Goal: Communication & Community: Answer question/provide support

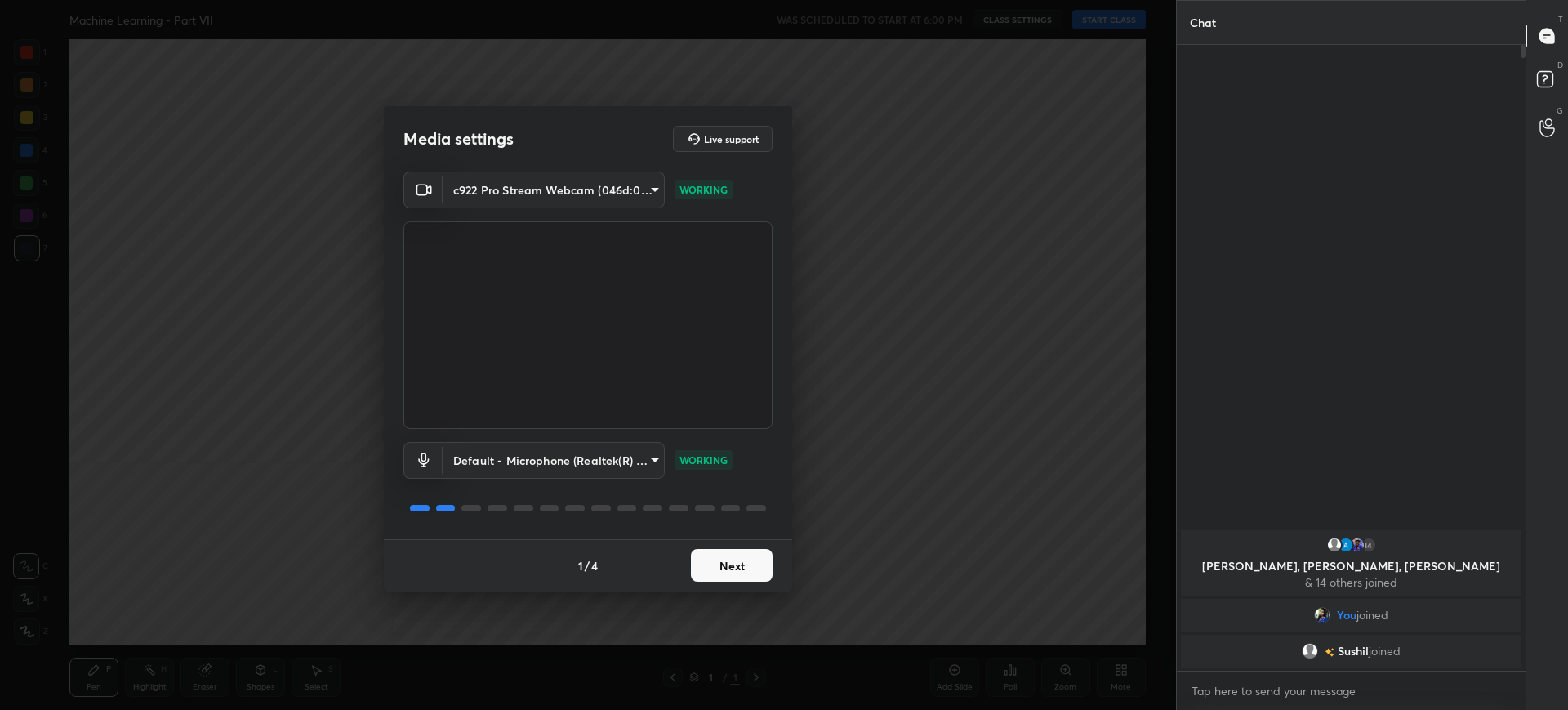
click at [712, 553] on button "Next" at bounding box center [731, 564] width 82 height 32
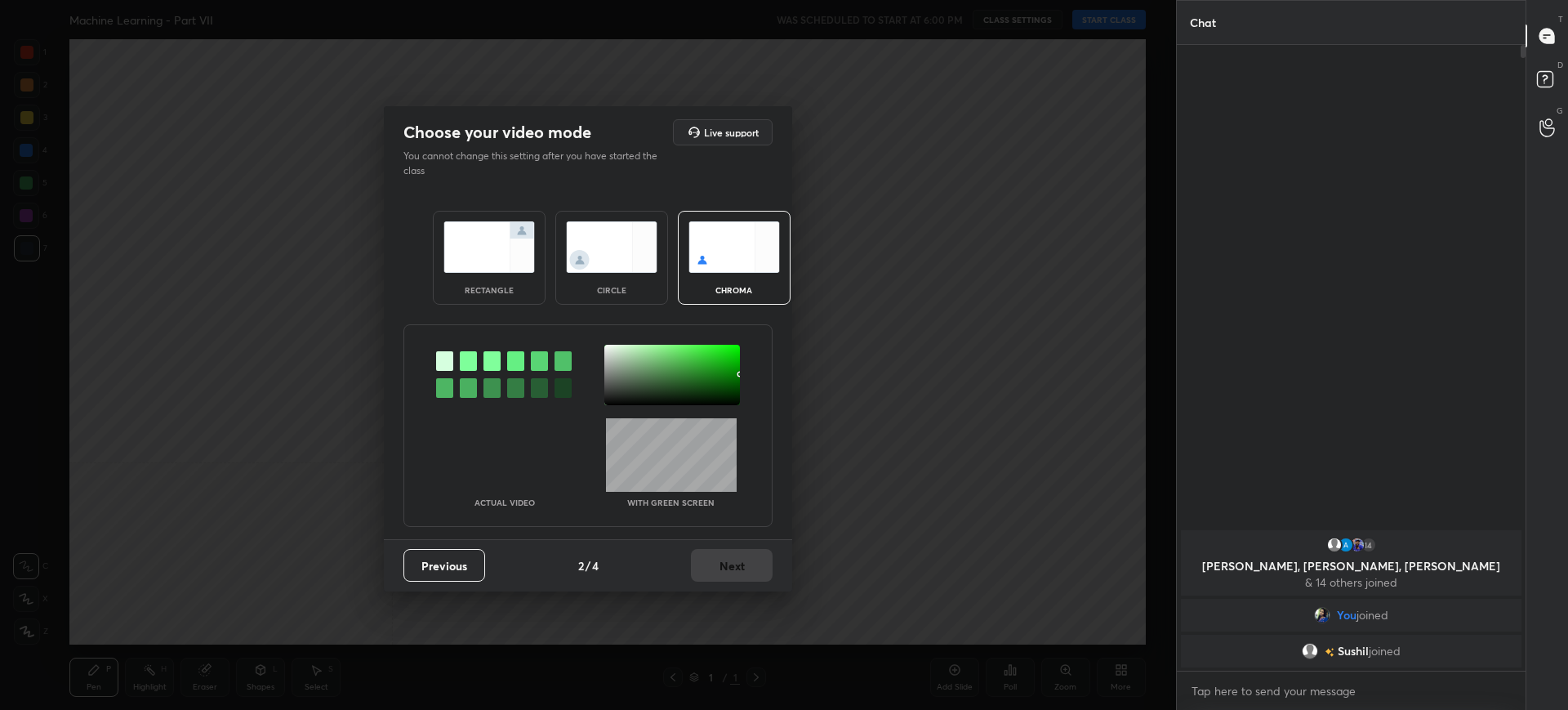
click at [492, 290] on div "rectangle" at bounding box center [489, 290] width 65 height 8
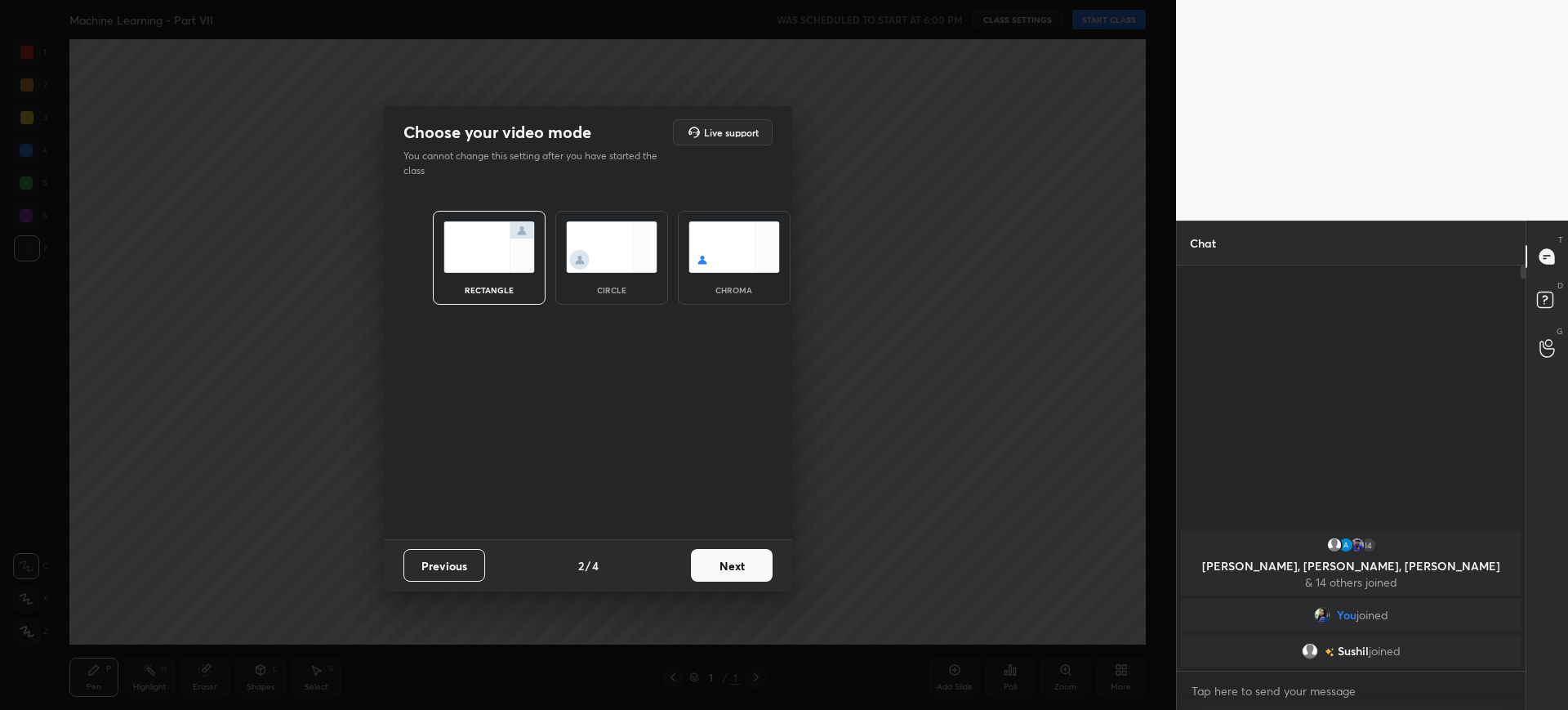
click at [765, 562] on button "Next" at bounding box center [731, 564] width 82 height 32
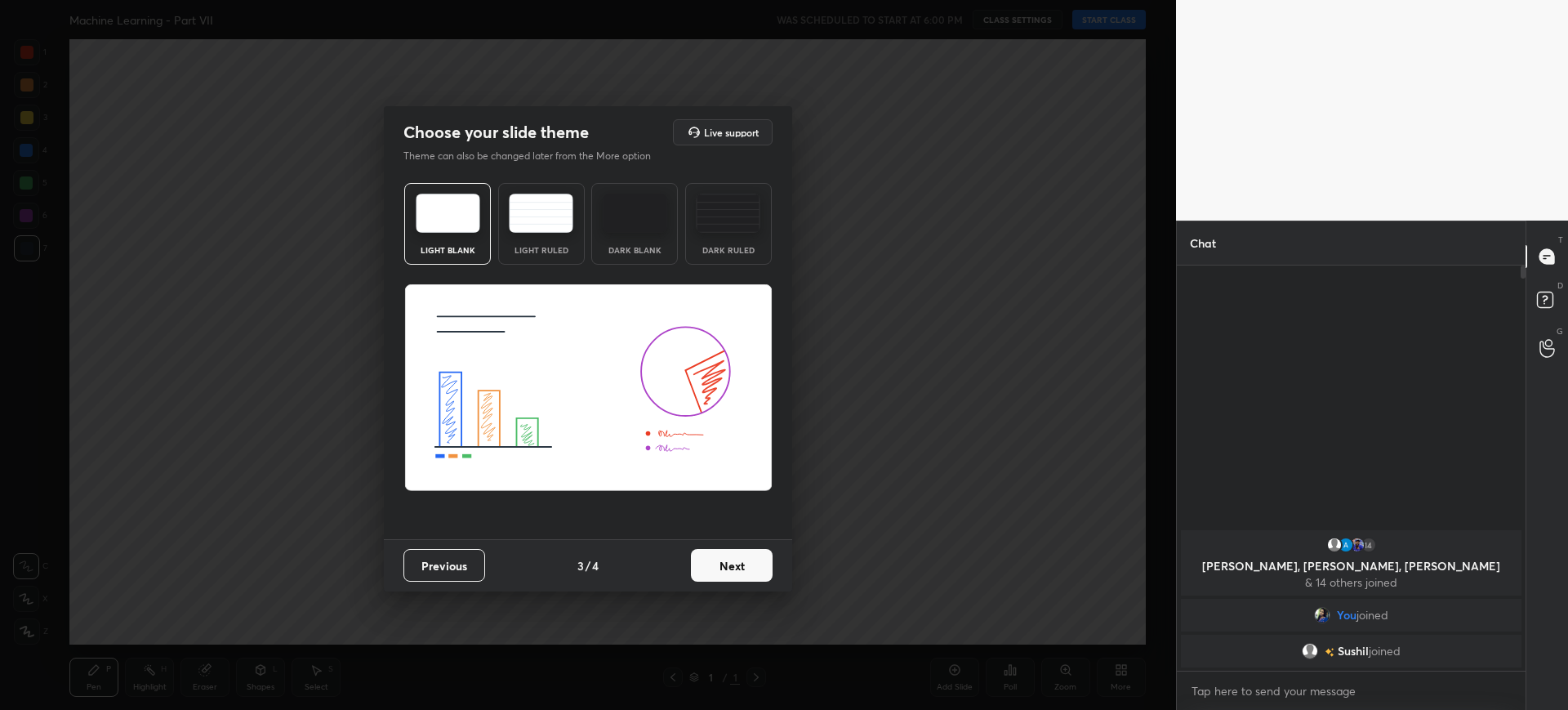
click at [773, 564] on div "Previous 3 / 4 Next" at bounding box center [587, 564] width 408 height 52
click at [728, 560] on button "Next" at bounding box center [731, 564] width 82 height 32
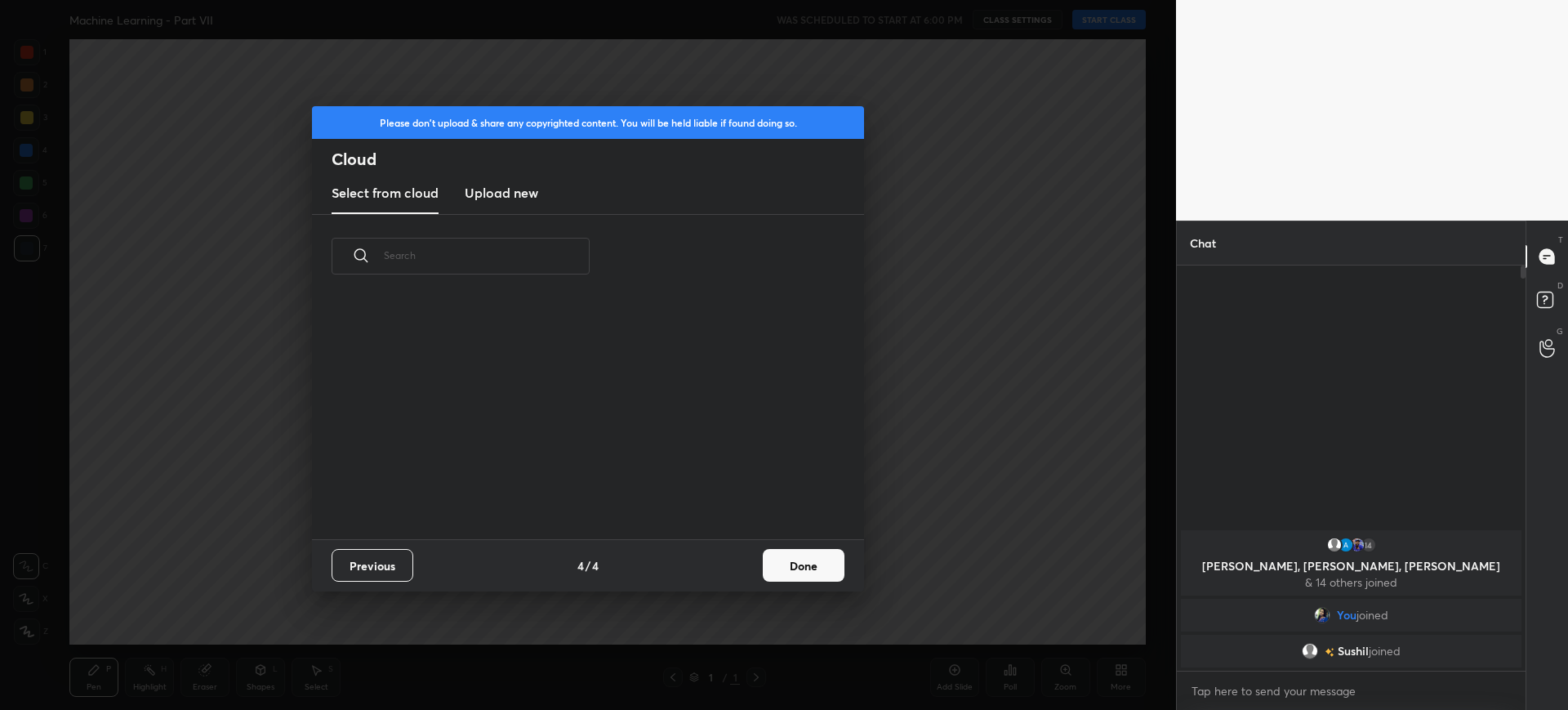
scroll to position [241, 524]
click at [819, 566] on button "Done" at bounding box center [803, 564] width 82 height 32
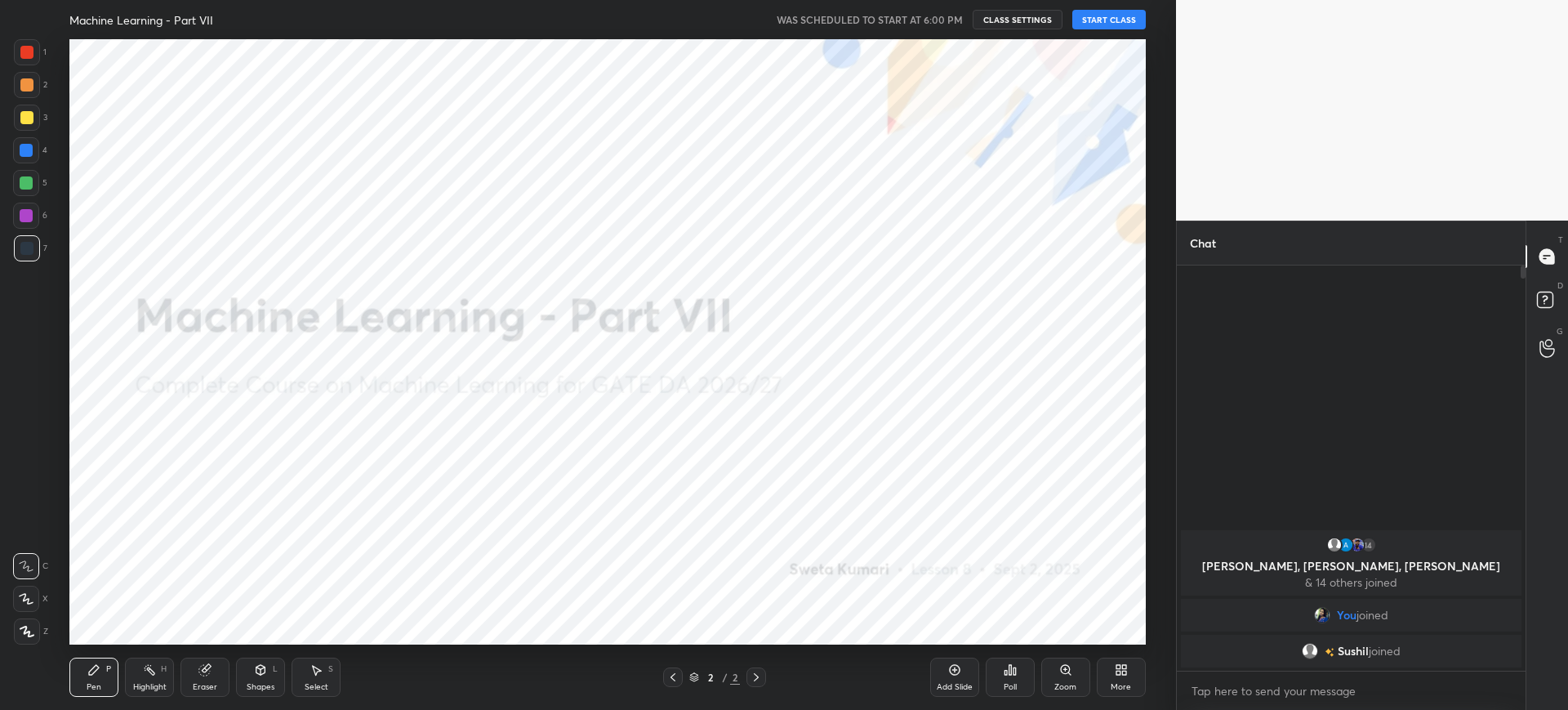
click at [1094, 21] on button "START CLASS" at bounding box center [1109, 20] width 74 height 20
click at [33, 49] on div at bounding box center [27, 52] width 13 height 13
click at [959, 665] on div "Add Slide" at bounding box center [955, 678] width 49 height 39
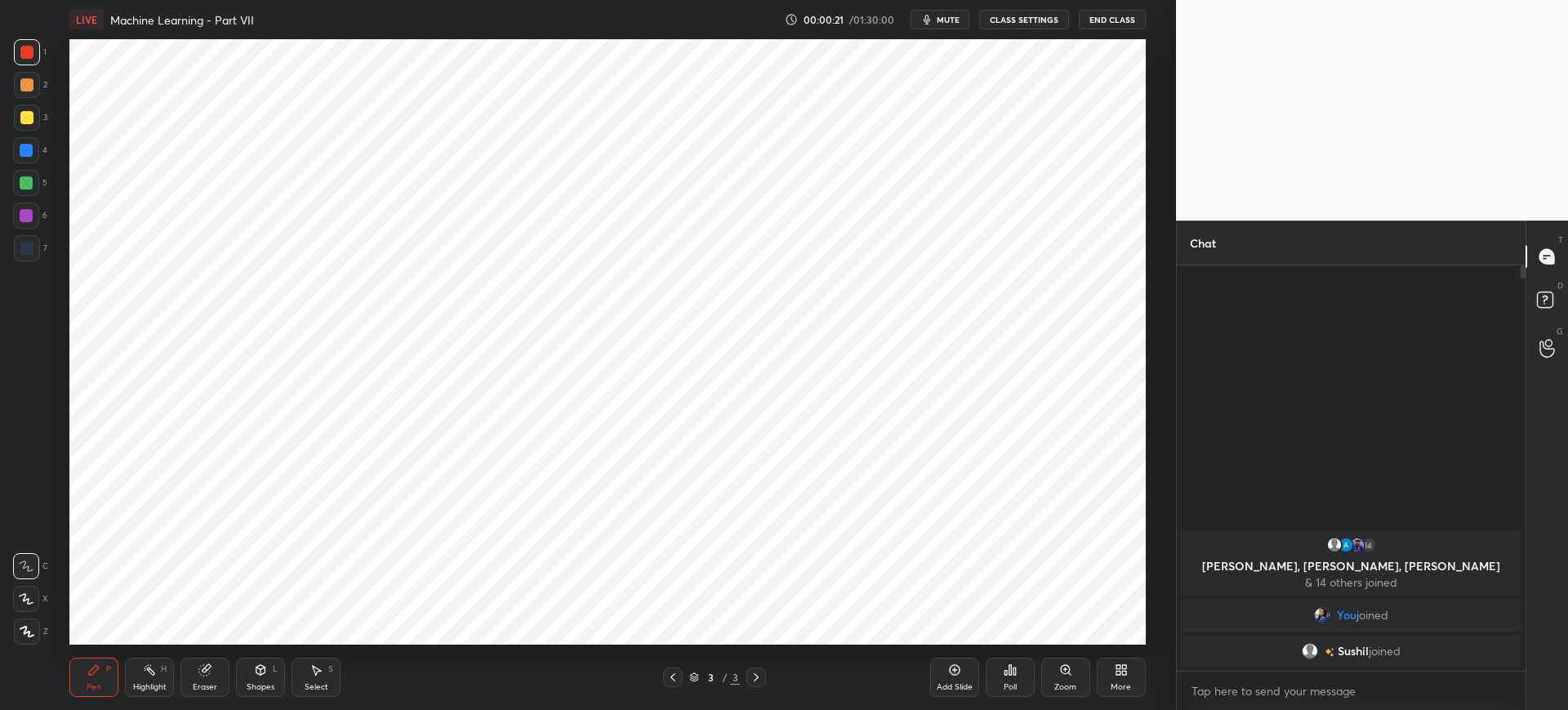
click at [1015, 664] on icon at bounding box center [1010, 670] width 13 height 13
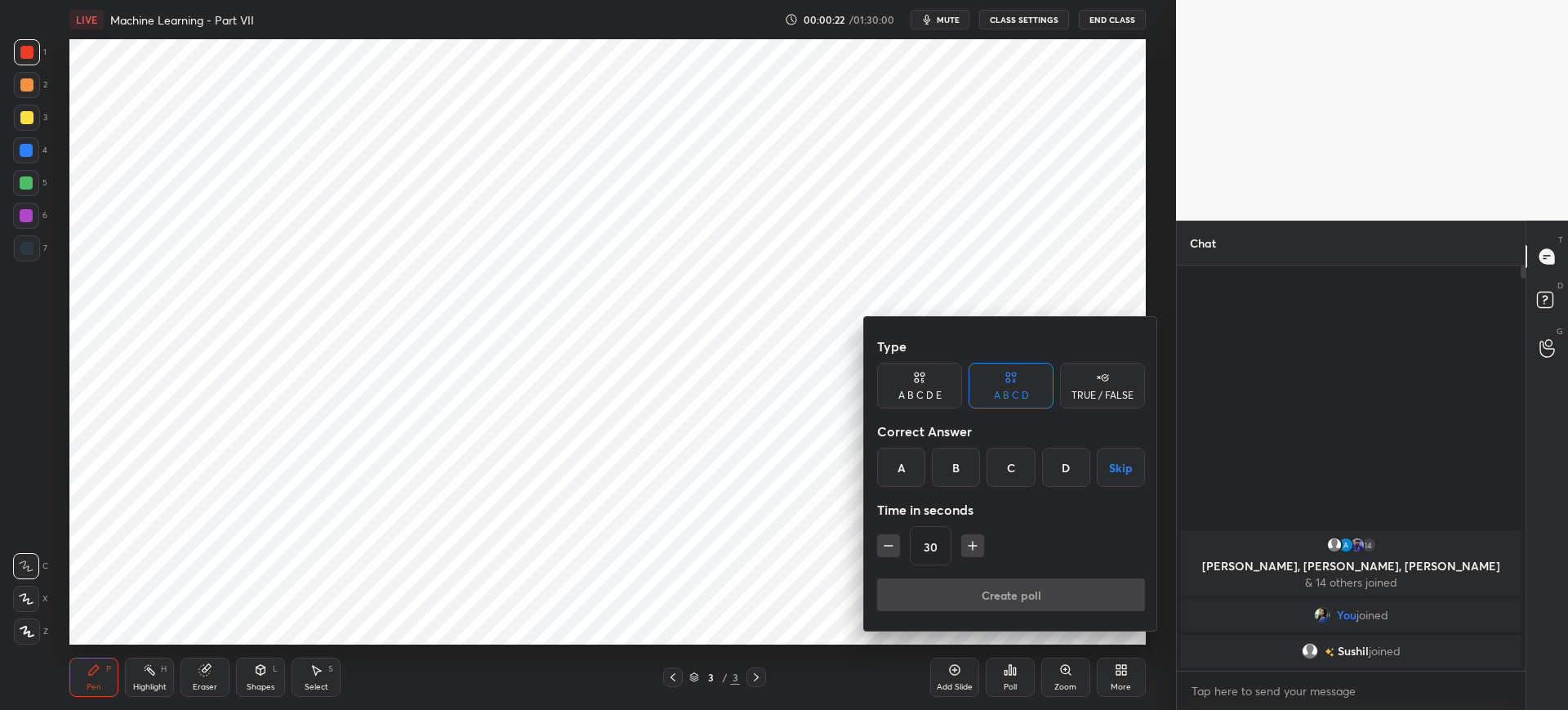
click at [912, 478] on div "A" at bounding box center [900, 467] width 48 height 39
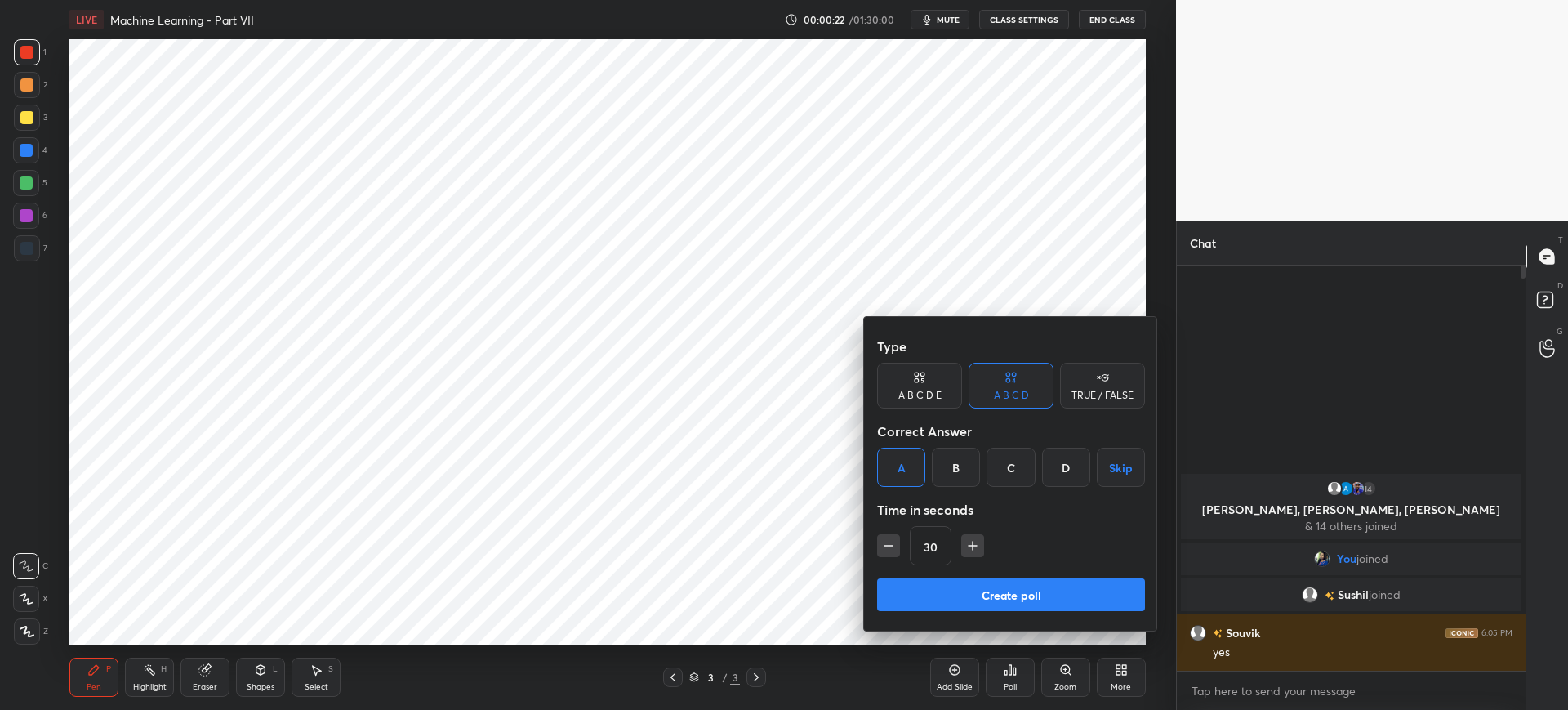
click at [976, 586] on button "Create poll" at bounding box center [1011, 594] width 267 height 32
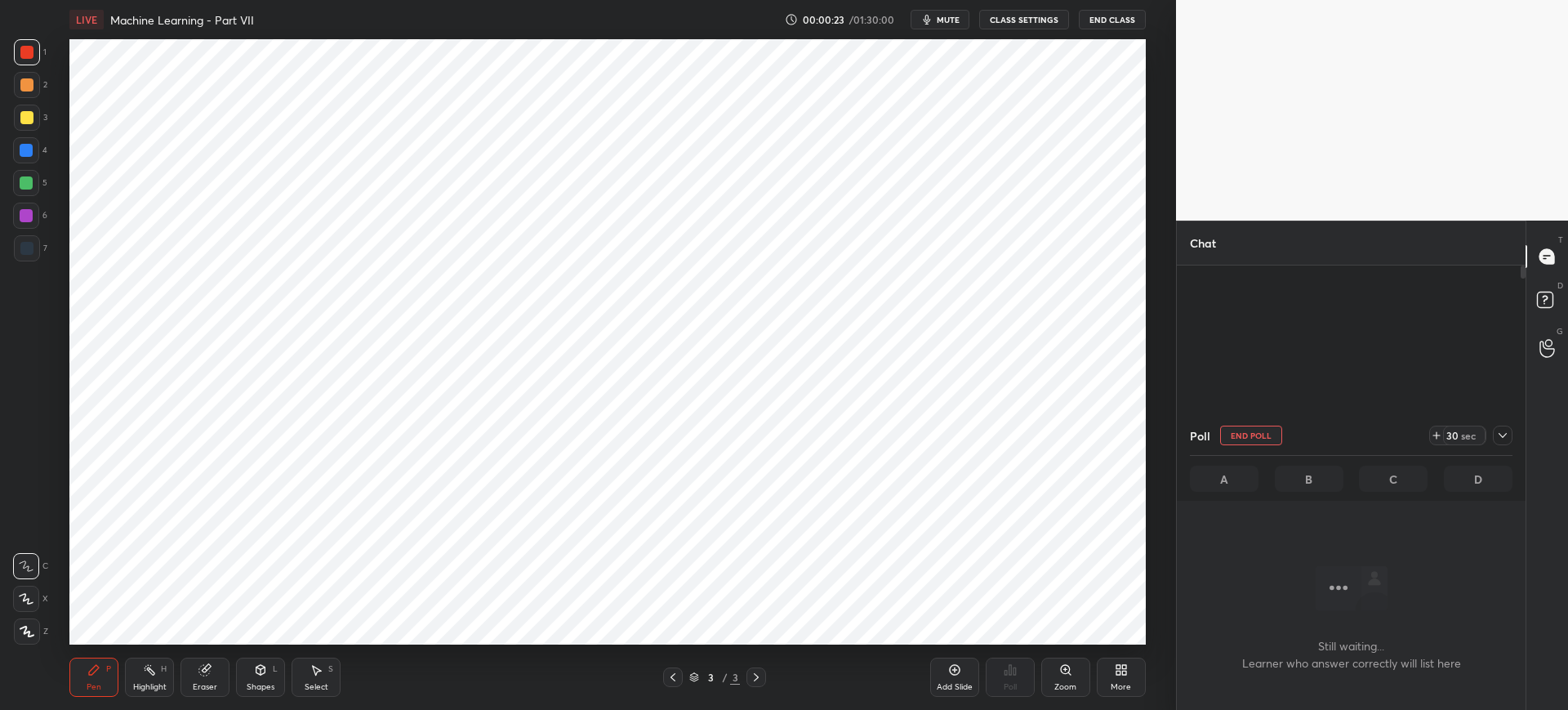
scroll to position [355, 344]
click at [1439, 437] on icon at bounding box center [1436, 435] width 13 height 13
click at [1493, 429] on div at bounding box center [1502, 436] width 20 height 20
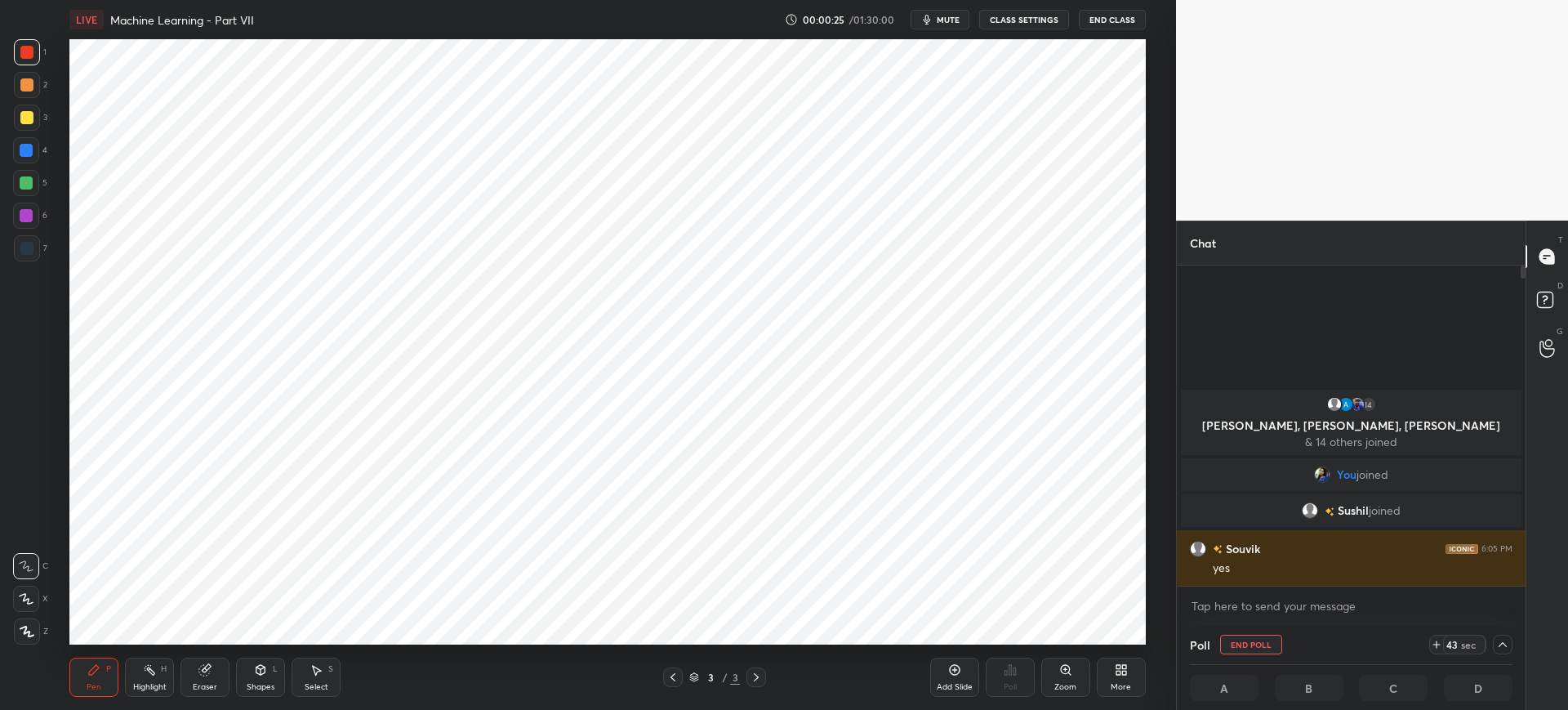
scroll to position [1, 6]
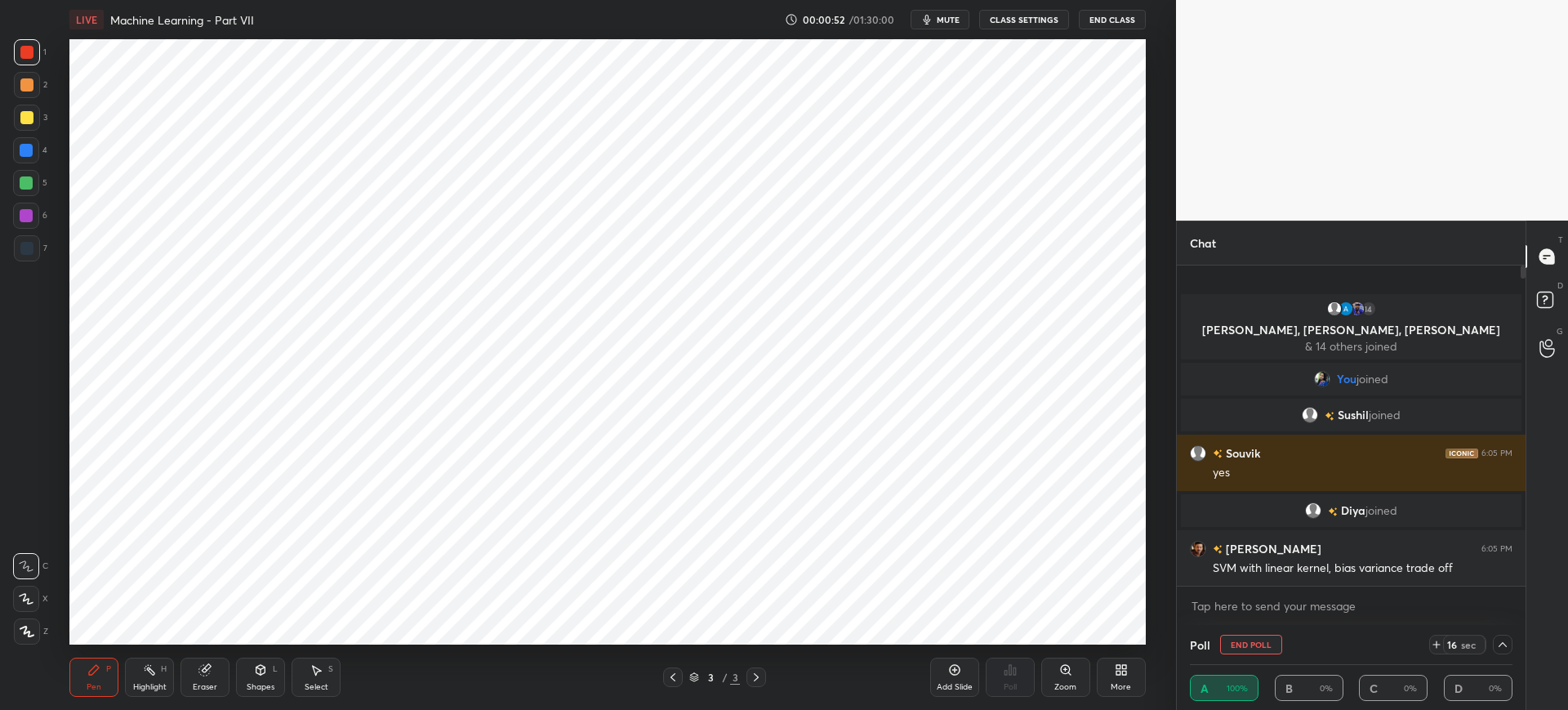
click at [1120, 688] on div "More" at bounding box center [1121, 686] width 21 height 8
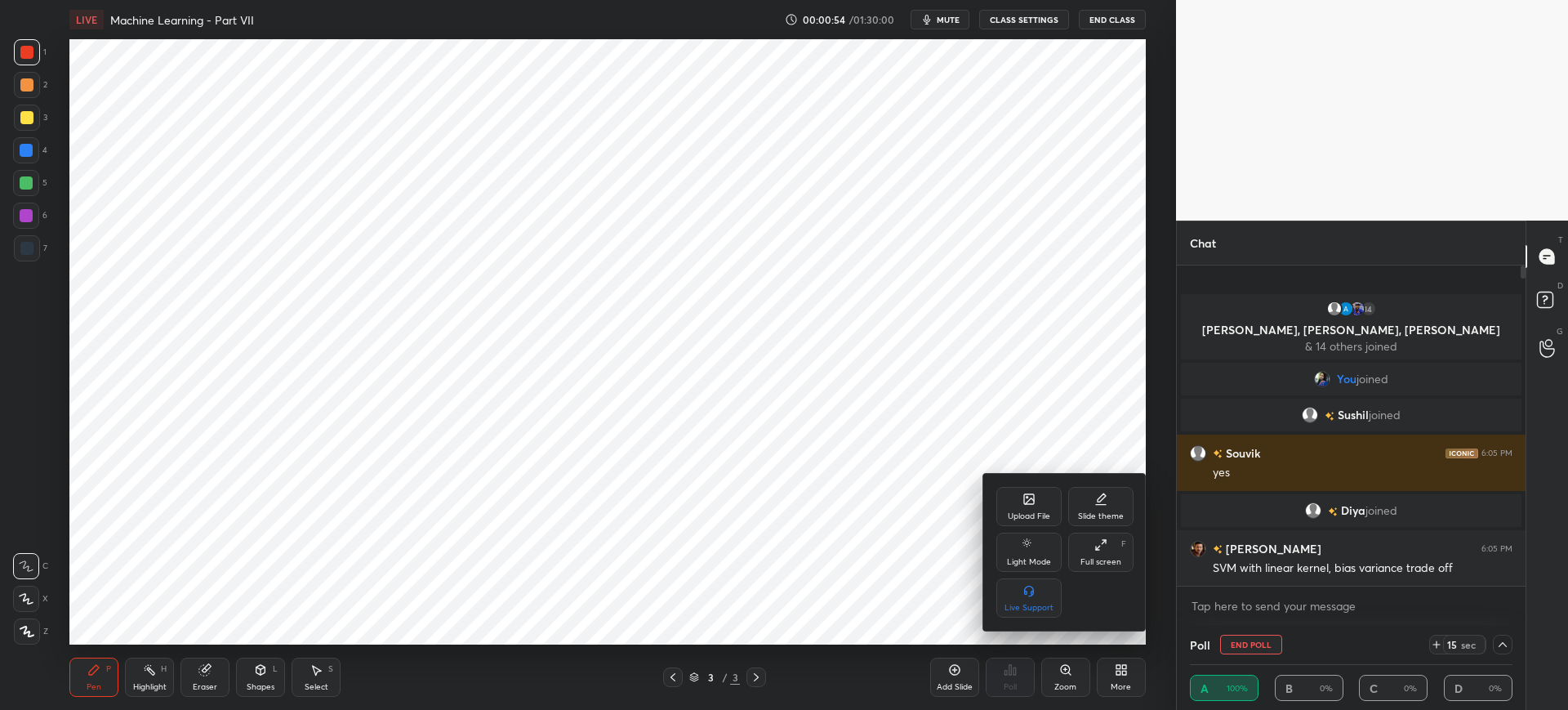
click at [1034, 503] on icon at bounding box center [1029, 500] width 10 height 10
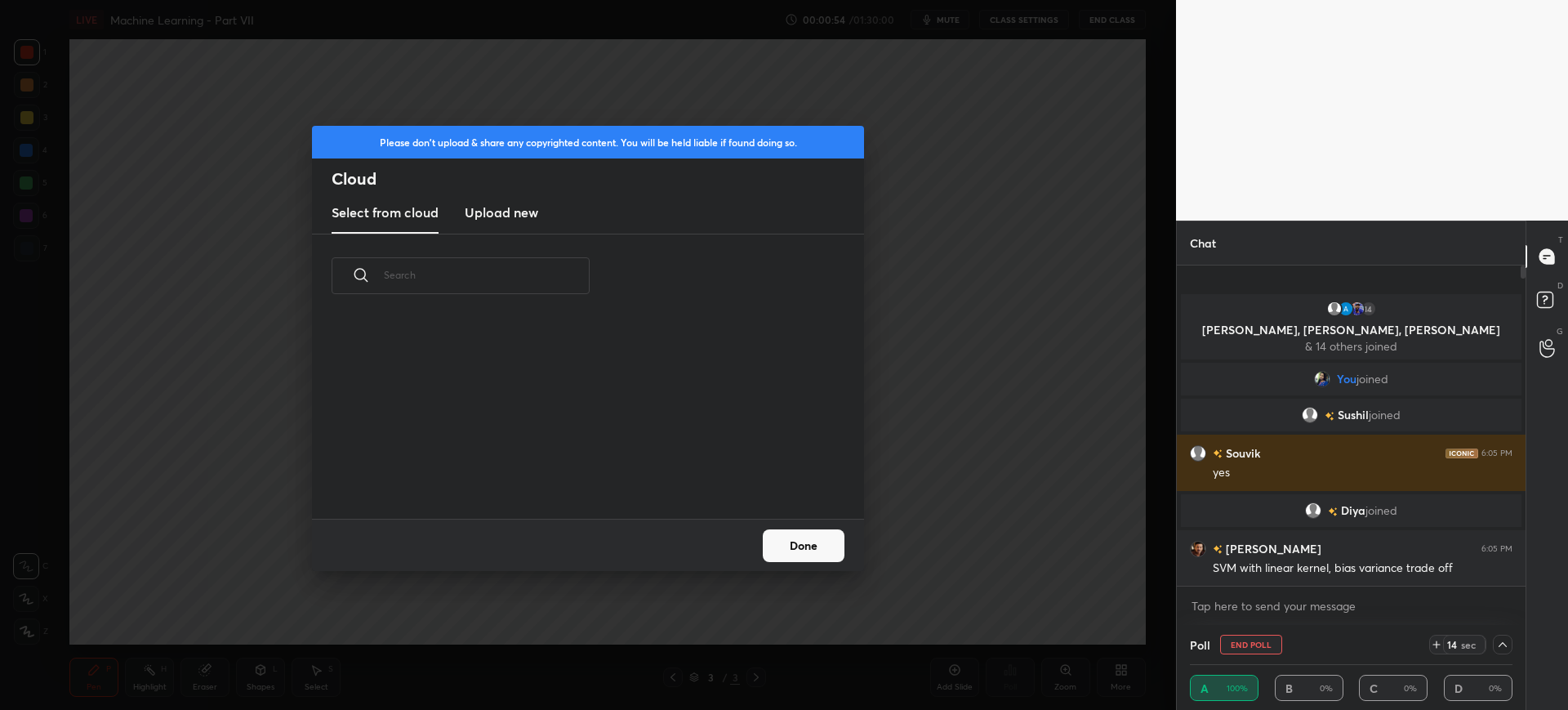
scroll to position [201, 524]
click at [811, 543] on button "Done" at bounding box center [803, 545] width 82 height 32
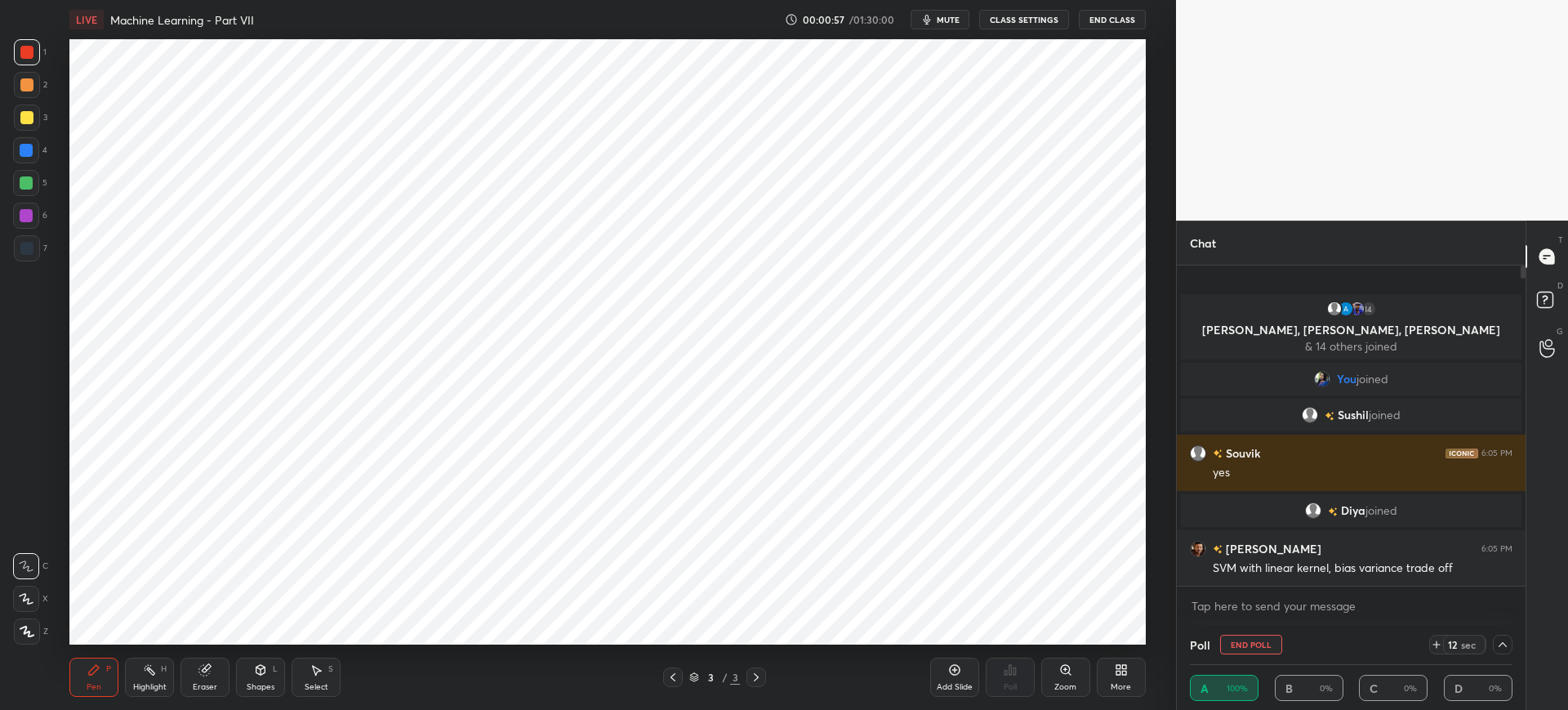
click at [1501, 645] on icon at bounding box center [1502, 644] width 13 height 13
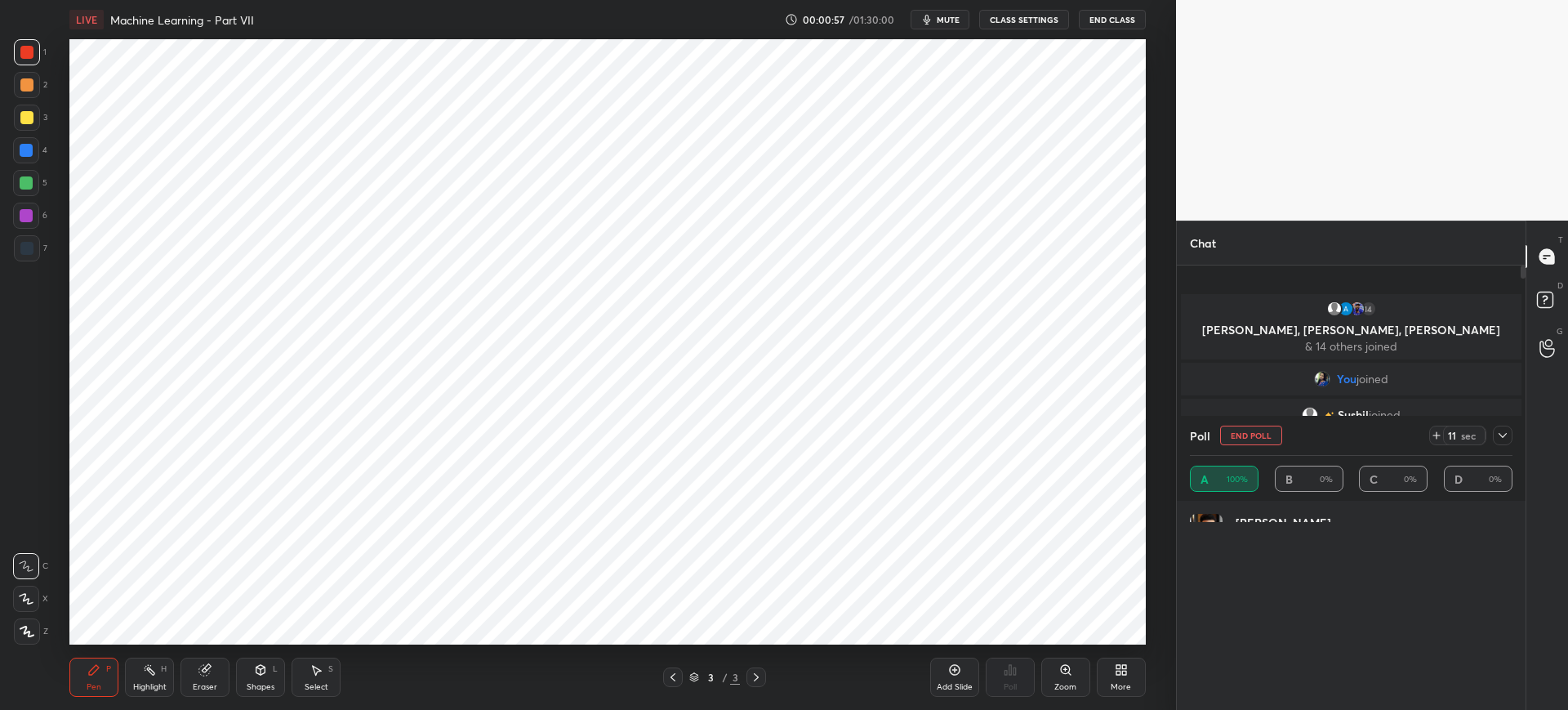
scroll to position [191, 318]
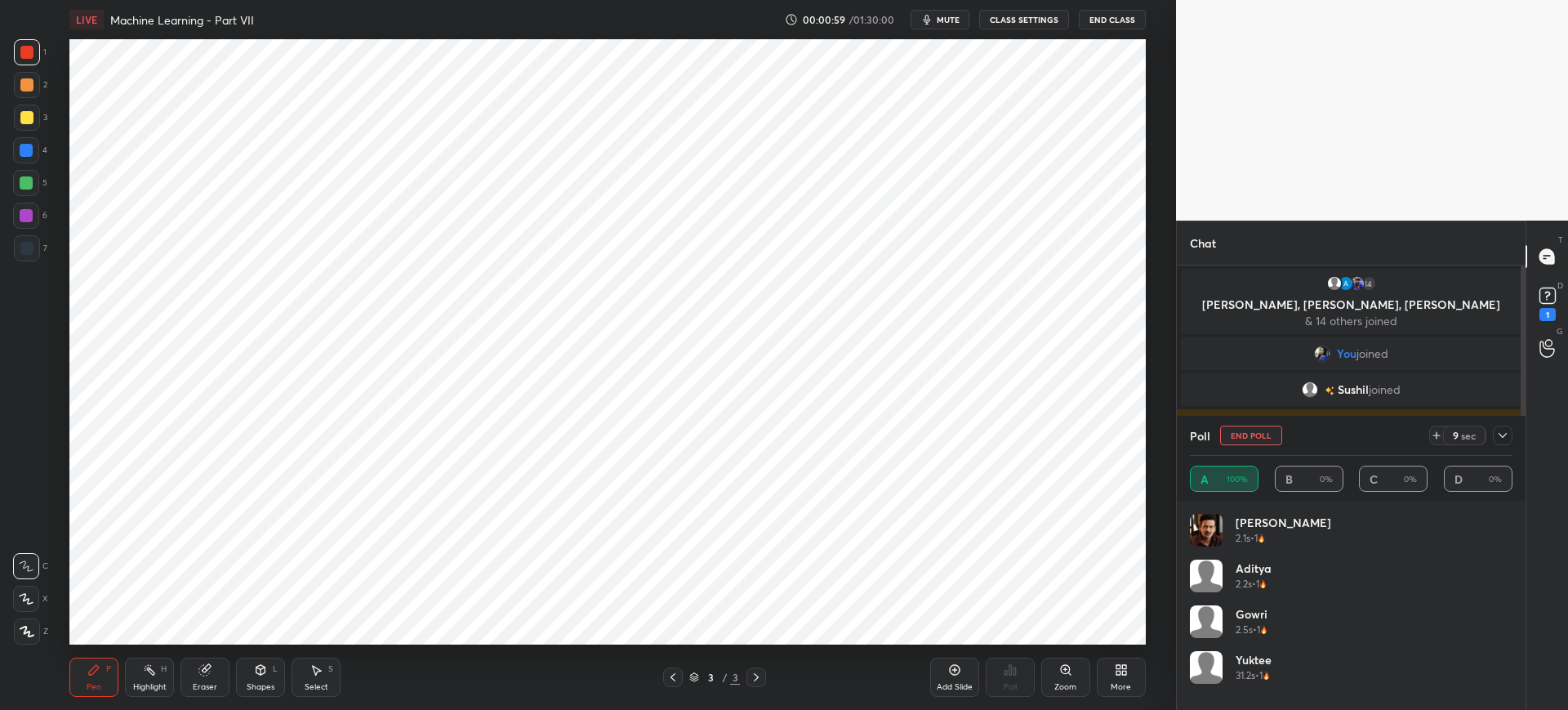
click at [1439, 431] on icon at bounding box center [1436, 435] width 13 height 13
click at [1550, 308] on div "1" at bounding box center [1547, 314] width 17 height 13
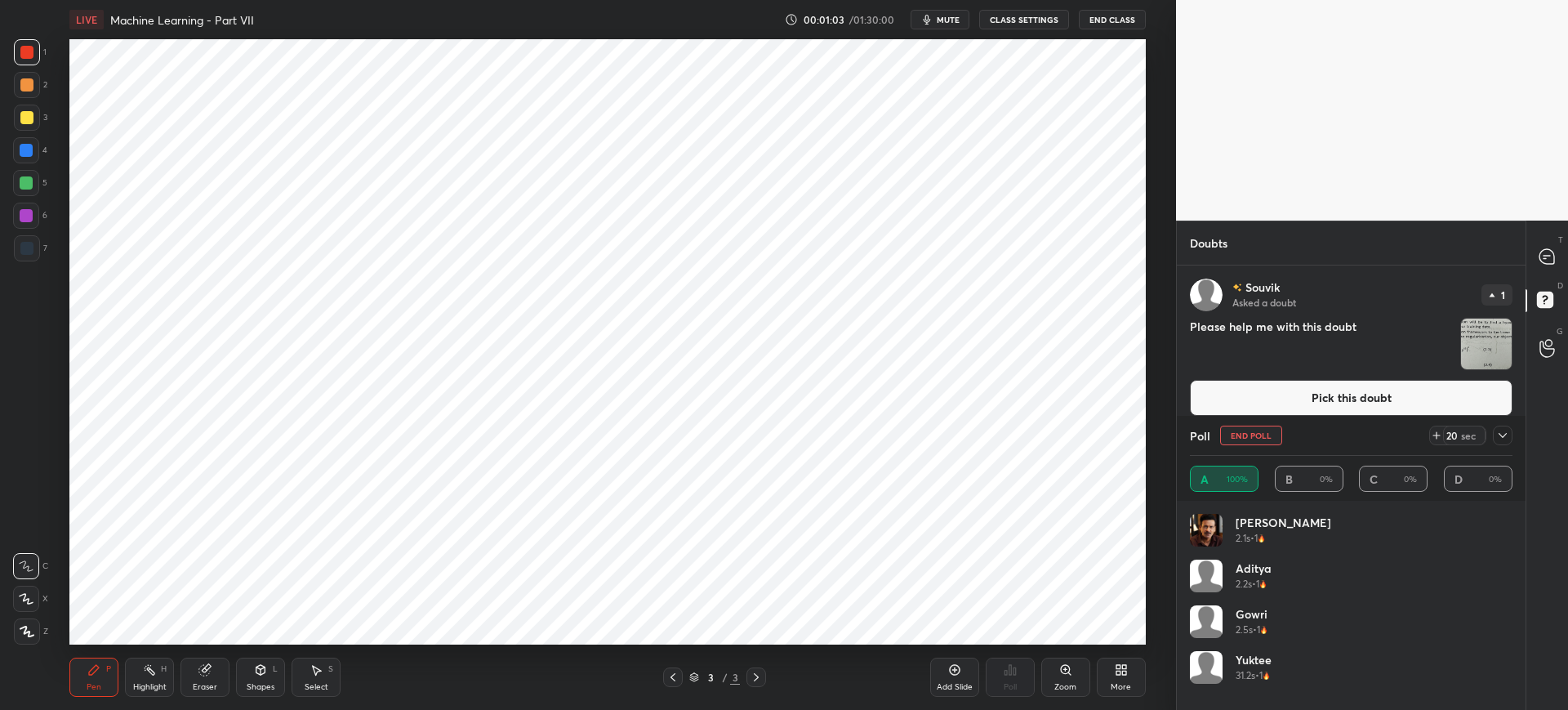
click at [1509, 436] on div at bounding box center [1502, 436] width 20 height 20
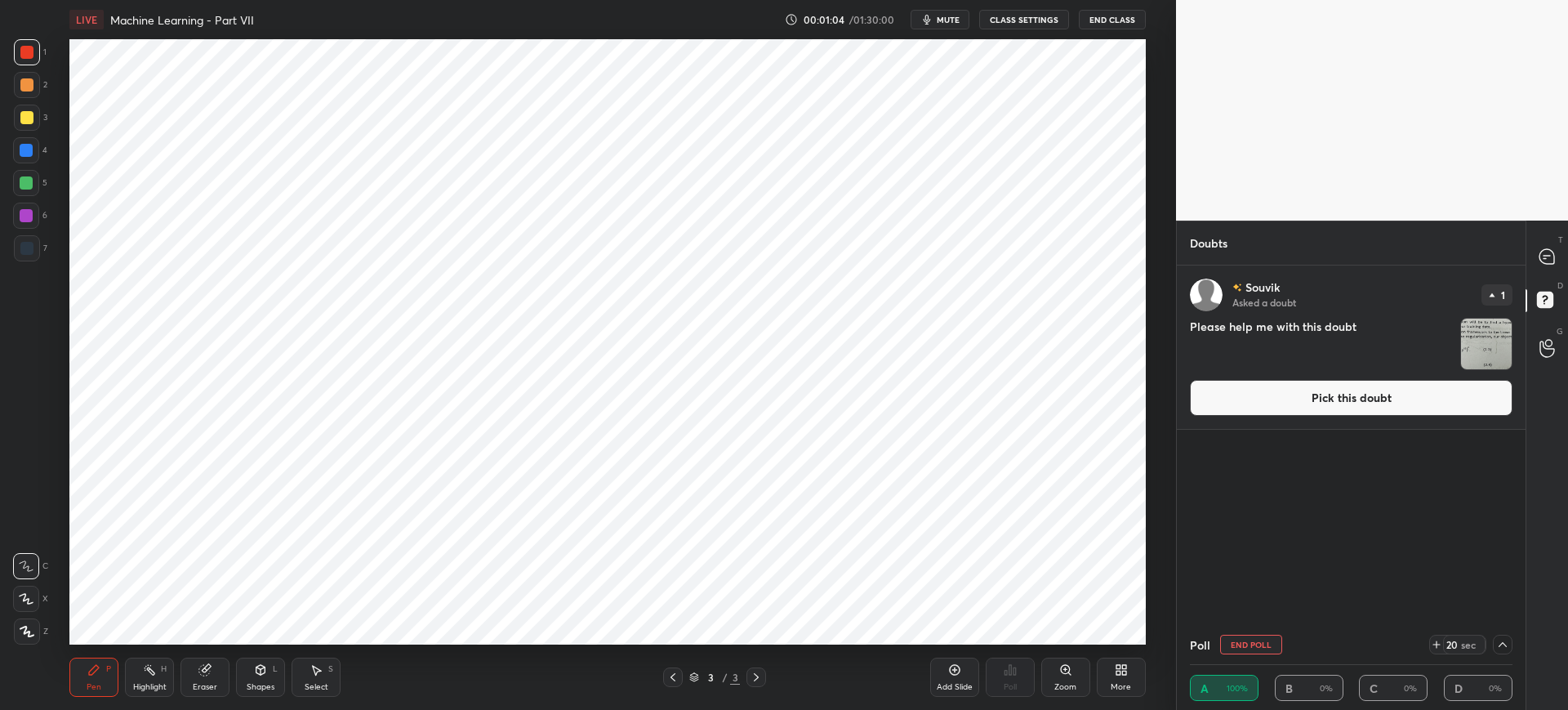
scroll to position [1, 6]
click at [1348, 396] on button "Pick this doubt" at bounding box center [1351, 397] width 322 height 36
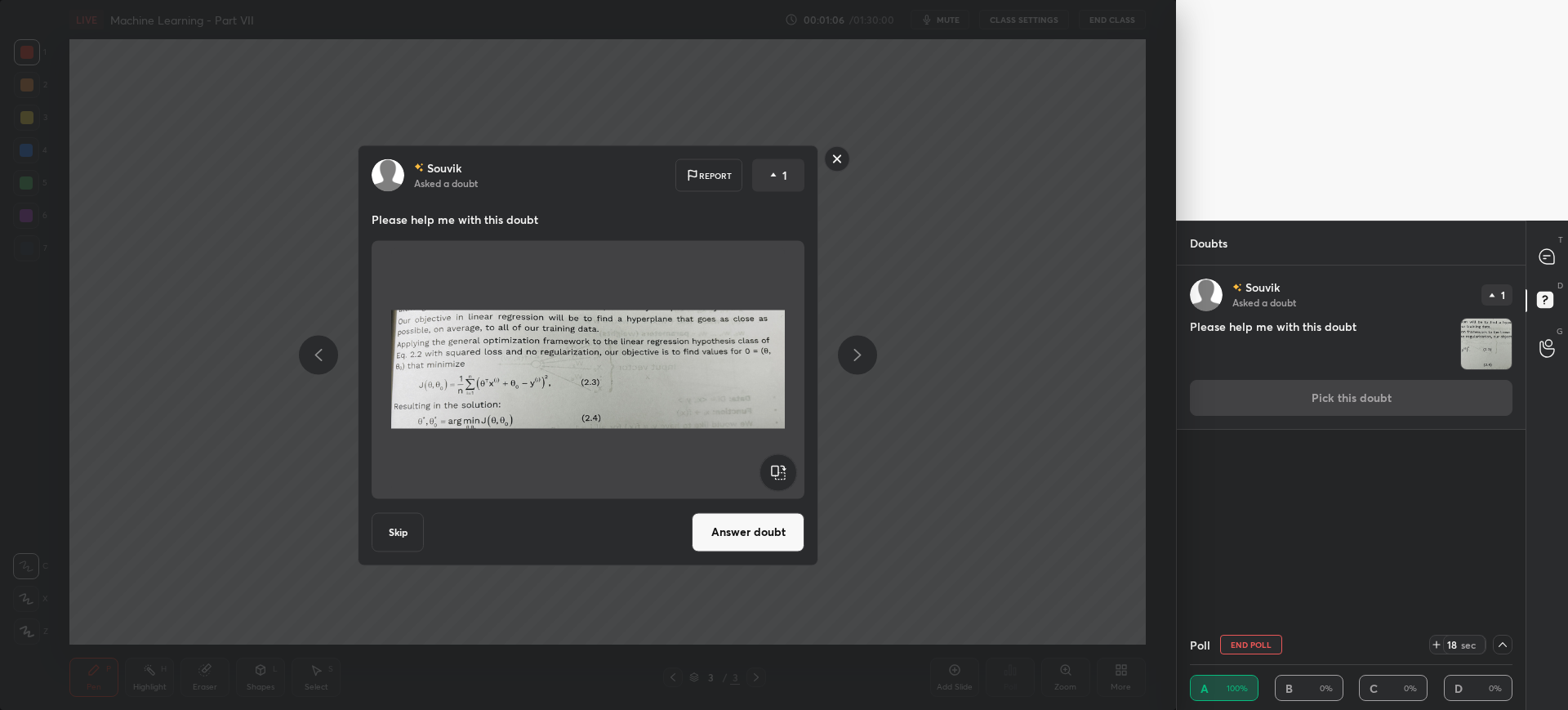
click at [771, 523] on button "Answer doubt" at bounding box center [748, 532] width 113 height 39
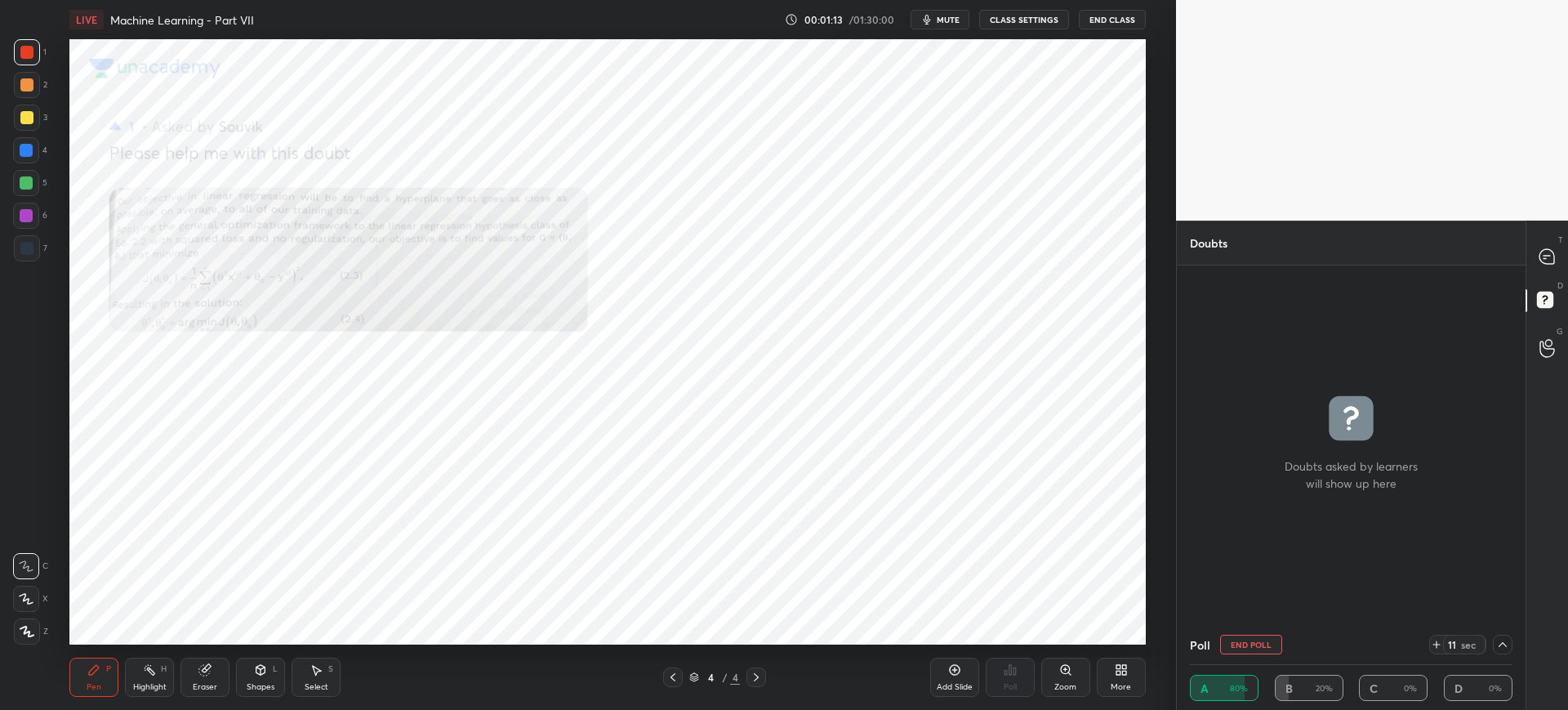
click at [1497, 648] on icon at bounding box center [1502, 644] width 13 height 13
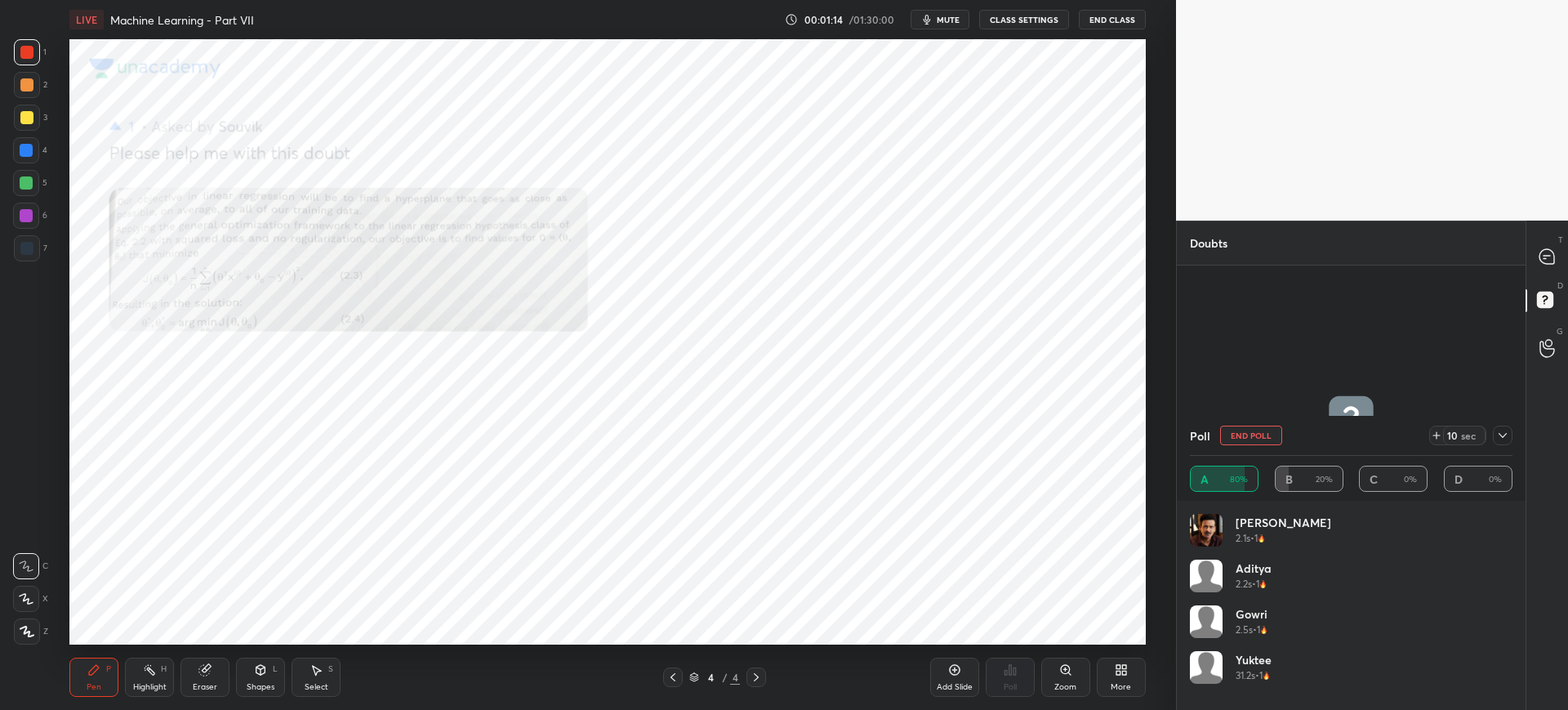
scroll to position [191, 318]
click at [1431, 439] on icon at bounding box center [1436, 435] width 13 height 13
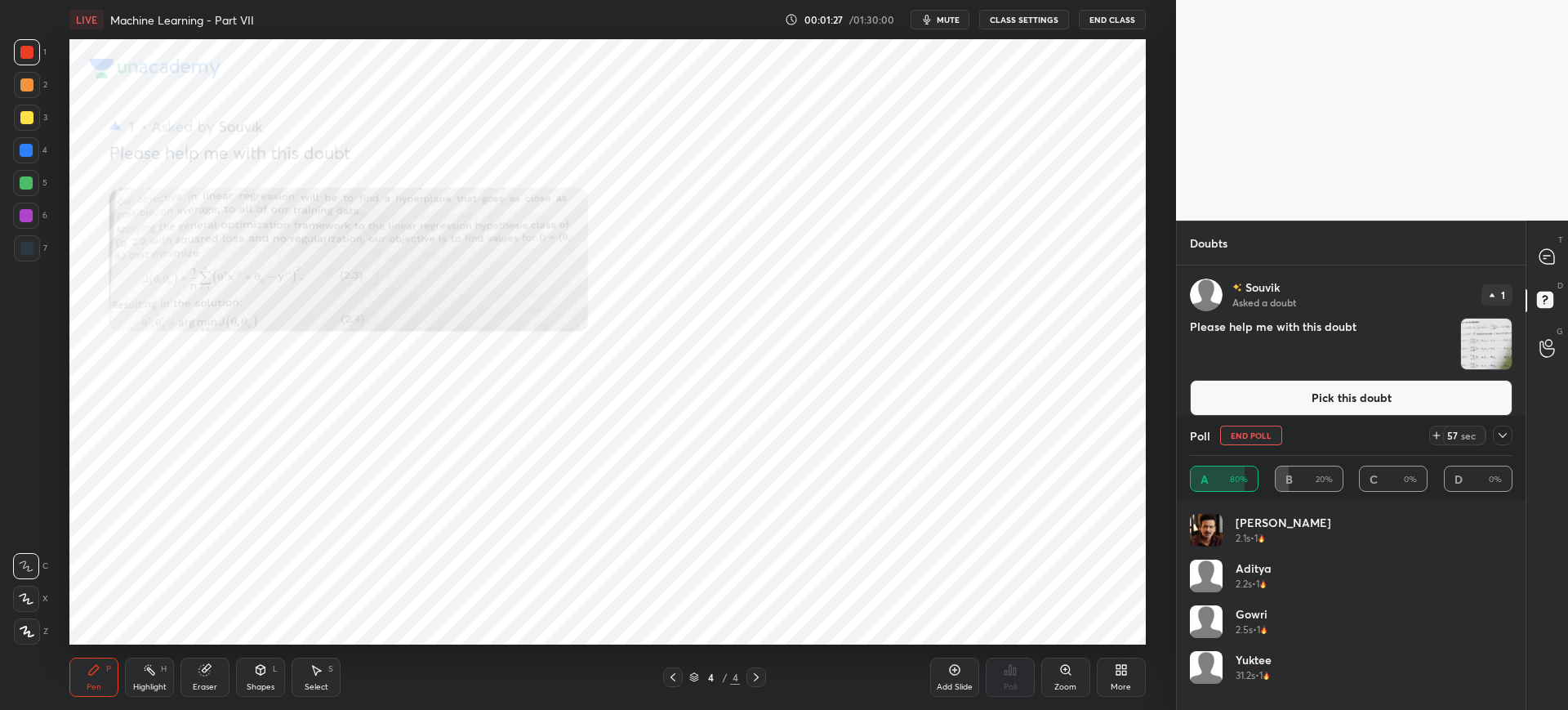
click at [1502, 438] on icon at bounding box center [1502, 435] width 13 height 13
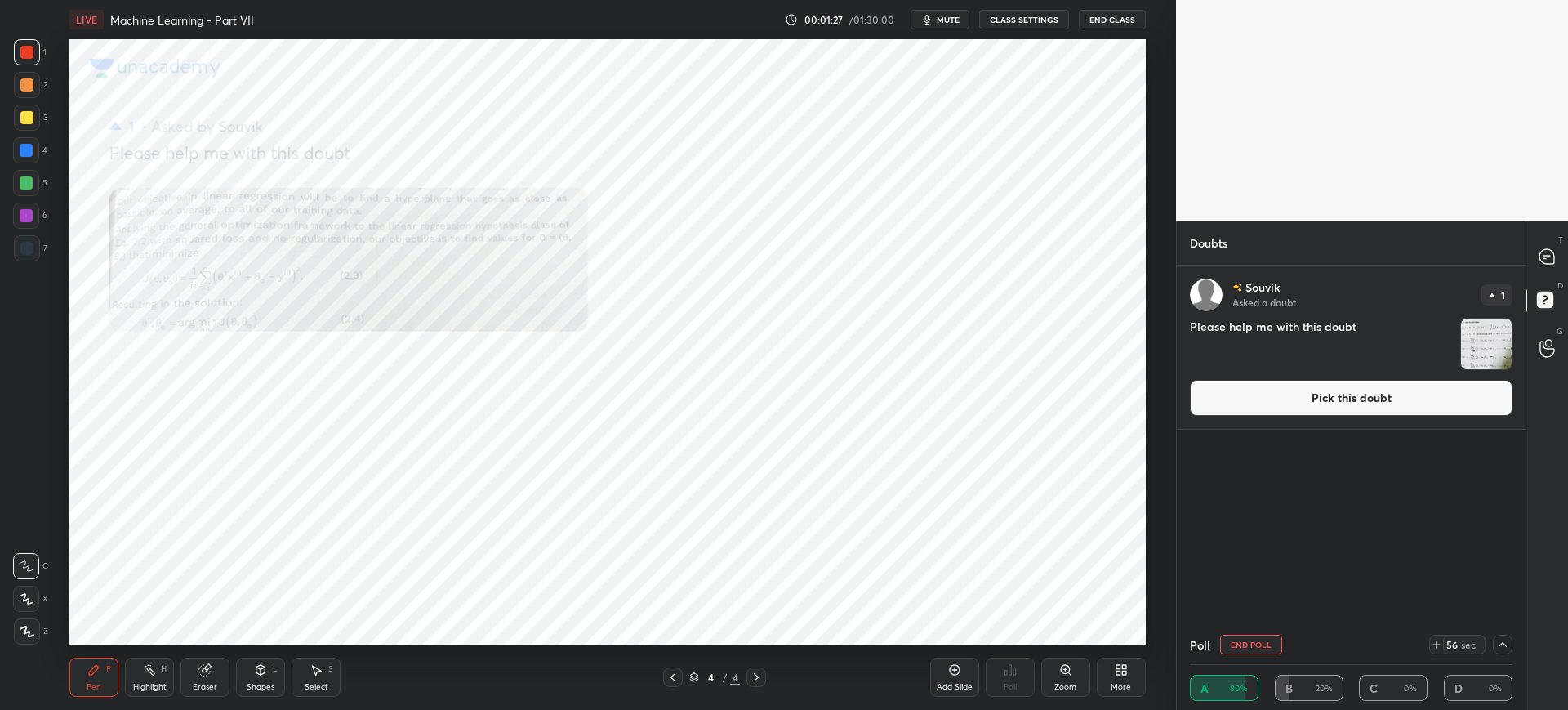
scroll to position [1, 6]
click at [1383, 388] on button "Pick this doubt" at bounding box center [1351, 397] width 322 height 36
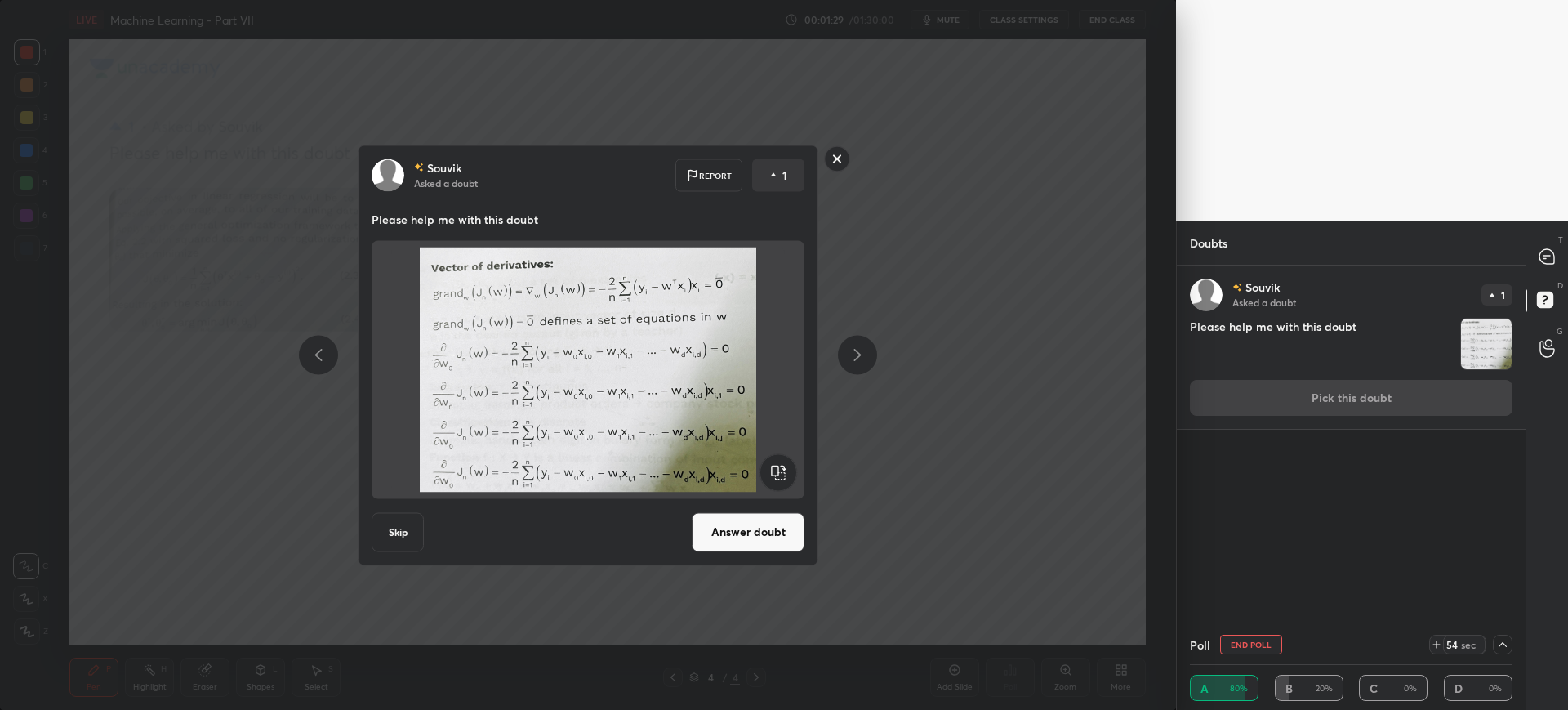
click at [781, 538] on button "Answer doubt" at bounding box center [748, 532] width 113 height 39
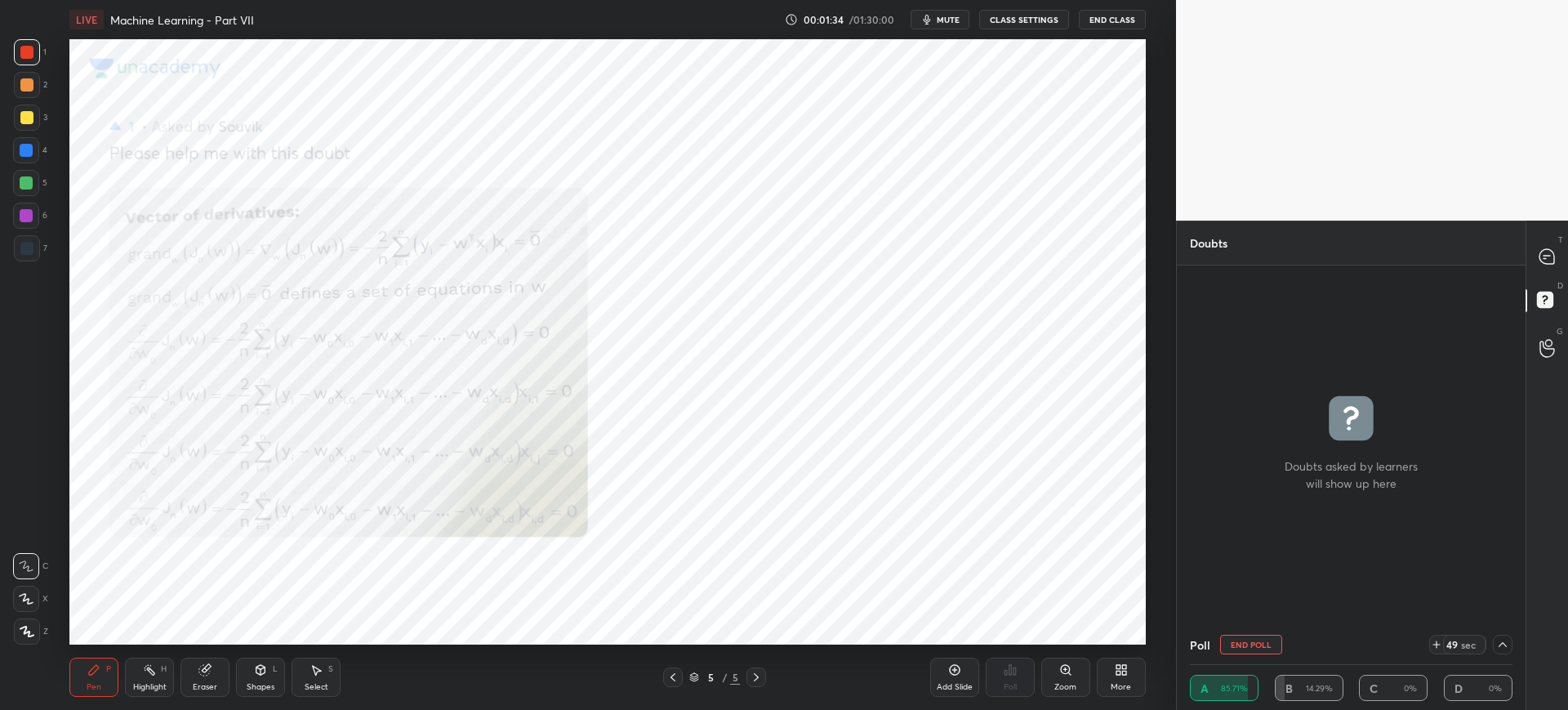
click at [1497, 644] on icon at bounding box center [1502, 644] width 13 height 13
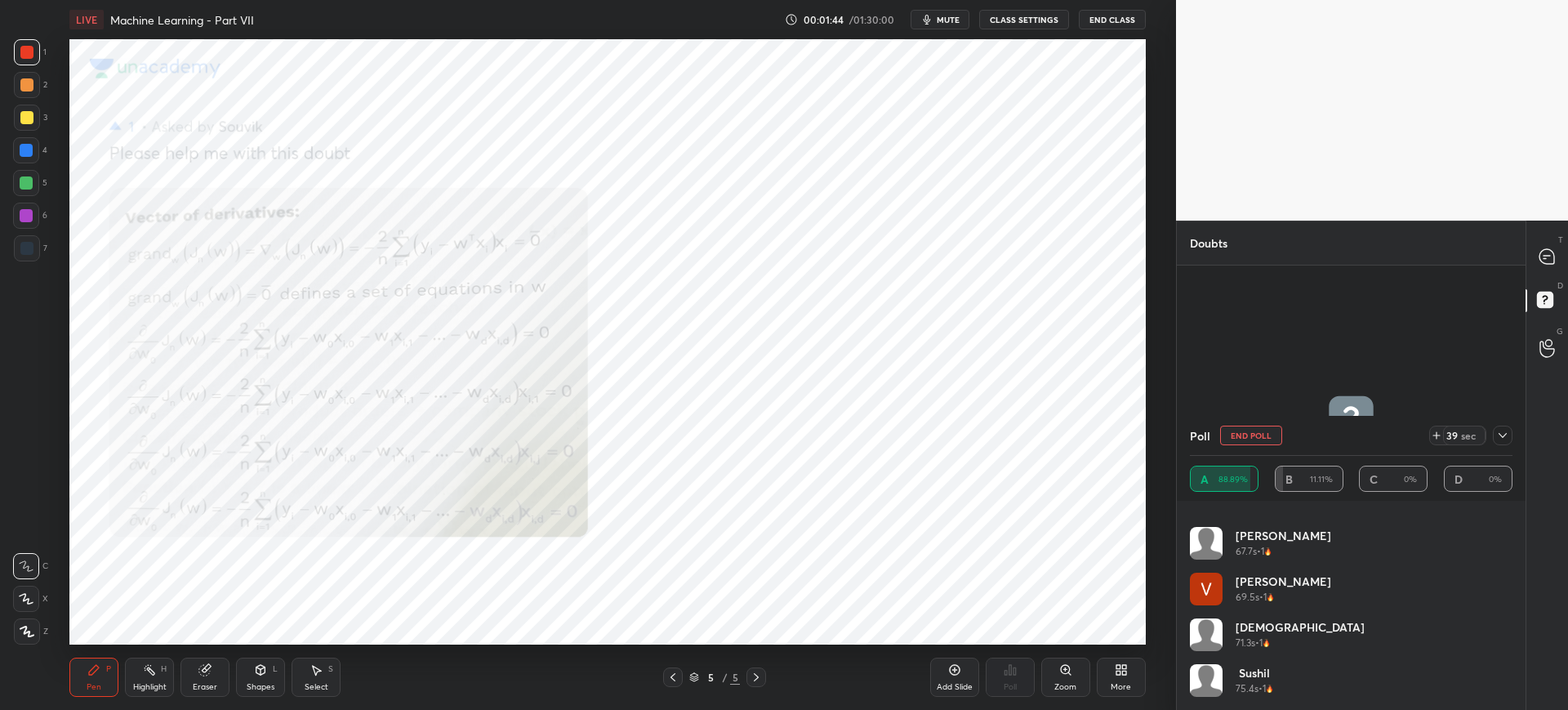
scroll to position [0, 0]
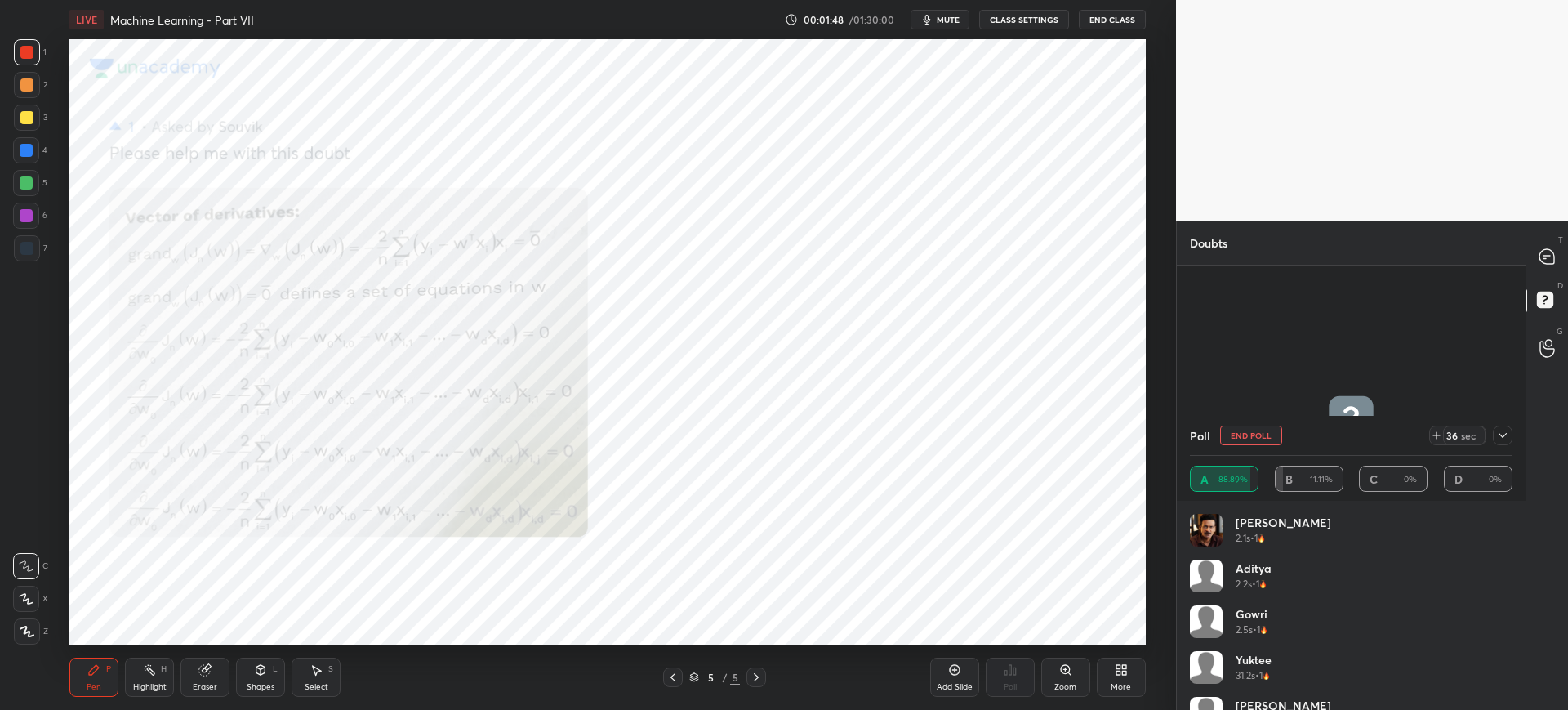
click at [677, 687] on div "Pen P Highlight H Eraser Shapes L Select S 5 / 5 Add Slide Poll Zoom More" at bounding box center [608, 677] width 1075 height 65
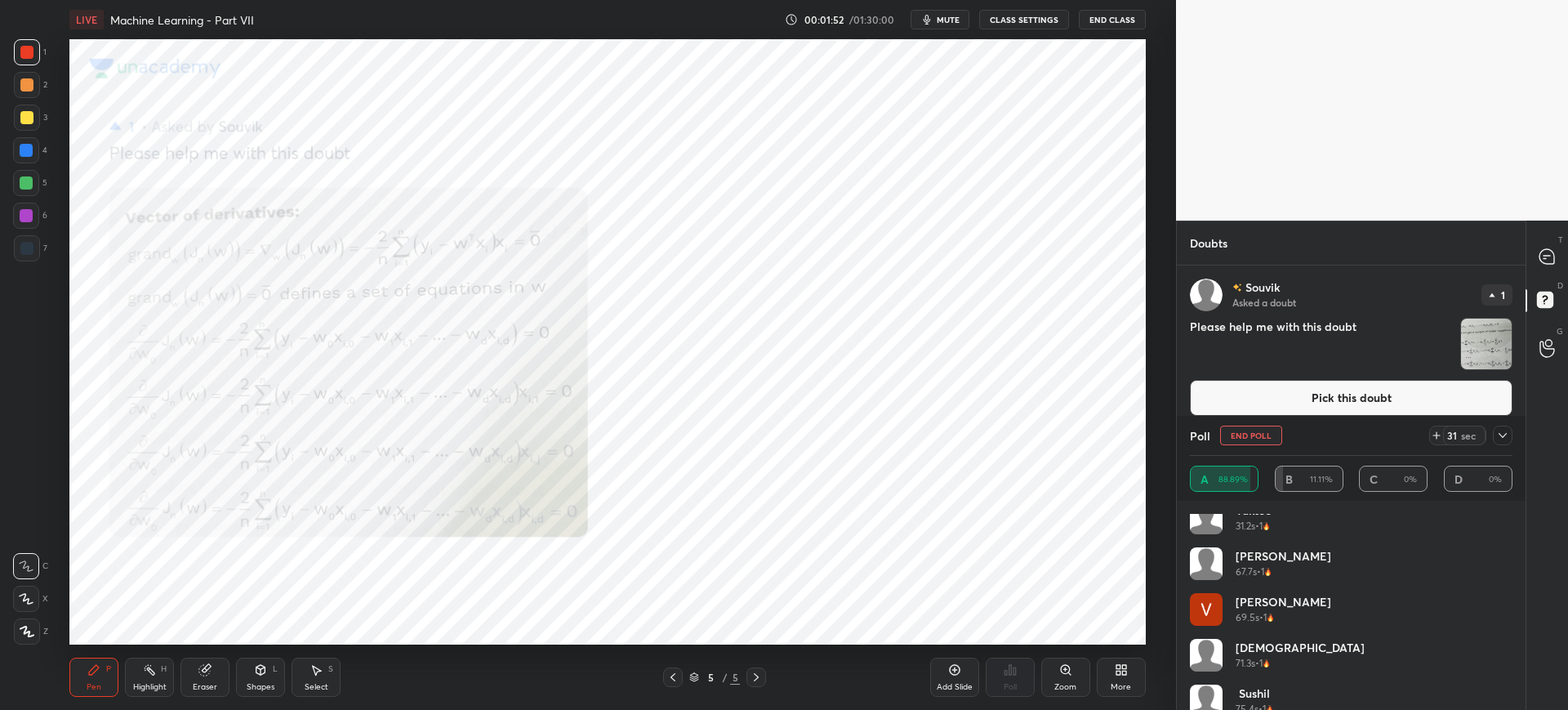
scroll to position [170, 0]
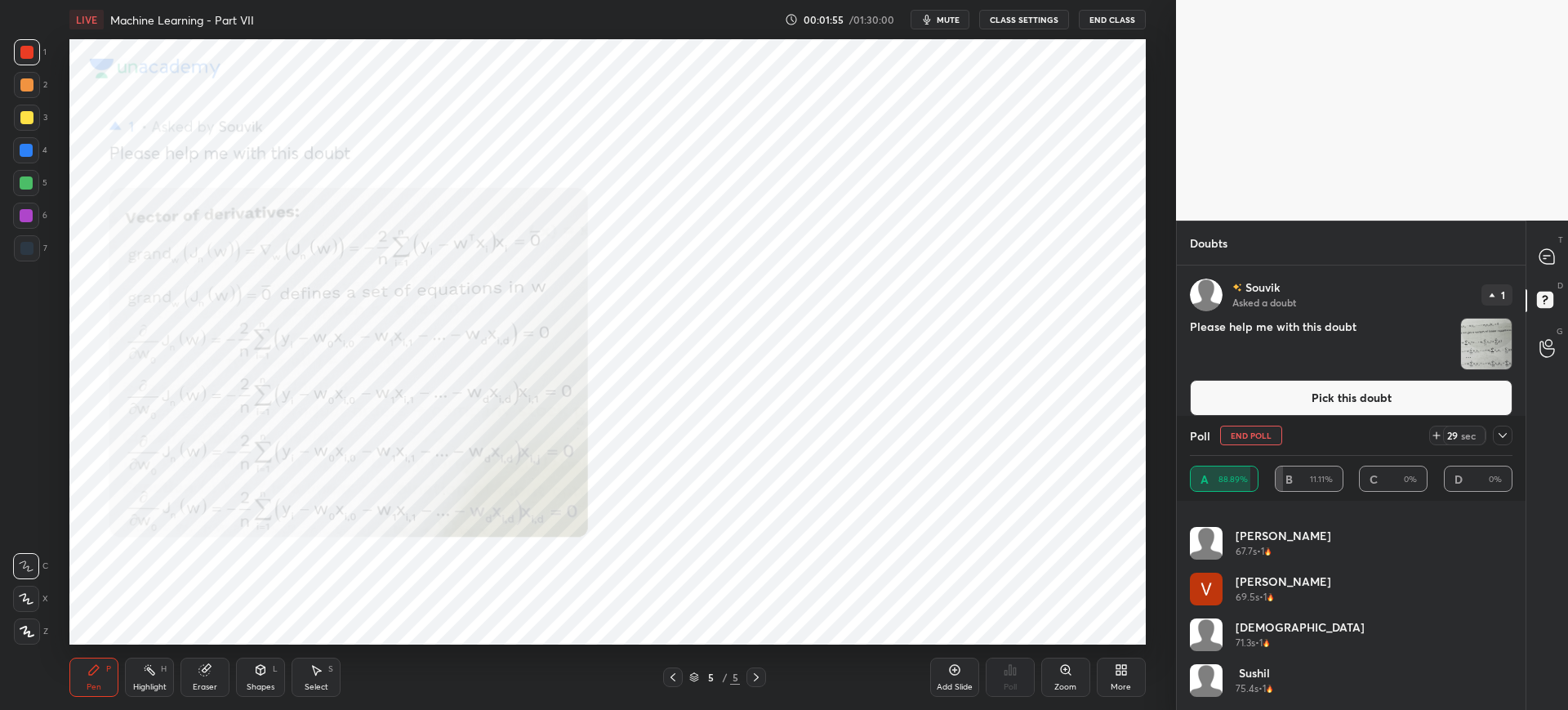
click at [1499, 444] on div at bounding box center [1502, 436] width 20 height 20
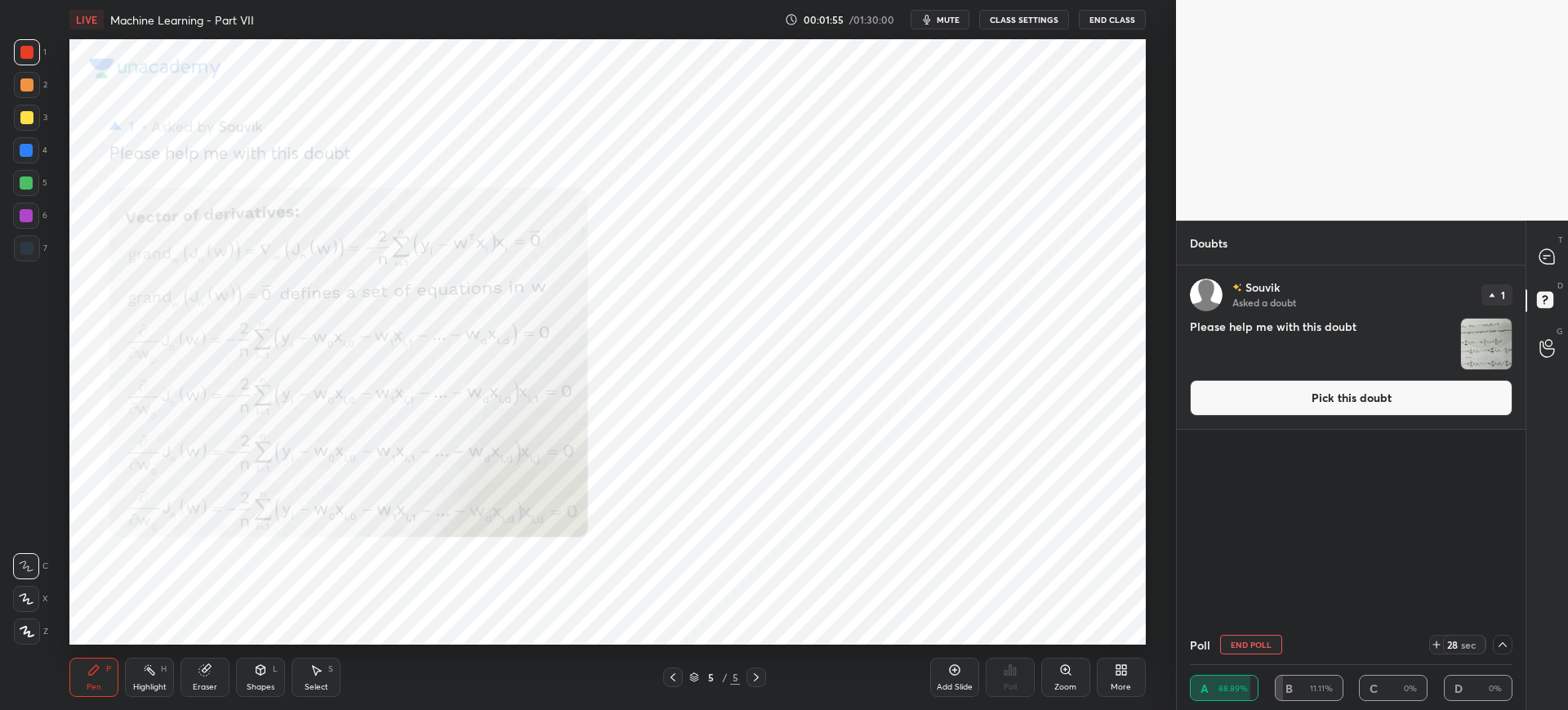
scroll to position [0, 0]
click at [1388, 405] on button "Pick this doubt" at bounding box center [1351, 397] width 322 height 36
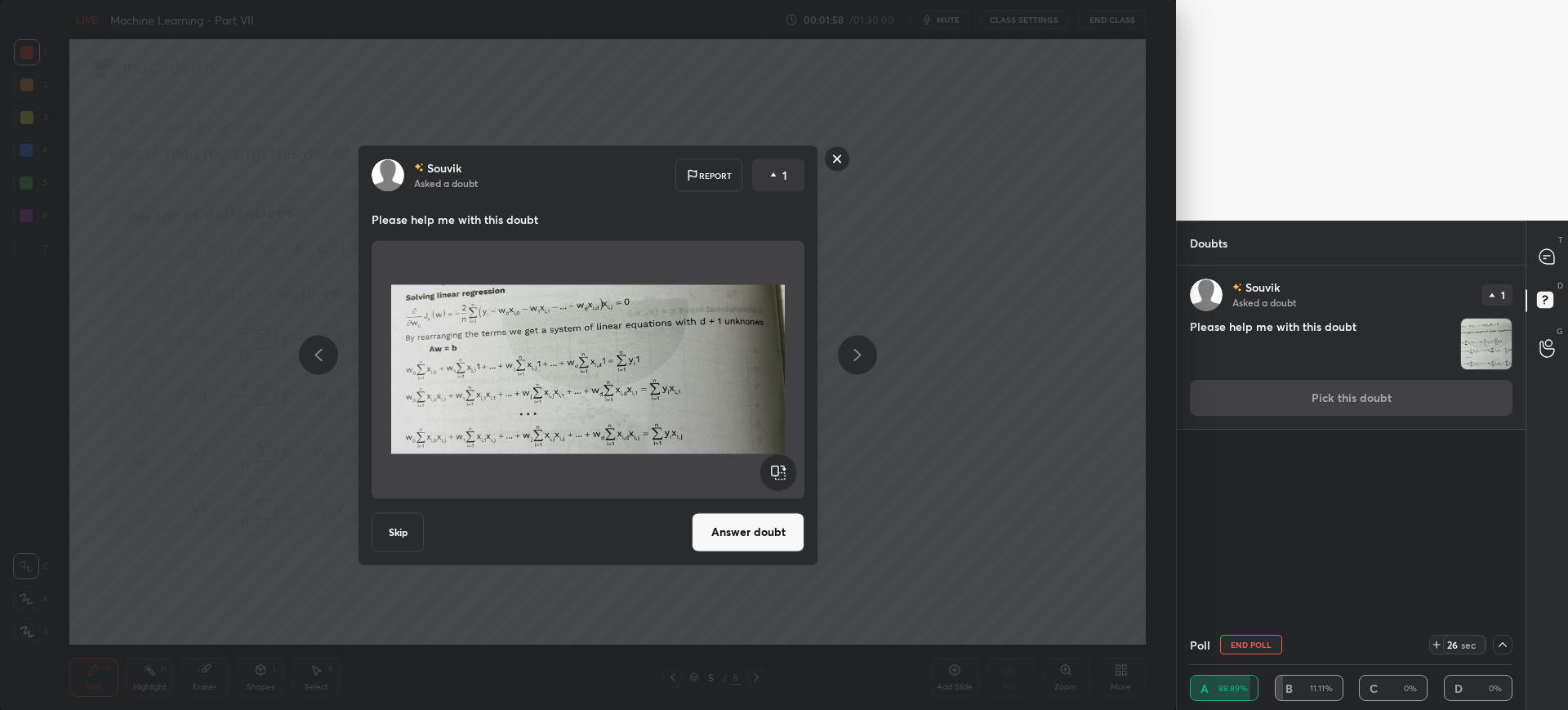
click at [733, 533] on button "Answer doubt" at bounding box center [748, 532] width 113 height 39
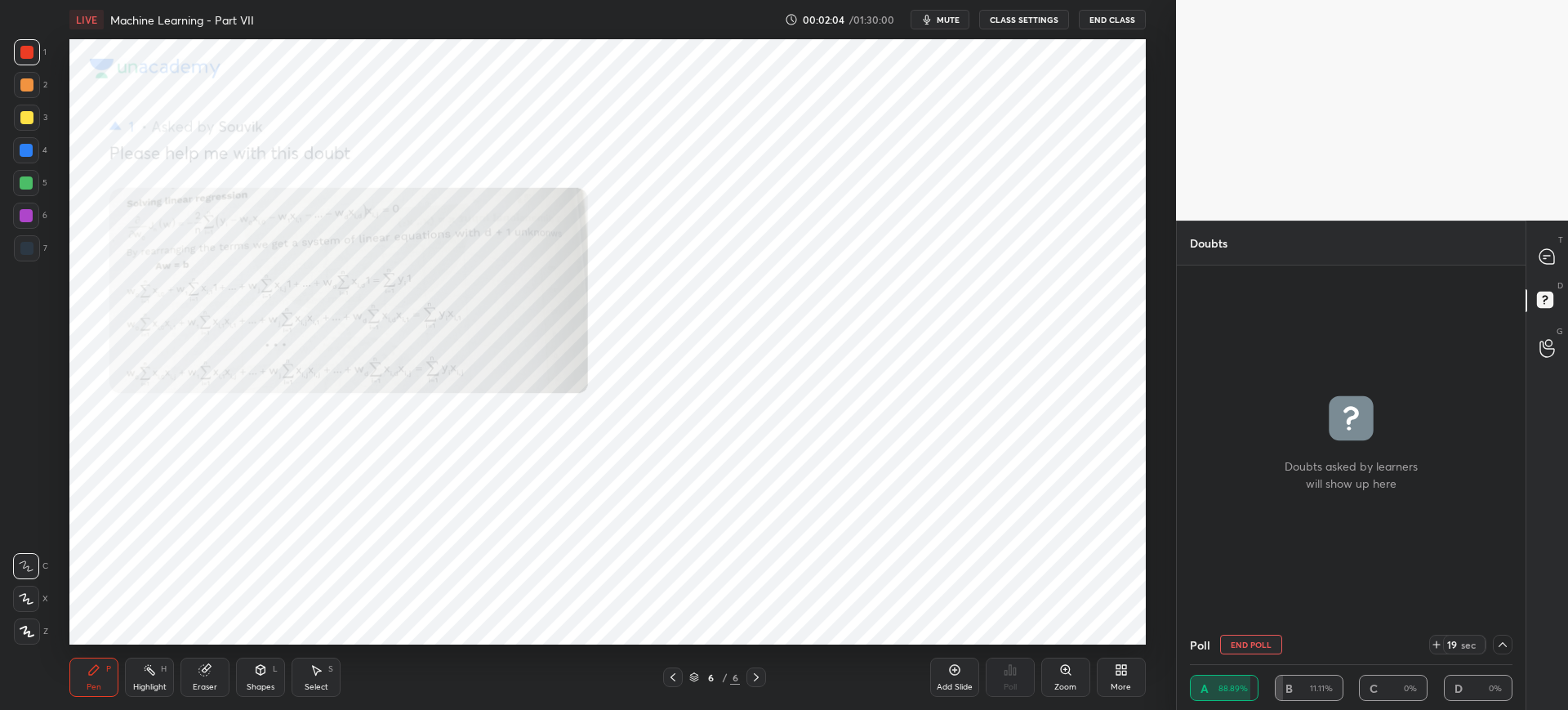
click at [677, 675] on icon at bounding box center [672, 677] width 13 height 13
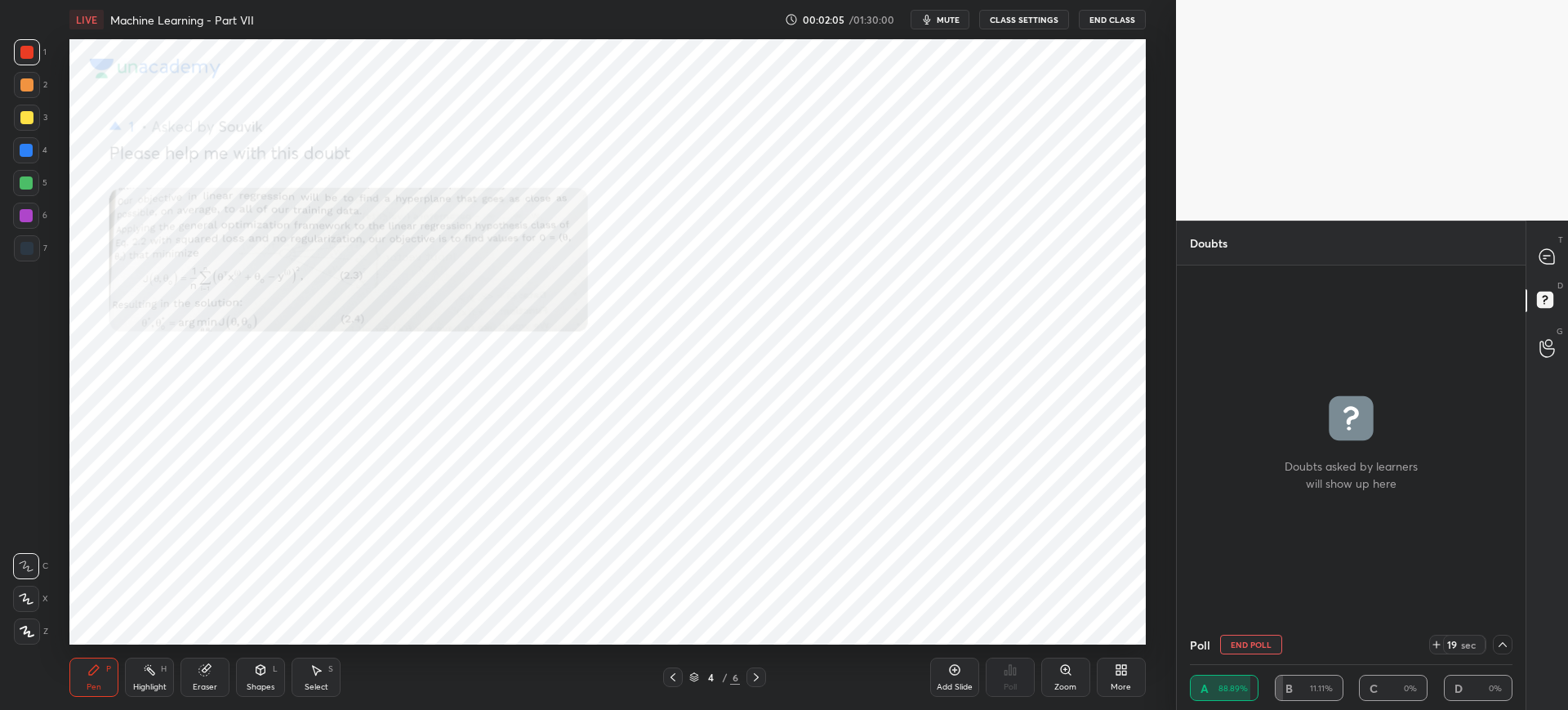
click at [677, 675] on icon at bounding box center [672, 677] width 13 height 13
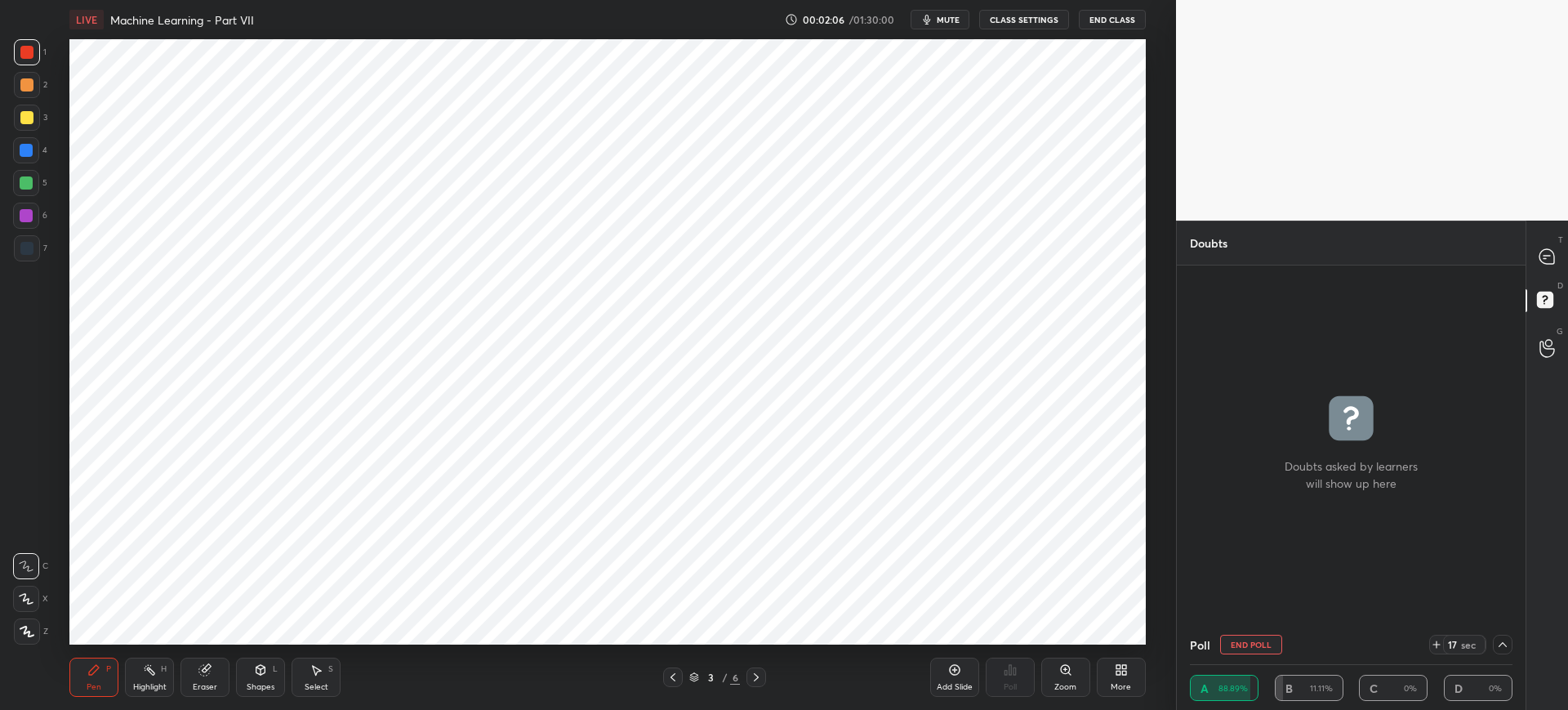
click at [755, 676] on icon at bounding box center [756, 677] width 13 height 13
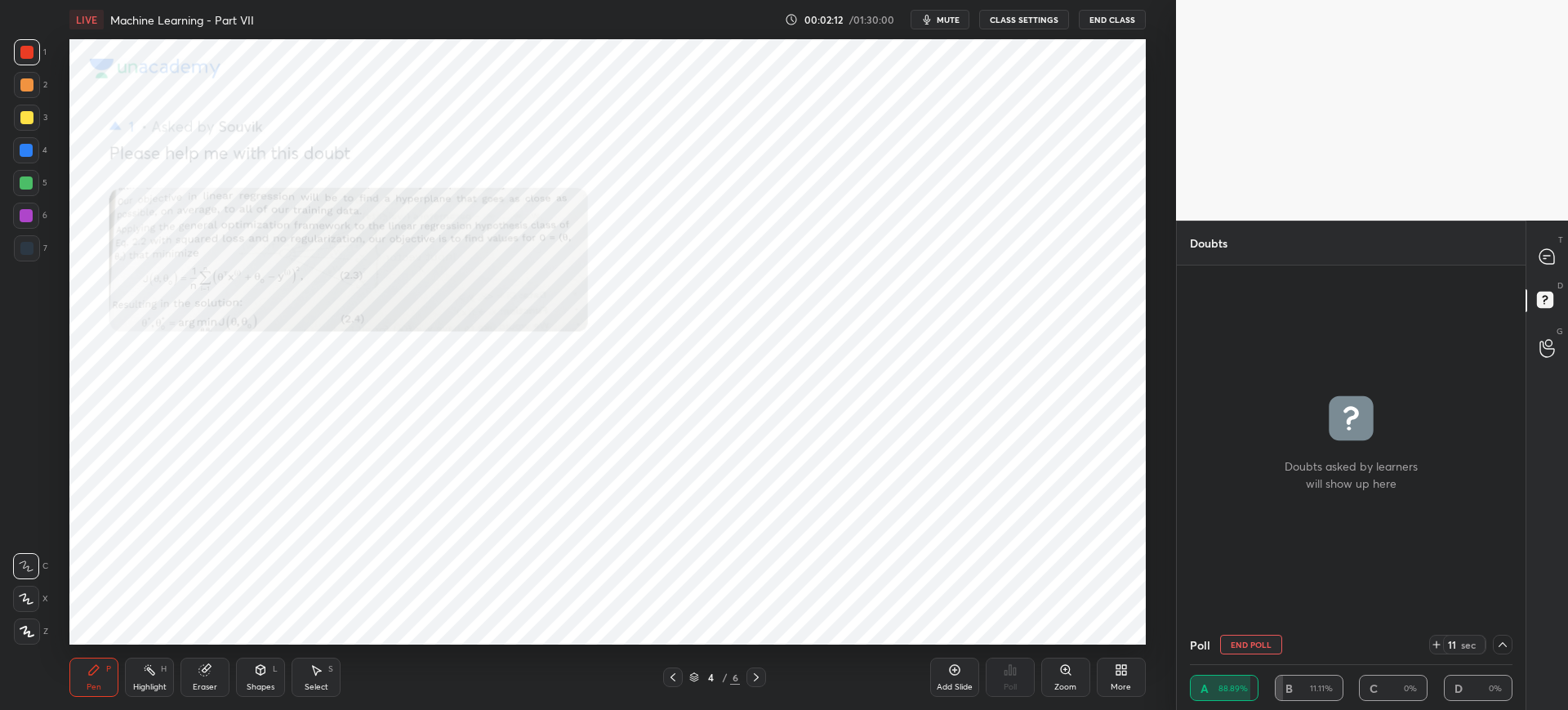
click at [1506, 642] on icon at bounding box center [1502, 644] width 13 height 13
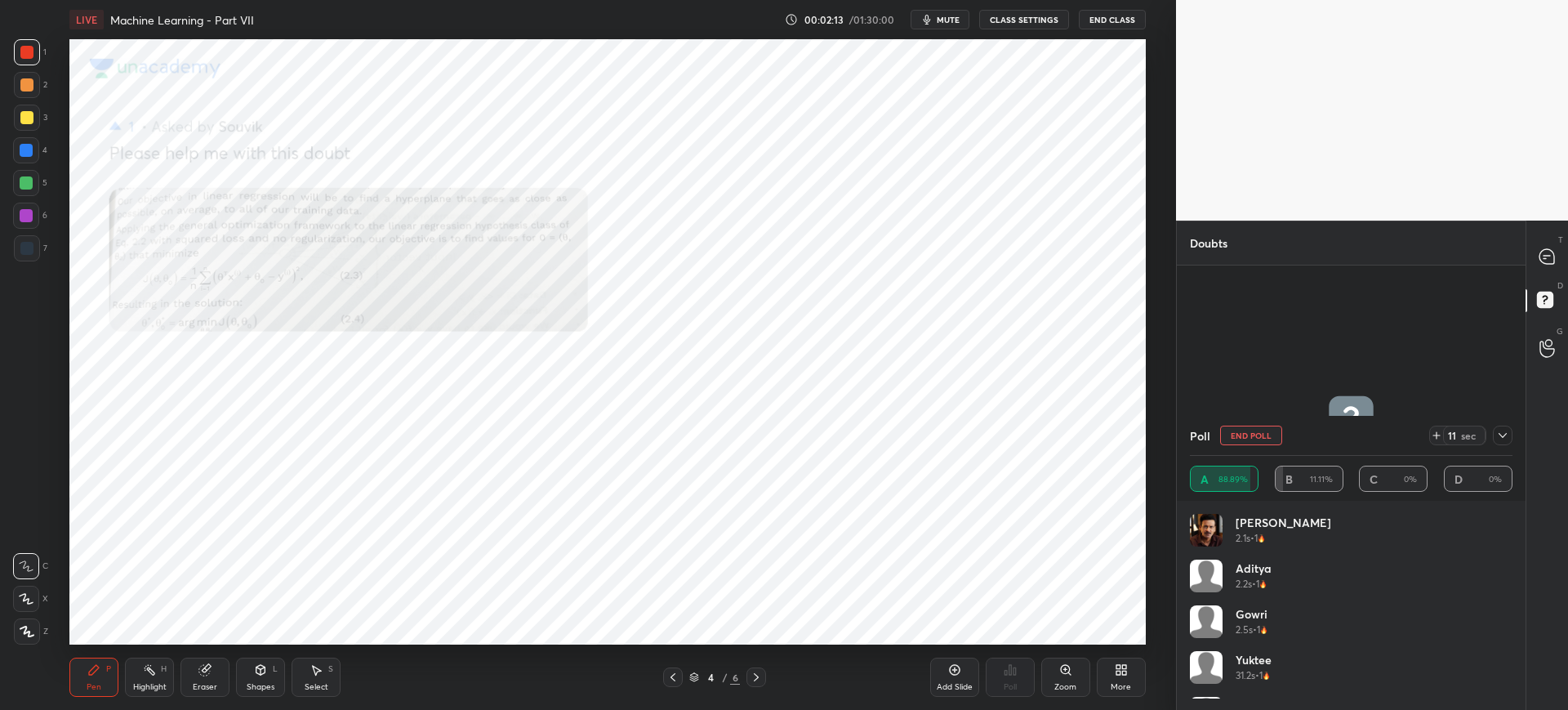
scroll to position [191, 318]
click at [1082, 679] on div "Zoom" at bounding box center [1066, 678] width 49 height 39
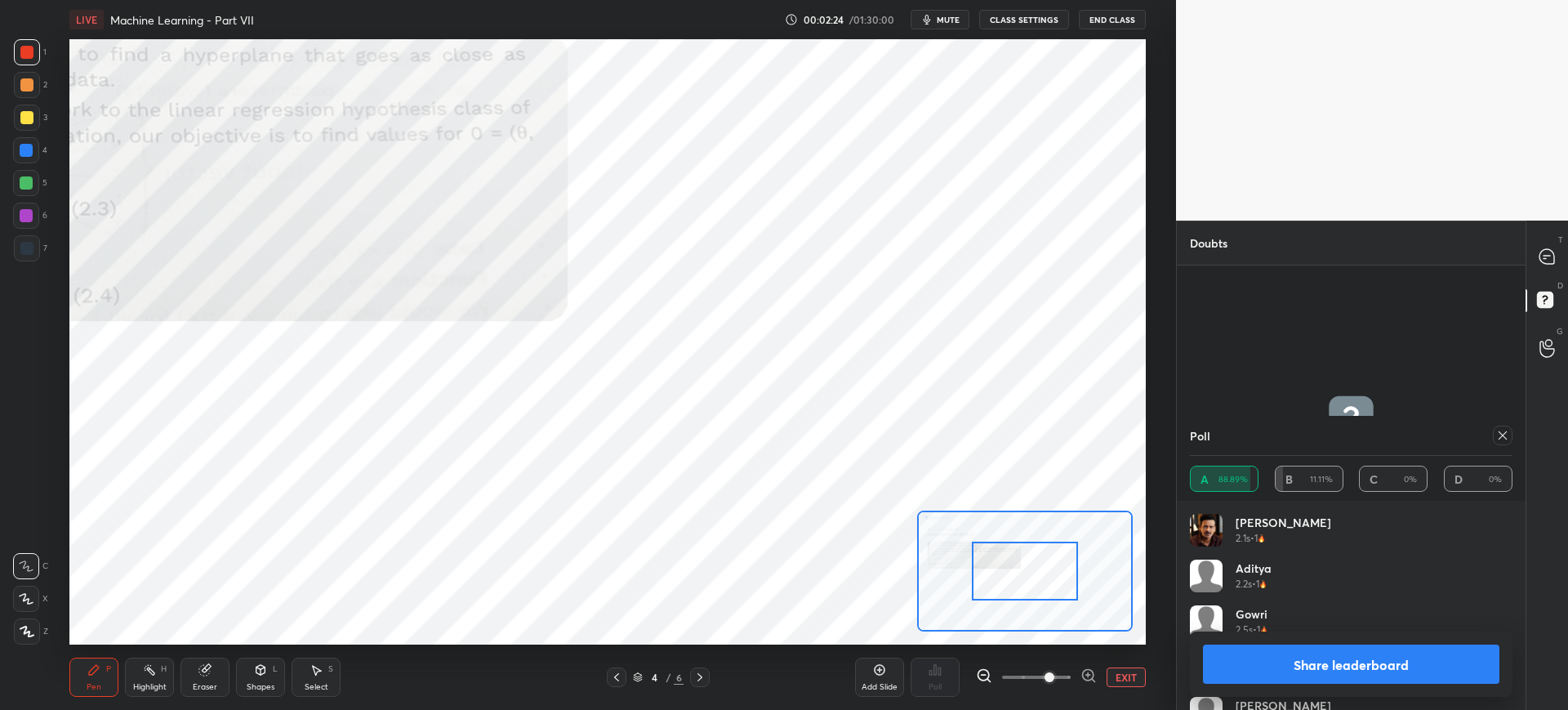
drag, startPoint x: 1034, startPoint y: 670, endPoint x: 1058, endPoint y: 670, distance: 24.0
click at [1054, 673] on span at bounding box center [1049, 678] width 10 height 10
click at [1033, 585] on div at bounding box center [1024, 570] width 214 height 121
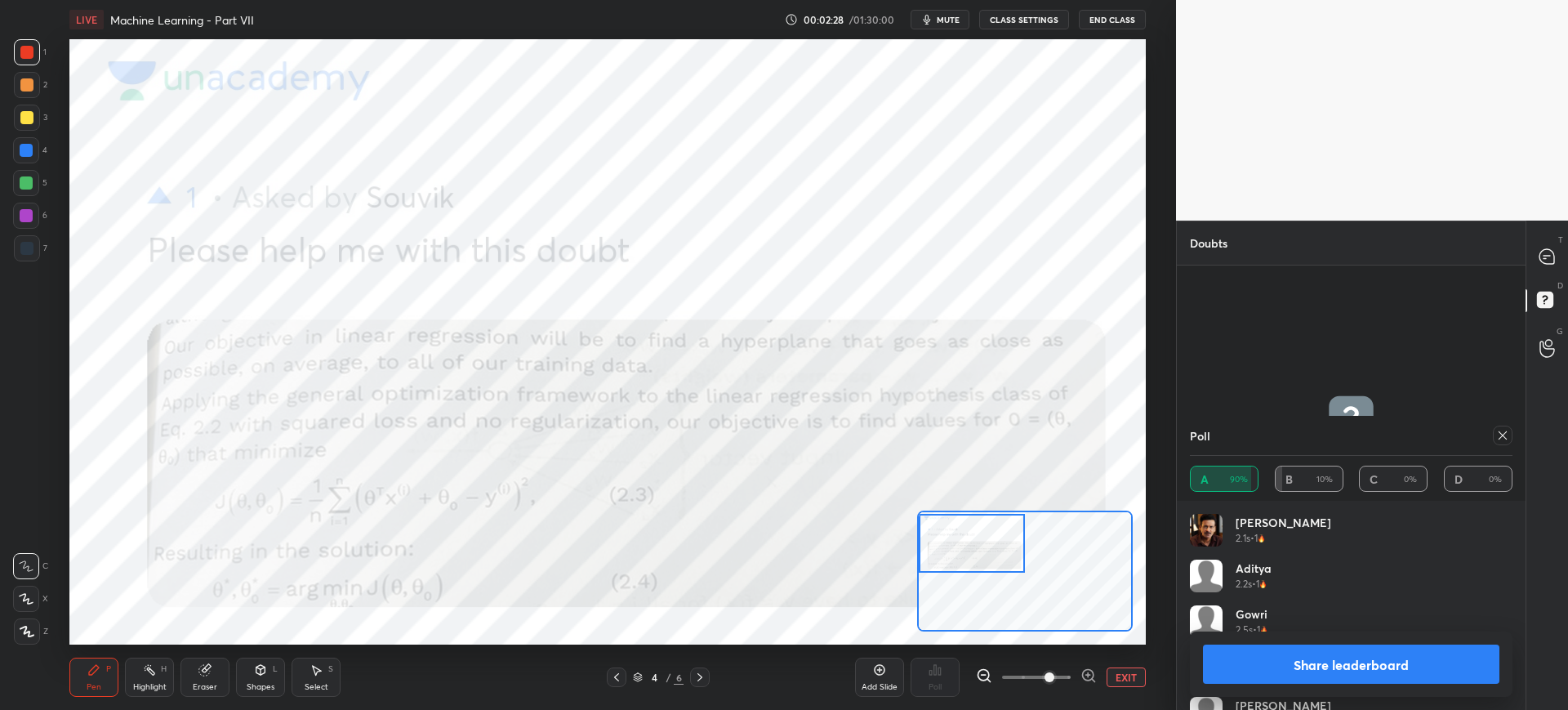
drag, startPoint x: 1033, startPoint y: 585, endPoint x: 950, endPoint y: 543, distance: 93.0
click at [950, 543] on div at bounding box center [972, 543] width 106 height 59
click at [697, 678] on icon at bounding box center [699, 677] width 13 height 13
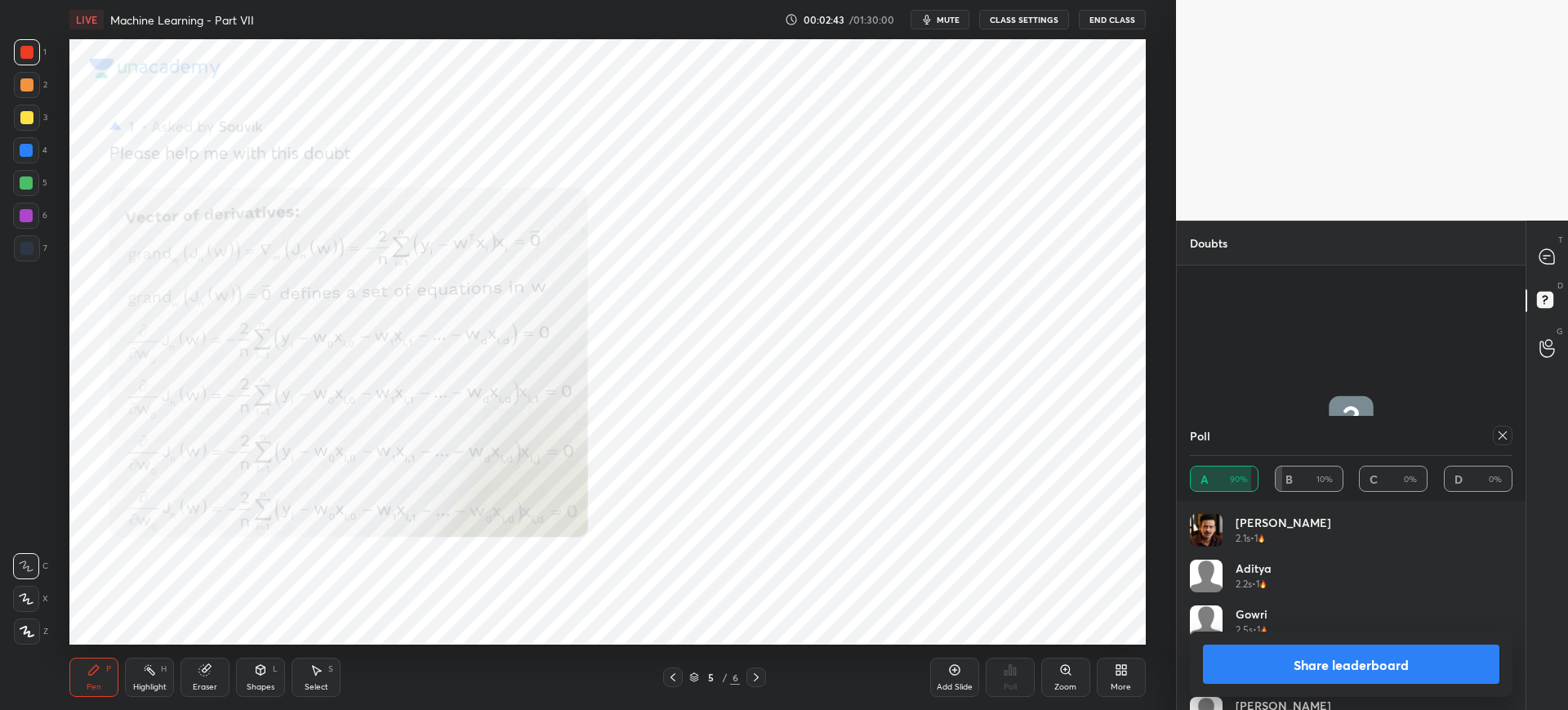
click at [761, 677] on icon at bounding box center [756, 677] width 13 height 13
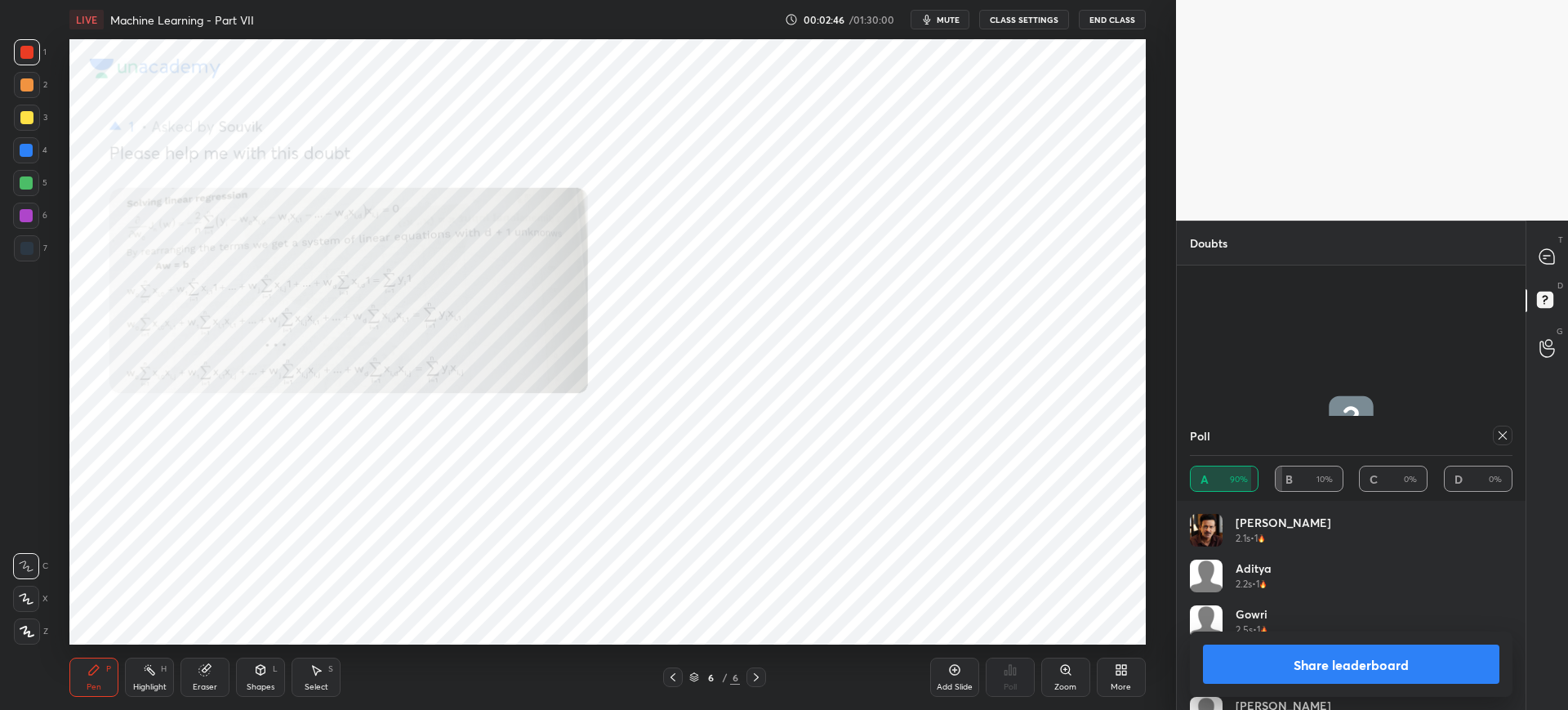
click at [667, 668] on div at bounding box center [673, 678] width 20 height 20
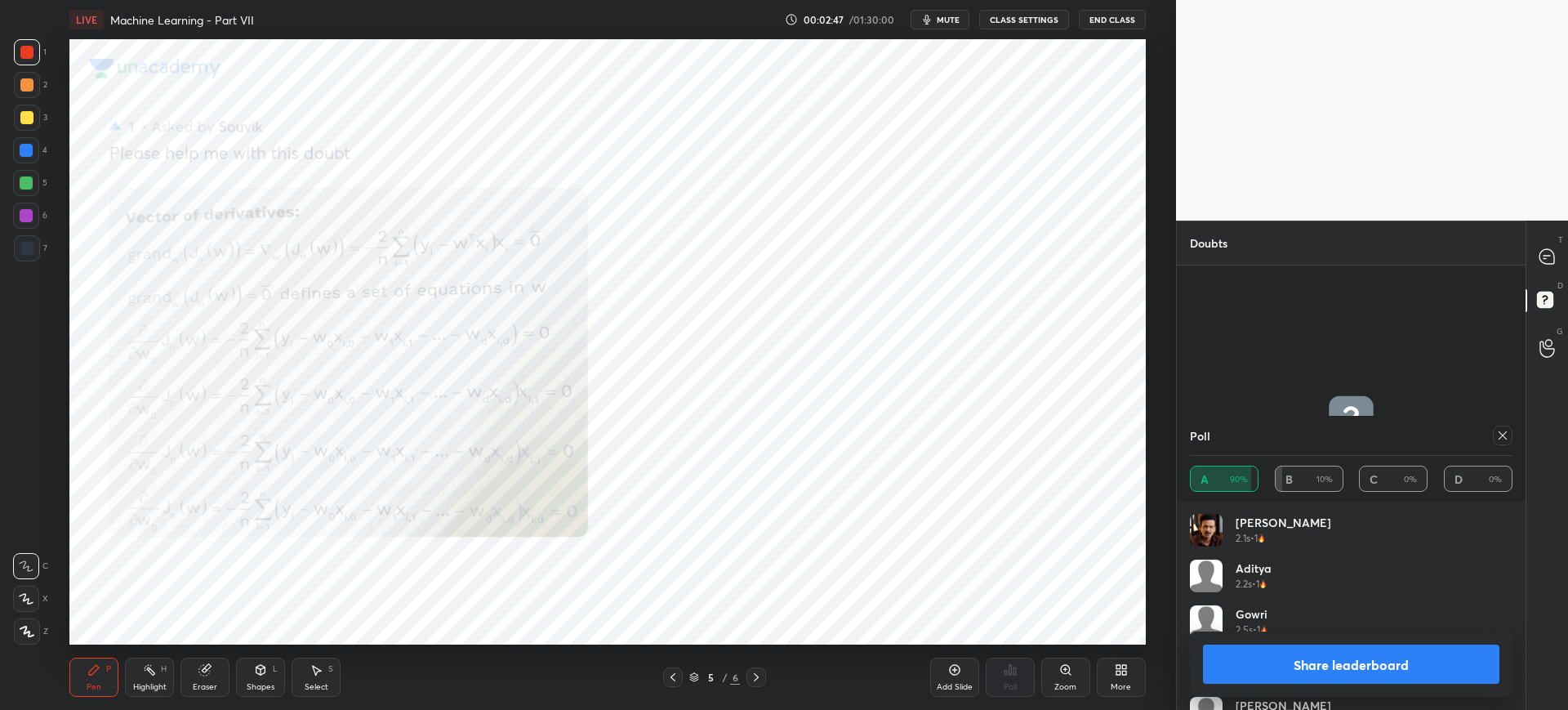
click at [752, 682] on icon at bounding box center [756, 677] width 13 height 13
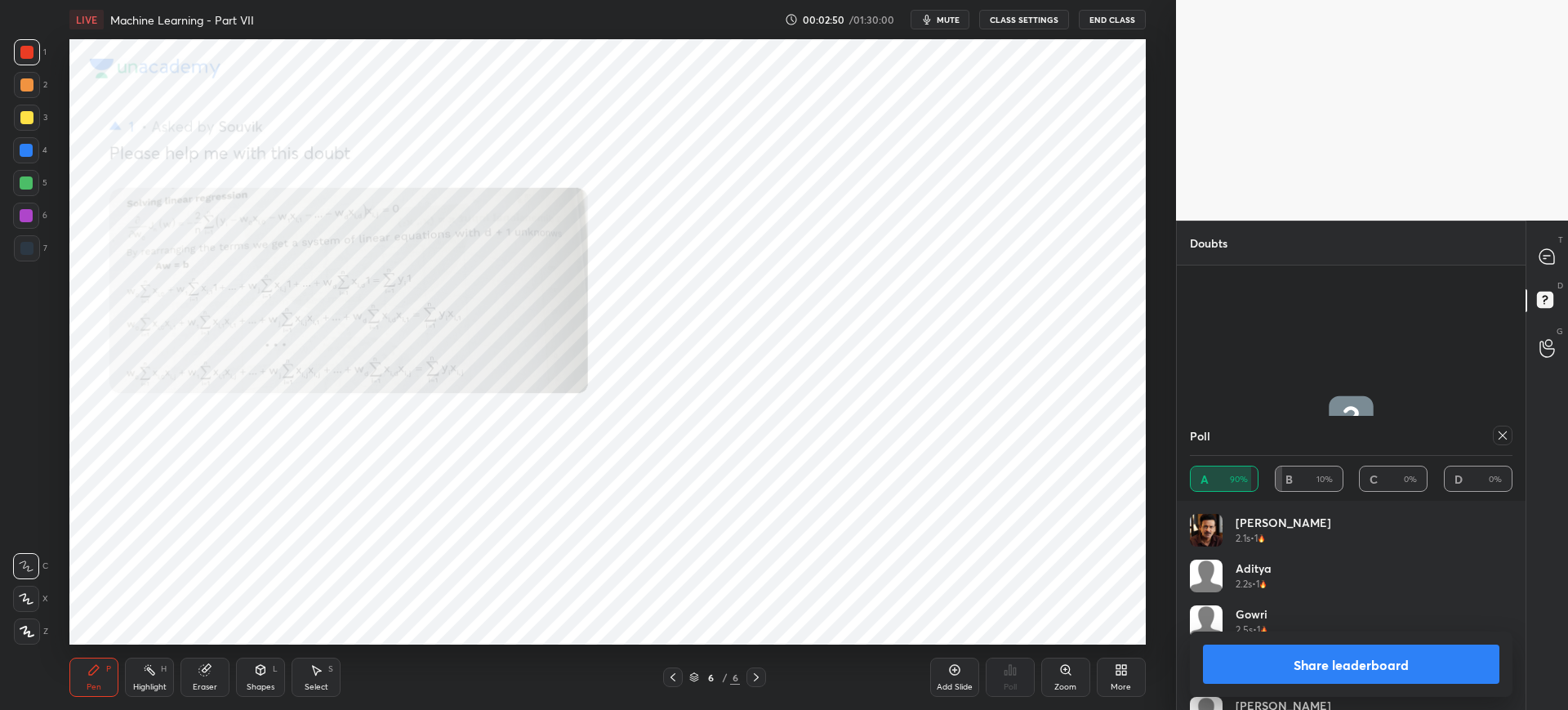
click at [753, 676] on icon at bounding box center [756, 677] width 13 height 13
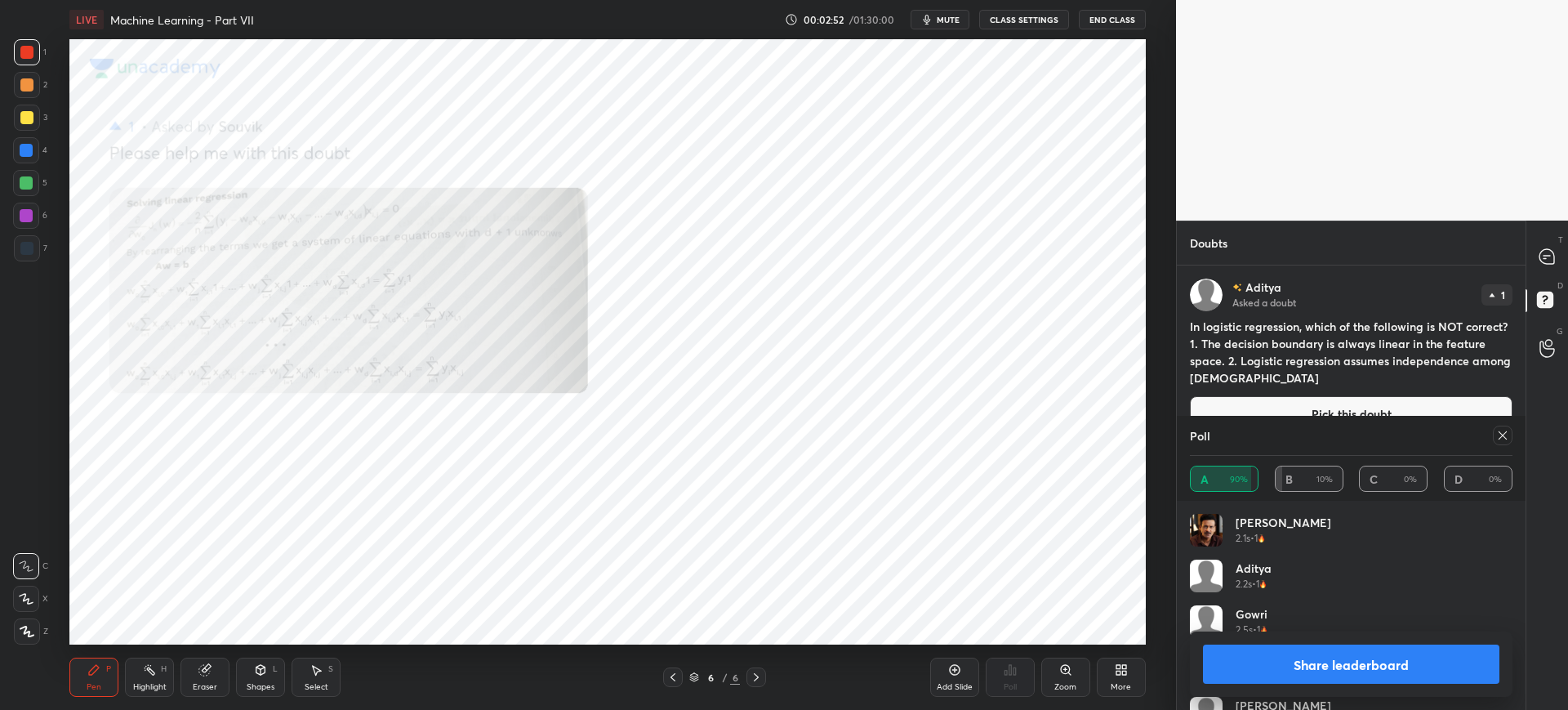
click at [1236, 659] on button "Share leaderboard" at bounding box center [1352, 664] width 297 height 39
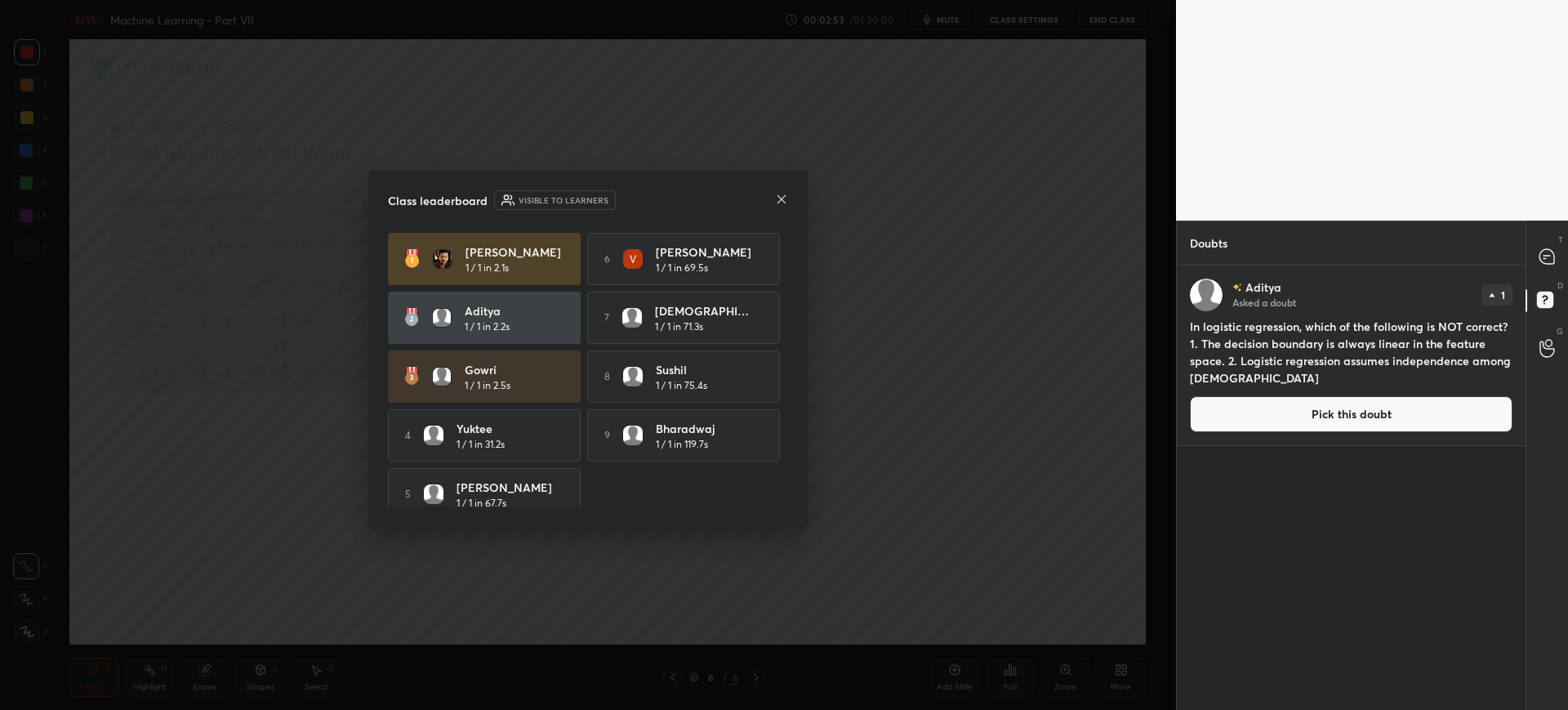
scroll to position [440, 344]
click at [786, 198] on icon at bounding box center [781, 199] width 13 height 13
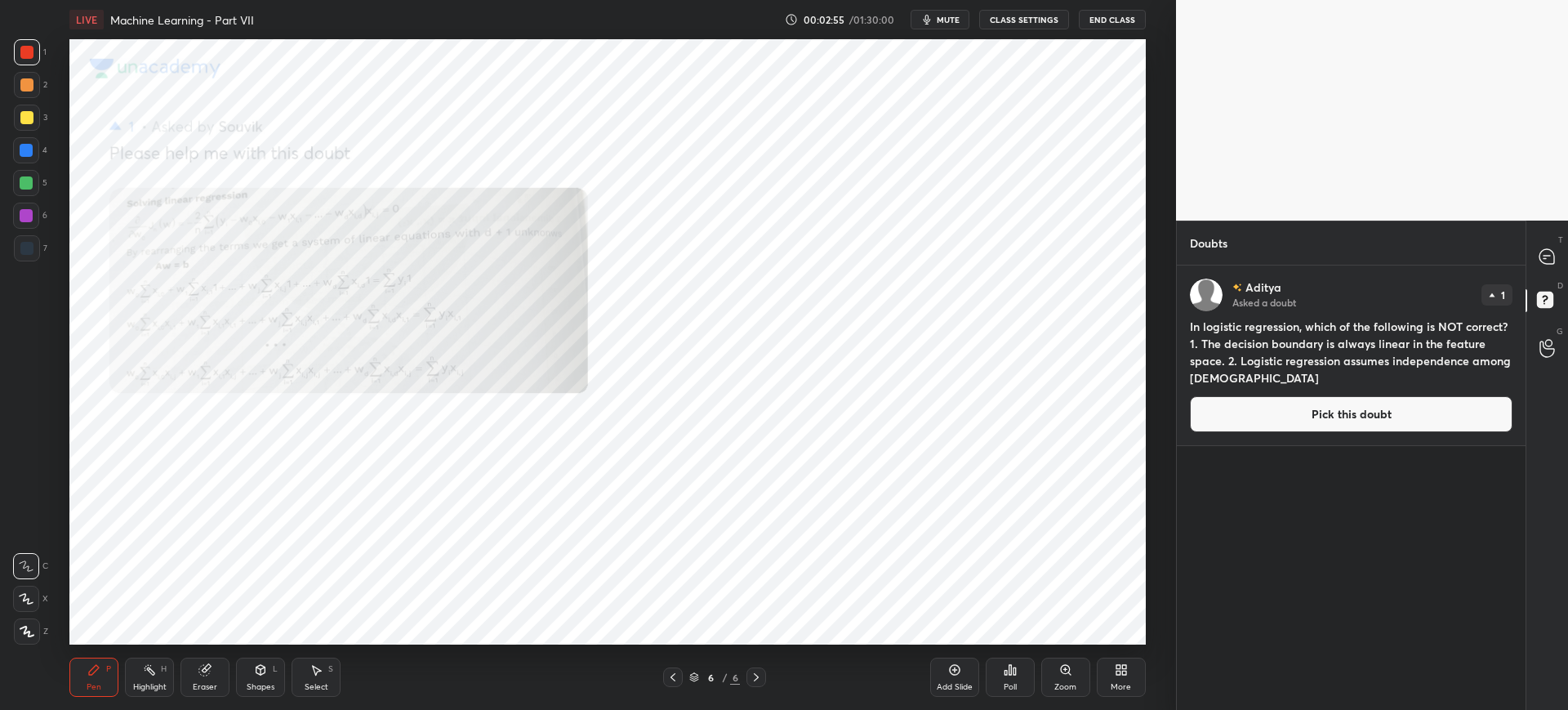
click at [1247, 411] on button "Pick this doubt" at bounding box center [1351, 414] width 322 height 36
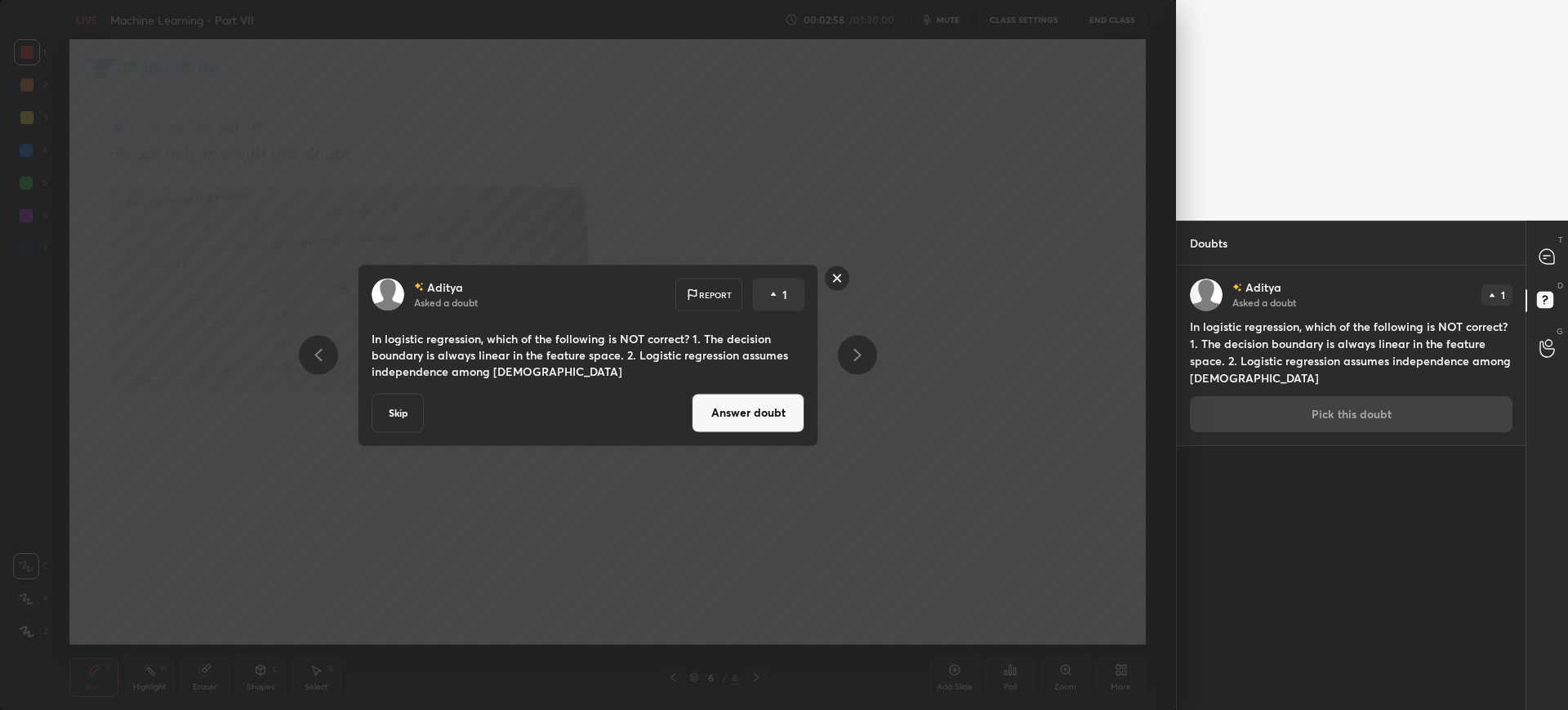
click at [773, 418] on button "Answer doubt" at bounding box center [748, 413] width 113 height 39
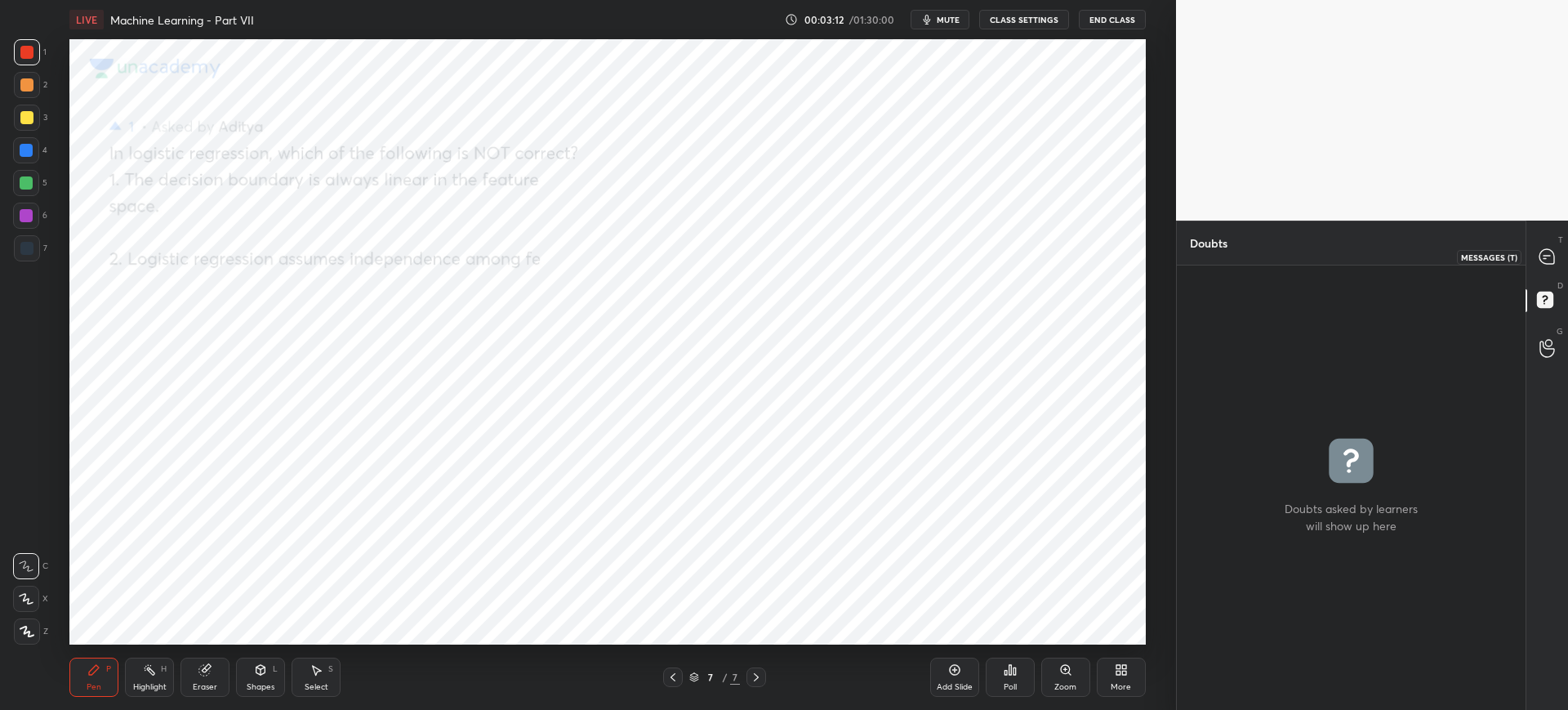
click at [1550, 255] on icon at bounding box center [1546, 256] width 15 height 15
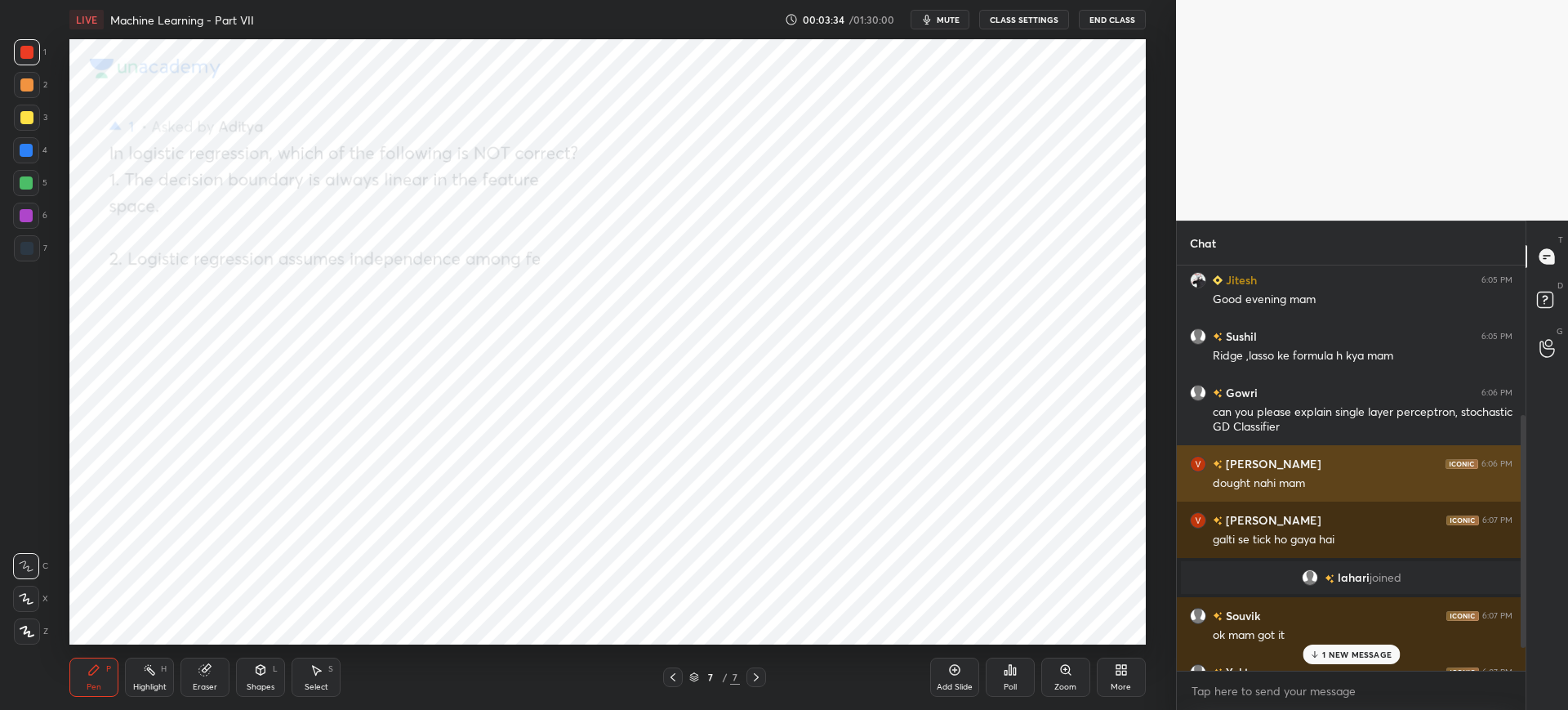
scroll to position [408, 0]
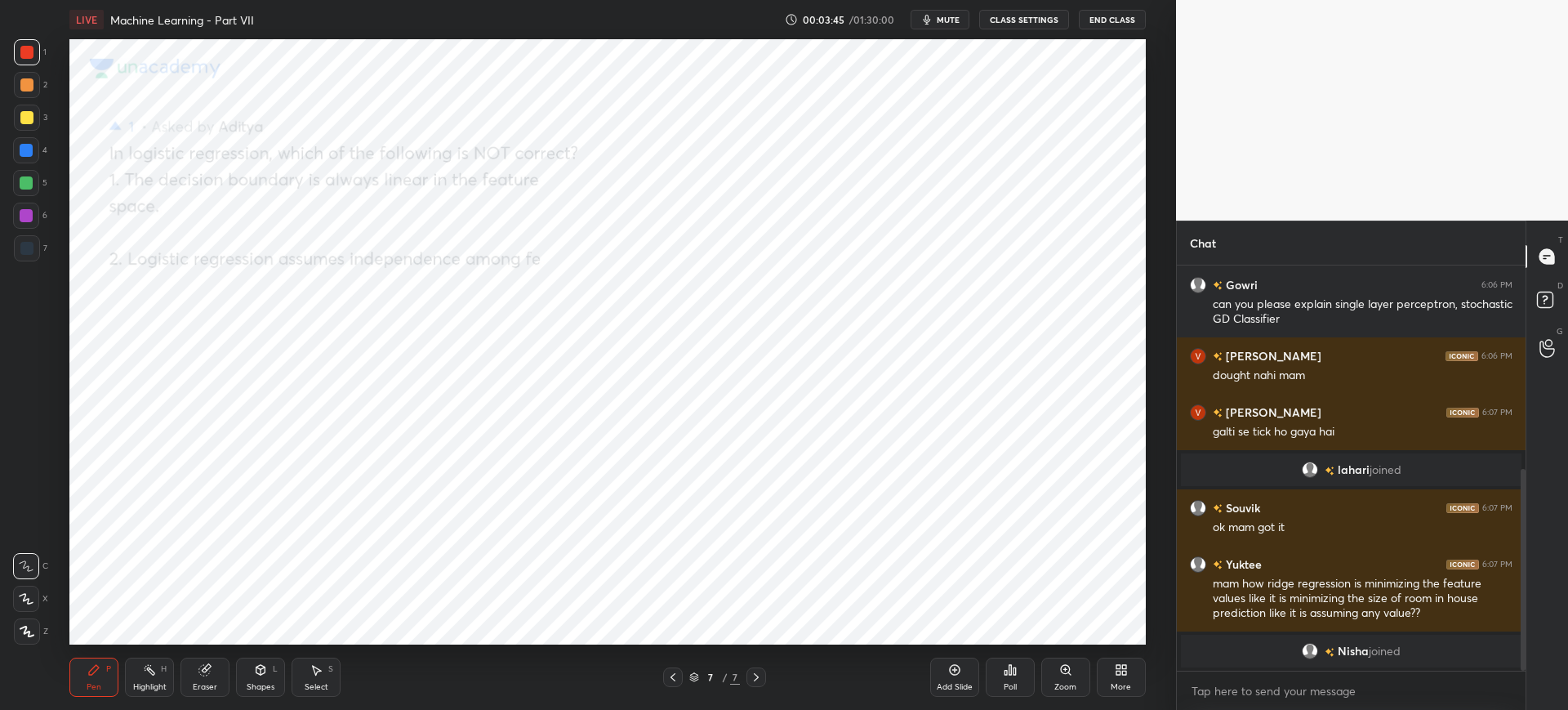
click at [1136, 676] on div "More" at bounding box center [1122, 678] width 49 height 39
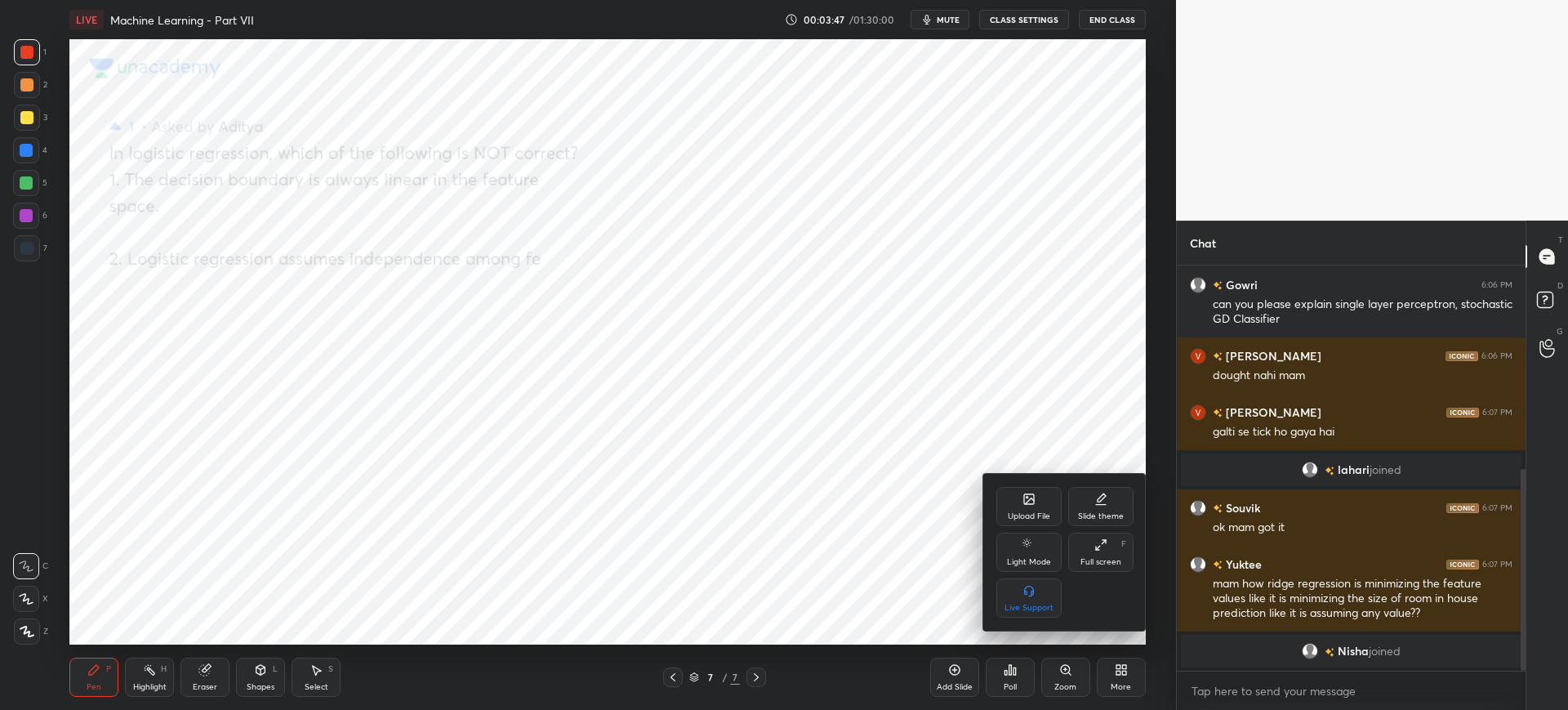
click at [1041, 513] on div "Upload File" at bounding box center [1028, 516] width 42 height 8
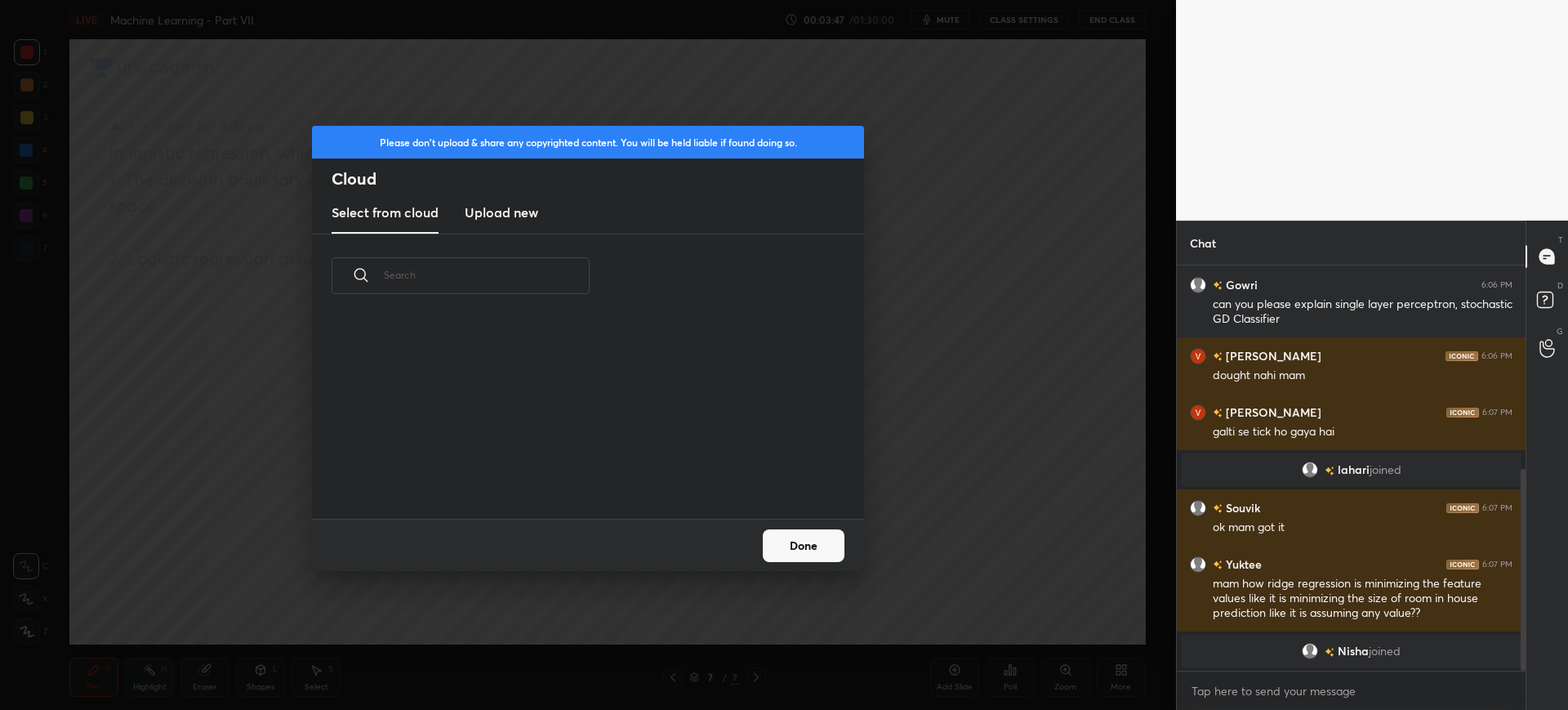
scroll to position [201, 524]
click at [518, 203] on h3 "Upload new" at bounding box center [501, 212] width 74 height 20
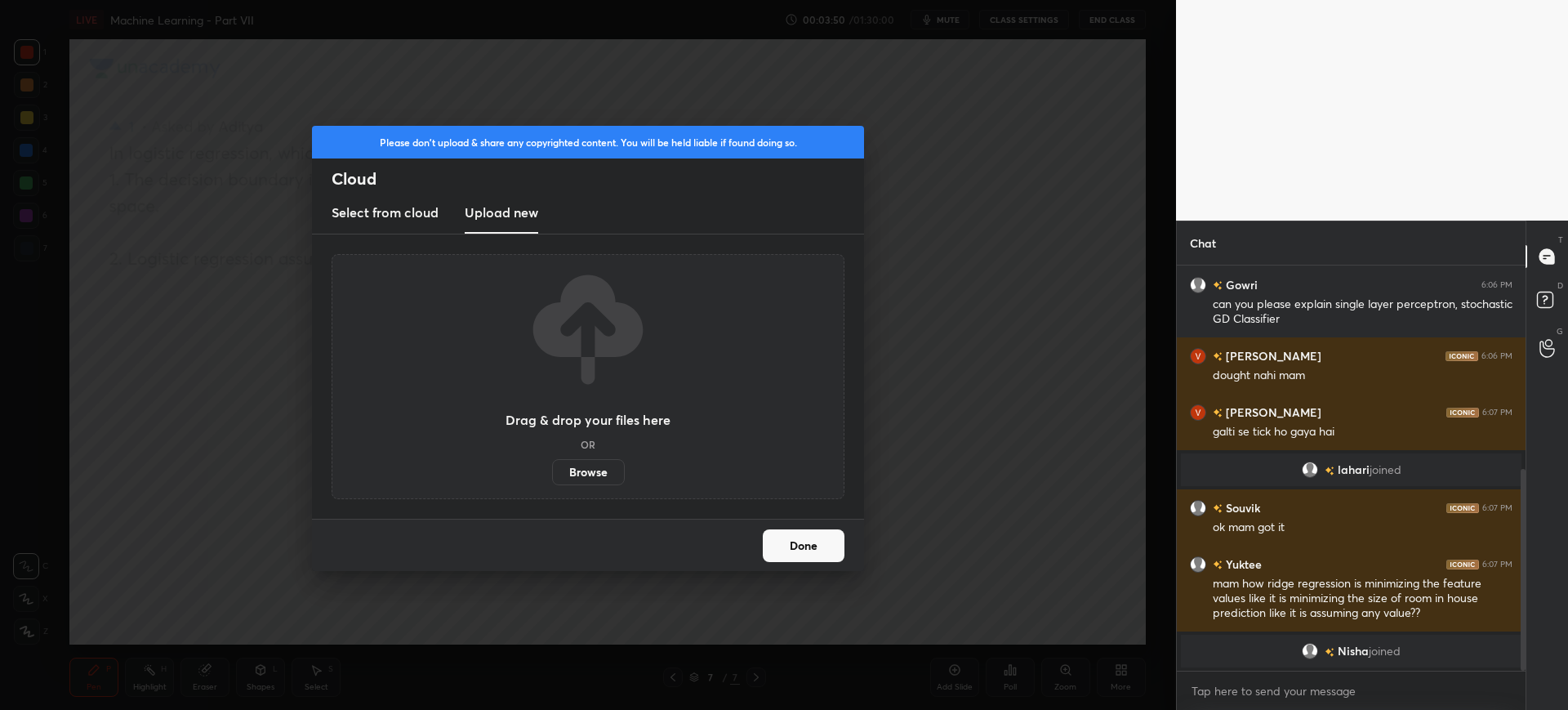
click at [586, 463] on label "Browse" at bounding box center [589, 472] width 73 height 27
click at [552, 463] on input "Browse" at bounding box center [552, 472] width 0 height 27
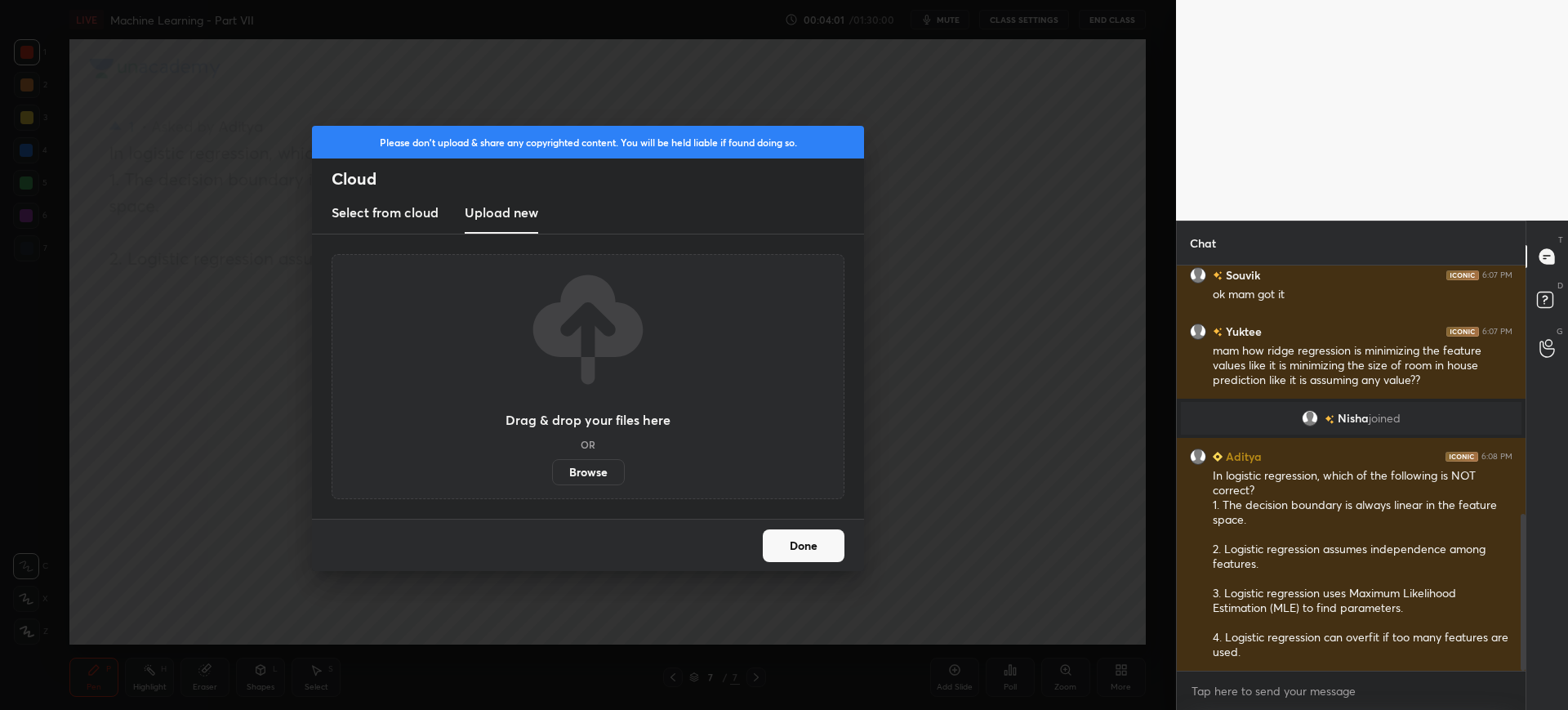
scroll to position [711, 0]
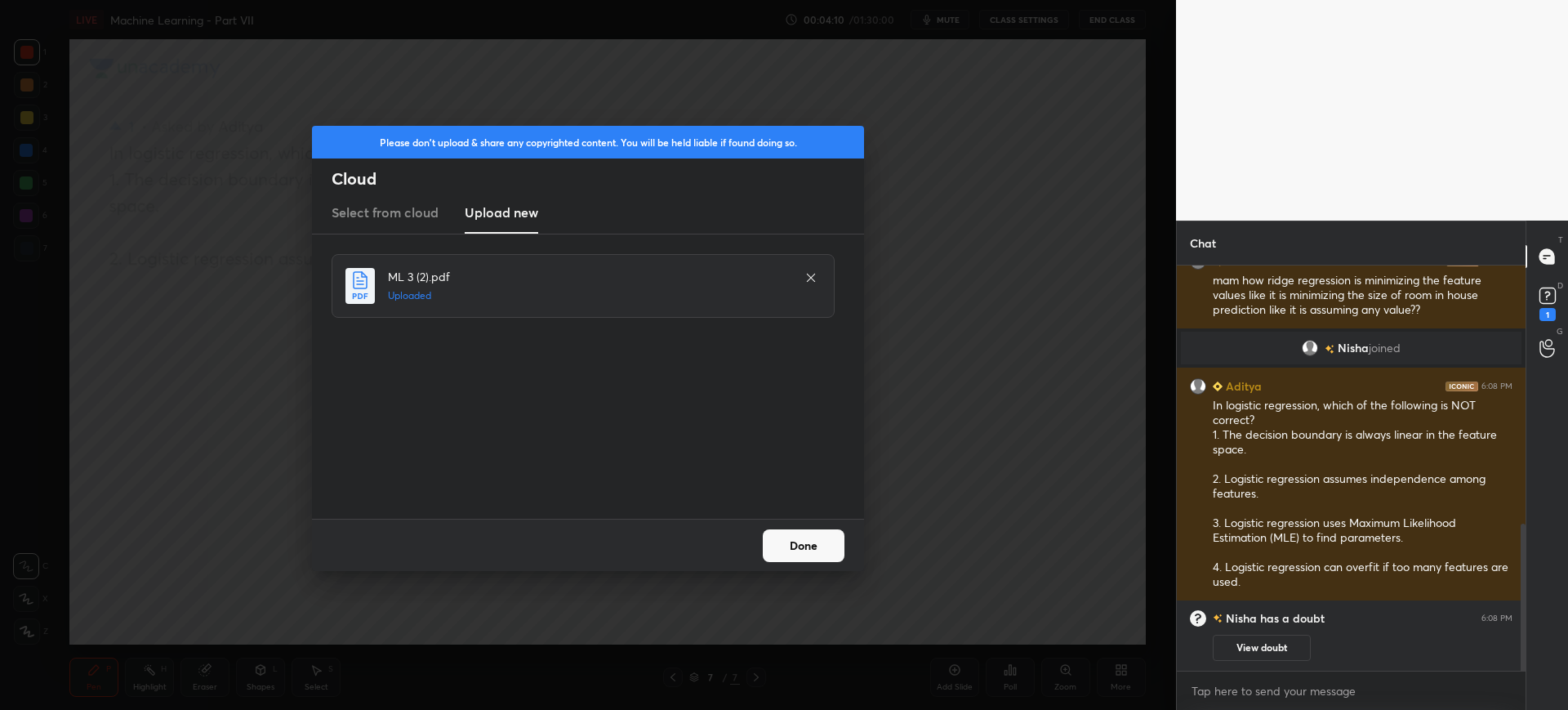
click at [805, 547] on button "Done" at bounding box center [803, 545] width 82 height 32
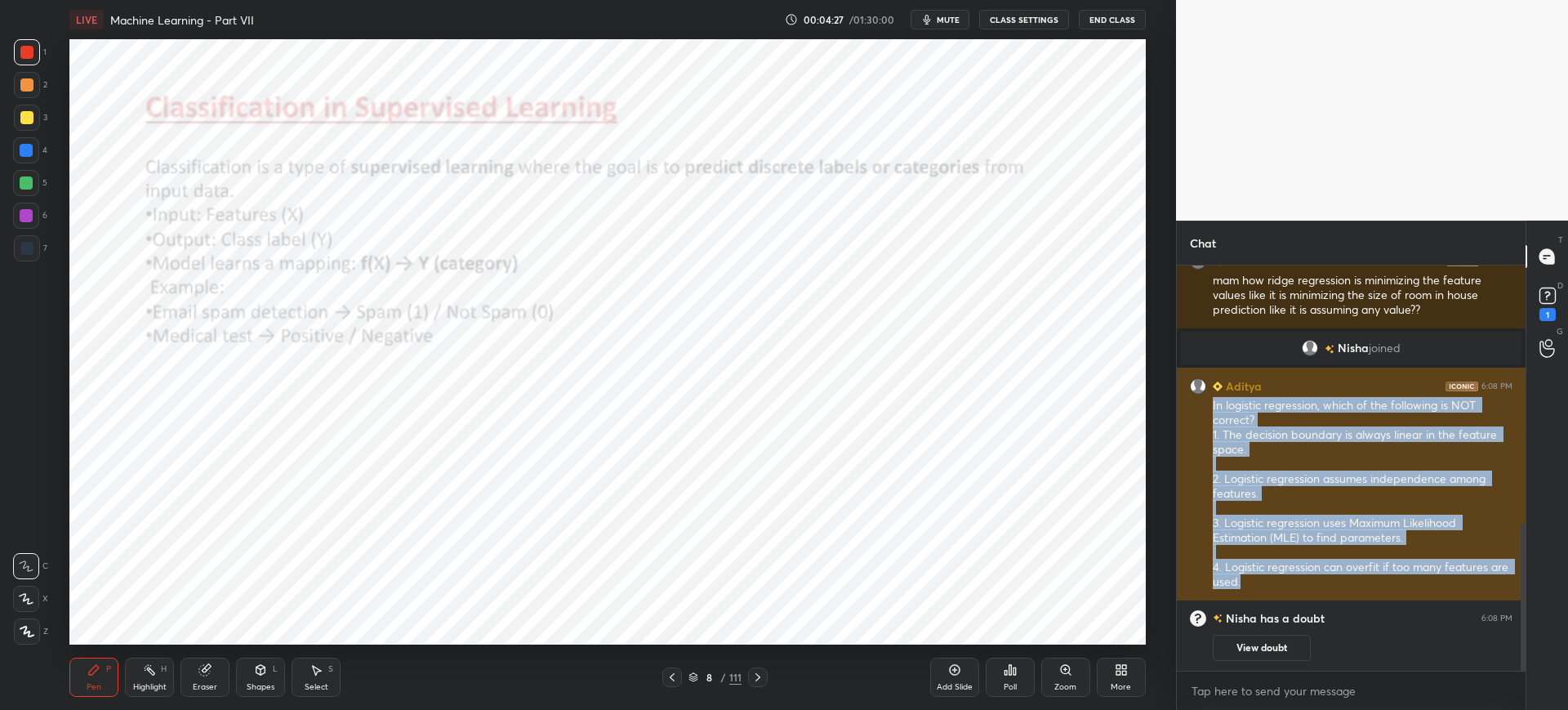
drag, startPoint x: 1207, startPoint y: 403, endPoint x: 1246, endPoint y: 578, distance: 179.3
click at [1246, 578] on div "Aditya 6:08 PM In logistic regression, which of the following is NOT correct? 1…" at bounding box center [1351, 484] width 349 height 233
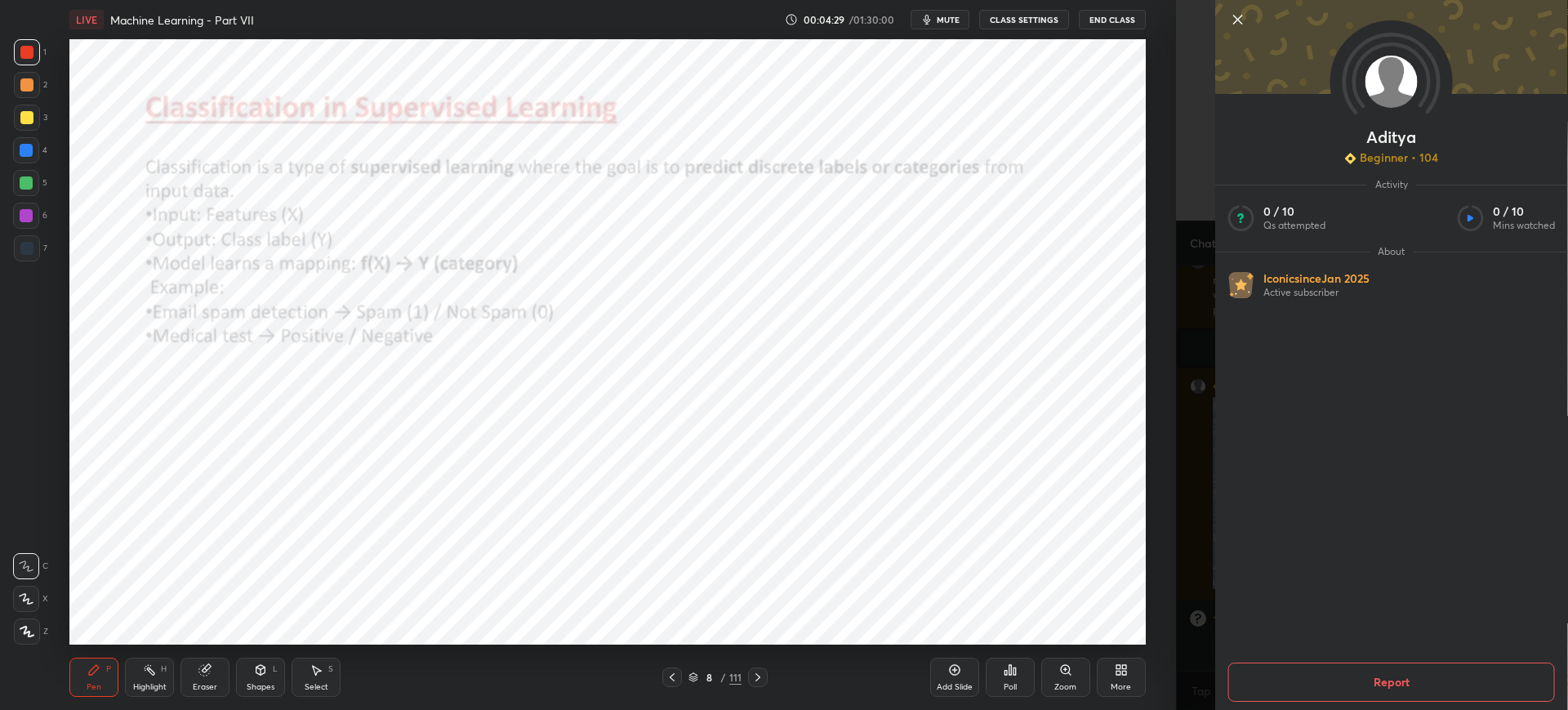
click at [1190, 549] on div "Aditya Beginner • 104 Activity 0 / 10 Qs attempted 0 / 10 Mins watched About Ic…" at bounding box center [1371, 355] width 392 height 710
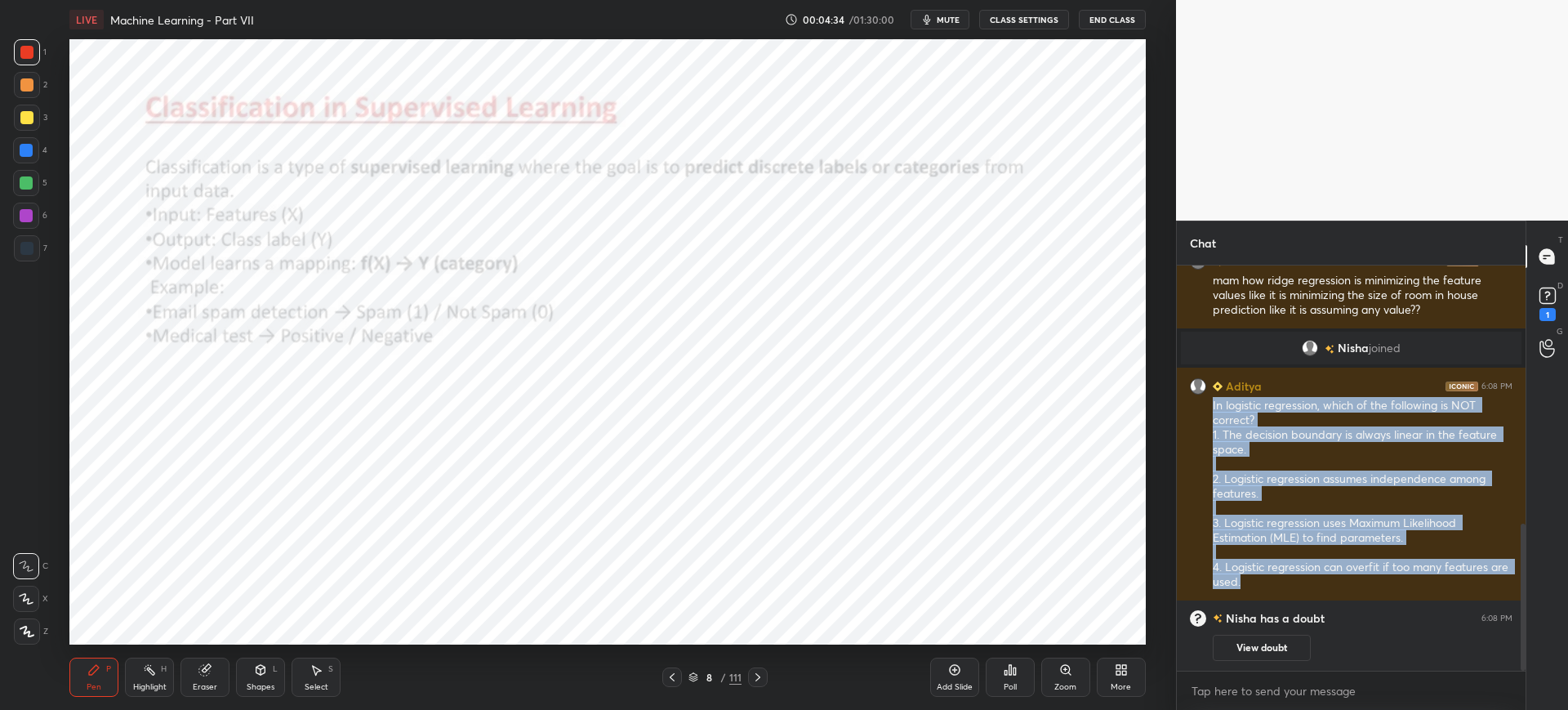
copy div "In logistic regression, which of the following is NOT correct? 1. The decision …"
click at [1190, 549] on div "Aditya 6:08 PM In logistic regression, which of the following is NOT correct? 1…" at bounding box center [1351, 484] width 349 height 233
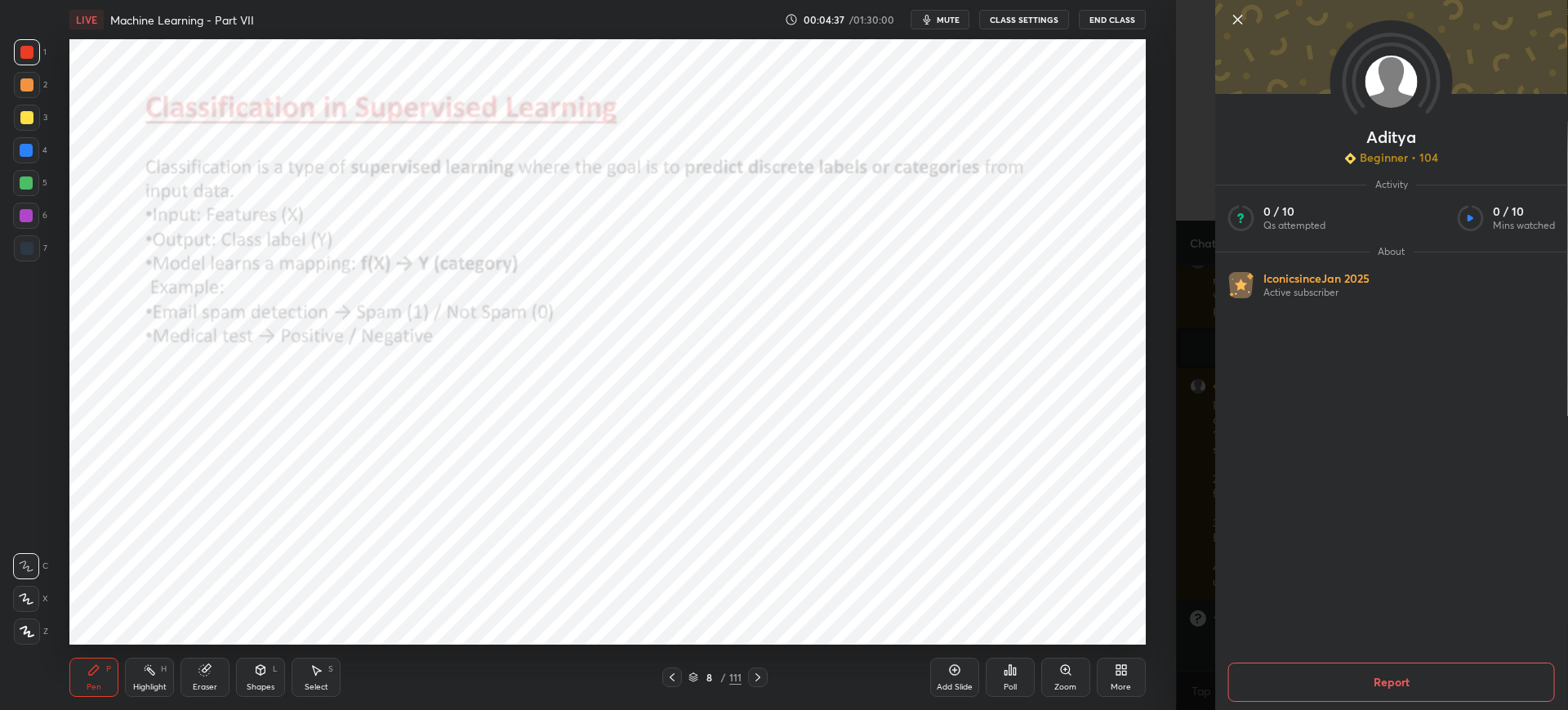
click at [1190, 549] on div "Aditya Beginner • 104 Activity 0 / 10 Qs attempted 0 / 10 Mins watched About Ic…" at bounding box center [1371, 355] width 392 height 710
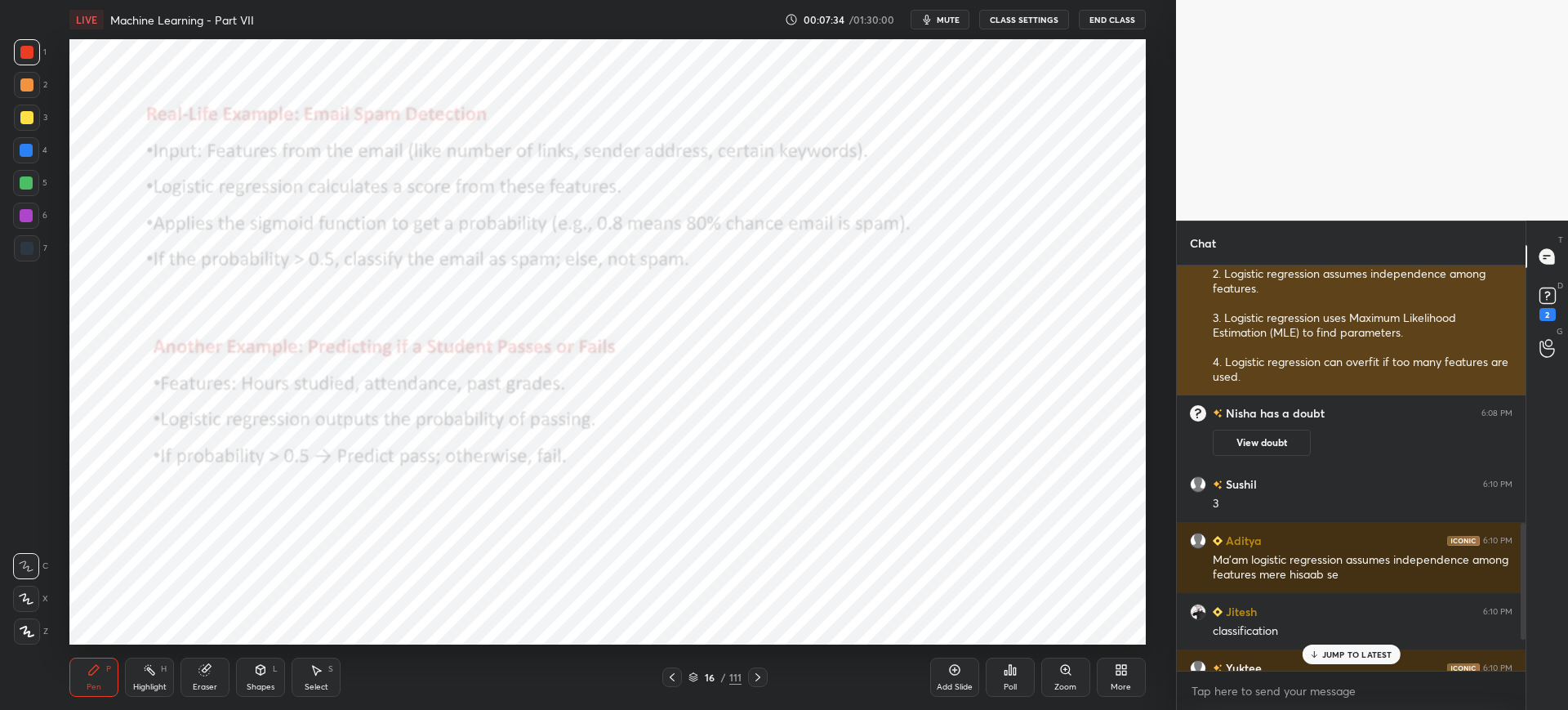
scroll to position [889, 0]
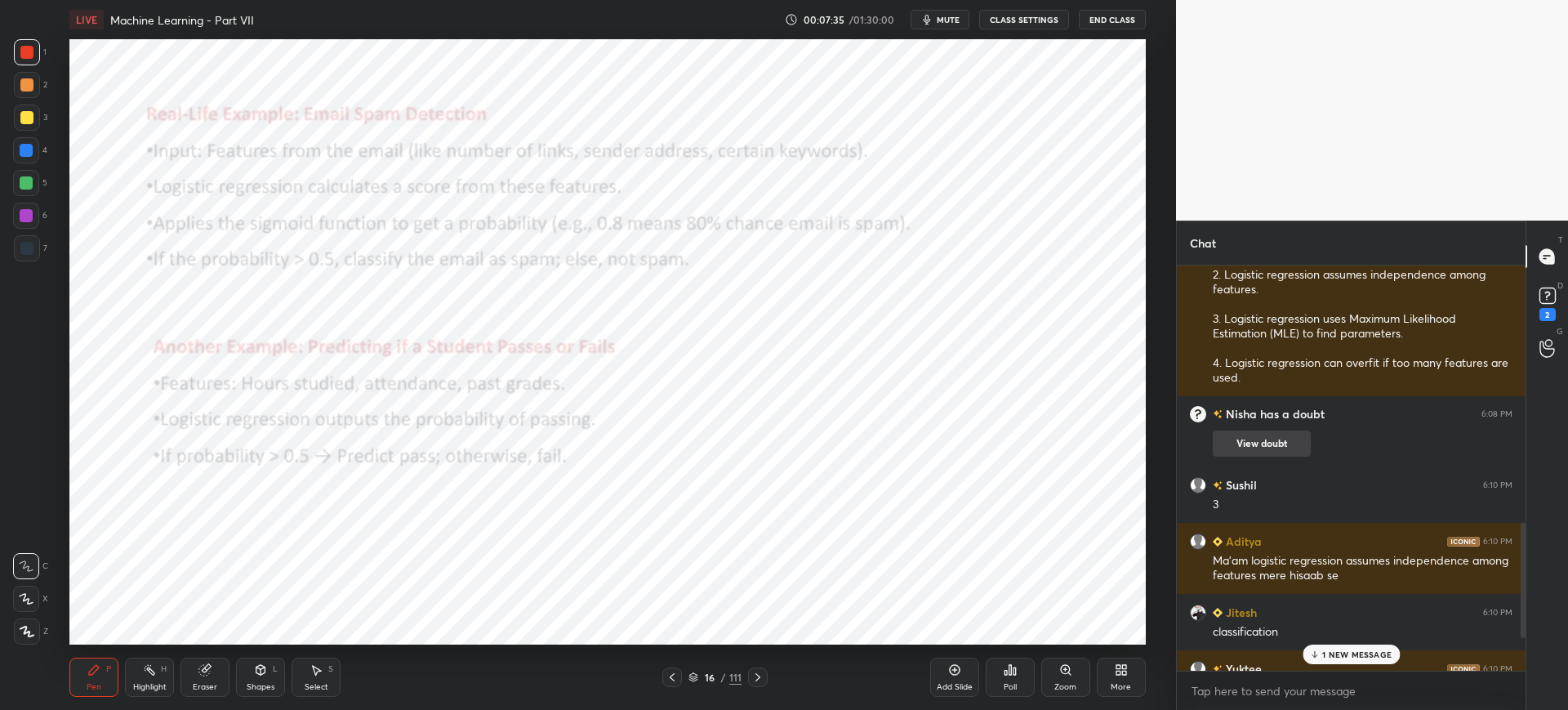
click at [1299, 437] on button "View doubt" at bounding box center [1262, 444] width 98 height 27
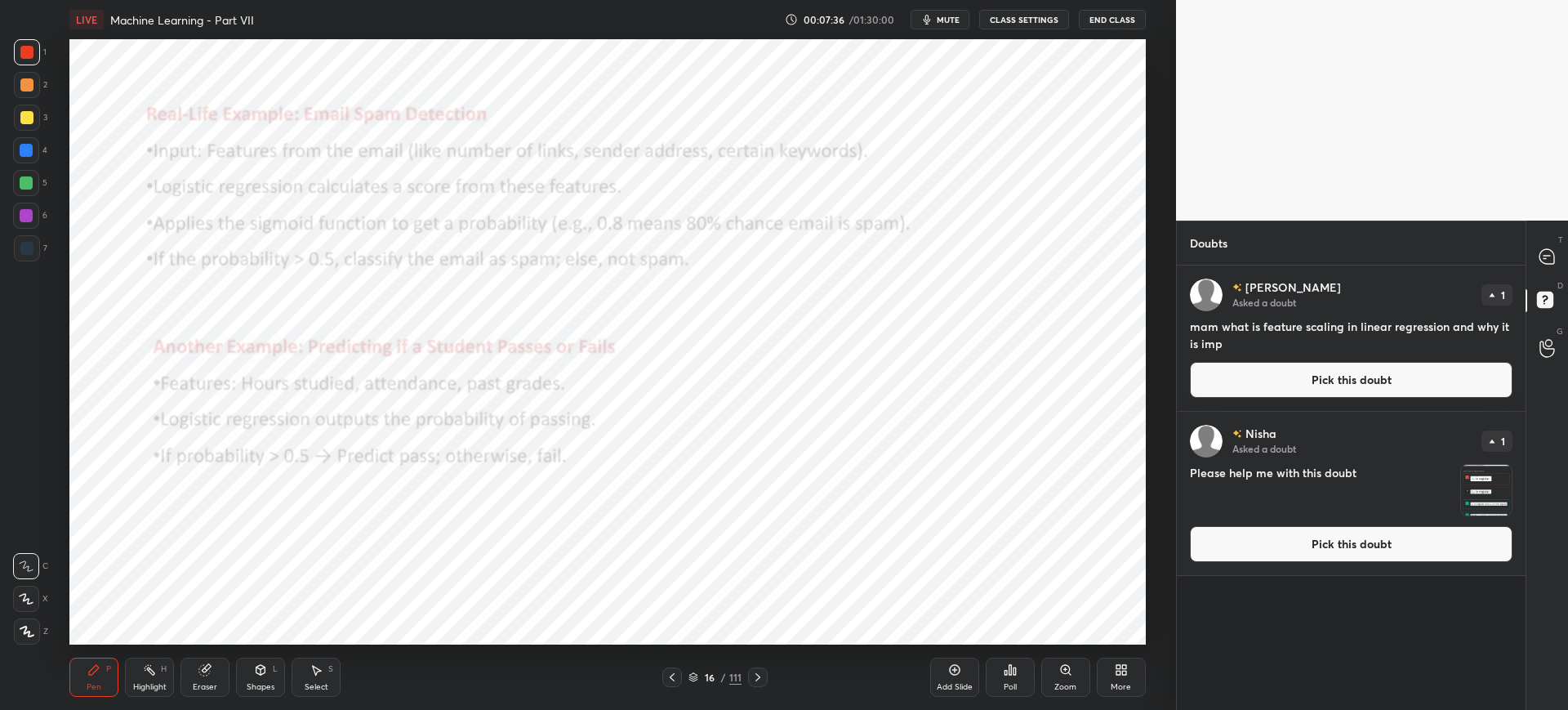
click at [1276, 562] on div "Nisha Asked a doubt 1 Please help me with this doubt Pick this doubt" at bounding box center [1351, 494] width 349 height 163
click at [1267, 557] on button "Pick this doubt" at bounding box center [1351, 544] width 322 height 36
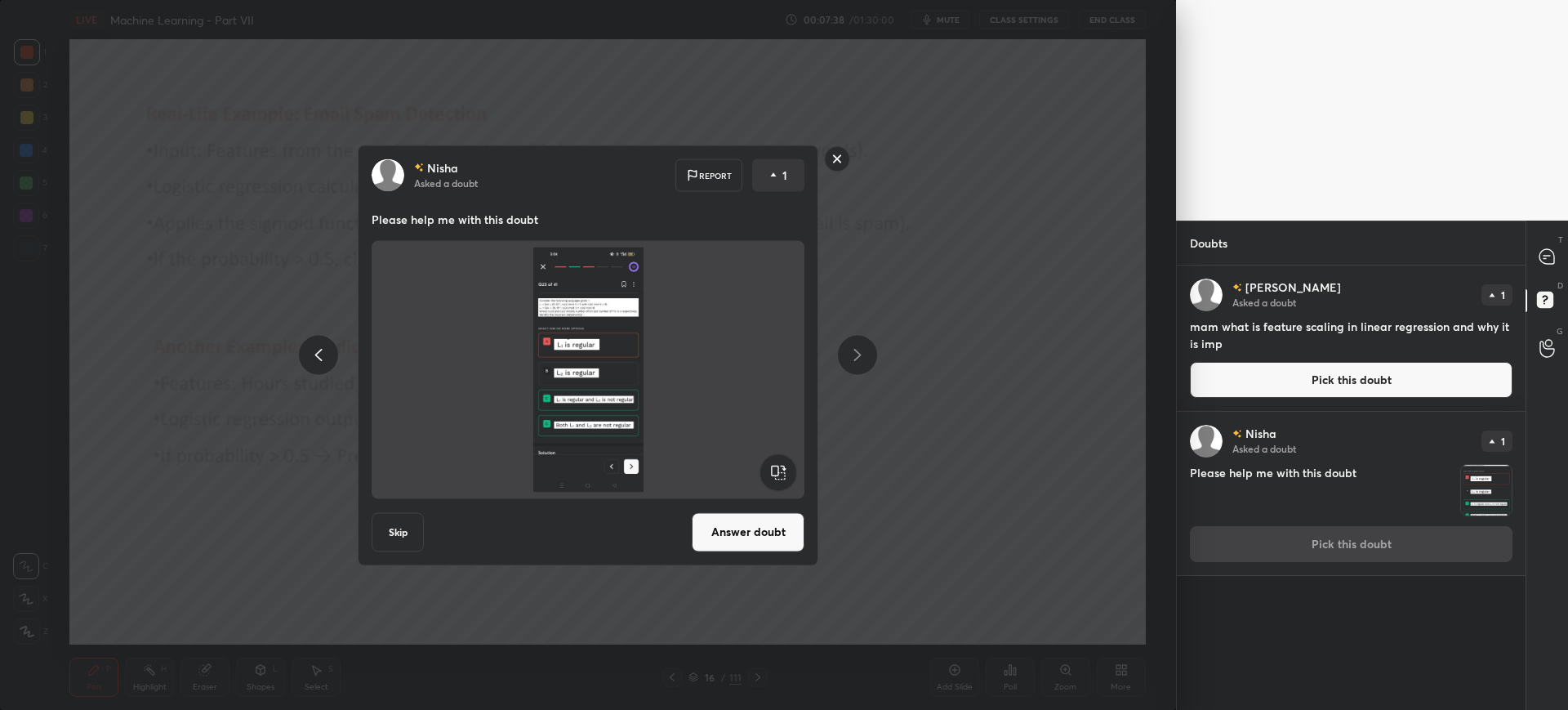
click at [762, 520] on button "Answer doubt" at bounding box center [748, 532] width 113 height 39
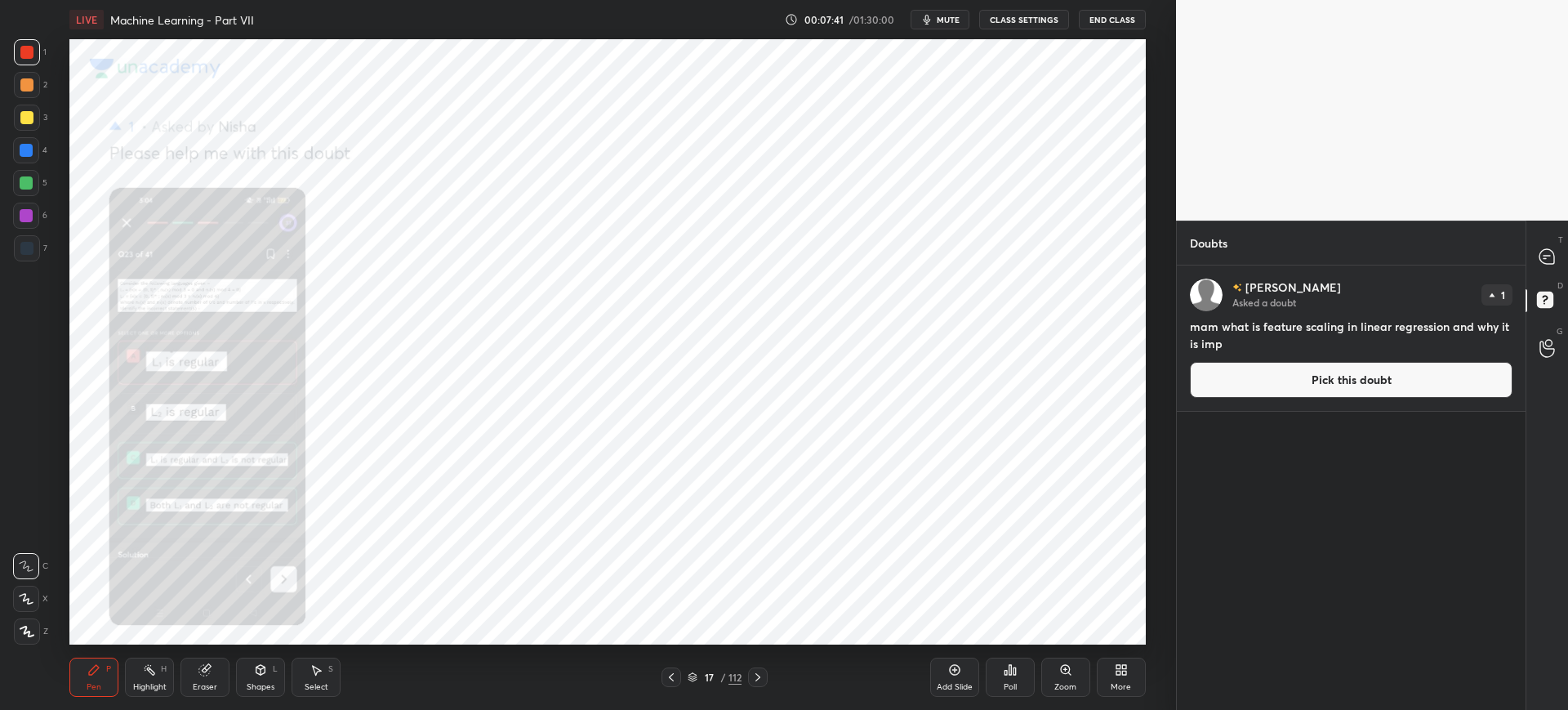
click at [1052, 689] on div "Zoom" at bounding box center [1066, 678] width 49 height 39
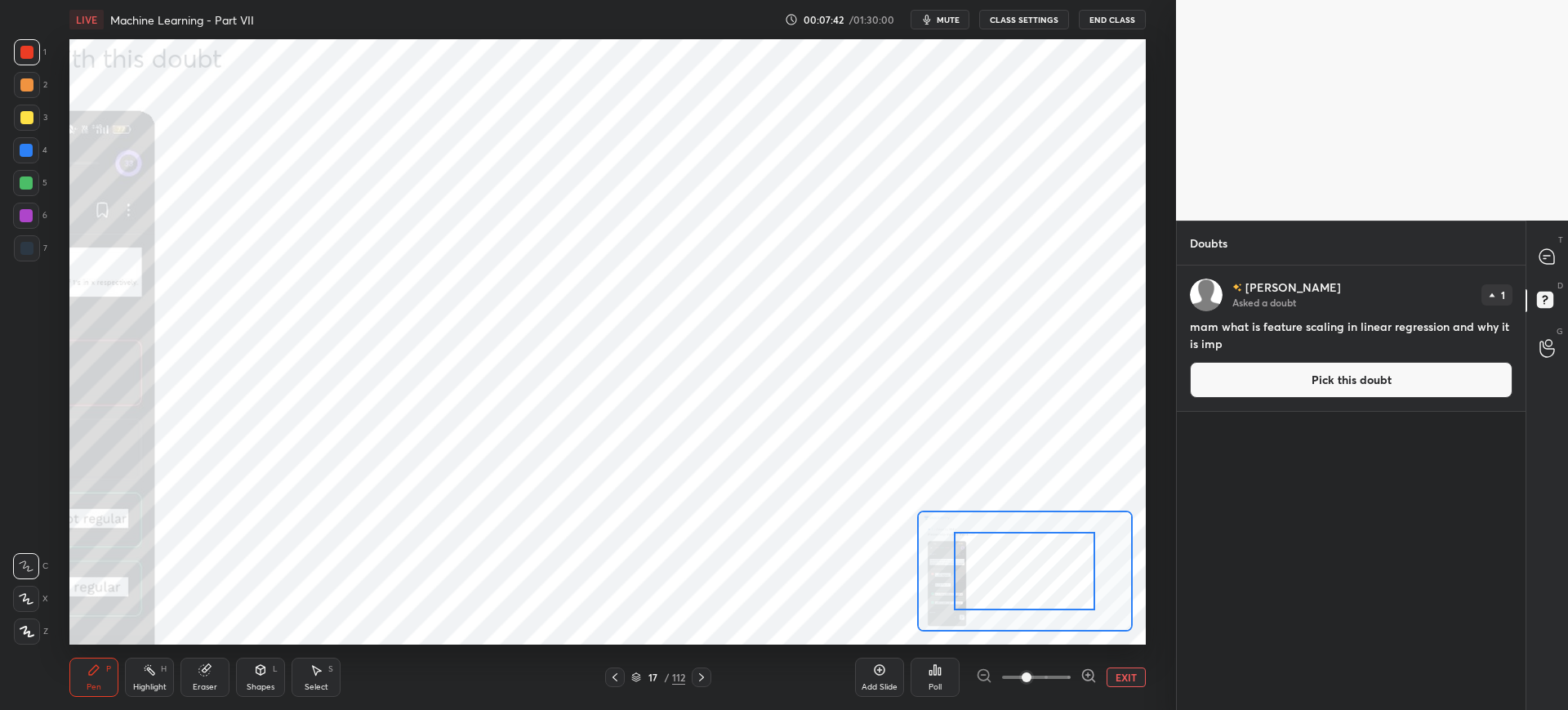
click at [1052, 689] on div "Add Slide Poll EXIT" at bounding box center [1001, 677] width 291 height 91
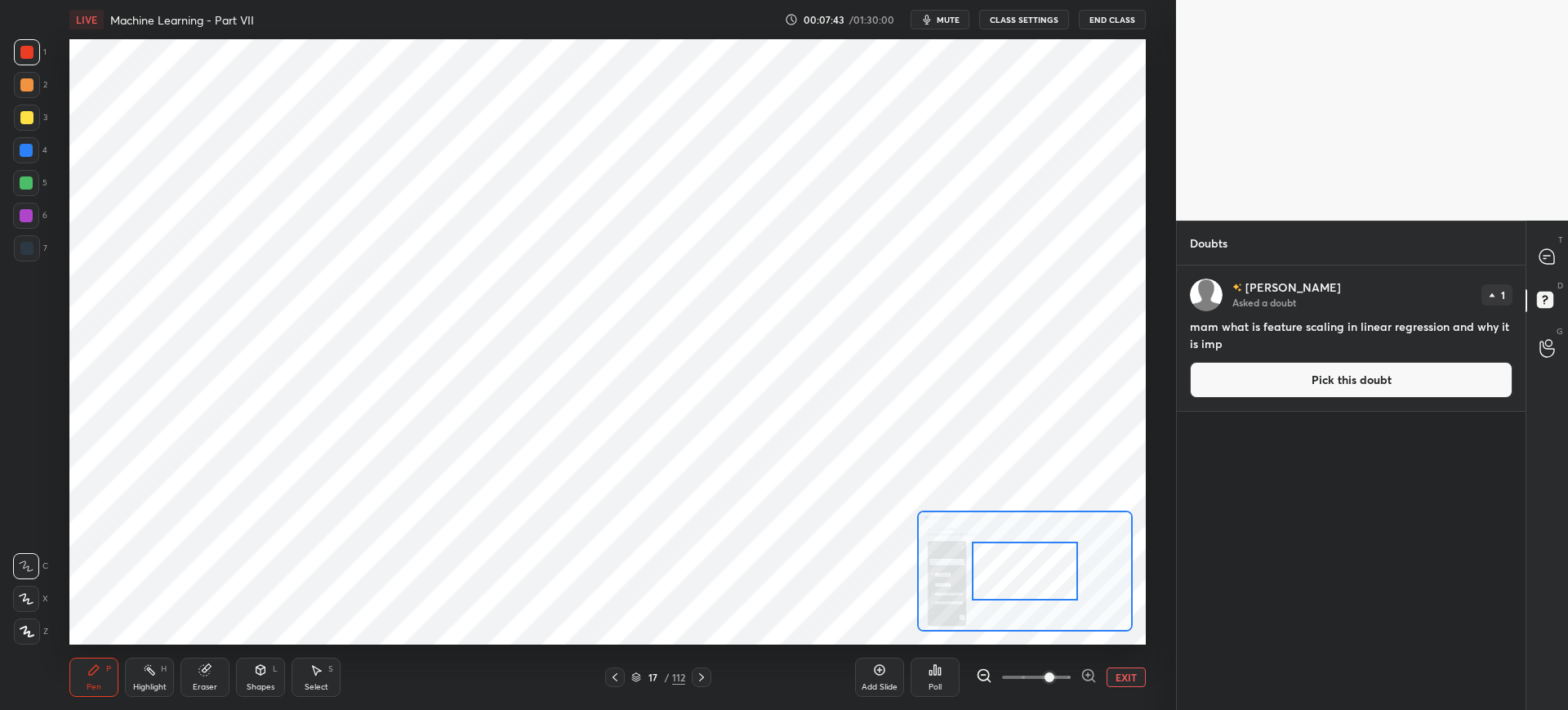
drag, startPoint x: 1031, startPoint y: 679, endPoint x: 1060, endPoint y: 673, distance: 29.6
click at [1054, 673] on span at bounding box center [1049, 678] width 10 height 10
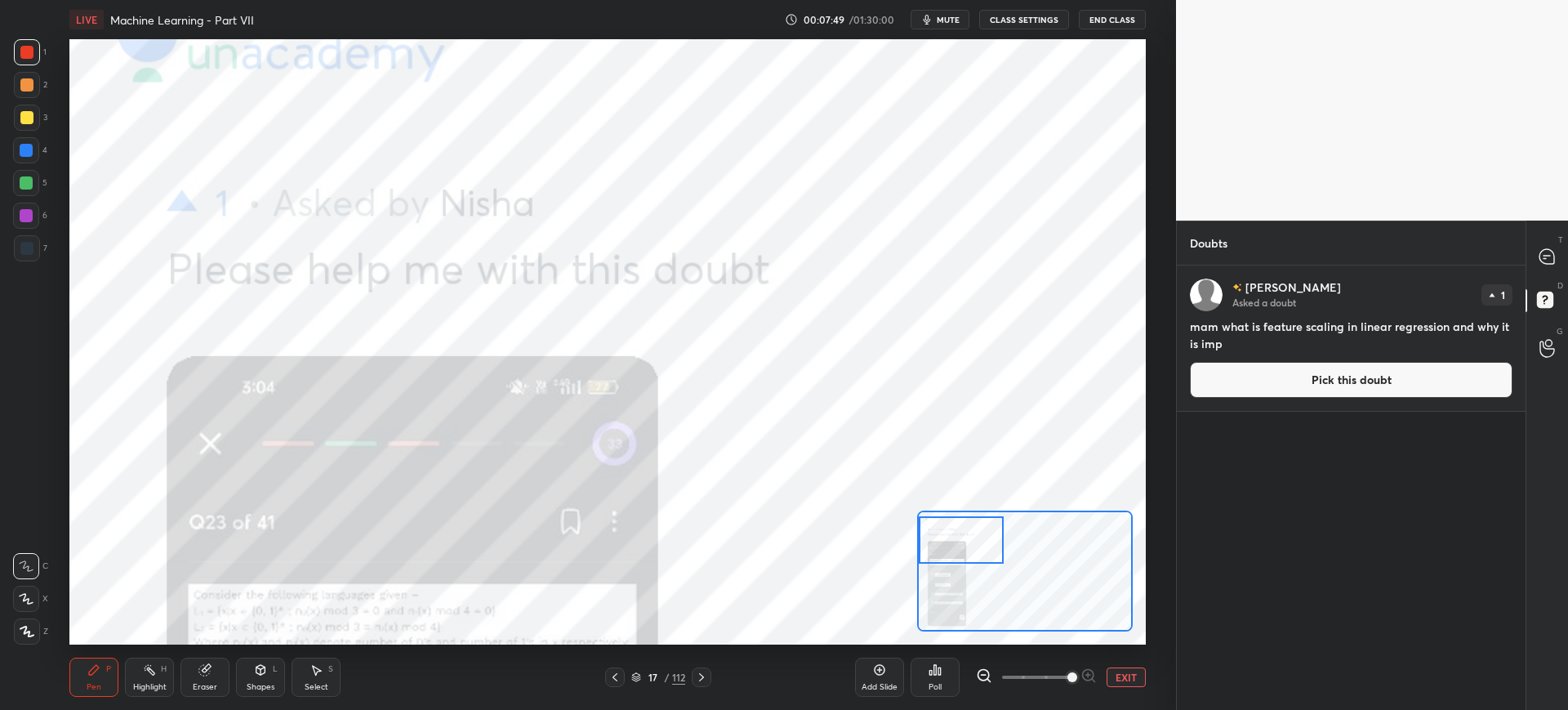
drag, startPoint x: 1038, startPoint y: 576, endPoint x: 950, endPoint y: 545, distance: 93.3
click at [950, 545] on div at bounding box center [961, 540] width 85 height 47
click at [1228, 385] on button "Pick this doubt" at bounding box center [1351, 380] width 322 height 36
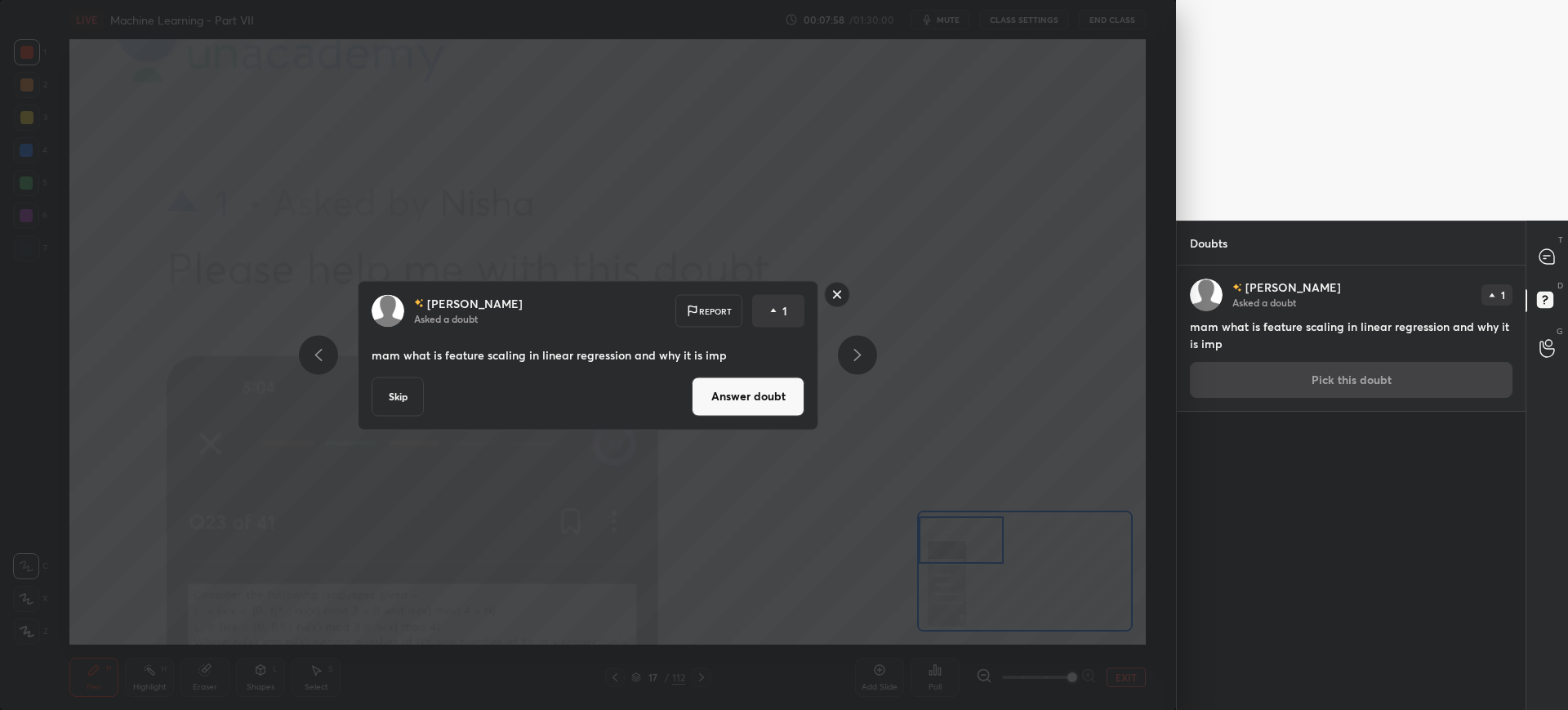
click at [784, 413] on button "Answer doubt" at bounding box center [748, 396] width 113 height 39
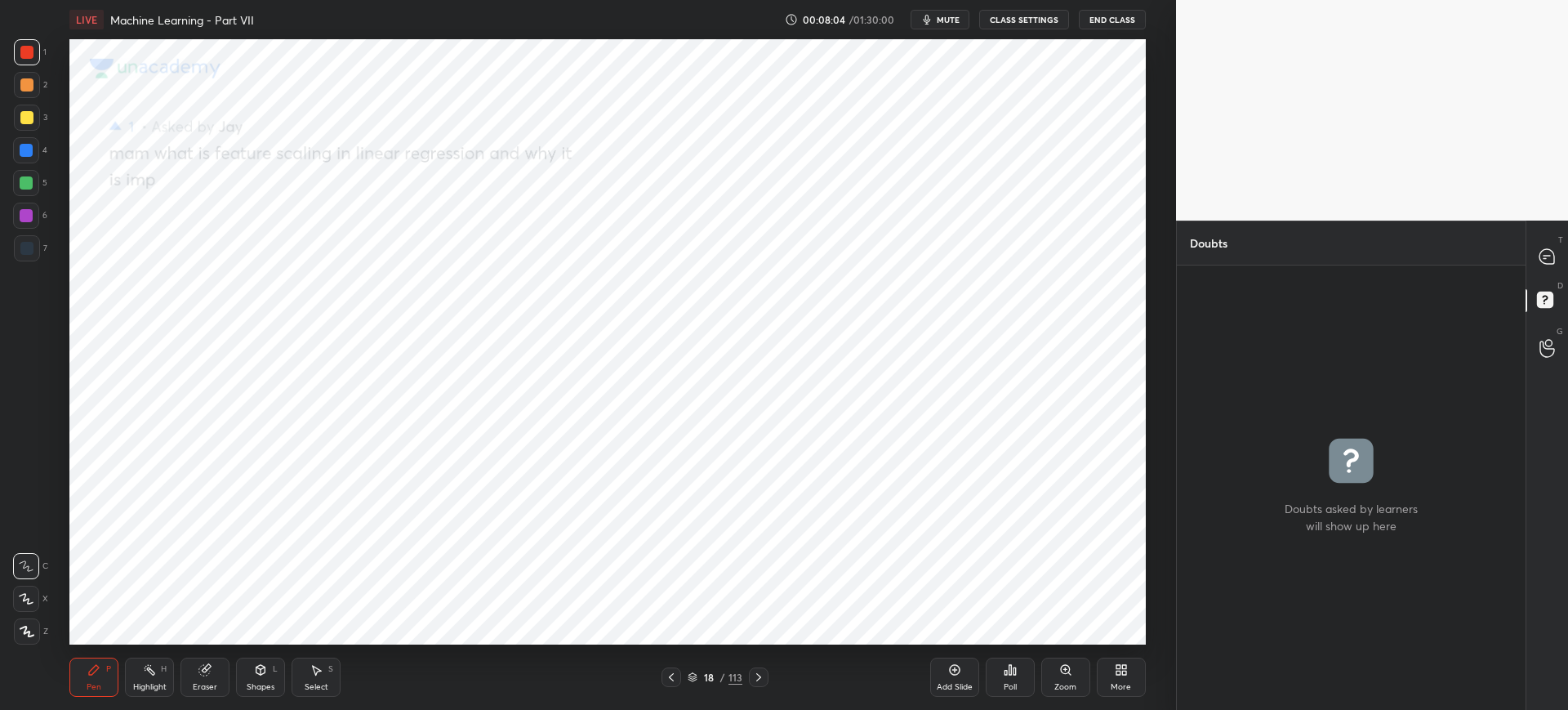
click at [692, 668] on div "18 / 113" at bounding box center [715, 678] width 107 height 20
click at [692, 675] on icon at bounding box center [692, 678] width 10 height 10
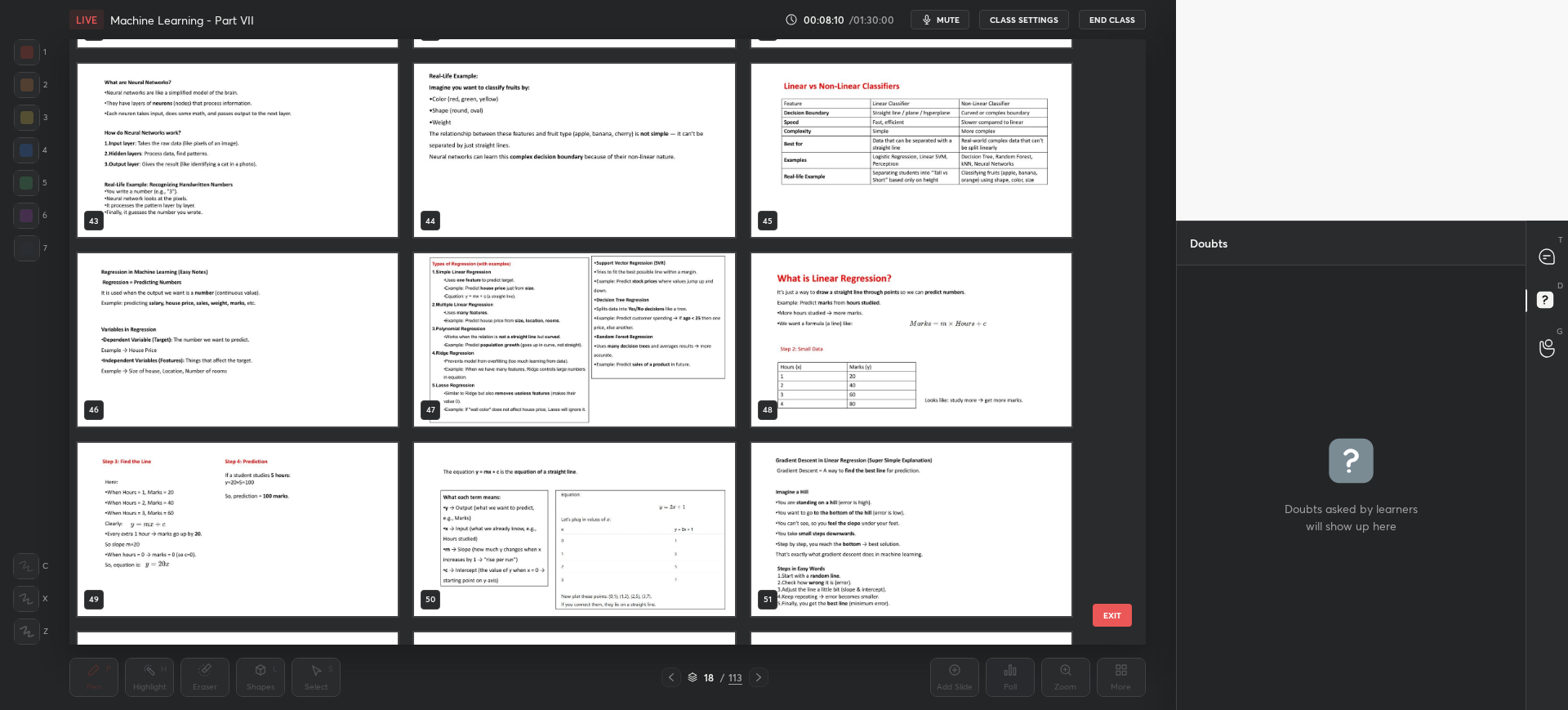
scroll to position [2669, 0]
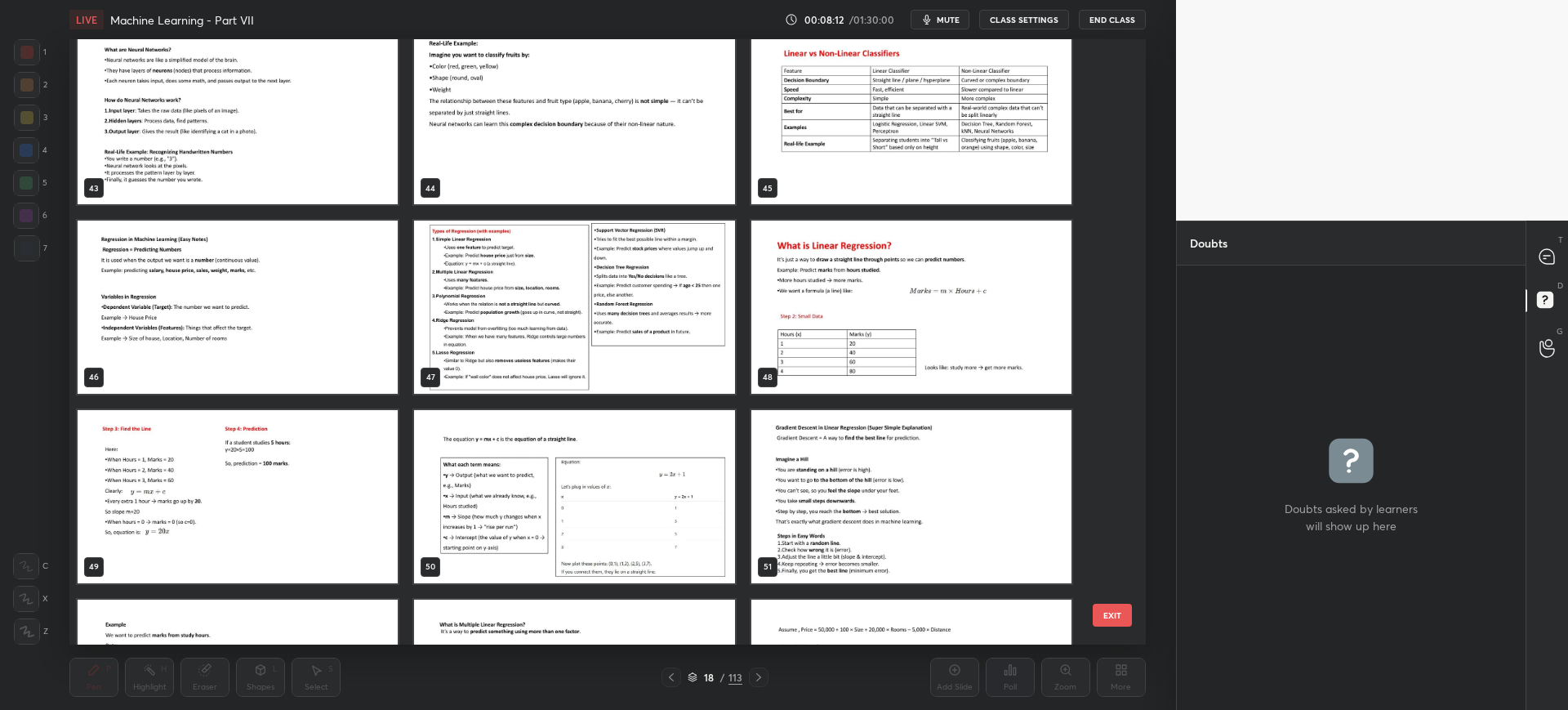
click at [656, 350] on img "grid" at bounding box center [575, 307] width 320 height 173
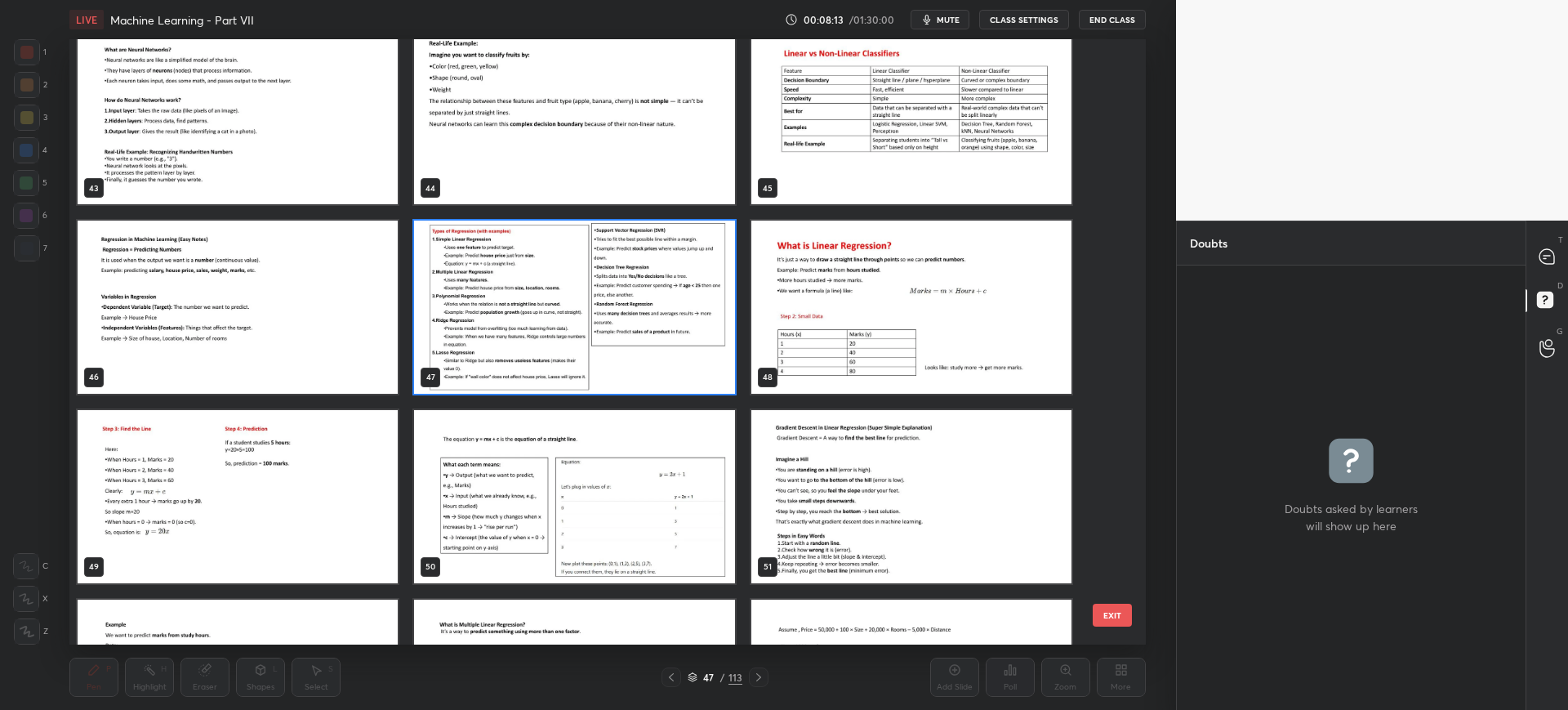
click at [1110, 606] on button "EXIT" at bounding box center [1112, 615] width 39 height 23
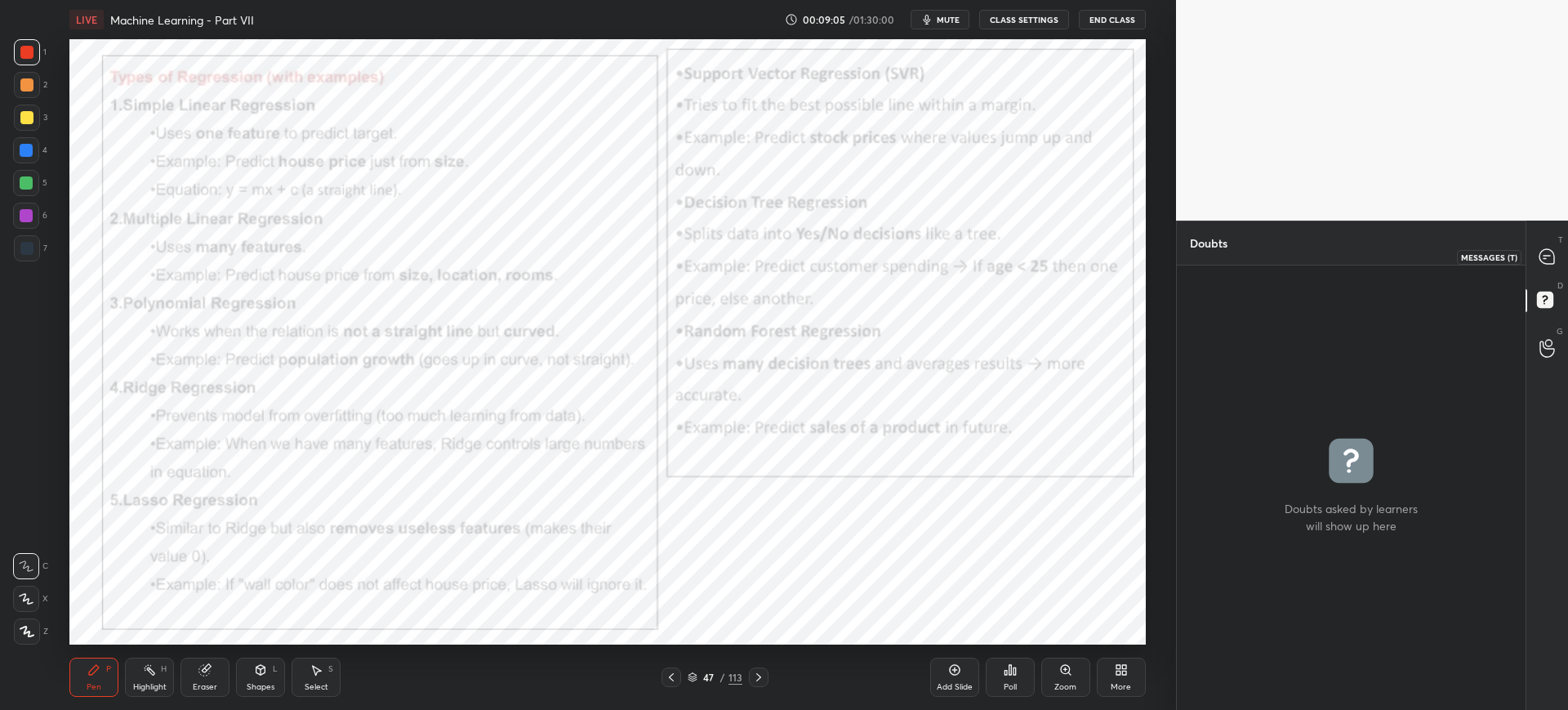
click at [1550, 259] on icon at bounding box center [1546, 256] width 15 height 15
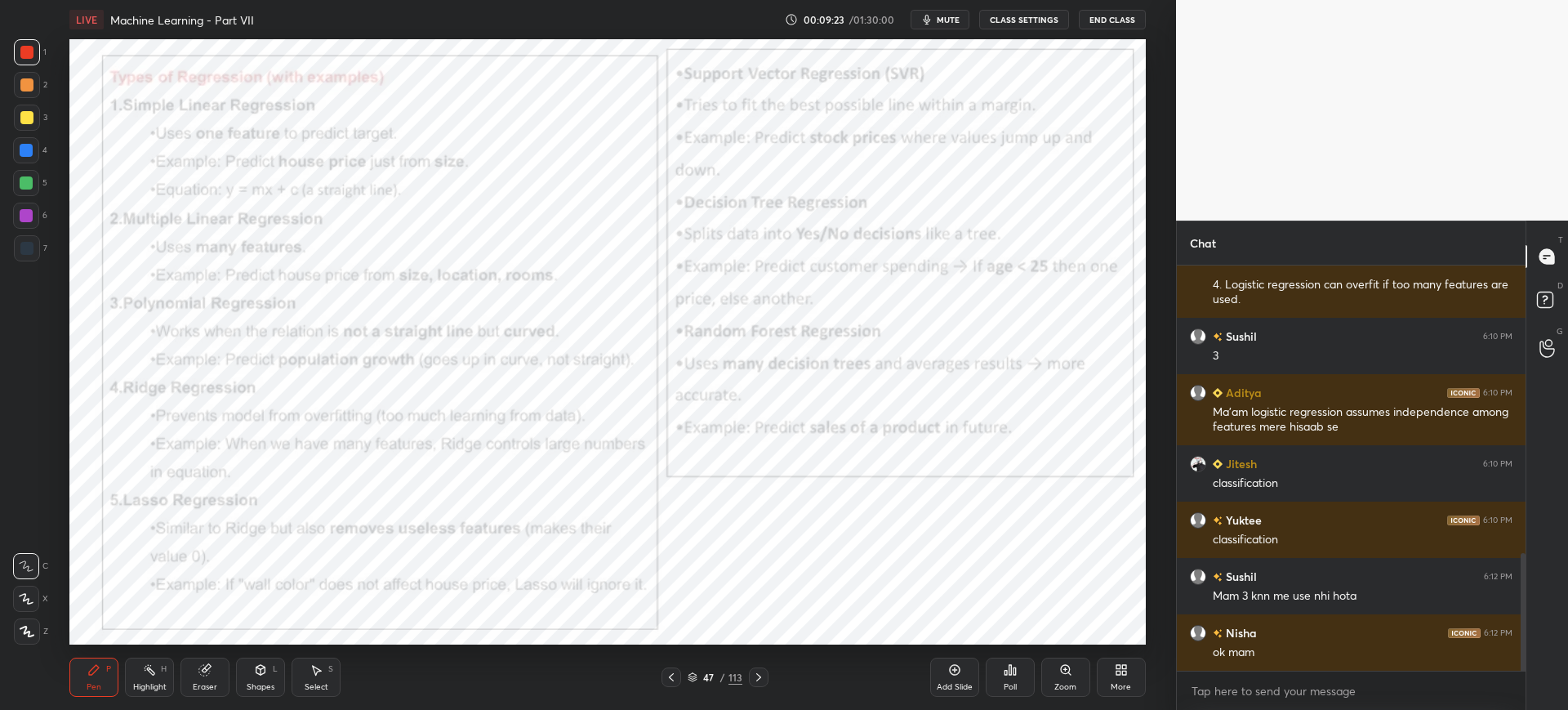
scroll to position [1064, 0]
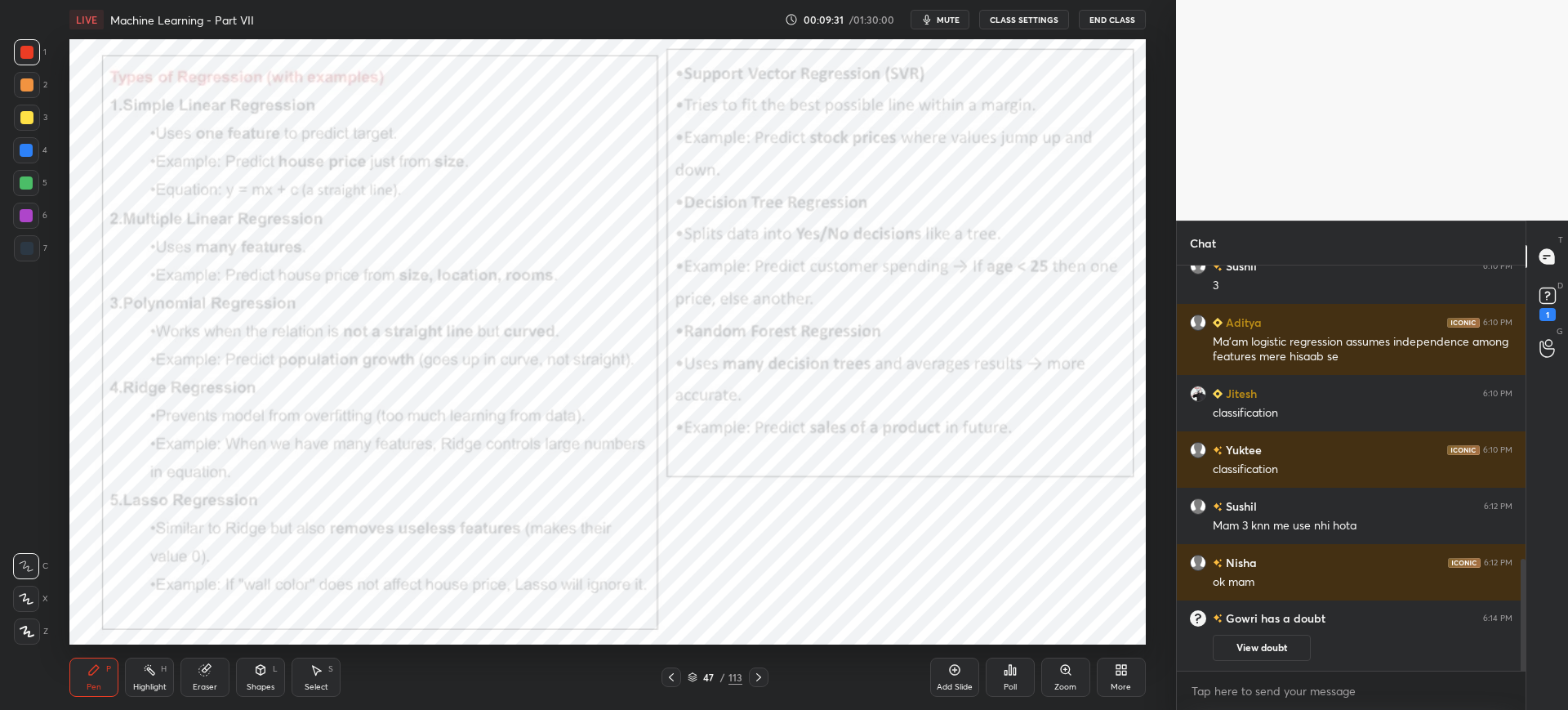
click at [1249, 661] on div "Gowri has a doubt 6:14 PM View doubt" at bounding box center [1351, 635] width 349 height 70
click at [1249, 659] on button "View doubt" at bounding box center [1262, 647] width 98 height 27
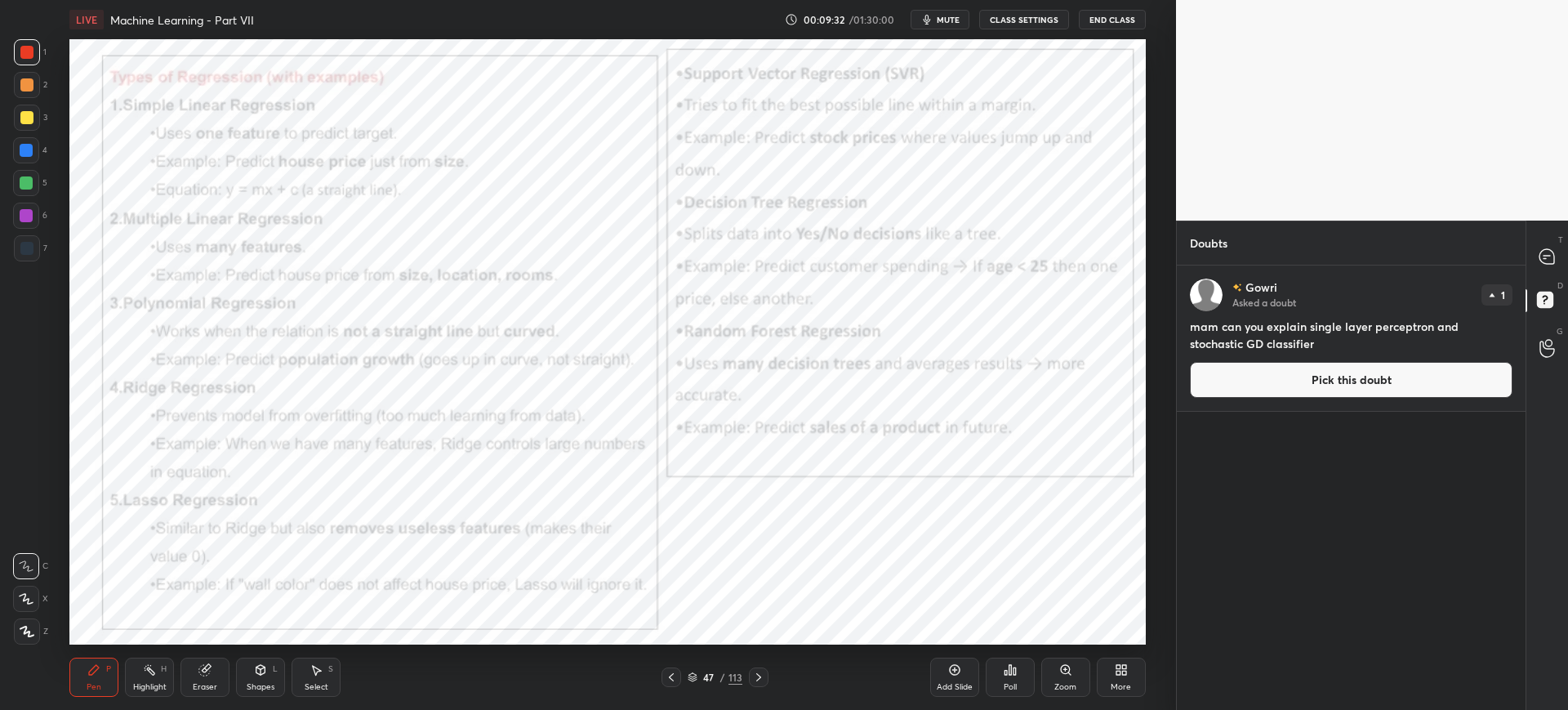
click at [1262, 396] on button "Pick this doubt" at bounding box center [1351, 380] width 322 height 36
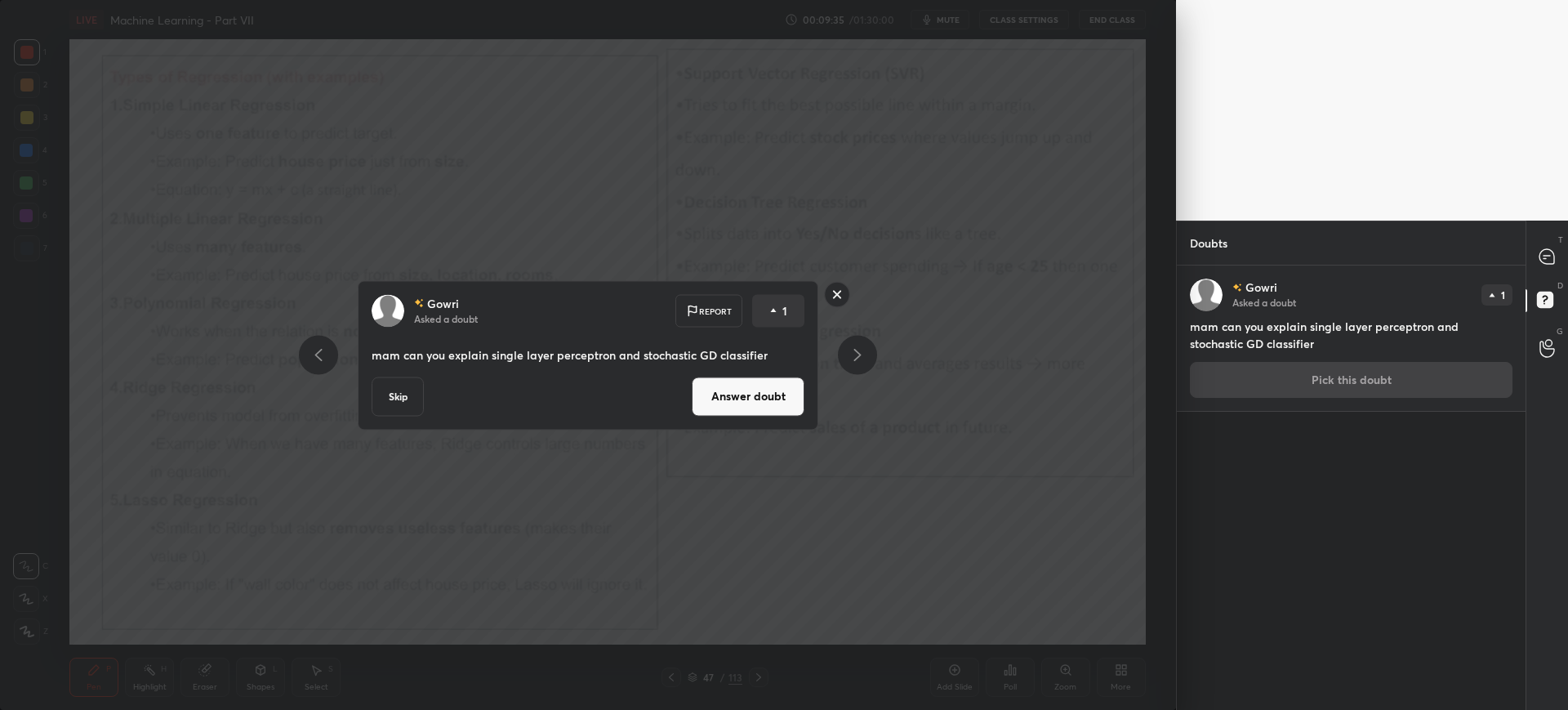
click at [832, 298] on rect at bounding box center [838, 295] width 26 height 26
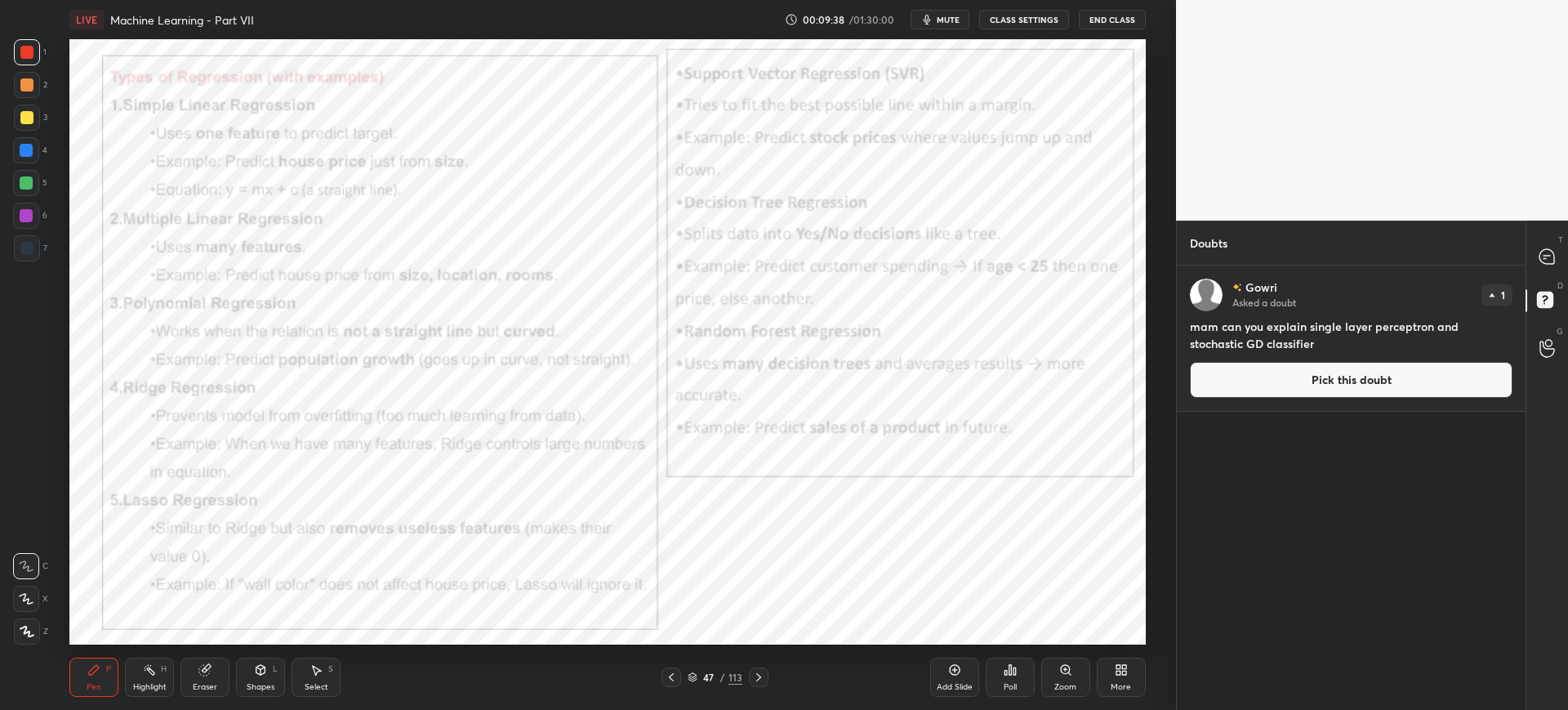
click at [674, 674] on icon at bounding box center [670, 677] width 13 height 13
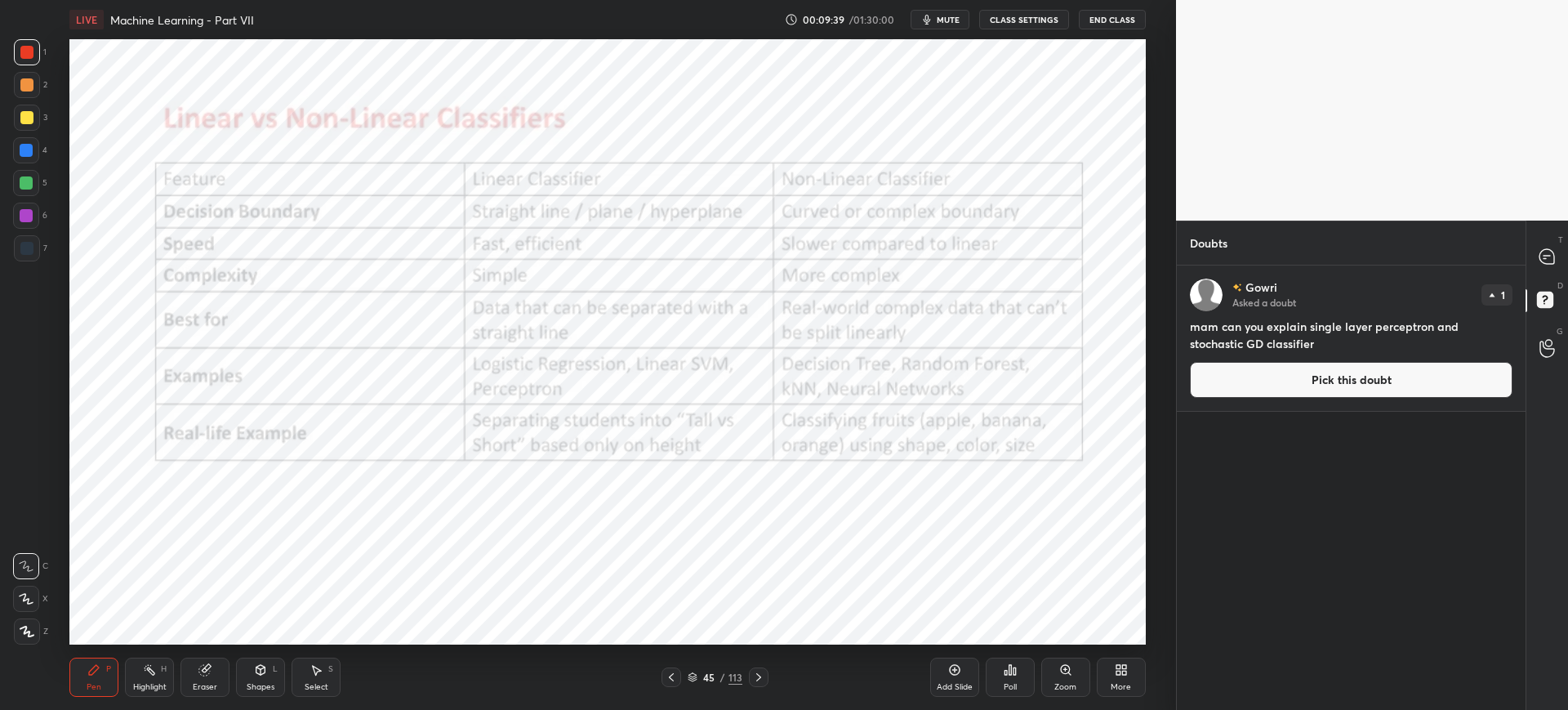
click at [674, 674] on icon at bounding box center [670, 677] width 13 height 13
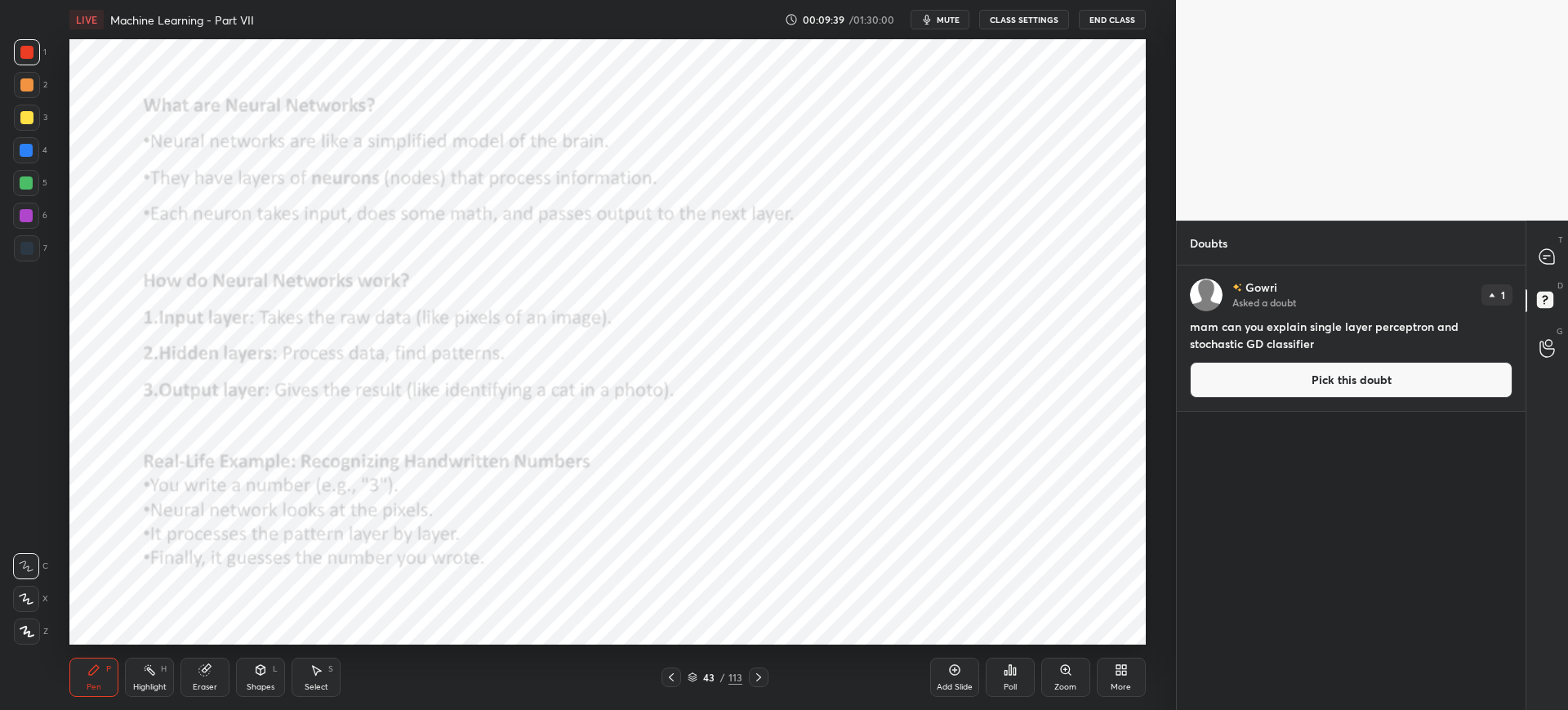
click at [674, 674] on icon at bounding box center [670, 677] width 13 height 13
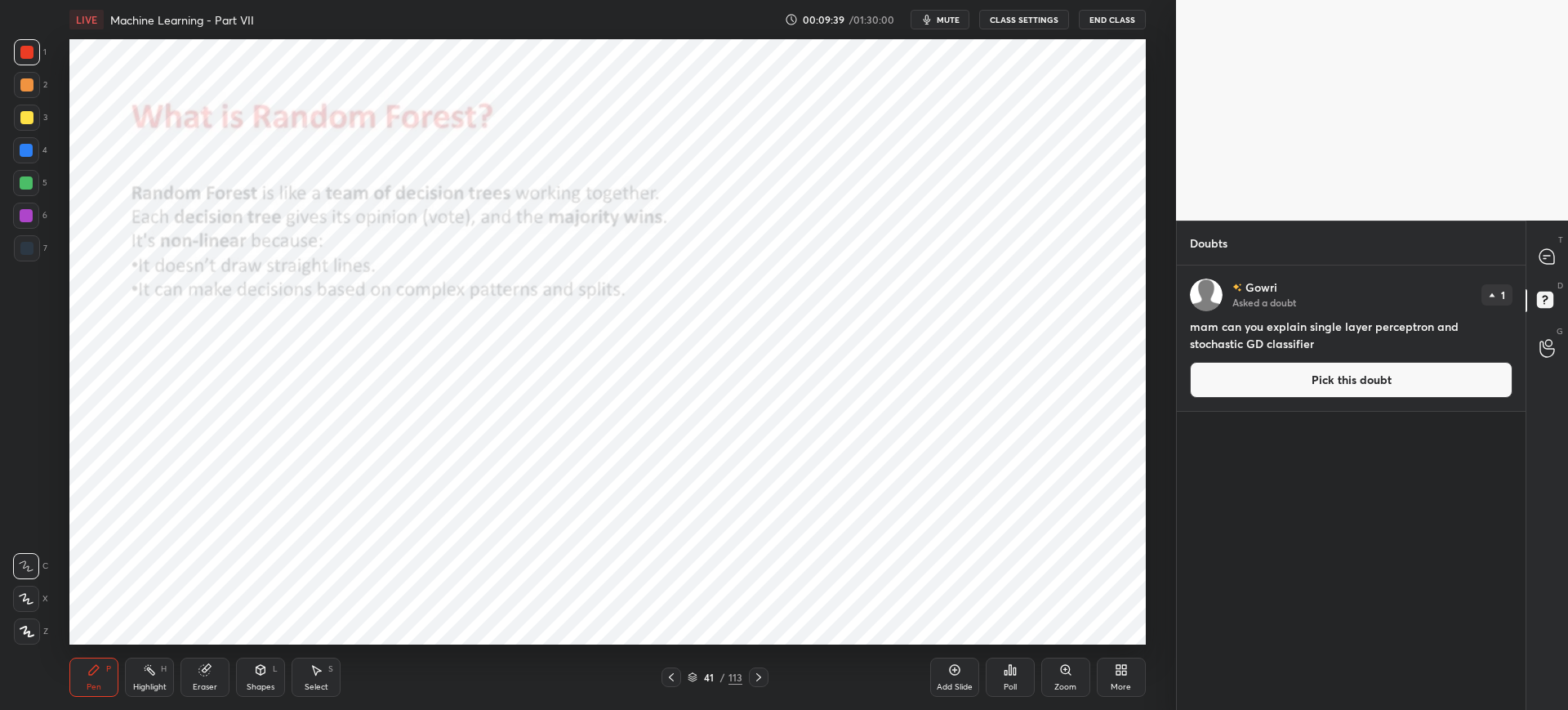
click at [674, 674] on icon at bounding box center [670, 677] width 13 height 13
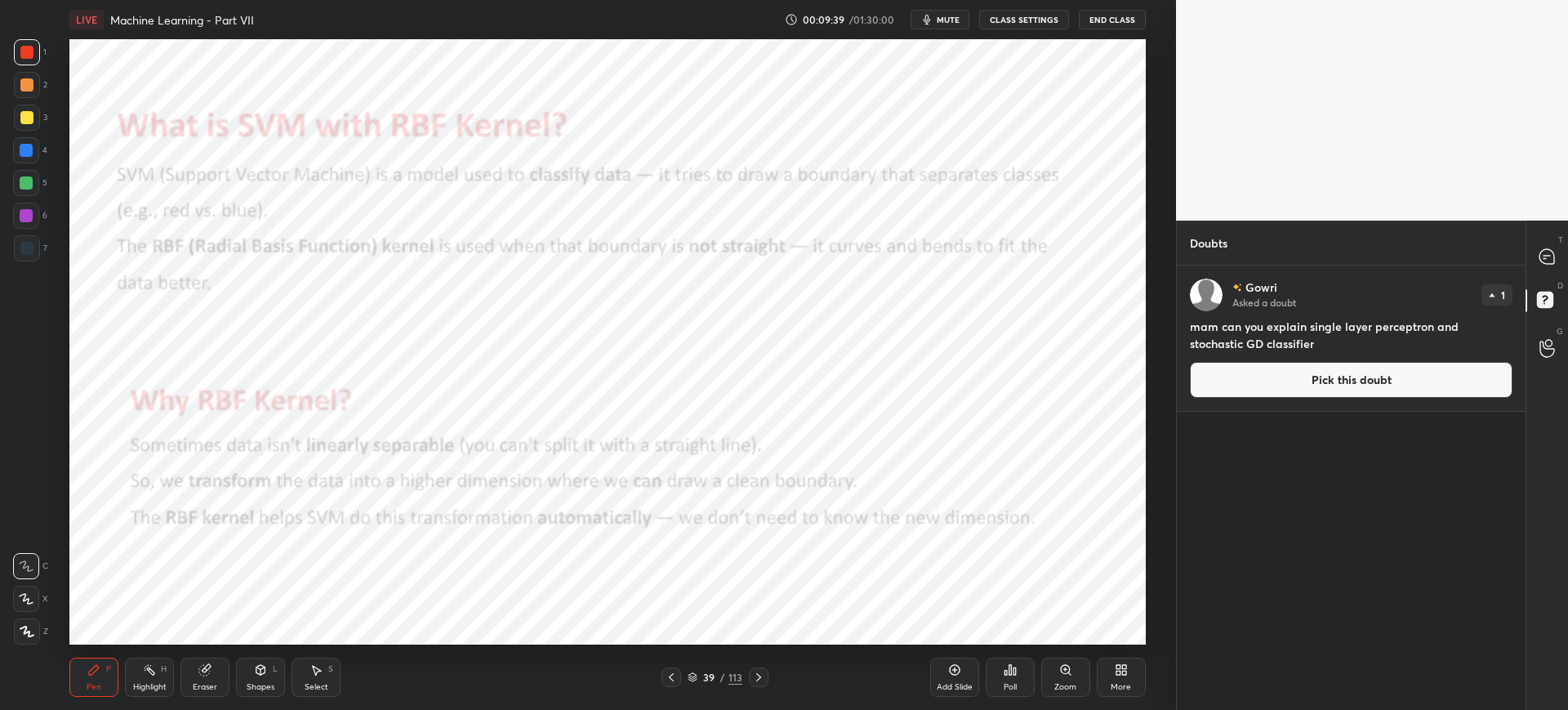
click at [674, 674] on icon at bounding box center [670, 677] width 13 height 13
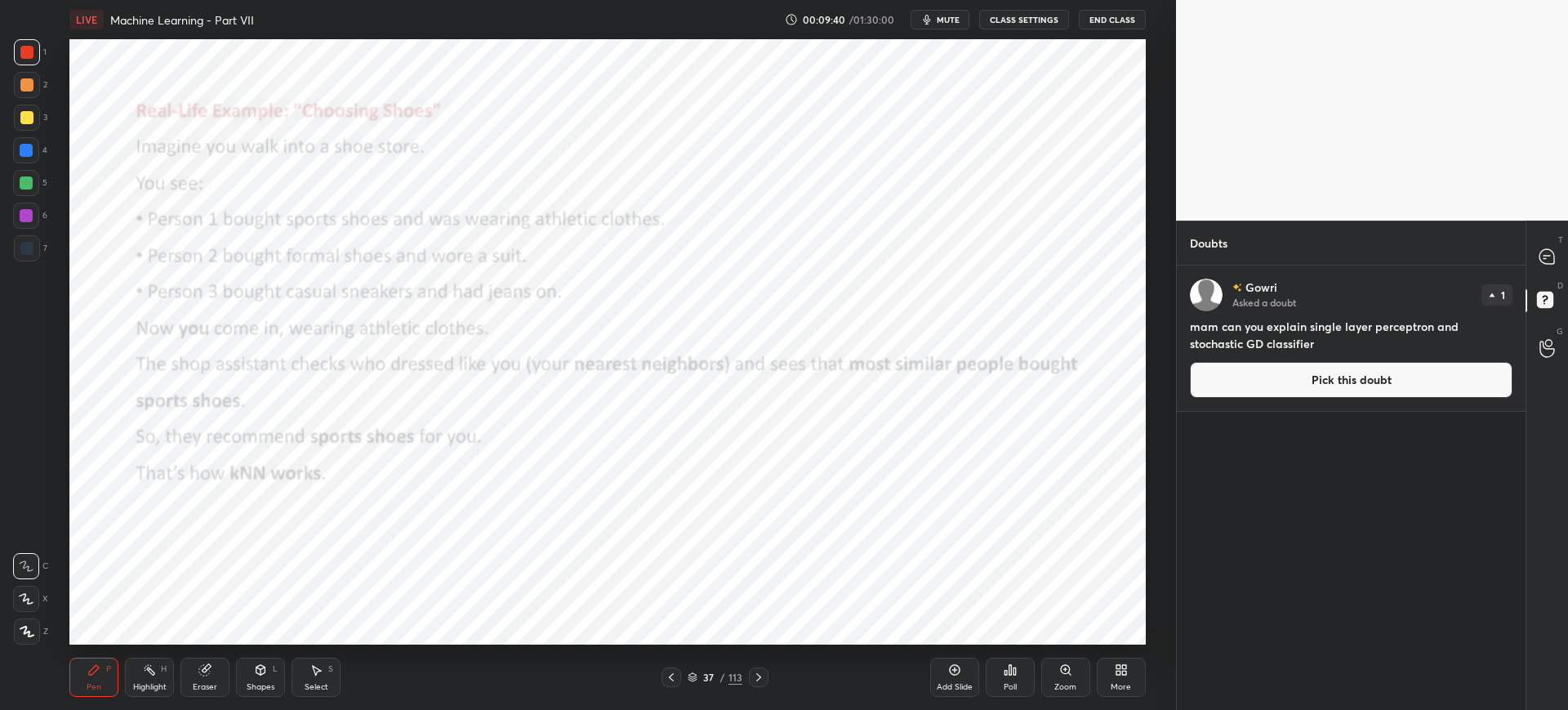
click at [674, 674] on icon at bounding box center [670, 677] width 13 height 13
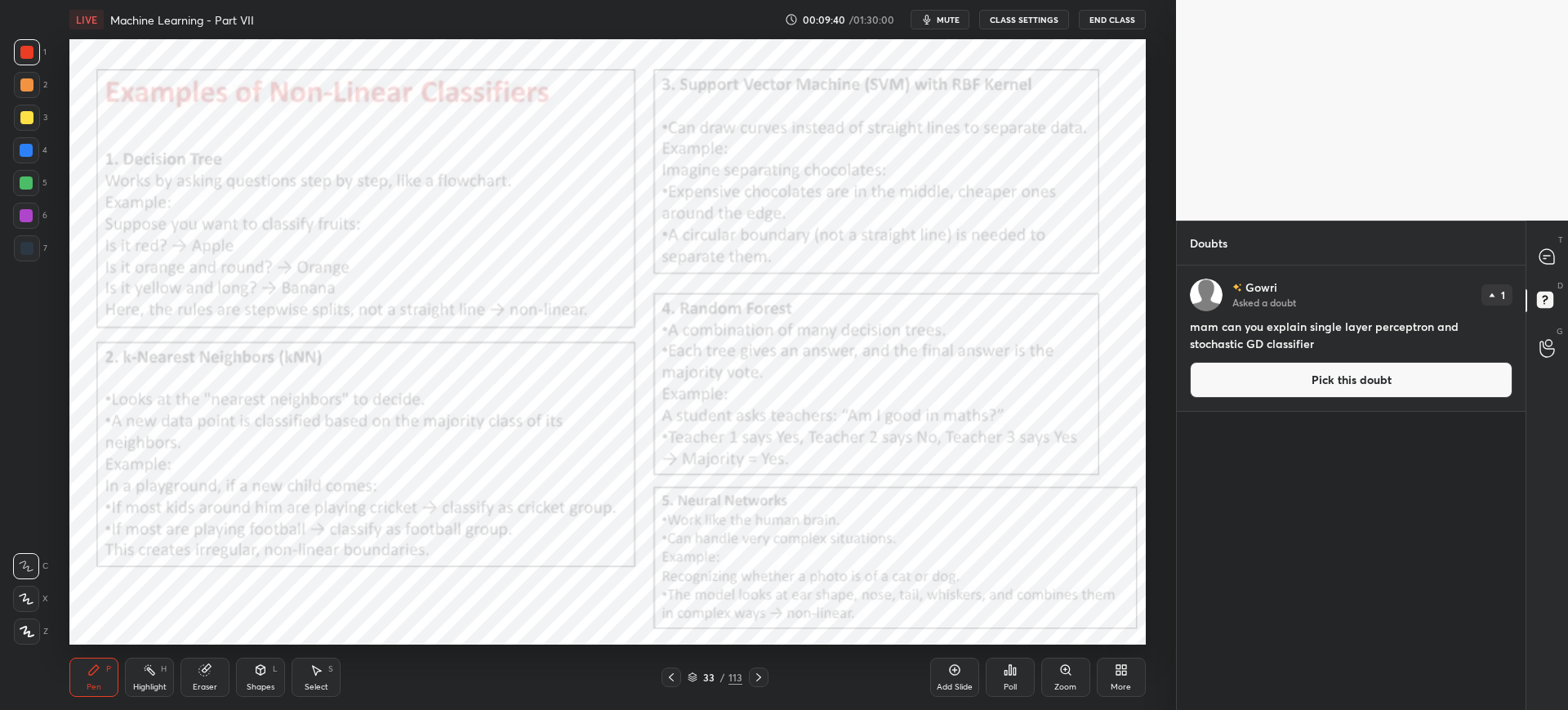
click at [674, 674] on icon at bounding box center [670, 677] width 13 height 13
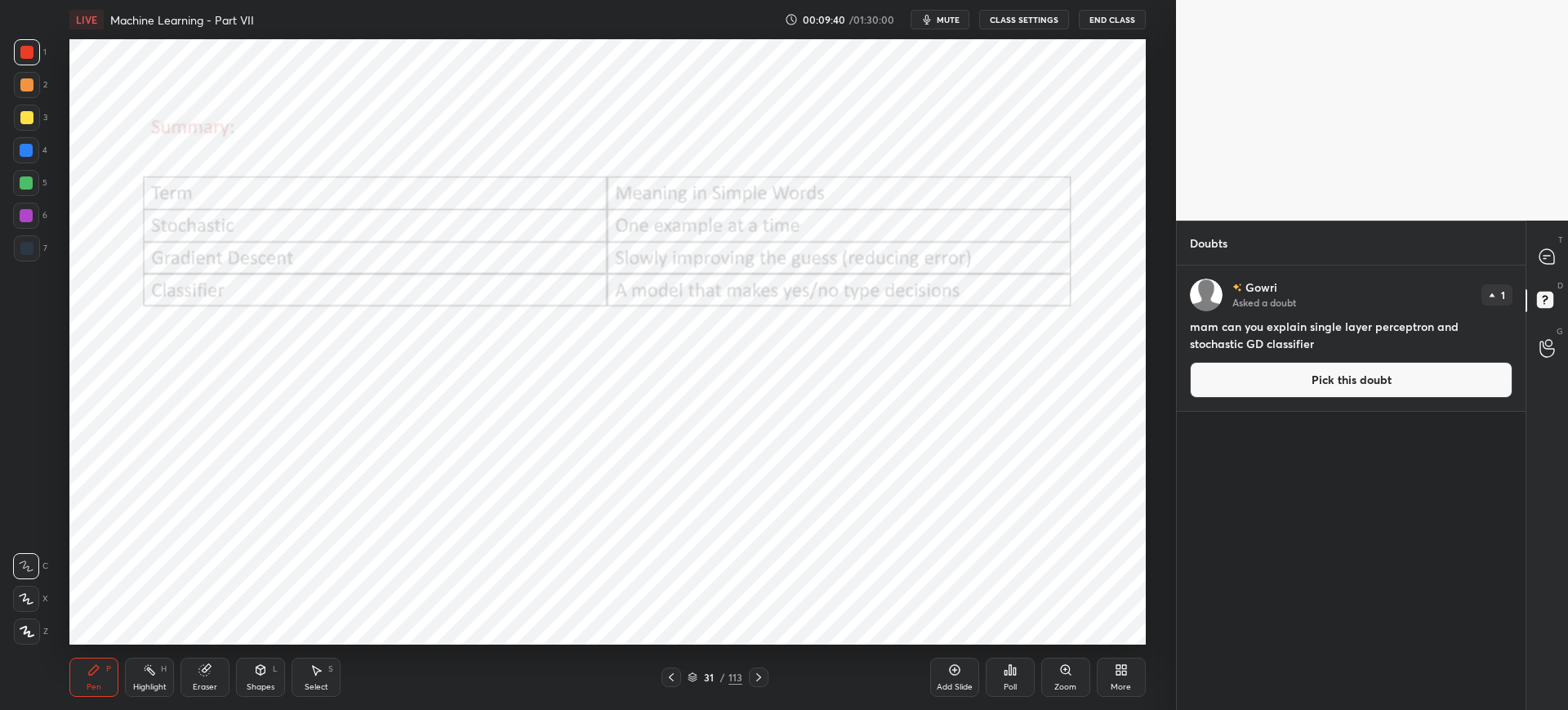
click at [674, 674] on icon at bounding box center [670, 677] width 13 height 13
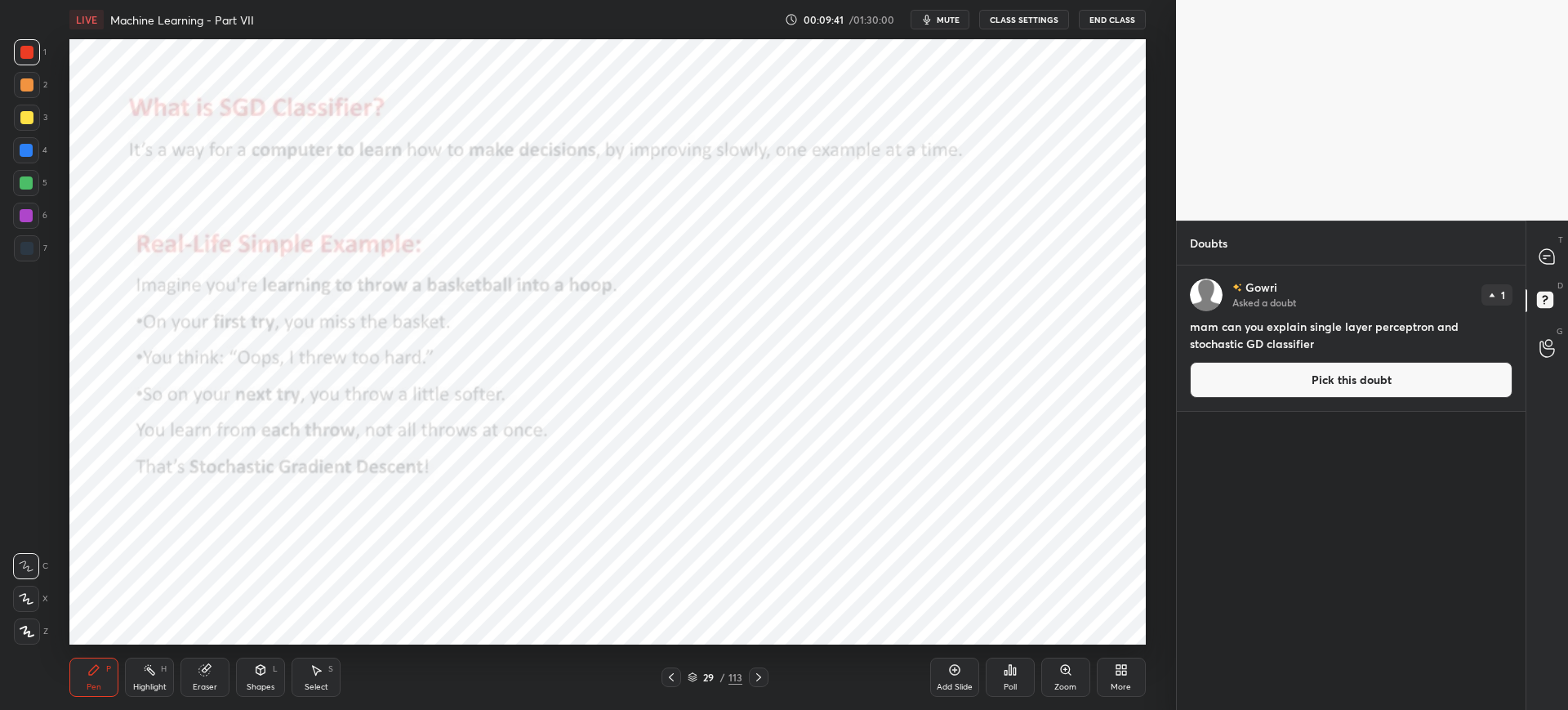
click at [674, 674] on icon at bounding box center [670, 677] width 13 height 13
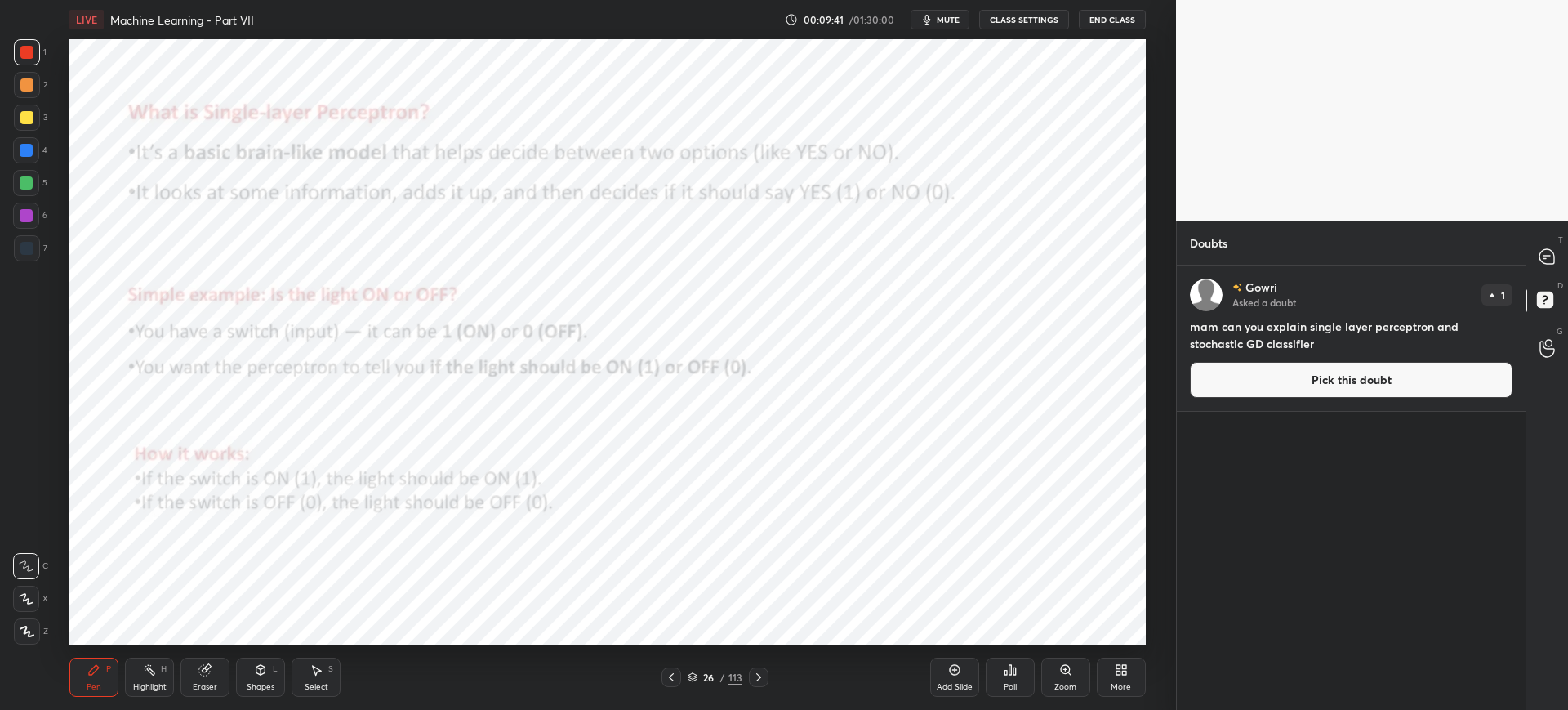
click at [674, 674] on icon at bounding box center [670, 677] width 13 height 13
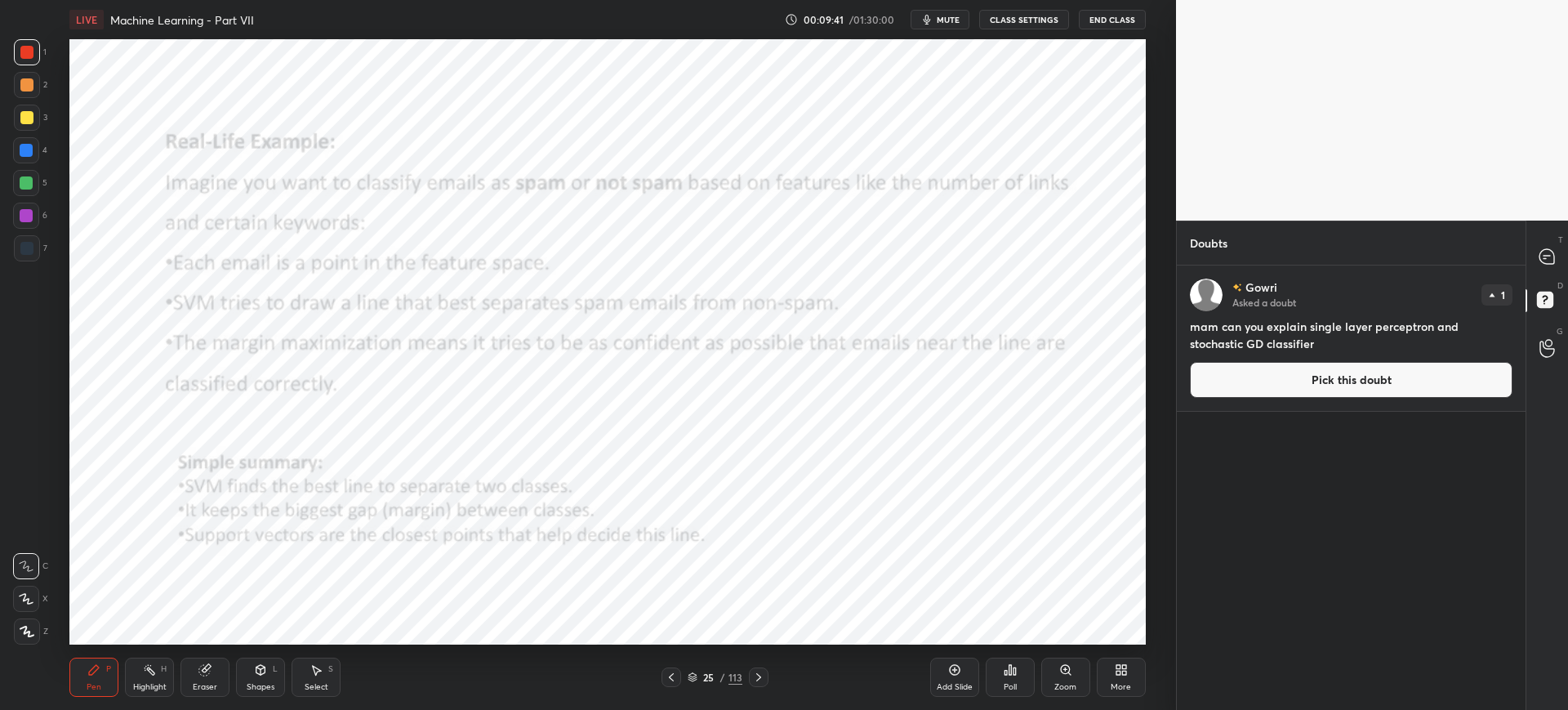
click at [674, 674] on icon at bounding box center [670, 677] width 13 height 13
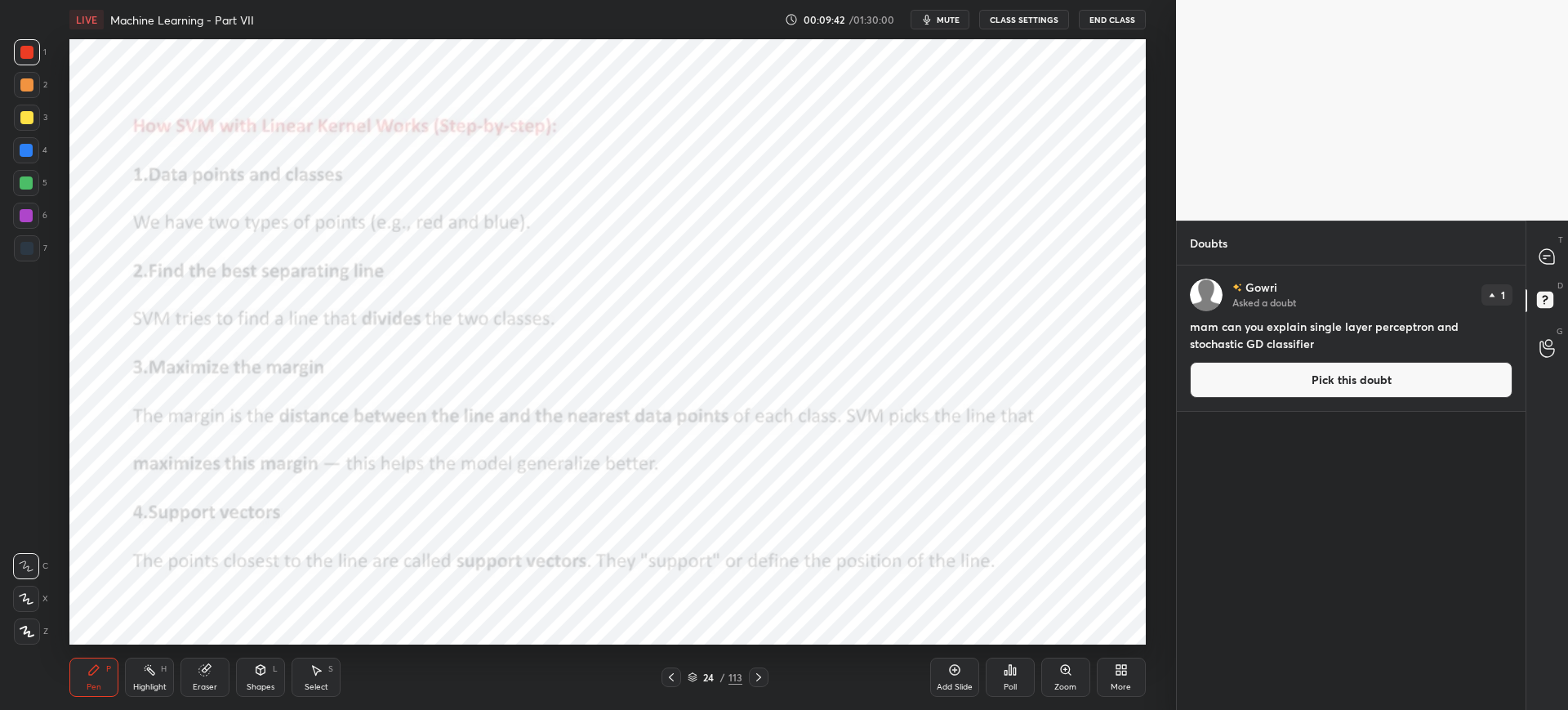
click at [674, 674] on icon at bounding box center [670, 677] width 13 height 13
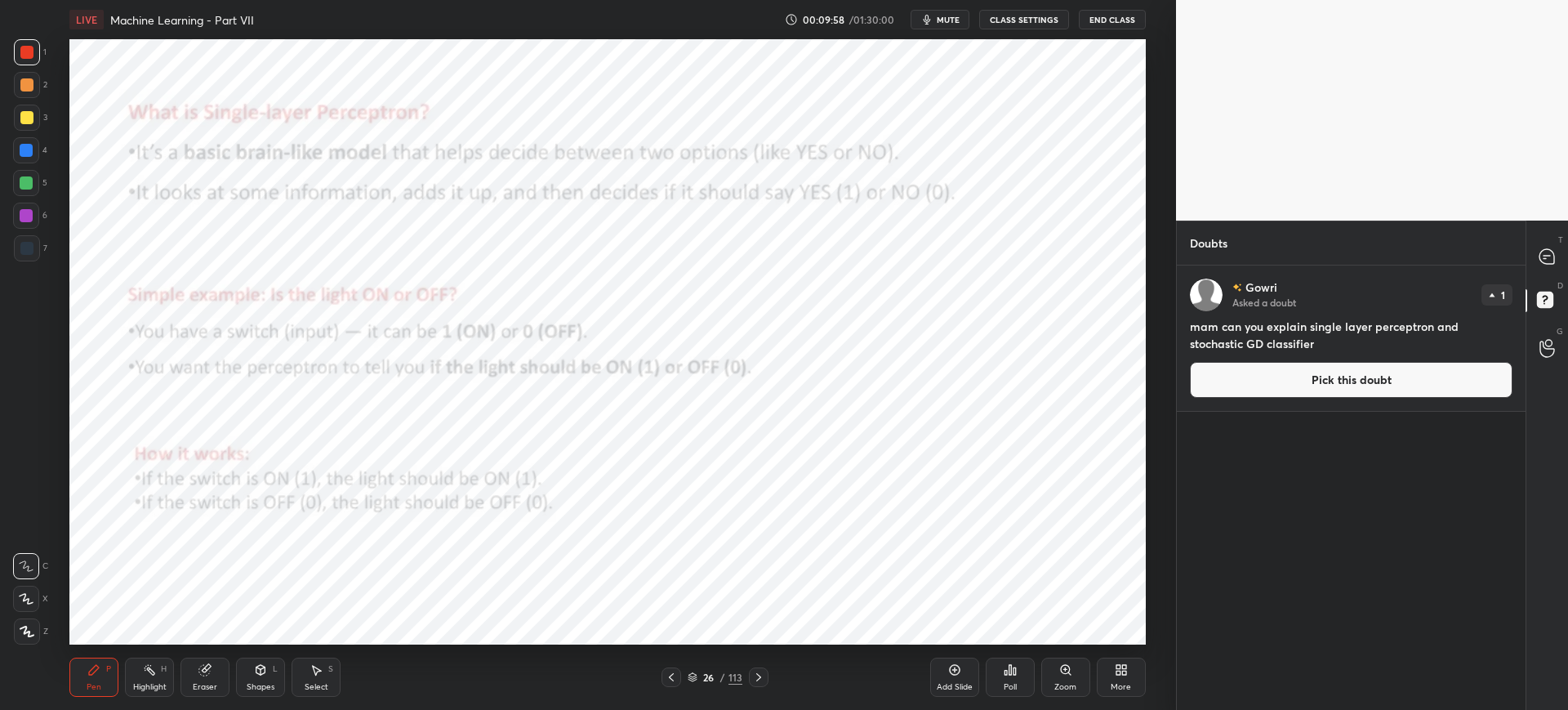
click at [1236, 365] on button "Pick this doubt" at bounding box center [1351, 380] width 322 height 36
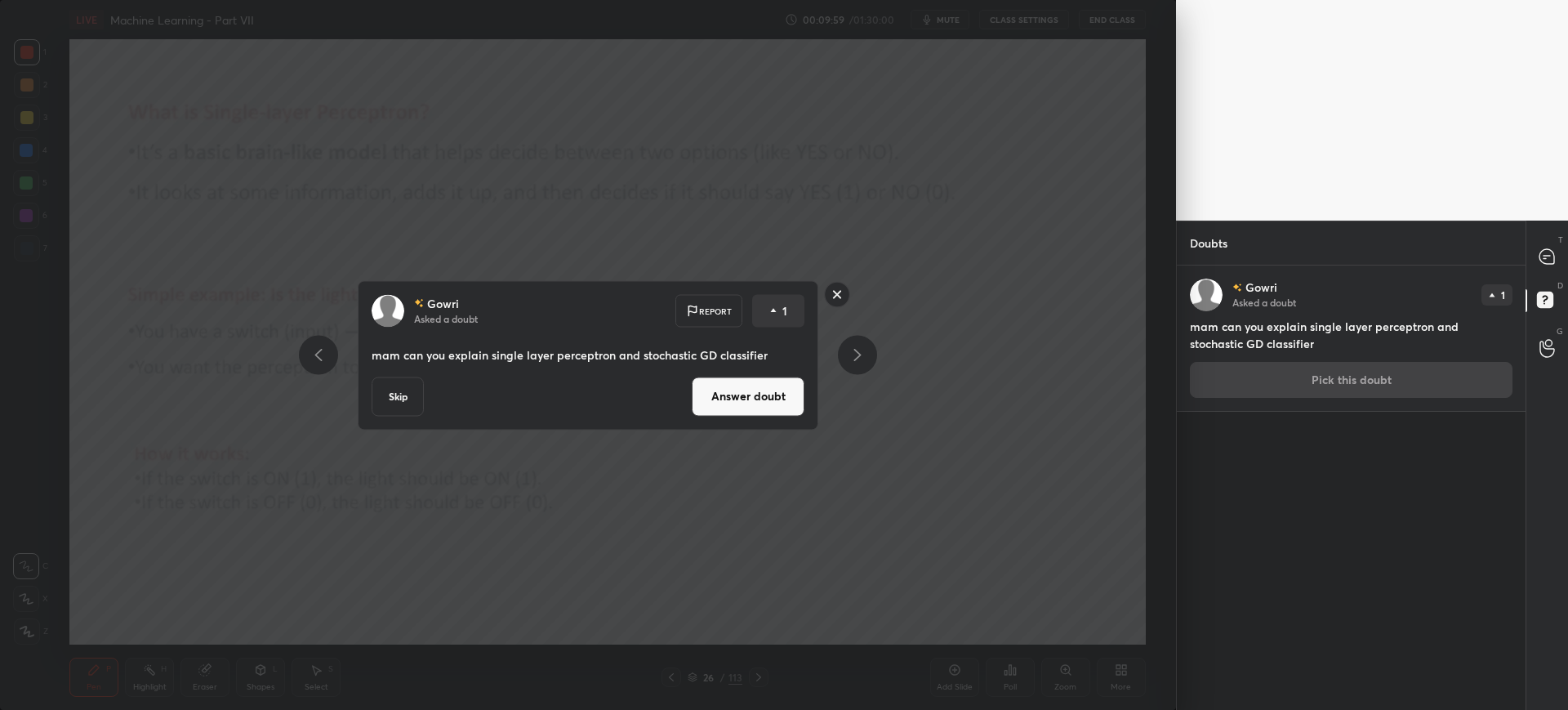
click at [714, 412] on button "Answer doubt" at bounding box center [748, 396] width 113 height 39
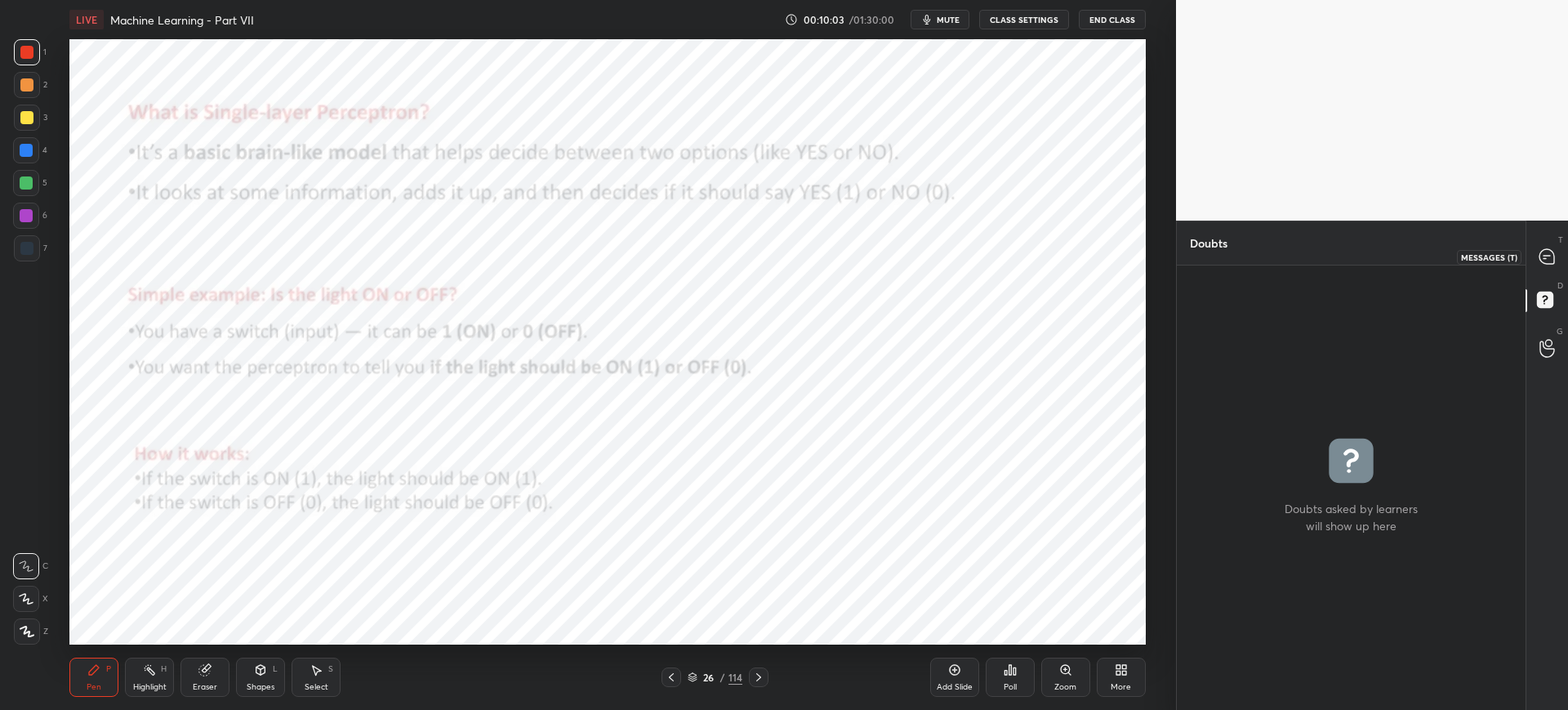
click at [1550, 263] on icon at bounding box center [1546, 256] width 15 height 15
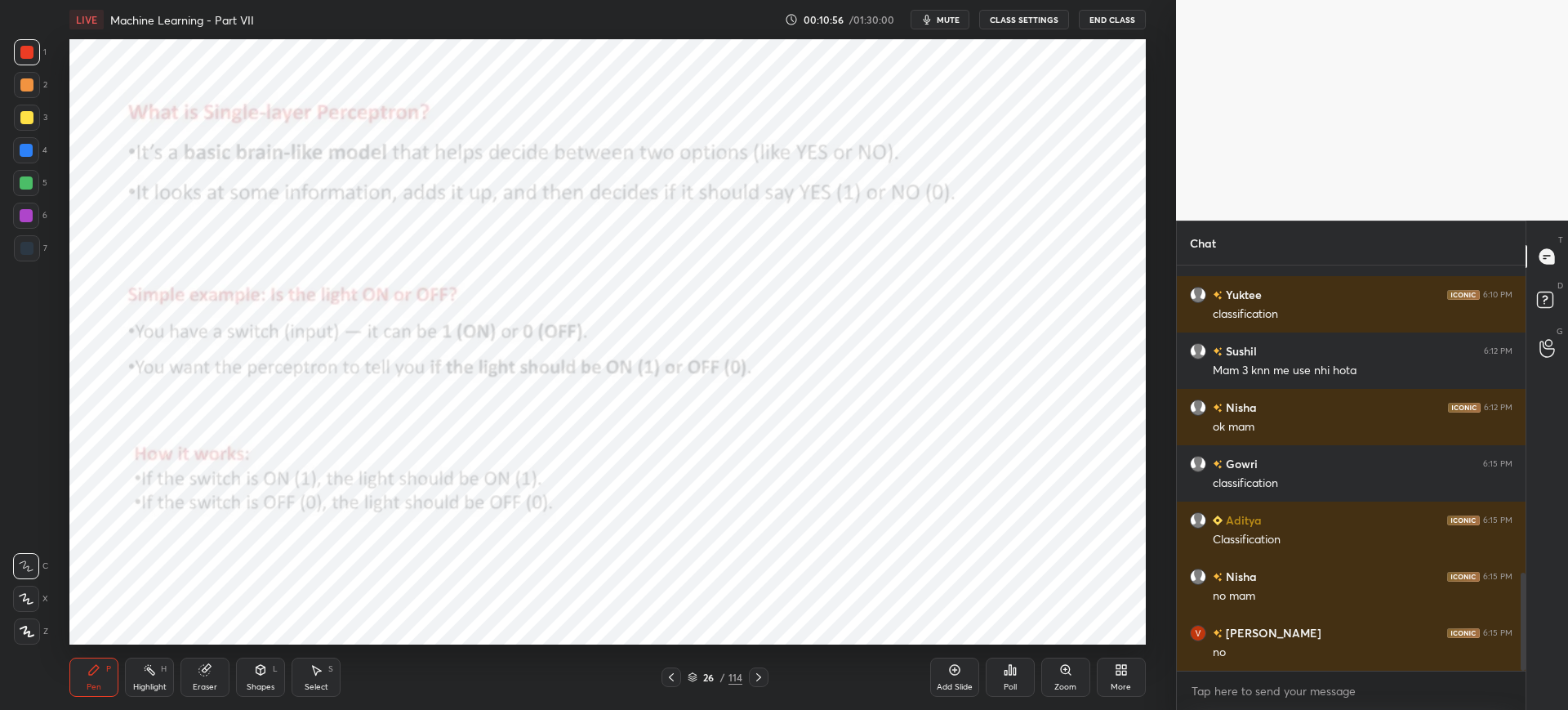
scroll to position [1275, 0]
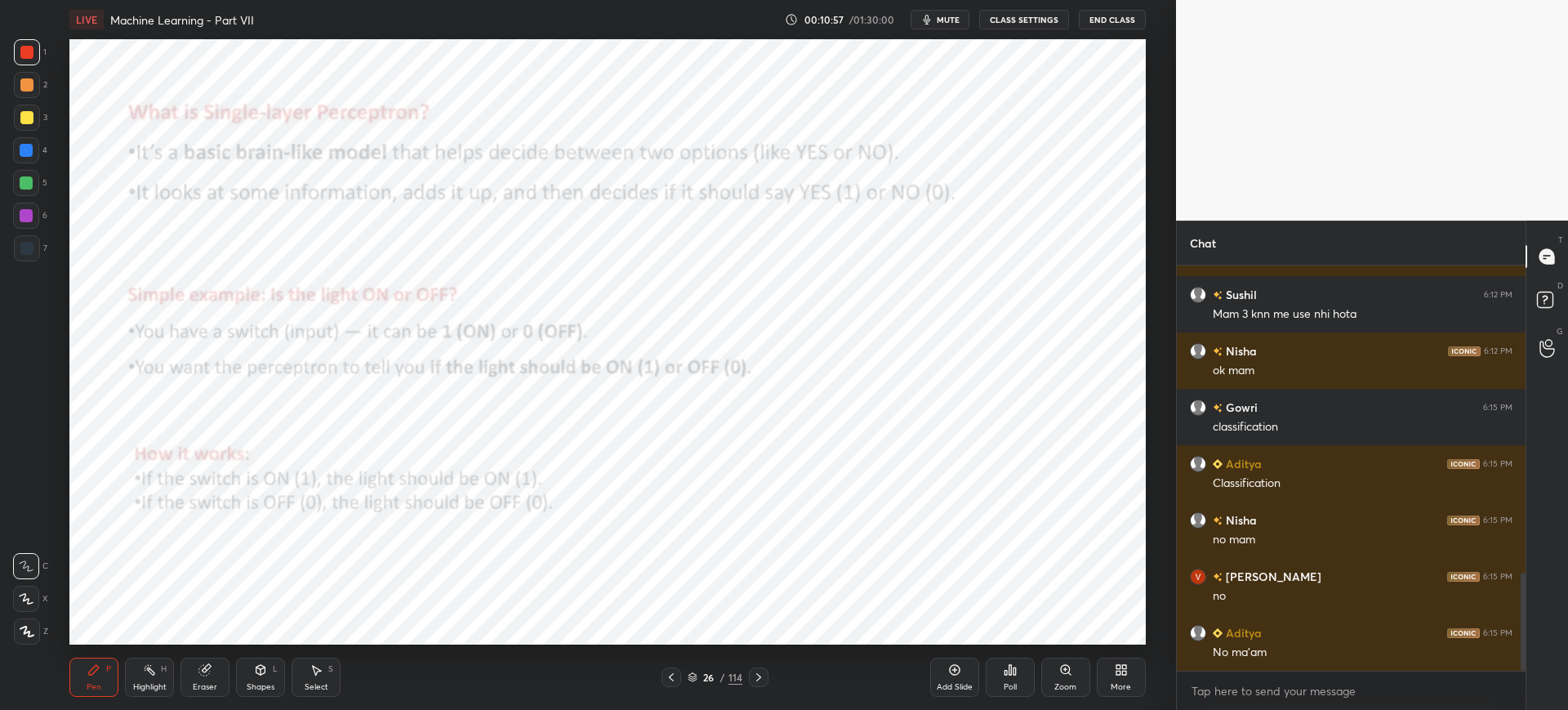
click at [694, 675] on icon at bounding box center [692, 678] width 10 height 10
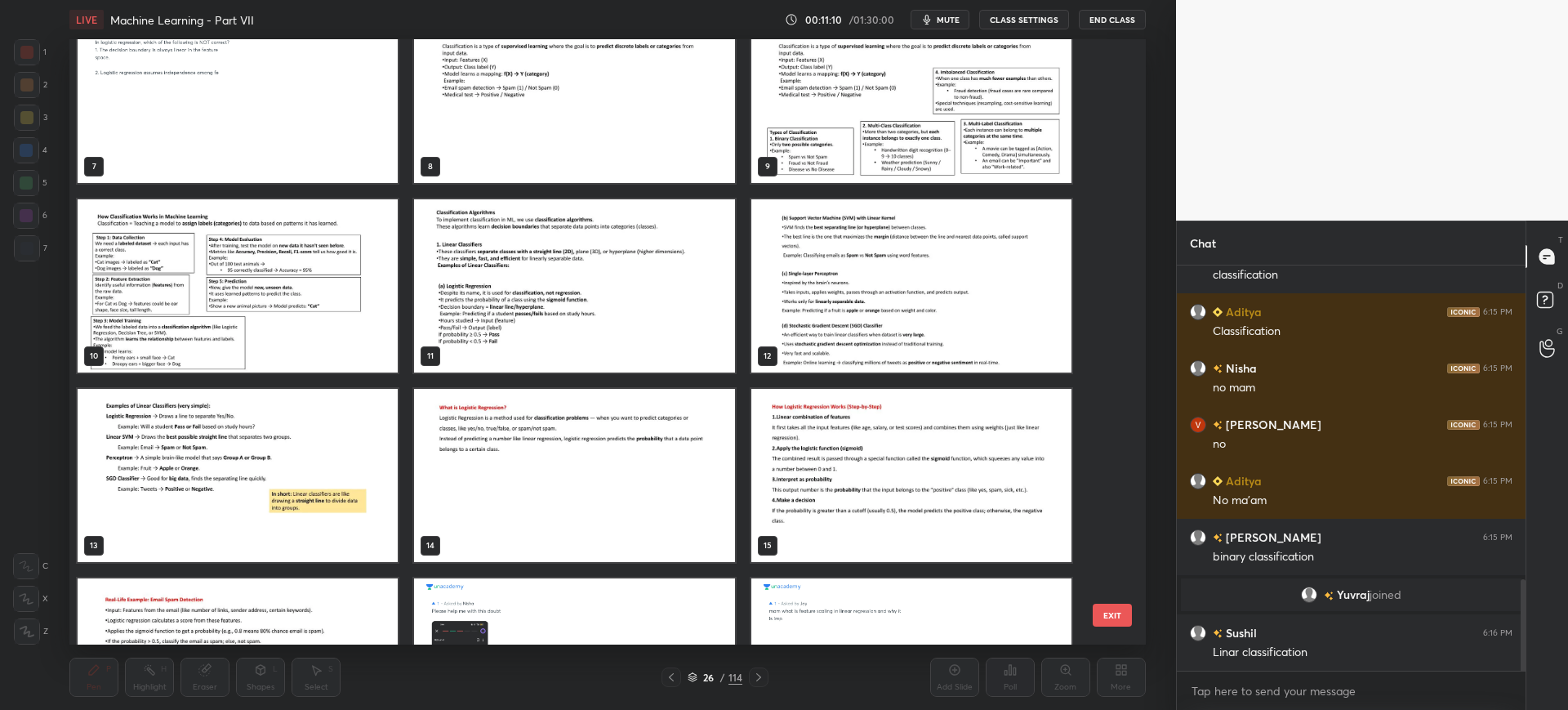
scroll to position [416, 0]
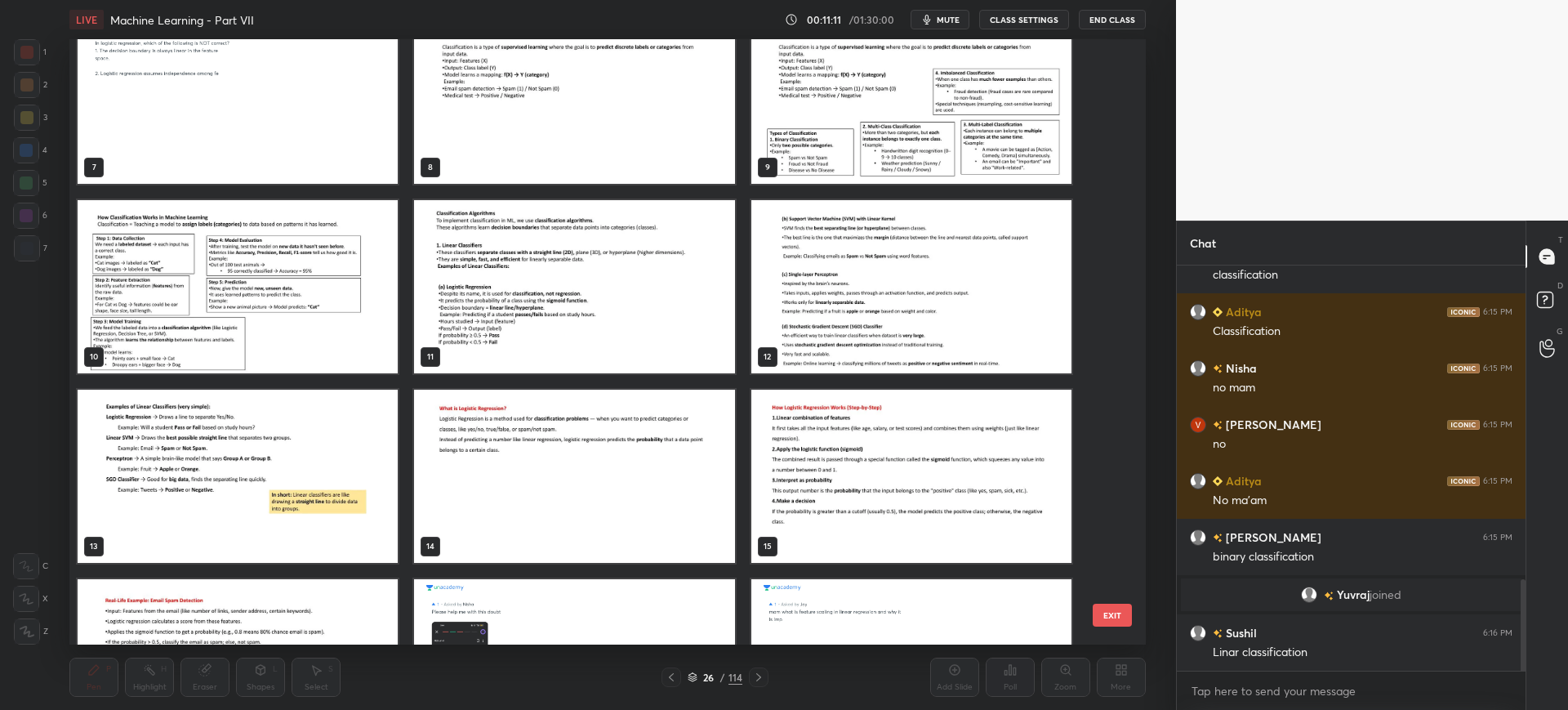
click at [909, 156] on img "grid" at bounding box center [911, 97] width 320 height 173
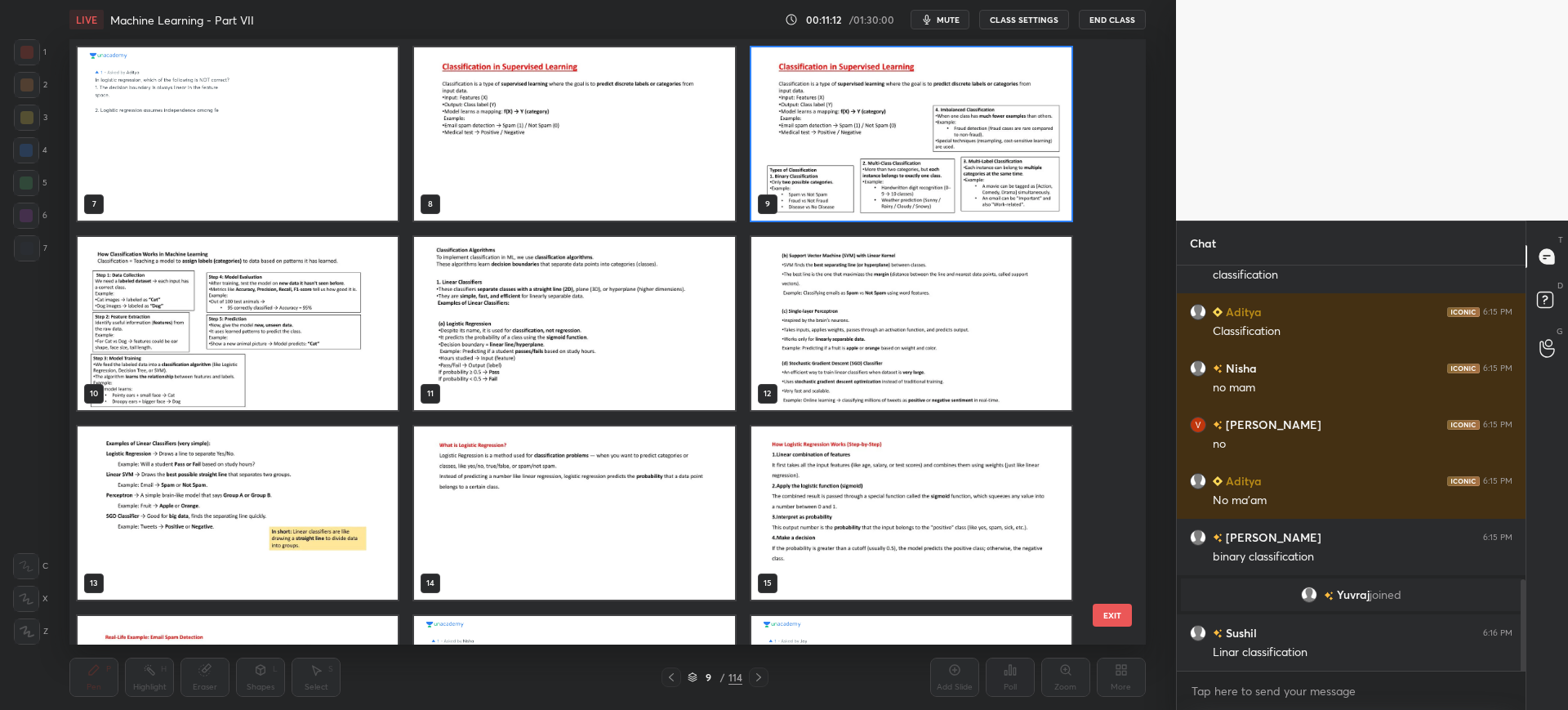
click at [1109, 606] on button "EXIT" at bounding box center [1112, 615] width 39 height 23
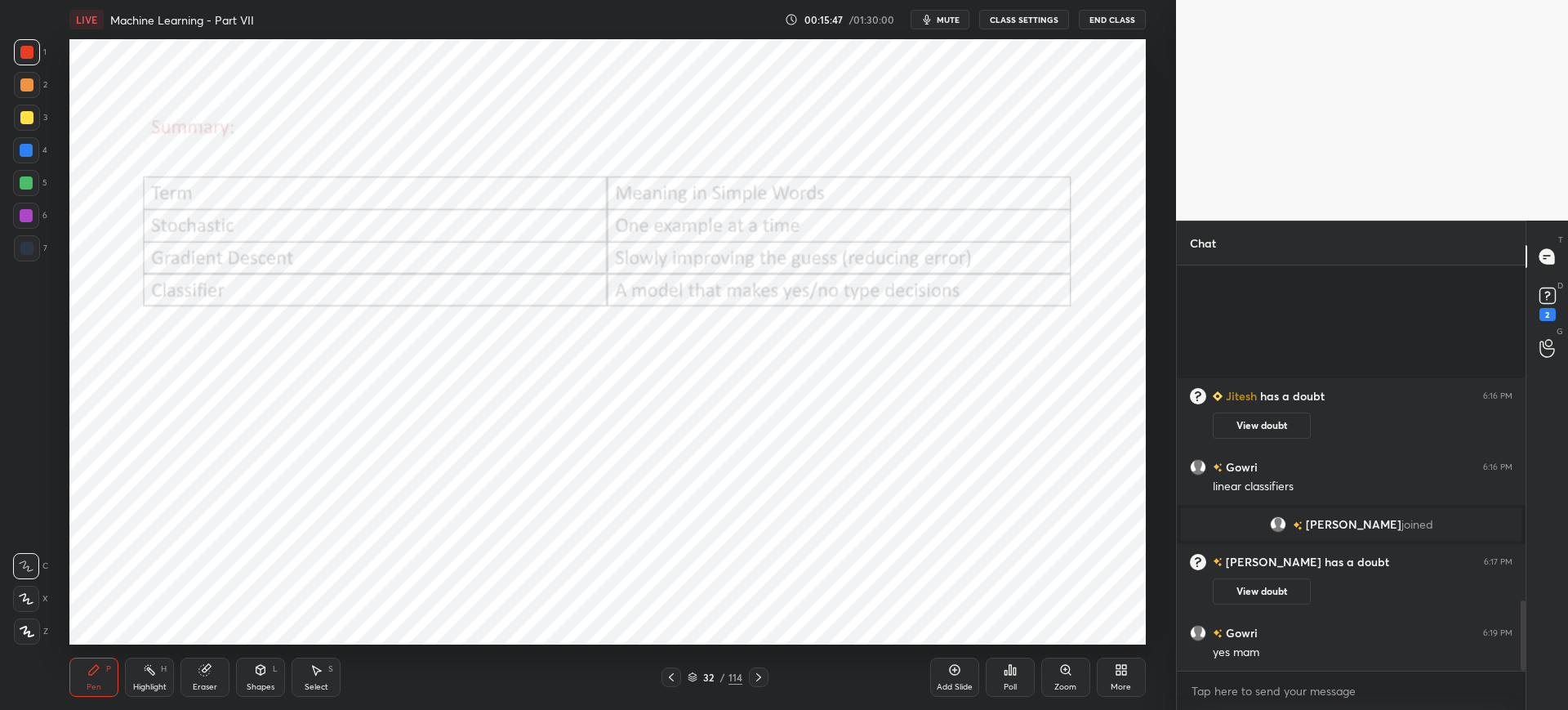
scroll to position [1923, 0]
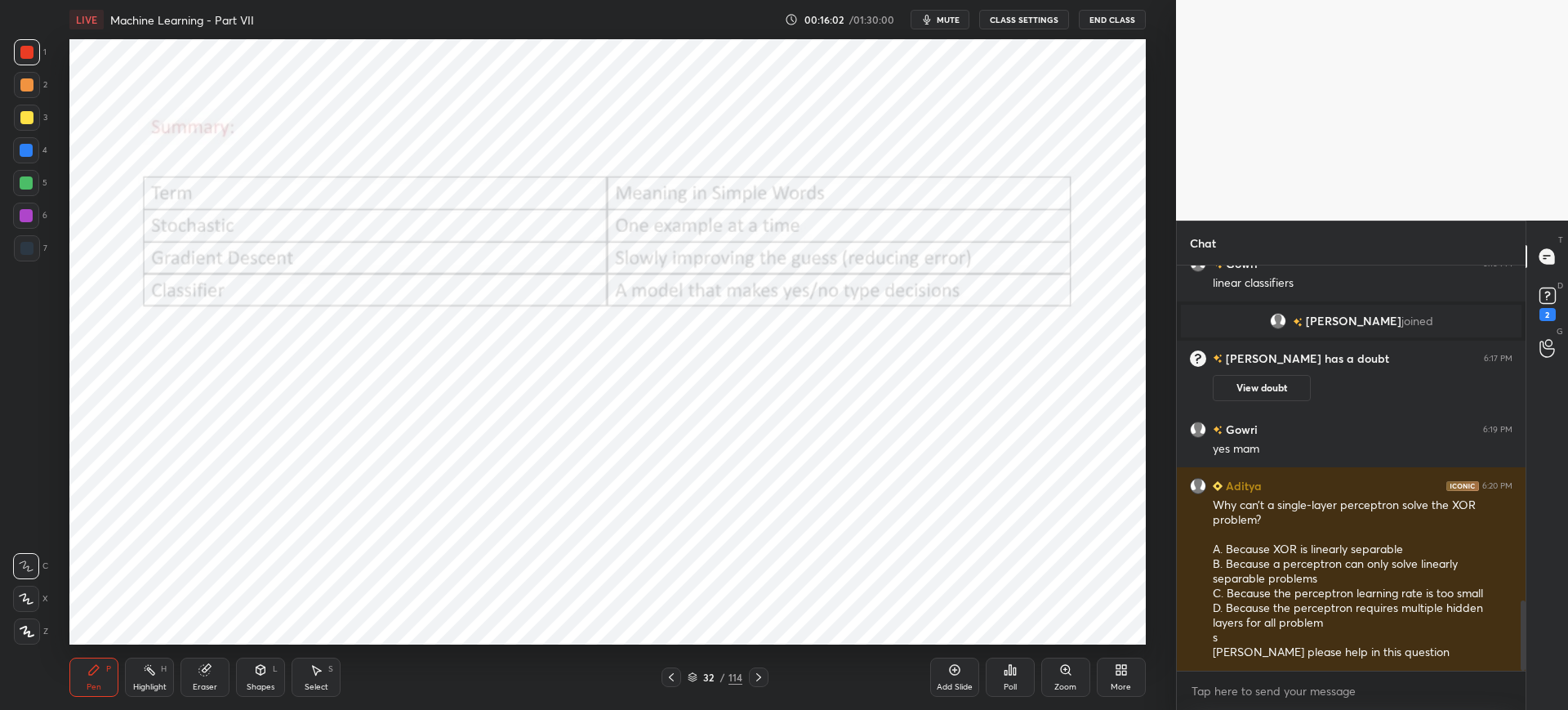
click at [749, 676] on div at bounding box center [759, 678] width 20 height 20
click at [671, 678] on icon at bounding box center [670, 677] width 13 height 13
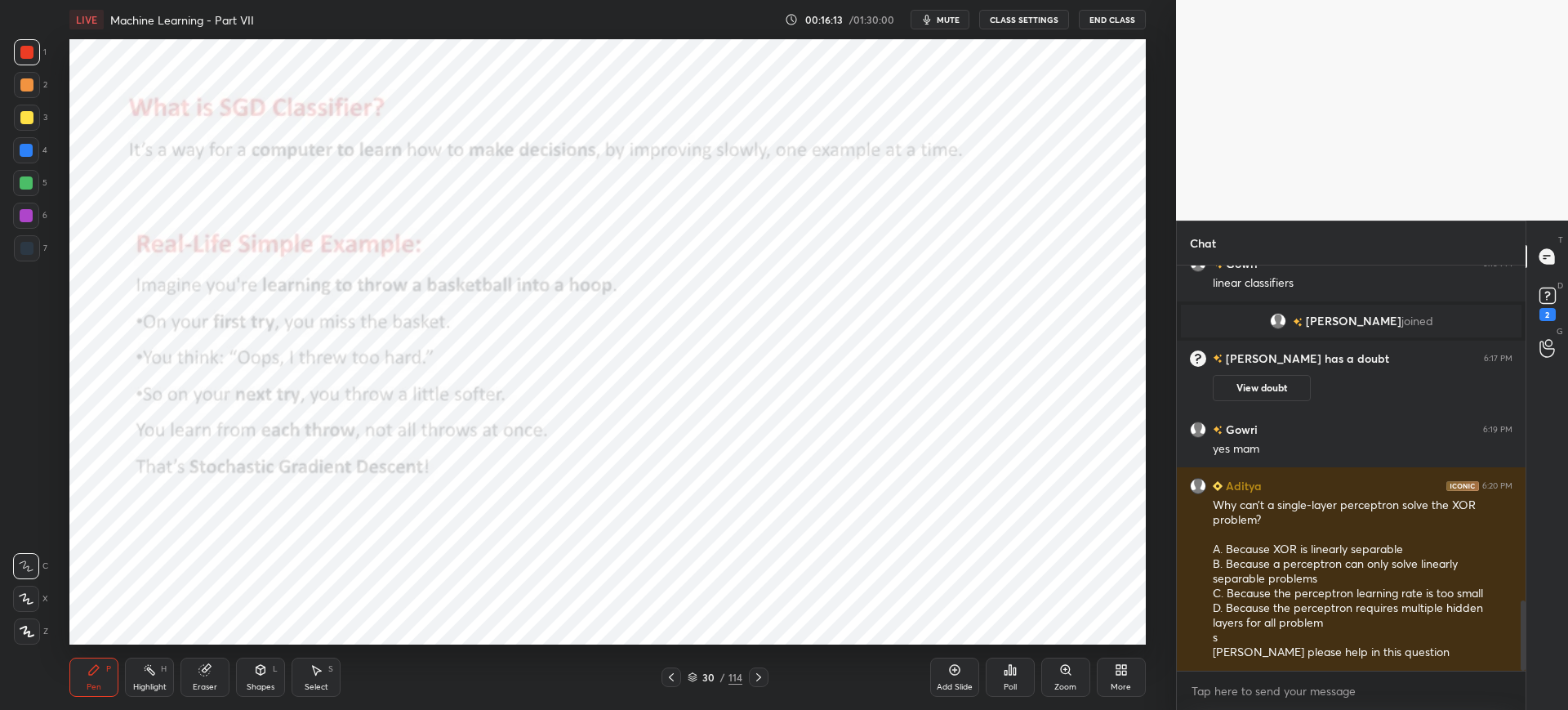
scroll to position [1980, 0]
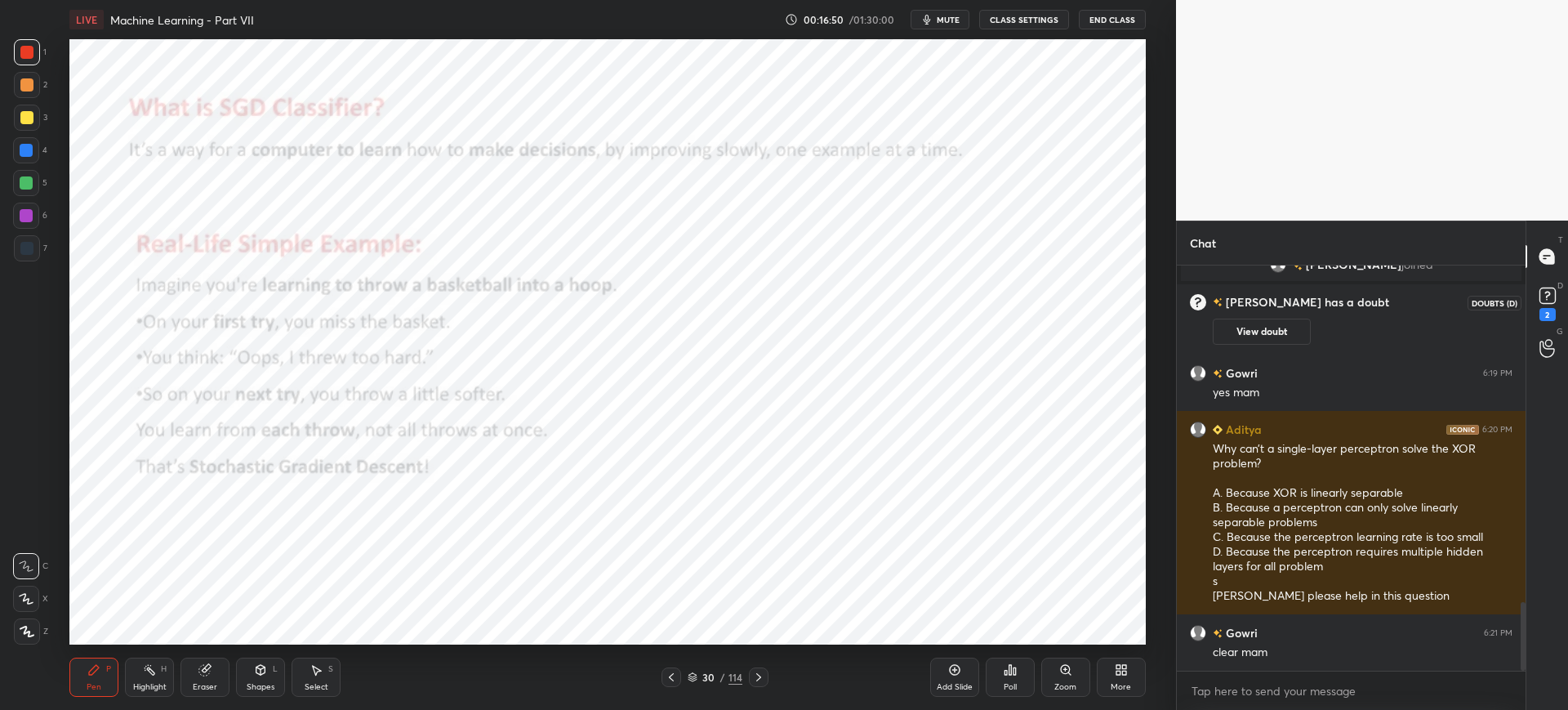
click at [1547, 317] on div "2" at bounding box center [1547, 314] width 17 height 13
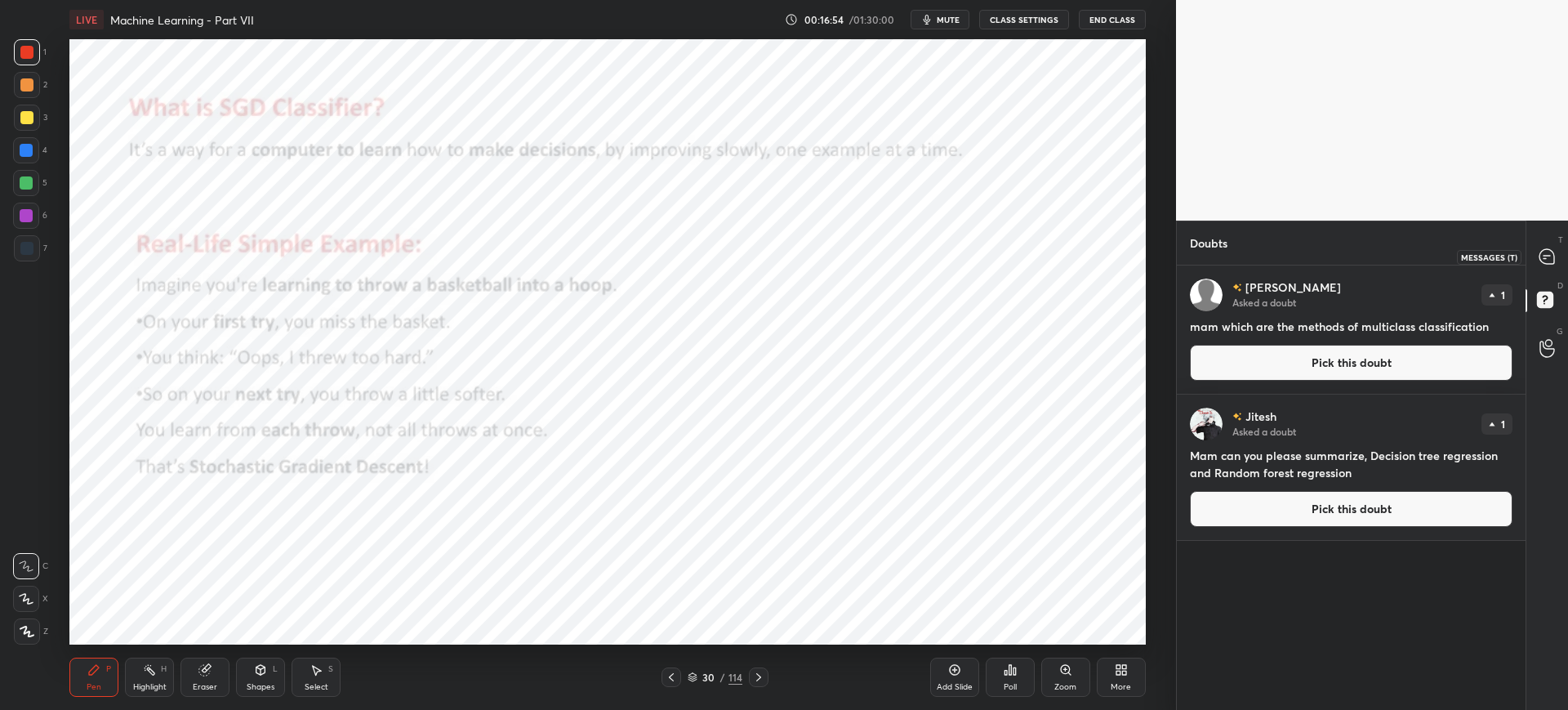
click at [1550, 259] on icon at bounding box center [1546, 256] width 15 height 15
type textarea "x"
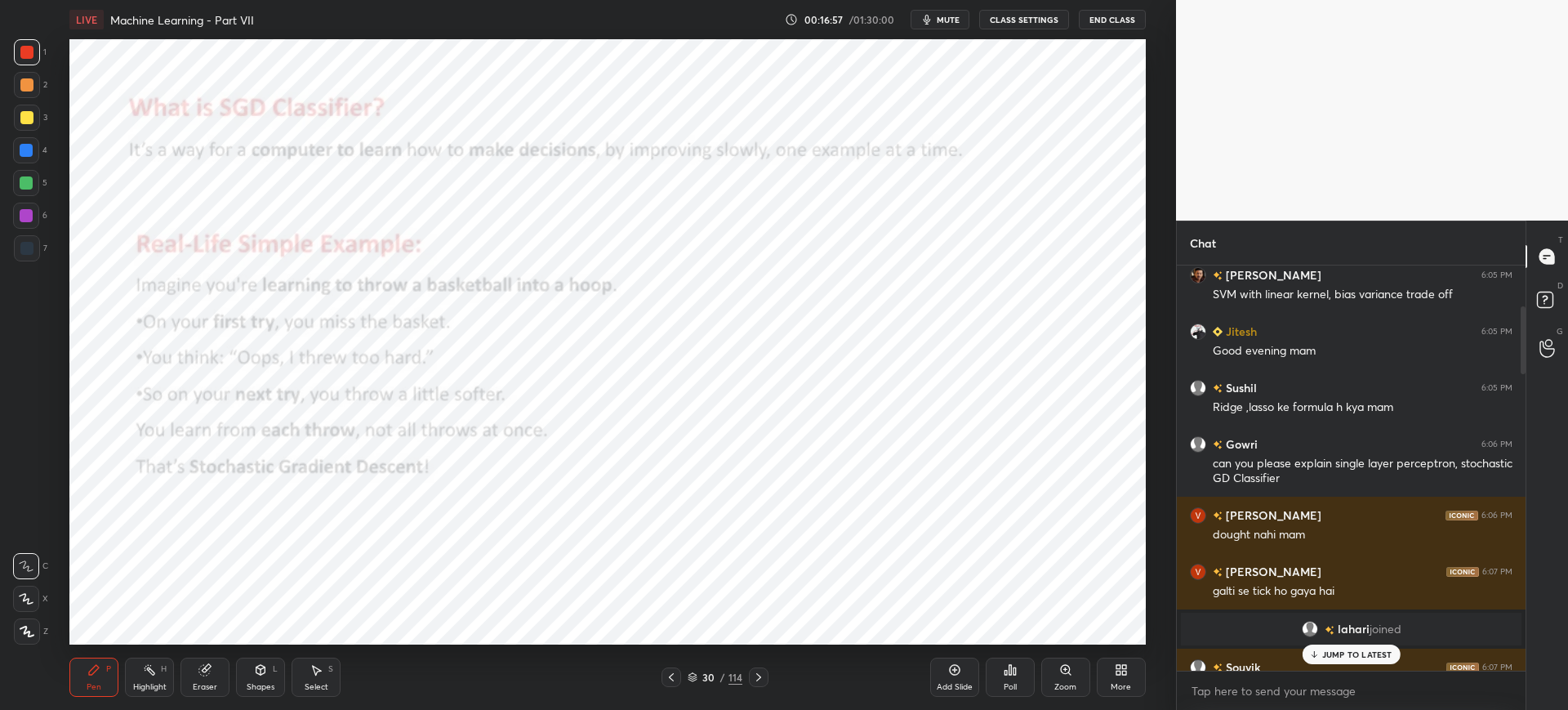
scroll to position [192, 0]
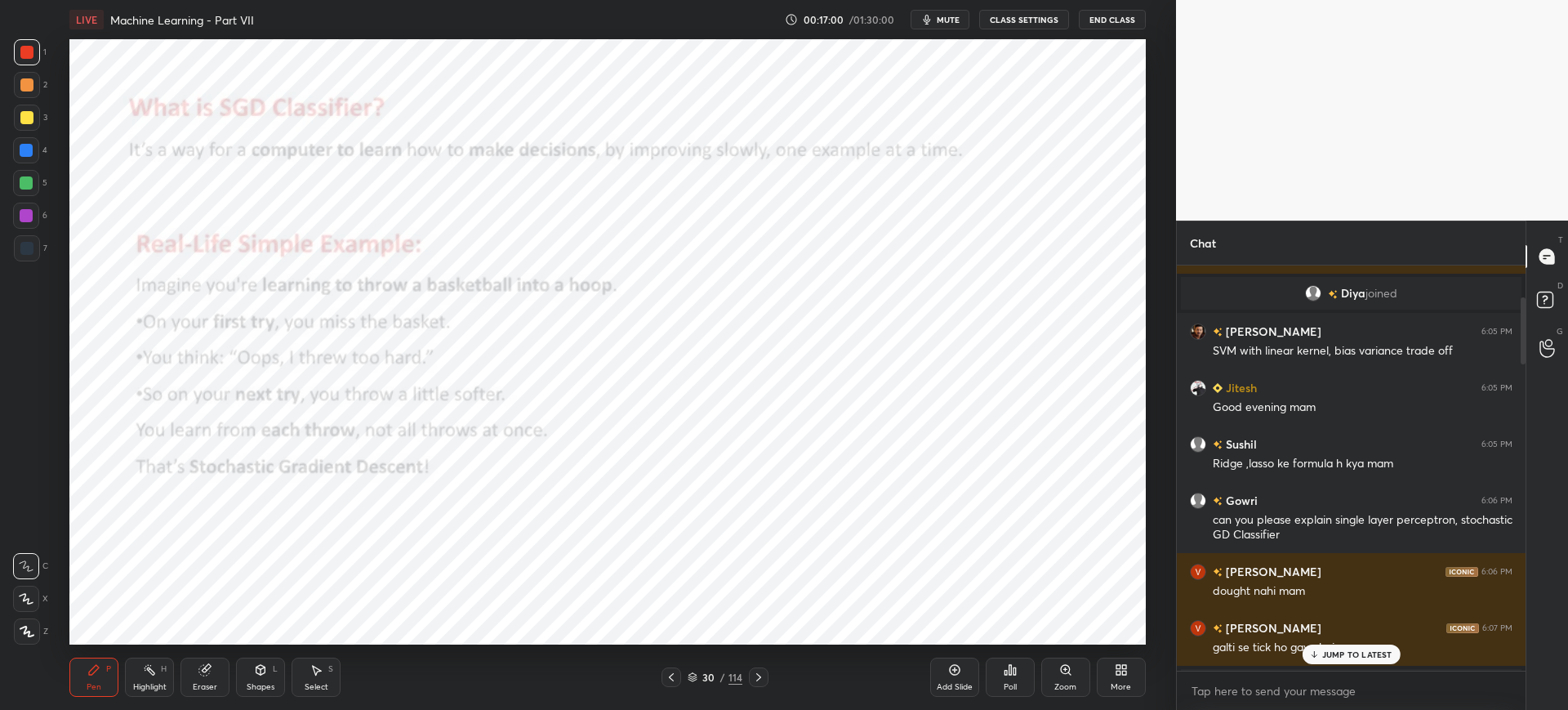
click at [694, 670] on div "30 / 114" at bounding box center [715, 677] width 55 height 15
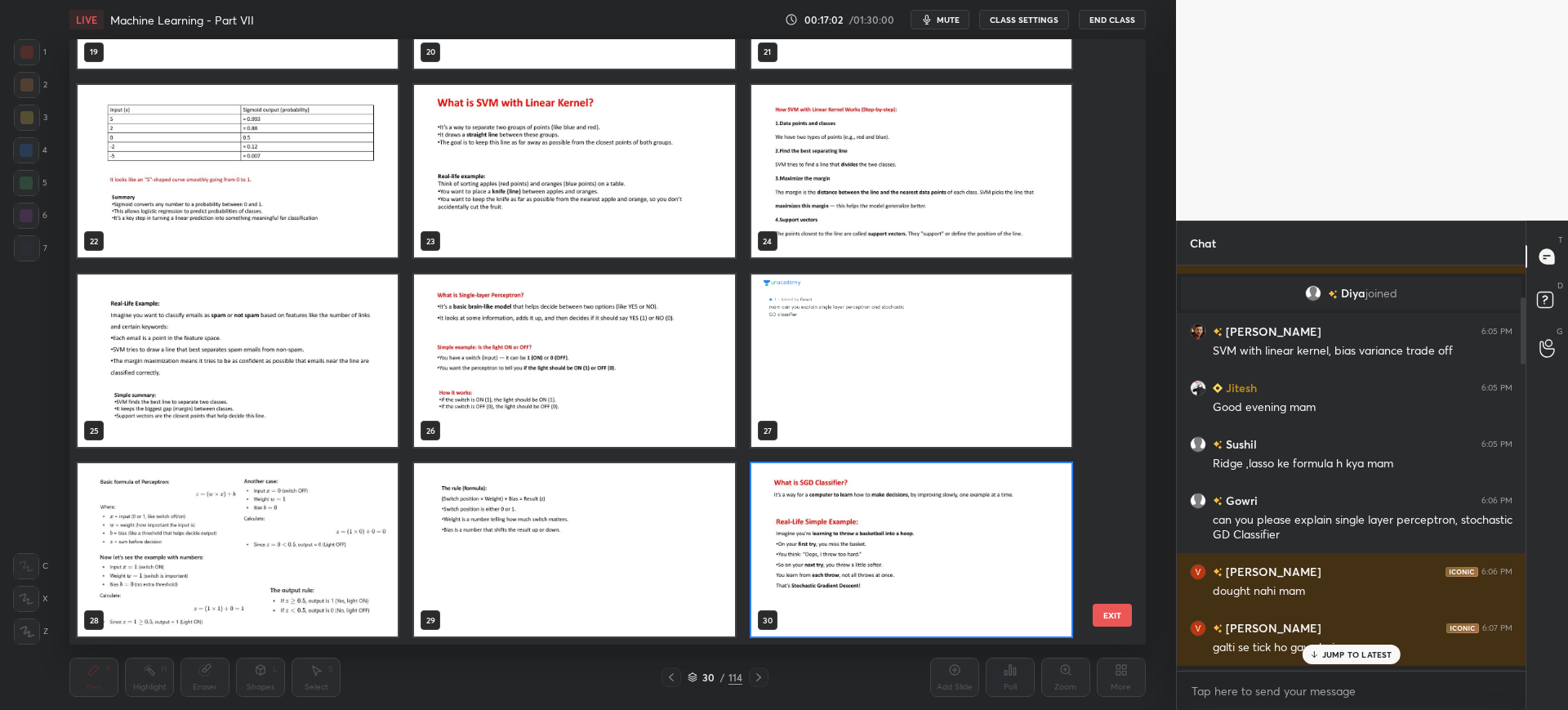
scroll to position [1028, 0]
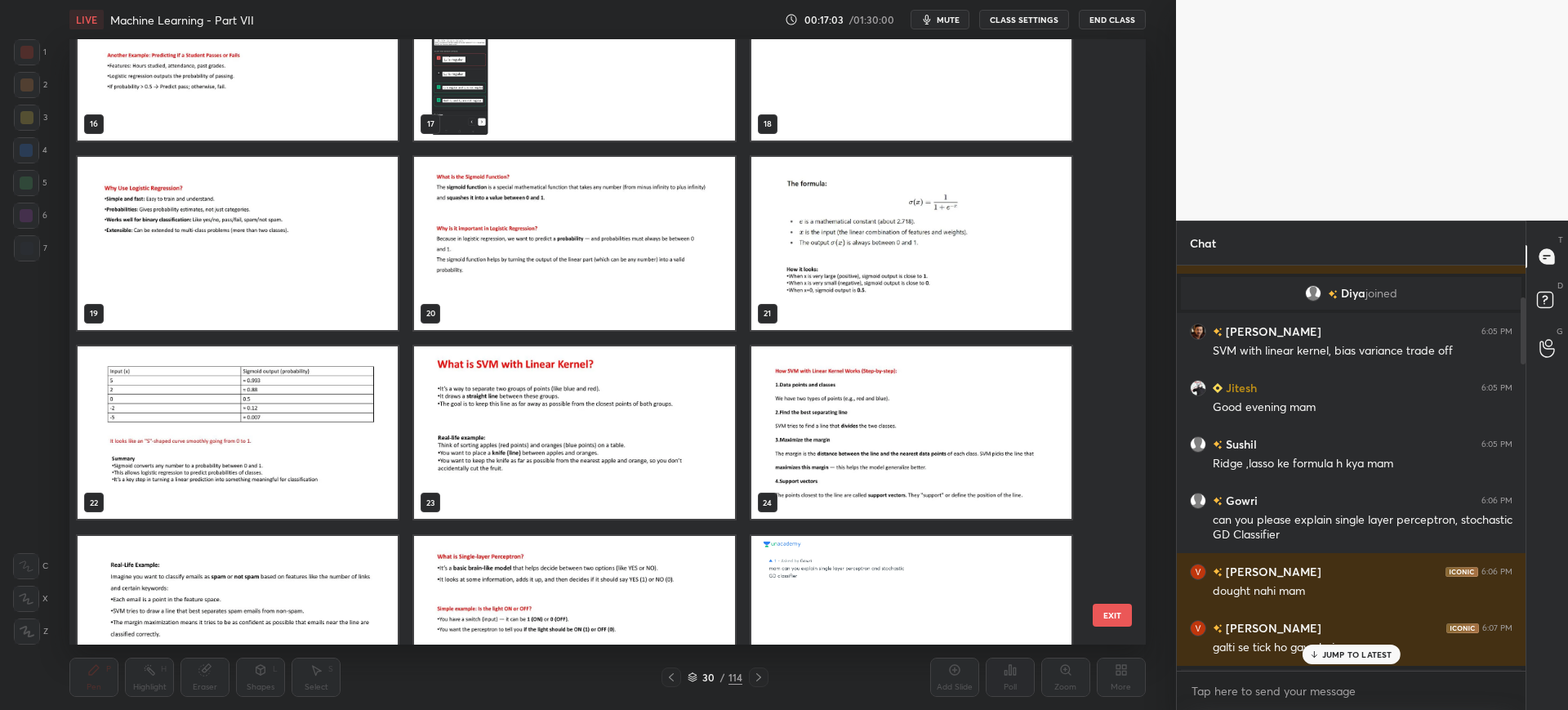
click at [669, 438] on img "grid" at bounding box center [575, 433] width 320 height 173
click at [1120, 615] on button "EXIT" at bounding box center [1112, 615] width 39 height 23
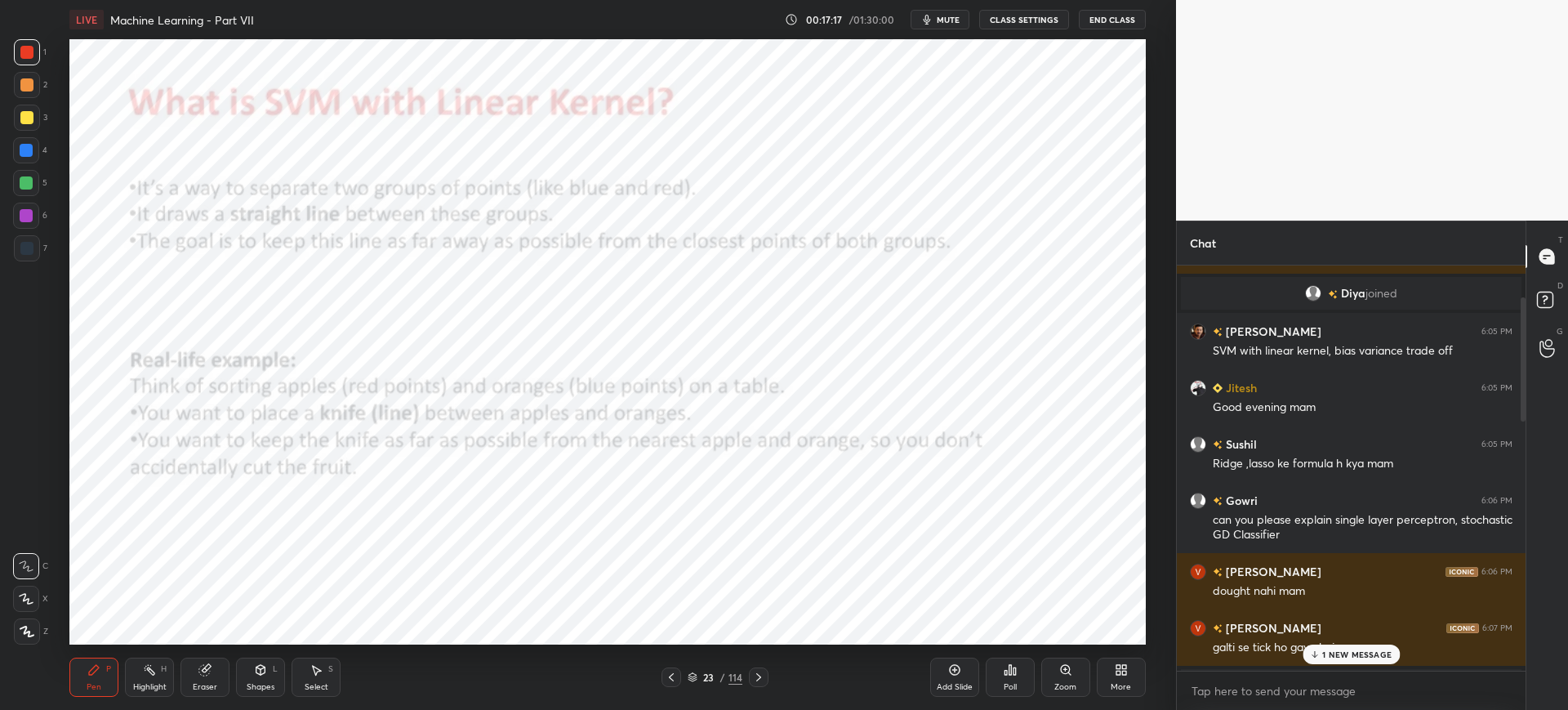
click at [1343, 652] on p "1 NEW MESSAGE" at bounding box center [1357, 654] width 70 height 10
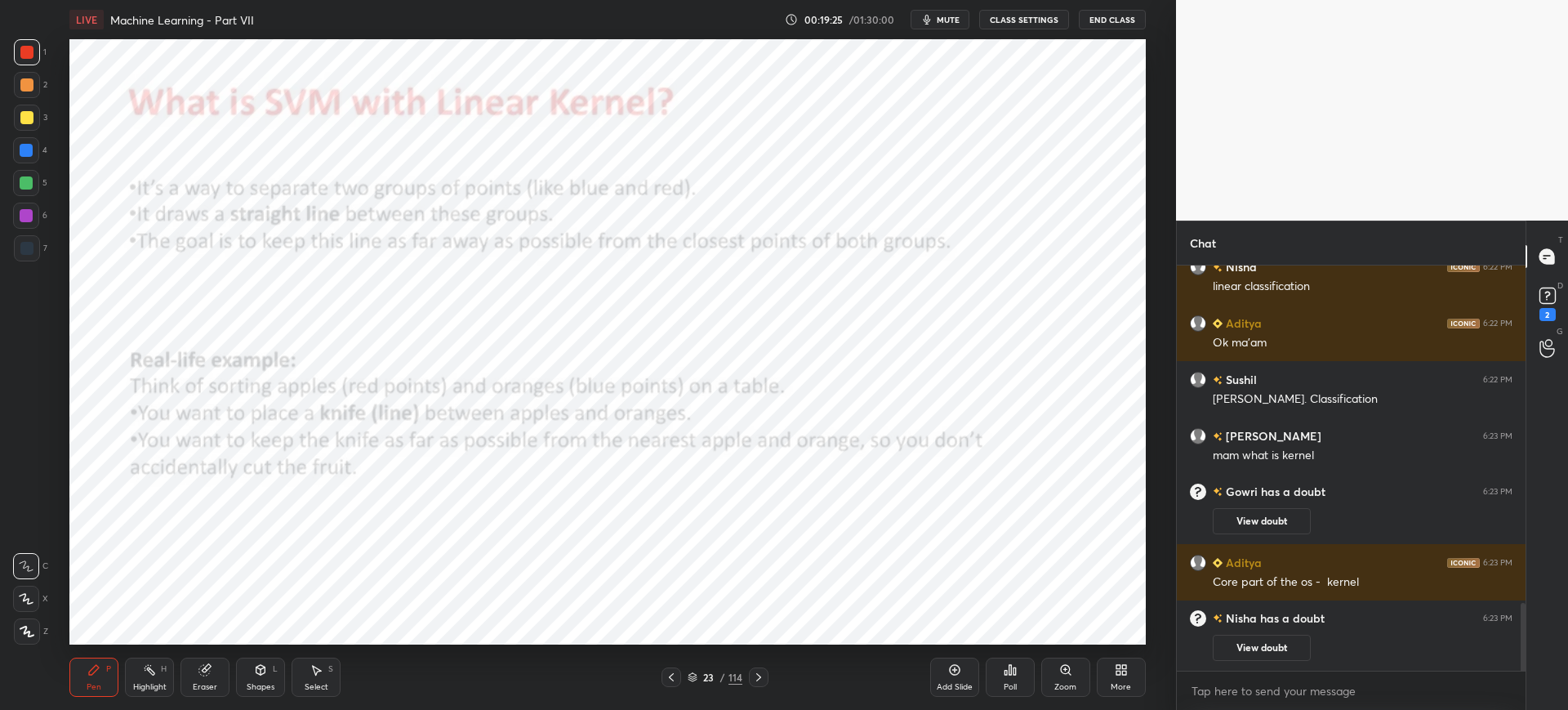
scroll to position [2081, 0]
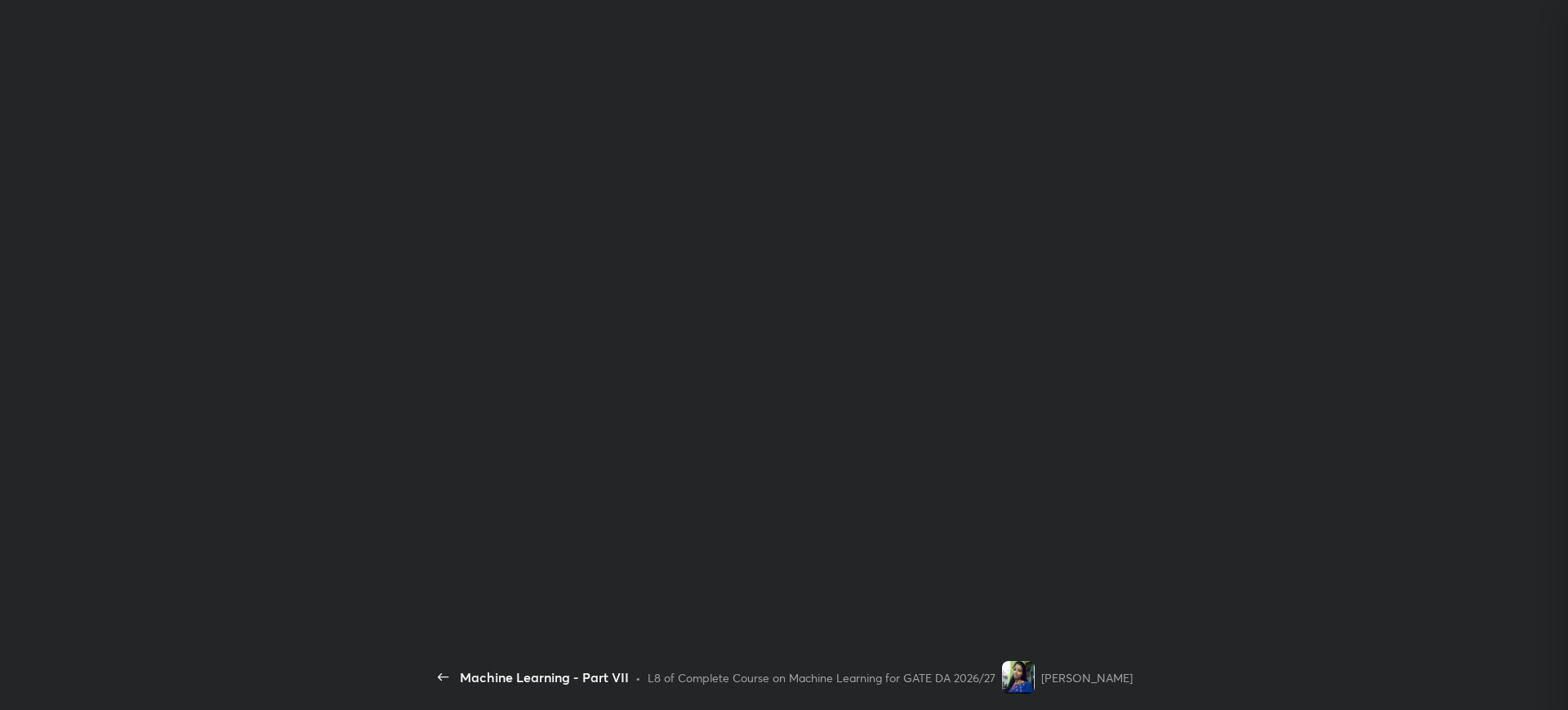
scroll to position [6, 6]
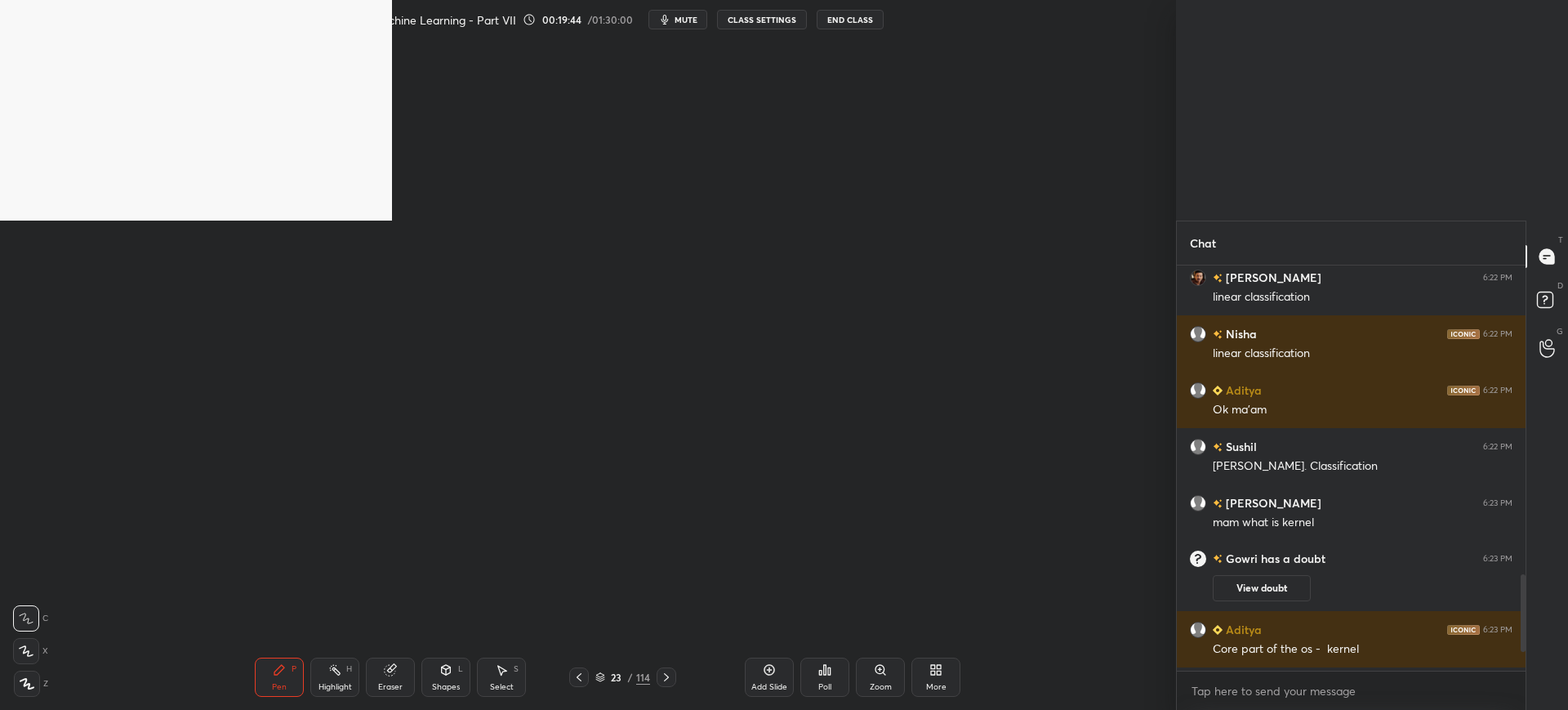
type textarea "x"
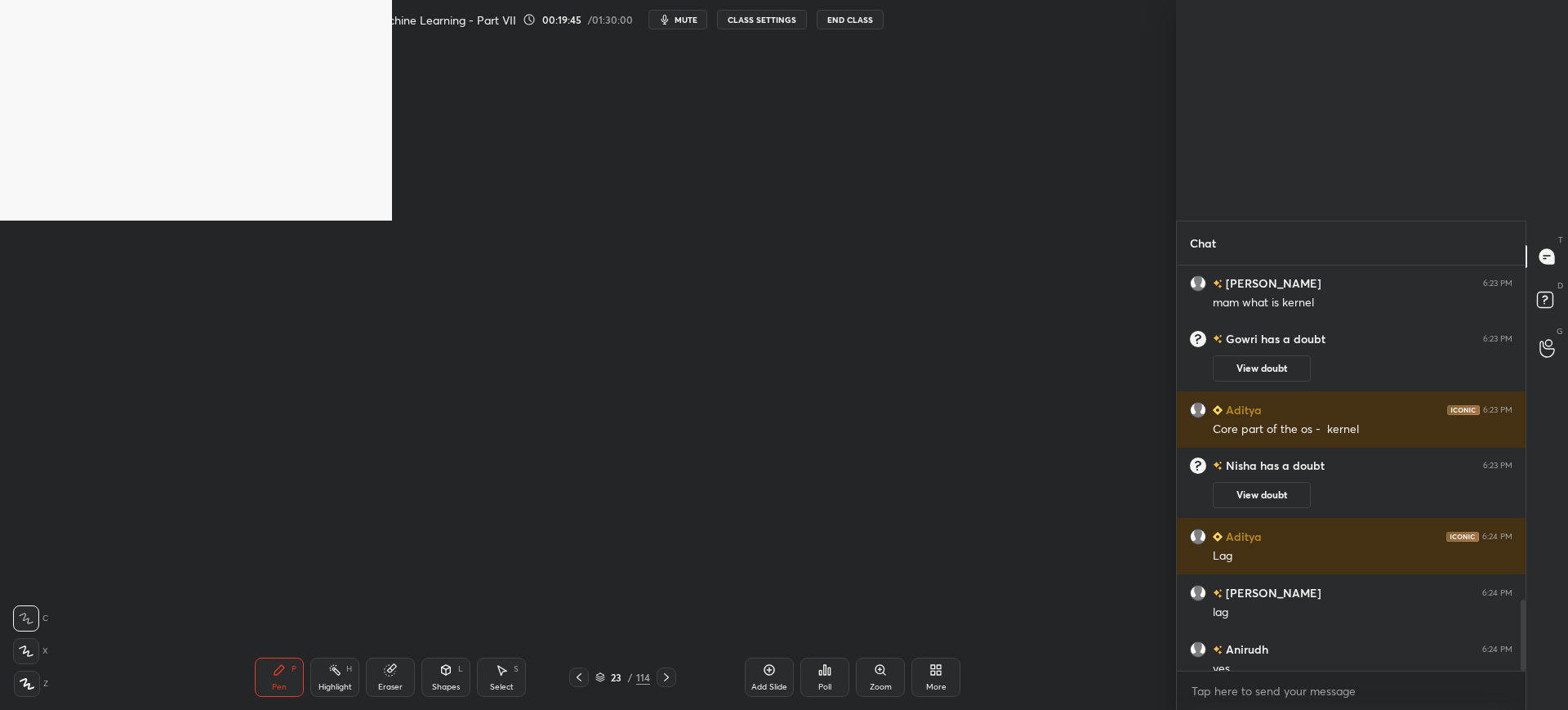
scroll to position [1892, 0]
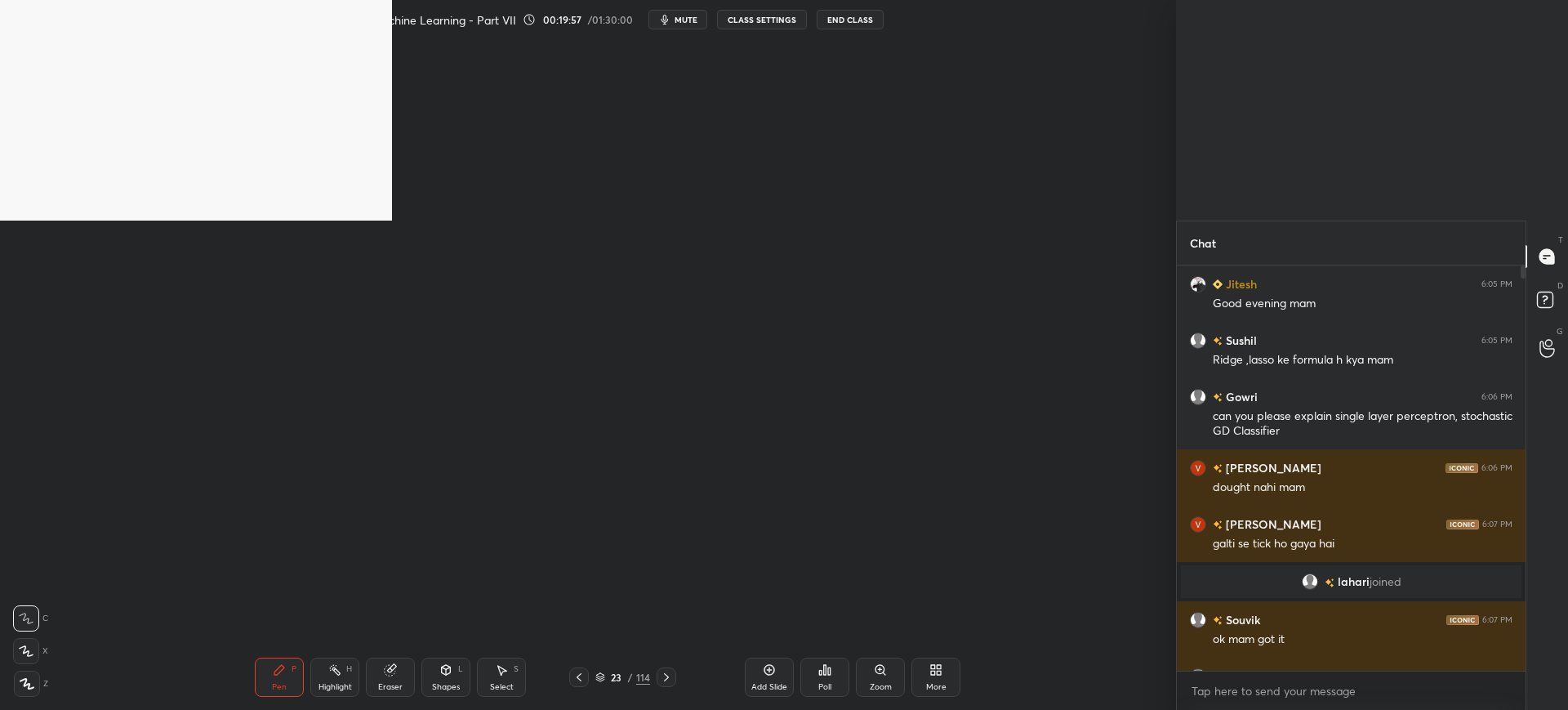
scroll to position [6, 6]
type textarea "x"
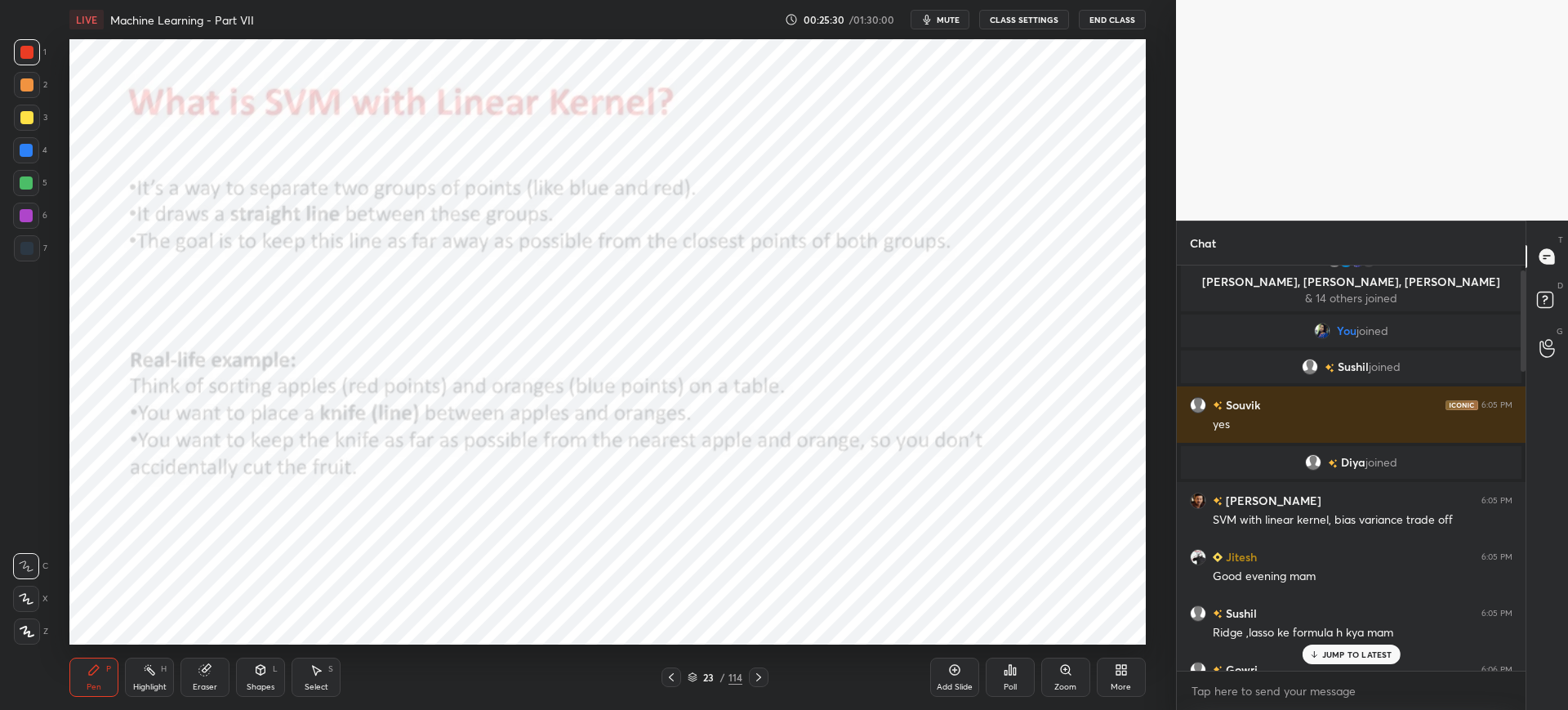
scroll to position [24, 0]
click at [694, 680] on icon at bounding box center [692, 680] width 8 height 2
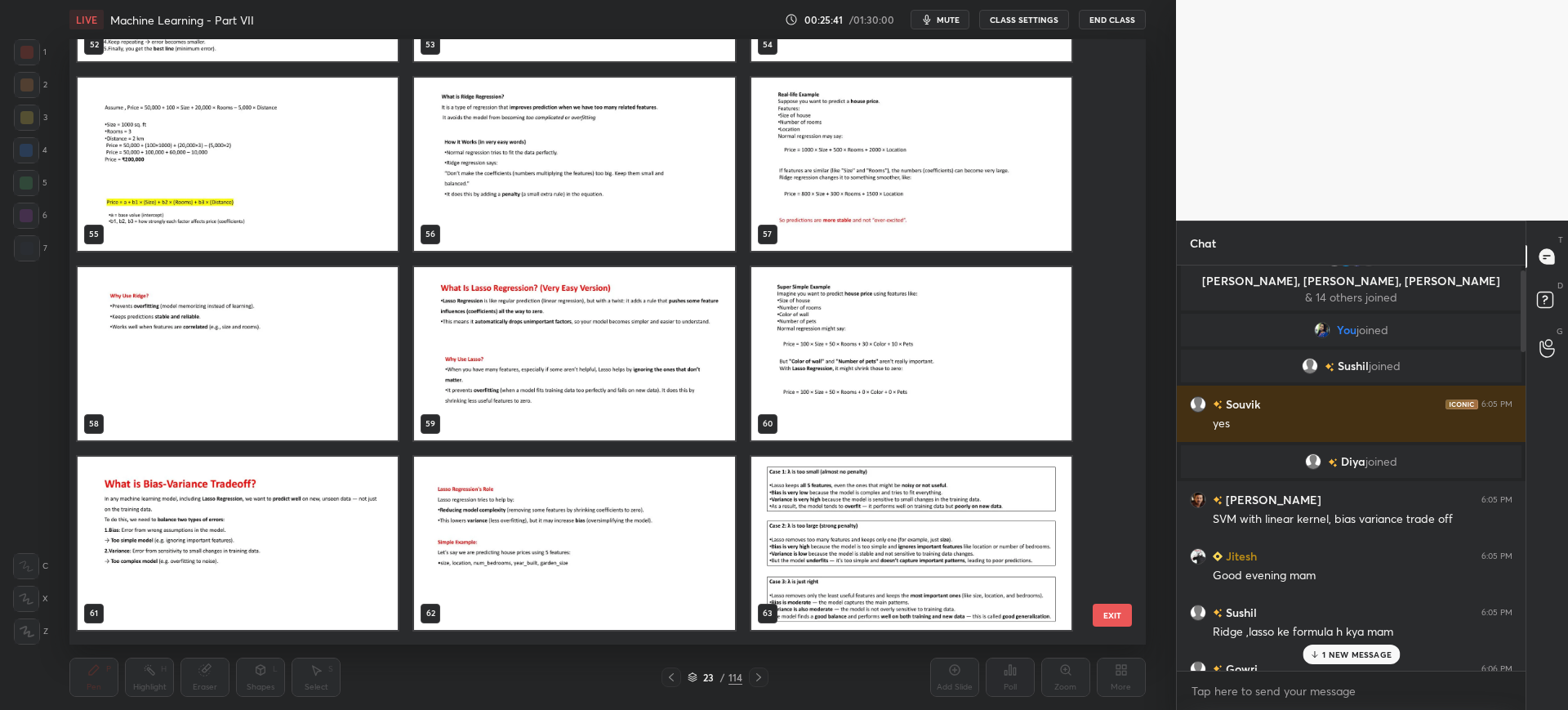
scroll to position [3379, 0]
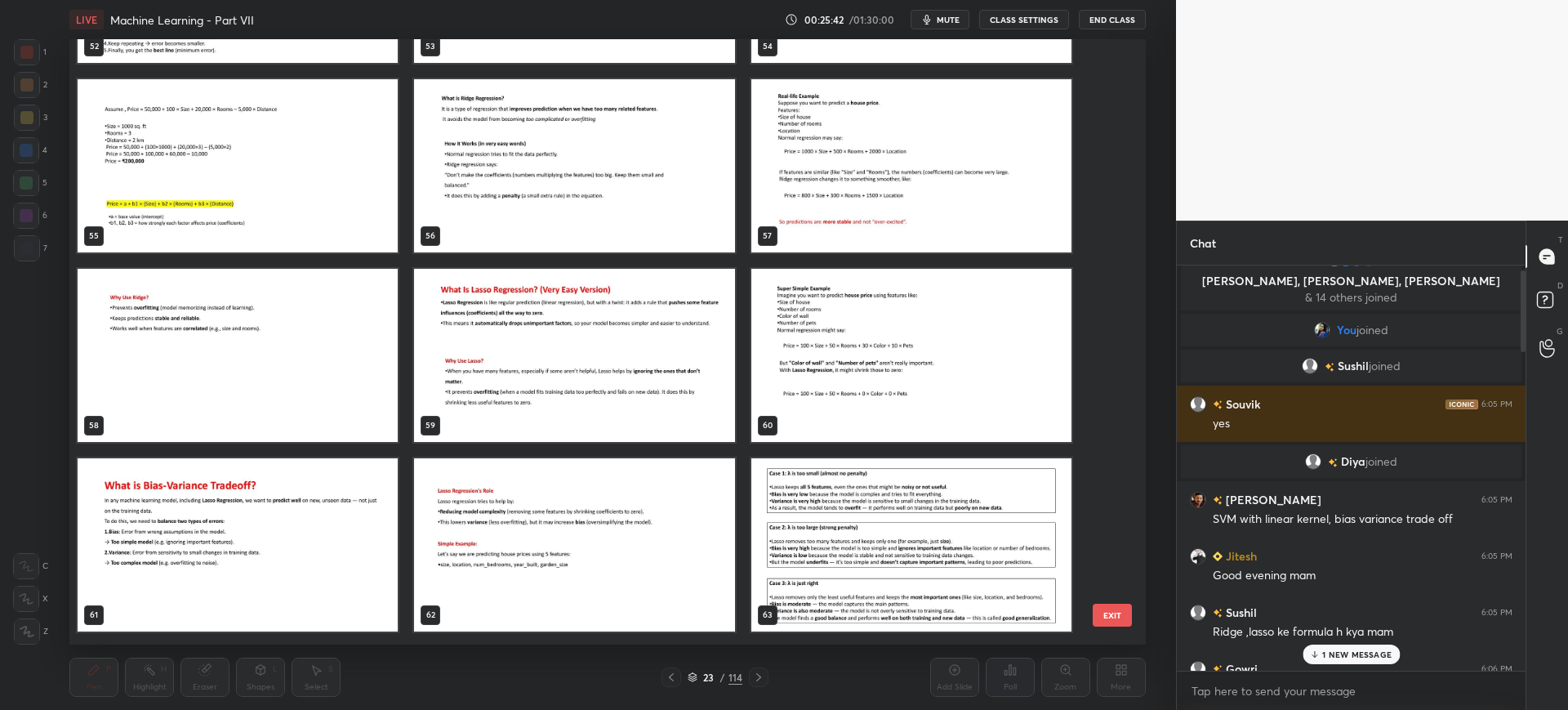
click at [654, 430] on img "grid" at bounding box center [575, 355] width 320 height 173
click at [1104, 615] on button "EXIT" at bounding box center [1112, 615] width 39 height 23
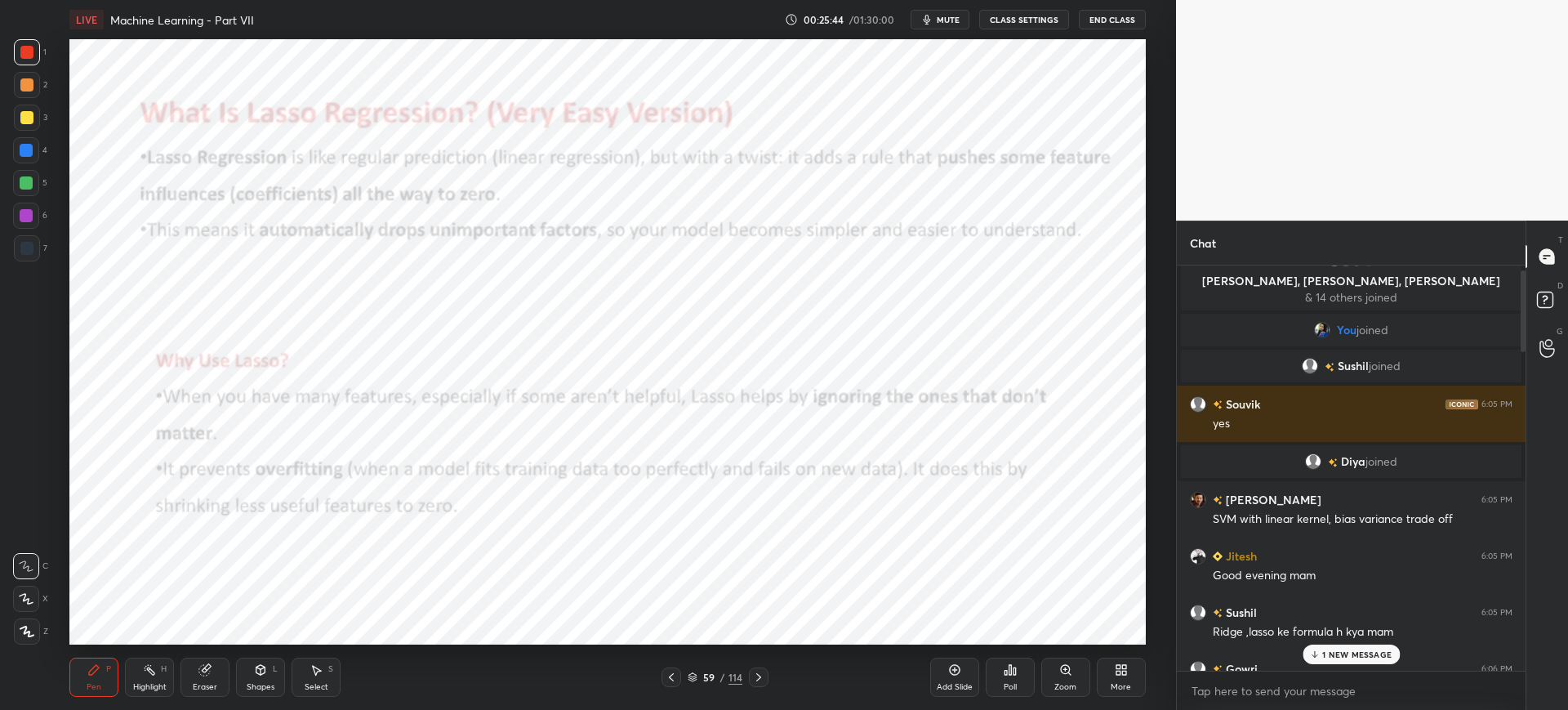
click at [1348, 654] on p "1 NEW MESSAGE" at bounding box center [1357, 654] width 70 height 10
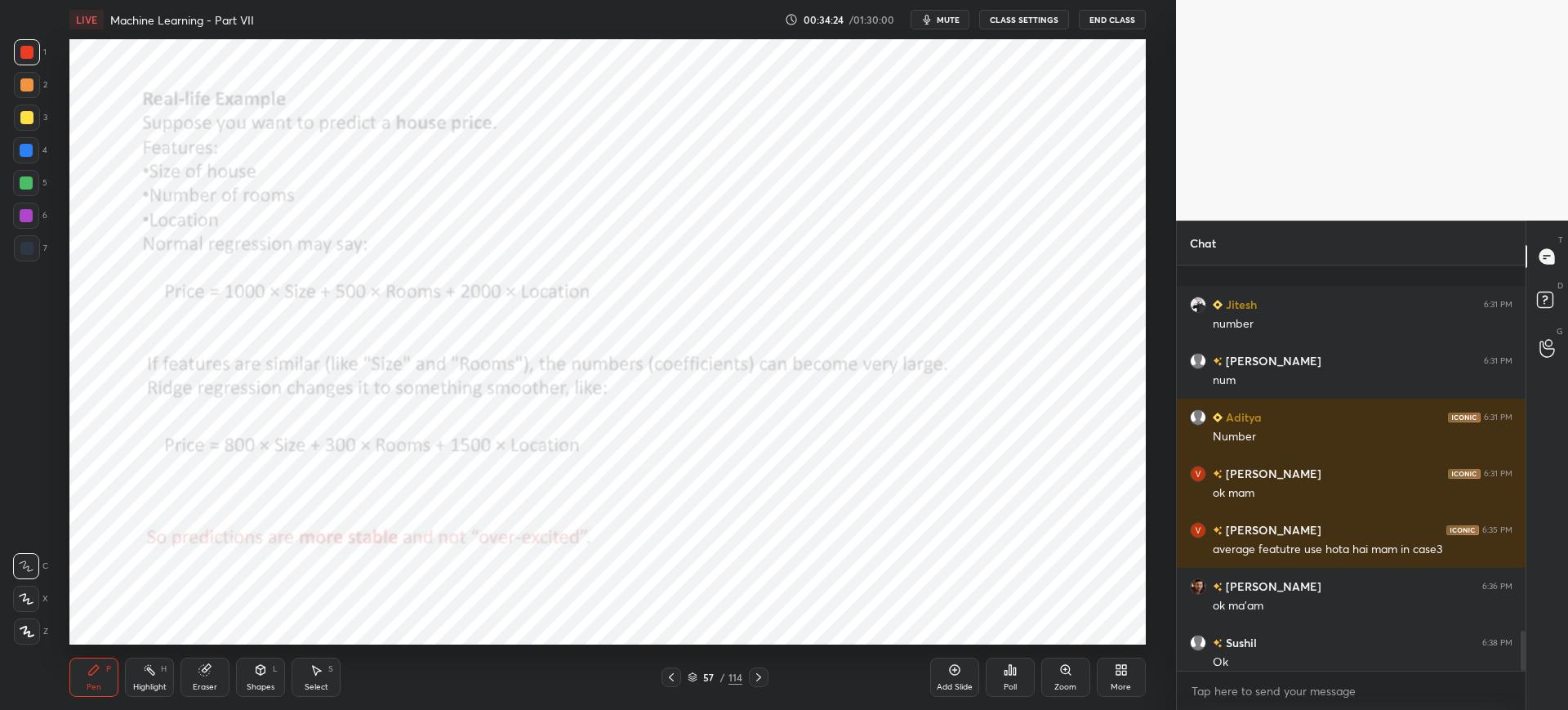
scroll to position [3656, 0]
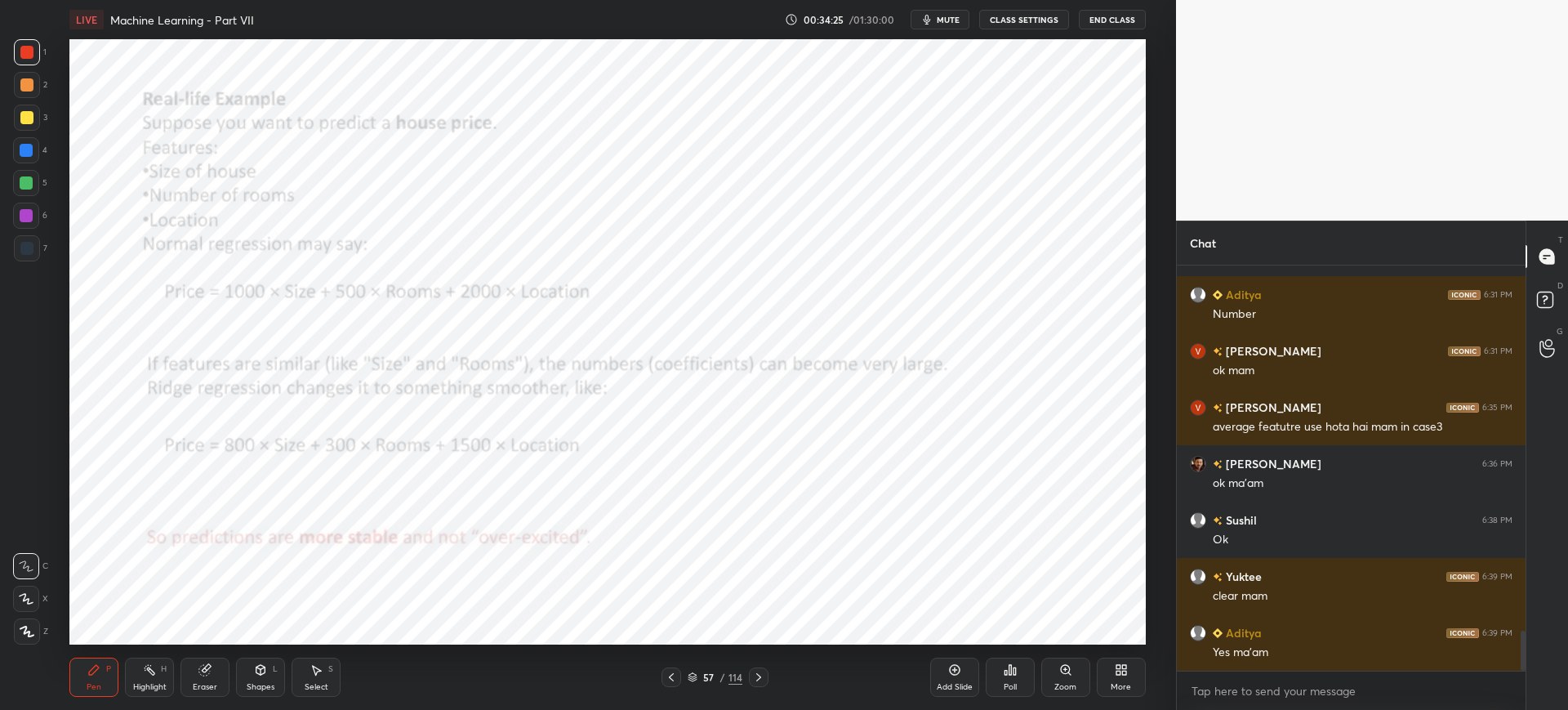
click at [1539, 321] on div "D Doubts (D)" at bounding box center [1547, 302] width 41 height 46
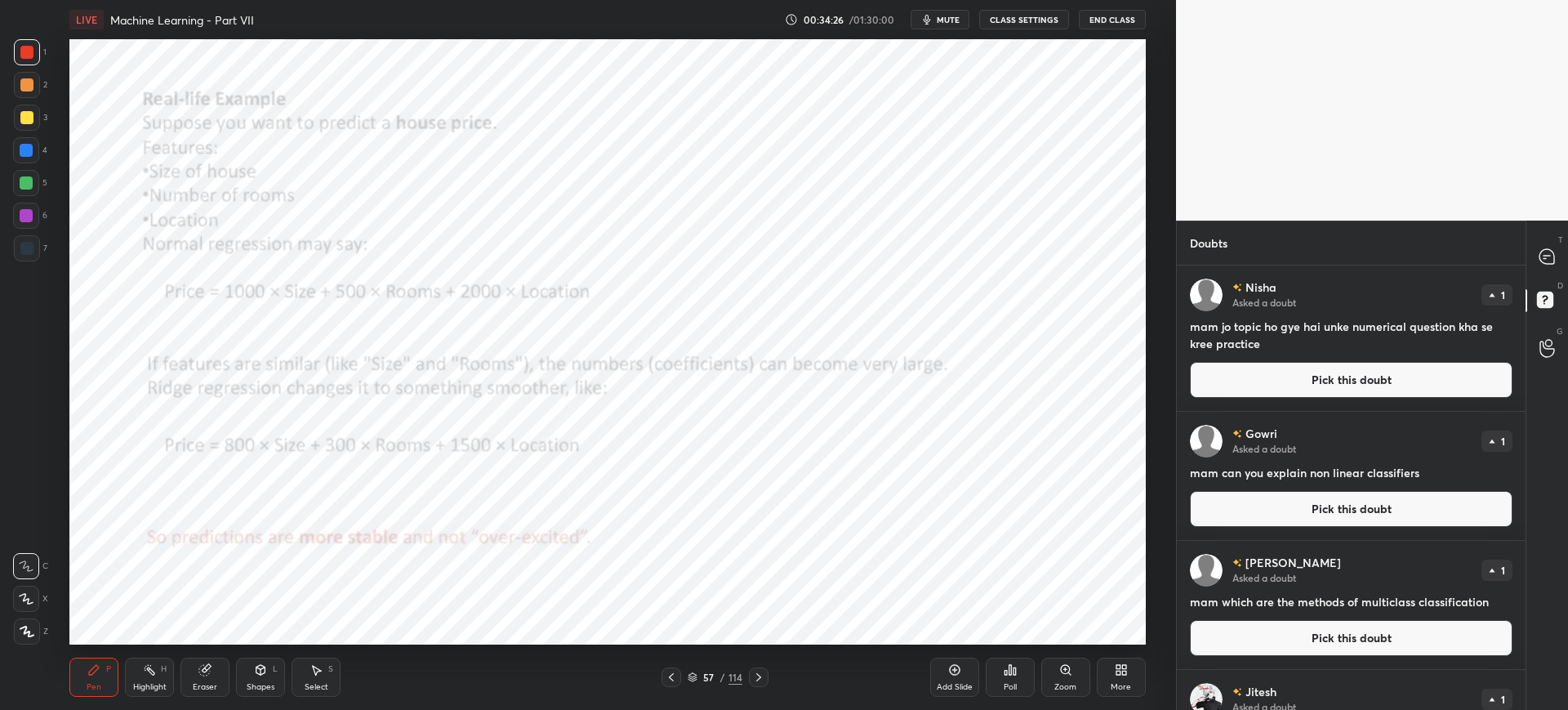
scroll to position [106, 0]
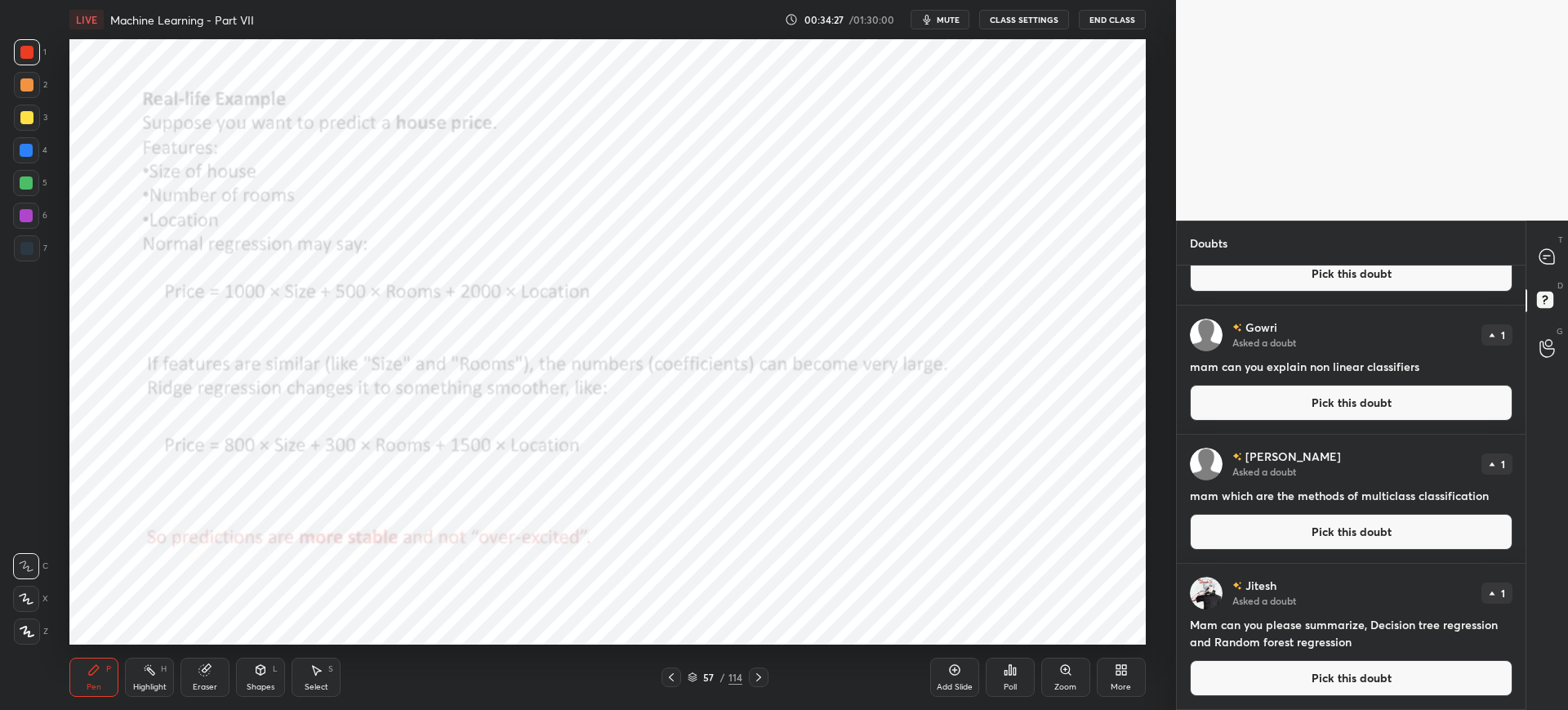
click at [1253, 673] on button "Pick this doubt" at bounding box center [1351, 678] width 322 height 36
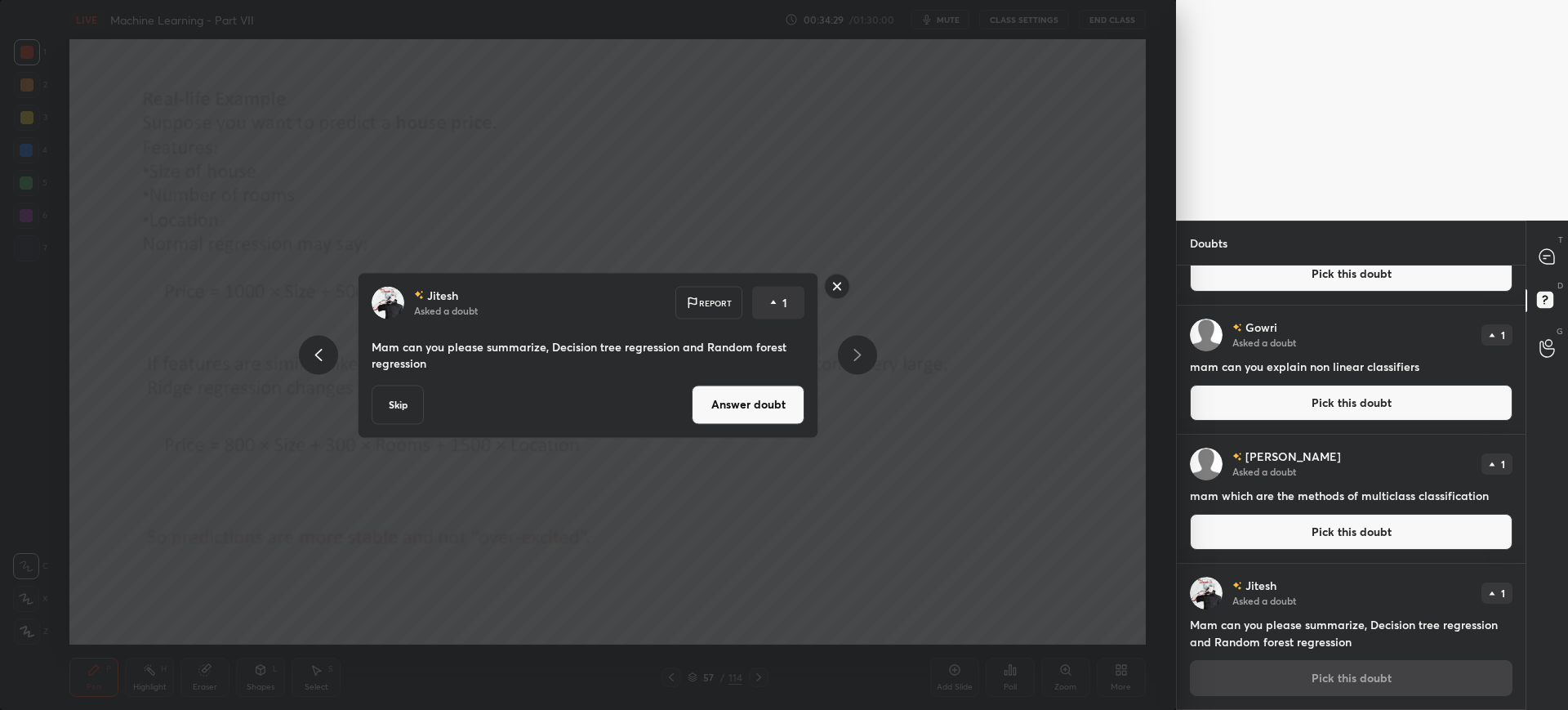
click at [740, 396] on button "Answer doubt" at bounding box center [748, 404] width 113 height 39
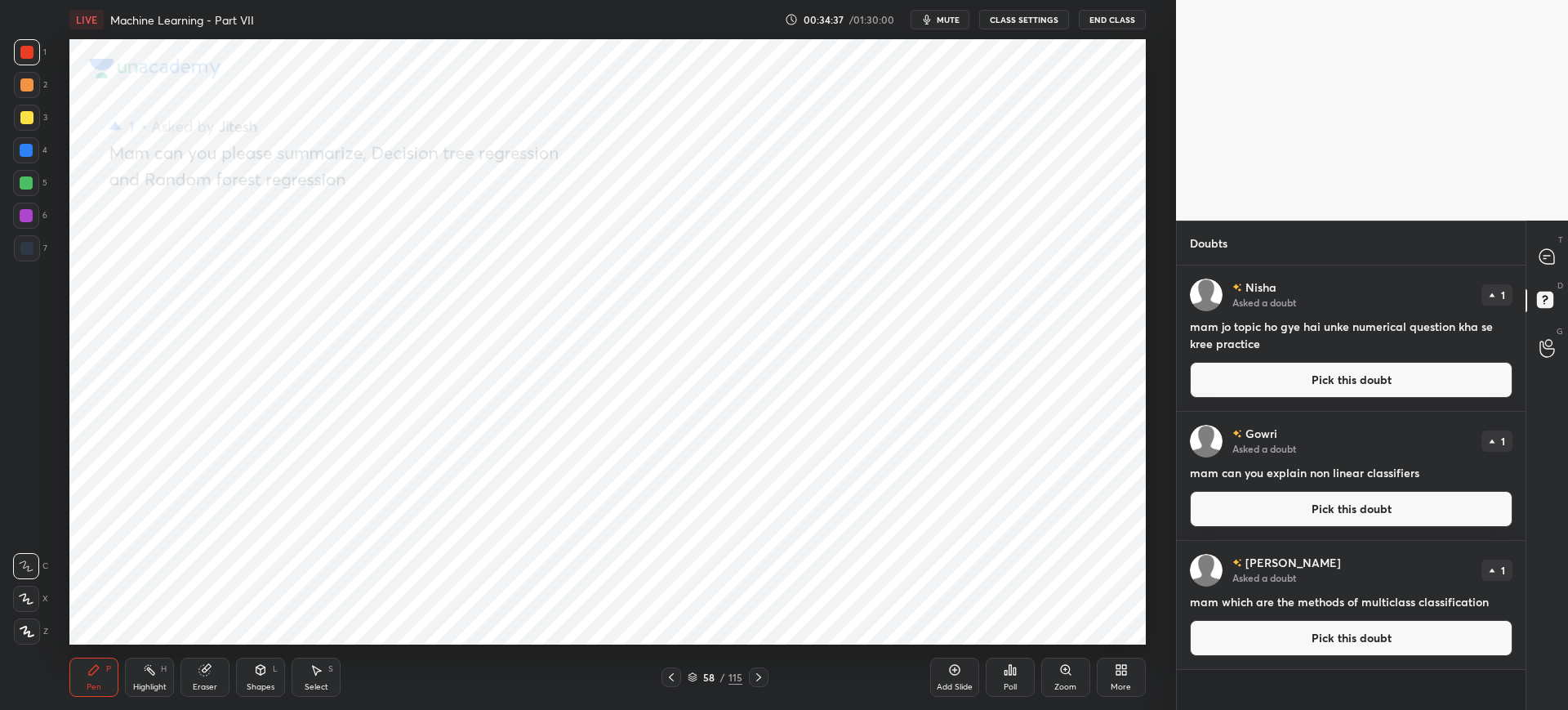
click at [692, 670] on div "58 / 115" at bounding box center [715, 677] width 55 height 15
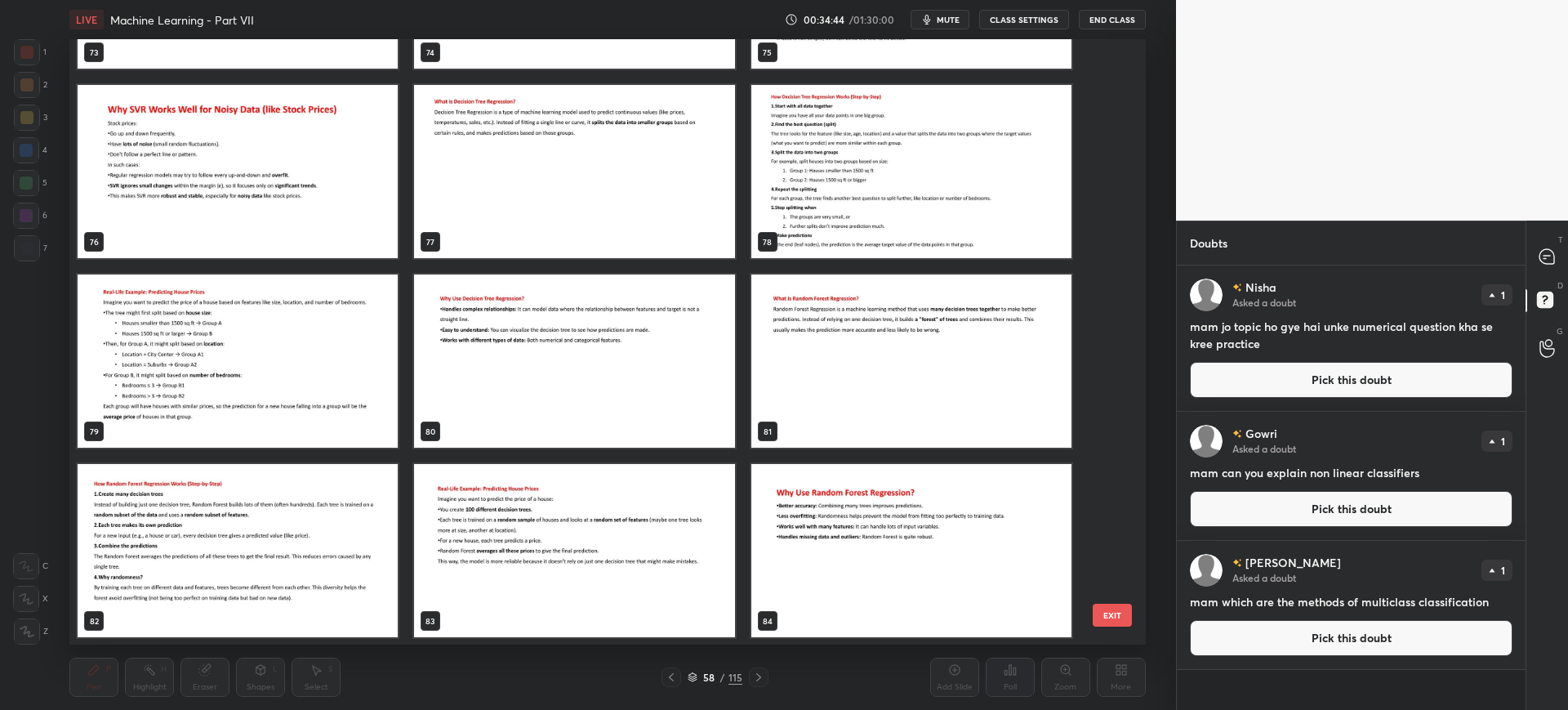
scroll to position [4698, 0]
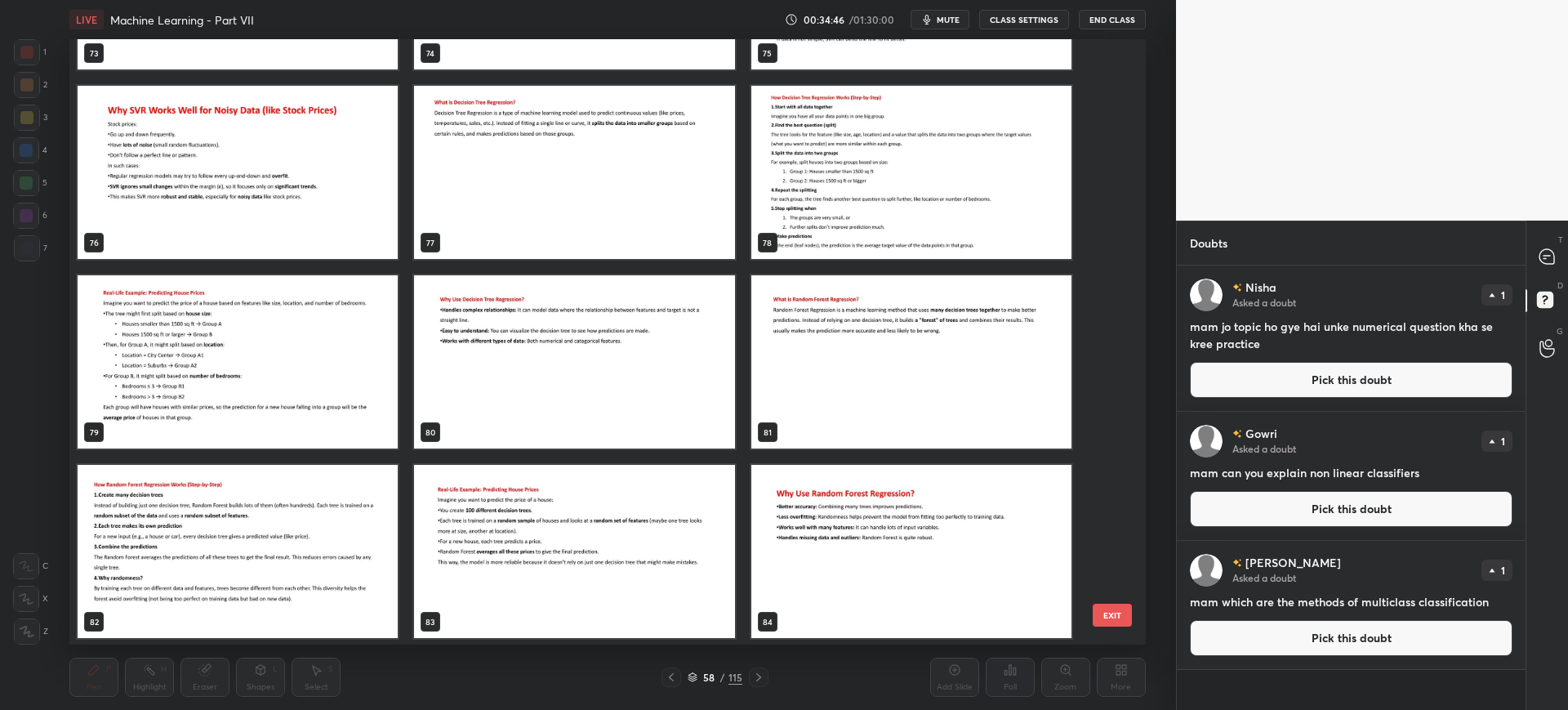
click at [581, 181] on img "grid" at bounding box center [575, 172] width 320 height 173
click at [1099, 613] on button "EXIT" at bounding box center [1112, 615] width 39 height 23
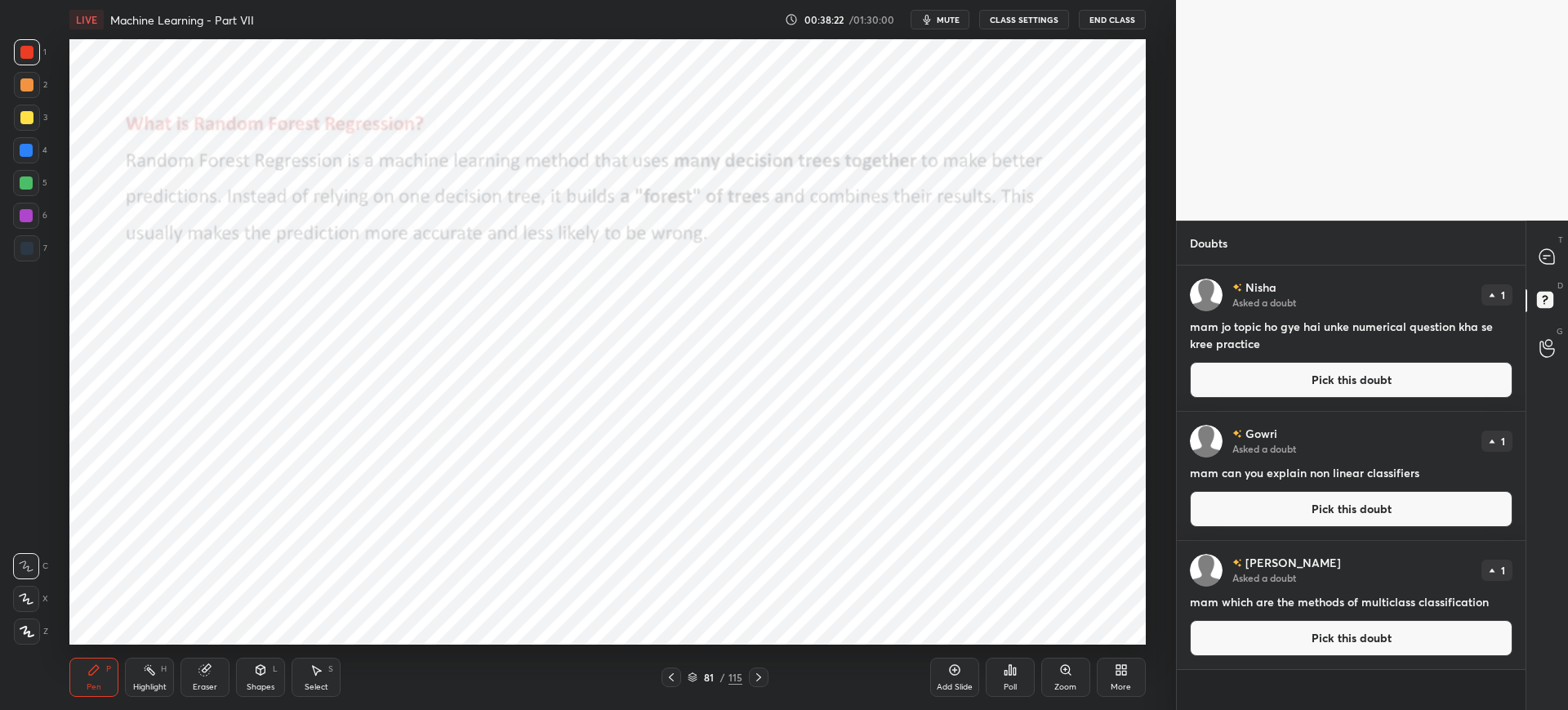
click at [1564, 281] on div "D Doubts (D)" at bounding box center [1547, 302] width 41 height 46
click at [1550, 268] on div at bounding box center [1547, 257] width 32 height 30
type textarea "x"
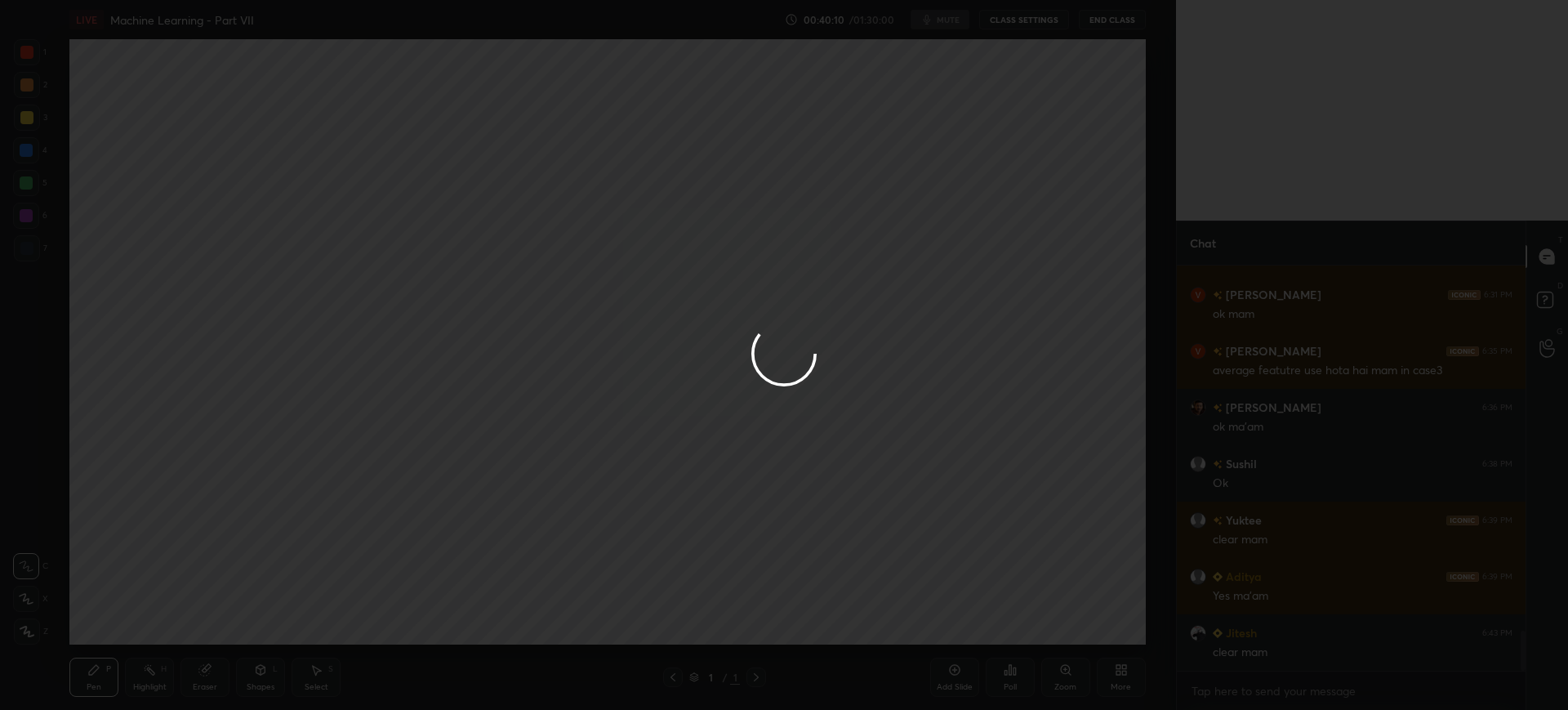
scroll to position [3700, 0]
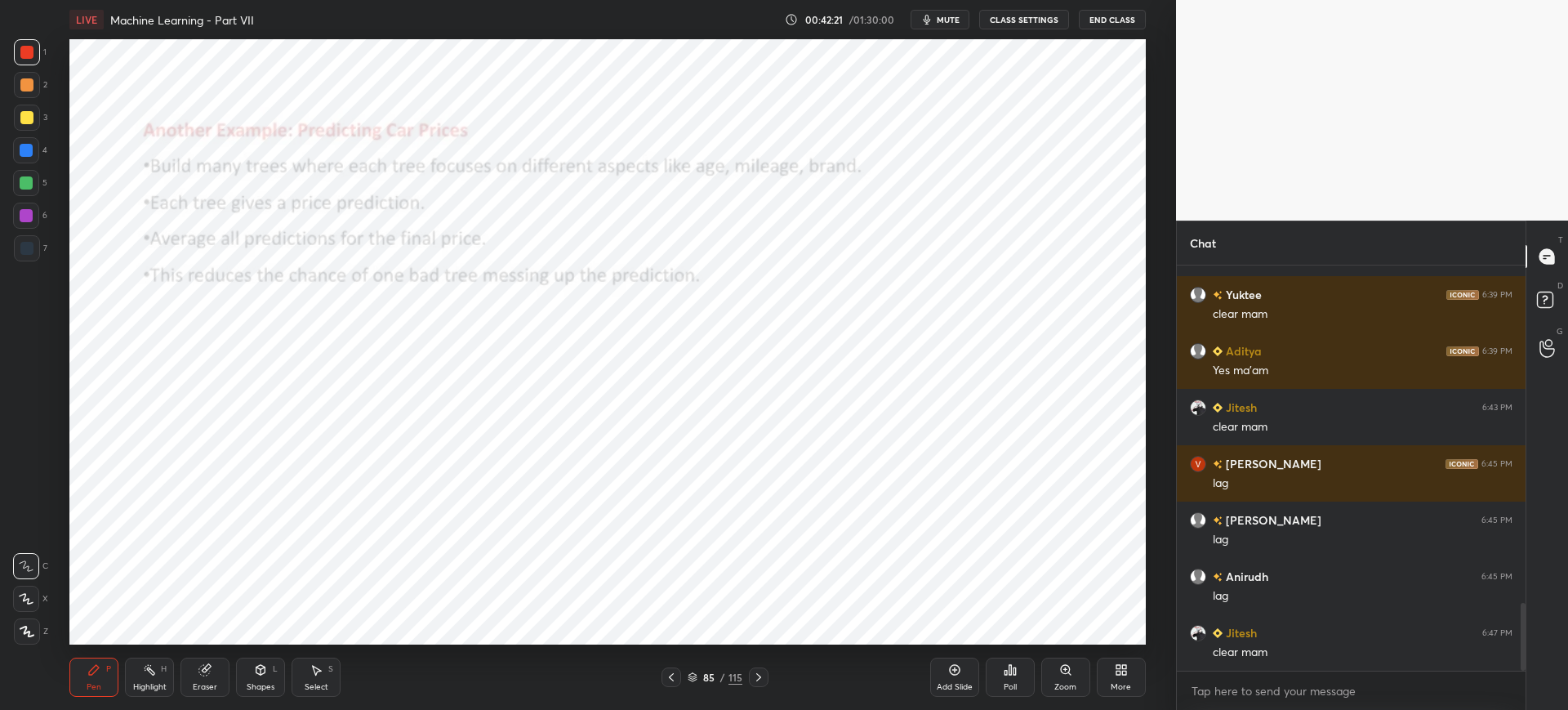
scroll to position [2003, 0]
click at [1548, 301] on rect at bounding box center [1544, 300] width 16 height 16
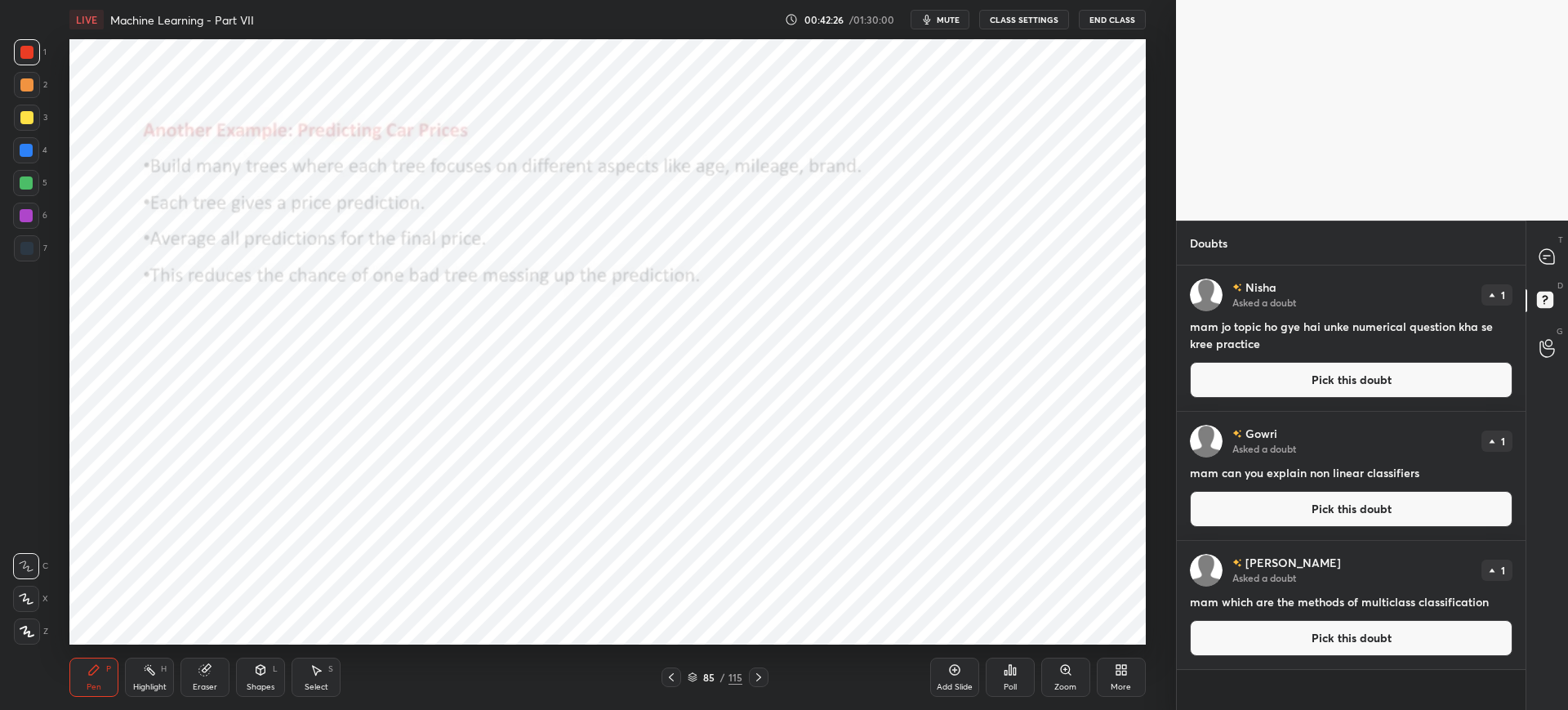
click at [1288, 625] on button "Pick this doubt" at bounding box center [1351, 637] width 322 height 36
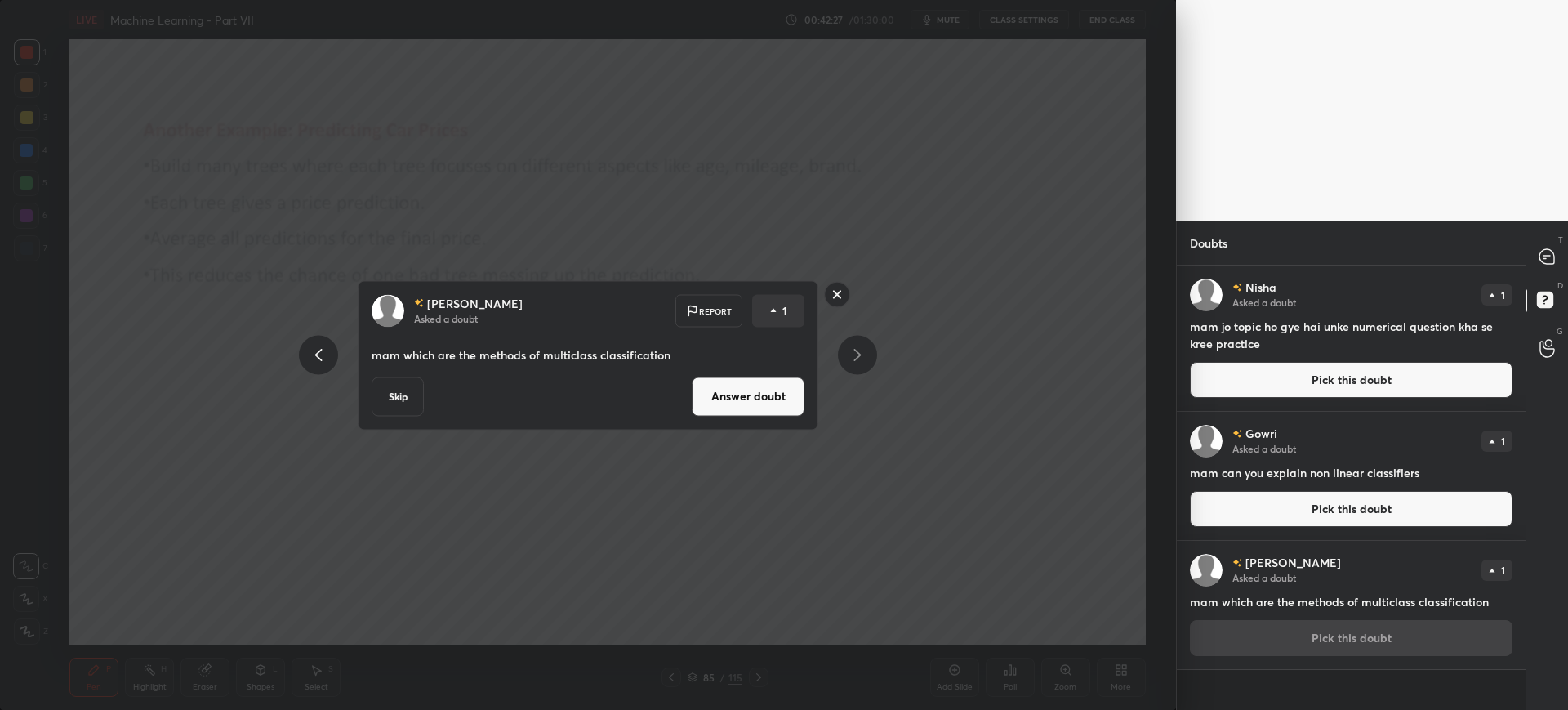
click at [745, 387] on button "Answer doubt" at bounding box center [748, 396] width 113 height 39
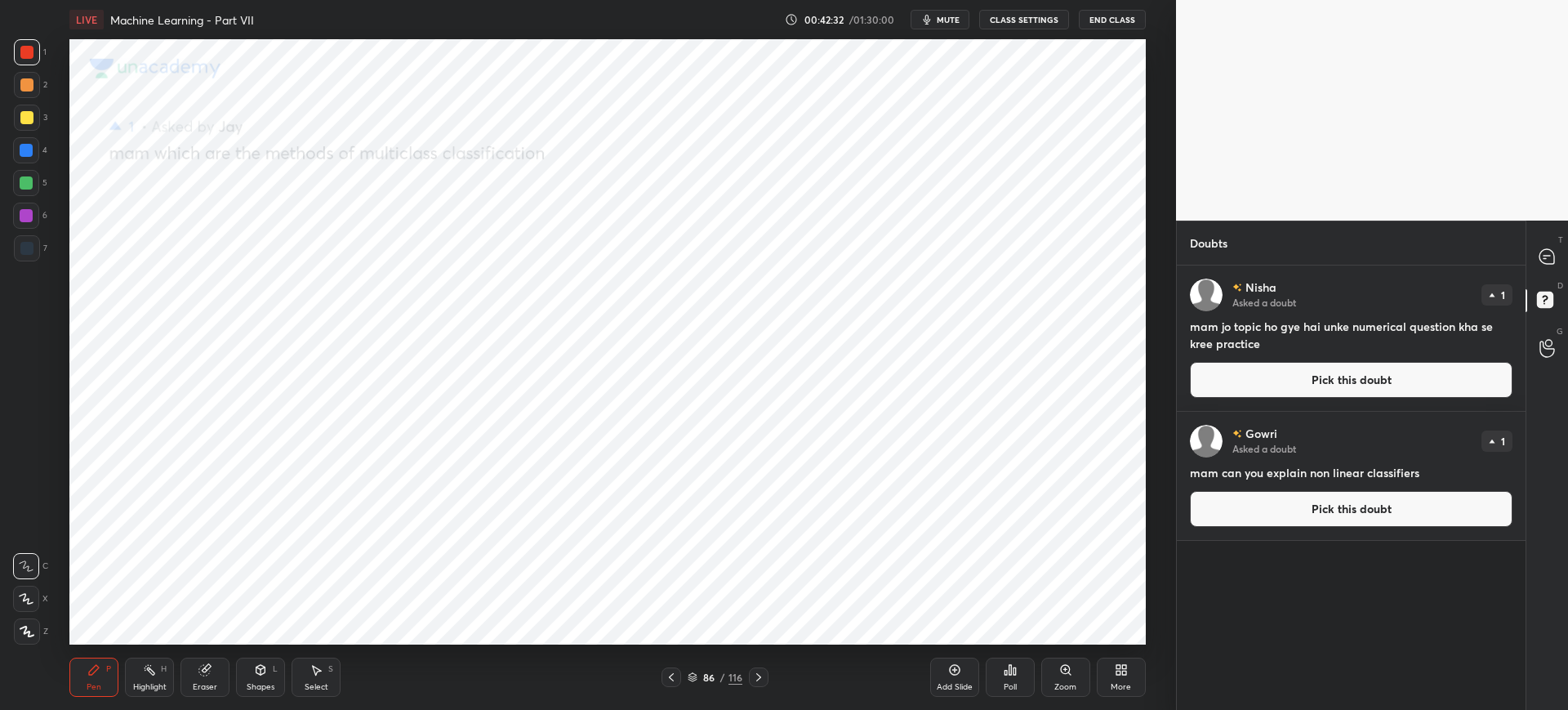
click at [697, 680] on div "86 / 116" at bounding box center [715, 677] width 55 height 15
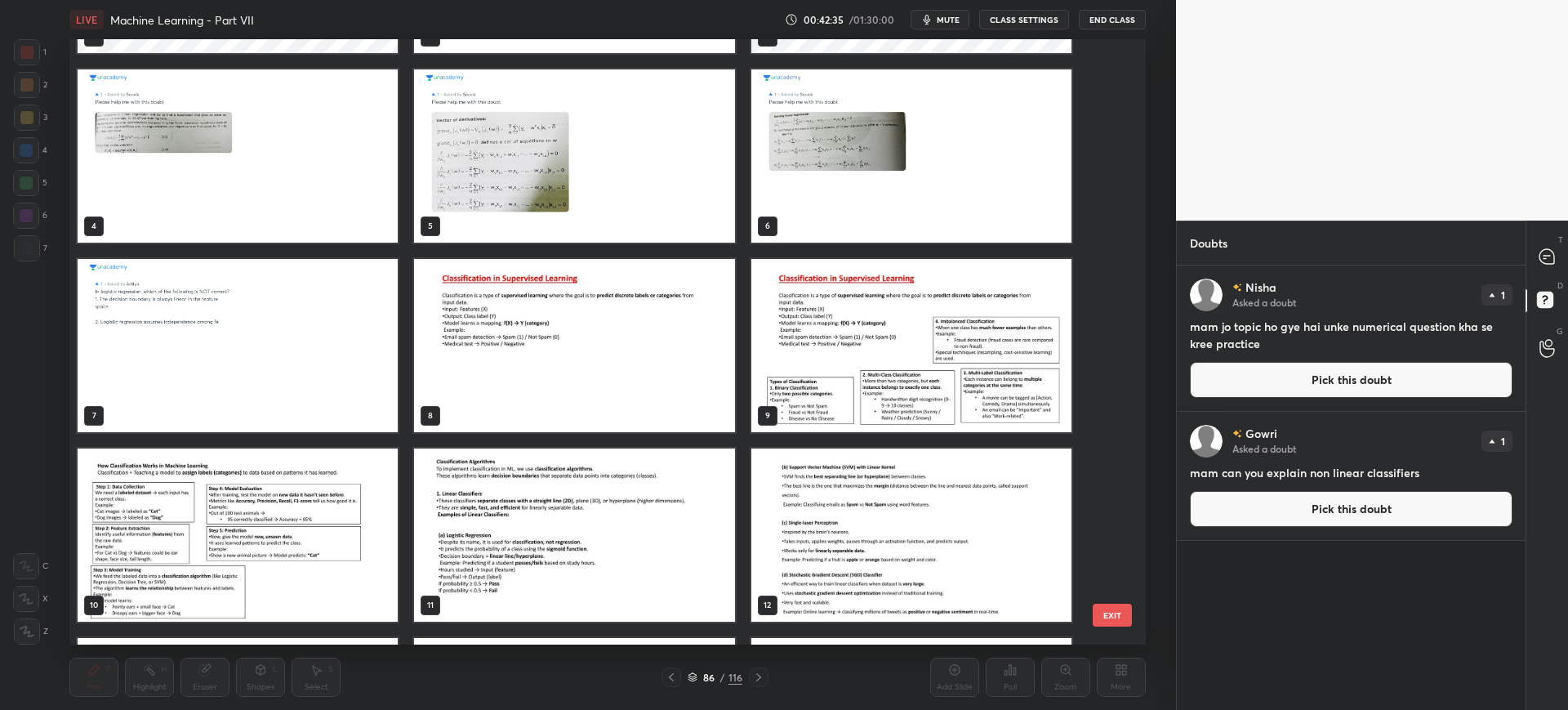
scroll to position [174, 0]
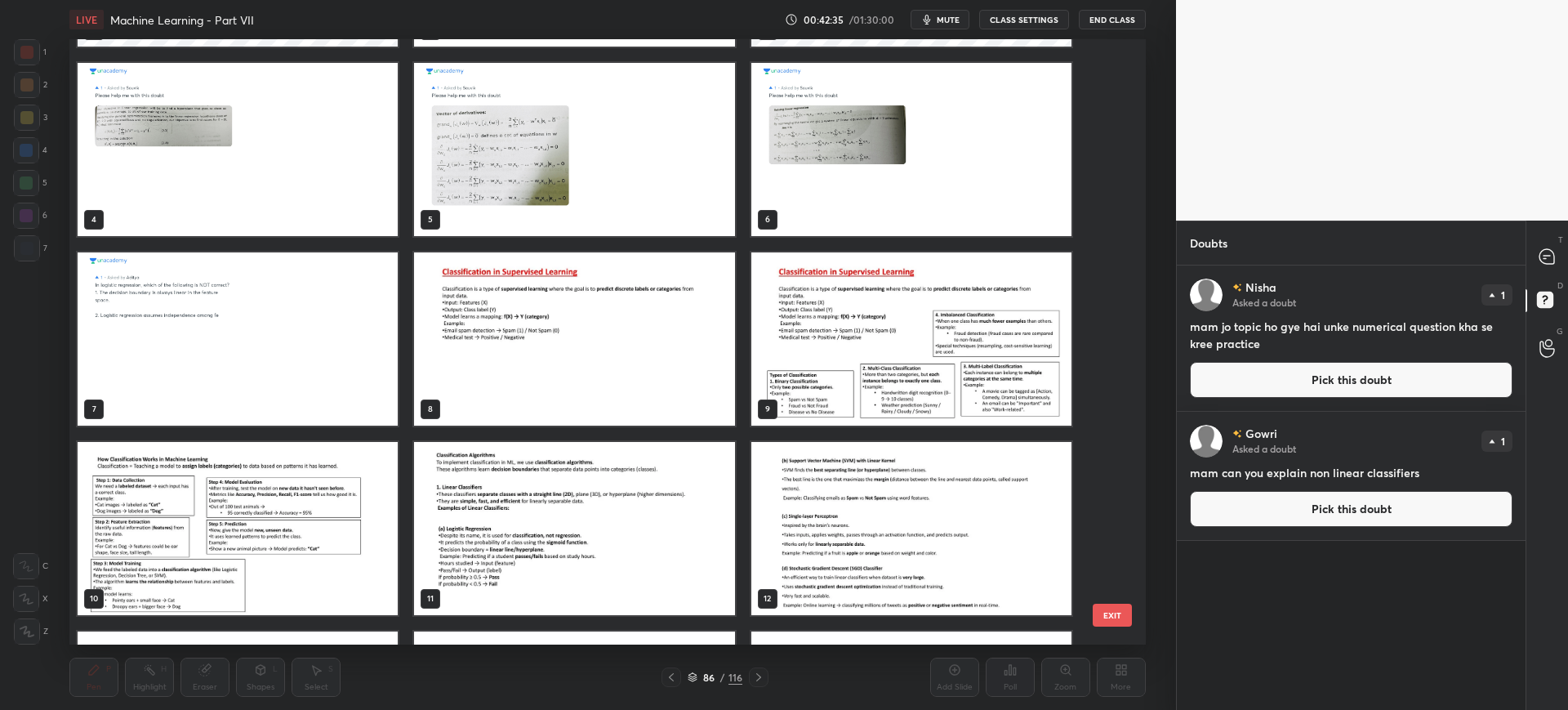
click at [757, 388] on img "grid" at bounding box center [911, 339] width 320 height 173
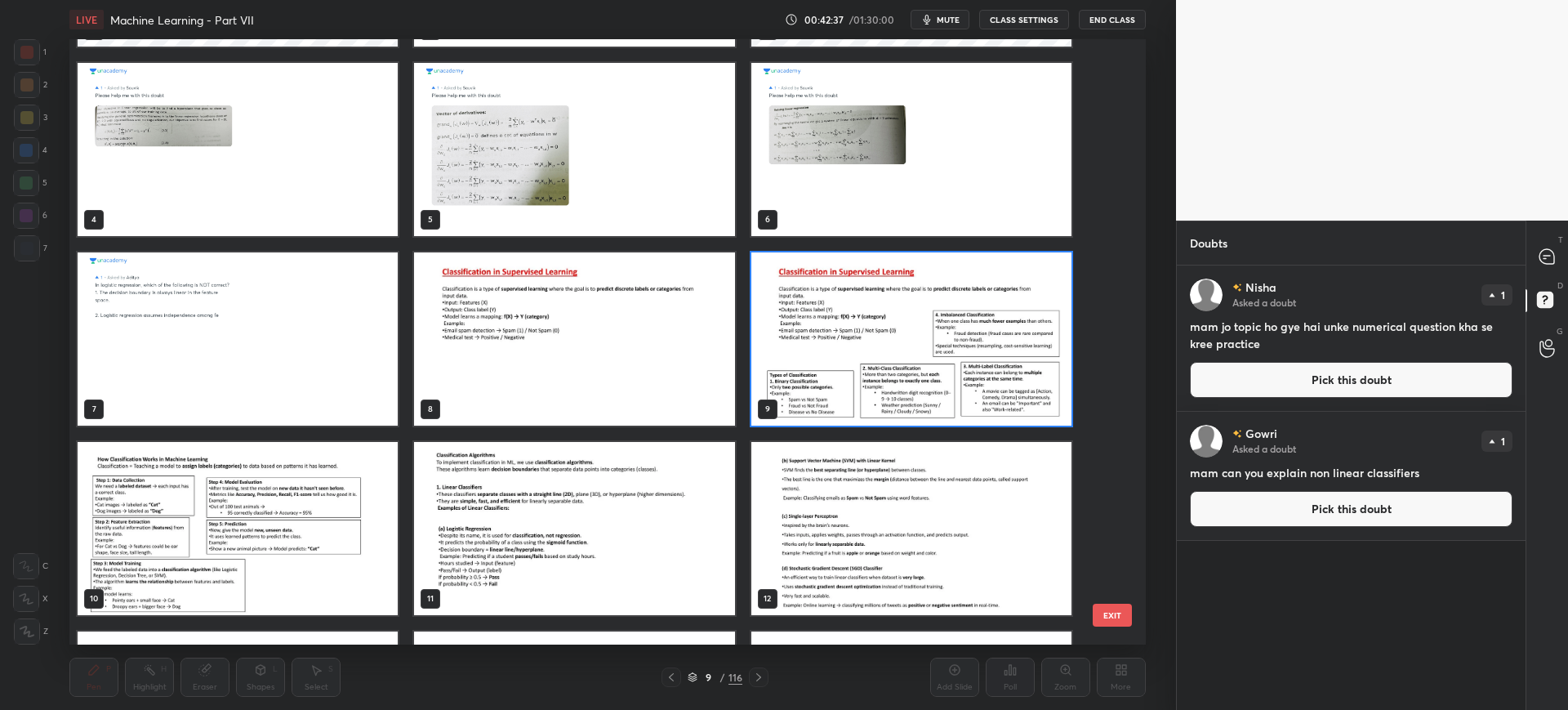
click at [1107, 616] on button "EXIT" at bounding box center [1112, 615] width 39 height 23
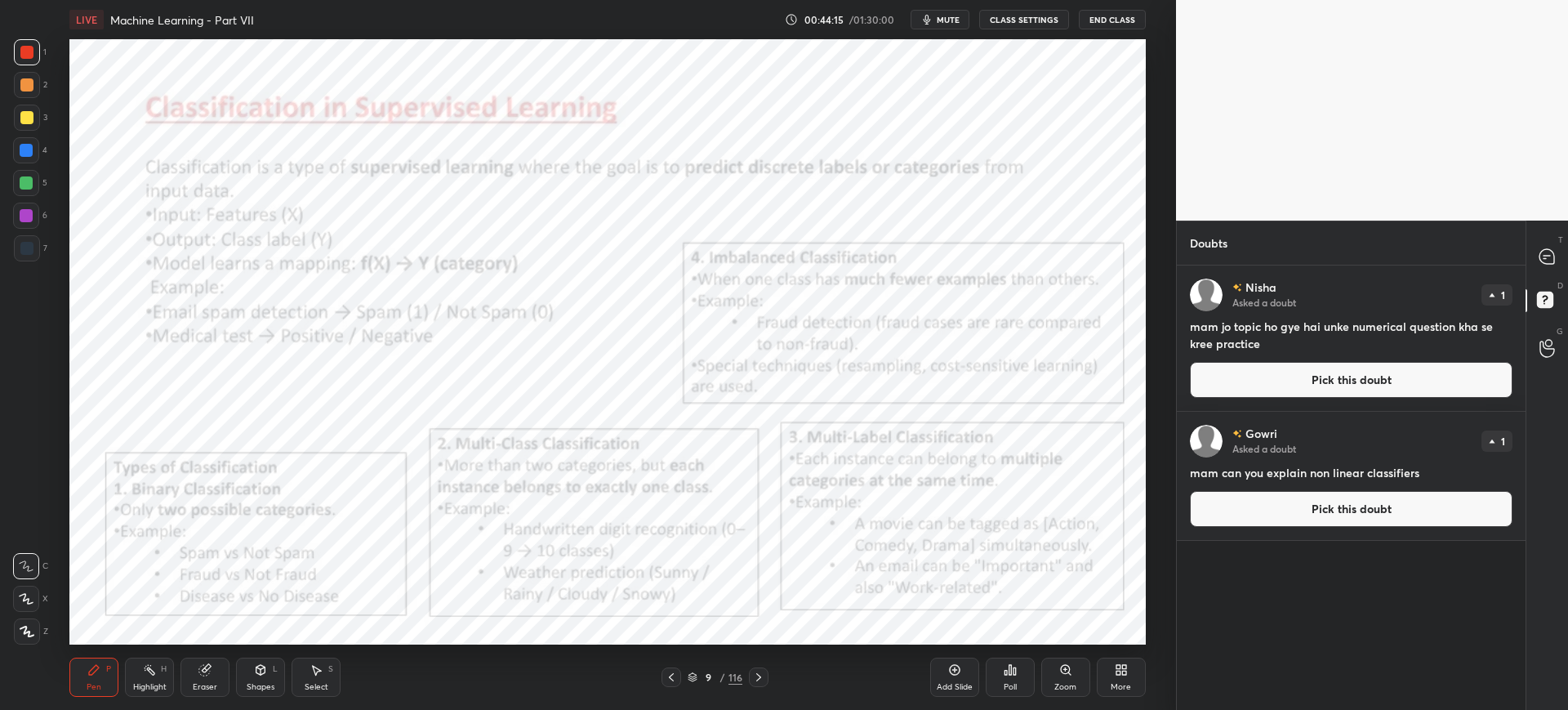
click at [1288, 505] on button "Pick this doubt" at bounding box center [1351, 508] width 322 height 36
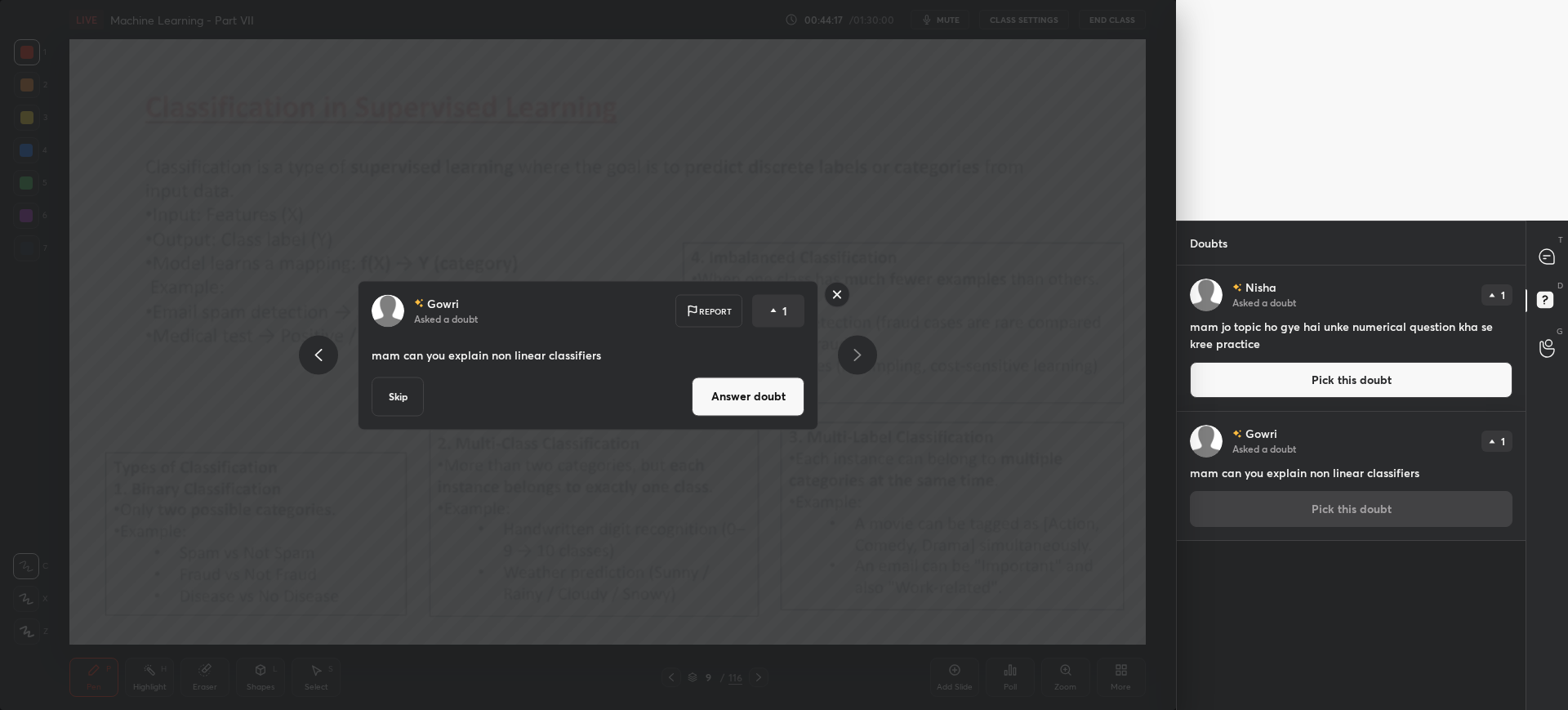
click at [743, 380] on button "Answer doubt" at bounding box center [748, 396] width 113 height 39
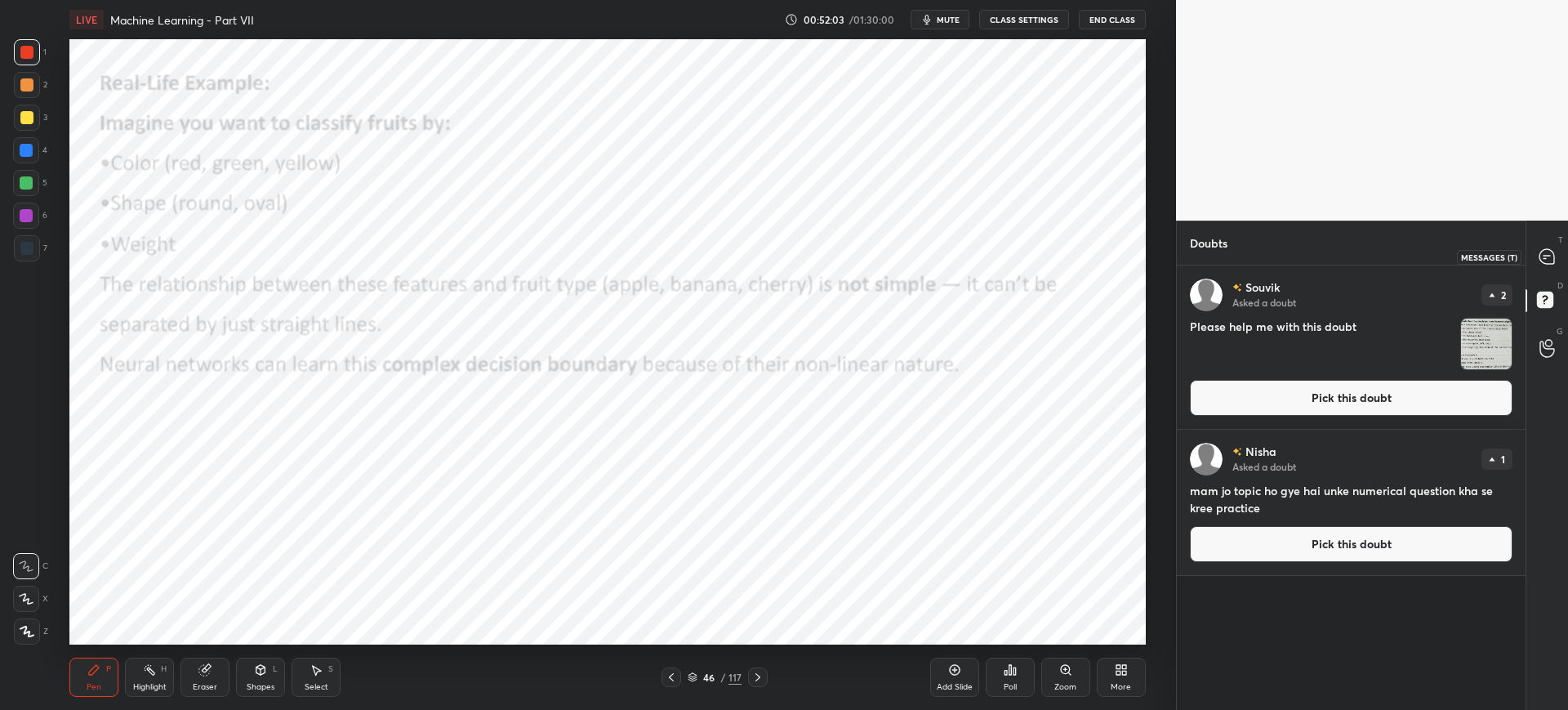
click at [1539, 262] on icon at bounding box center [1546, 257] width 17 height 17
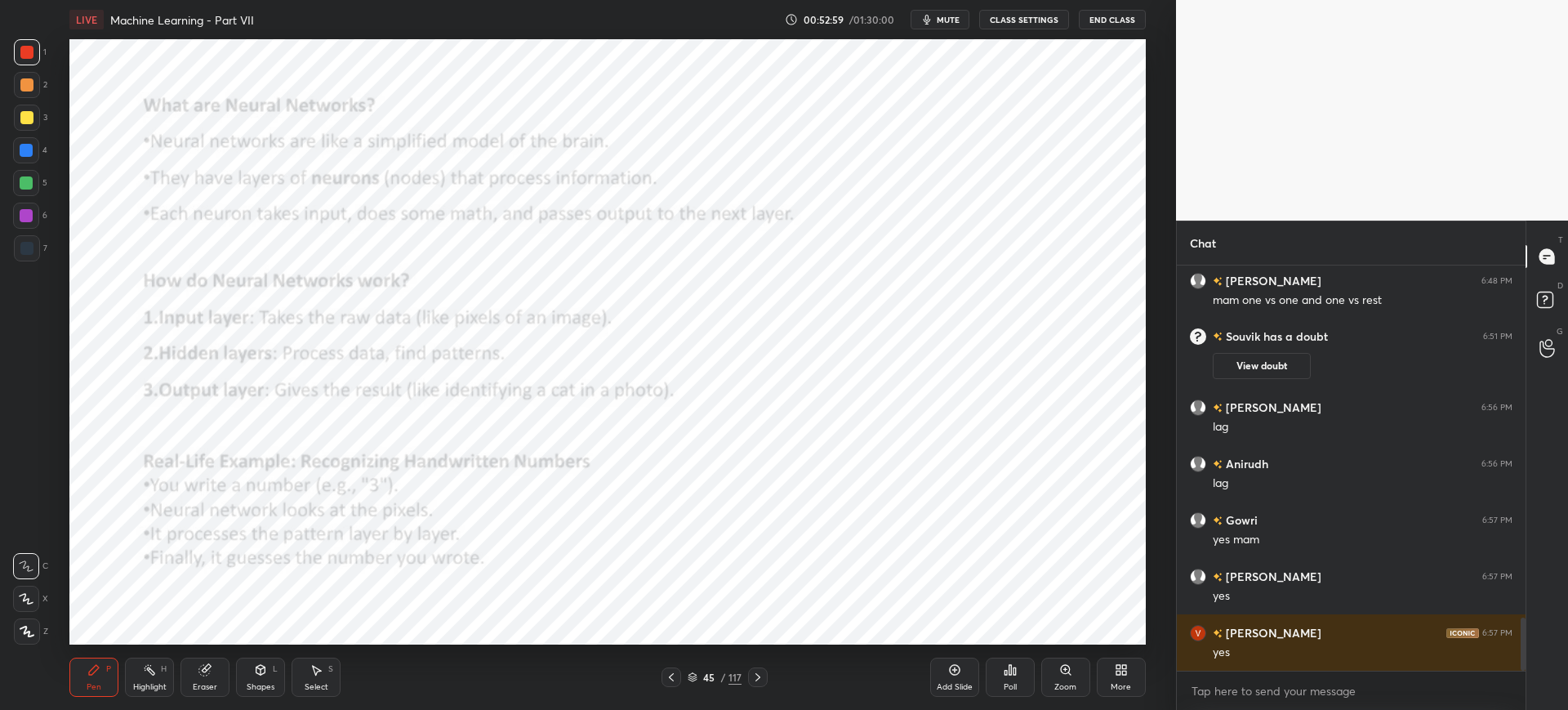
scroll to position [2696, 0]
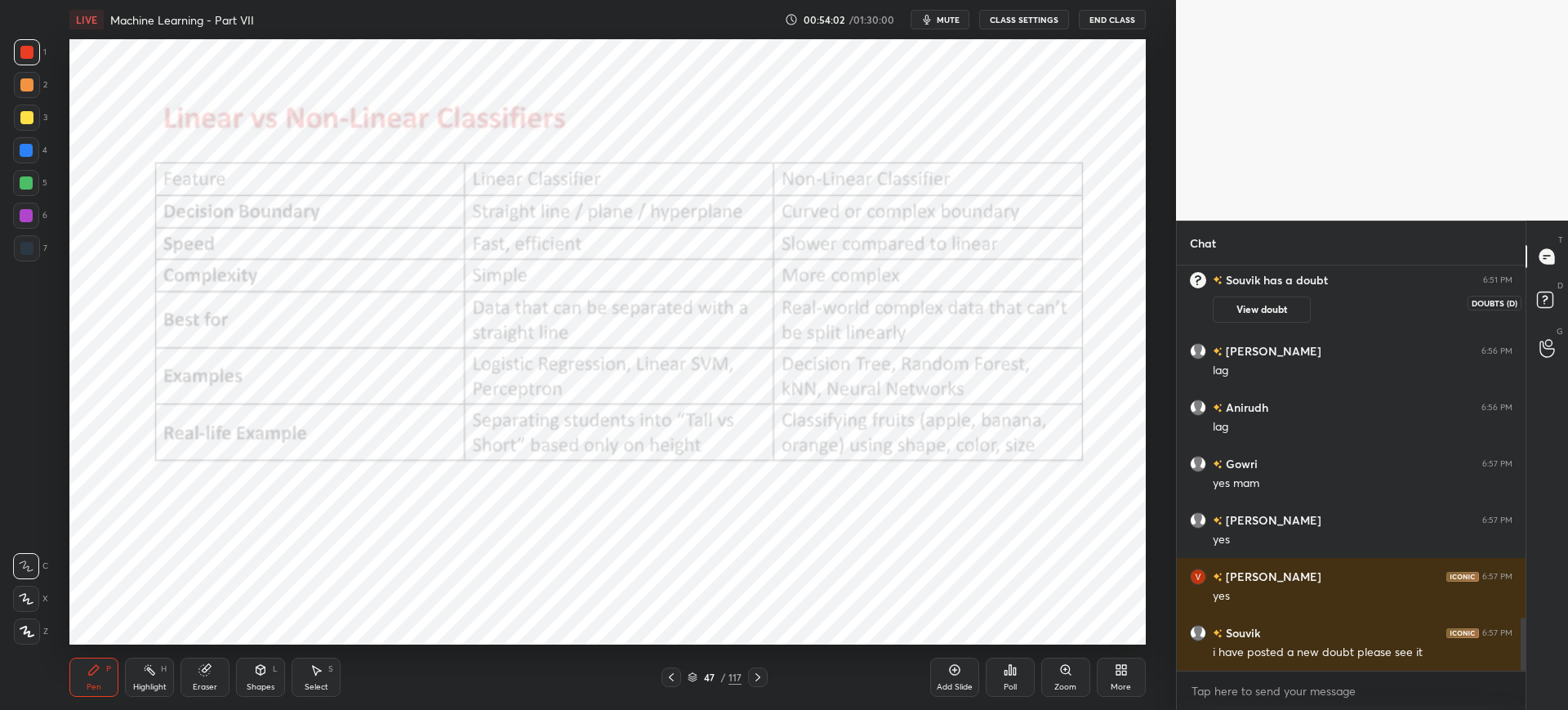
click at [1536, 291] on icon at bounding box center [1547, 302] width 29 height 30
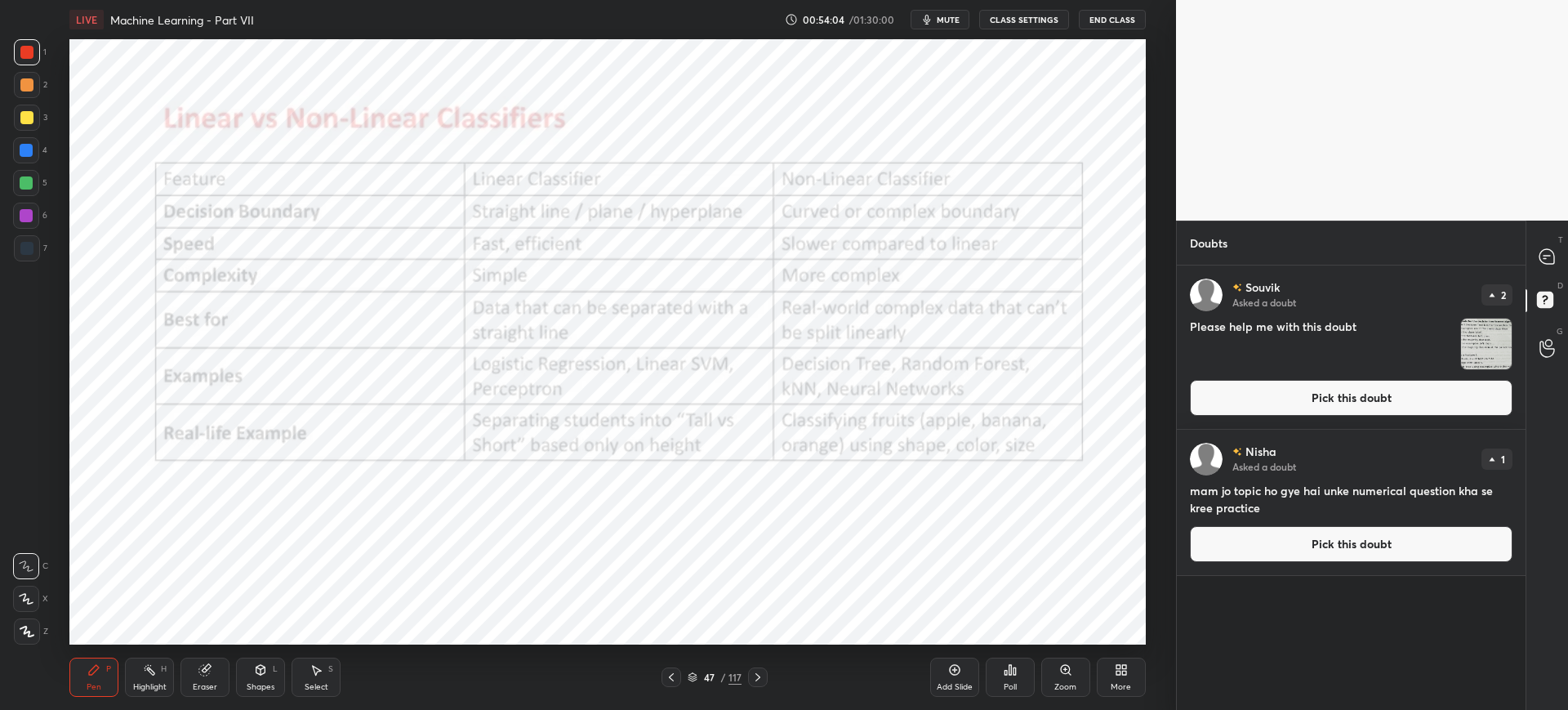
click at [1329, 534] on button "Pick this doubt" at bounding box center [1351, 544] width 322 height 36
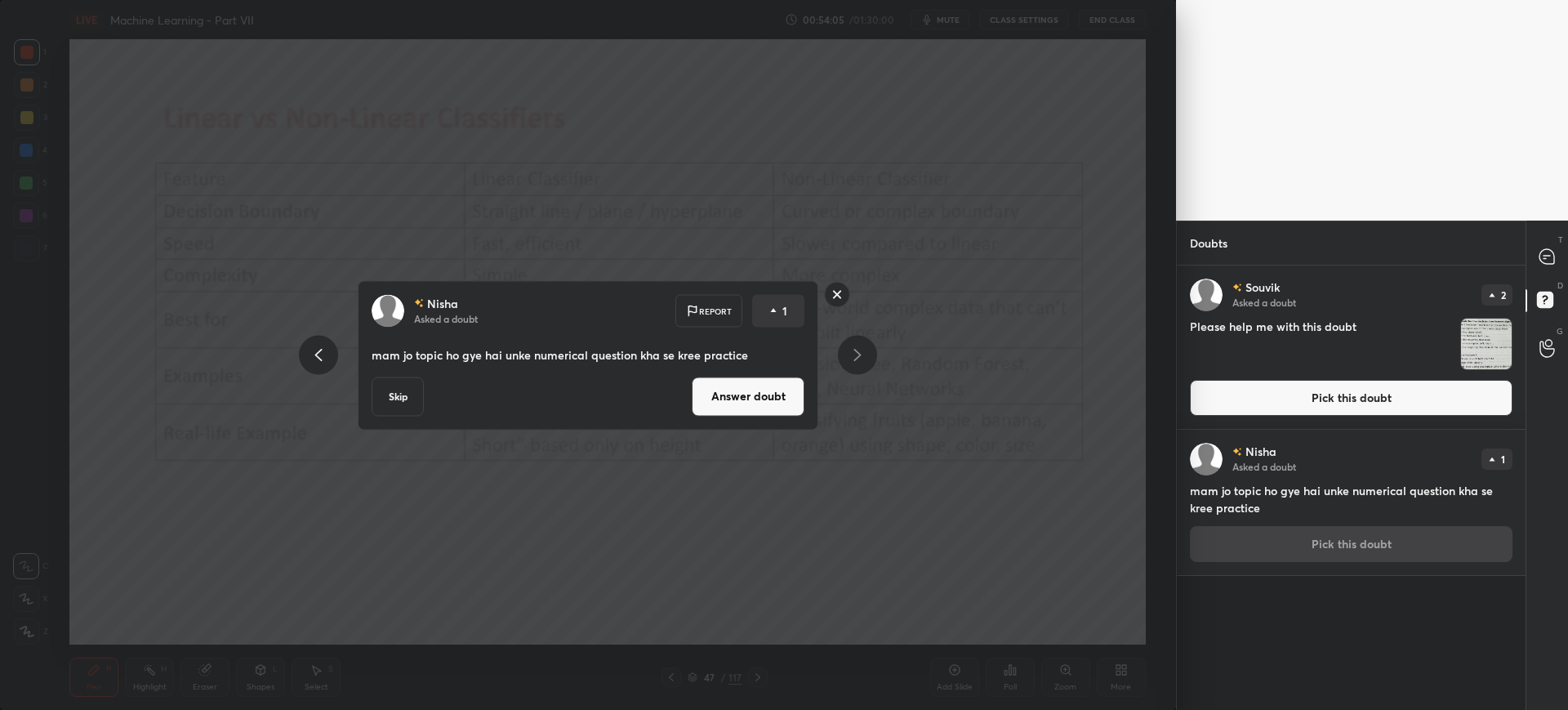
click at [770, 384] on button "Answer doubt" at bounding box center [748, 396] width 113 height 39
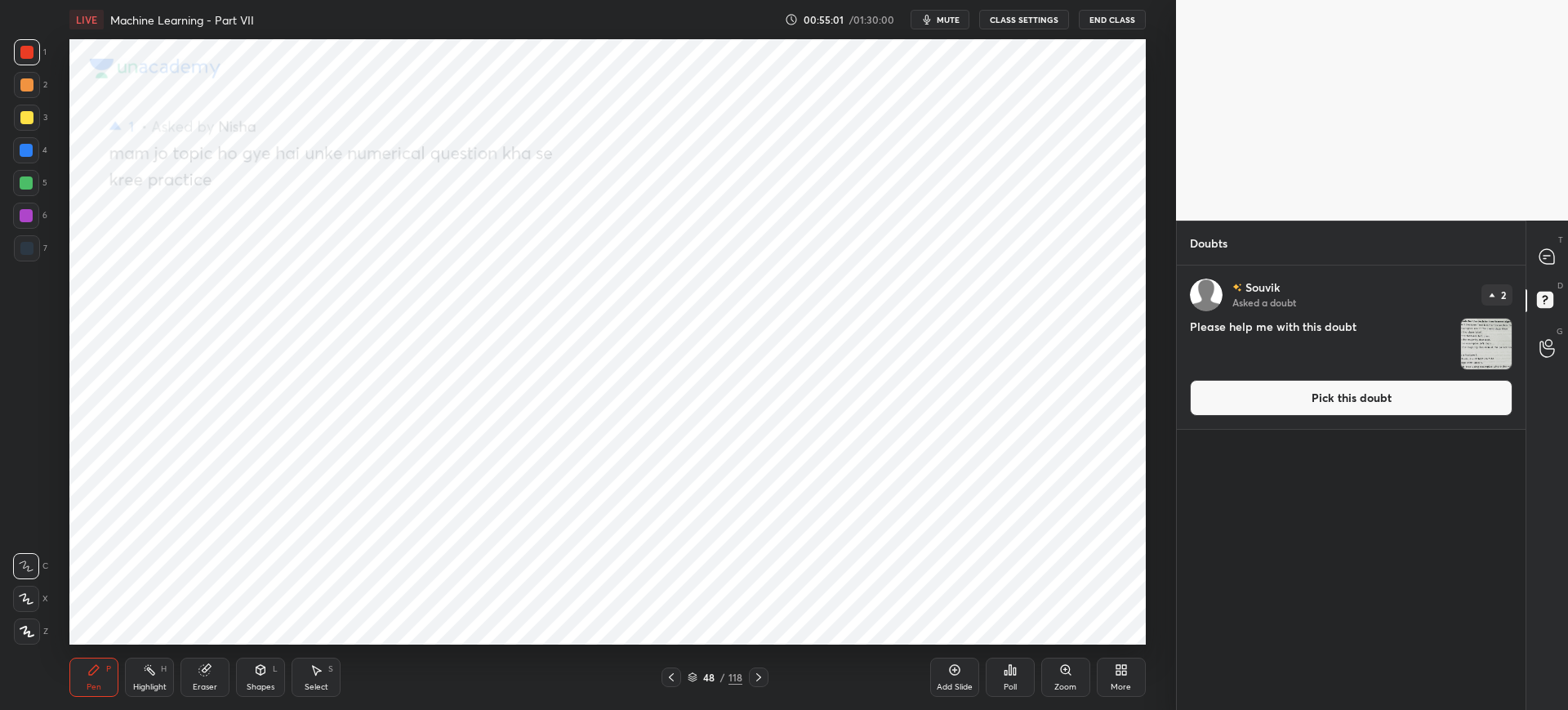
click at [1392, 383] on button "Pick this doubt" at bounding box center [1351, 397] width 322 height 36
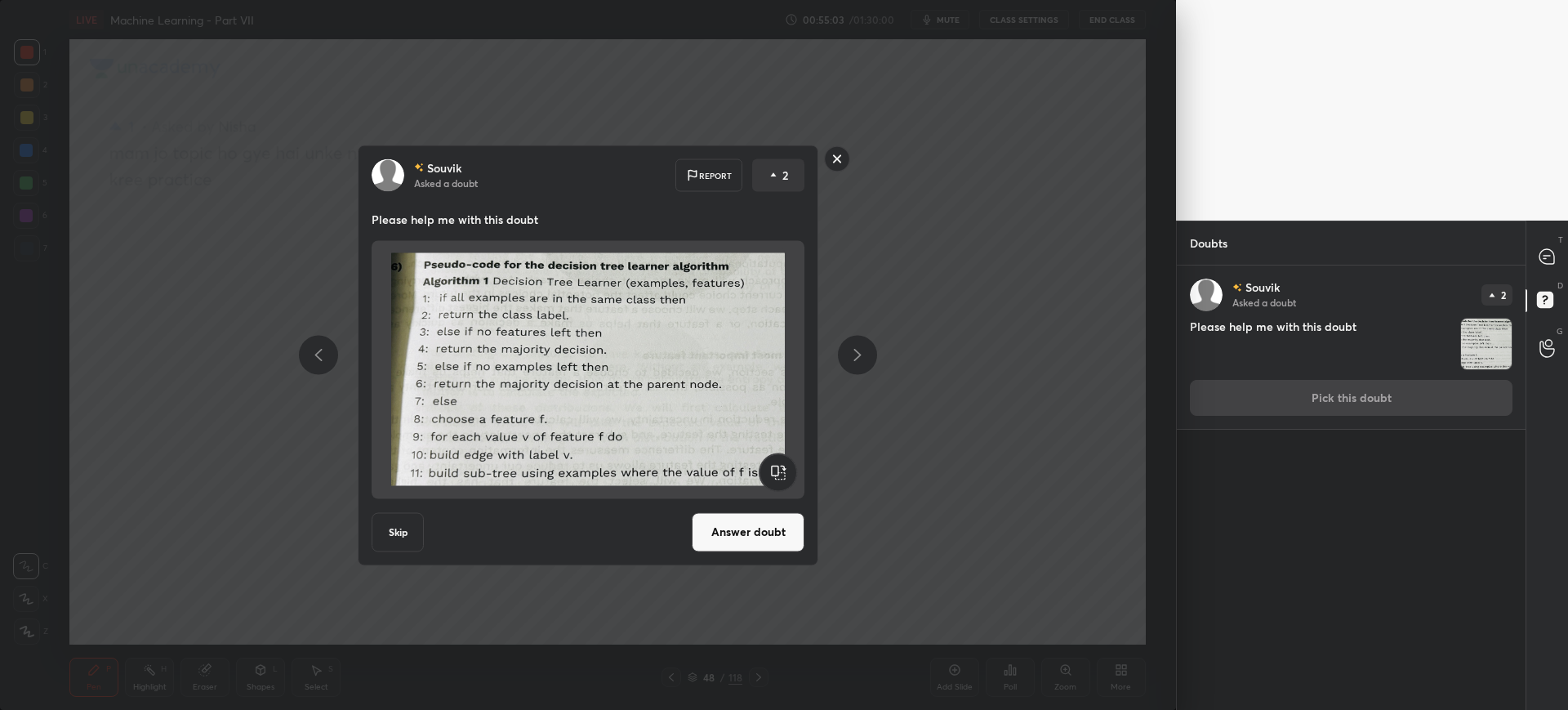
click at [750, 520] on button "Answer doubt" at bounding box center [748, 532] width 113 height 39
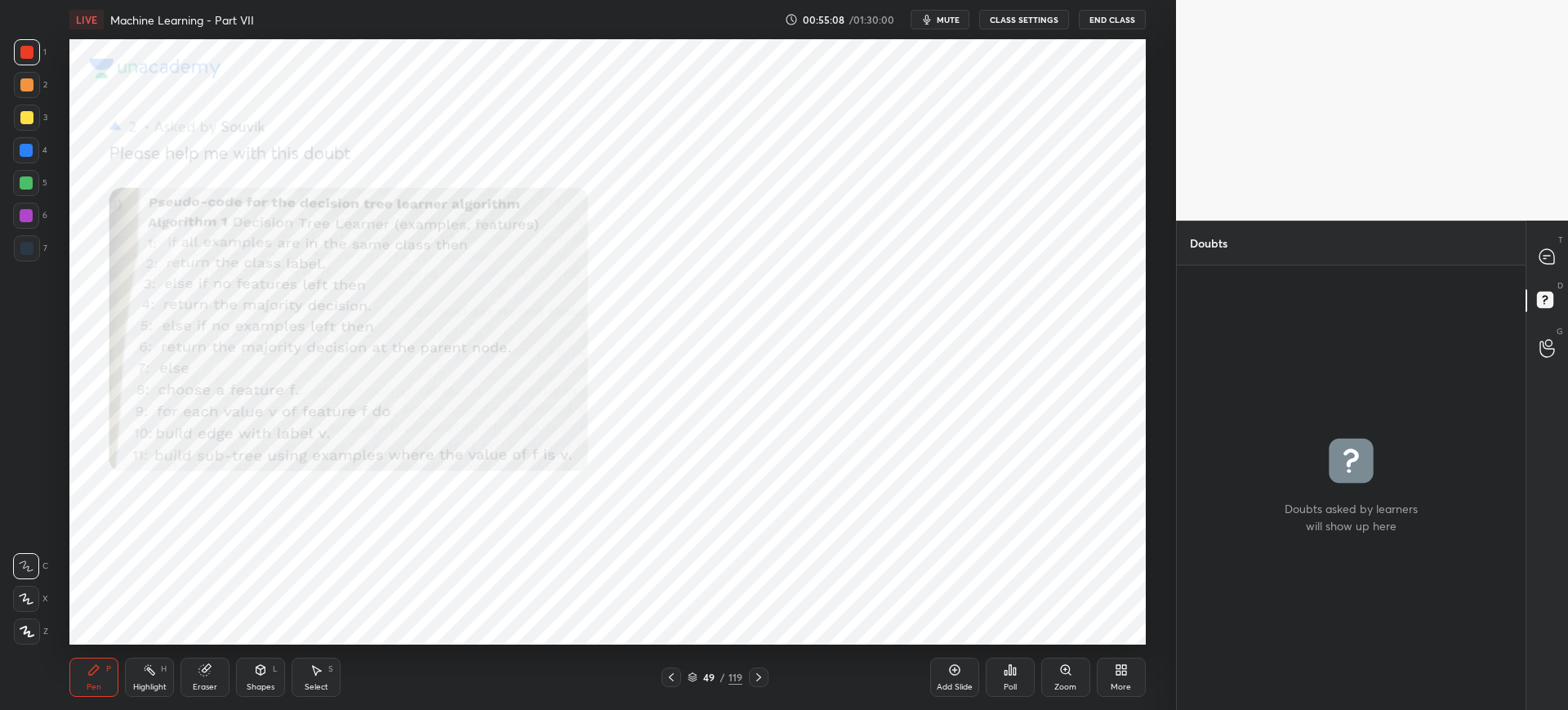
click at [1064, 669] on icon at bounding box center [1065, 669] width 3 height 0
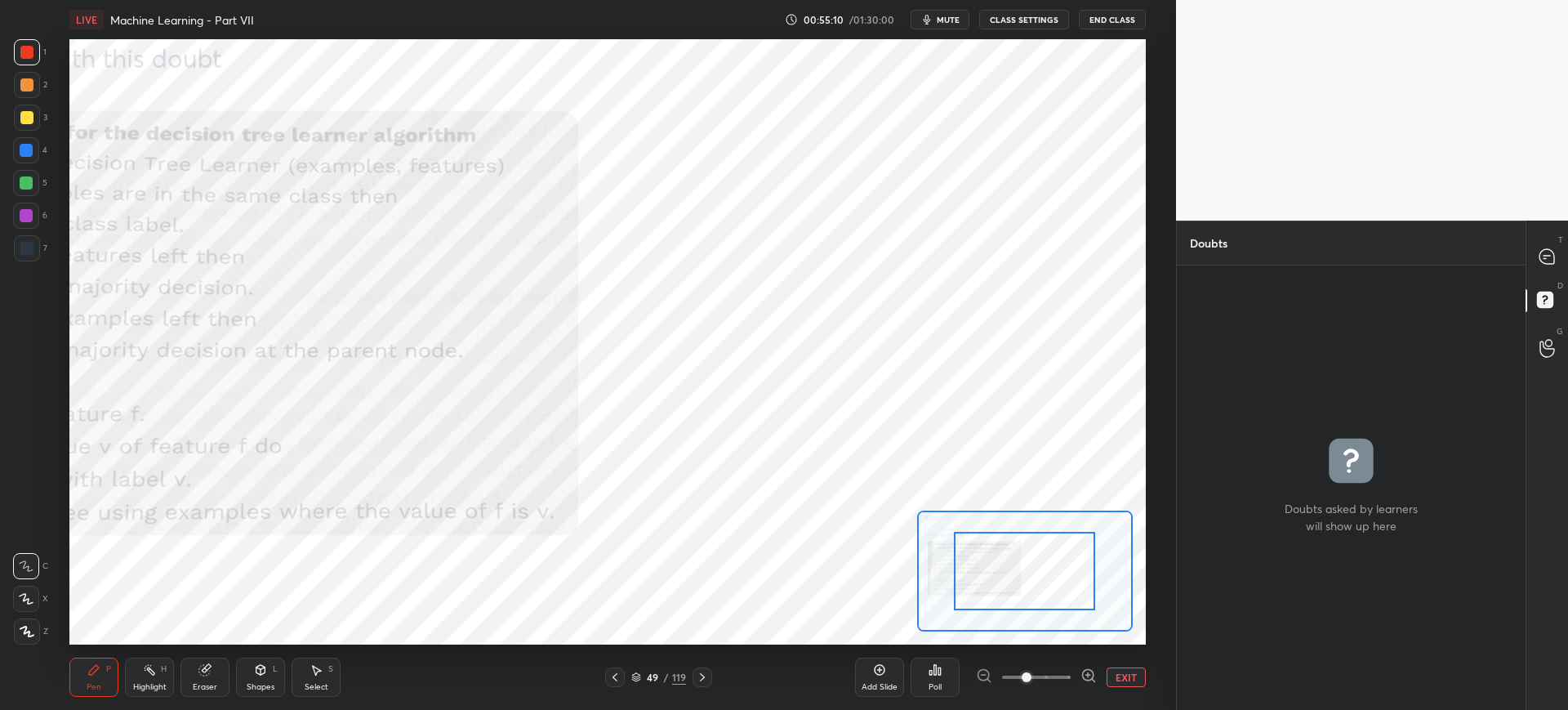
click at [1031, 673] on span at bounding box center [1026, 678] width 10 height 10
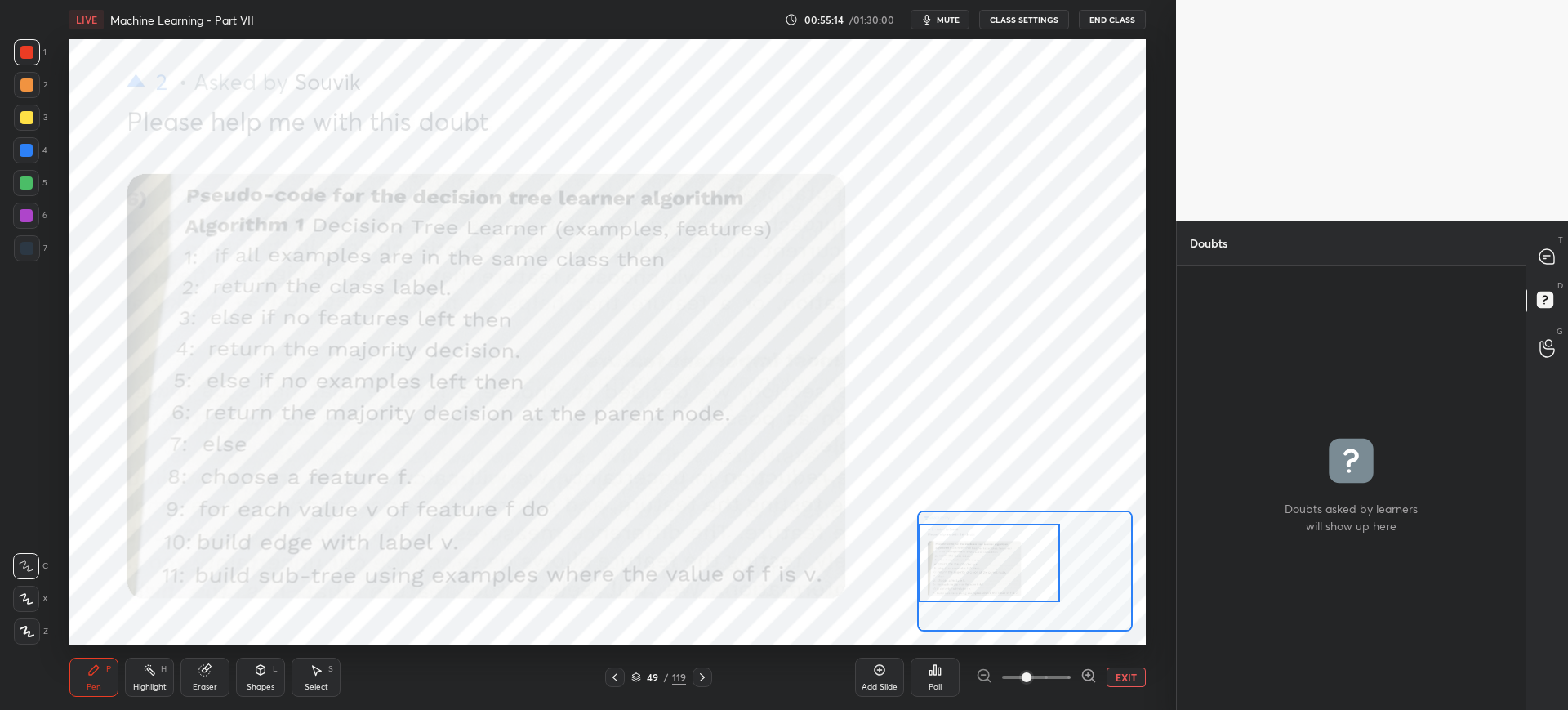
drag, startPoint x: 1056, startPoint y: 576, endPoint x: 997, endPoint y: 567, distance: 59.7
click at [997, 567] on div at bounding box center [990, 562] width 142 height 79
click at [637, 678] on icon at bounding box center [636, 678] width 10 height 10
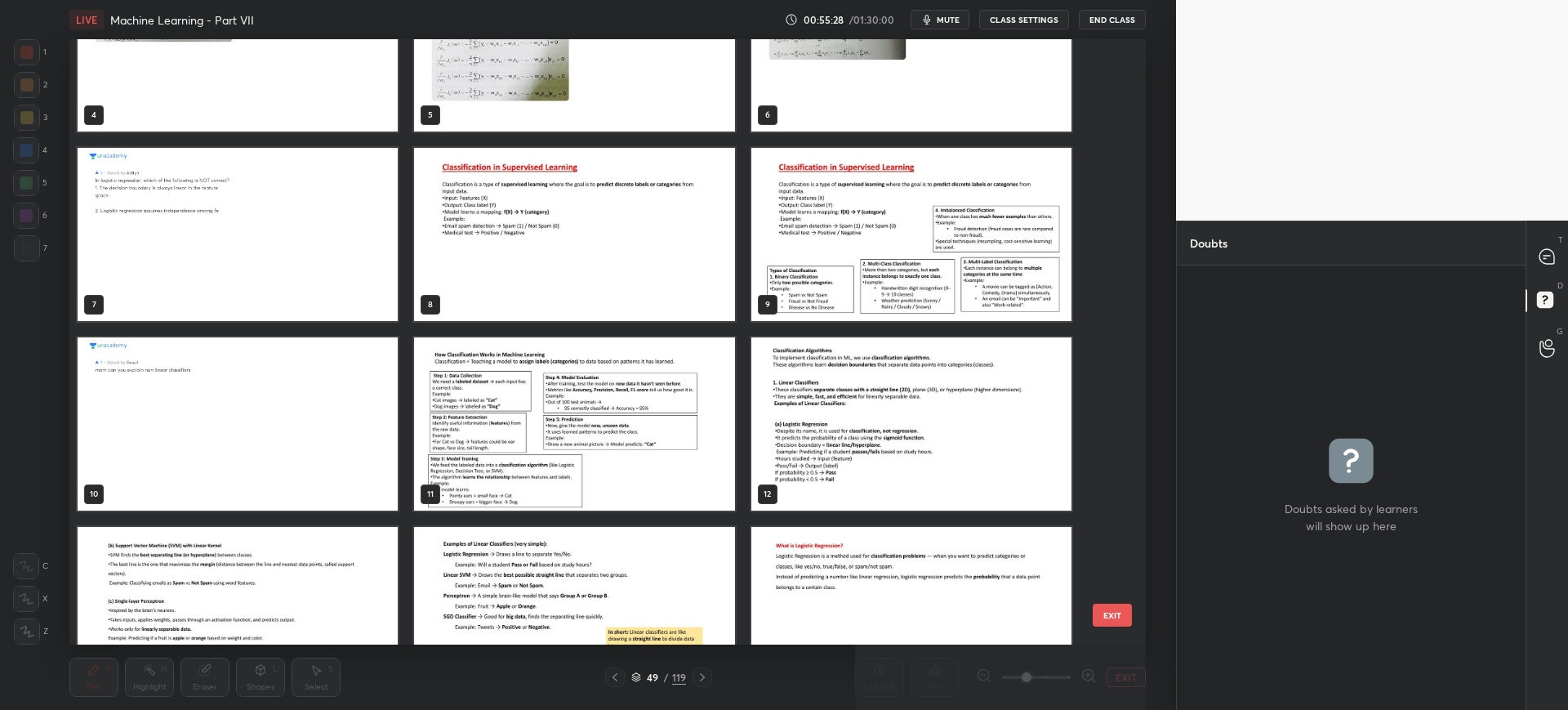
scroll to position [280, 0]
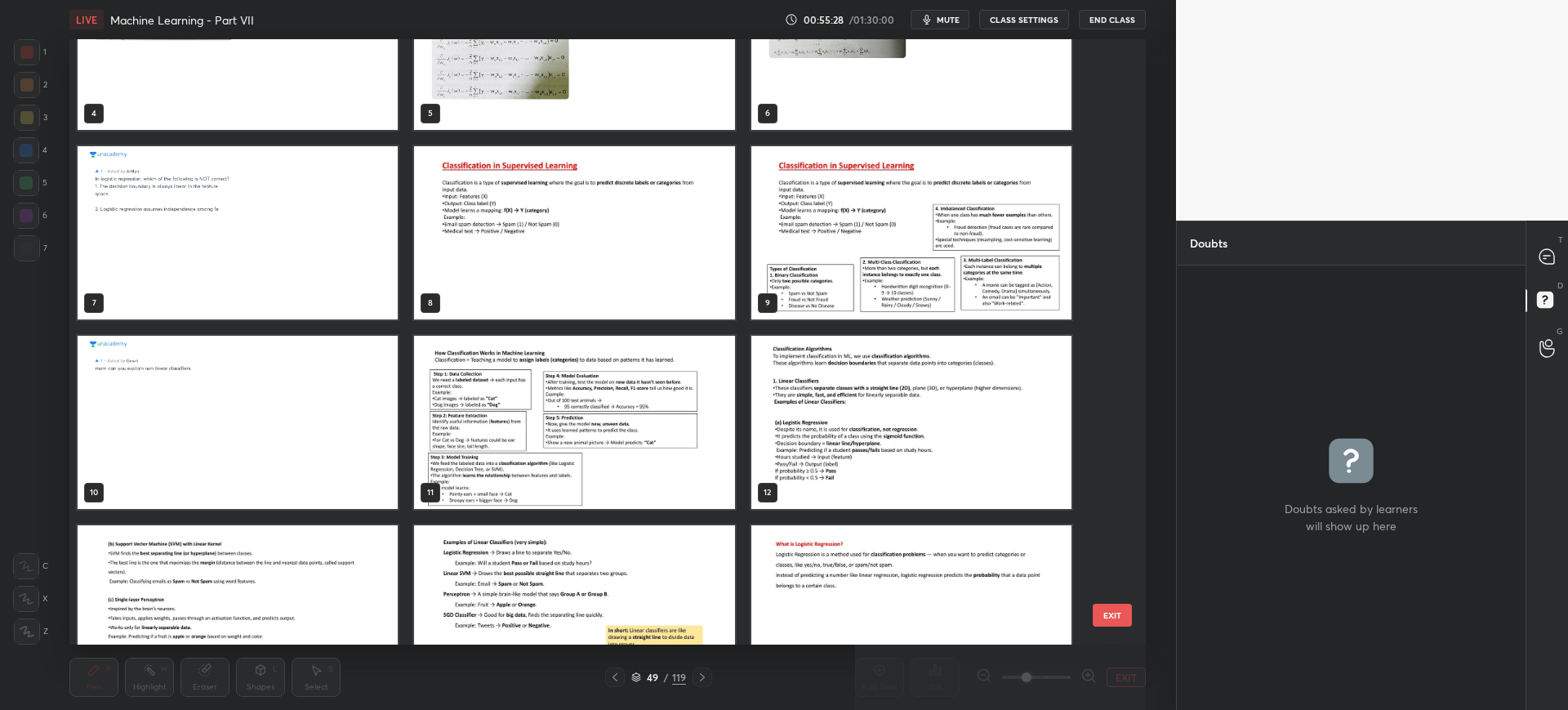
click at [646, 421] on img "grid" at bounding box center [575, 422] width 320 height 173
click at [1112, 614] on button "EXIT" at bounding box center [1112, 615] width 39 height 23
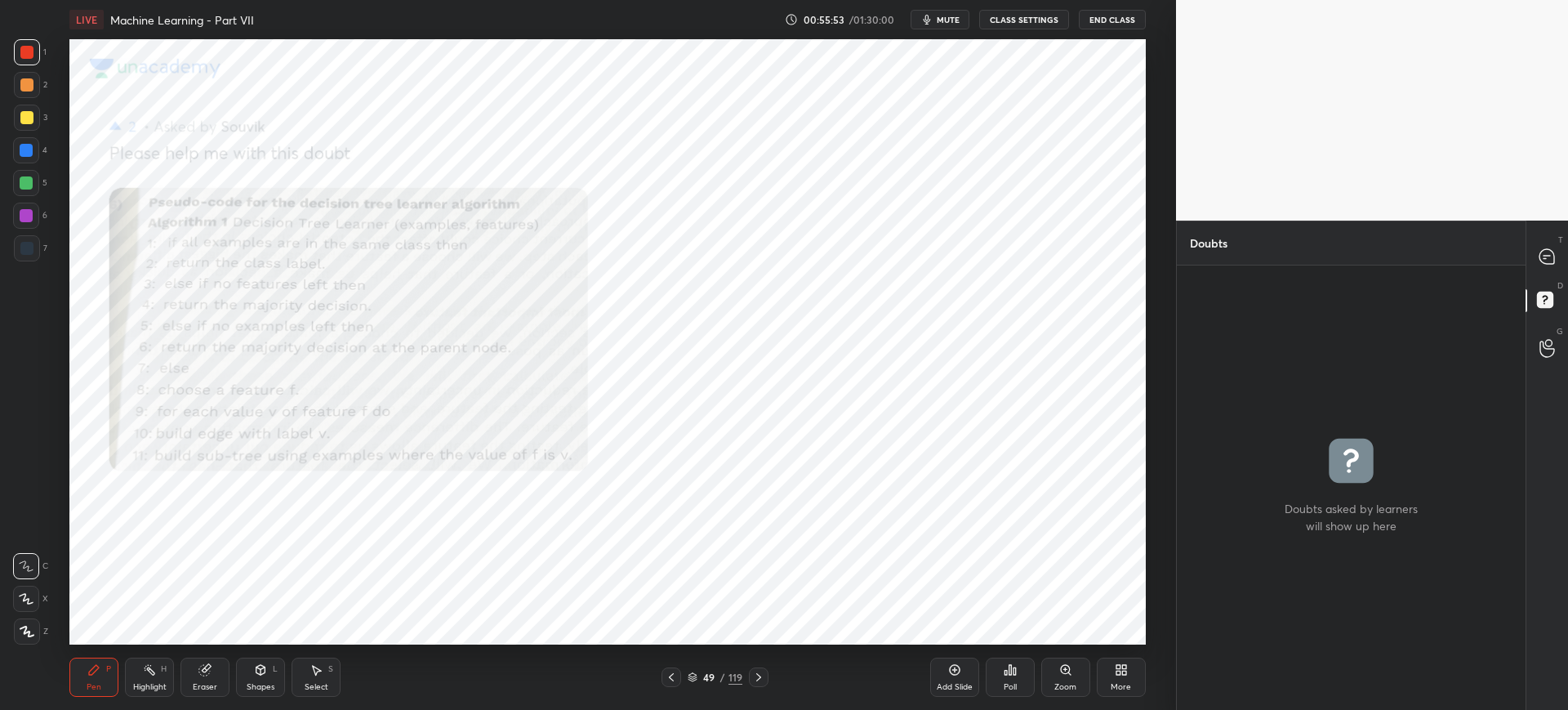
click at [1072, 673] on icon at bounding box center [1065, 670] width 13 height 13
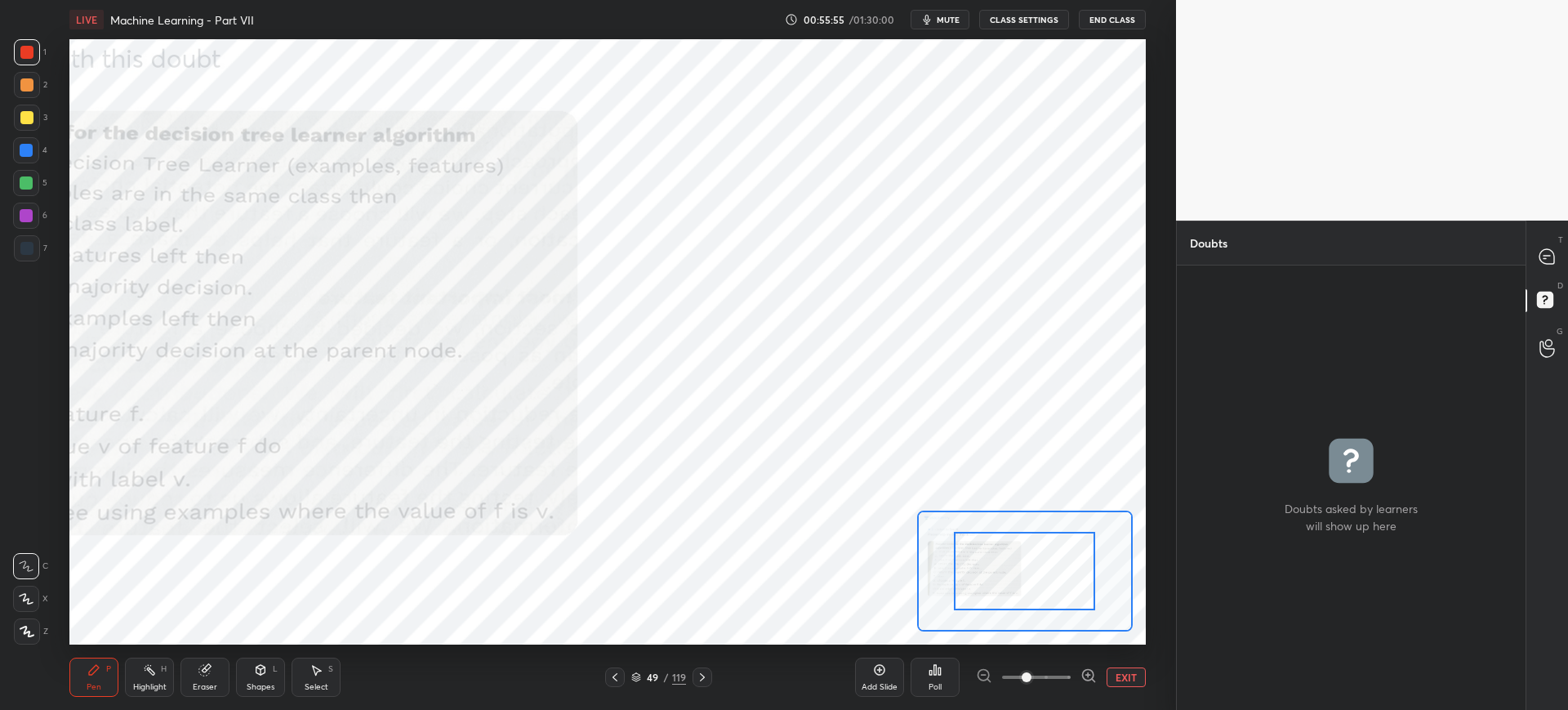
drag, startPoint x: 1022, startPoint y: 673, endPoint x: 1032, endPoint y: 672, distance: 10.0
click at [1031, 673] on span at bounding box center [1026, 678] width 10 height 10
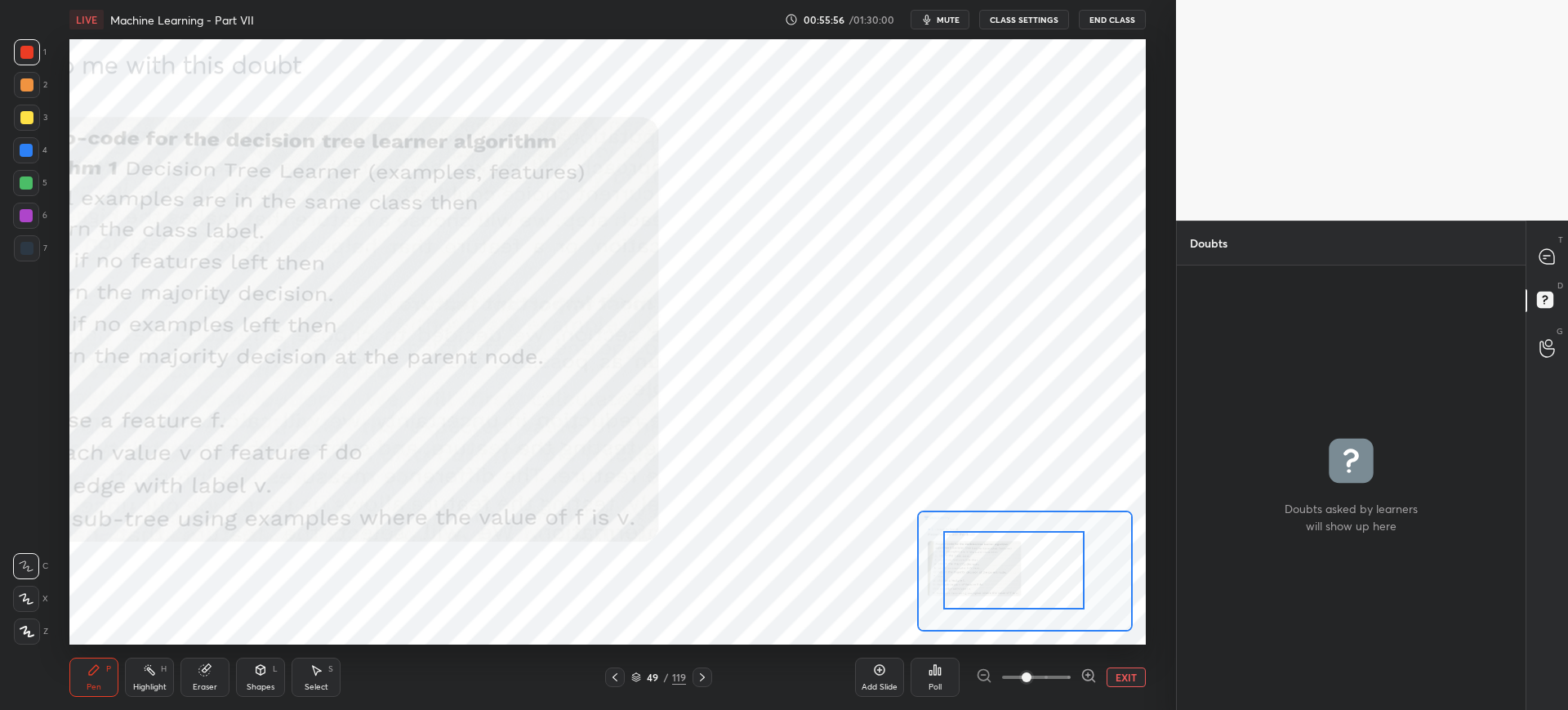
drag, startPoint x: 1020, startPoint y: 601, endPoint x: 950, endPoint y: 596, distance: 70.2
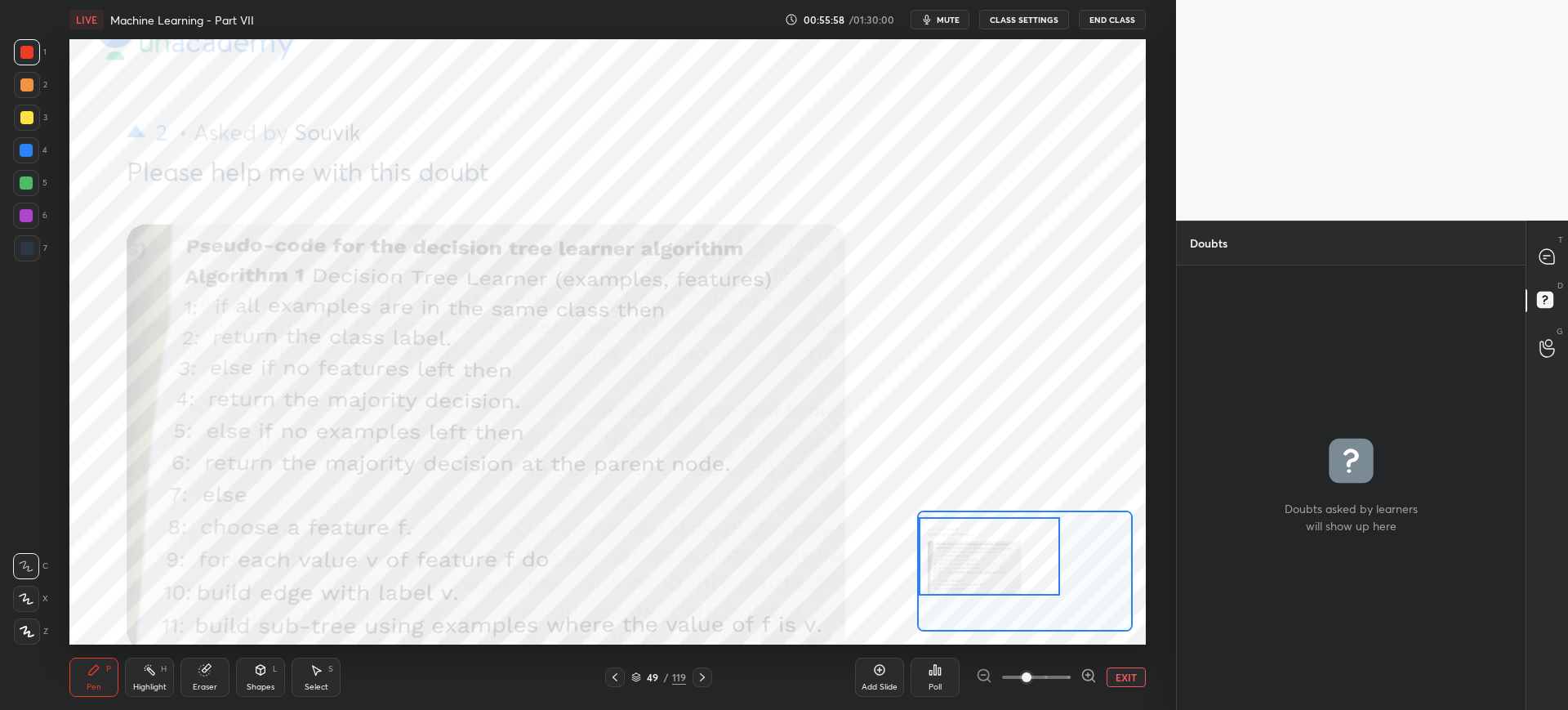
drag, startPoint x: 1020, startPoint y: 576, endPoint x: 958, endPoint y: 564, distance: 63.2
click at [958, 564] on div at bounding box center [990, 557] width 142 height 79
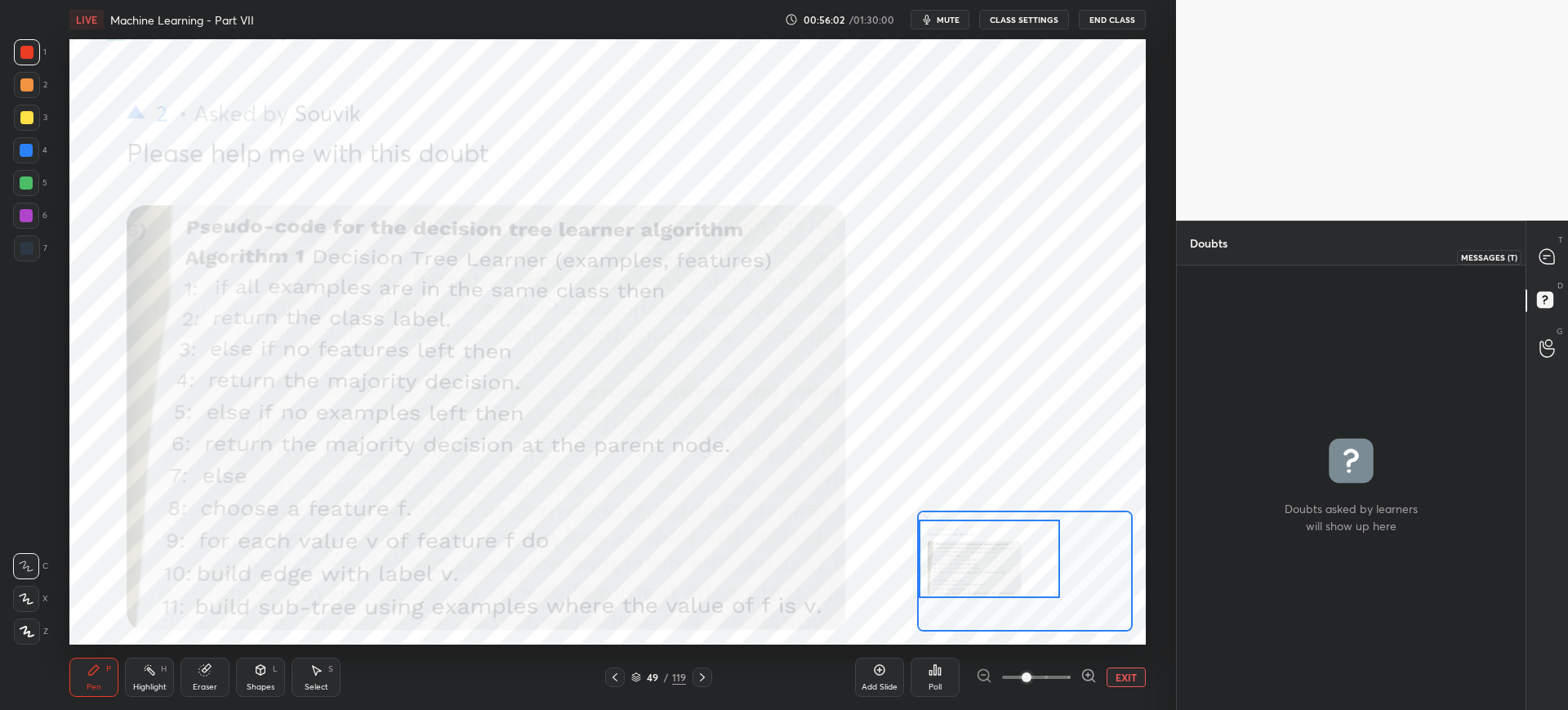
click at [1559, 263] on div at bounding box center [1547, 257] width 32 height 30
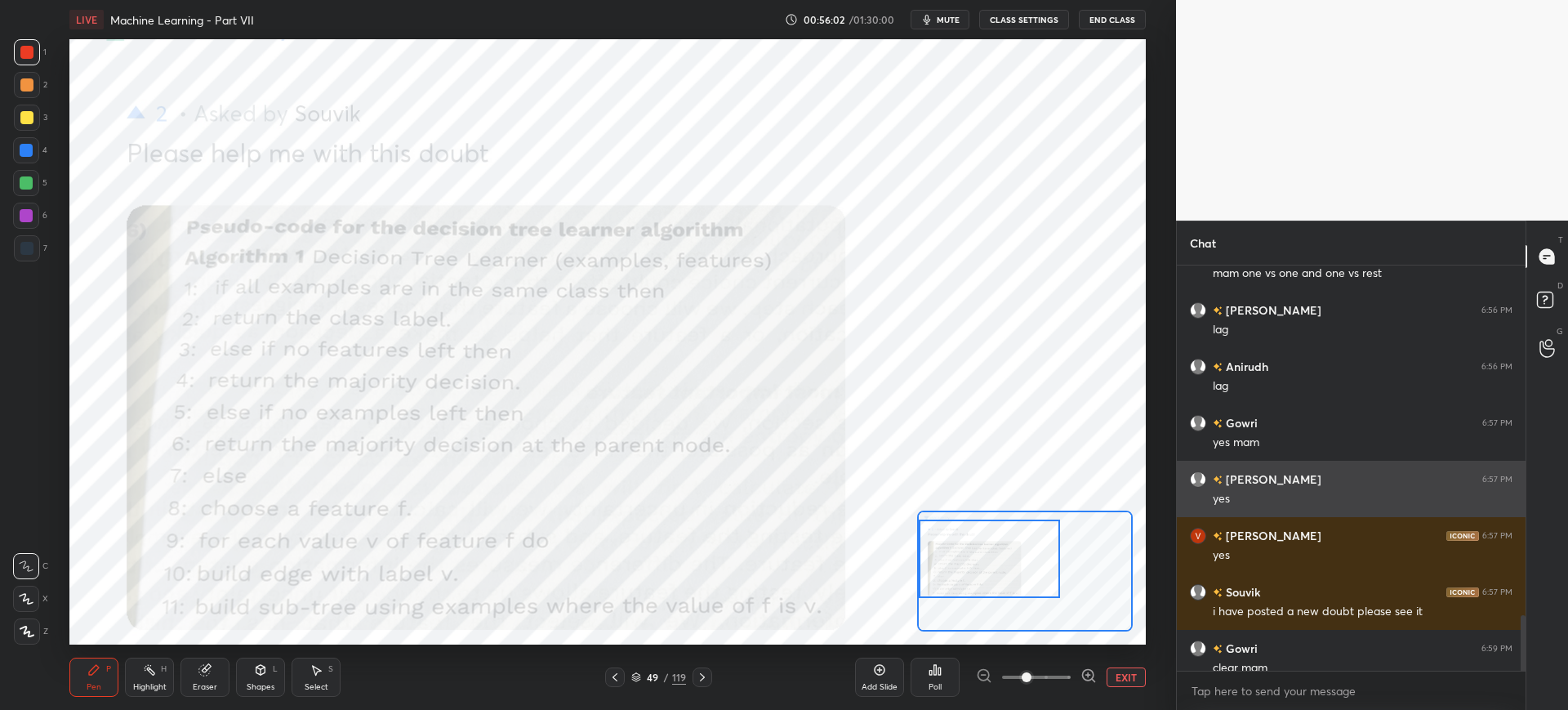
scroll to position [2641, 0]
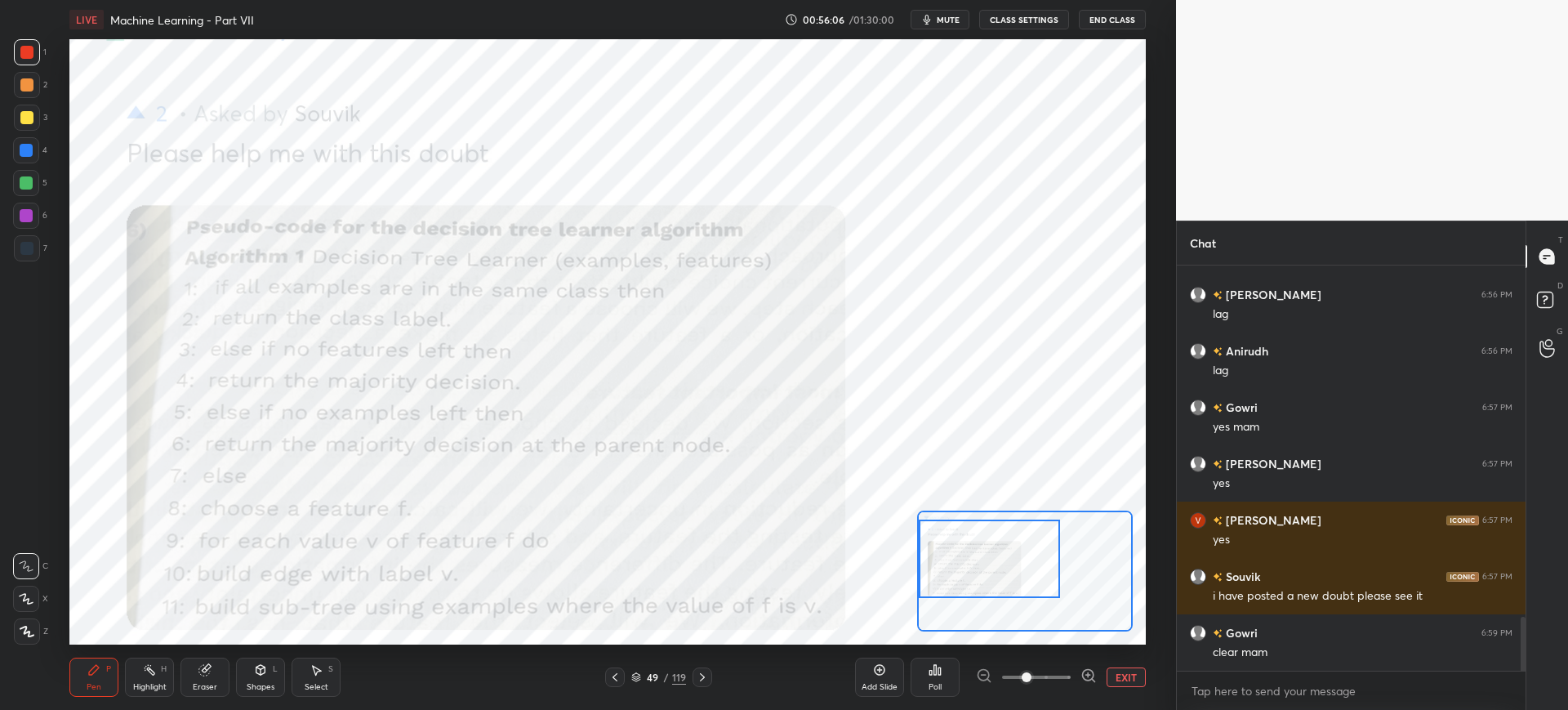
click at [1031, 673] on span at bounding box center [1026, 678] width 10 height 10
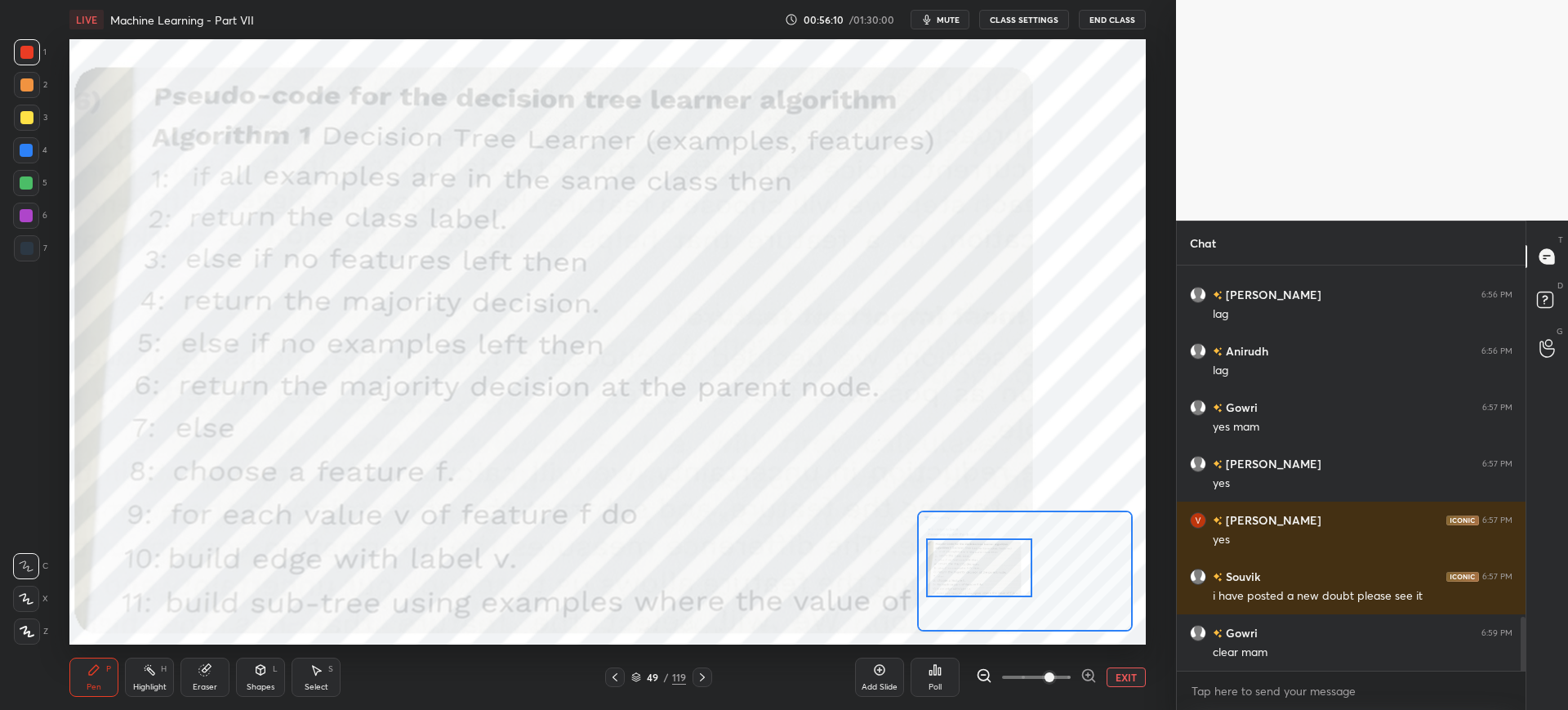
drag, startPoint x: 998, startPoint y: 579, endPoint x: 987, endPoint y: 588, distance: 14.2
click at [987, 588] on div at bounding box center [979, 567] width 106 height 59
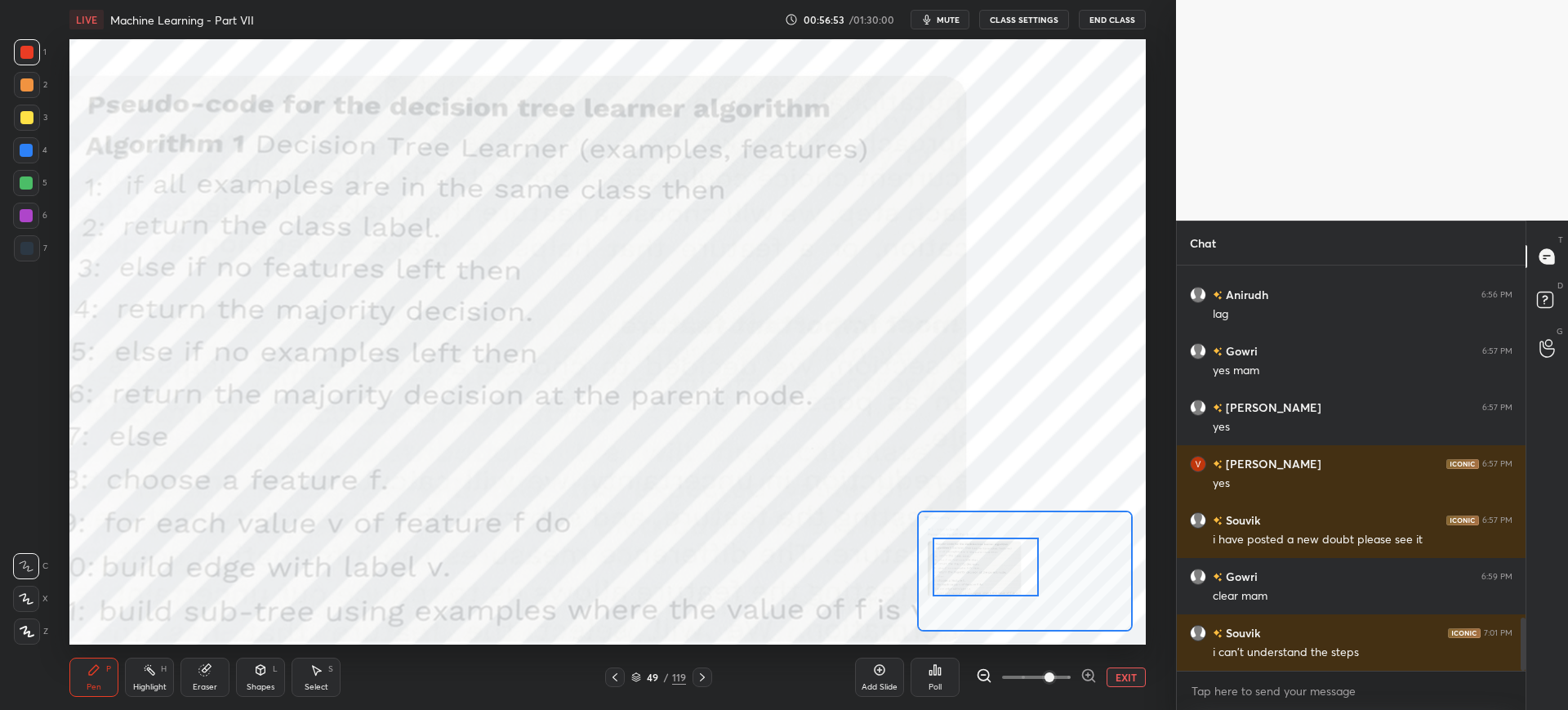
click at [996, 581] on div at bounding box center [986, 567] width 106 height 59
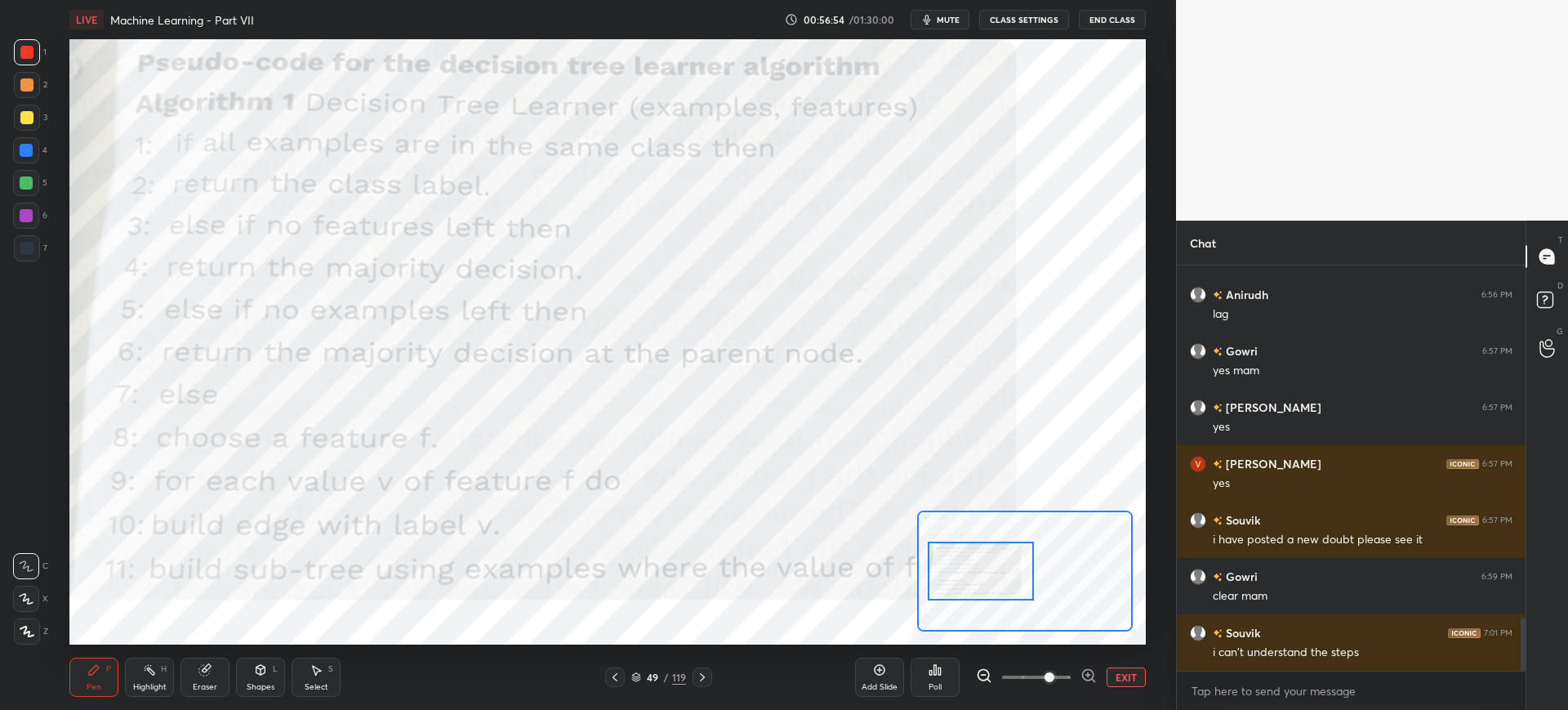
click at [994, 585] on div at bounding box center [981, 571] width 106 height 59
click at [1000, 592] on div at bounding box center [981, 570] width 106 height 59
click at [637, 670] on div "49 / 119" at bounding box center [659, 677] width 55 height 15
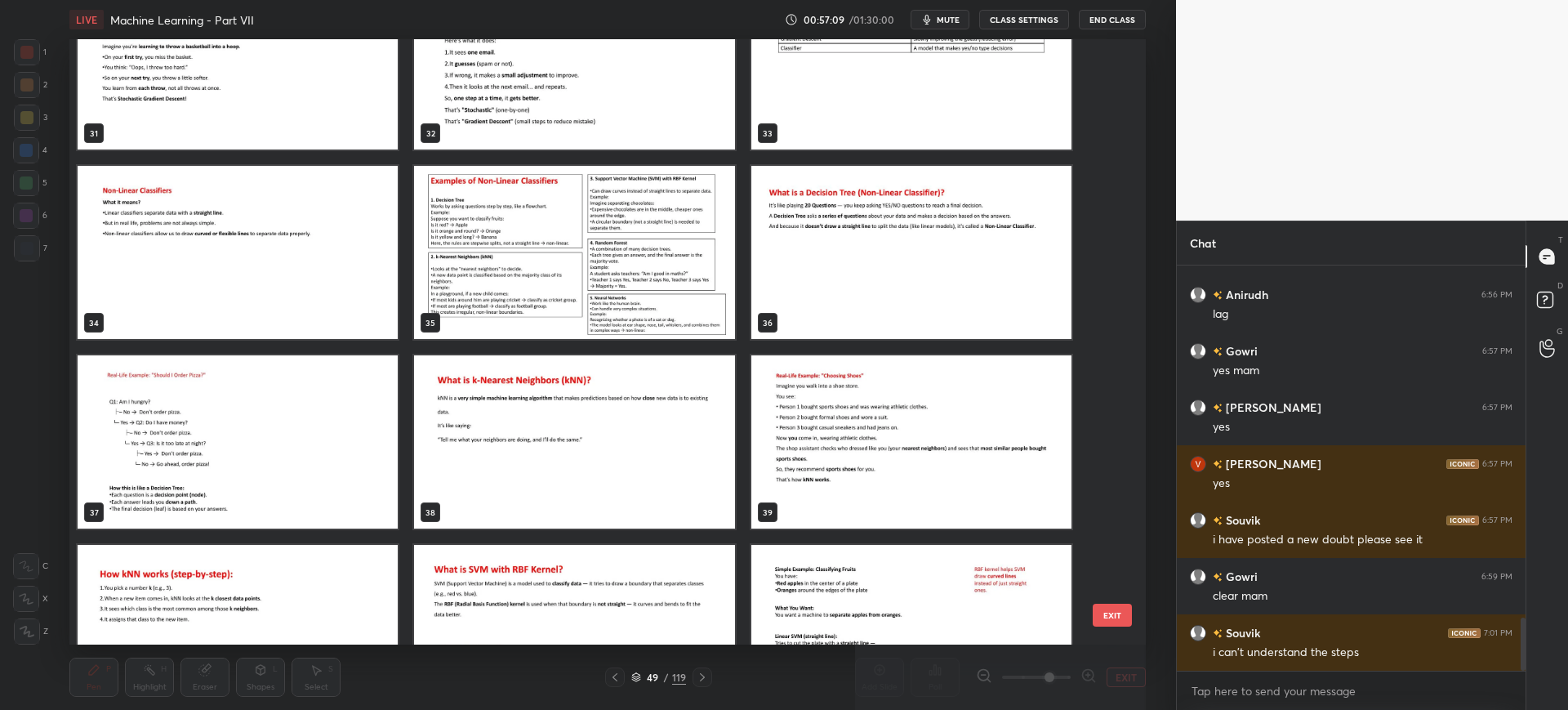
scroll to position [1965, 0]
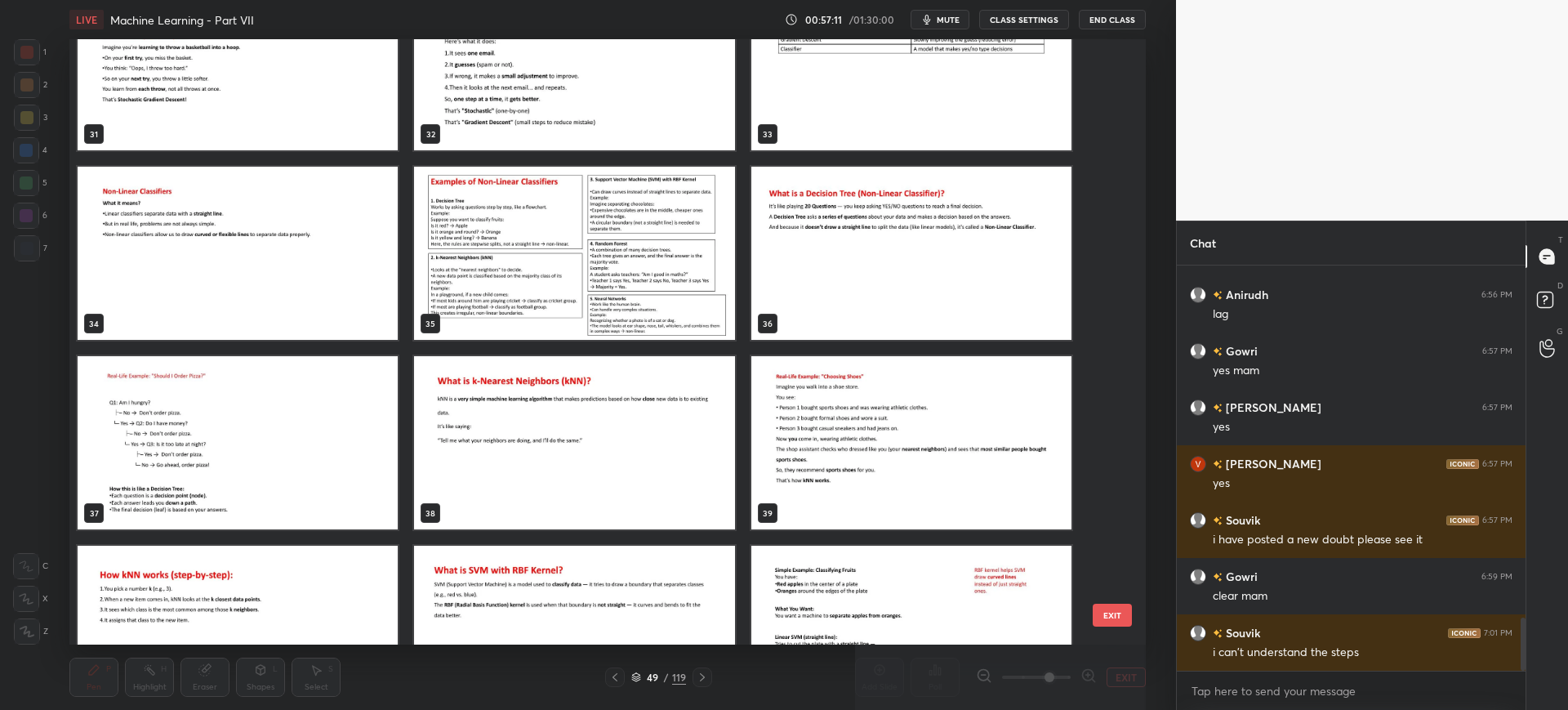
click at [203, 424] on img "grid" at bounding box center [238, 443] width 320 height 173
click at [1129, 620] on button "EXIT" at bounding box center [1112, 615] width 39 height 23
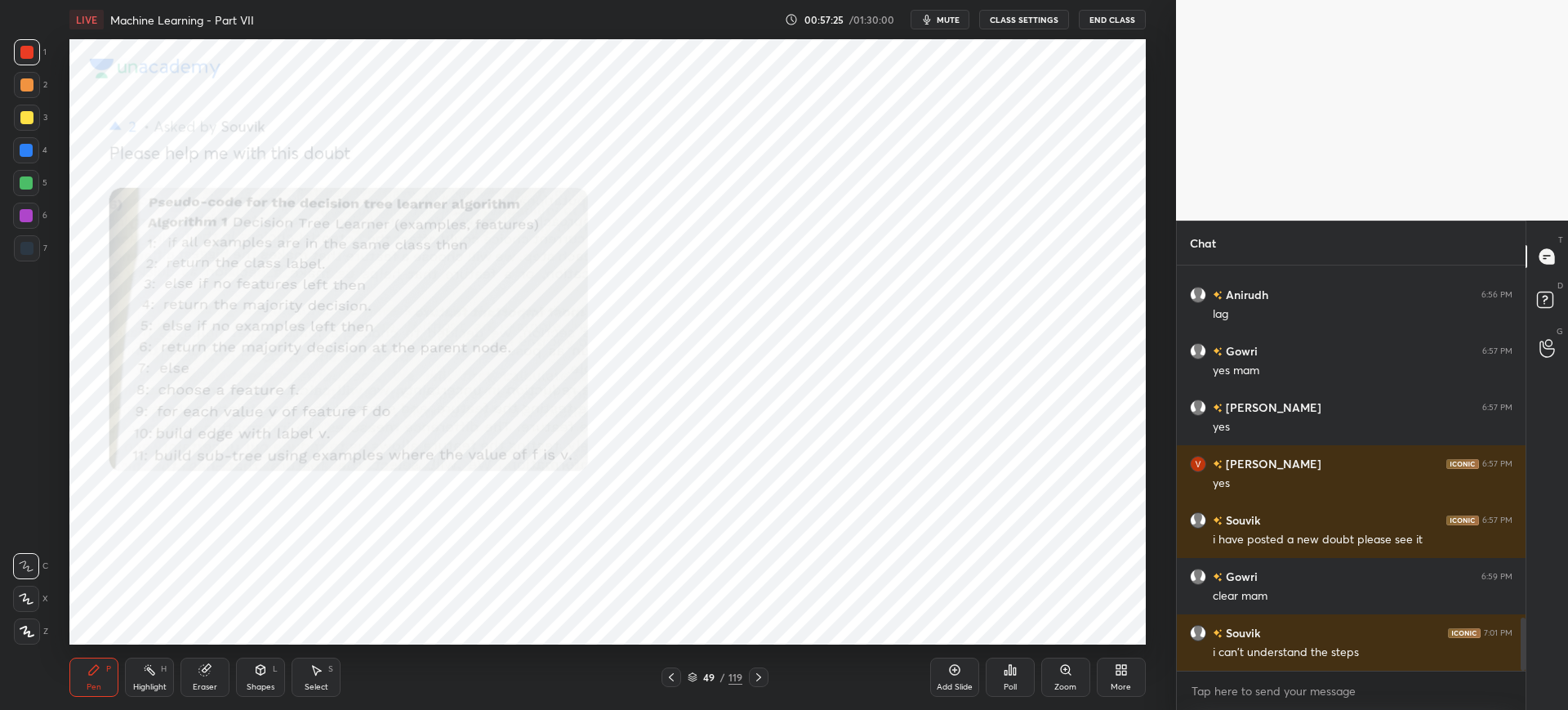
click at [1056, 673] on div "Zoom" at bounding box center [1066, 678] width 49 height 39
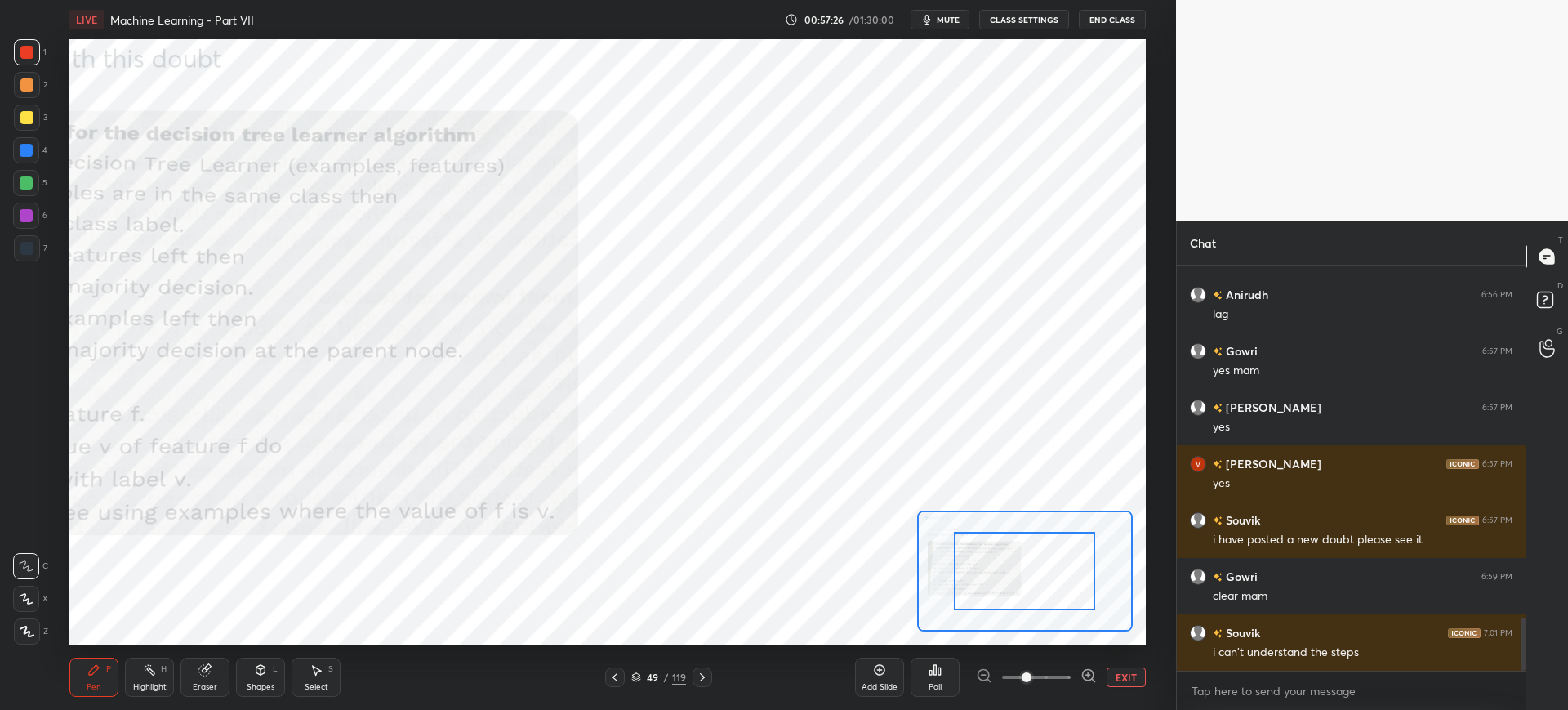
drag, startPoint x: 1027, startPoint y: 676, endPoint x: 1035, endPoint y: 664, distance: 14.4
click at [1031, 677] on span at bounding box center [1026, 678] width 10 height 10
drag, startPoint x: 961, startPoint y: 562, endPoint x: 976, endPoint y: 570, distance: 17.0
click at [962, 563] on div at bounding box center [1017, 571] width 142 height 79
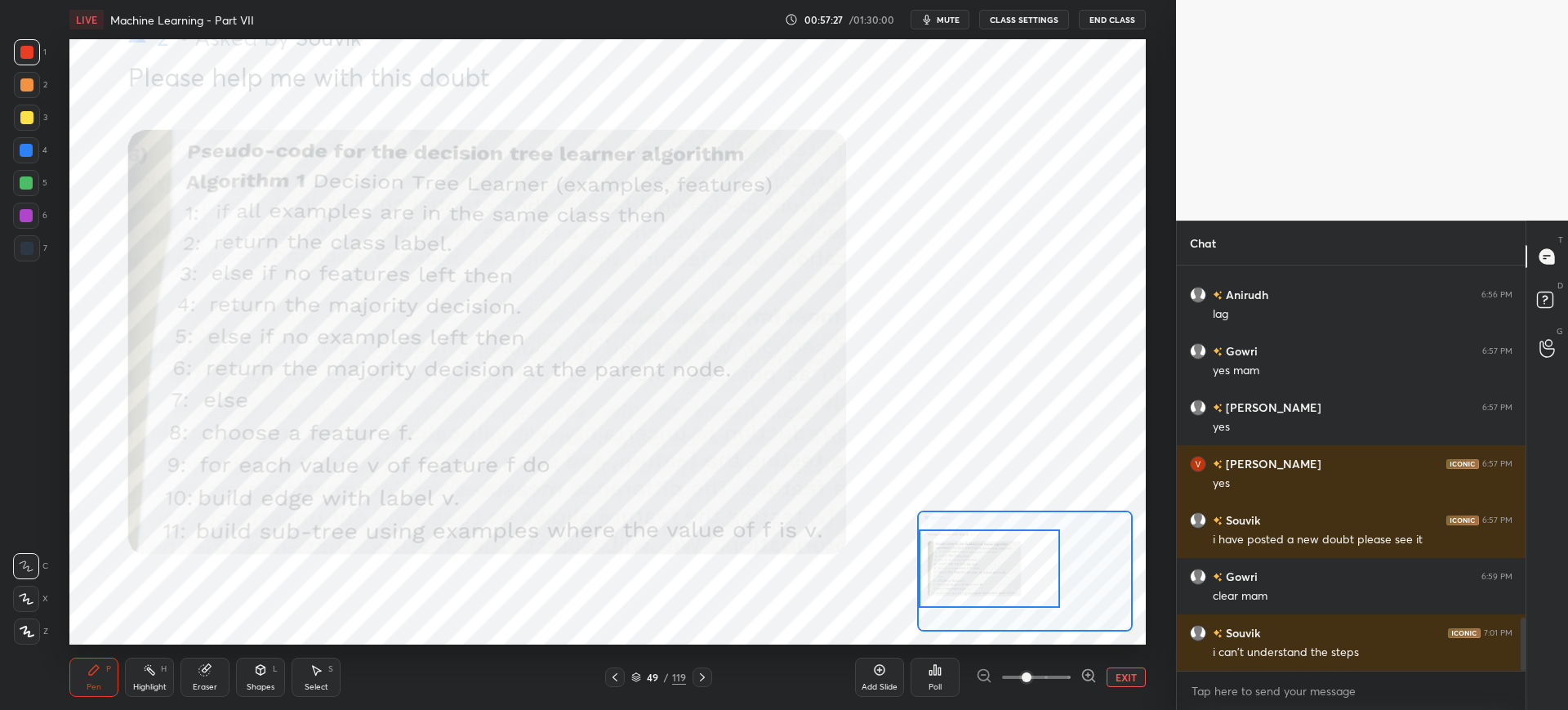
drag, startPoint x: 1025, startPoint y: 669, endPoint x: 1035, endPoint y: 664, distance: 11.2
click at [1031, 673] on span at bounding box center [1026, 678] width 10 height 10
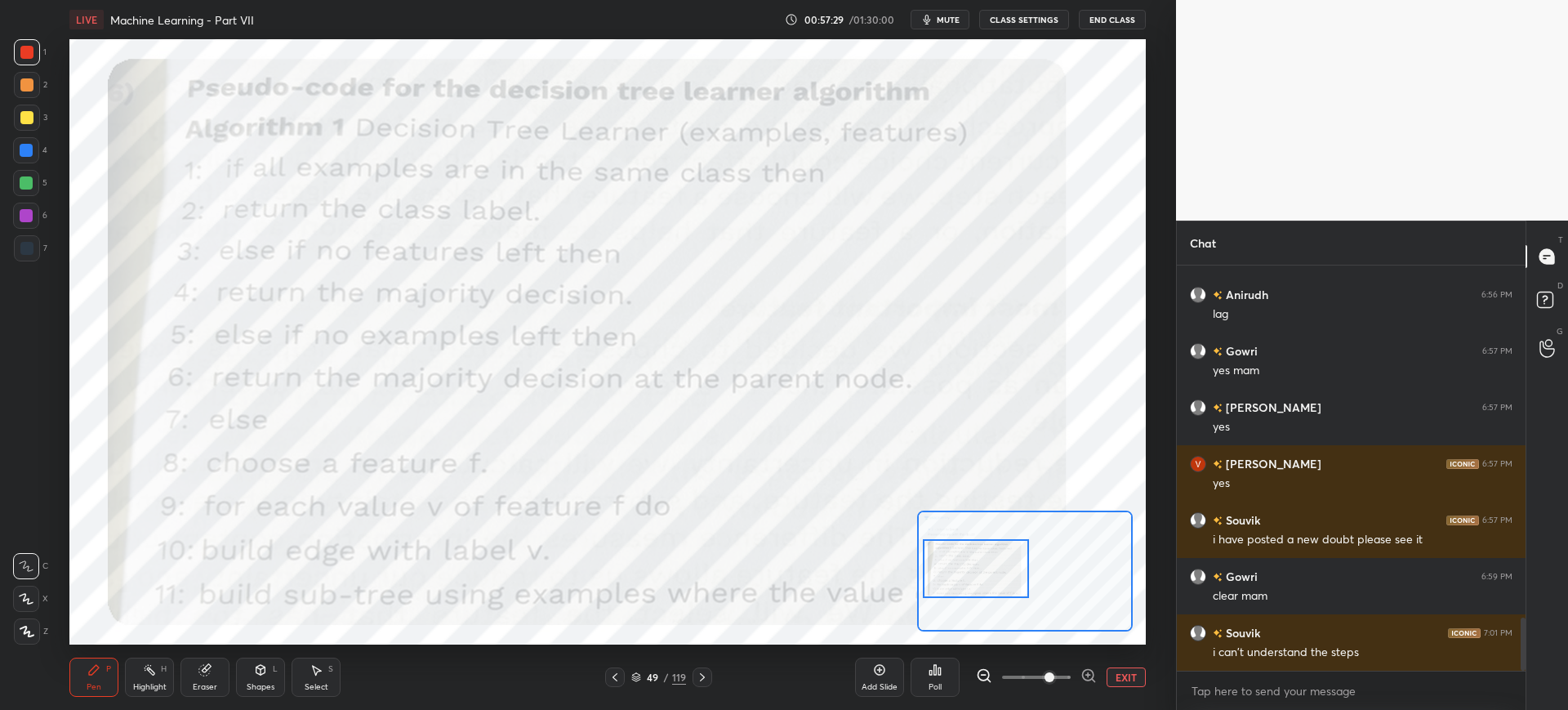
drag, startPoint x: 1029, startPoint y: 579, endPoint x: 1016, endPoint y: 579, distance: 13.0
click at [1016, 579] on div at bounding box center [976, 568] width 106 height 59
click at [49, 191] on div "1 2 3 4 5 6 7 C X Z C X Z E E Erase all H H LIVE Machine Learning - Part VII 00…" at bounding box center [581, 355] width 1163 height 710
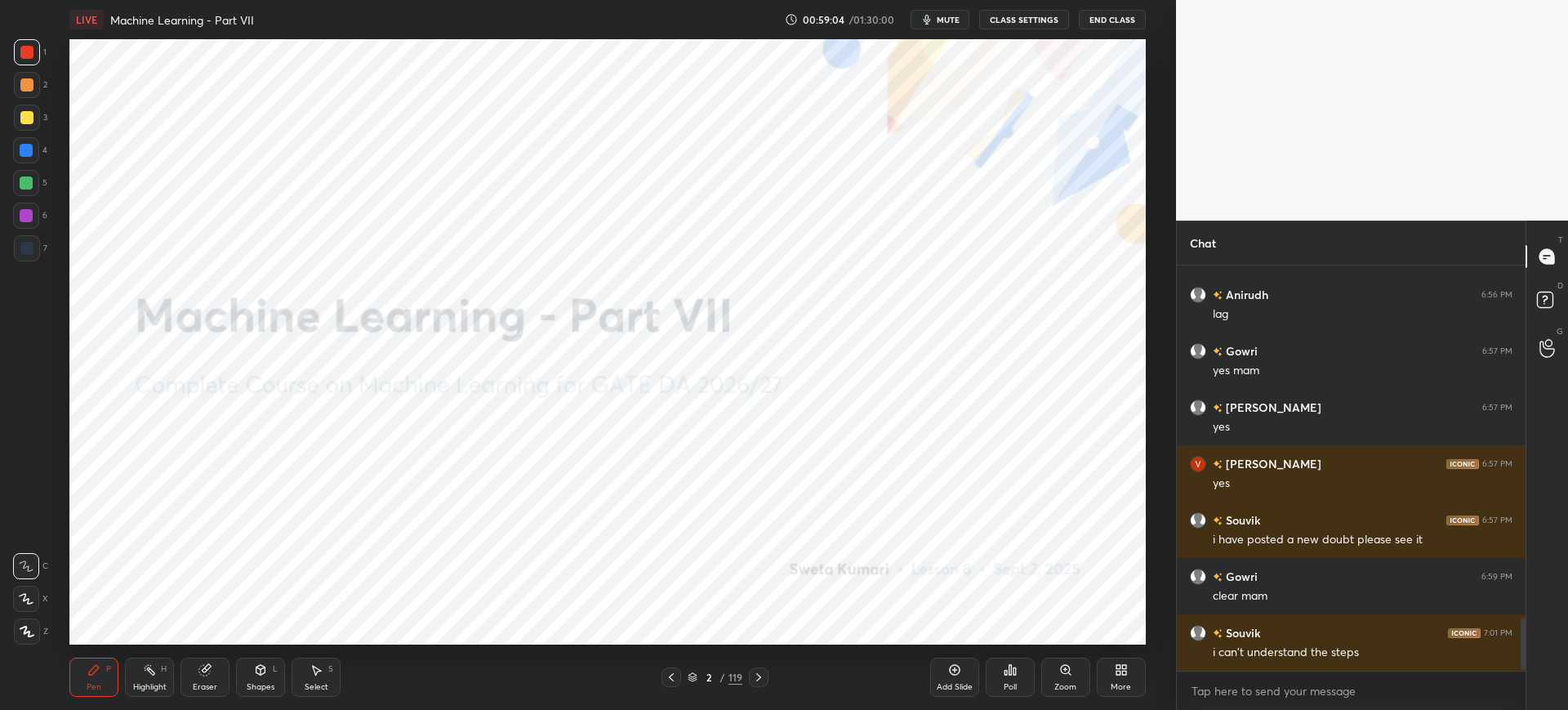
scroll to position [2754, 0]
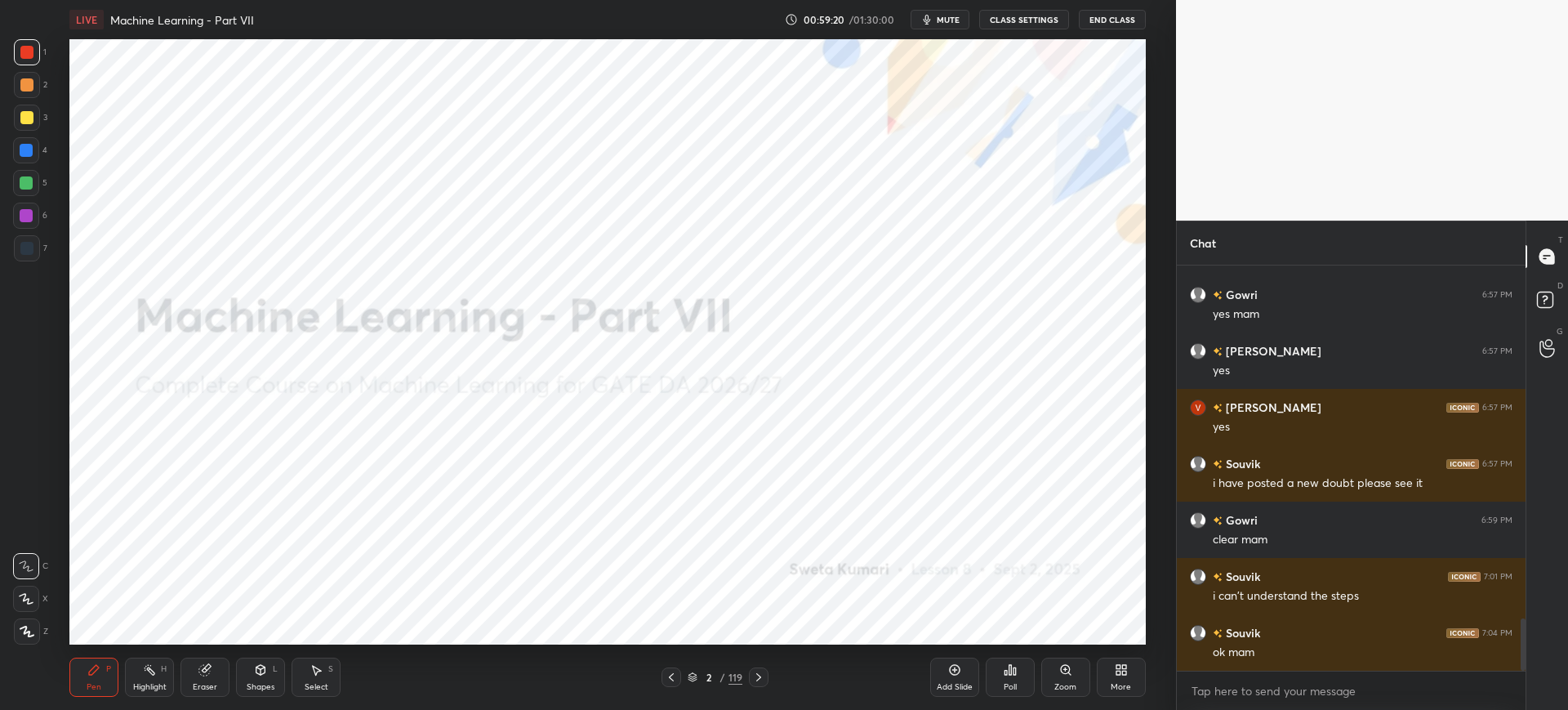
click at [961, 678] on div "Add Slide" at bounding box center [955, 678] width 49 height 39
click at [692, 672] on div "2 / 120" at bounding box center [715, 678] width 108 height 20
click at [692, 673] on icon at bounding box center [692, 678] width 10 height 10
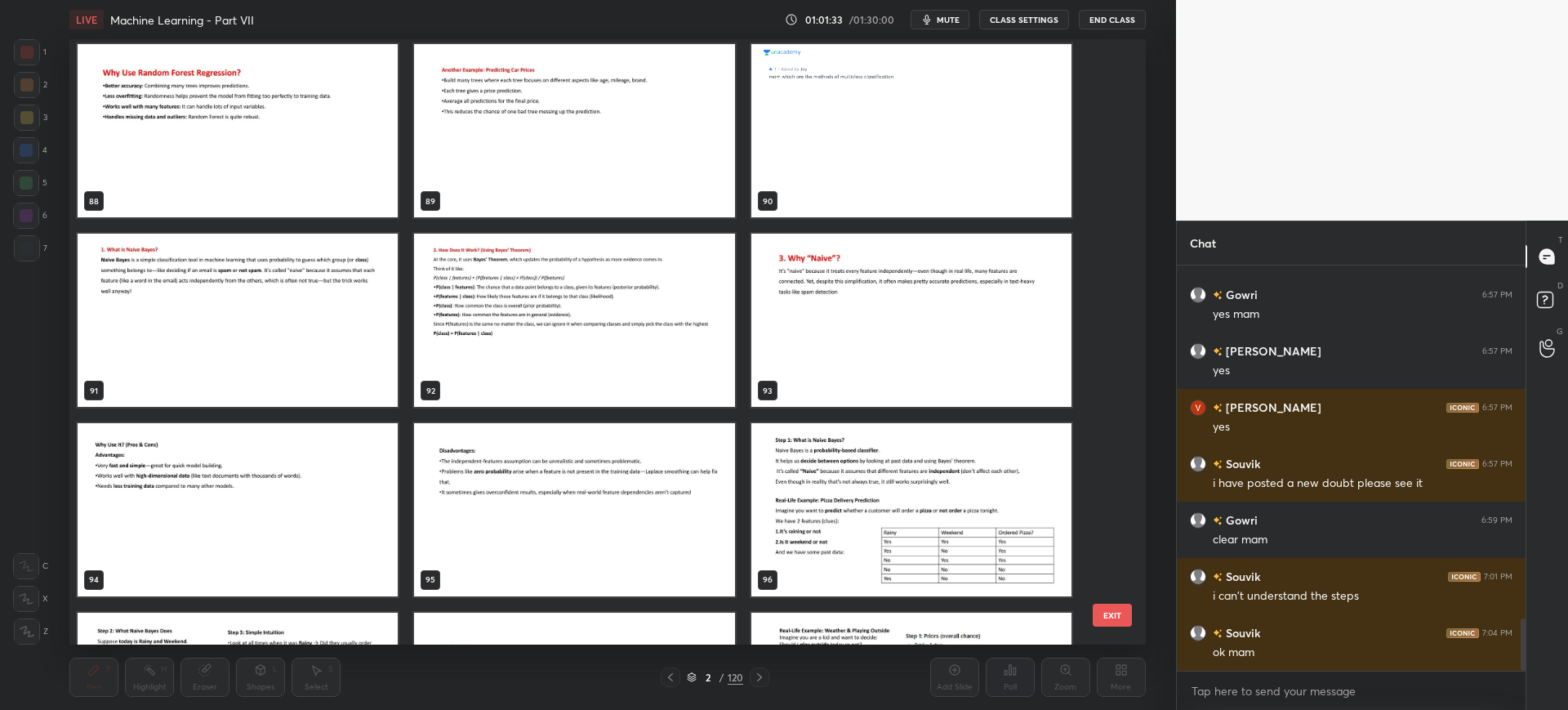
scroll to position [5464, 0]
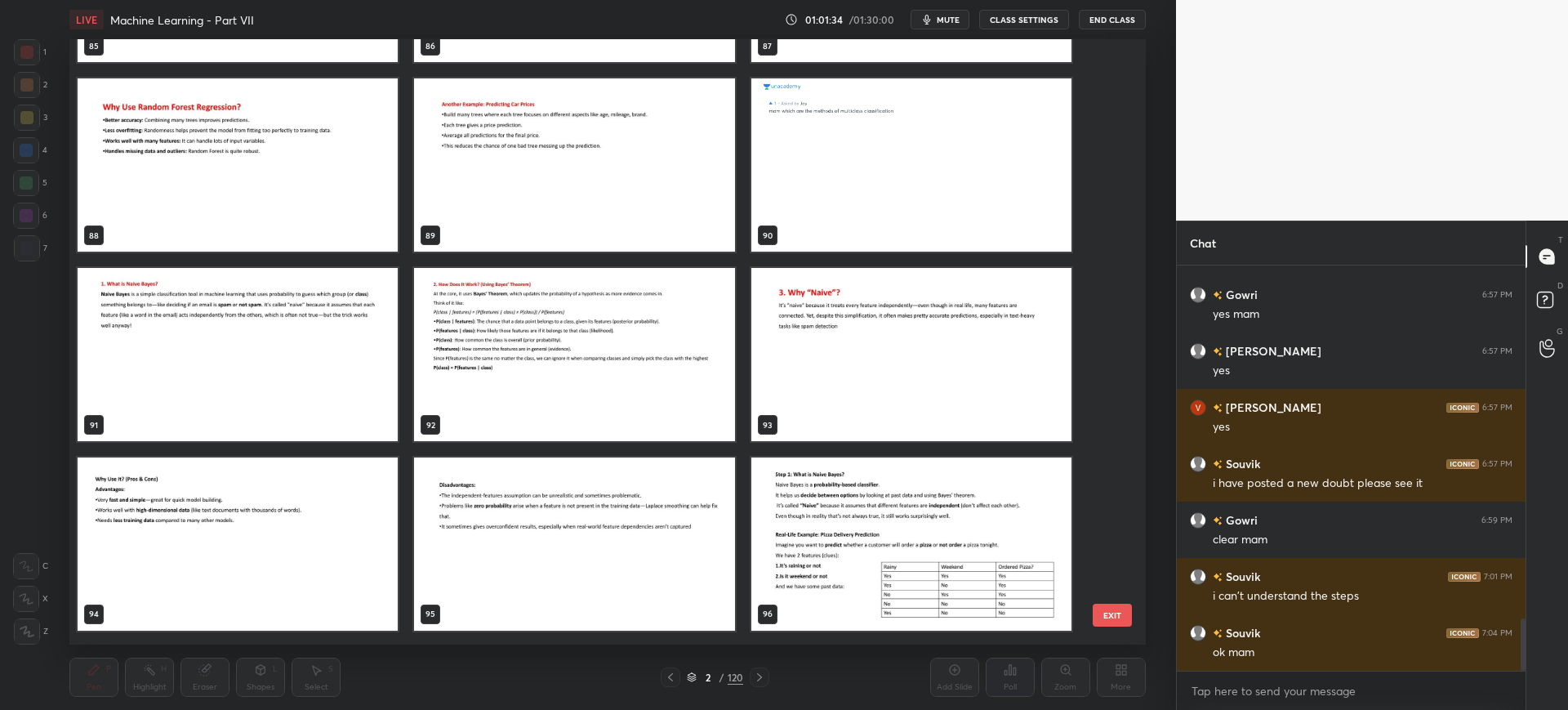
click at [866, 364] on img "grid" at bounding box center [911, 354] width 320 height 173
click at [1118, 618] on button "EXIT" at bounding box center [1112, 615] width 39 height 23
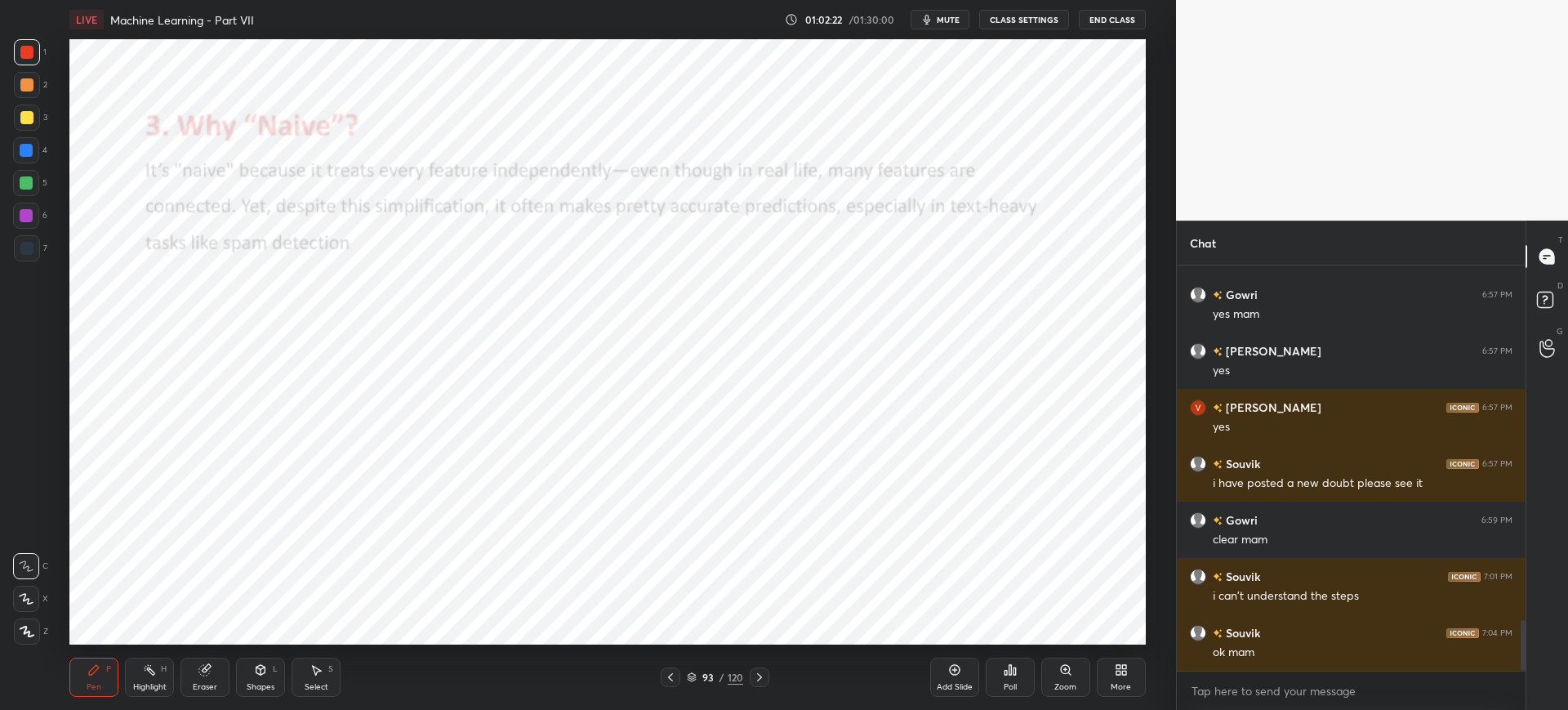
scroll to position [2810, 0]
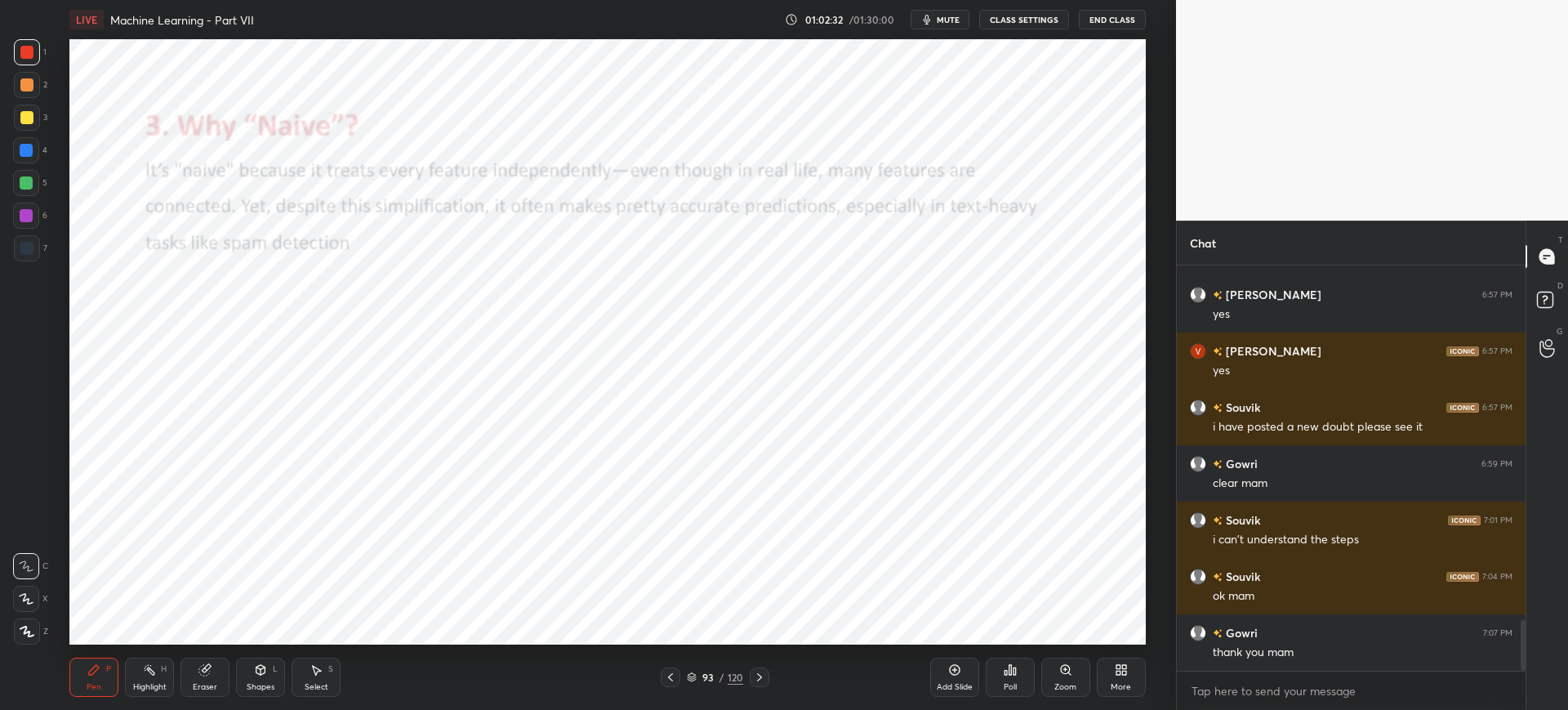
click at [1097, 17] on button "End Class" at bounding box center [1112, 20] width 67 height 20
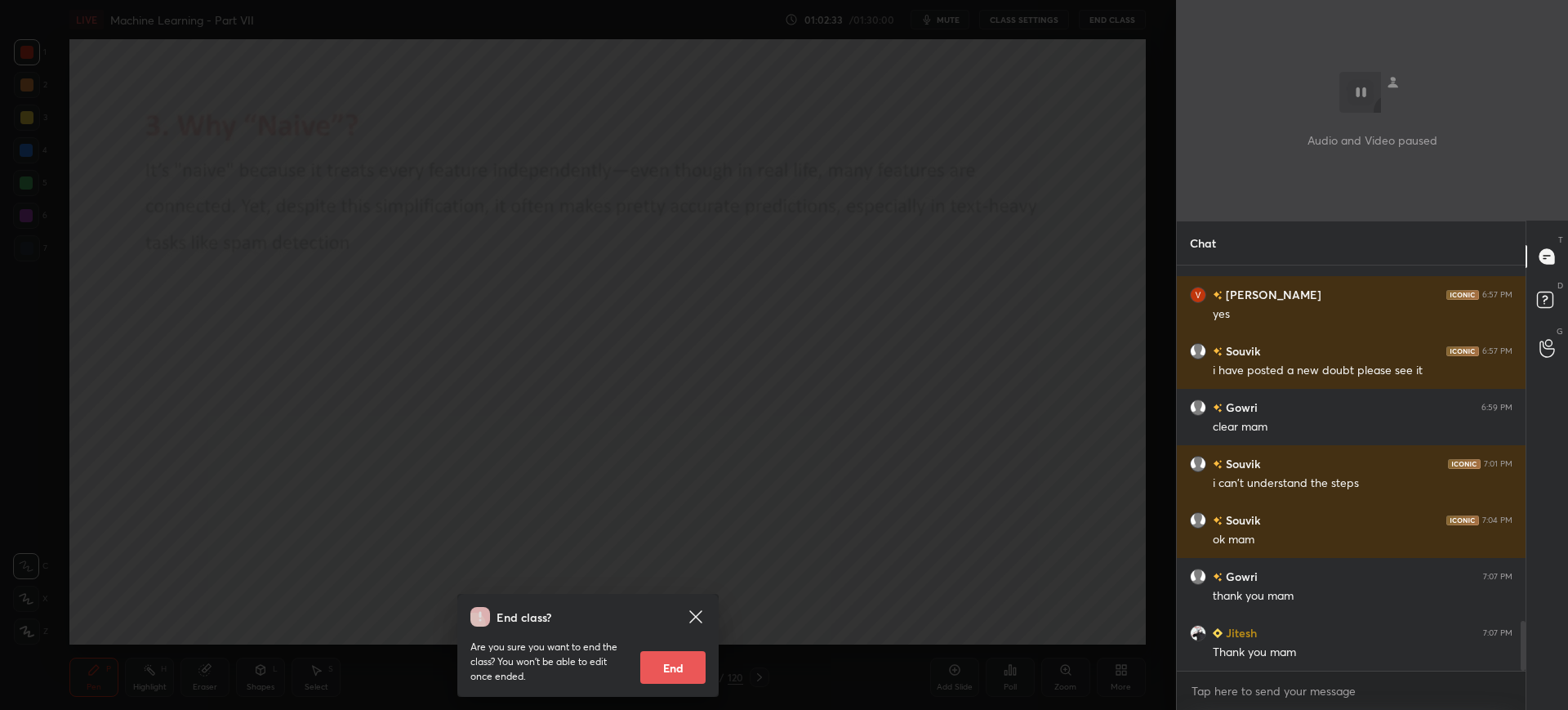
scroll to position [2924, 0]
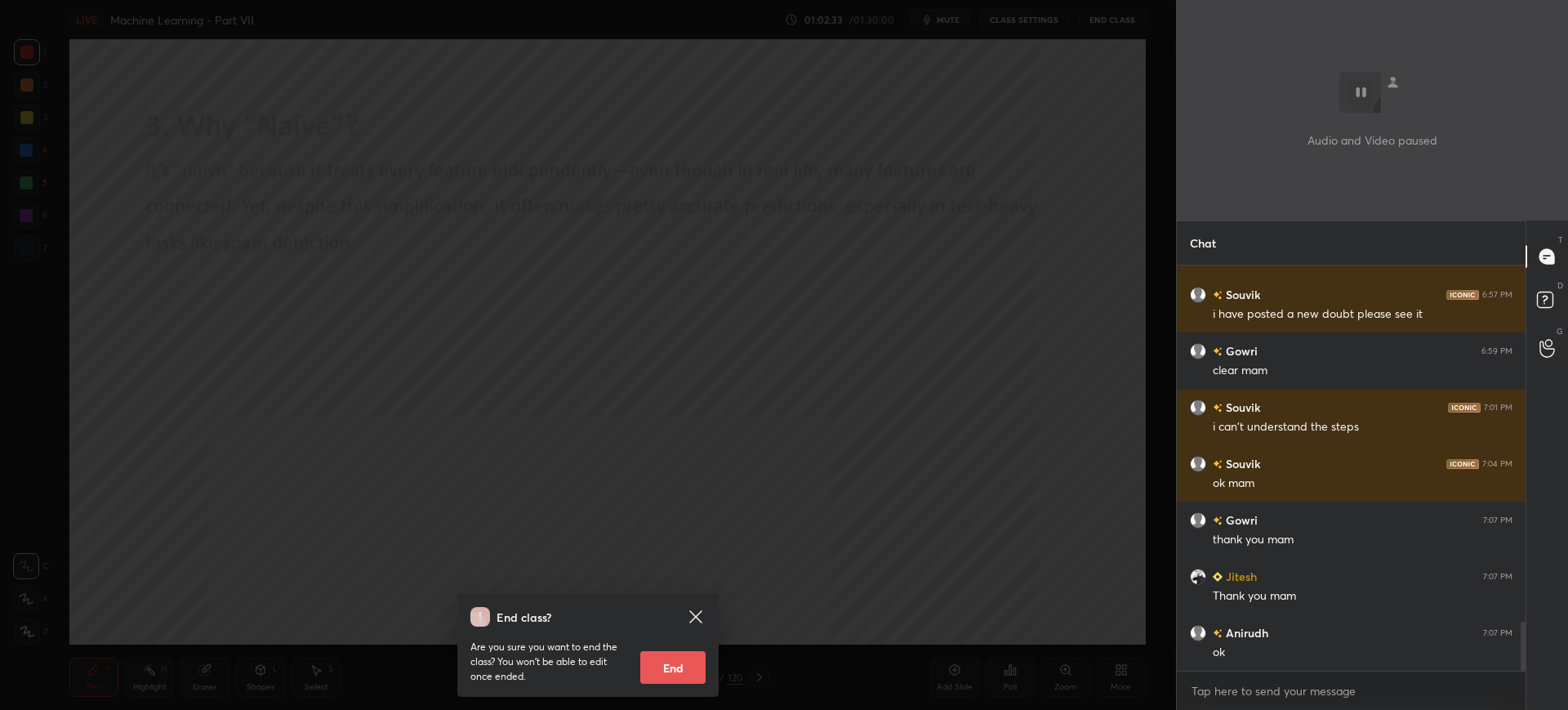
click at [694, 668] on button "End" at bounding box center [672, 667] width 65 height 32
type textarea "x"
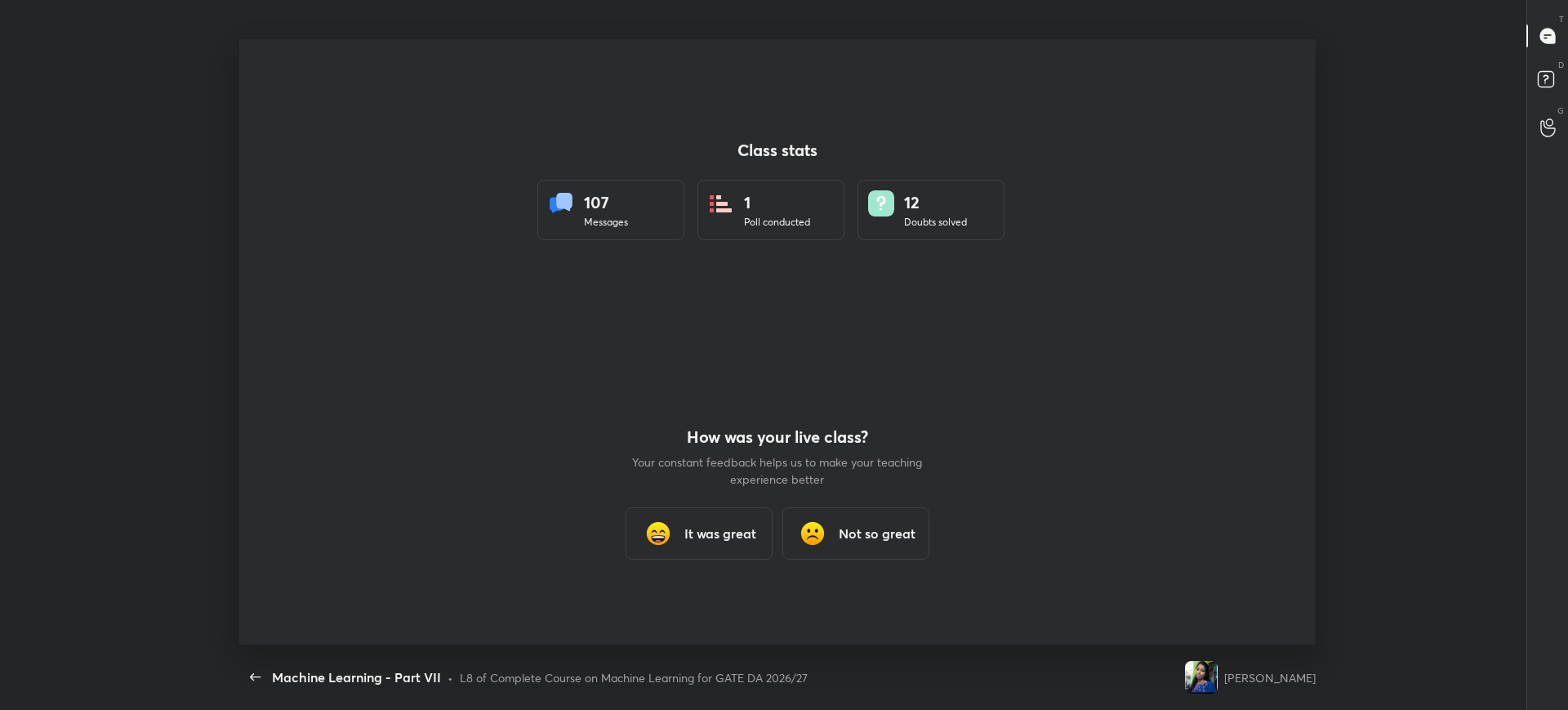
scroll to position [0, 0]
click at [408, 141] on div "Class stats 107 Messages 1 Poll conducted 12 Doubts solved How was your live cl…" at bounding box center [777, 342] width 1075 height 606
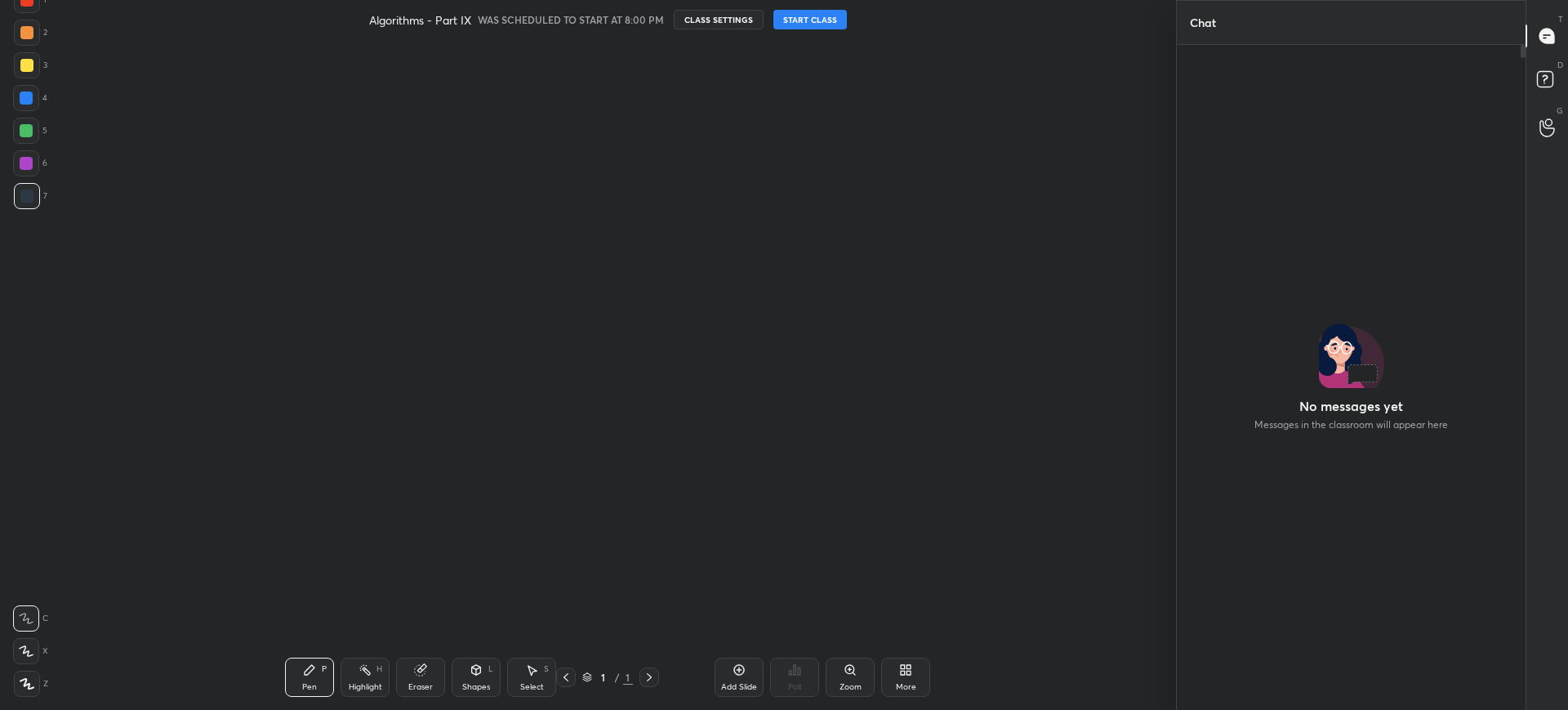
scroll to position [621, 344]
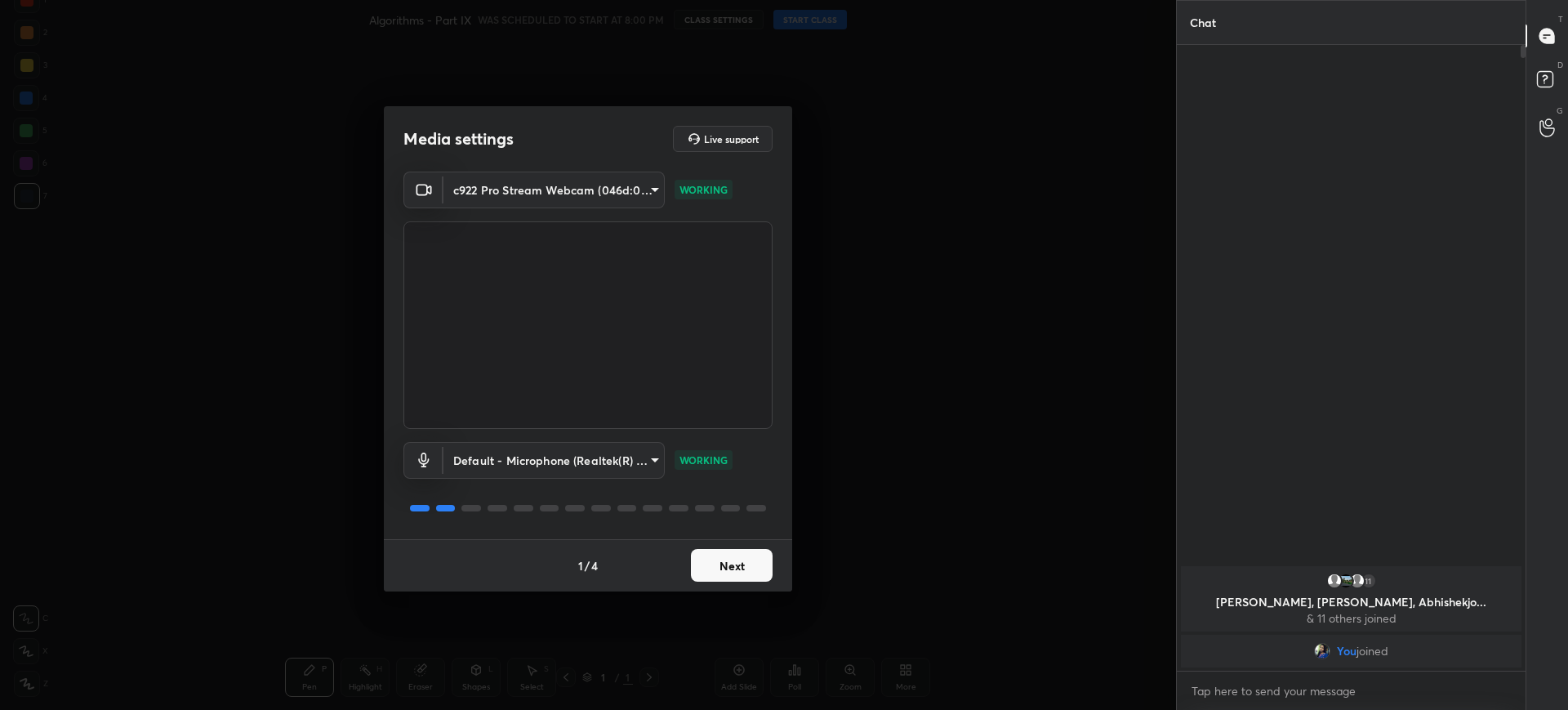
click at [714, 562] on button "Next" at bounding box center [731, 564] width 82 height 32
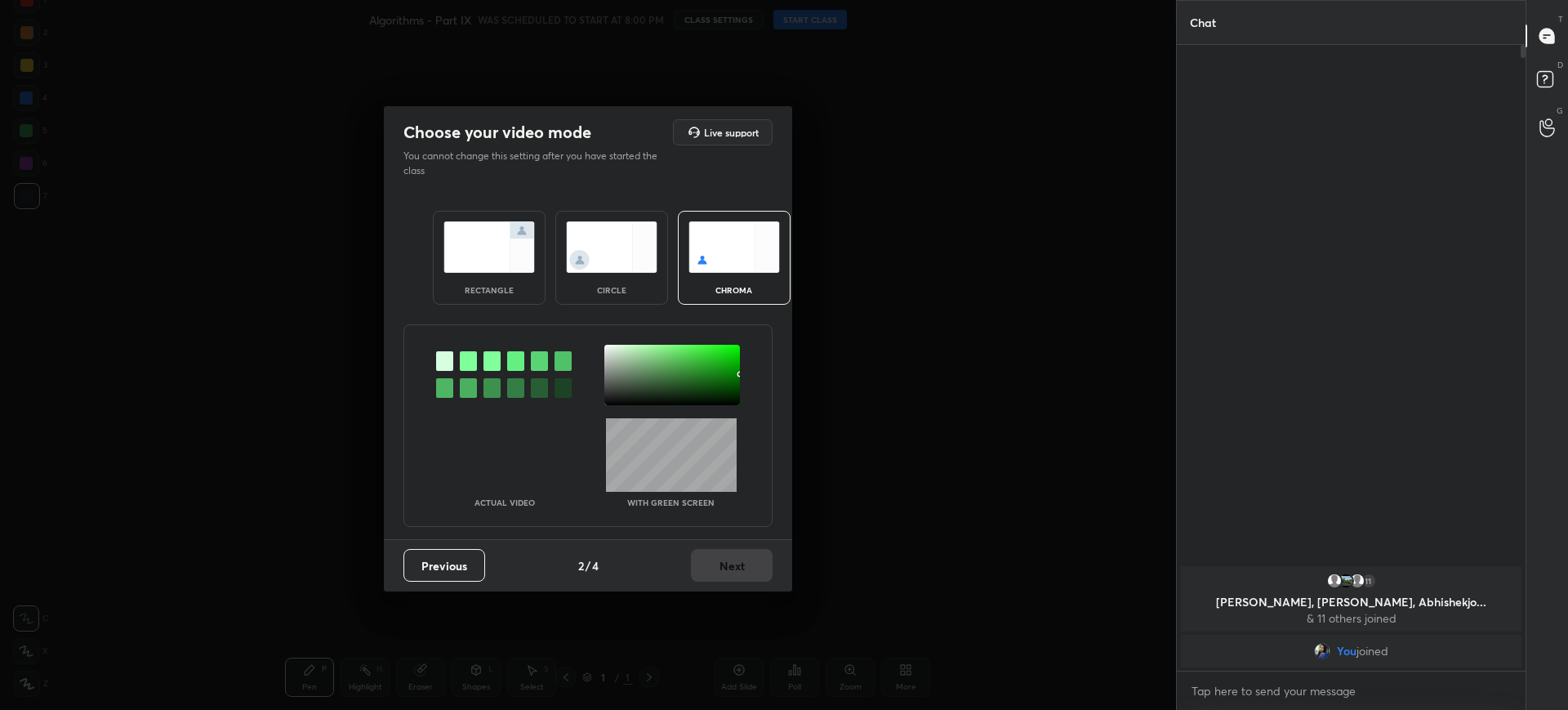
click at [504, 229] on img at bounding box center [489, 247] width 91 height 51
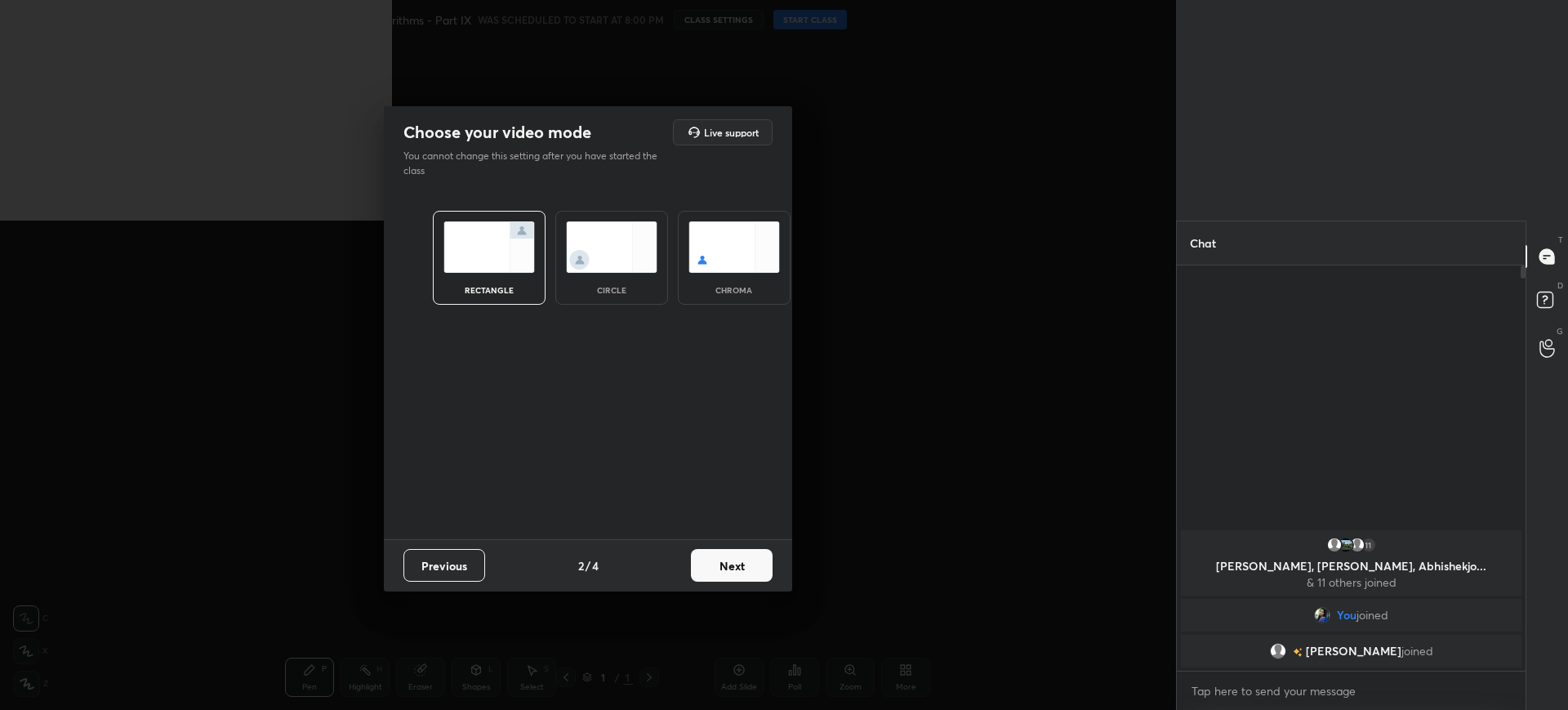
click at [761, 555] on button "Next" at bounding box center [731, 564] width 82 height 32
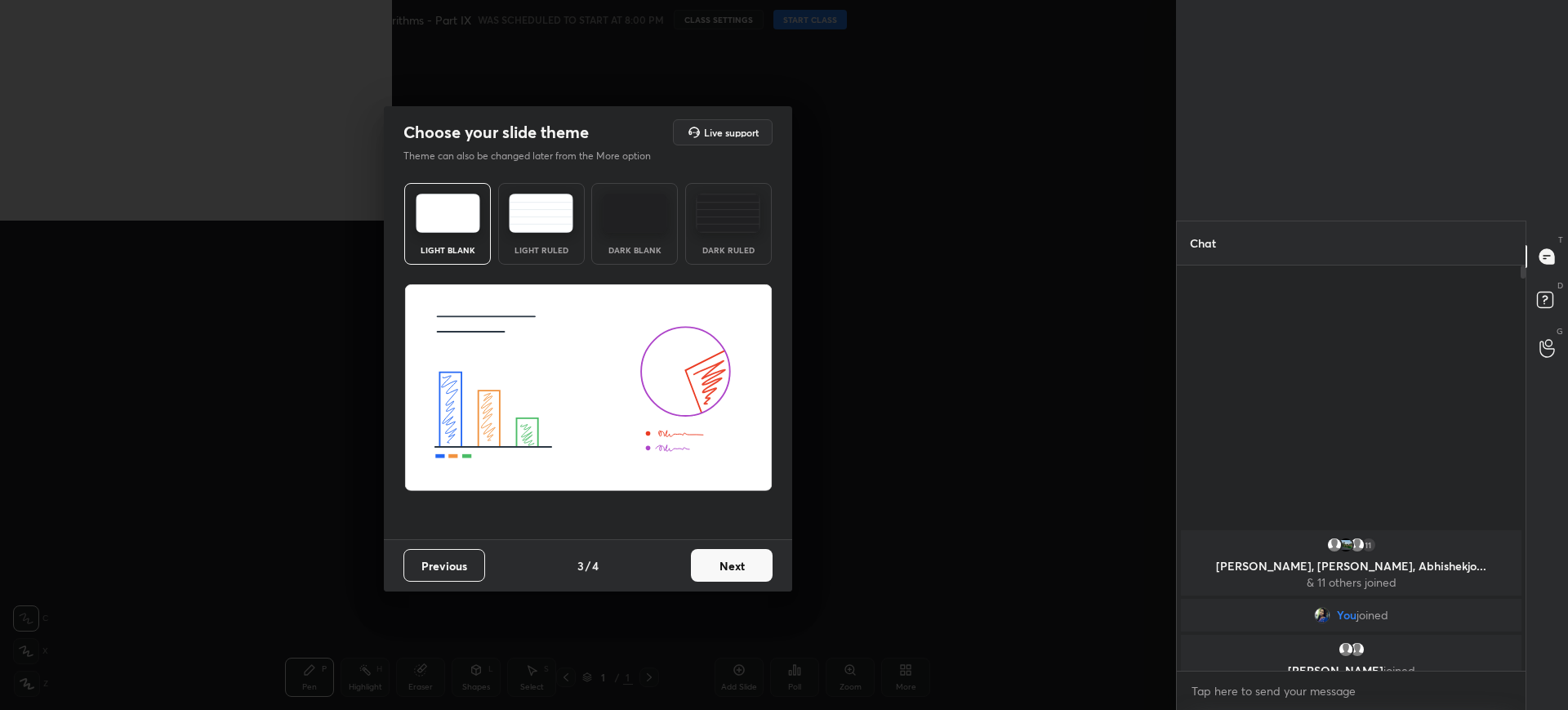
click at [761, 555] on button "Next" at bounding box center [731, 564] width 82 height 32
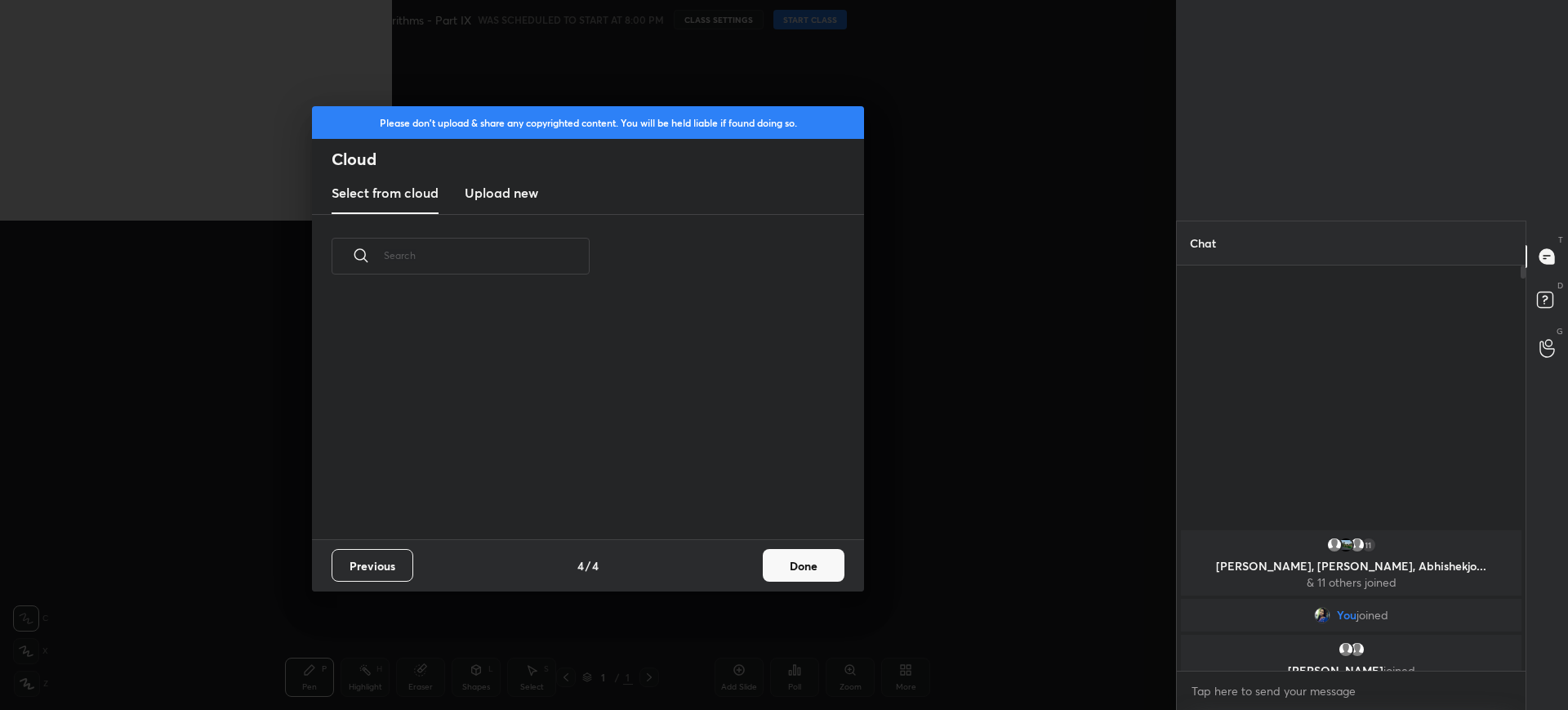
scroll to position [241, 524]
click at [817, 565] on button "Done" at bounding box center [803, 564] width 82 height 32
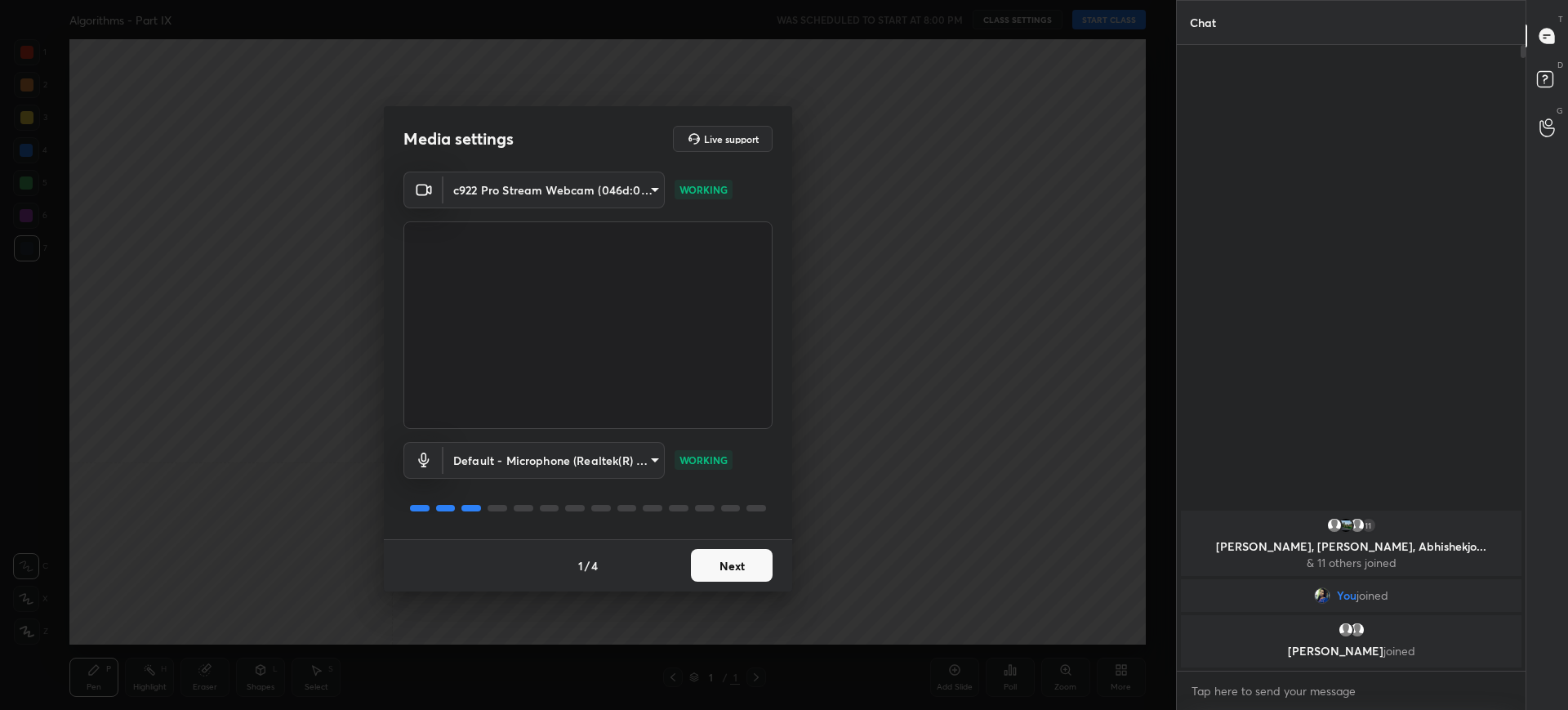
click at [724, 562] on button "Next" at bounding box center [731, 564] width 82 height 32
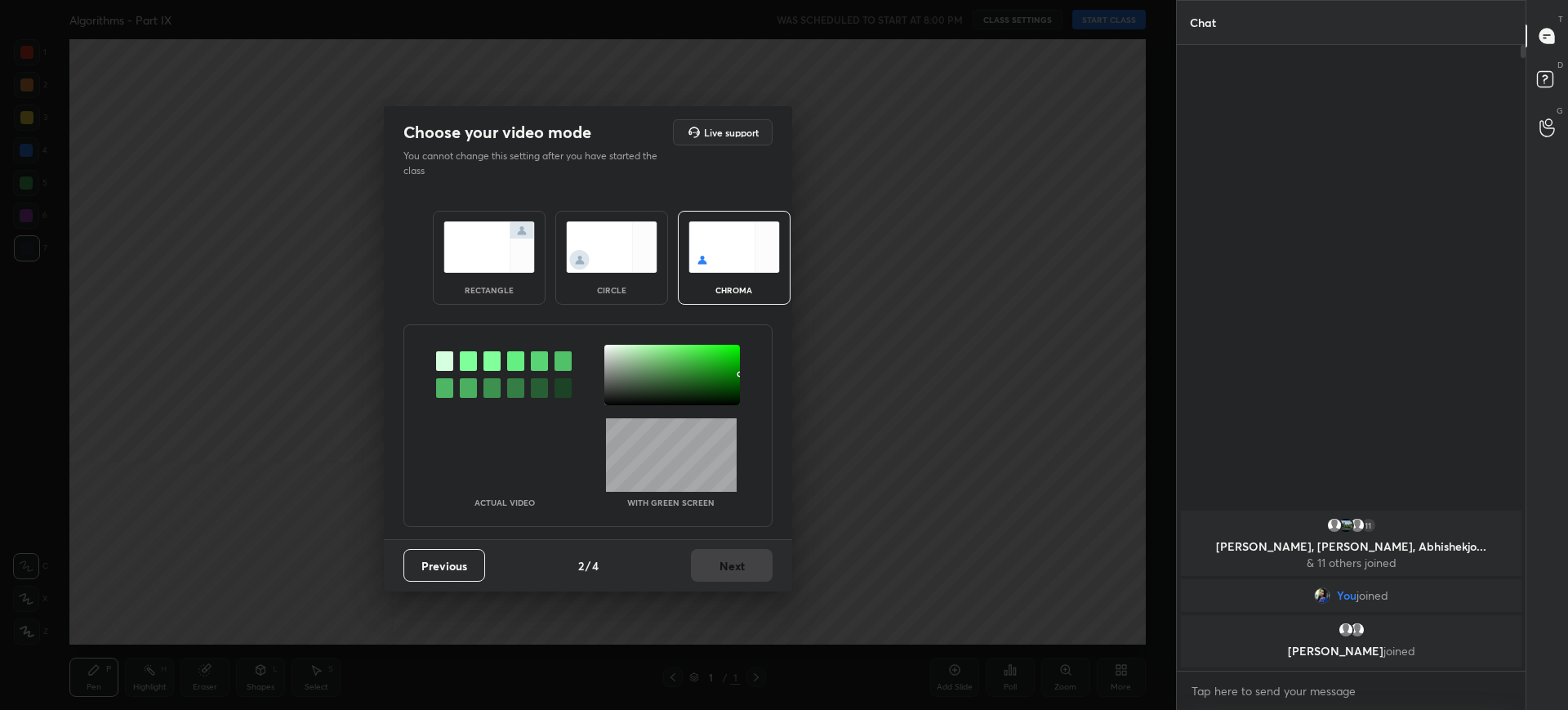
click at [518, 284] on div "rectangle" at bounding box center [489, 258] width 113 height 94
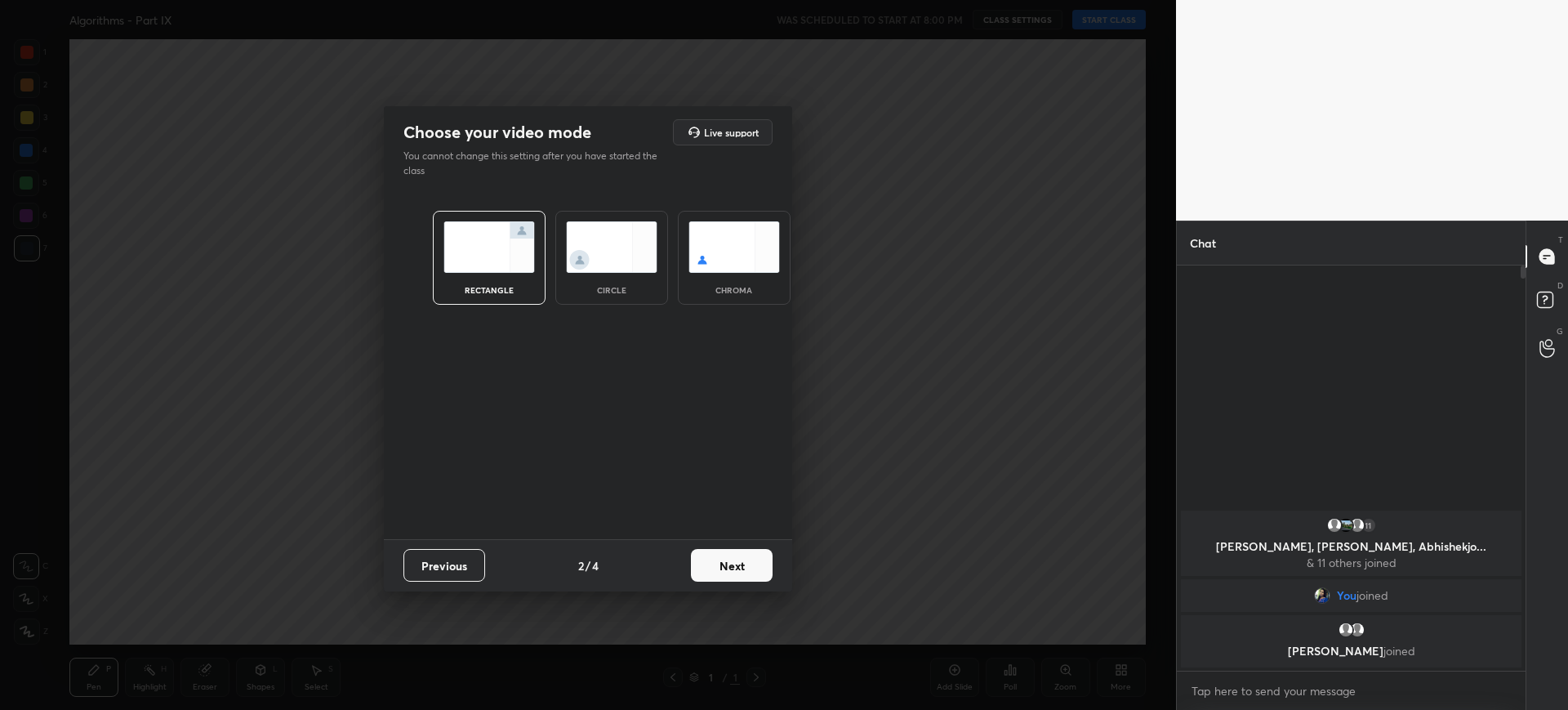
scroll to position [440, 344]
click at [753, 560] on button "Next" at bounding box center [731, 564] width 82 height 32
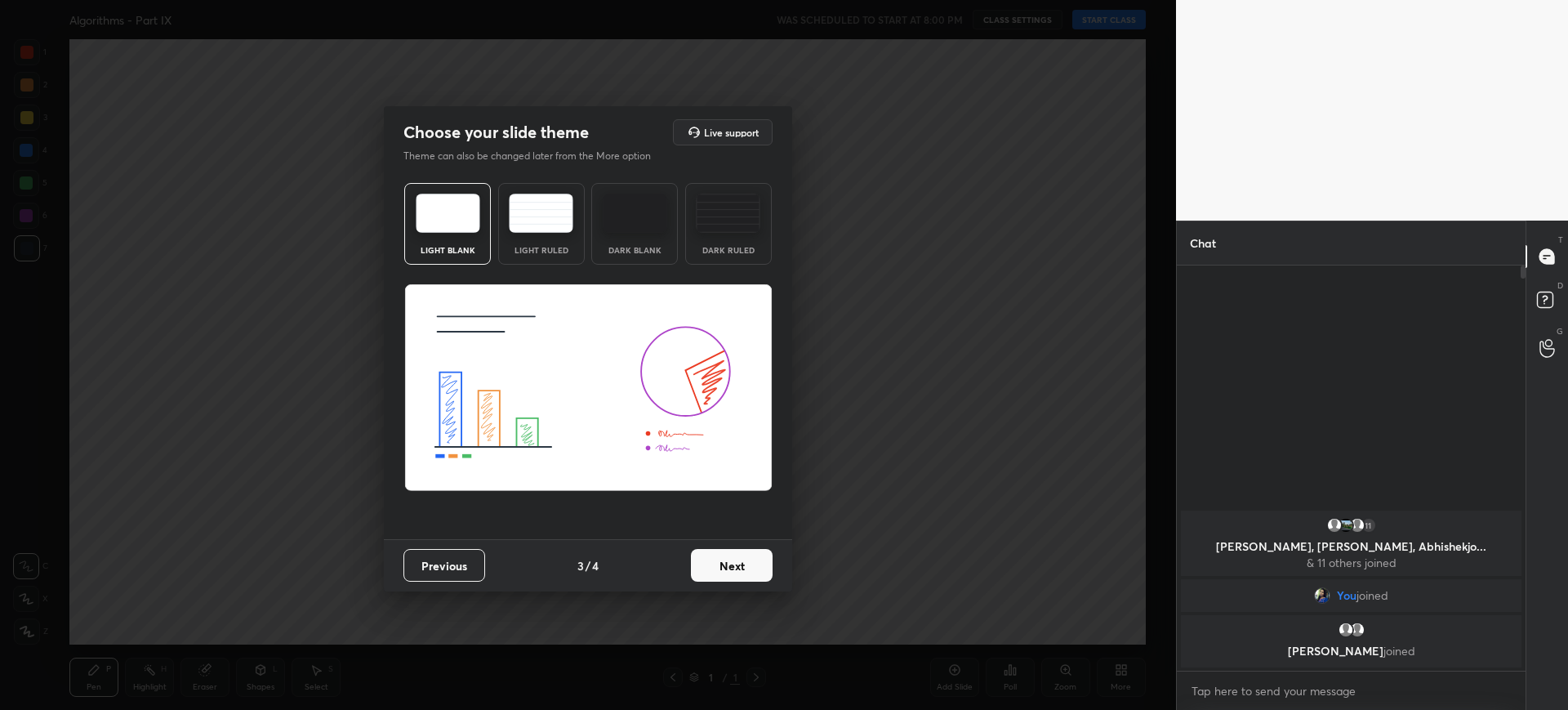
click at [753, 560] on button "Next" at bounding box center [731, 564] width 82 height 32
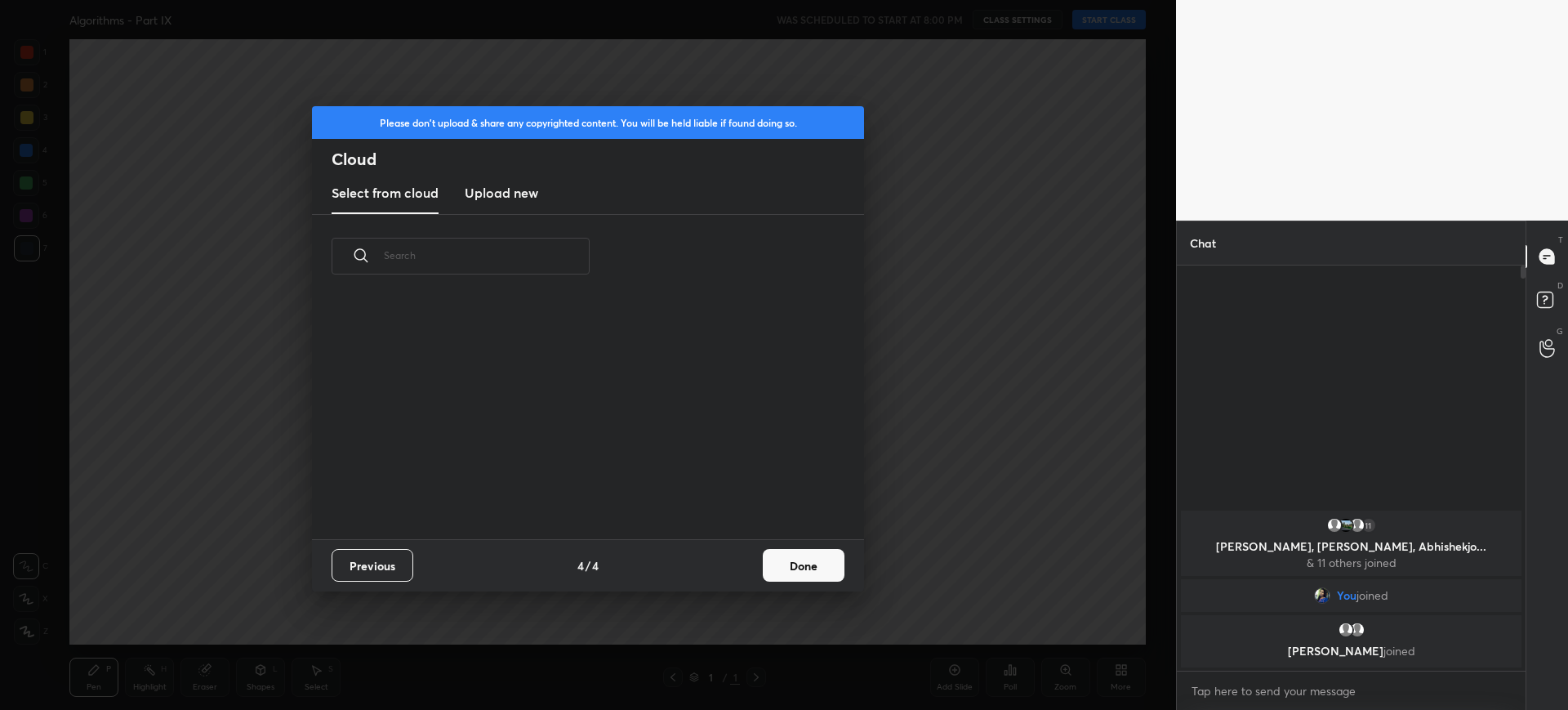
scroll to position [241, 524]
click at [818, 561] on button "Done" at bounding box center [803, 564] width 82 height 32
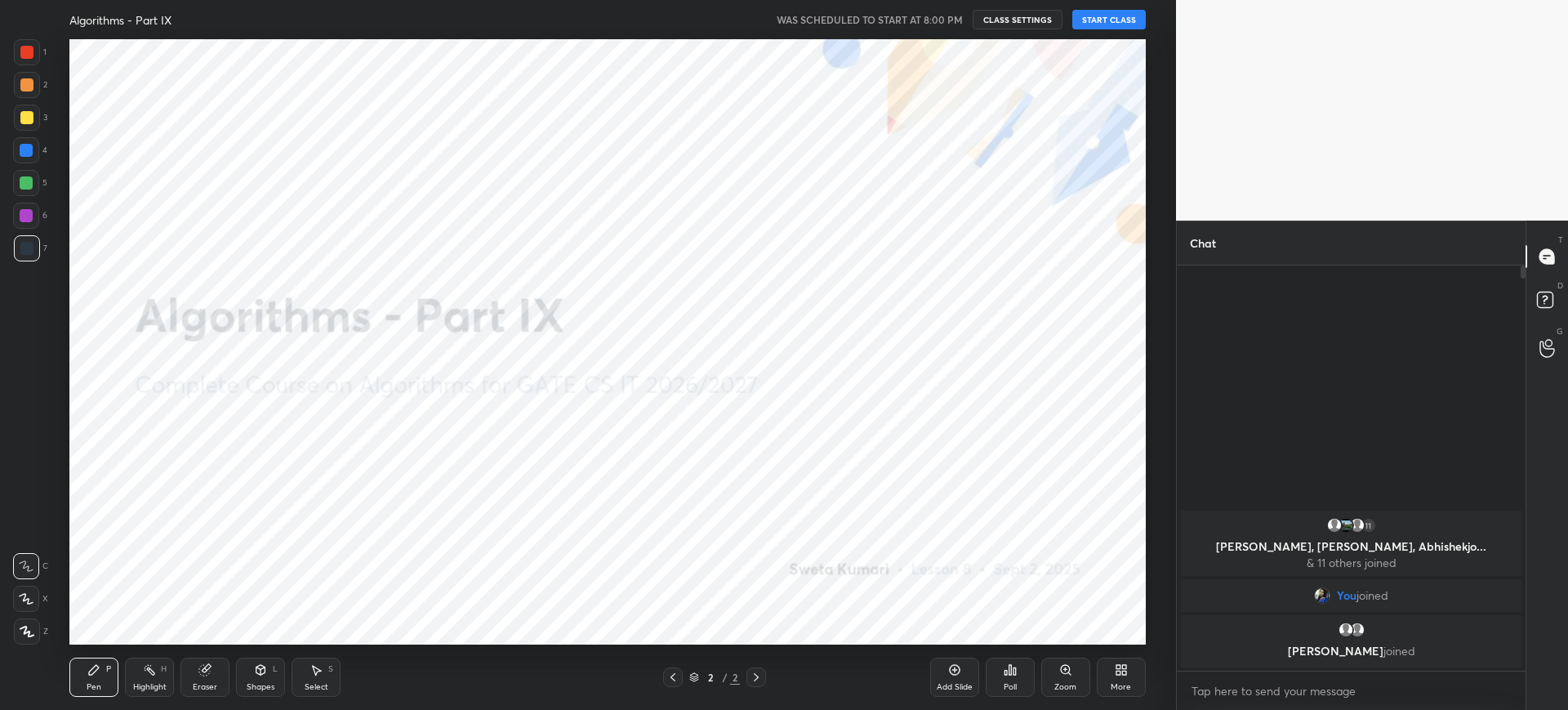
click at [1130, 14] on button "START CLASS" at bounding box center [1109, 20] width 74 height 20
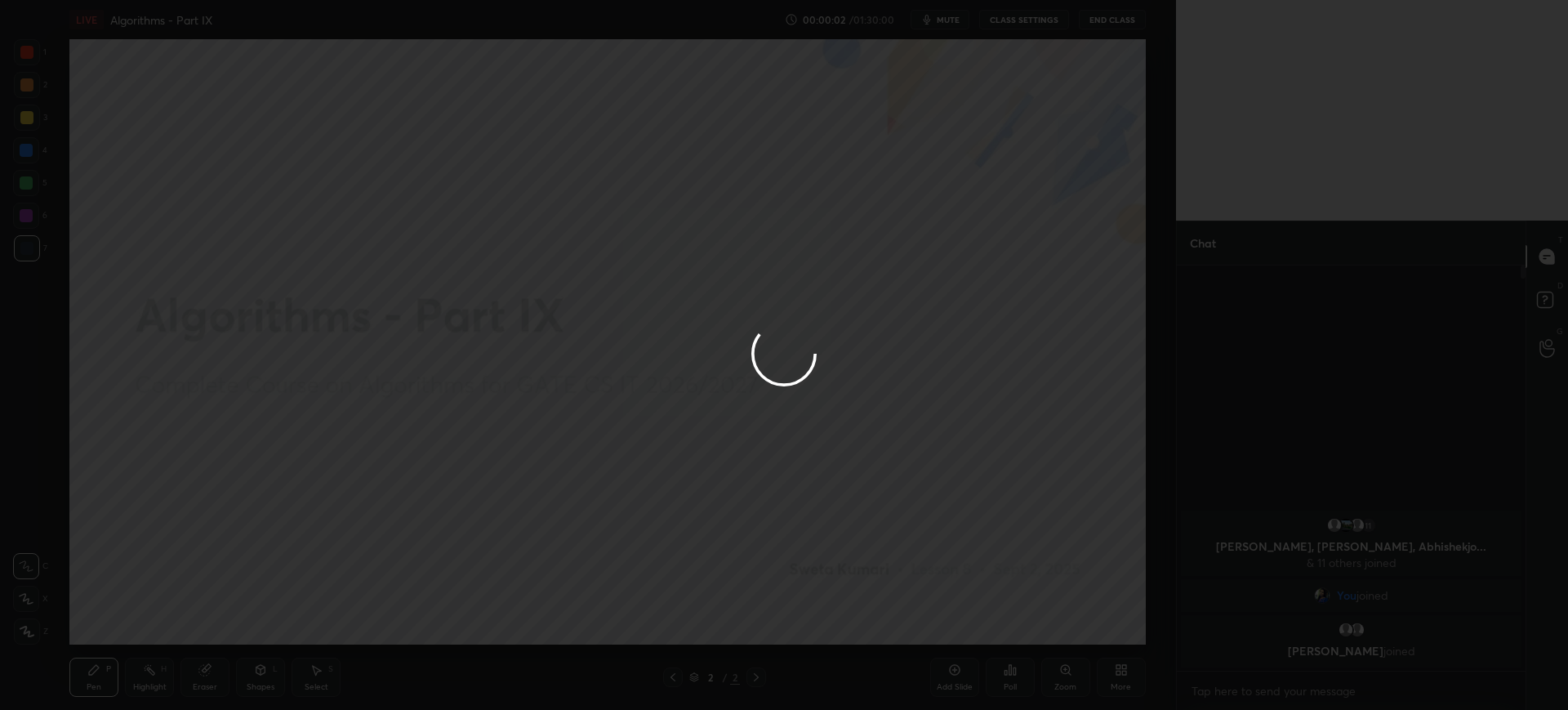
drag, startPoint x: 520, startPoint y: 490, endPoint x: 581, endPoint y: 480, distance: 61.8
click at [650, 485] on div at bounding box center [784, 355] width 1568 height 710
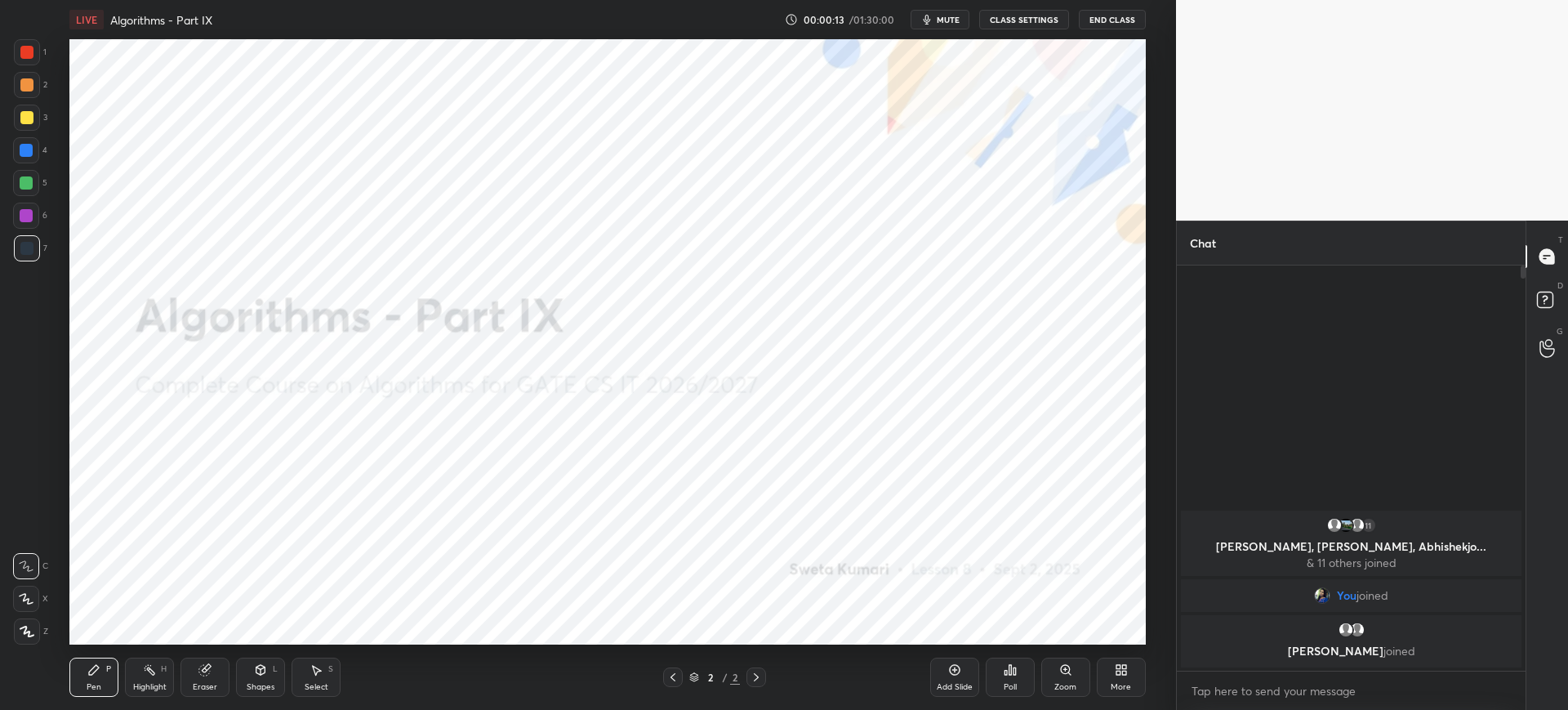
drag, startPoint x: 948, startPoint y: 666, endPoint x: 943, endPoint y: 650, distance: 16.8
click at [946, 666] on div "Add Slide" at bounding box center [955, 678] width 49 height 39
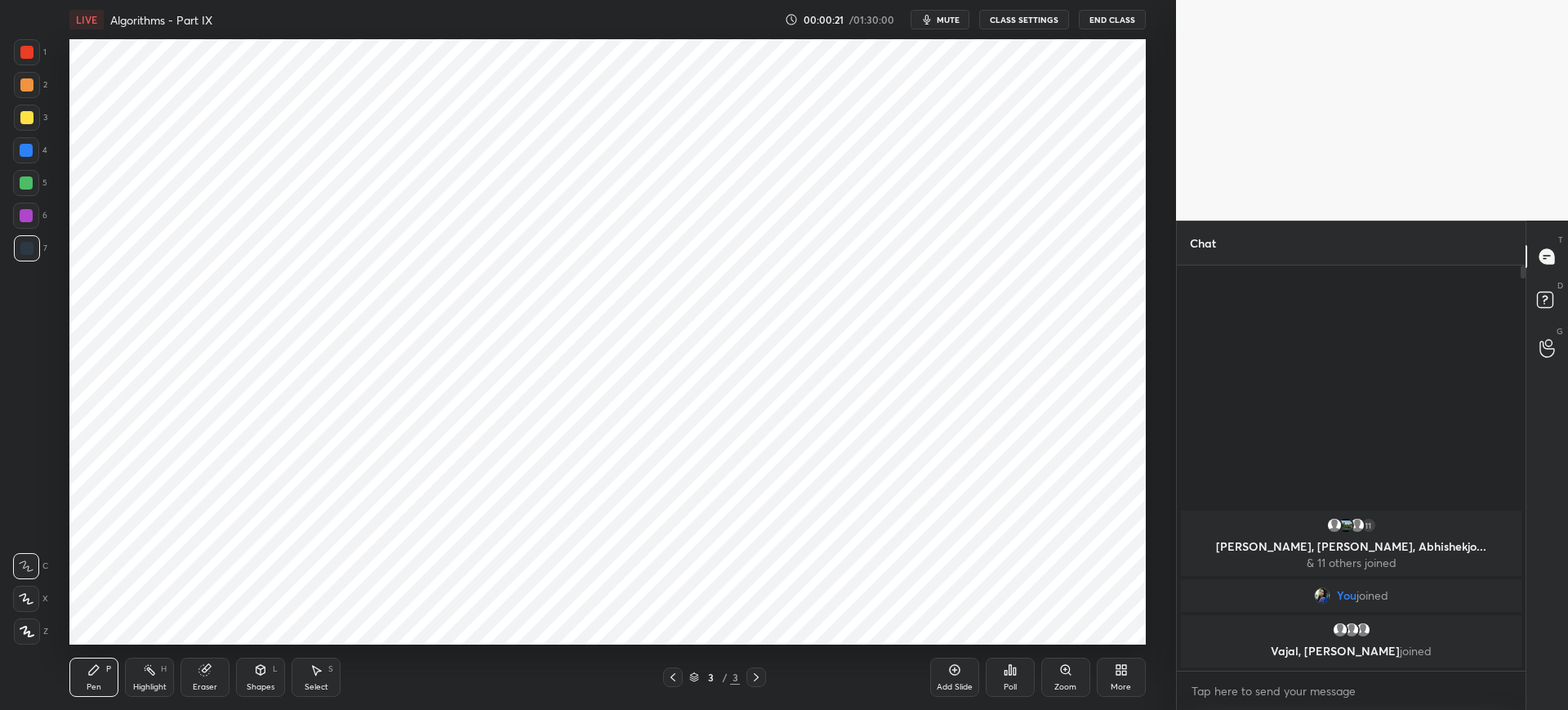
click at [998, 673] on div "Poll" at bounding box center [1011, 678] width 49 height 39
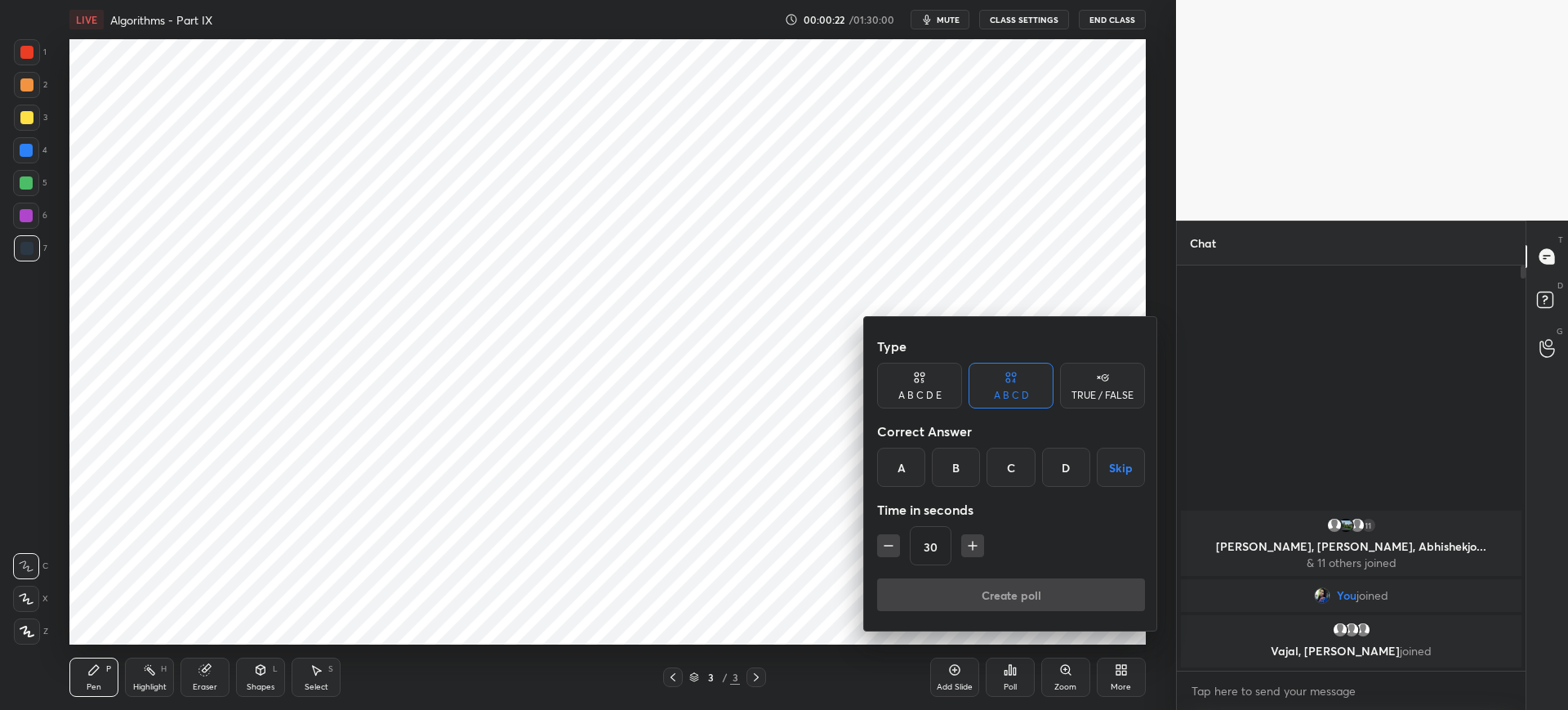
drag, startPoint x: 911, startPoint y: 471, endPoint x: 928, endPoint y: 517, distance: 49.0
click at [912, 473] on div "A" at bounding box center [900, 467] width 48 height 39
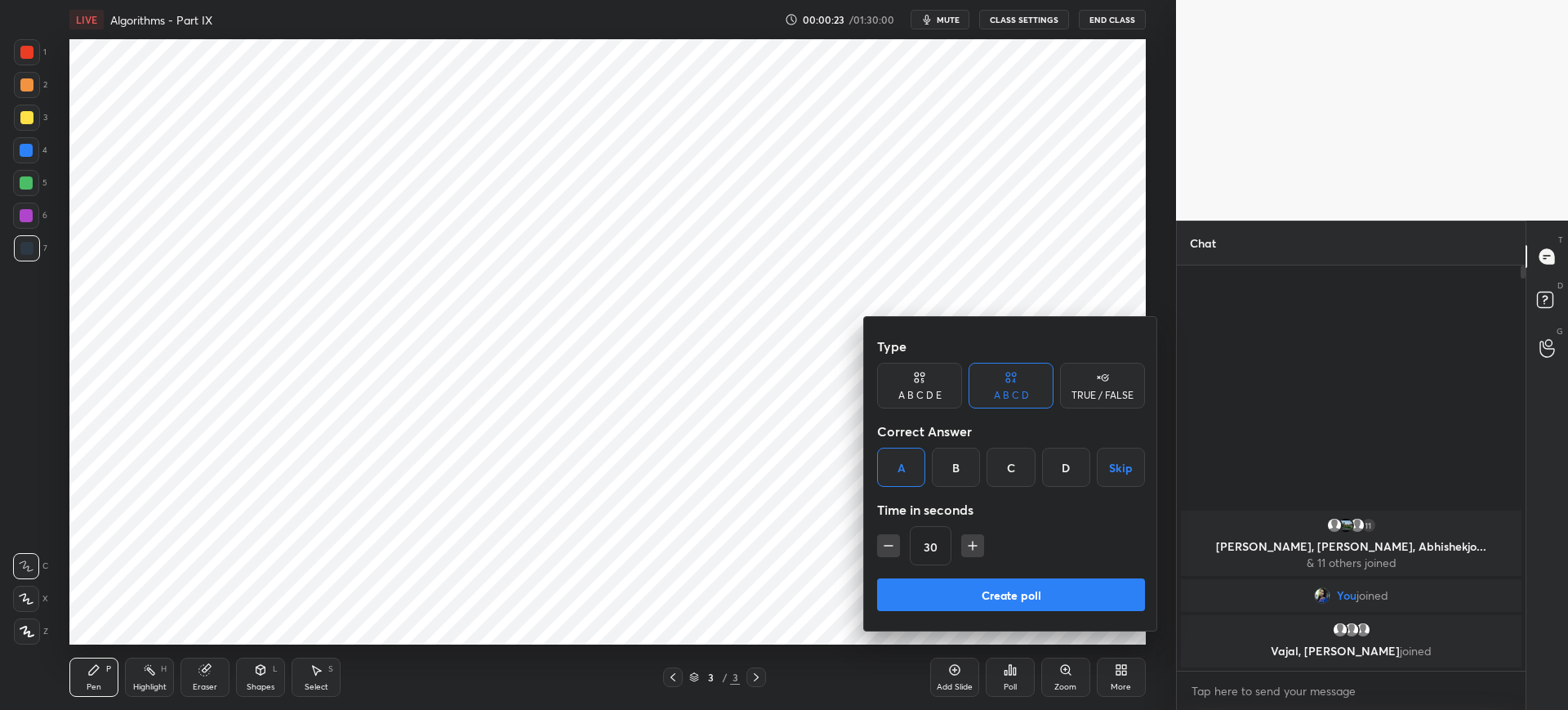
click at [963, 591] on button "Create poll" at bounding box center [1011, 594] width 267 height 32
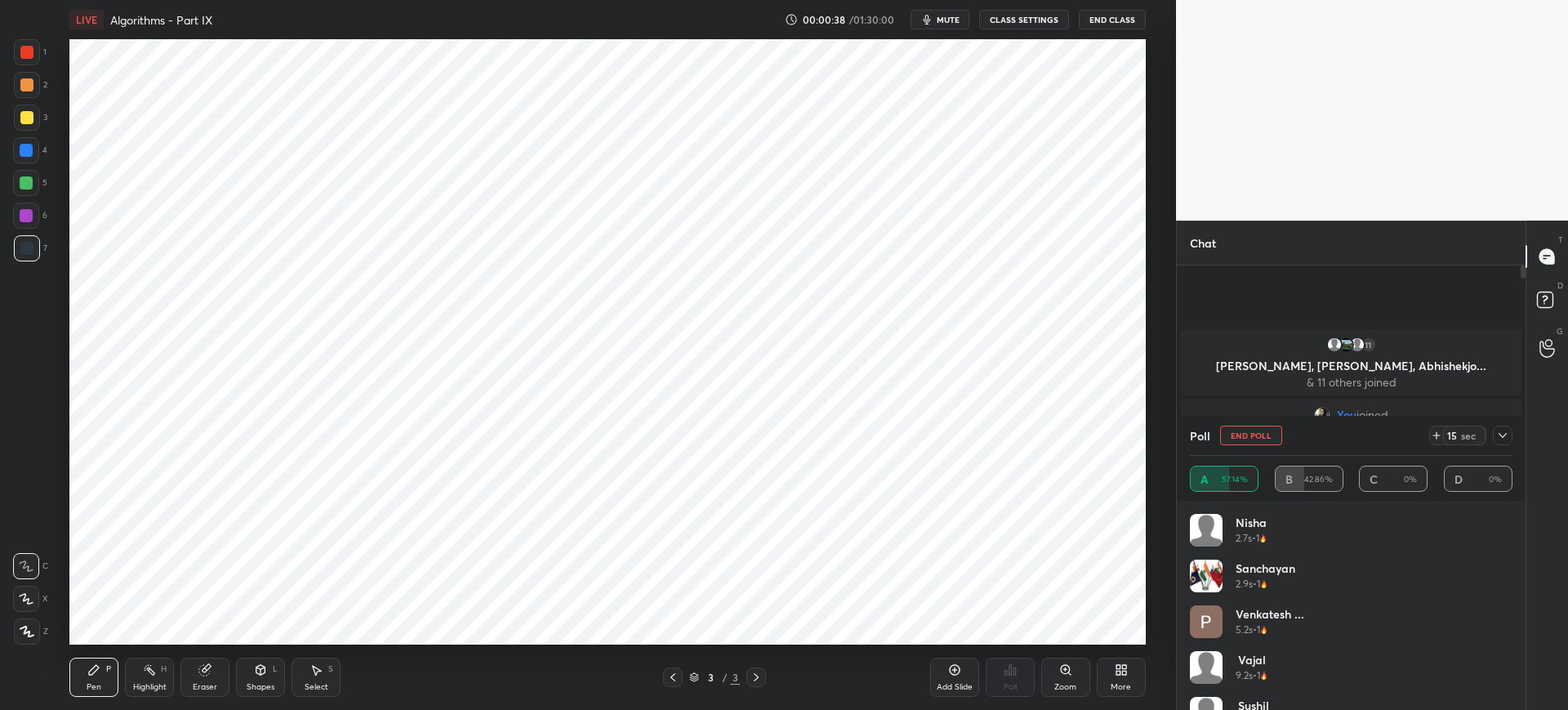
scroll to position [32, 0]
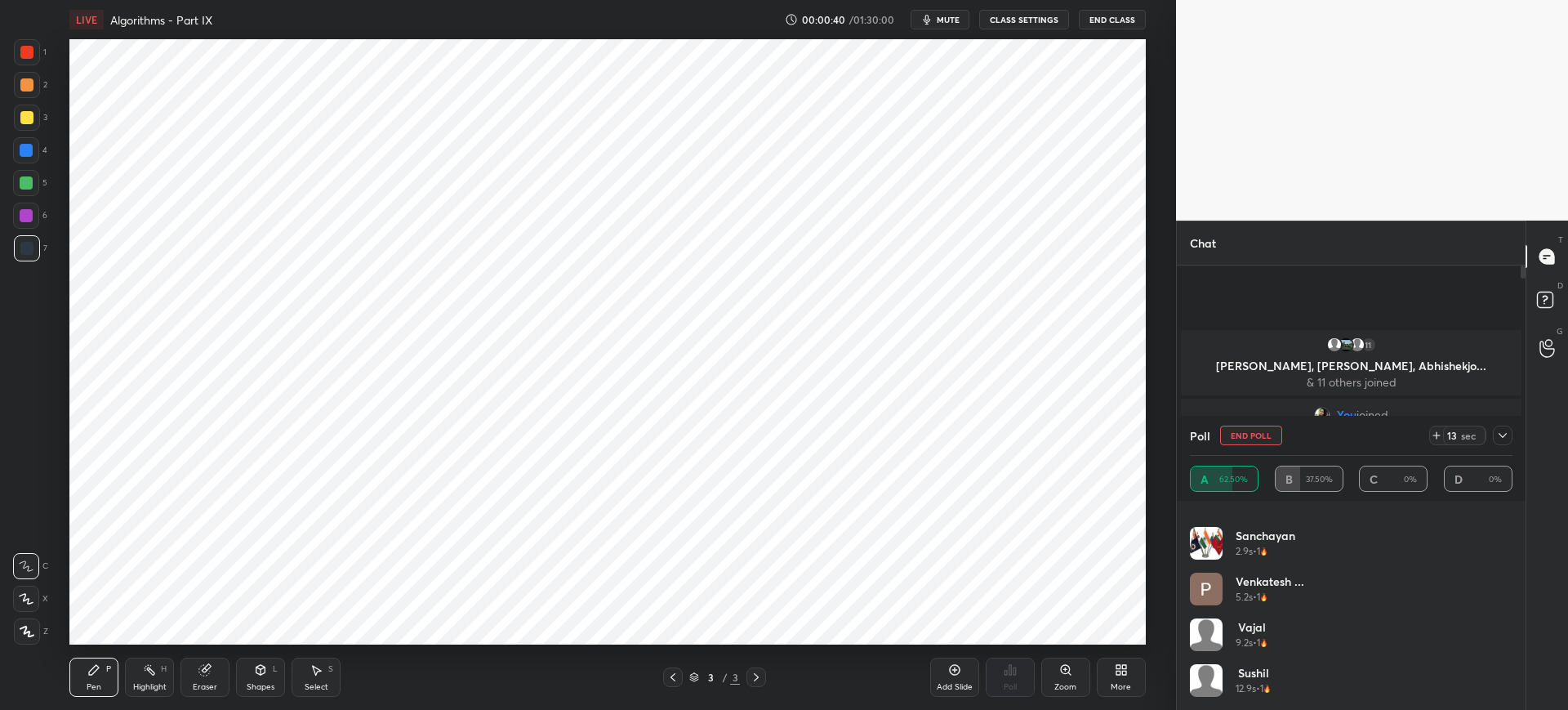
click at [1500, 438] on icon at bounding box center [1502, 435] width 13 height 13
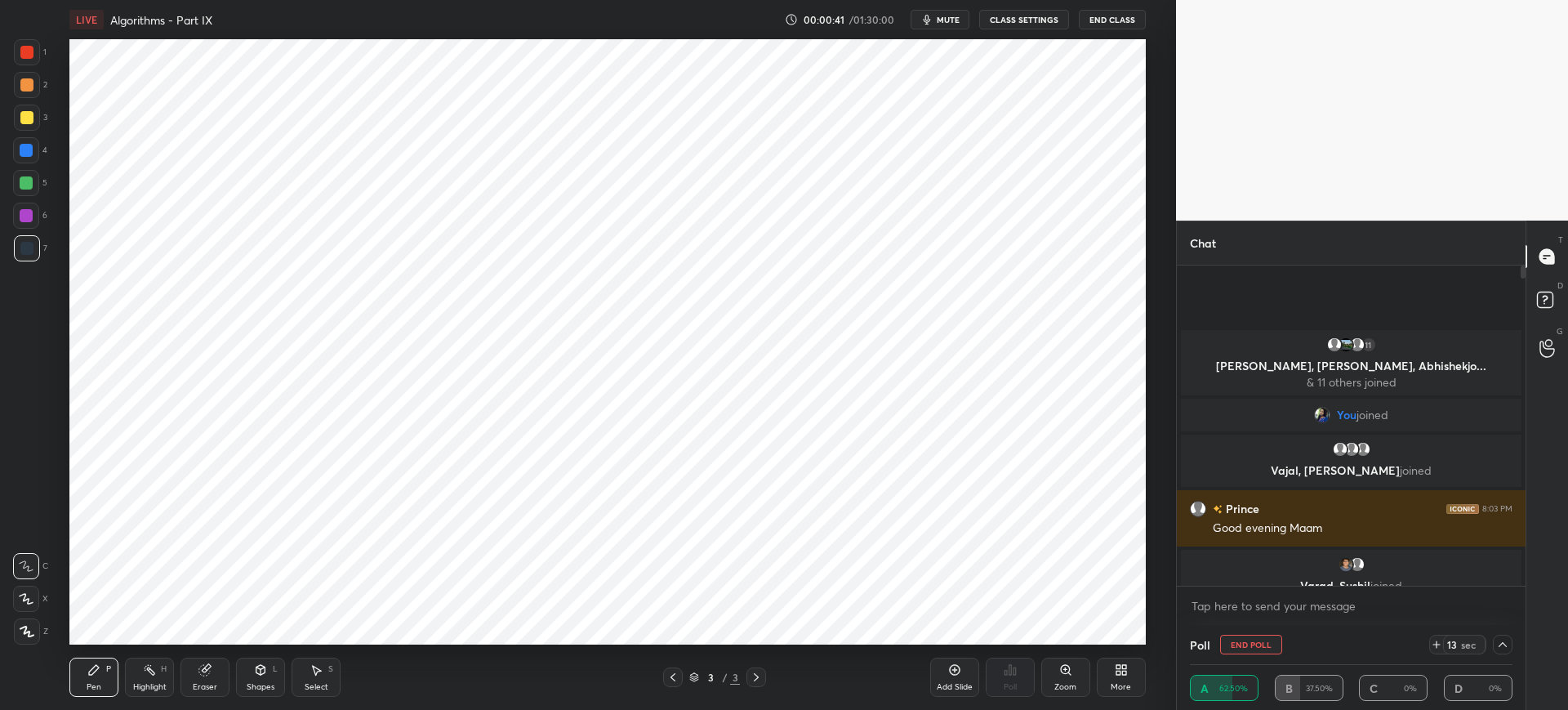
scroll to position [0, 0]
click at [1509, 635] on div at bounding box center [1502, 644] width 20 height 20
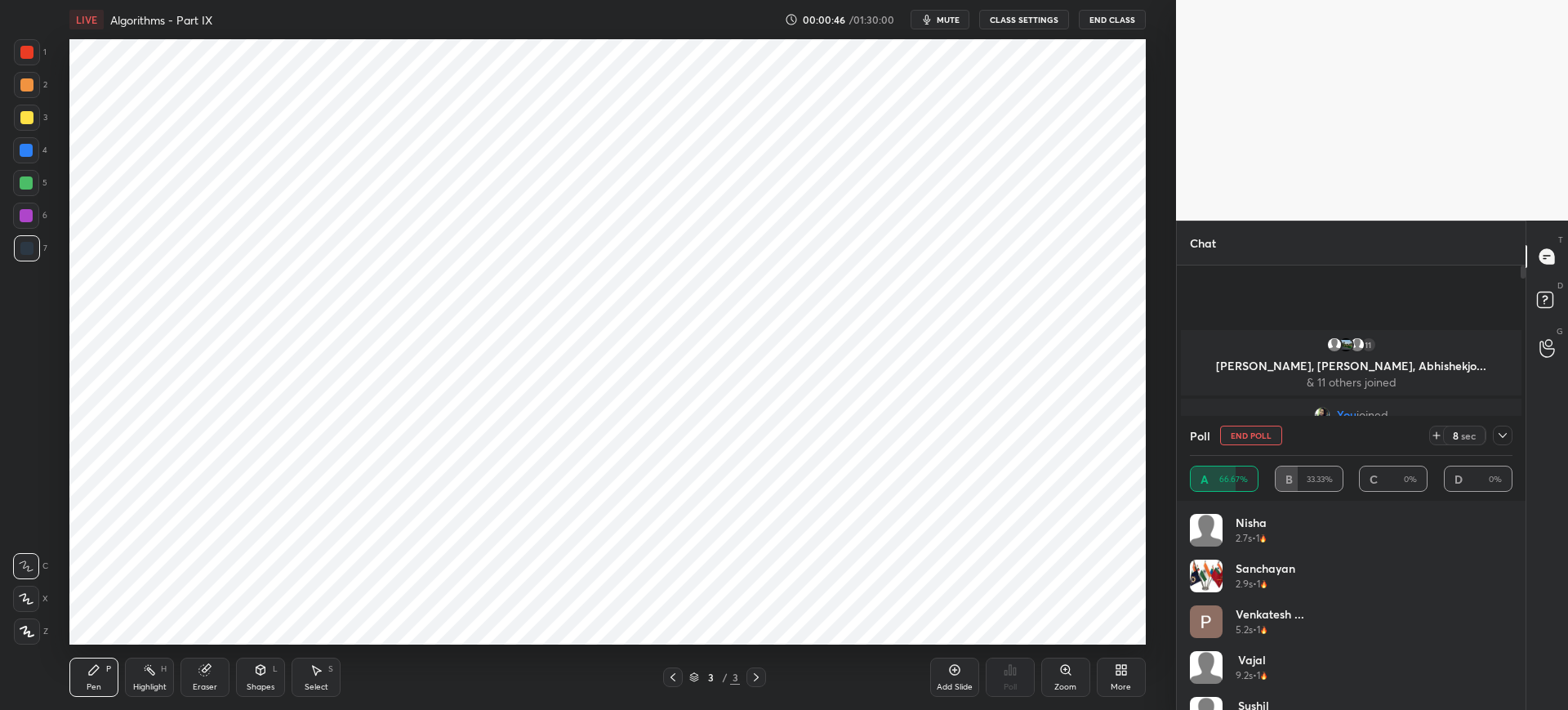
scroll to position [191, 318]
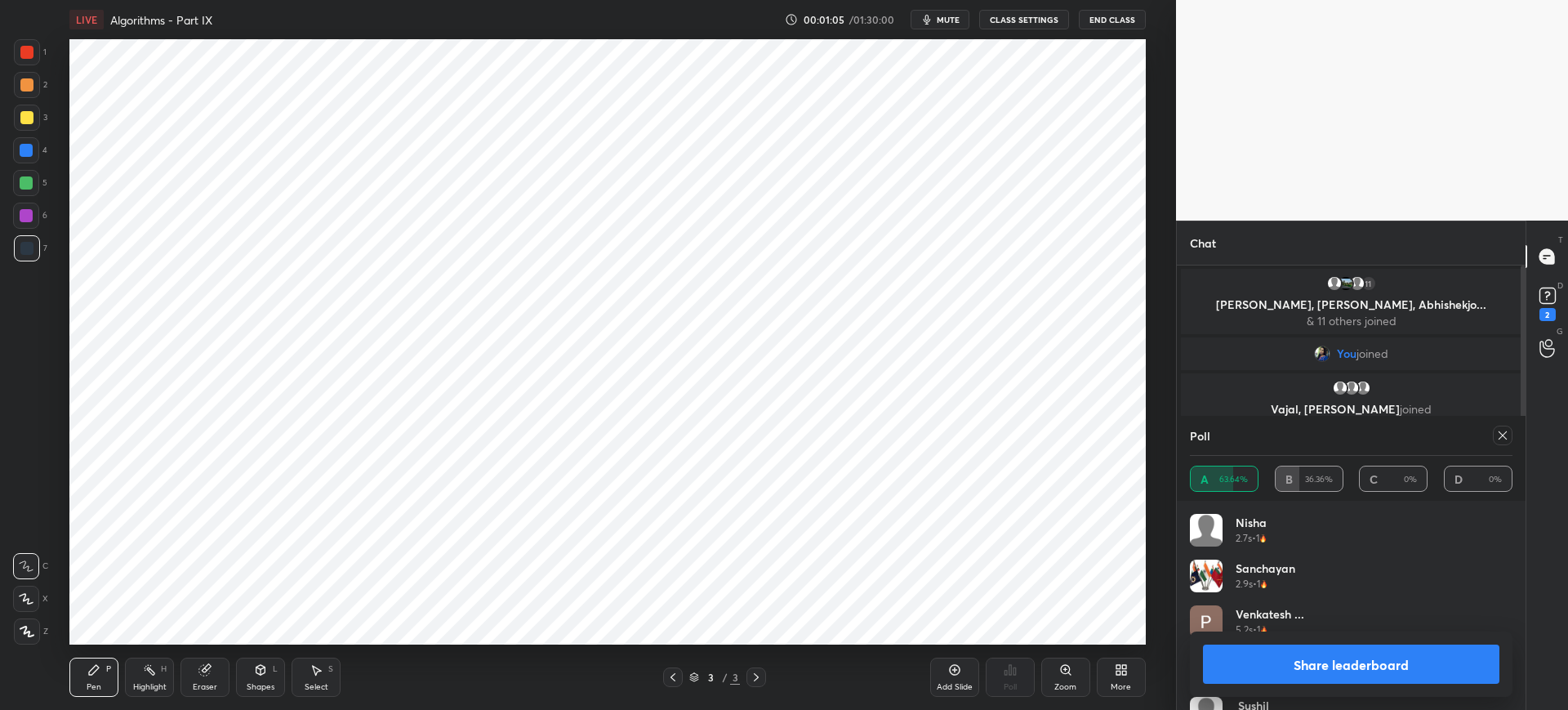
click at [1460, 651] on button "Share leaderboard" at bounding box center [1352, 664] width 297 height 39
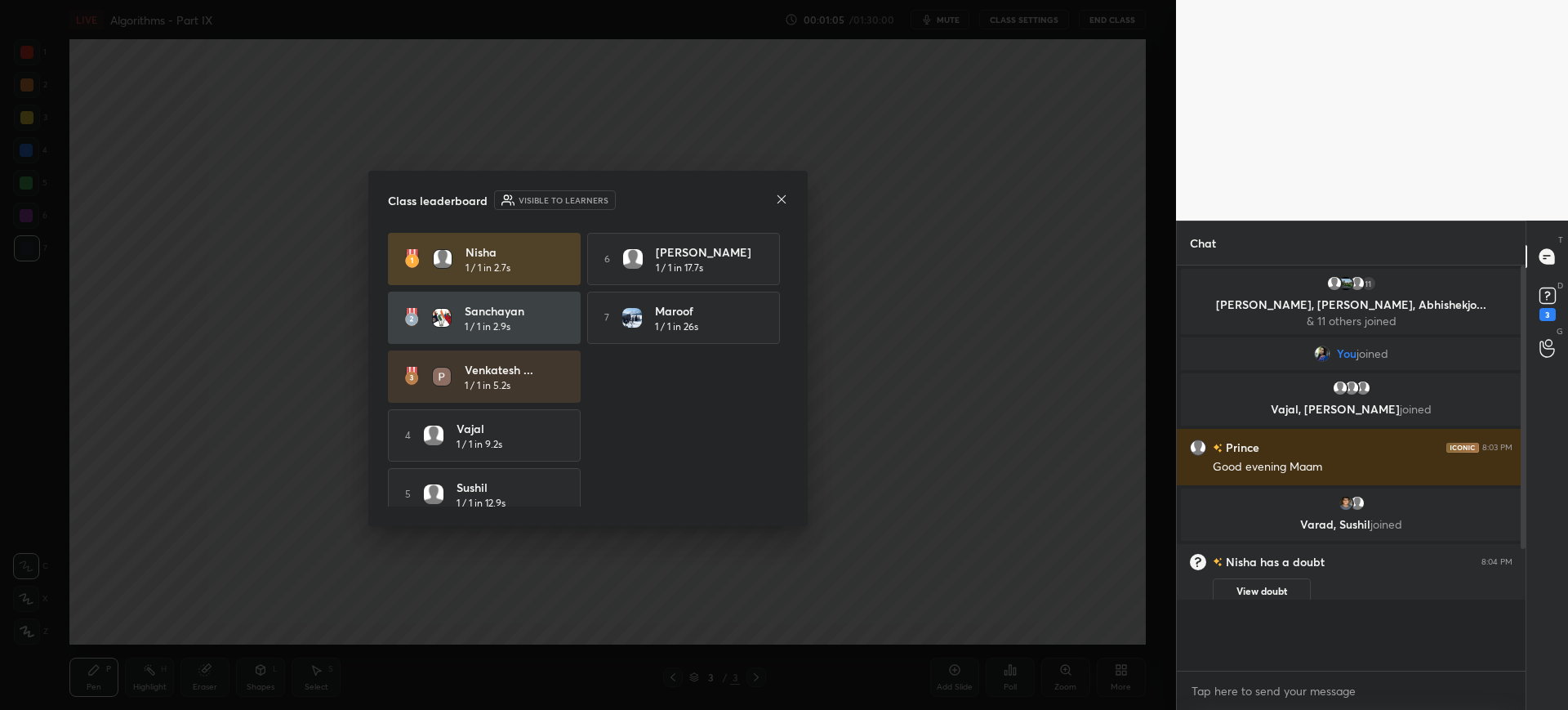
scroll to position [435, 344]
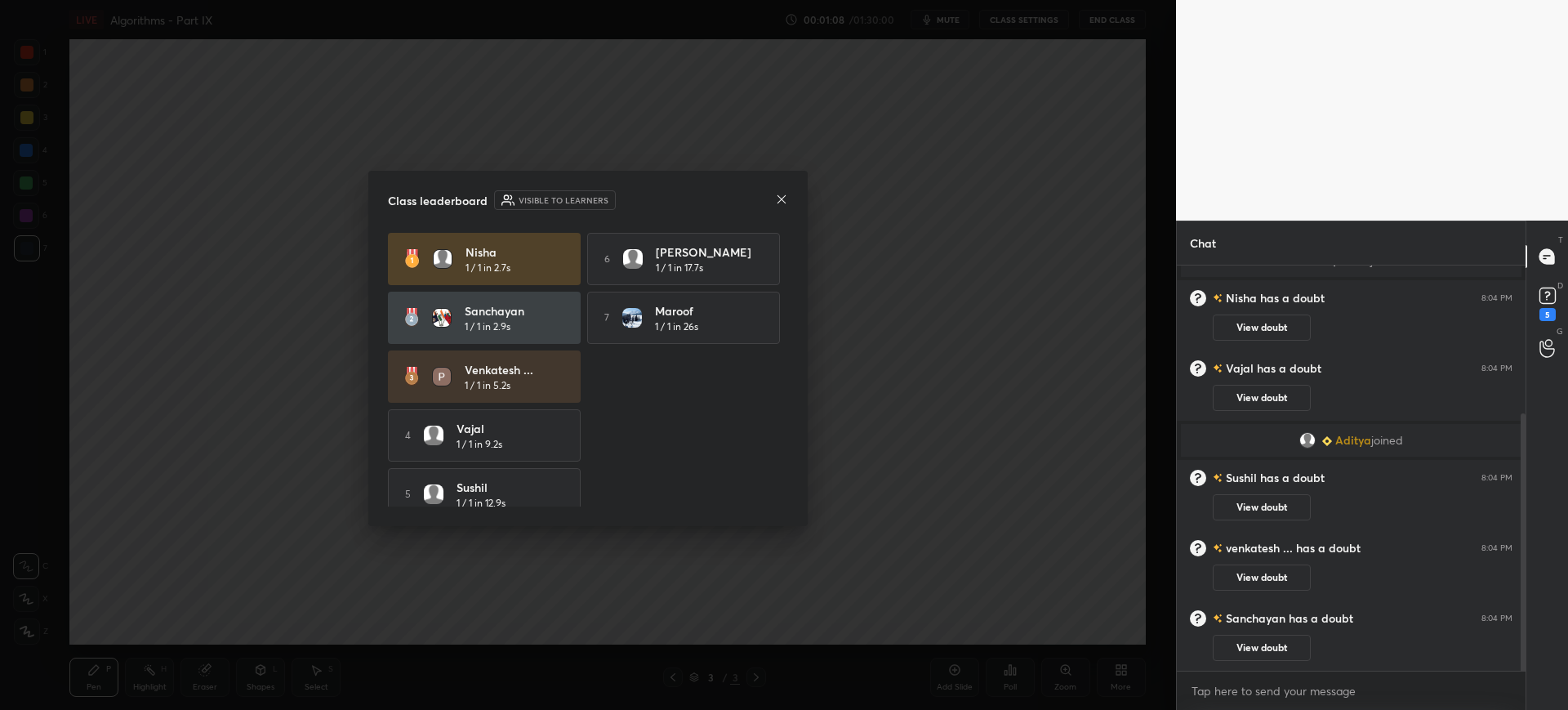
click at [780, 193] on icon at bounding box center [781, 199] width 13 height 13
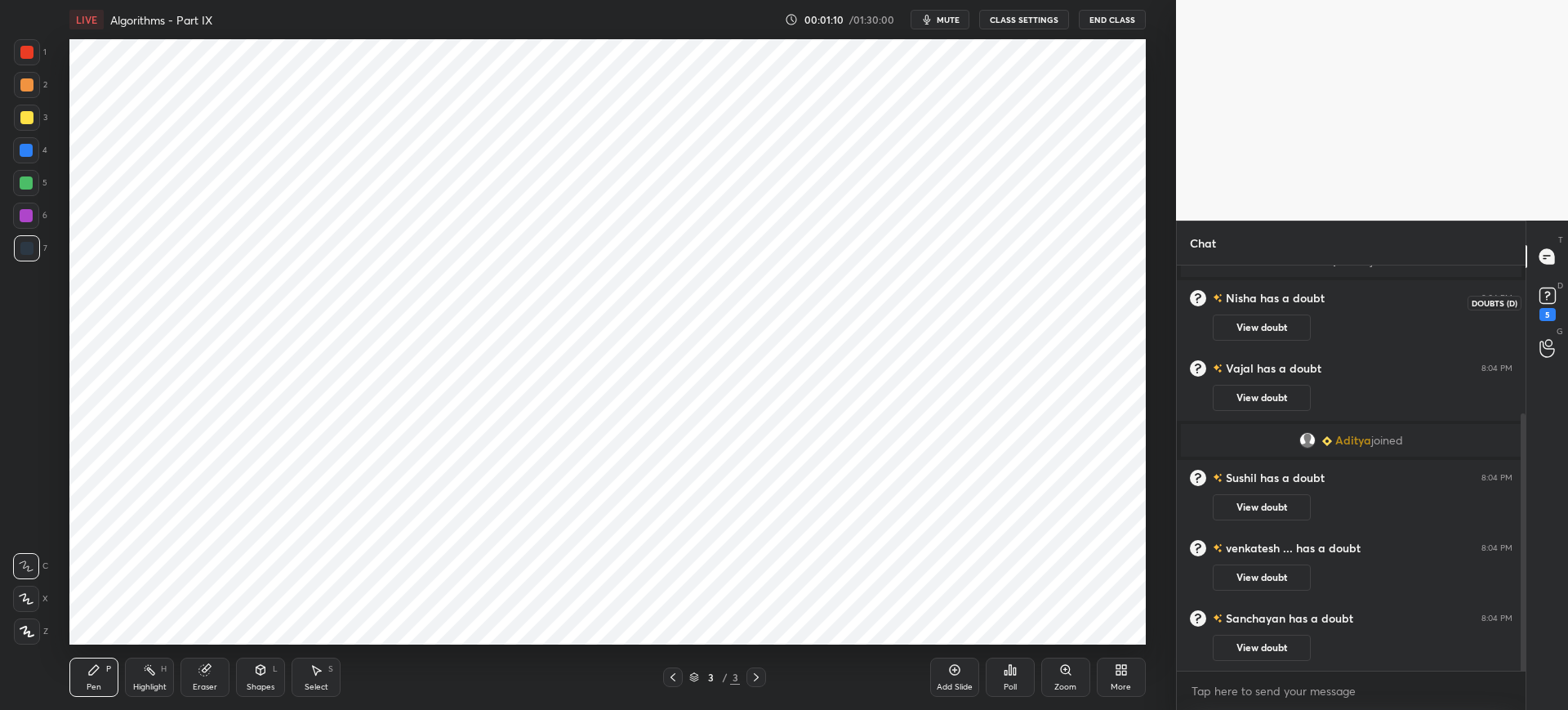
click at [1537, 291] on icon at bounding box center [1547, 295] width 25 height 25
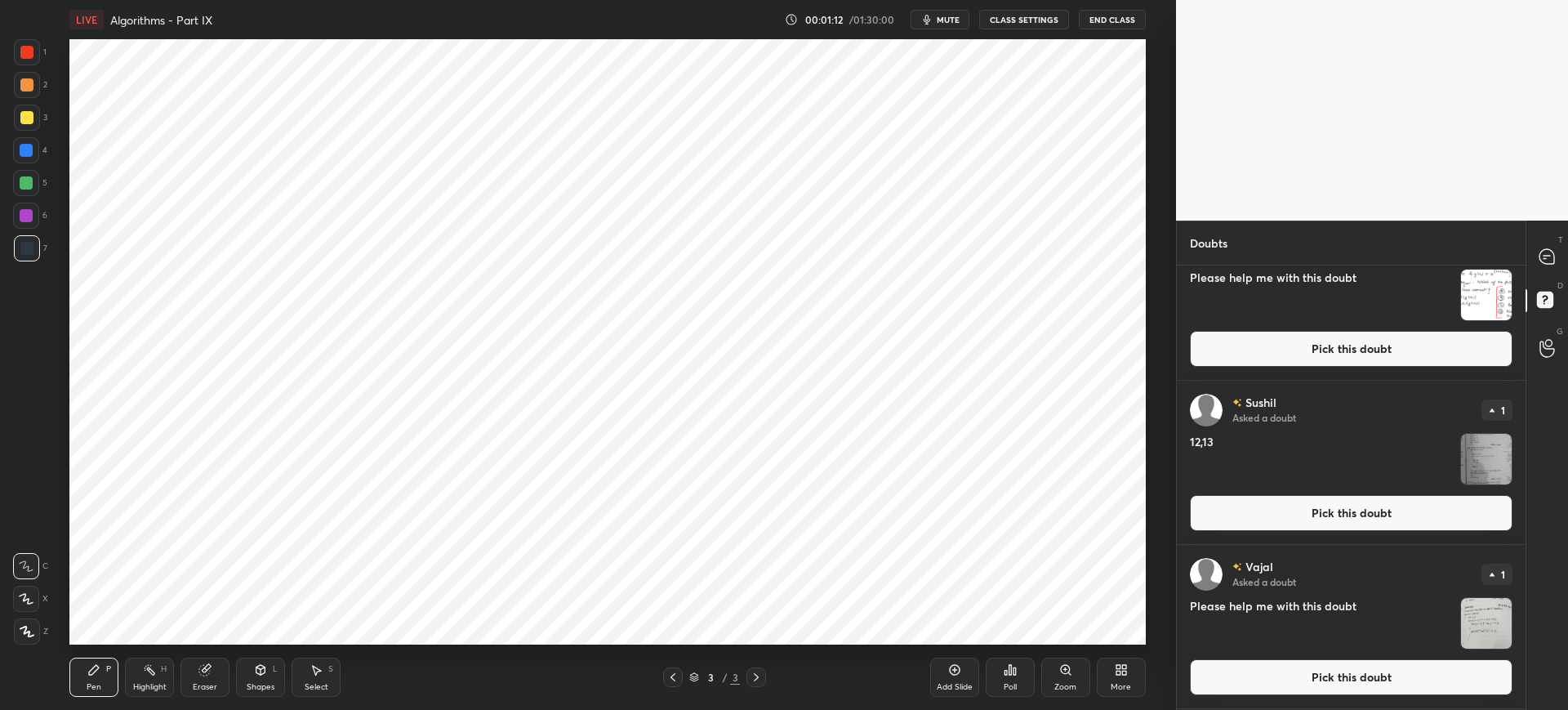
click at [1274, 678] on button "Pick this doubt" at bounding box center [1351, 677] width 322 height 36
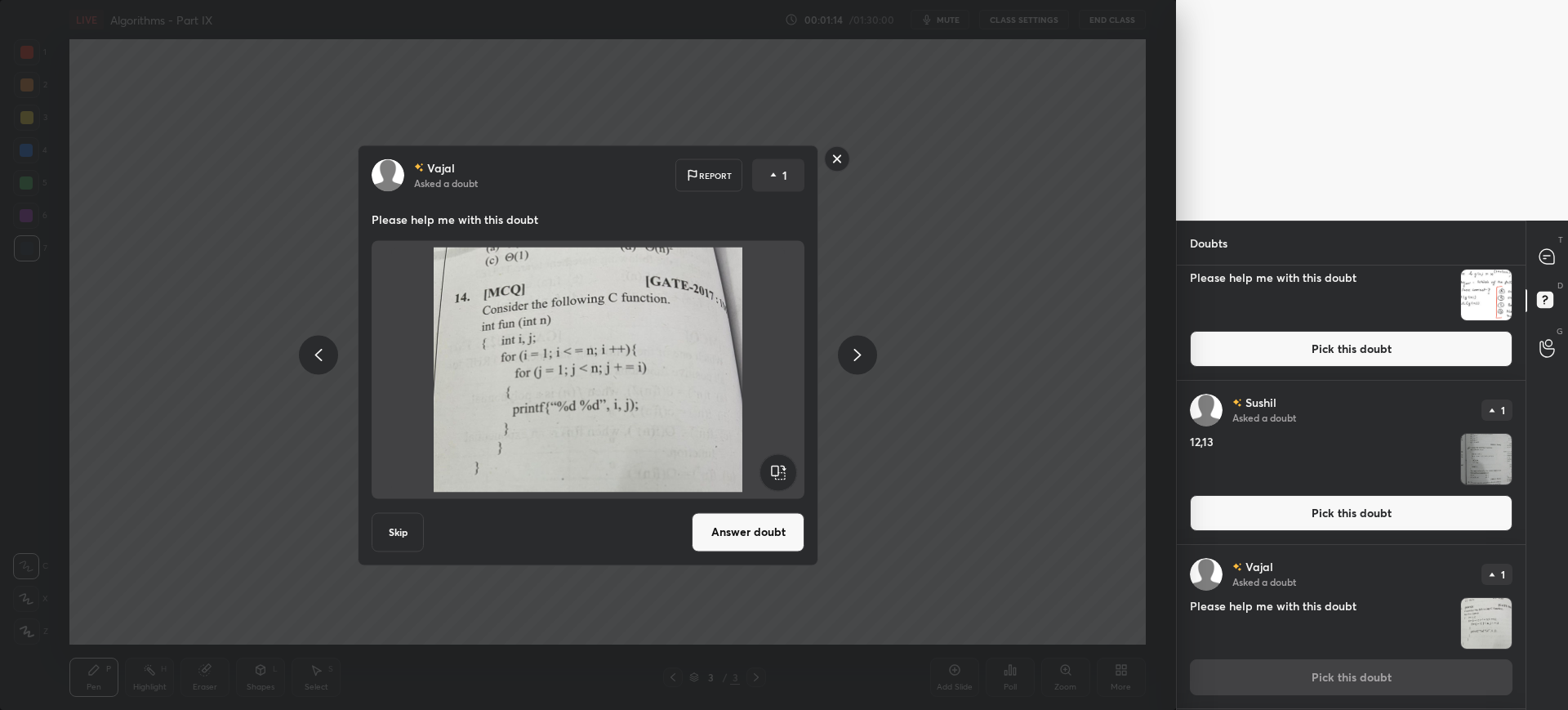
click at [774, 519] on button "Answer doubt" at bounding box center [748, 532] width 113 height 39
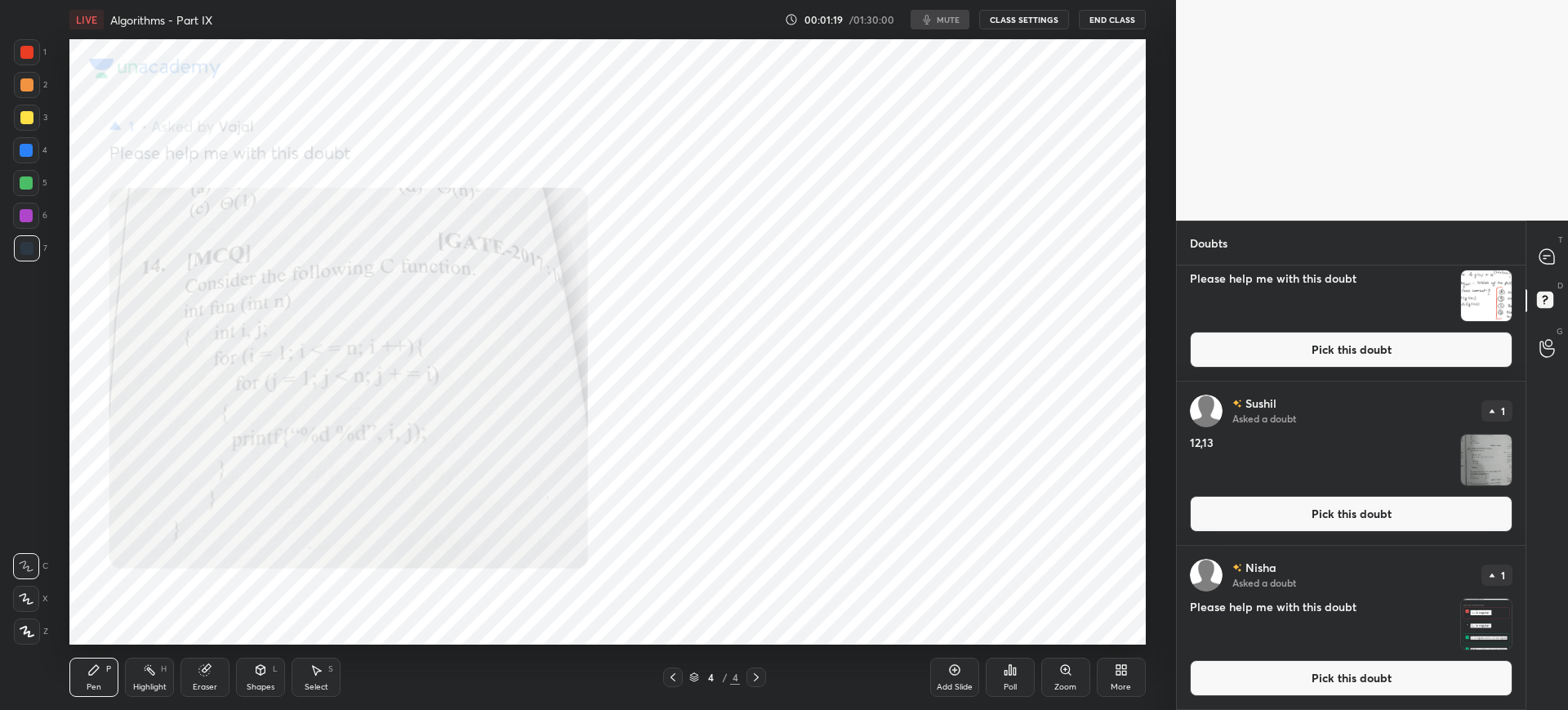
click at [1323, 685] on button "Pick this doubt" at bounding box center [1351, 678] width 322 height 36
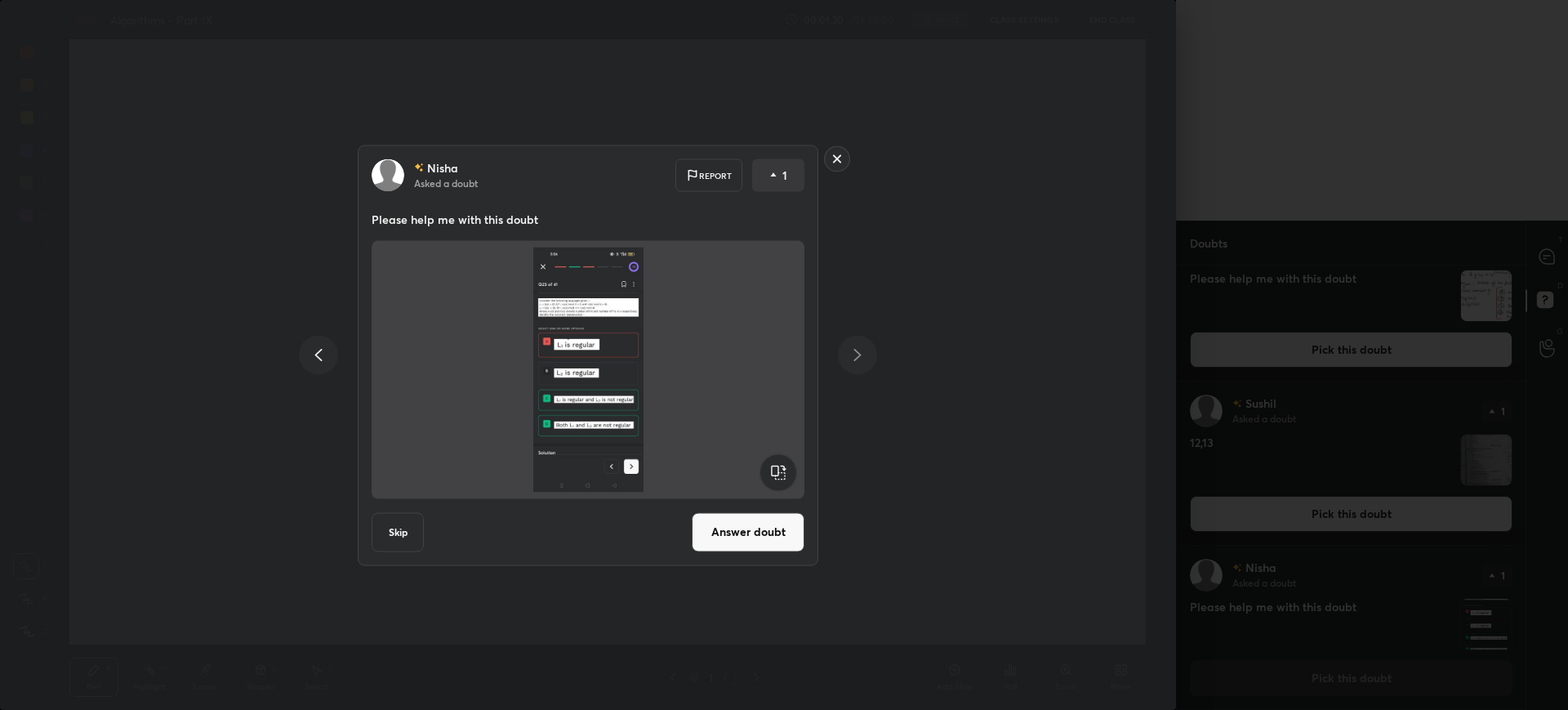
click at [765, 529] on button "Answer doubt" at bounding box center [748, 532] width 113 height 39
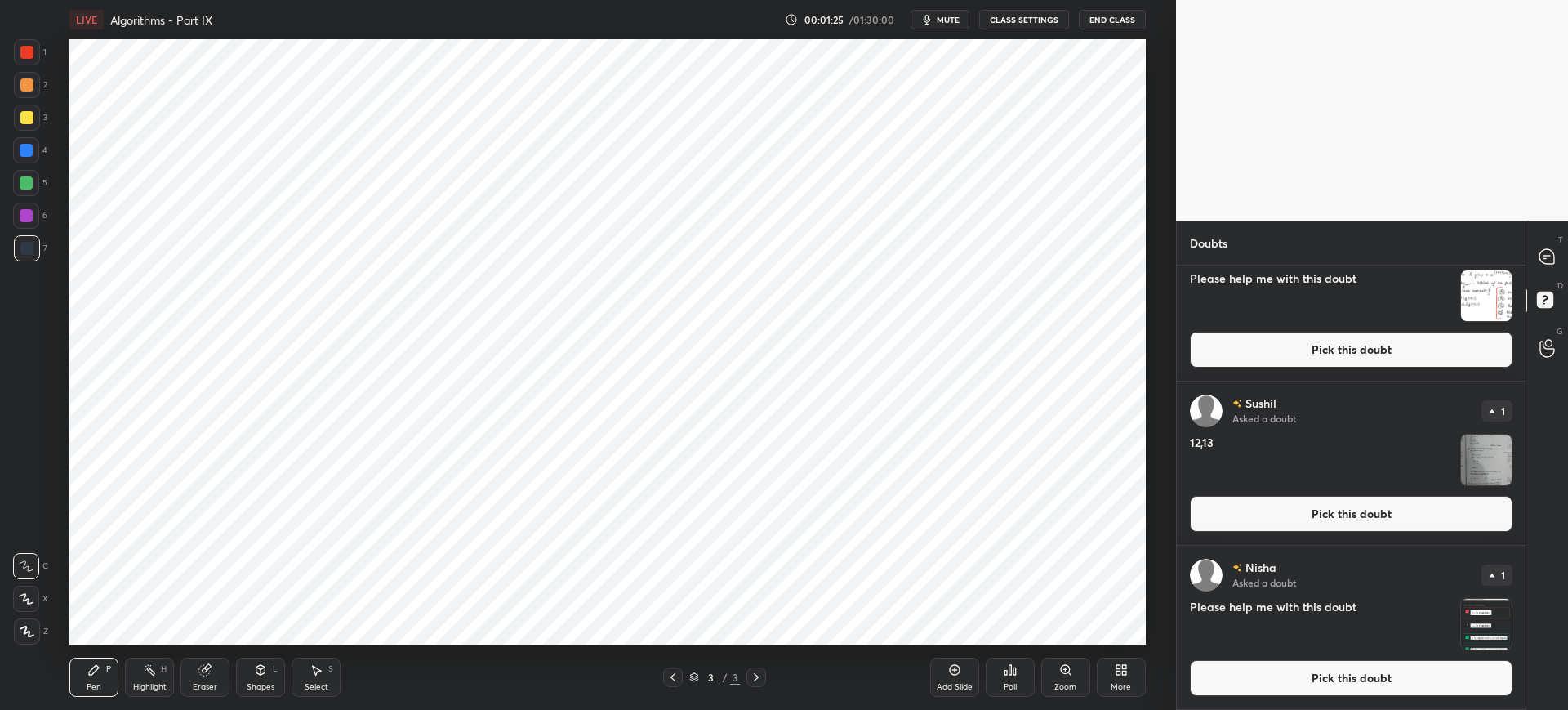
click at [1305, 668] on button "Pick this doubt" at bounding box center [1351, 678] width 322 height 36
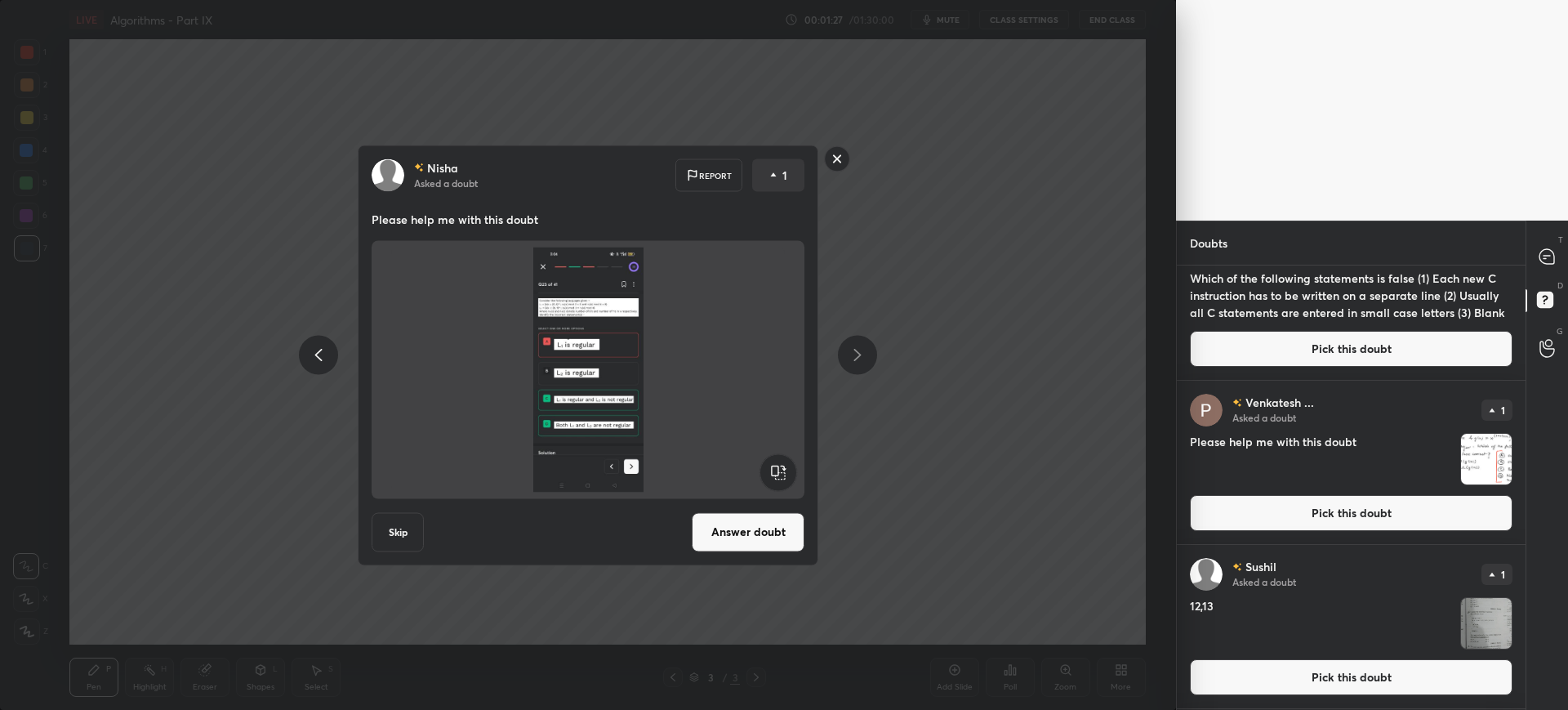
click at [757, 524] on button "Answer doubt" at bounding box center [748, 532] width 113 height 39
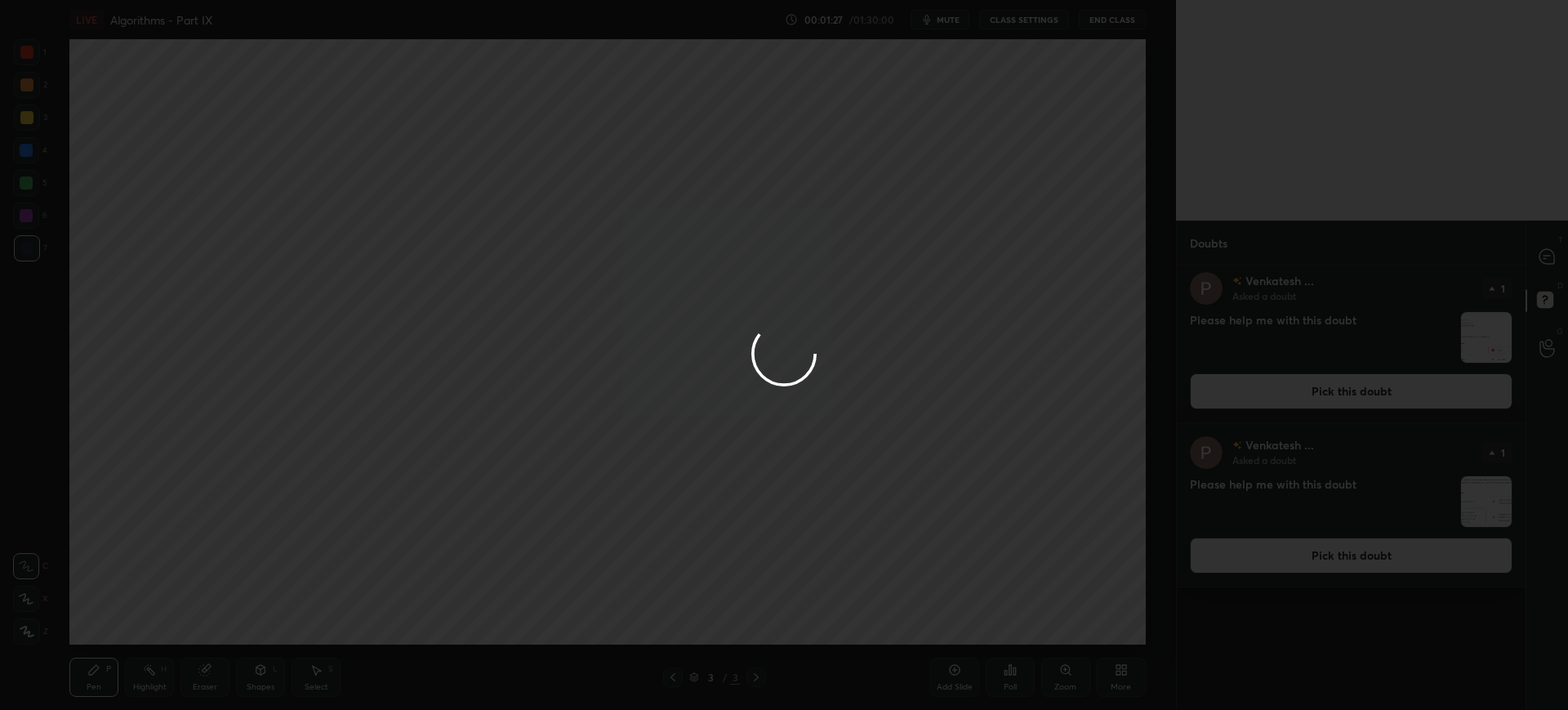
scroll to position [0, 0]
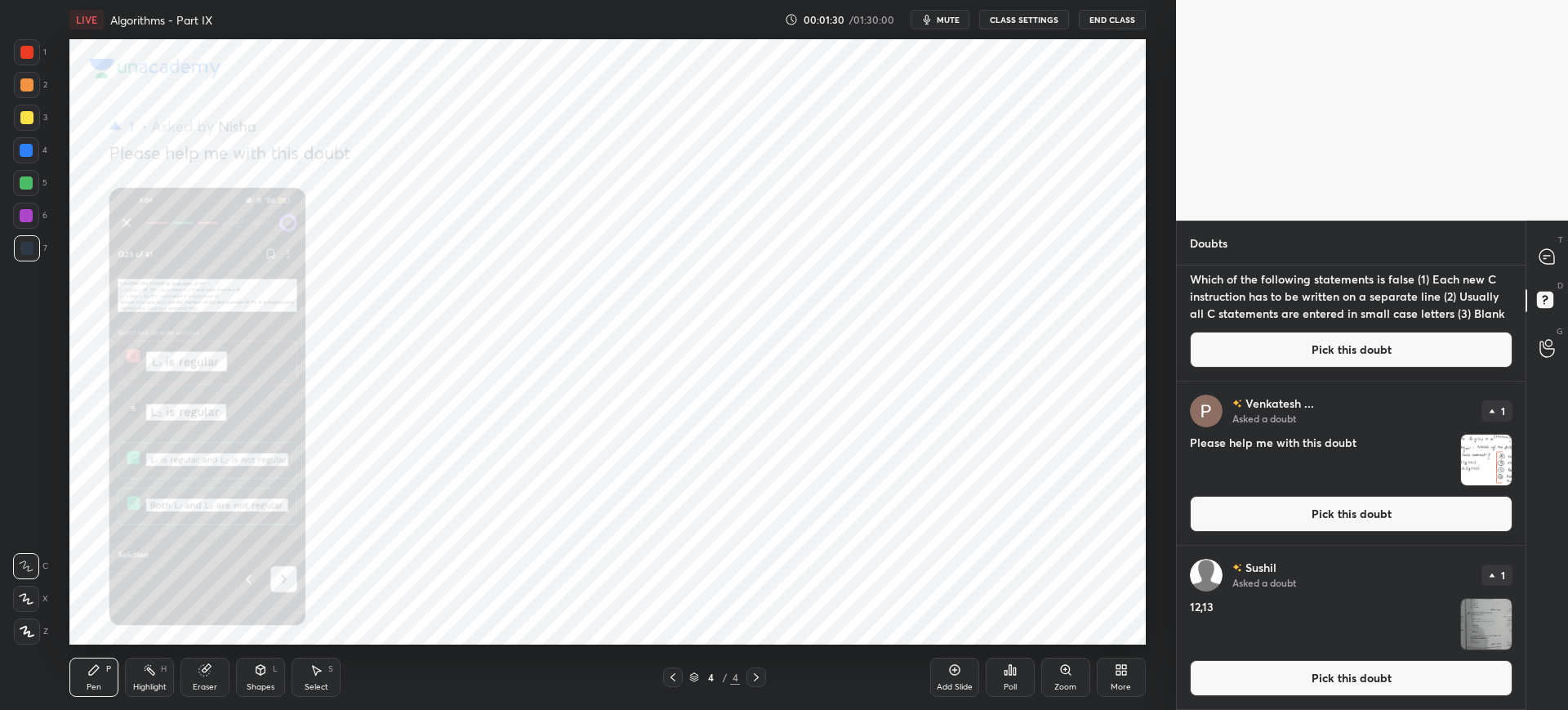
click at [1414, 667] on button "Pick this doubt" at bounding box center [1351, 678] width 322 height 36
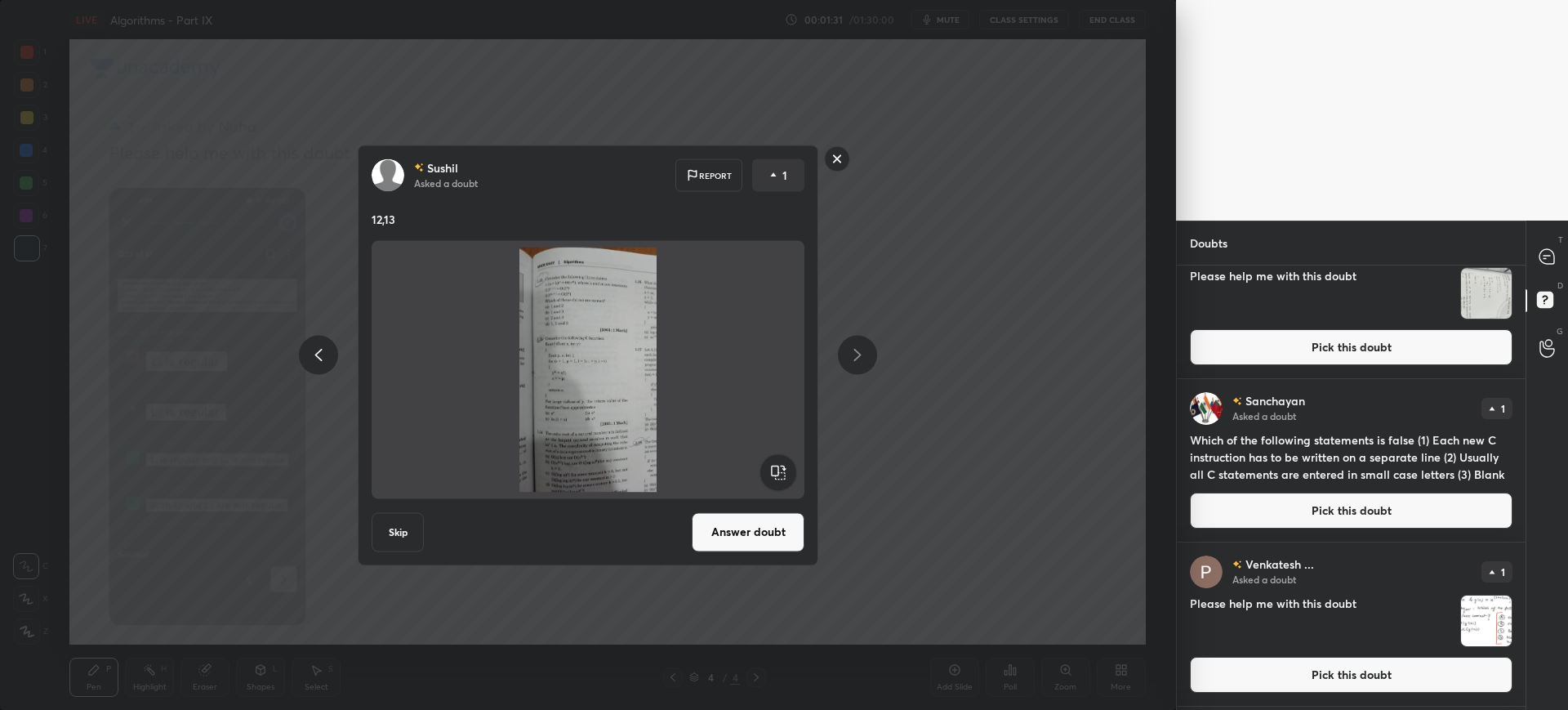
click at [726, 533] on button "Answer doubt" at bounding box center [748, 532] width 113 height 39
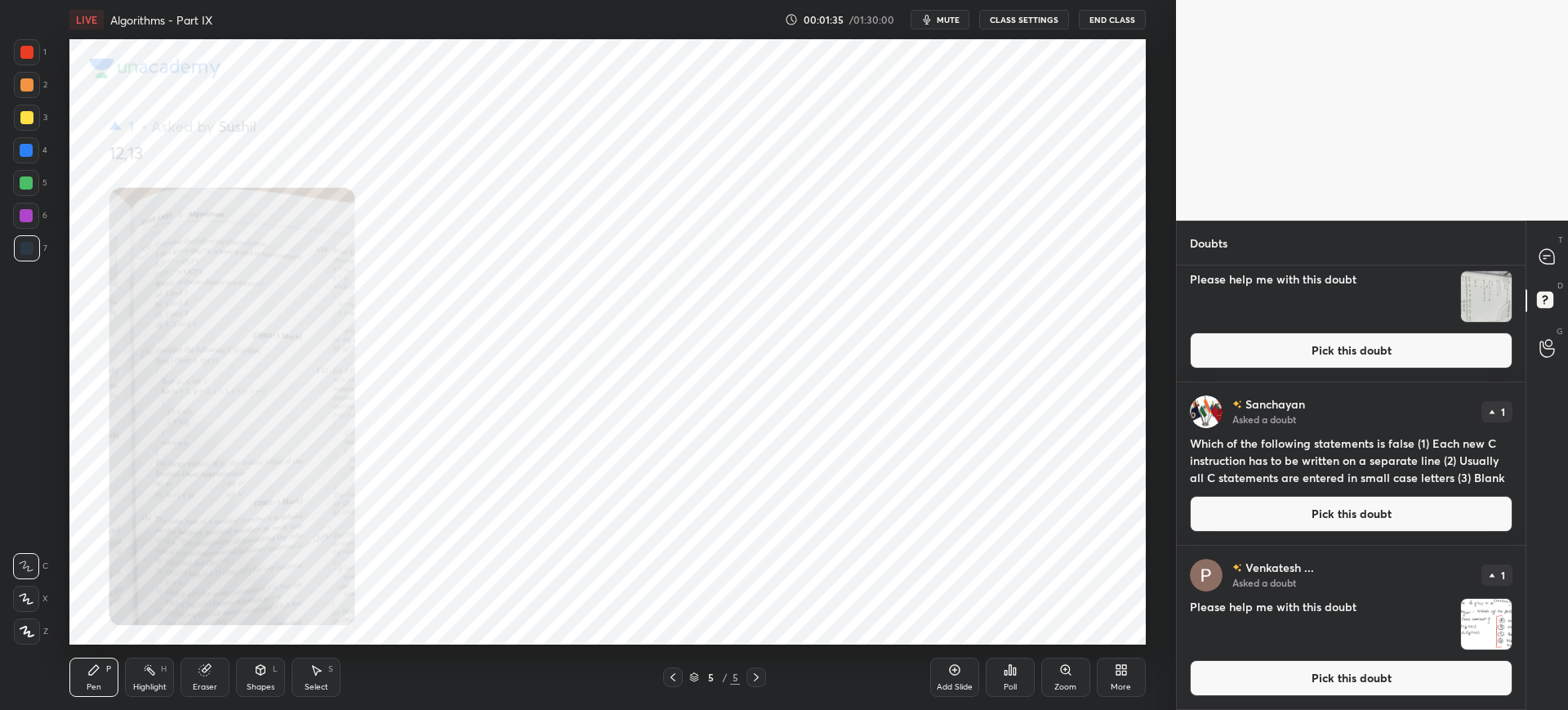
click at [1248, 671] on button "Pick this doubt" at bounding box center [1351, 678] width 322 height 36
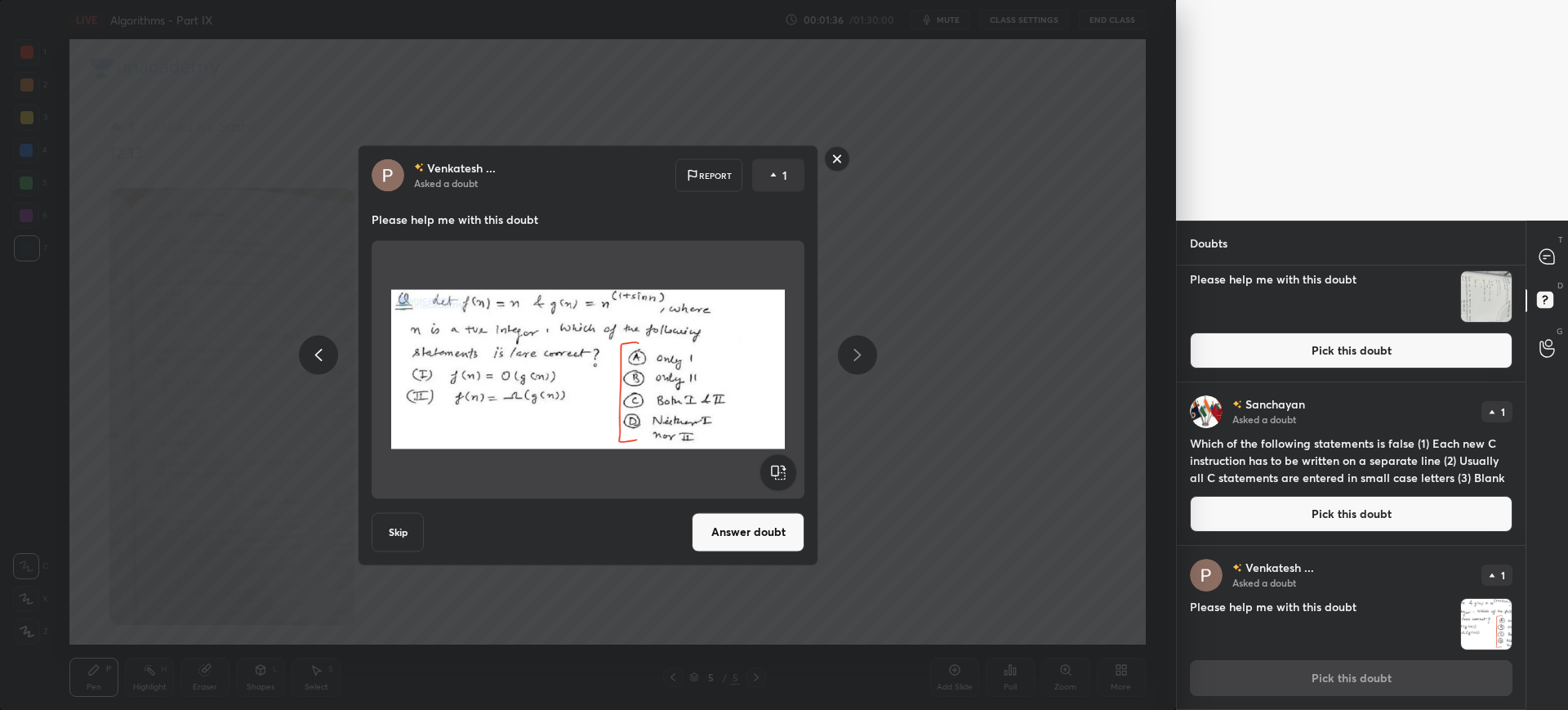
click at [727, 532] on button "Answer doubt" at bounding box center [748, 532] width 113 height 39
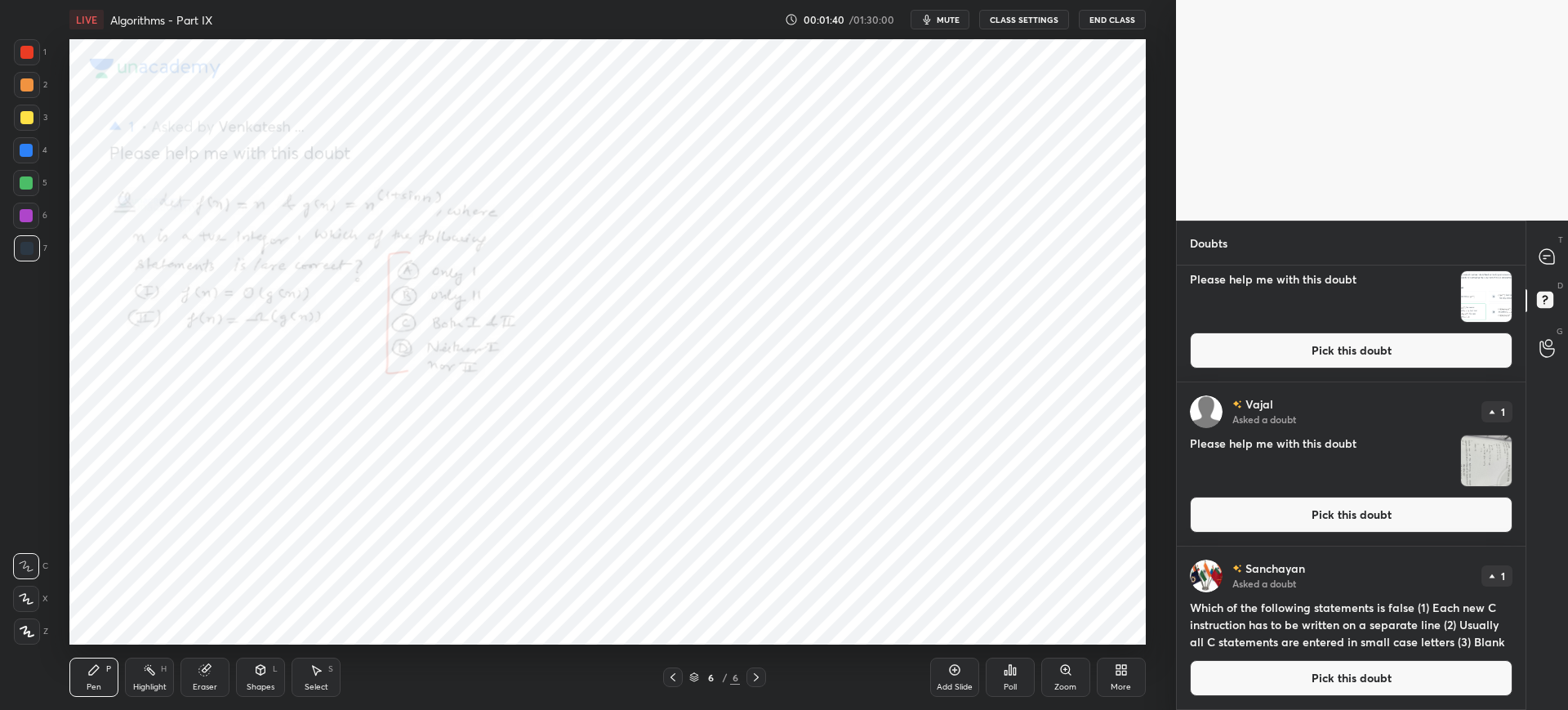
click at [1322, 687] on button "Pick this doubt" at bounding box center [1351, 678] width 322 height 36
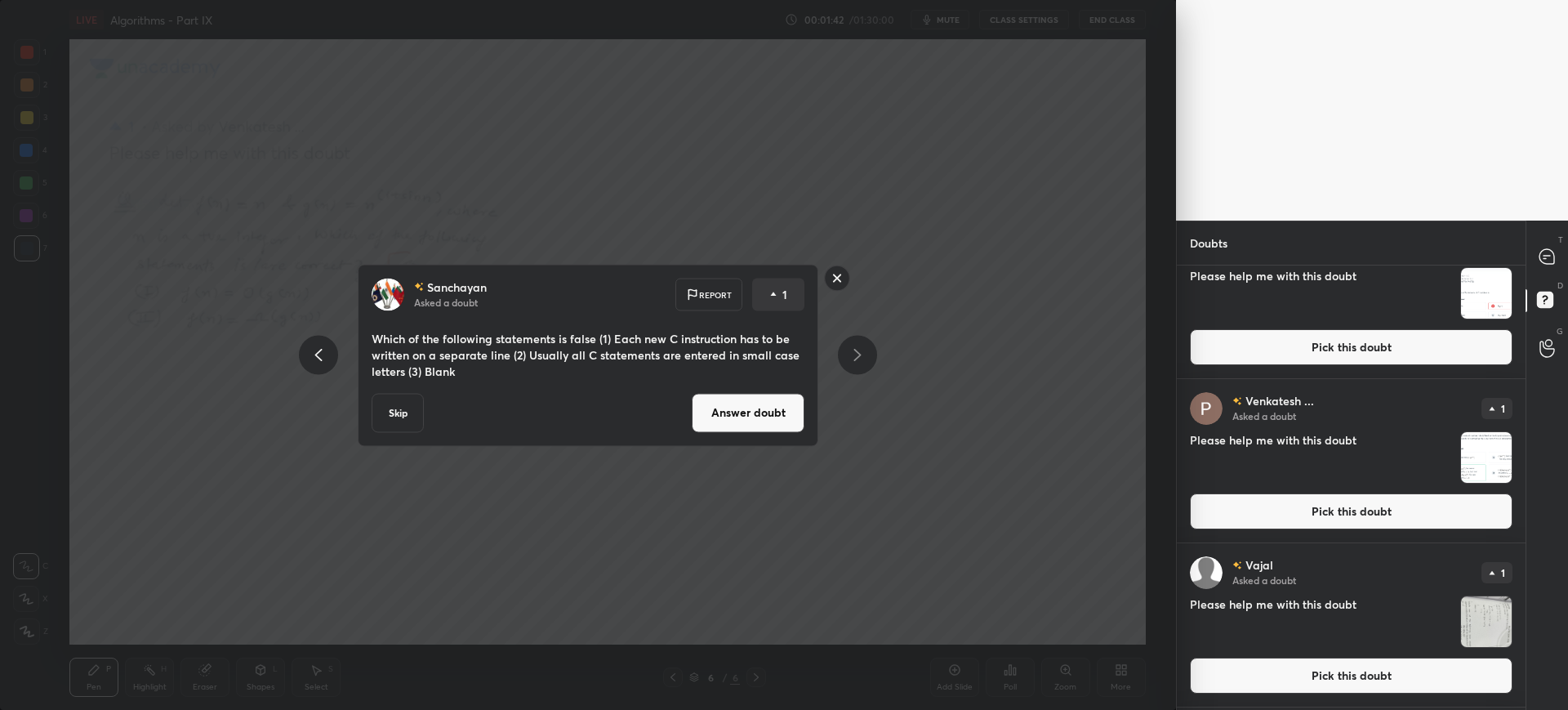
click at [750, 398] on button "Answer doubt" at bounding box center [748, 413] width 113 height 39
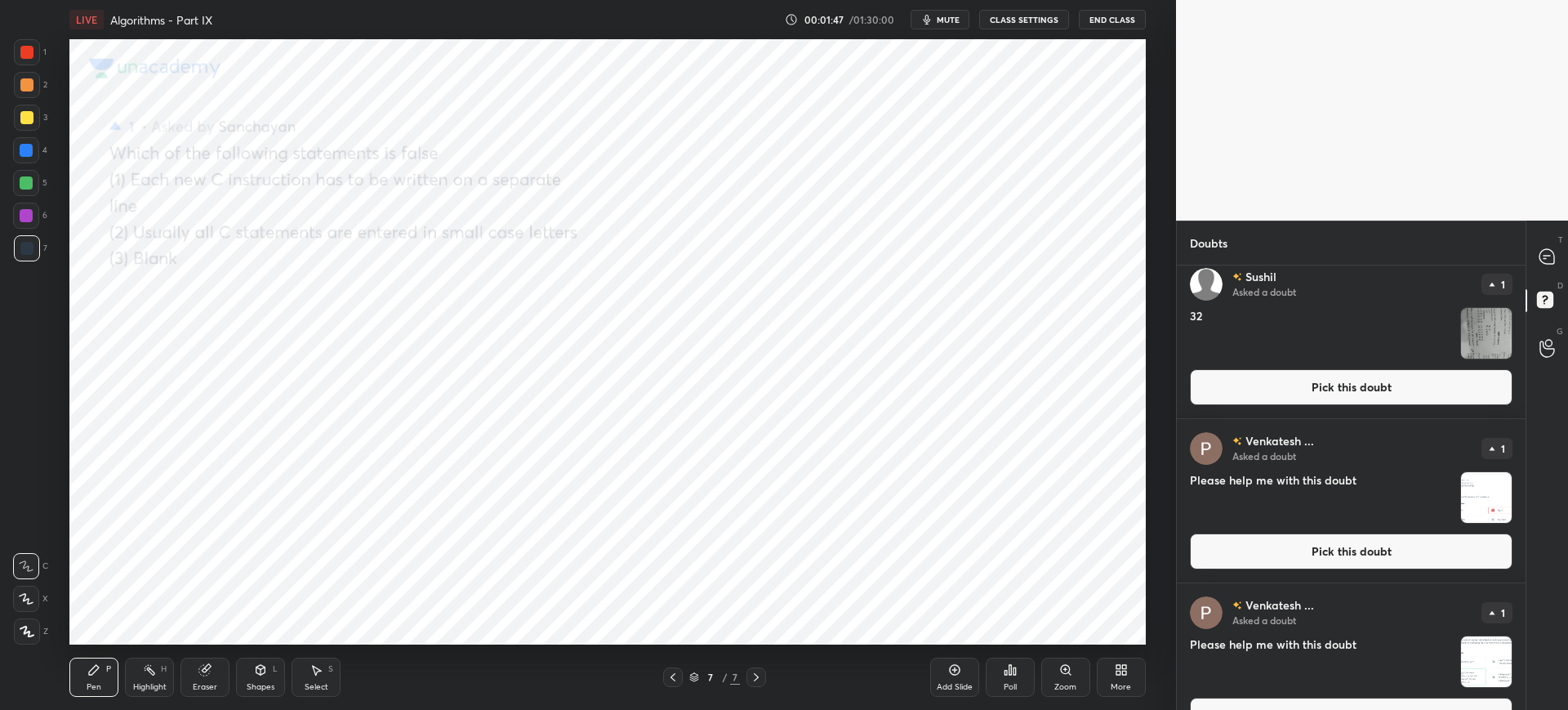
scroll to position [1034, 0]
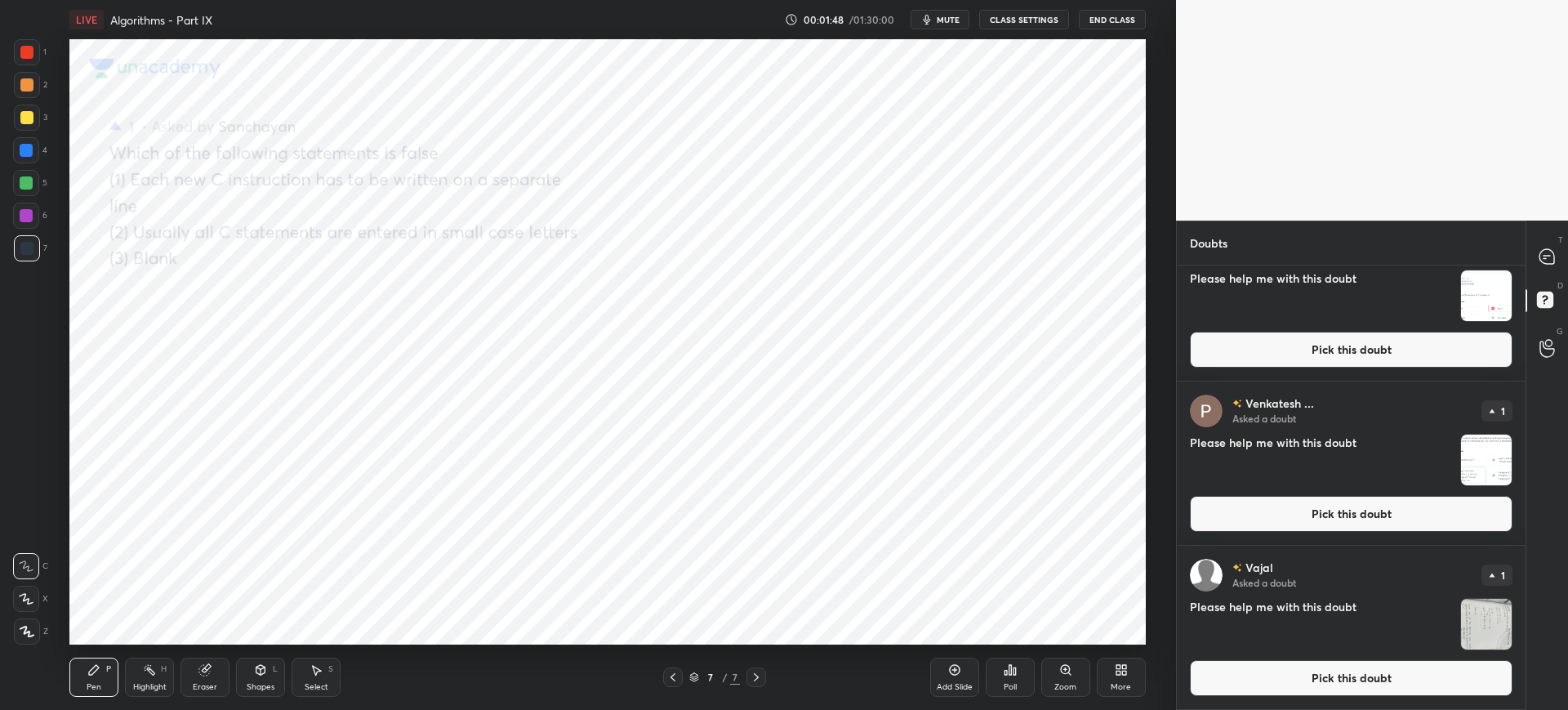
click at [1313, 661] on button "Pick this doubt" at bounding box center [1351, 678] width 322 height 36
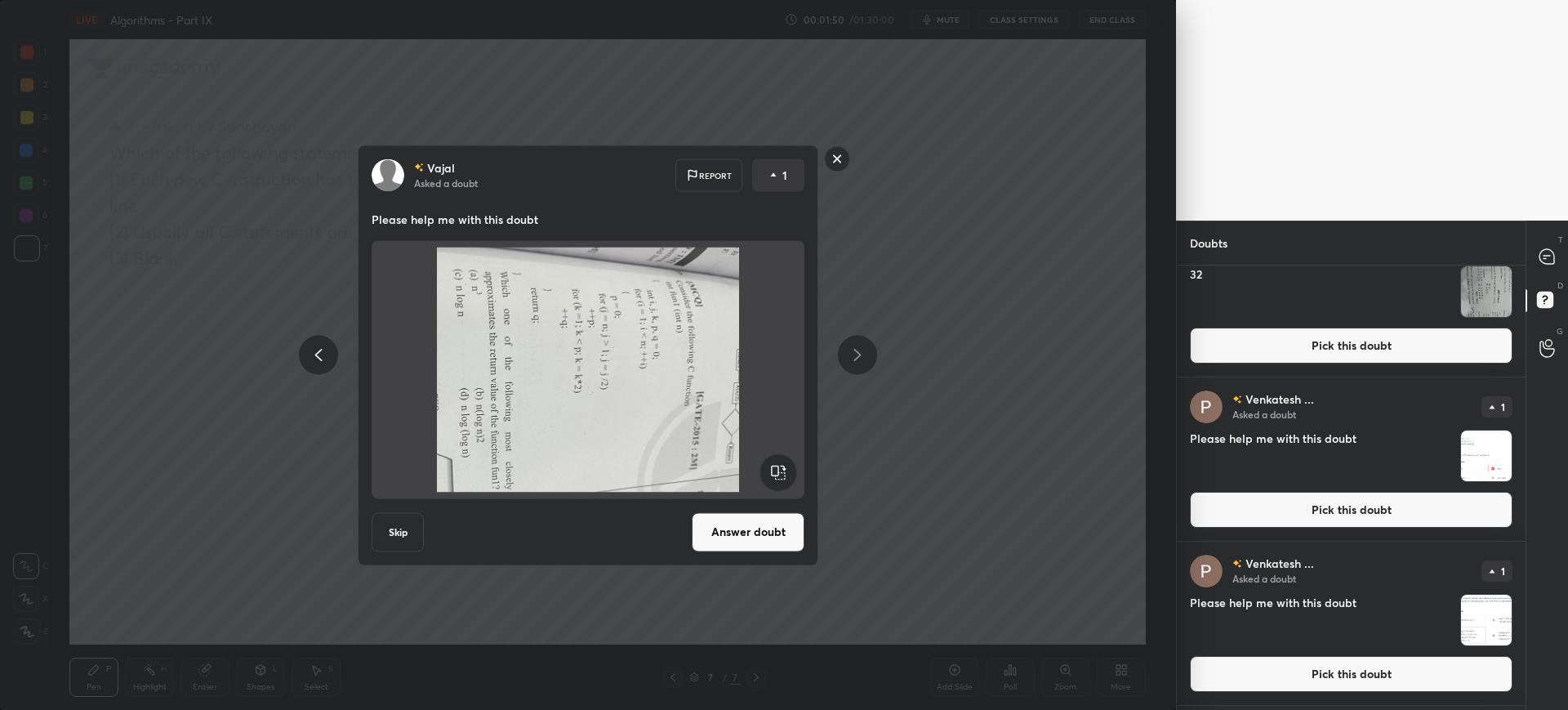
click at [730, 522] on button "Answer doubt" at bounding box center [748, 532] width 113 height 39
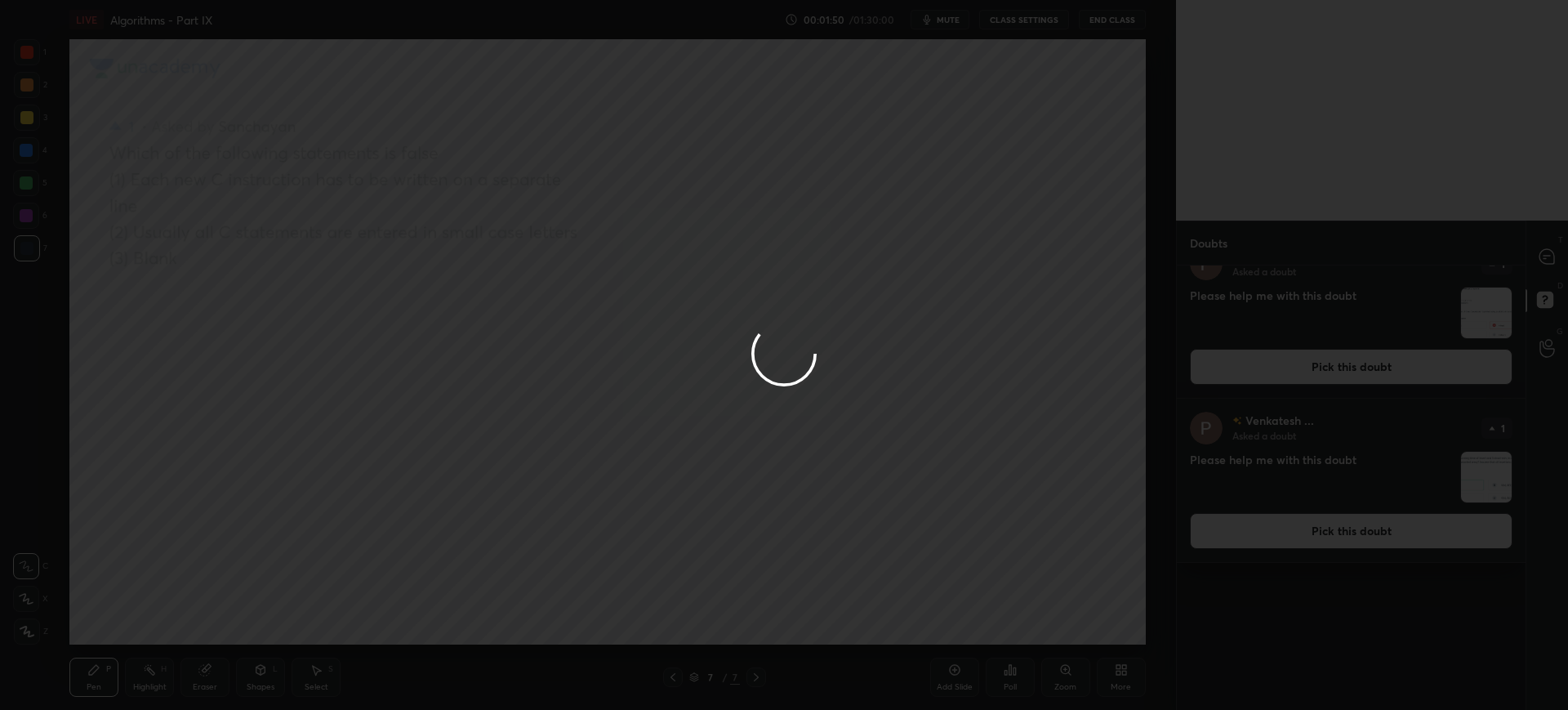
scroll to position [0, 0]
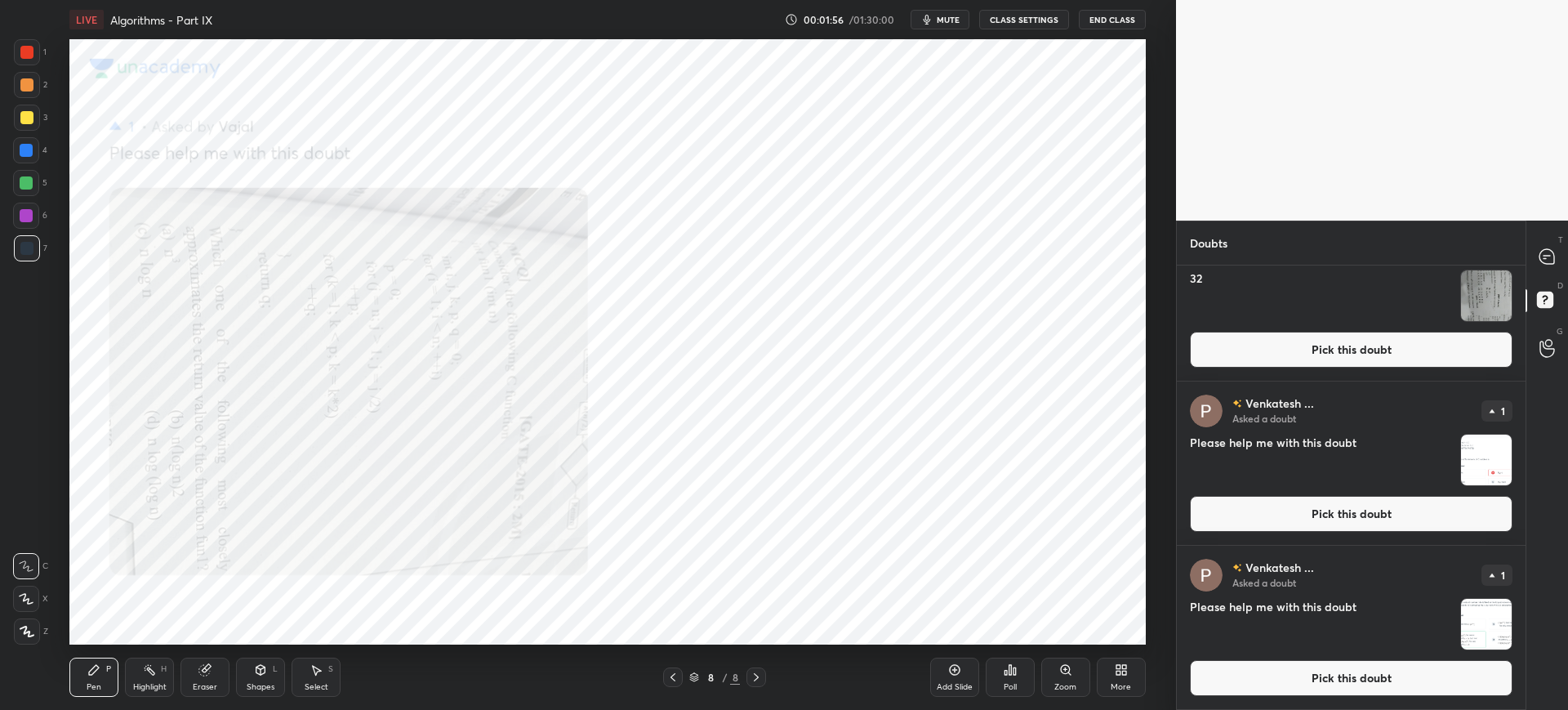
click at [1286, 669] on button "Pick this doubt" at bounding box center [1351, 678] width 322 height 36
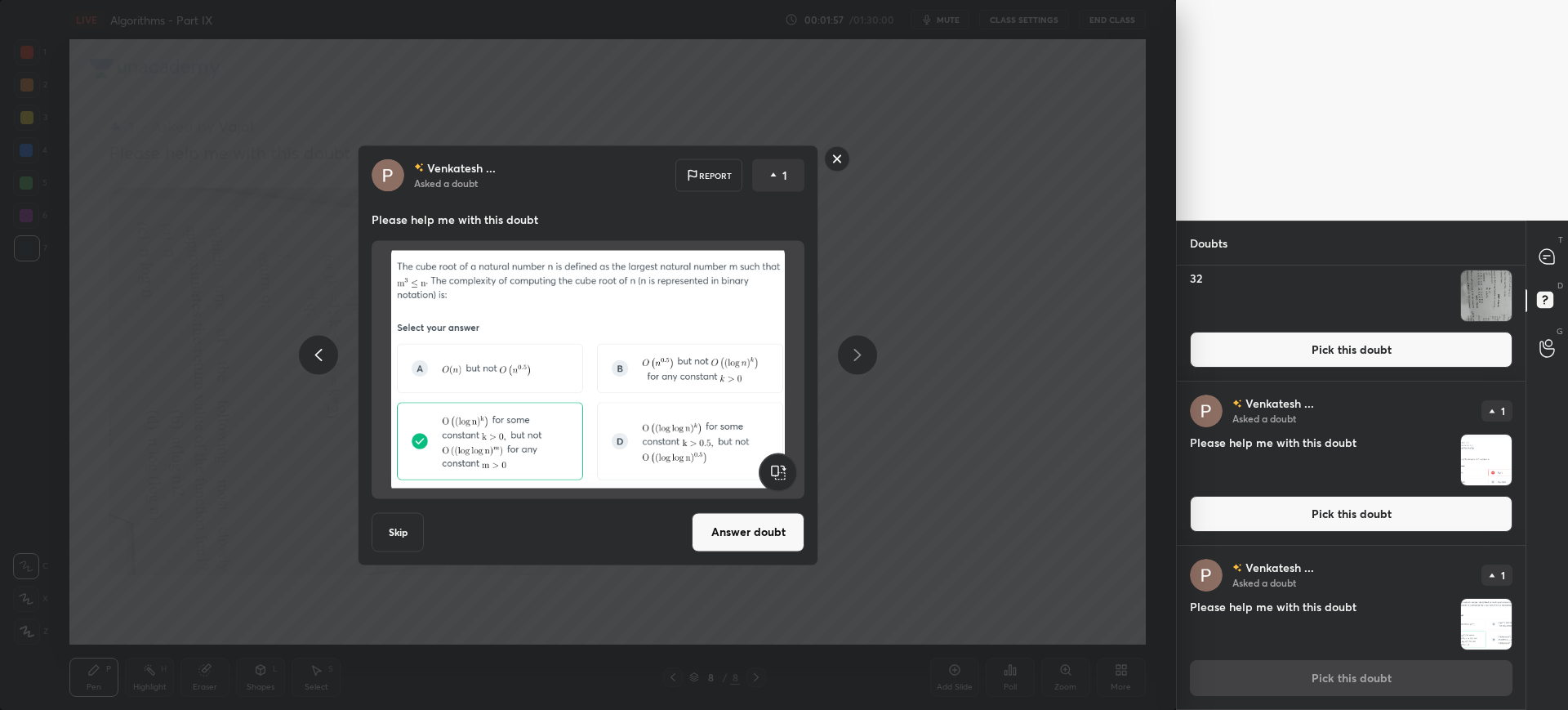
click at [780, 547] on button "Answer doubt" at bounding box center [748, 532] width 113 height 39
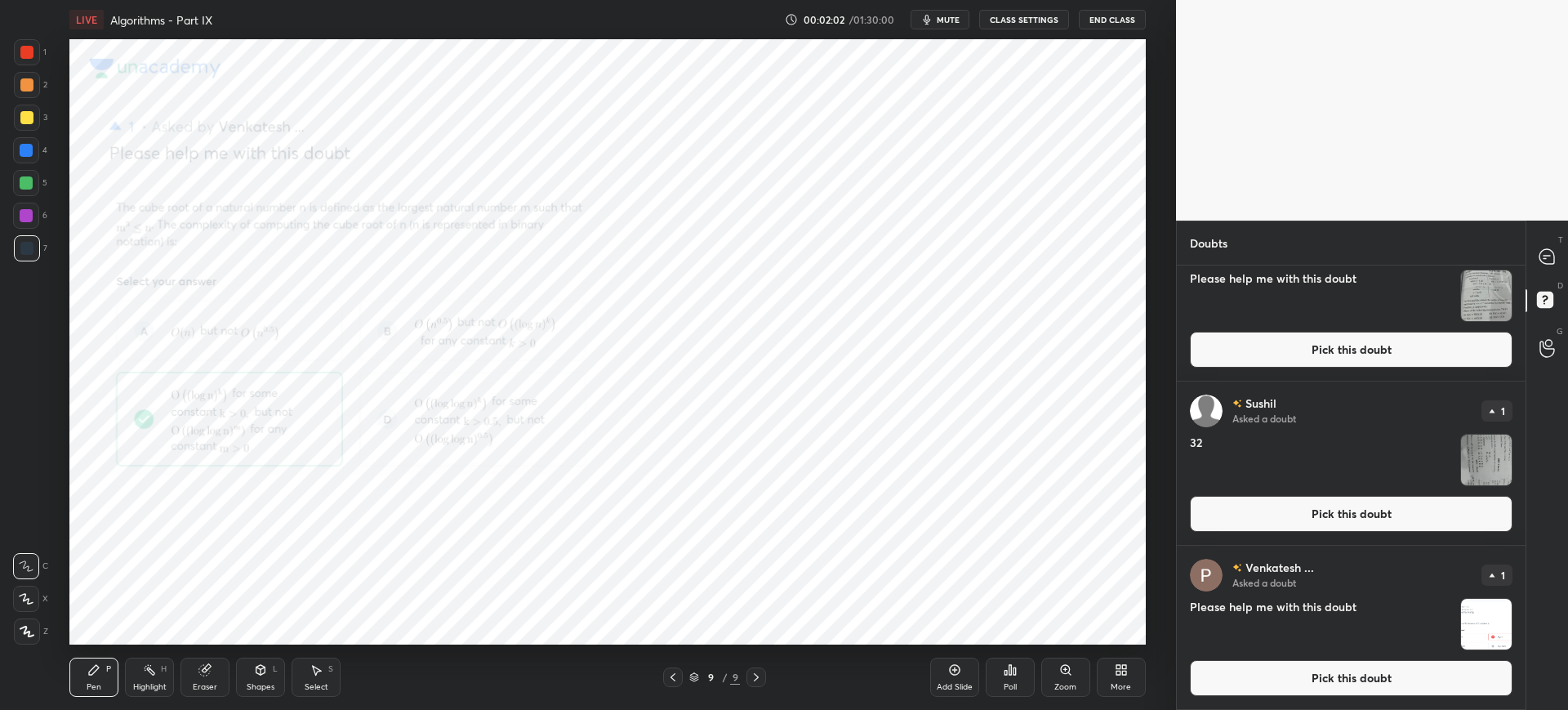
click at [1276, 664] on button "Pick this doubt" at bounding box center [1351, 678] width 322 height 36
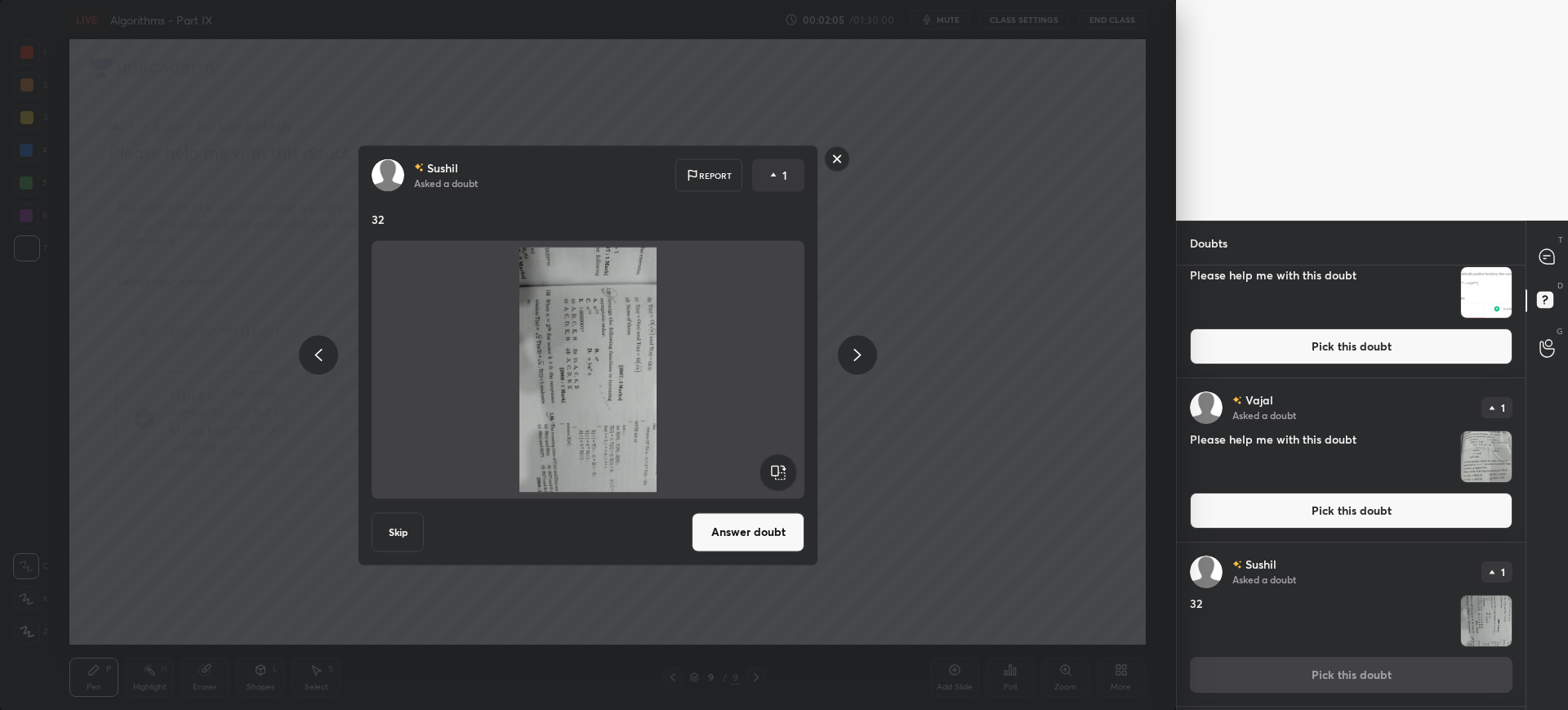
click at [780, 521] on button "Answer doubt" at bounding box center [748, 532] width 113 height 39
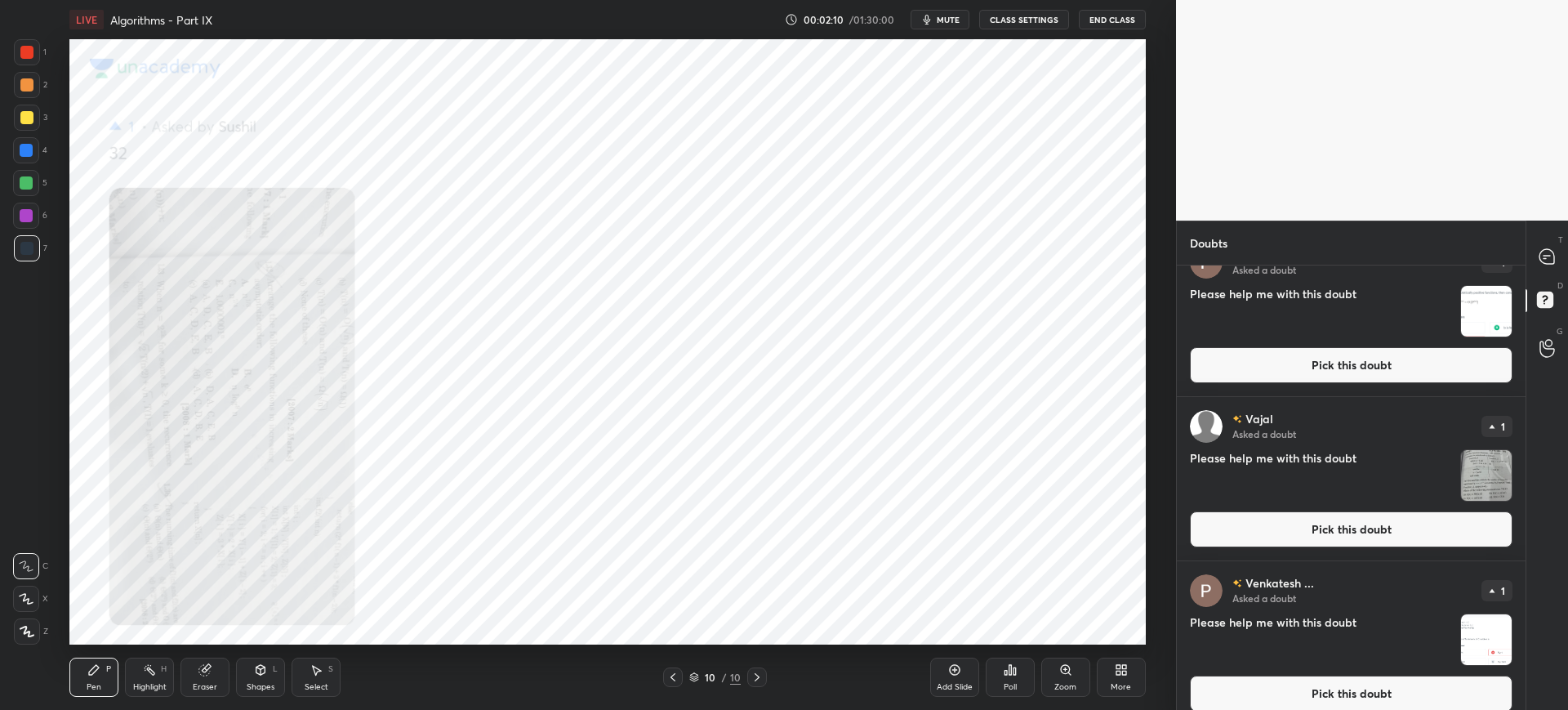
scroll to position [869, 0]
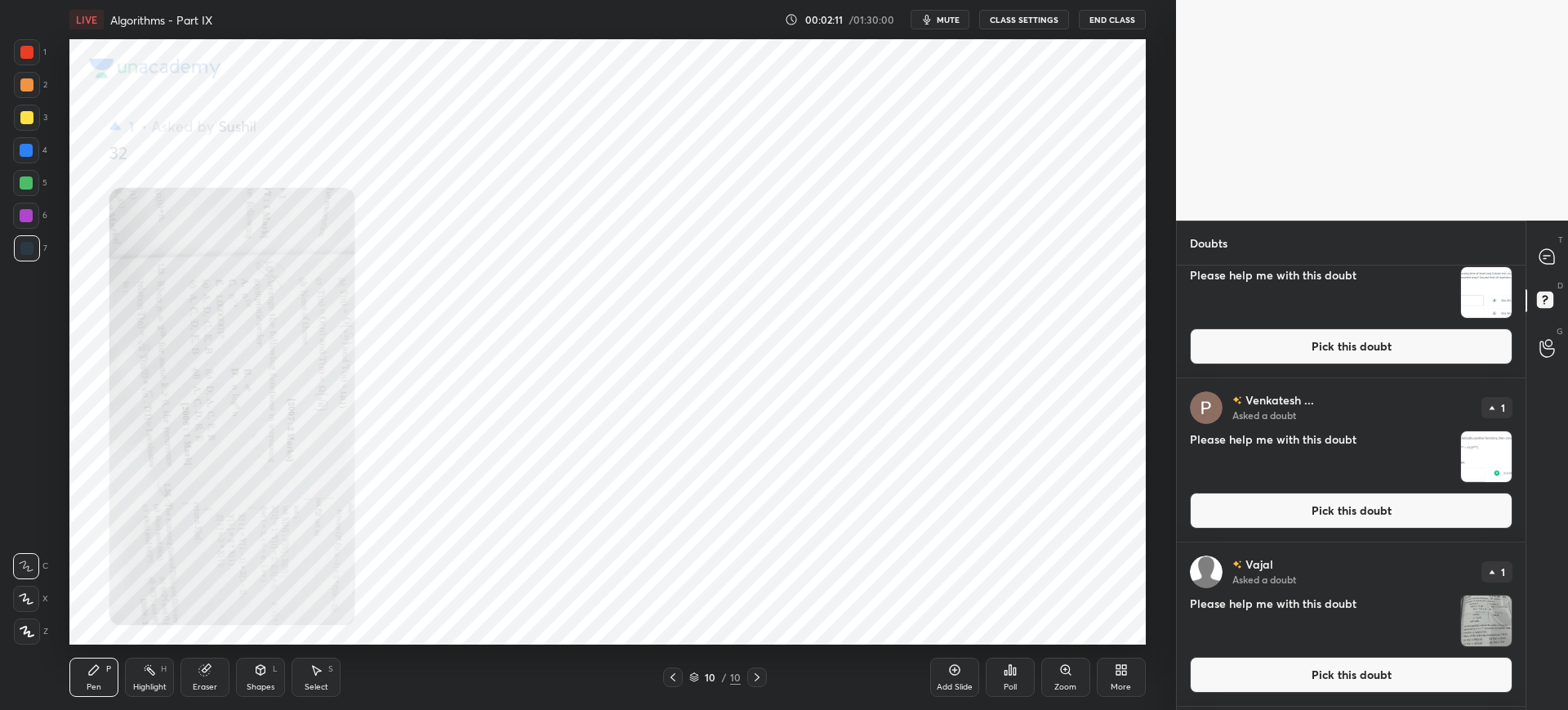
click at [1222, 678] on button "Pick this doubt" at bounding box center [1351, 675] width 322 height 36
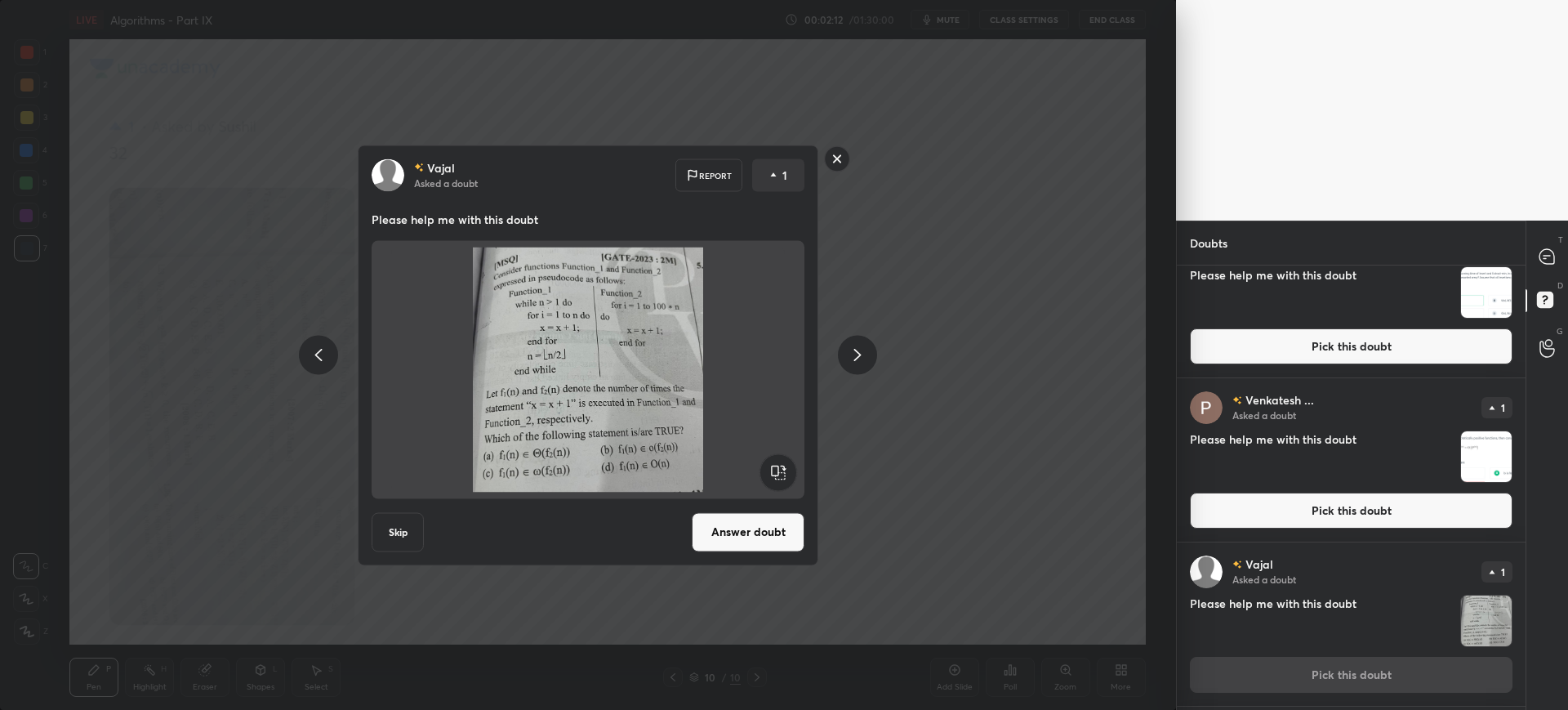
click at [723, 523] on button "Answer doubt" at bounding box center [748, 532] width 113 height 39
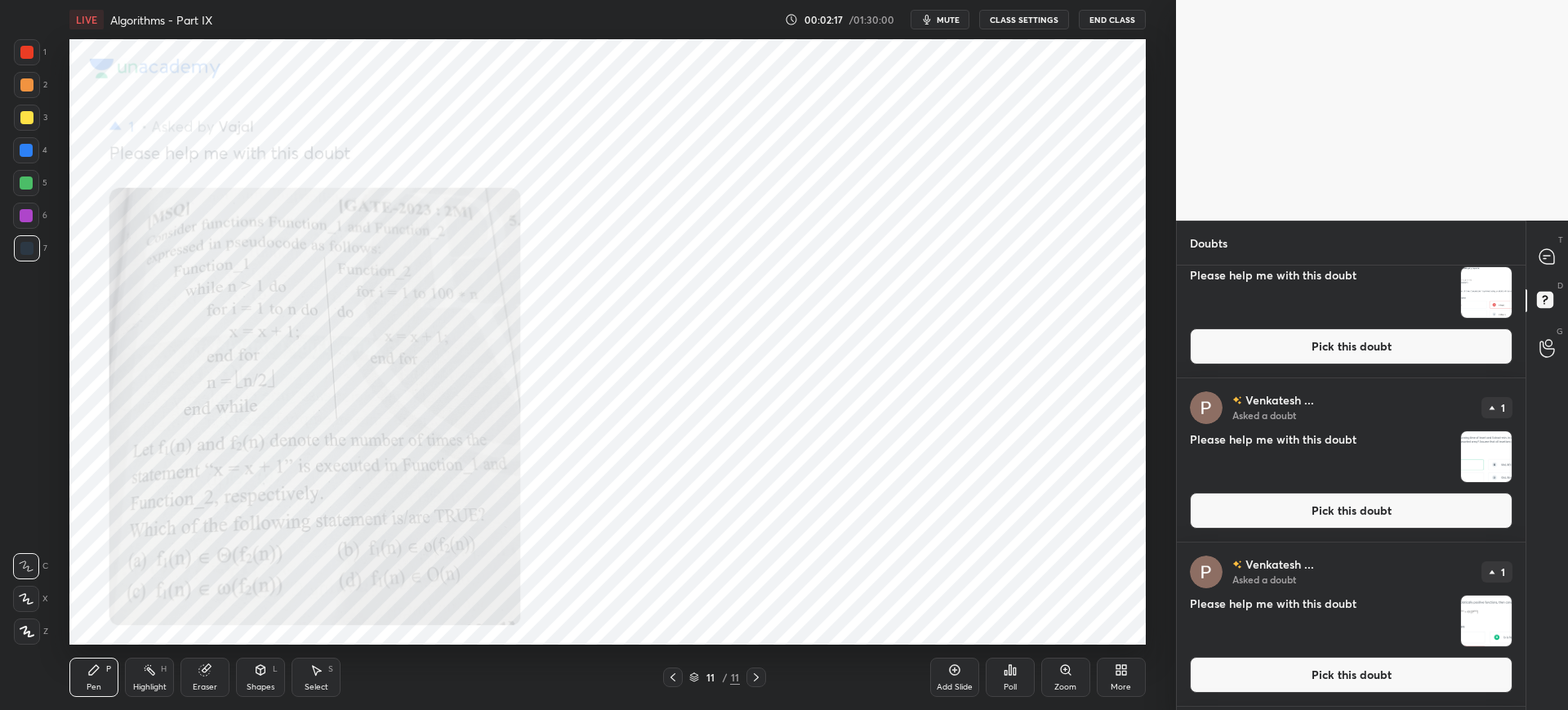
click at [1280, 669] on button "Pick this doubt" at bounding box center [1351, 675] width 322 height 36
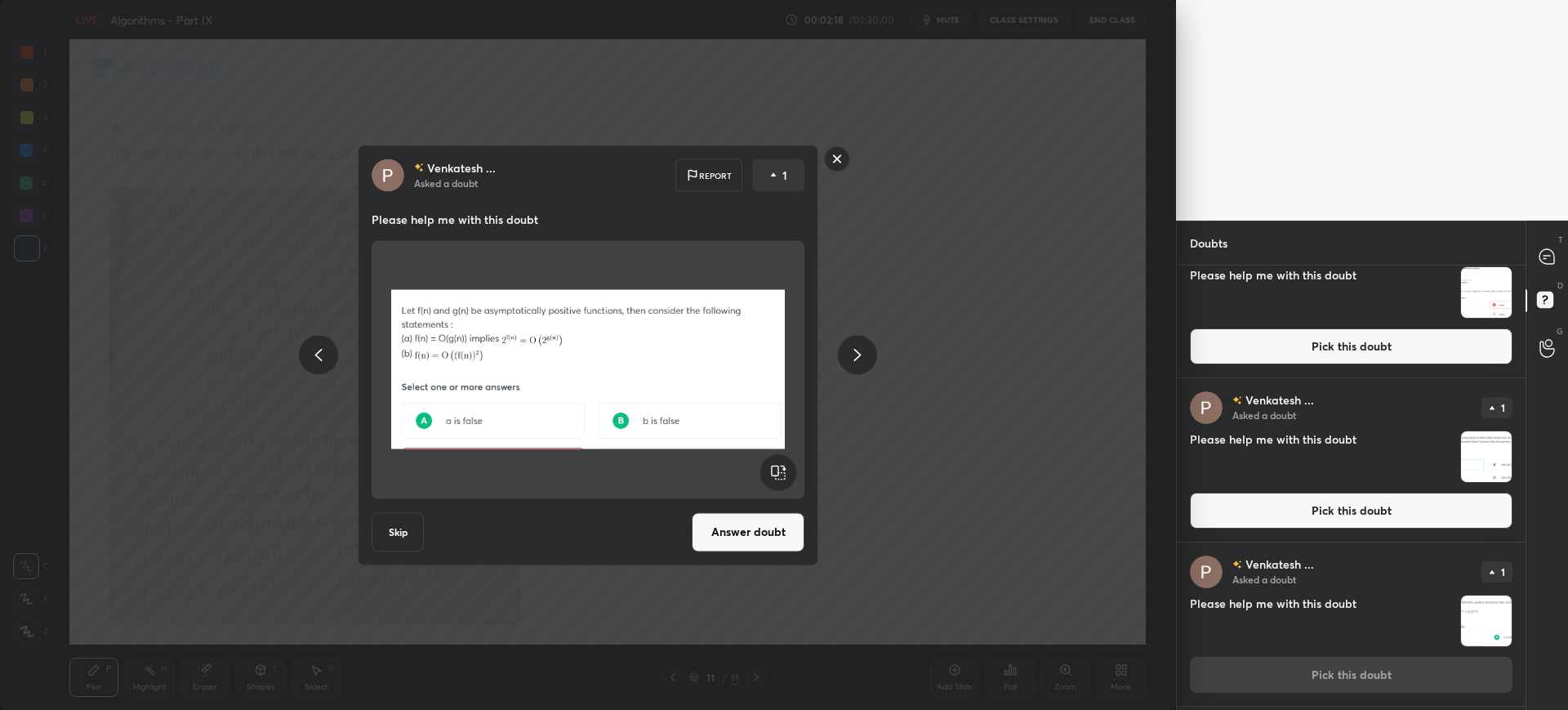
click at [755, 545] on button "Answer doubt" at bounding box center [748, 532] width 113 height 39
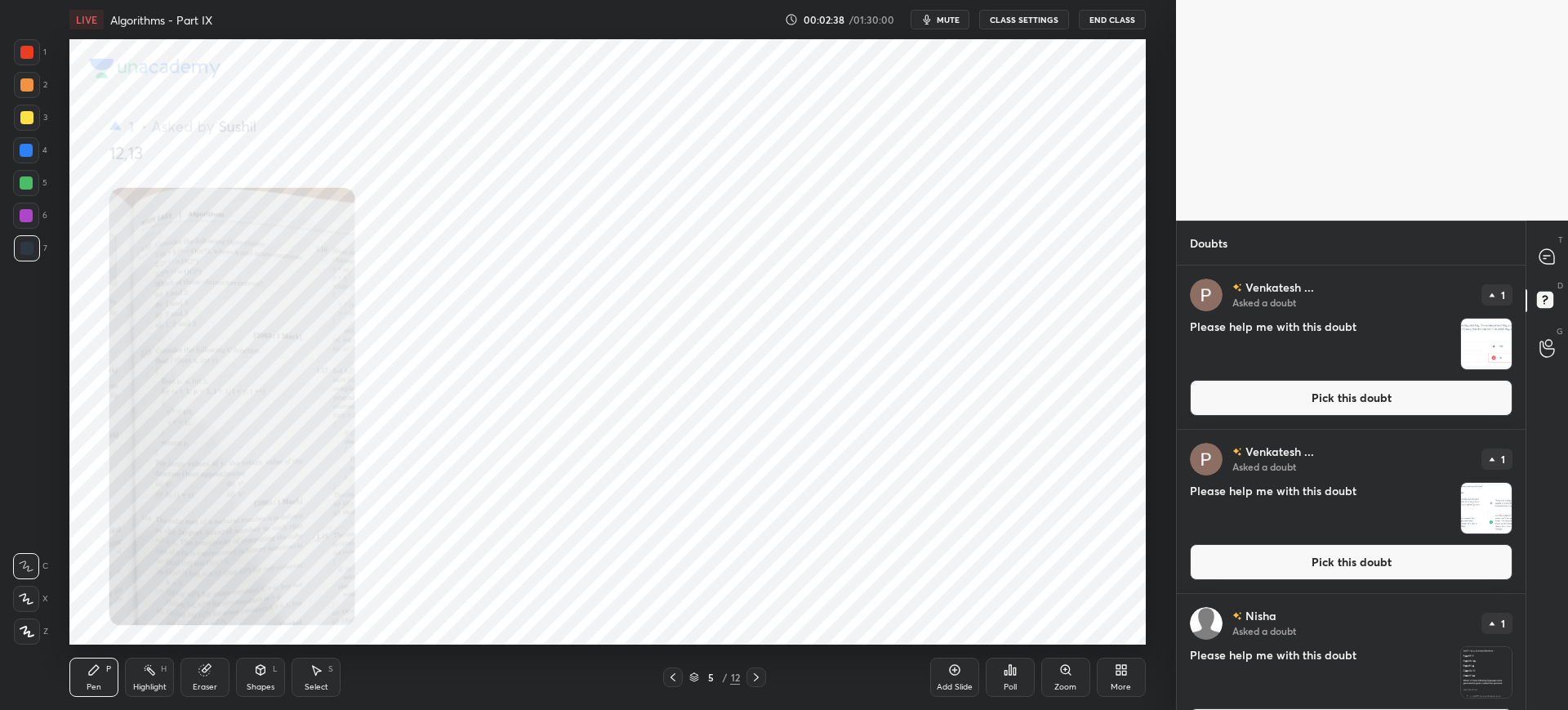
click at [1059, 673] on icon at bounding box center [1065, 670] width 13 height 13
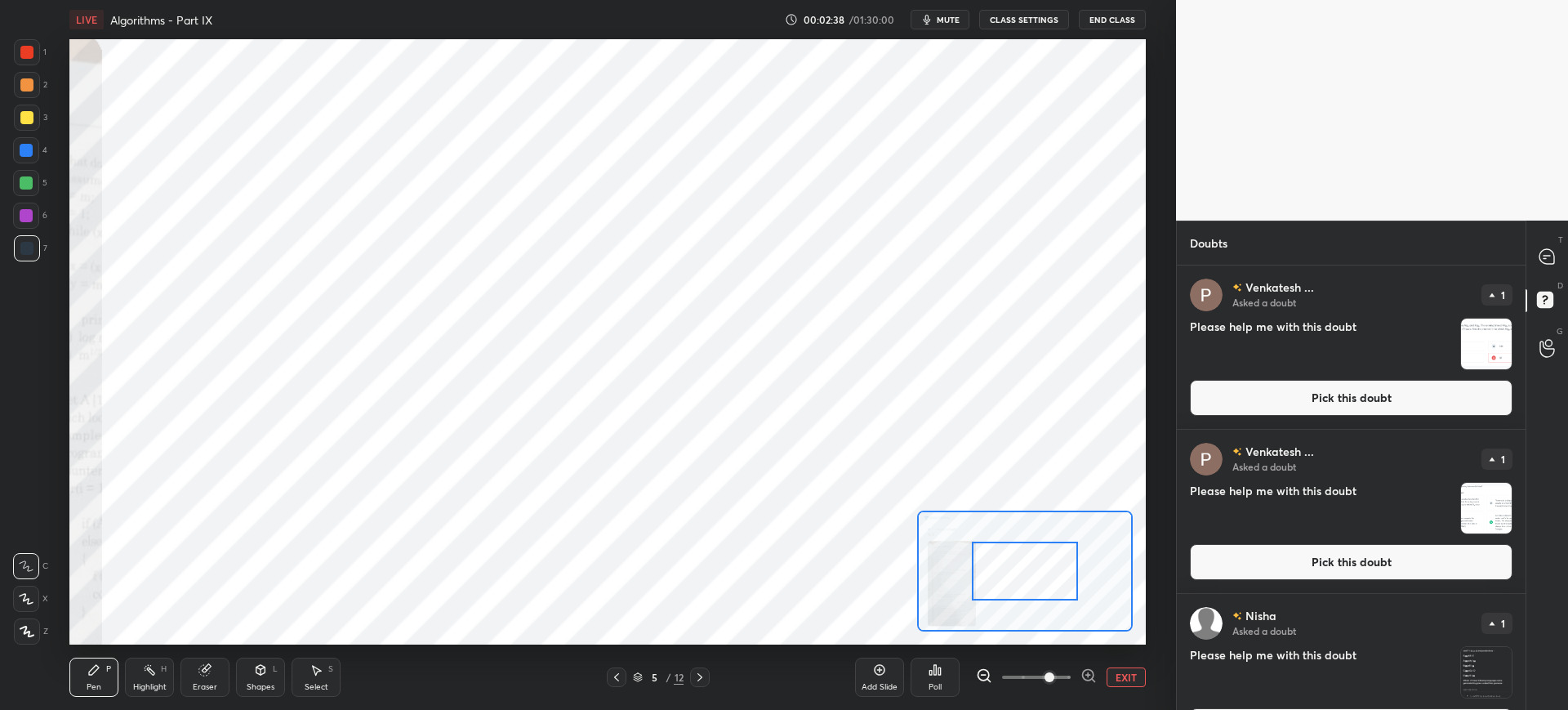
click at [1059, 673] on span at bounding box center [1036, 677] width 69 height 25
click at [1054, 673] on span at bounding box center [1049, 678] width 10 height 10
drag, startPoint x: 1012, startPoint y: 586, endPoint x: 965, endPoint y: 582, distance: 47.2
click at [972, 583] on div at bounding box center [1025, 571] width 106 height 59
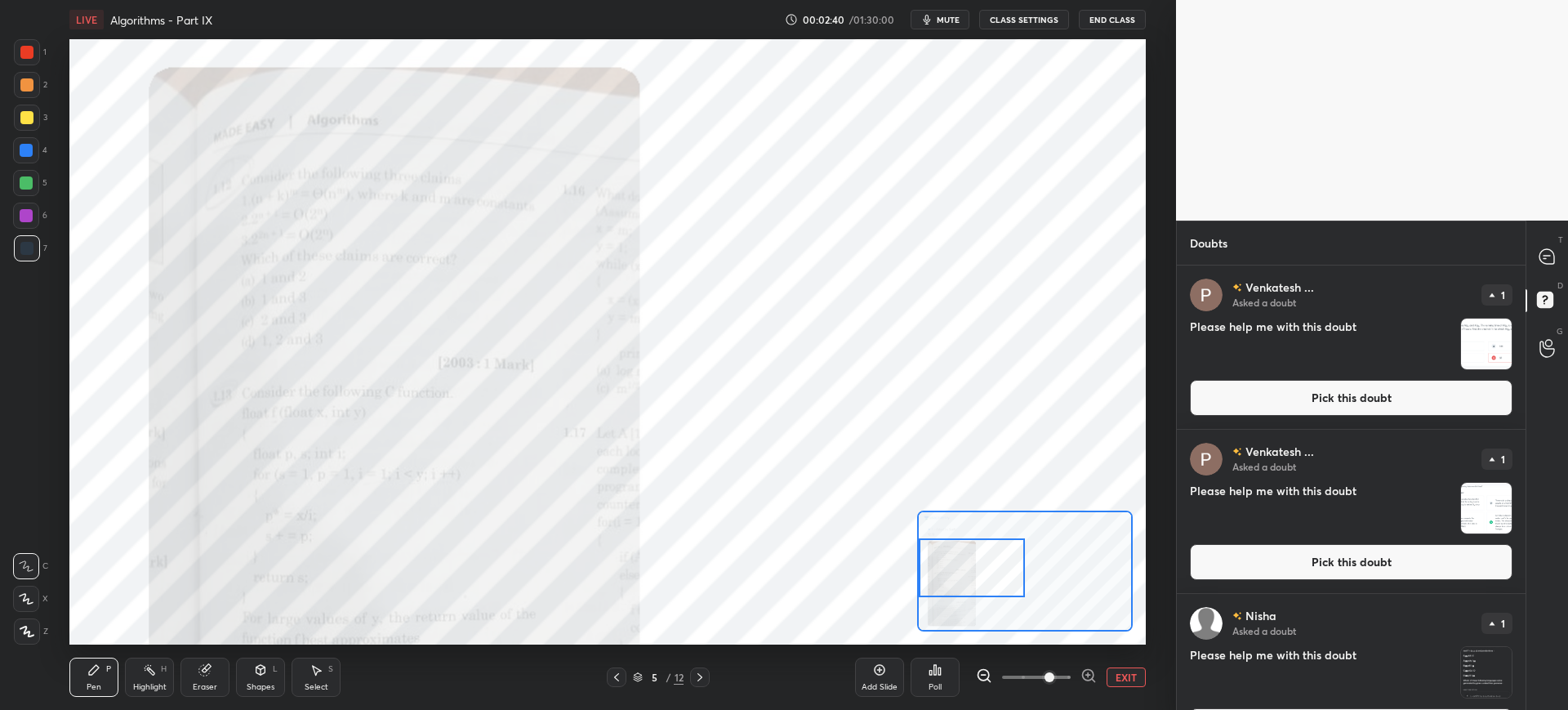
drag, startPoint x: 991, startPoint y: 578, endPoint x: 960, endPoint y: 584, distance: 31.6
click at [958, 578] on div at bounding box center [972, 567] width 106 height 59
drag, startPoint x: 1042, startPoint y: 674, endPoint x: 1073, endPoint y: 670, distance: 31.3
click at [1054, 673] on span at bounding box center [1049, 678] width 10 height 10
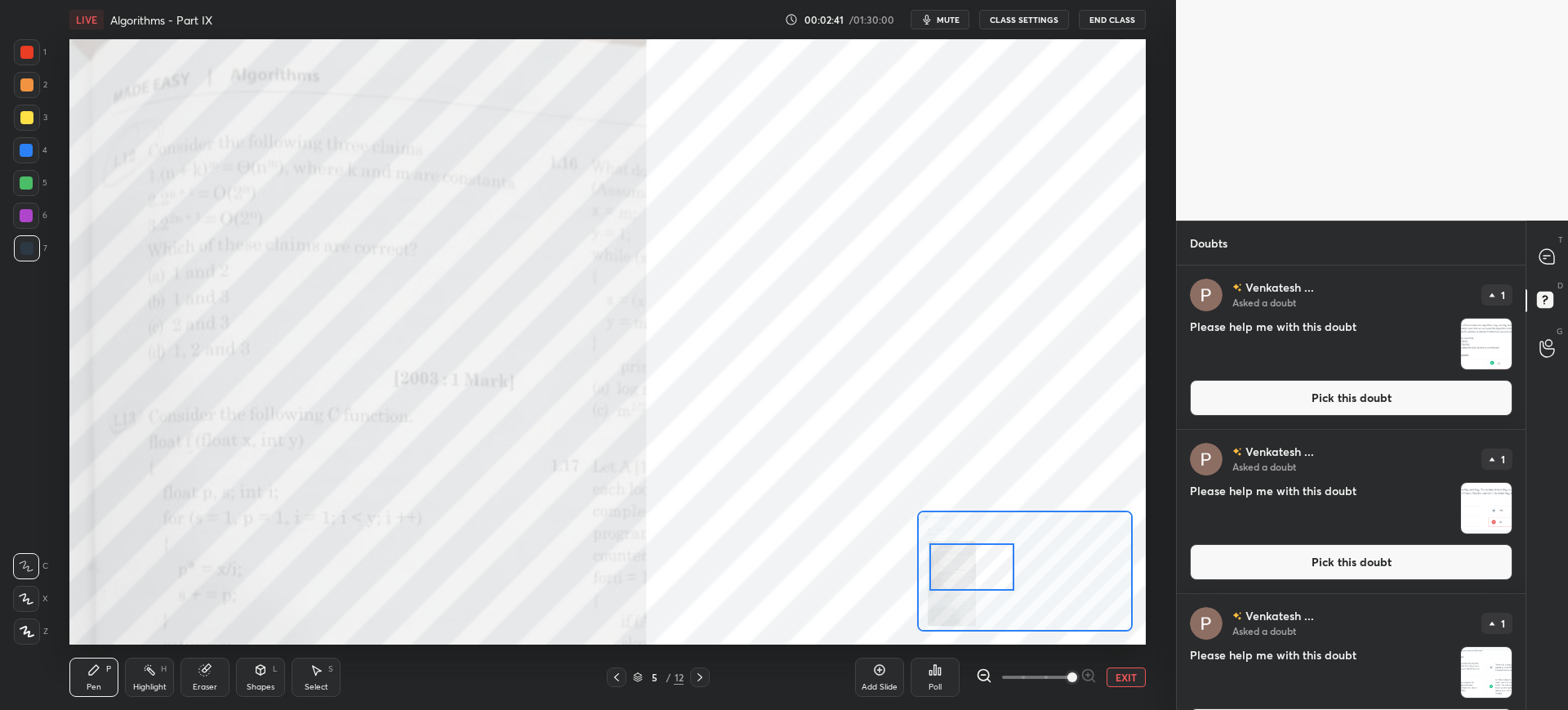
click at [982, 573] on div at bounding box center [1024, 570] width 214 height 121
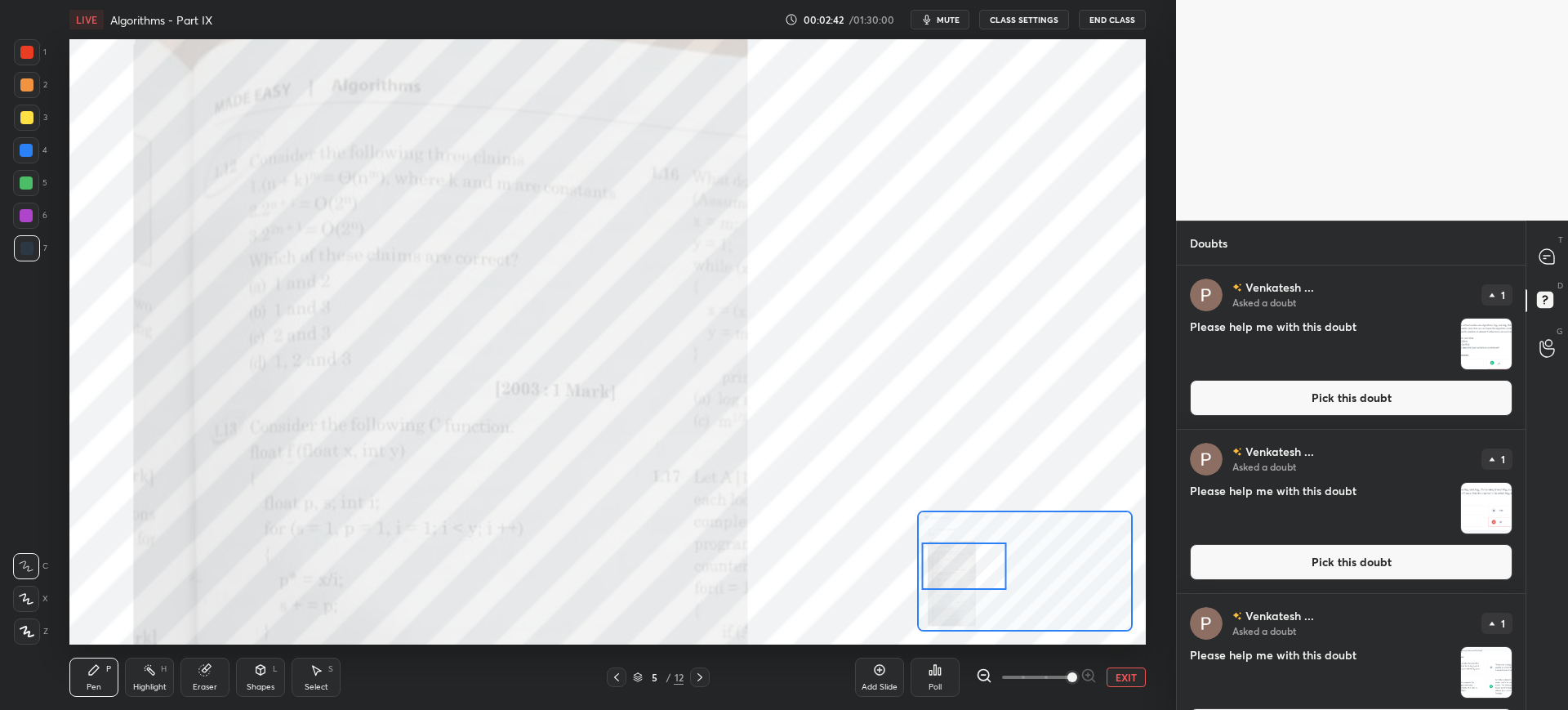
drag, startPoint x: 980, startPoint y: 566, endPoint x: 965, endPoint y: 562, distance: 15.5
click at [965, 562] on div at bounding box center [964, 566] width 85 height 47
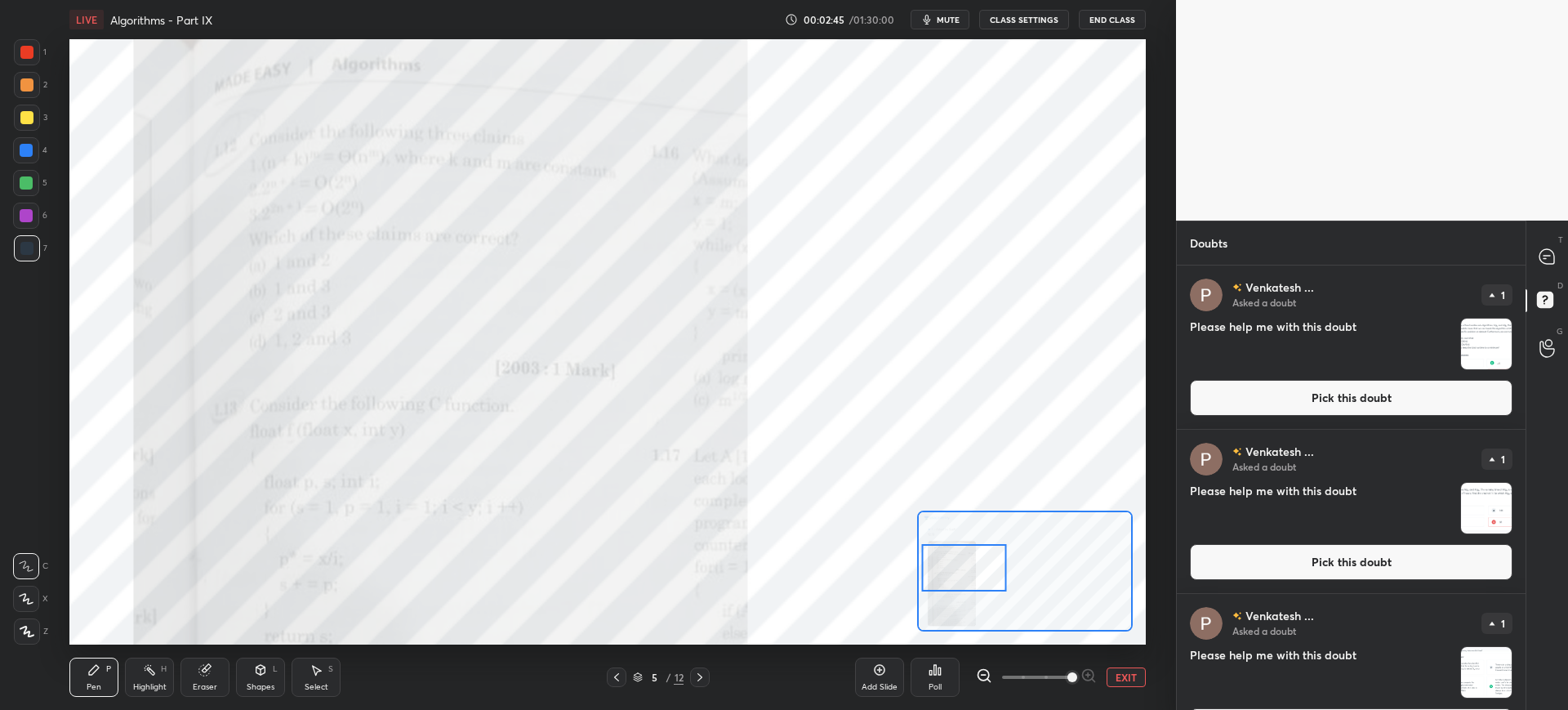
click at [33, 61] on div at bounding box center [27, 52] width 27 height 27
drag, startPoint x: 1539, startPoint y: 265, endPoint x: 1528, endPoint y: 269, distance: 11.7
click at [1540, 265] on div at bounding box center [1547, 257] width 32 height 30
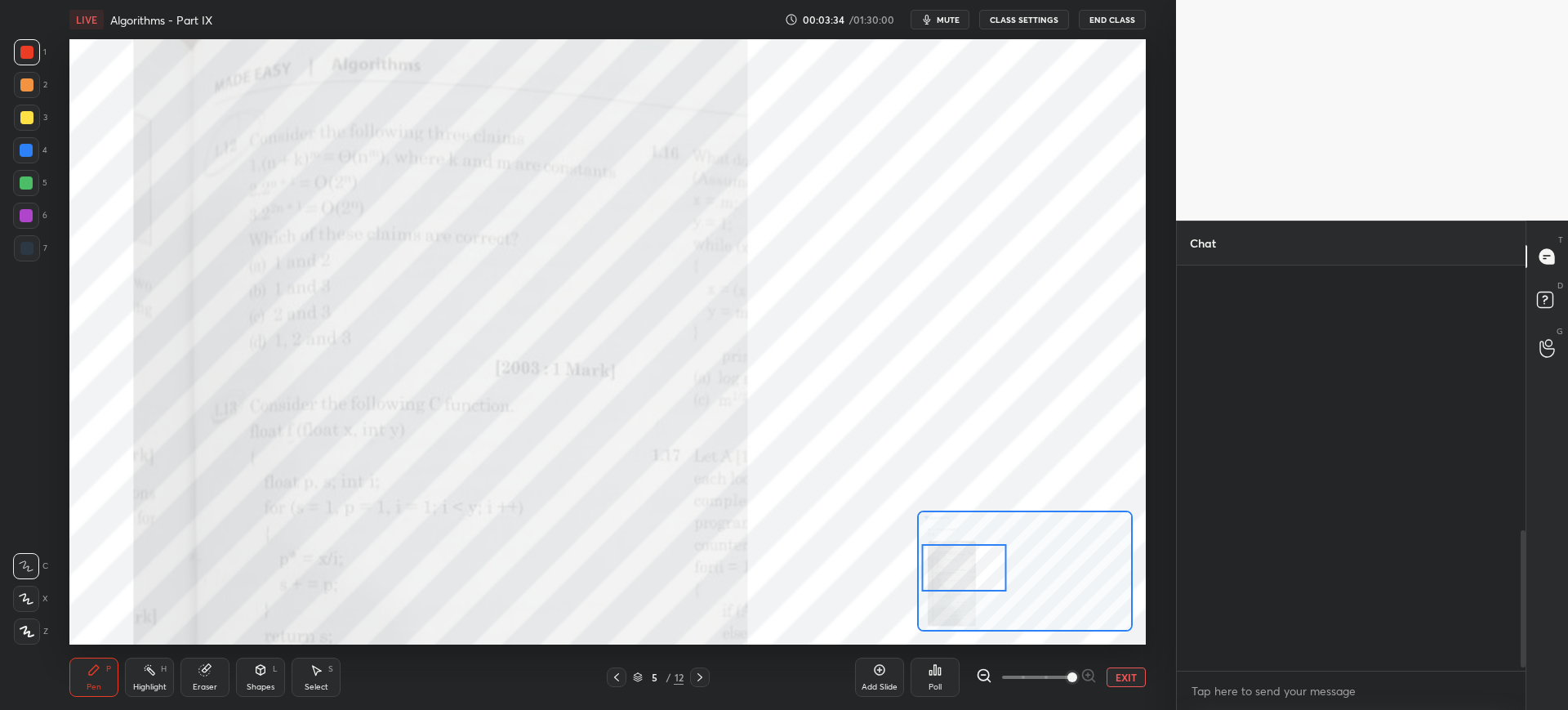
scroll to position [400, 344]
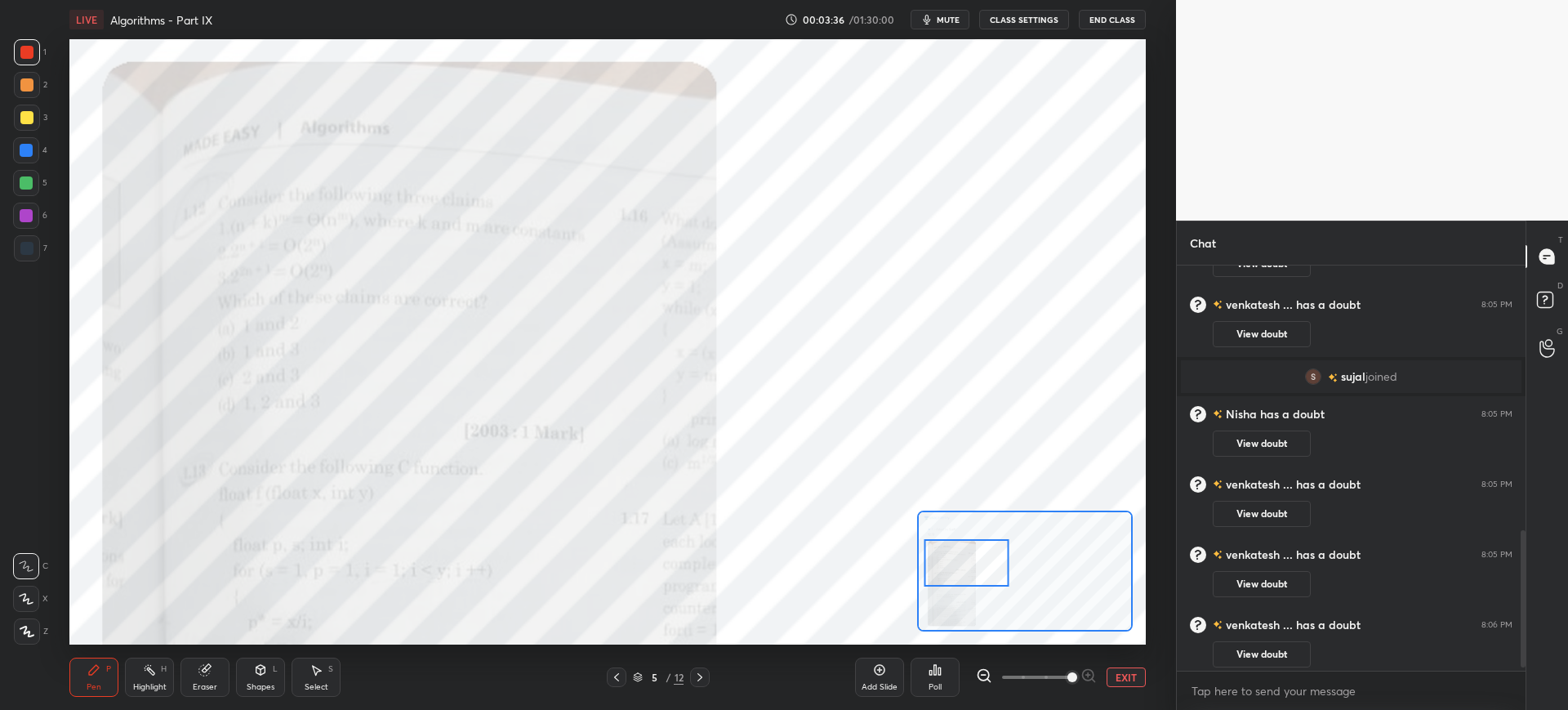
drag, startPoint x: 999, startPoint y: 571, endPoint x: 1009, endPoint y: 562, distance: 13.5
click at [1002, 565] on div at bounding box center [966, 562] width 85 height 47
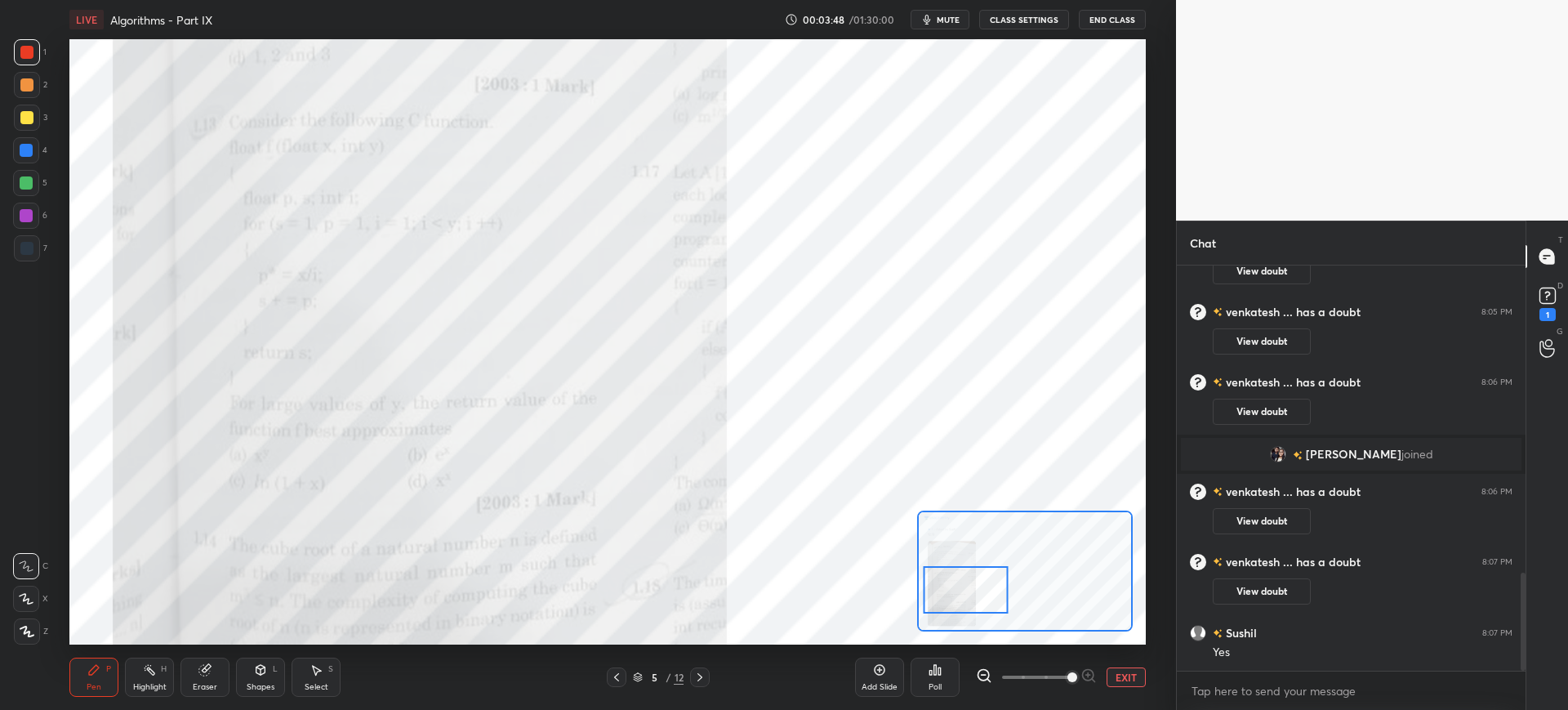
scroll to position [1264, 0]
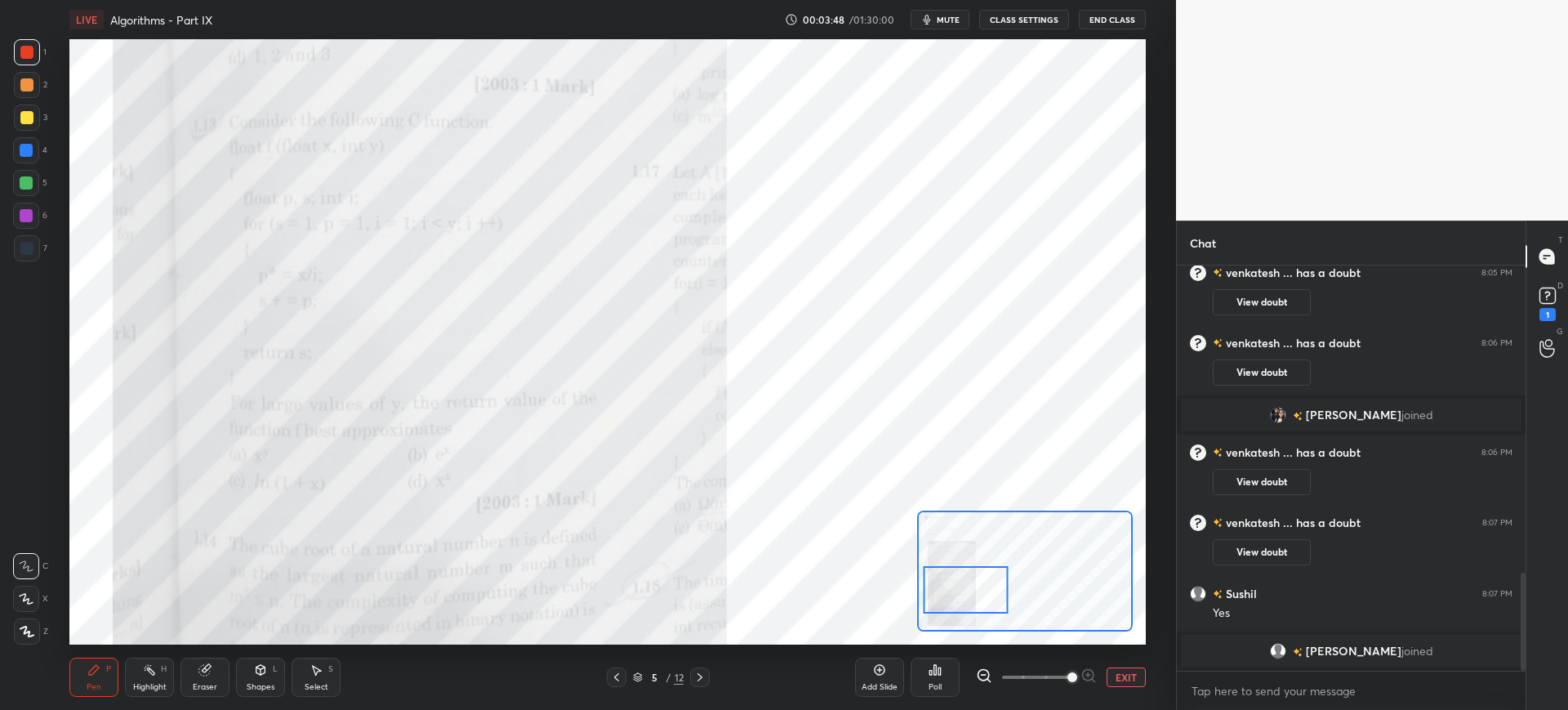
drag, startPoint x: 986, startPoint y: 563, endPoint x: 984, endPoint y: 591, distance: 28.1
click at [984, 591] on div at bounding box center [965, 590] width 85 height 47
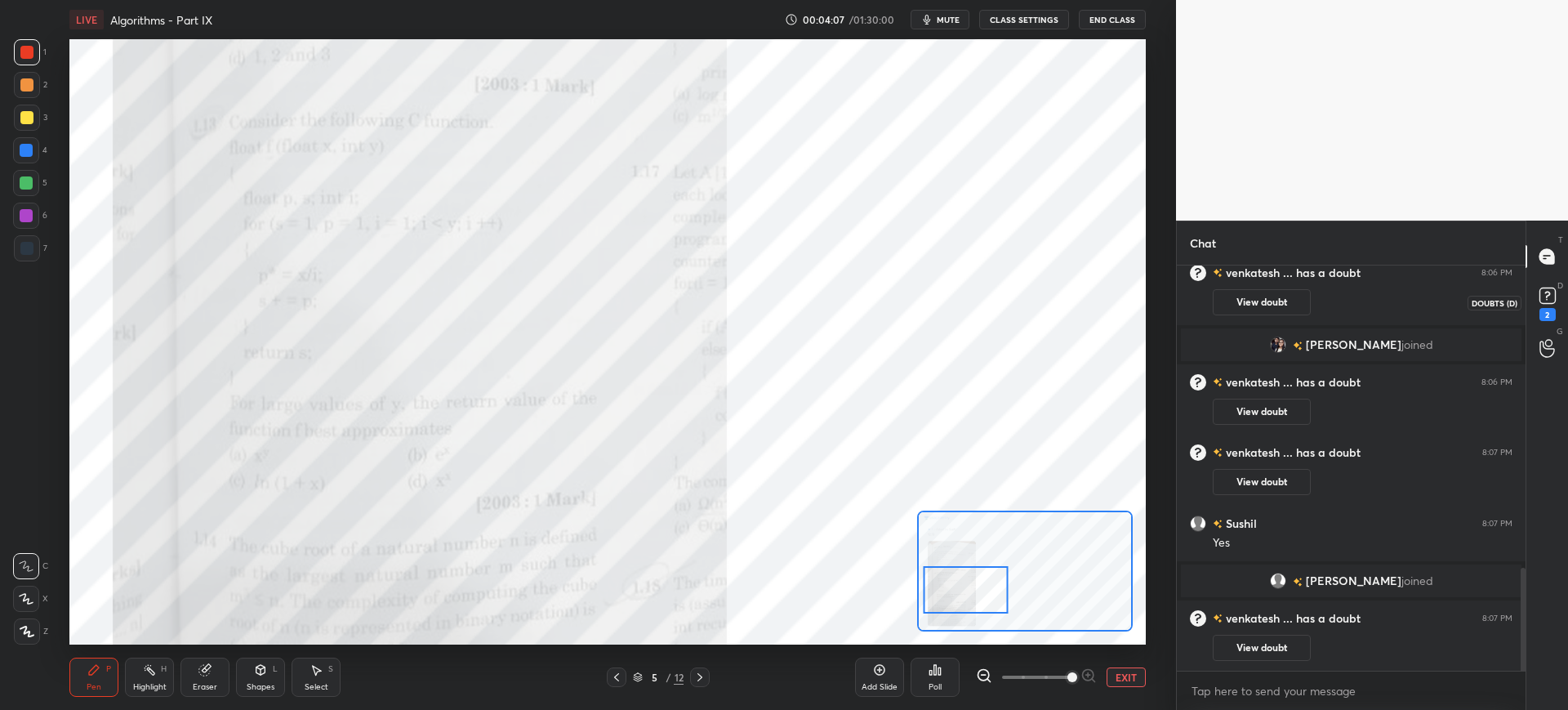
click at [1548, 320] on div "2" at bounding box center [1547, 314] width 17 height 13
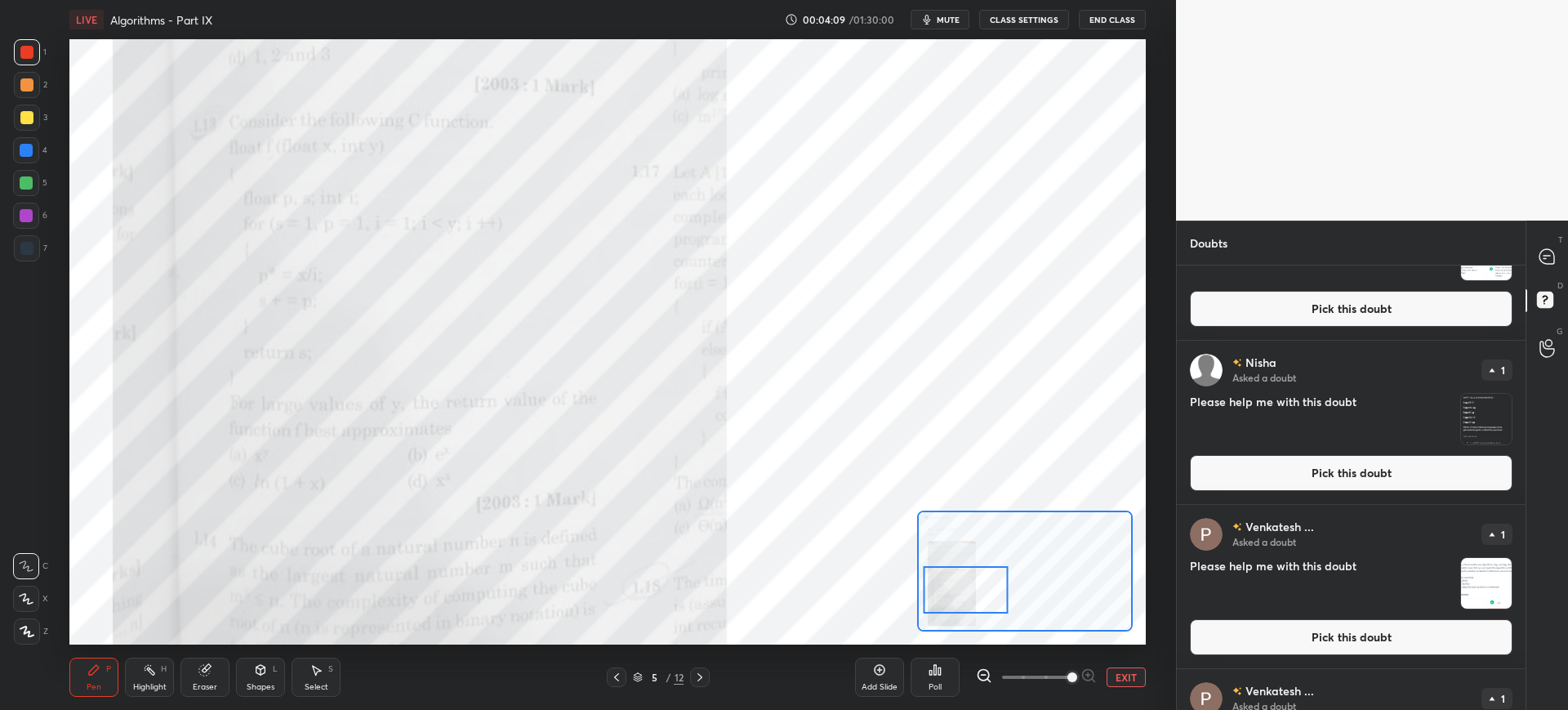
scroll to position [927, 0]
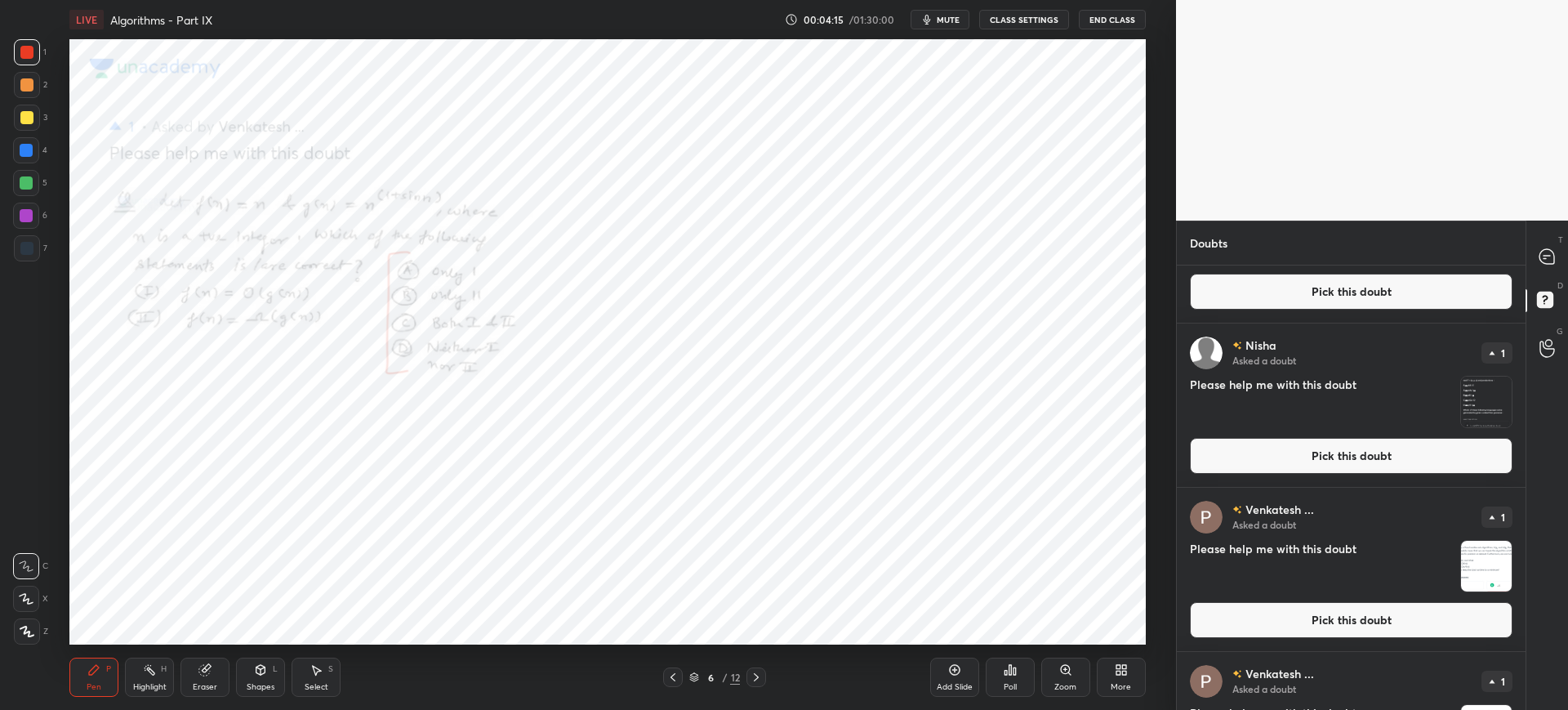
click at [1065, 669] on icon at bounding box center [1065, 670] width 13 height 13
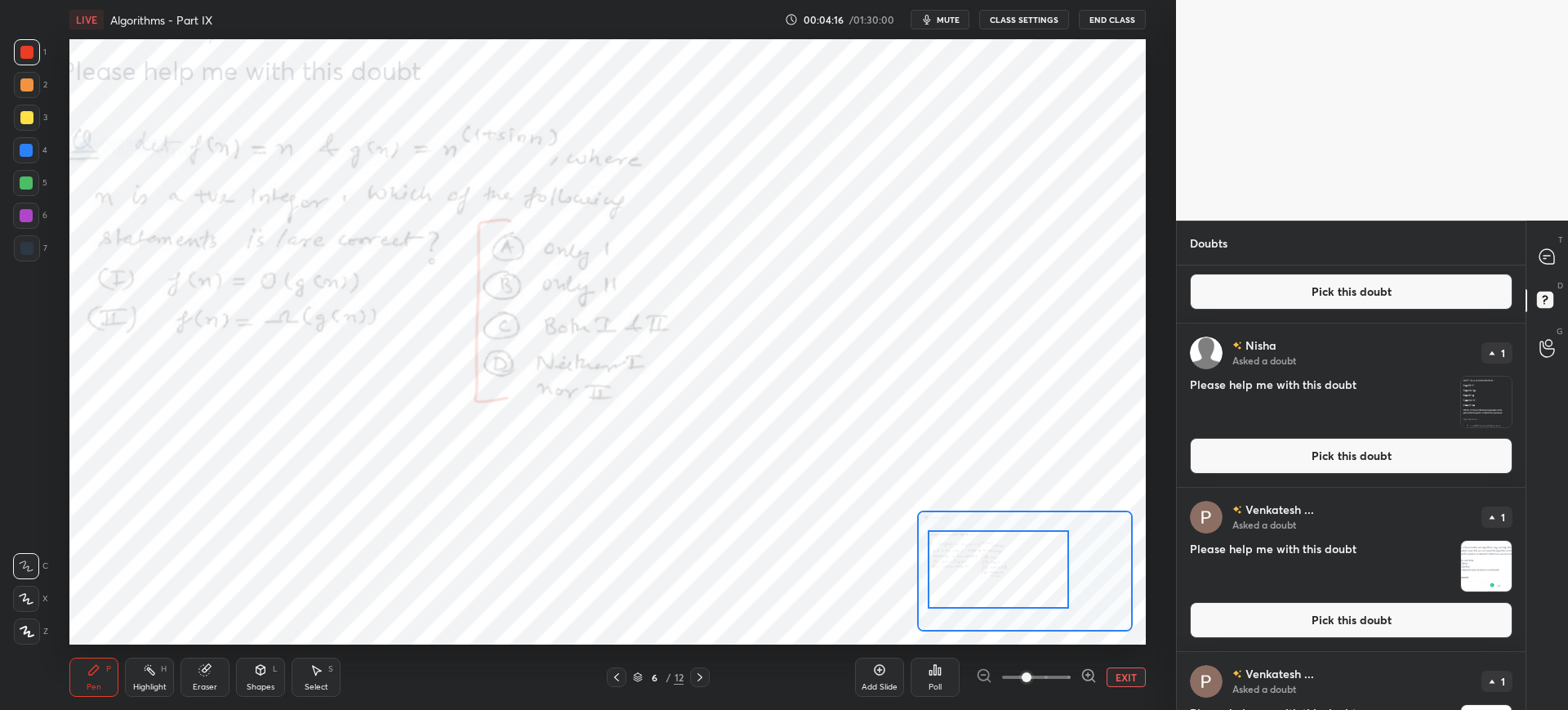
drag, startPoint x: 1020, startPoint y: 583, endPoint x: 983, endPoint y: 588, distance: 37.3
click at [978, 585] on div at bounding box center [999, 569] width 142 height 79
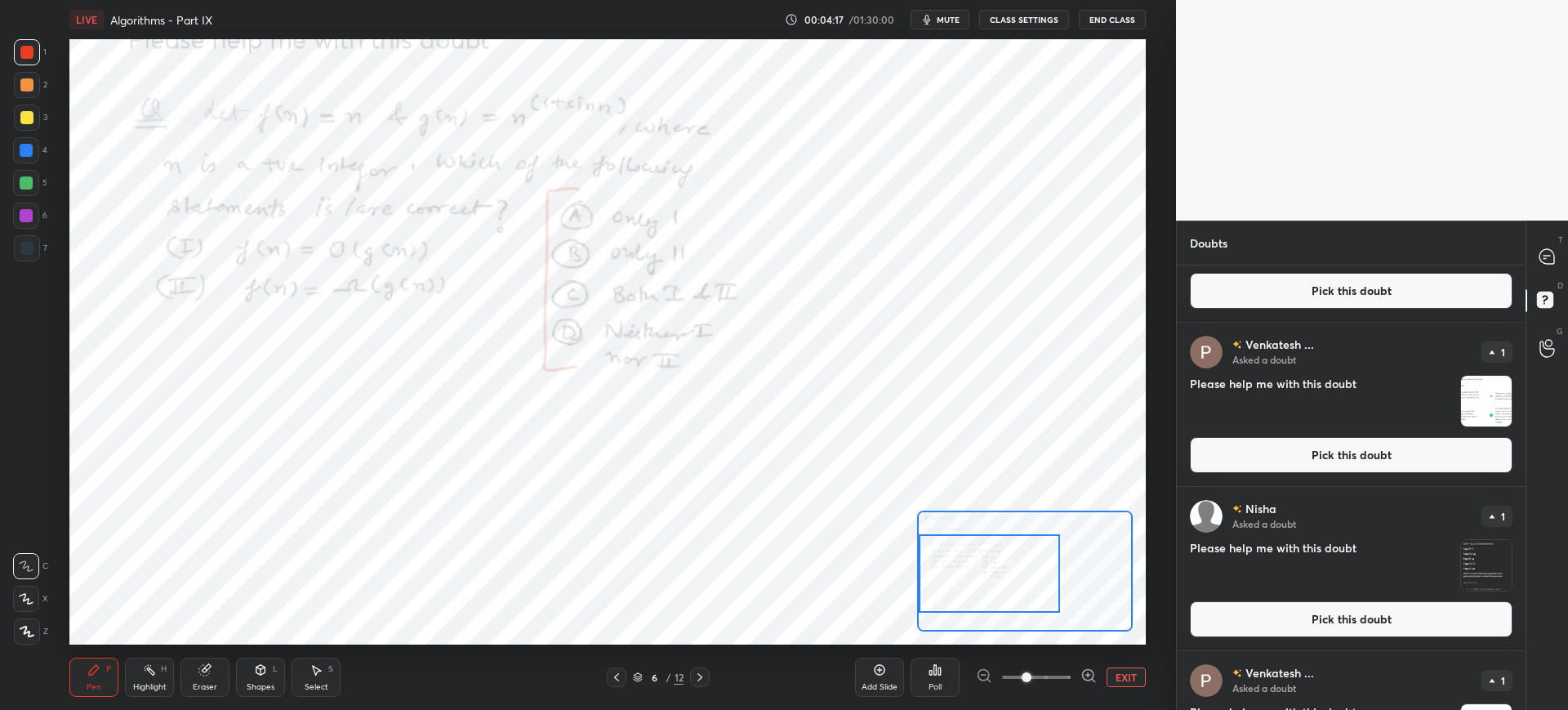
drag, startPoint x: 1034, startPoint y: 668, endPoint x: 1048, endPoint y: 659, distance: 16.6
click at [1031, 673] on span at bounding box center [1026, 678] width 10 height 10
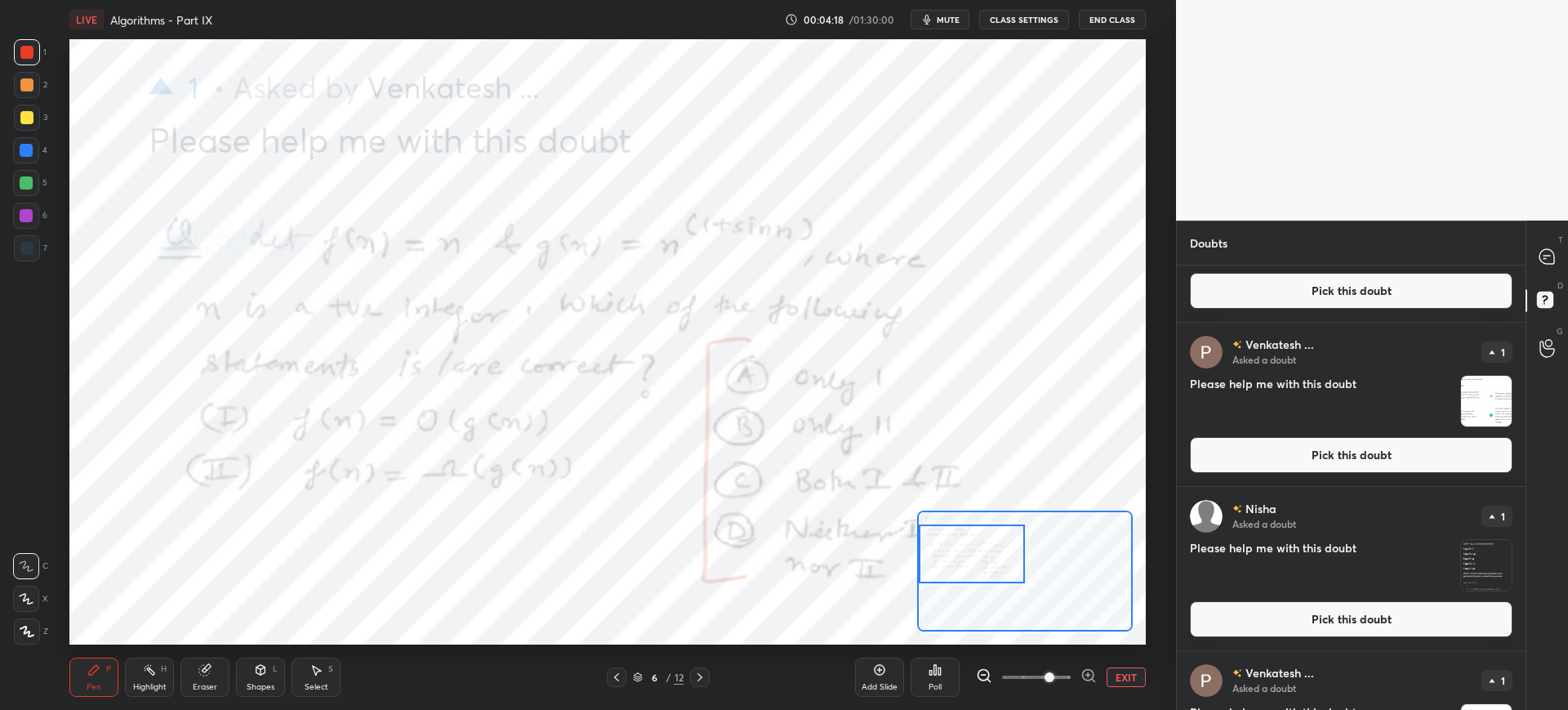
drag, startPoint x: 989, startPoint y: 555, endPoint x: 1001, endPoint y: 572, distance: 20.8
click at [991, 555] on div at bounding box center [972, 554] width 106 height 59
drag, startPoint x: 1043, startPoint y: 676, endPoint x: 1053, endPoint y: 674, distance: 10.2
click at [1053, 674] on span at bounding box center [1049, 678] width 10 height 10
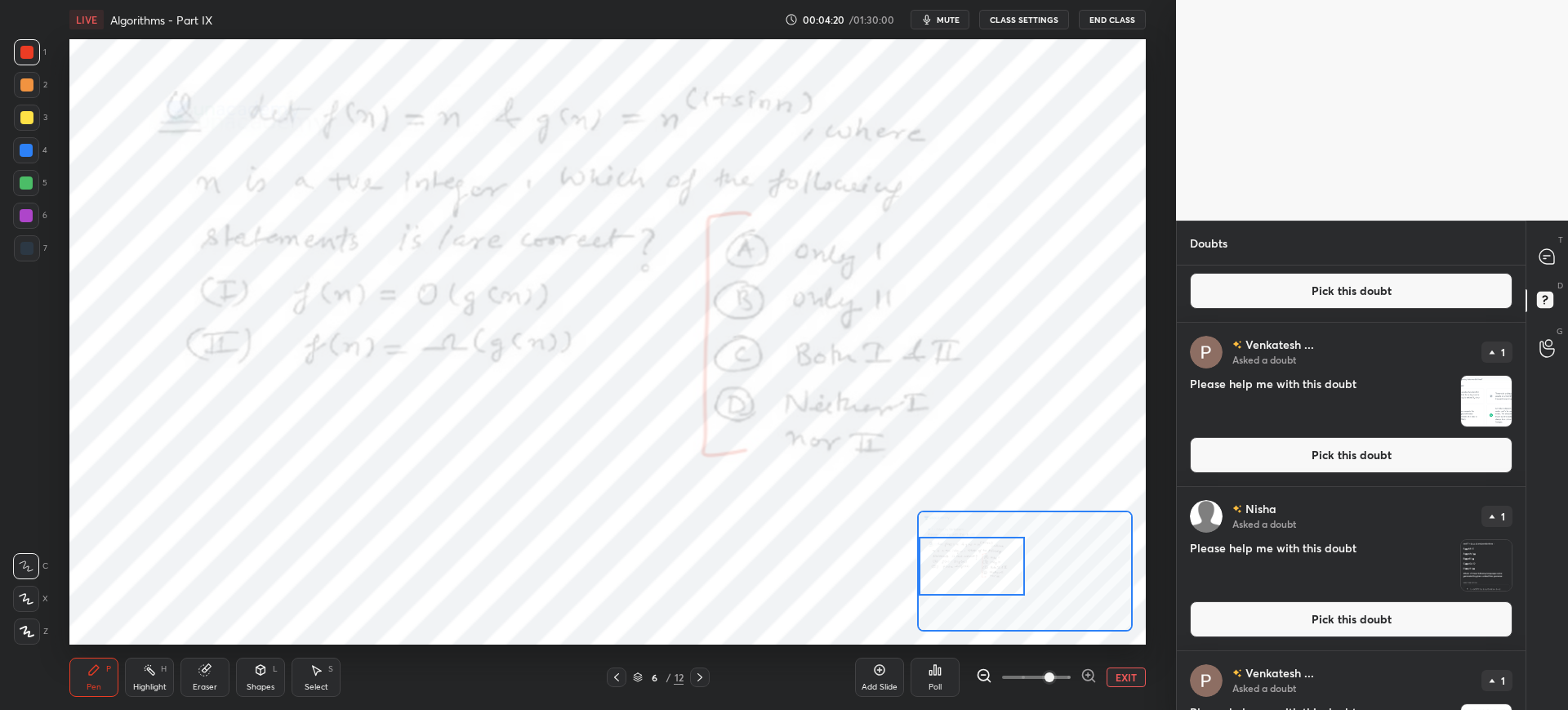
drag, startPoint x: 996, startPoint y: 578, endPoint x: 979, endPoint y: 586, distance: 18.8
click at [996, 591] on div at bounding box center [972, 566] width 106 height 59
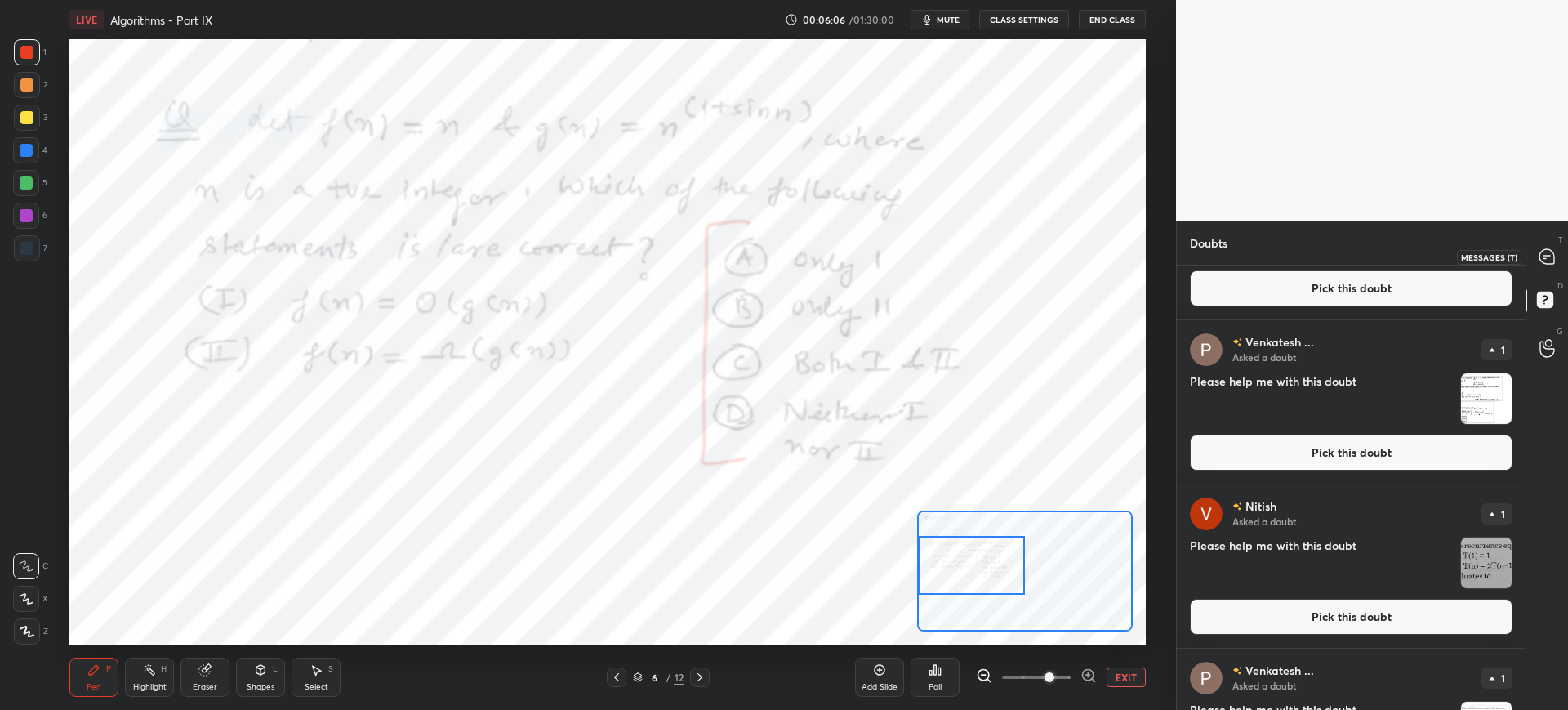
click at [1540, 263] on icon at bounding box center [1546, 257] width 17 height 17
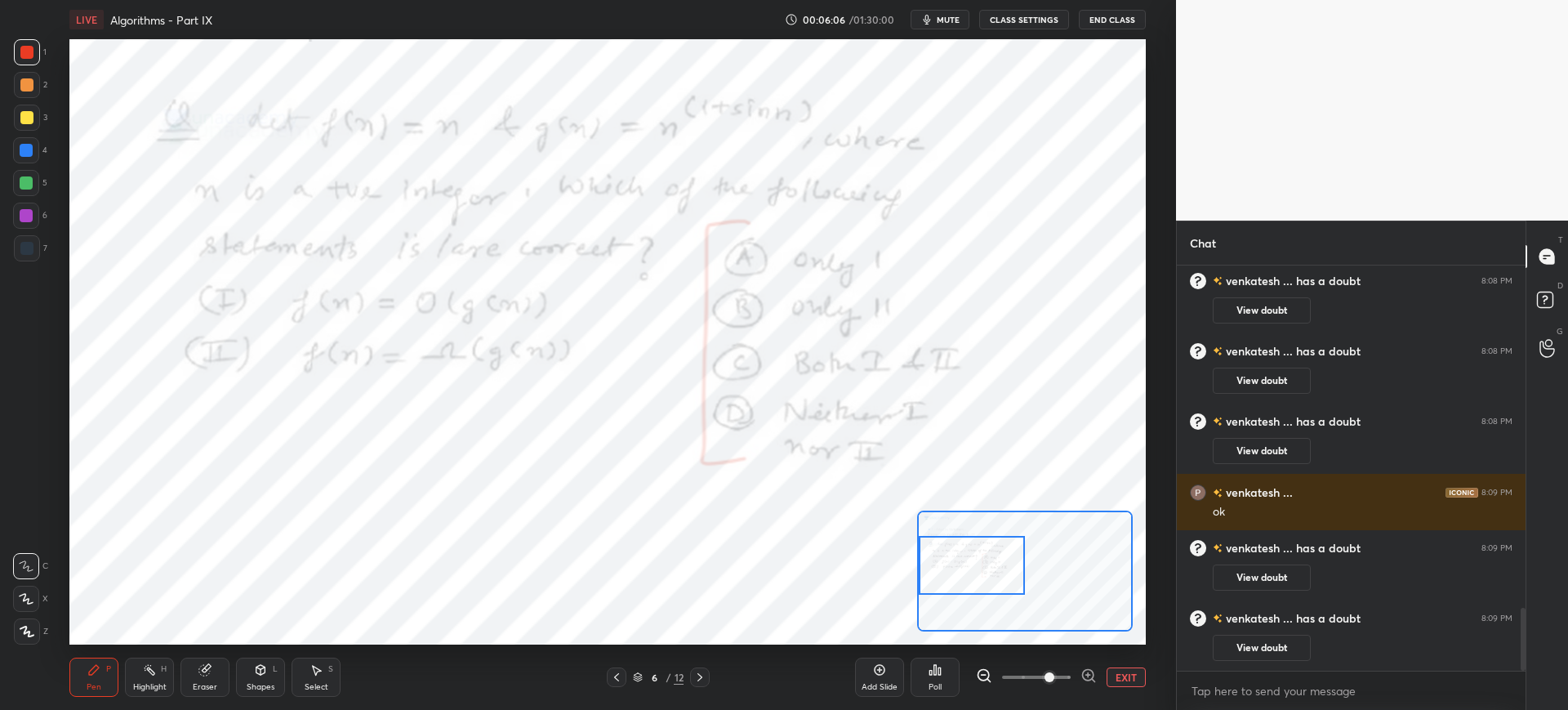
scroll to position [2279, 0]
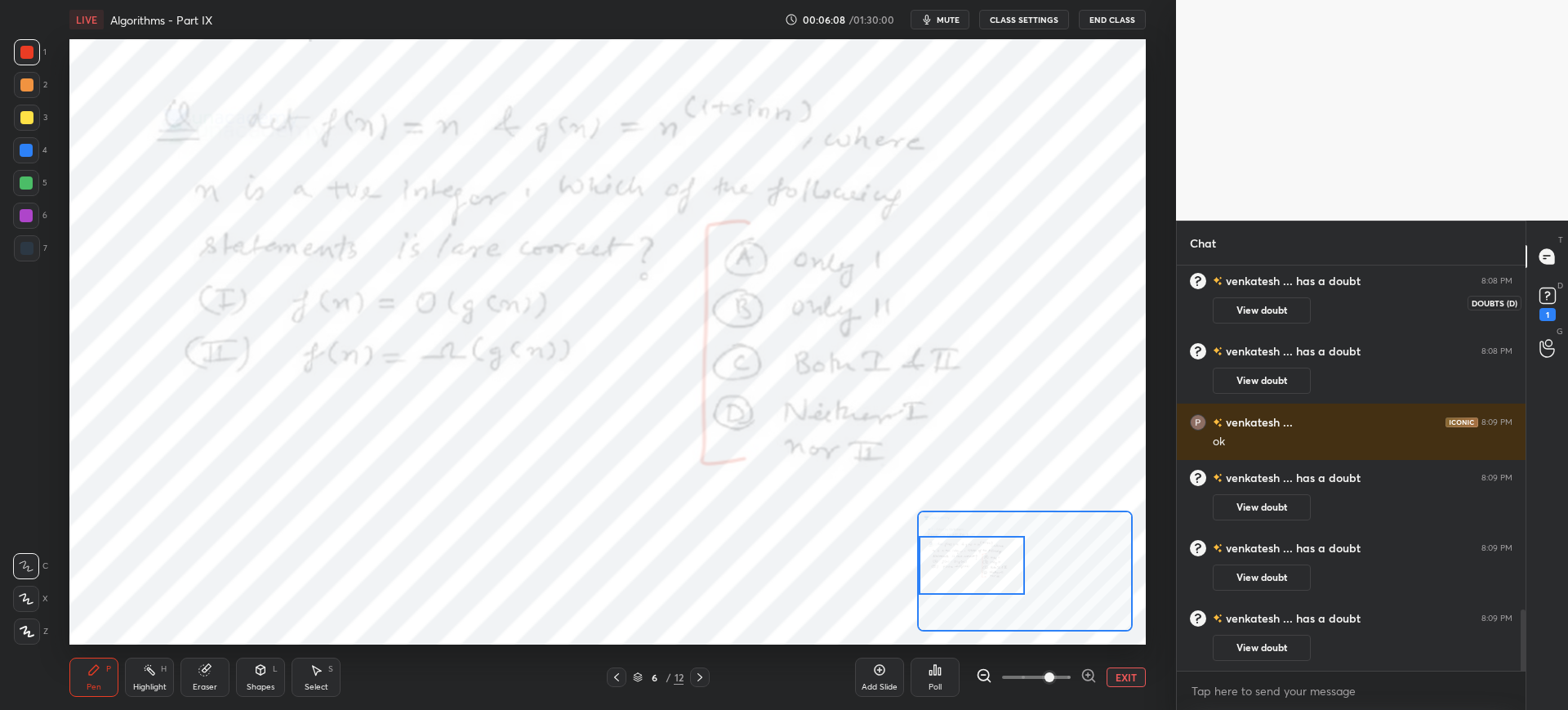
click at [1545, 302] on rect at bounding box center [1547, 296] width 16 height 16
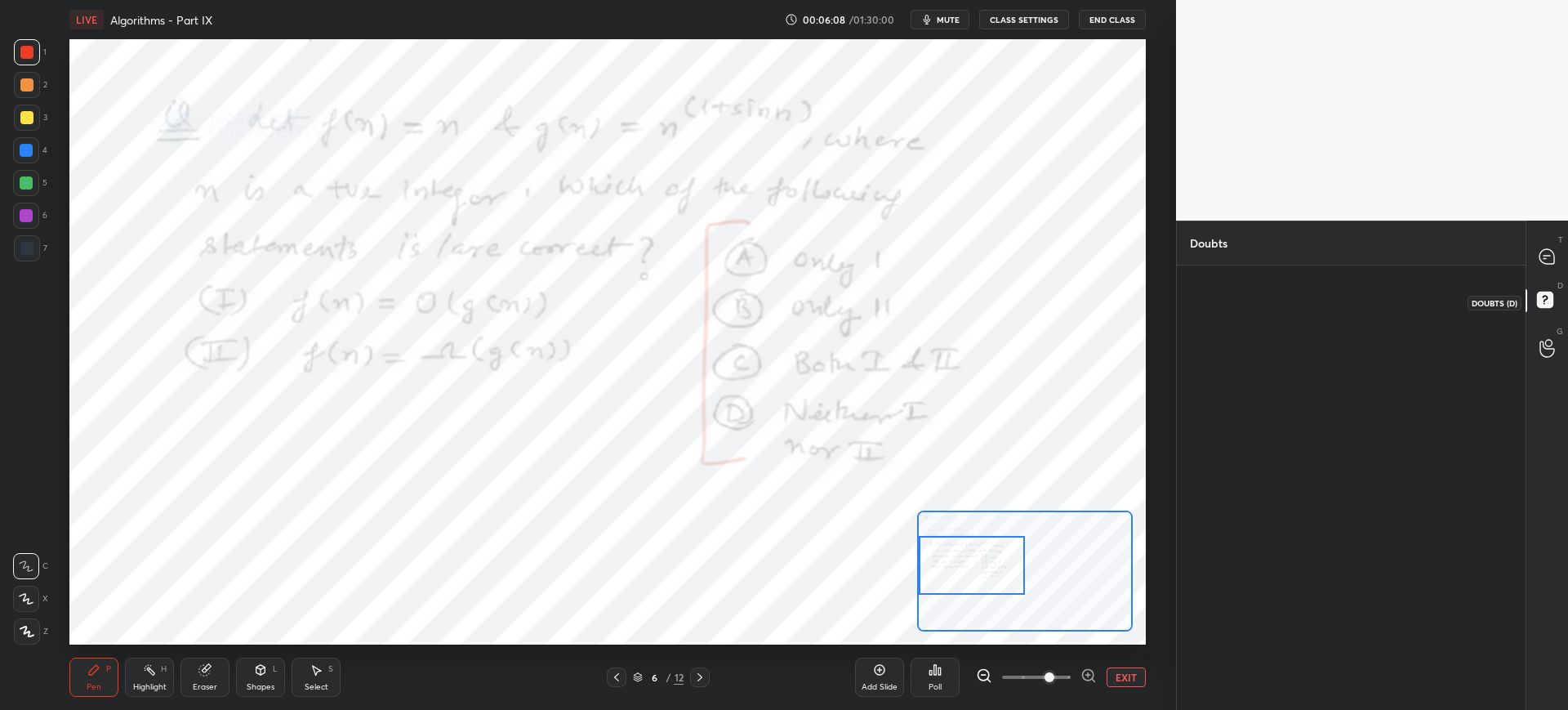
scroll to position [0, 0]
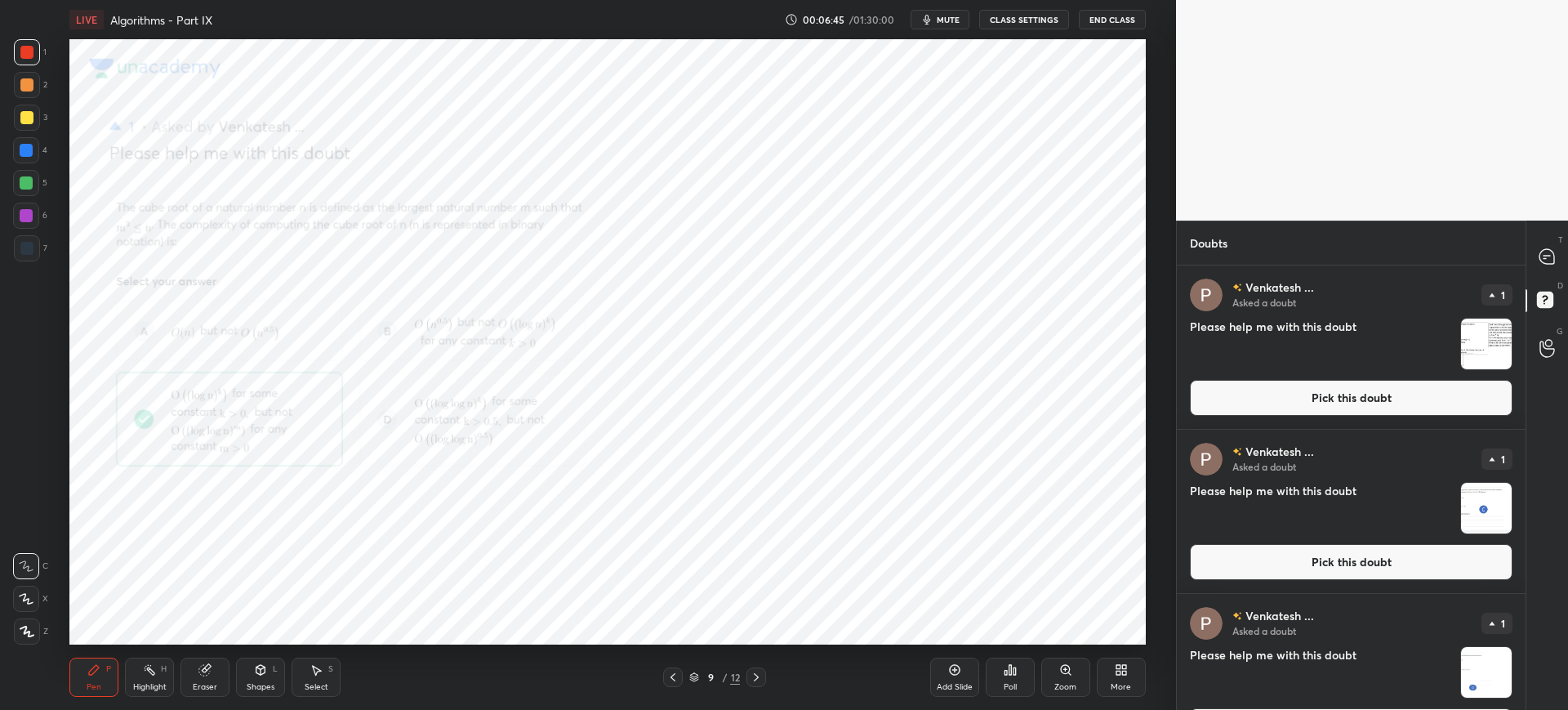
click at [1063, 674] on icon at bounding box center [1065, 670] width 13 height 13
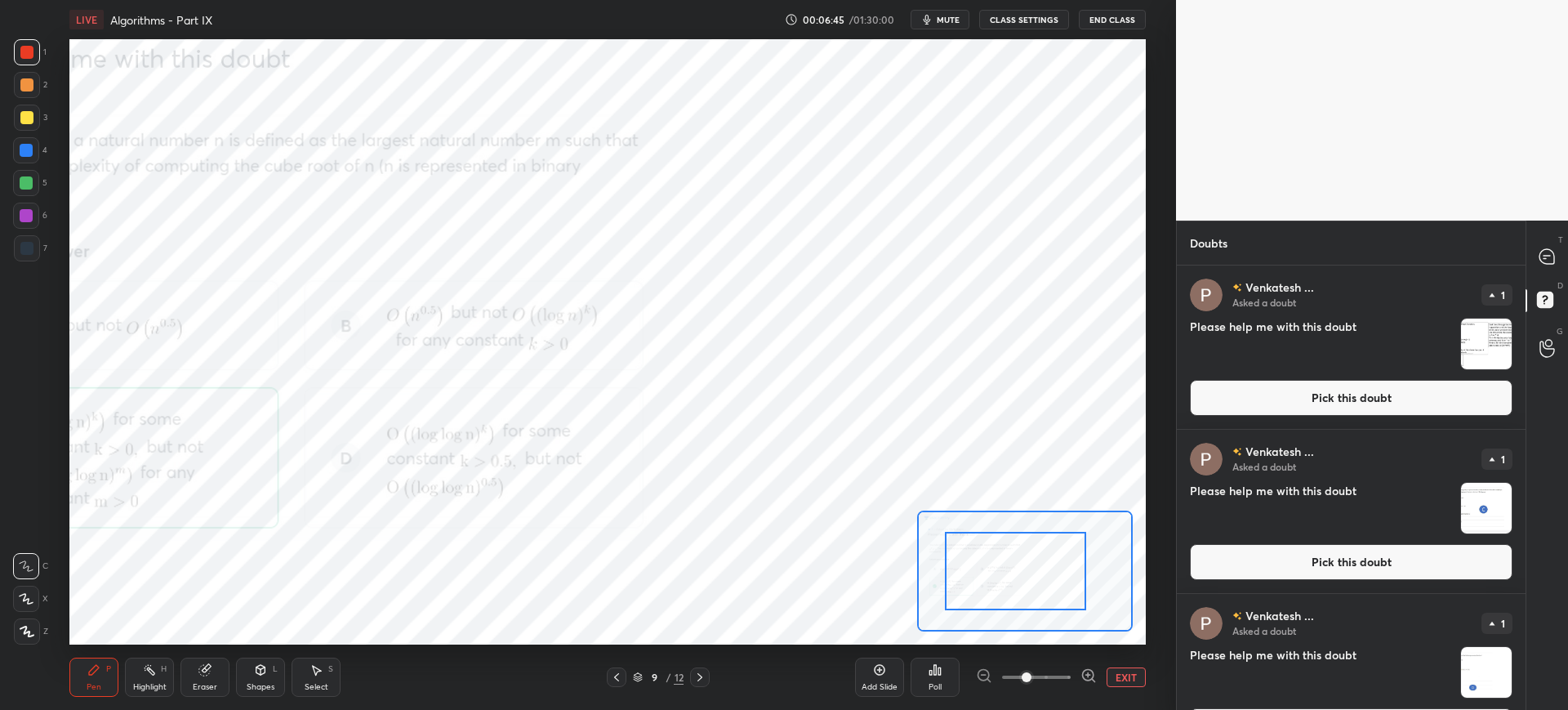
drag, startPoint x: 962, startPoint y: 590, endPoint x: 981, endPoint y: 581, distance: 21.0
click at [960, 589] on div at bounding box center [1016, 571] width 142 height 79
drag, startPoint x: 967, startPoint y: 586, endPoint x: 955, endPoint y: 585, distance: 12.0
click at [958, 586] on div at bounding box center [990, 575] width 142 height 79
click at [693, 673] on icon at bounding box center [699, 677] width 13 height 13
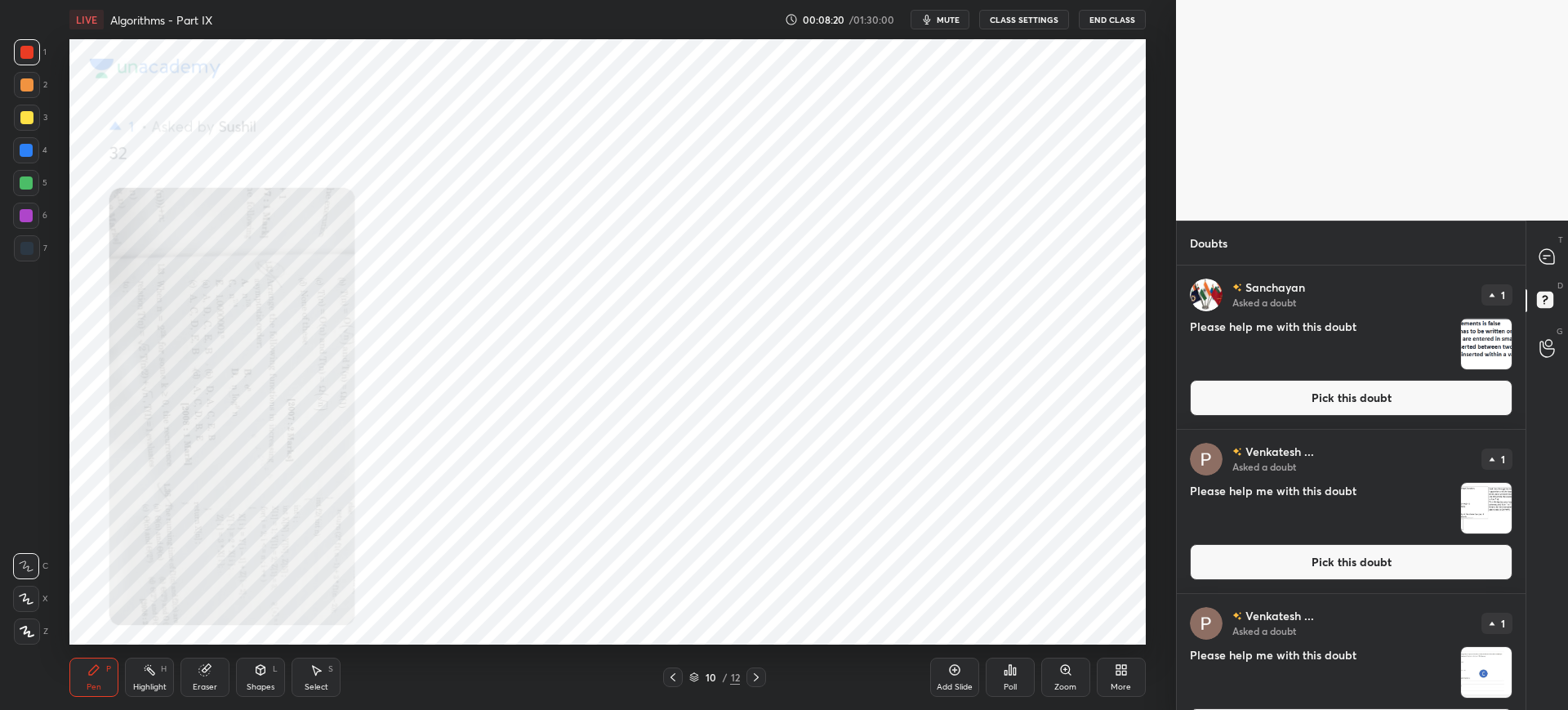
click at [1063, 664] on icon at bounding box center [1065, 670] width 13 height 13
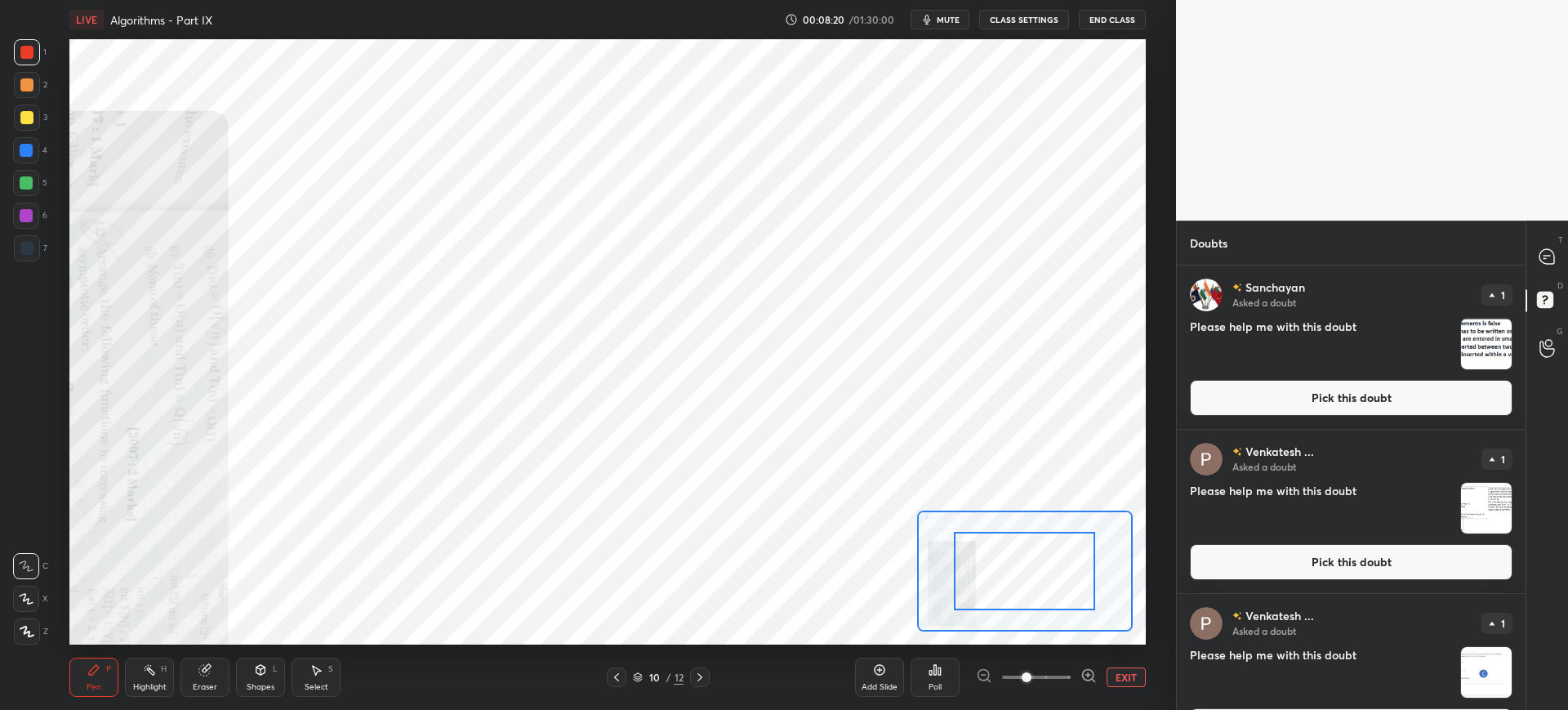
drag, startPoint x: 1062, startPoint y: 665, endPoint x: 1055, endPoint y: 649, distance: 17.5
click at [1061, 665] on span at bounding box center [1036, 677] width 69 height 25
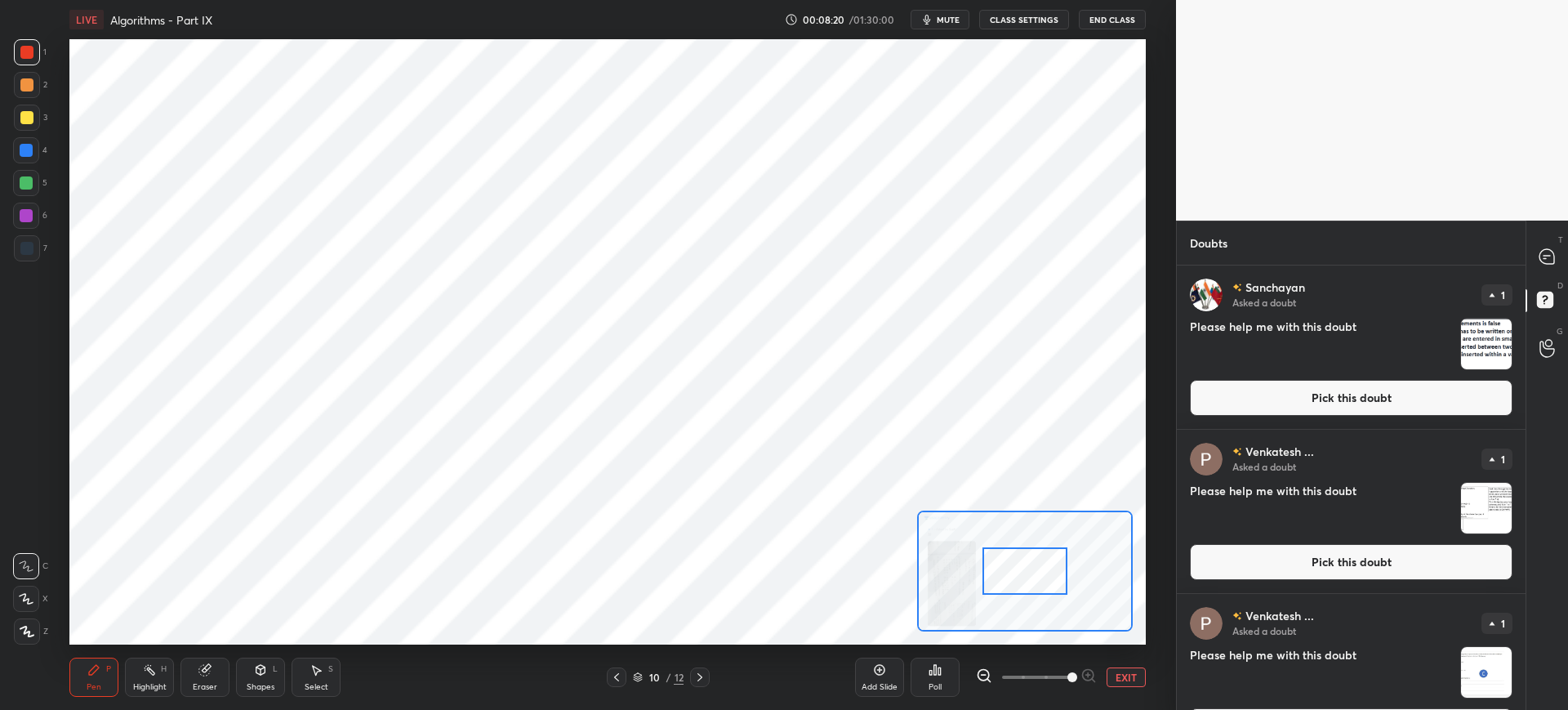
drag, startPoint x: 998, startPoint y: 587, endPoint x: 985, endPoint y: 585, distance: 13.2
click at [982, 593] on div at bounding box center [1024, 571] width 85 height 47
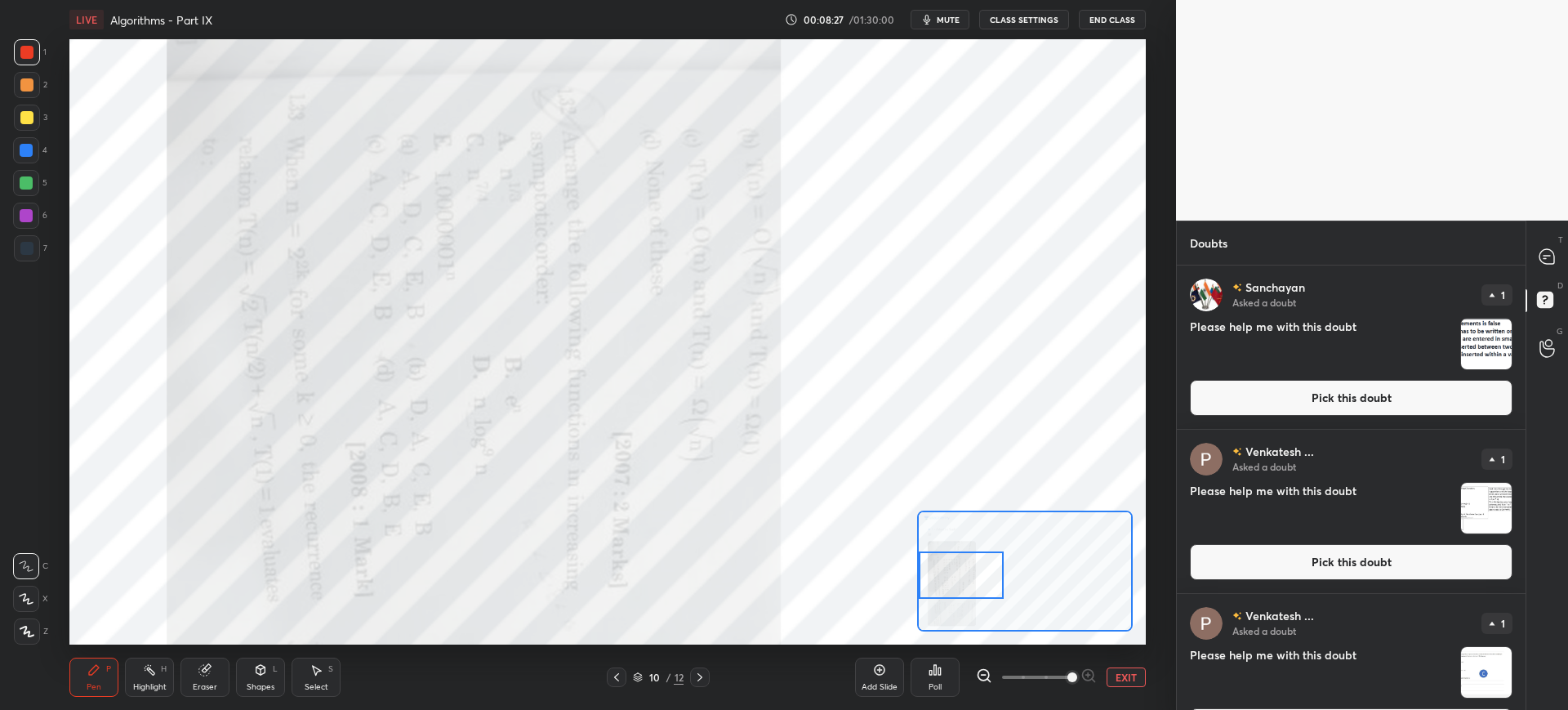
drag, startPoint x: 979, startPoint y: 586, endPoint x: 952, endPoint y: 578, distance: 28.2
click at [952, 578] on div at bounding box center [961, 575] width 85 height 47
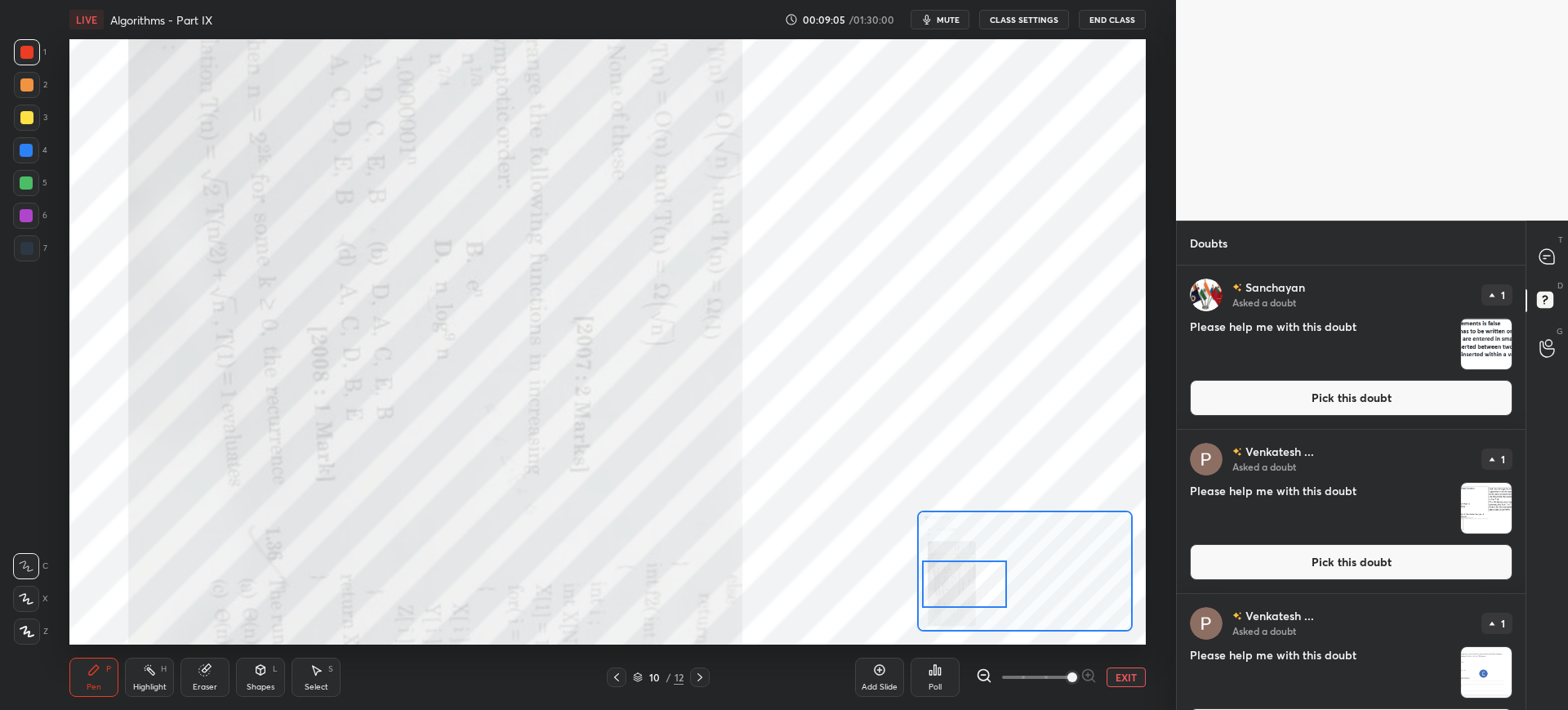
click at [973, 581] on div at bounding box center [964, 584] width 85 height 47
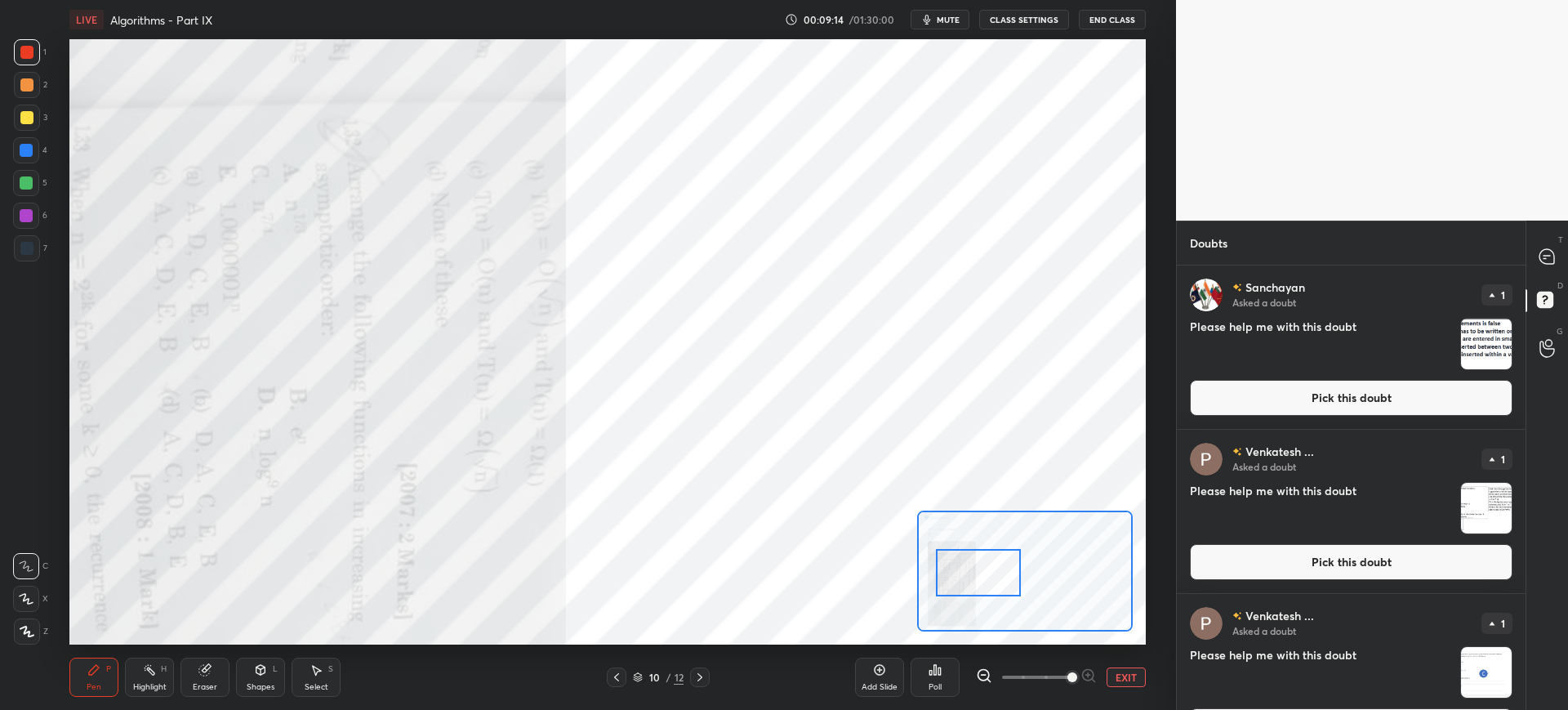
drag, startPoint x: 963, startPoint y: 580, endPoint x: 979, endPoint y: 564, distance: 22.6
click at [978, 566] on div at bounding box center [978, 572] width 85 height 47
click at [953, 18] on span "mute" at bounding box center [948, 20] width 23 height 12
click at [1556, 262] on div at bounding box center [1547, 257] width 32 height 30
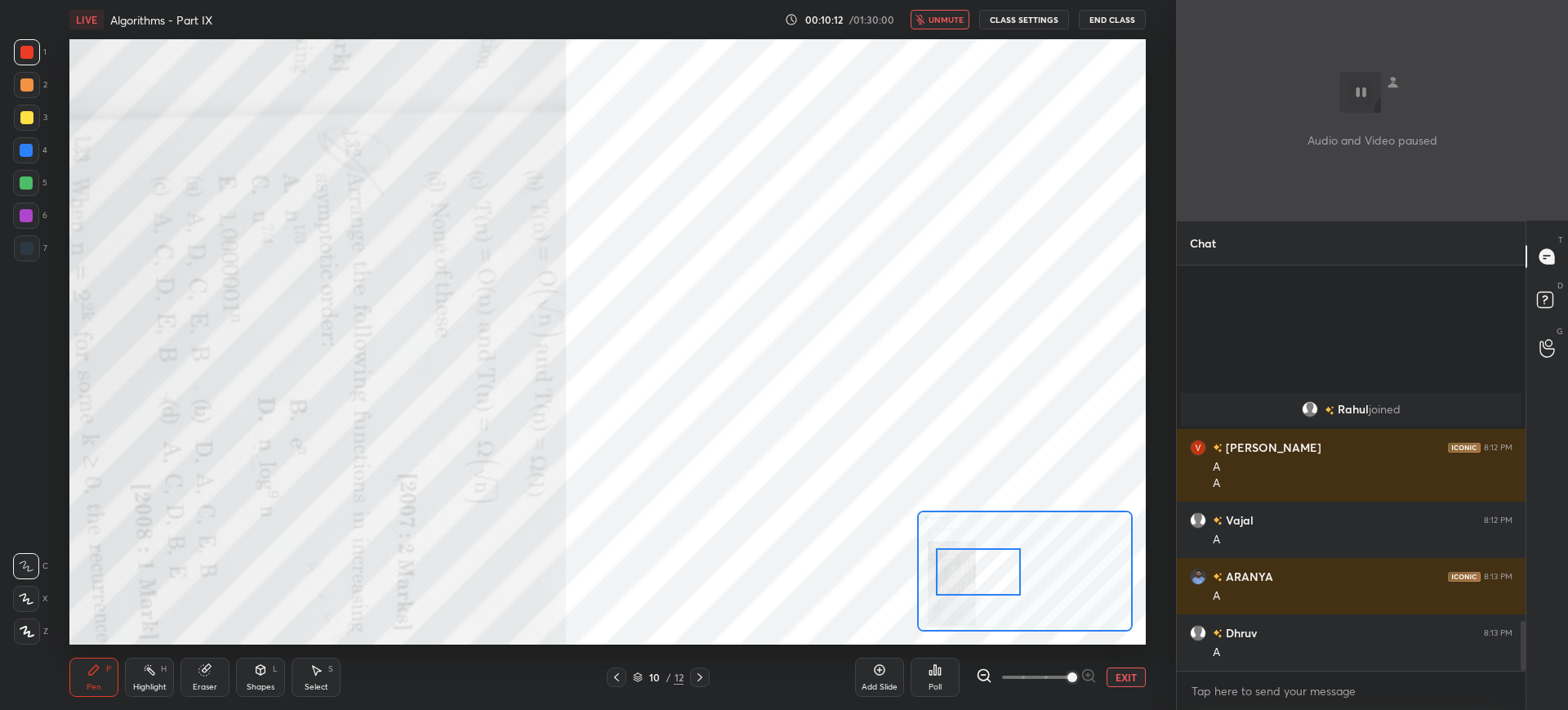
scroll to position [2901, 0]
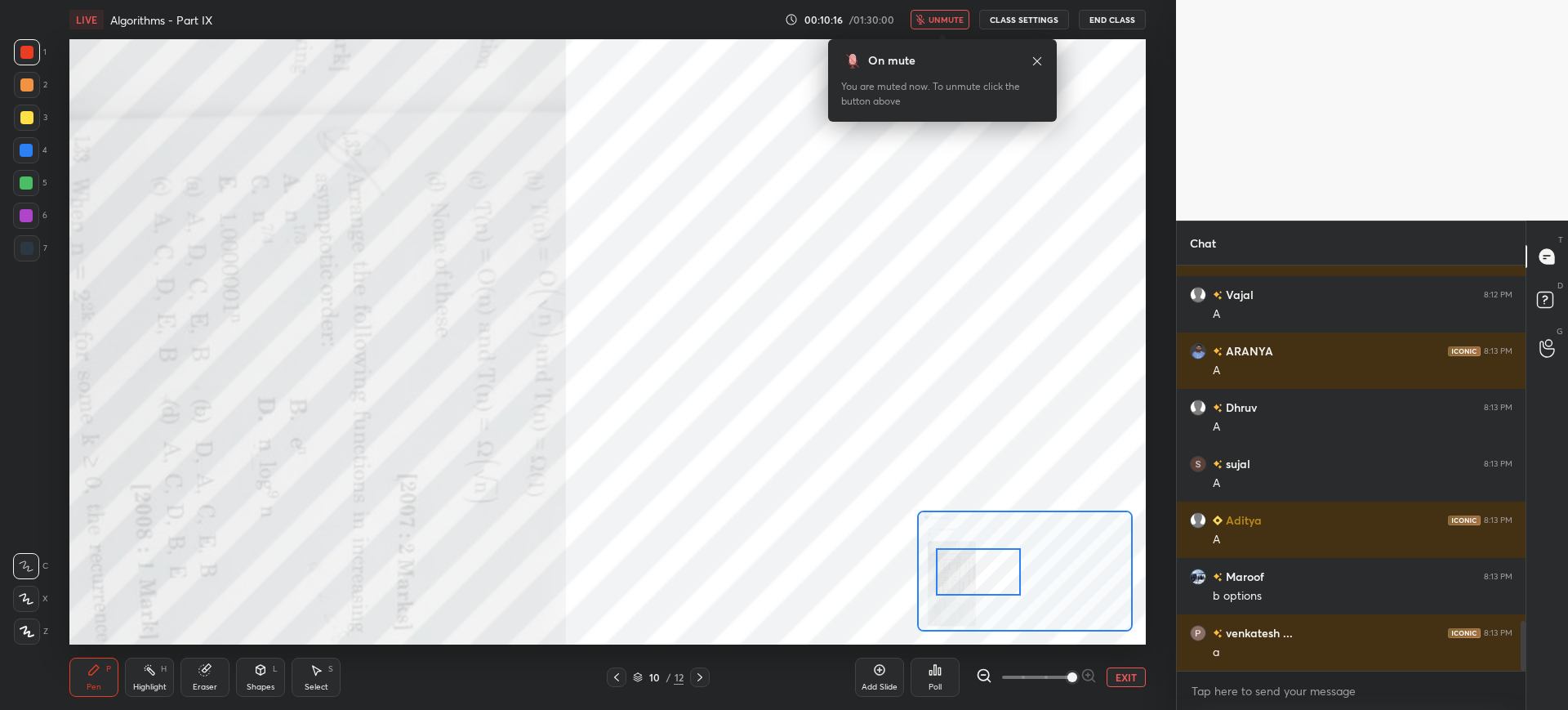
drag, startPoint x: 931, startPoint y: 25, endPoint x: 927, endPoint y: 34, distance: 9.8
click at [932, 25] on button "unmute" at bounding box center [940, 20] width 59 height 20
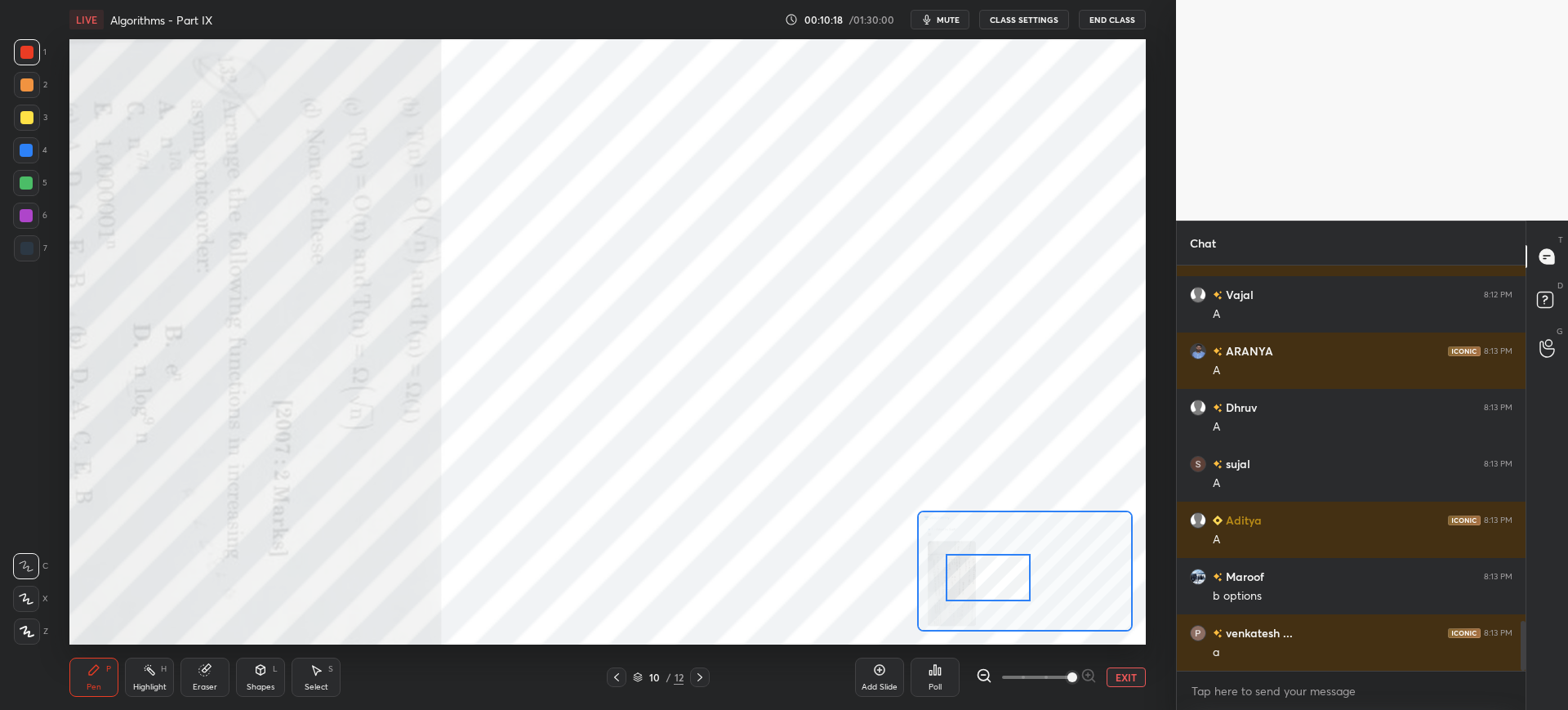
drag, startPoint x: 998, startPoint y: 572, endPoint x: 1008, endPoint y: 578, distance: 11.7
click at [1008, 578] on div at bounding box center [988, 577] width 85 height 47
click at [29, 161] on div at bounding box center [26, 150] width 27 height 27
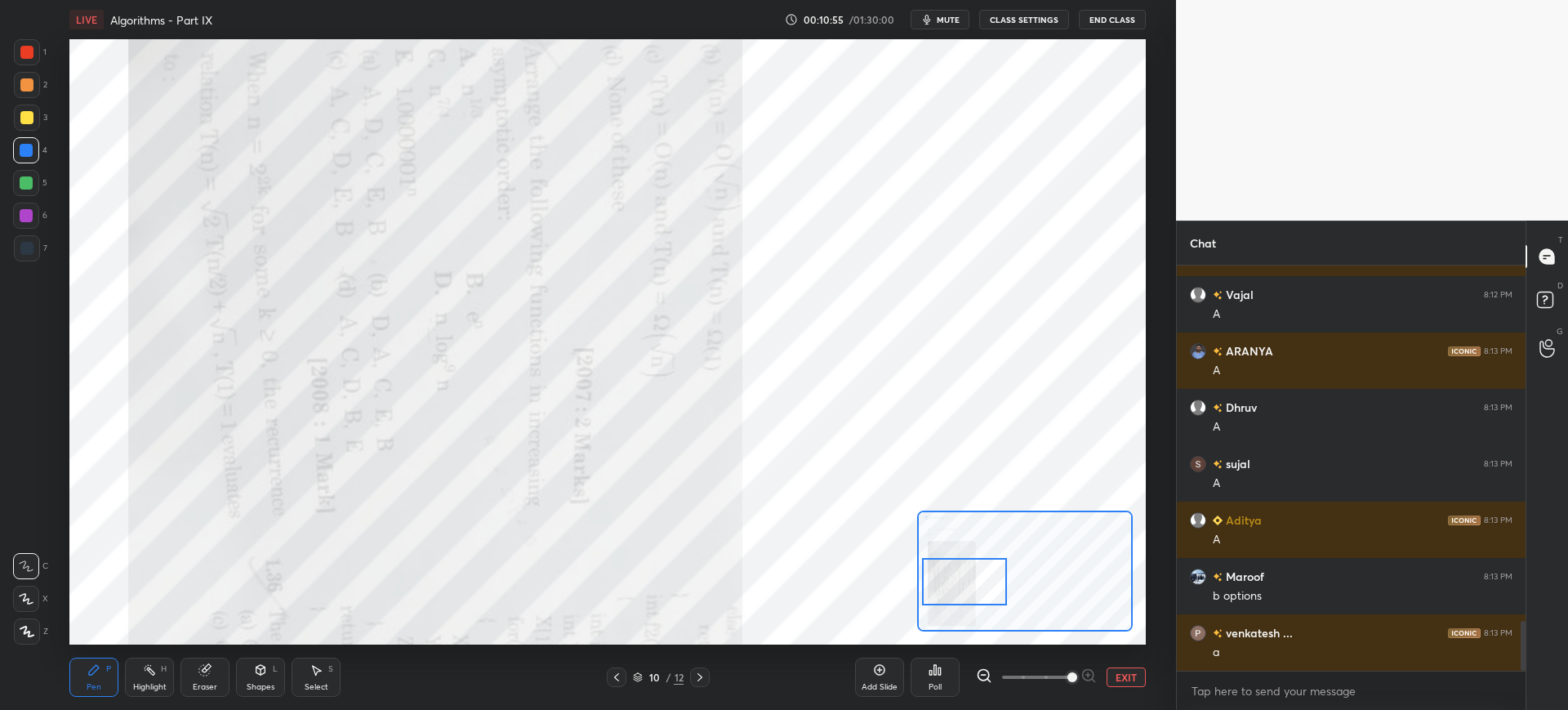
drag, startPoint x: 985, startPoint y: 591, endPoint x: 966, endPoint y: 577, distance: 23.6
click at [985, 591] on div at bounding box center [964, 581] width 85 height 47
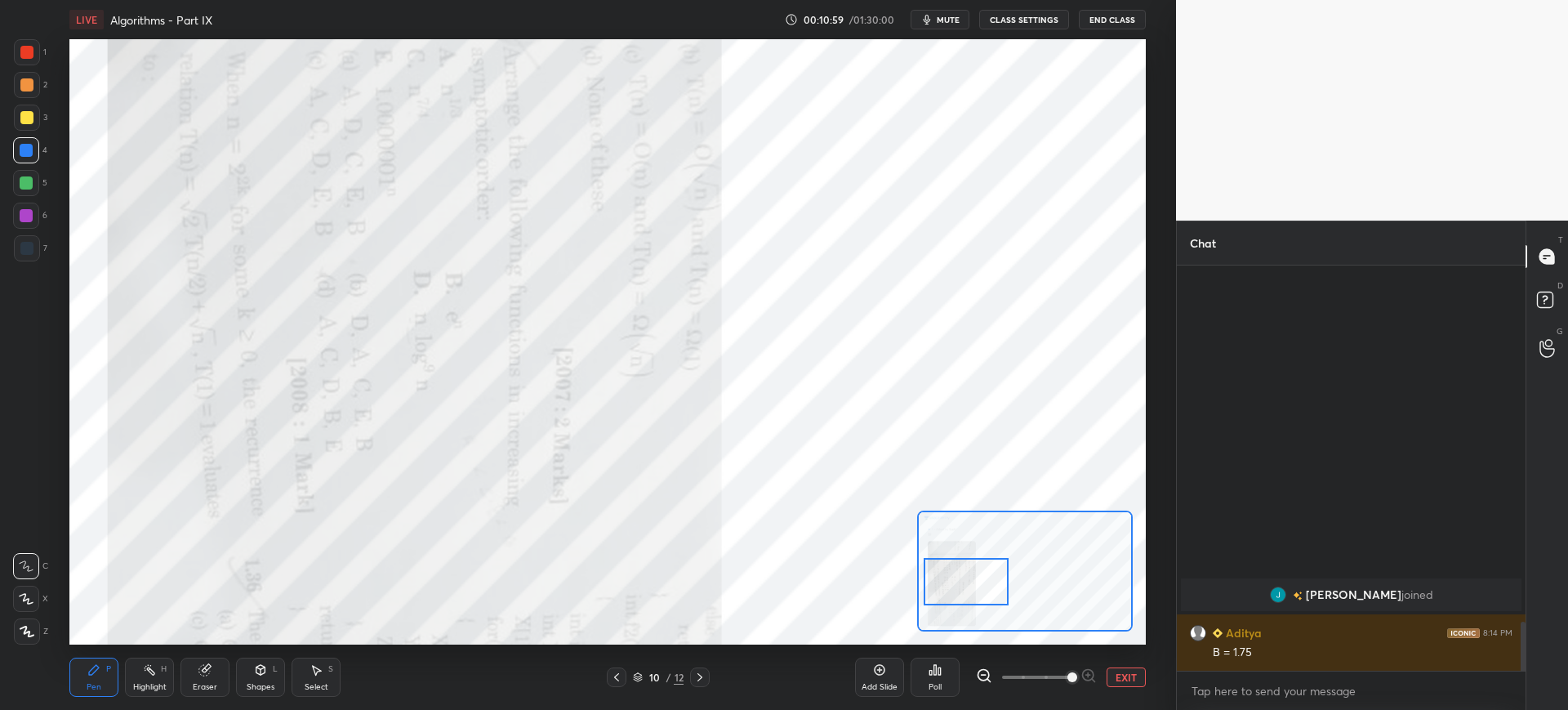
scroll to position [2544, 0]
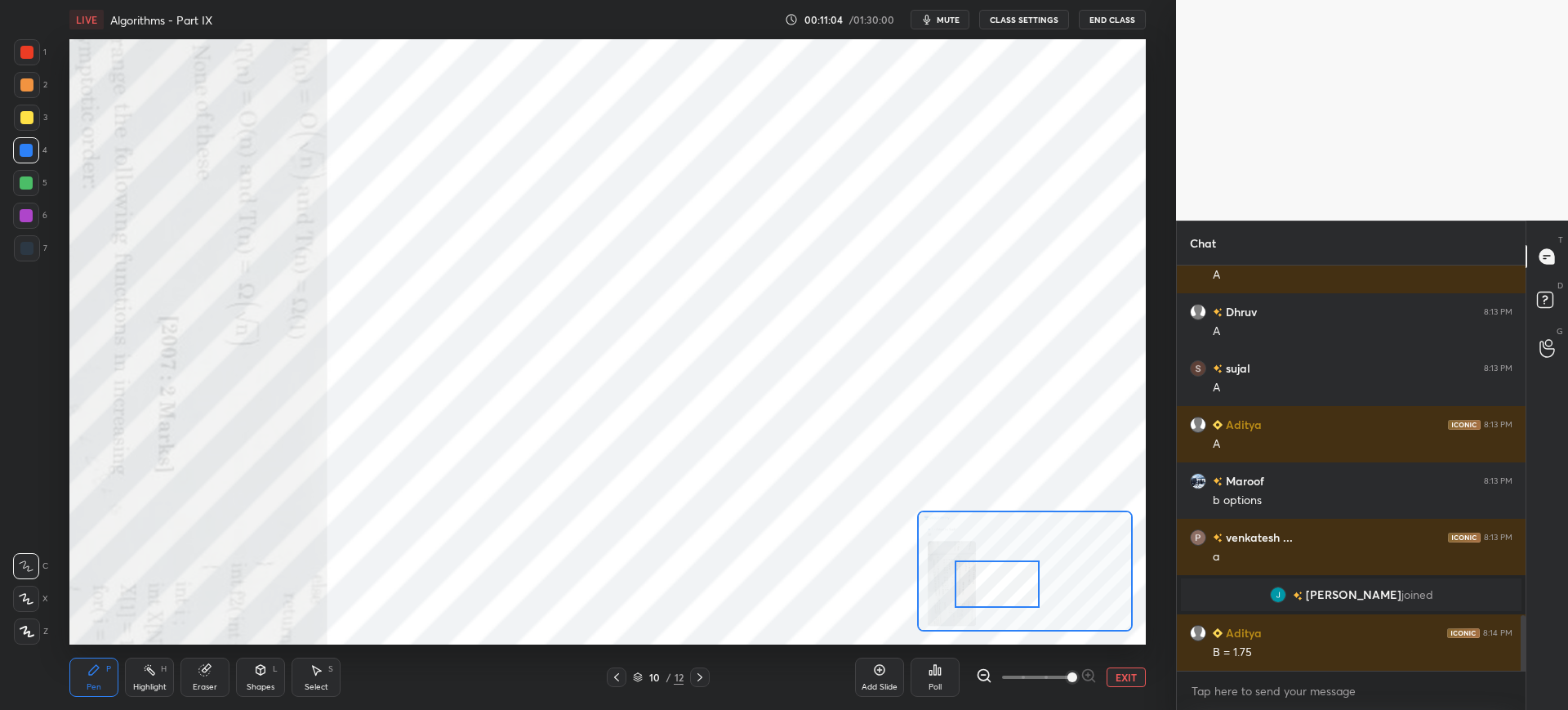
drag, startPoint x: 958, startPoint y: 593, endPoint x: 987, endPoint y: 596, distance: 29.2
click at [987, 596] on div at bounding box center [997, 584] width 85 height 47
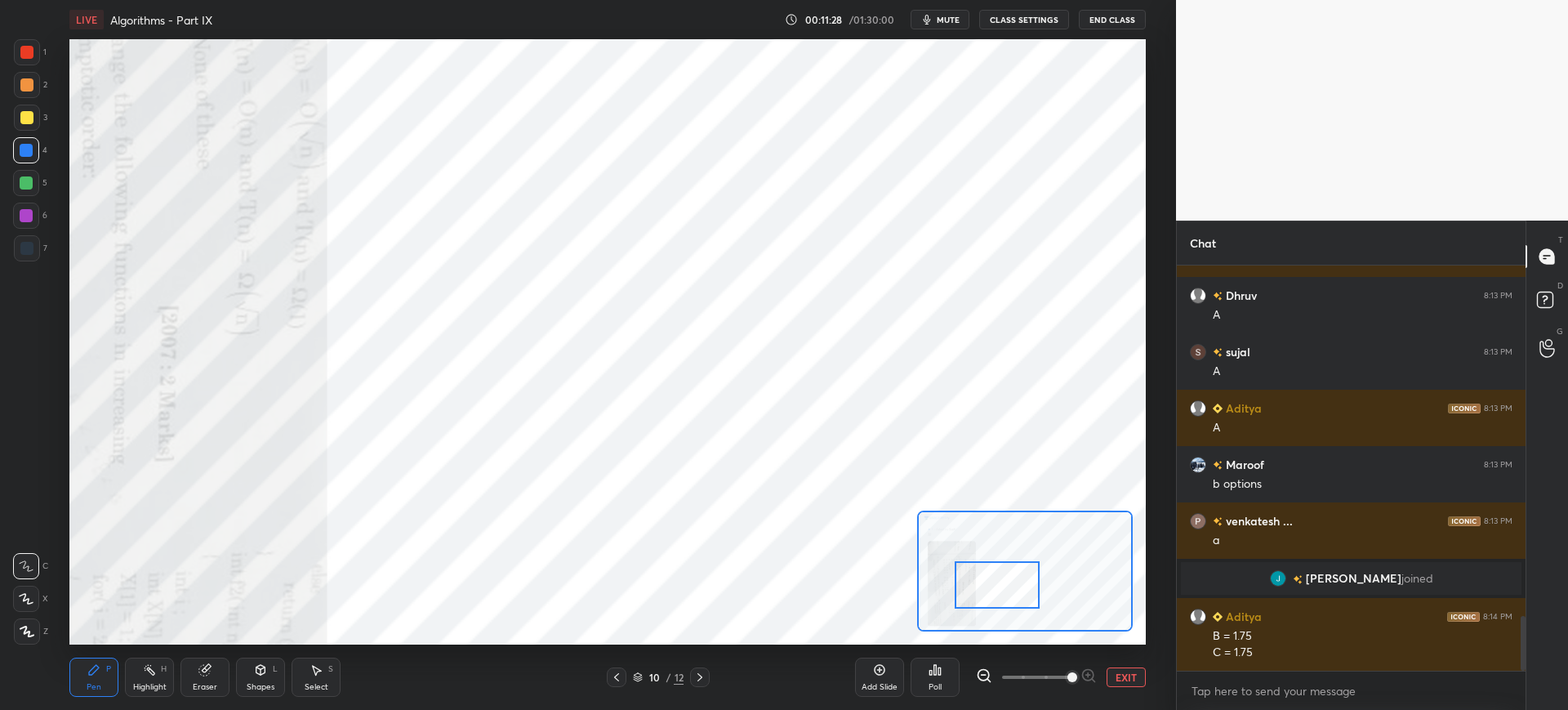
scroll to position [2599, 0]
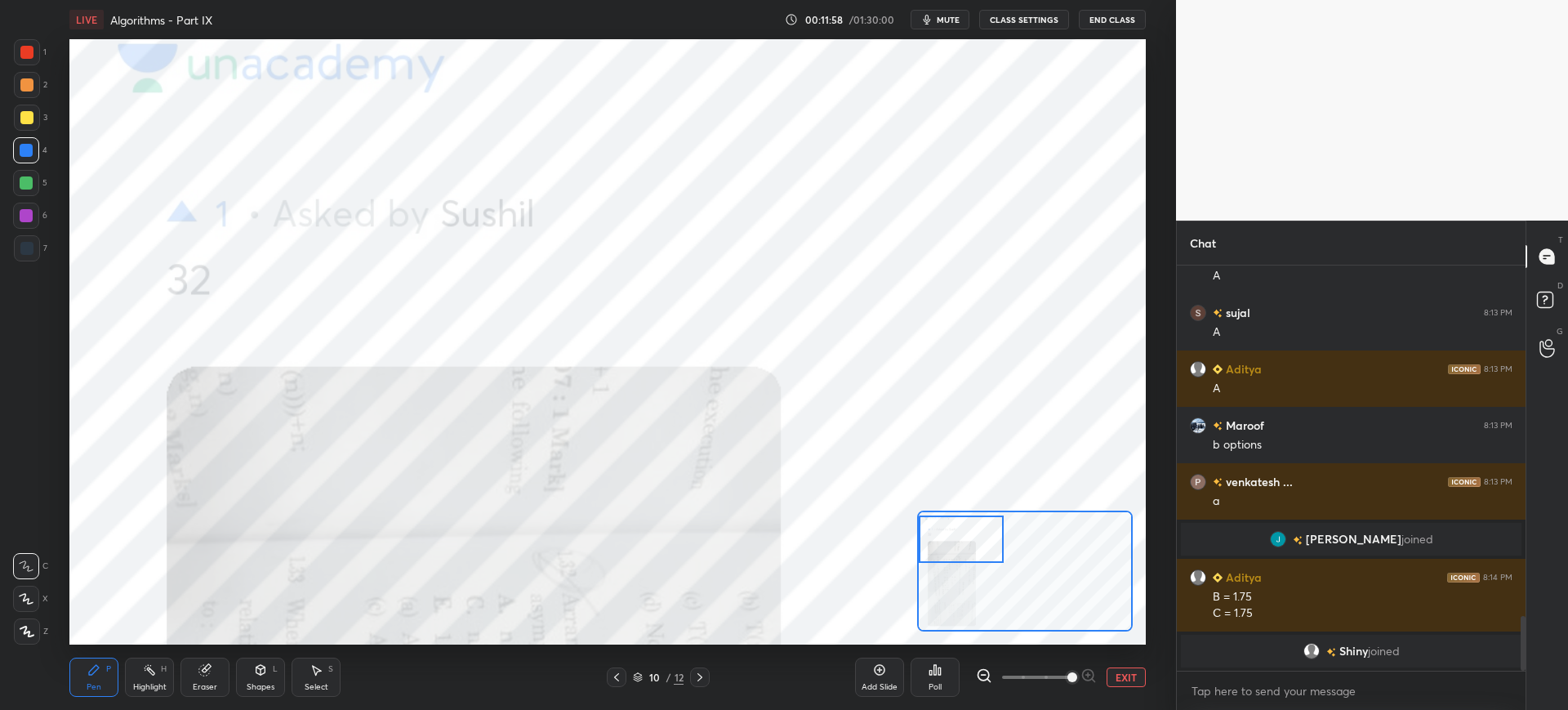
drag, startPoint x: 991, startPoint y: 582, endPoint x: 937, endPoint y: 530, distance: 75.0
click at [937, 530] on div at bounding box center [961, 539] width 85 height 47
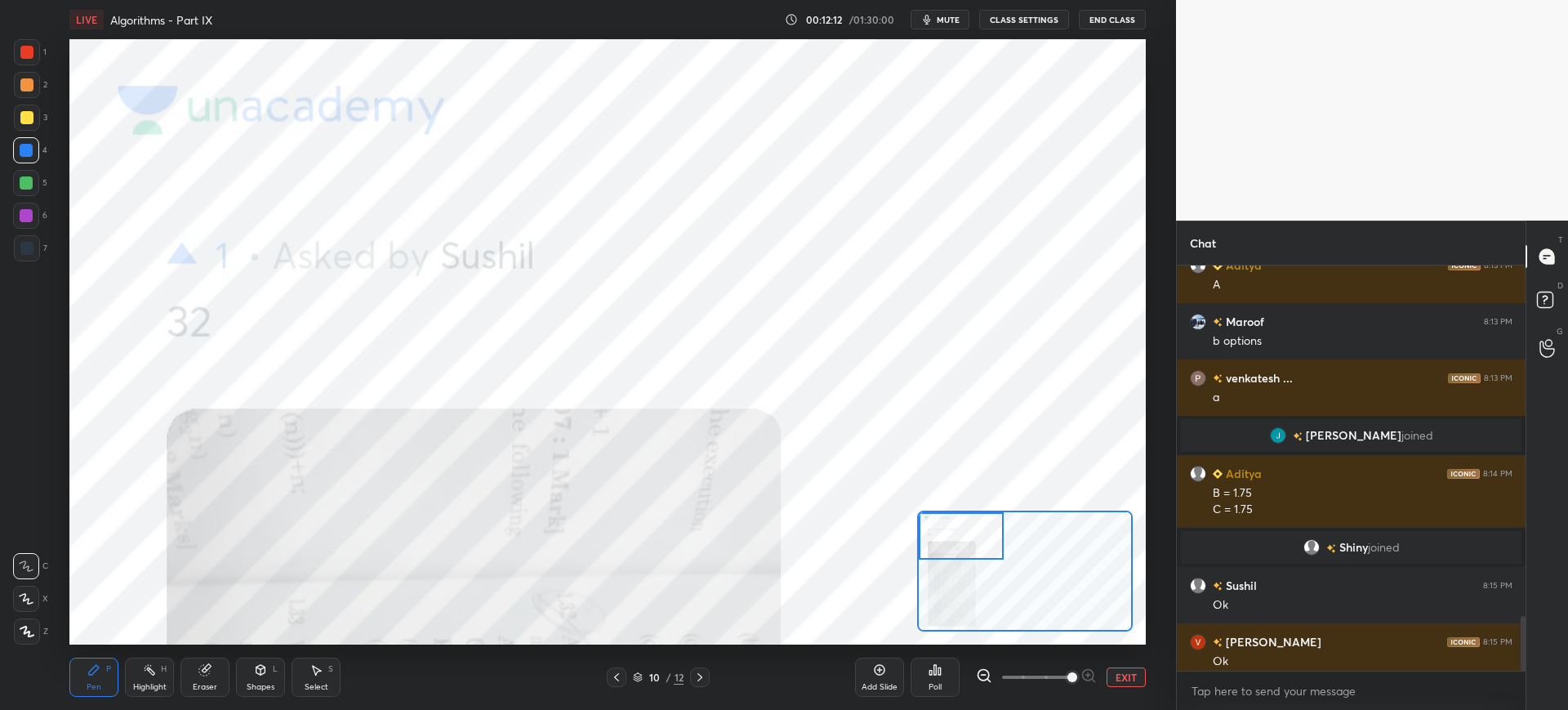
scroll to position [2608, 0]
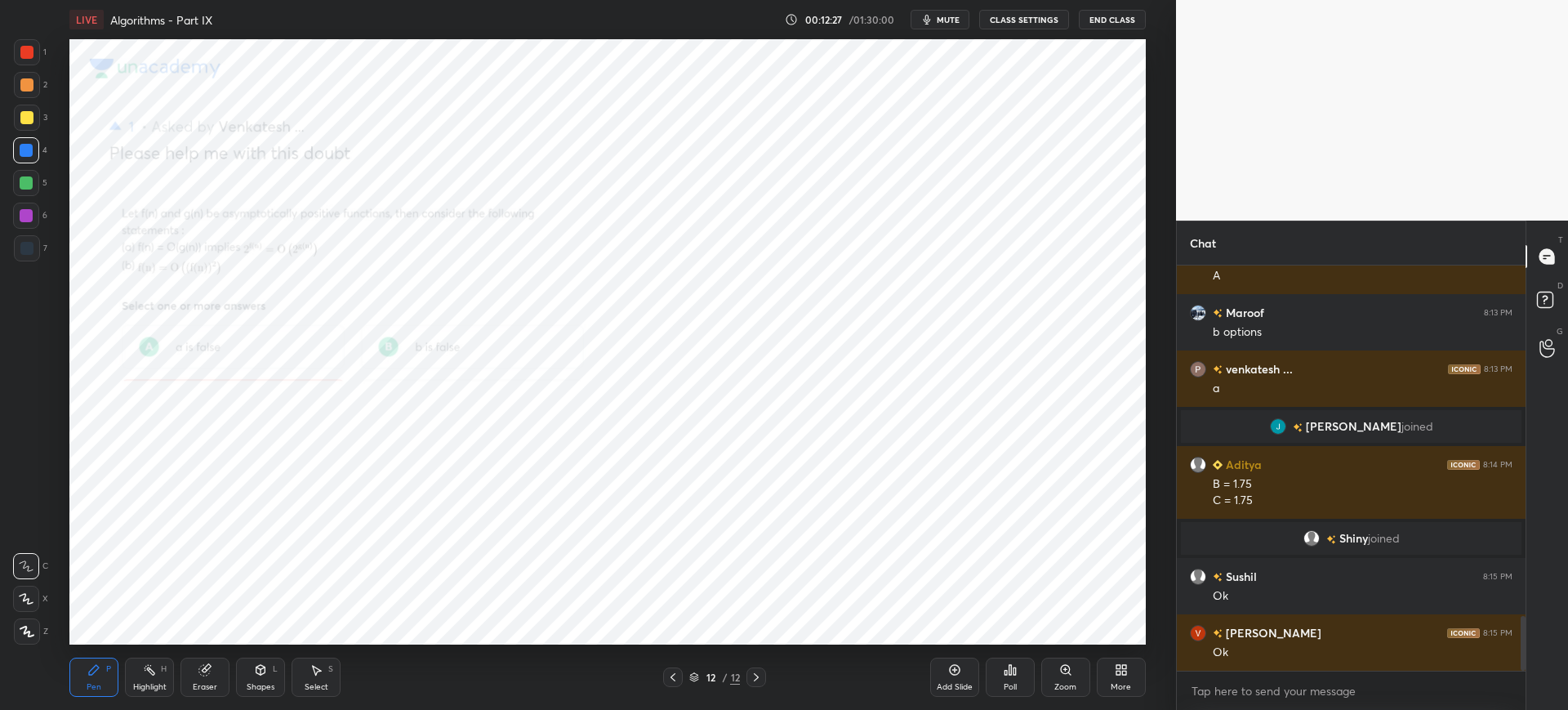
click at [1065, 674] on icon at bounding box center [1065, 670] width 13 height 13
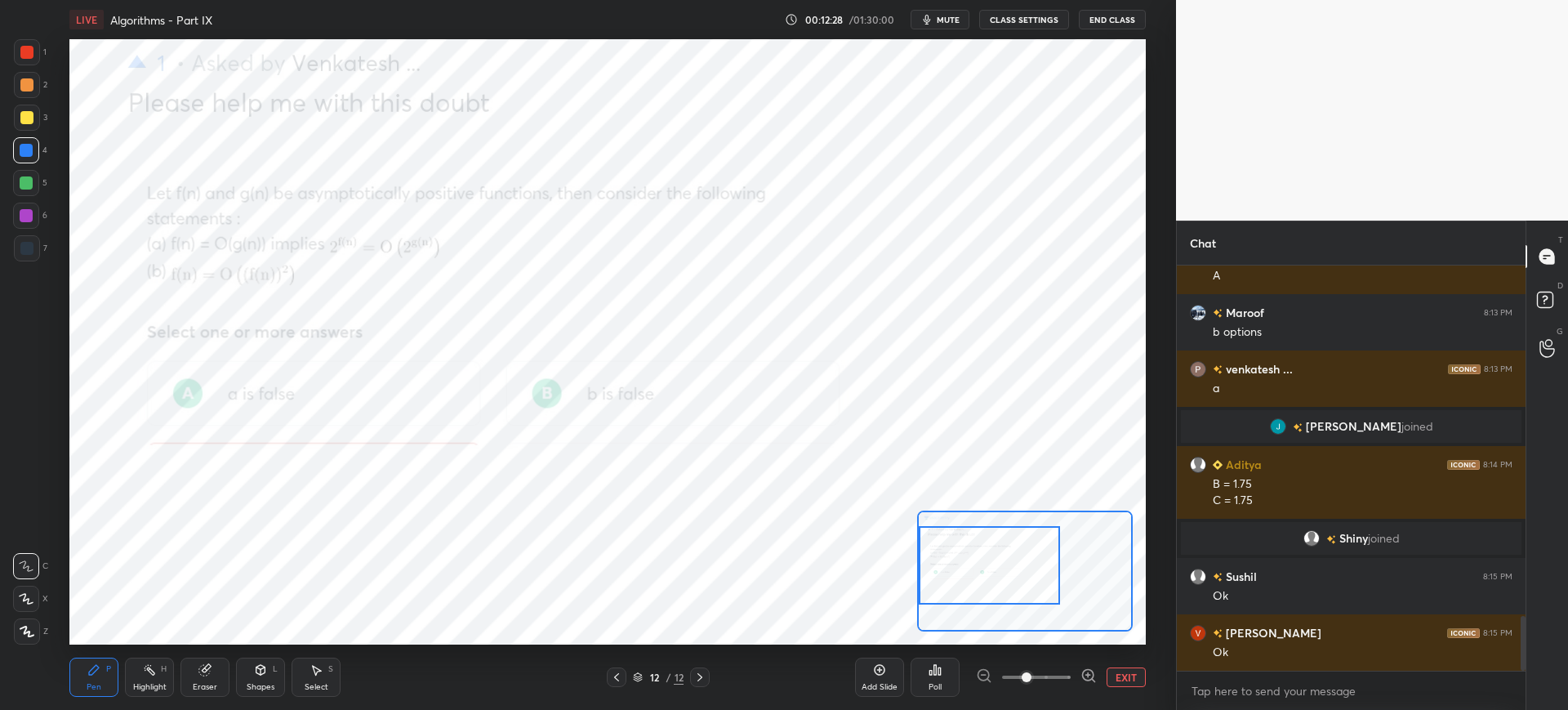
drag, startPoint x: 1012, startPoint y: 575, endPoint x: 958, endPoint y: 565, distance: 54.9
click at [948, 566] on div at bounding box center [990, 565] width 142 height 79
drag, startPoint x: 974, startPoint y: 564, endPoint x: 955, endPoint y: 561, distance: 19.2
click at [955, 561] on div at bounding box center [990, 558] width 142 height 79
drag, startPoint x: 1023, startPoint y: 663, endPoint x: 1032, endPoint y: 664, distance: 9.1
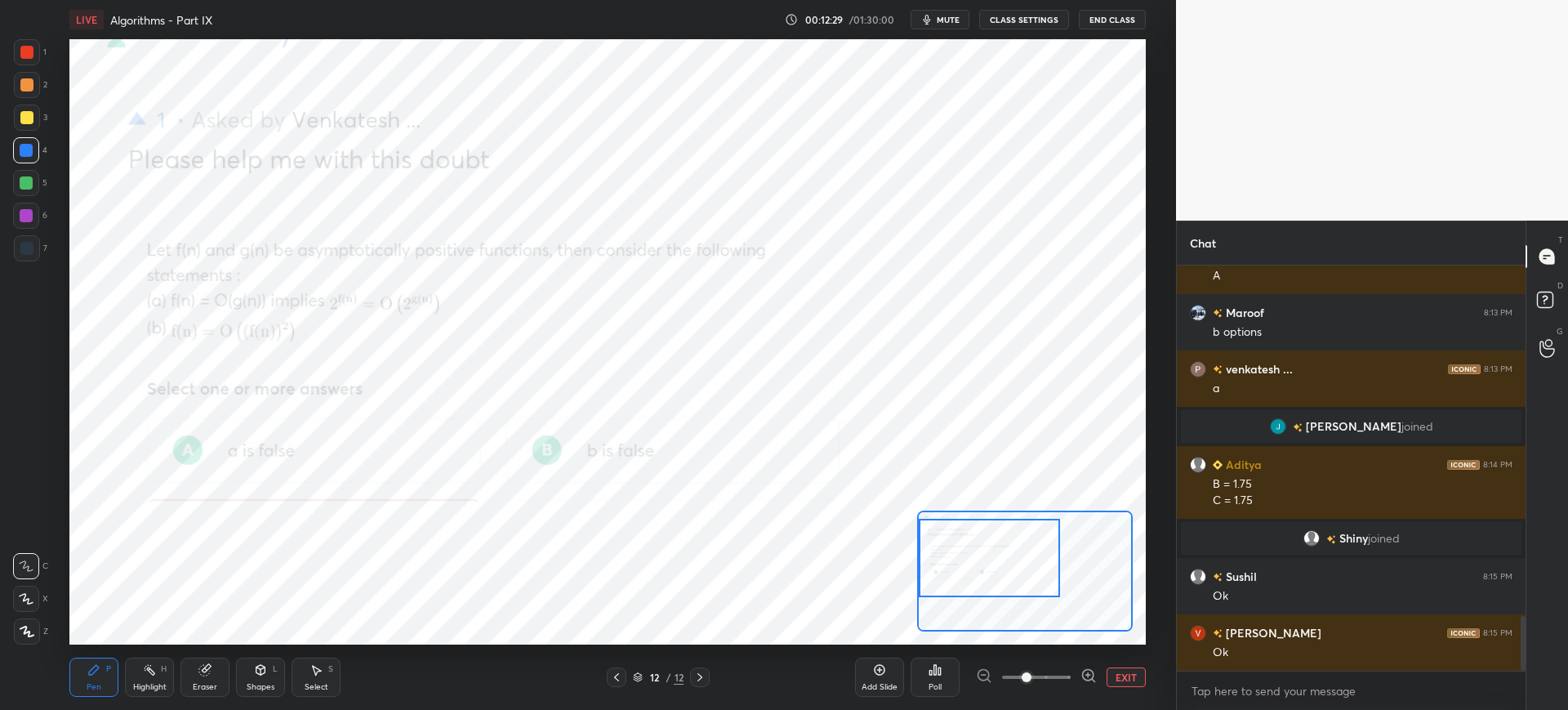
click at [1031, 673] on span at bounding box center [1026, 678] width 10 height 10
drag, startPoint x: 988, startPoint y: 574, endPoint x: 981, endPoint y: 601, distance: 27.9
click at [983, 585] on div at bounding box center [990, 563] width 142 height 79
drag, startPoint x: 1016, startPoint y: 669, endPoint x: 1028, endPoint y: 644, distance: 27.7
click at [1031, 673] on span at bounding box center [1026, 678] width 10 height 10
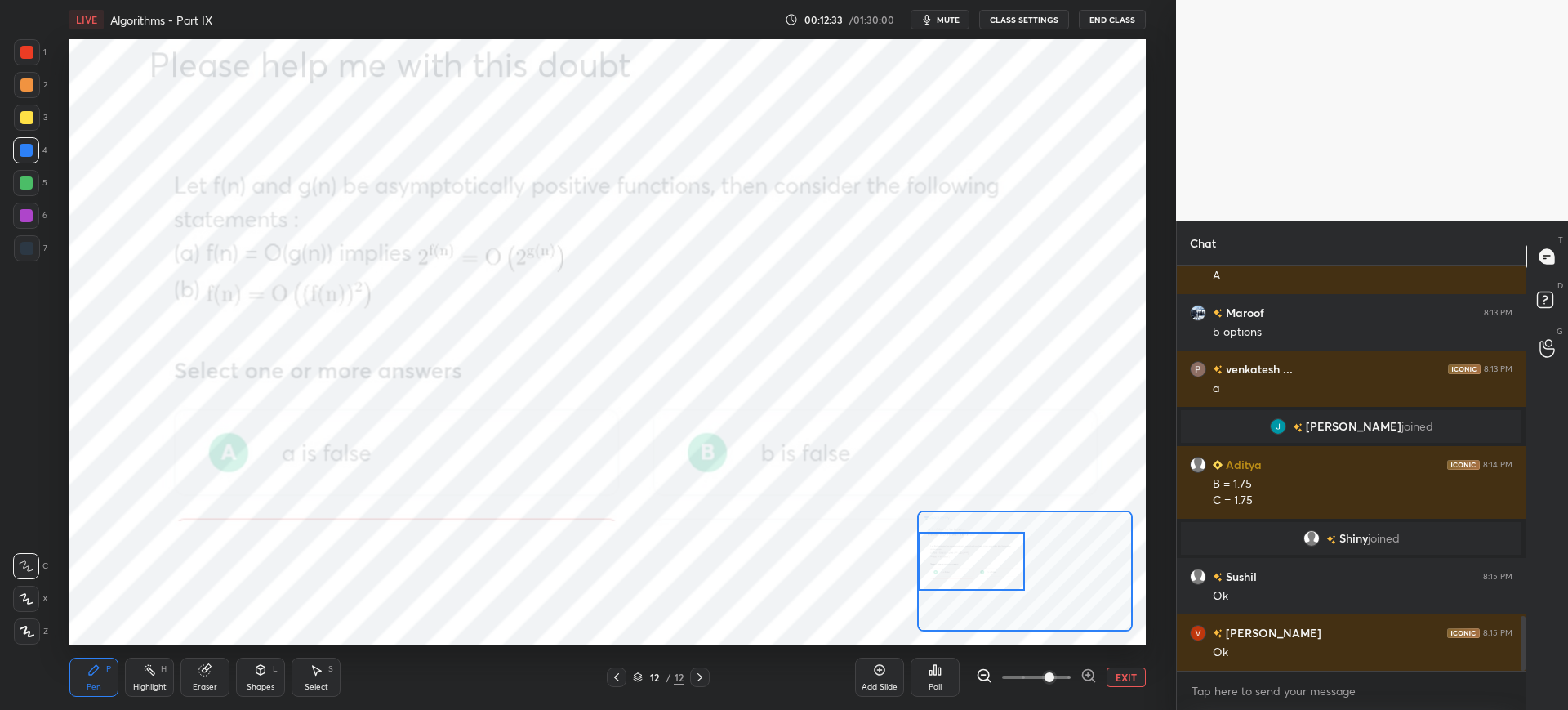
drag, startPoint x: 966, startPoint y: 576, endPoint x: 950, endPoint y: 576, distance: 16.0
click at [957, 576] on div at bounding box center [972, 562] width 106 height 59
click at [947, 558] on div at bounding box center [972, 562] width 106 height 59
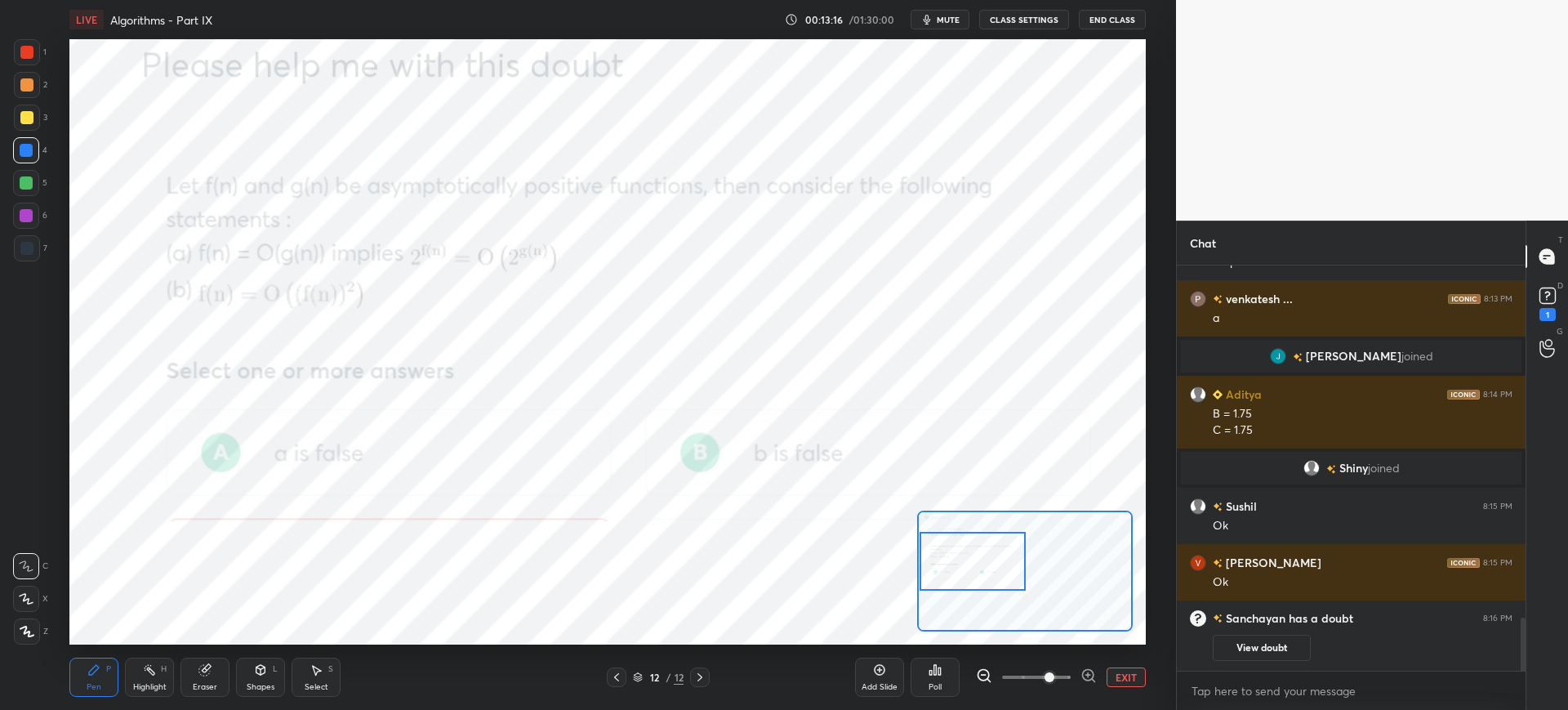
click at [312, 668] on icon at bounding box center [316, 670] width 13 height 13
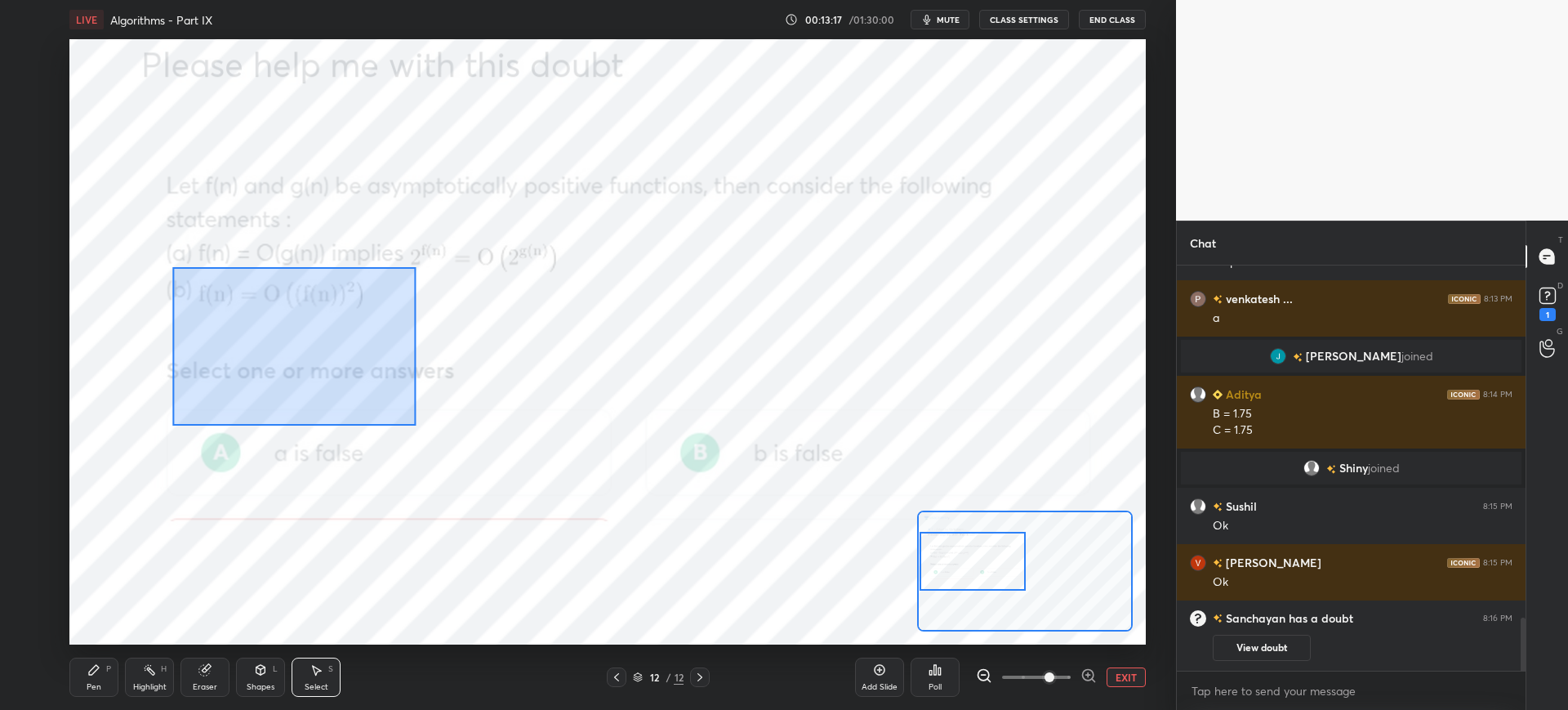
drag, startPoint x: 417, startPoint y: 426, endPoint x: 186, endPoint y: 251, distance: 289.8
click at [169, 265] on div "0 ° Undo Copy Duplicate Duplicate to new slide Delete" at bounding box center [1139, 443] width 2151 height 1211
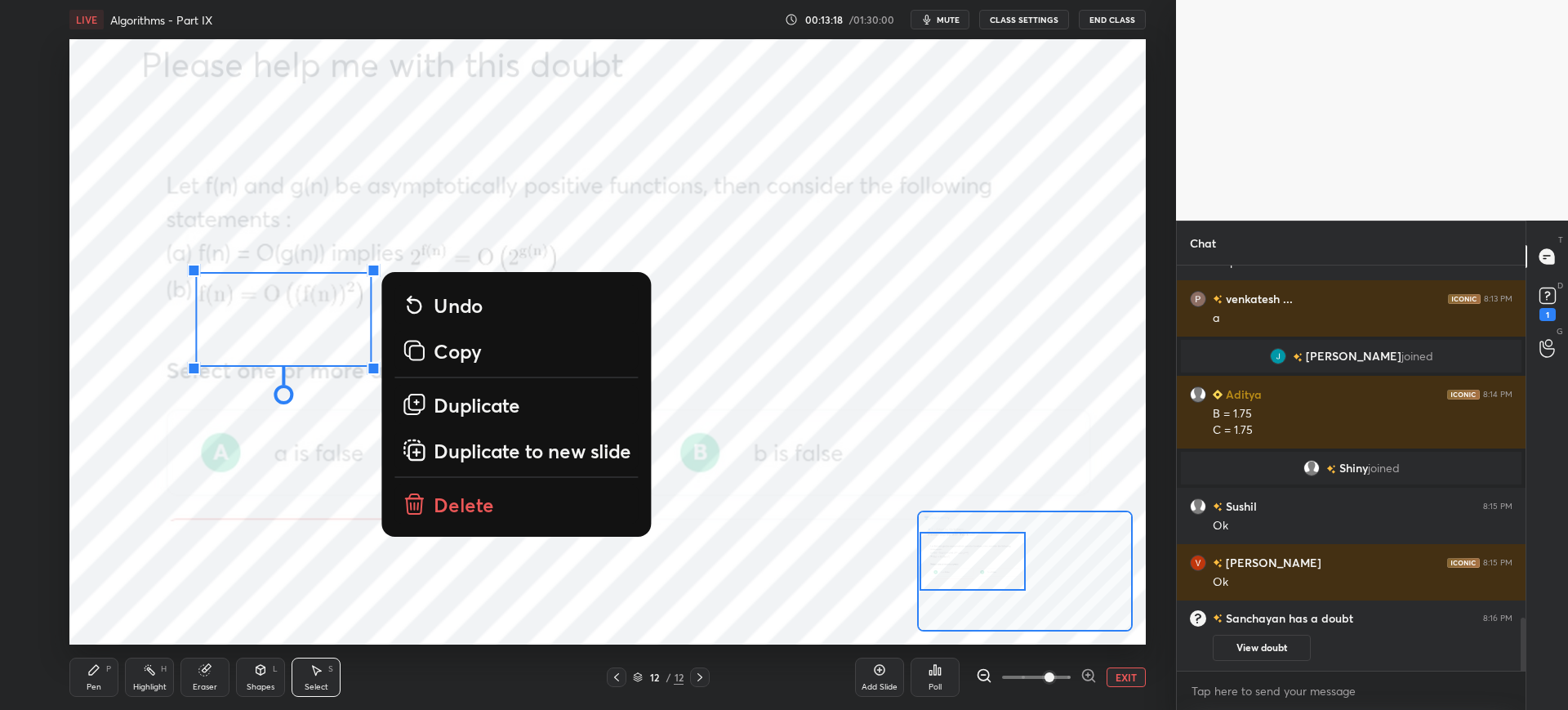
click at [427, 513] on button "Delete" at bounding box center [516, 504] width 244 height 39
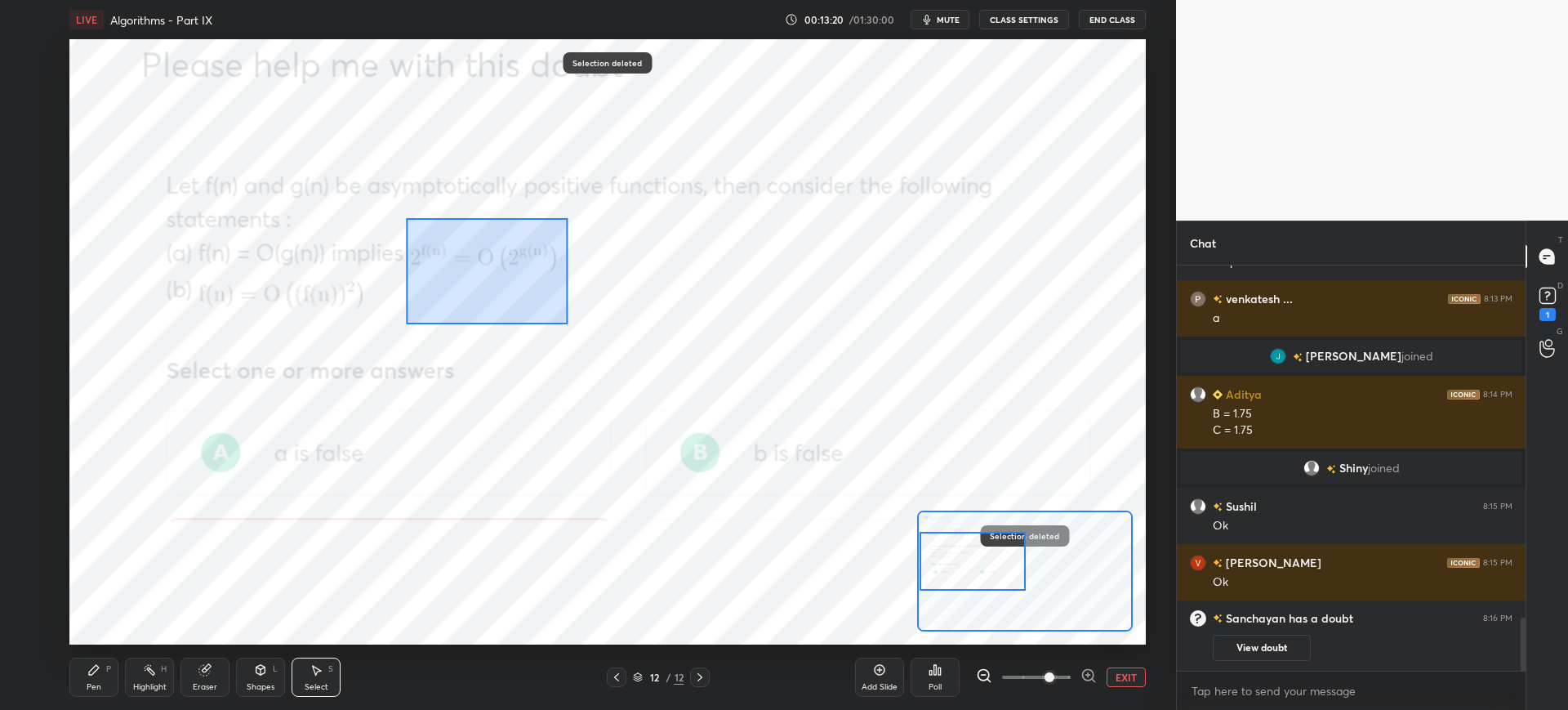
drag, startPoint x: 570, startPoint y: 315, endPoint x: 358, endPoint y: 222, distance: 231.5
click at [350, 213] on div "0 ° Undo Copy Duplicate Duplicate to new slide Delete" at bounding box center [1139, 443] width 2151 height 1211
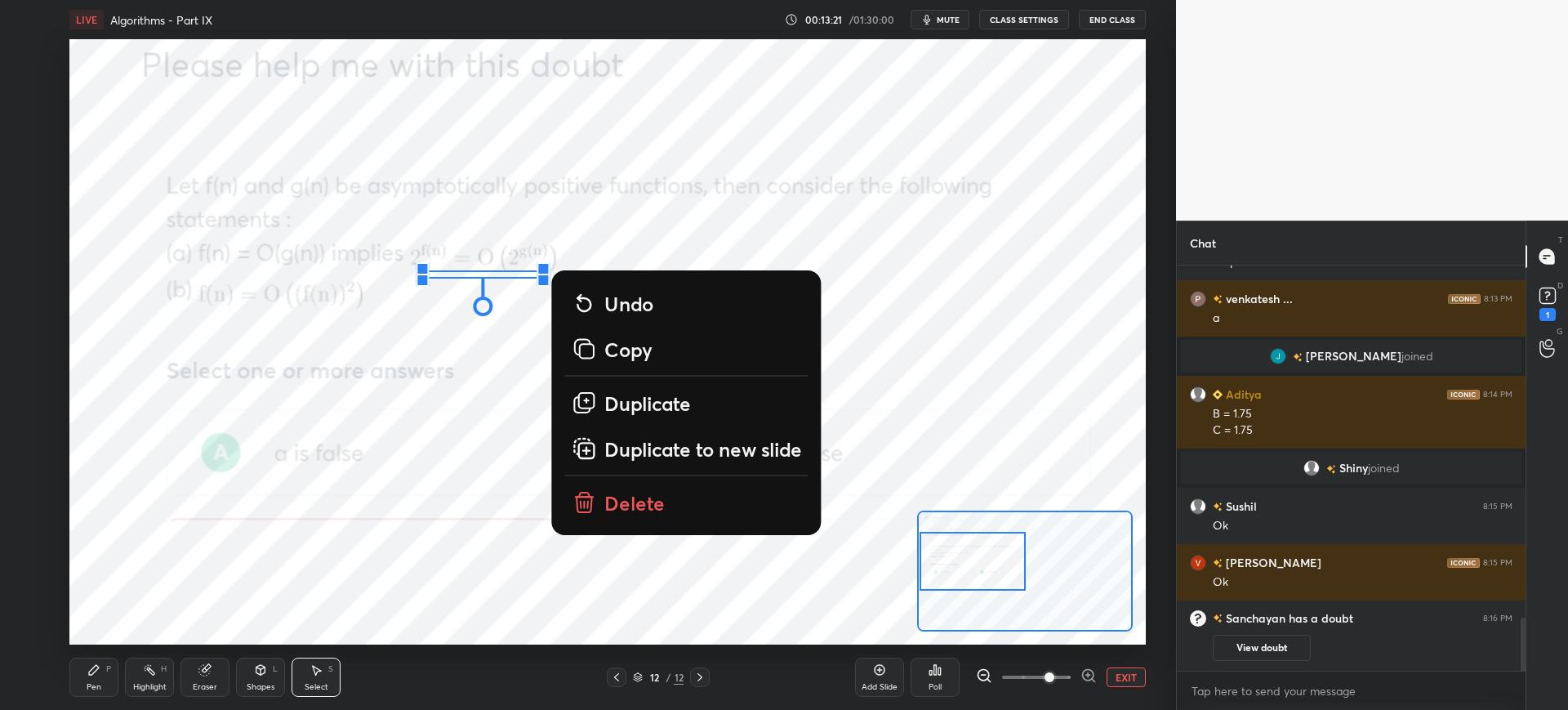
drag, startPoint x: 612, startPoint y: 496, endPoint x: 566, endPoint y: 500, distance: 46.2
click at [610, 496] on p "Delete" at bounding box center [635, 503] width 60 height 27
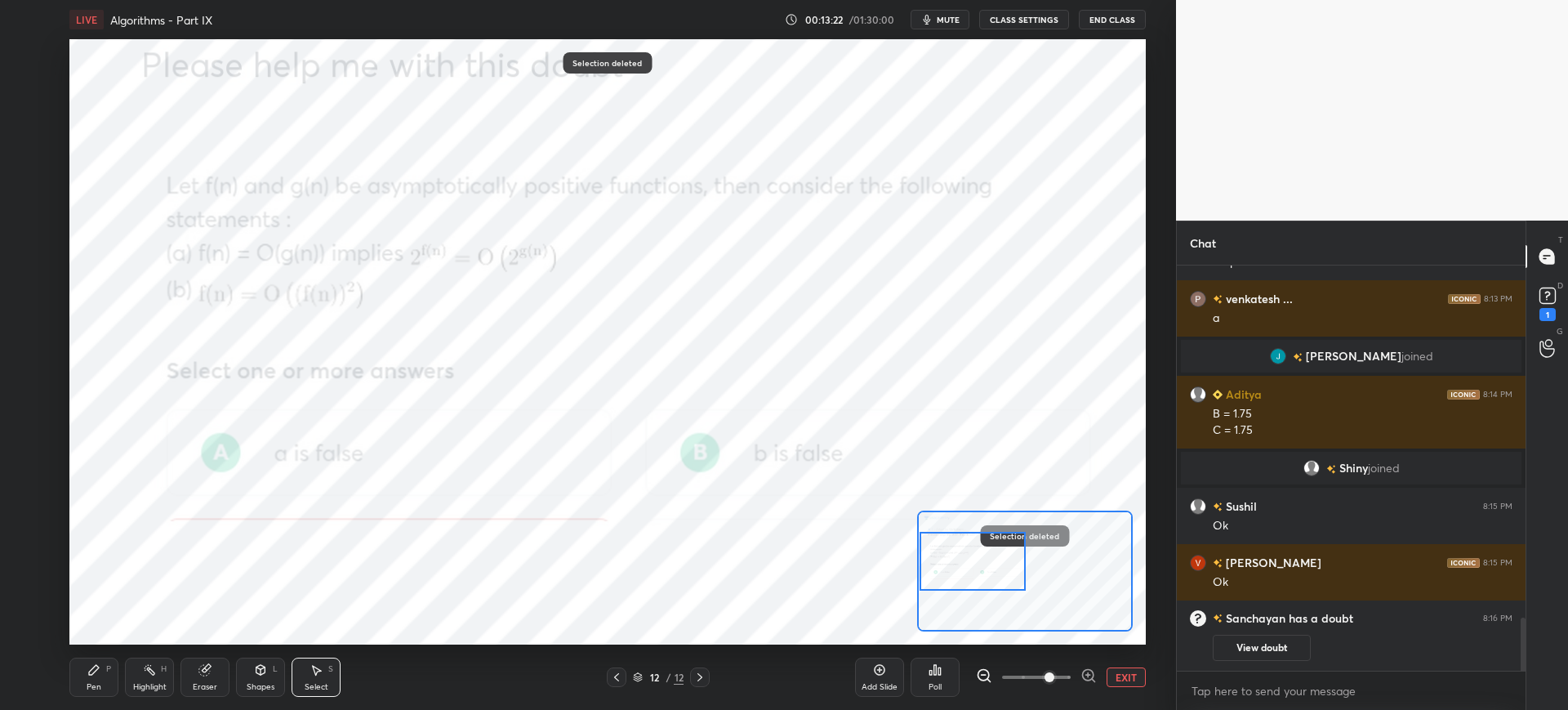
click at [104, 670] on div "Pen P" at bounding box center [94, 678] width 49 height 39
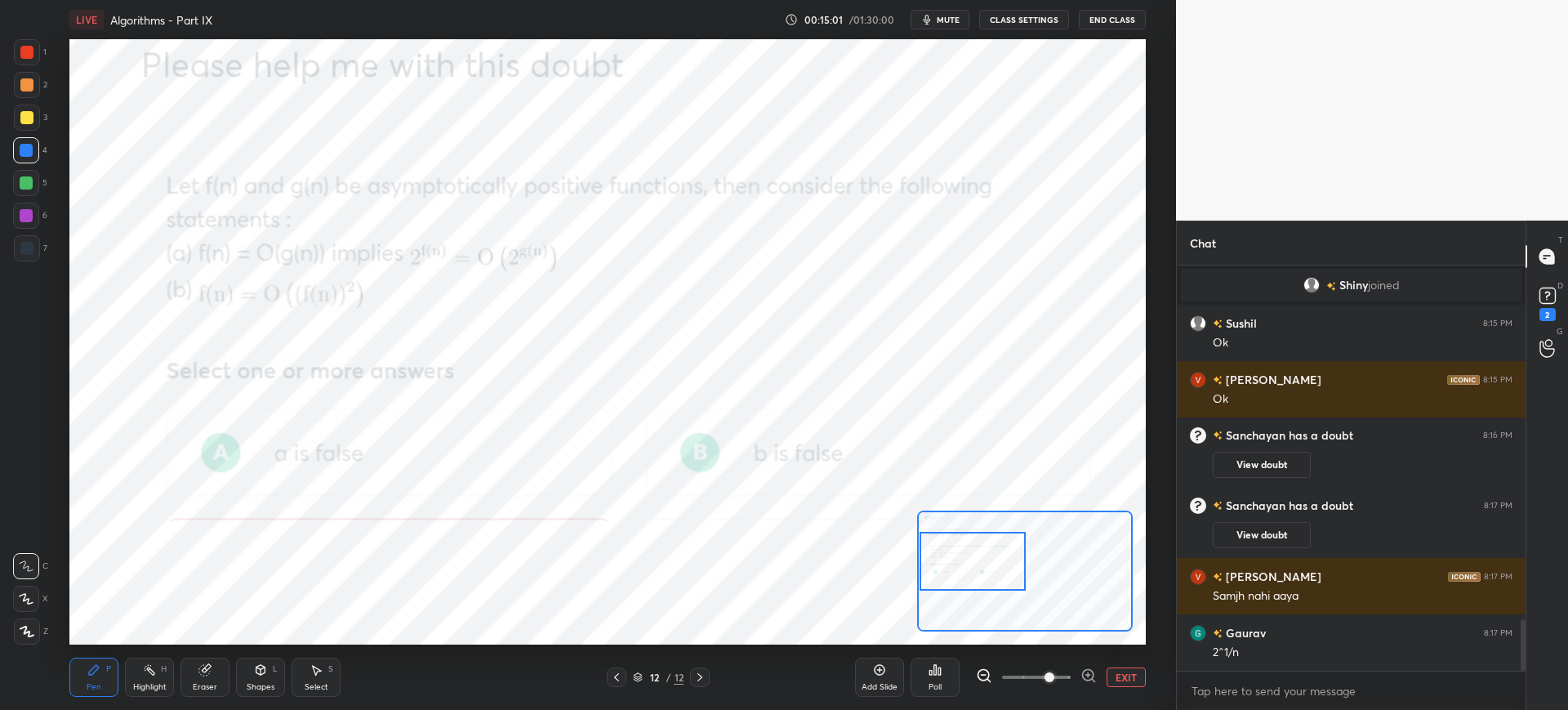
scroll to position [2845, 0]
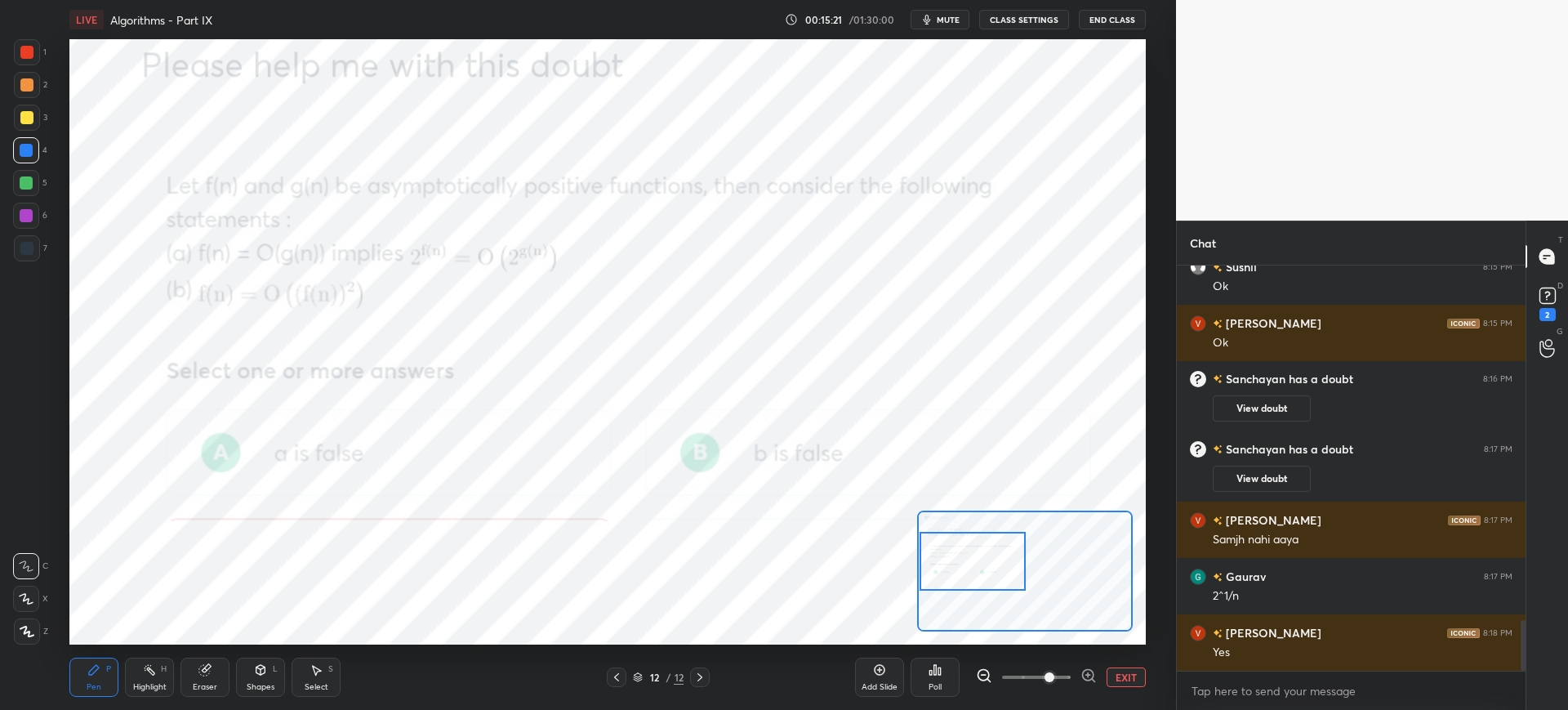
click at [939, 15] on span "mute" at bounding box center [948, 20] width 23 height 12
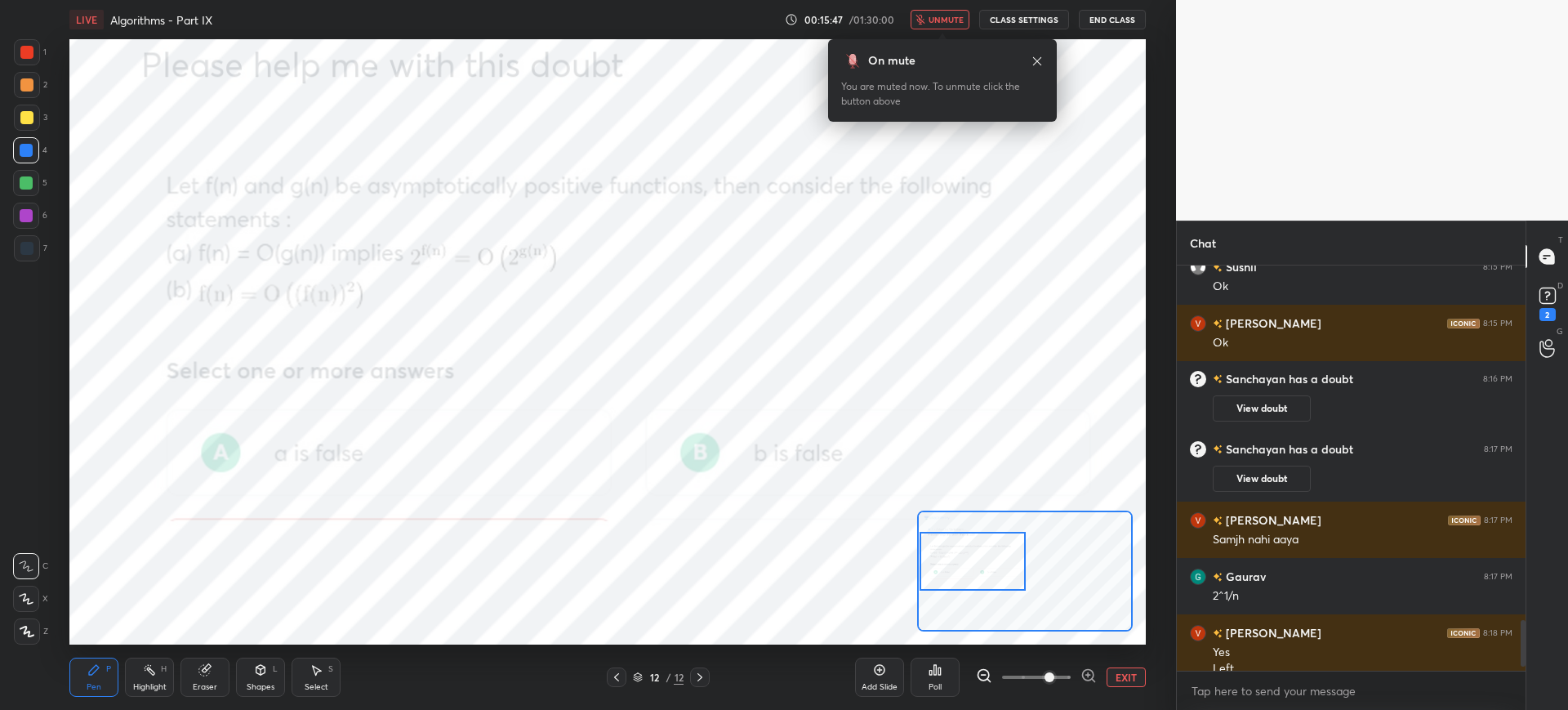
scroll to position [3143, 0]
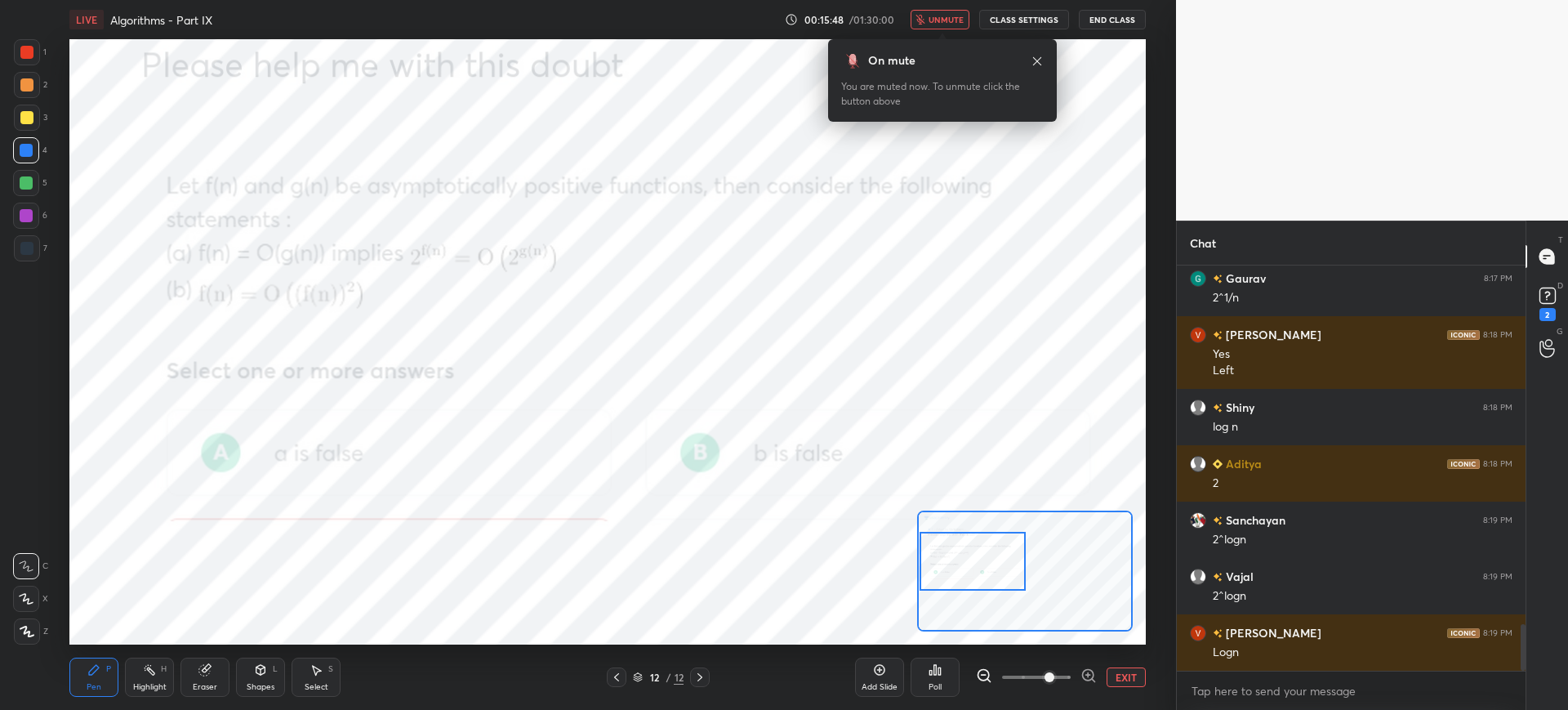
click at [958, 15] on span "unmute" at bounding box center [946, 20] width 35 height 12
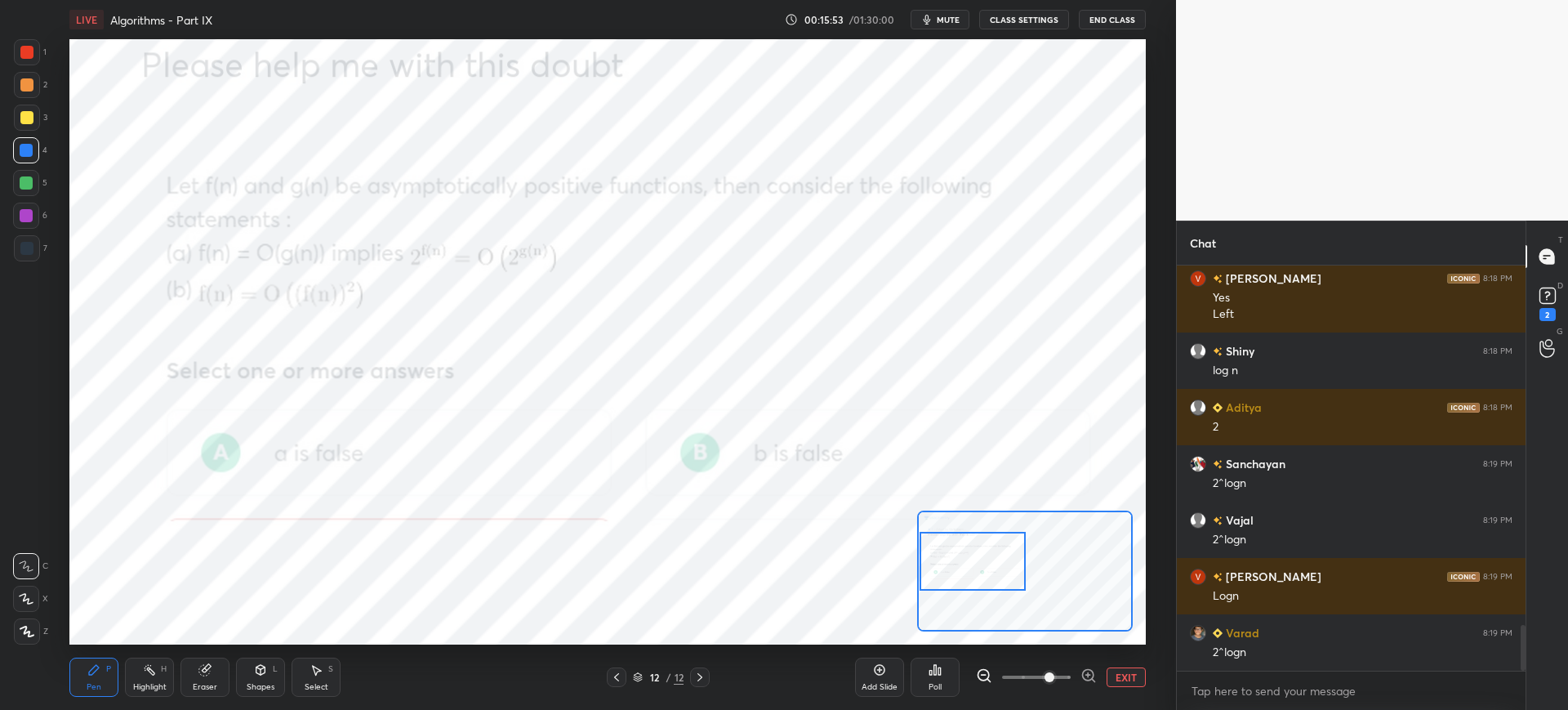
scroll to position [3256, 0]
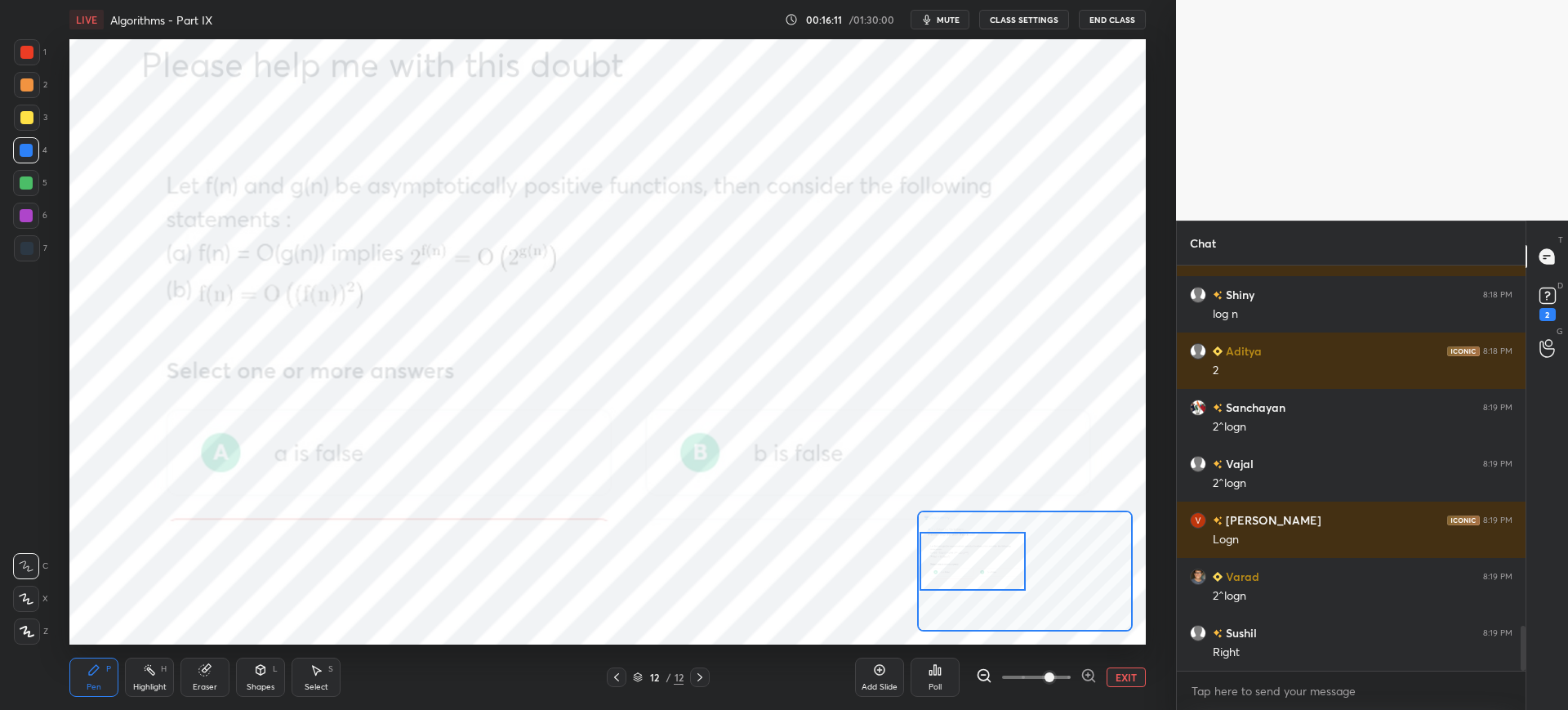
click at [704, 682] on icon at bounding box center [699, 677] width 13 height 13
click at [1544, 303] on rect at bounding box center [1547, 296] width 16 height 16
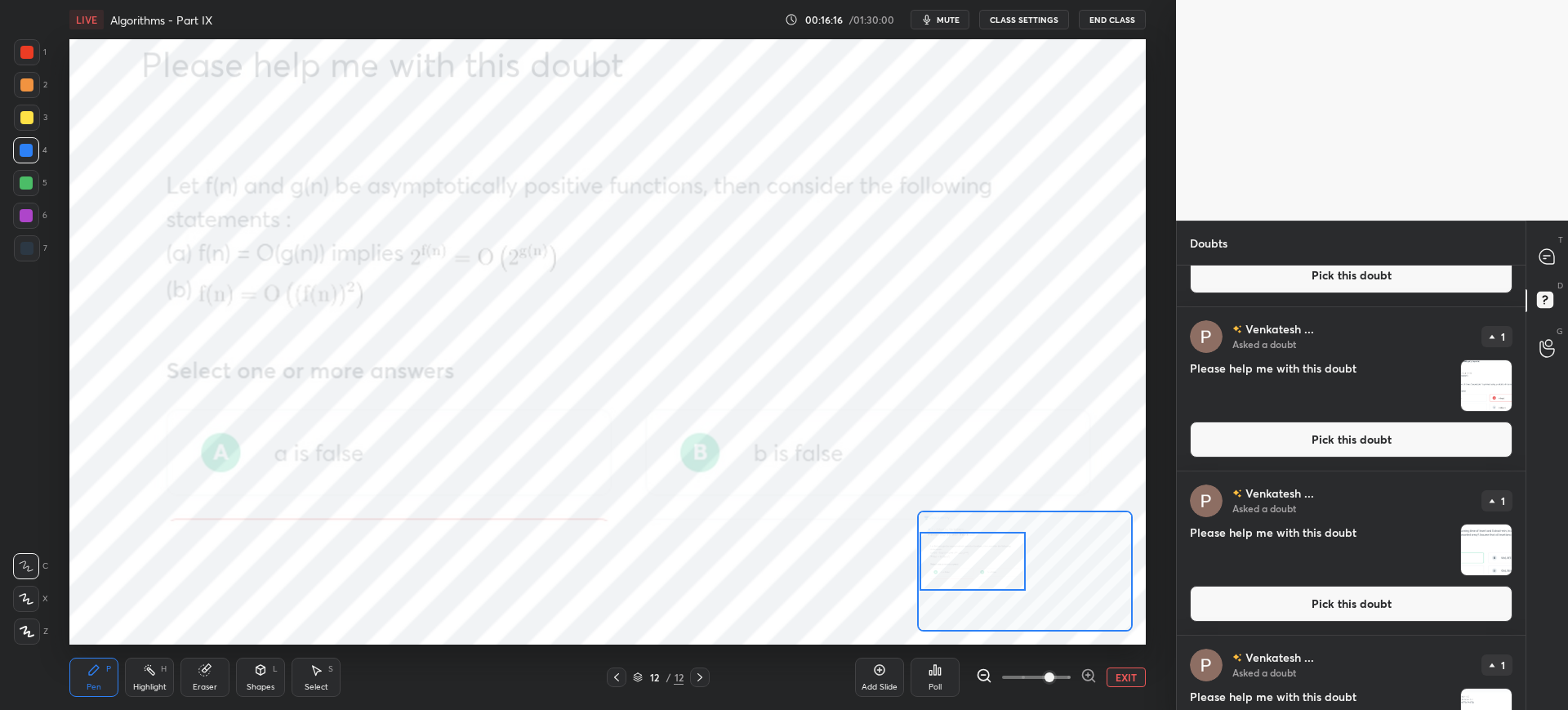
scroll to position [4481, 0]
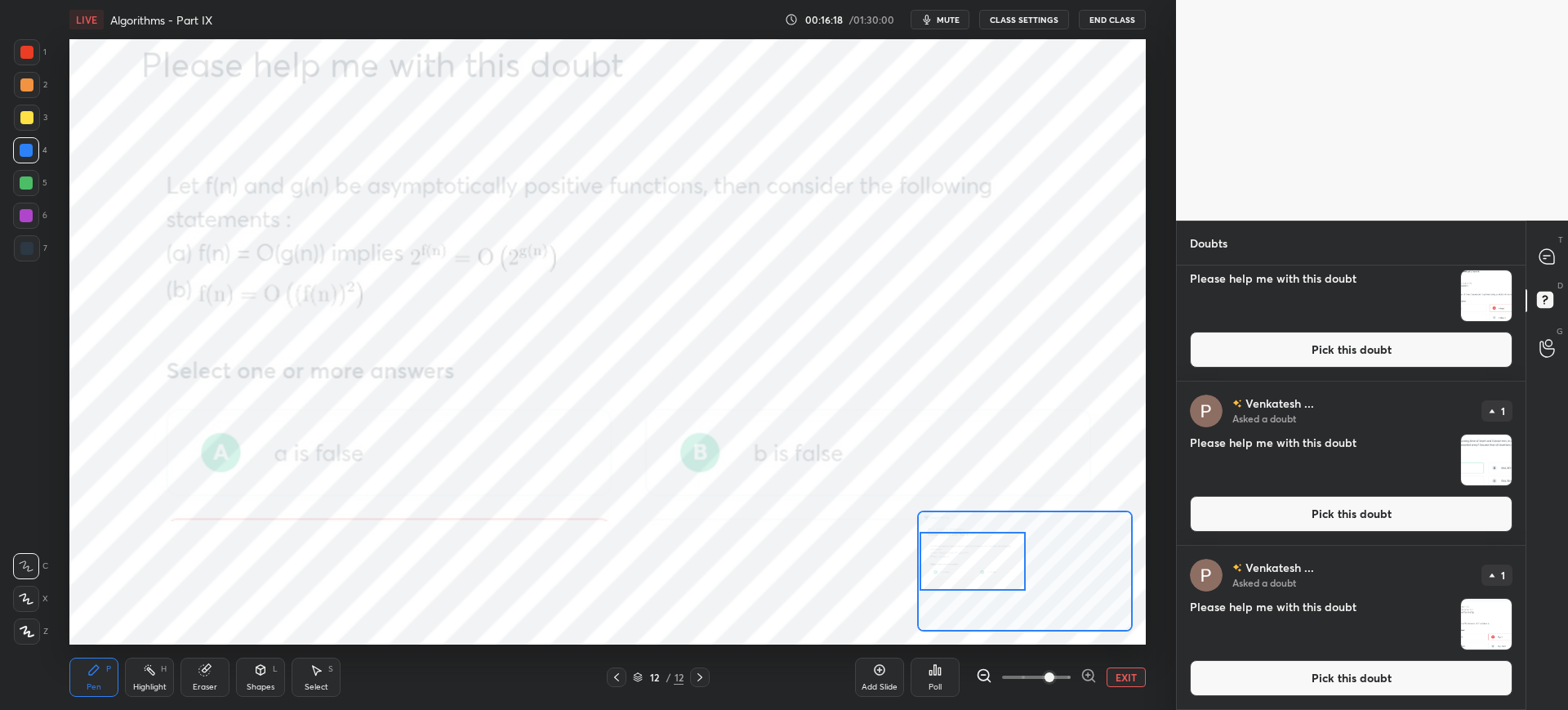
click at [1334, 681] on button "Pick this doubt" at bounding box center [1351, 678] width 322 height 36
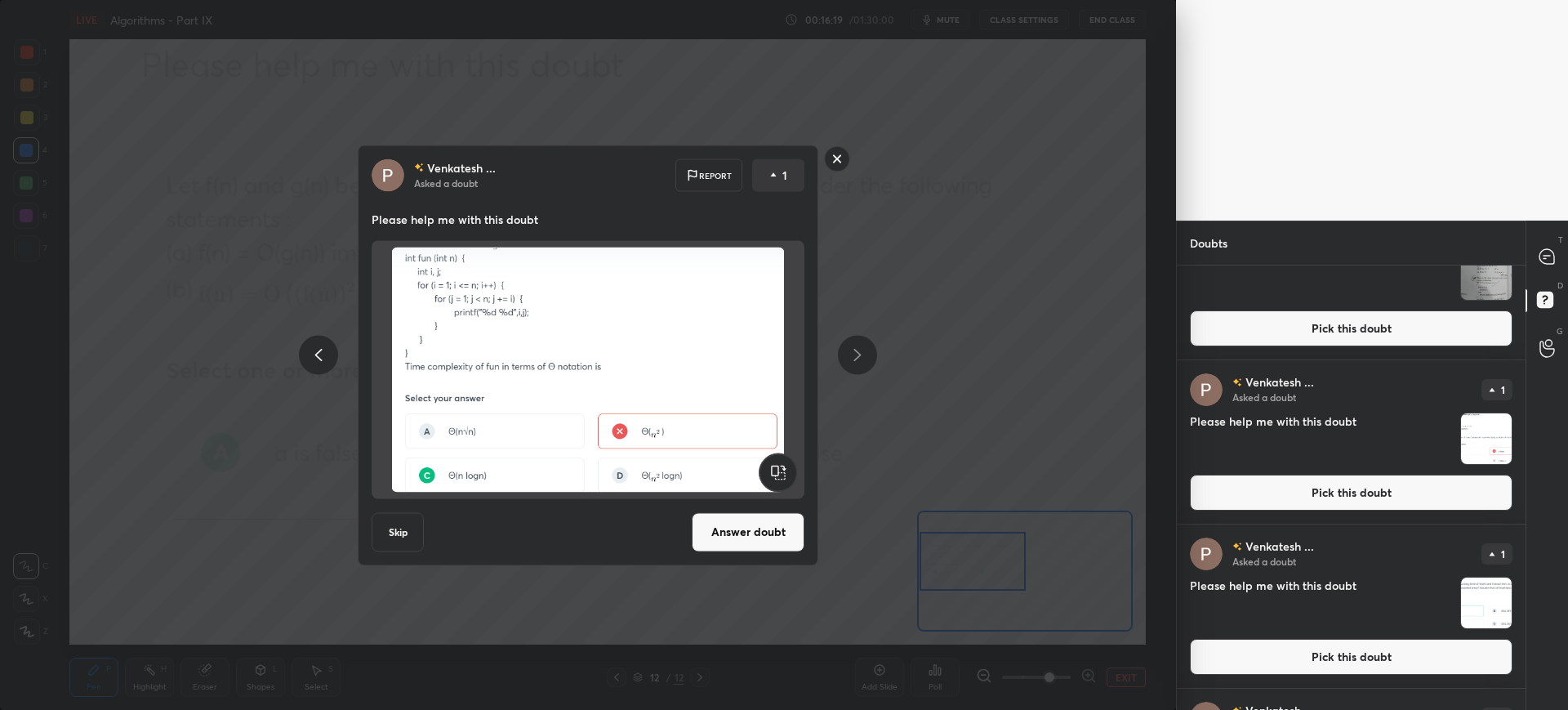
click at [765, 519] on button "Answer doubt" at bounding box center [748, 532] width 113 height 39
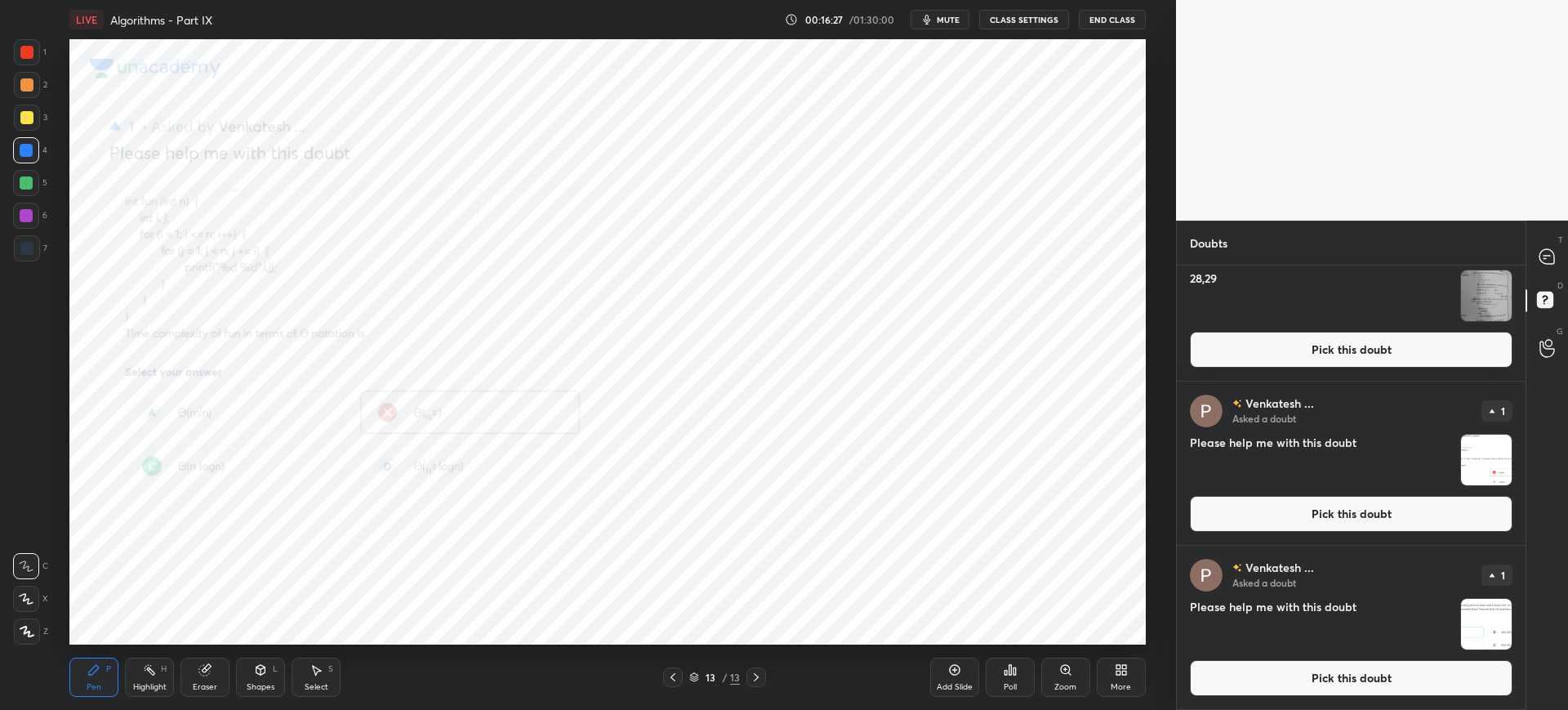
click at [1287, 682] on button "Pick this doubt" at bounding box center [1351, 678] width 322 height 36
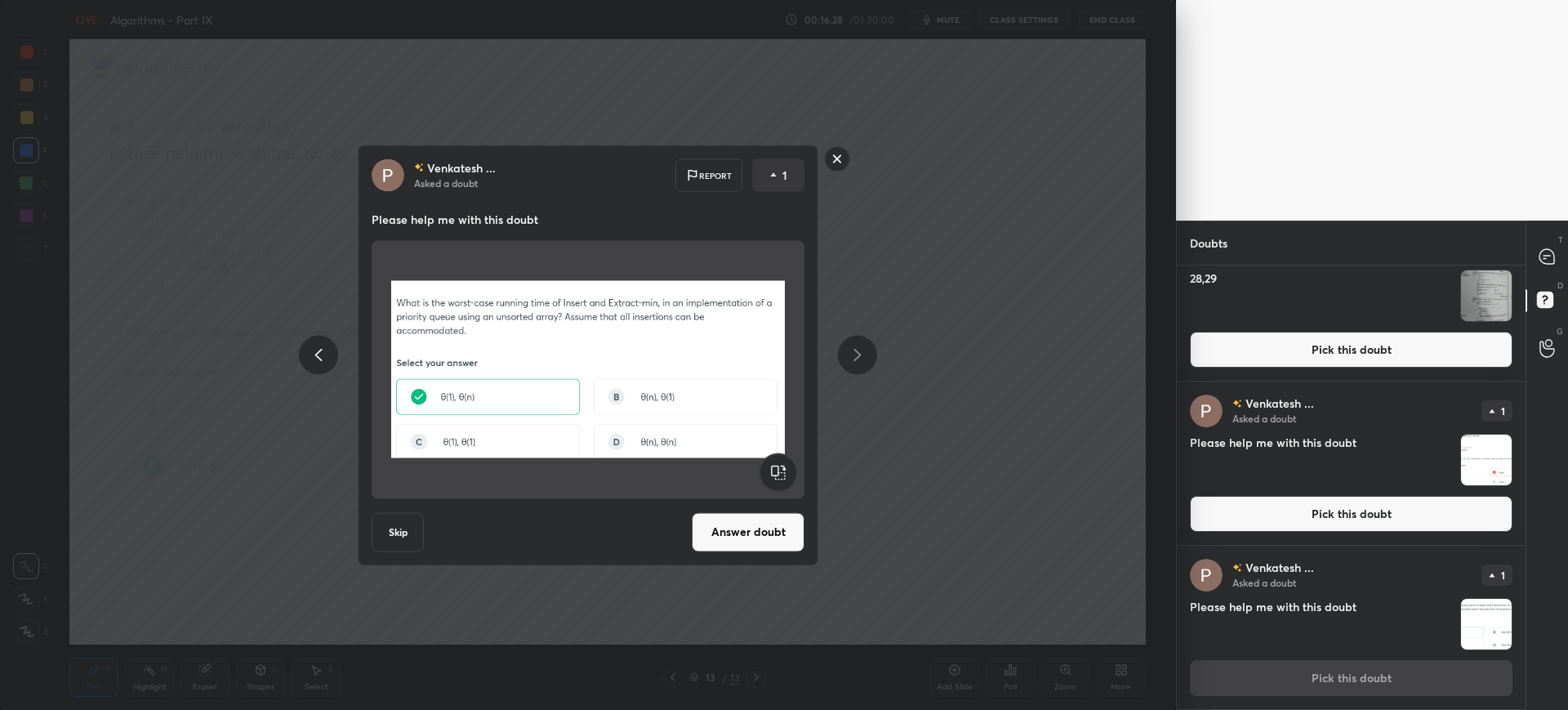
click at [753, 530] on button "Answer doubt" at bounding box center [748, 532] width 113 height 39
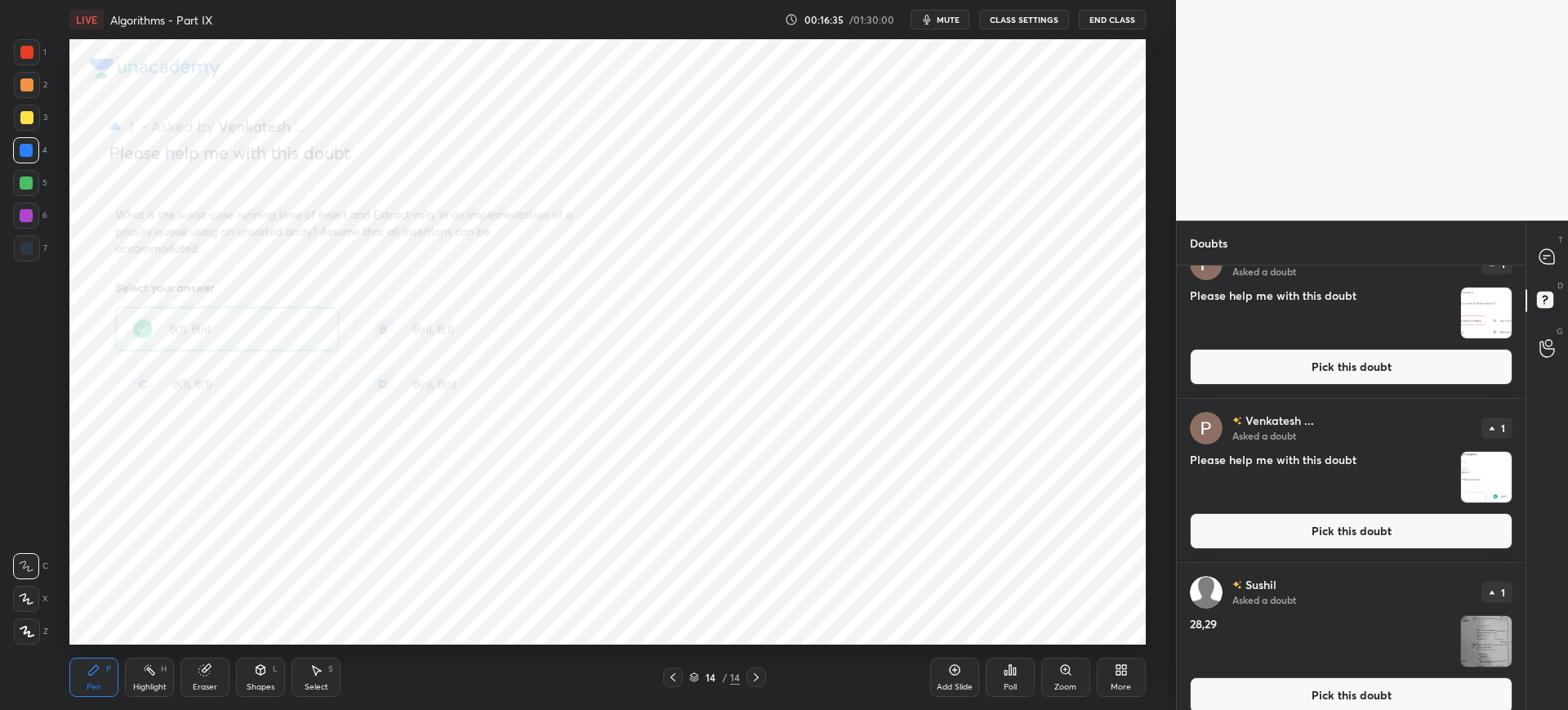
scroll to position [4317, 0]
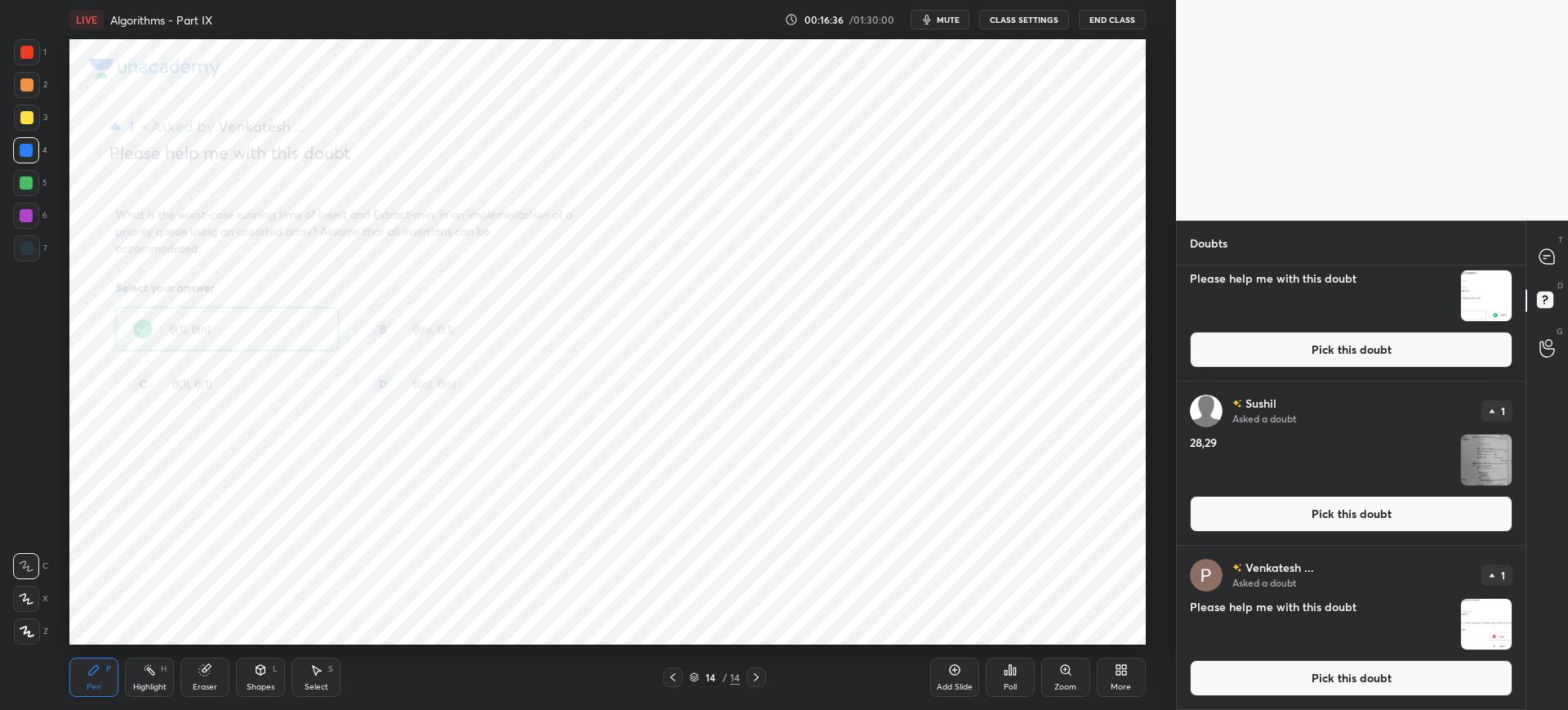
click at [1257, 665] on button "Pick this doubt" at bounding box center [1351, 678] width 322 height 36
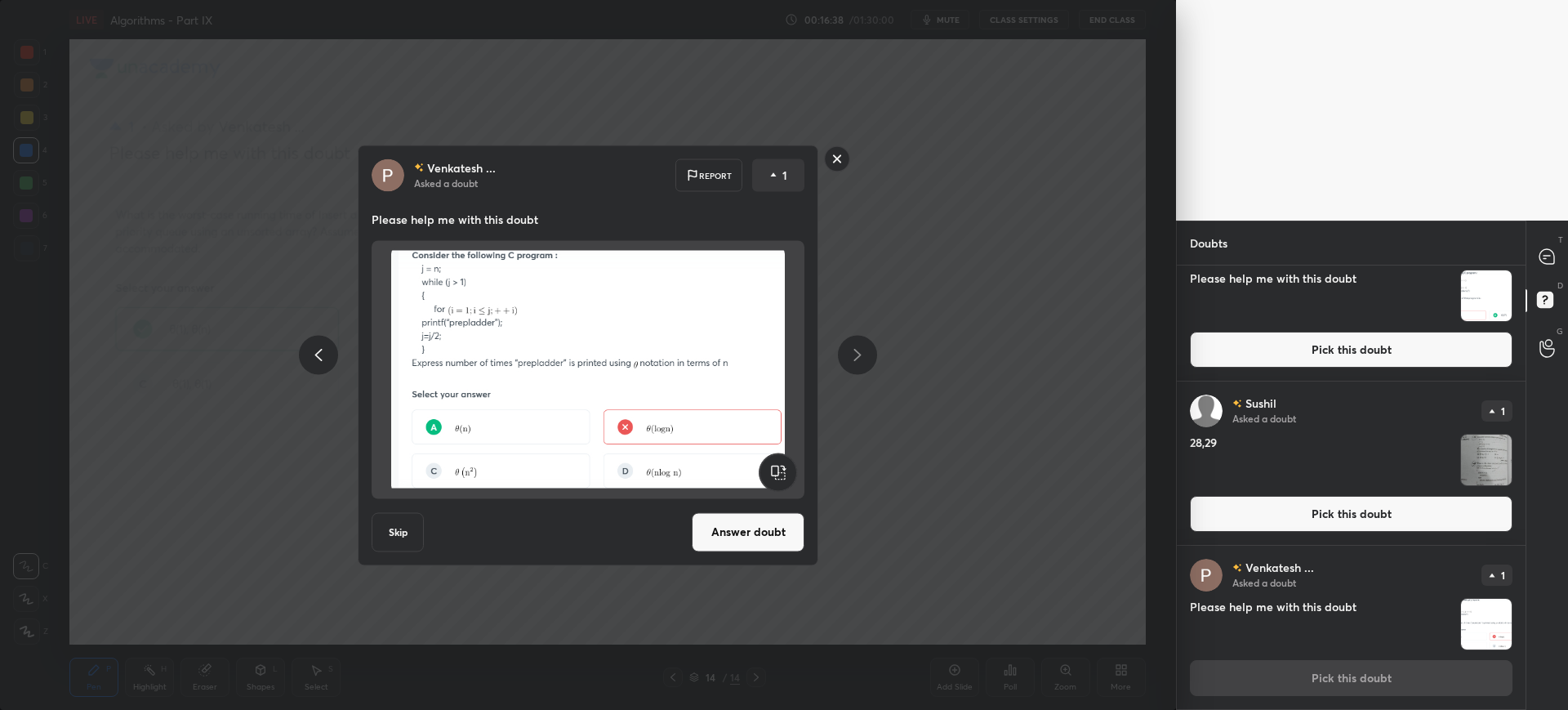
click at [751, 530] on button "Answer doubt" at bounding box center [748, 532] width 113 height 39
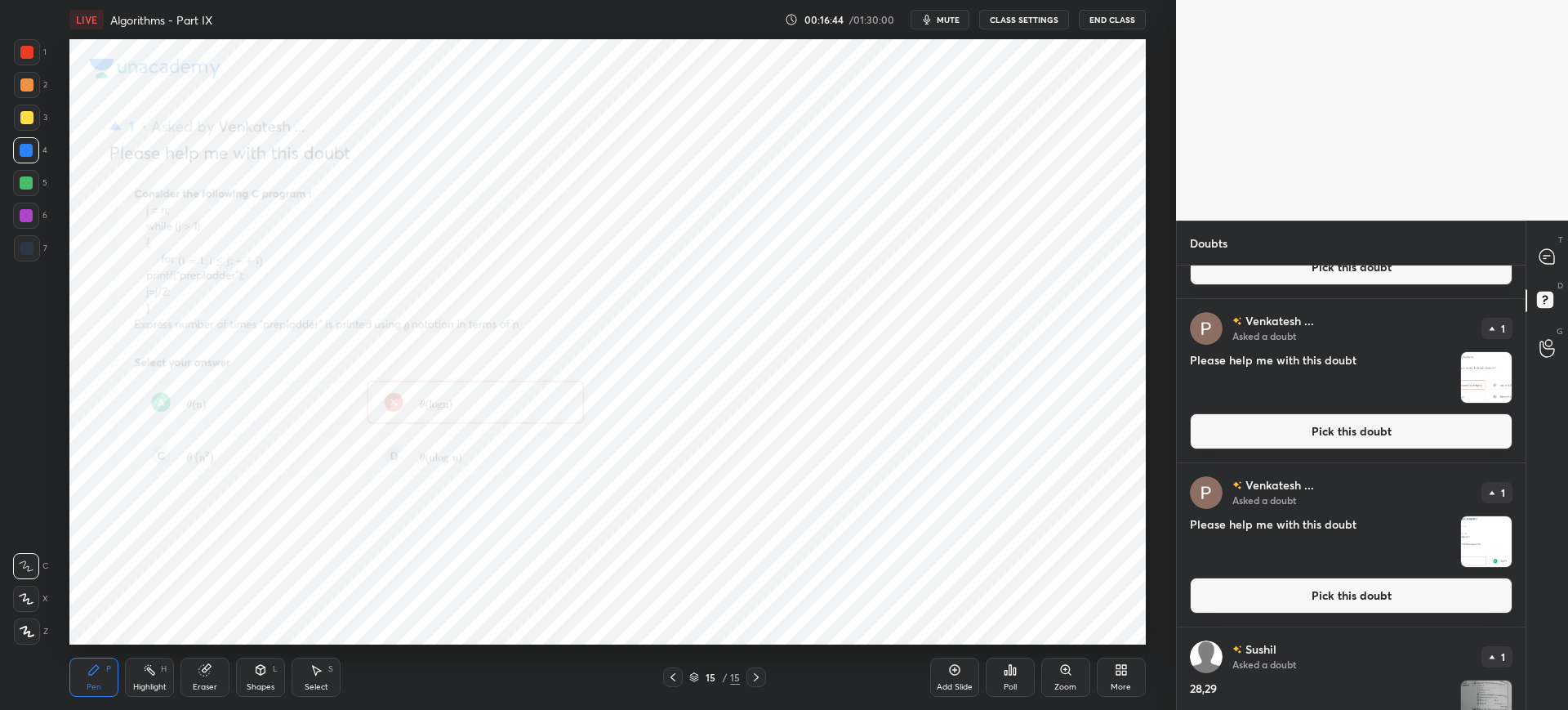
scroll to position [4153, 0]
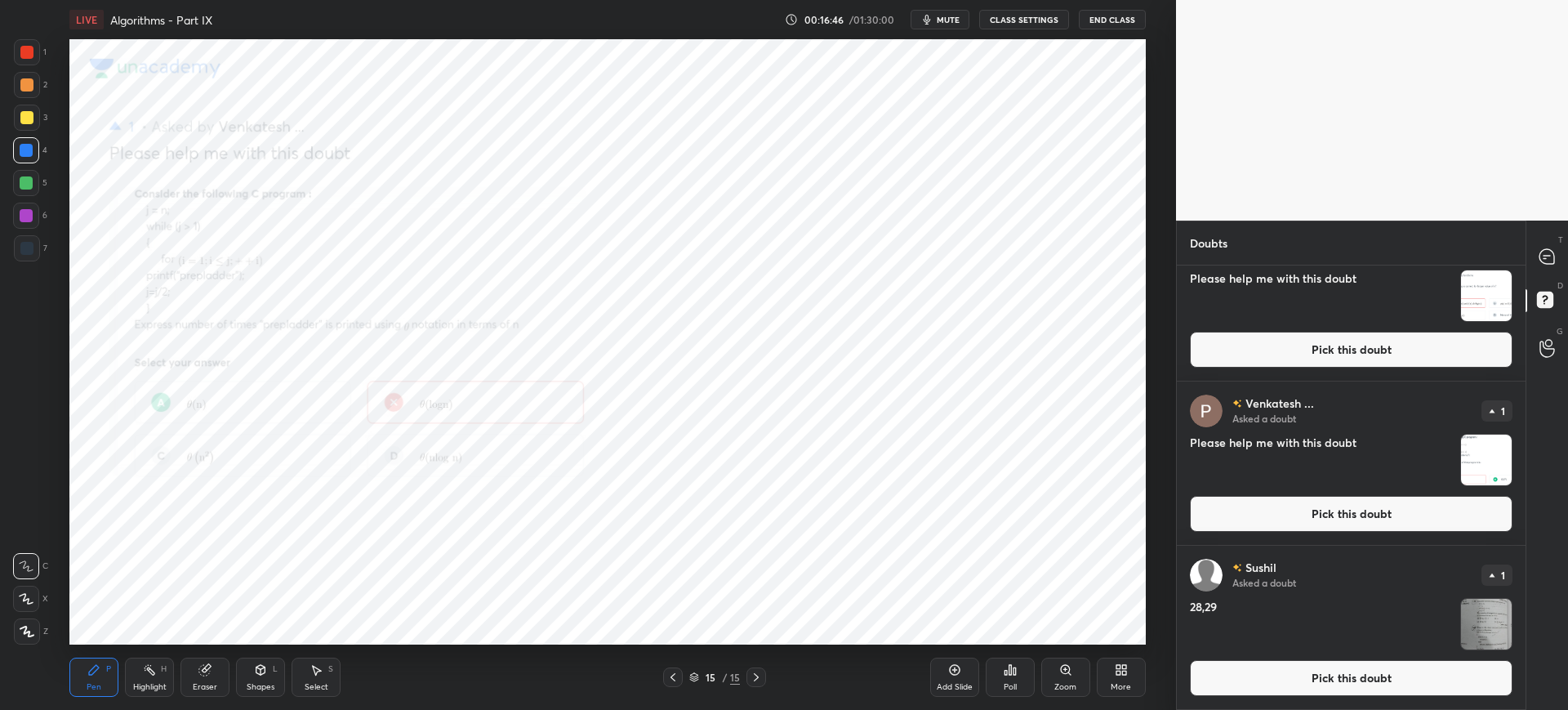
click at [1057, 678] on div "Zoom" at bounding box center [1066, 678] width 49 height 39
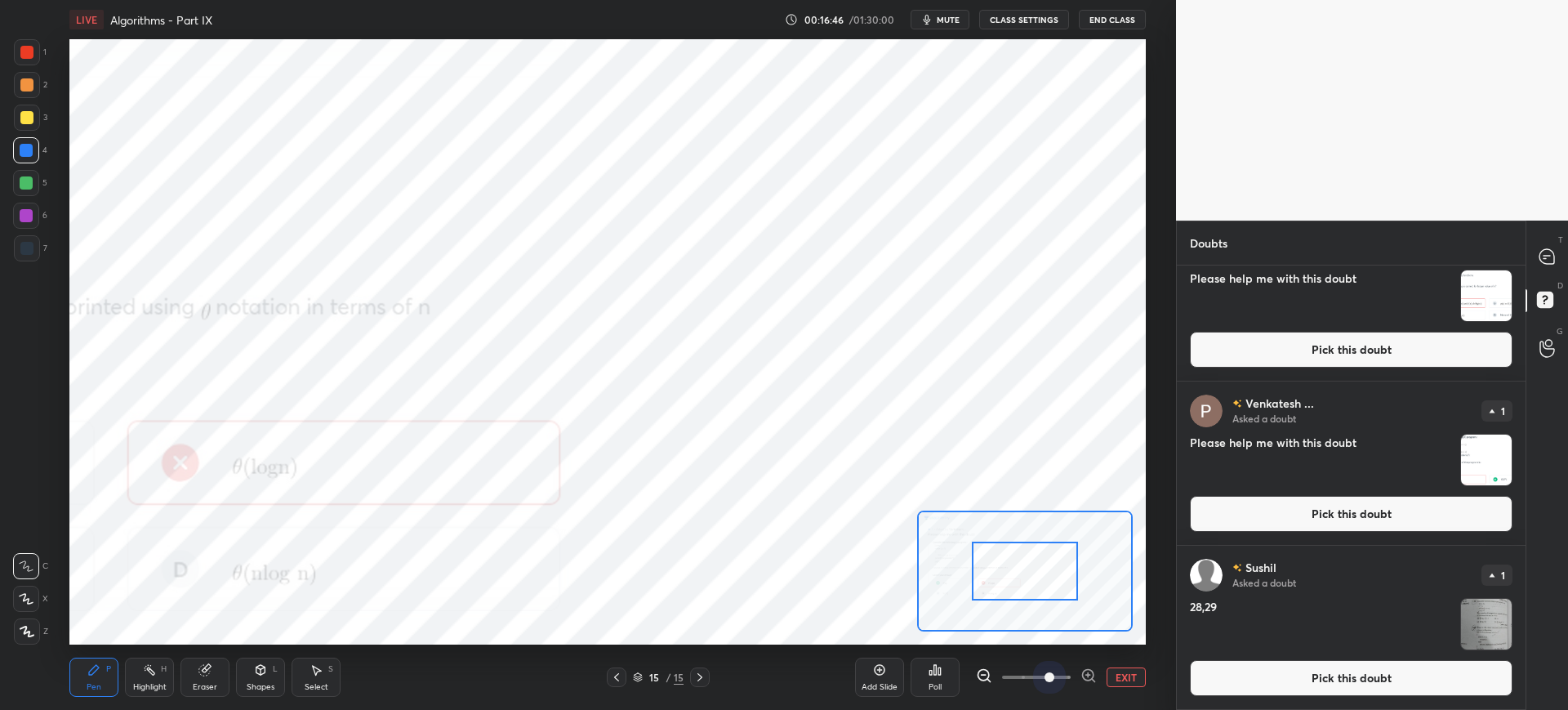
click at [1054, 678] on span at bounding box center [1049, 678] width 10 height 10
drag, startPoint x: 1057, startPoint y: 678, endPoint x: 1023, endPoint y: 576, distance: 107.5
click at [1023, 576] on div "LIVE Algorithms - Part IX 00:16:47 / 01:30:00 mute CLASS SETTINGS End Class Set…" at bounding box center [608, 355] width 1111 height 710
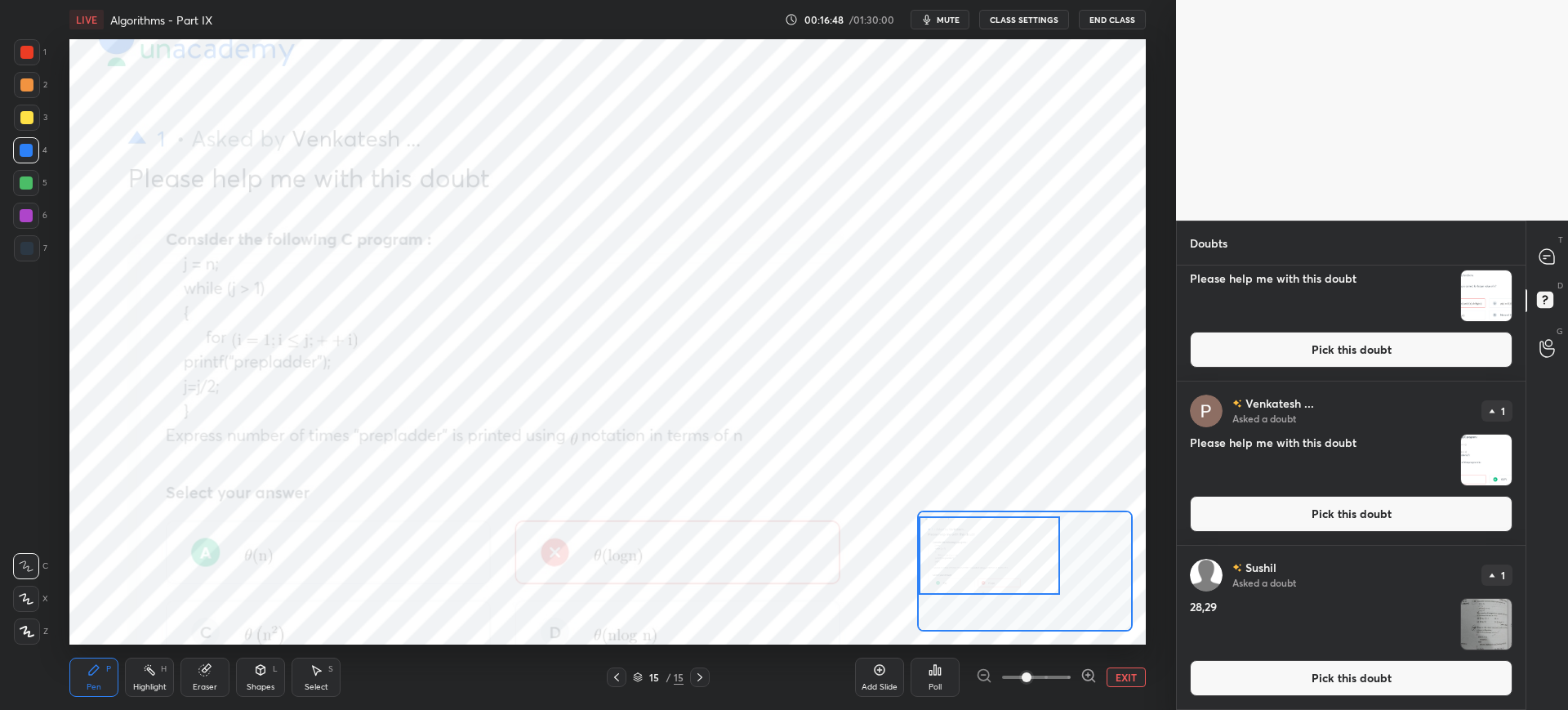
click at [908, 562] on div "Setting up your live class Poll for secs No correct answer Start poll" at bounding box center [608, 342] width 1075 height 606
drag, startPoint x: 1018, startPoint y: 671, endPoint x: 1029, endPoint y: 671, distance: 11.0
click at [1029, 673] on span at bounding box center [1026, 678] width 10 height 10
click at [986, 548] on div at bounding box center [990, 556] width 142 height 79
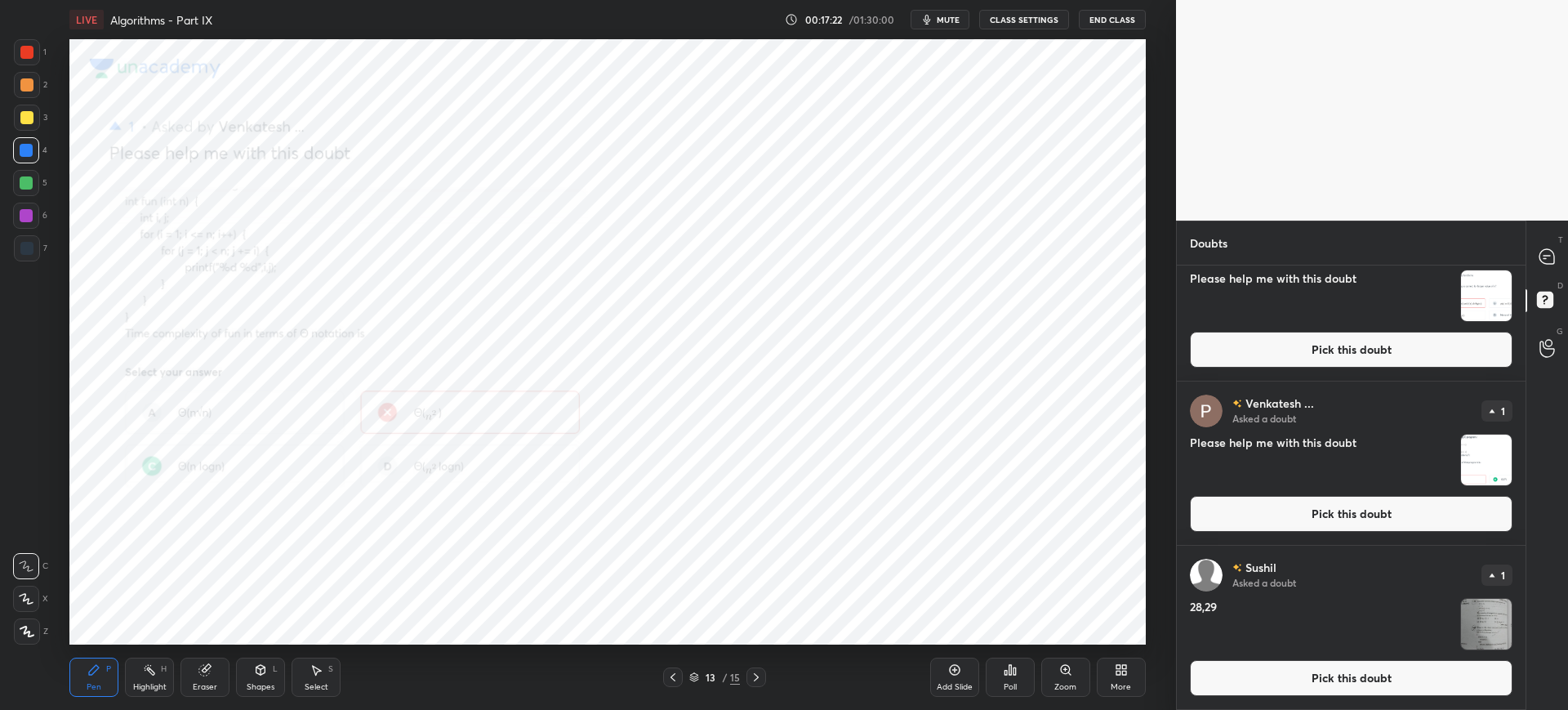
click at [1074, 682] on div "Zoom" at bounding box center [1065, 686] width 22 height 8
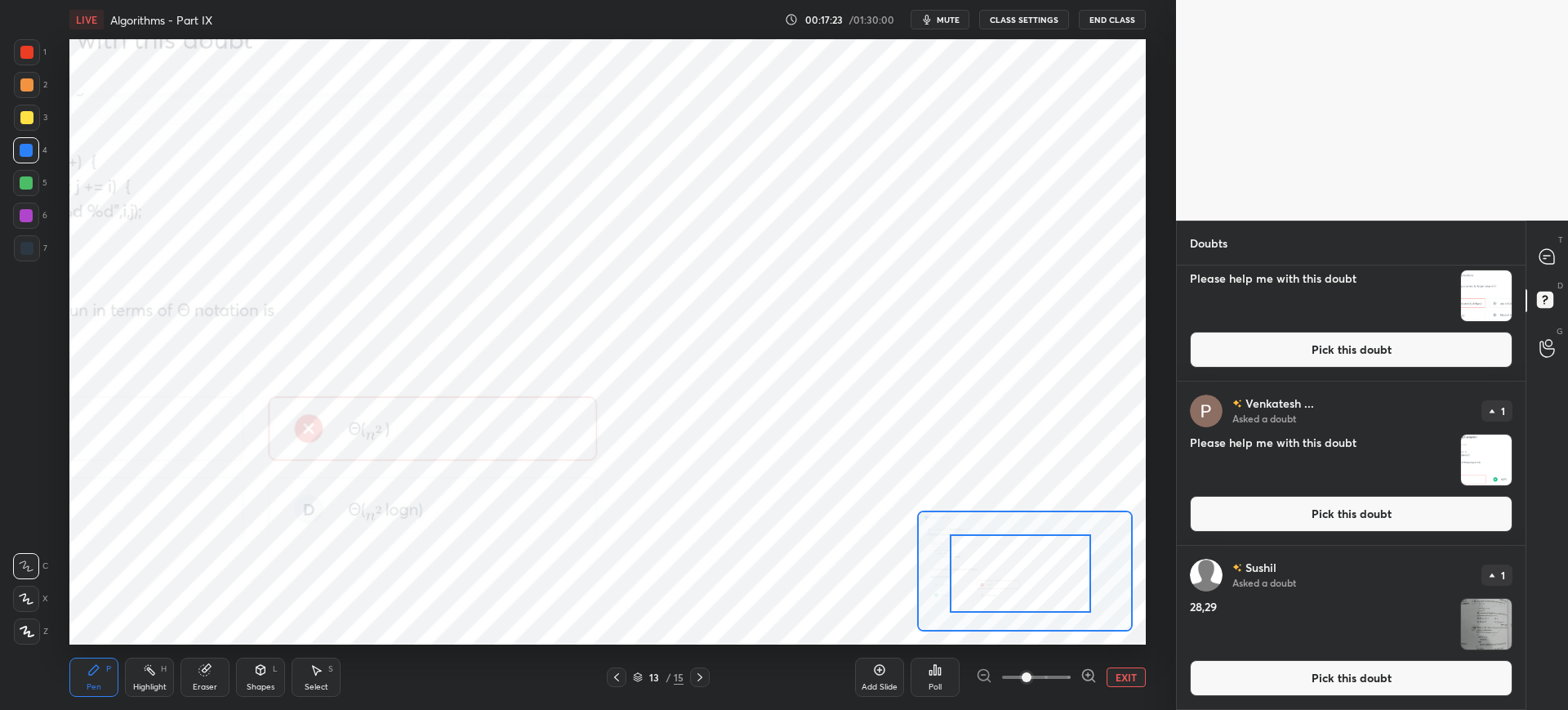
click at [950, 596] on div at bounding box center [1020, 573] width 142 height 79
drag, startPoint x: 976, startPoint y: 586, endPoint x: 967, endPoint y: 566, distance: 21.9
click at [962, 570] on div at bounding box center [990, 569] width 142 height 79
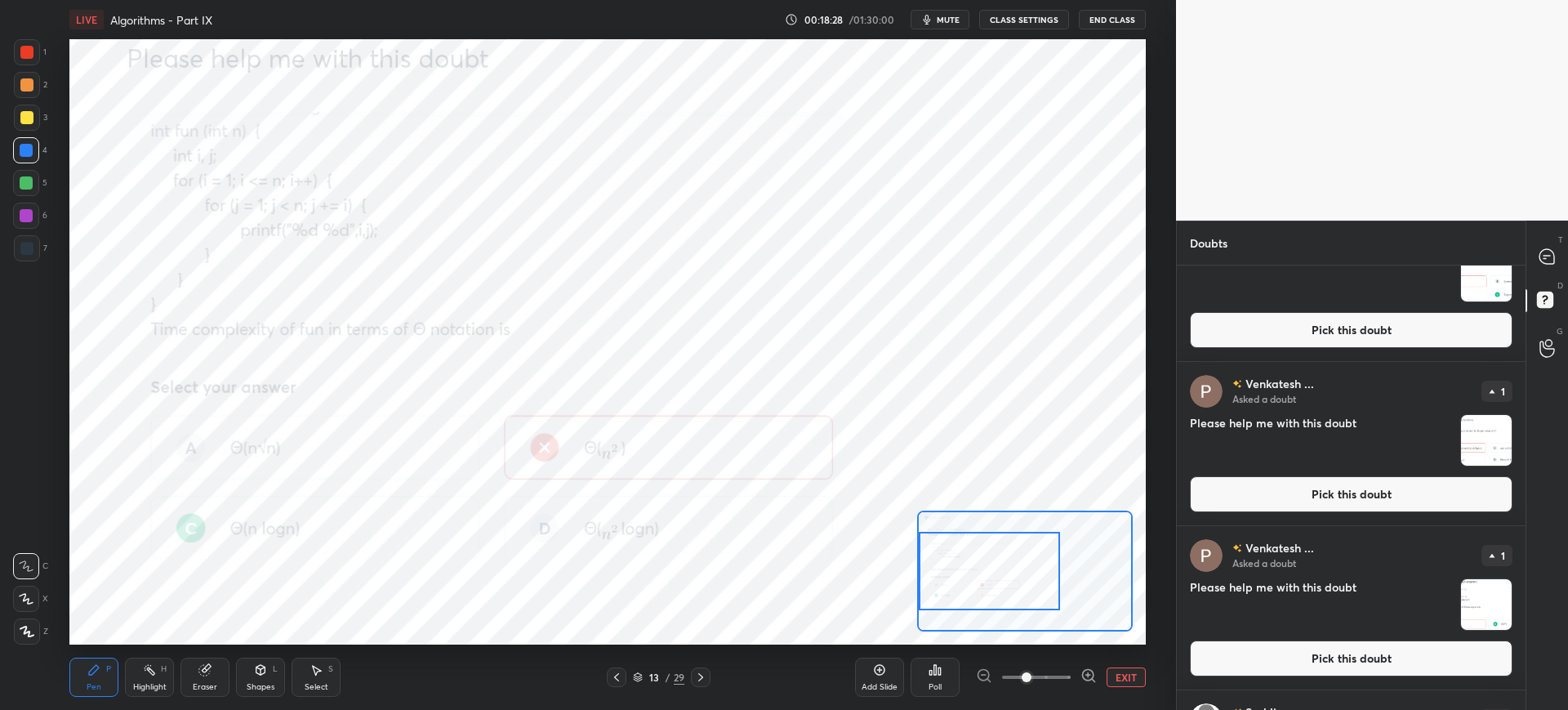
click at [612, 680] on icon at bounding box center [616, 677] width 13 height 13
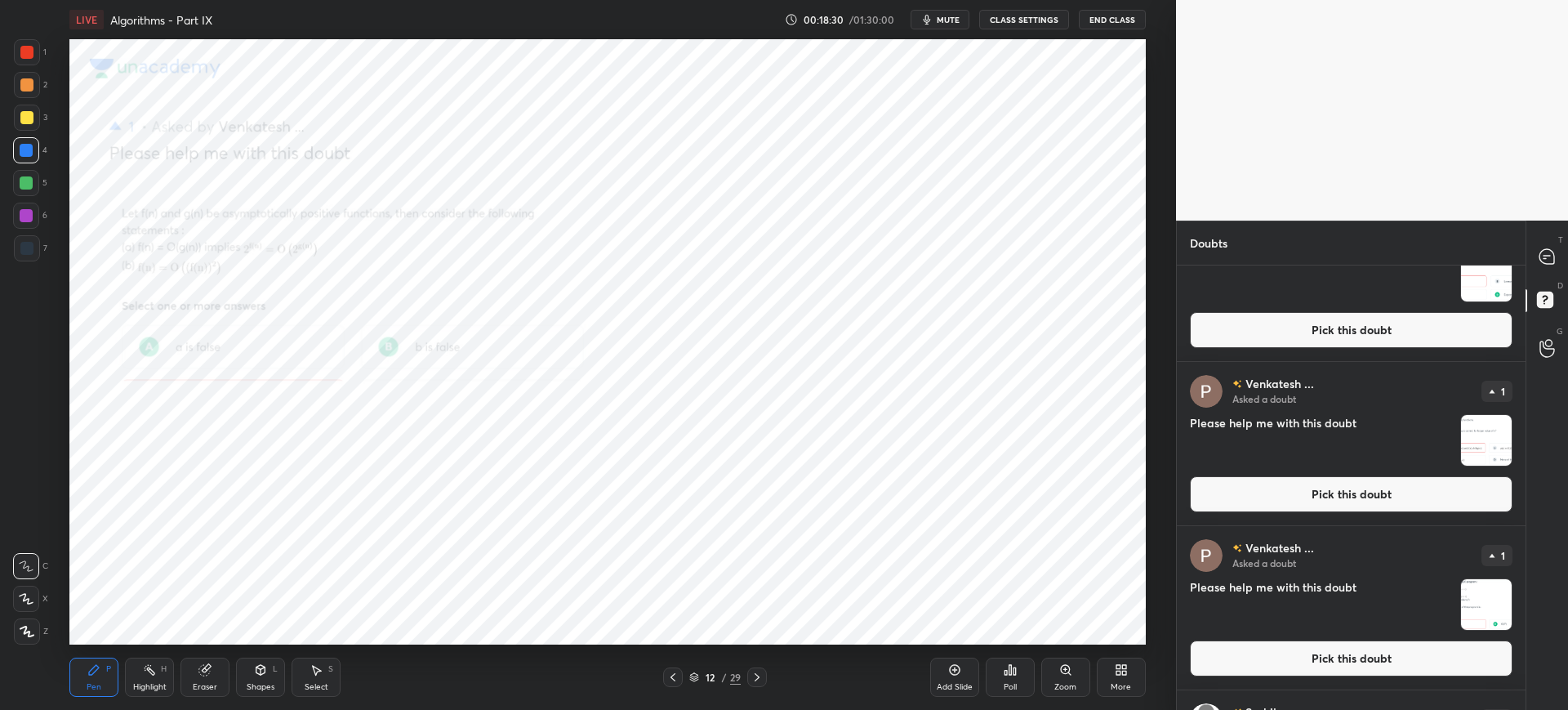
click at [672, 683] on div at bounding box center [673, 678] width 20 height 20
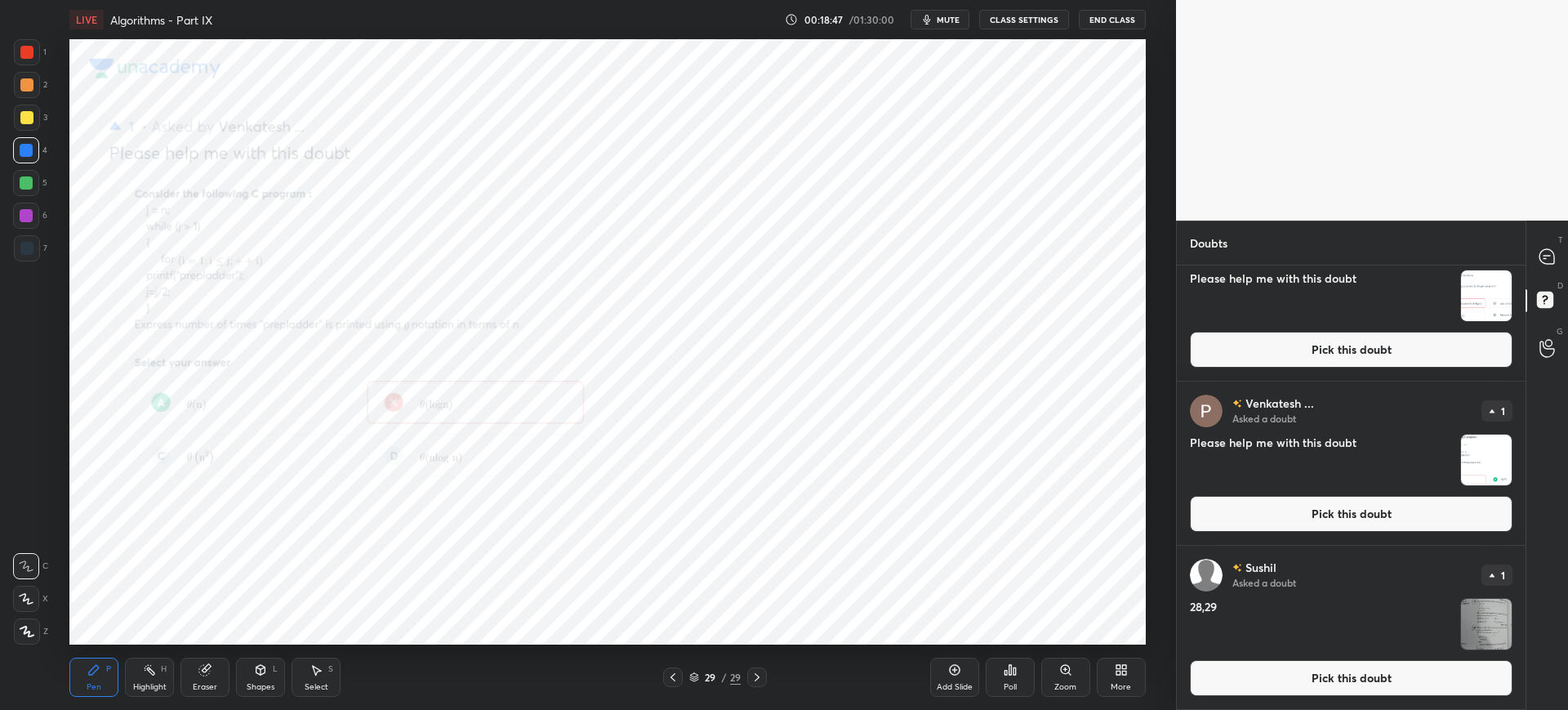
click at [1261, 667] on button "Pick this doubt" at bounding box center [1351, 678] width 322 height 36
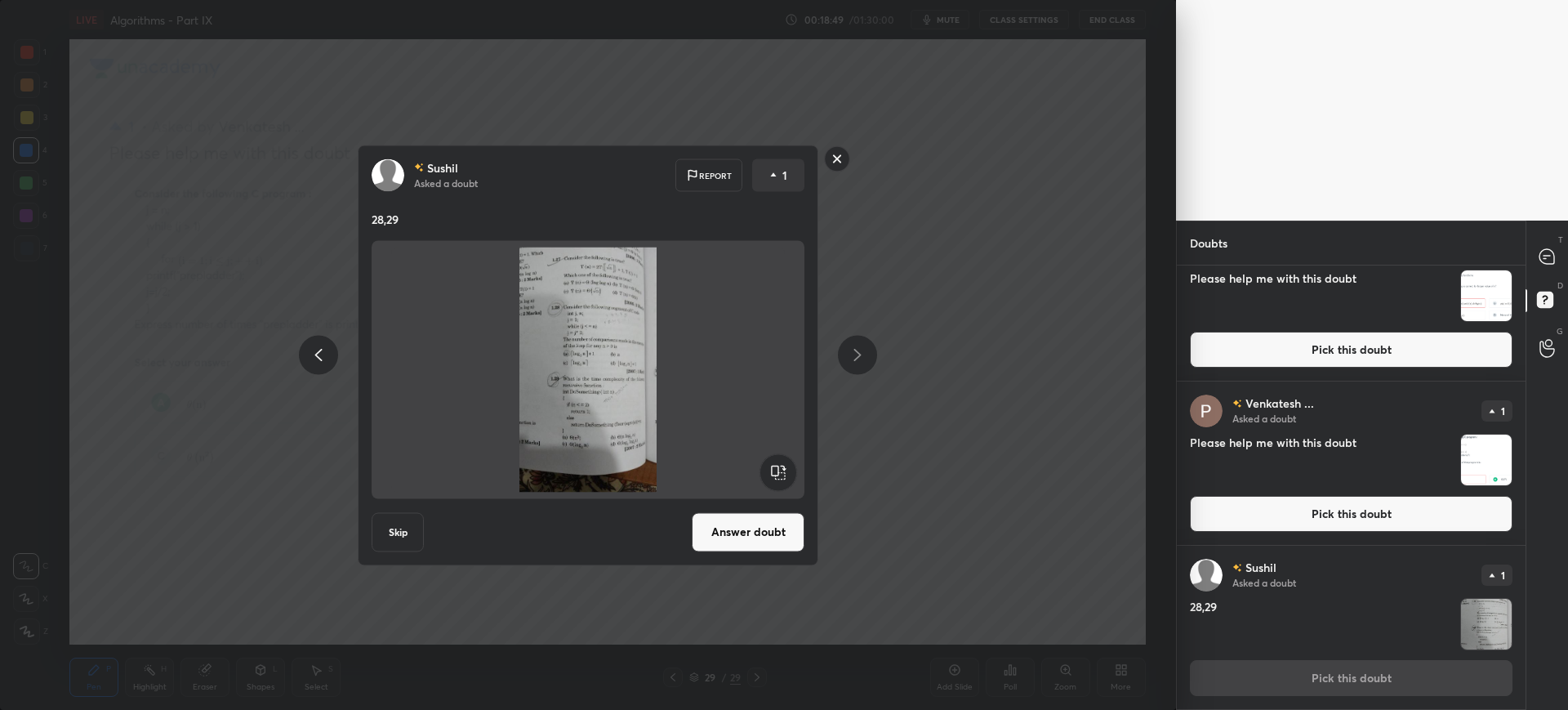
click at [756, 515] on button "Answer doubt" at bounding box center [748, 532] width 113 height 39
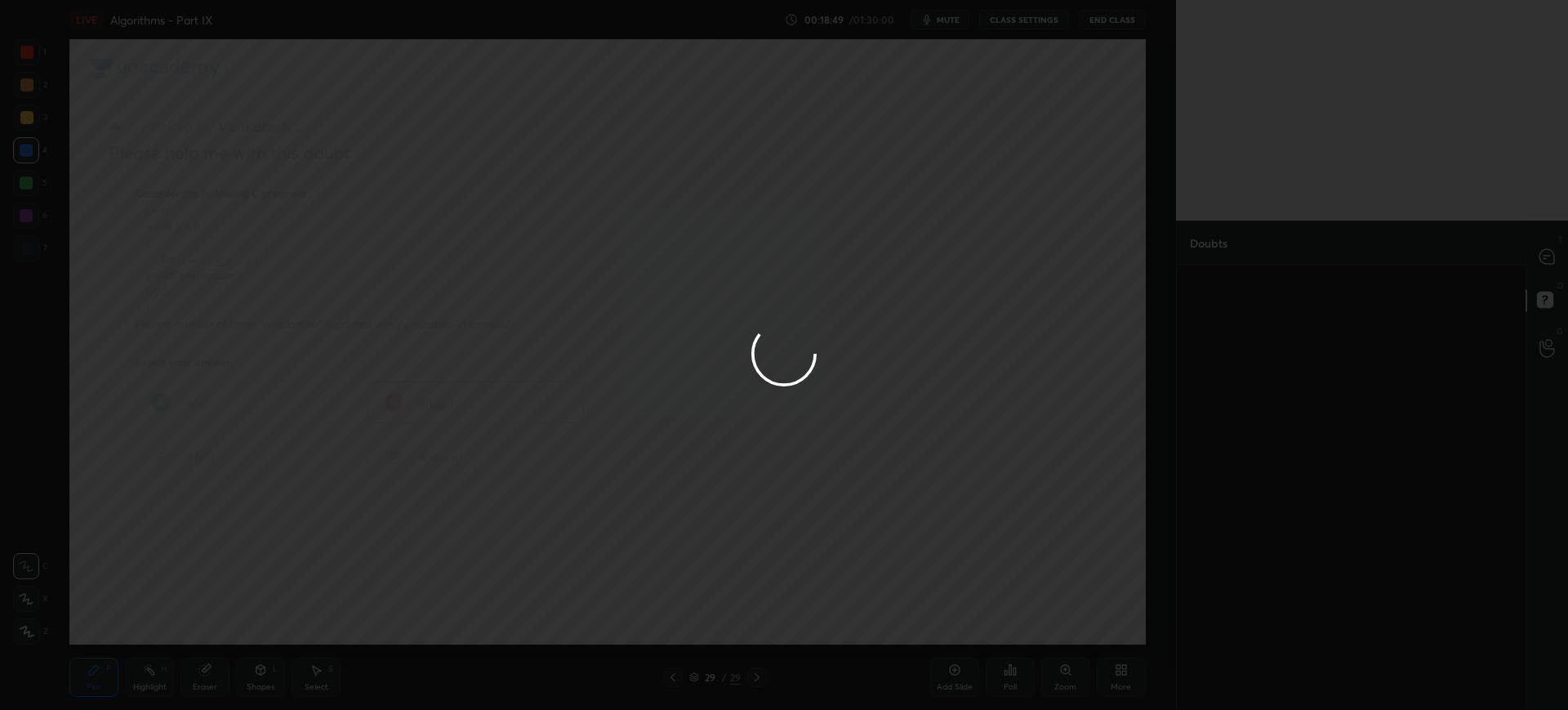
scroll to position [0, 0]
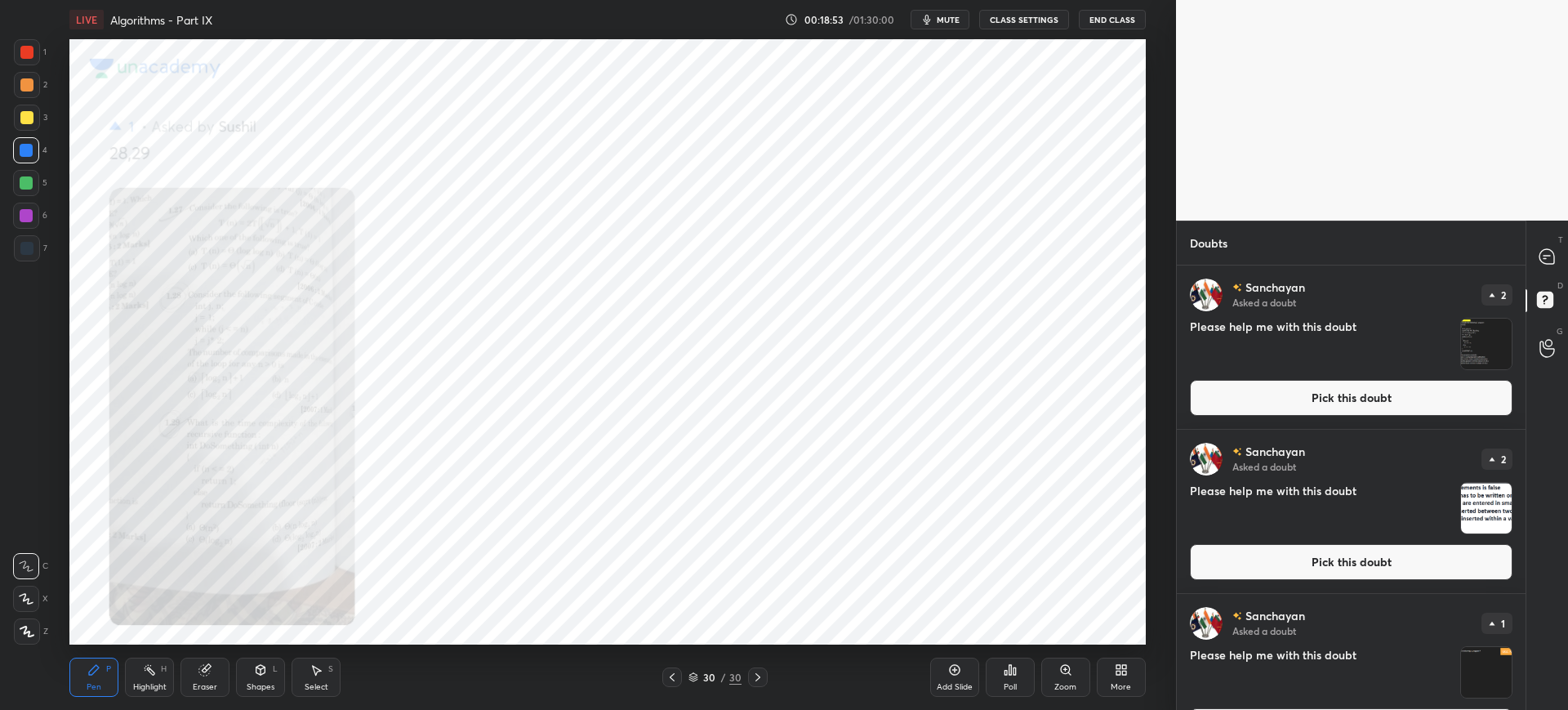
click at [1063, 662] on div "Zoom" at bounding box center [1066, 678] width 49 height 39
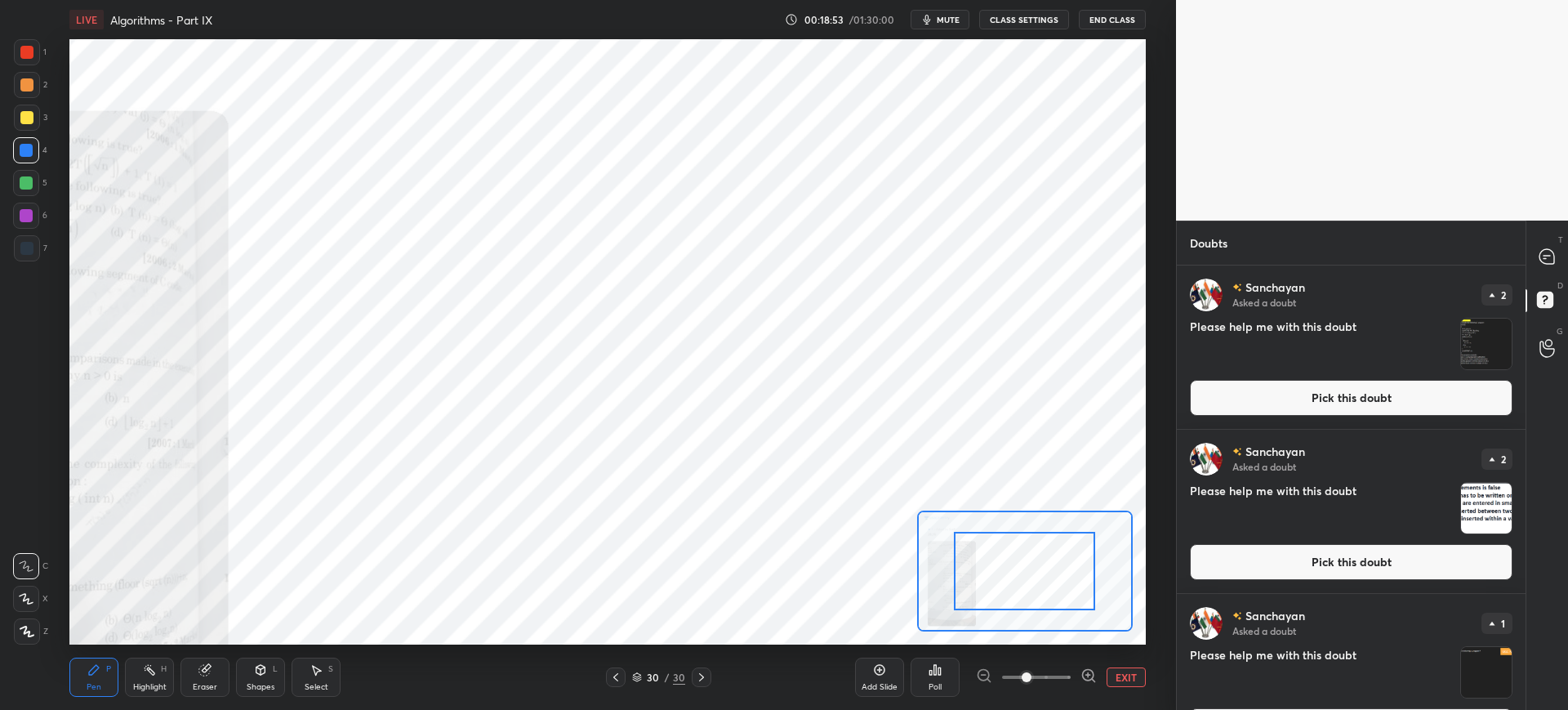
click at [1067, 664] on div "Add Slide Poll EXIT" at bounding box center [1001, 677] width 291 height 91
click at [1069, 663] on div "Add Slide Poll EXIT" at bounding box center [1001, 677] width 291 height 91
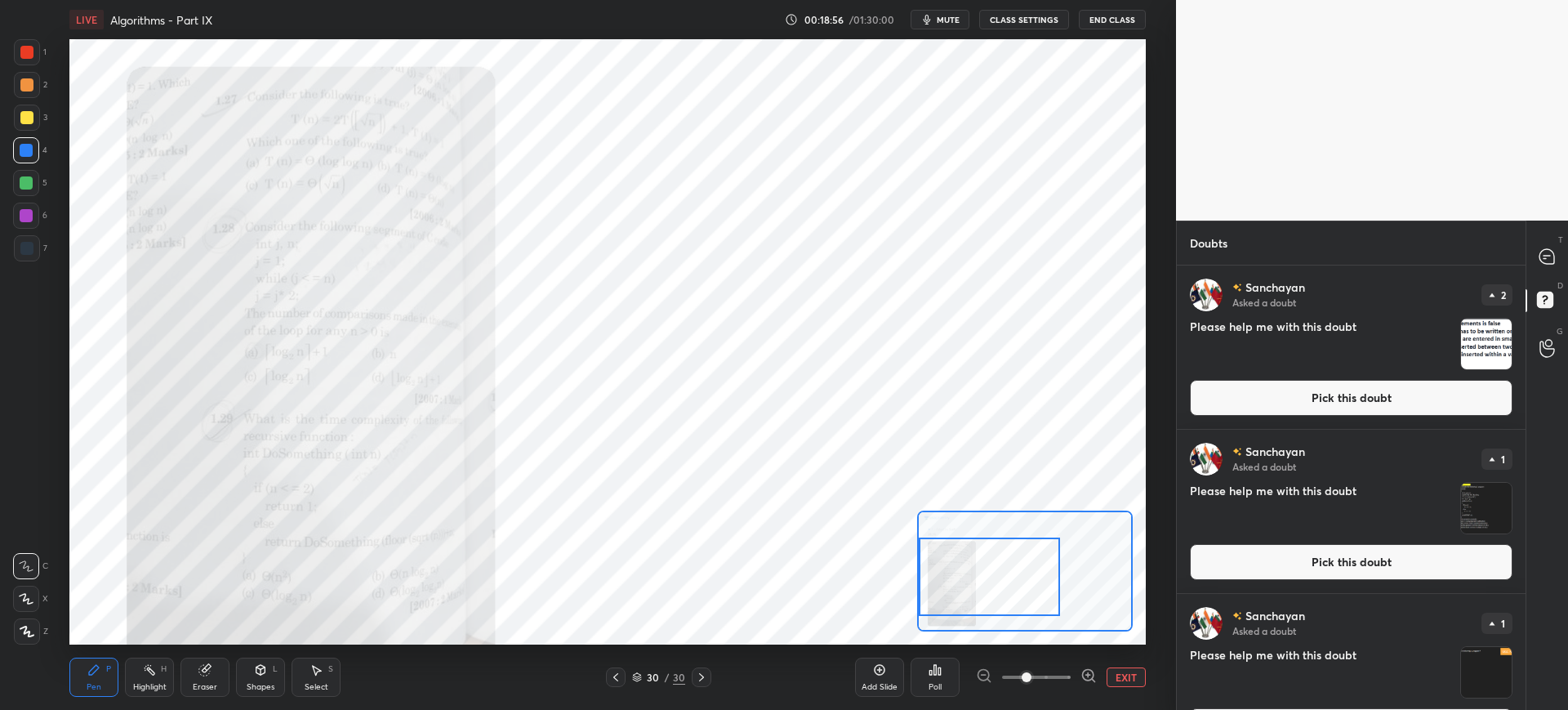
click at [983, 589] on div at bounding box center [990, 577] width 142 height 79
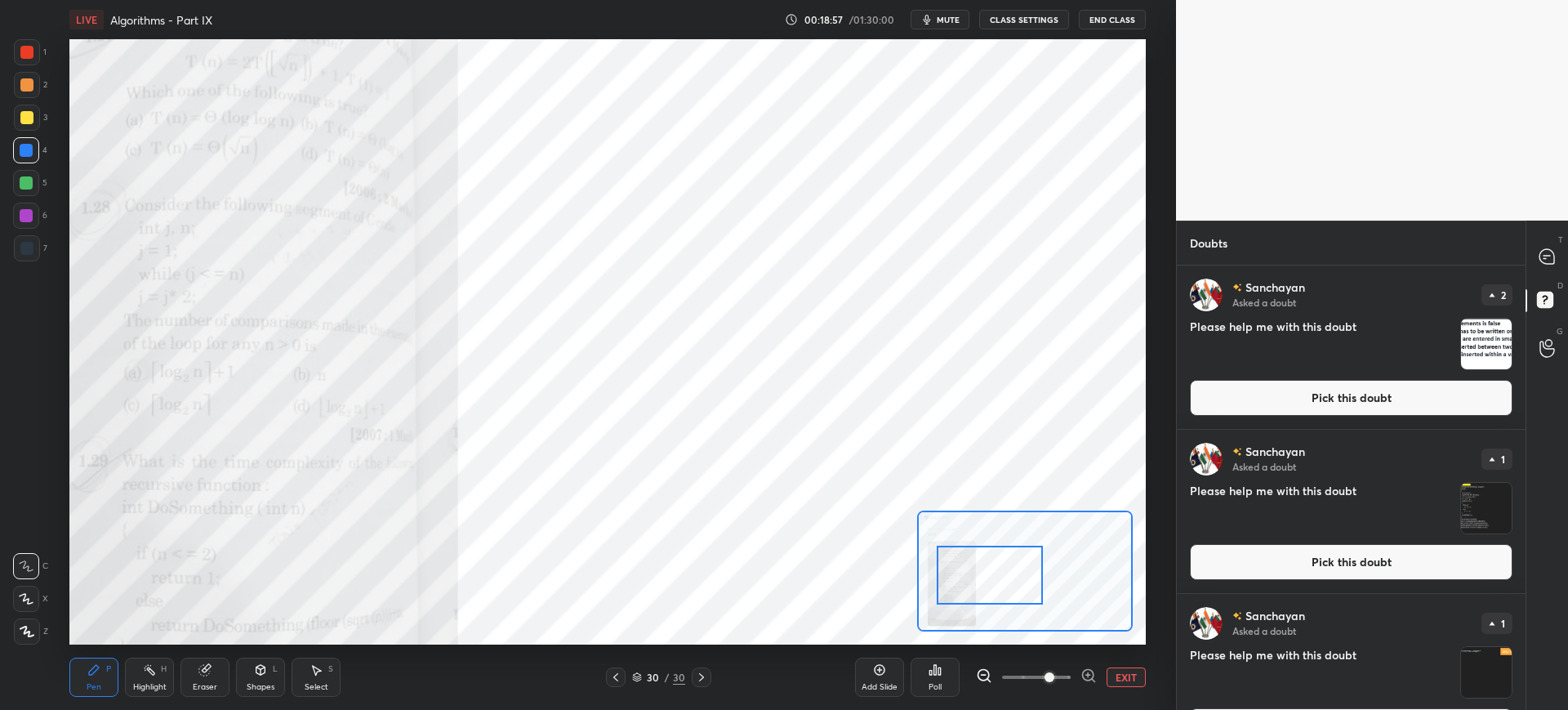
drag, startPoint x: 1026, startPoint y: 675, endPoint x: 1049, endPoint y: 670, distance: 23.5
click at [1051, 673] on span at bounding box center [1049, 678] width 10 height 10
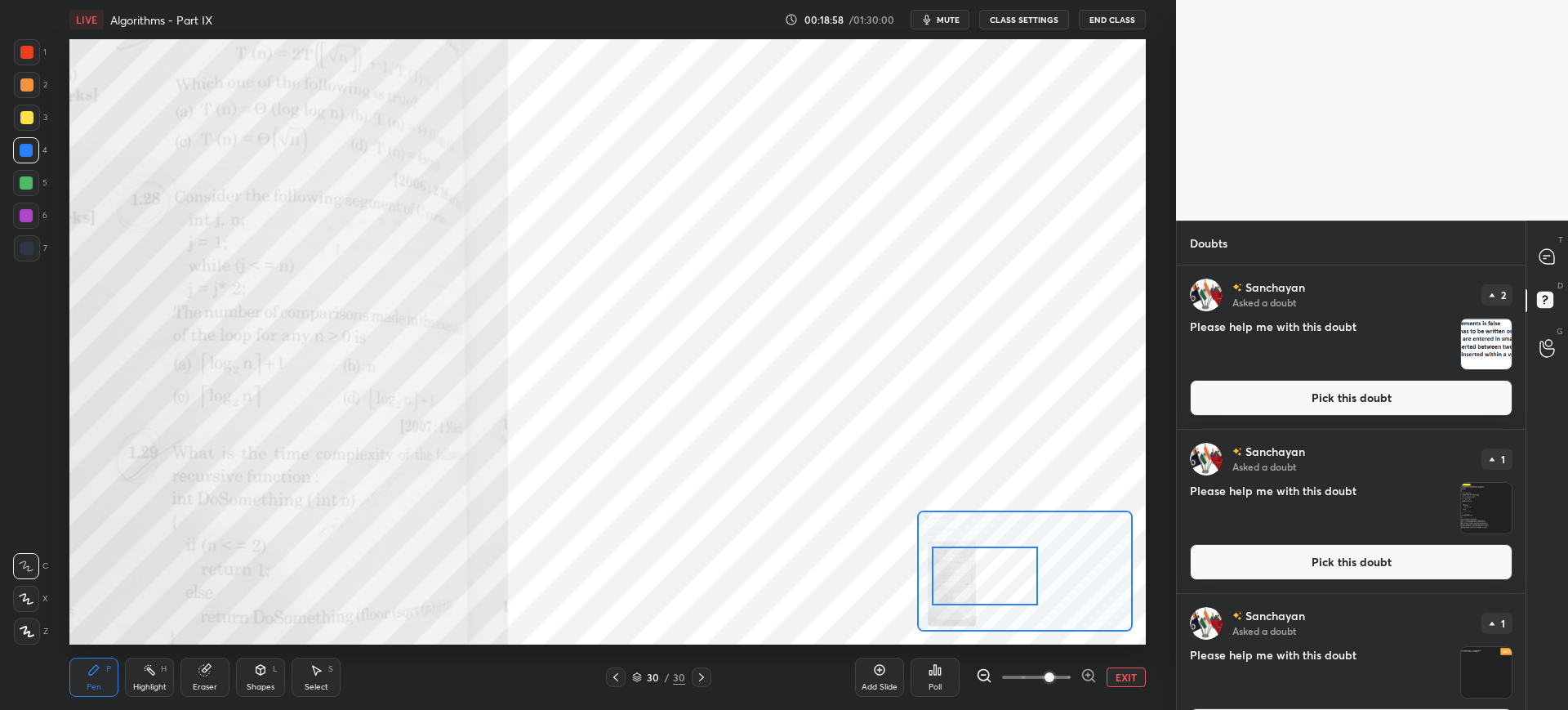
drag, startPoint x: 1011, startPoint y: 592, endPoint x: 992, endPoint y: 599, distance: 20.2
click at [986, 596] on div at bounding box center [985, 576] width 106 height 59
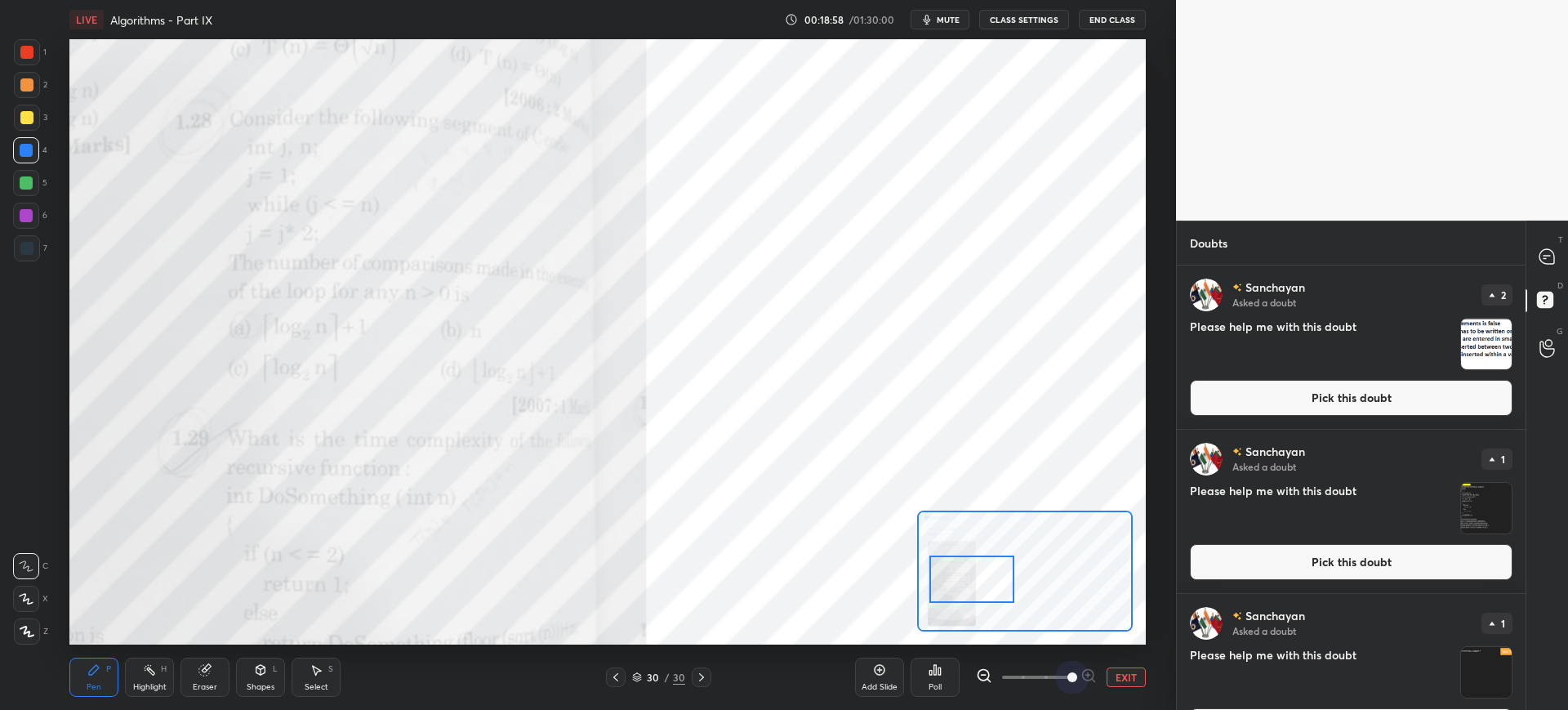
drag, startPoint x: 1048, startPoint y: 670, endPoint x: 1047, endPoint y: 642, distance: 28.0
click at [1068, 673] on span at bounding box center [1073, 678] width 10 height 10
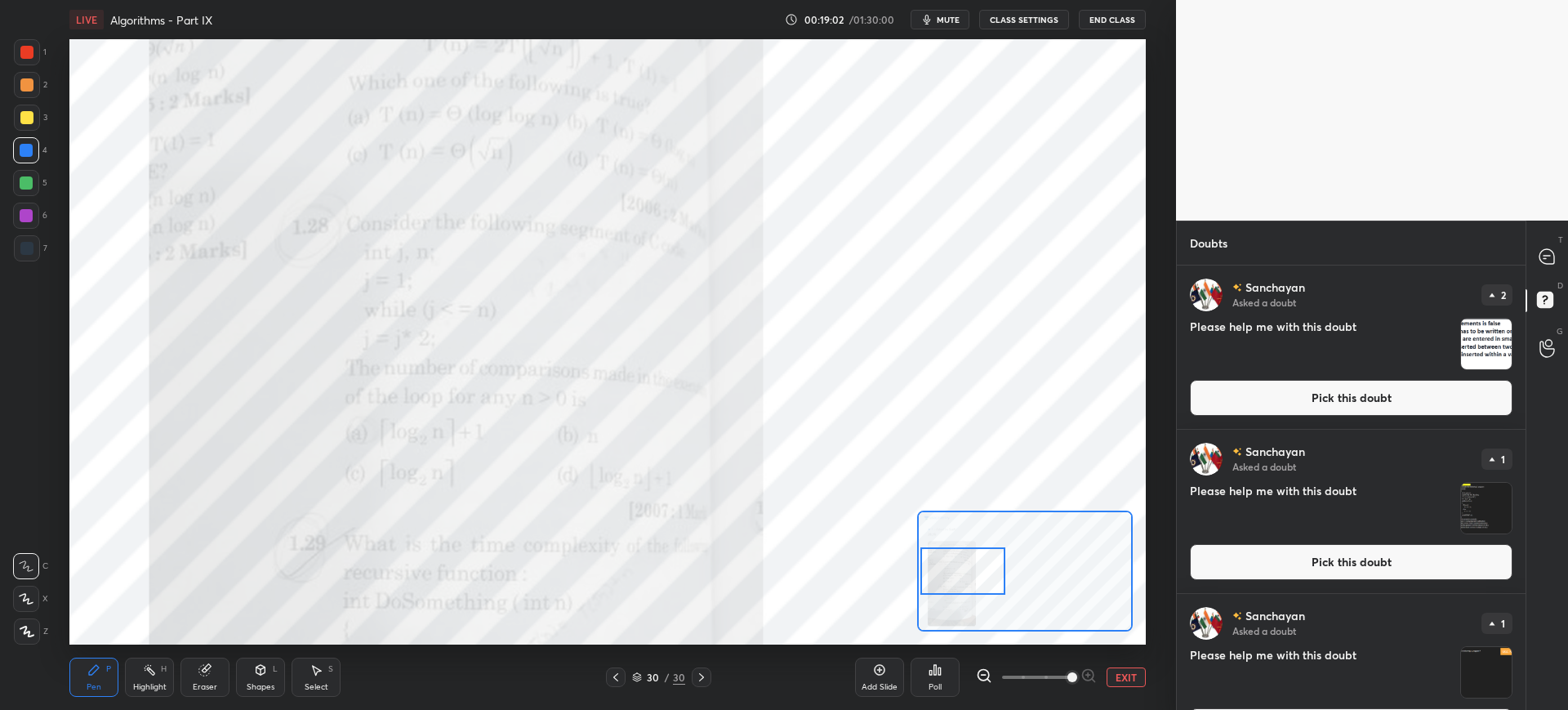
drag, startPoint x: 1010, startPoint y: 569, endPoint x: 995, endPoint y: 561, distance: 17.0
click at [999, 562] on div at bounding box center [962, 571] width 85 height 47
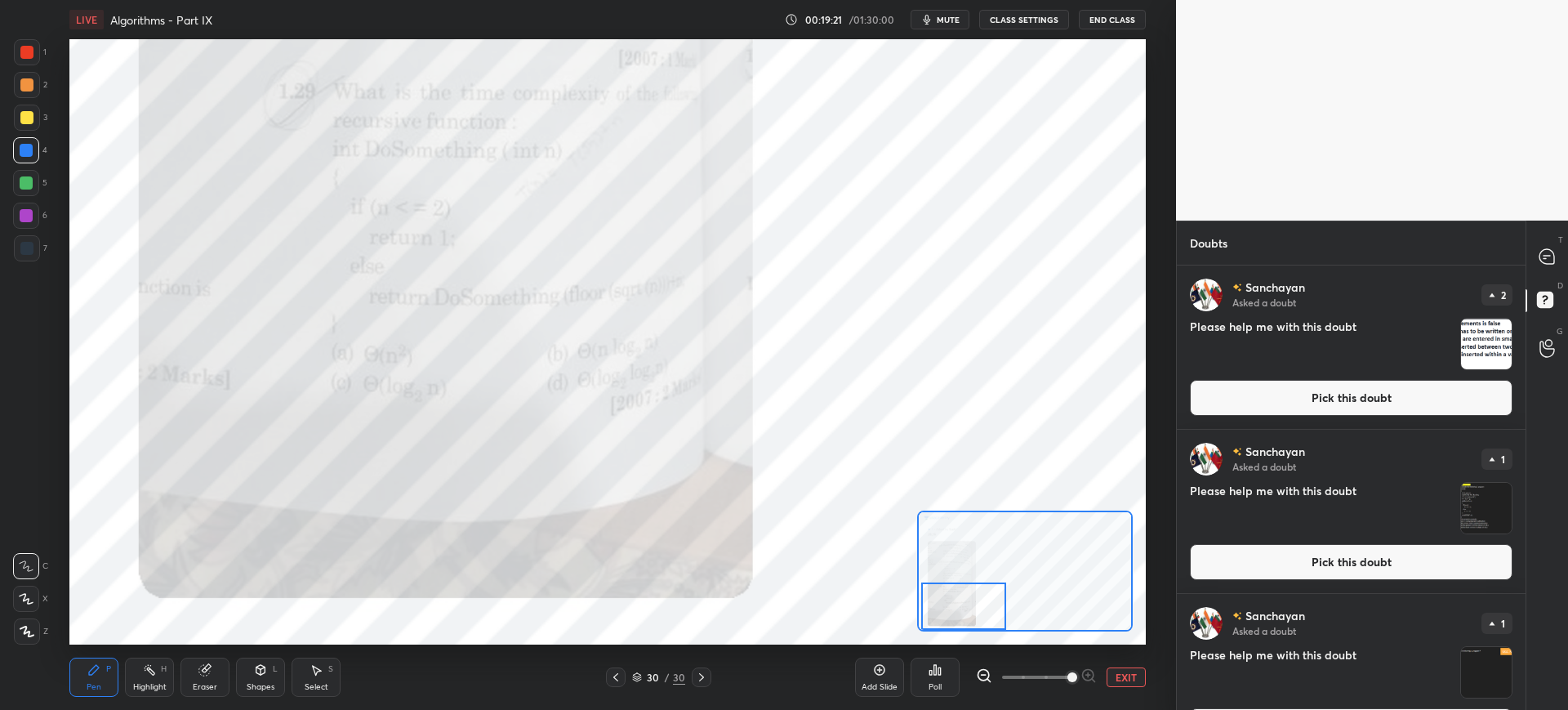
drag, startPoint x: 951, startPoint y: 563, endPoint x: 953, endPoint y: 585, distance: 22.1
click at [954, 596] on div at bounding box center [963, 606] width 85 height 47
click at [704, 681] on icon at bounding box center [701, 677] width 13 height 13
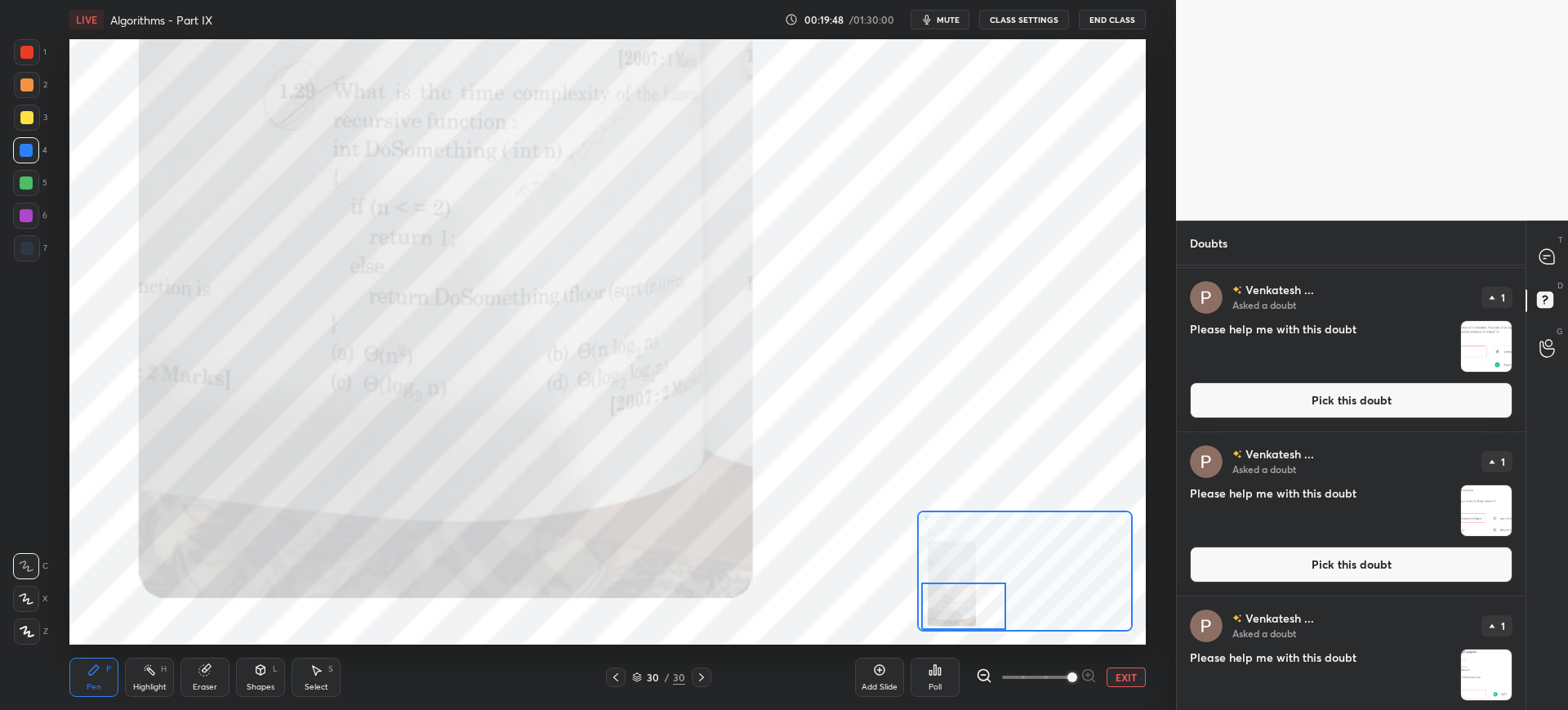
scroll to position [4317, 0]
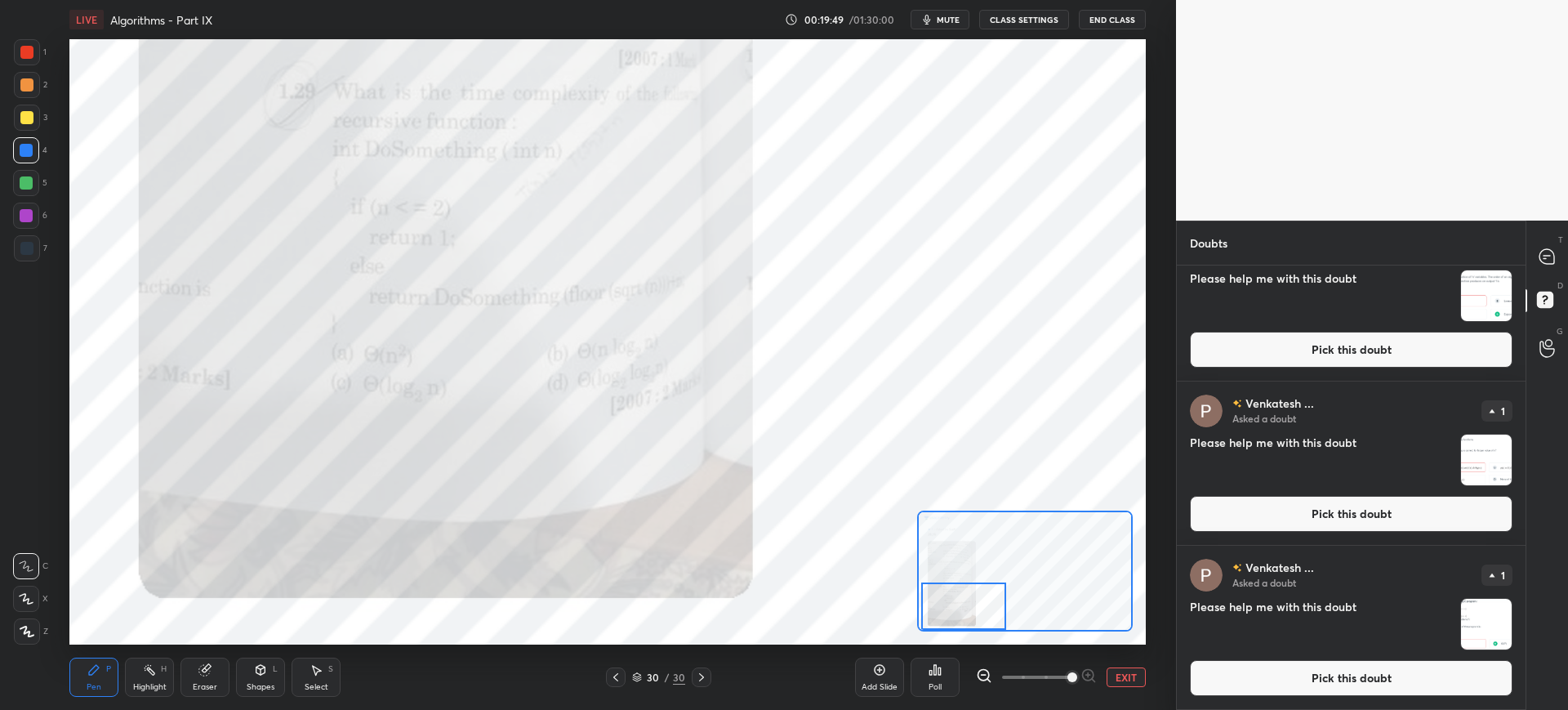
click at [1239, 665] on button "Pick this doubt" at bounding box center [1351, 678] width 322 height 36
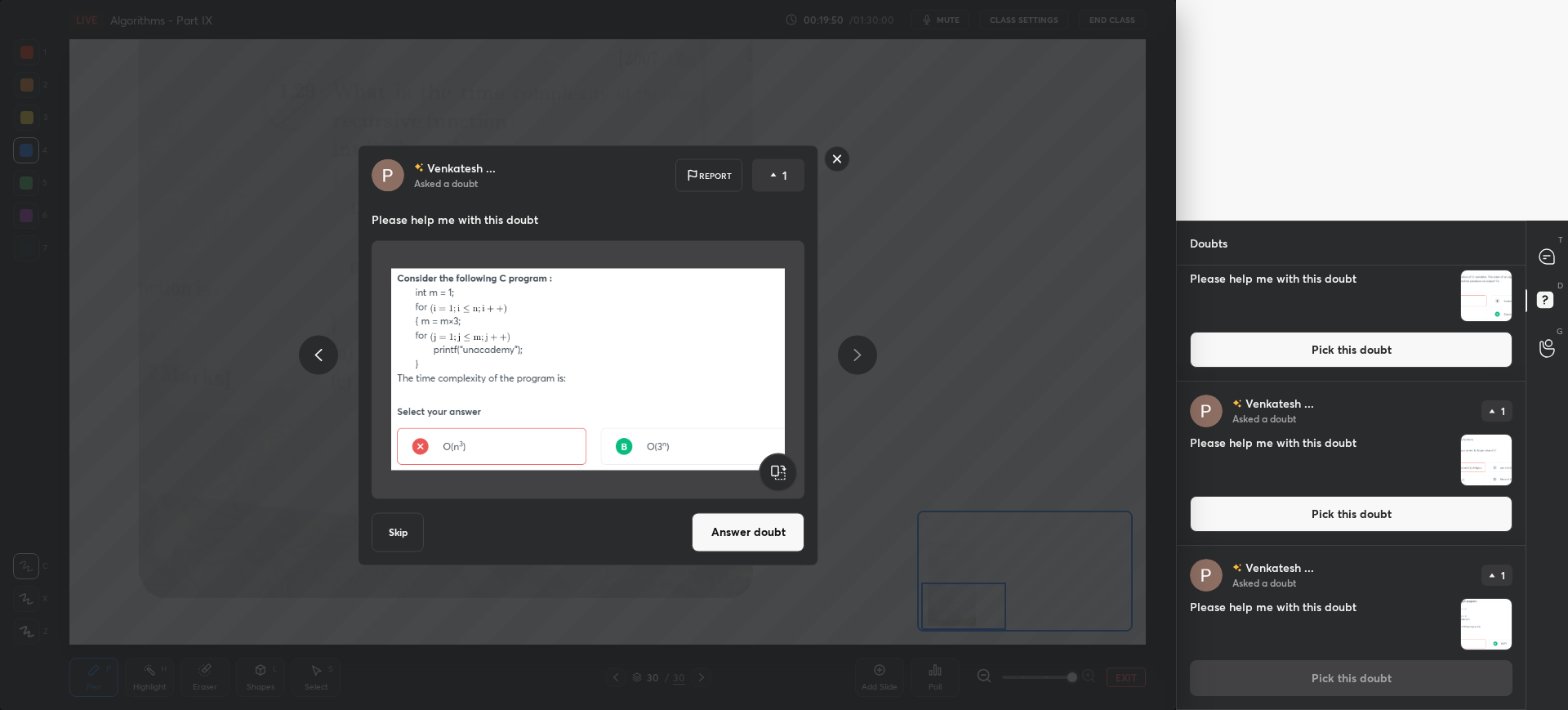
click at [735, 532] on button "Answer doubt" at bounding box center [748, 532] width 113 height 39
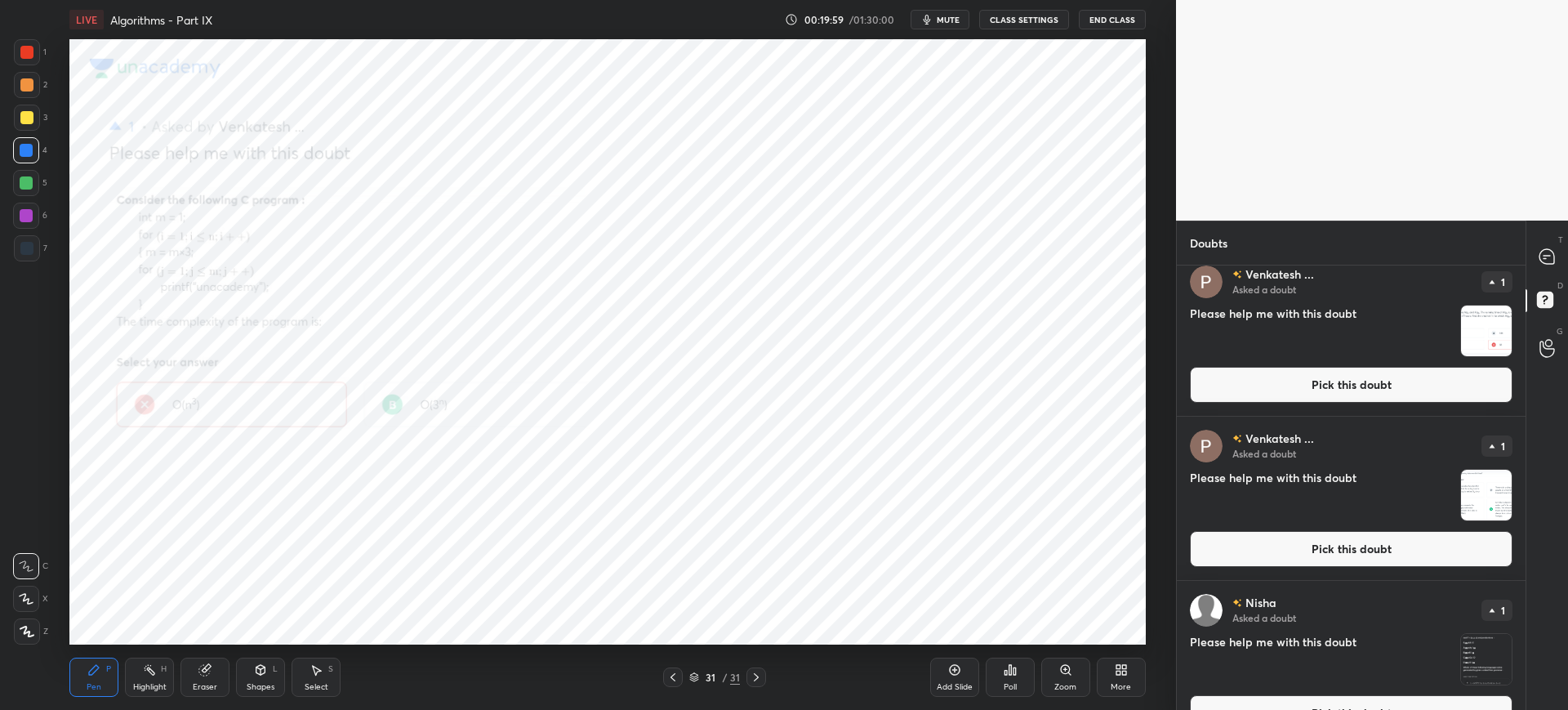
scroll to position [4153, 0]
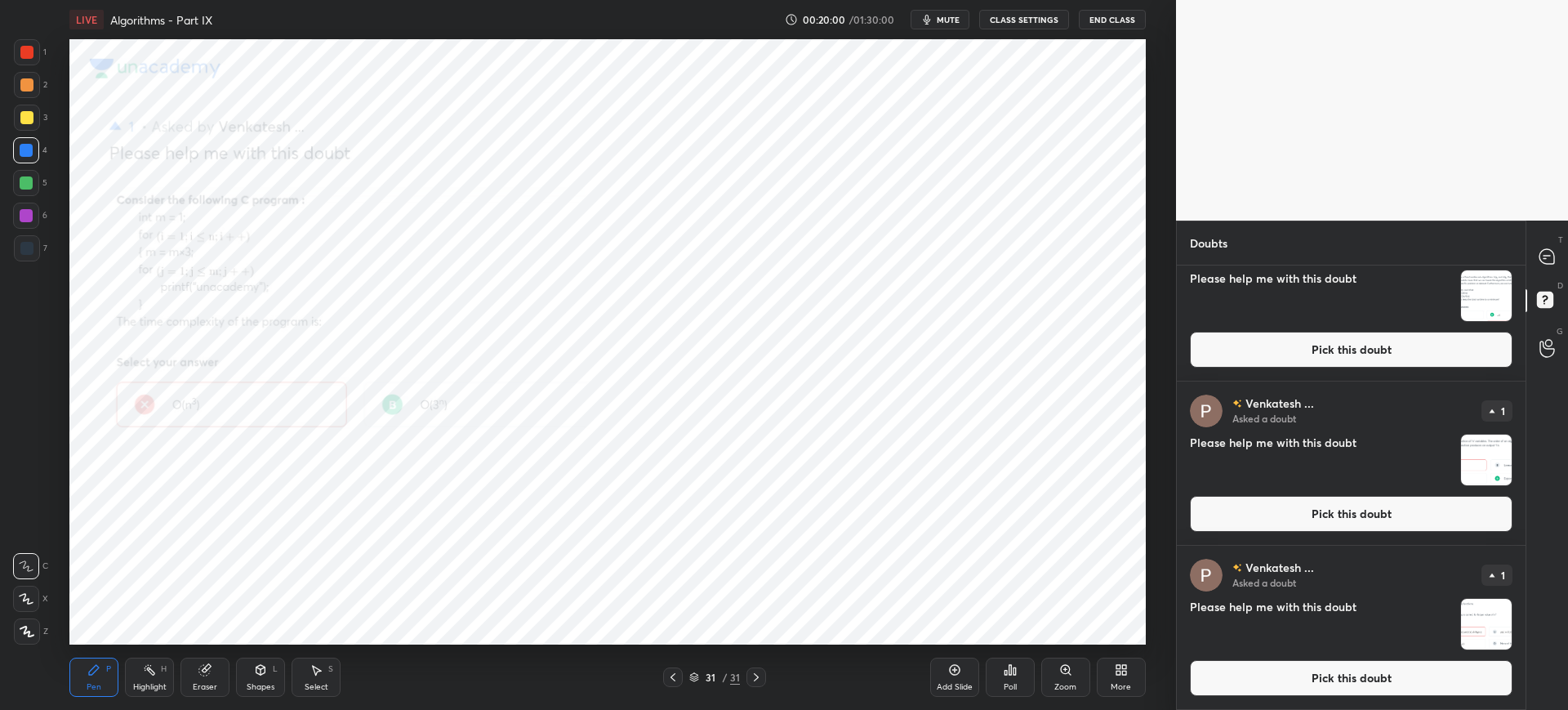
click at [1370, 671] on button "Pick this doubt" at bounding box center [1351, 678] width 322 height 36
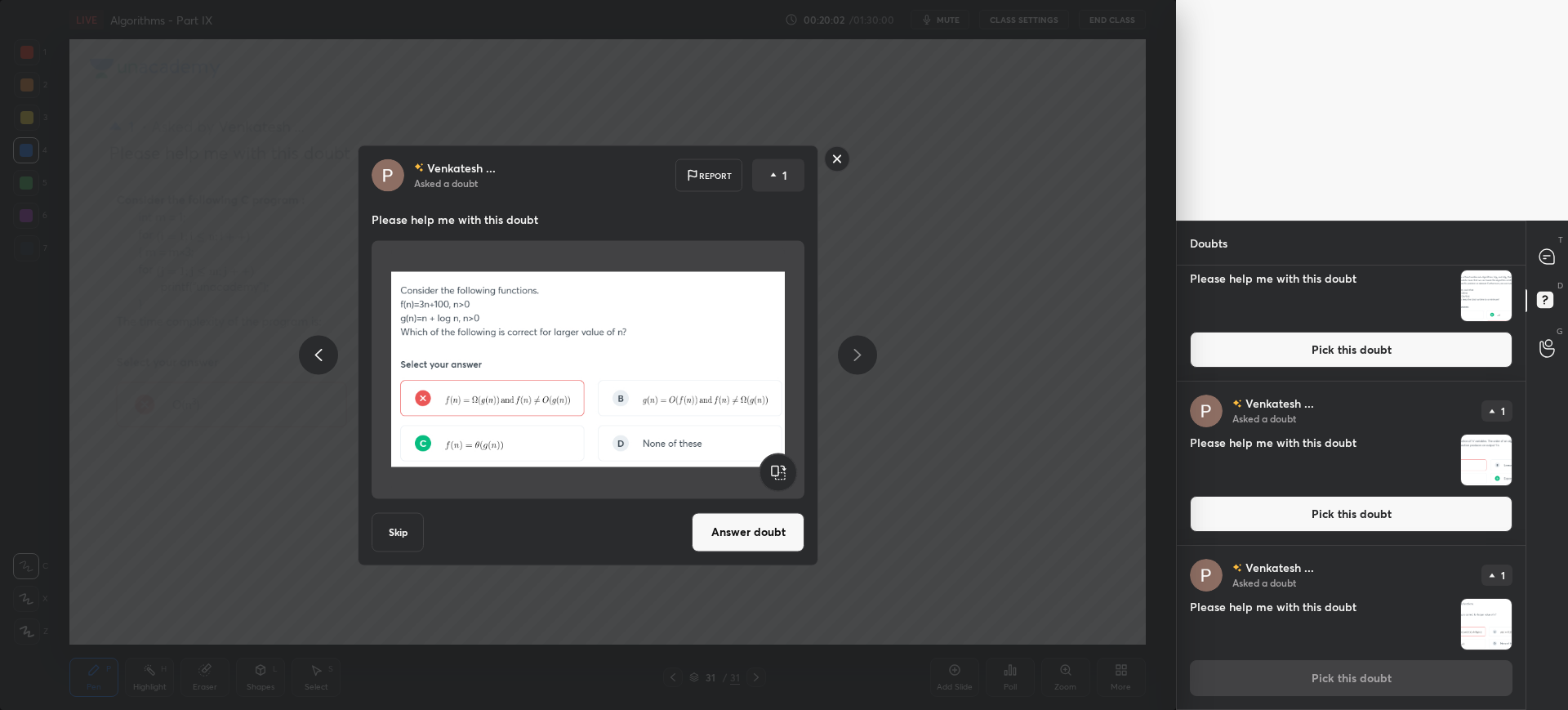
click at [765, 548] on button "Answer doubt" at bounding box center [748, 532] width 113 height 39
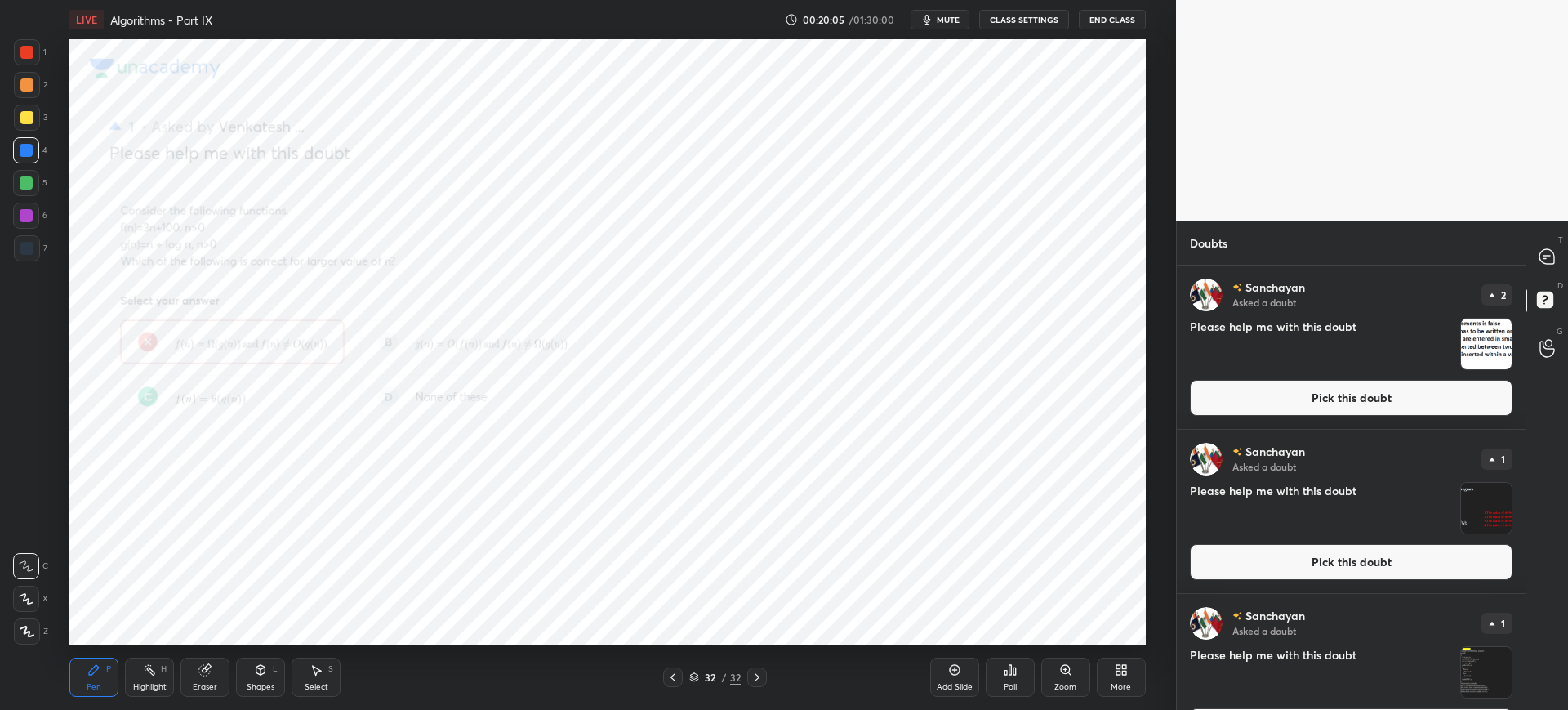
click at [1067, 662] on div "Zoom" at bounding box center [1066, 678] width 49 height 39
click at [1068, 664] on div "Add Slide Poll Zoom More" at bounding box center [1037, 677] width 215 height 91
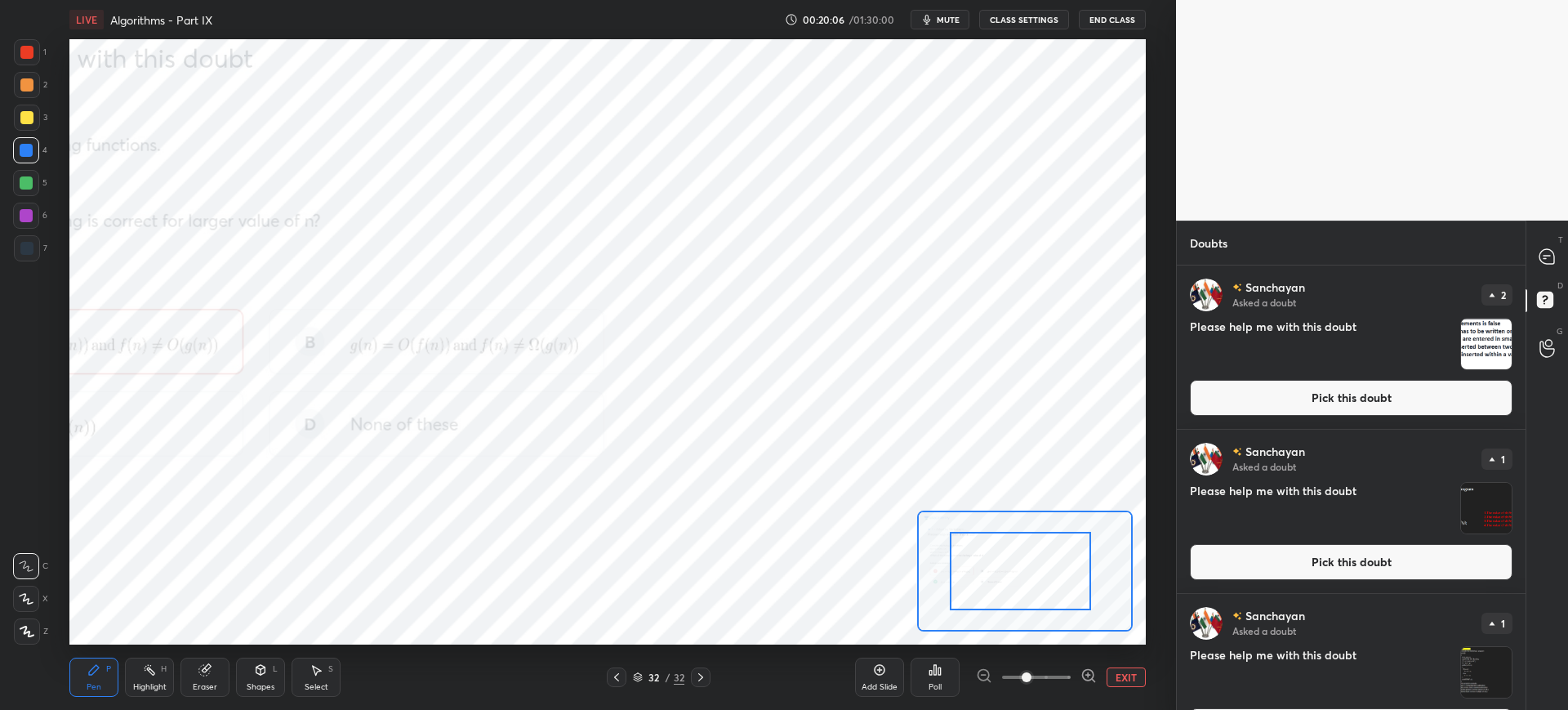
drag, startPoint x: 1036, startPoint y: 569, endPoint x: 987, endPoint y: 571, distance: 49.0
drag, startPoint x: 995, startPoint y: 564, endPoint x: 1009, endPoint y: 568, distance: 14.6
click at [967, 566] on div at bounding box center [1004, 572] width 142 height 79
drag, startPoint x: 974, startPoint y: 566, endPoint x: 992, endPoint y: 574, distance: 19.7
click at [976, 566] on div at bounding box center [990, 574] width 142 height 79
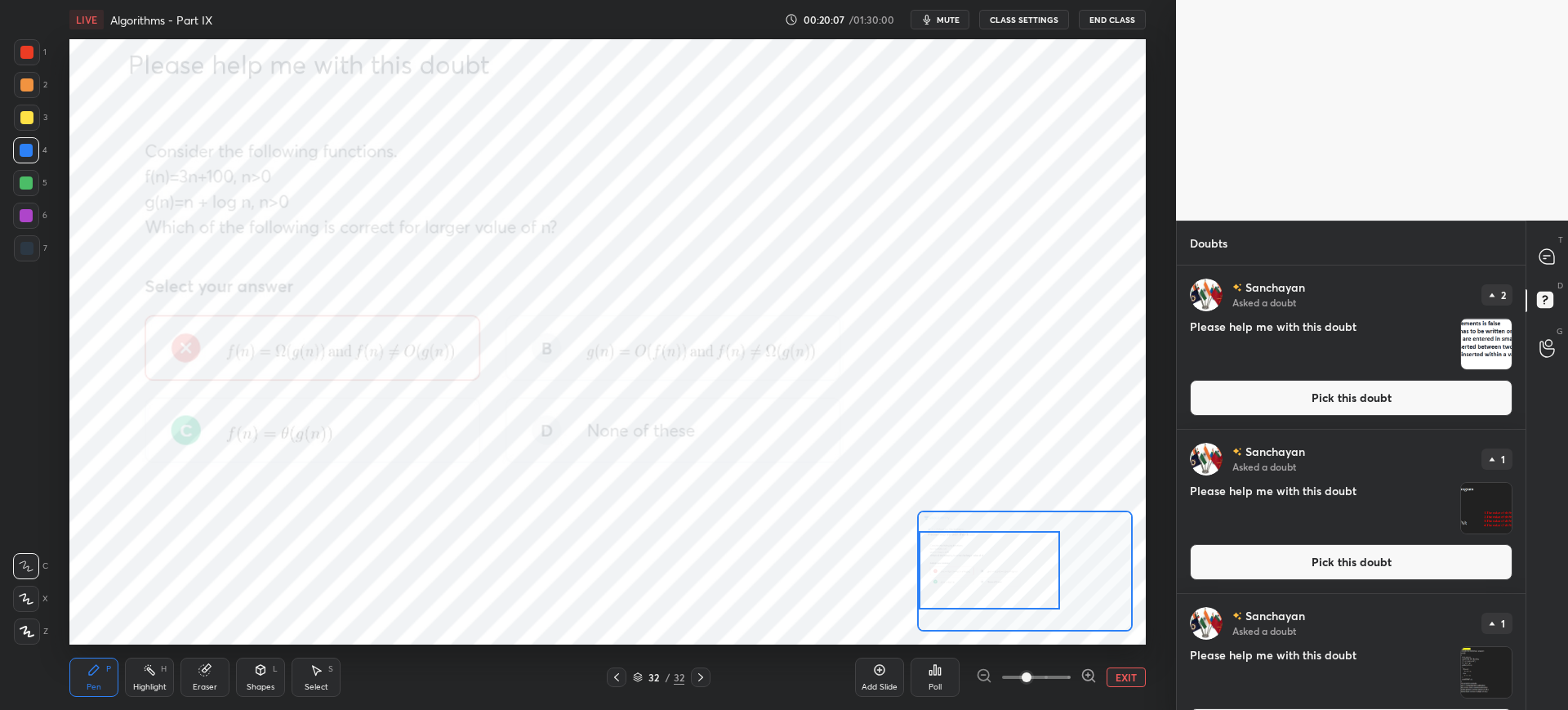
drag, startPoint x: 1037, startPoint y: 671, endPoint x: 1053, endPoint y: 667, distance: 16.5
click at [1031, 673] on span at bounding box center [1026, 678] width 10 height 10
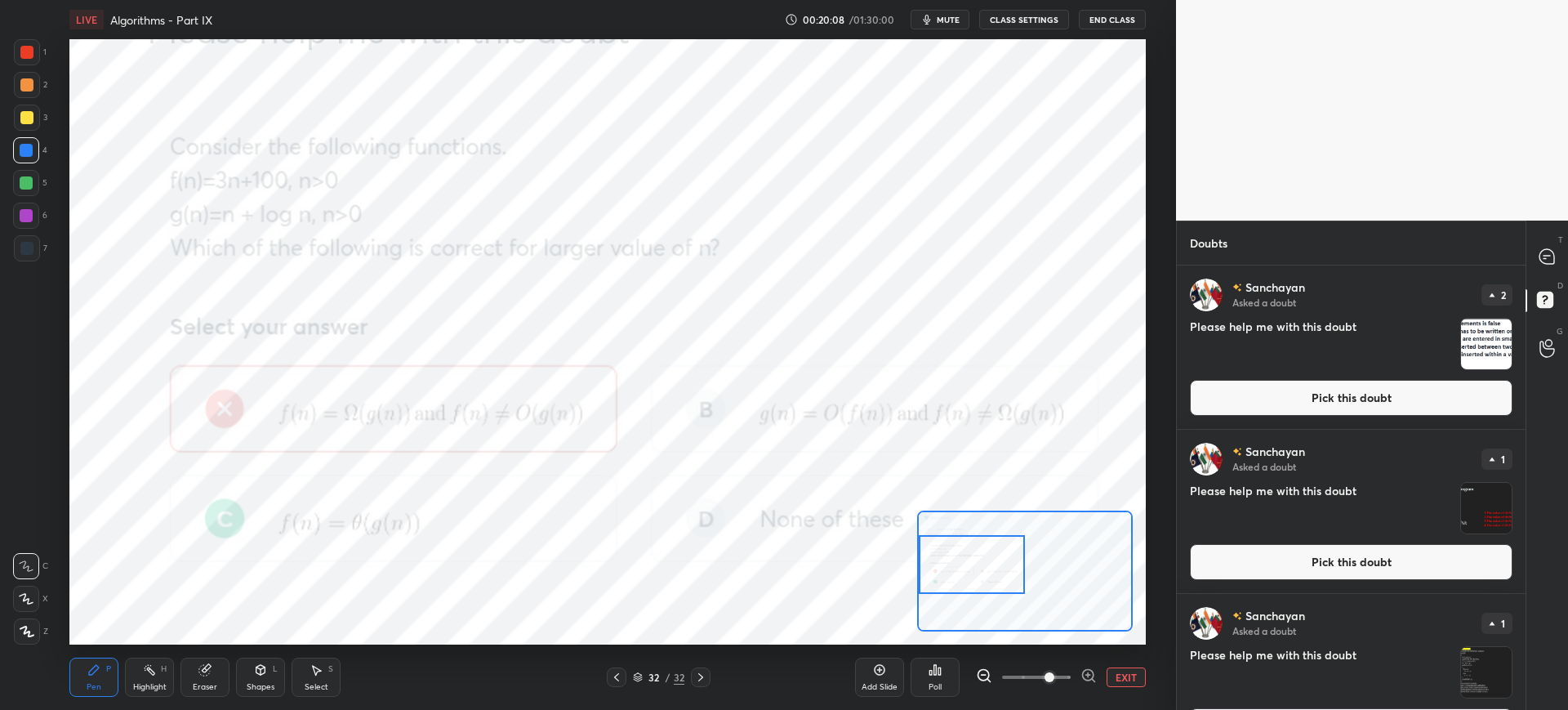
click at [979, 566] on div at bounding box center [972, 564] width 106 height 59
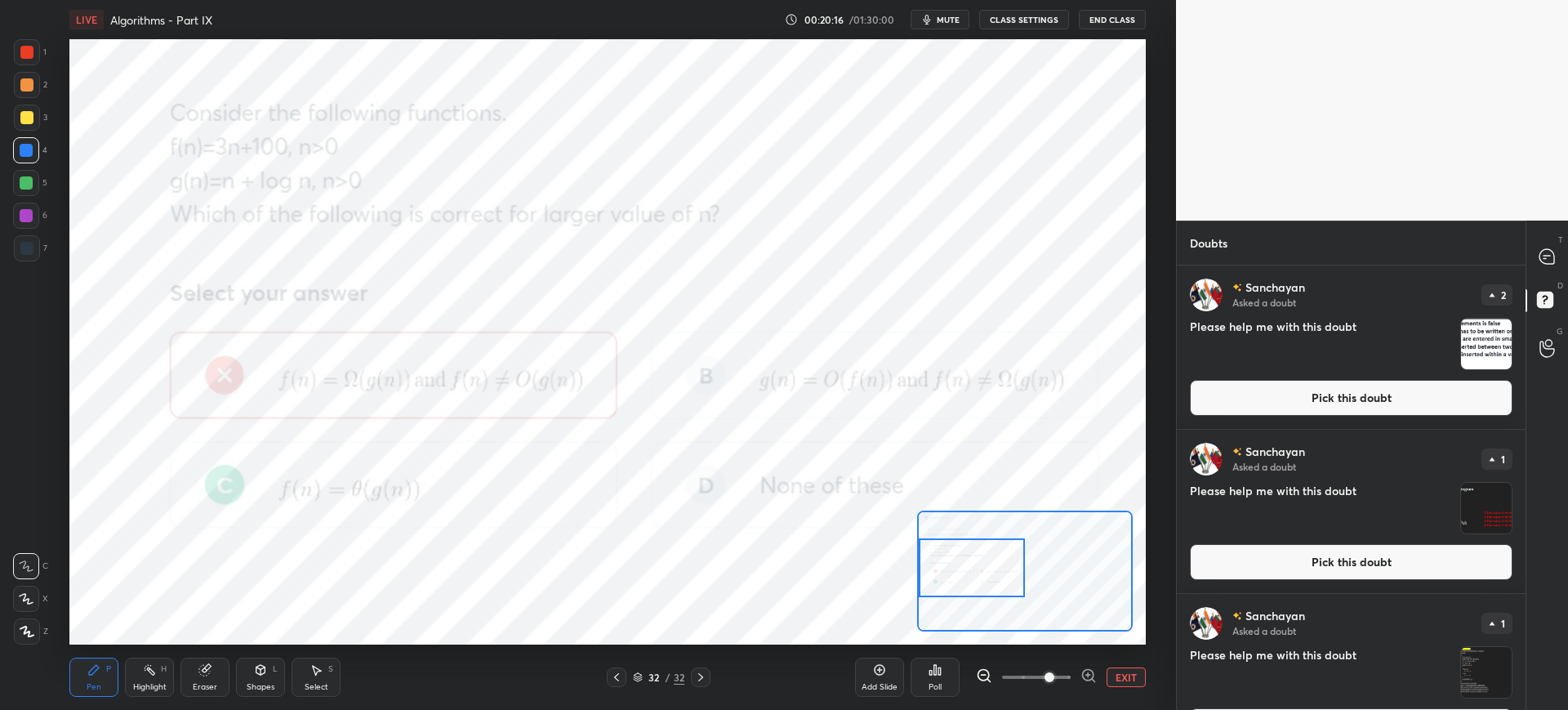
click at [1535, 253] on div at bounding box center [1547, 257] width 32 height 30
type textarea "x"
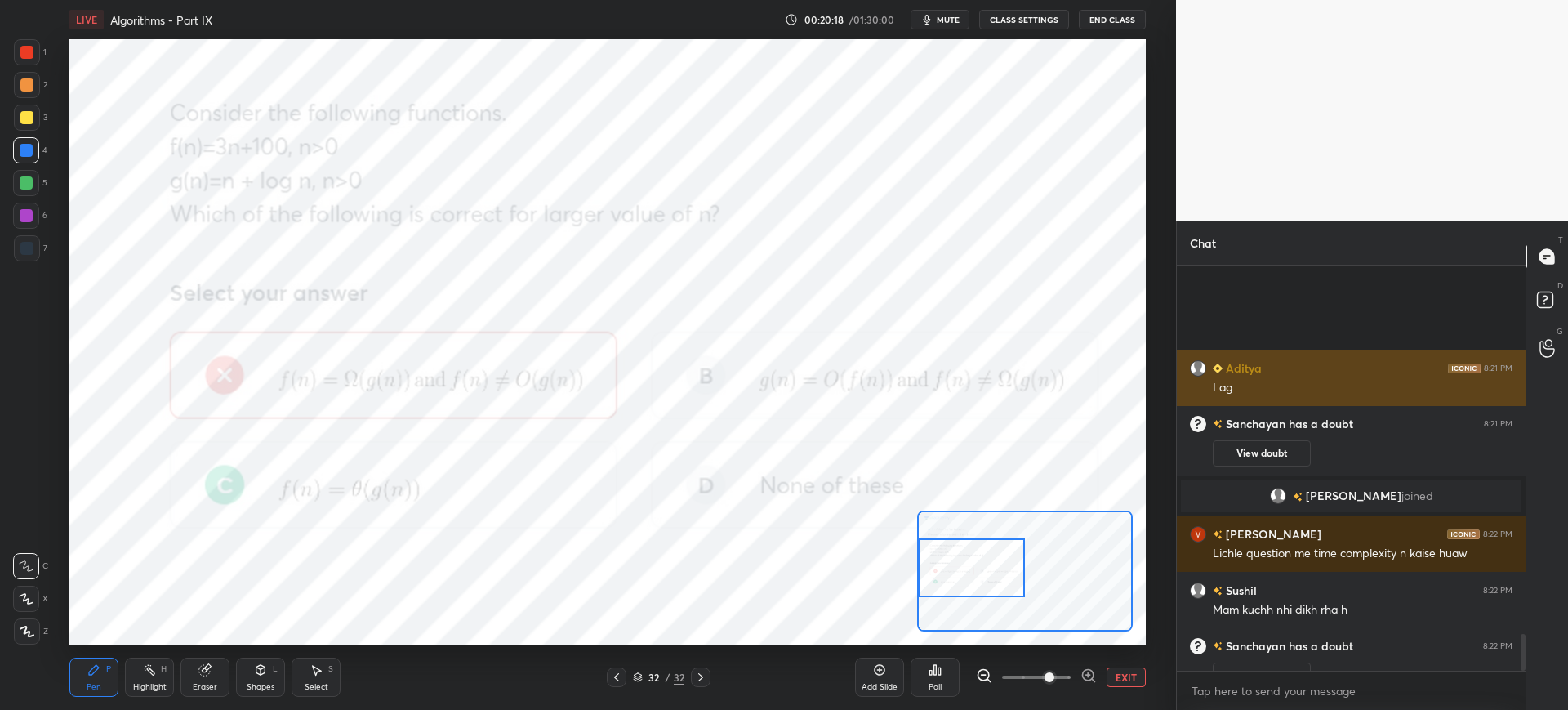
scroll to position [4037, 0]
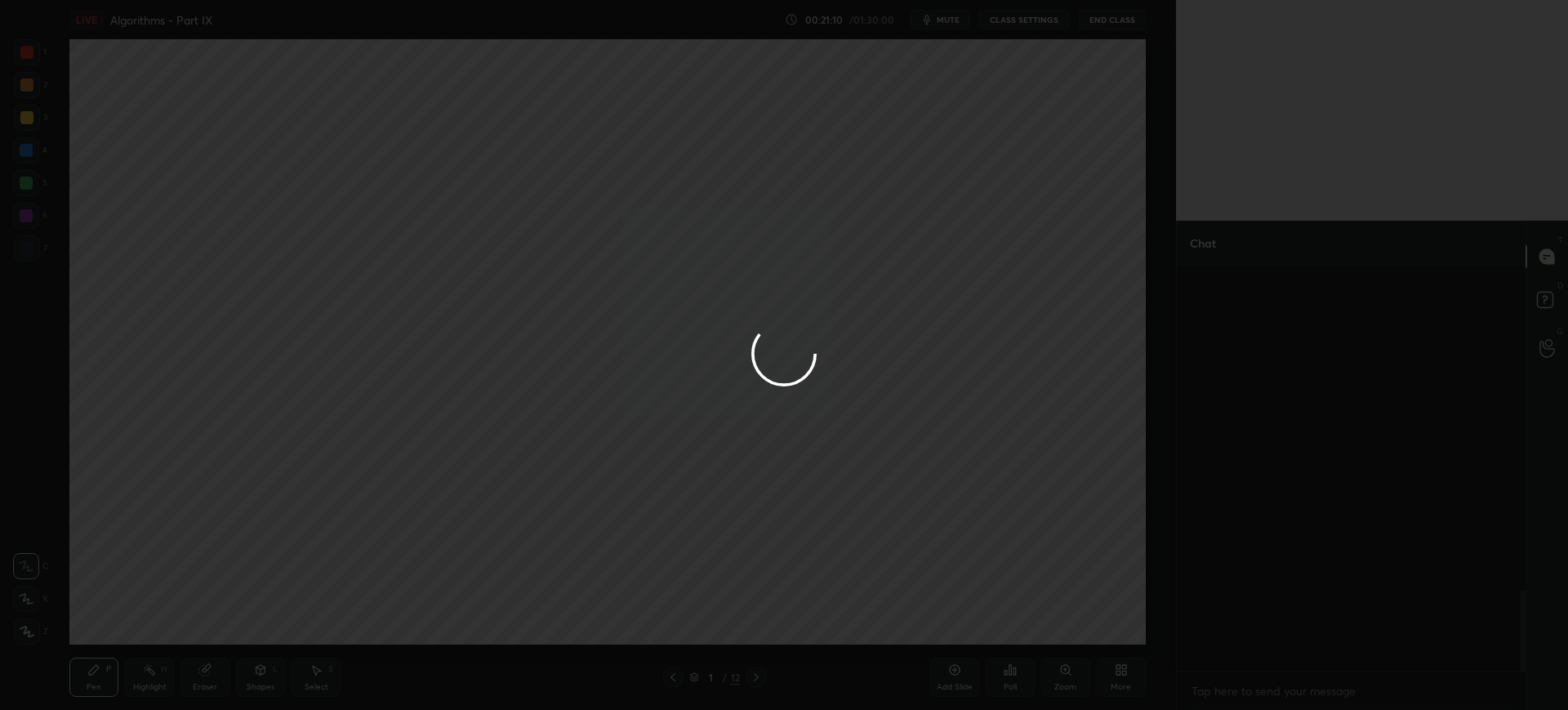
scroll to position [1636, 0]
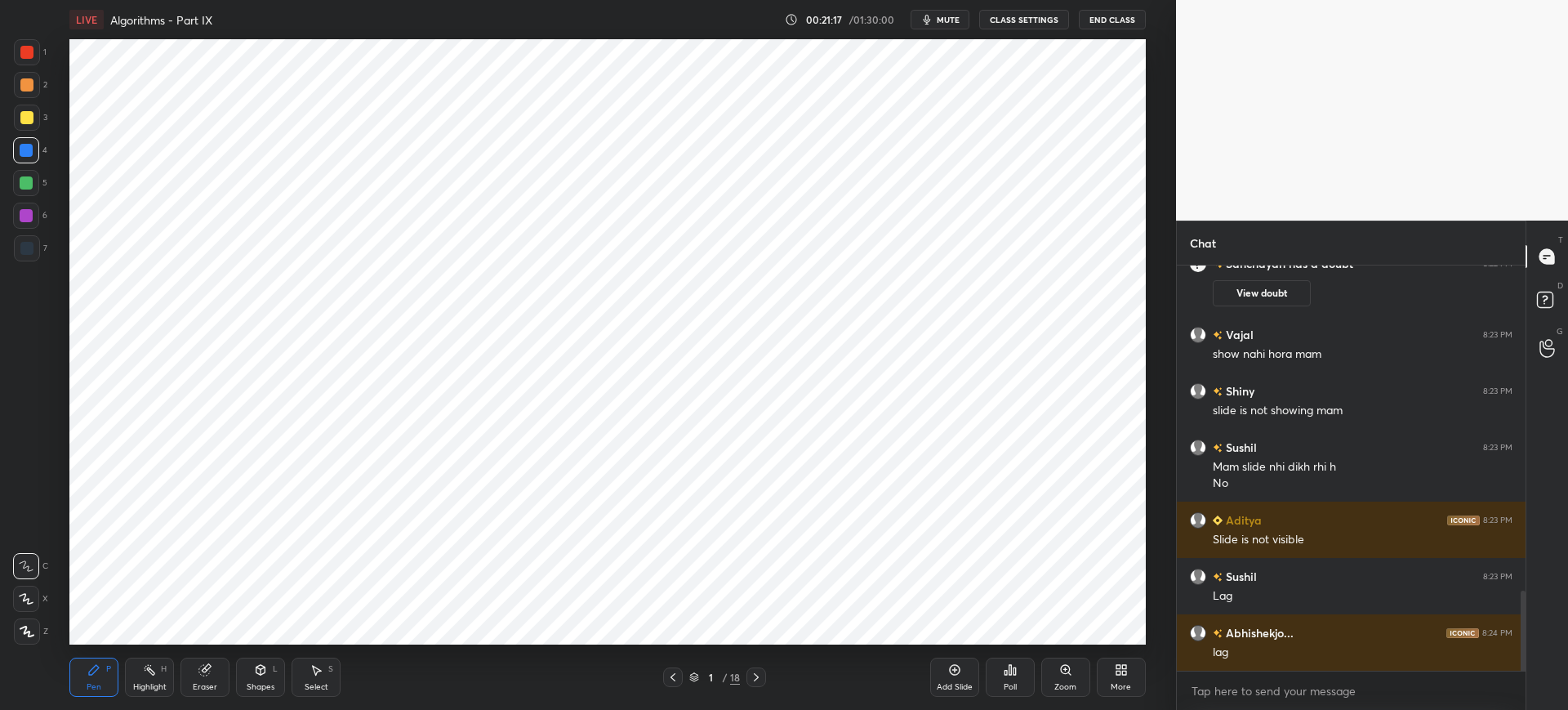
click at [1259, 297] on button "View doubt" at bounding box center [1262, 293] width 98 height 27
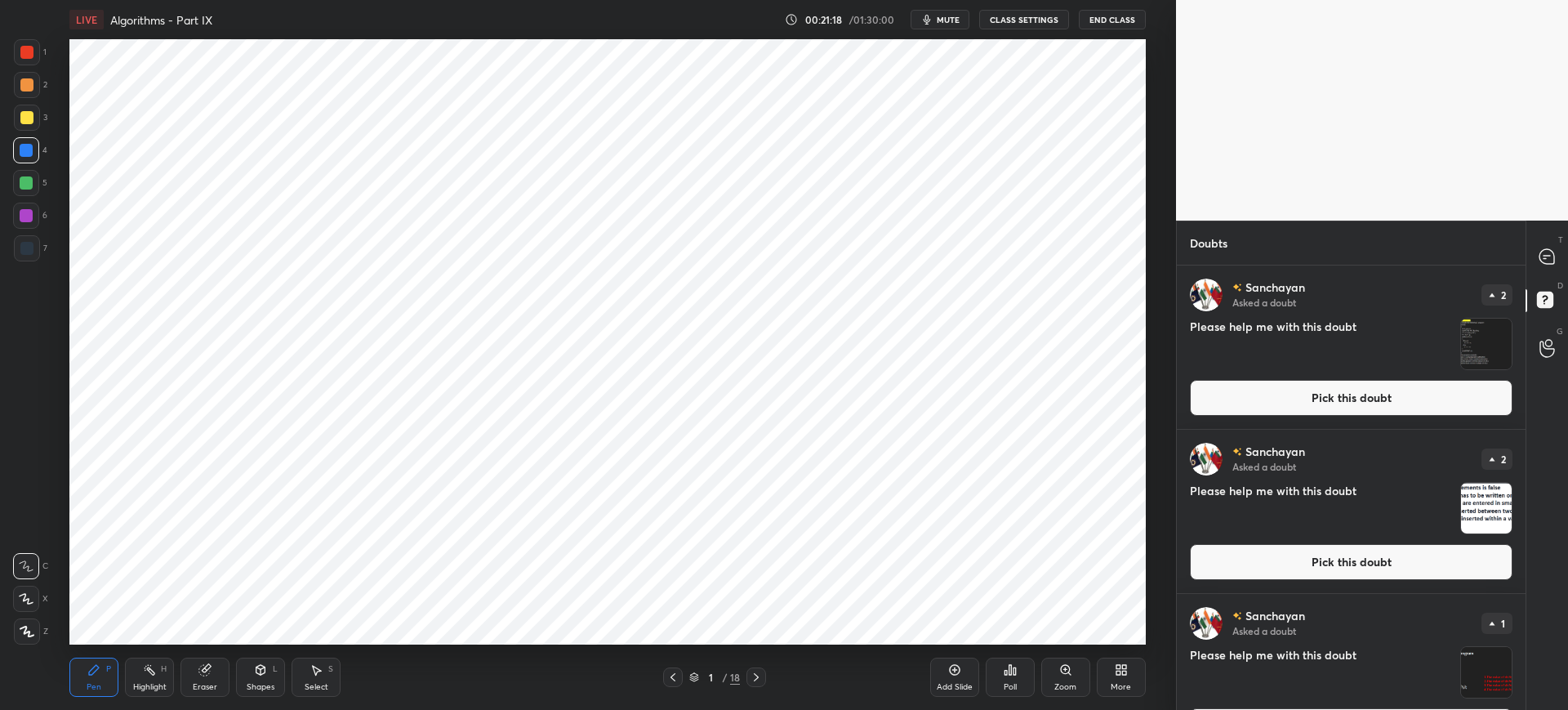
click at [1536, 256] on div at bounding box center [1547, 257] width 32 height 30
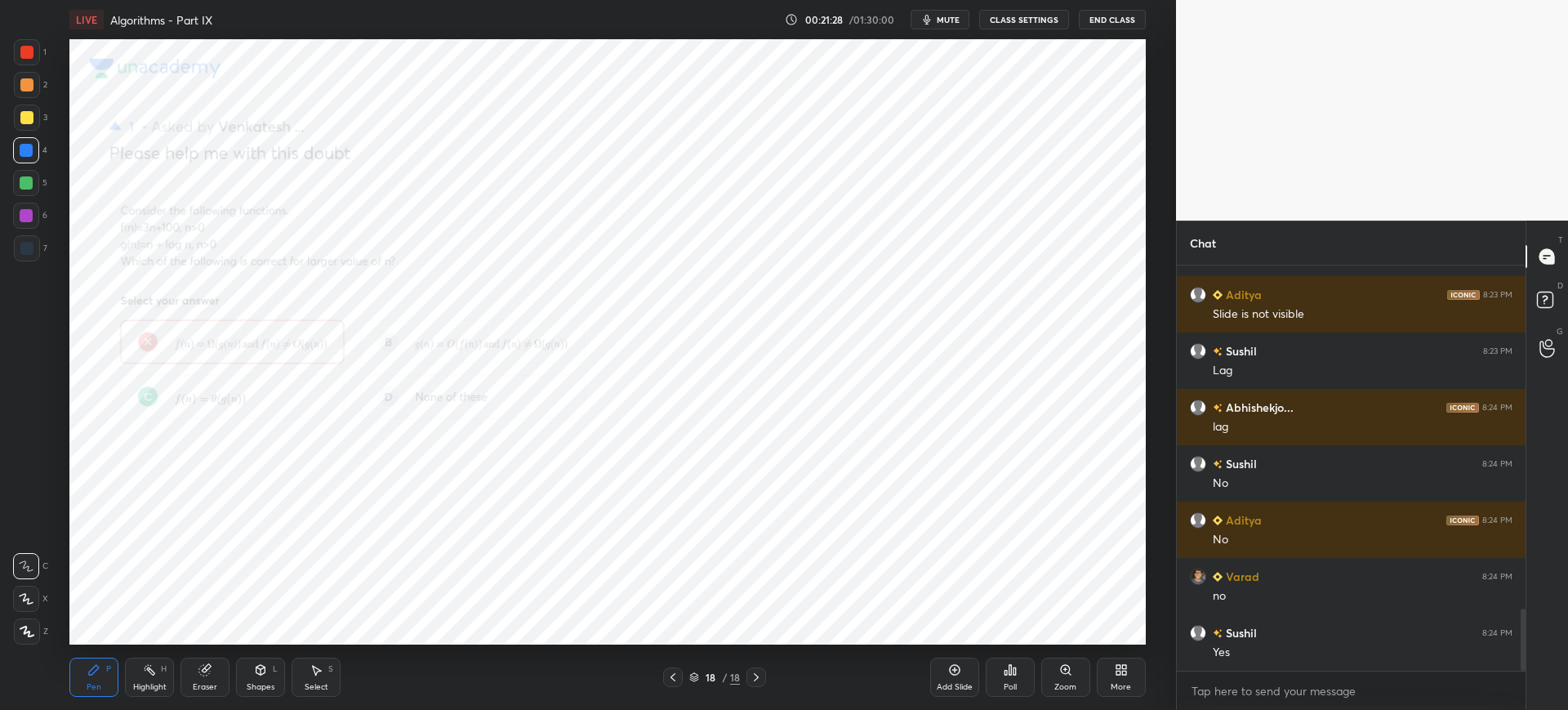
scroll to position [2254, 0]
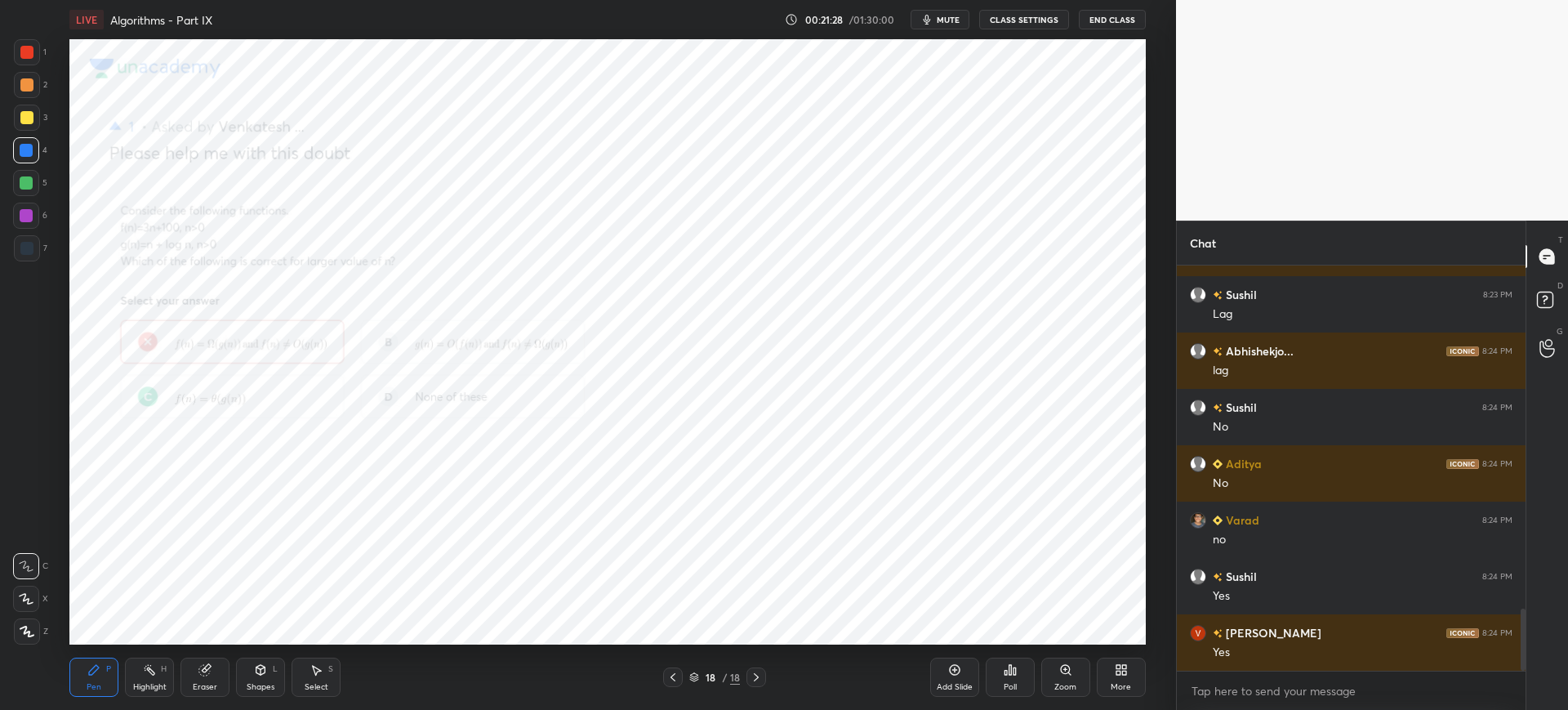
click at [1058, 672] on div "Zoom" at bounding box center [1066, 678] width 49 height 39
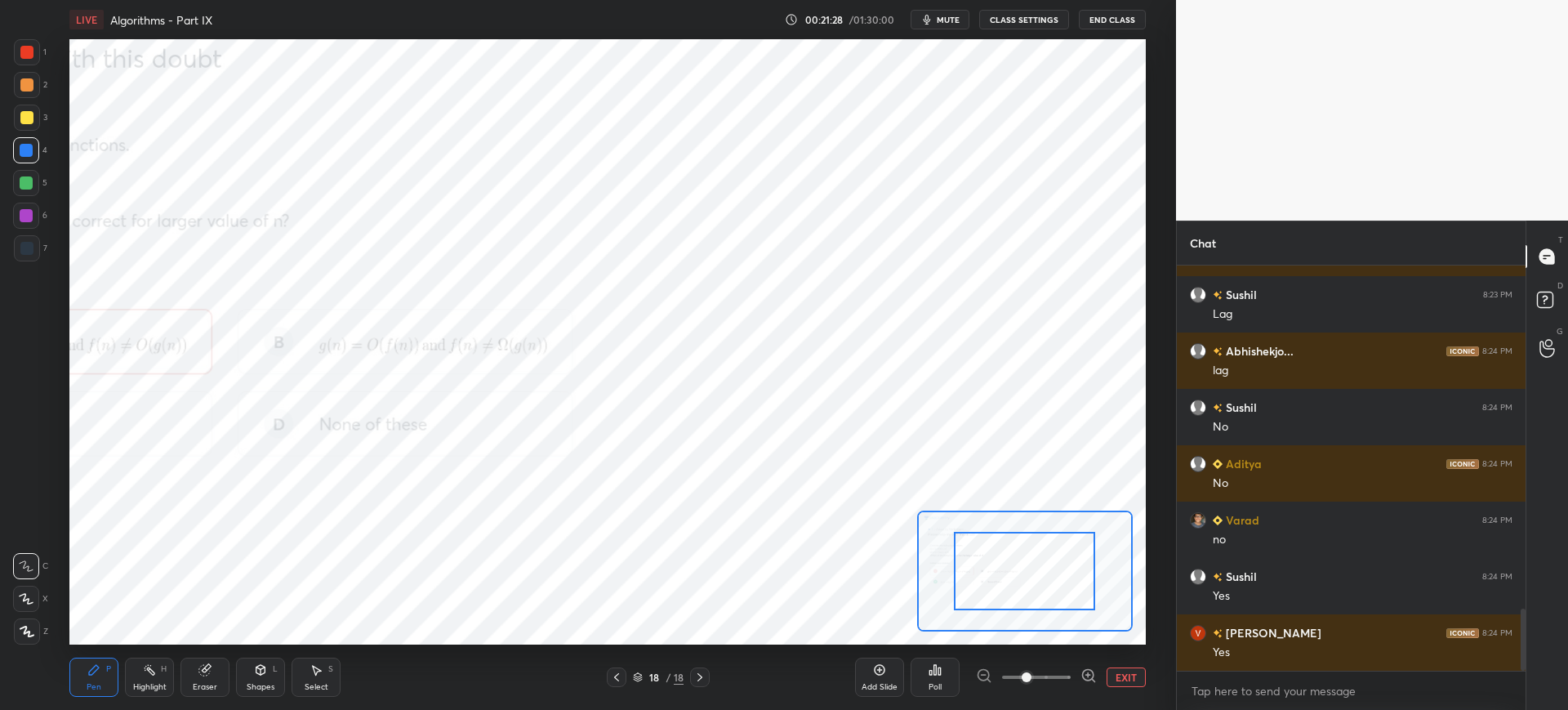
click at [1062, 673] on span at bounding box center [1036, 677] width 69 height 25
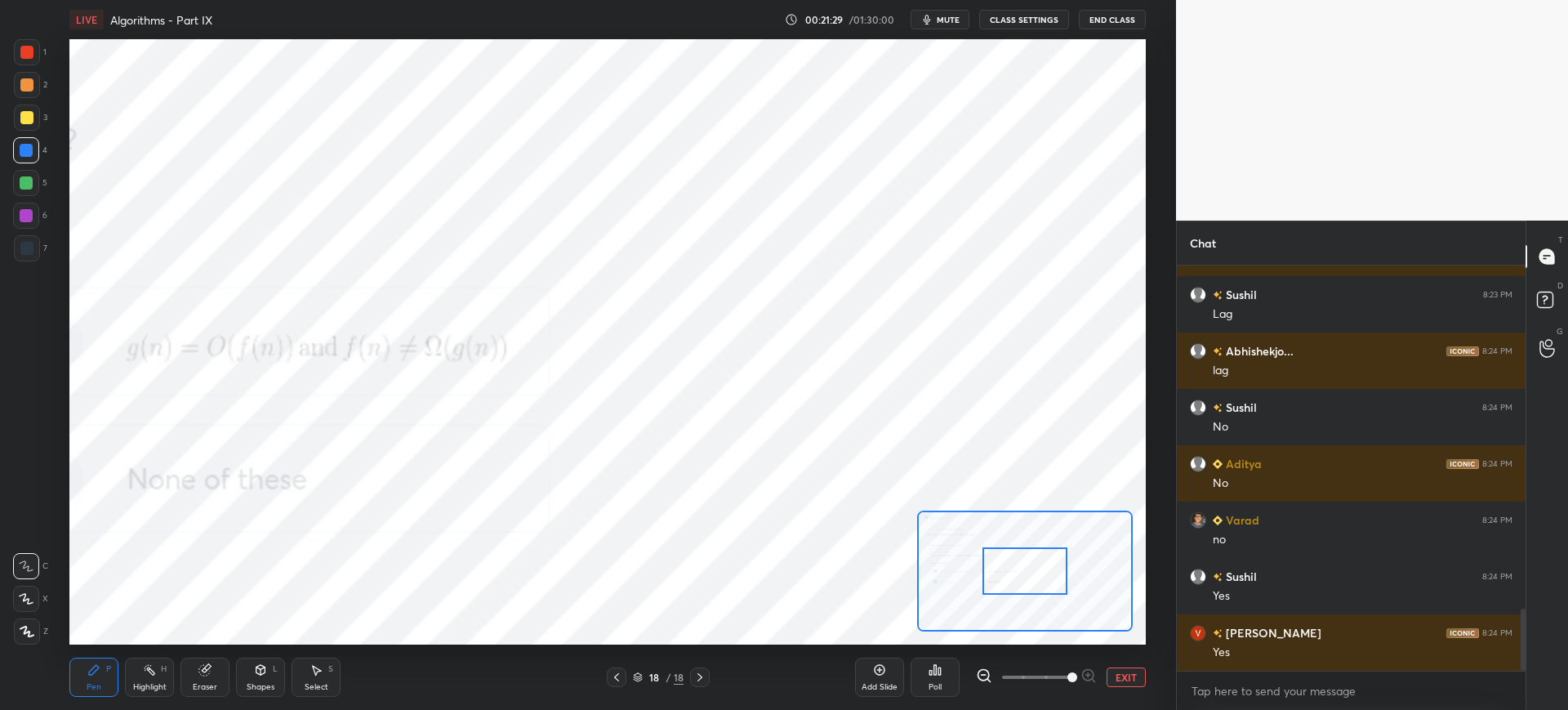
click at [1001, 570] on div at bounding box center [1024, 571] width 85 height 47
drag, startPoint x: 1001, startPoint y: 567, endPoint x: 976, endPoint y: 564, distance: 25.2
click at [974, 564] on div at bounding box center [979, 569] width 85 height 47
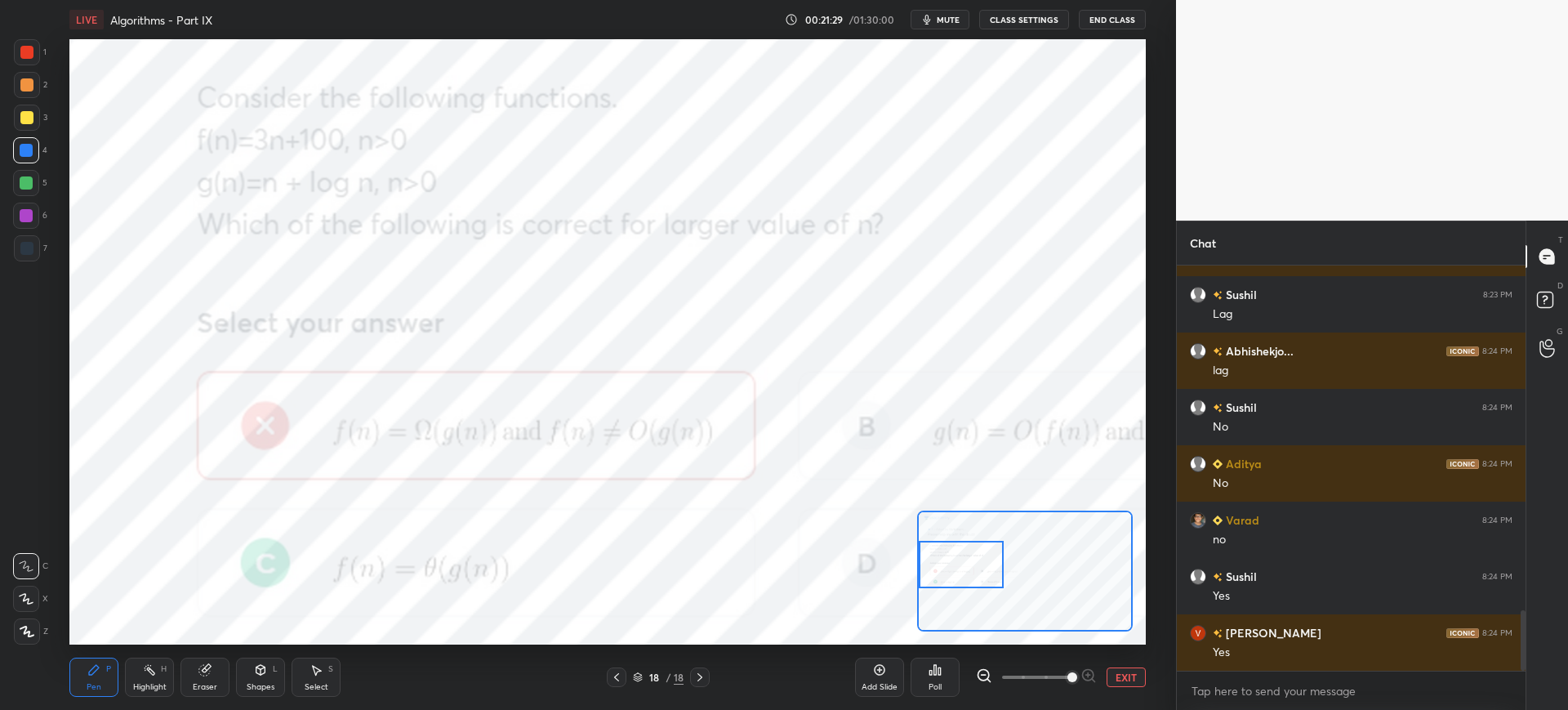
scroll to position [2310, 0]
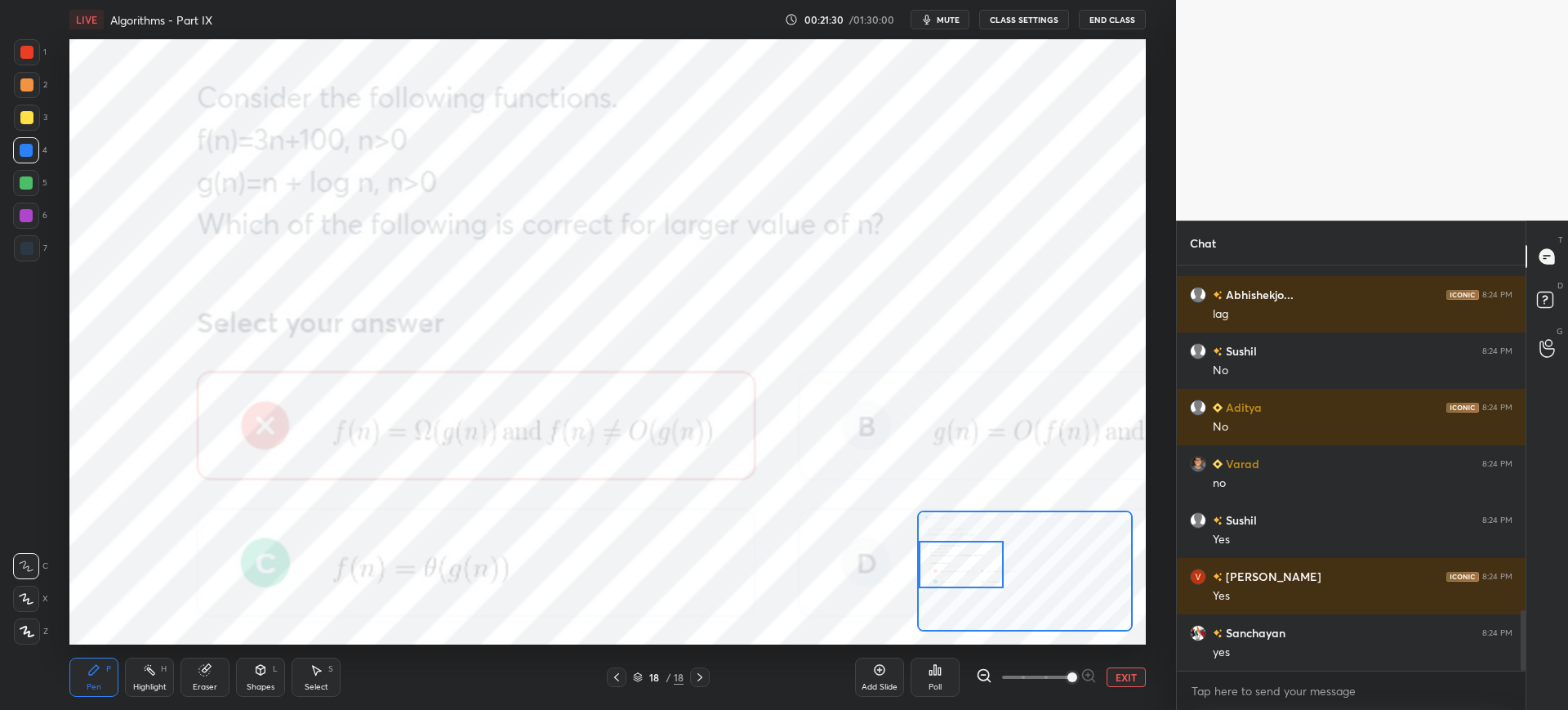
drag, startPoint x: 982, startPoint y: 565, endPoint x: 951, endPoint y: 549, distance: 34.9
click at [967, 562] on div at bounding box center [961, 564] width 85 height 47
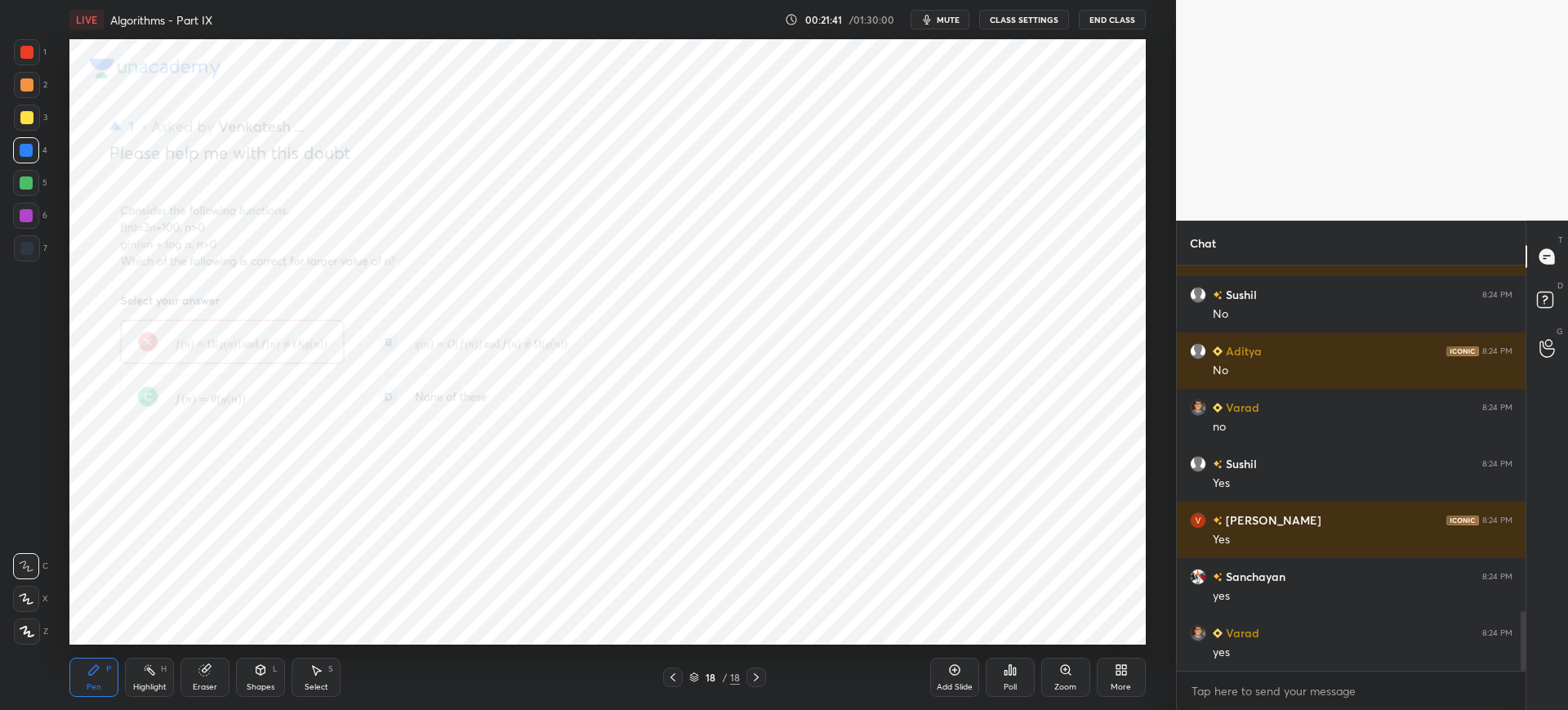
click at [1068, 673] on icon at bounding box center [1065, 670] width 13 height 13
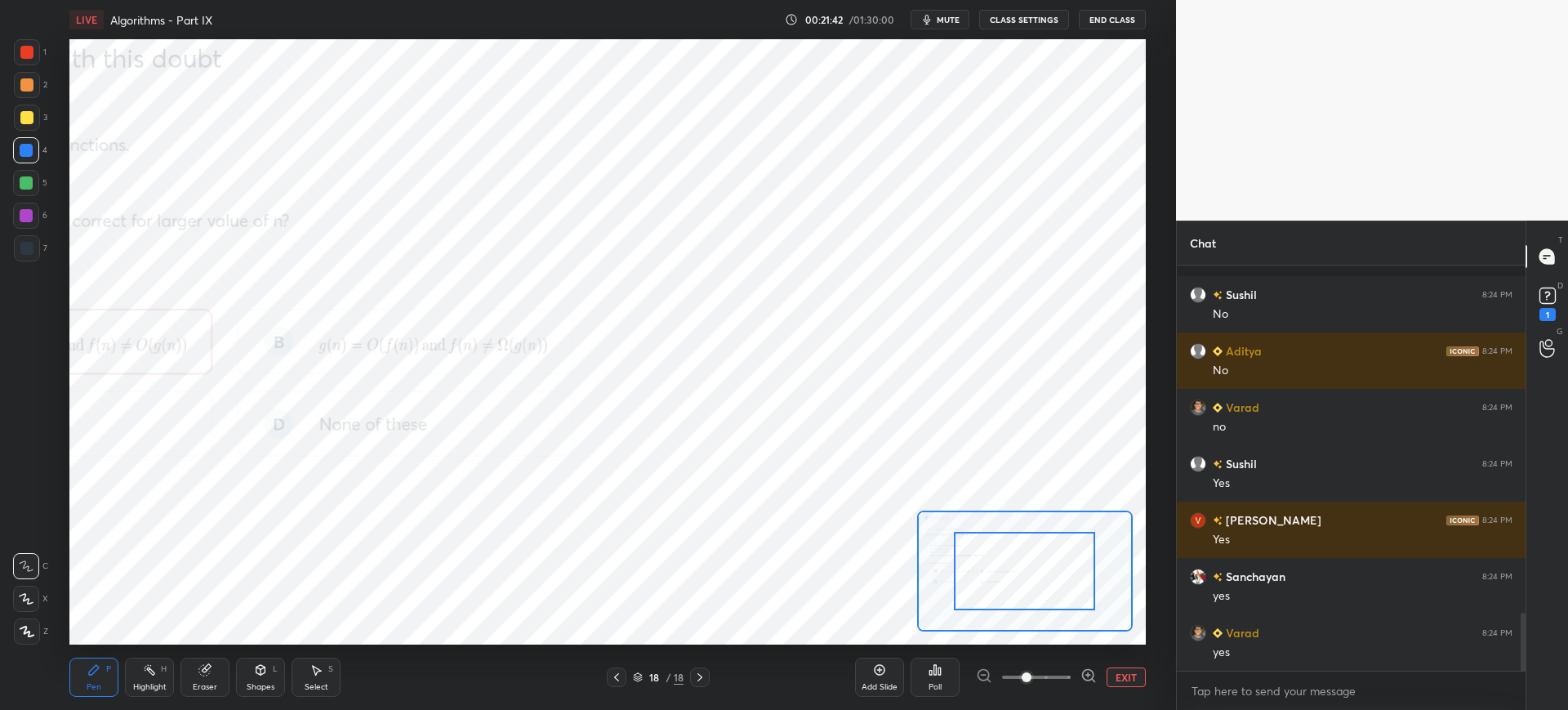
scroll to position [2437, 0]
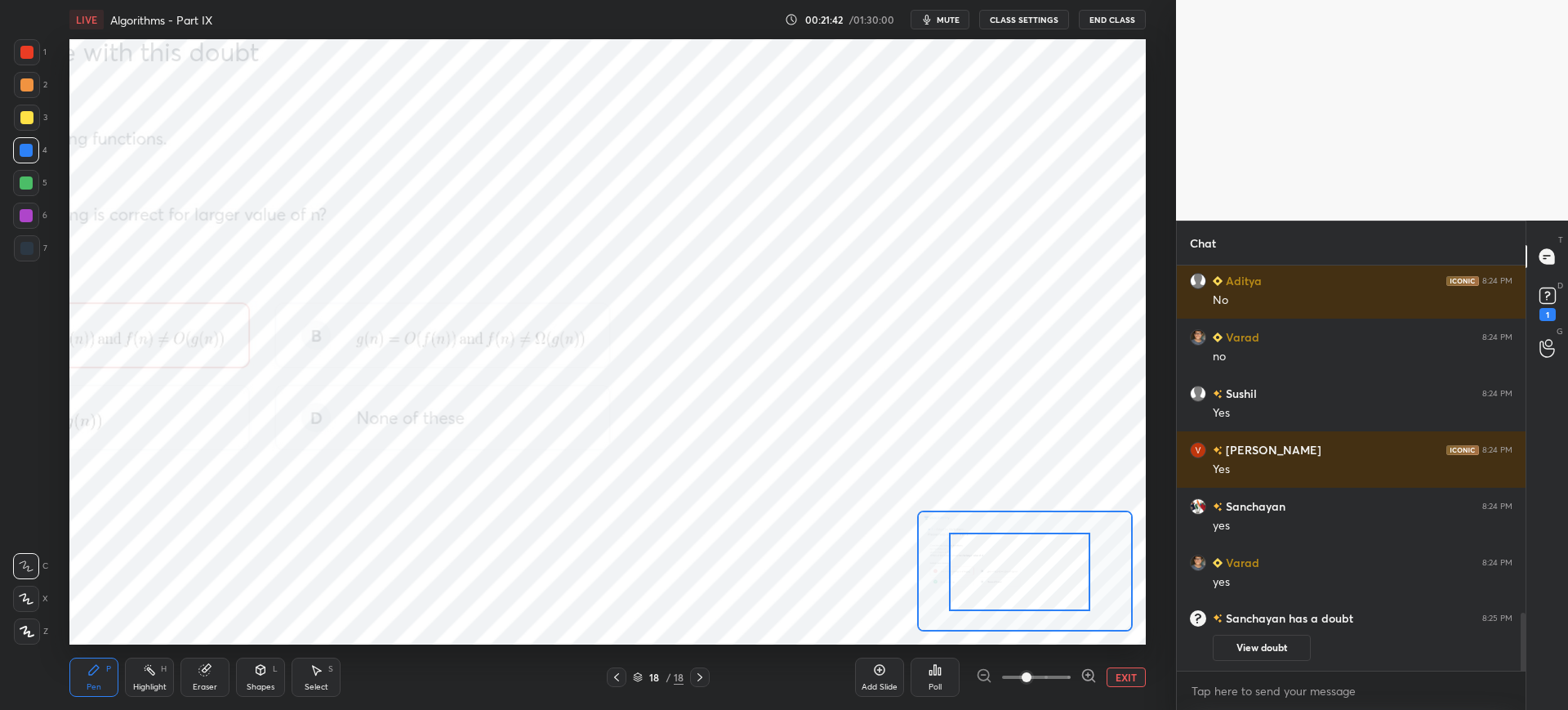
drag, startPoint x: 1039, startPoint y: 571, endPoint x: 1026, endPoint y: 580, distance: 15.8
drag, startPoint x: 972, startPoint y: 579, endPoint x: 979, endPoint y: 586, distance: 9.9
click at [969, 579] on div at bounding box center [1019, 572] width 142 height 79
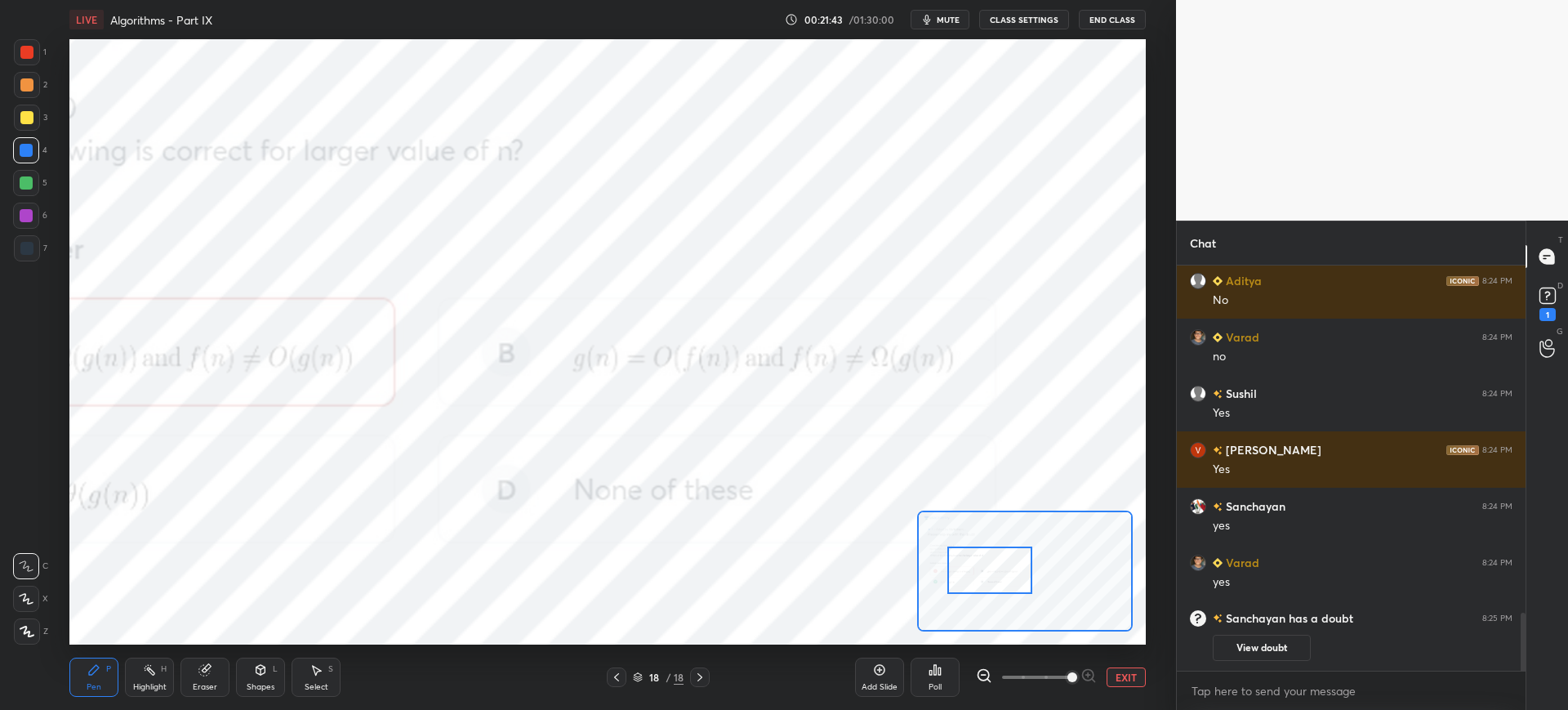
drag, startPoint x: 1047, startPoint y: 678, endPoint x: 1057, endPoint y: 671, distance: 12.2
click at [1068, 674] on span at bounding box center [1073, 678] width 10 height 10
drag, startPoint x: 1003, startPoint y: 574, endPoint x: 977, endPoint y: 565, distance: 27.5
click at [980, 563] on div at bounding box center [967, 561] width 85 height 47
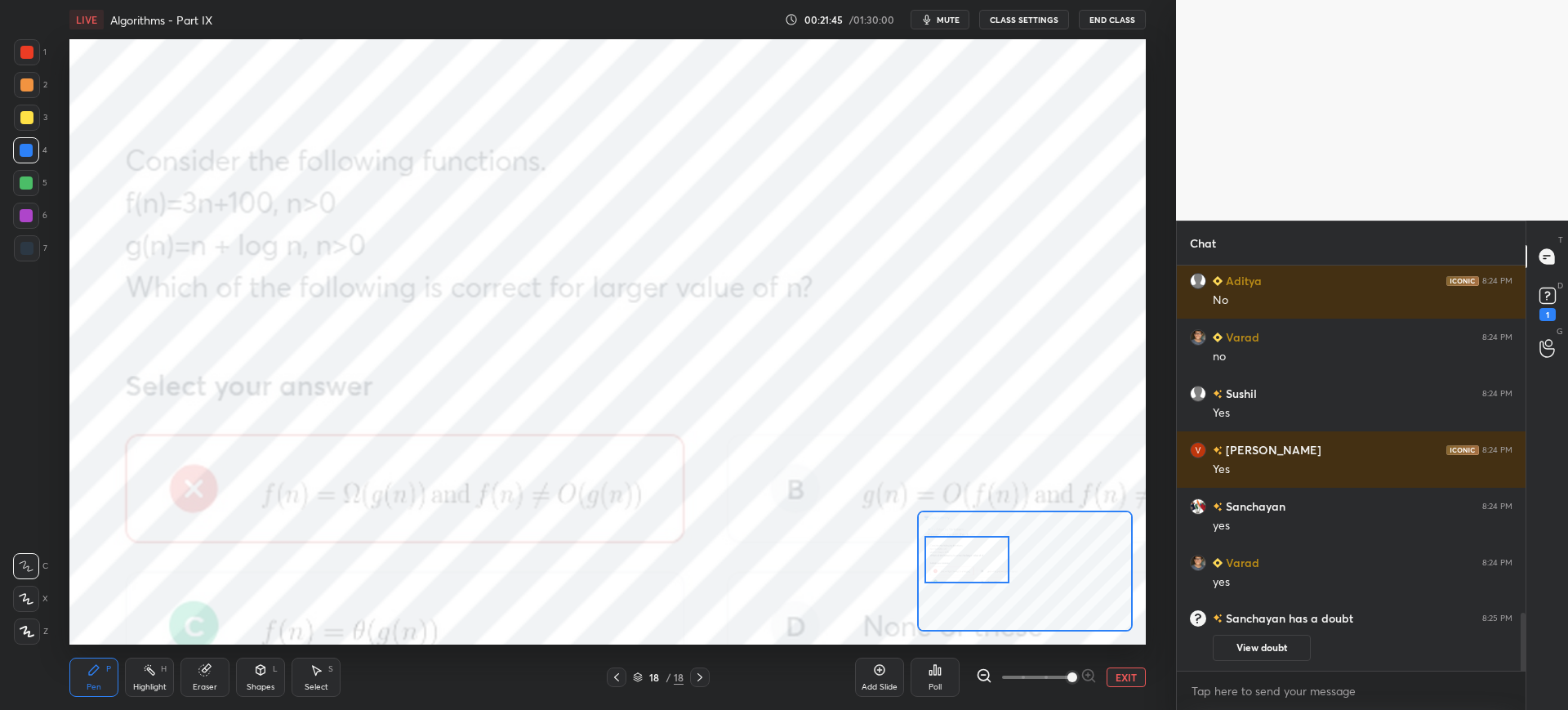
drag, startPoint x: 1038, startPoint y: 675, endPoint x: 1029, endPoint y: 668, distance: 11.4
click at [1037, 674] on span at bounding box center [1036, 677] width 69 height 25
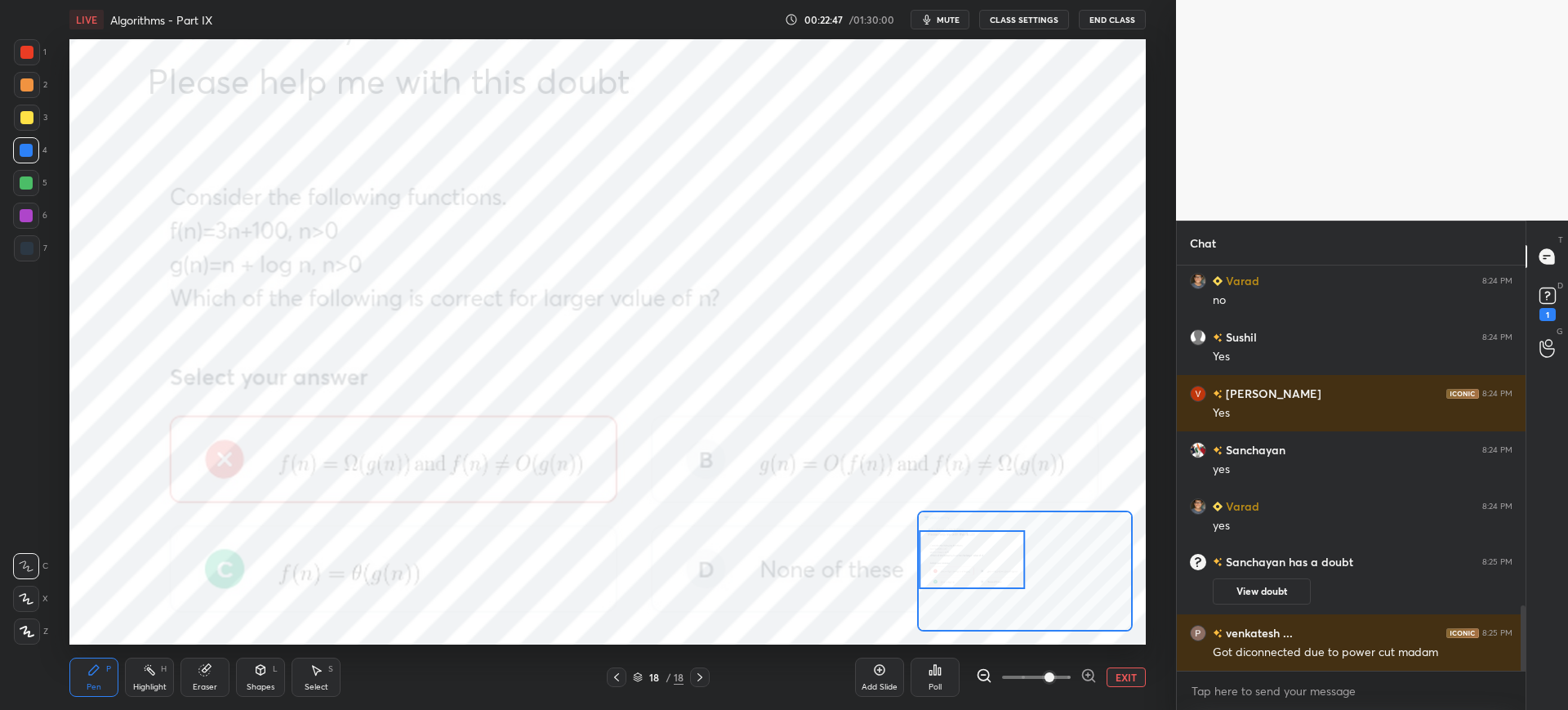
scroll to position [2181, 0]
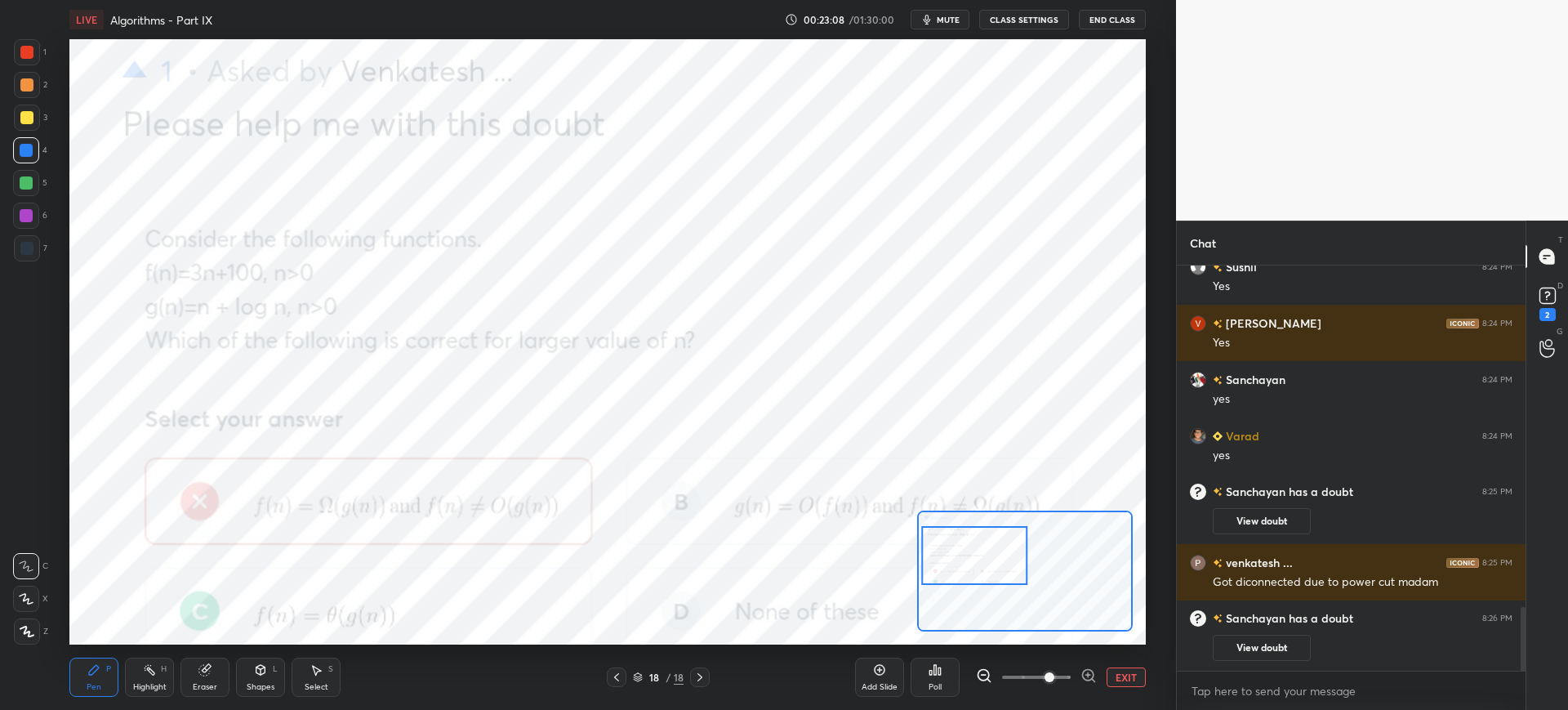
drag, startPoint x: 976, startPoint y: 562, endPoint x: 990, endPoint y: 562, distance: 14.0
click at [979, 578] on div at bounding box center [974, 556] width 106 height 59
click at [1565, 291] on div "D Doubts (D) 2" at bounding box center [1547, 302] width 41 height 46
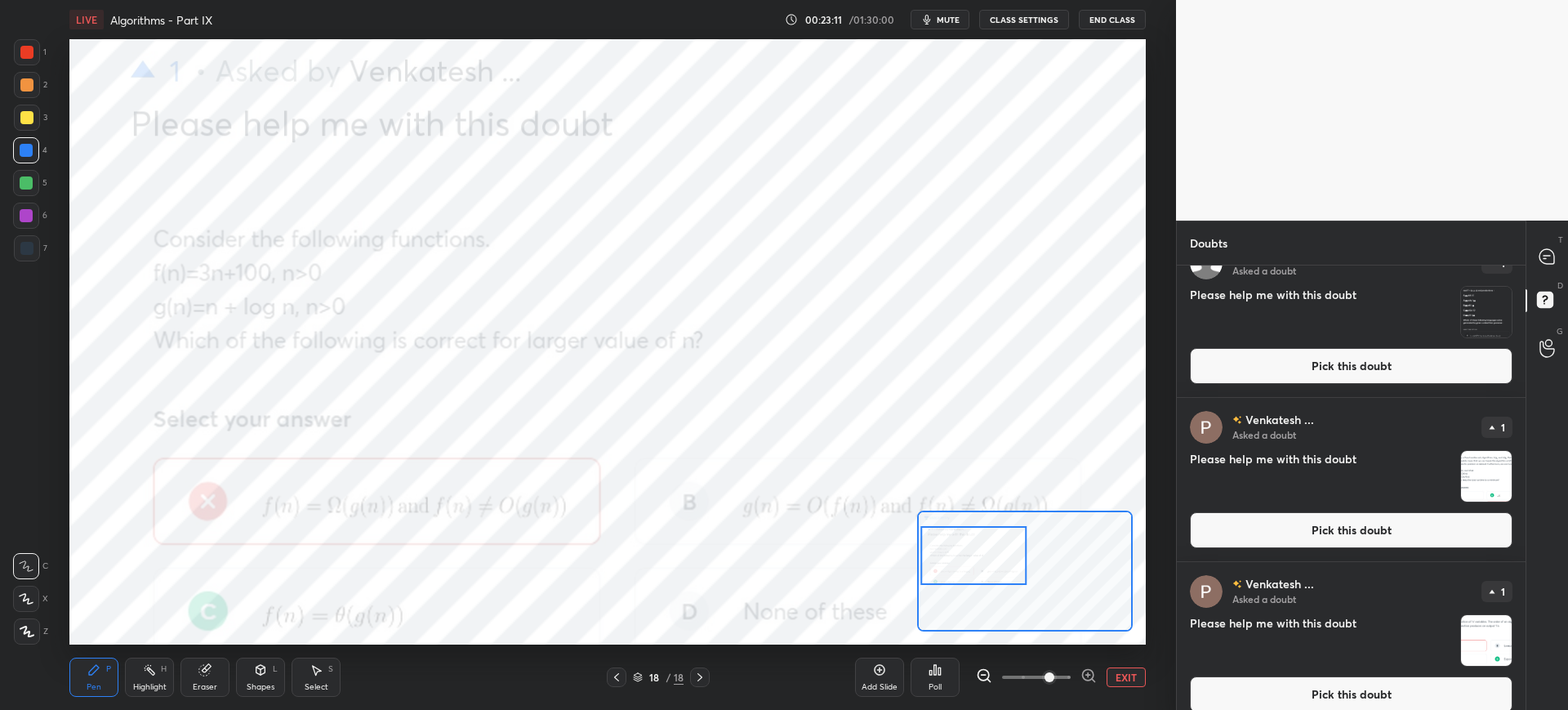
scroll to position [4317, 0]
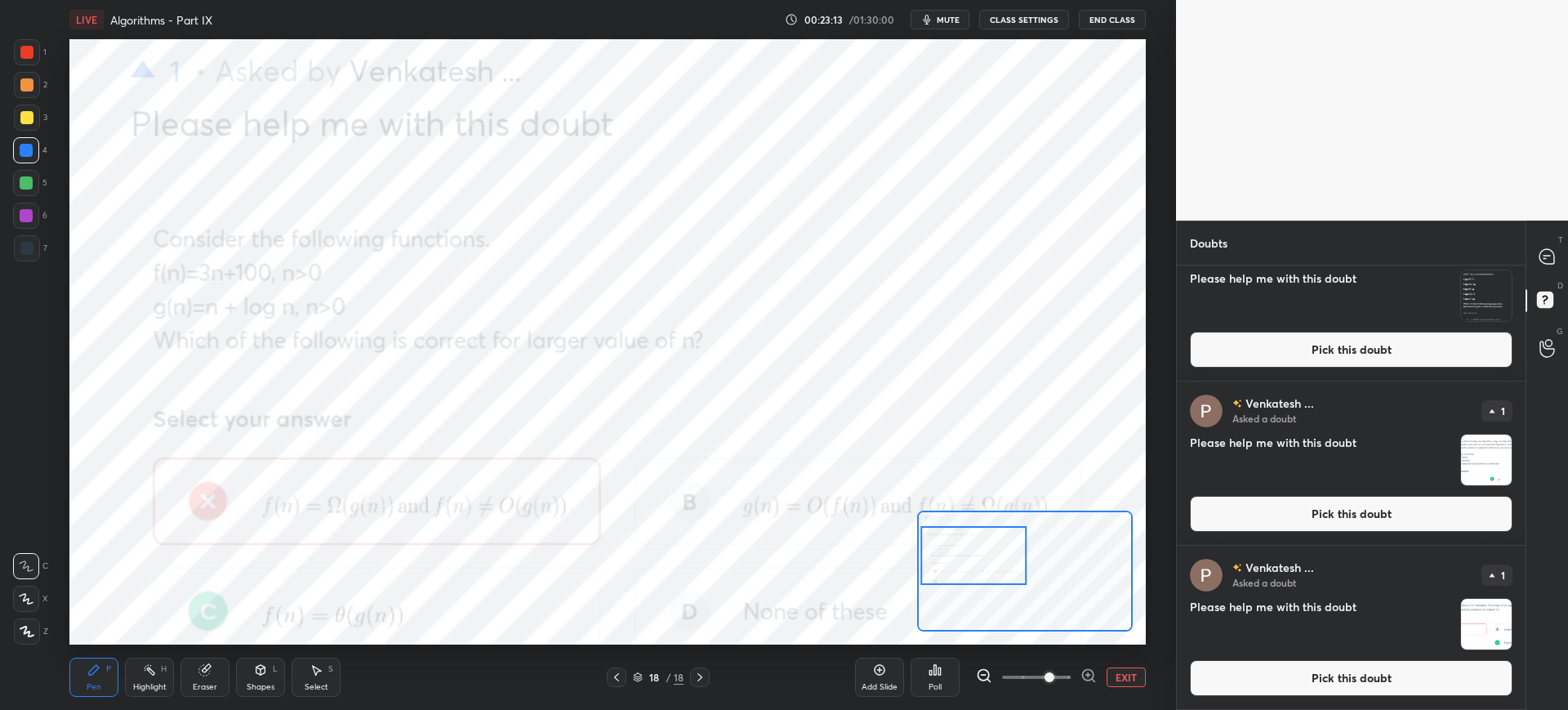
click at [1245, 674] on button "Pick this doubt" at bounding box center [1351, 678] width 322 height 36
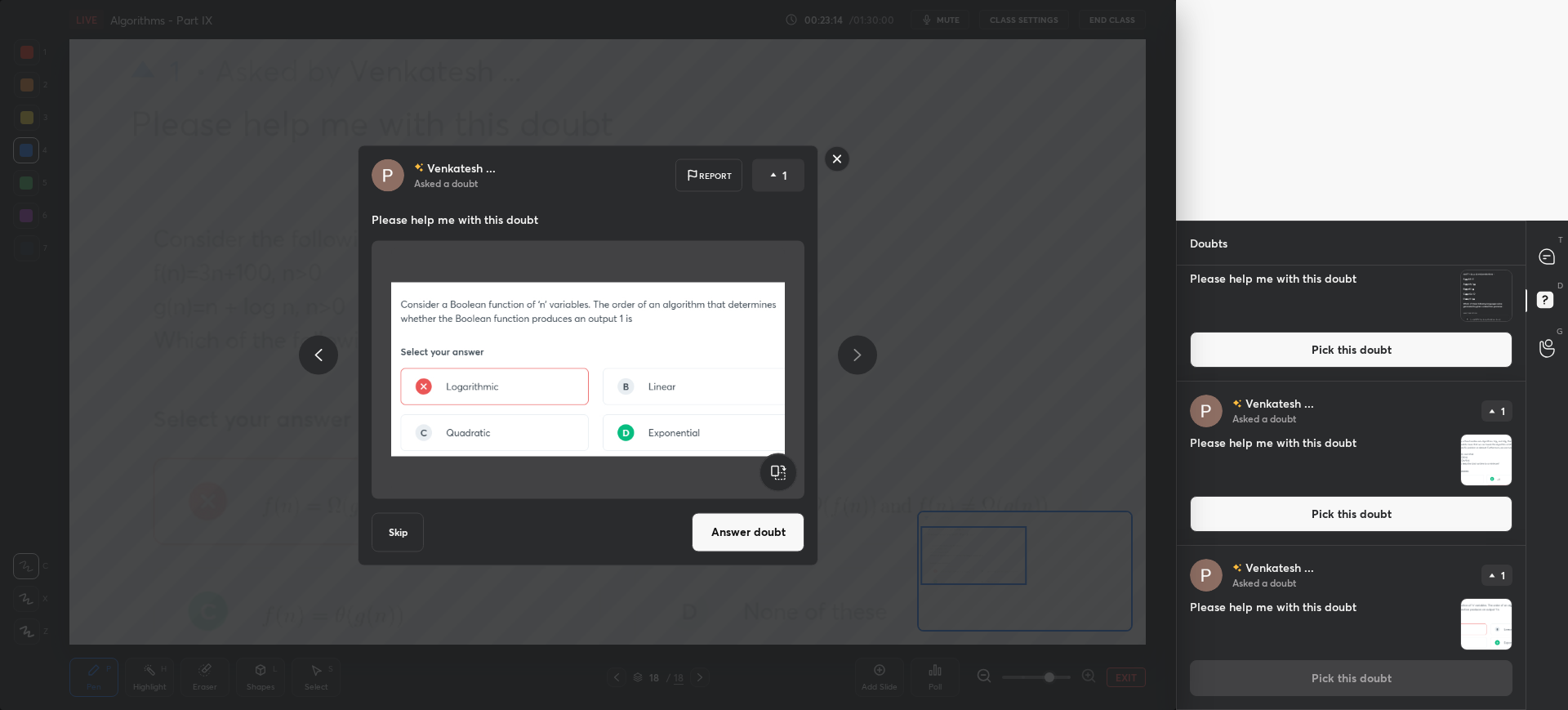
click at [719, 529] on button "Answer doubt" at bounding box center [748, 532] width 113 height 39
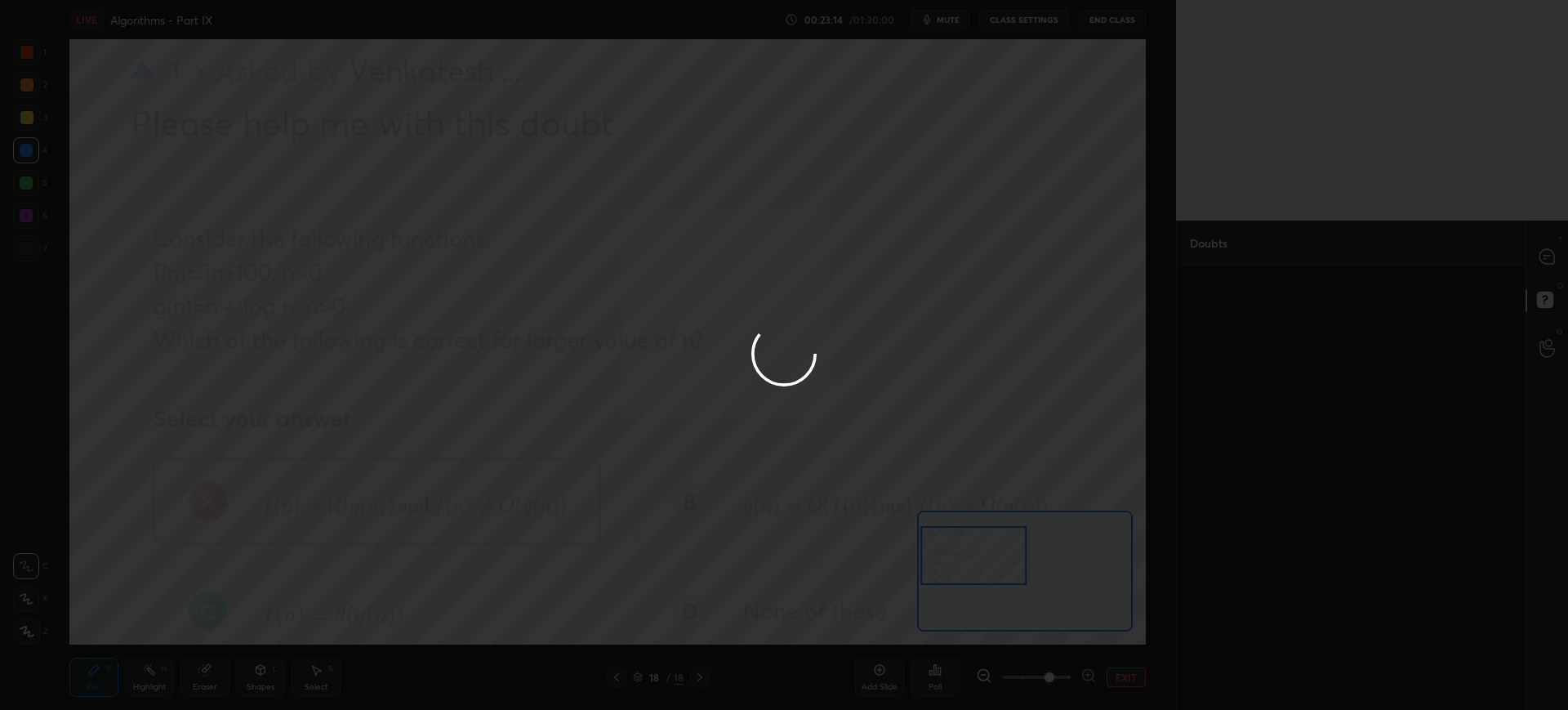
scroll to position [0, 0]
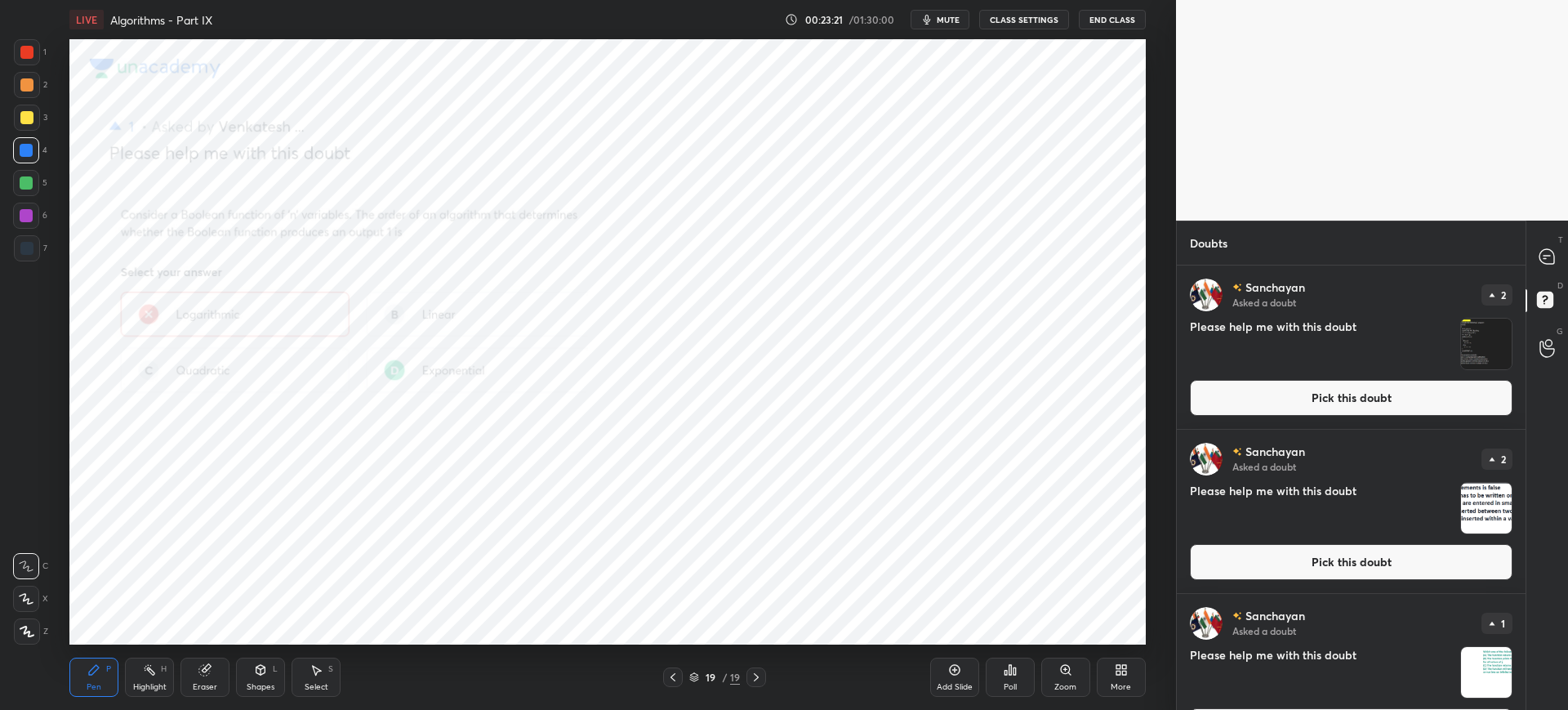
click at [1055, 671] on div "Zoom" at bounding box center [1066, 678] width 49 height 39
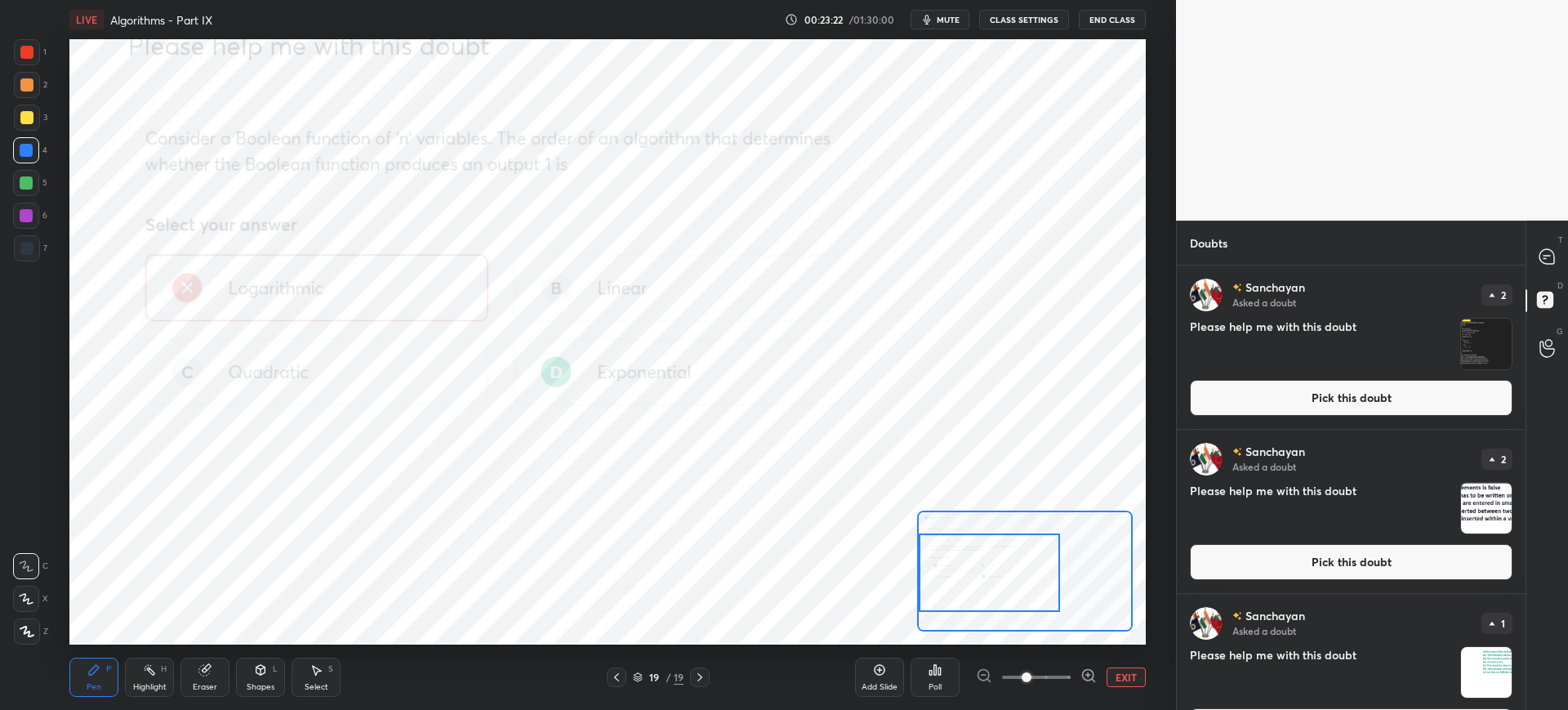
drag, startPoint x: 965, startPoint y: 601, endPoint x: 1003, endPoint y: 636, distance: 51.7
click at [941, 602] on div at bounding box center [990, 572] width 142 height 79
drag, startPoint x: 1009, startPoint y: 662, endPoint x: 1034, endPoint y: 644, distance: 30.8
click at [1034, 666] on div "Add Slide Poll EXIT" at bounding box center [1001, 677] width 291 height 91
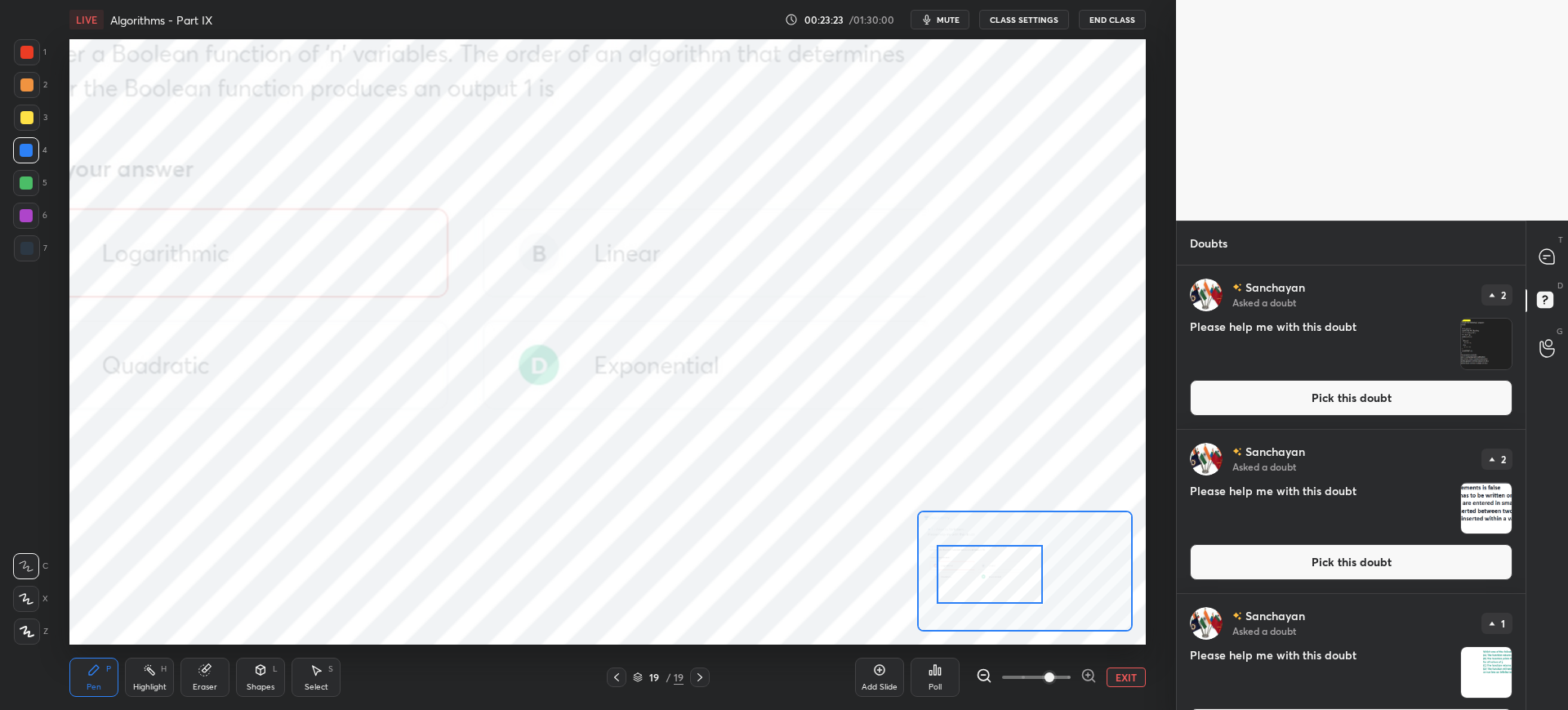
drag, startPoint x: 1035, startPoint y: 673, endPoint x: 1035, endPoint y: 636, distance: 37.0
click at [1044, 673] on span at bounding box center [1049, 678] width 10 height 10
drag, startPoint x: 987, startPoint y: 555, endPoint x: 999, endPoint y: 567, distance: 17.0
click at [999, 567] on div at bounding box center [972, 561] width 106 height 59
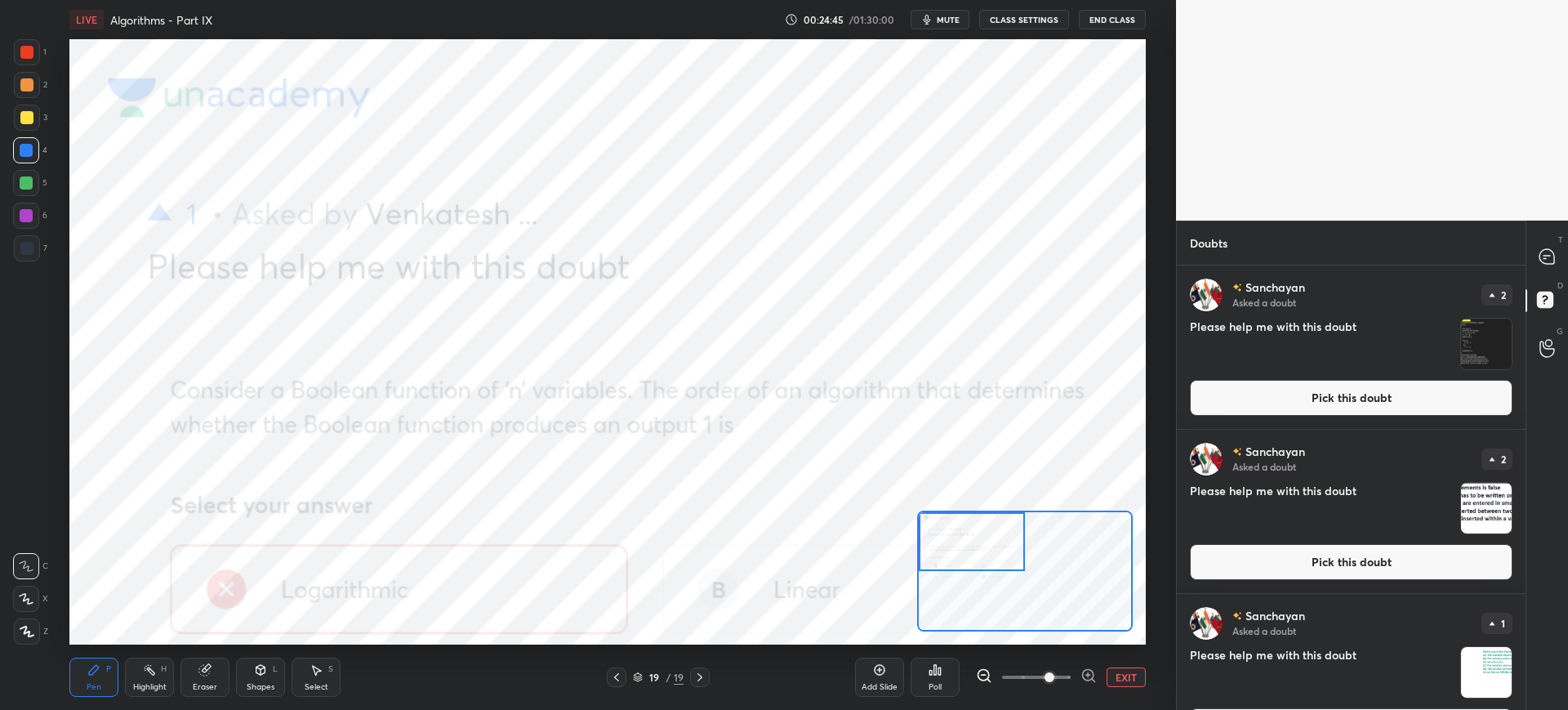
drag, startPoint x: 998, startPoint y: 552, endPoint x: 939, endPoint y: 556, distance: 59.1
click at [999, 533] on div at bounding box center [972, 542] width 106 height 59
click at [697, 672] on icon at bounding box center [699, 677] width 13 height 13
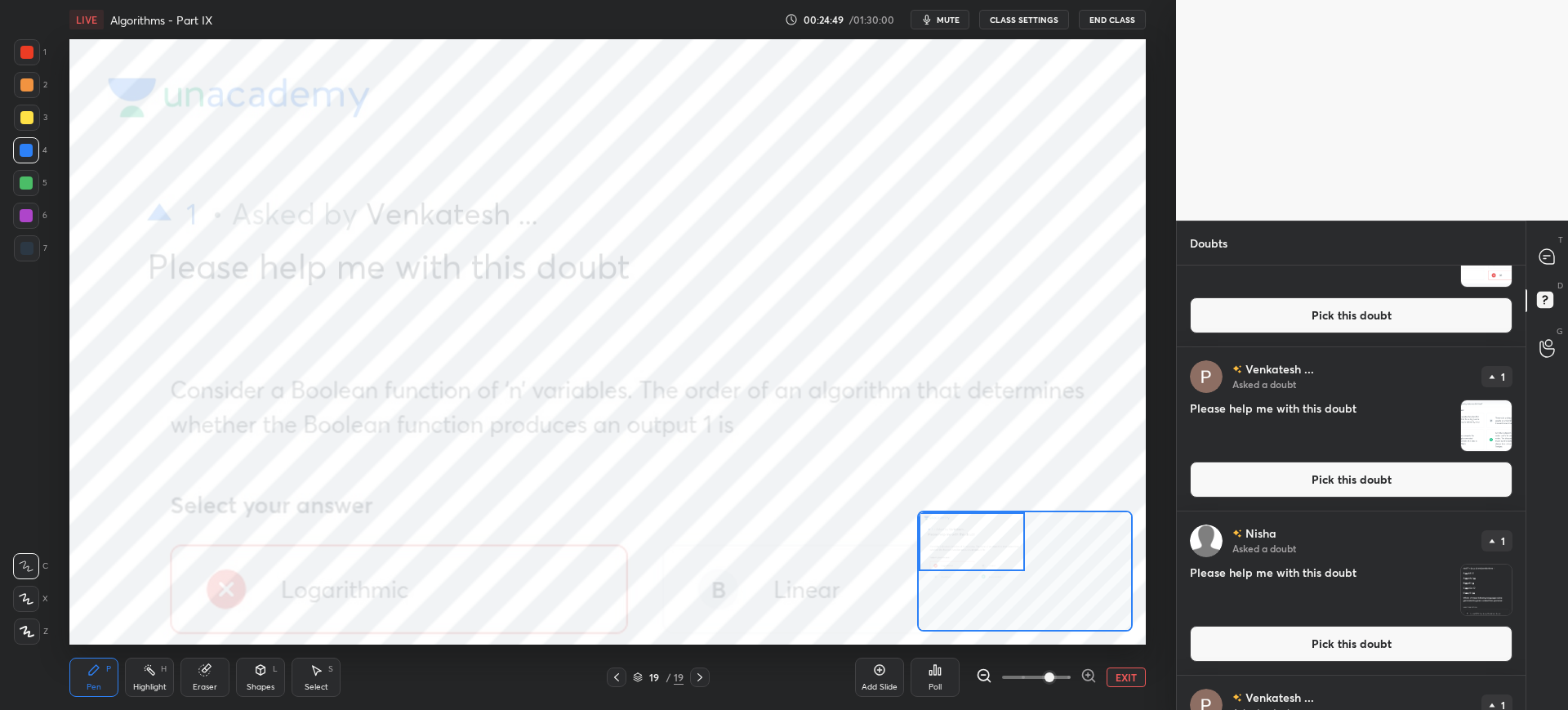
scroll to position [4153, 0]
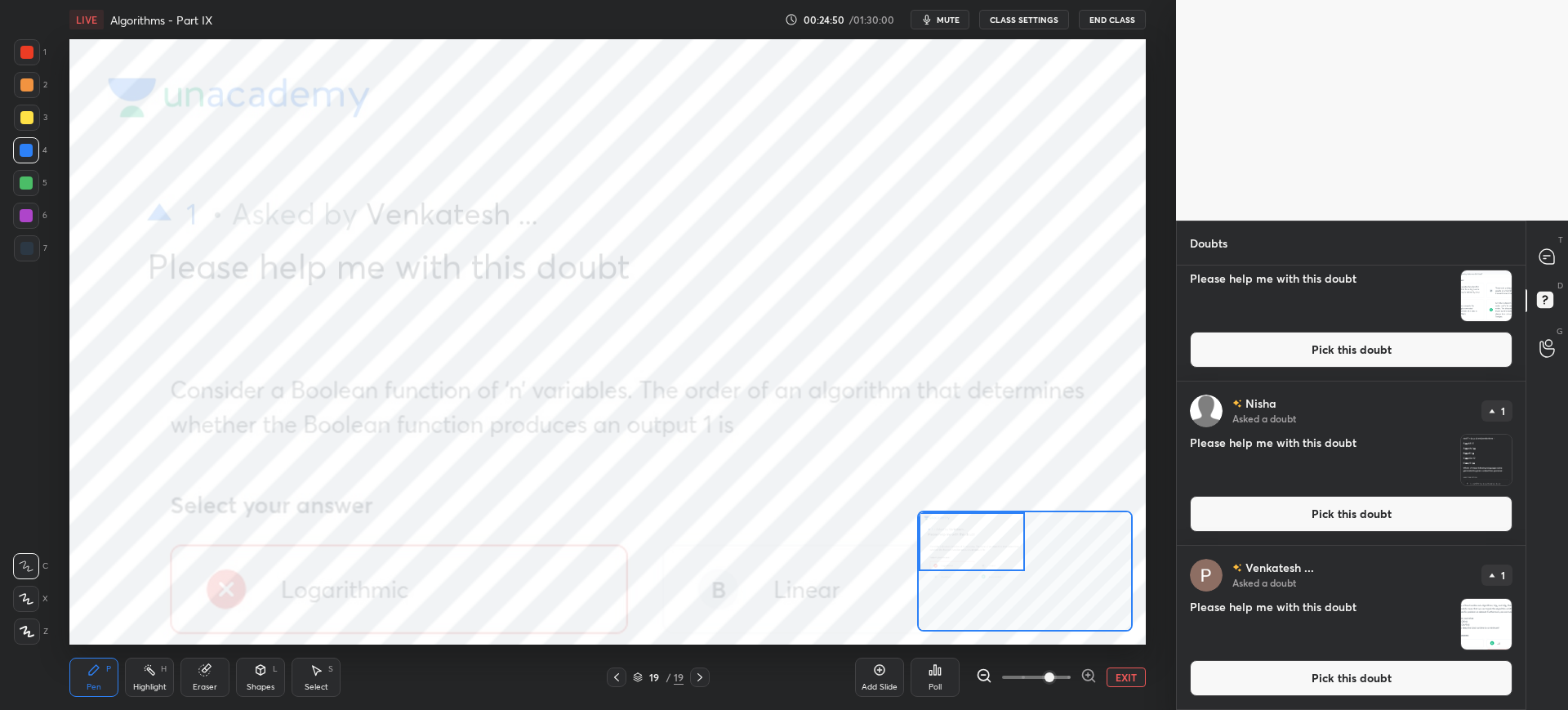
click at [1266, 672] on button "Pick this doubt" at bounding box center [1351, 678] width 322 height 36
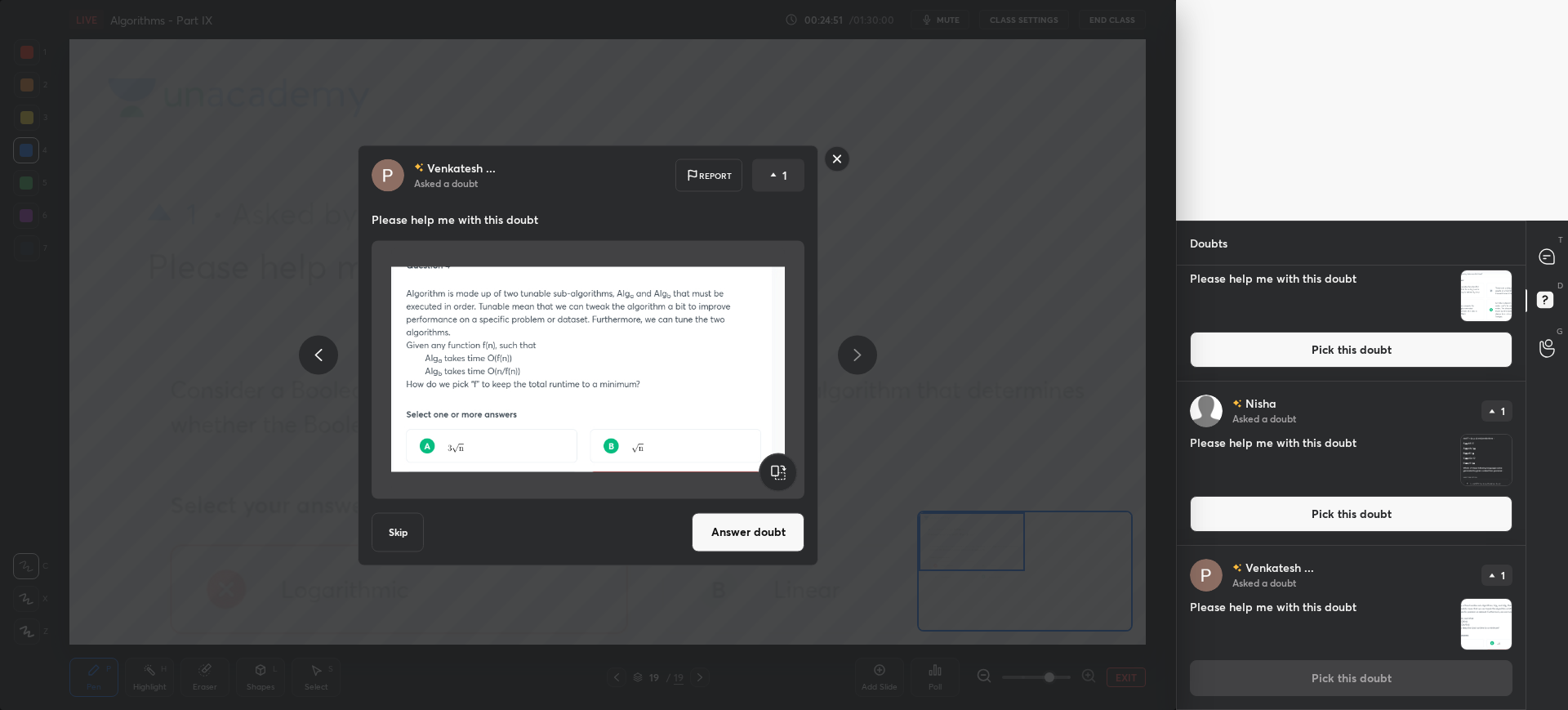
click at [745, 528] on button "Answer doubt" at bounding box center [748, 532] width 113 height 39
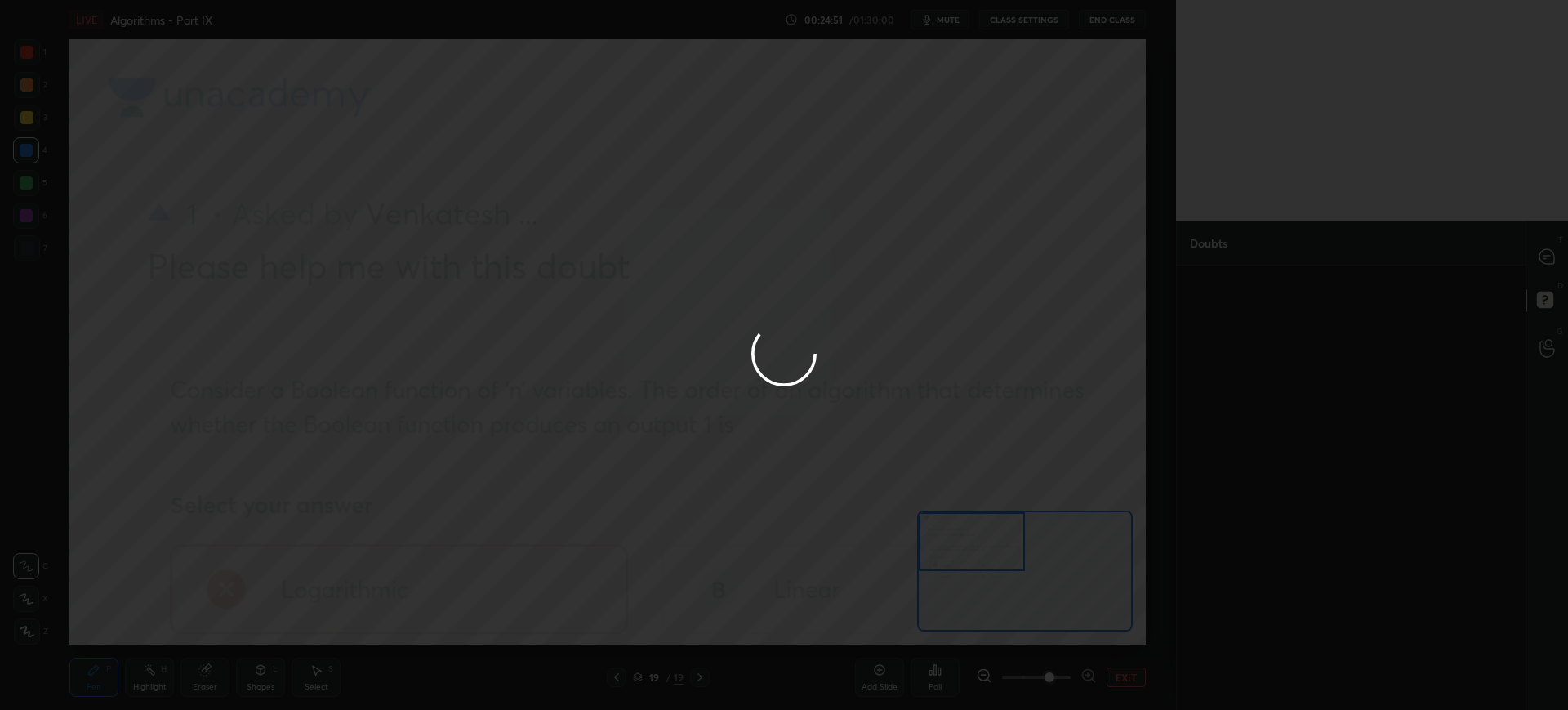
scroll to position [0, 0]
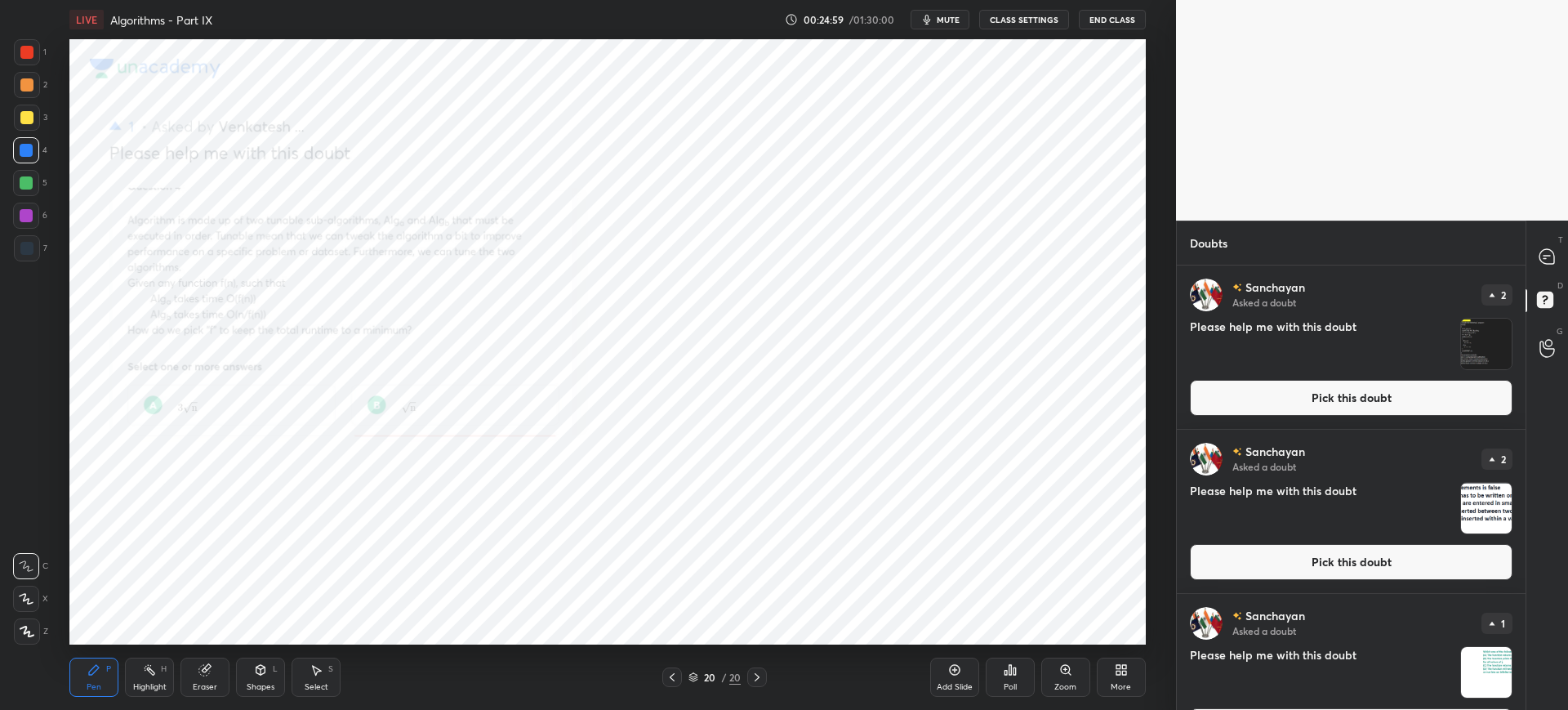
click at [1064, 673] on icon at bounding box center [1065, 669] width 9 height 9
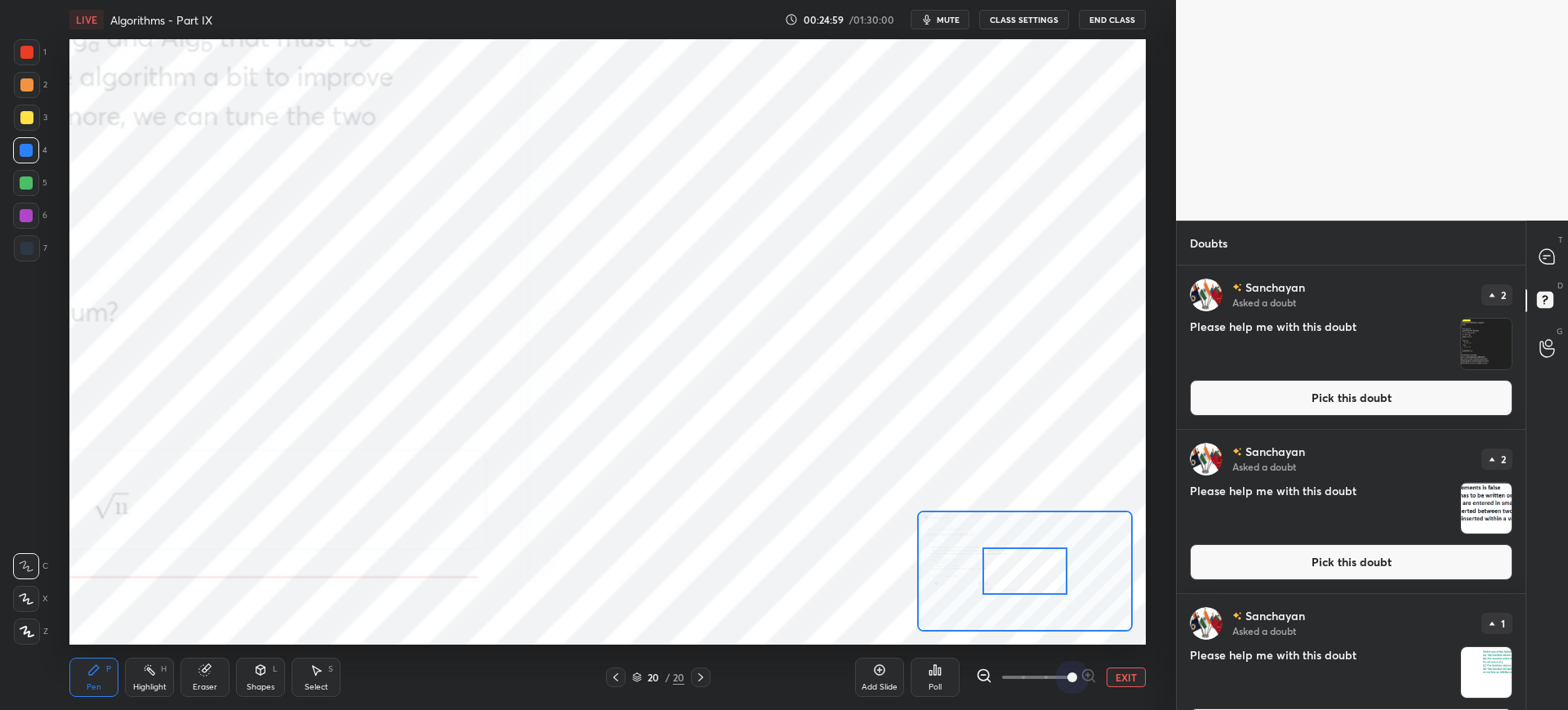
click at [1068, 673] on span at bounding box center [1073, 678] width 10 height 10
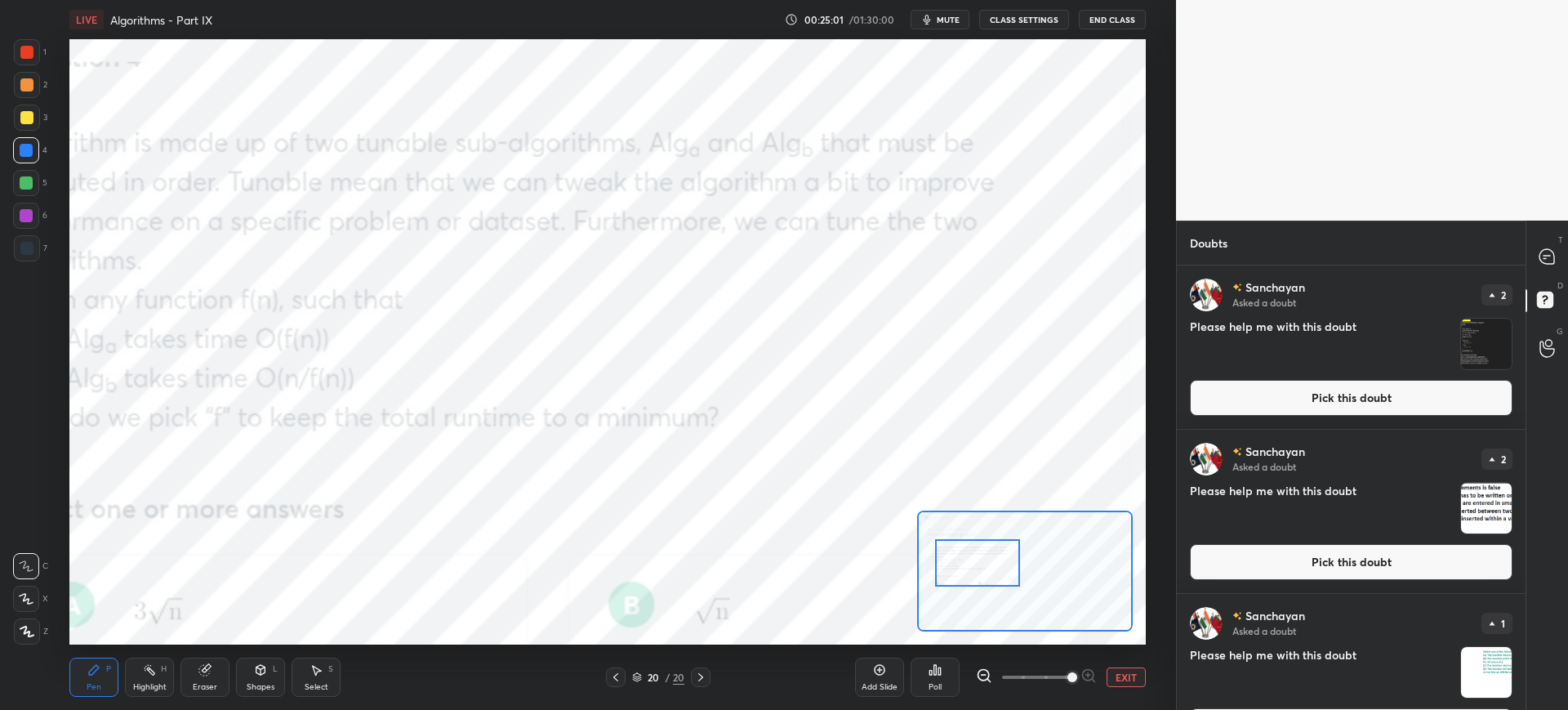
drag, startPoint x: 1044, startPoint y: 572, endPoint x: 1001, endPoint y: 564, distance: 43.7
click at [1001, 564] on div at bounding box center [977, 562] width 85 height 47
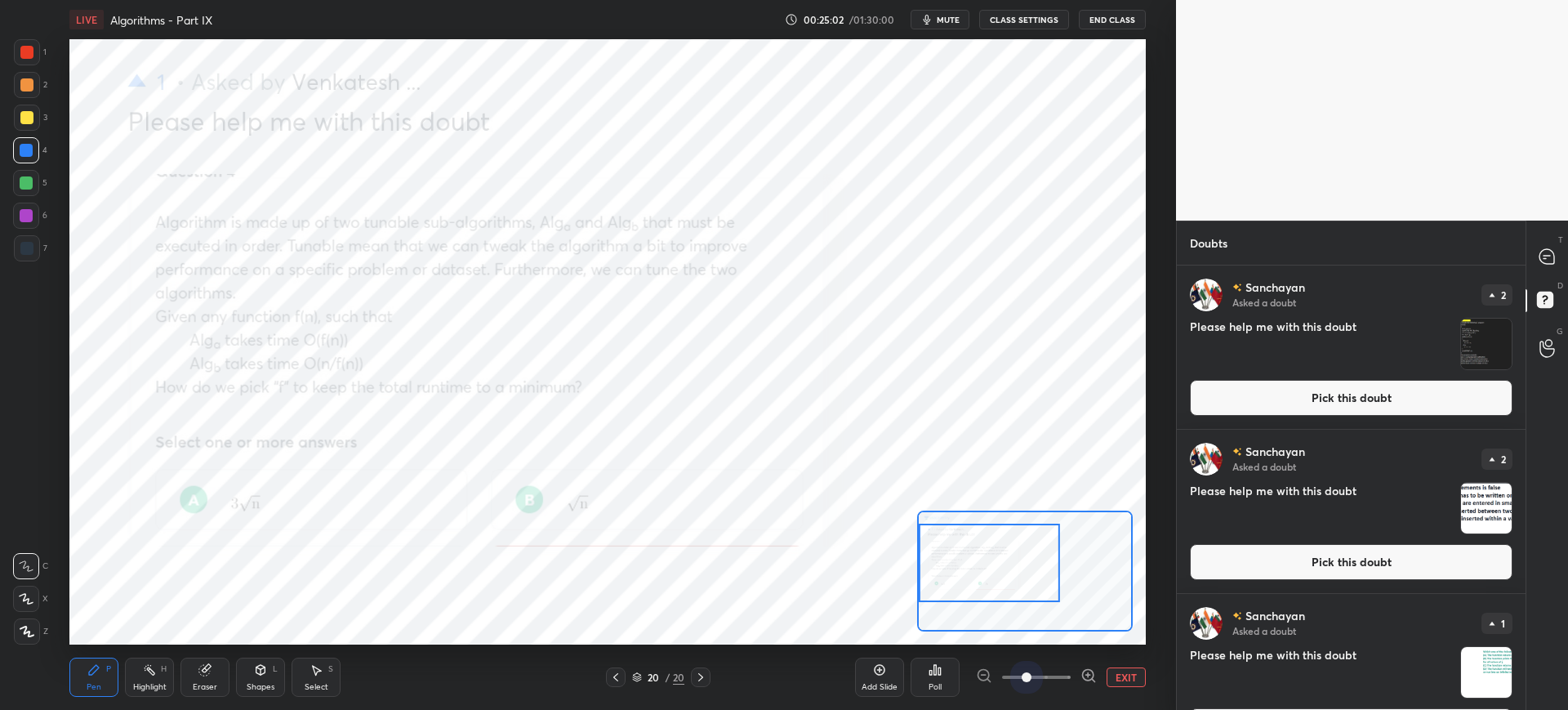
click at [1026, 669] on span at bounding box center [1036, 677] width 69 height 25
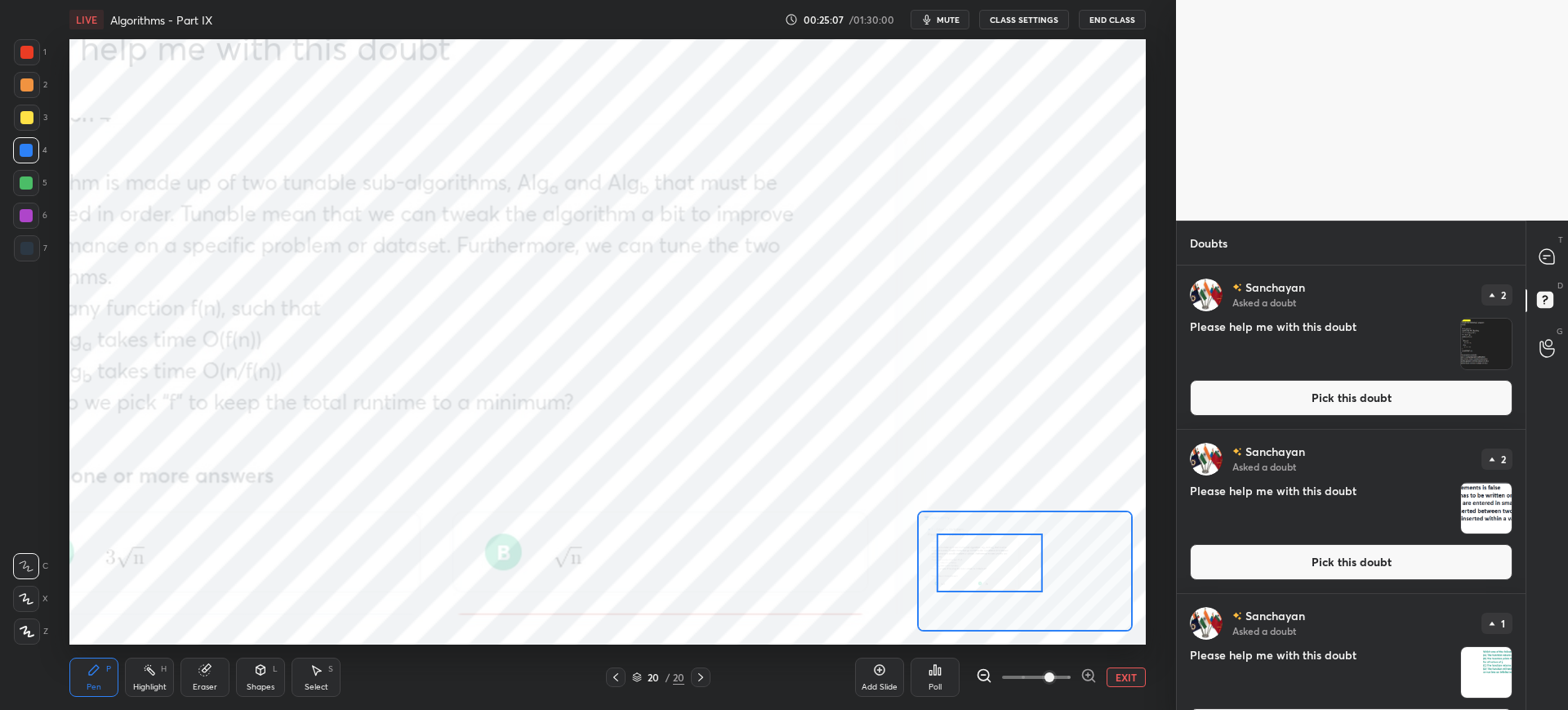
drag, startPoint x: 1032, startPoint y: 679, endPoint x: 1042, endPoint y: 679, distance: 10.0
click at [1044, 679] on span at bounding box center [1049, 678] width 10 height 10
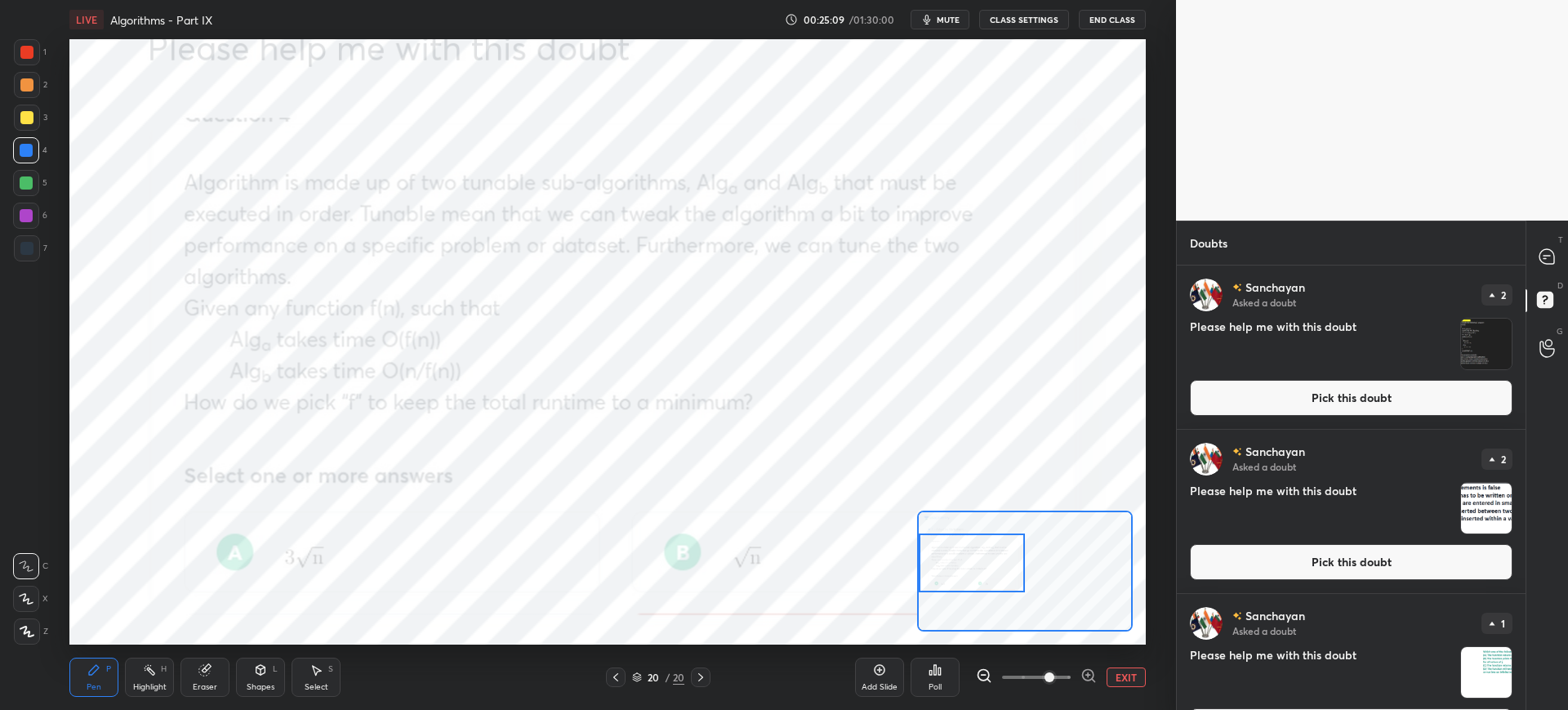
drag, startPoint x: 999, startPoint y: 581, endPoint x: 978, endPoint y: 581, distance: 21.0
click at [978, 581] on div at bounding box center [972, 562] width 106 height 59
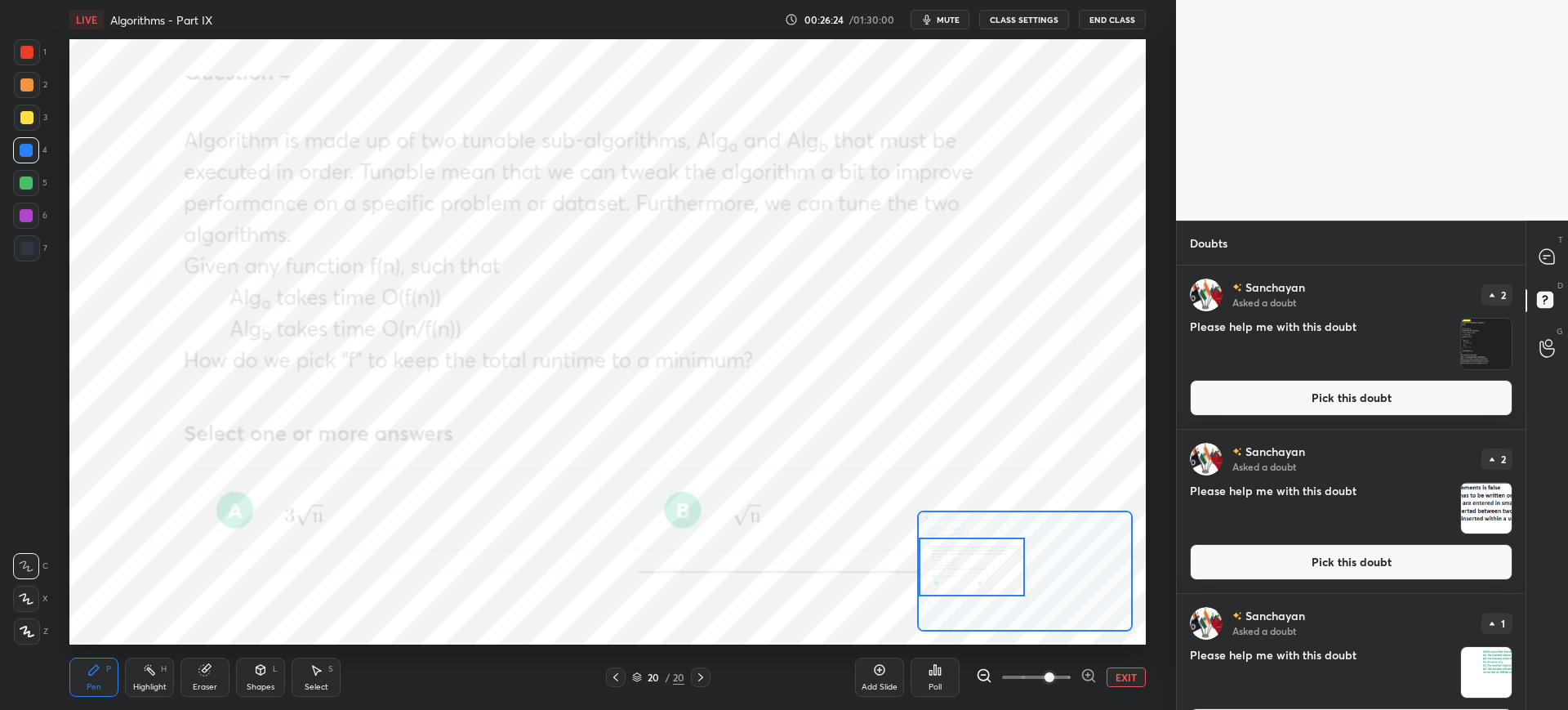
drag, startPoint x: 976, startPoint y: 577, endPoint x: 975, endPoint y: 566, distance: 11.0
click at [975, 566] on div at bounding box center [972, 567] width 106 height 59
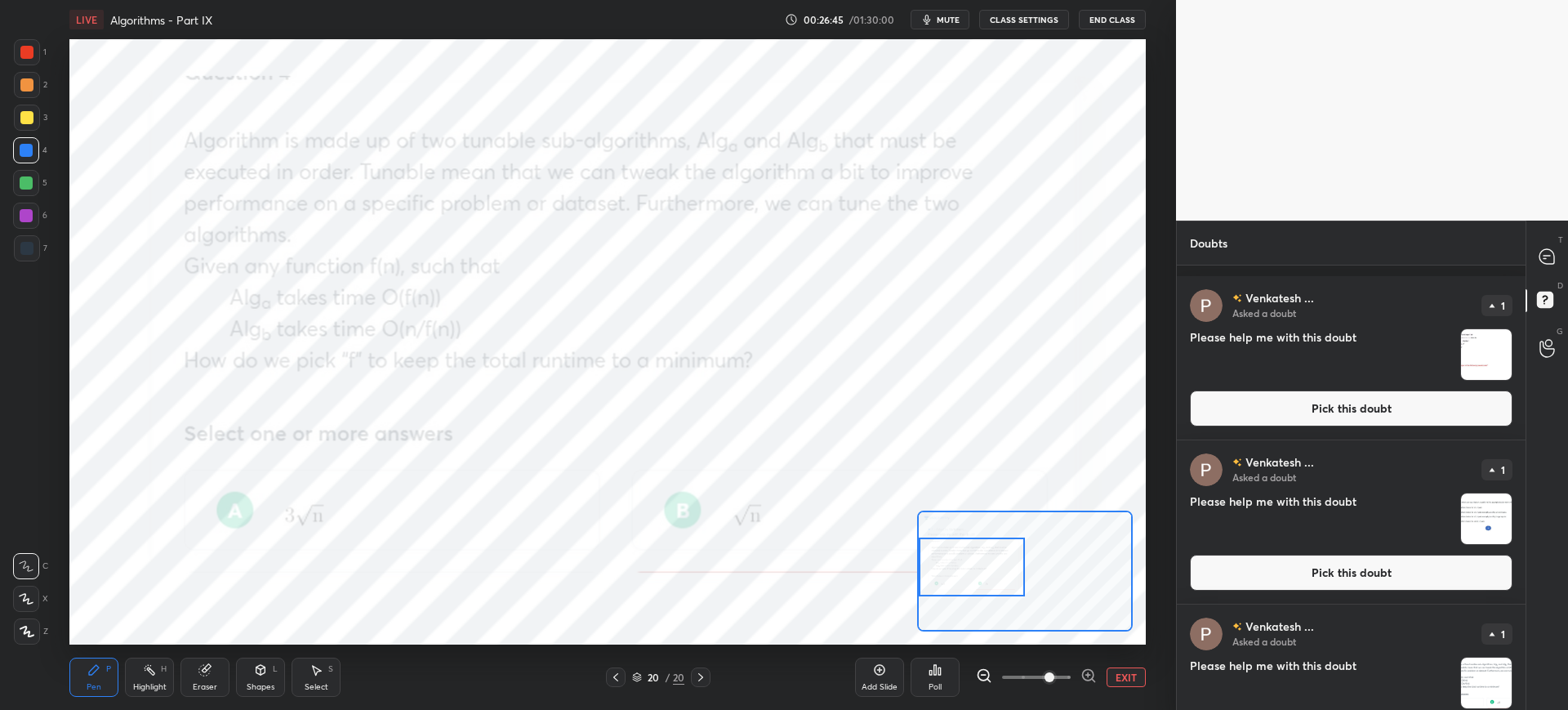
scroll to position [3989, 0]
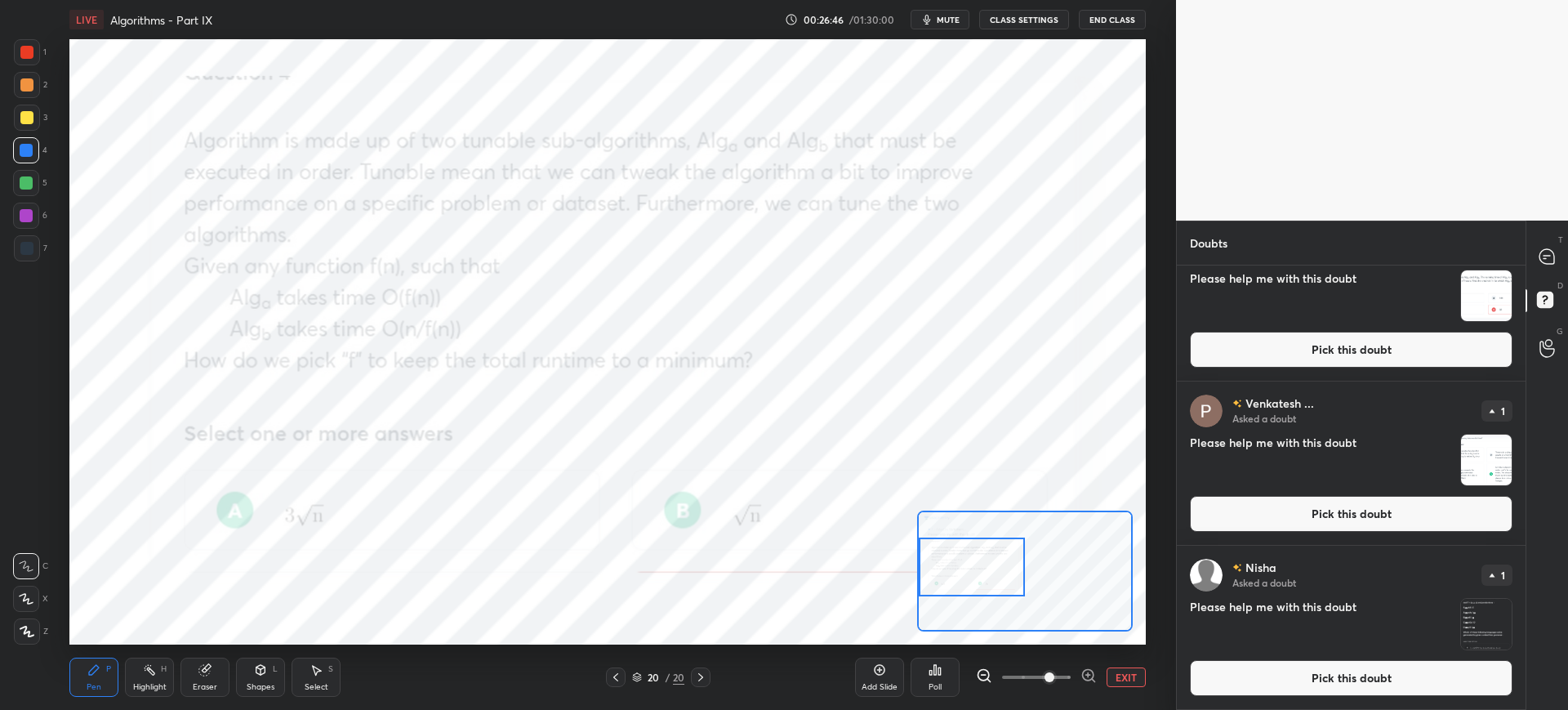
click at [1242, 694] on button "Pick this doubt" at bounding box center [1351, 678] width 322 height 36
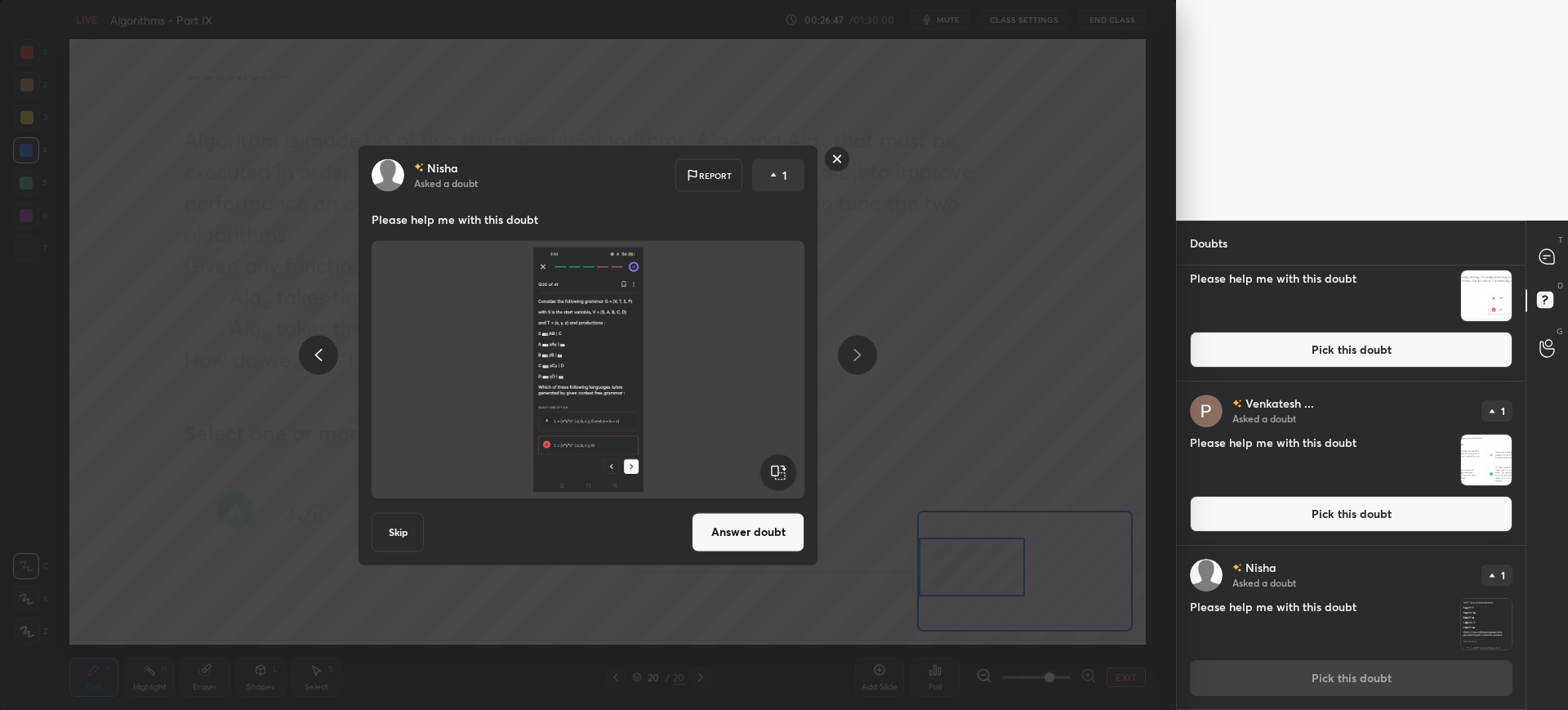
click at [794, 529] on button "Answer doubt" at bounding box center [748, 532] width 113 height 39
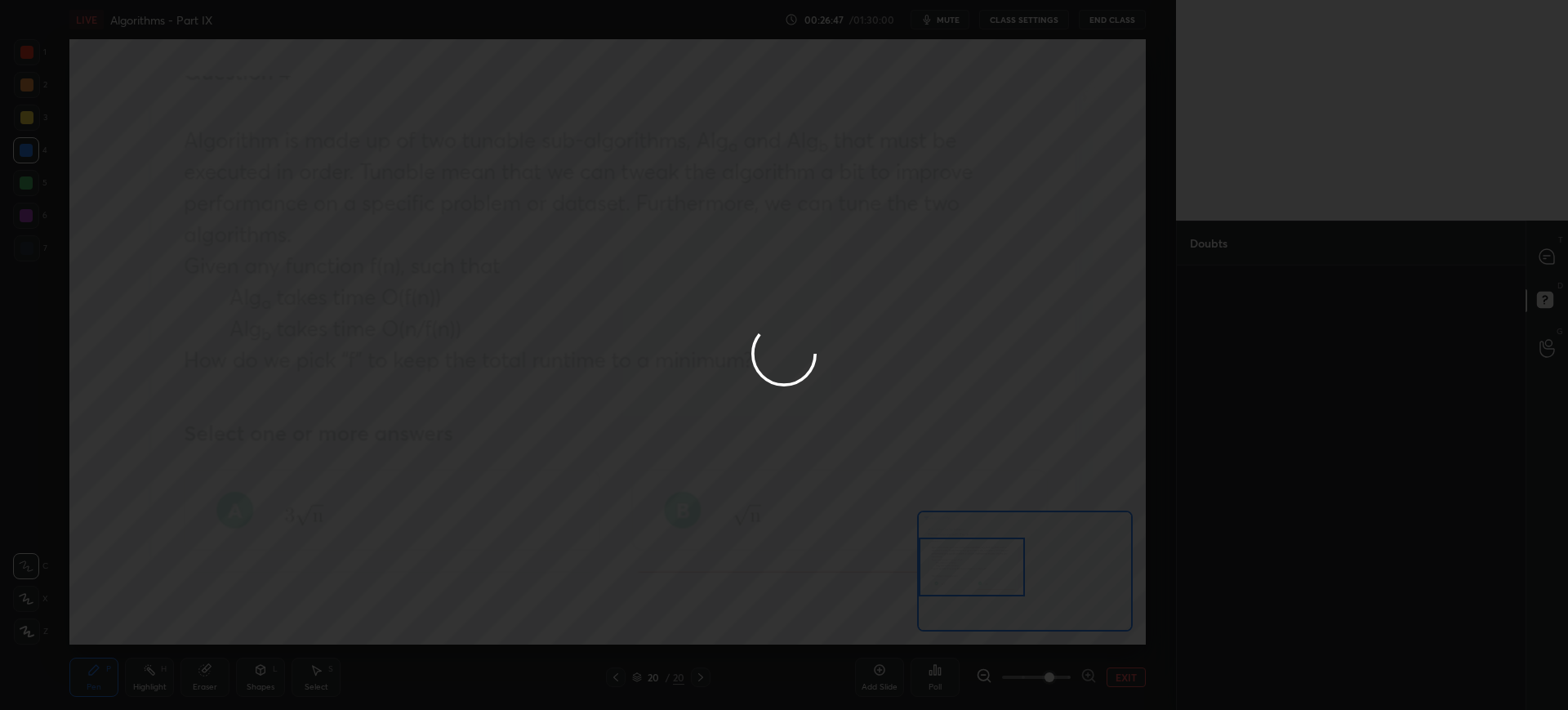
scroll to position [0, 0]
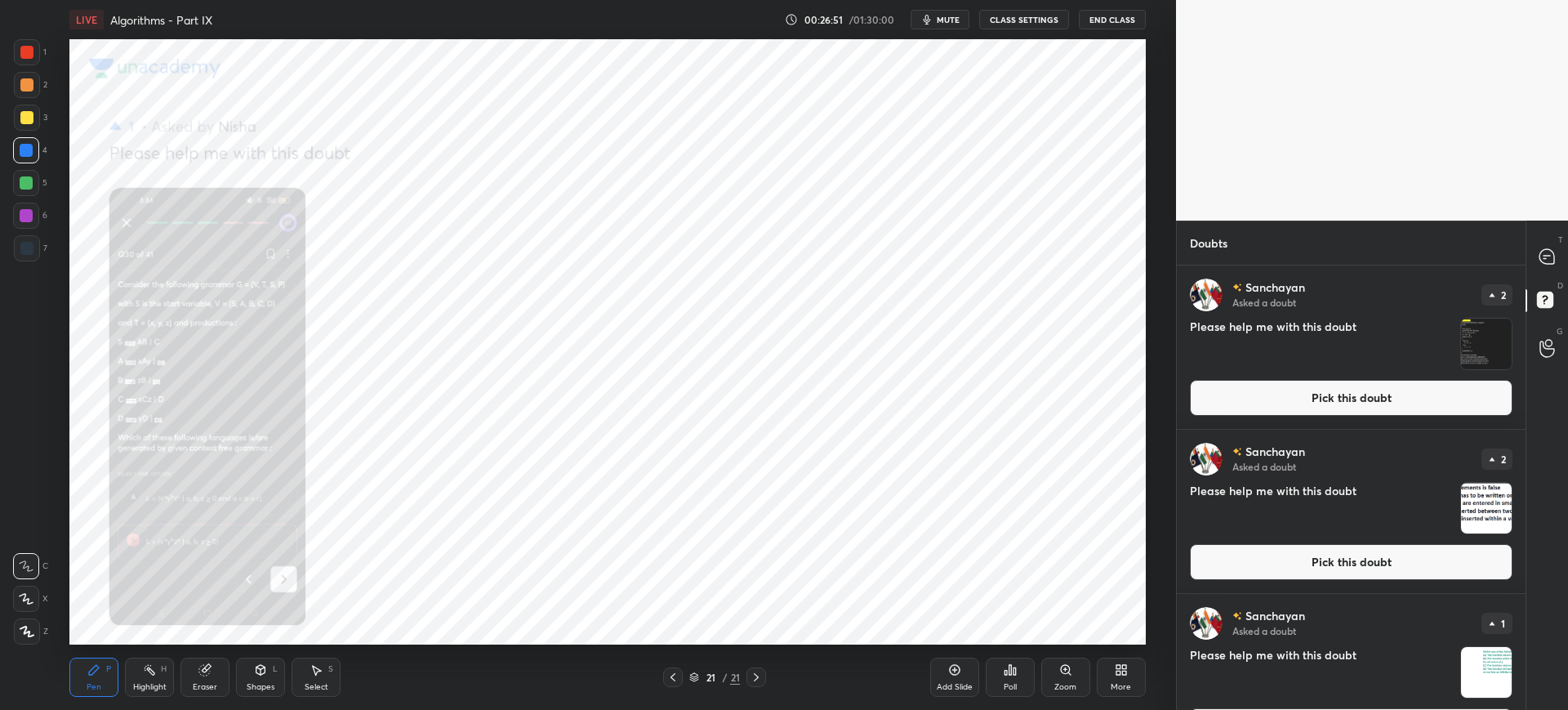
click at [1065, 679] on div "Zoom" at bounding box center [1066, 678] width 49 height 39
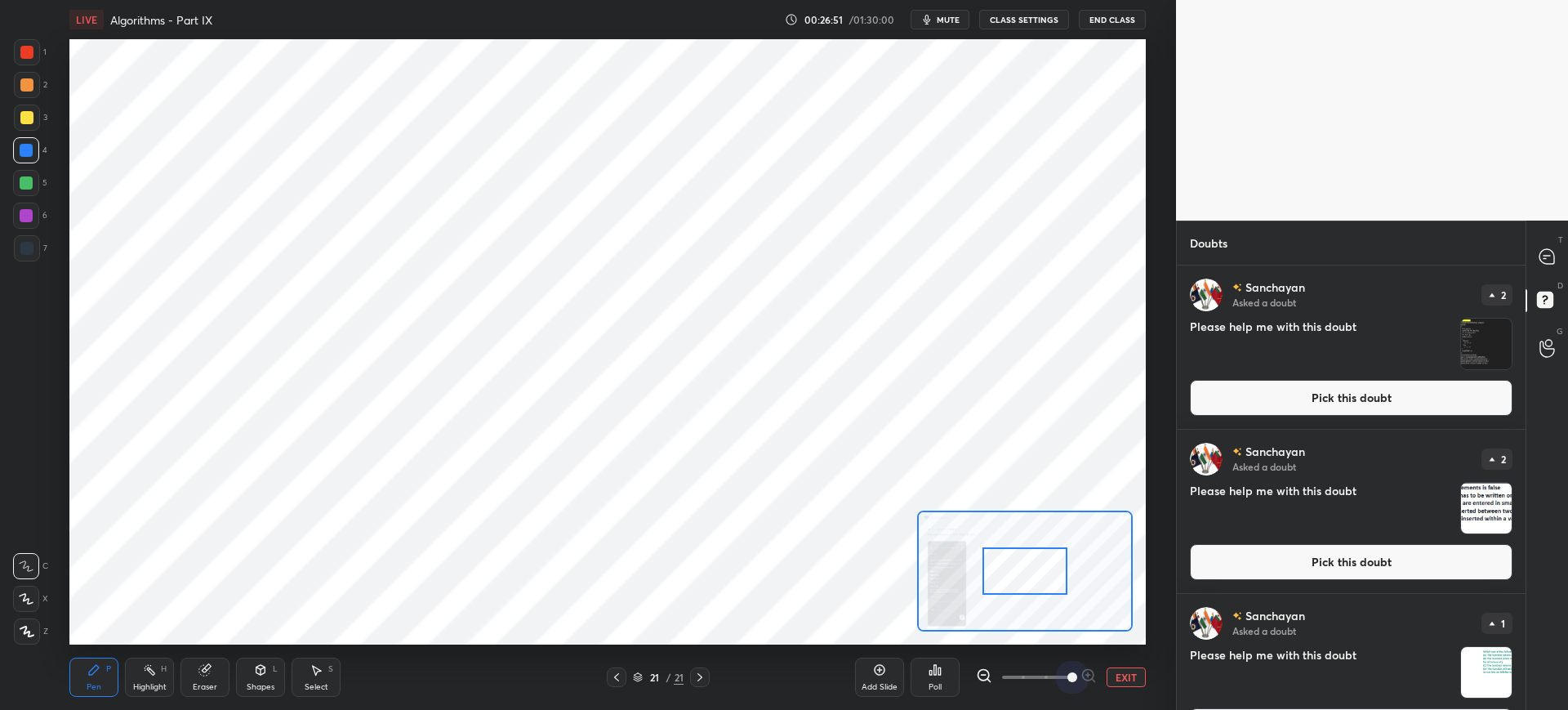
click at [1068, 679] on span at bounding box center [1073, 678] width 10 height 10
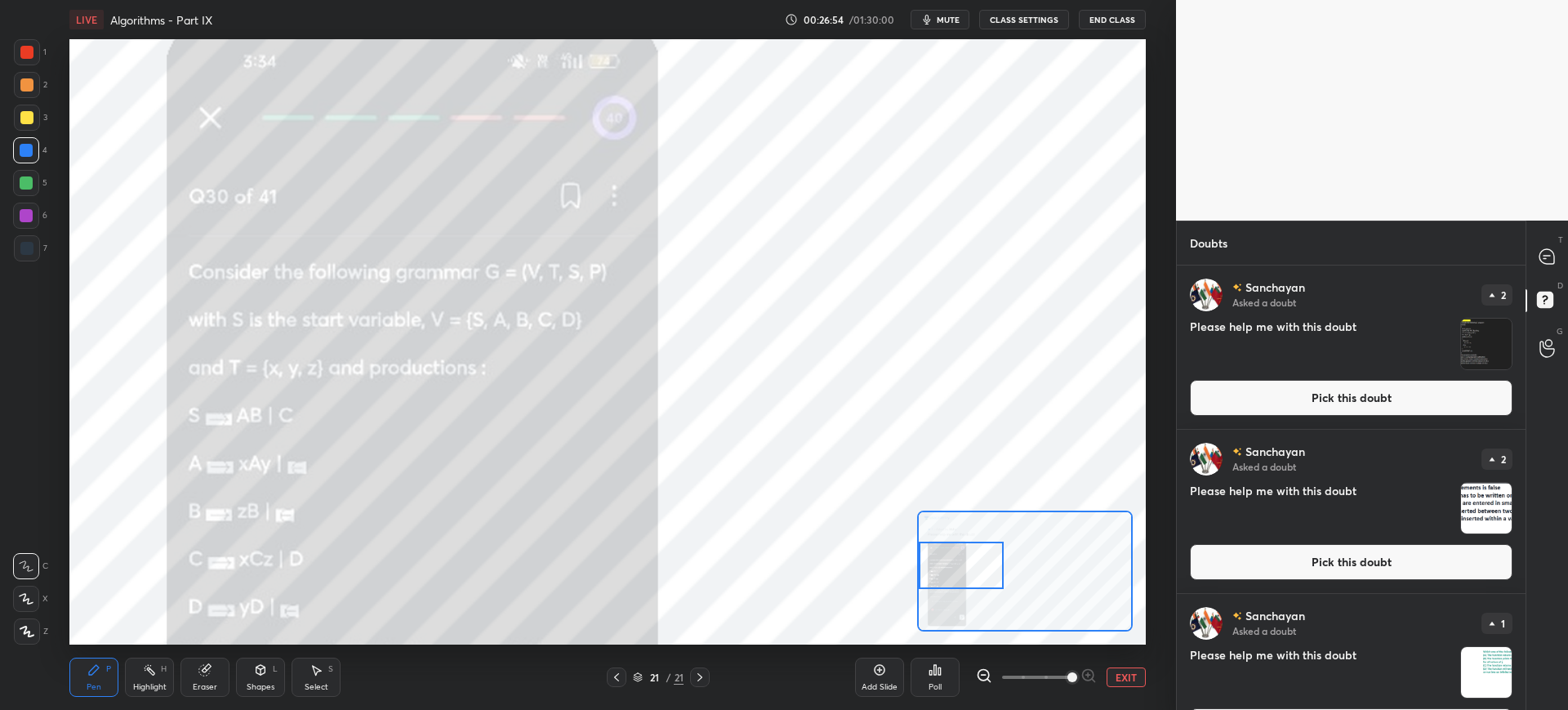
drag, startPoint x: 1033, startPoint y: 564, endPoint x: 958, endPoint y: 559, distance: 75.2
click at [958, 559] on div at bounding box center [961, 565] width 85 height 47
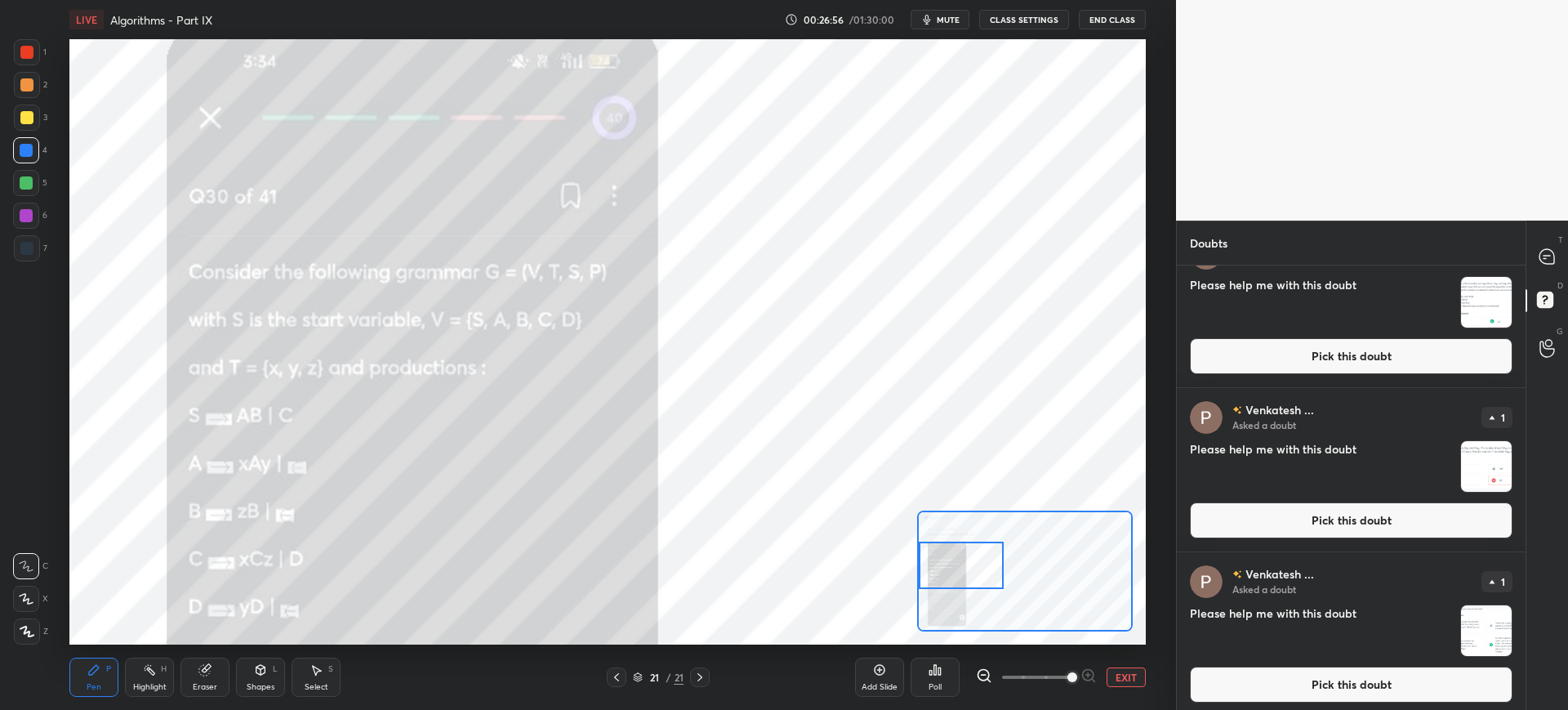
scroll to position [3824, 0]
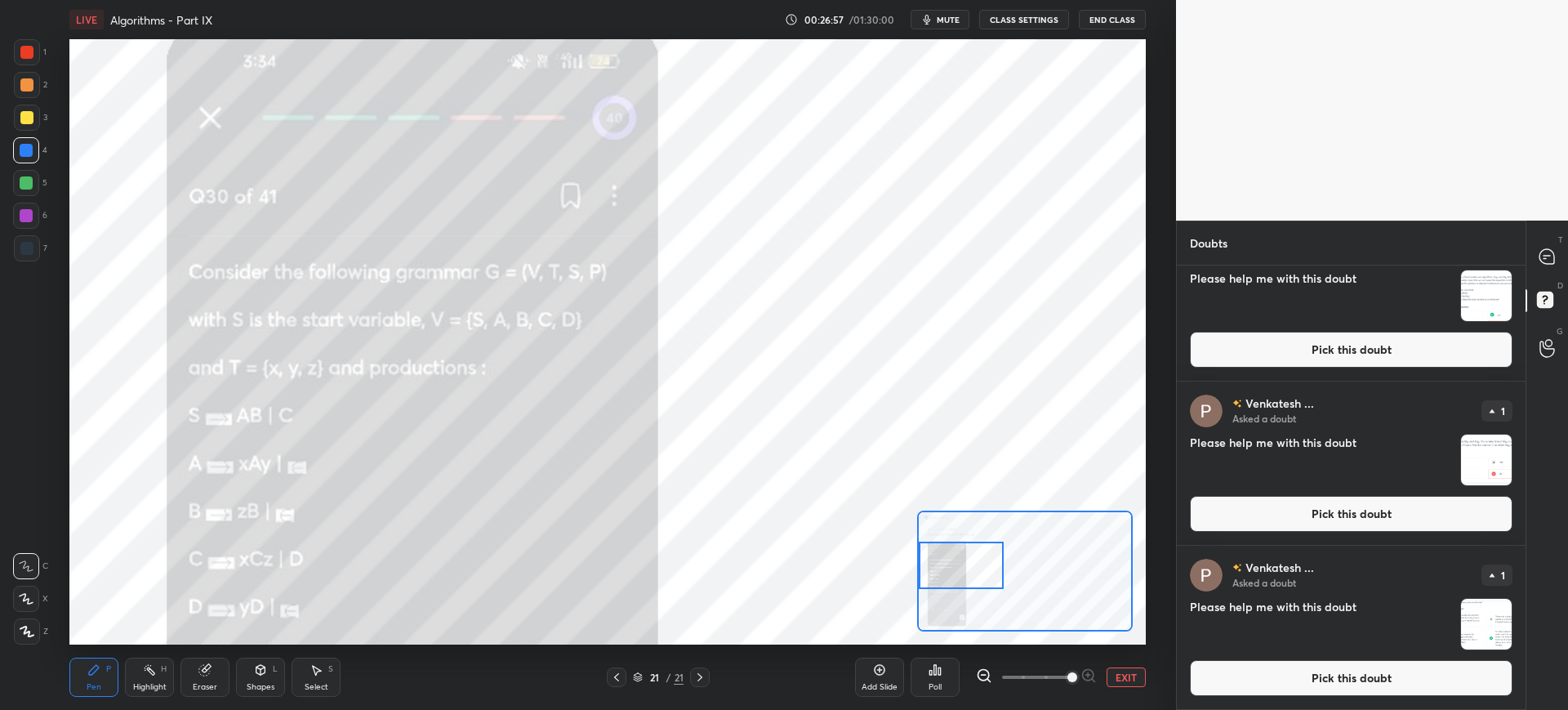
click at [1299, 675] on button "Pick this doubt" at bounding box center [1351, 678] width 322 height 36
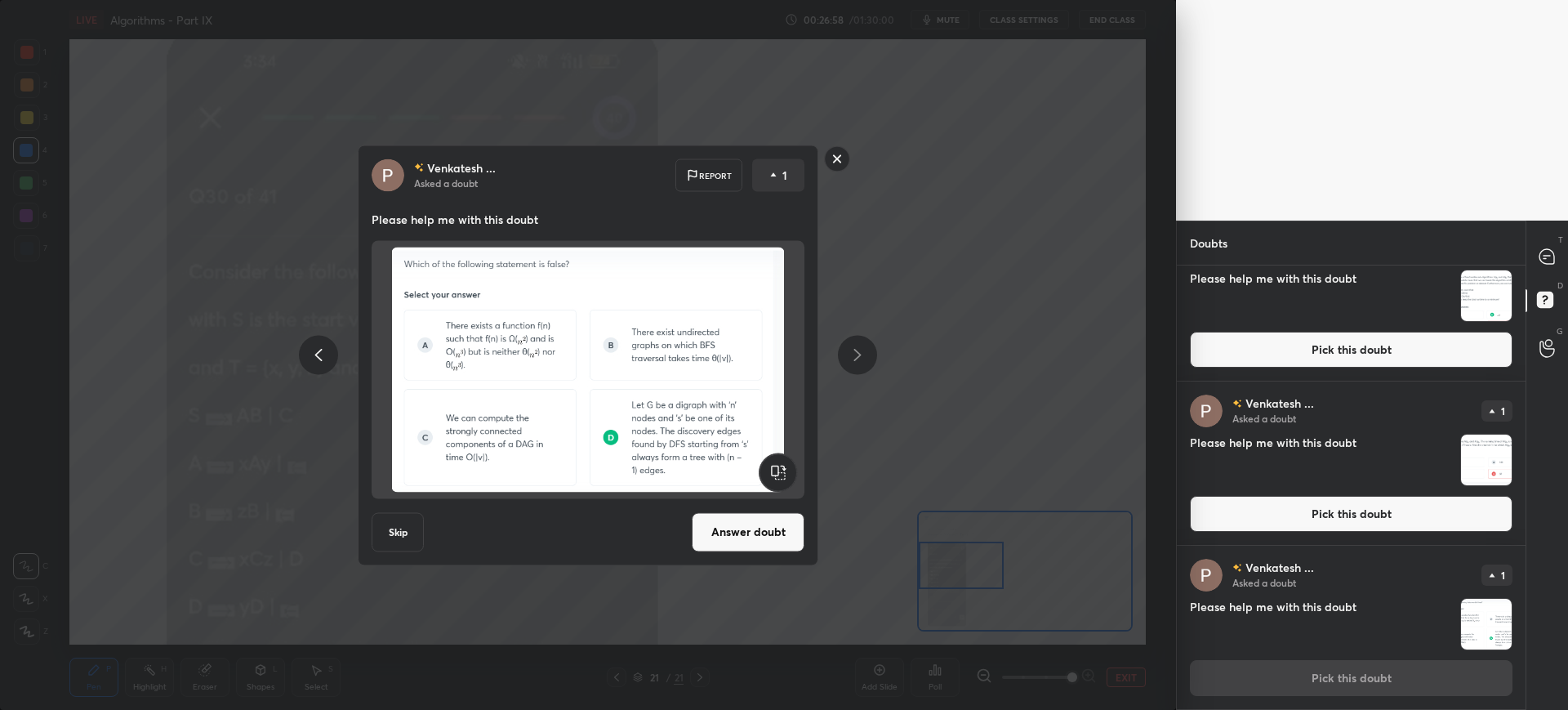
click at [769, 540] on button "Answer doubt" at bounding box center [748, 532] width 113 height 39
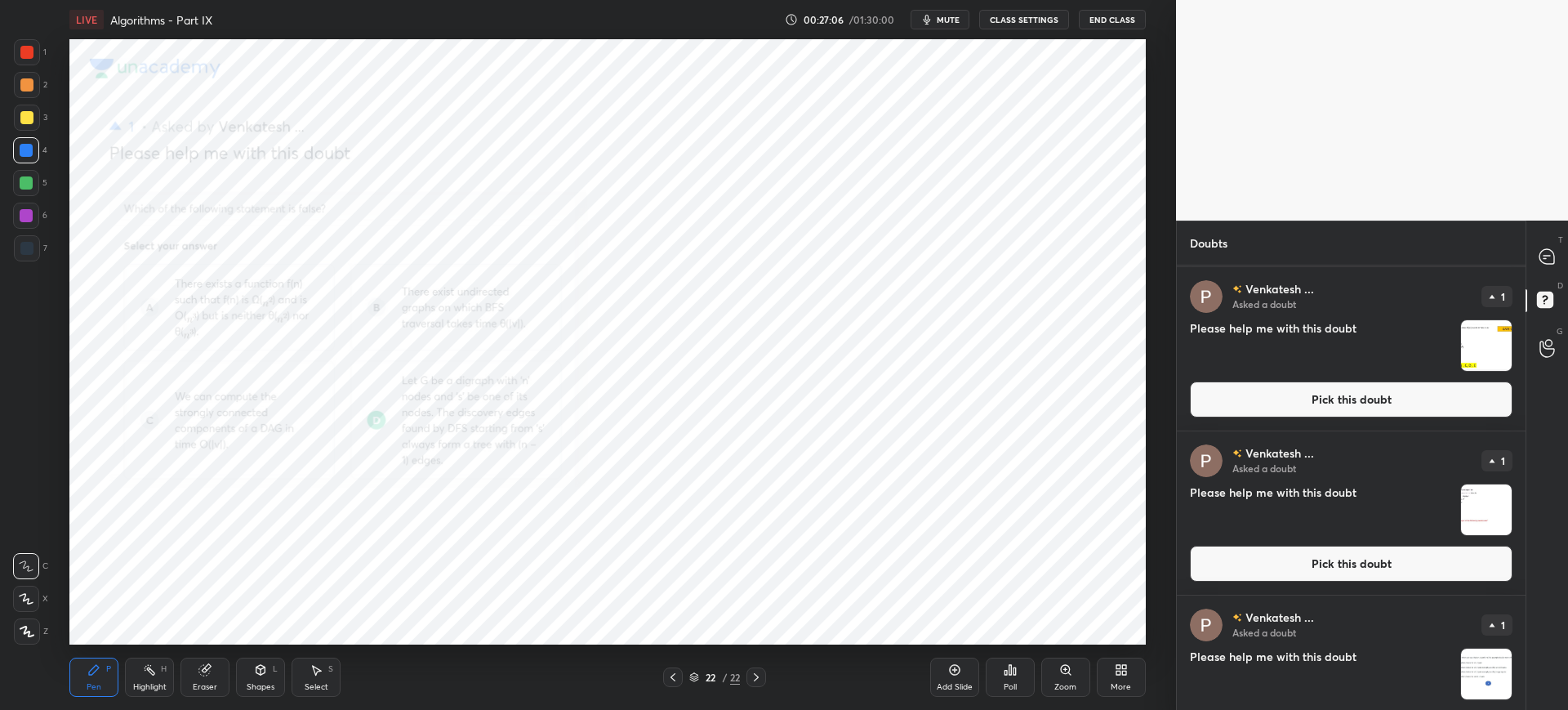
scroll to position [3660, 0]
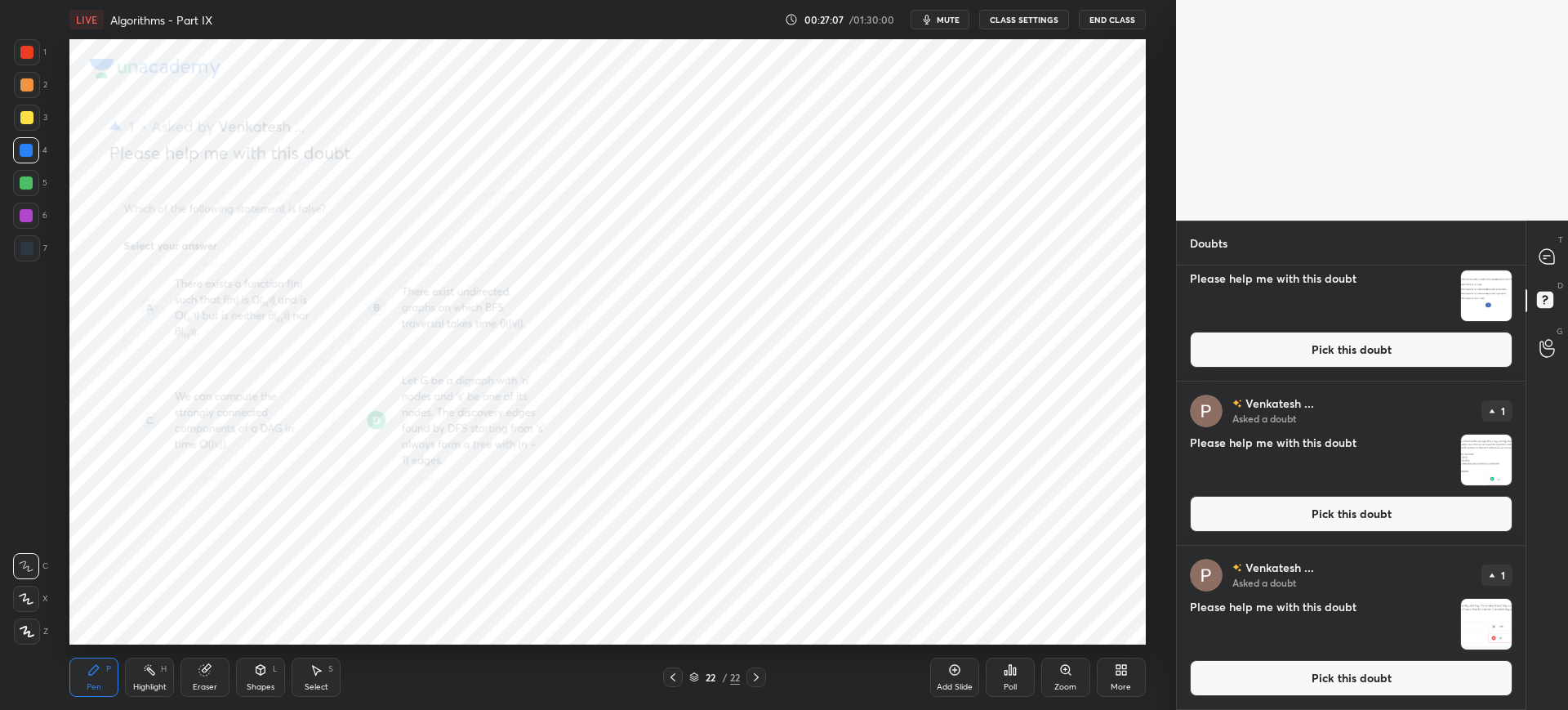
click at [1309, 682] on button "Pick this doubt" at bounding box center [1351, 678] width 322 height 36
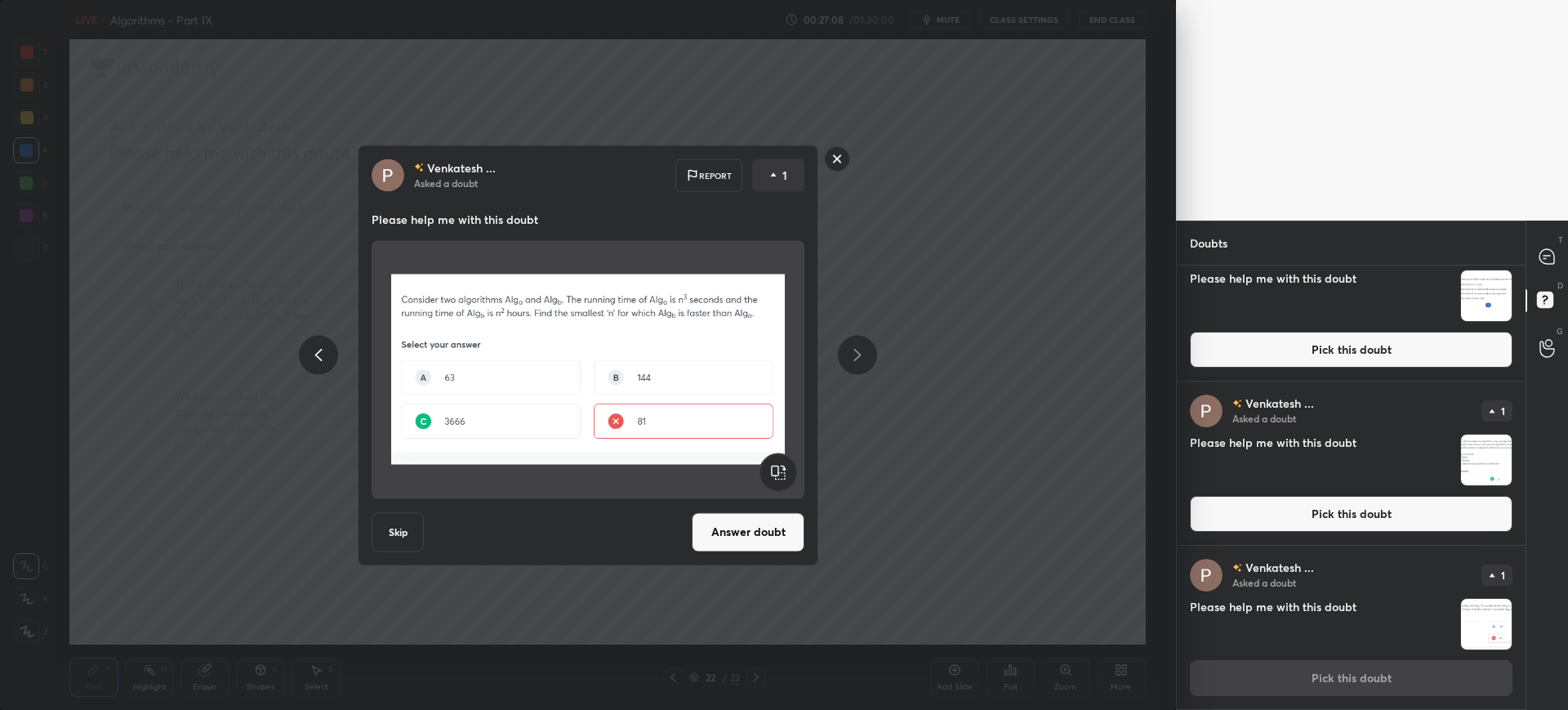
click at [776, 533] on button "Answer doubt" at bounding box center [748, 532] width 113 height 39
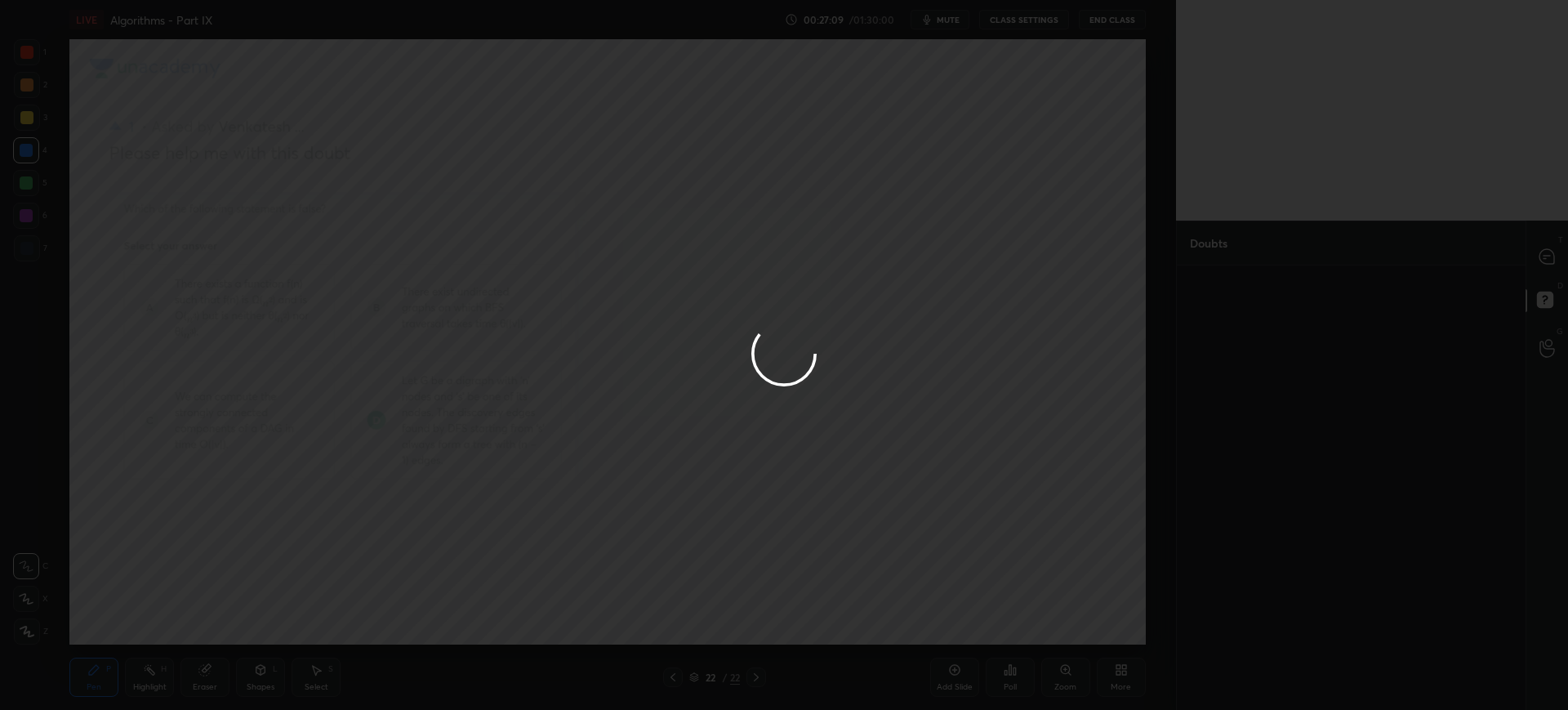
scroll to position [0, 0]
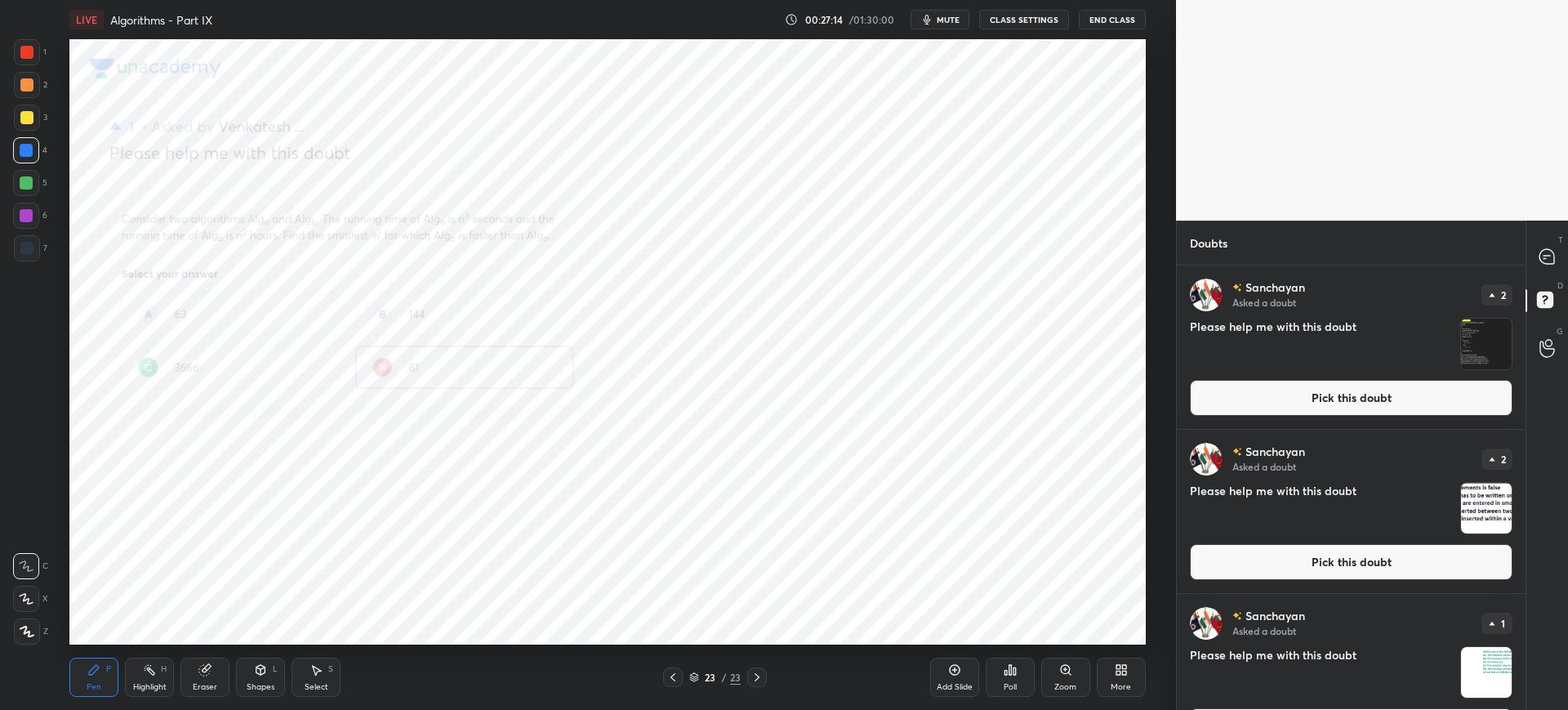
click at [1069, 660] on div "Zoom" at bounding box center [1066, 678] width 49 height 39
click at [1069, 660] on div "Add Slide Poll Zoom More" at bounding box center [1037, 677] width 215 height 91
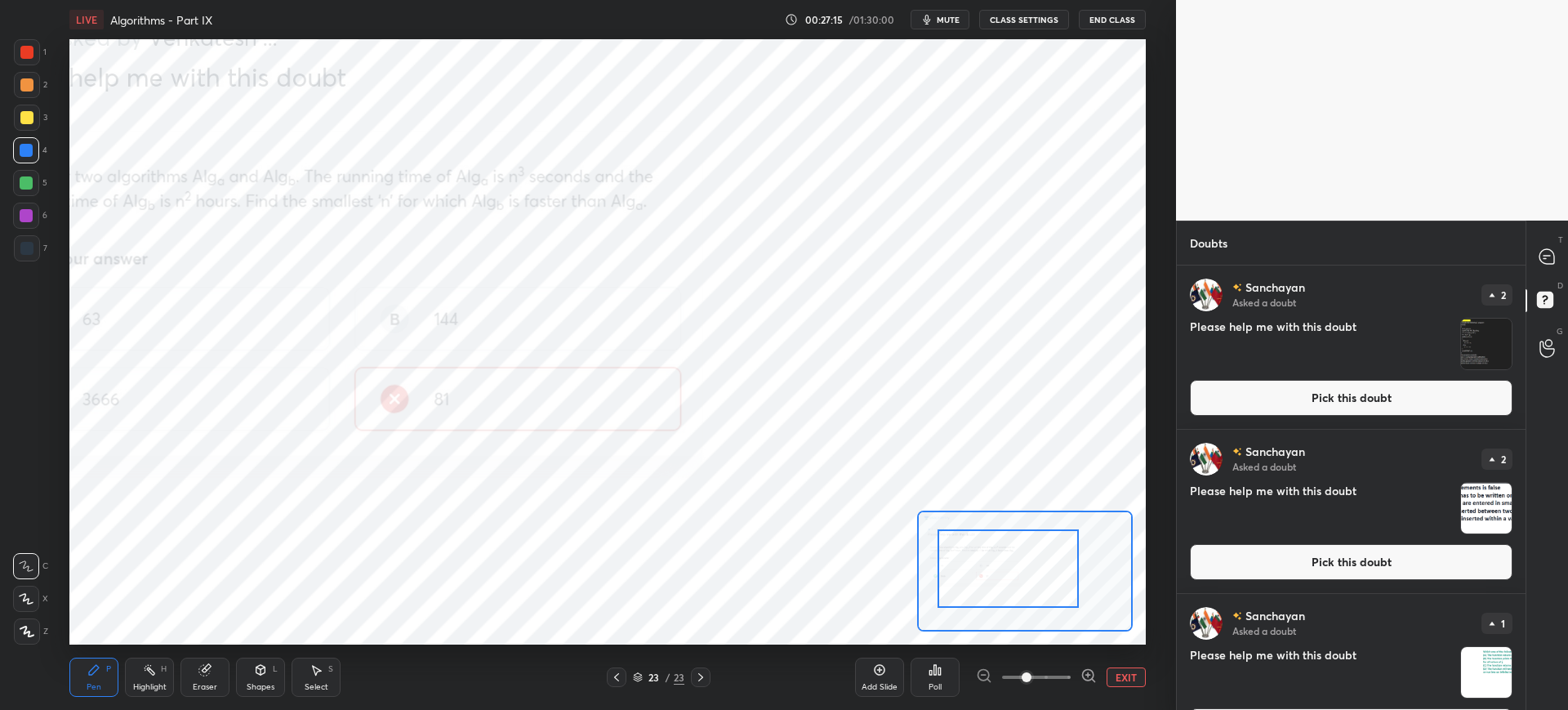
drag, startPoint x: 1031, startPoint y: 595, endPoint x: 943, endPoint y: 587, distance: 88.4
drag, startPoint x: 1031, startPoint y: 673, endPoint x: 1046, endPoint y: 671, distance: 15.1
click at [1031, 673] on span at bounding box center [1026, 678] width 10 height 10
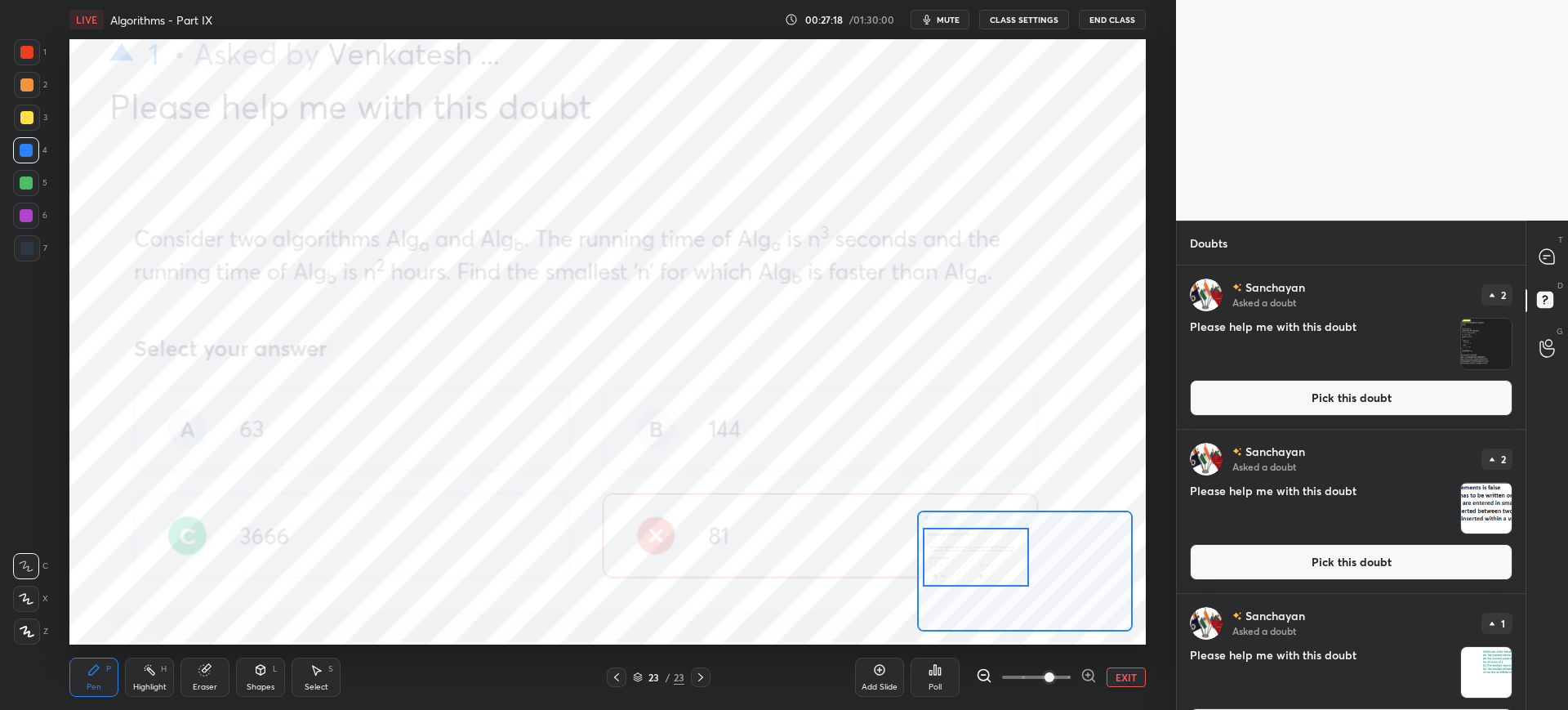
drag, startPoint x: 1032, startPoint y: 578, endPoint x: 997, endPoint y: 566, distance: 37.0
click at [997, 566] on div at bounding box center [976, 558] width 106 height 59
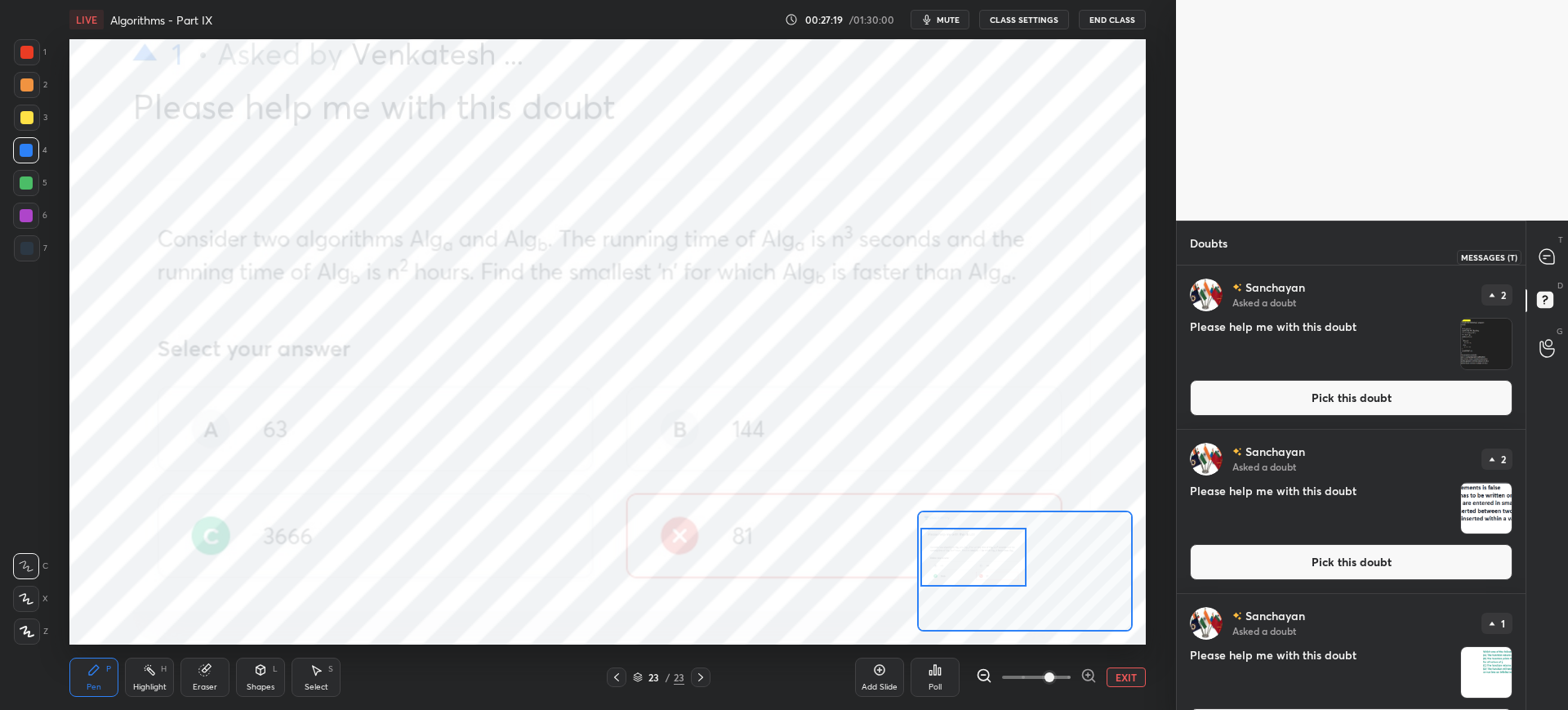
click at [1547, 267] on div at bounding box center [1547, 257] width 32 height 30
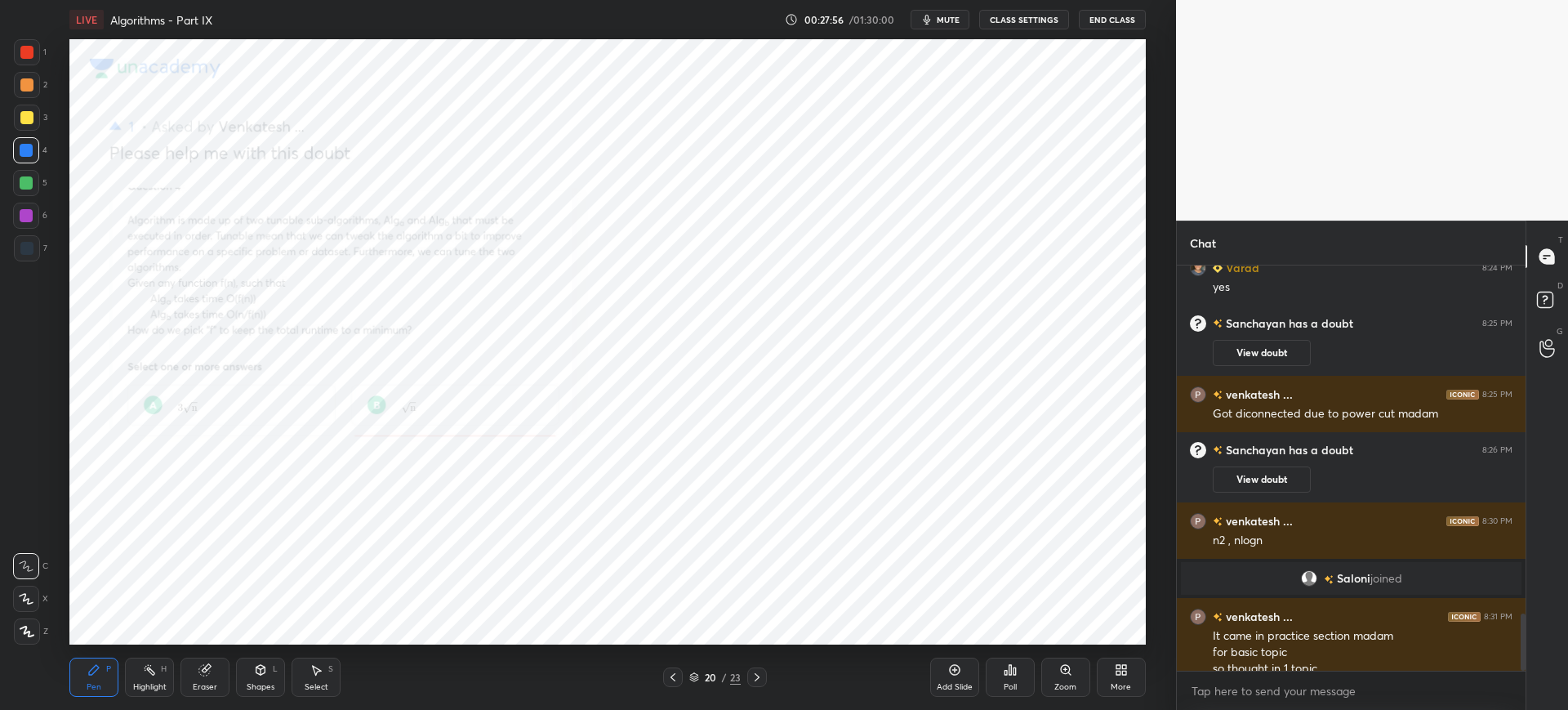
scroll to position [2488, 0]
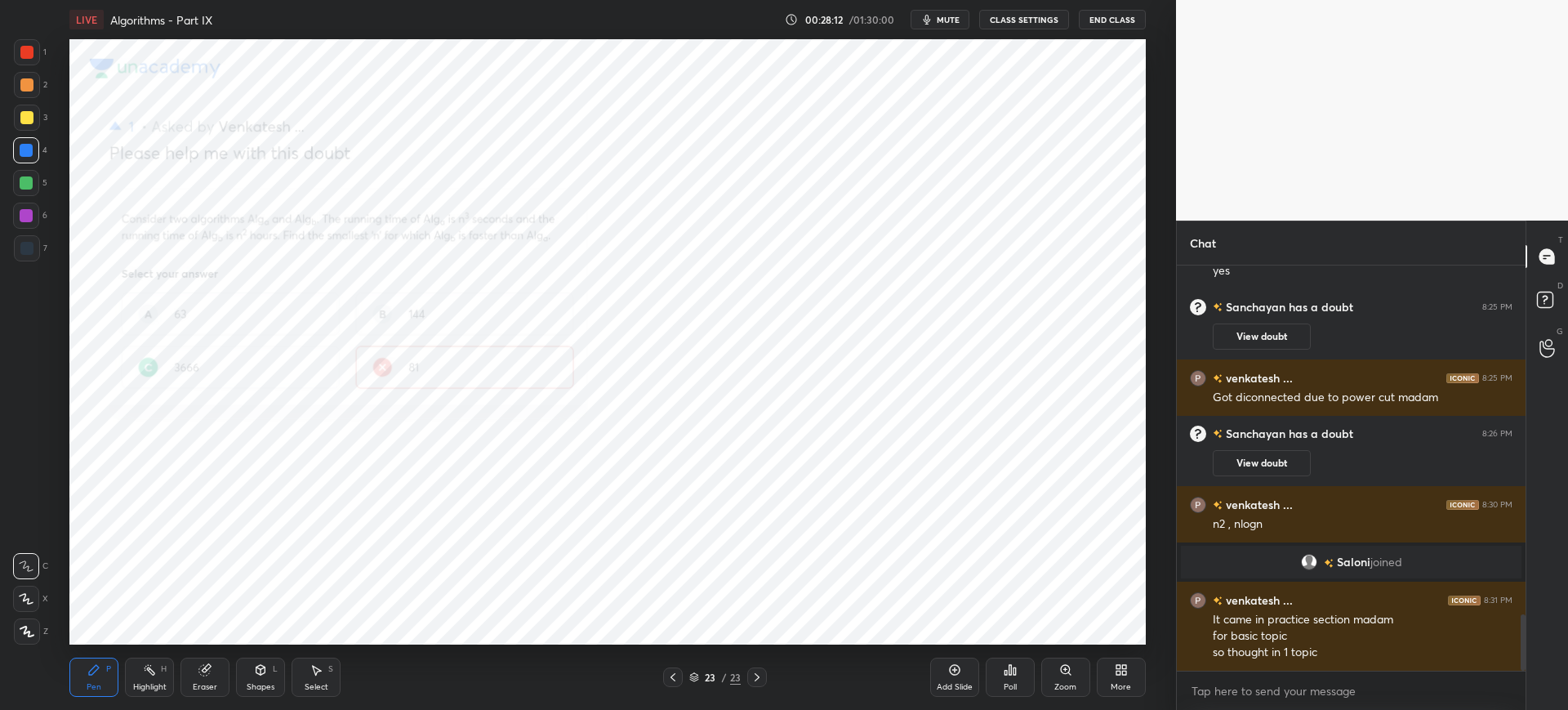
click at [1062, 673] on icon at bounding box center [1065, 670] width 13 height 13
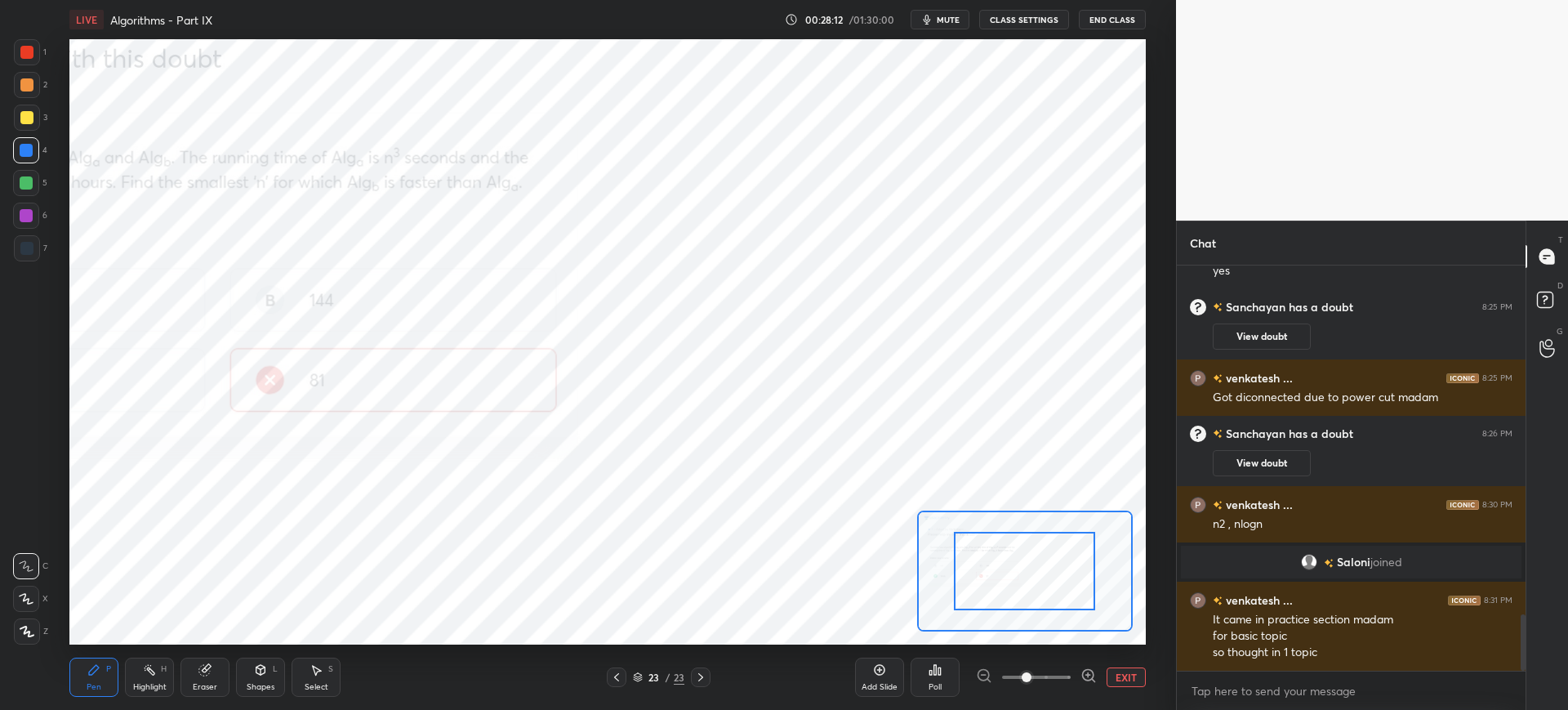
click at [1052, 672] on span at bounding box center [1036, 677] width 69 height 25
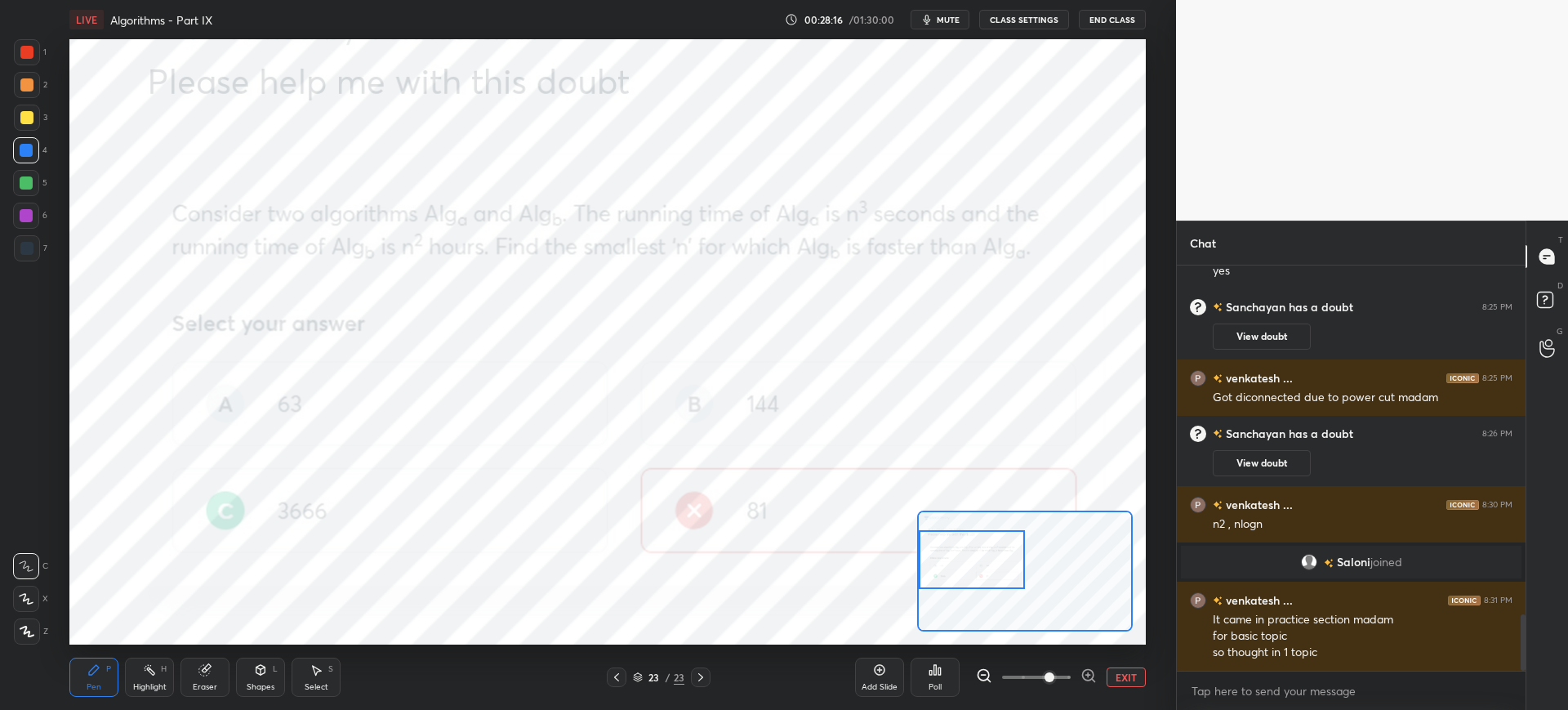
drag, startPoint x: 1031, startPoint y: 565, endPoint x: 958, endPoint y: 558, distance: 73.3
click at [977, 561] on div at bounding box center [972, 560] width 106 height 59
click at [706, 676] on icon at bounding box center [700, 677] width 13 height 13
click at [1537, 296] on icon at bounding box center [1547, 302] width 29 height 30
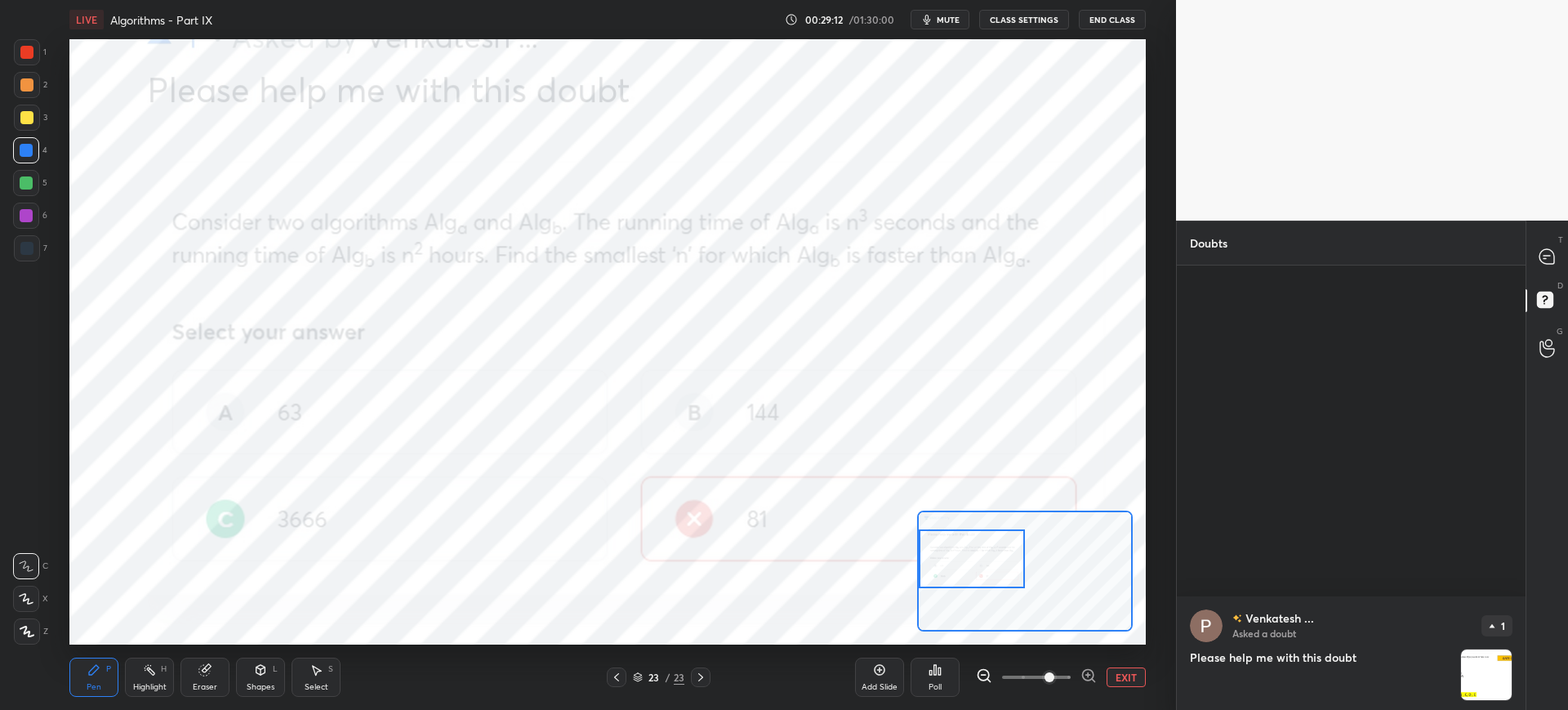
scroll to position [3496, 0]
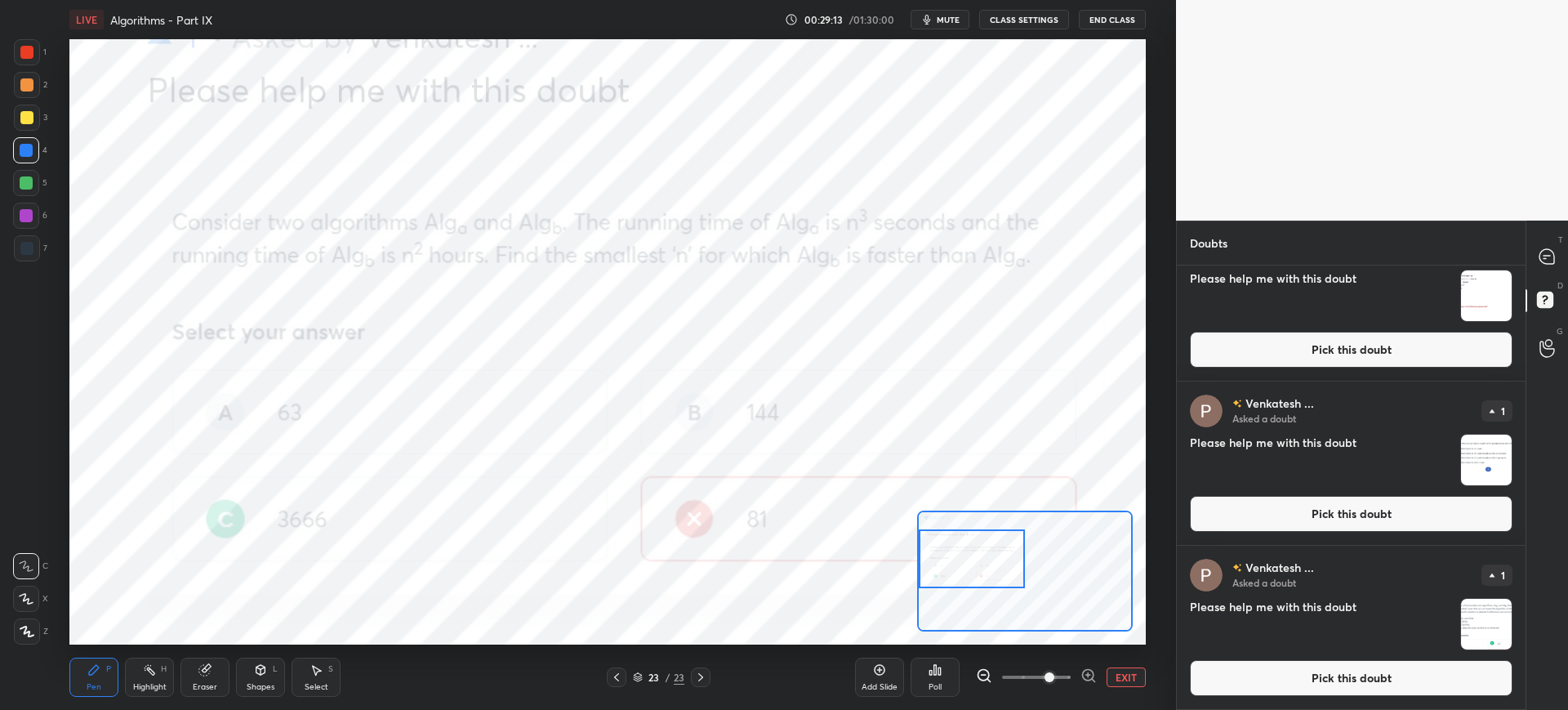
drag, startPoint x: 1289, startPoint y: 490, endPoint x: 1294, endPoint y: 674, distance: 184.1
click at [1294, 674] on button "Pick this doubt" at bounding box center [1351, 678] width 322 height 36
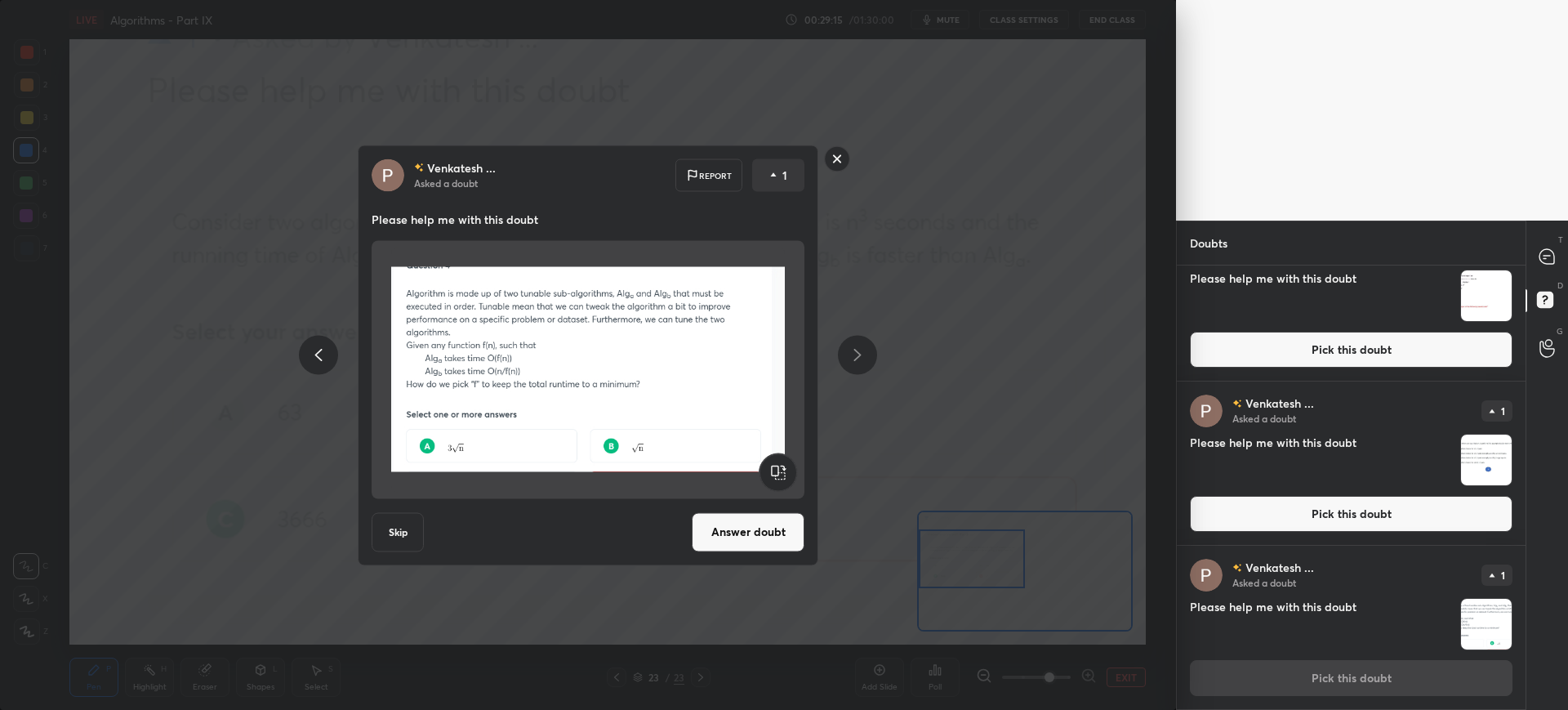
click at [776, 518] on button "Answer doubt" at bounding box center [748, 532] width 113 height 39
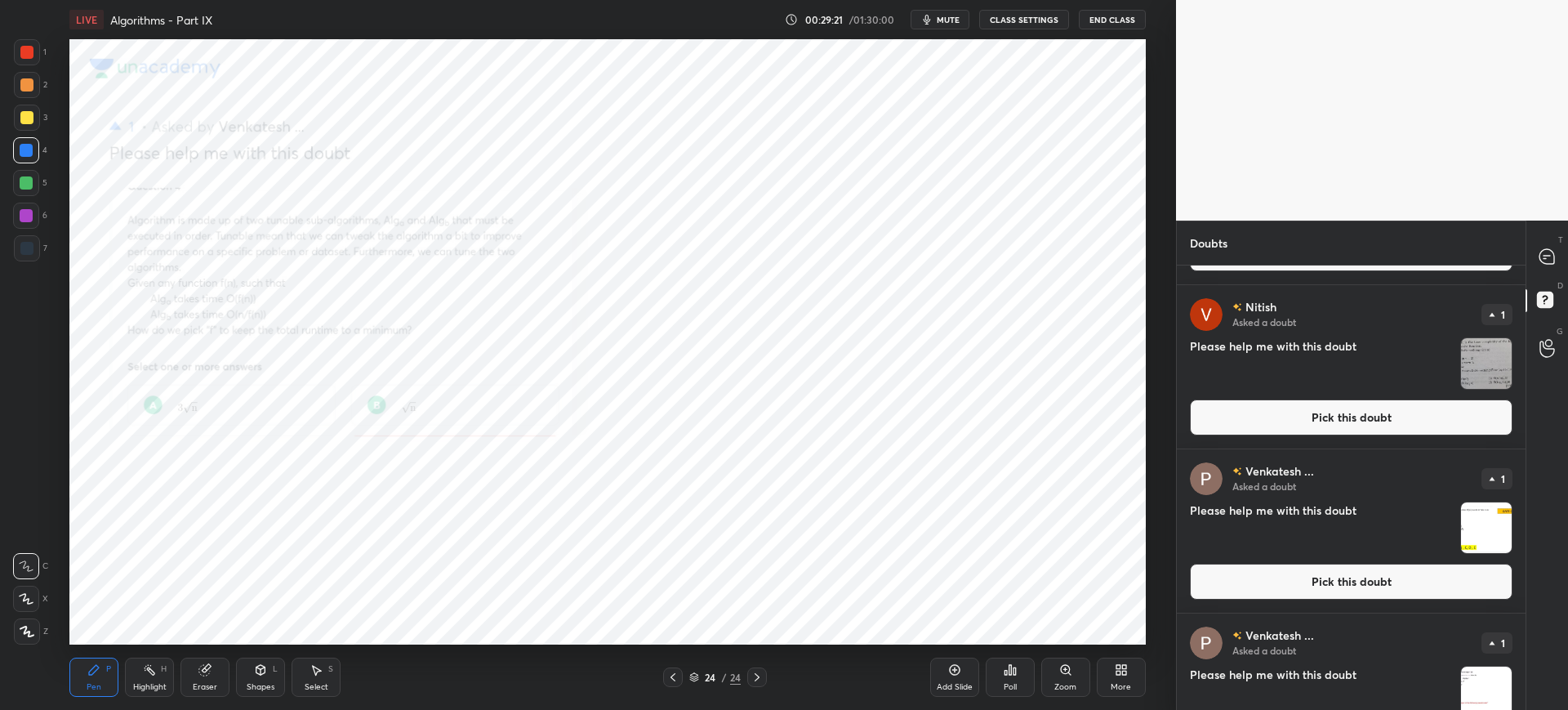
scroll to position [3332, 0]
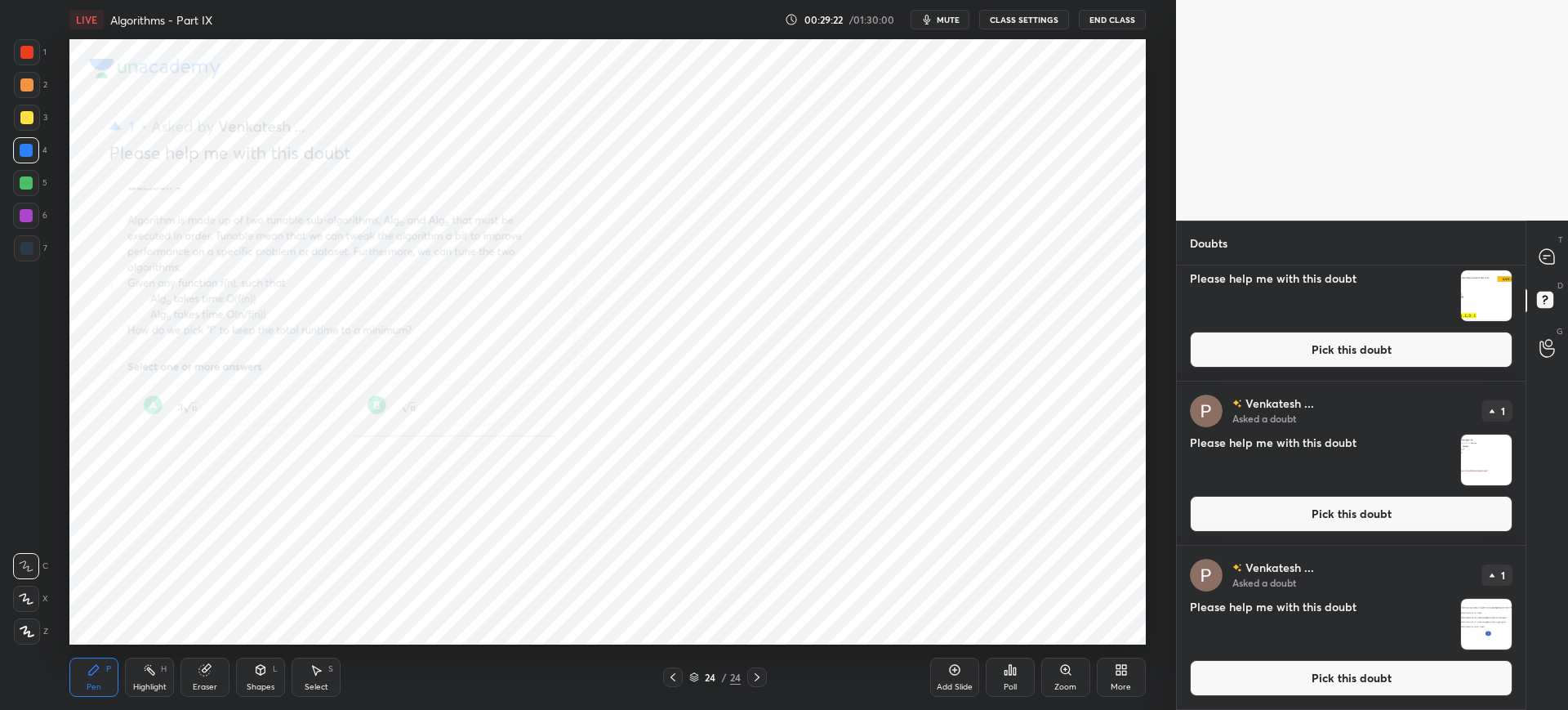
click at [1256, 664] on button "Pick this doubt" at bounding box center [1351, 678] width 322 height 36
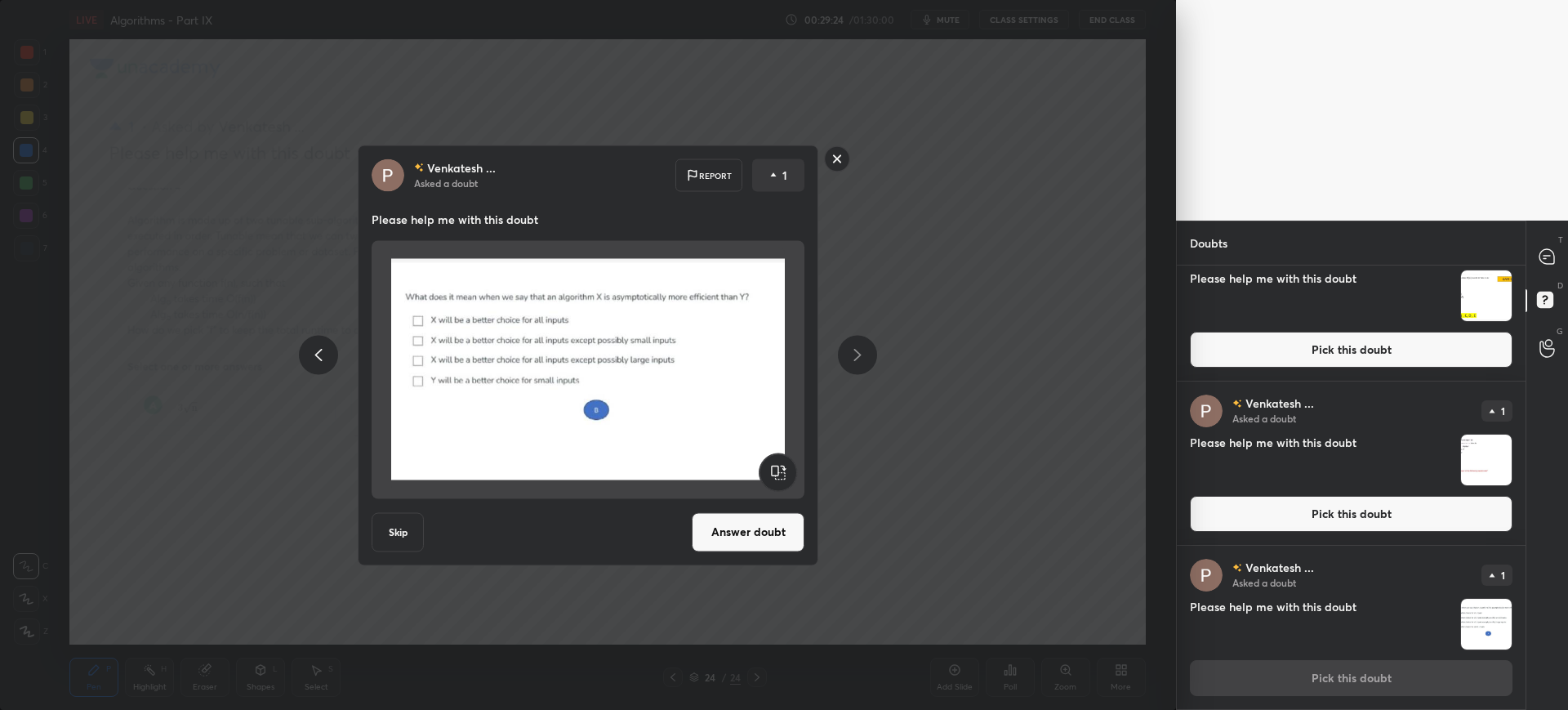
click at [750, 535] on button "Answer doubt" at bounding box center [748, 532] width 113 height 39
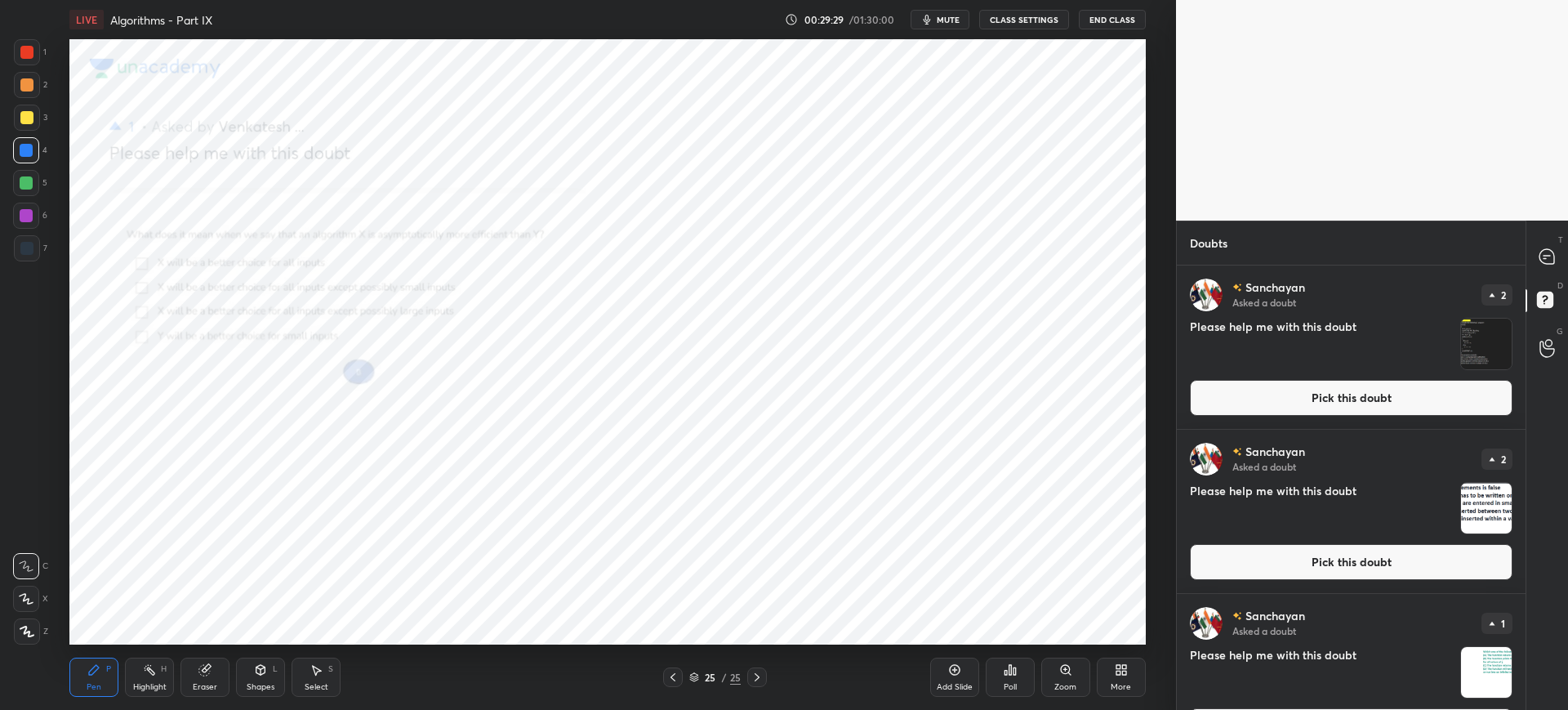
click at [1058, 668] on div "Zoom" at bounding box center [1066, 678] width 49 height 39
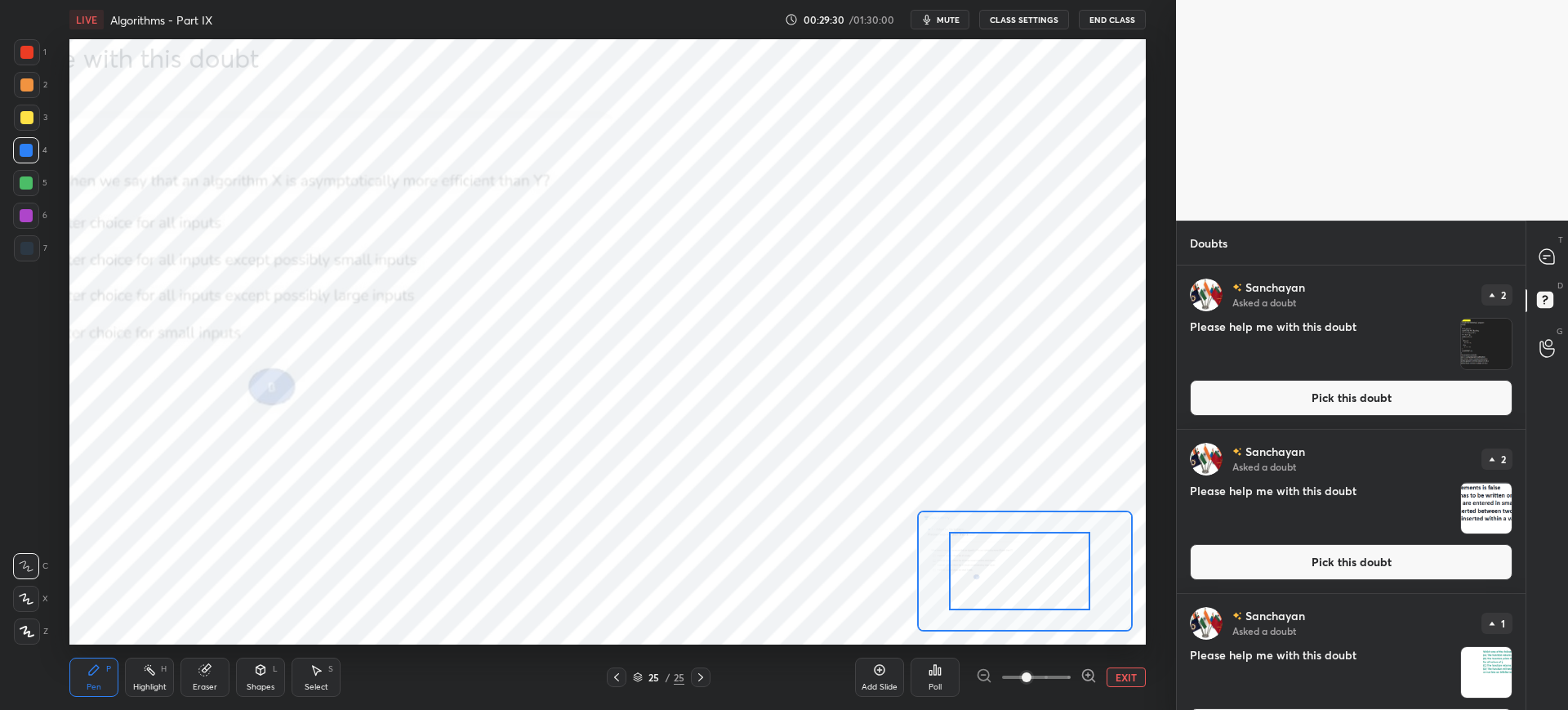
click at [949, 580] on div at bounding box center [1019, 571] width 142 height 79
drag, startPoint x: 981, startPoint y: 575, endPoint x: 971, endPoint y: 573, distance: 10.2
click at [971, 573] on div at bounding box center [990, 561] width 142 height 79
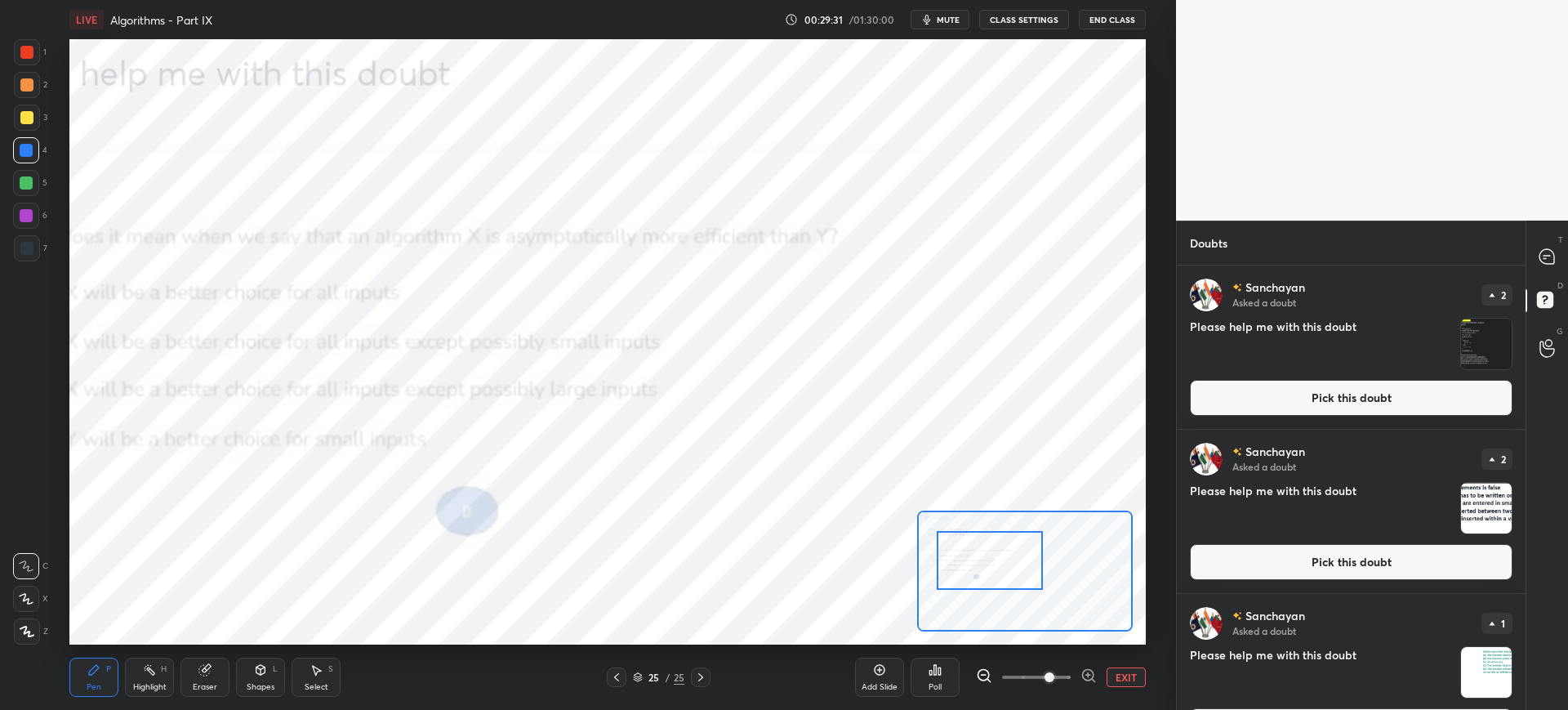
click at [1044, 673] on span at bounding box center [1049, 678] width 10 height 10
drag, startPoint x: 1010, startPoint y: 586, endPoint x: 987, endPoint y: 587, distance: 23.0
click at [987, 587] on div at bounding box center [972, 562] width 106 height 59
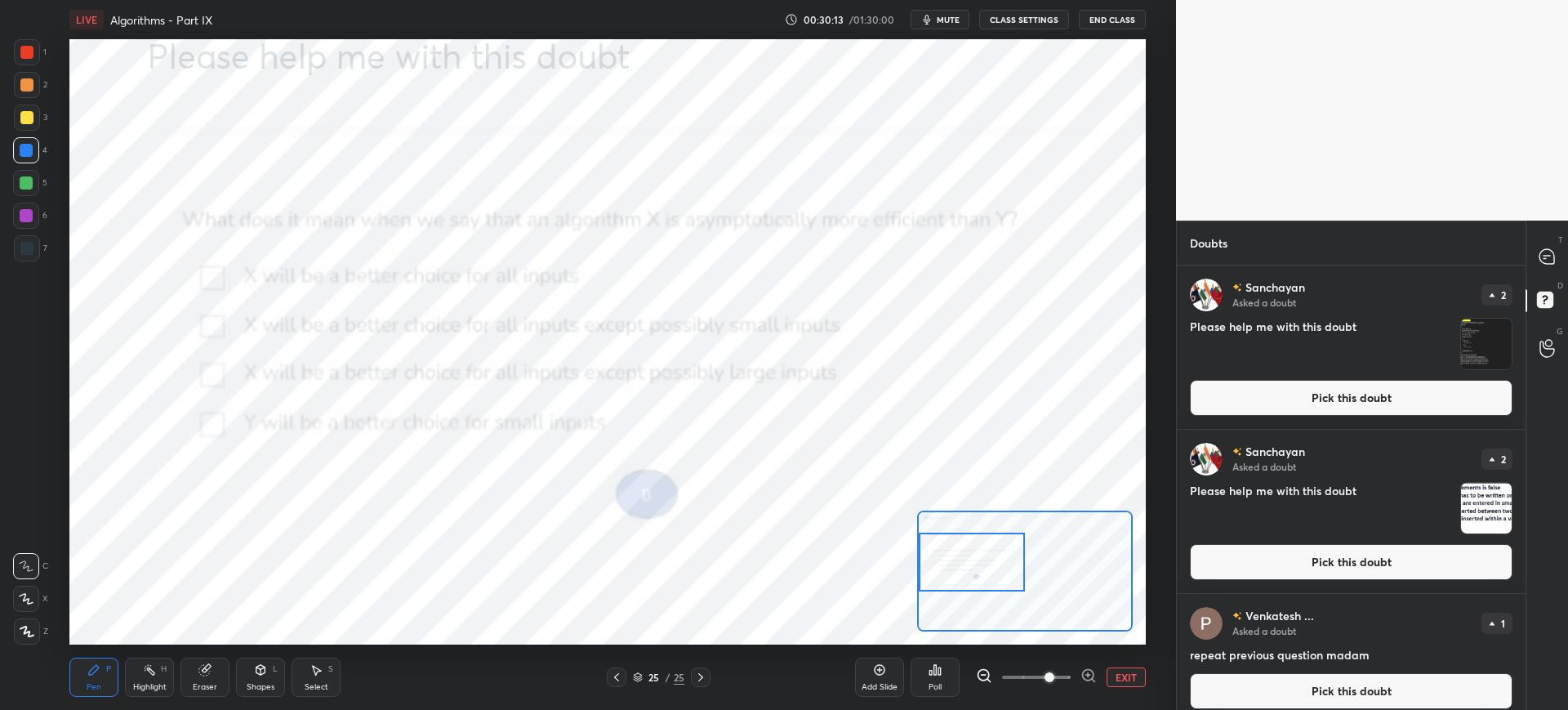
click at [332, 672] on div "S" at bounding box center [330, 669] width 5 height 8
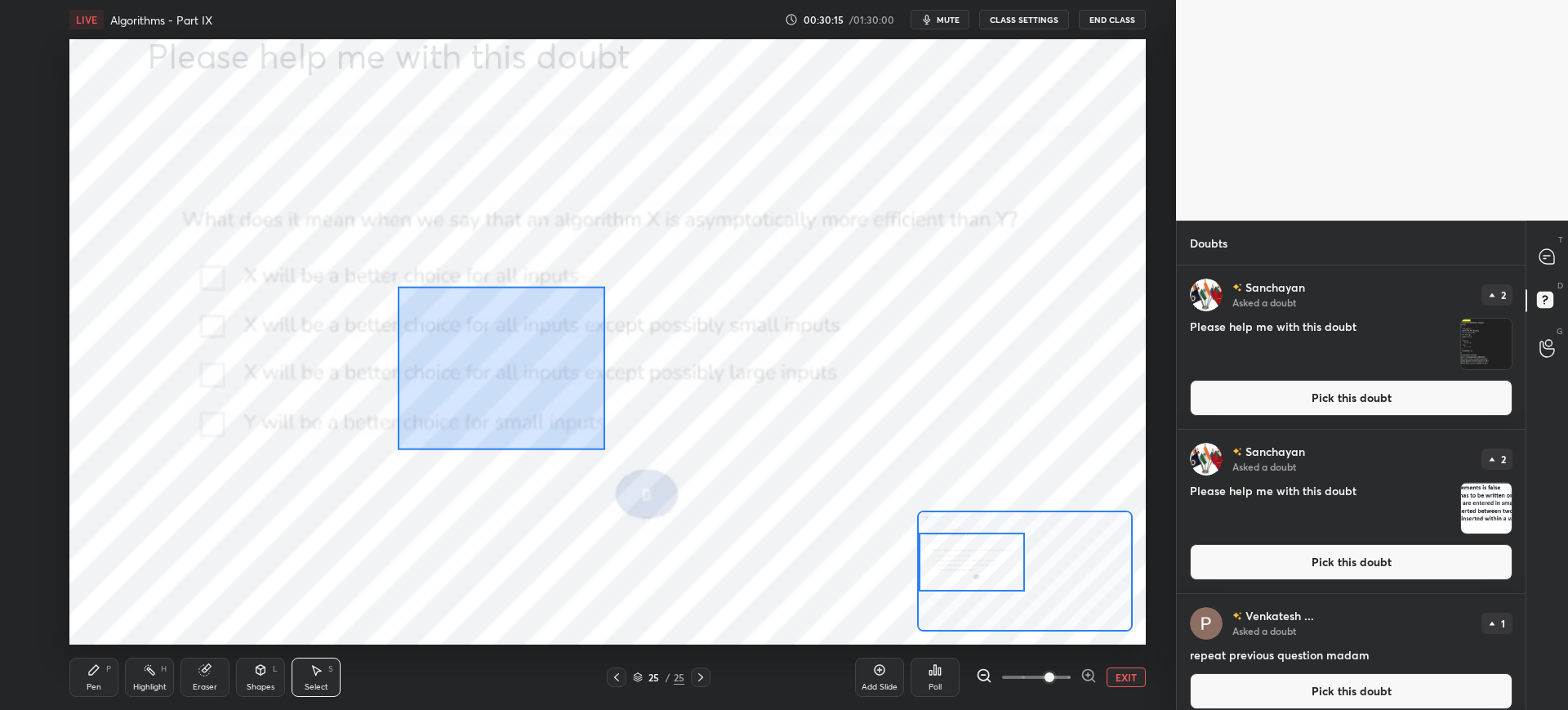
drag, startPoint x: 398, startPoint y: 285, endPoint x: 615, endPoint y: 444, distance: 269.0
click at [604, 449] on div "0 ° Undo Copy Duplicate Duplicate to new slide Delete" at bounding box center [1145, 434] width 2151 height 1211
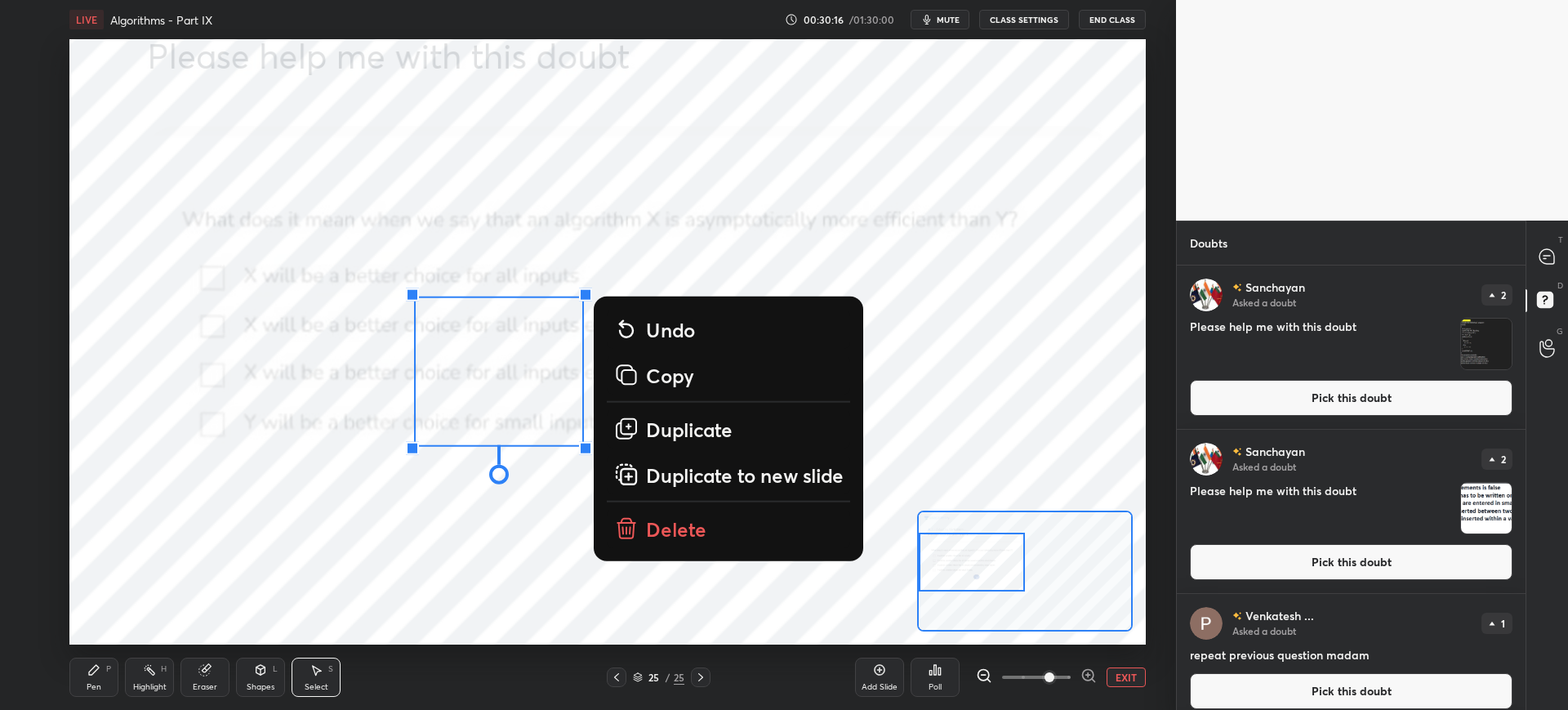
click at [690, 522] on p "Delete" at bounding box center [676, 528] width 60 height 27
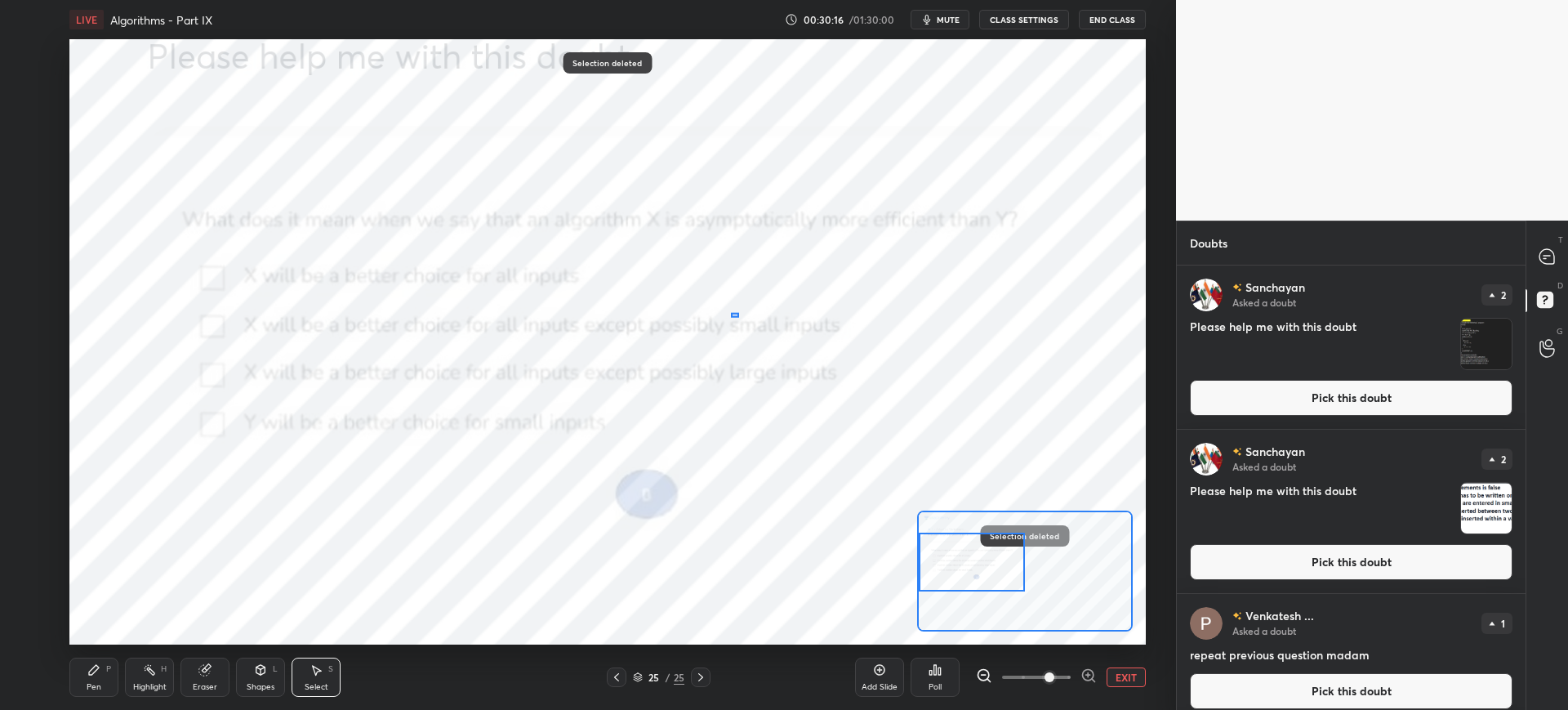
drag, startPoint x: 739, startPoint y: 315, endPoint x: 831, endPoint y: 396, distance: 122.6
click at [836, 390] on div "0 ° Undo Copy Duplicate Duplicate to new slide Delete" at bounding box center [1145, 434] width 2151 height 1211
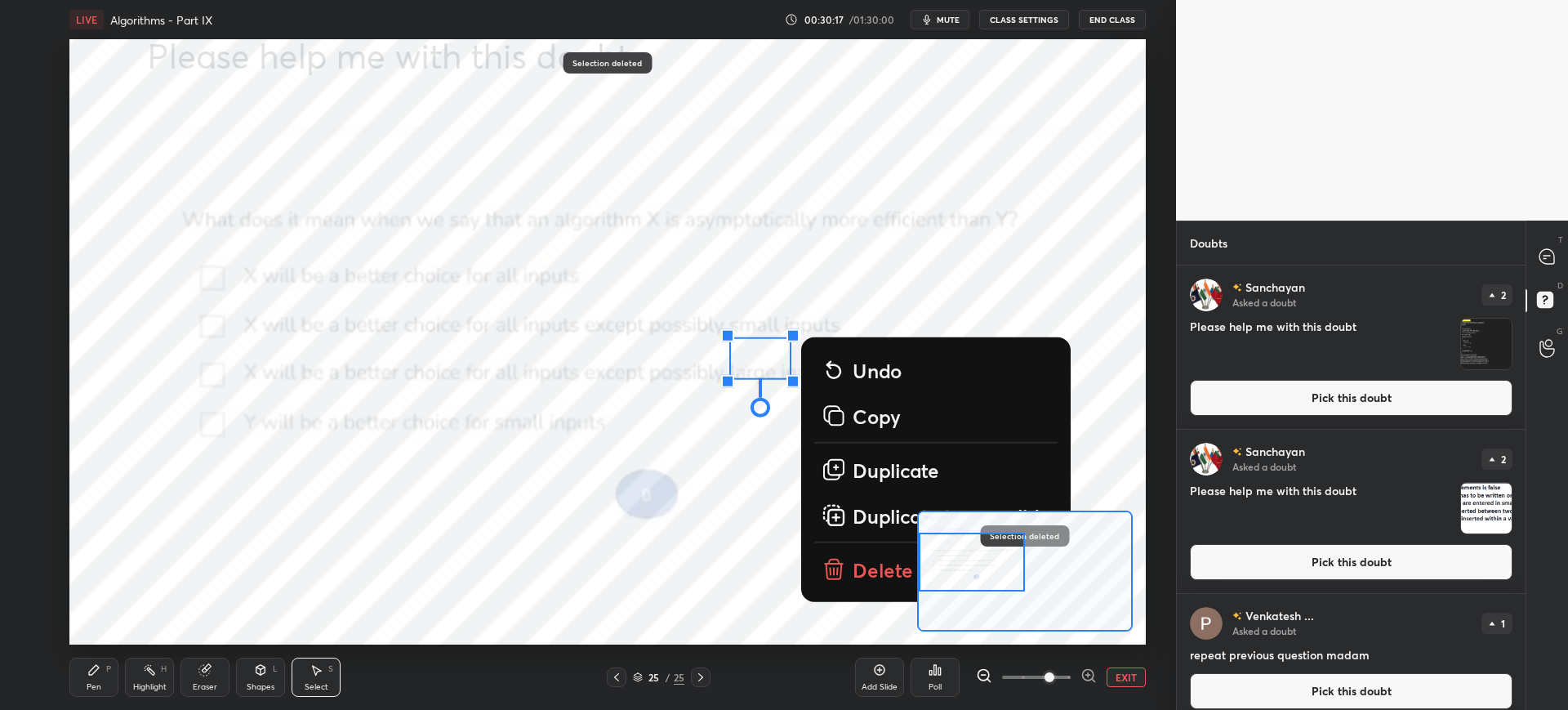
click at [837, 564] on icon at bounding box center [834, 568] width 27 height 27
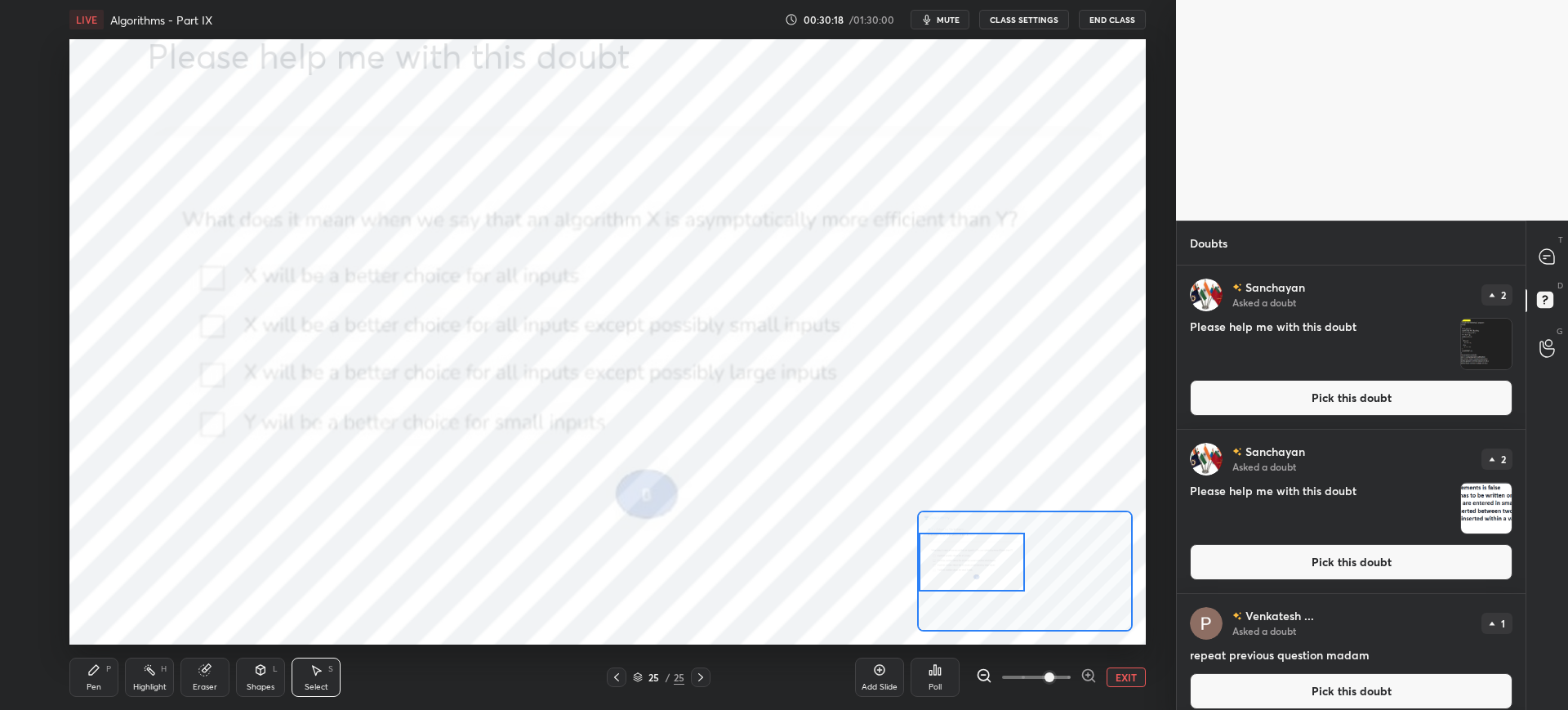
click at [99, 674] on icon at bounding box center [93, 670] width 13 height 13
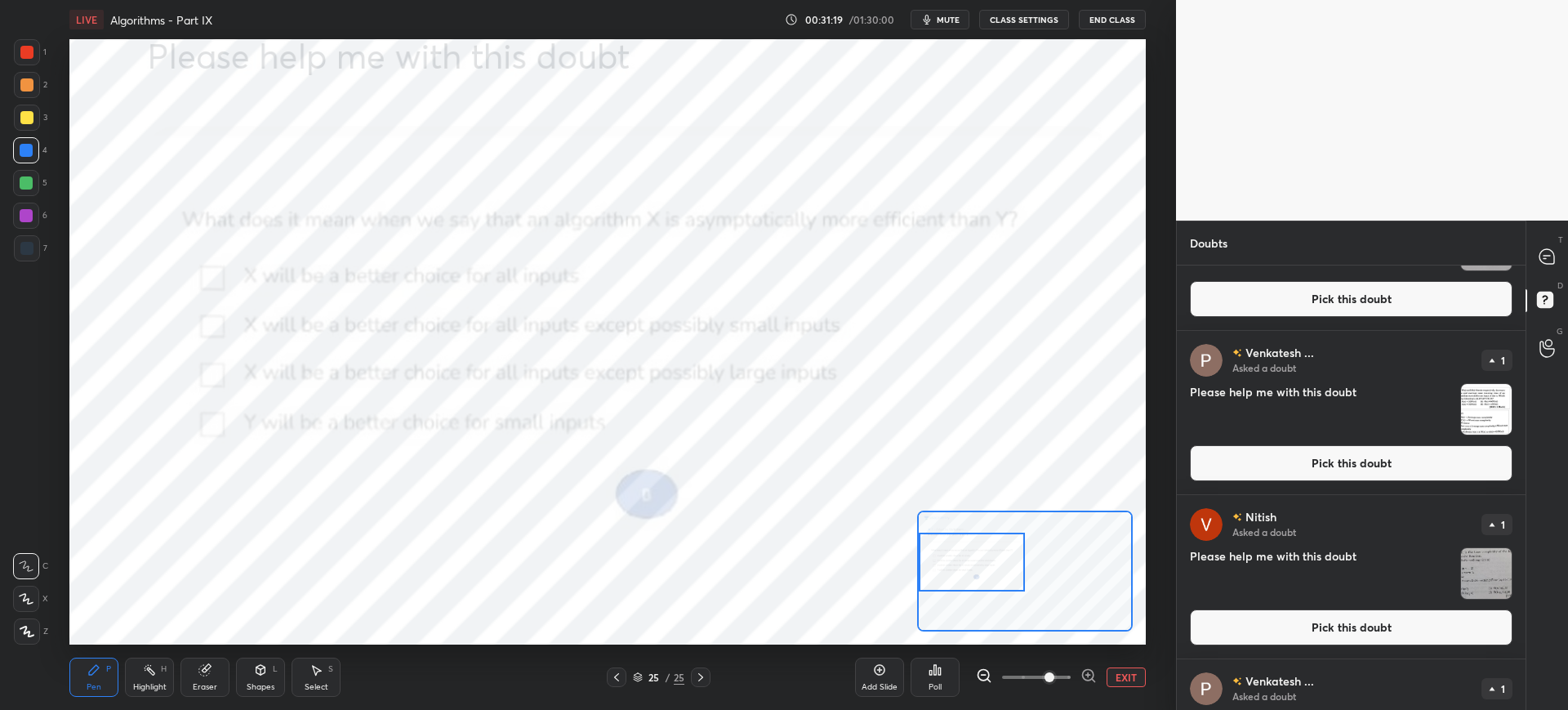
scroll to position [3297, 0]
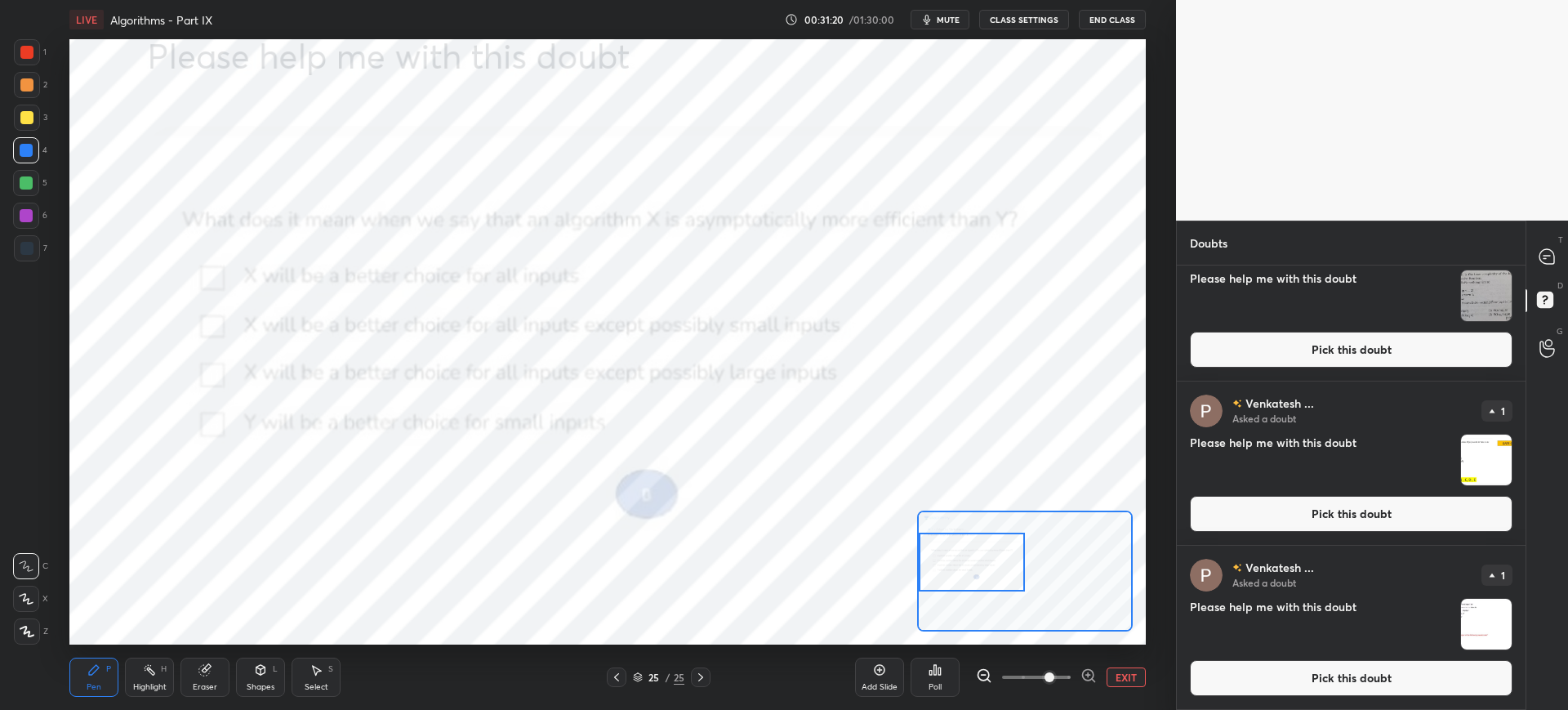
click at [1222, 675] on button "Pick this doubt" at bounding box center [1351, 678] width 322 height 36
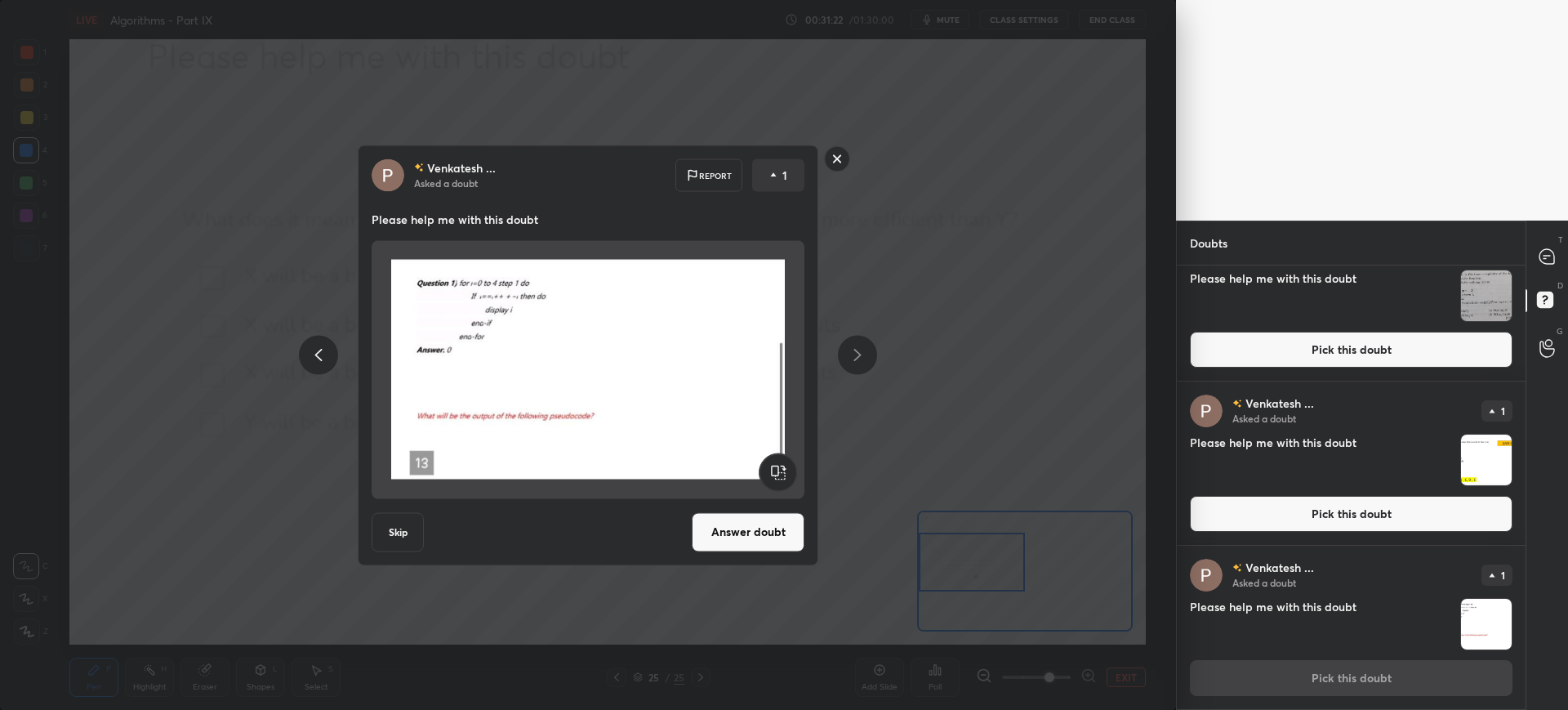
click at [769, 543] on button "Answer doubt" at bounding box center [748, 532] width 113 height 39
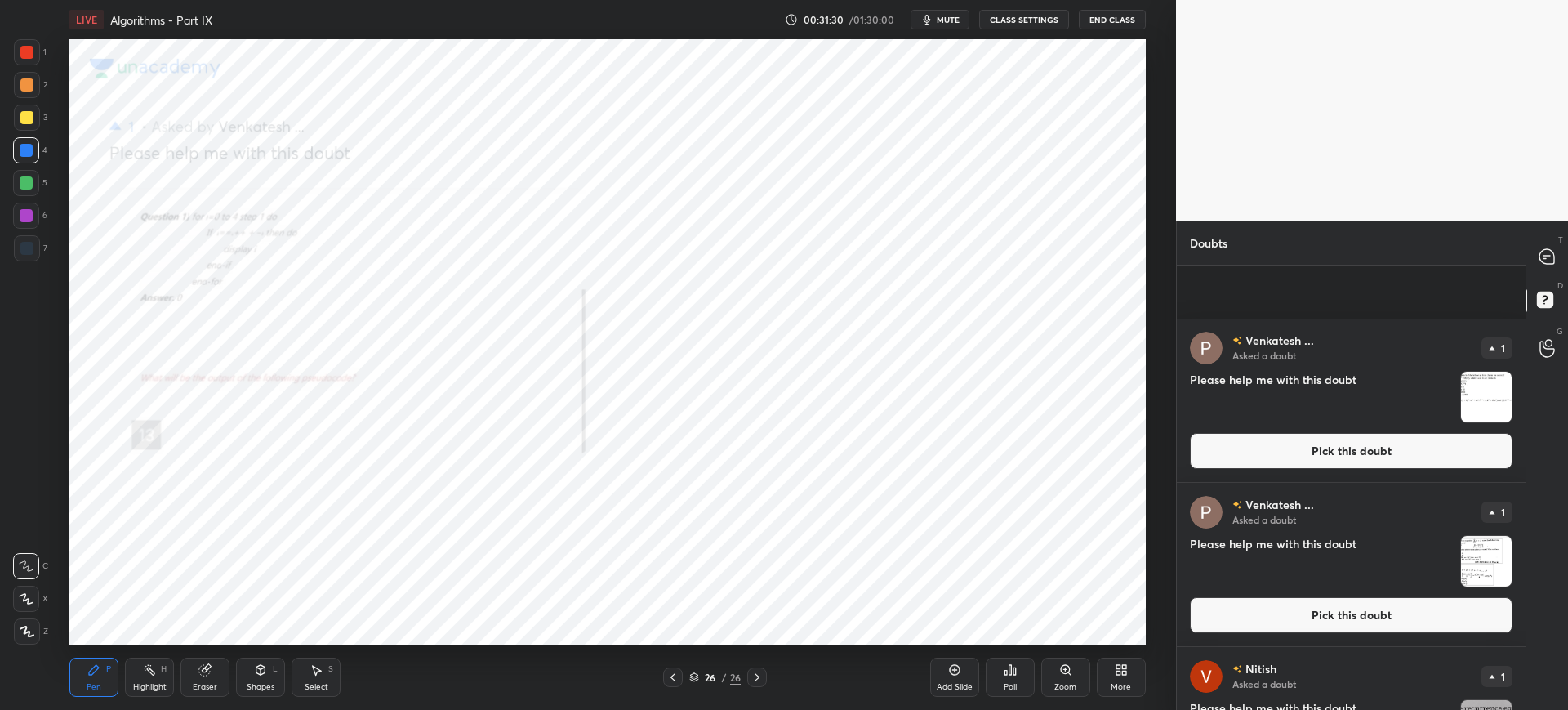
scroll to position [3133, 0]
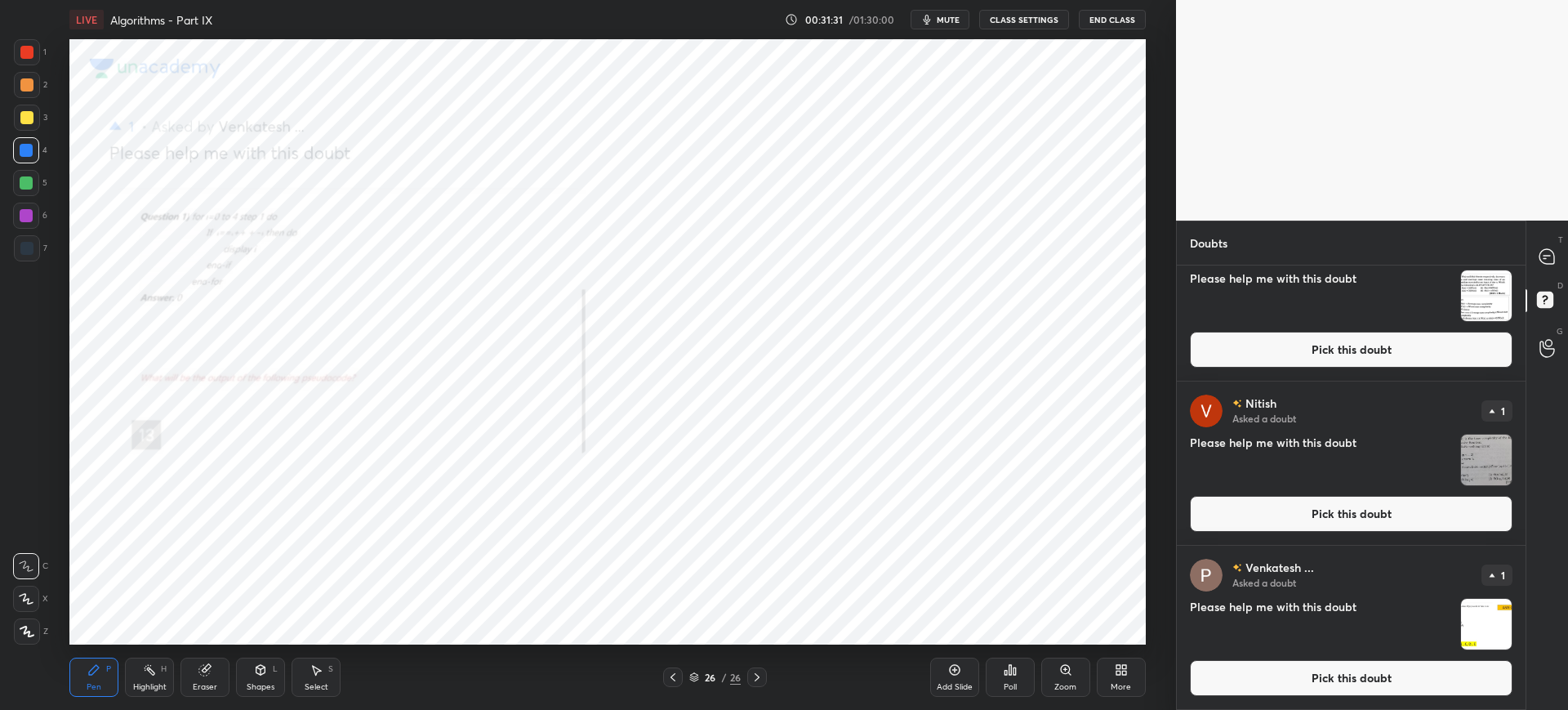
click at [1217, 680] on button "Pick this doubt" at bounding box center [1351, 678] width 322 height 36
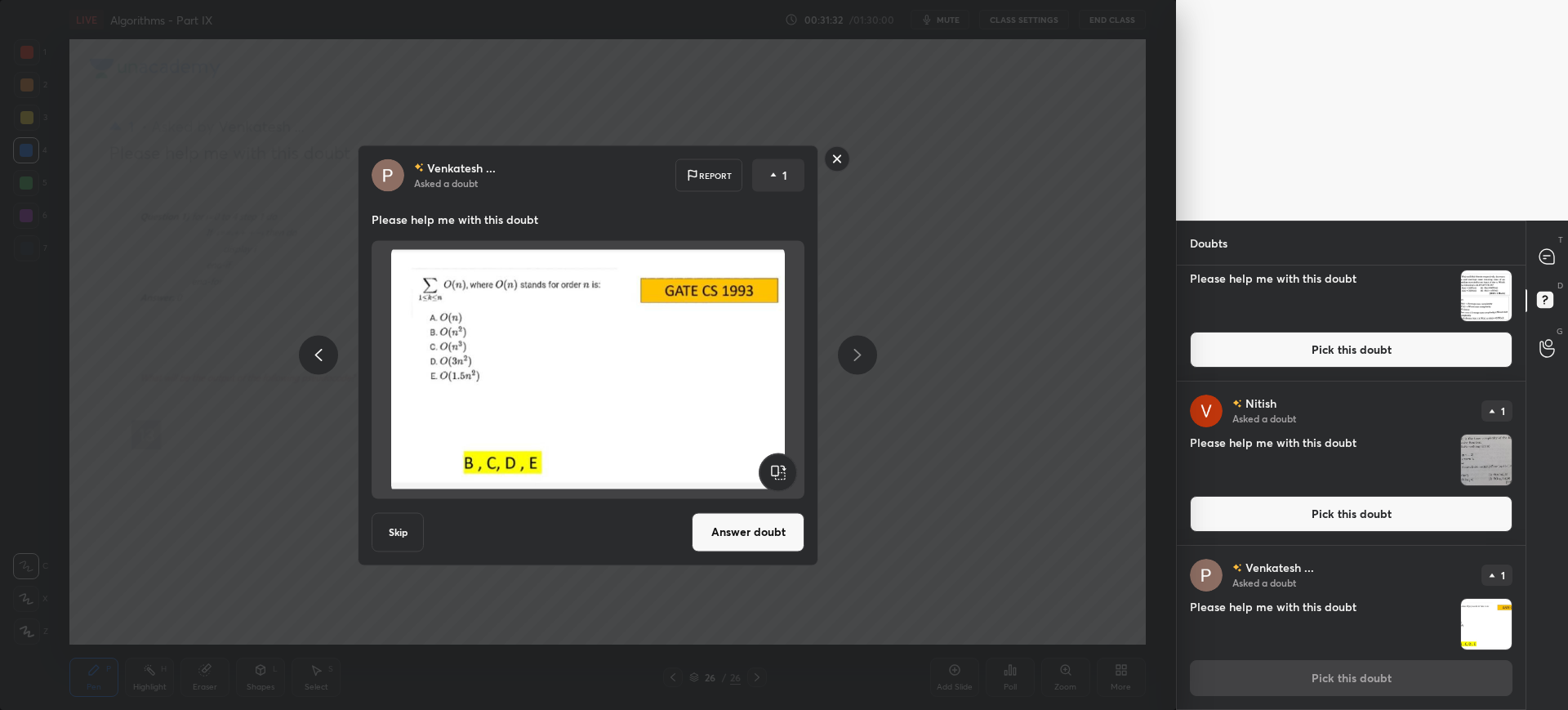
click at [685, 516] on div "Skip Answer doubt" at bounding box center [588, 532] width 433 height 39
click at [726, 524] on button "Answer doubt" at bounding box center [748, 532] width 113 height 39
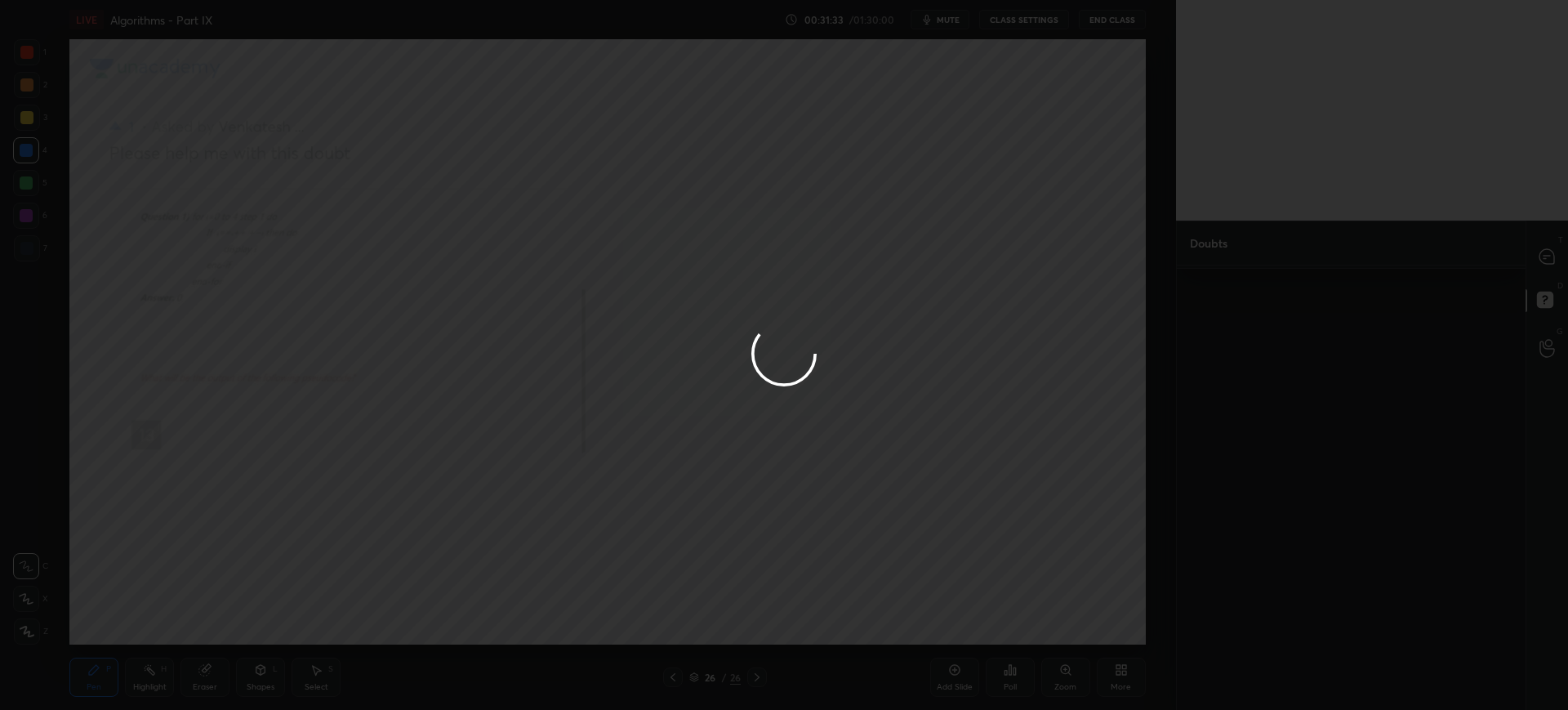
scroll to position [0, 0]
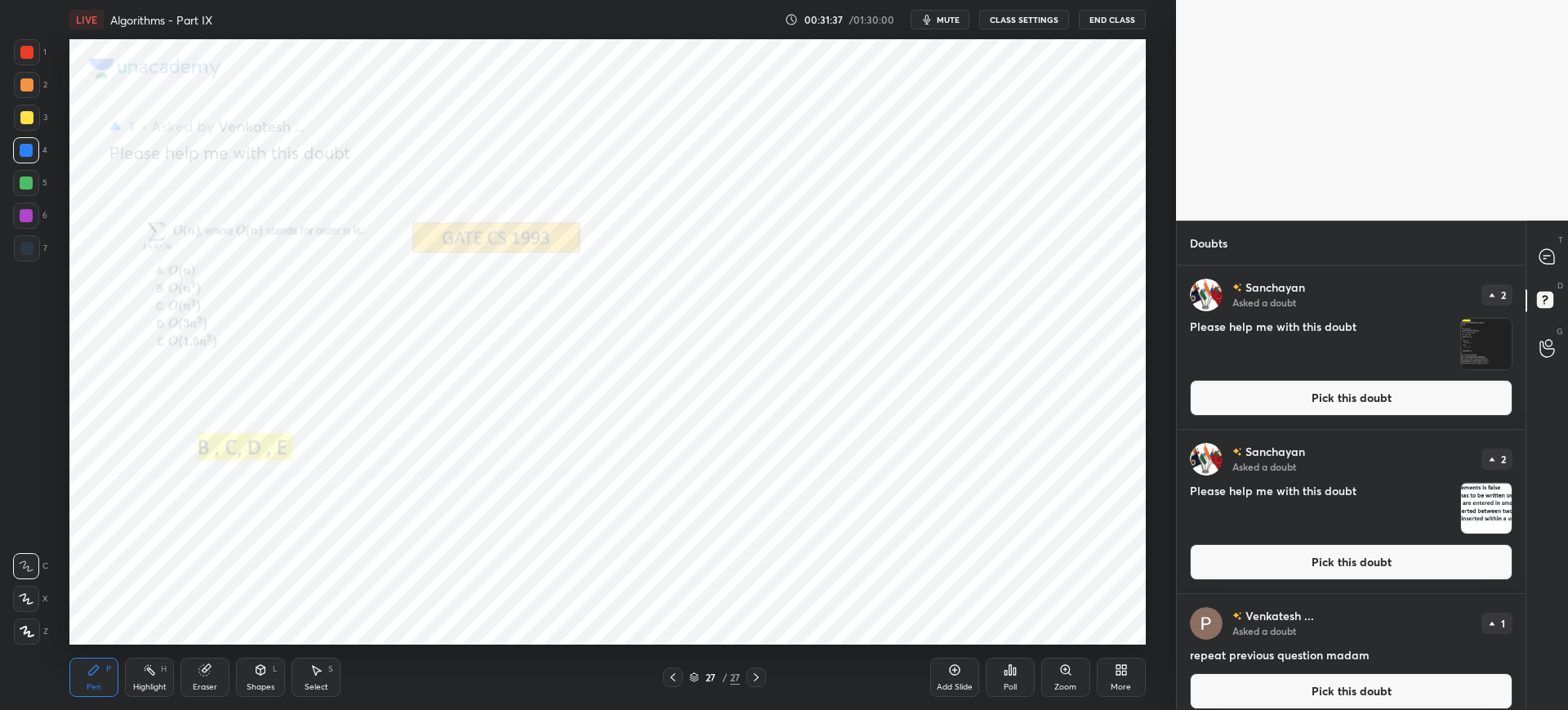
click at [1062, 669] on icon at bounding box center [1065, 669] width 9 height 9
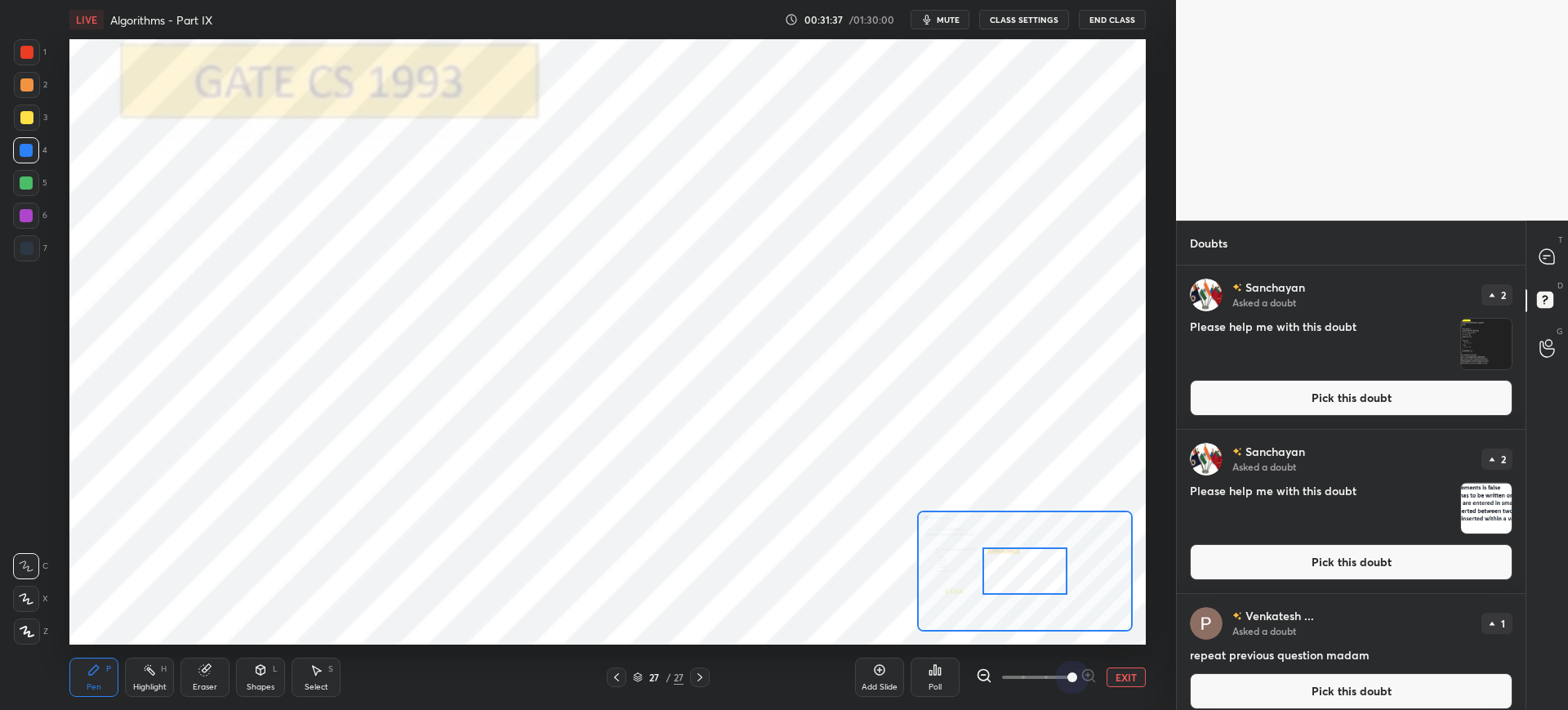
click at [1063, 673] on span at bounding box center [1036, 677] width 69 height 25
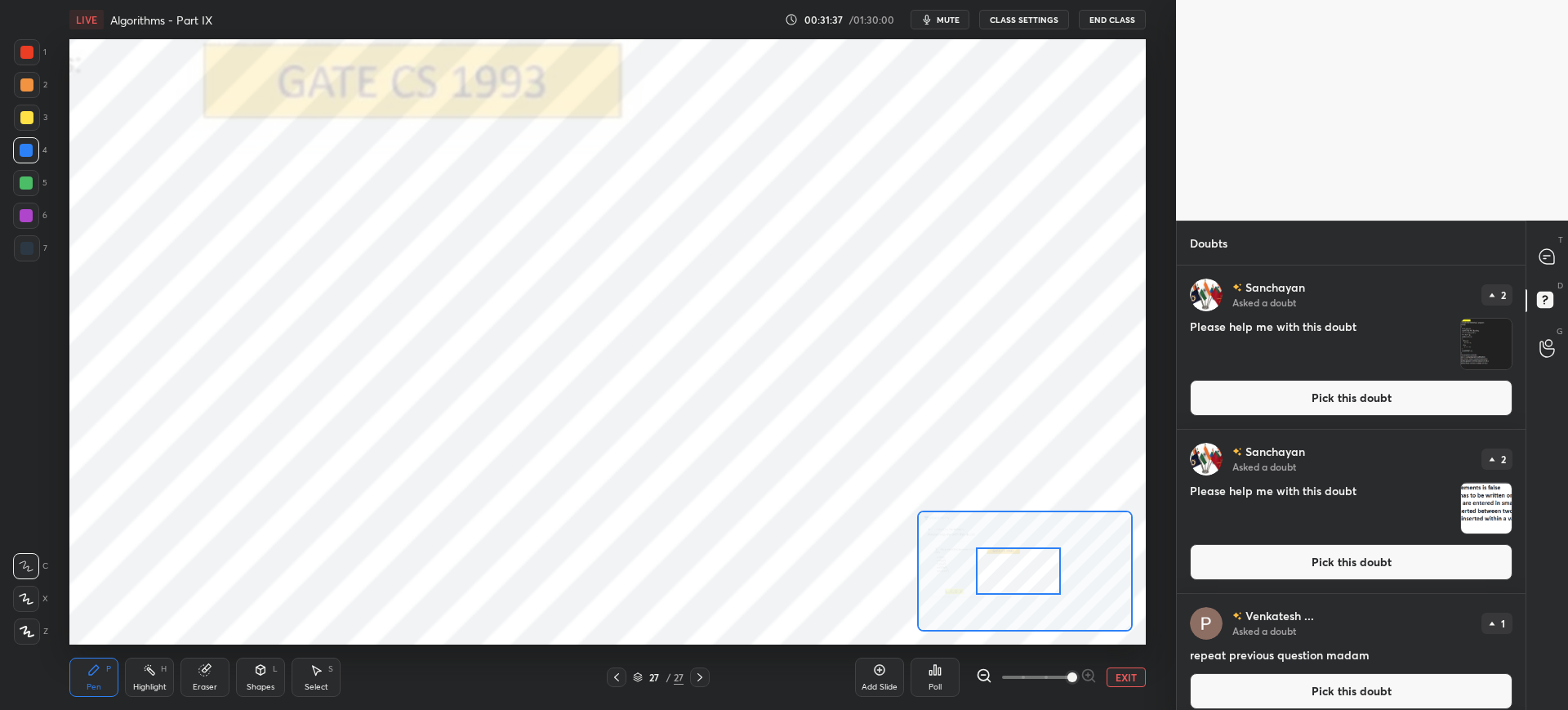
drag, startPoint x: 1031, startPoint y: 582, endPoint x: 995, endPoint y: 580, distance: 36.1
click at [991, 580] on div at bounding box center [1018, 571] width 85 height 47
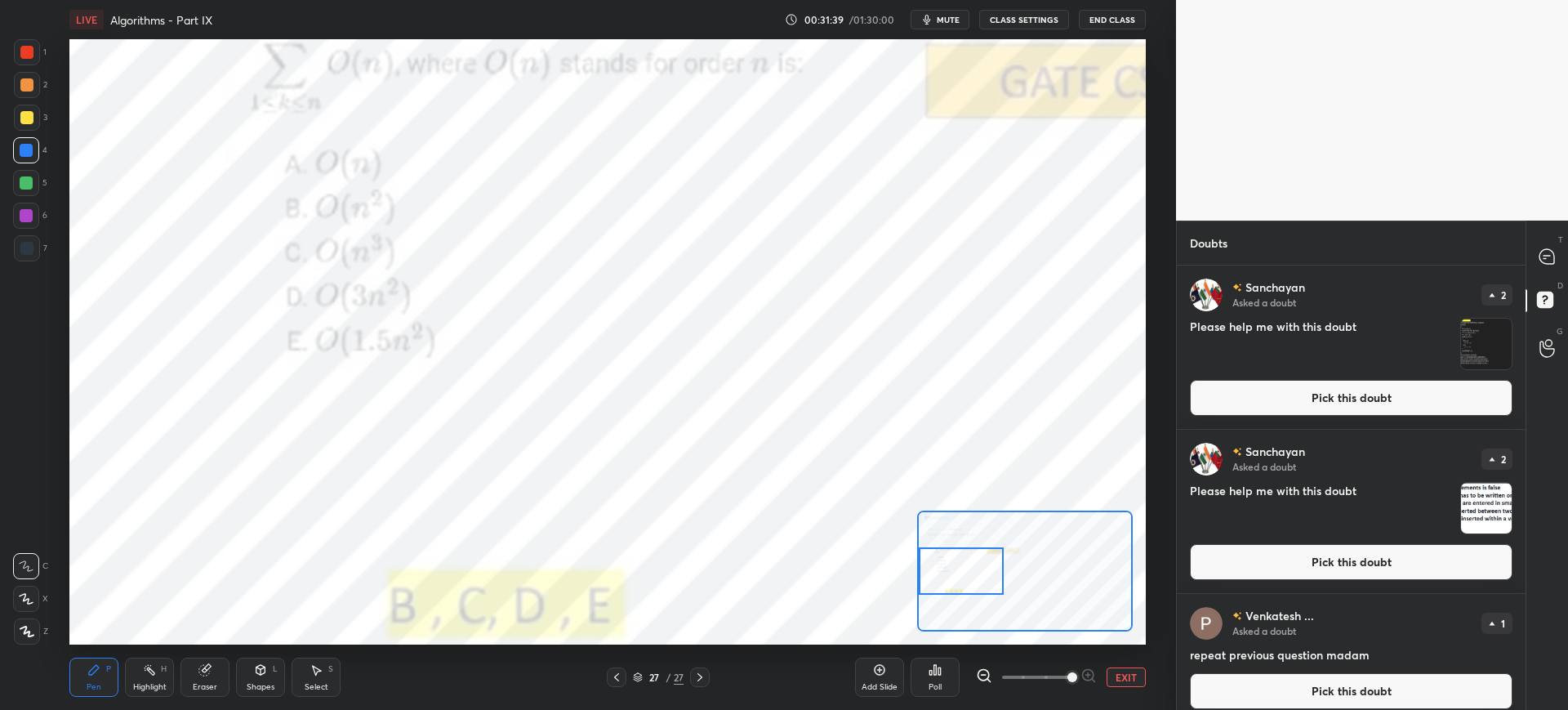
drag, startPoint x: 996, startPoint y: 579, endPoint x: 960, endPoint y: 582, distance: 36.1
click at [960, 582] on div at bounding box center [961, 571] width 85 height 47
click at [1558, 254] on div at bounding box center [1547, 257] width 32 height 30
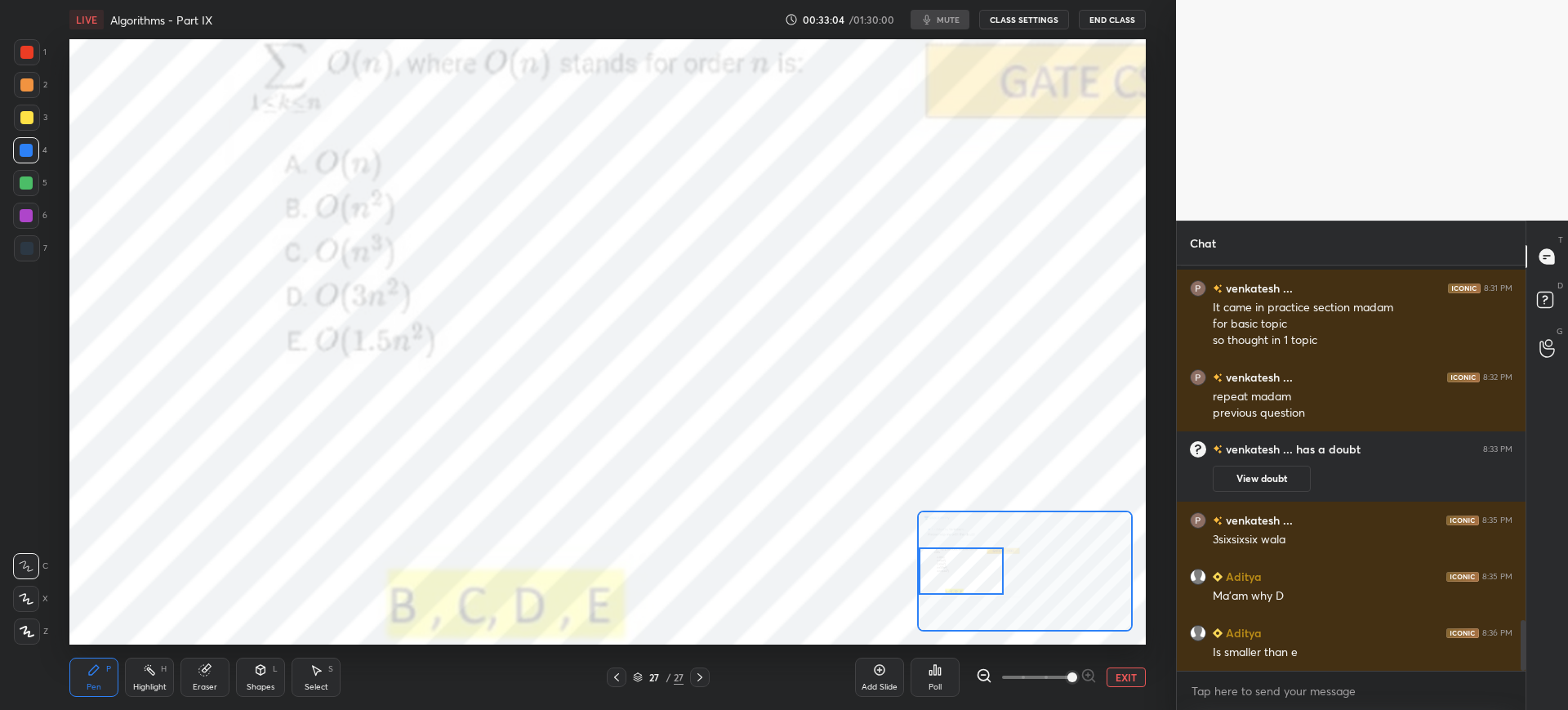
scroll to position [2857, 0]
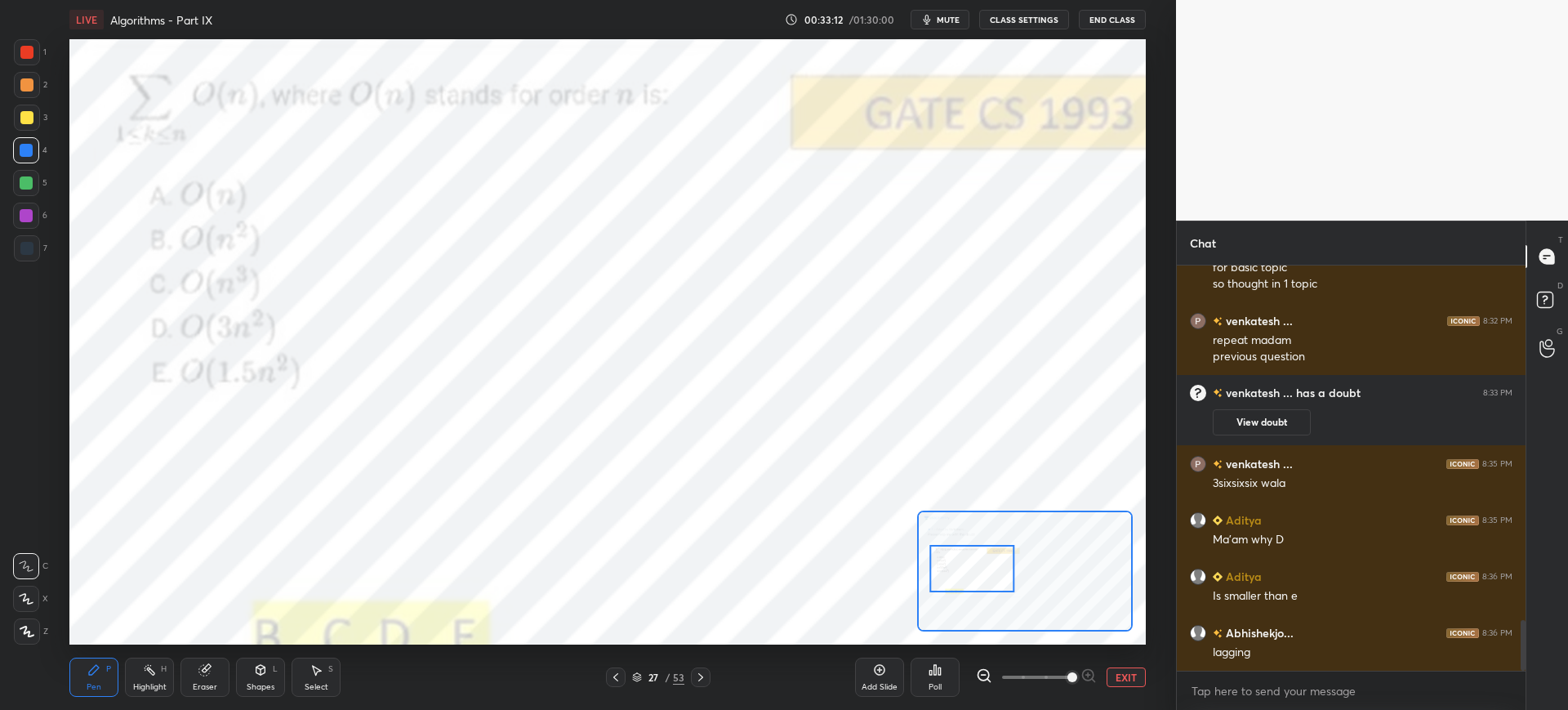
drag, startPoint x: 953, startPoint y: 578, endPoint x: 961, endPoint y: 576, distance: 8.2
click at [961, 576] on div at bounding box center [971, 568] width 85 height 47
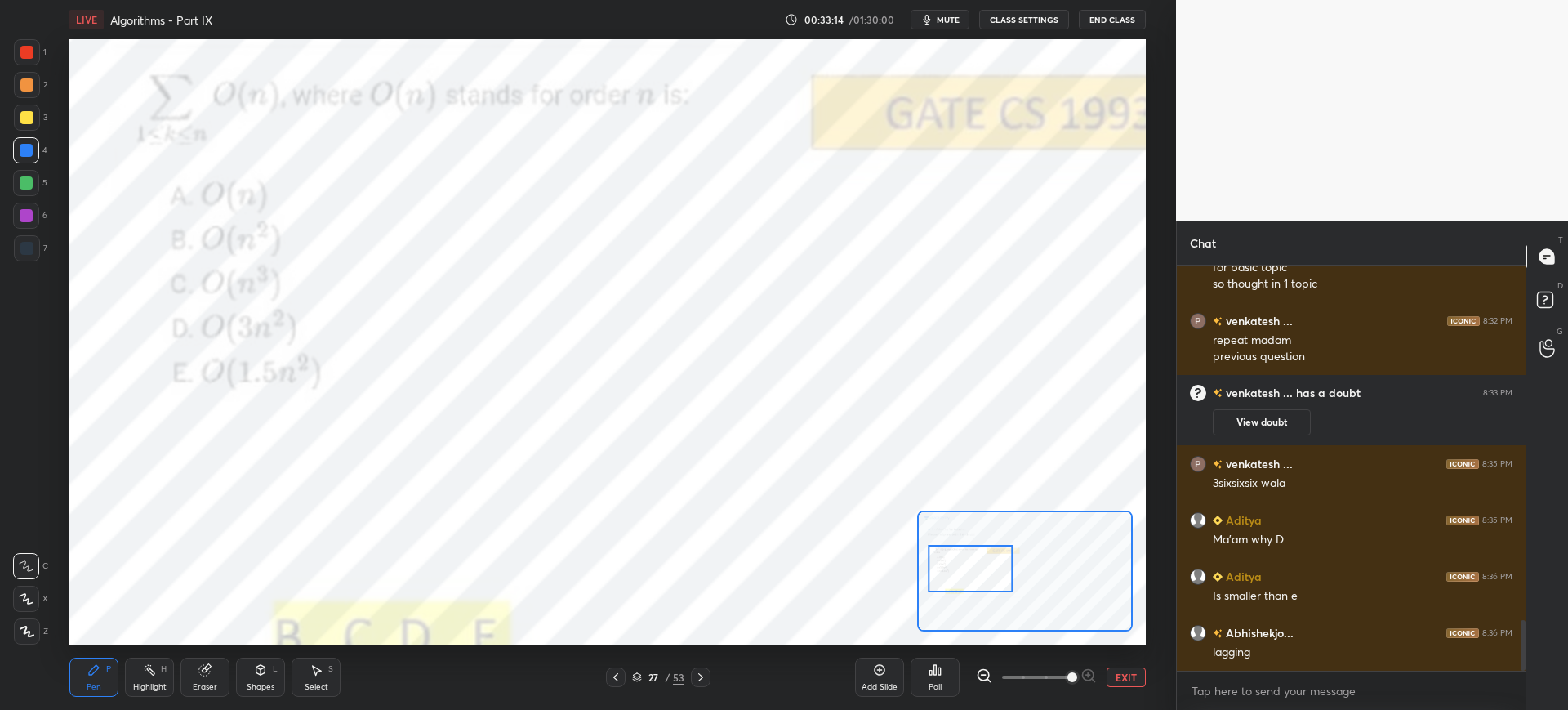
scroll to position [2913, 0]
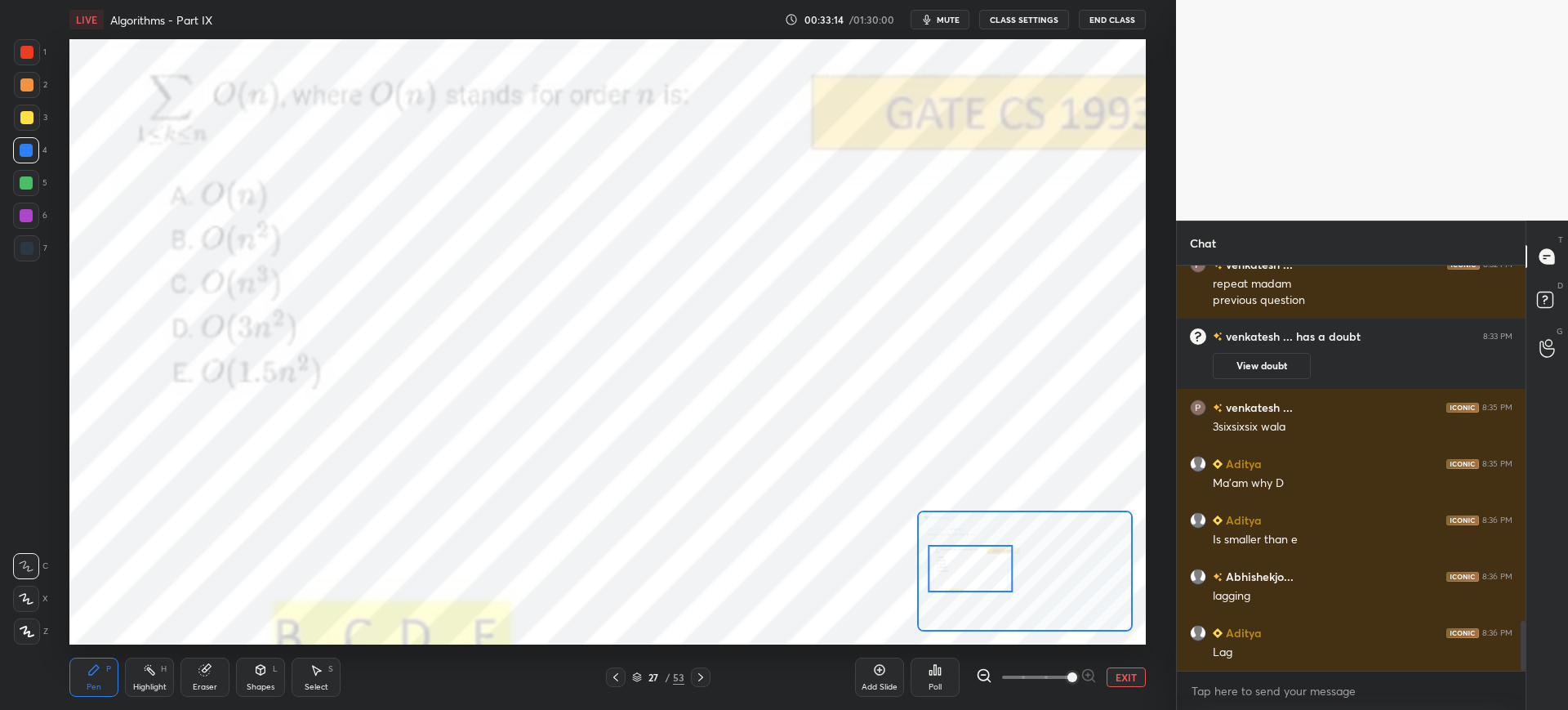
click at [953, 26] on button "mute" at bounding box center [940, 20] width 59 height 20
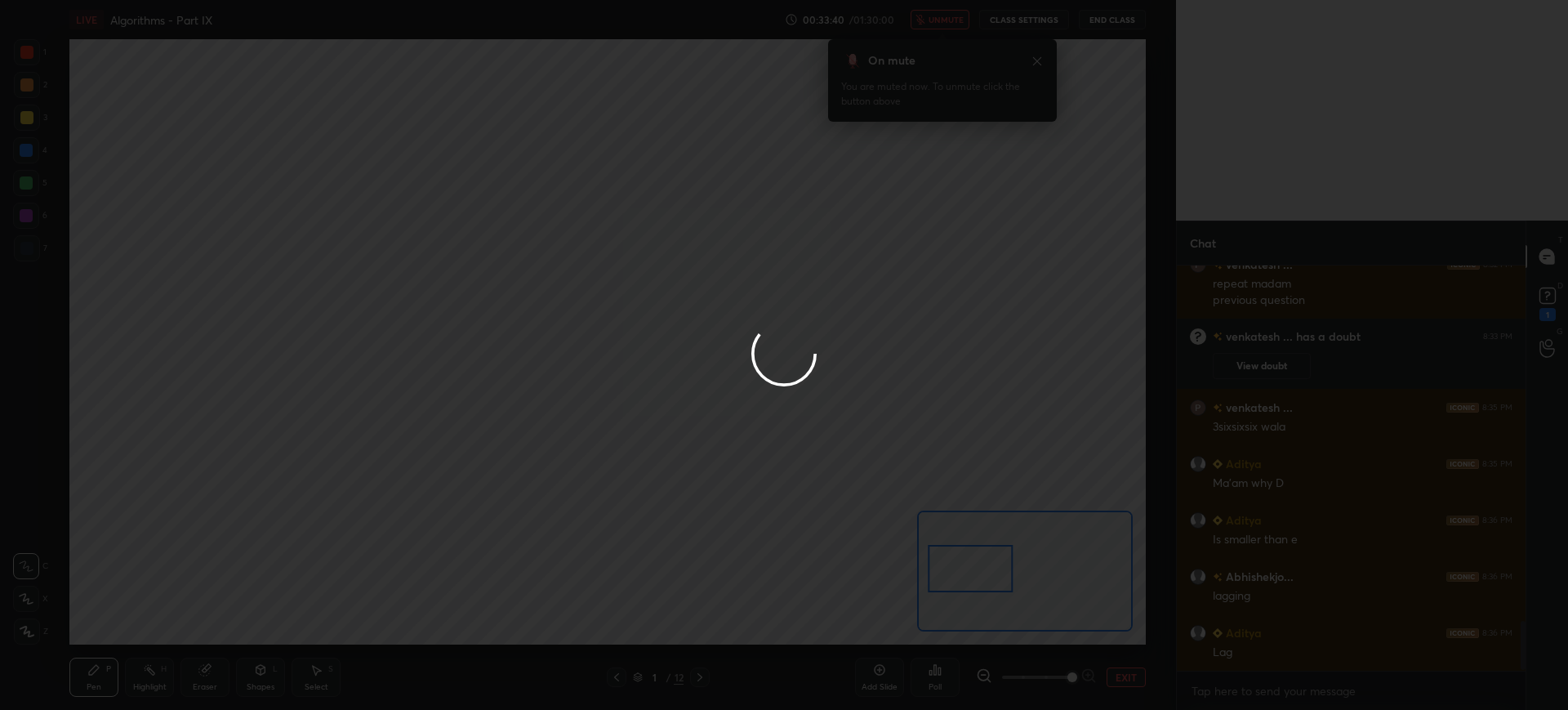
scroll to position [3040, 0]
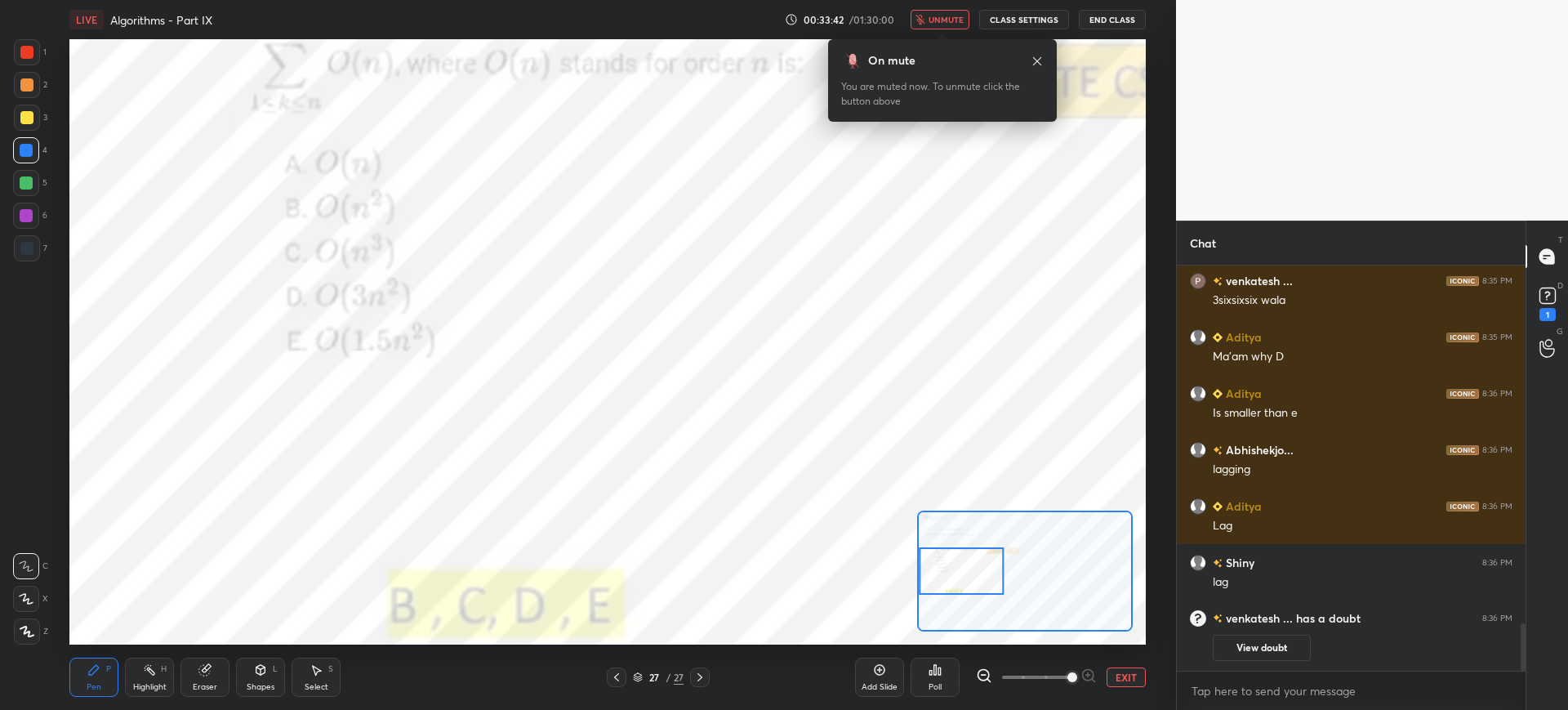
click at [943, 14] on span "unmute" at bounding box center [946, 20] width 35 height 12
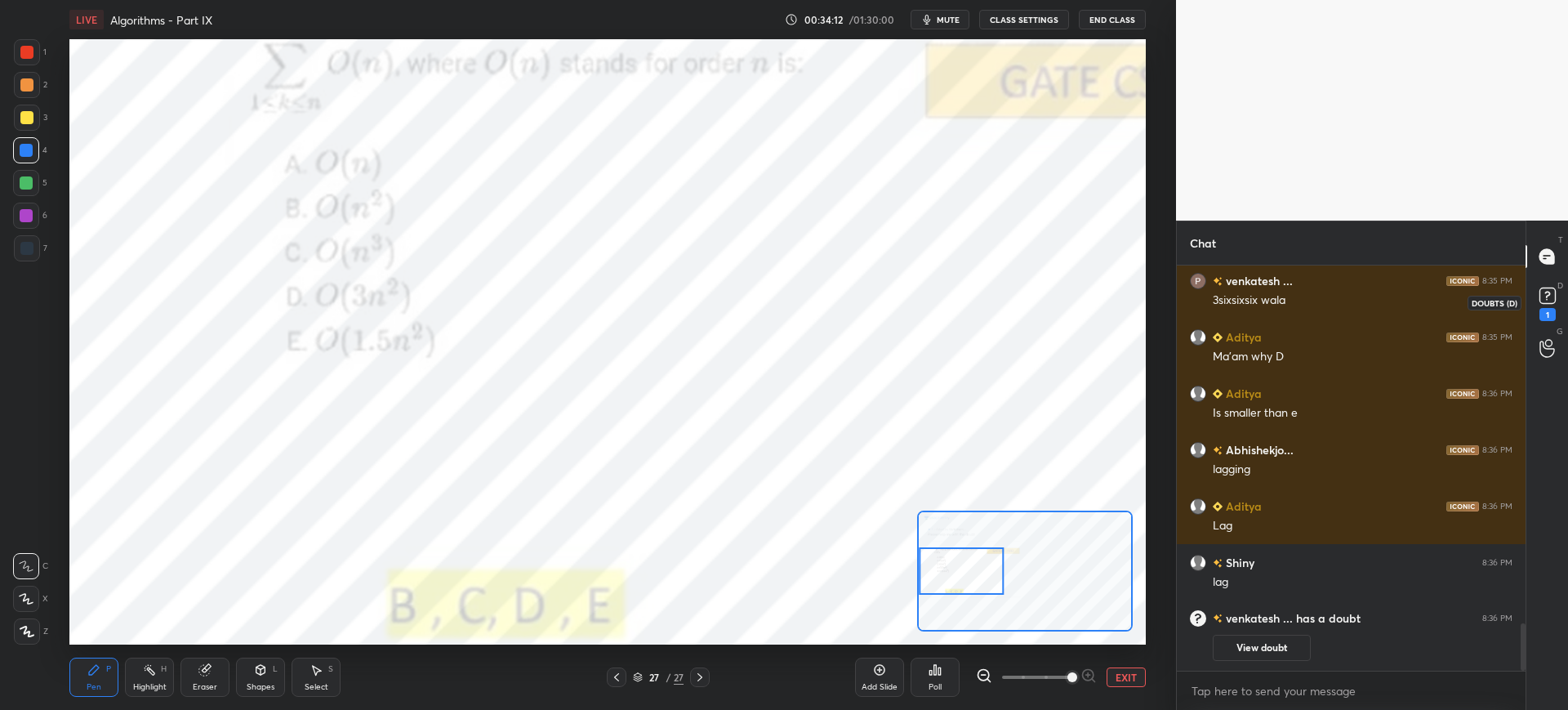
drag, startPoint x: 1542, startPoint y: 314, endPoint x: 1474, endPoint y: 342, distance: 73.5
click at [1540, 316] on div "1" at bounding box center [1547, 314] width 17 height 13
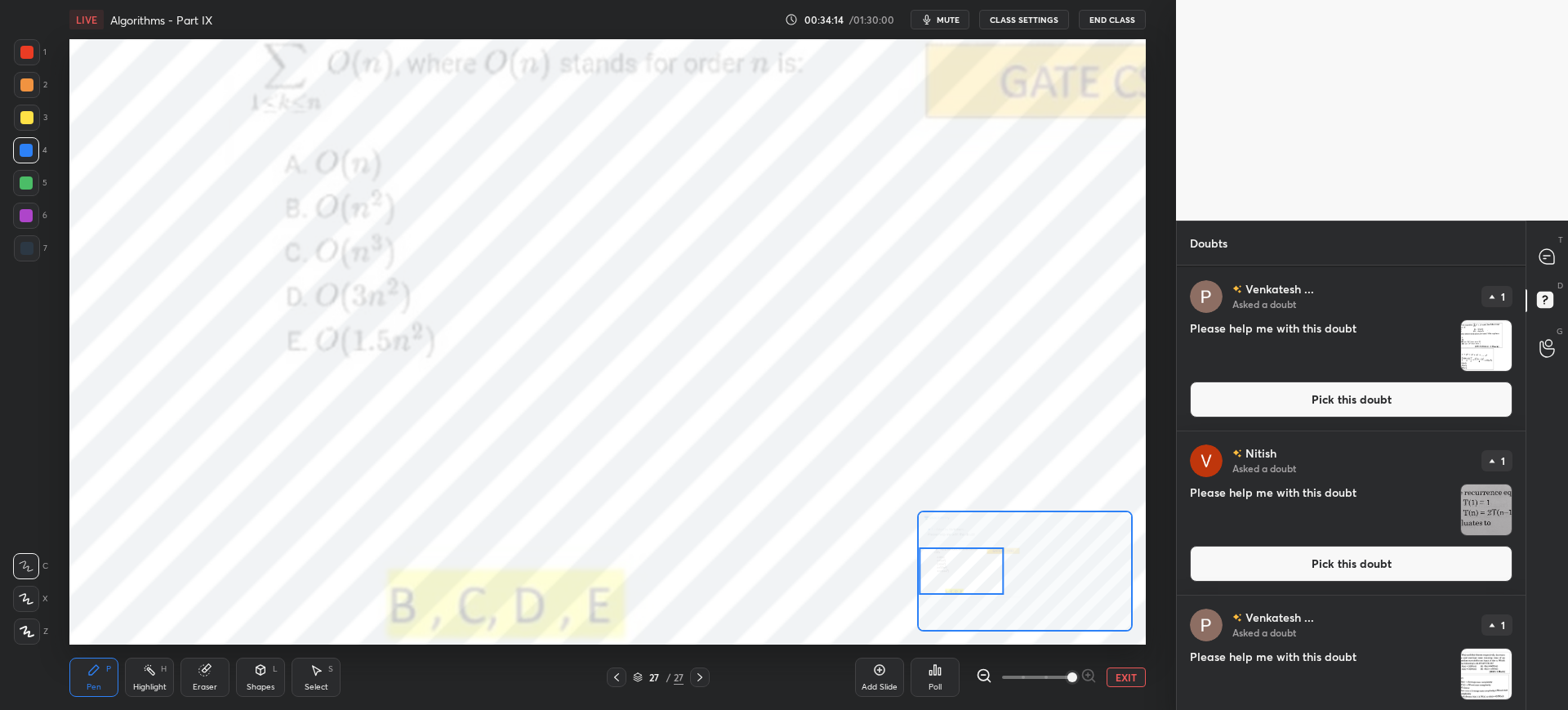
scroll to position [3098, 0]
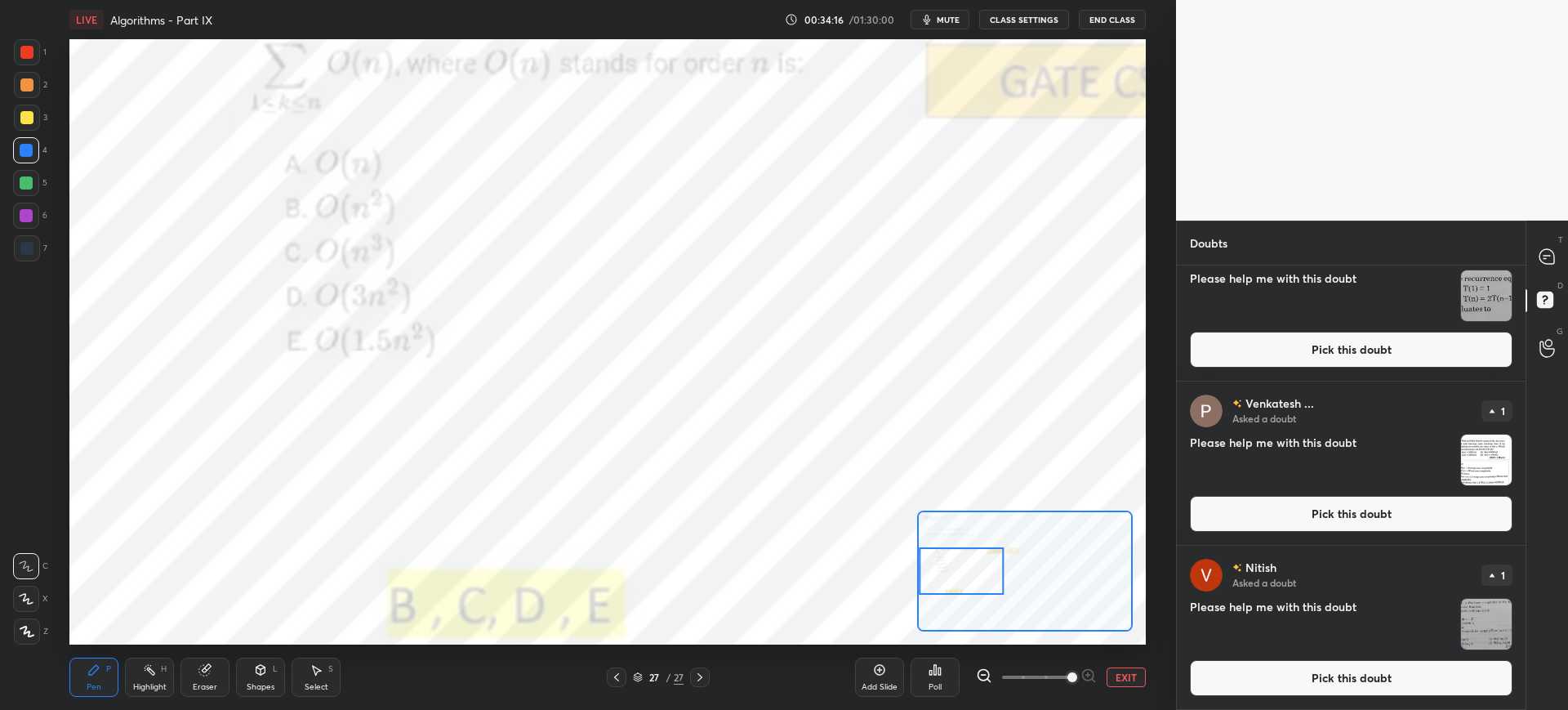
click at [1269, 687] on button "Pick this doubt" at bounding box center [1351, 678] width 322 height 36
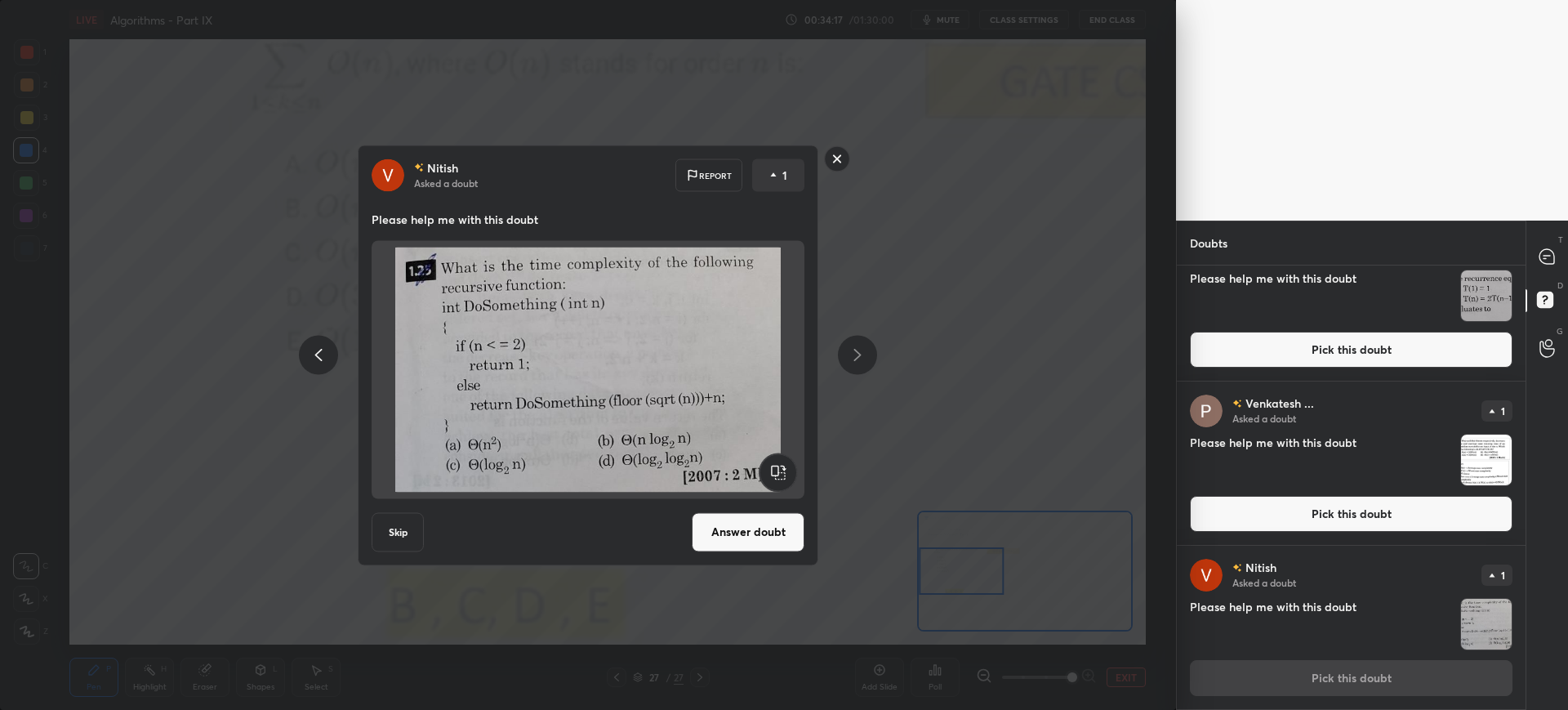
click at [729, 523] on button "Answer doubt" at bounding box center [748, 532] width 113 height 39
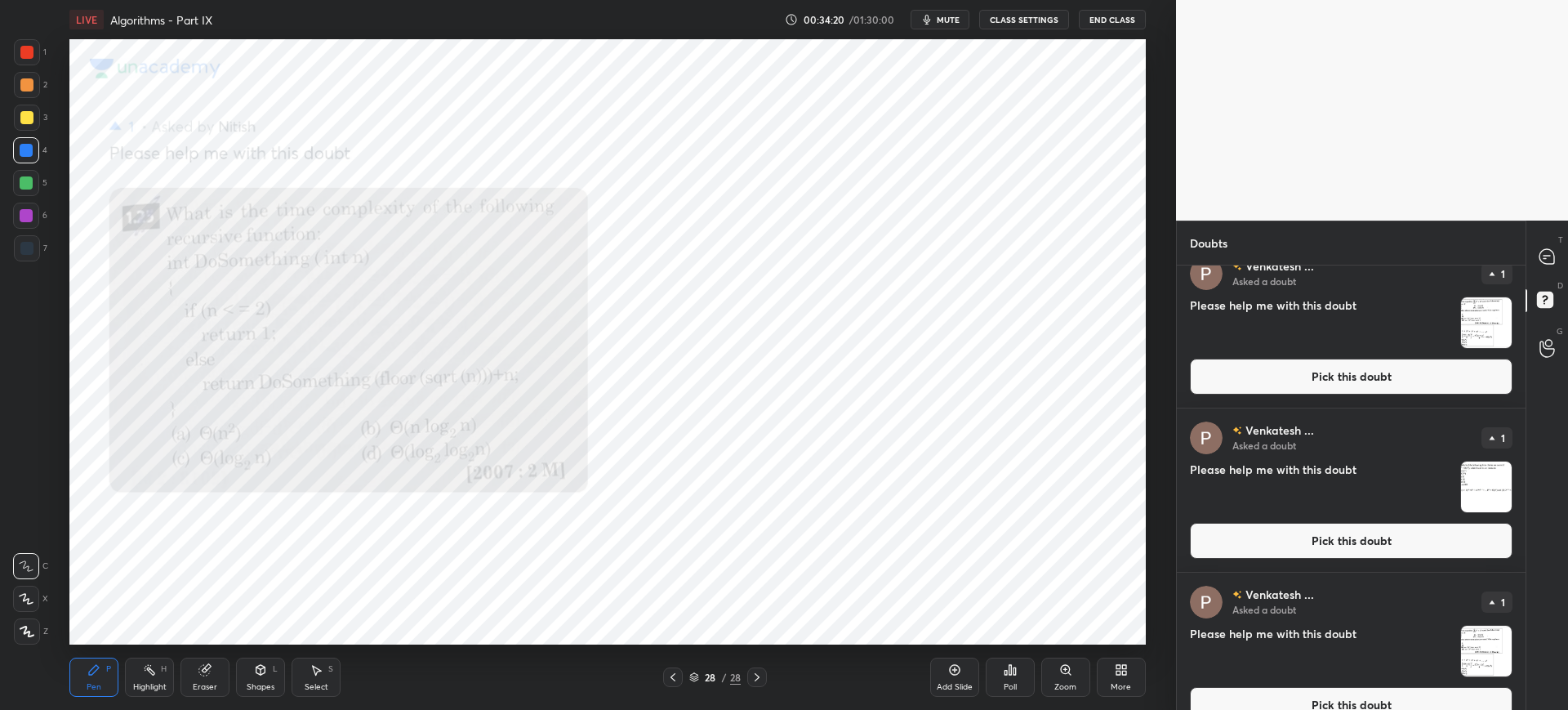
scroll to position [2933, 0]
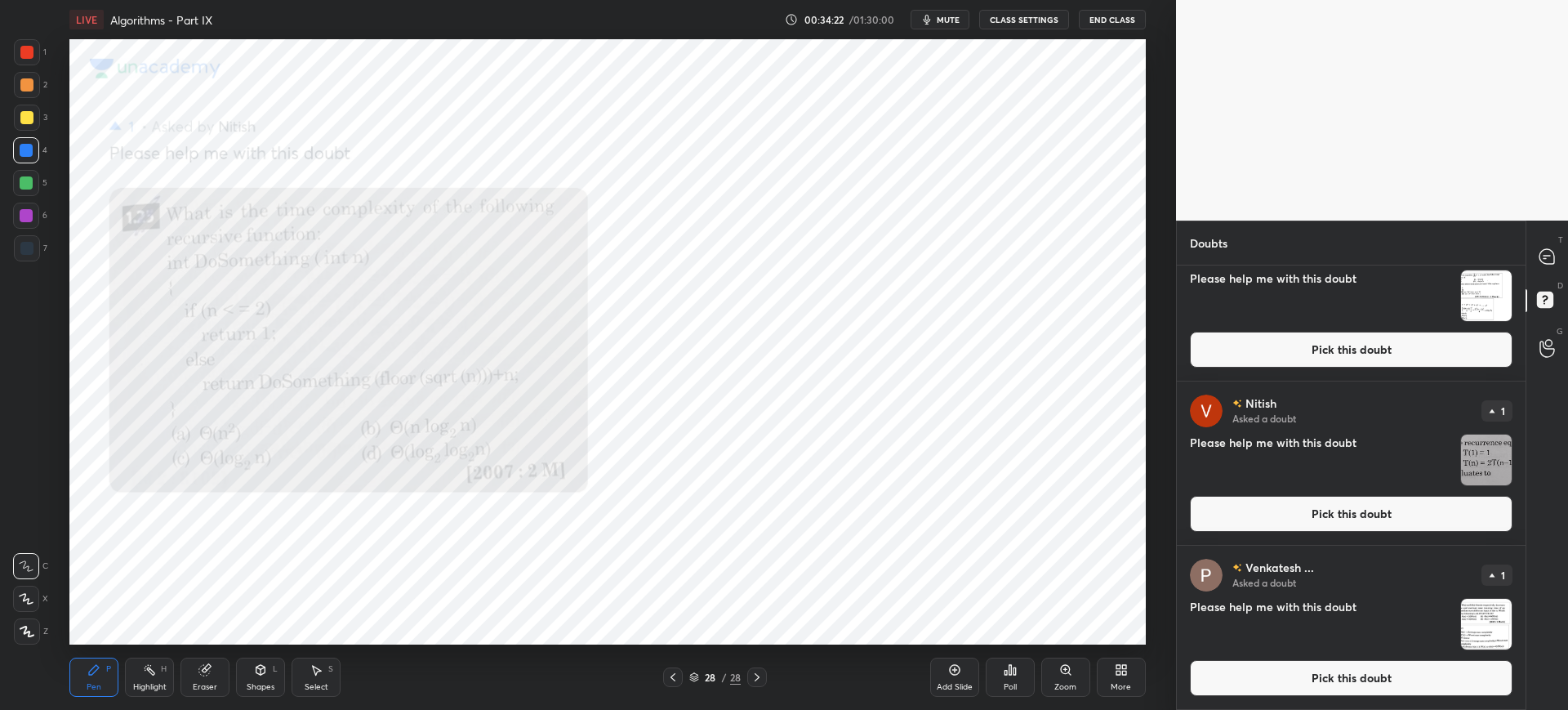
drag, startPoint x: 1283, startPoint y: 654, endPoint x: 1266, endPoint y: 668, distance: 22.0
click at [1266, 668] on div "Venkatesh ... Asked a doubt 1 Please help me with this doubt Pick this doubt" at bounding box center [1351, 627] width 349 height 163
click at [1266, 668] on button "Pick this doubt" at bounding box center [1351, 678] width 322 height 36
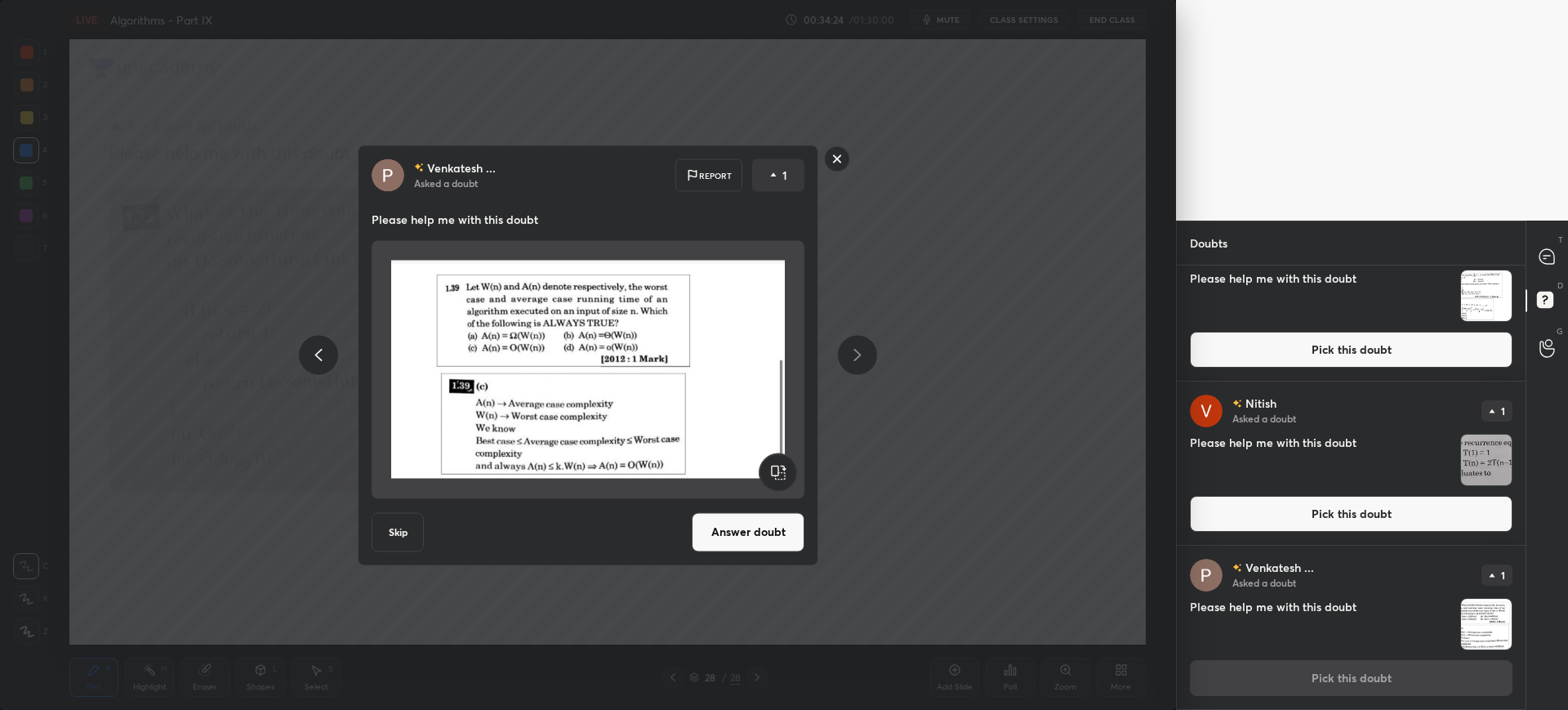
click at [767, 538] on button "Answer doubt" at bounding box center [748, 532] width 113 height 39
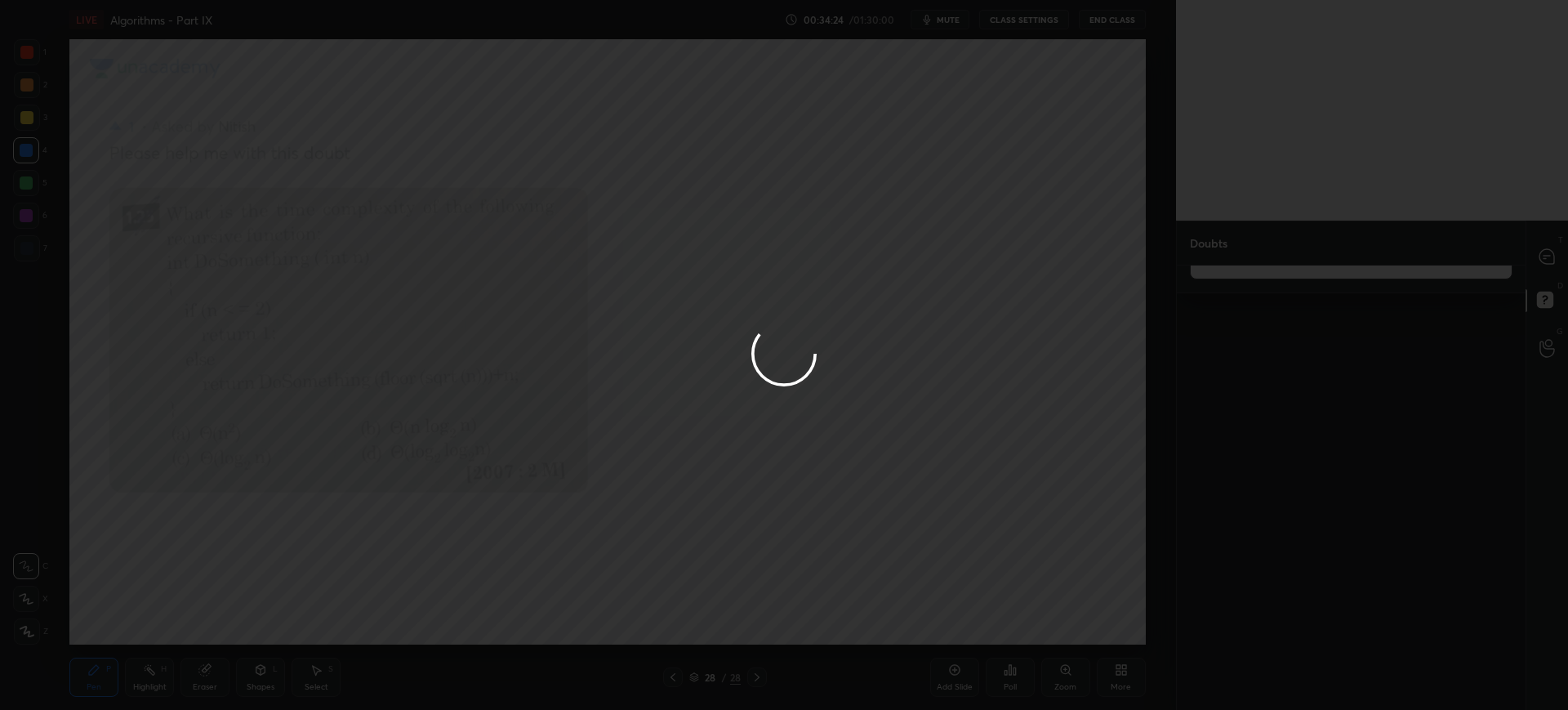
scroll to position [0, 0]
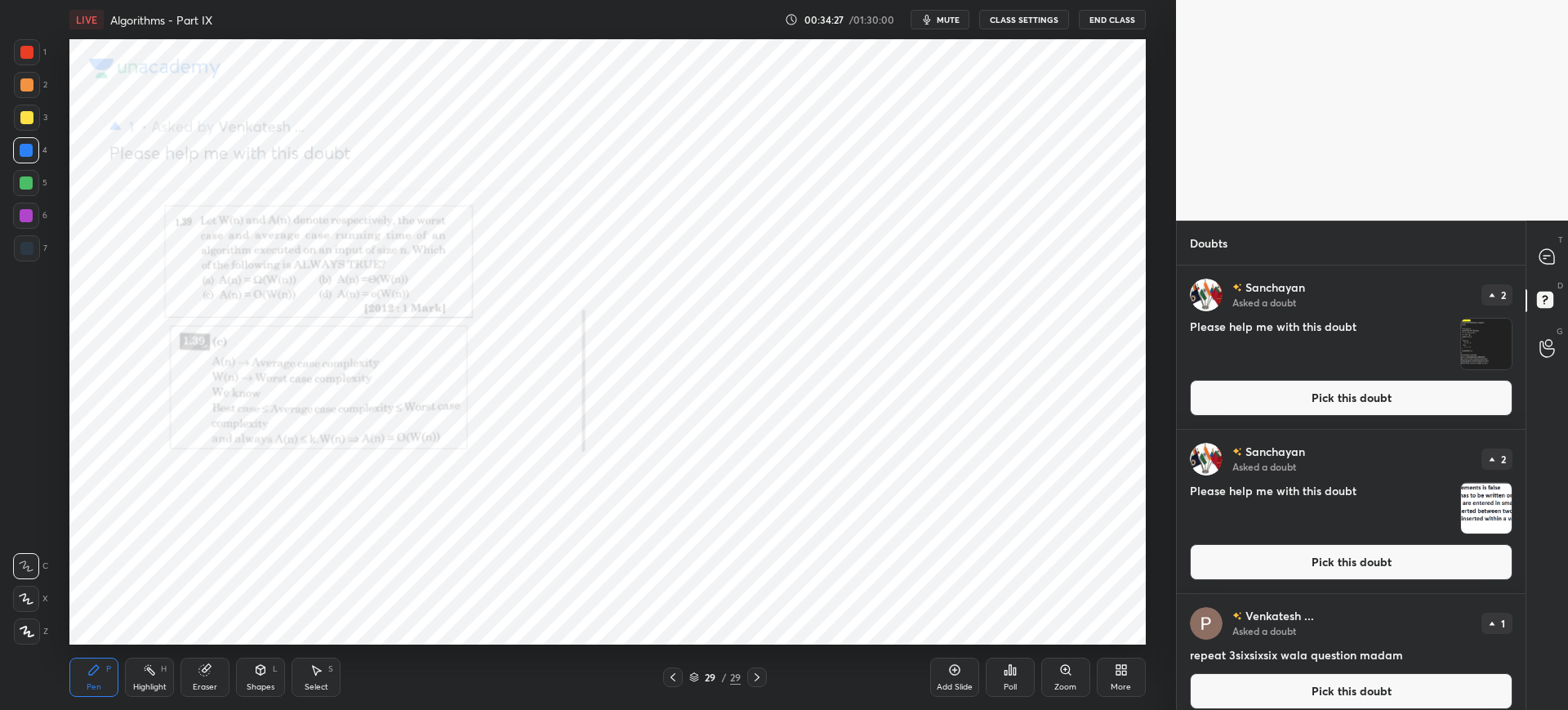
click at [1049, 660] on div "Zoom" at bounding box center [1066, 678] width 49 height 39
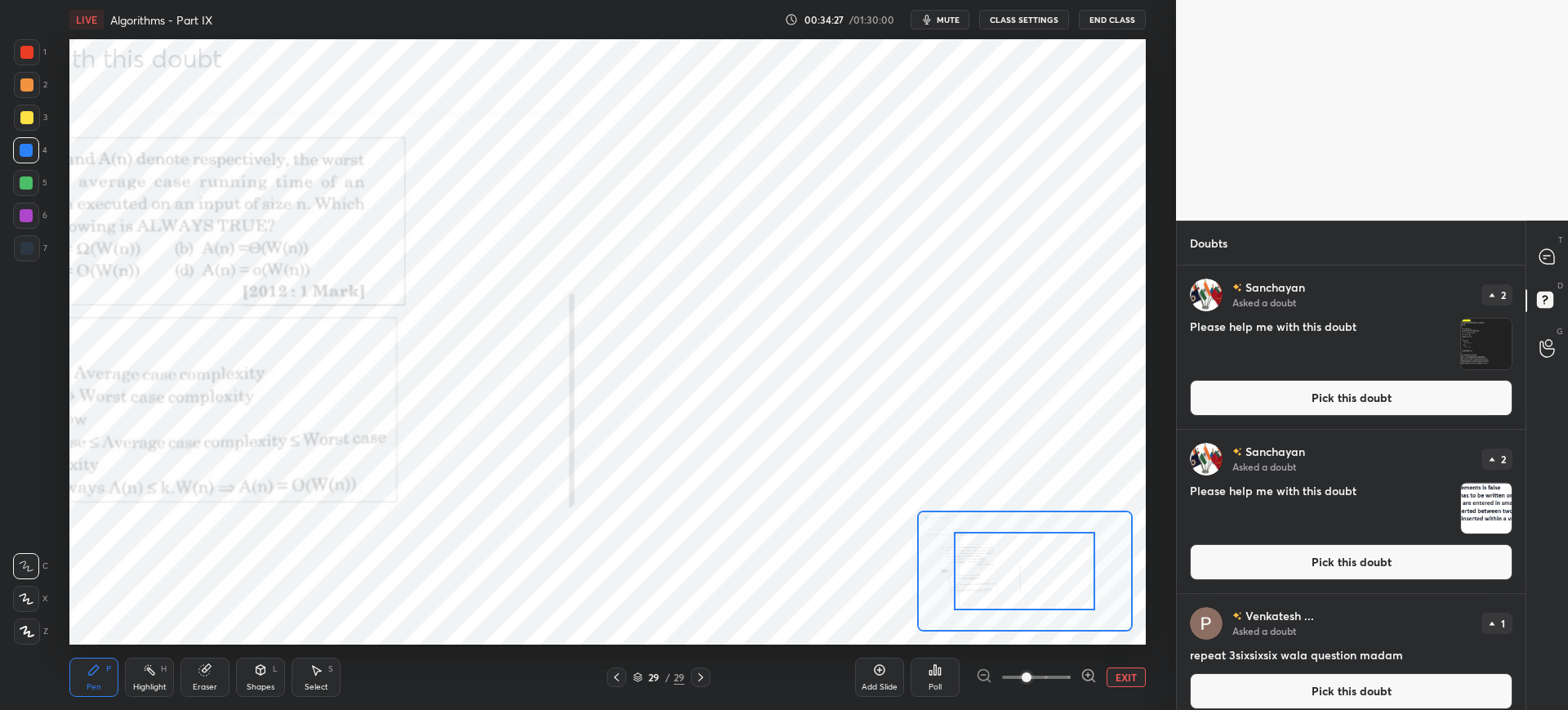
click at [1051, 663] on div "Add Slide Poll EXIT" at bounding box center [1001, 677] width 291 height 91
click at [1054, 665] on span at bounding box center [1036, 677] width 69 height 25
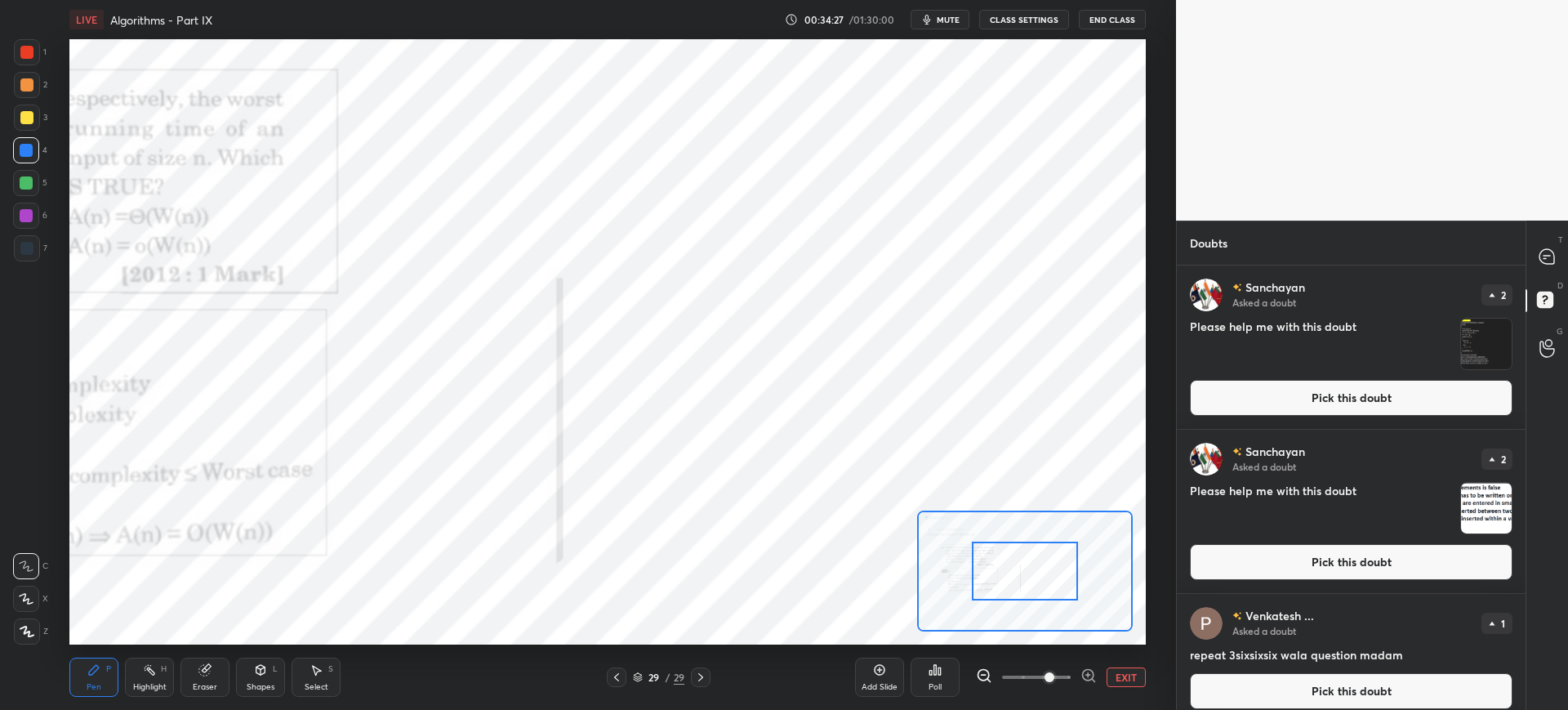
click at [972, 568] on div at bounding box center [1025, 571] width 106 height 59
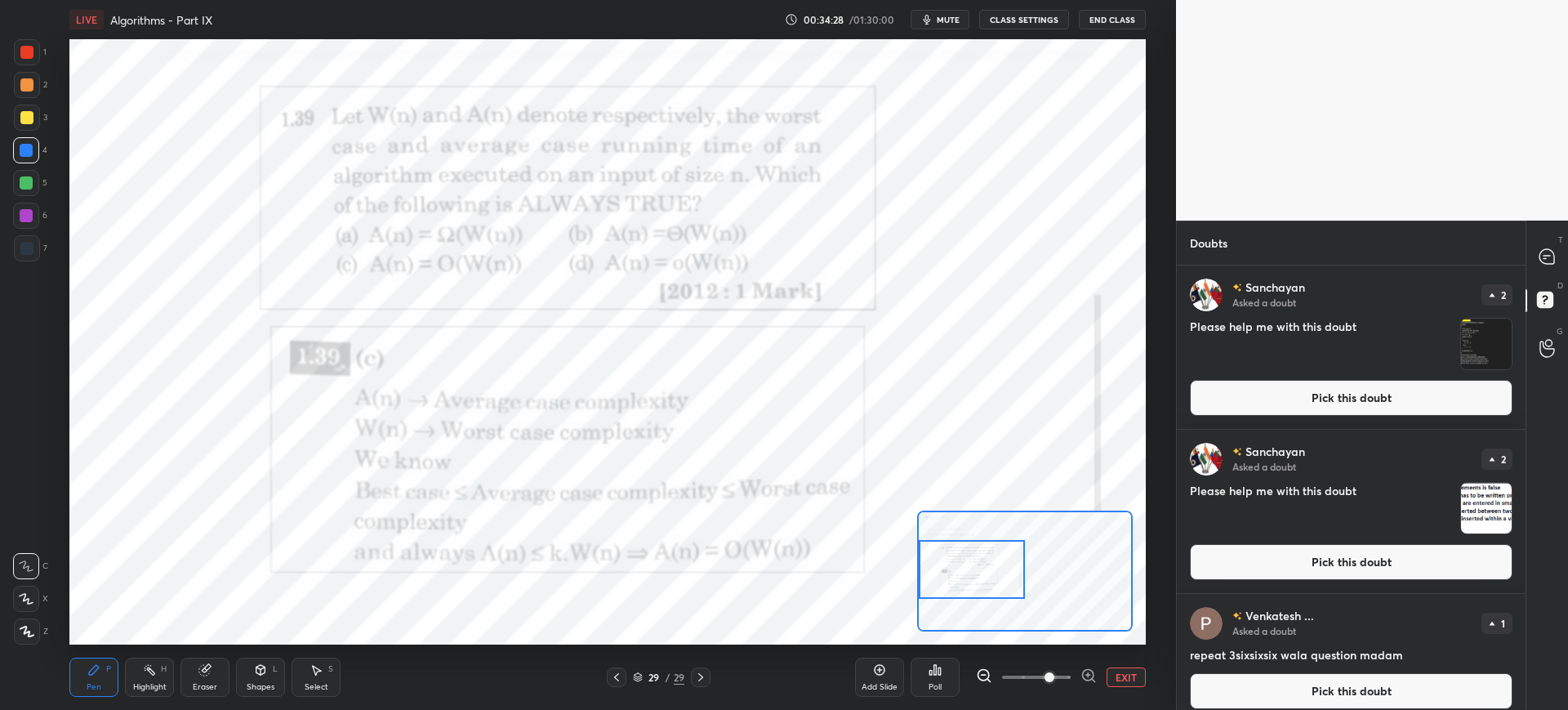
drag, startPoint x: 1002, startPoint y: 562, endPoint x: 981, endPoint y: 557, distance: 21.6
click at [989, 562] on div at bounding box center [972, 569] width 106 height 59
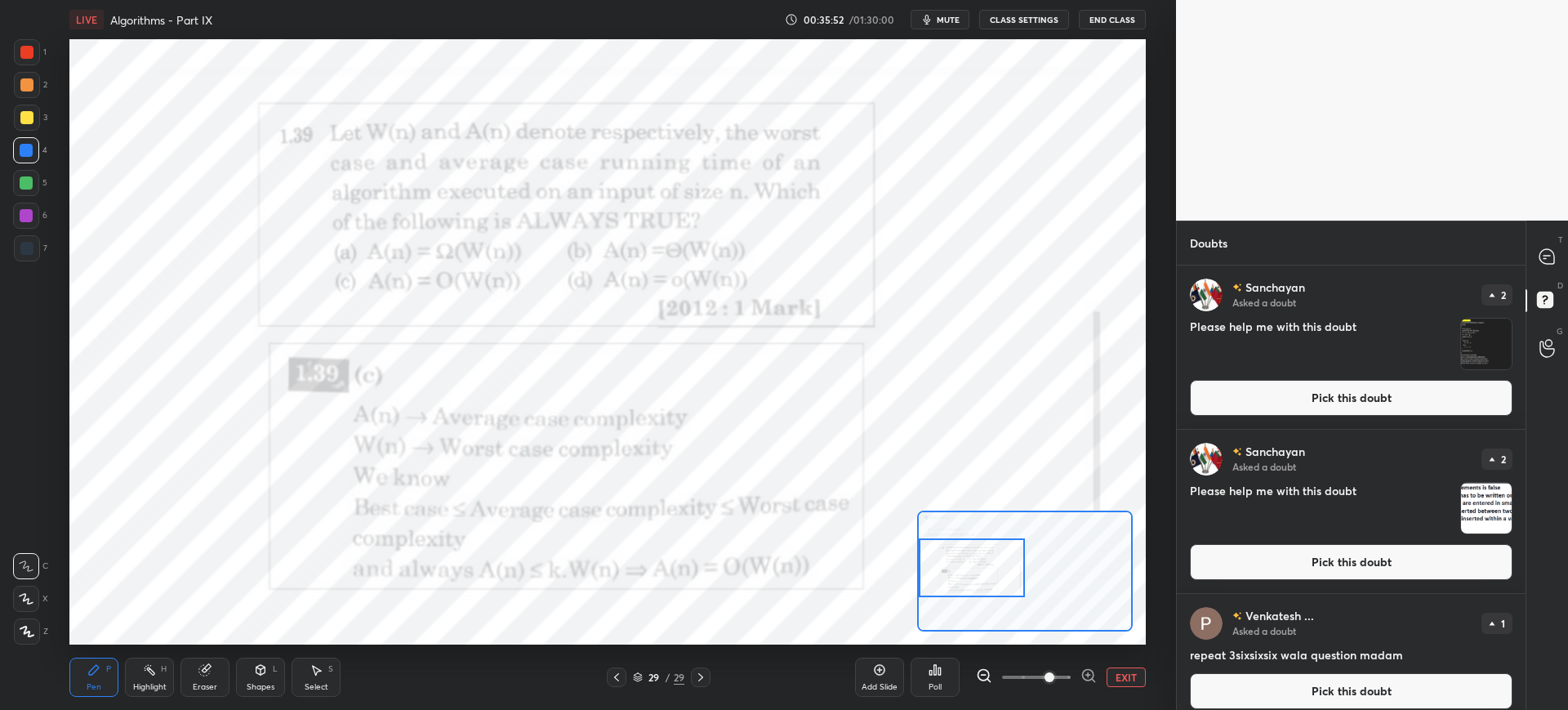
click at [314, 684] on div "Select" at bounding box center [317, 686] width 24 height 8
drag, startPoint x: 914, startPoint y: 368, endPoint x: 981, endPoint y: 412, distance: 80.2
click at [981, 412] on div "0 ° Undo Copy Duplicate Duplicate to new slide Delete" at bounding box center [1145, 376] width 2151 height 1211
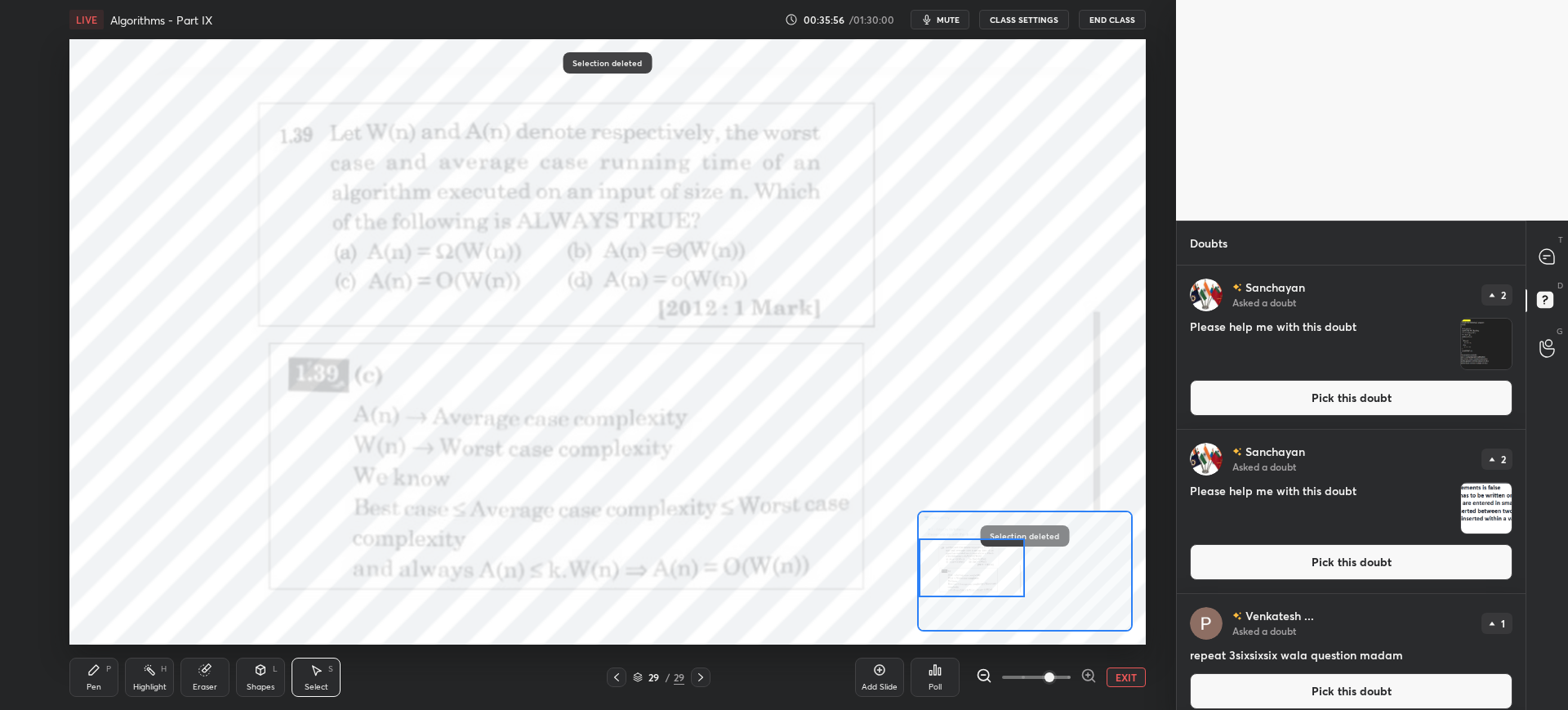
click at [84, 682] on div "Pen P" at bounding box center [94, 678] width 49 height 39
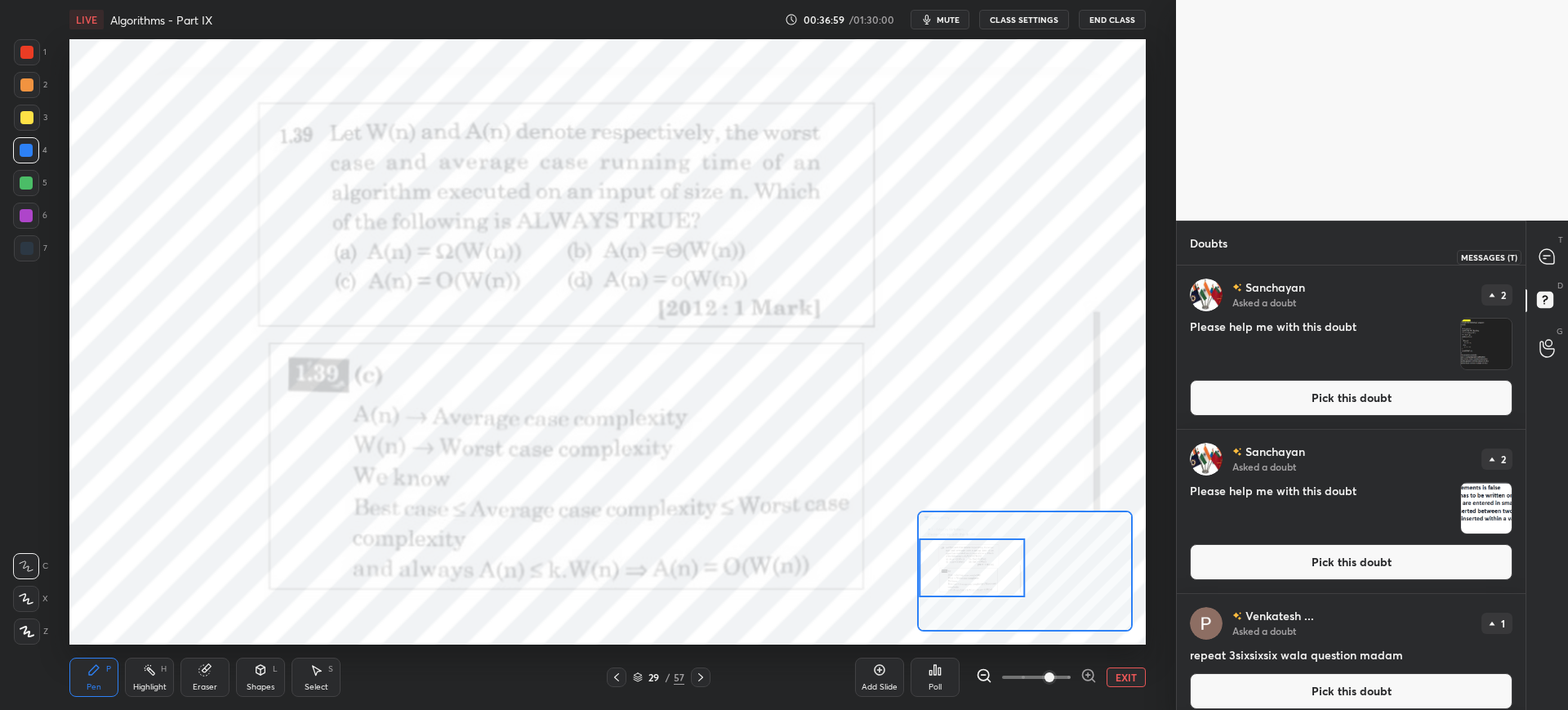
drag, startPoint x: 1542, startPoint y: 270, endPoint x: 1528, endPoint y: 269, distance: 14.0
click at [1538, 267] on div at bounding box center [1547, 257] width 32 height 30
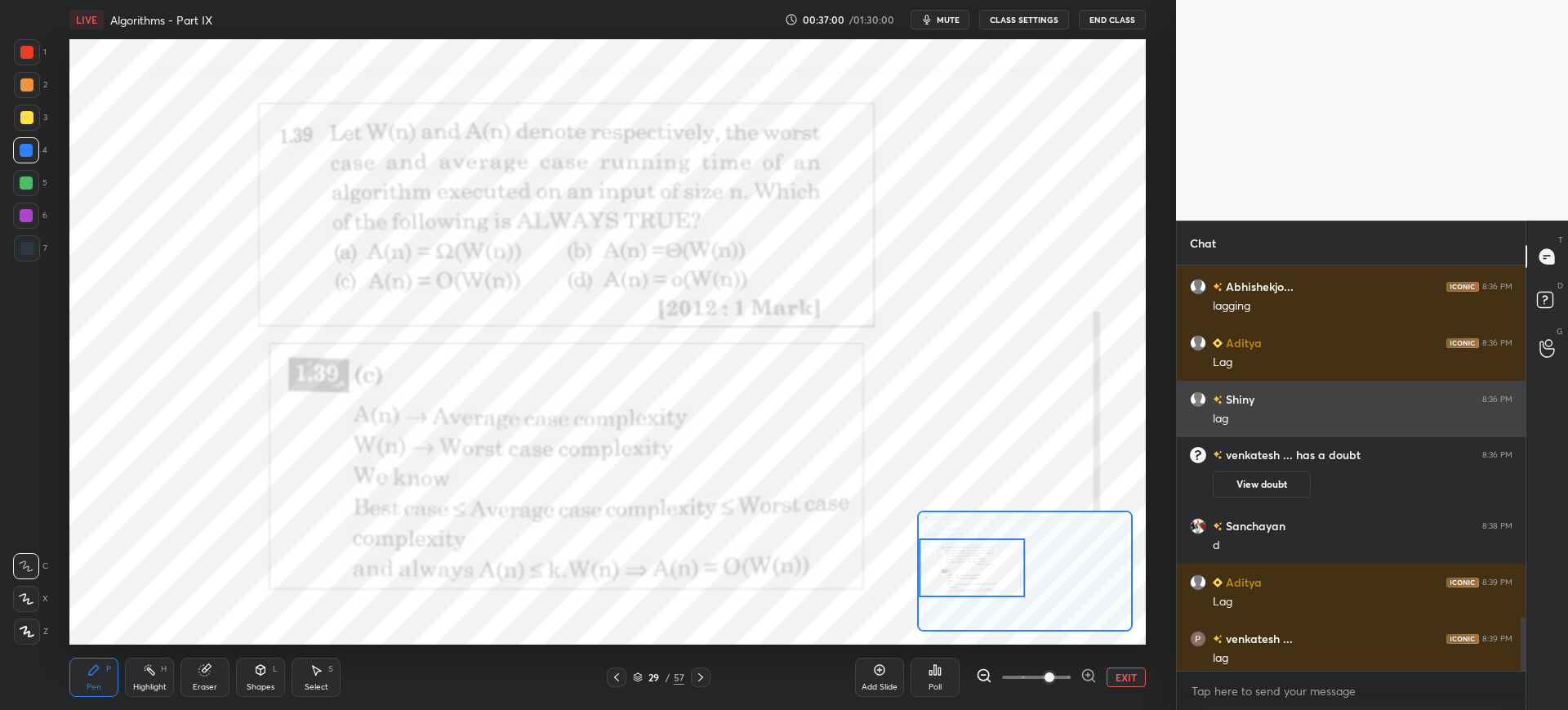
scroll to position [3084, 0]
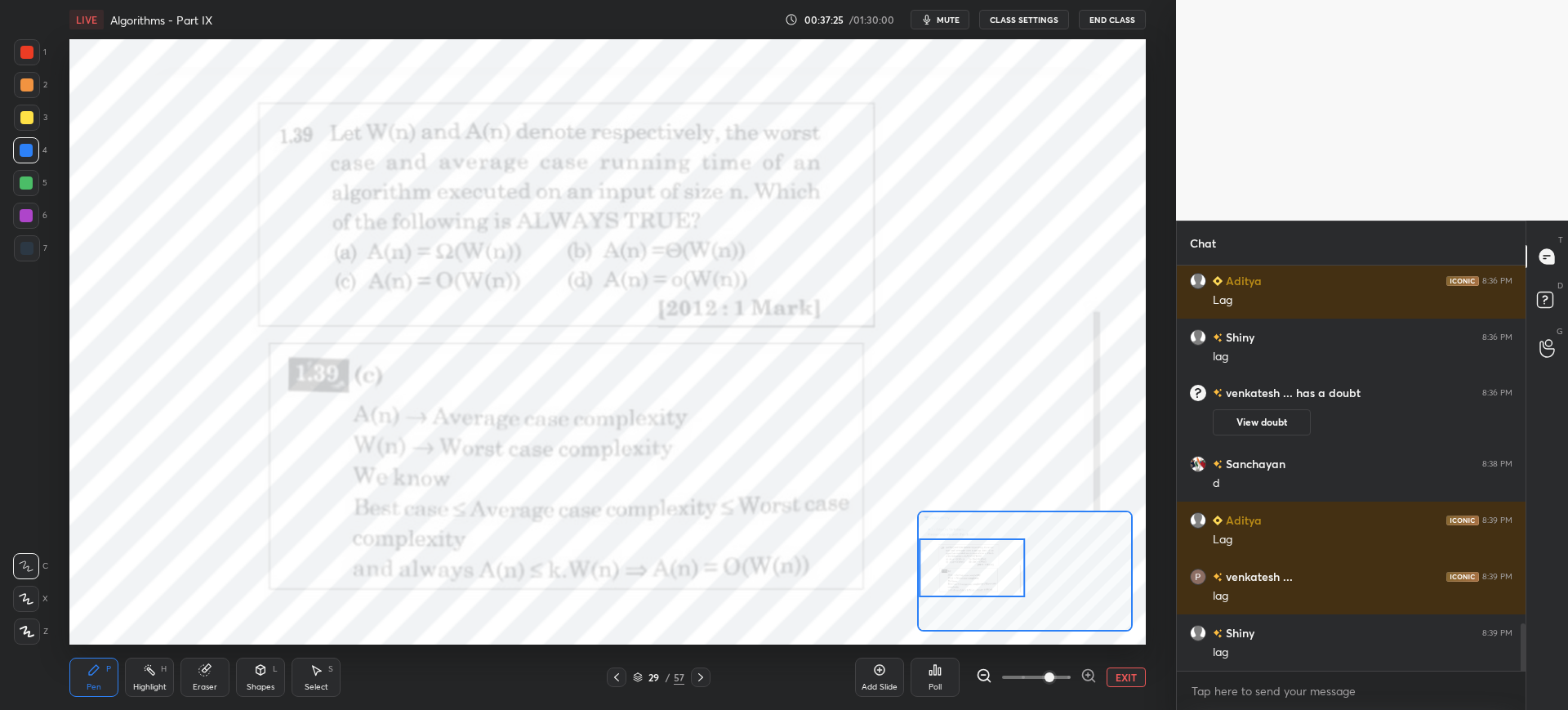
click at [877, 665] on icon at bounding box center [879, 670] width 11 height 11
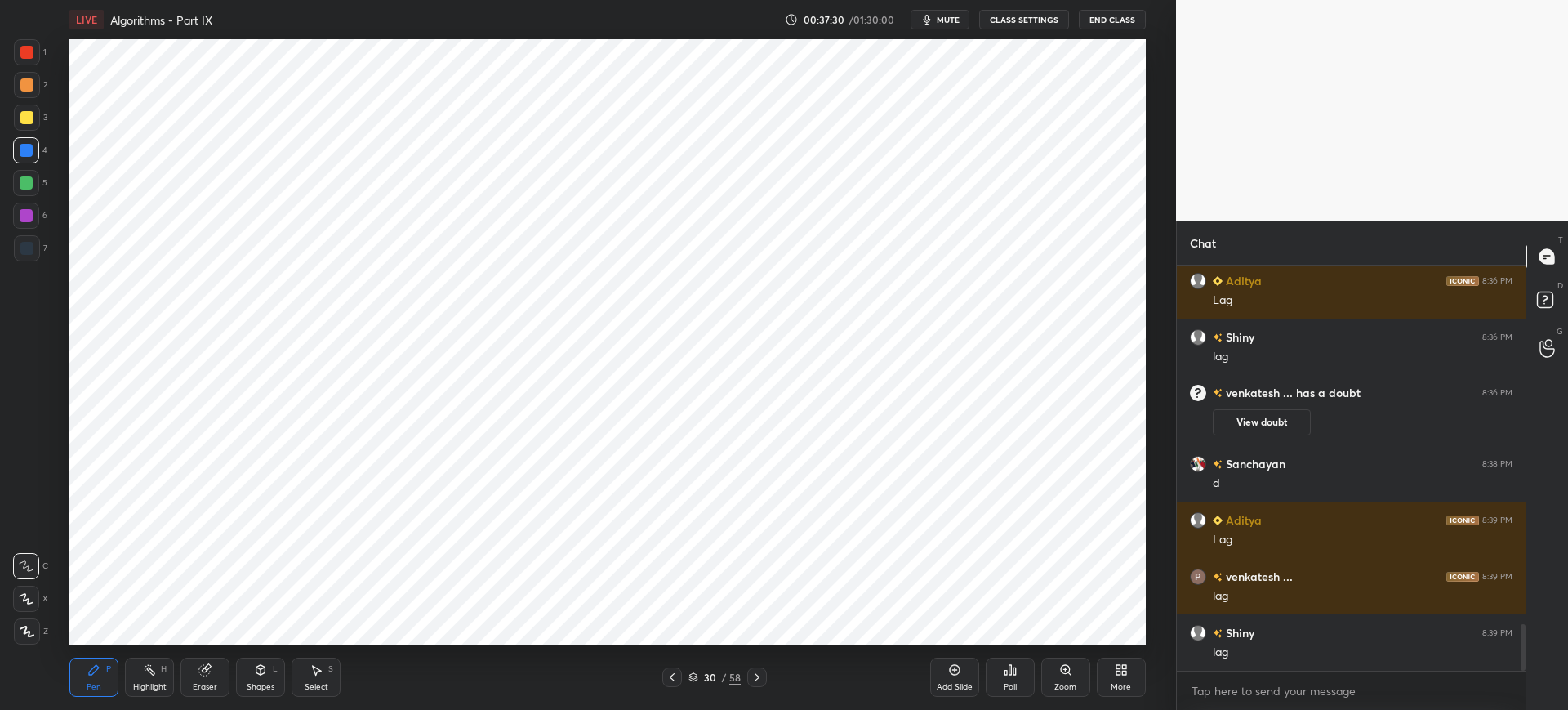
scroll to position [3140, 0]
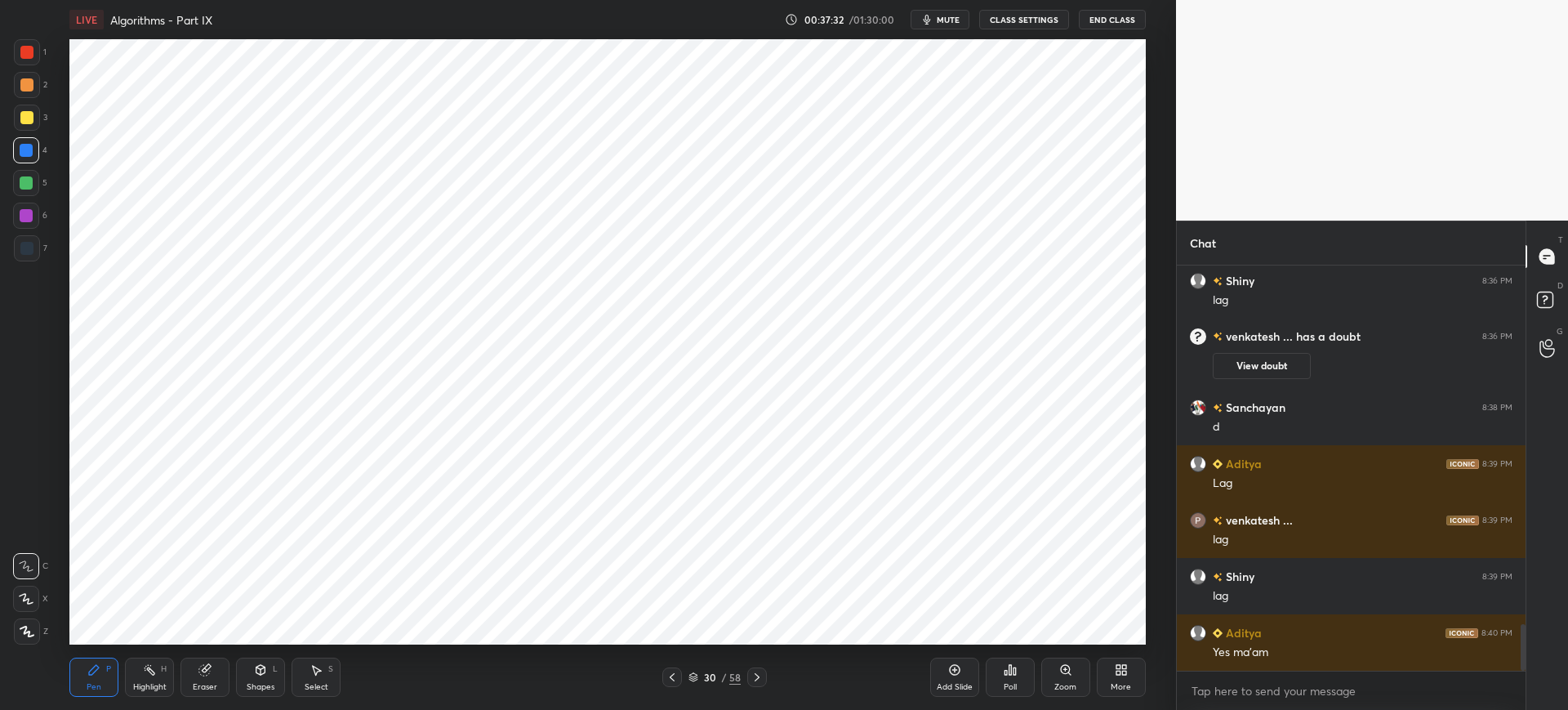
click at [1000, 671] on div "Poll" at bounding box center [1011, 678] width 49 height 39
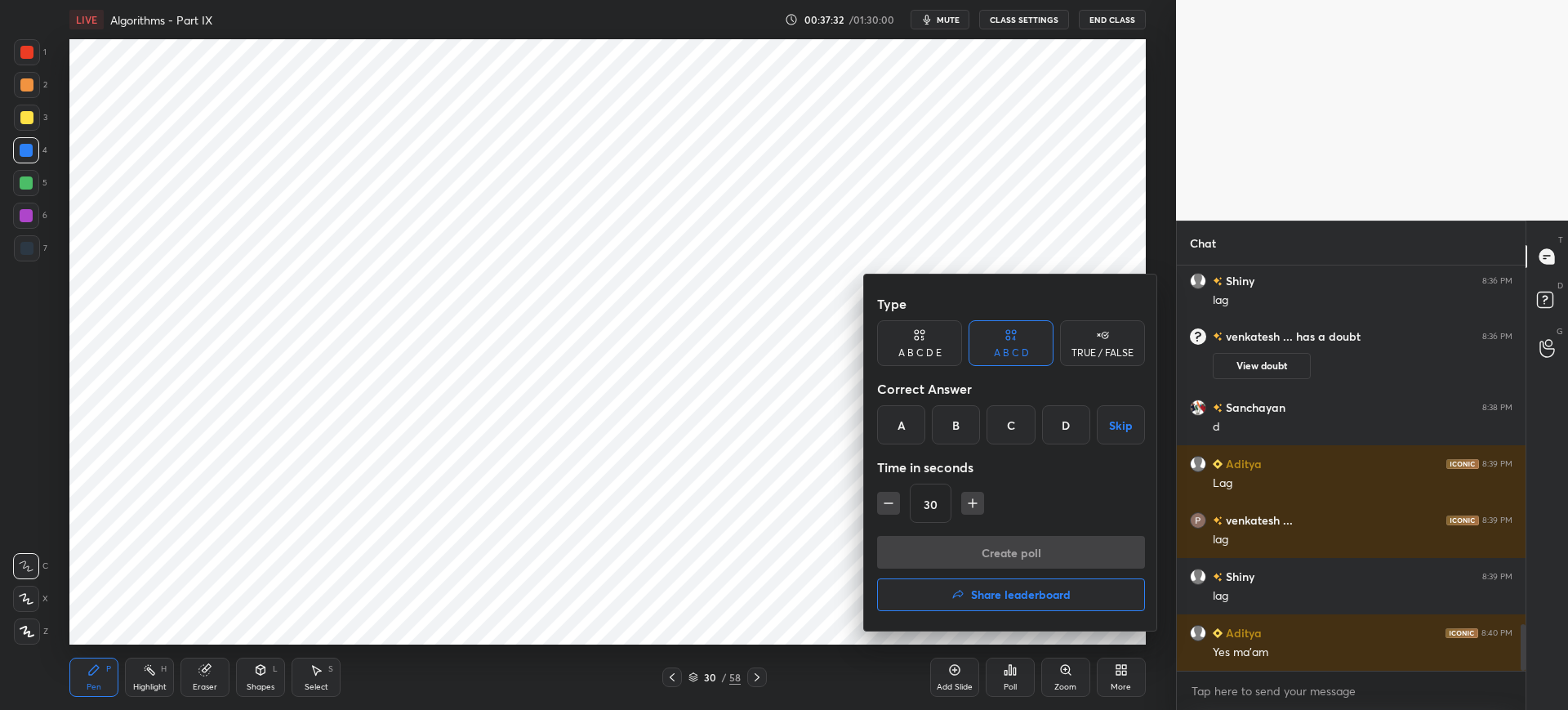
drag, startPoint x: 906, startPoint y: 442, endPoint x: 914, endPoint y: 465, distance: 24.4
click at [906, 442] on div "A" at bounding box center [900, 425] width 48 height 39
click at [934, 552] on button "Create poll" at bounding box center [1011, 552] width 267 height 32
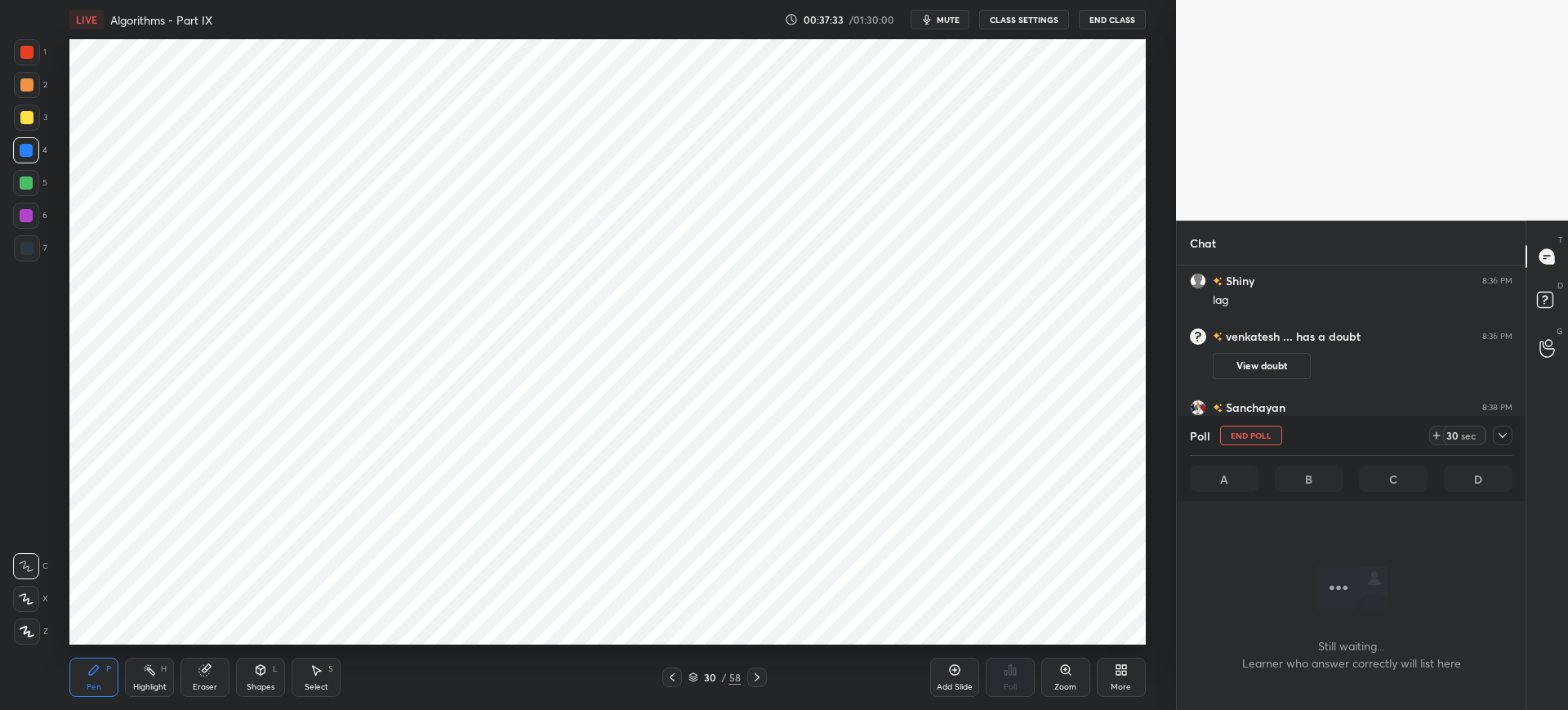
scroll to position [355, 344]
click at [951, 19] on span "mute" at bounding box center [948, 20] width 23 height 12
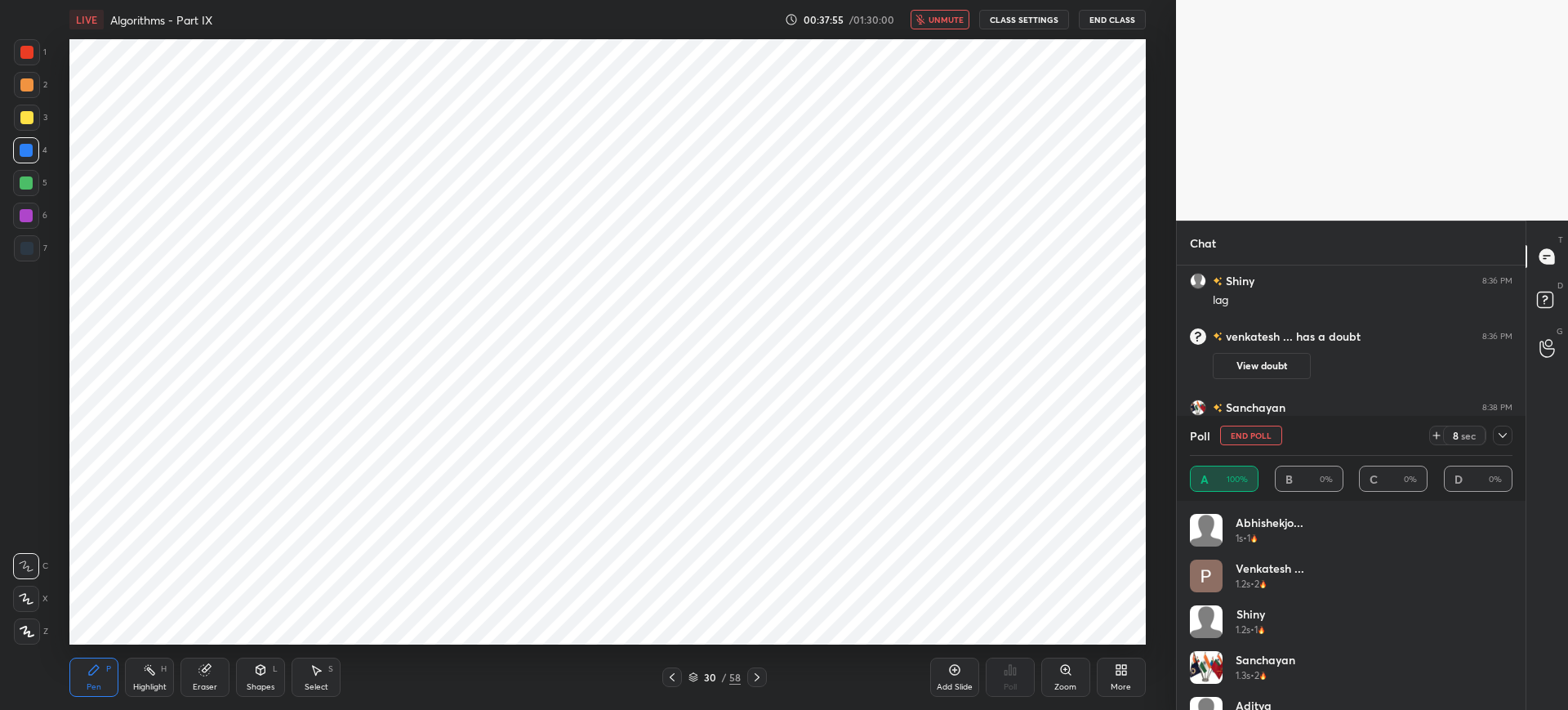
scroll to position [6, 6]
click at [939, 15] on span "unmute" at bounding box center [946, 20] width 35 height 12
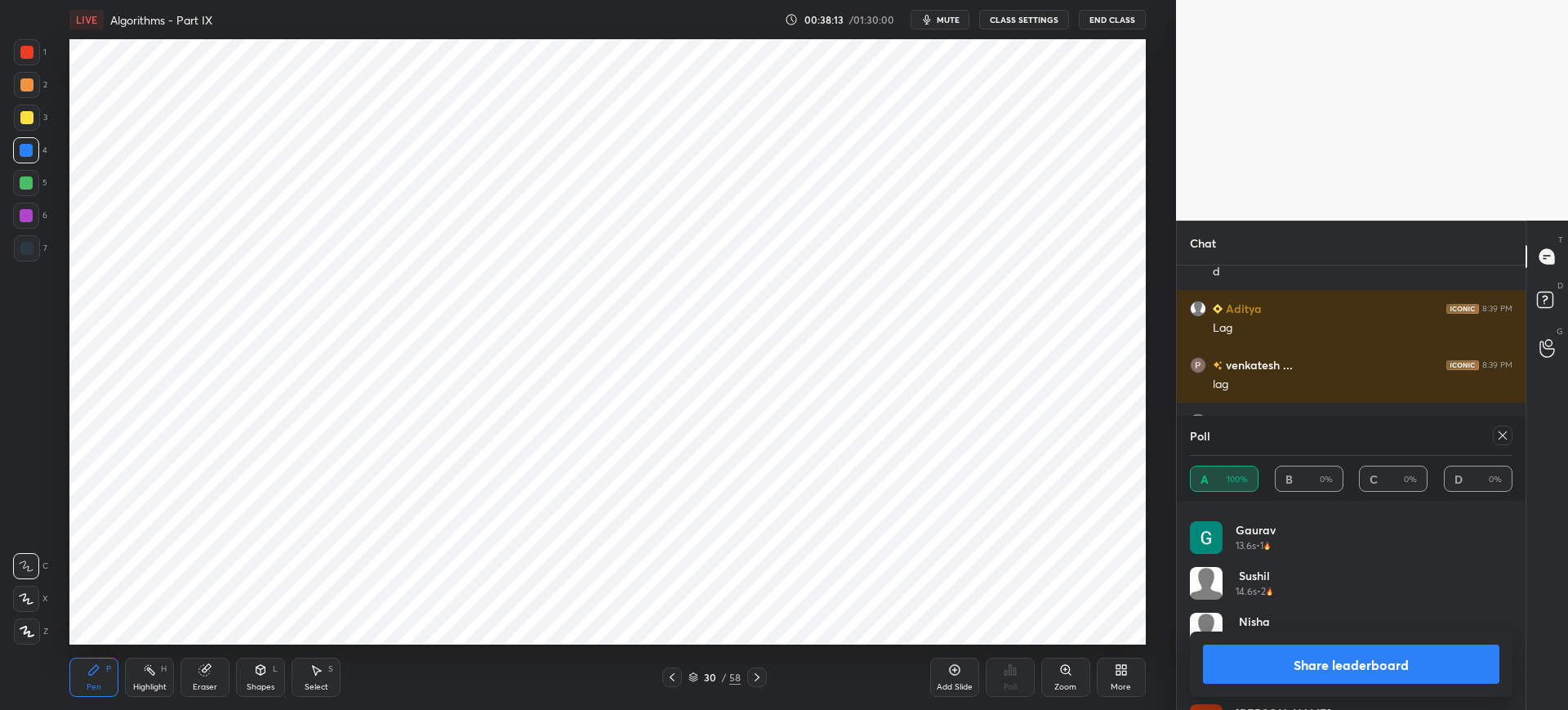
scroll to position [581, 0]
click at [1351, 655] on button "Share leaderboard" at bounding box center [1352, 664] width 297 height 39
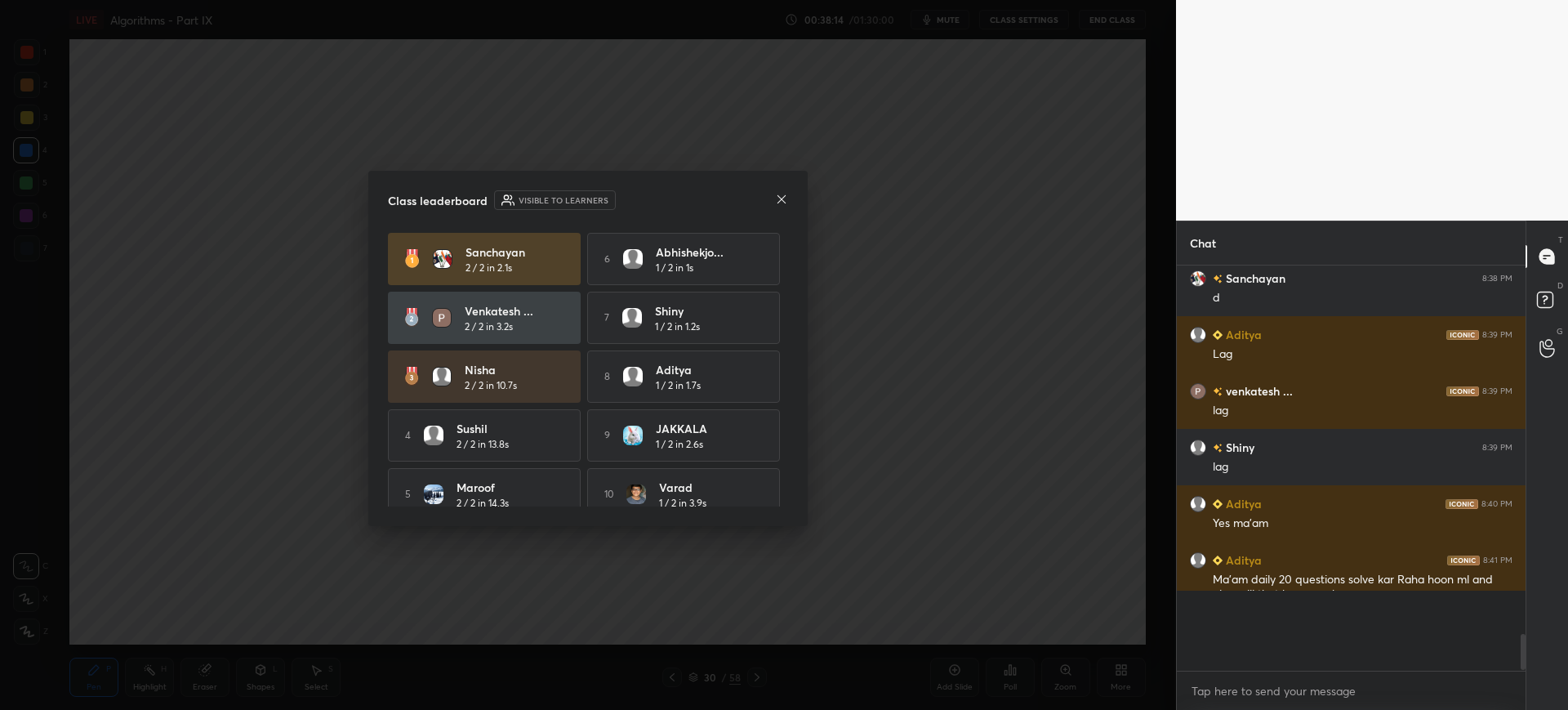
scroll to position [0, 0]
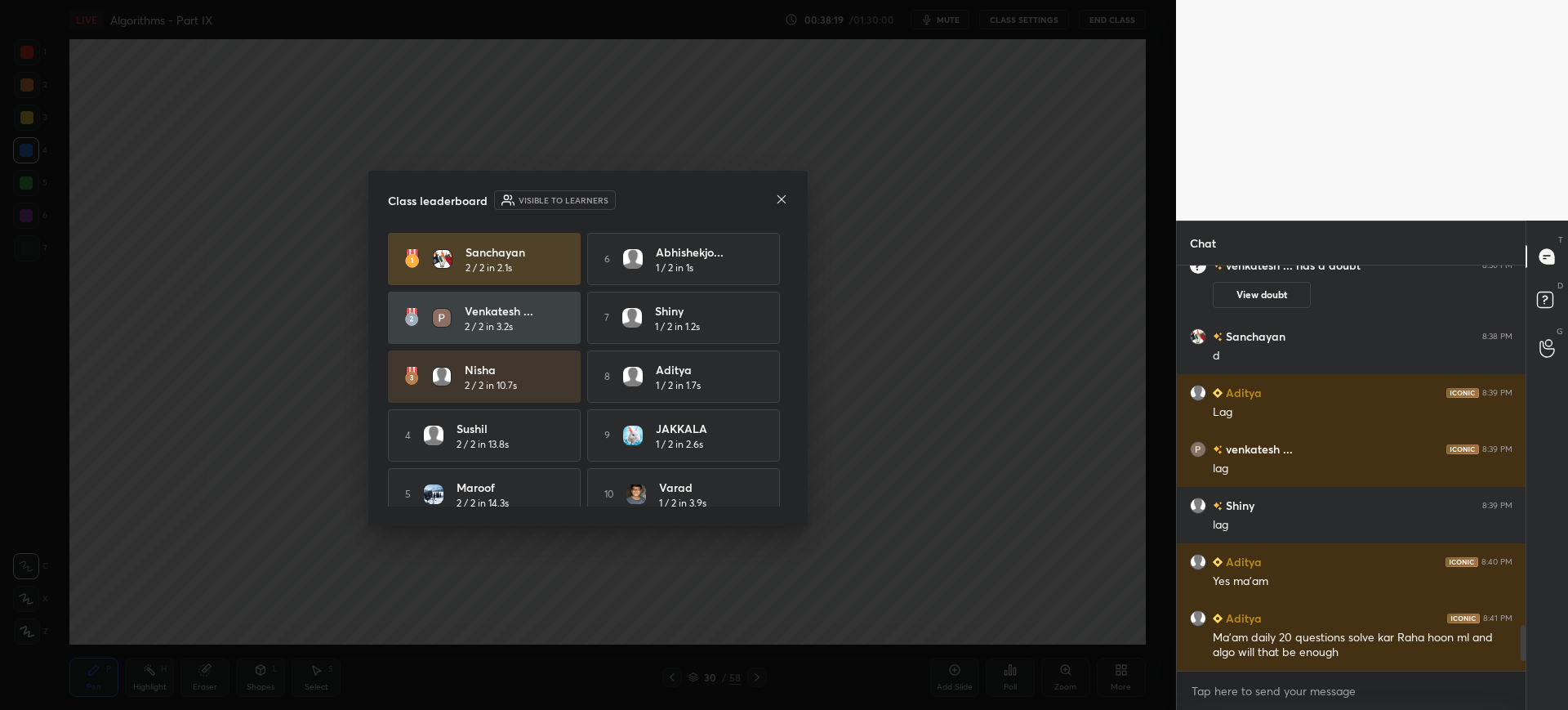
click at [782, 195] on icon at bounding box center [781, 199] width 13 height 13
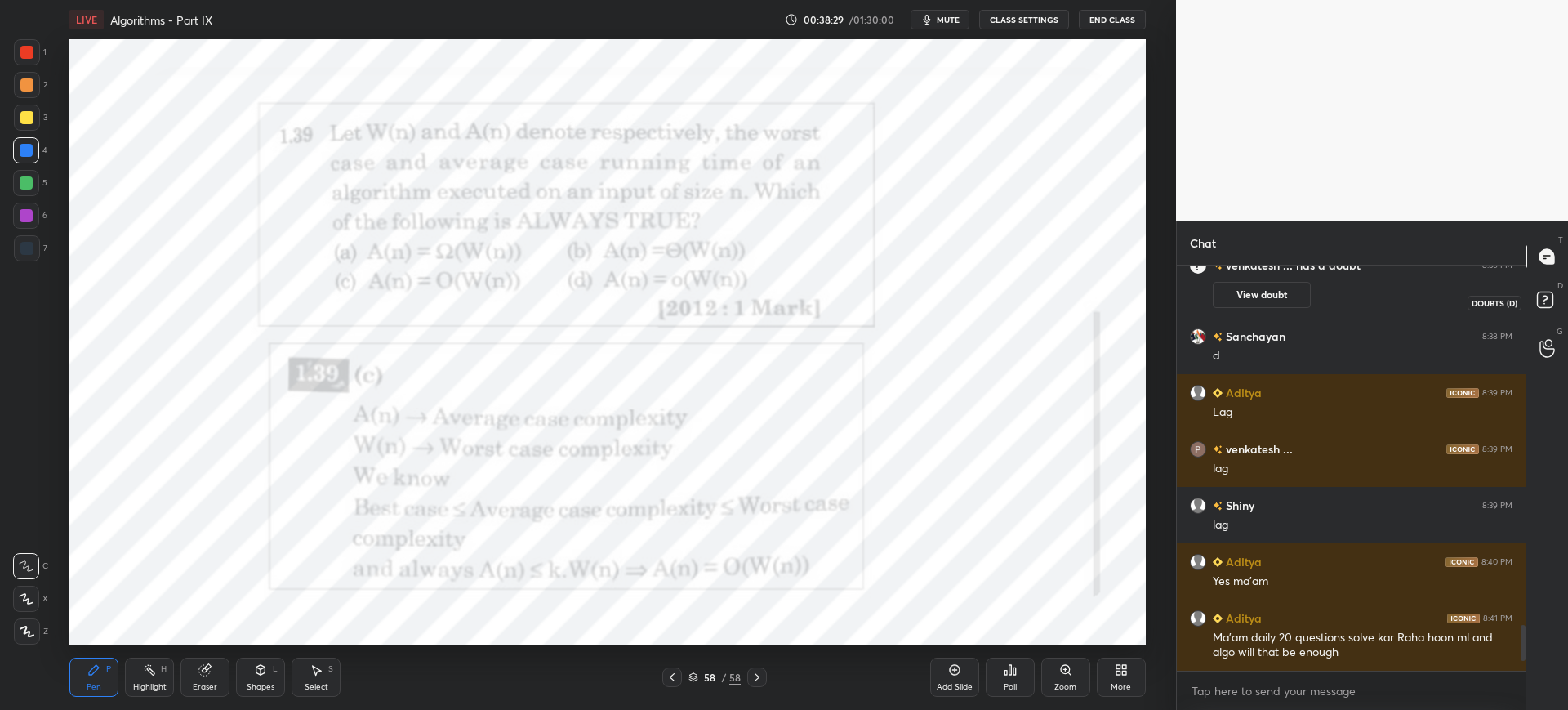
click at [1546, 304] on rect at bounding box center [1544, 300] width 16 height 16
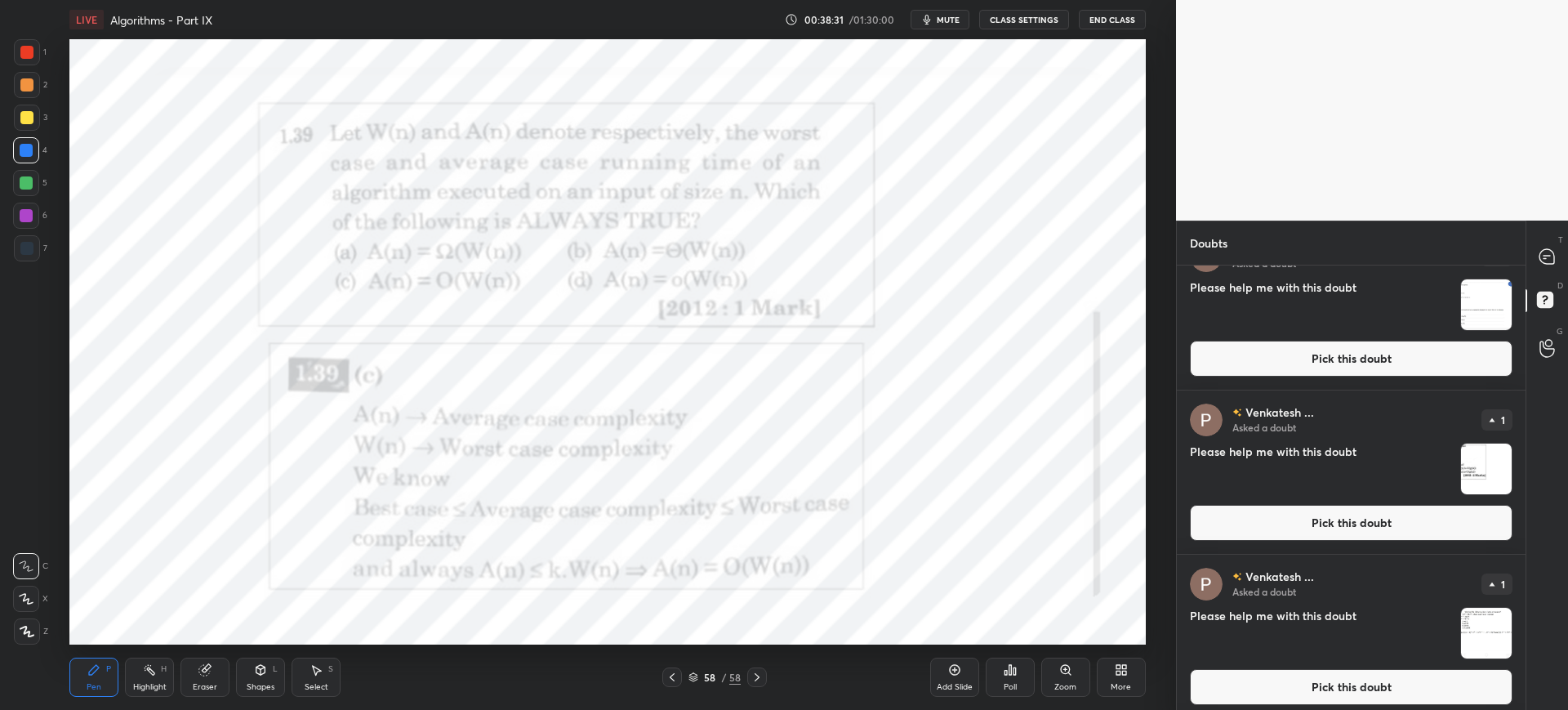
scroll to position [2769, 0]
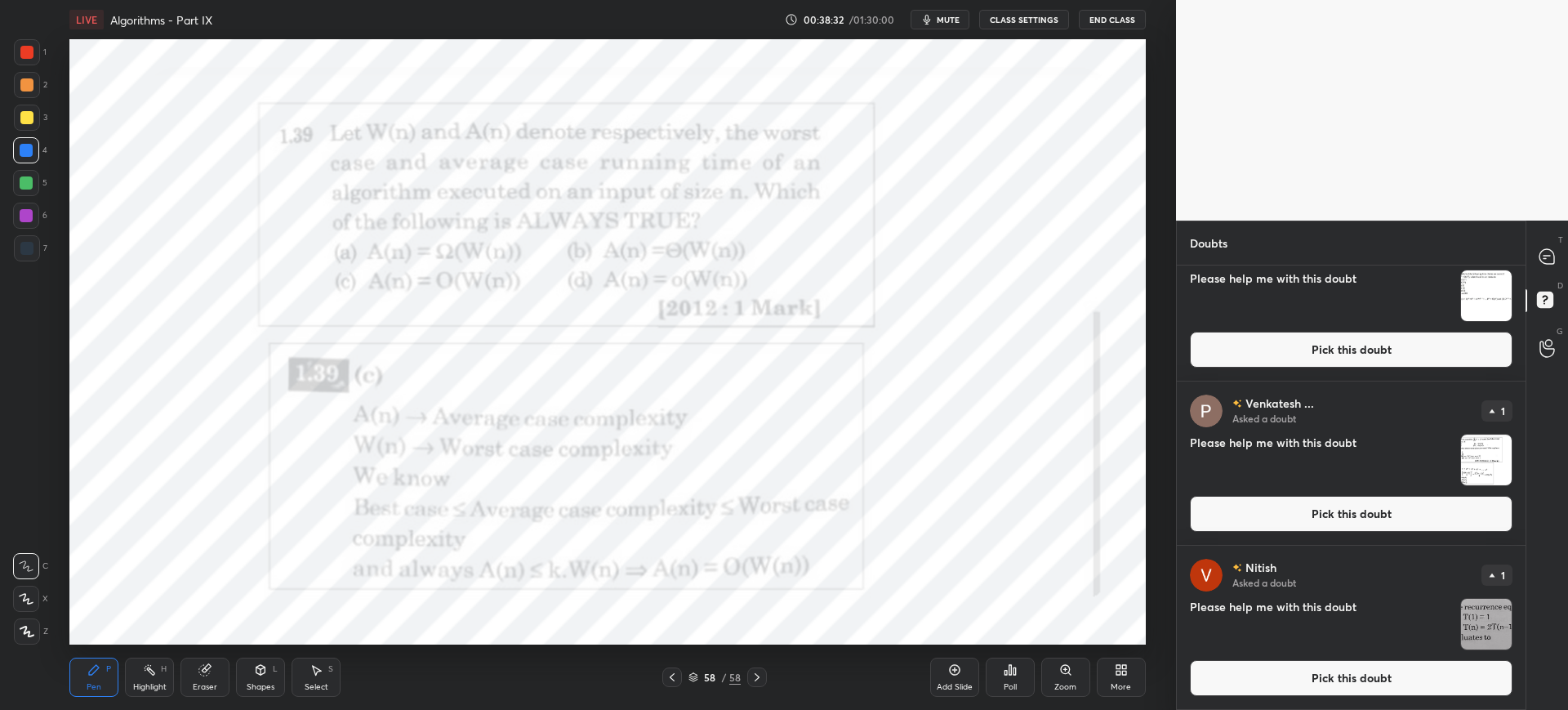
click at [1293, 679] on button "Pick this doubt" at bounding box center [1351, 678] width 322 height 36
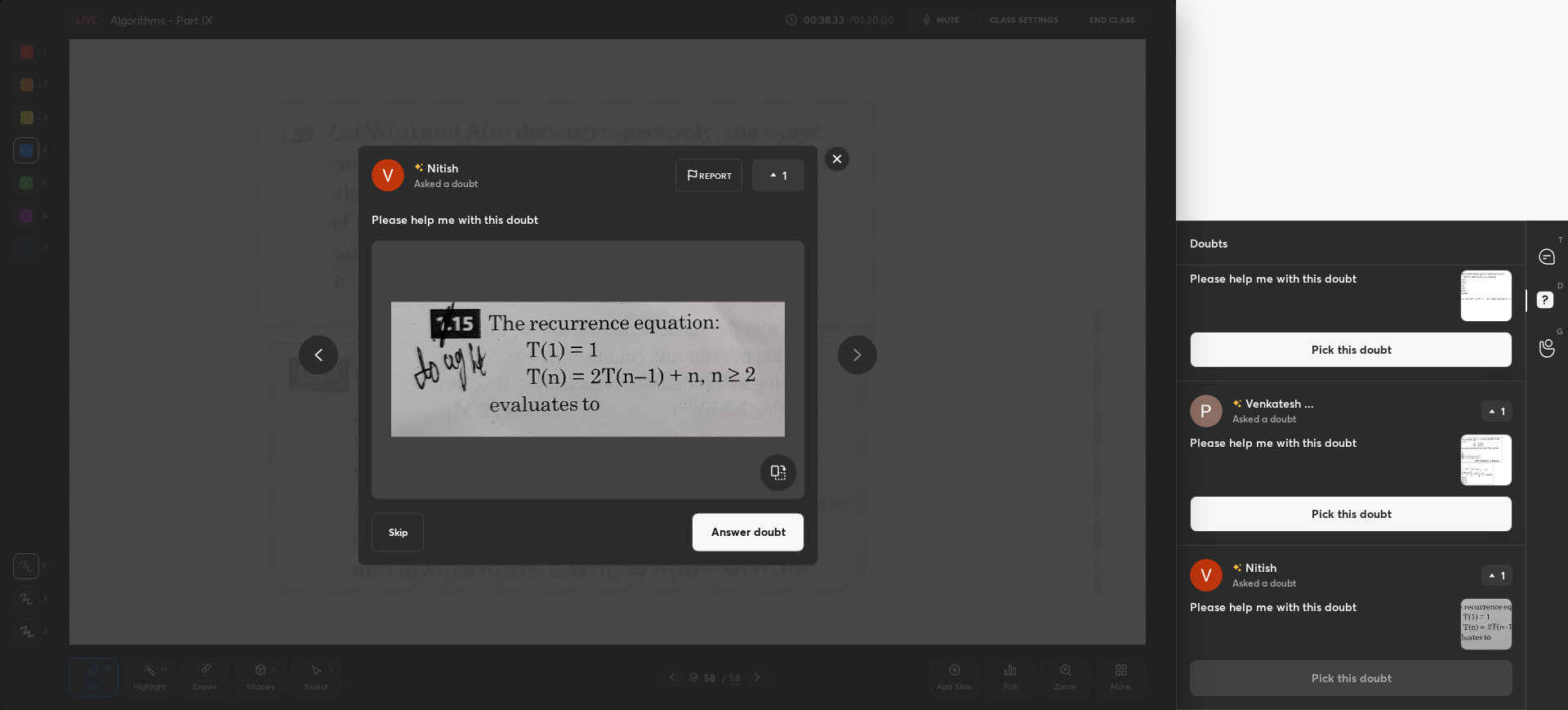
click at [736, 530] on button "Answer doubt" at bounding box center [748, 532] width 113 height 39
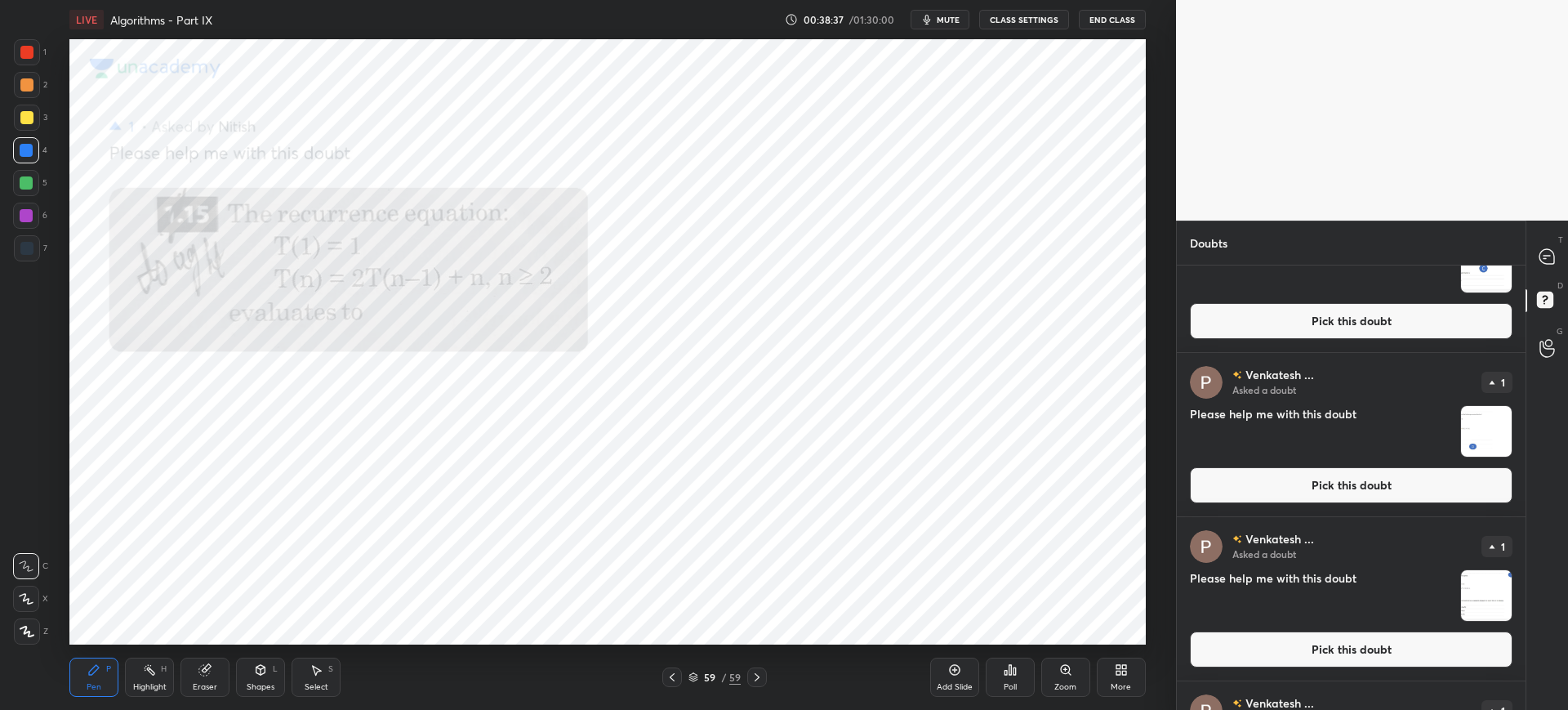
scroll to position [2605, 0]
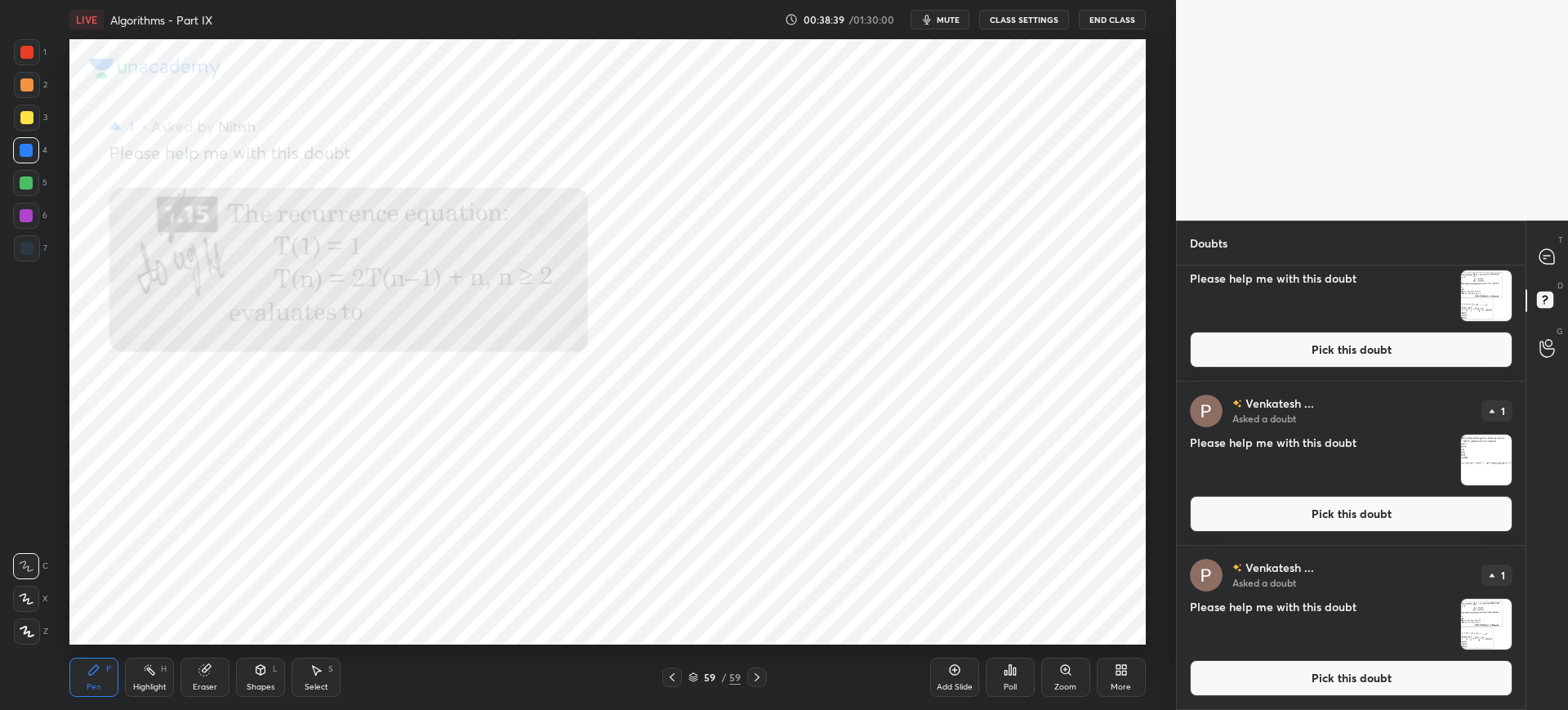
click at [1276, 682] on button "Pick this doubt" at bounding box center [1351, 678] width 322 height 36
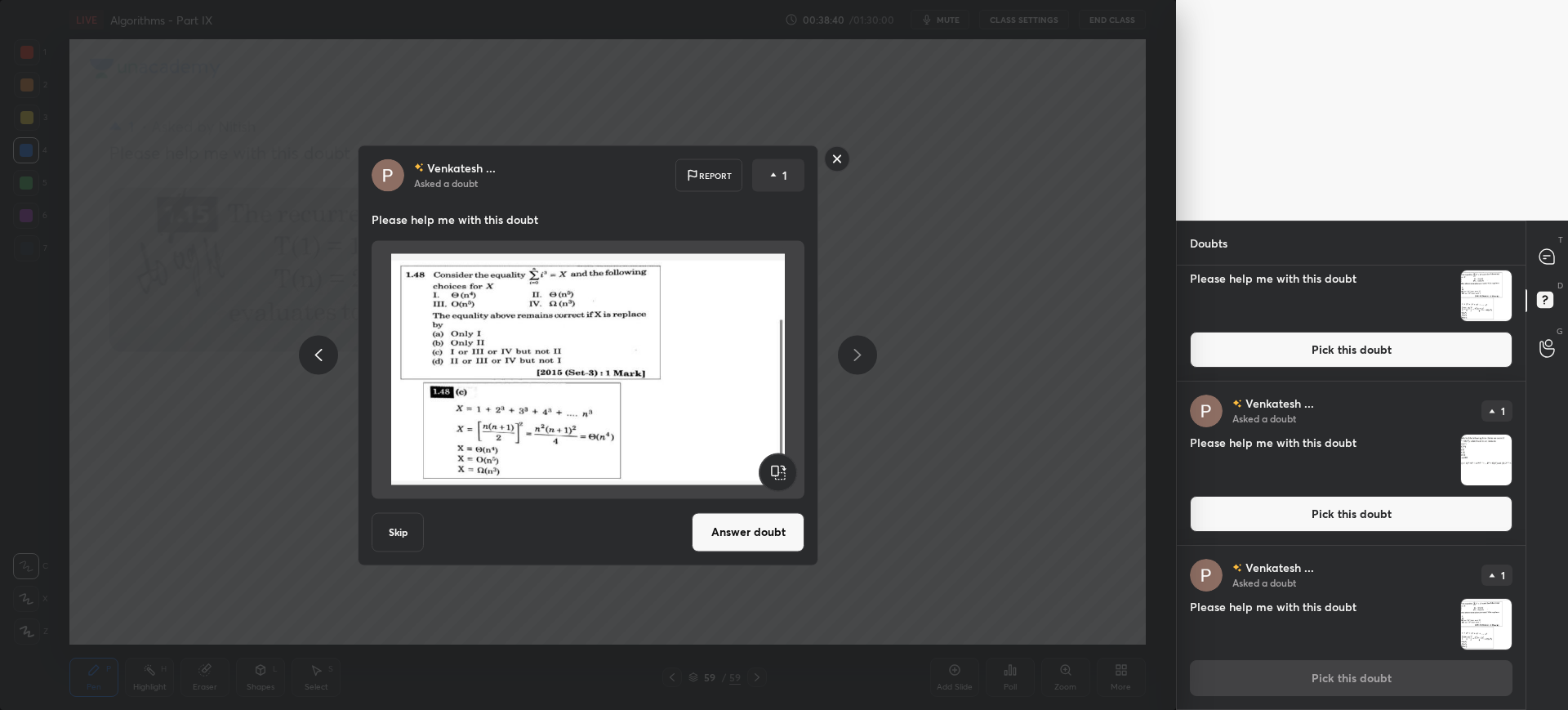
click at [948, 529] on div "Venkatesh ... Asked a doubt Report 1 Please help me with this doubt Skip Answer…" at bounding box center [588, 355] width 1176 height 710
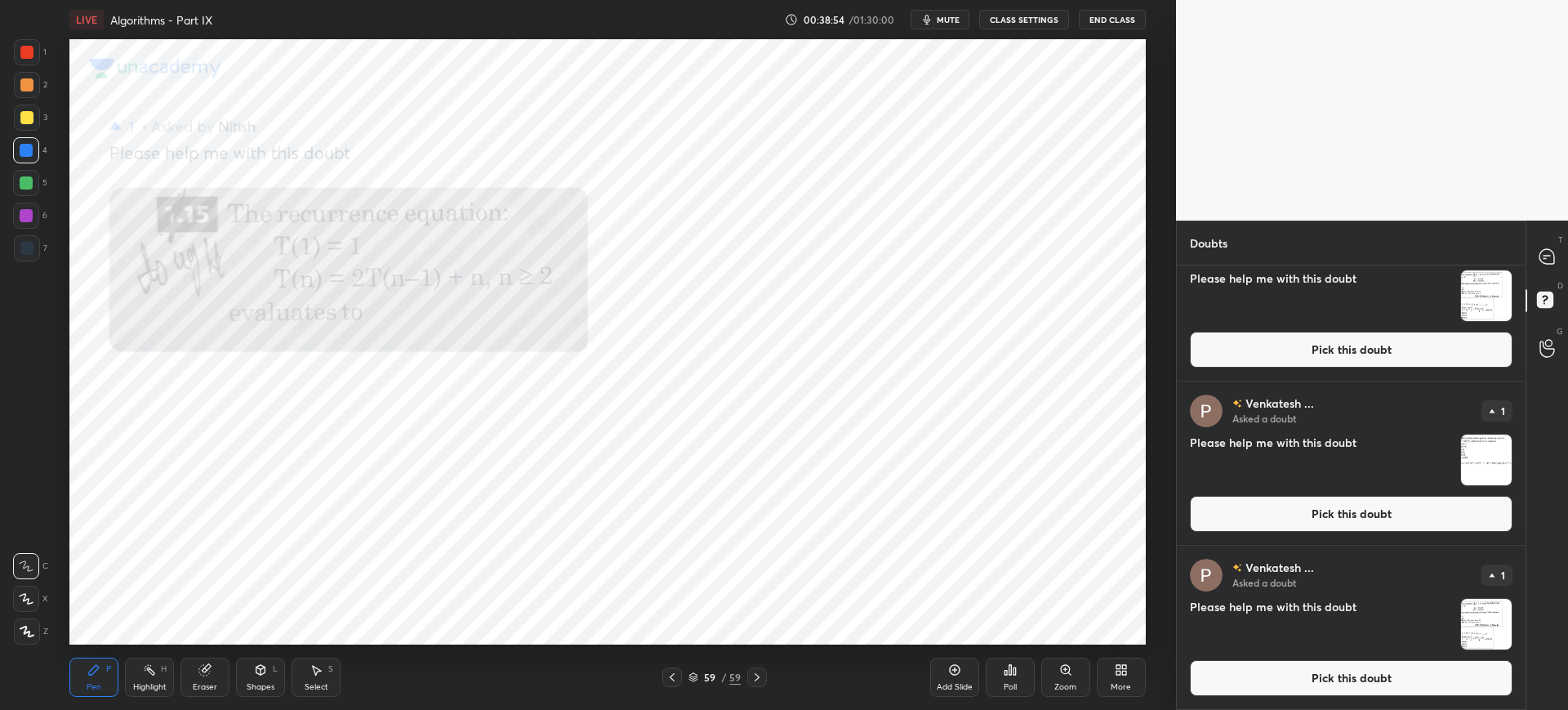
click at [1243, 668] on button "Pick this doubt" at bounding box center [1351, 678] width 322 height 36
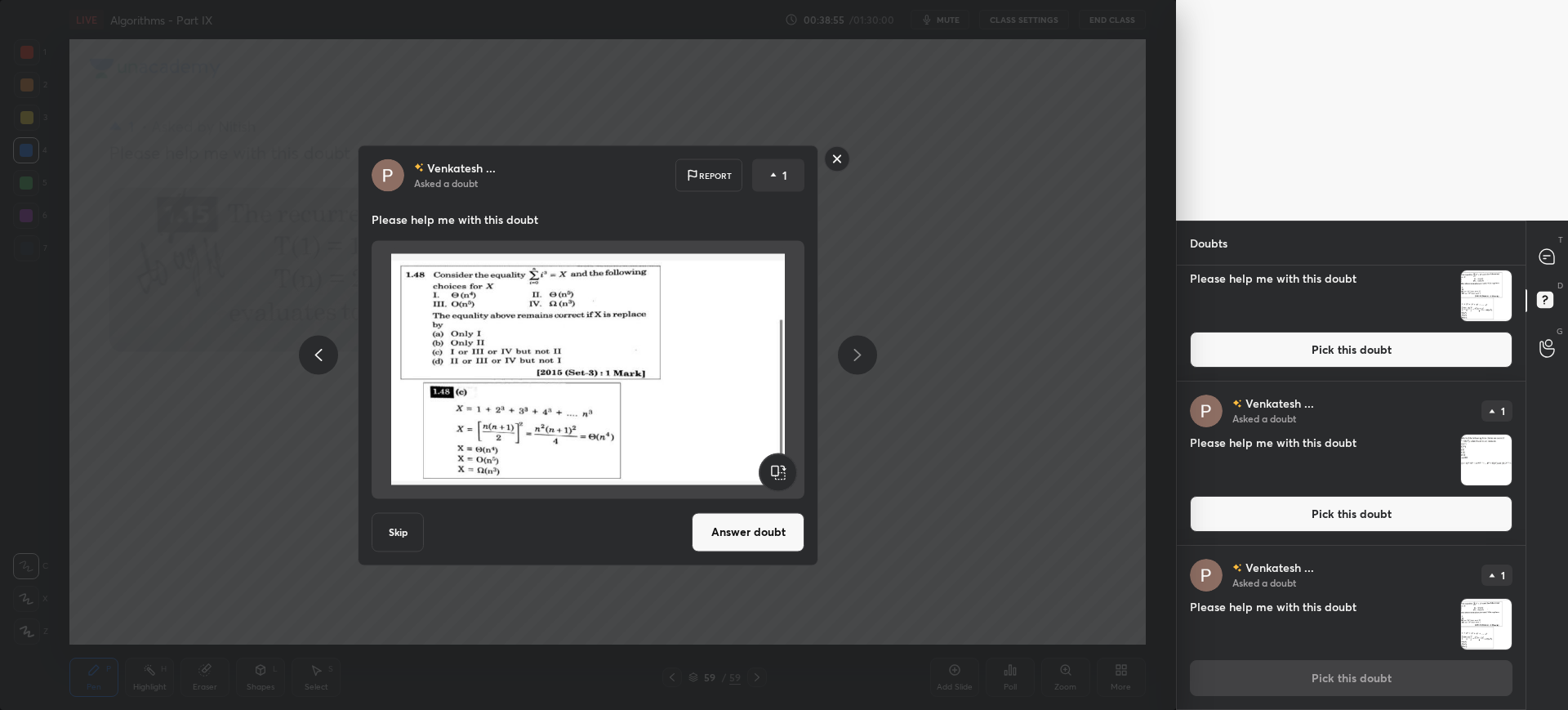
click at [748, 525] on button "Answer doubt" at bounding box center [748, 532] width 113 height 39
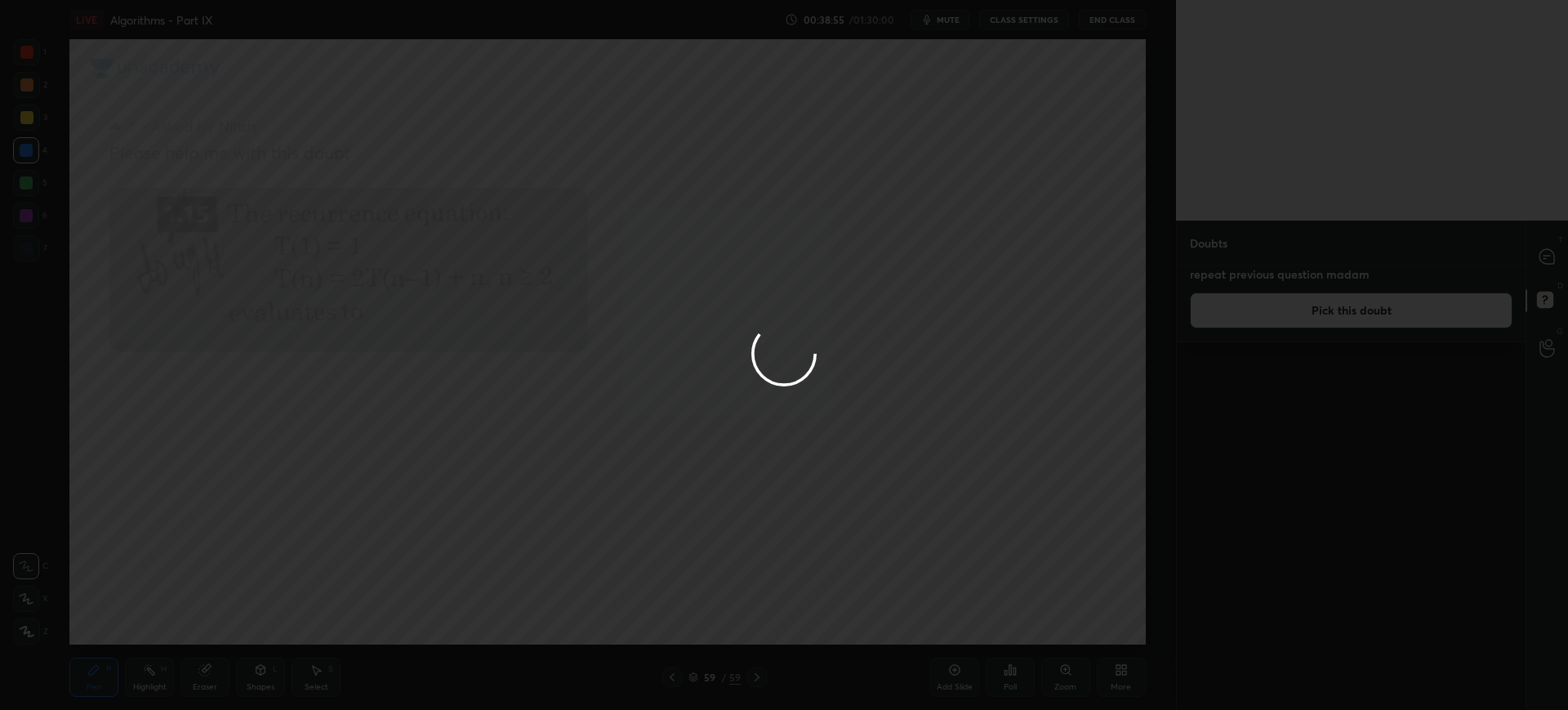
scroll to position [0, 0]
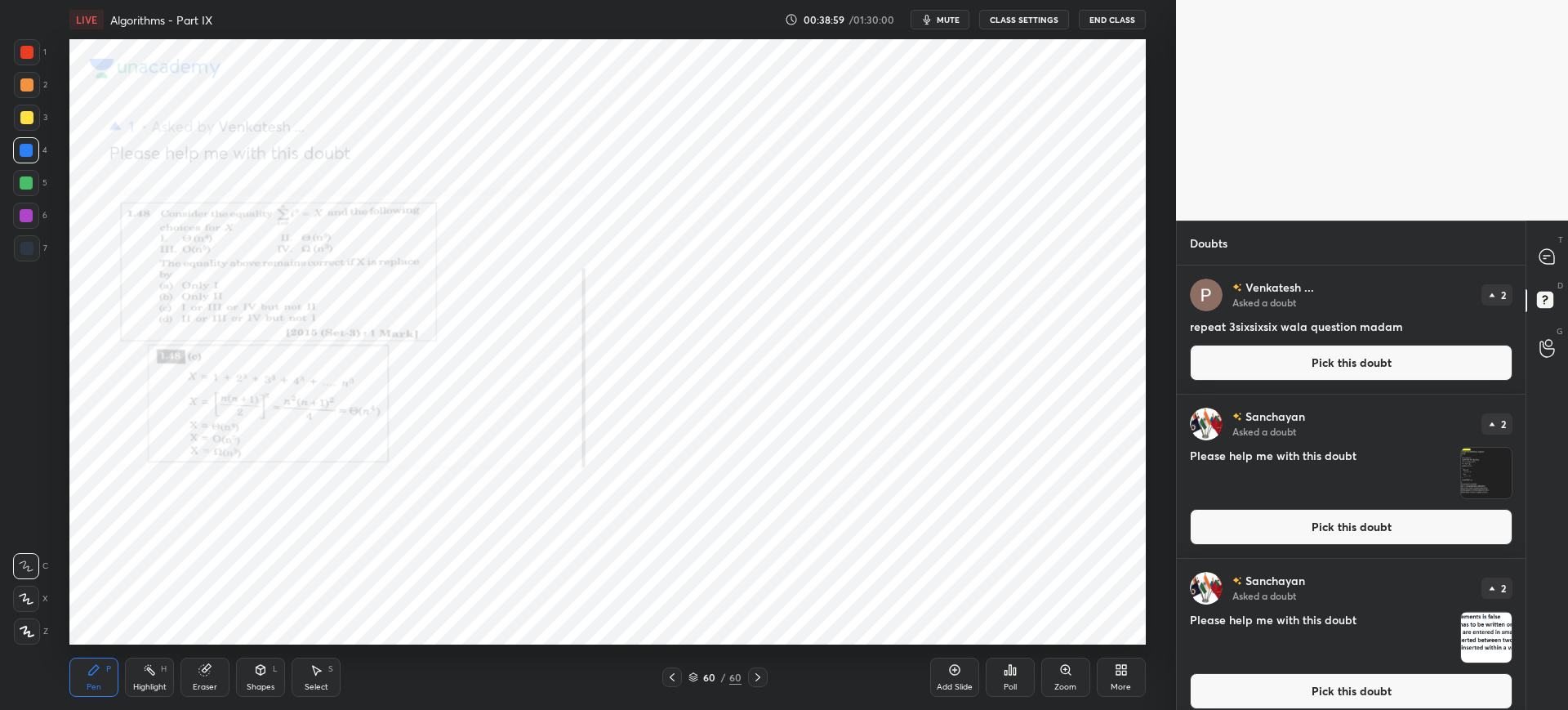
click at [1083, 681] on div "Zoom" at bounding box center [1066, 678] width 49 height 39
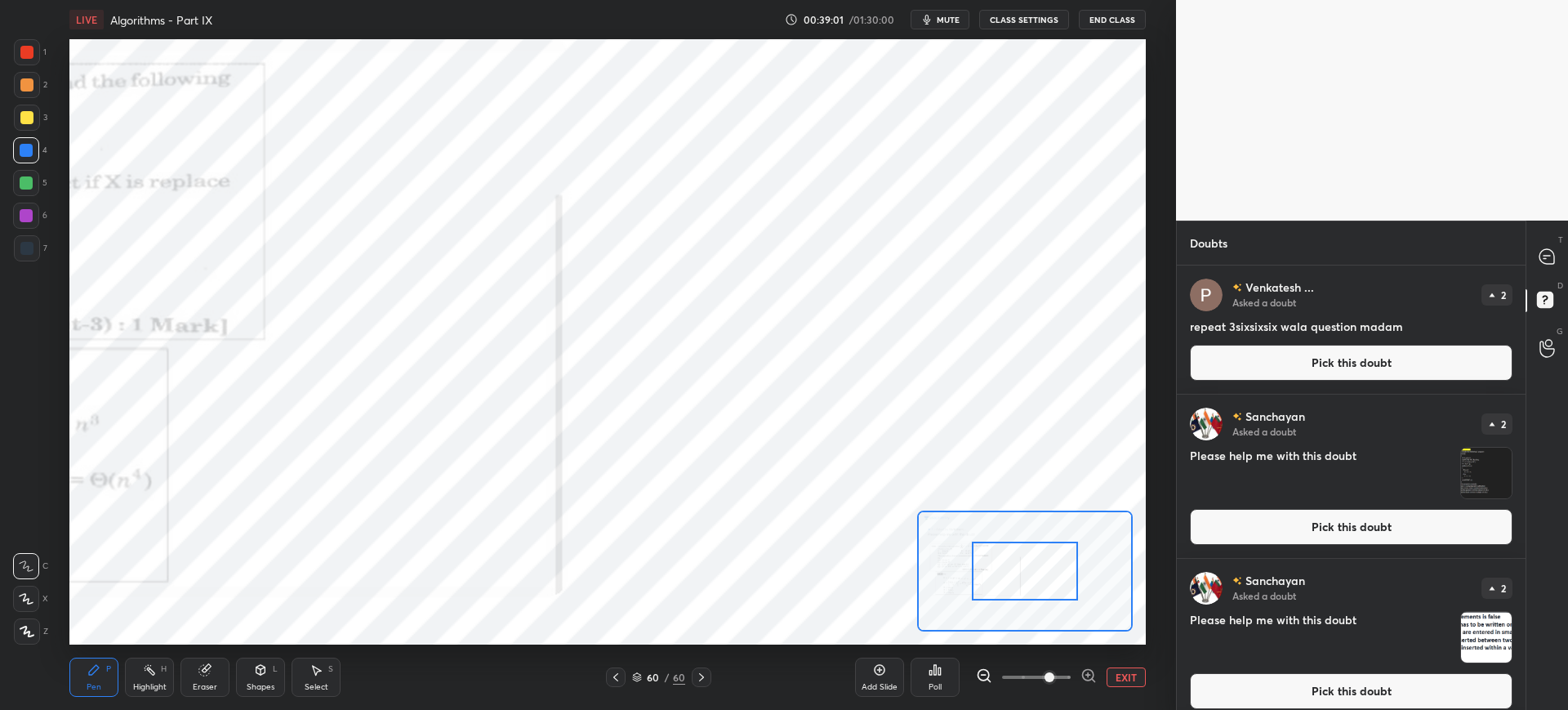
drag, startPoint x: 1030, startPoint y: 672, endPoint x: 1056, endPoint y: 674, distance: 26.1
click at [1054, 674] on span at bounding box center [1049, 678] width 10 height 10
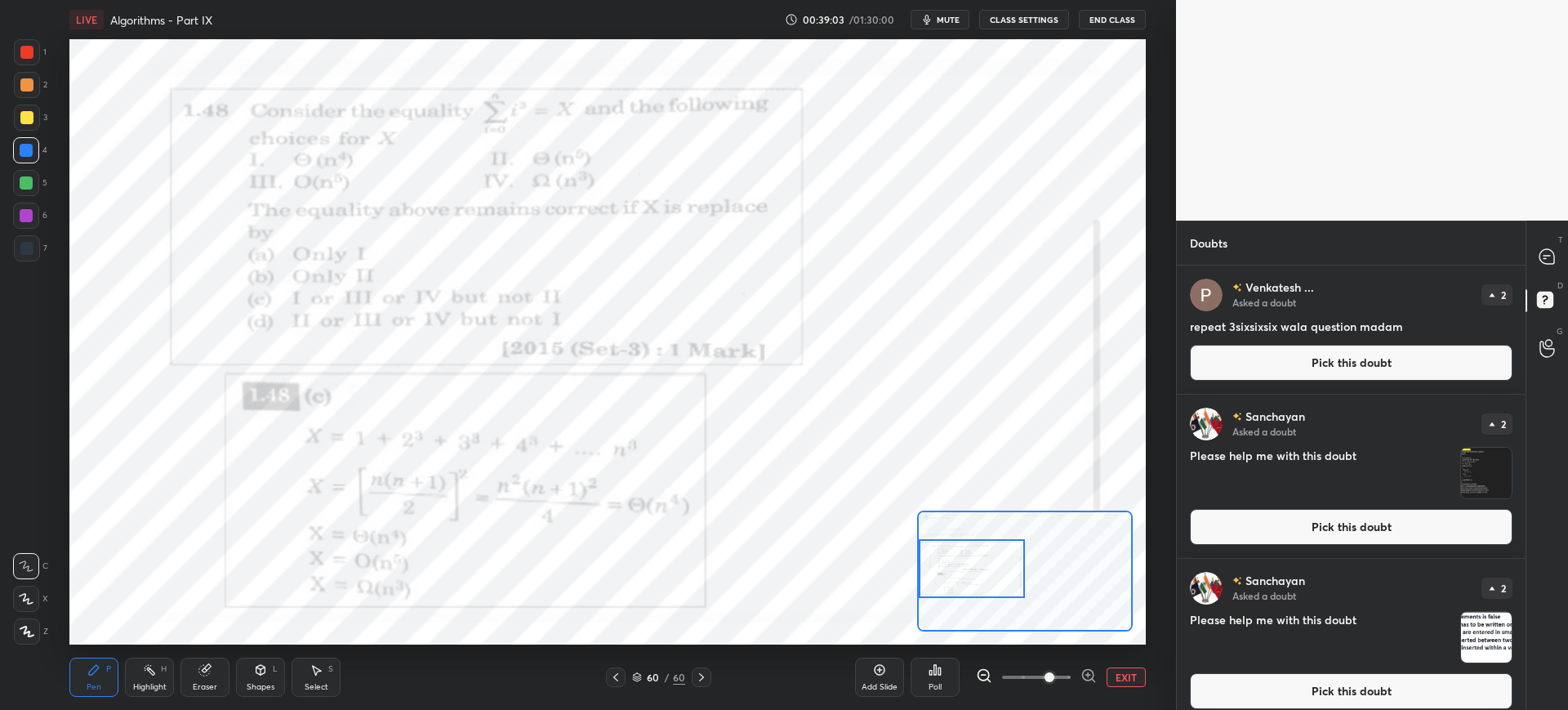
drag, startPoint x: 1031, startPoint y: 591, endPoint x: 954, endPoint y: 588, distance: 77.1
click at [954, 588] on div at bounding box center [972, 568] width 106 height 59
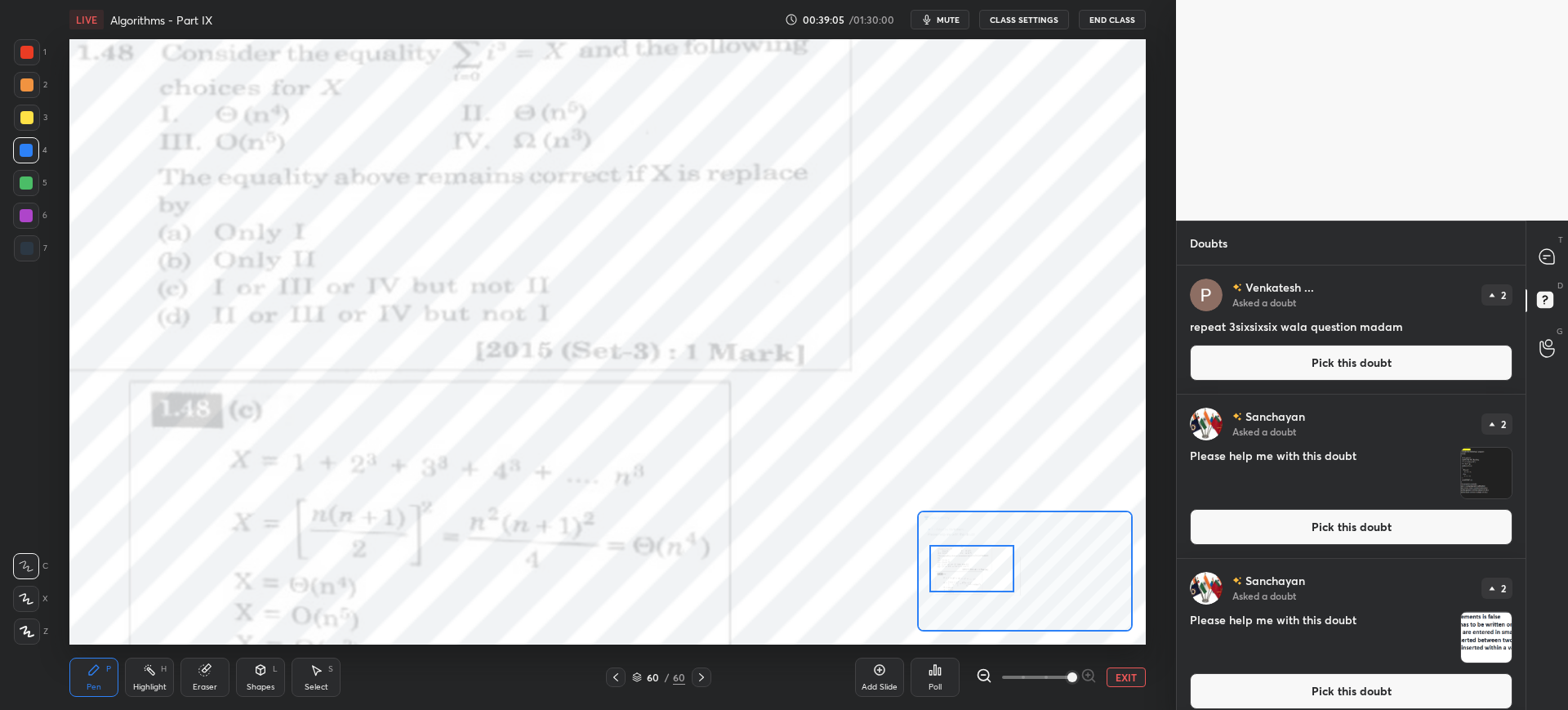
drag, startPoint x: 1044, startPoint y: 672, endPoint x: 1066, endPoint y: 674, distance: 22.1
click at [1068, 674] on span at bounding box center [1073, 678] width 10 height 10
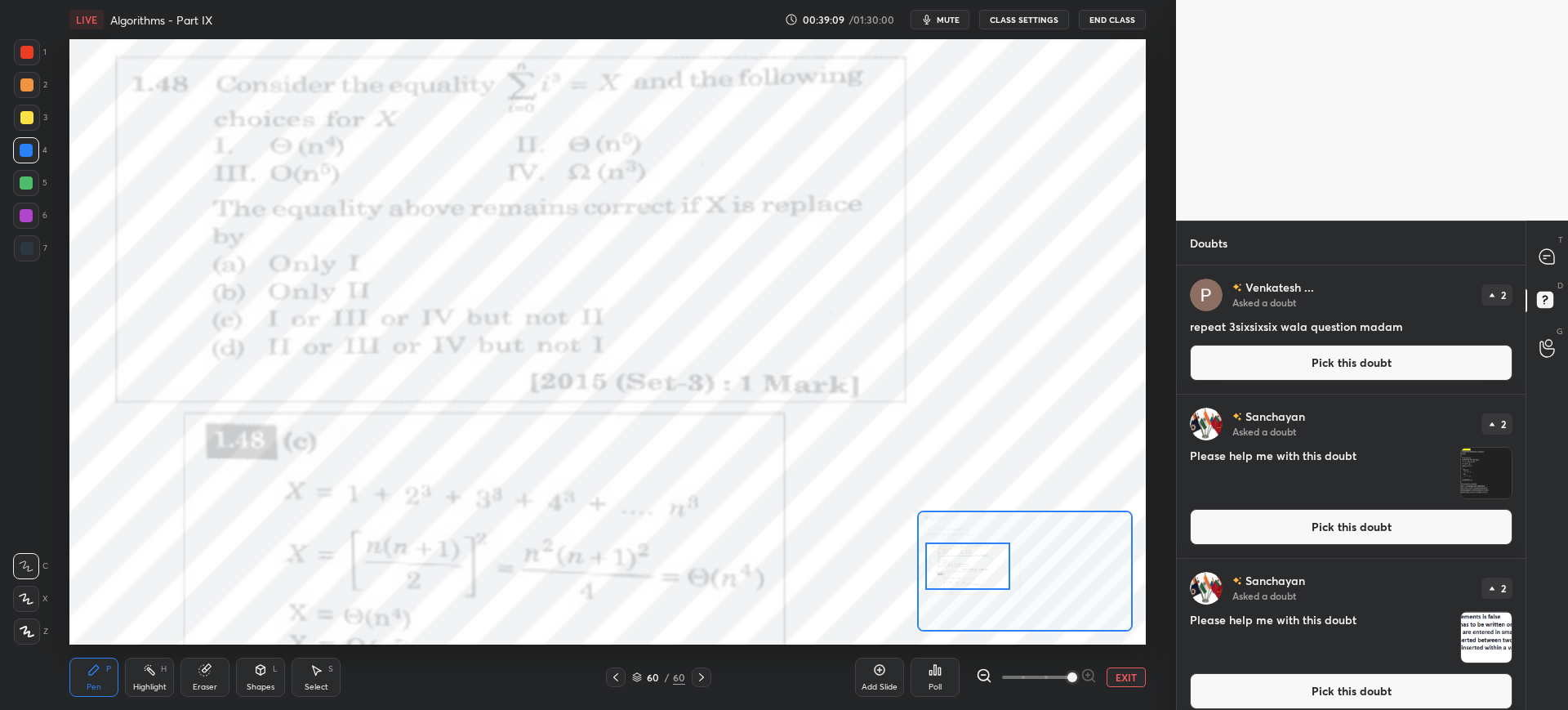
click at [1008, 562] on div at bounding box center [967, 566] width 85 height 47
click at [1546, 266] on div at bounding box center [1547, 257] width 32 height 30
type textarea "x"
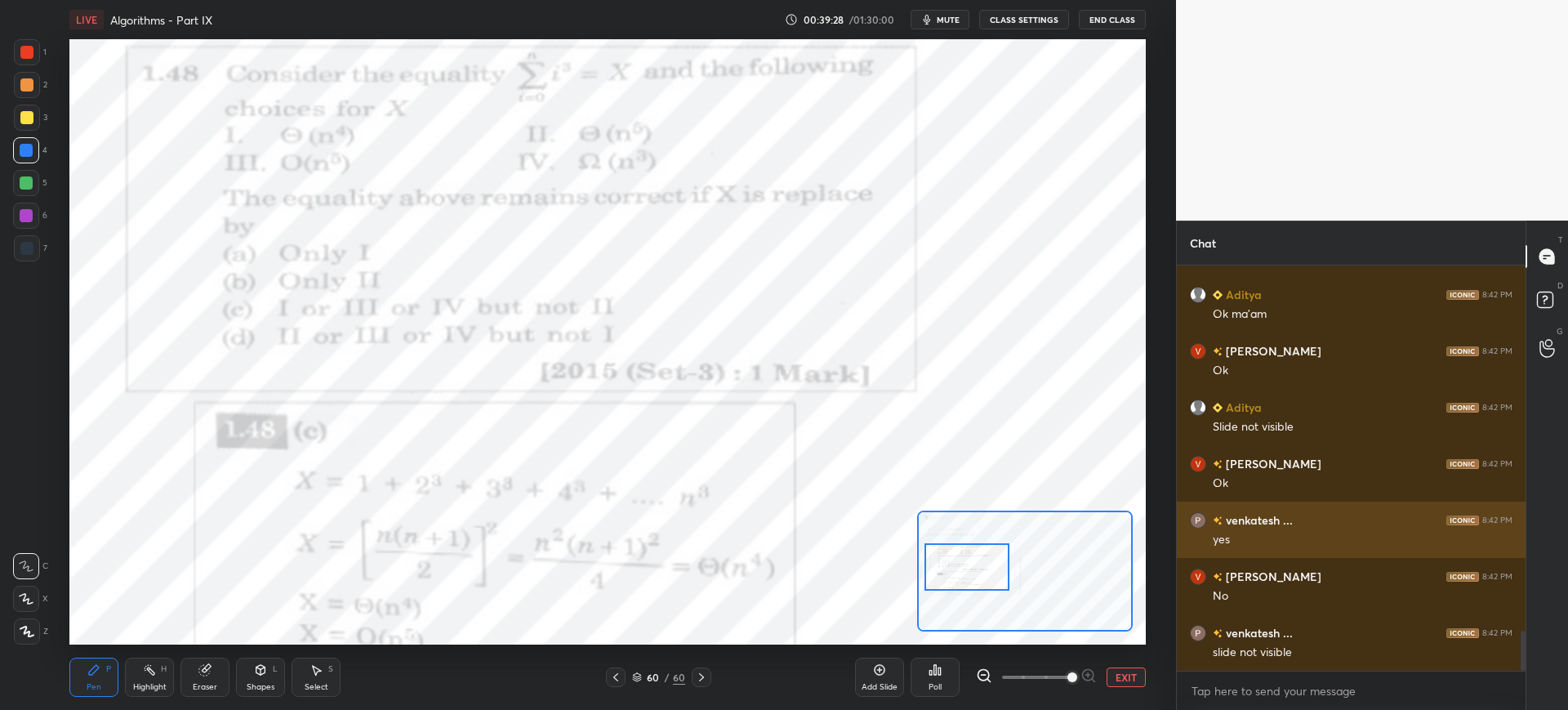
scroll to position [3660, 0]
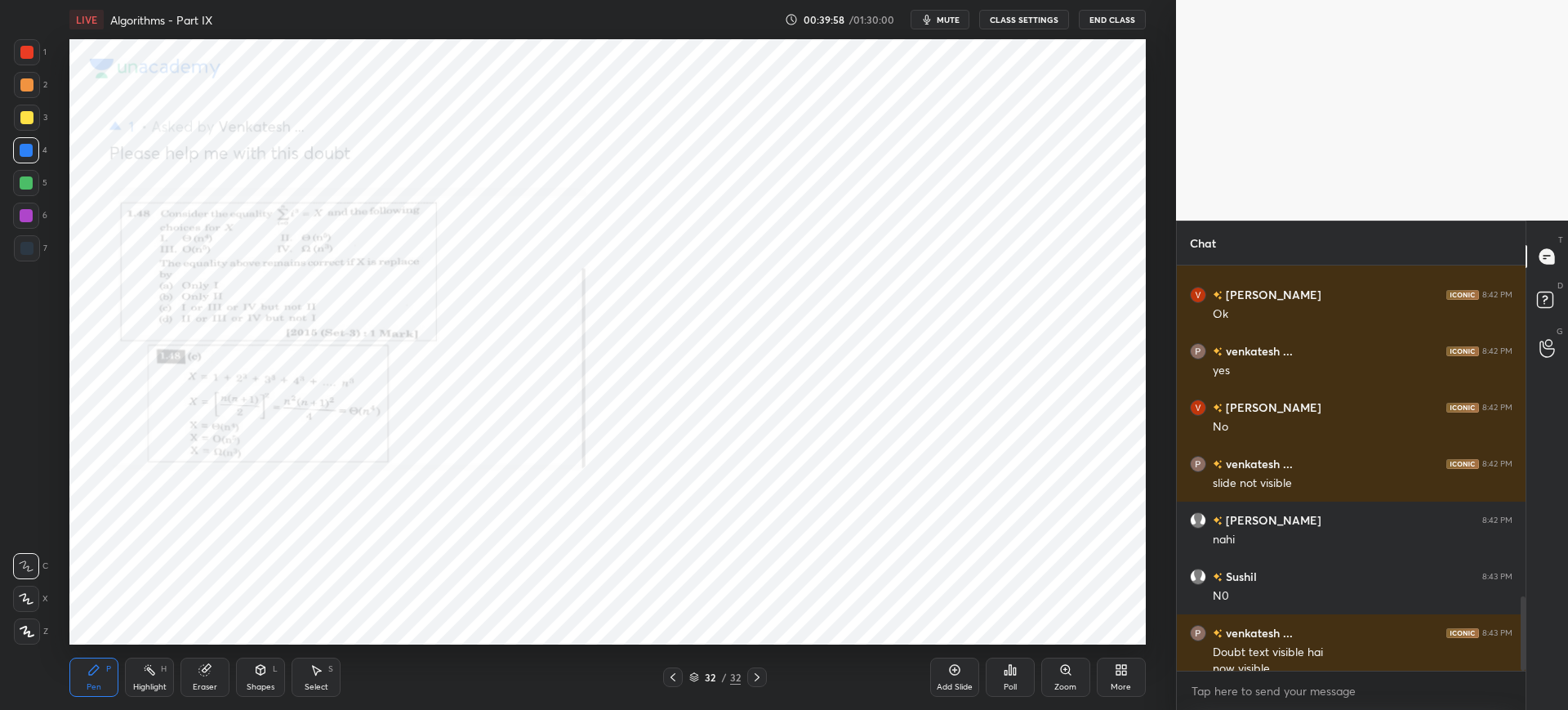
scroll to position [1804, 0]
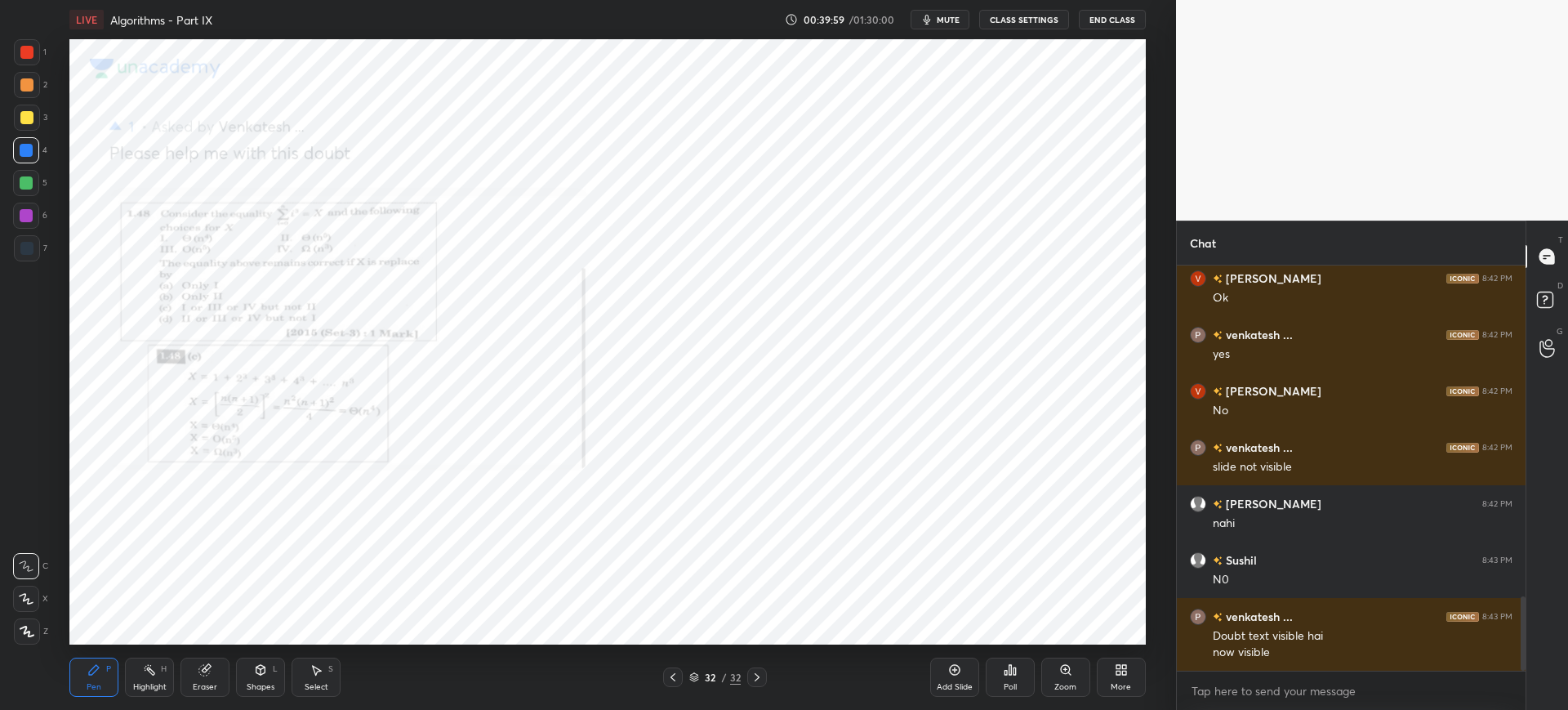
click at [1055, 668] on div "Zoom" at bounding box center [1066, 678] width 49 height 39
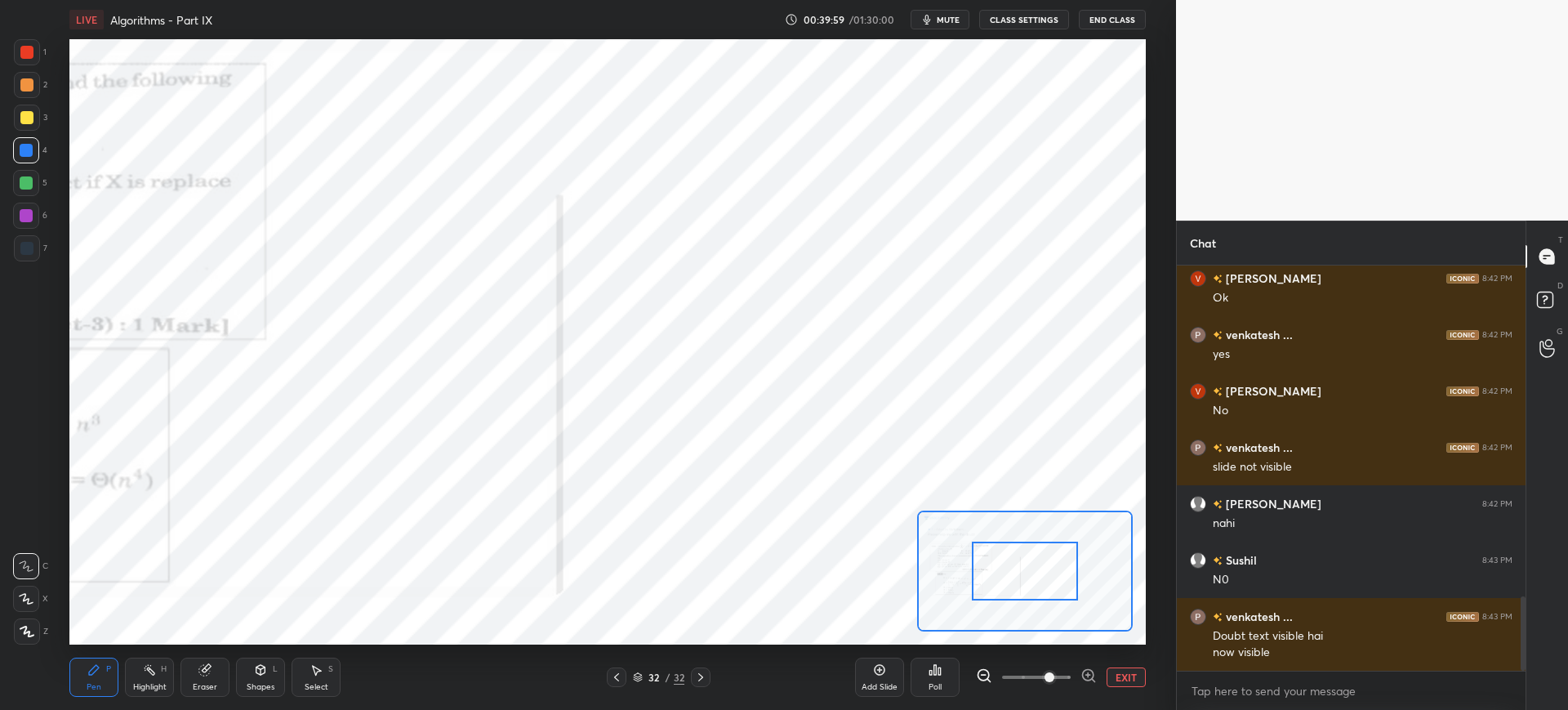
click at [1055, 672] on span at bounding box center [1036, 677] width 69 height 25
drag, startPoint x: 1016, startPoint y: 590, endPoint x: 999, endPoint y: 584, distance: 18.0
click at [986, 586] on div at bounding box center [1025, 571] width 106 height 59
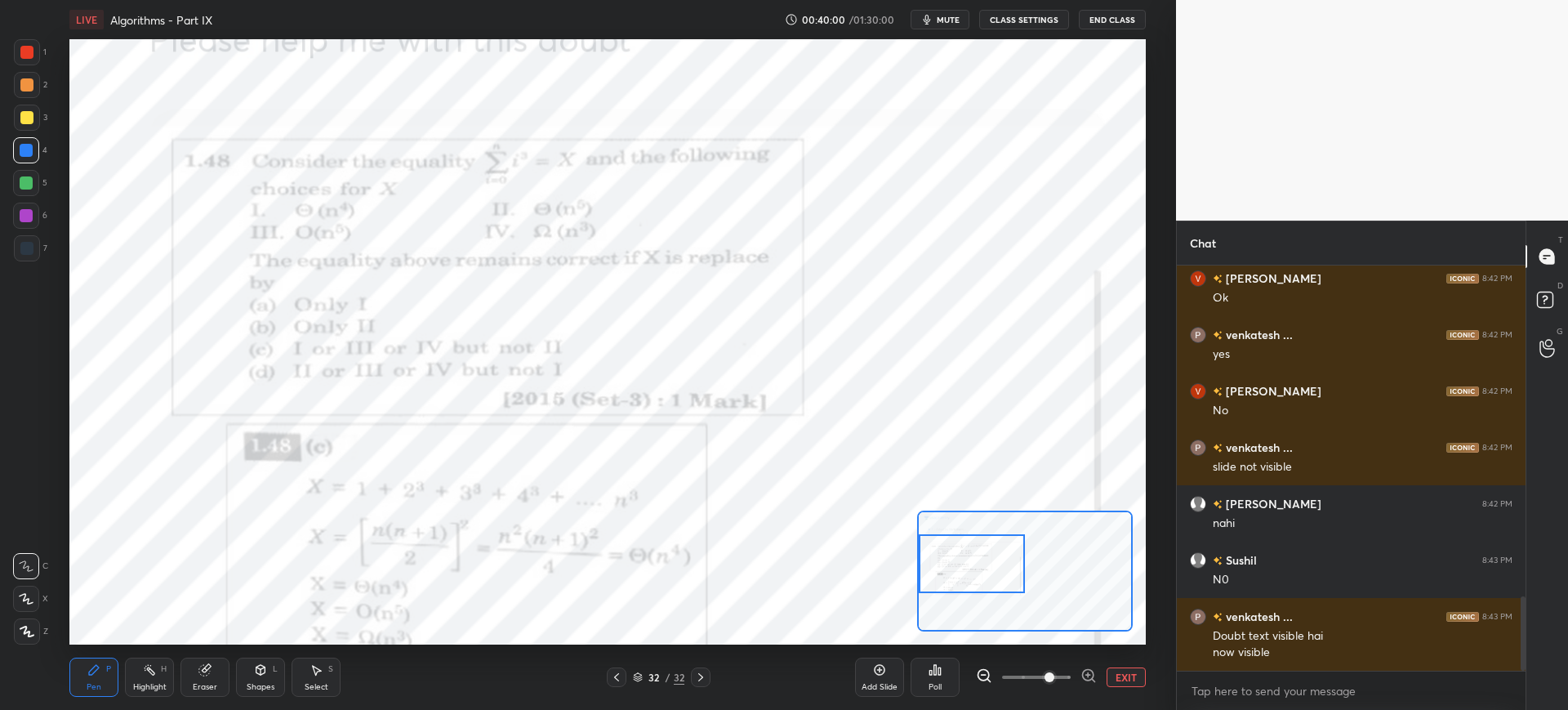
click at [966, 580] on div at bounding box center [972, 563] width 106 height 59
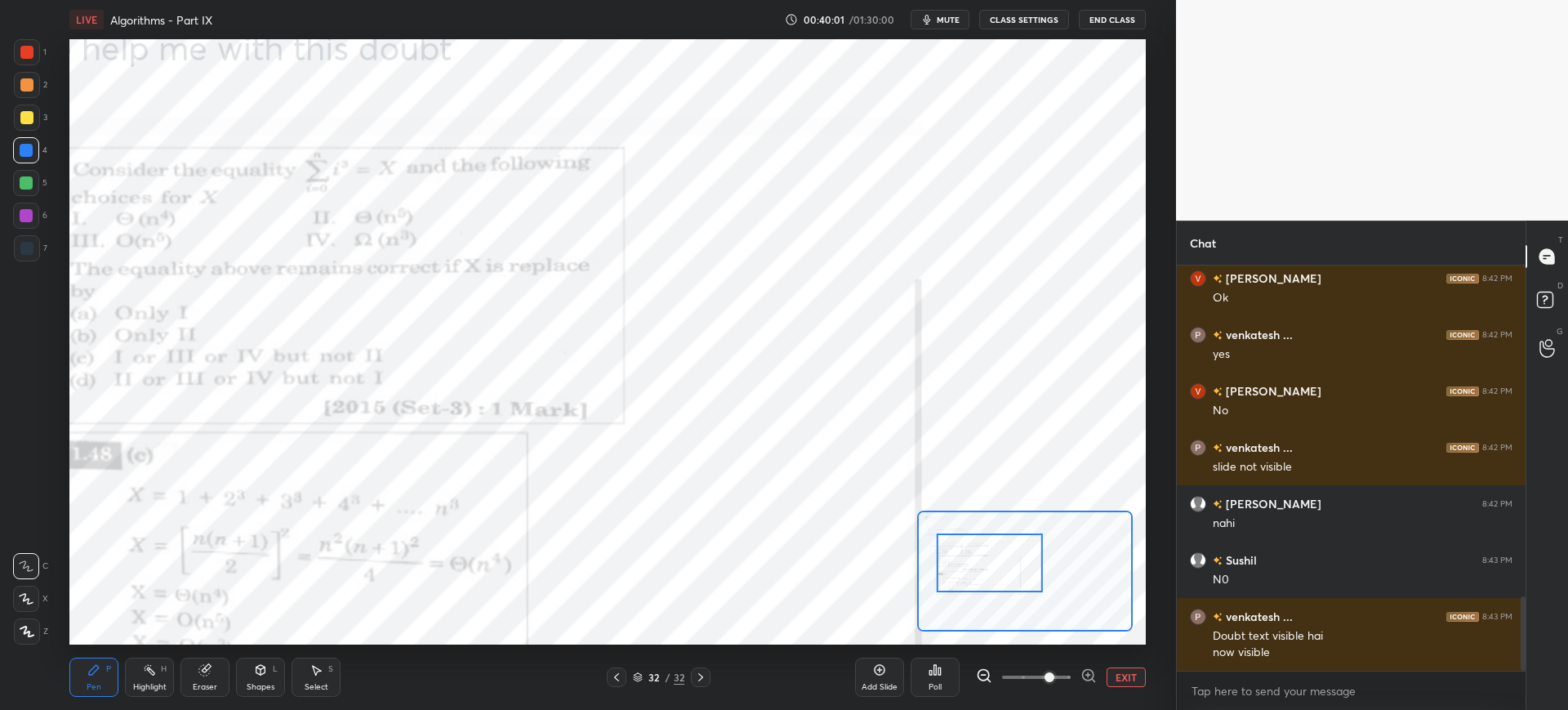
drag, startPoint x: 1036, startPoint y: 674, endPoint x: 1047, endPoint y: 671, distance: 11.4
click at [1047, 674] on span at bounding box center [1036, 677] width 69 height 25
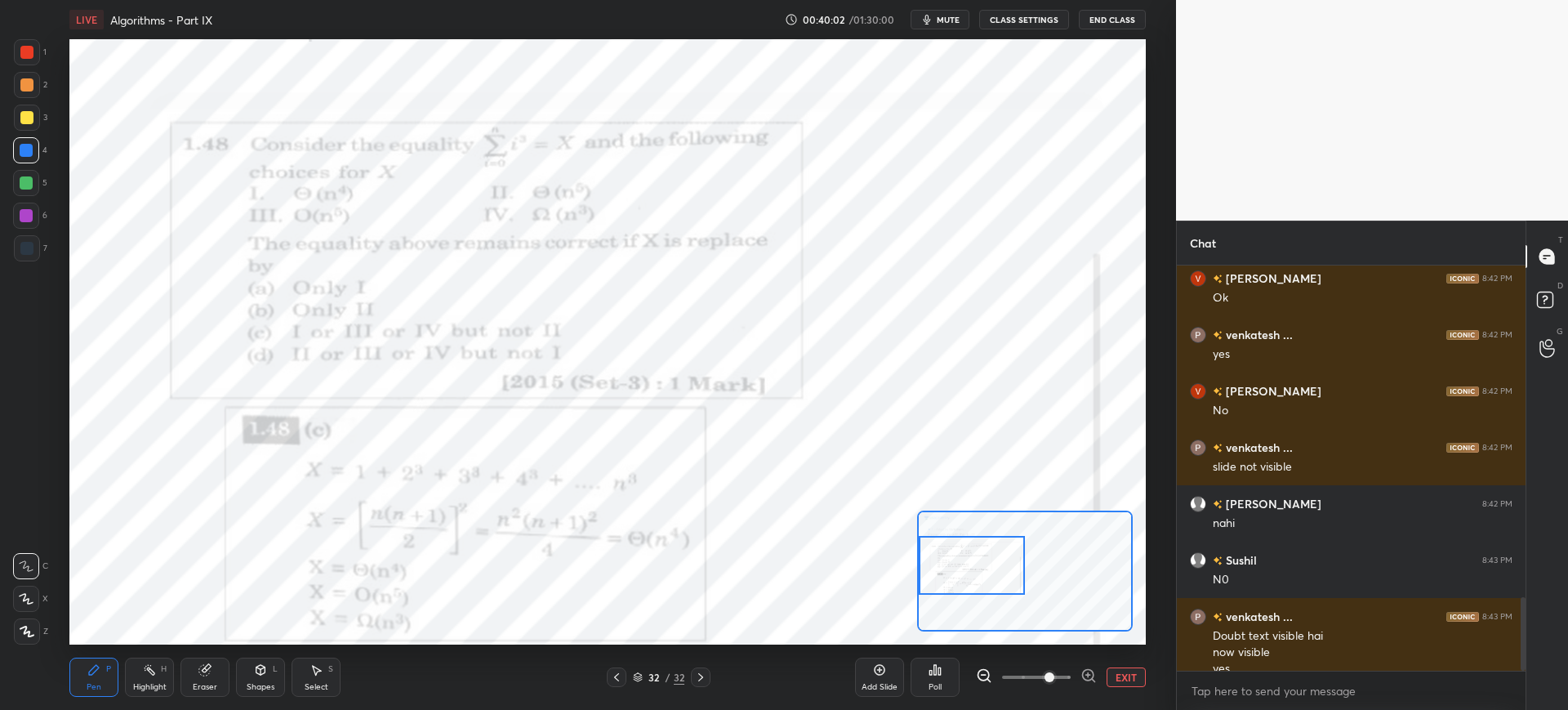
scroll to position [1820, 0]
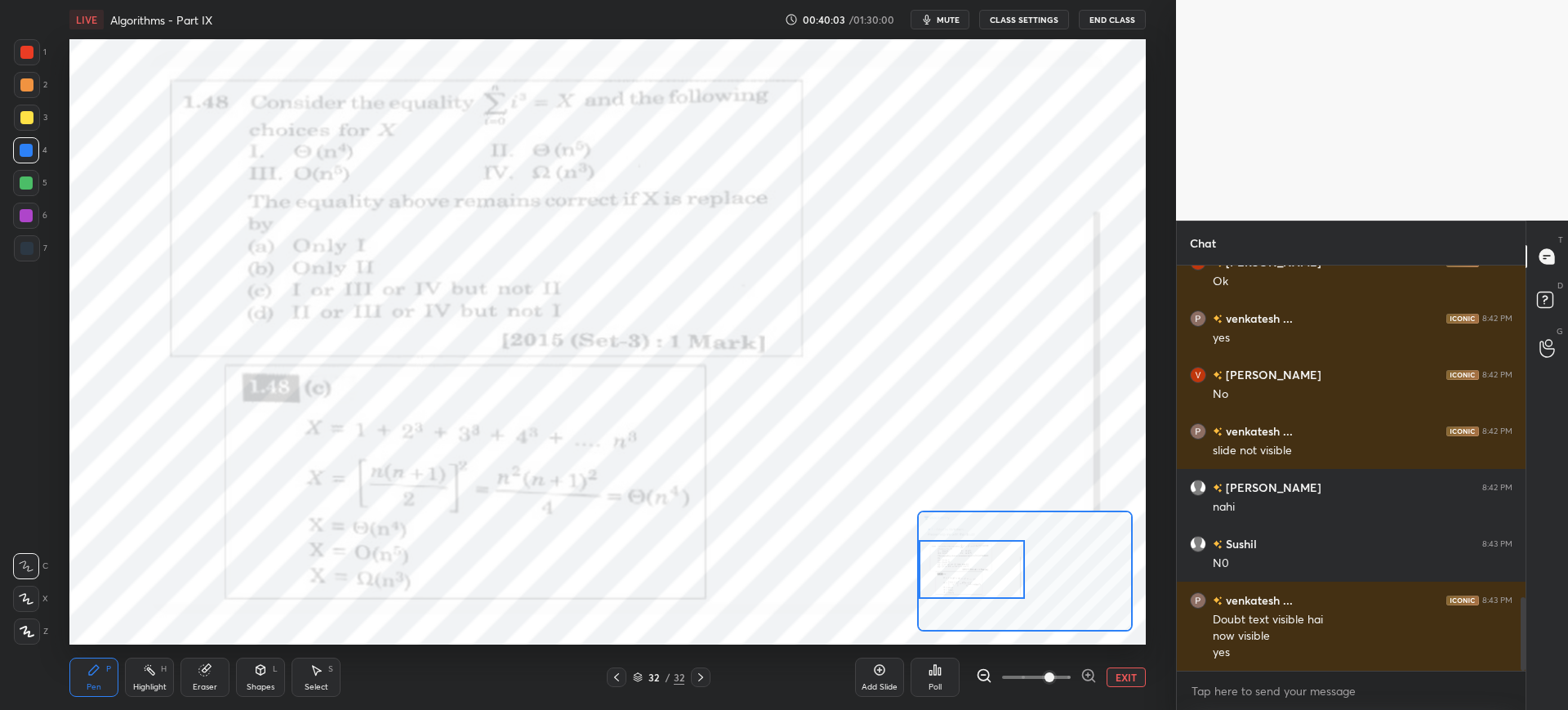
click at [954, 581] on div at bounding box center [972, 569] width 106 height 59
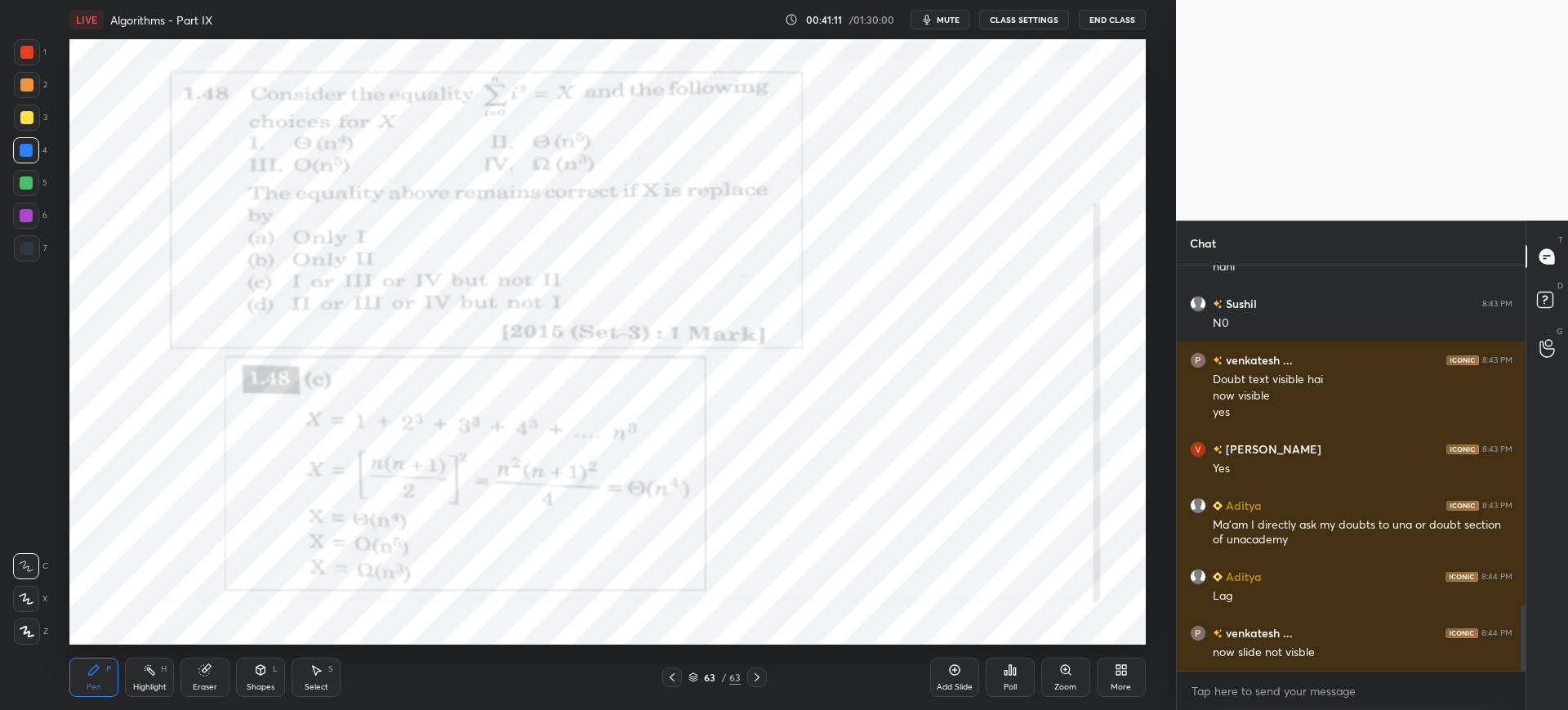
scroll to position [2116, 0]
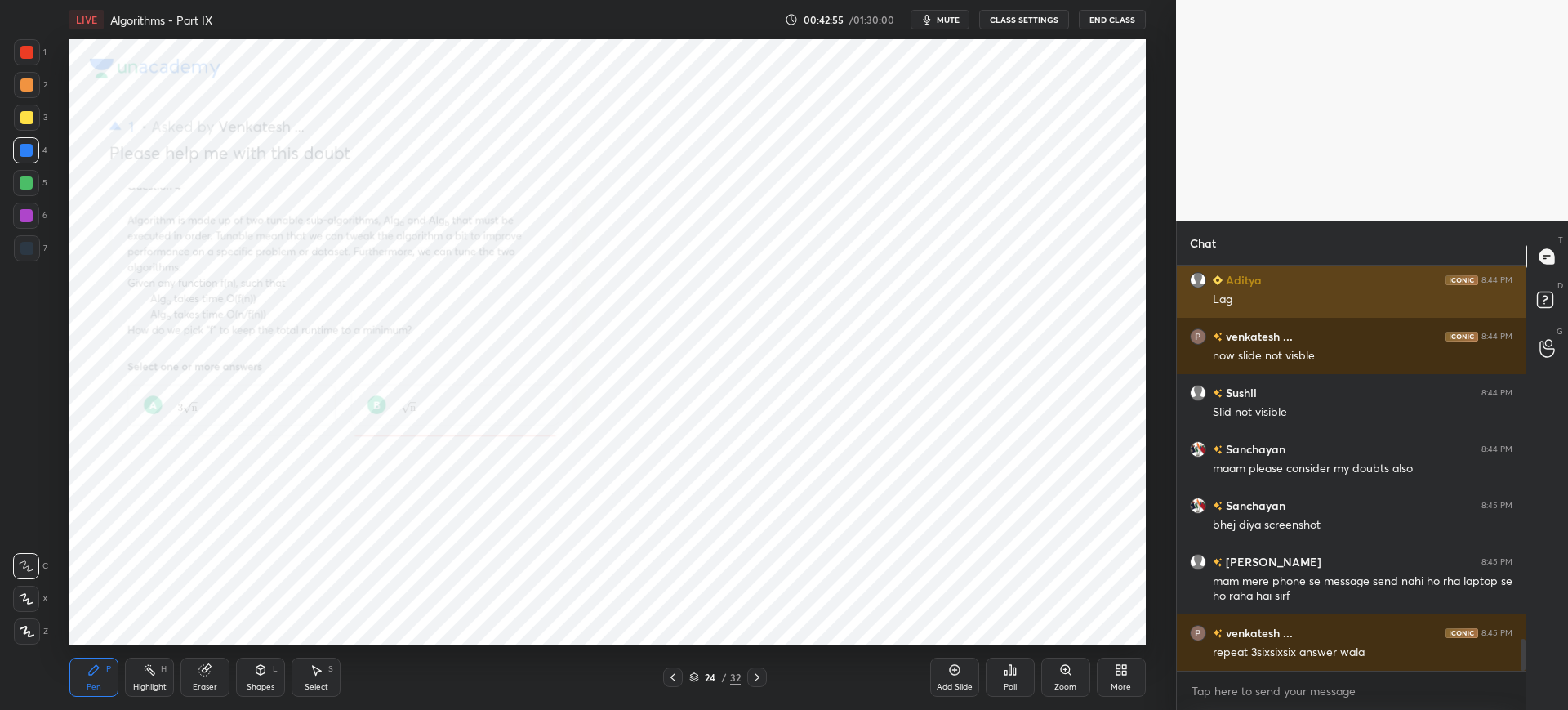
scroll to position [4829, 0]
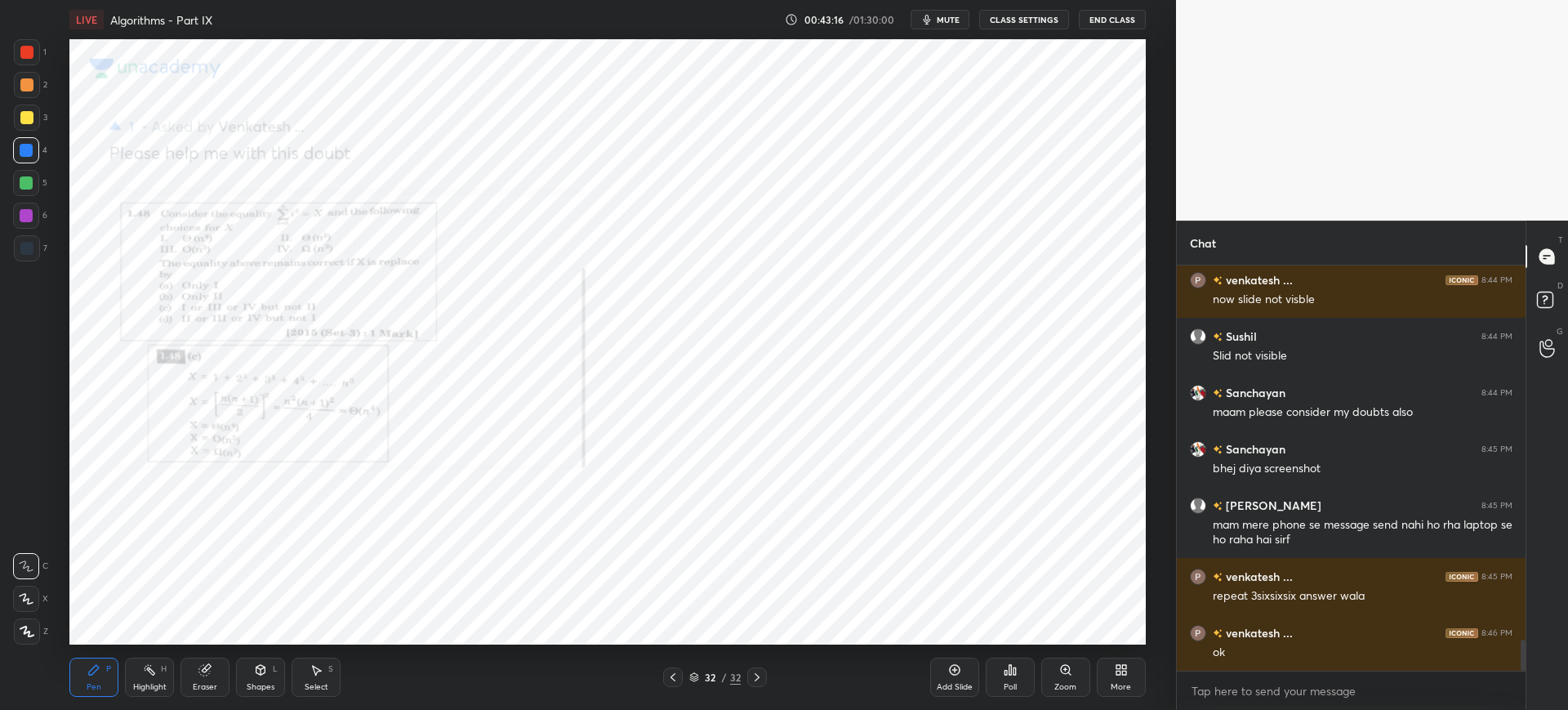
click at [1069, 672] on icon at bounding box center [1065, 670] width 13 height 13
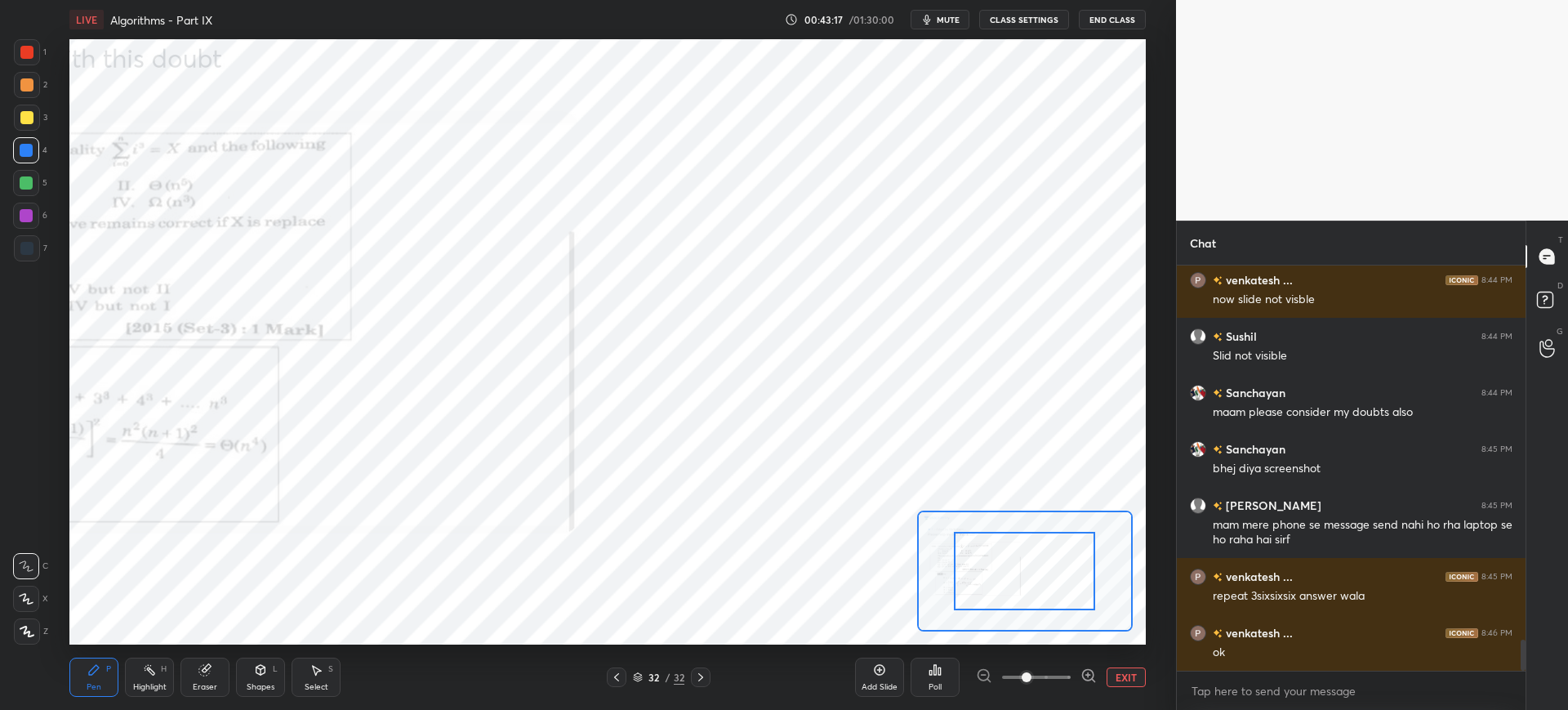
drag, startPoint x: 1031, startPoint y: 675, endPoint x: 1051, endPoint y: 672, distance: 20.2
click at [1031, 673] on span at bounding box center [1026, 678] width 10 height 10
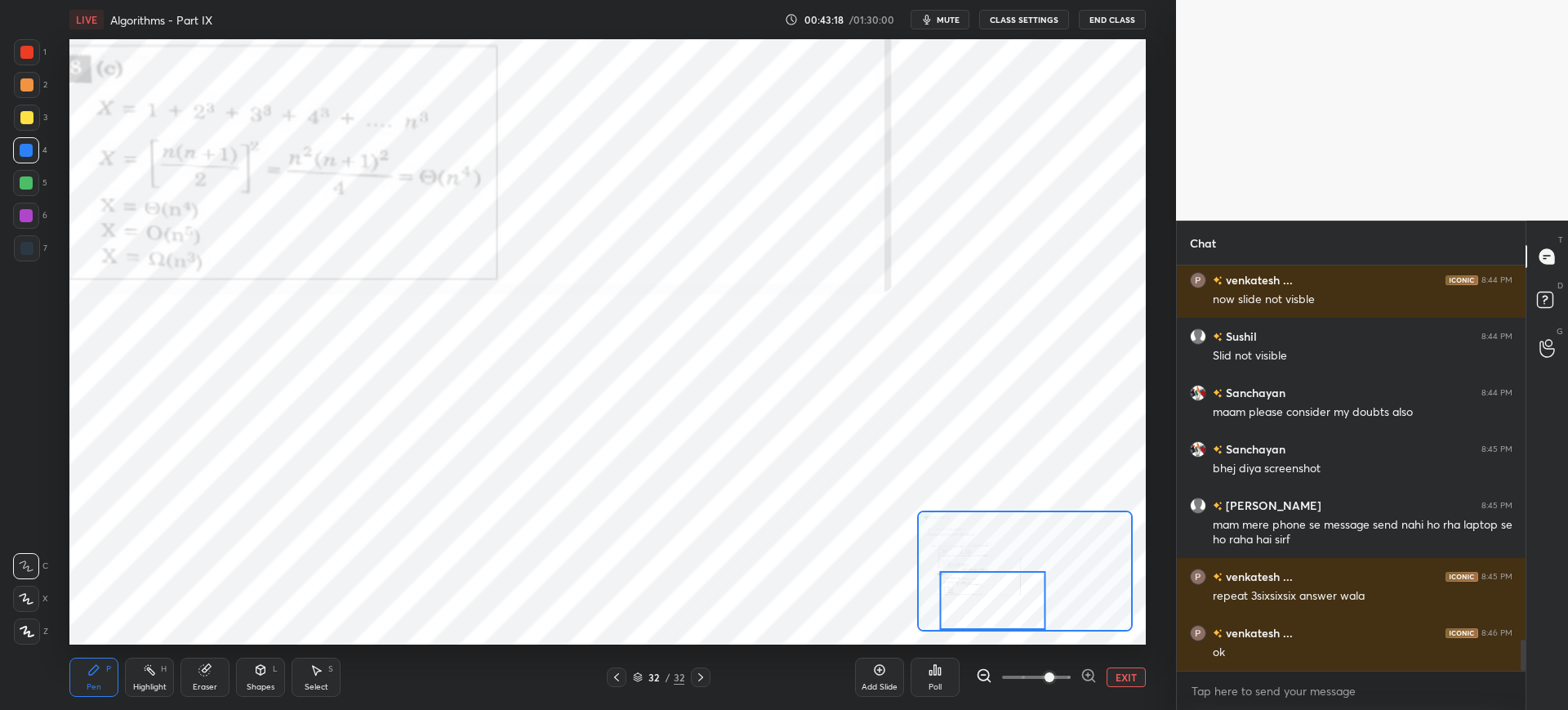
drag, startPoint x: 1026, startPoint y: 636, endPoint x: 980, endPoint y: 603, distance: 56.6
click at [980, 603] on div at bounding box center [993, 601] width 106 height 59
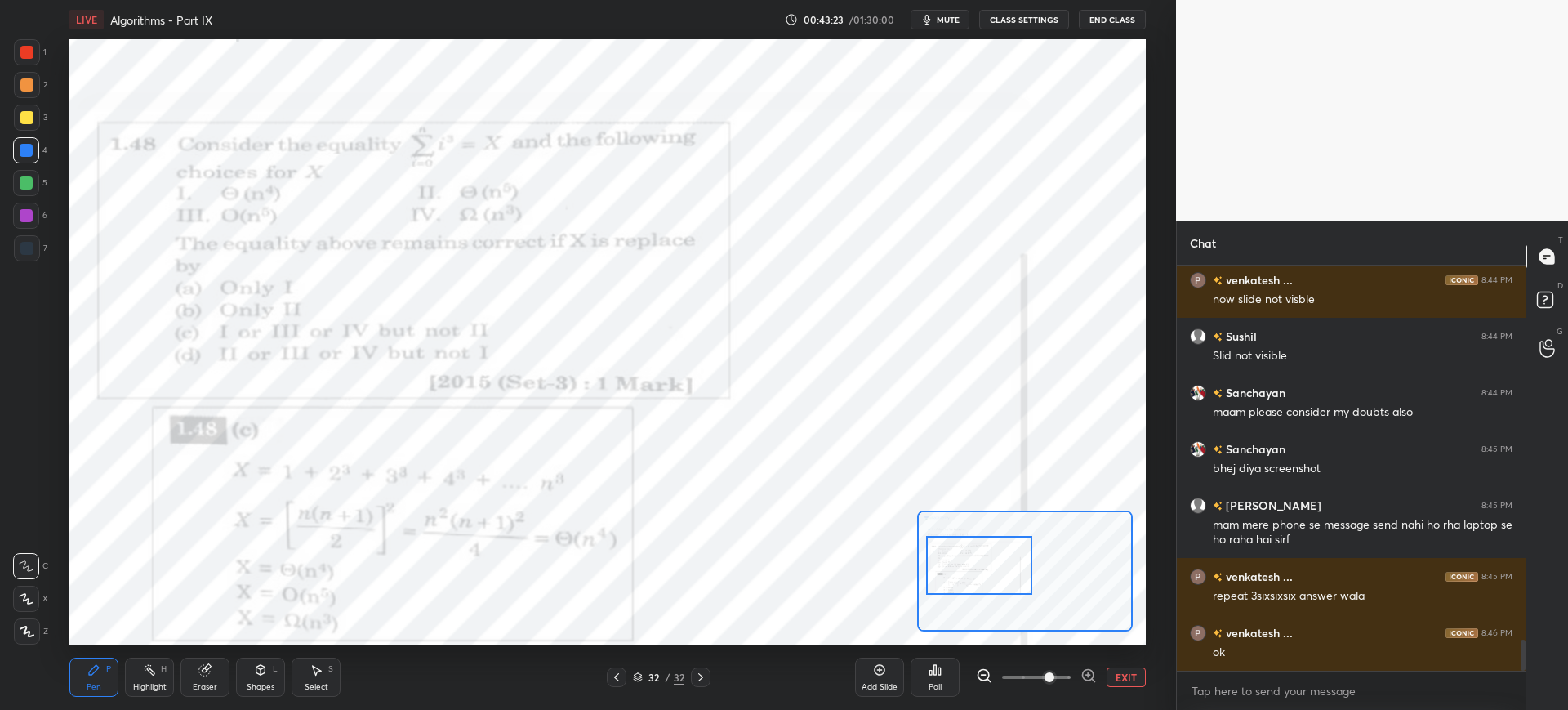
drag, startPoint x: 972, startPoint y: 586, endPoint x: 978, endPoint y: 549, distance: 37.5
click at [979, 552] on div at bounding box center [979, 565] width 106 height 59
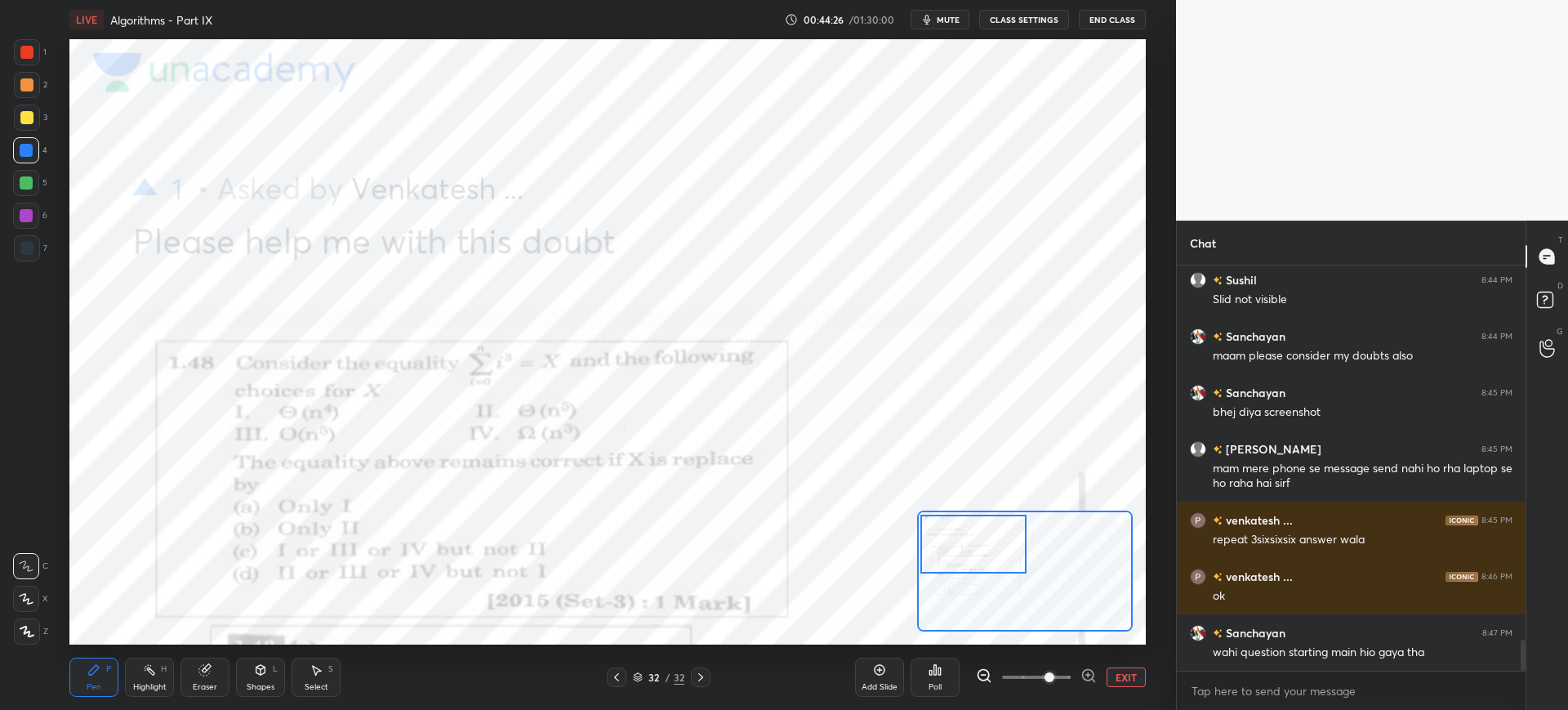
drag, startPoint x: 971, startPoint y: 548, endPoint x: 974, endPoint y: 536, distance: 12.4
click at [967, 540] on div at bounding box center [973, 544] width 106 height 59
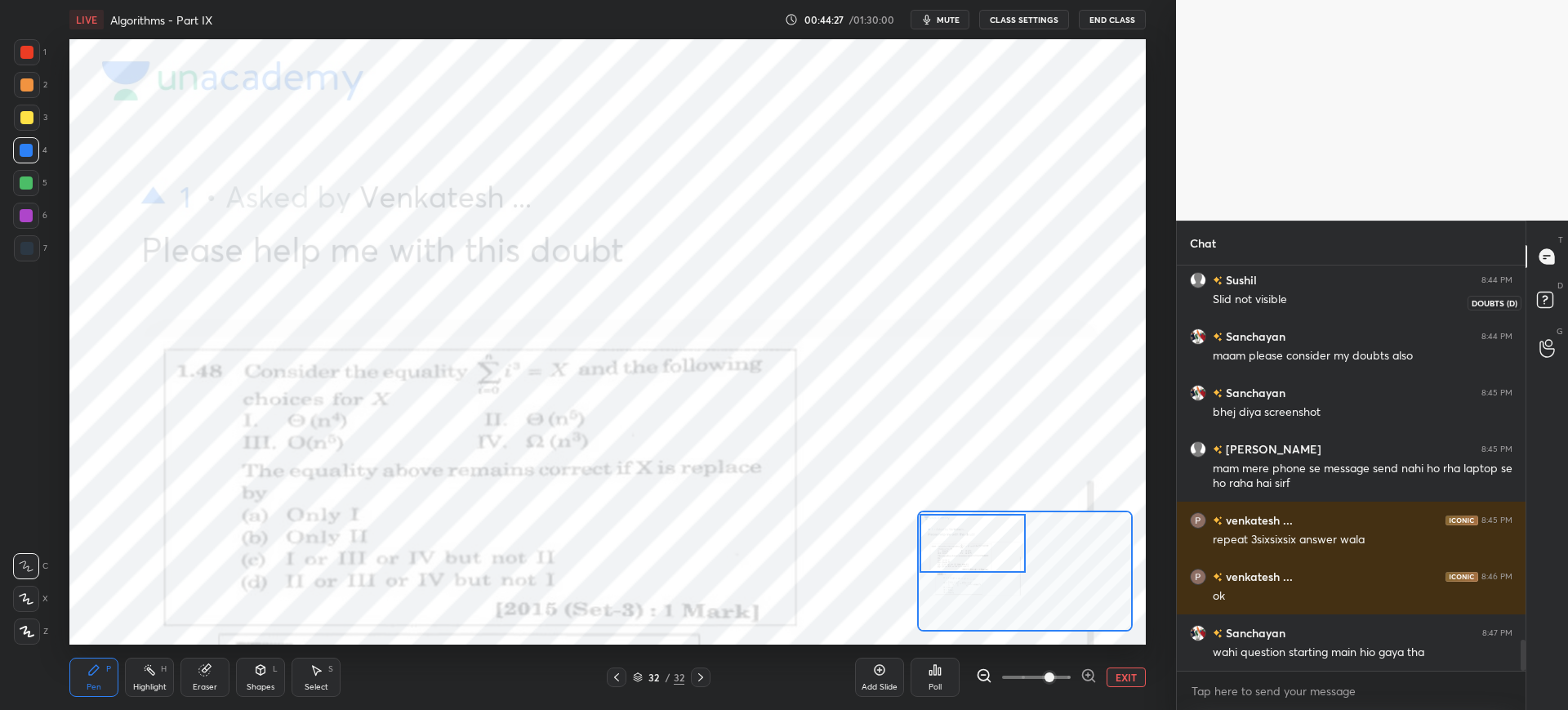
click at [1543, 310] on icon at bounding box center [1547, 302] width 29 height 30
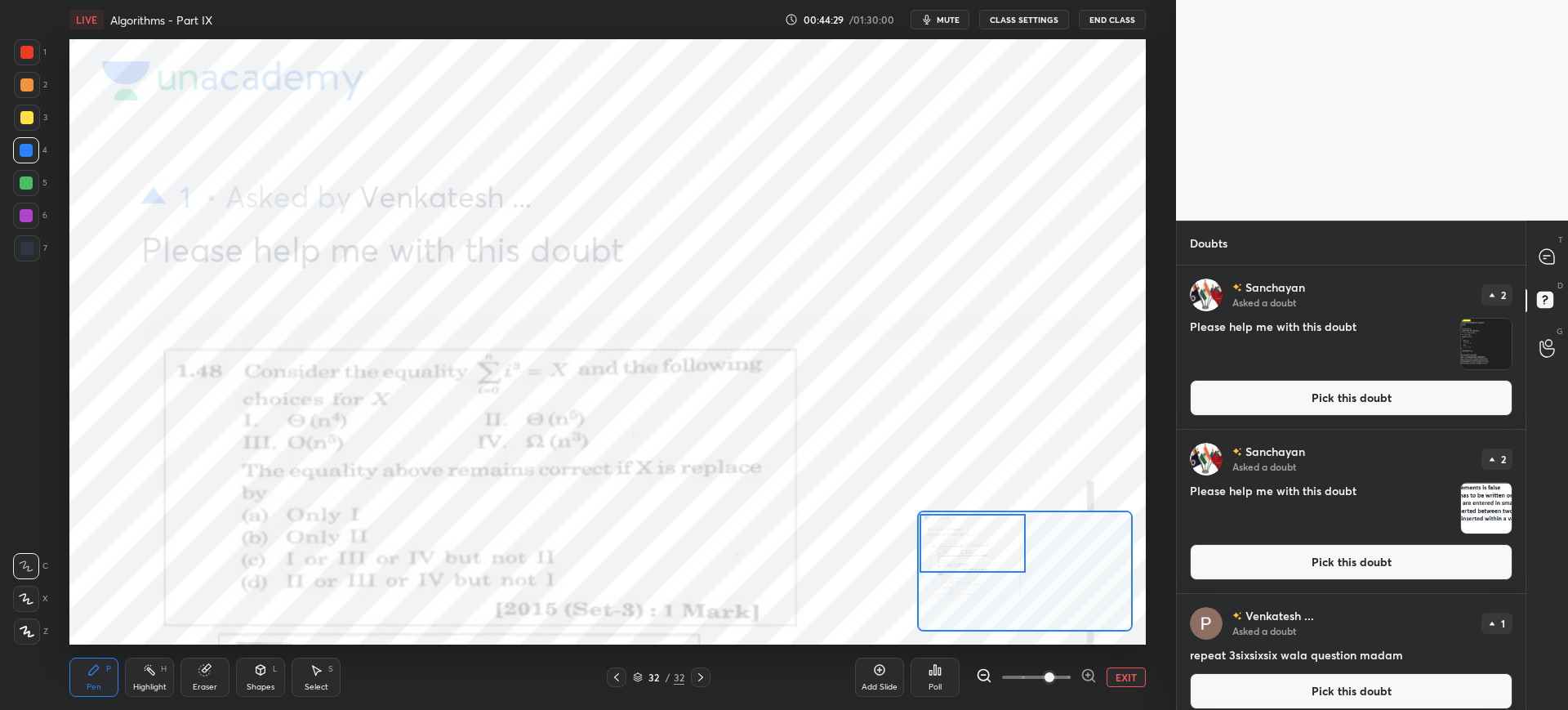
click at [1427, 403] on button "Pick this doubt" at bounding box center [1351, 397] width 322 height 36
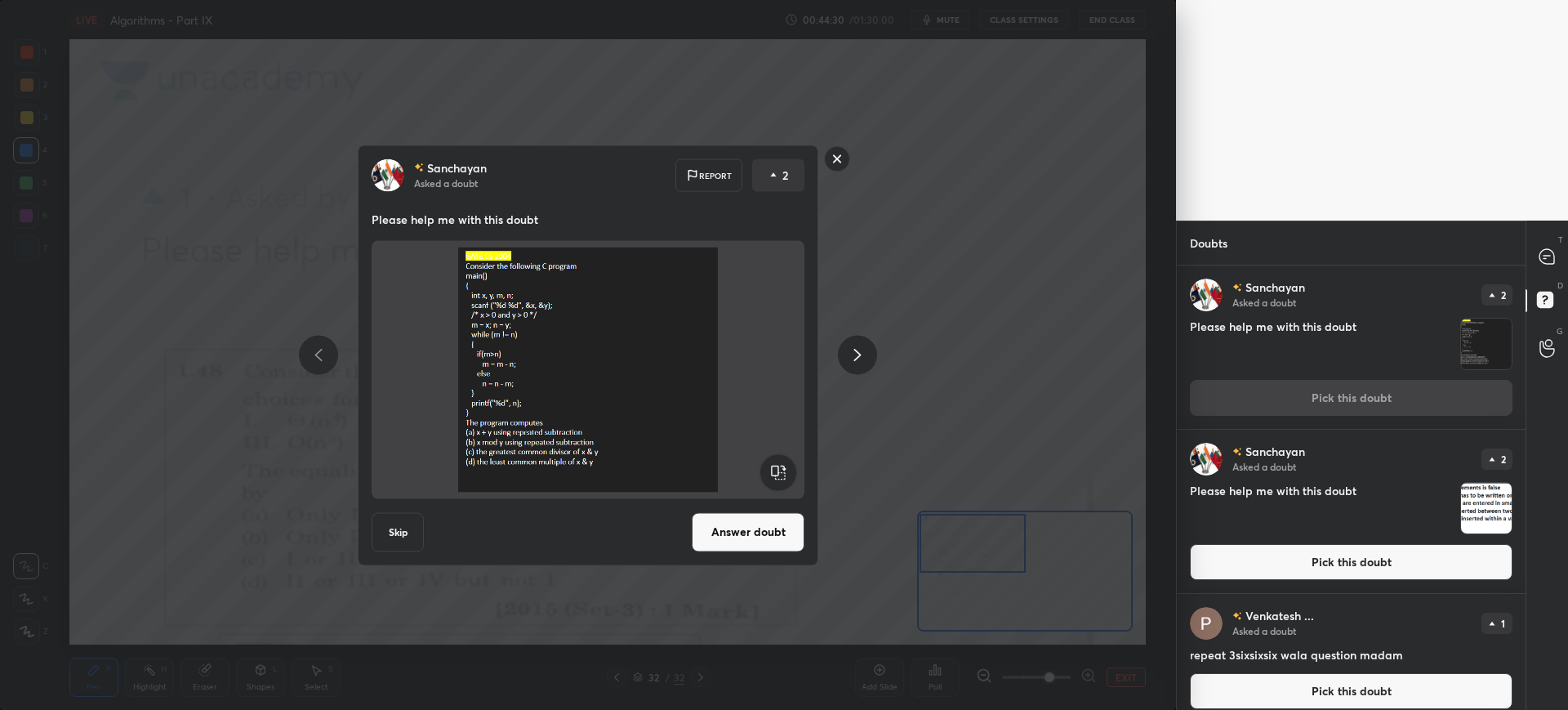
click at [735, 534] on button "Answer doubt" at bounding box center [748, 532] width 113 height 39
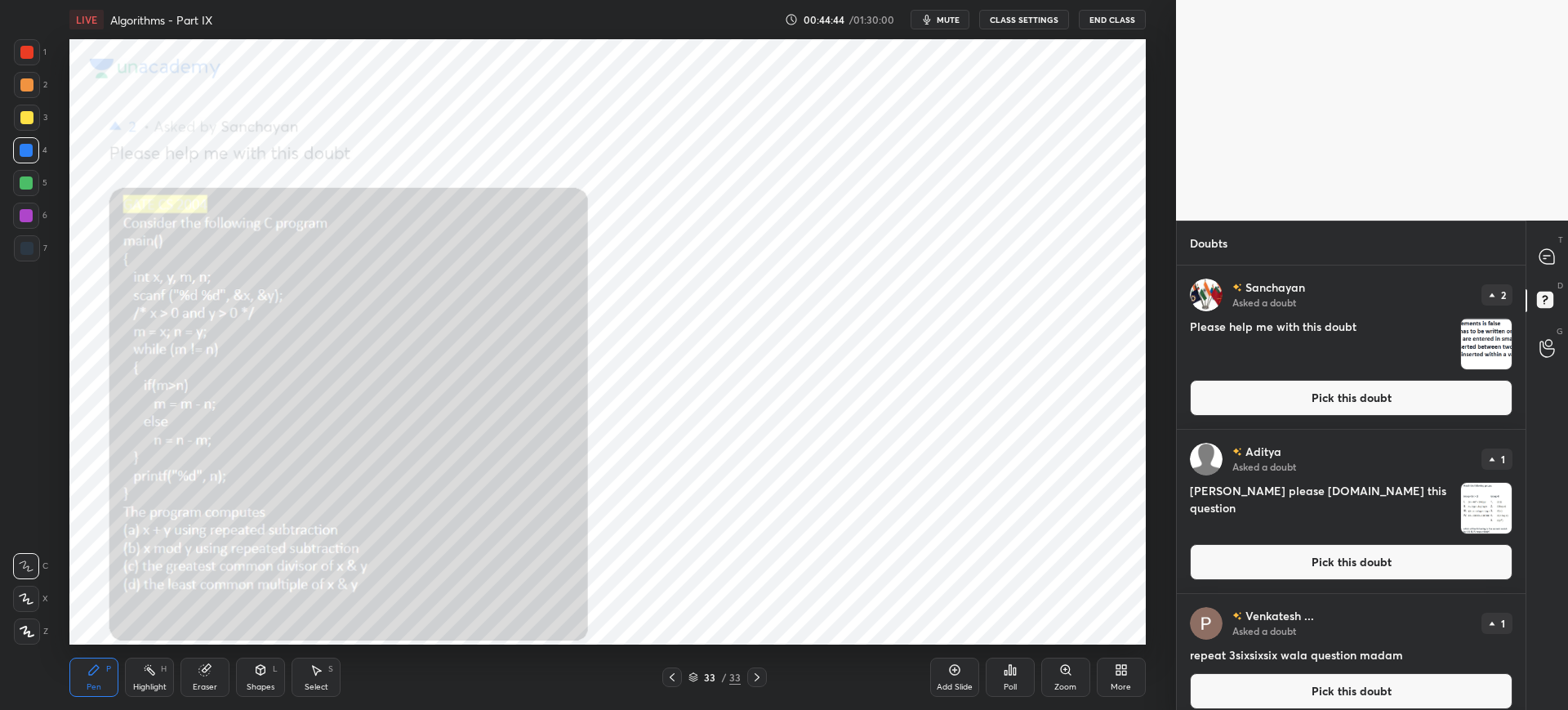
click at [1210, 407] on button "Pick this doubt" at bounding box center [1351, 397] width 322 height 36
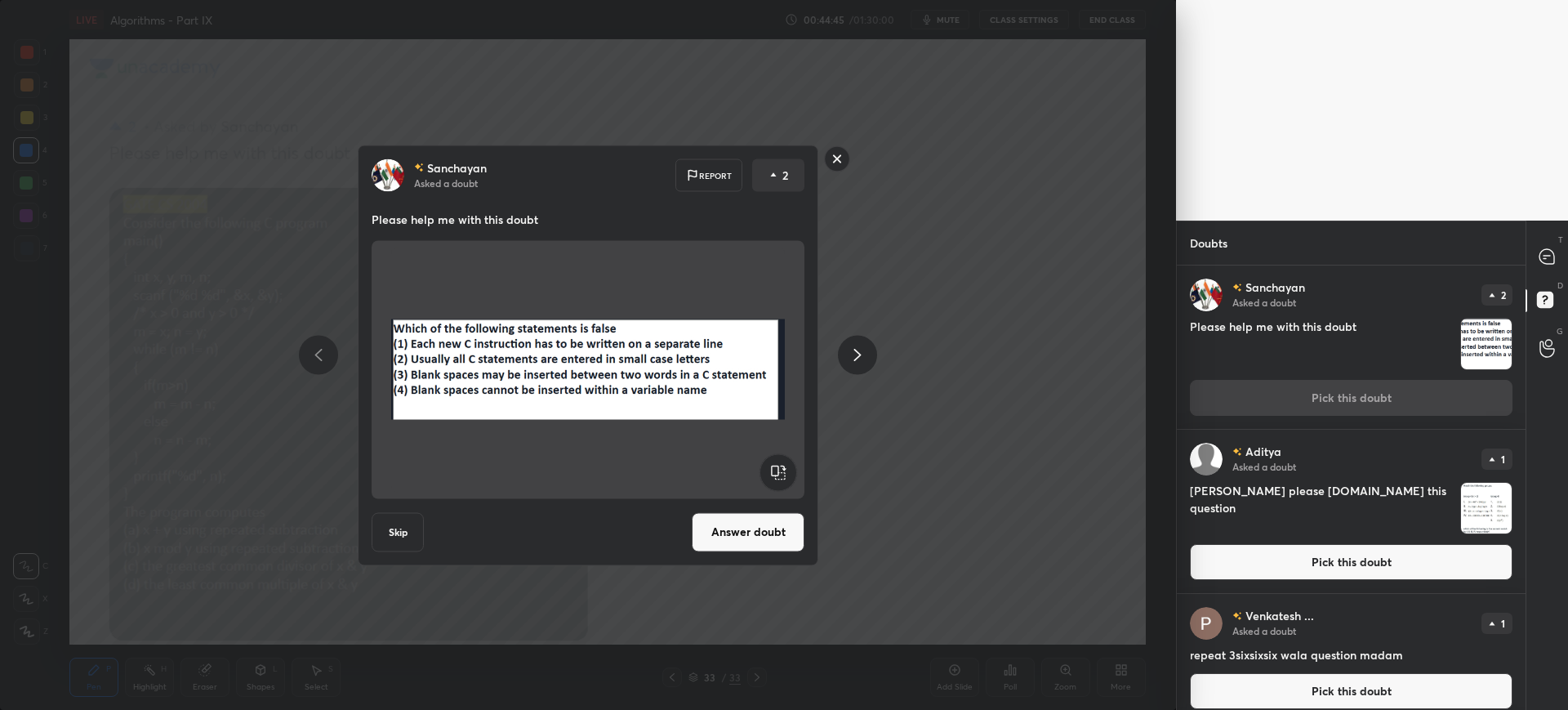
click at [754, 535] on button "Answer doubt" at bounding box center [748, 532] width 113 height 39
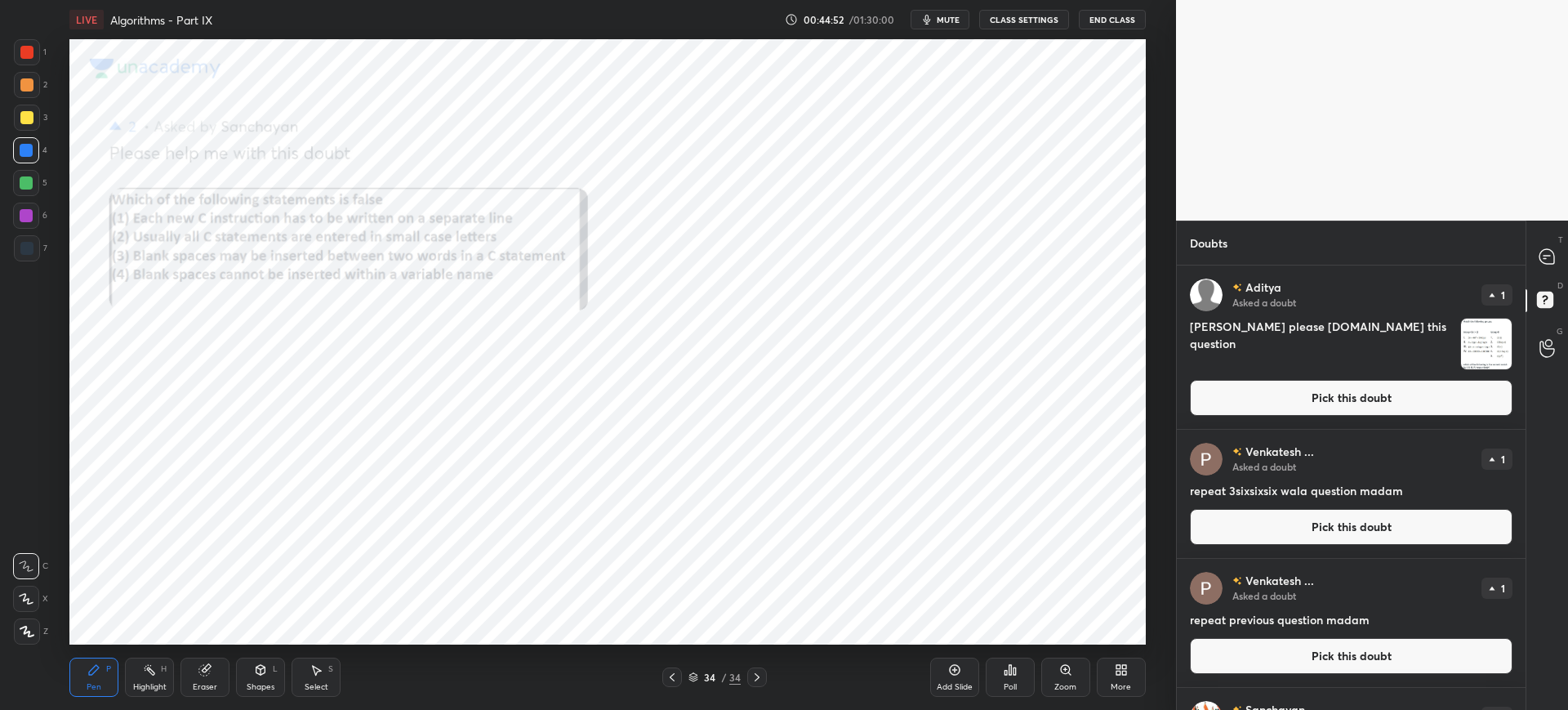
click at [1215, 405] on button "Pick this doubt" at bounding box center [1351, 397] width 322 height 36
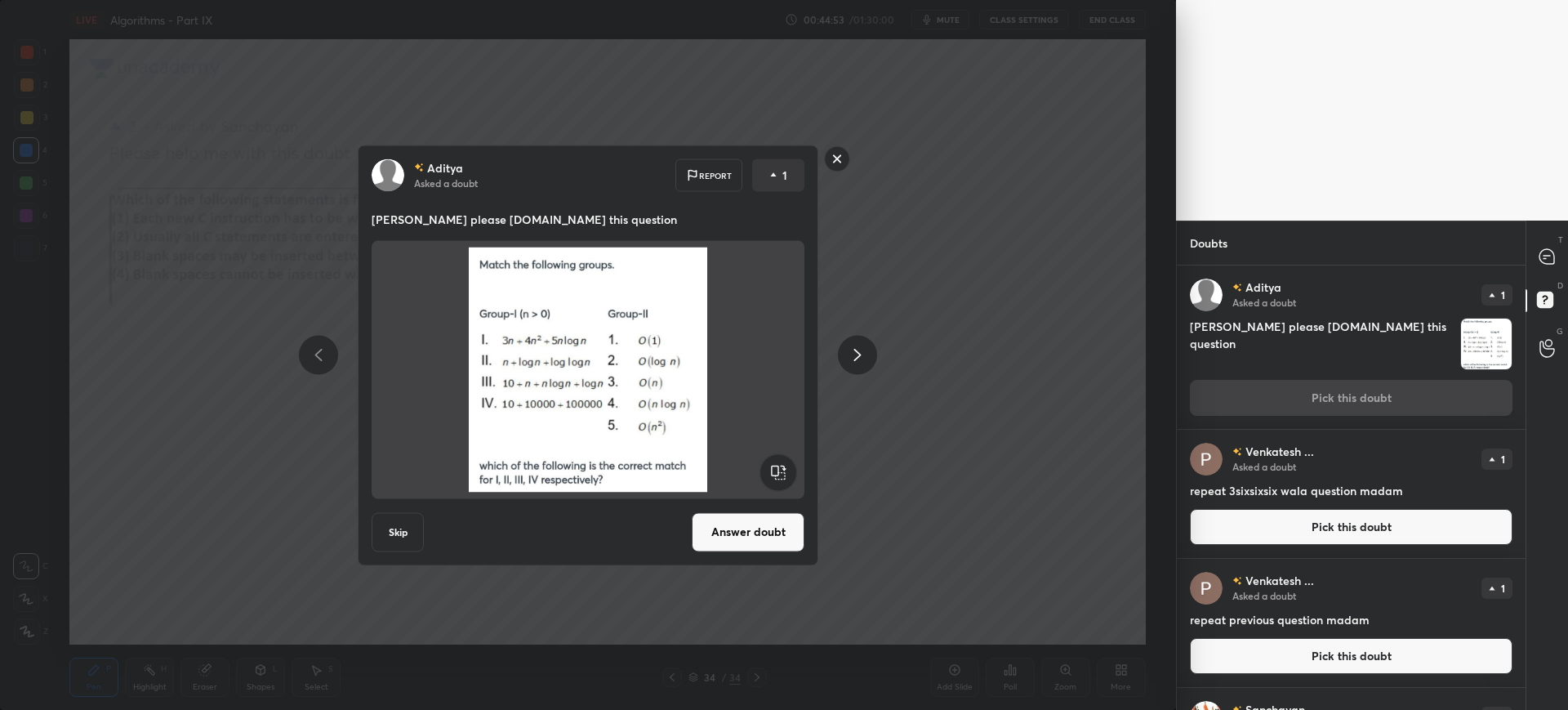
click at [735, 523] on button "Answer doubt" at bounding box center [748, 532] width 113 height 39
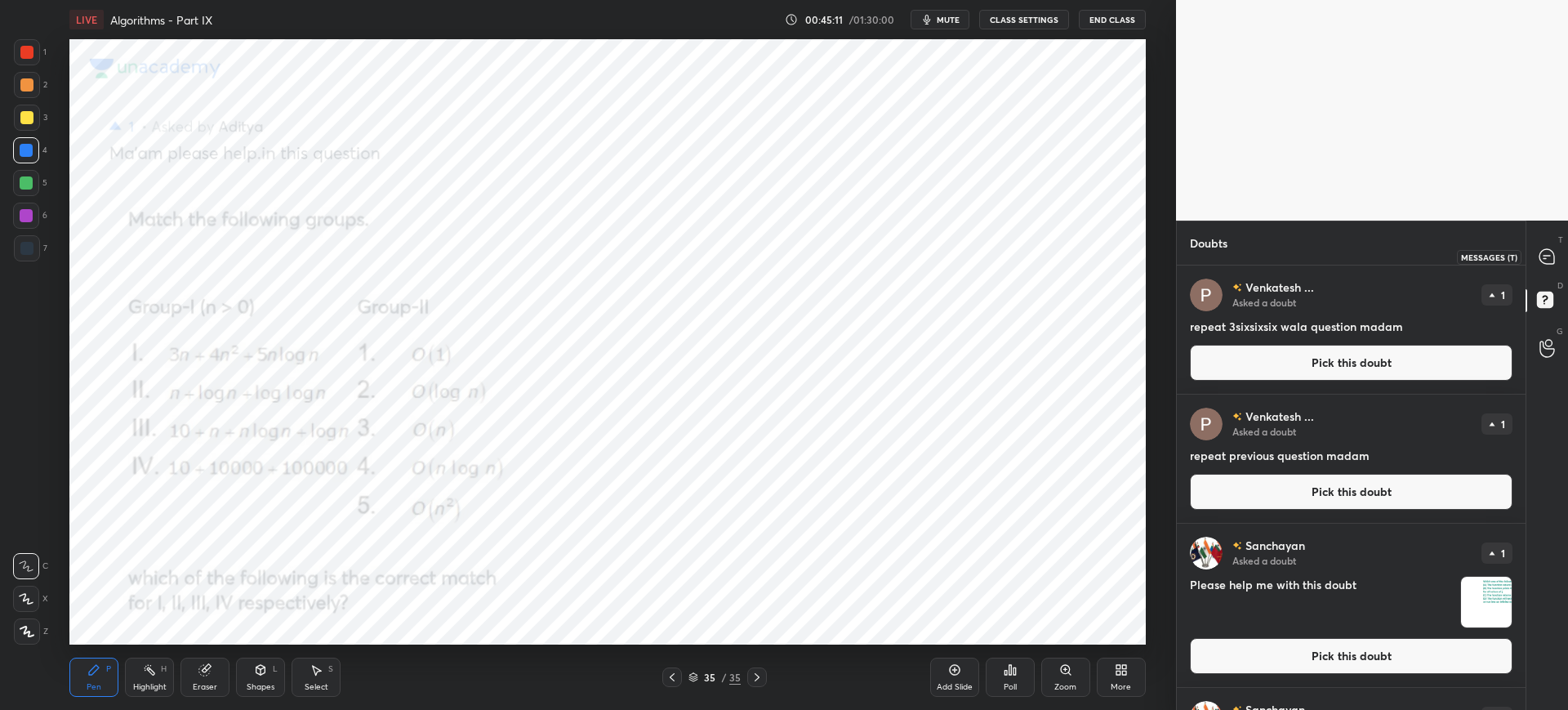
click at [1554, 266] on div at bounding box center [1547, 257] width 32 height 30
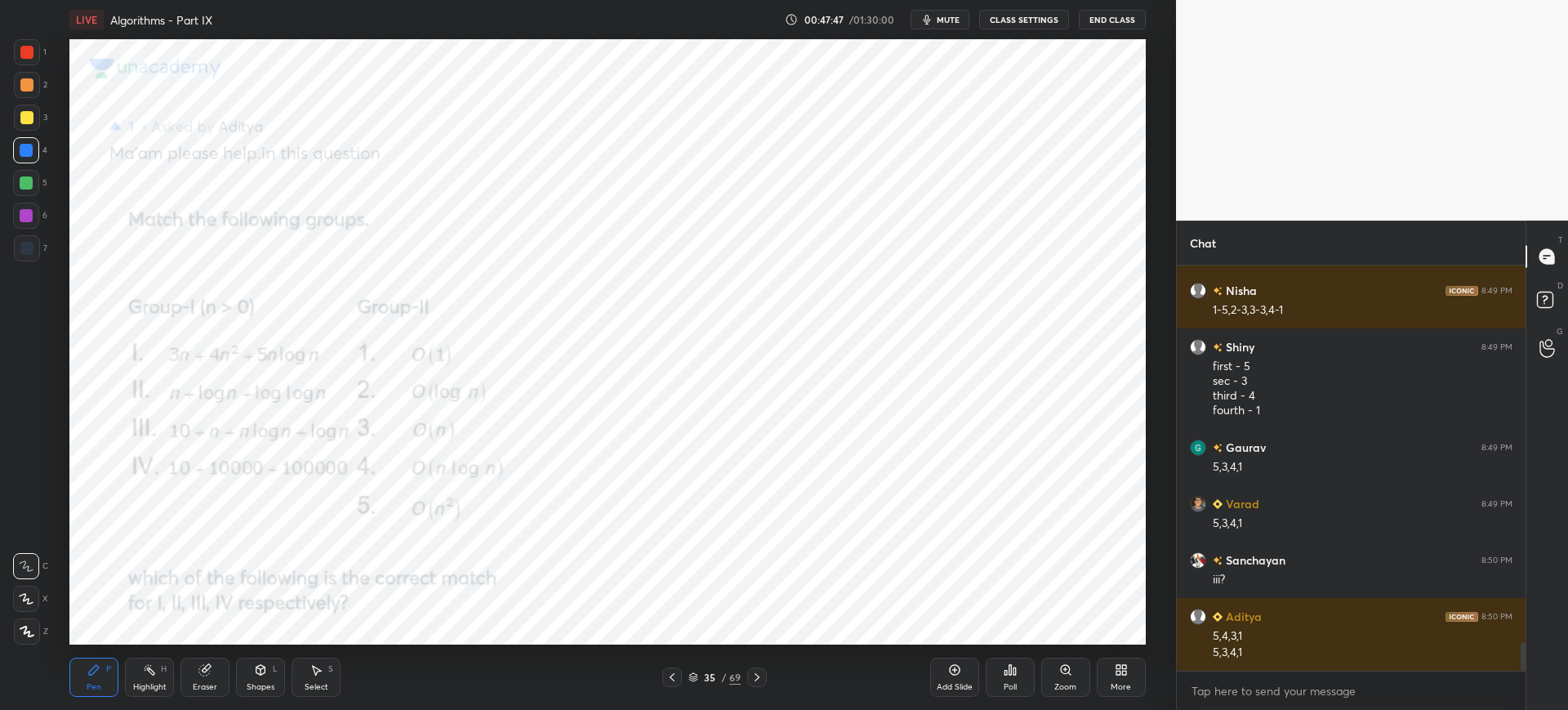
scroll to position [5402, 0]
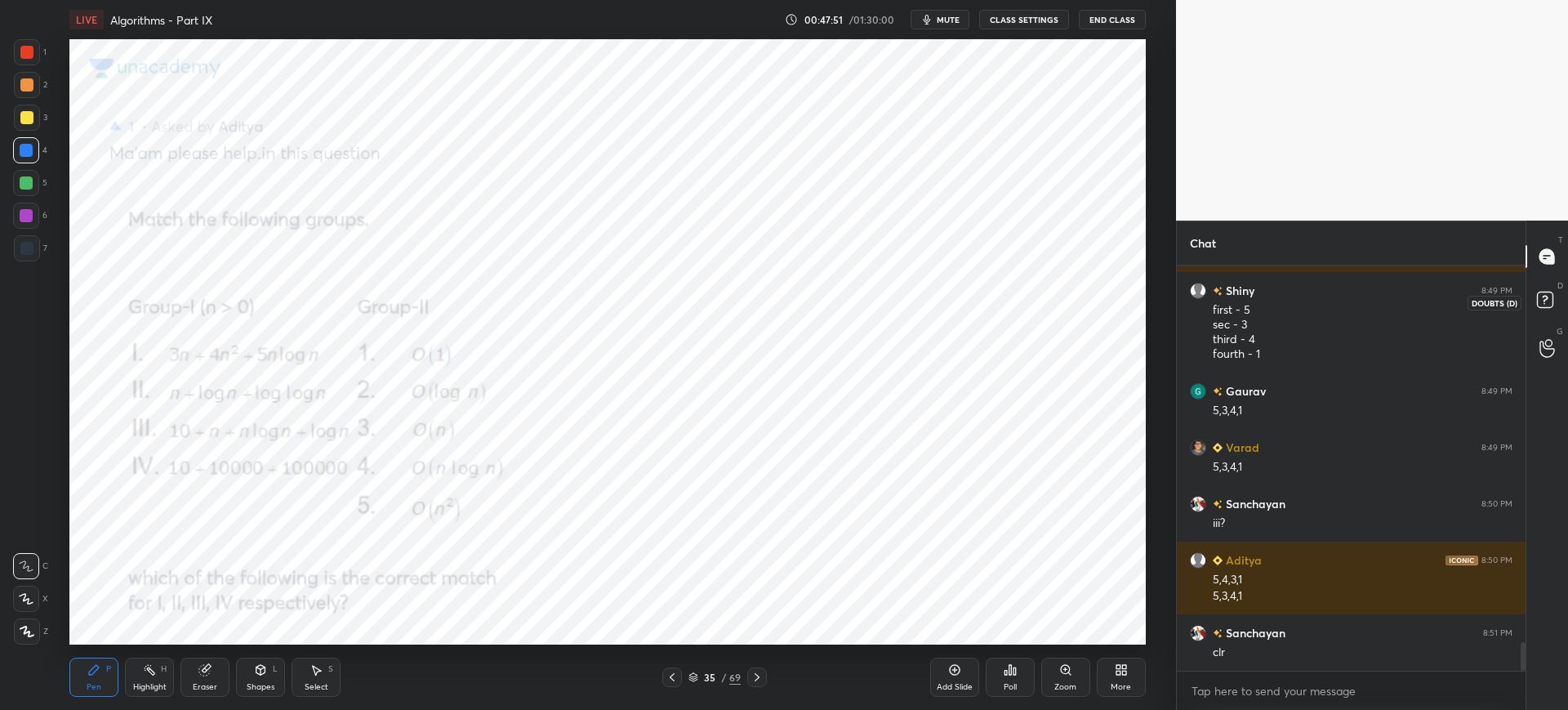
drag, startPoint x: 1531, startPoint y: 305, endPoint x: 1500, endPoint y: 334, distance: 42.4
click at [1532, 305] on div at bounding box center [1547, 302] width 32 height 30
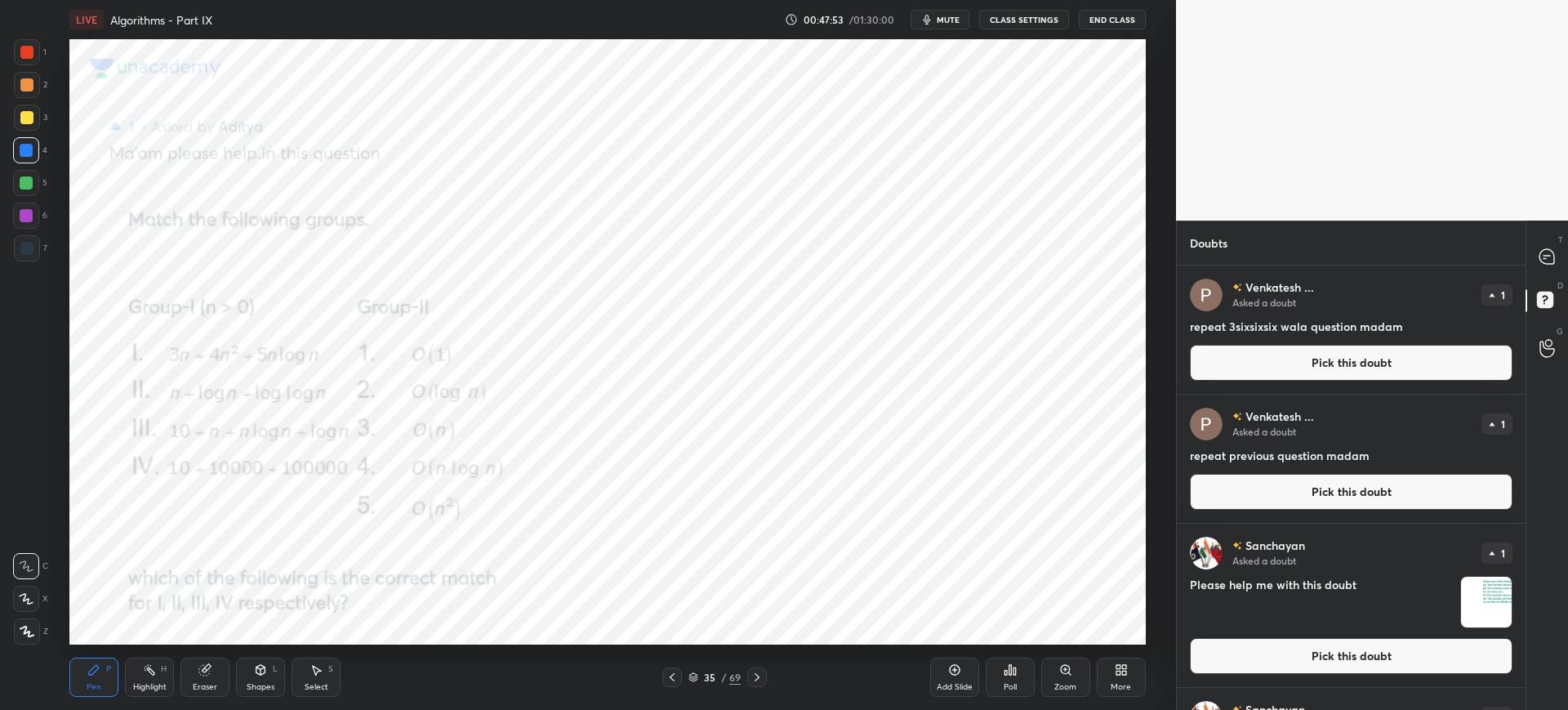
click at [1401, 355] on button "Pick this doubt" at bounding box center [1351, 363] width 322 height 36
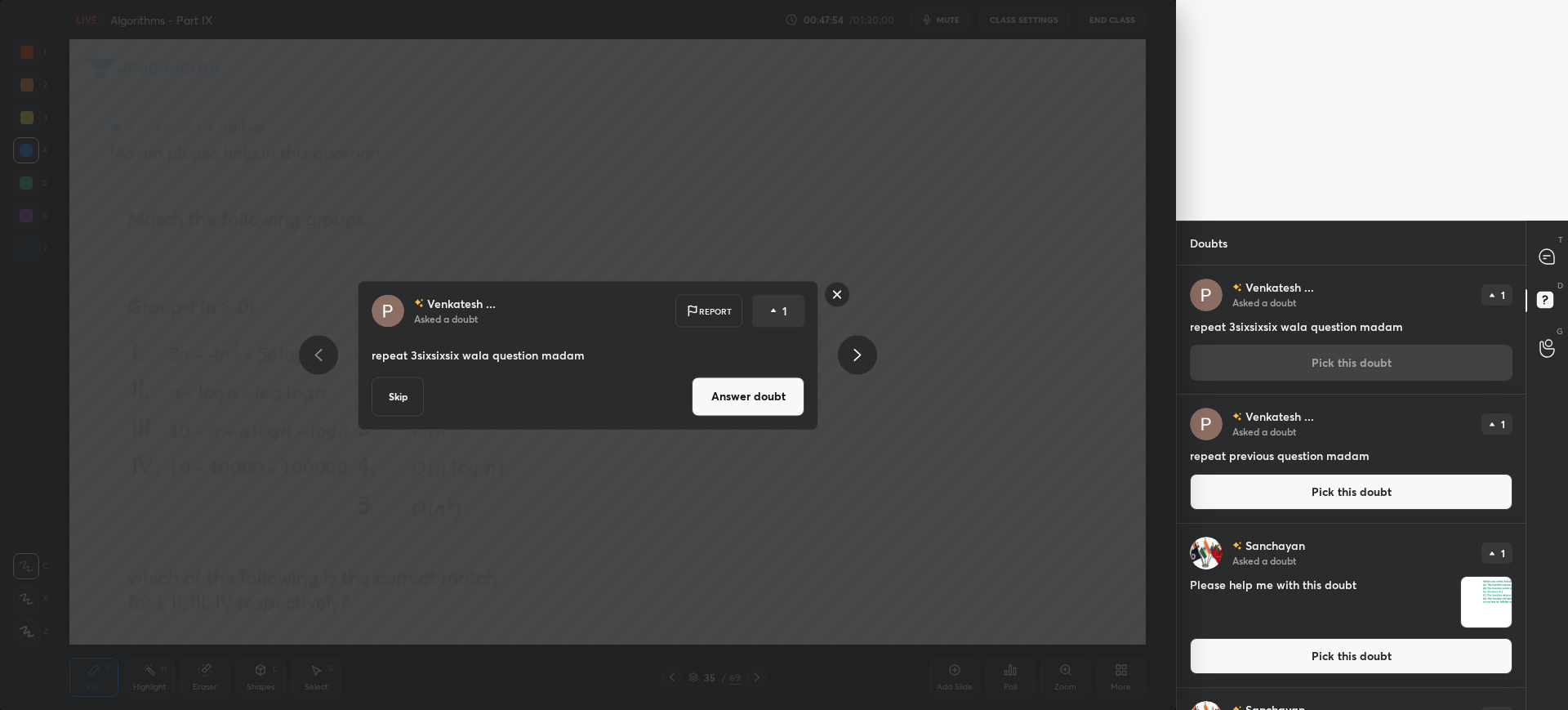
click at [777, 401] on button "Answer doubt" at bounding box center [748, 396] width 113 height 39
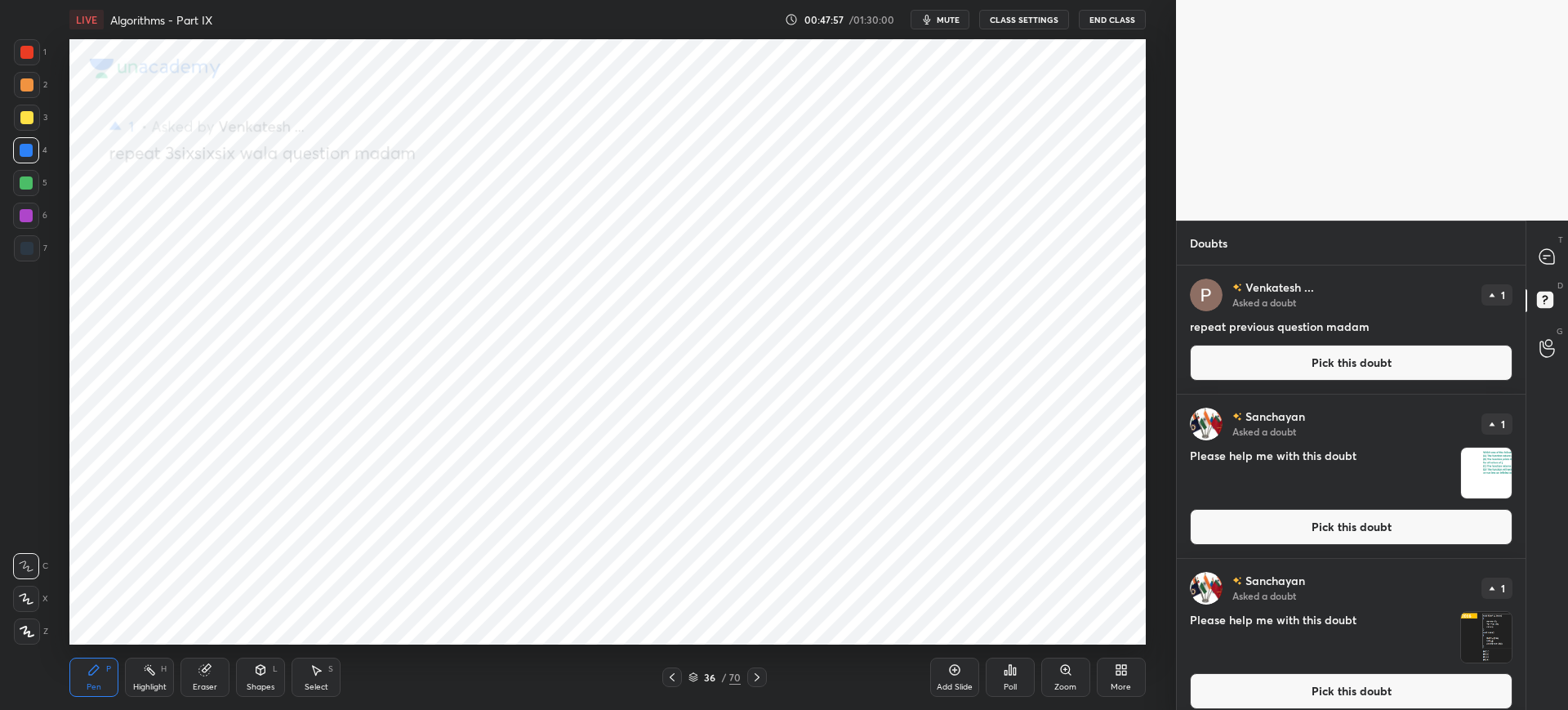
click at [1234, 368] on button "Pick this doubt" at bounding box center [1351, 363] width 322 height 36
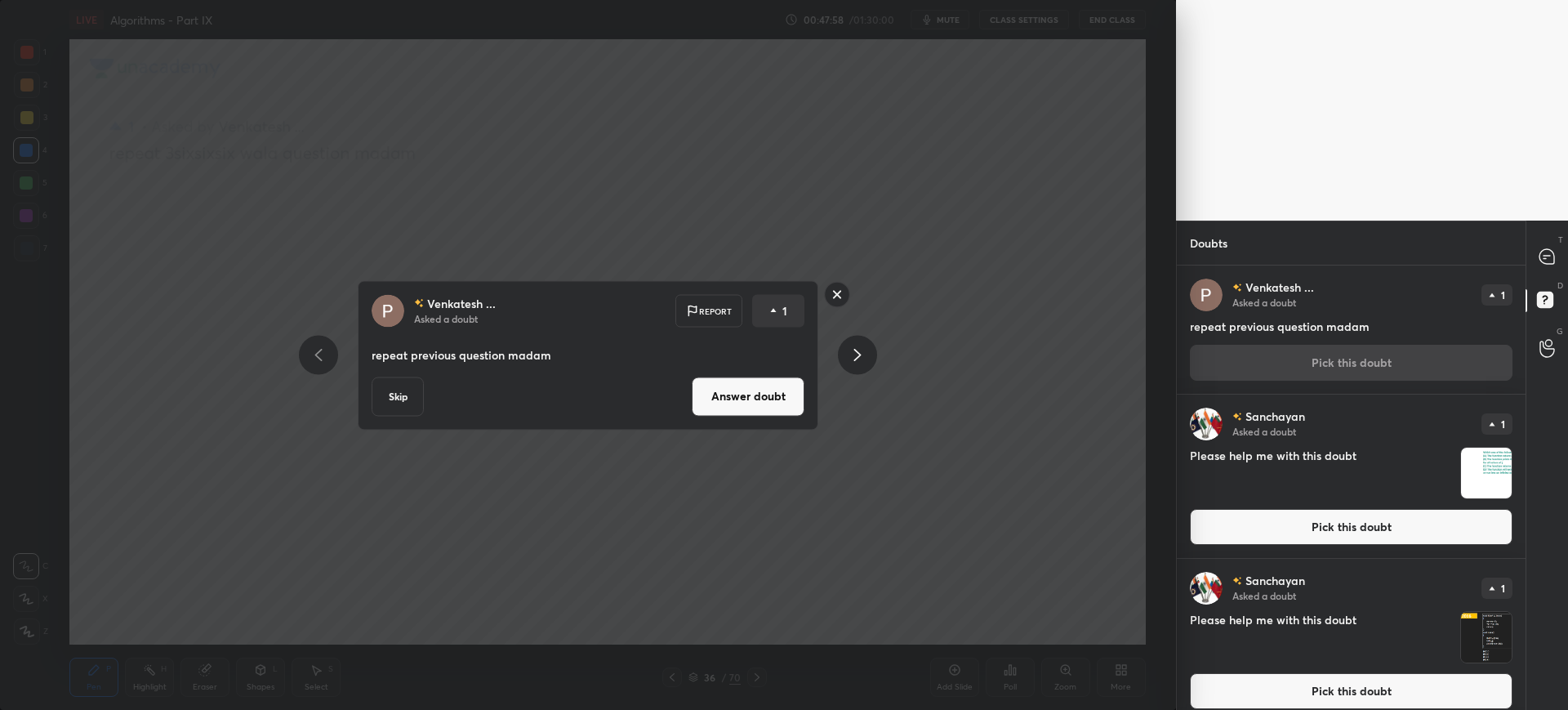
click at [779, 398] on button "Answer doubt" at bounding box center [748, 396] width 113 height 39
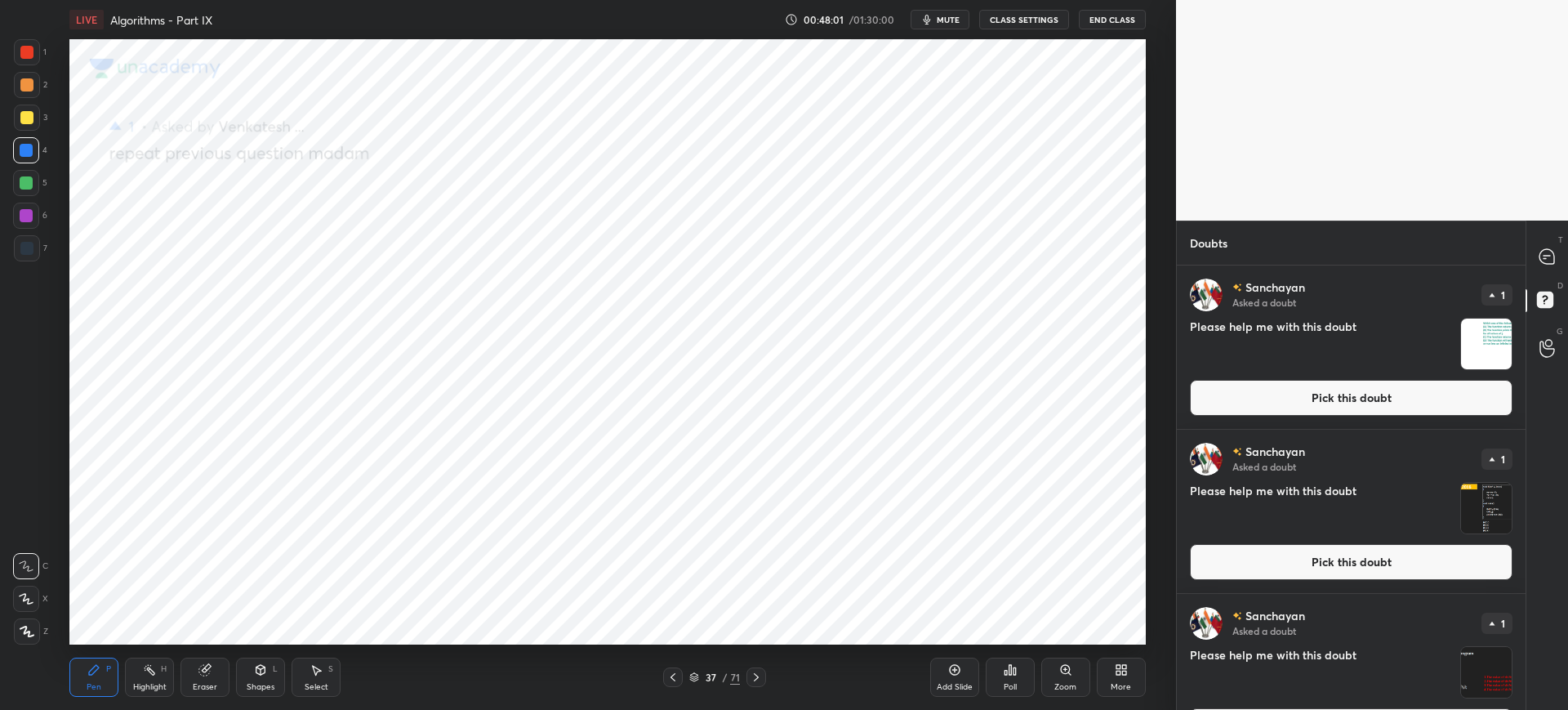
click at [1273, 385] on button "Pick this doubt" at bounding box center [1351, 397] width 322 height 36
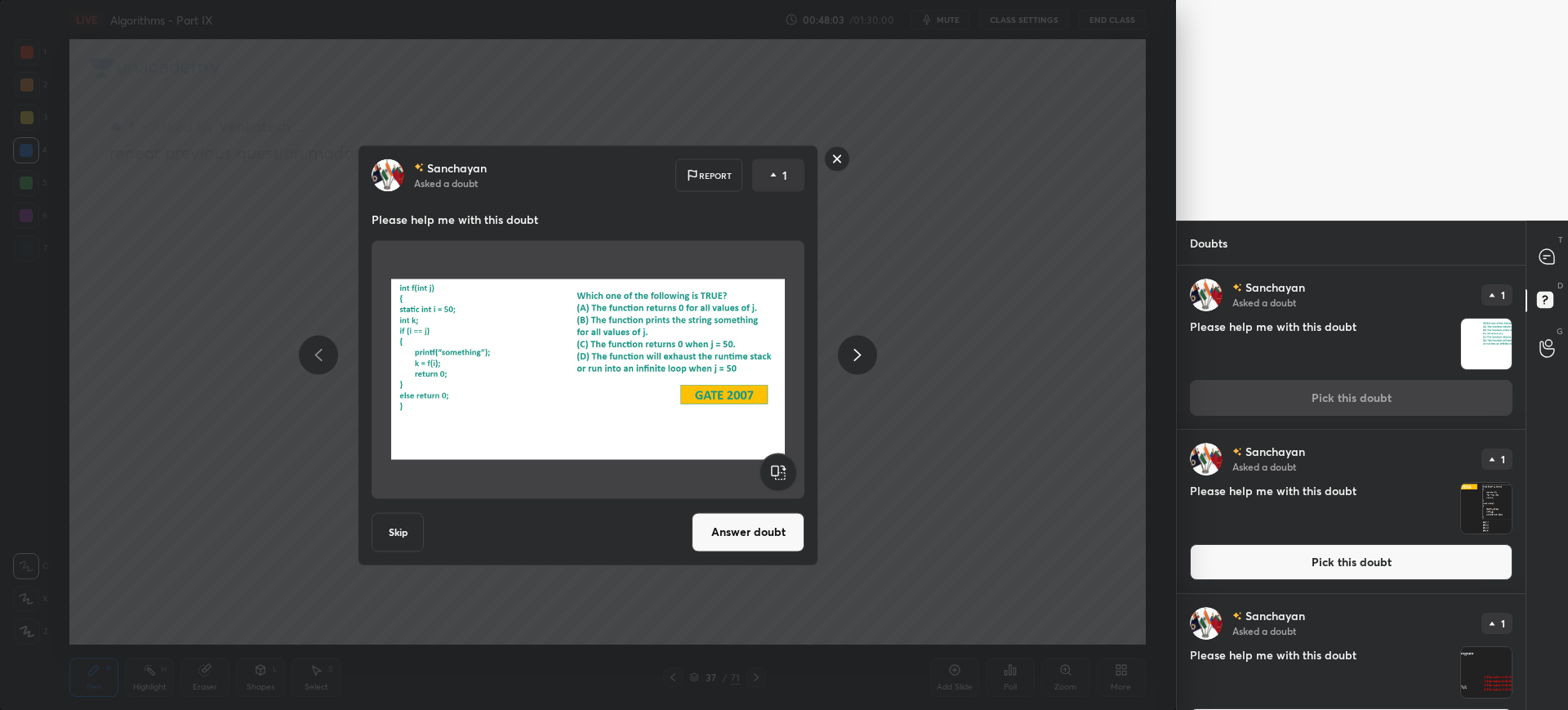
click at [734, 527] on button "Answer doubt" at bounding box center [748, 532] width 113 height 39
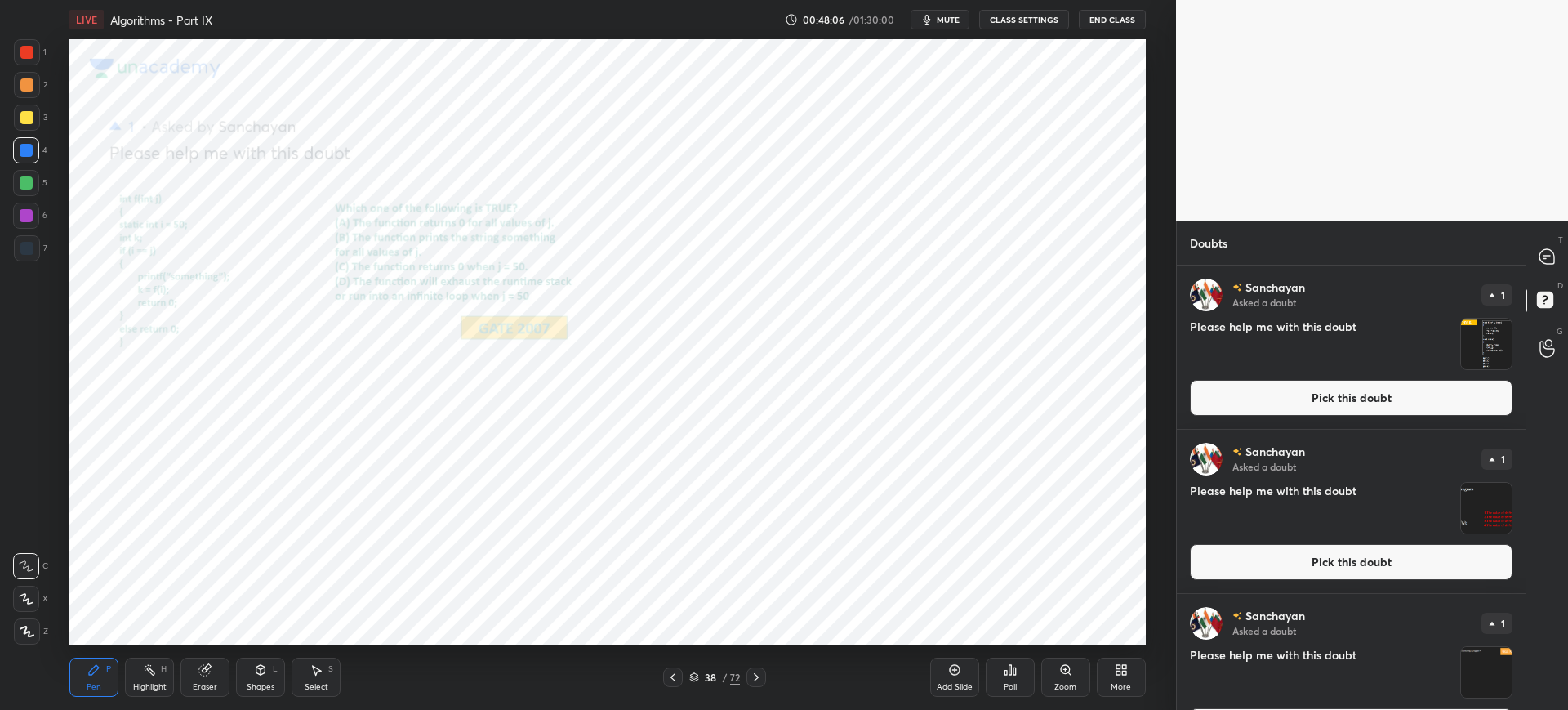
click at [1288, 408] on button "Pick this doubt" at bounding box center [1351, 397] width 322 height 36
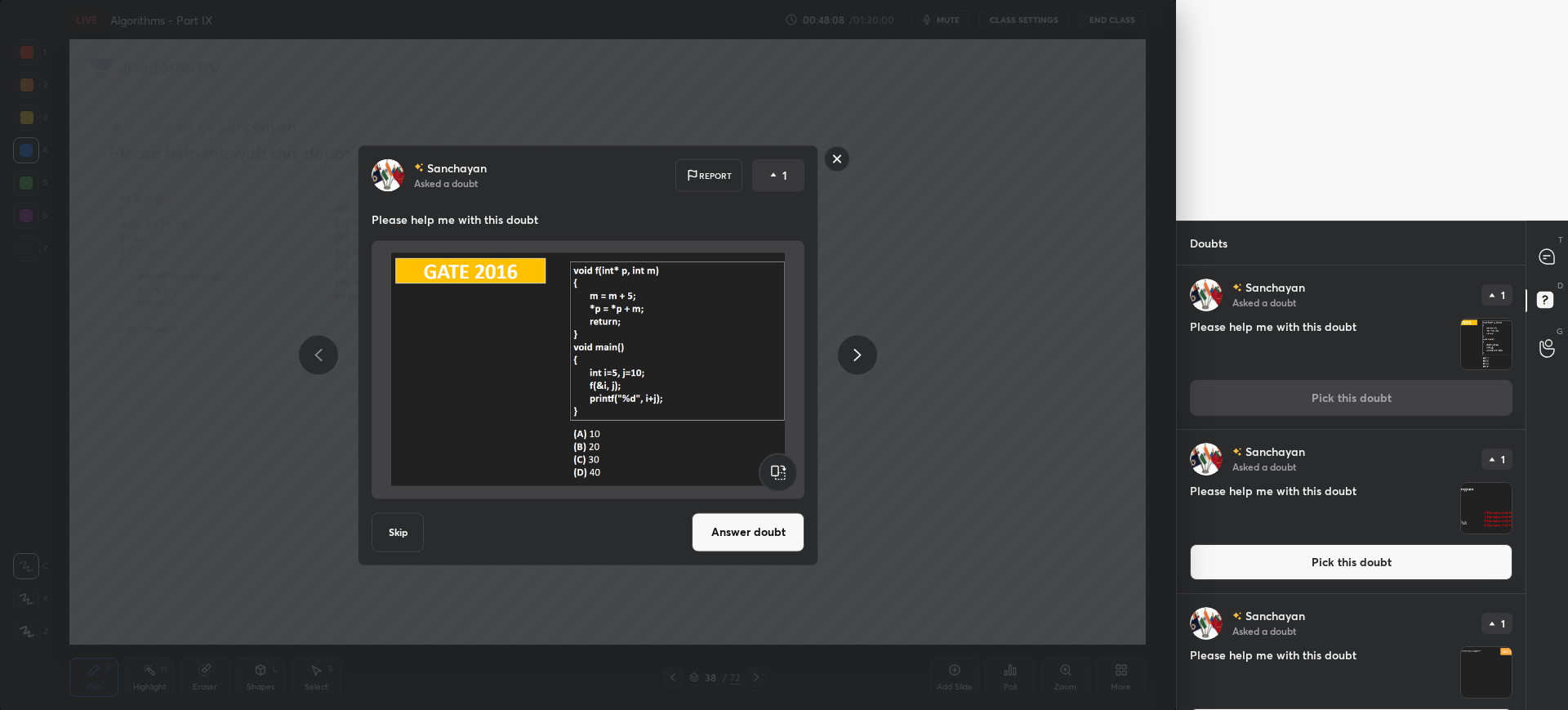
click at [698, 528] on button "Answer doubt" at bounding box center [748, 532] width 113 height 39
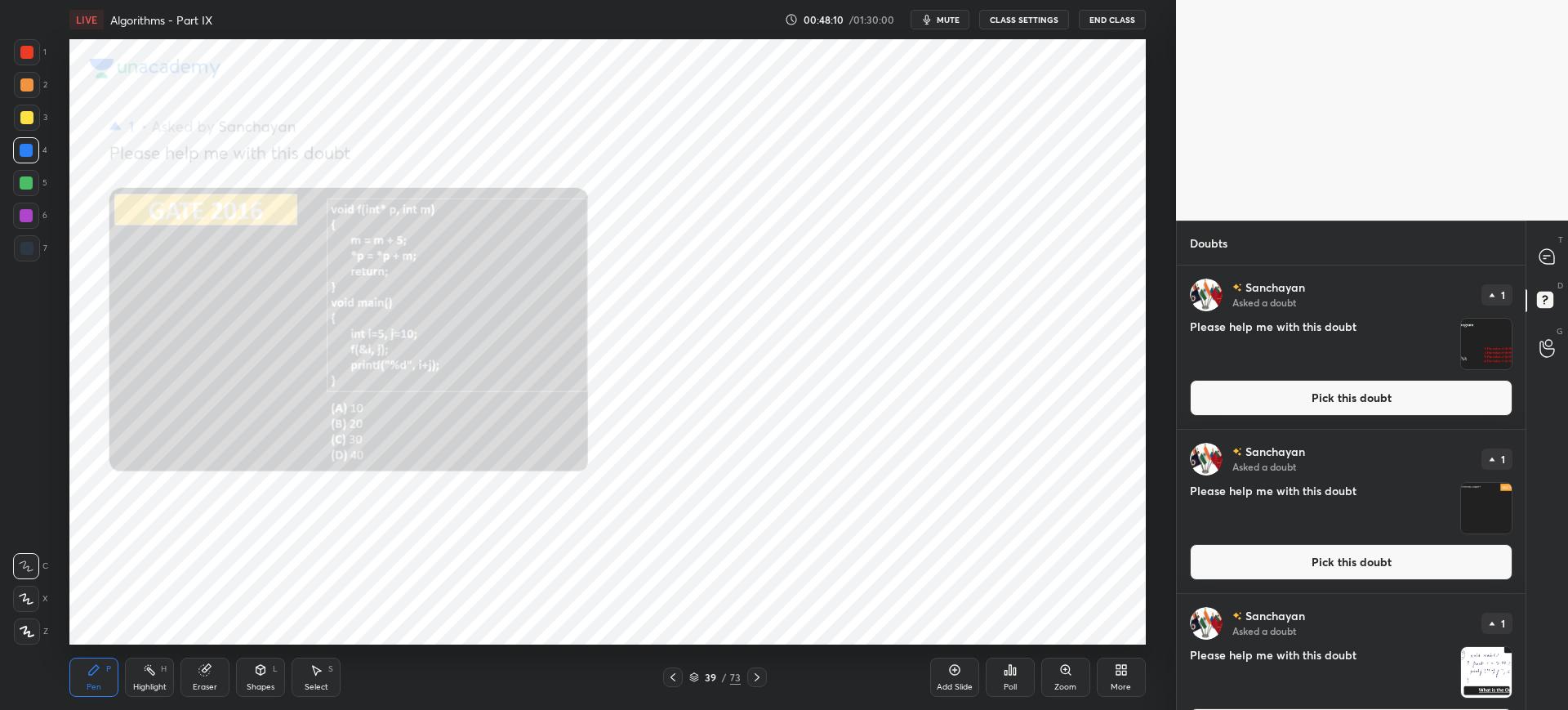
click at [1261, 408] on button "Pick this doubt" at bounding box center [1351, 397] width 322 height 36
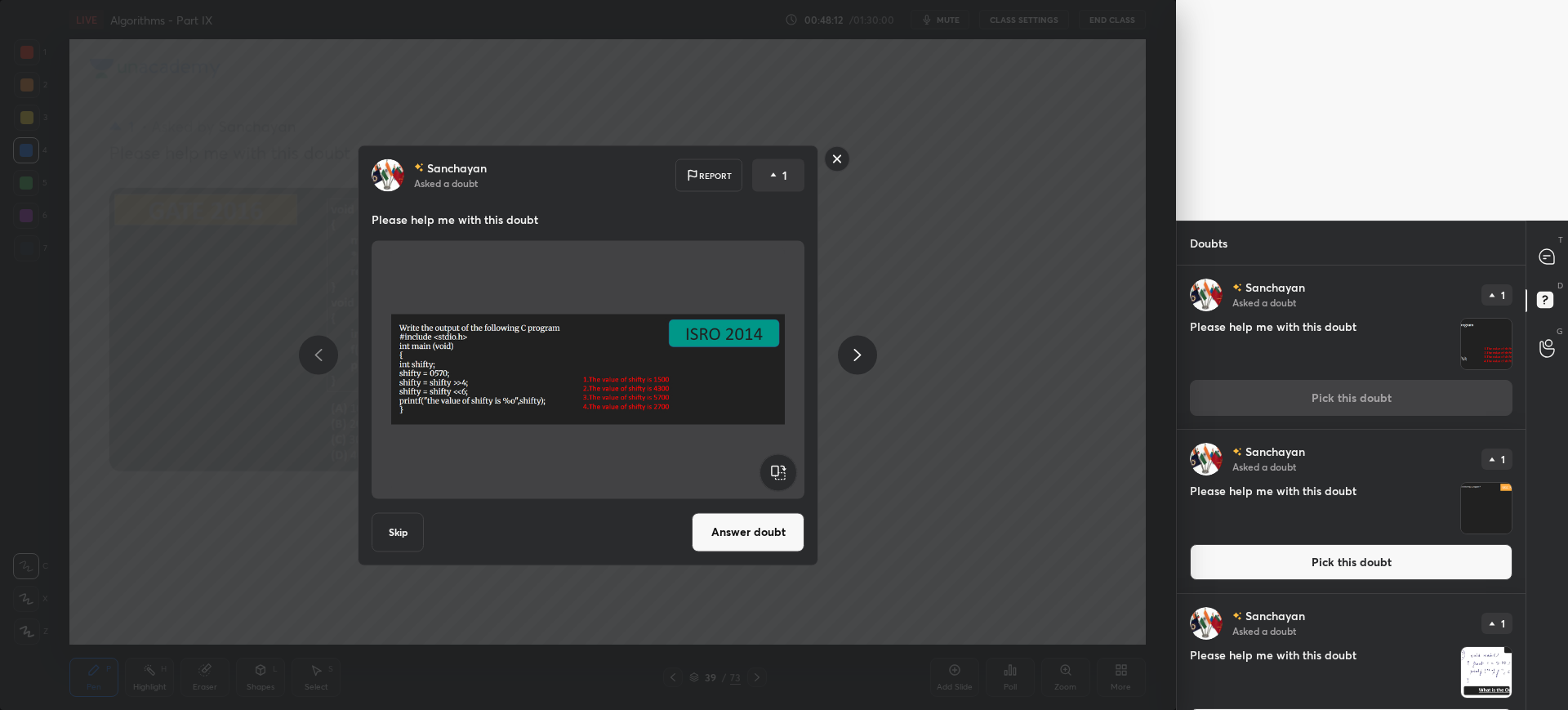
click at [733, 527] on button "Answer doubt" at bounding box center [748, 532] width 113 height 39
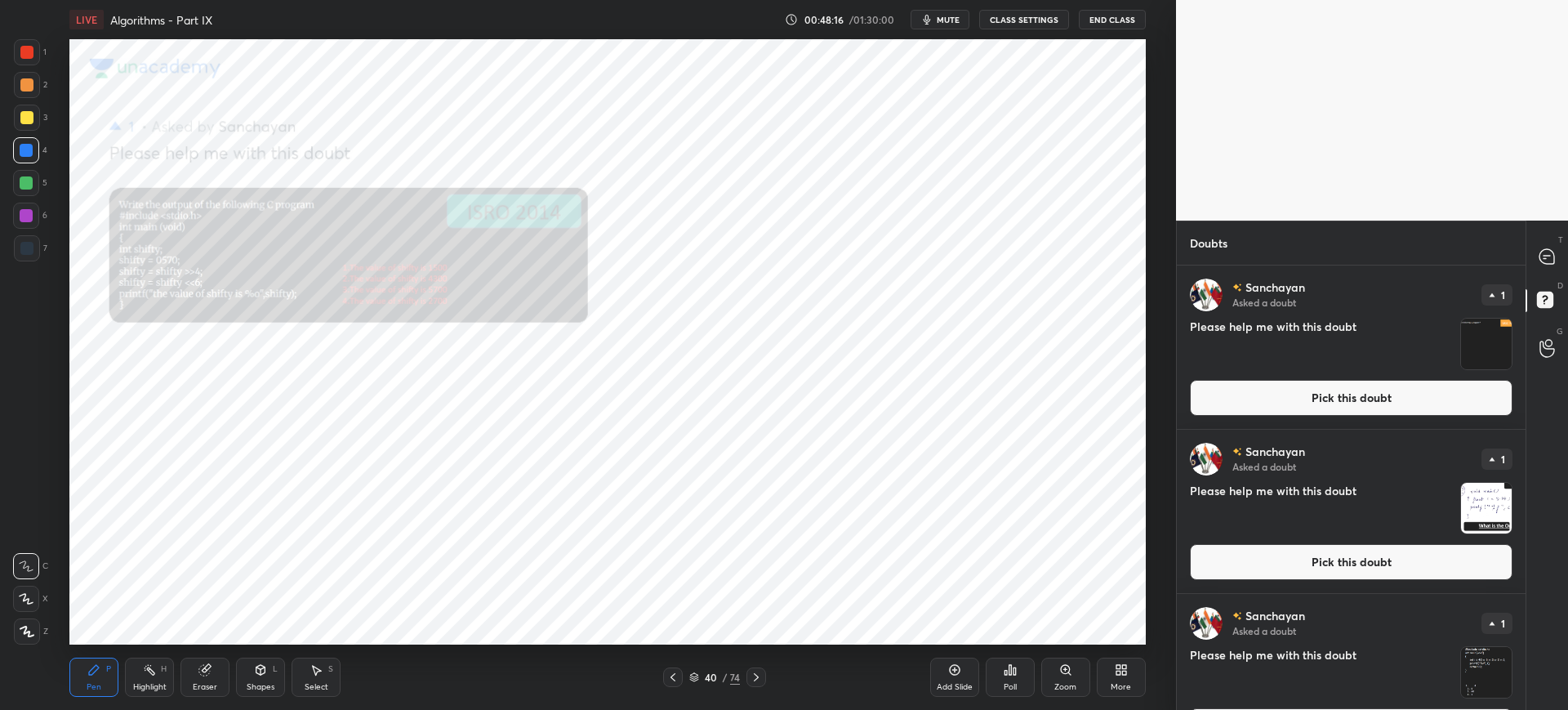
click at [1281, 394] on button "Pick this doubt" at bounding box center [1351, 397] width 322 height 36
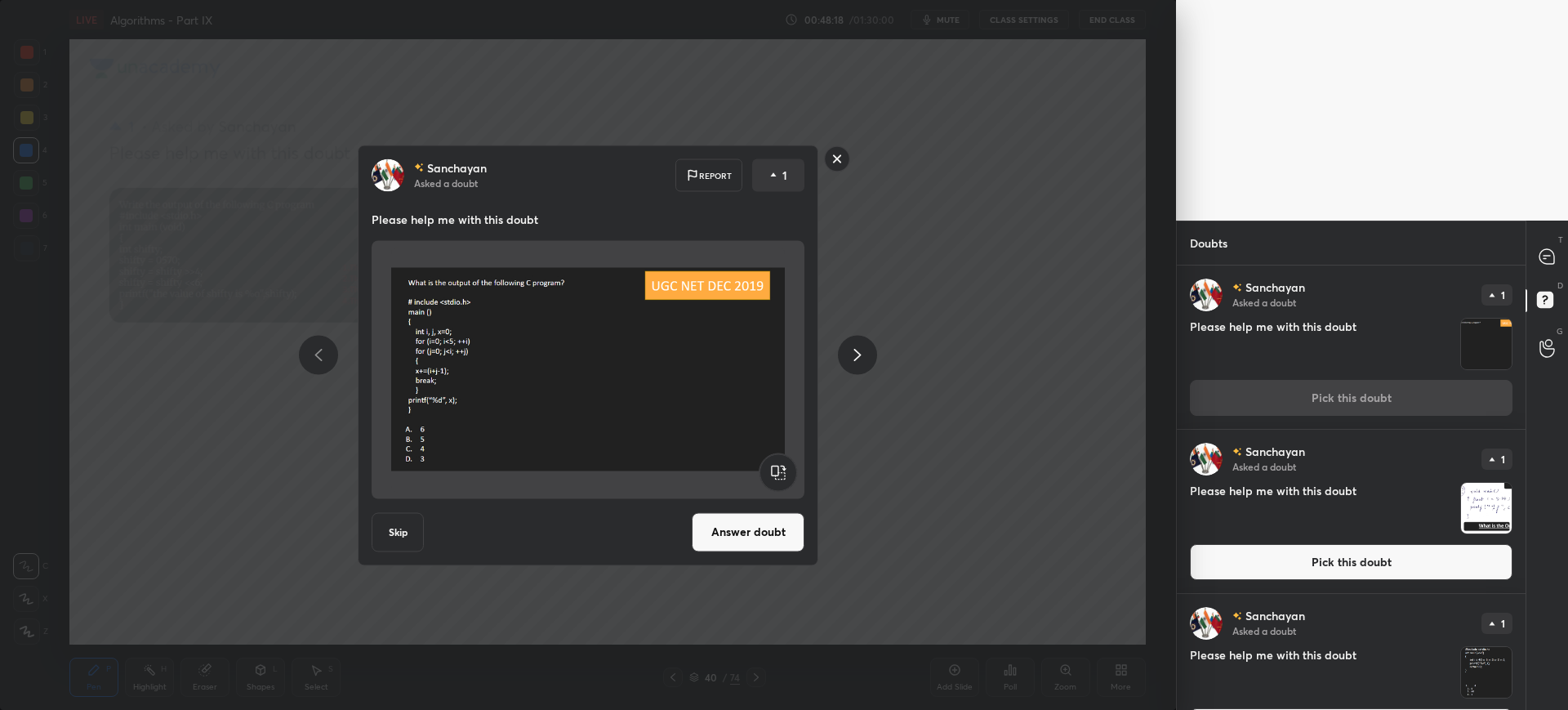
click at [717, 534] on button "Answer doubt" at bounding box center [748, 532] width 113 height 39
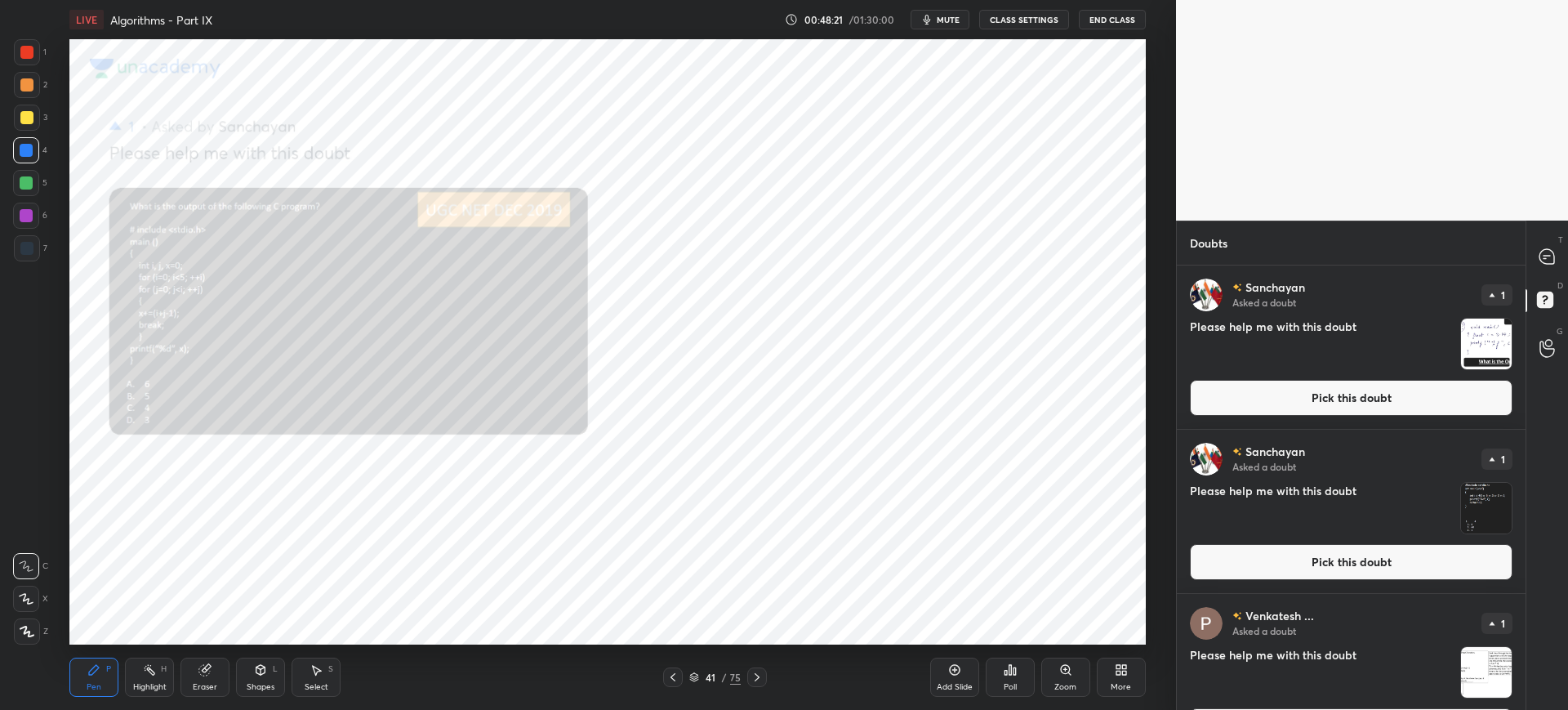
click at [1290, 416] on div "[PERSON_NAME] Asked a doubt 1 Please help me with this doubt Pick this doubt" at bounding box center [1351, 347] width 349 height 163
click at [1272, 401] on button "Pick this doubt" at bounding box center [1351, 397] width 322 height 36
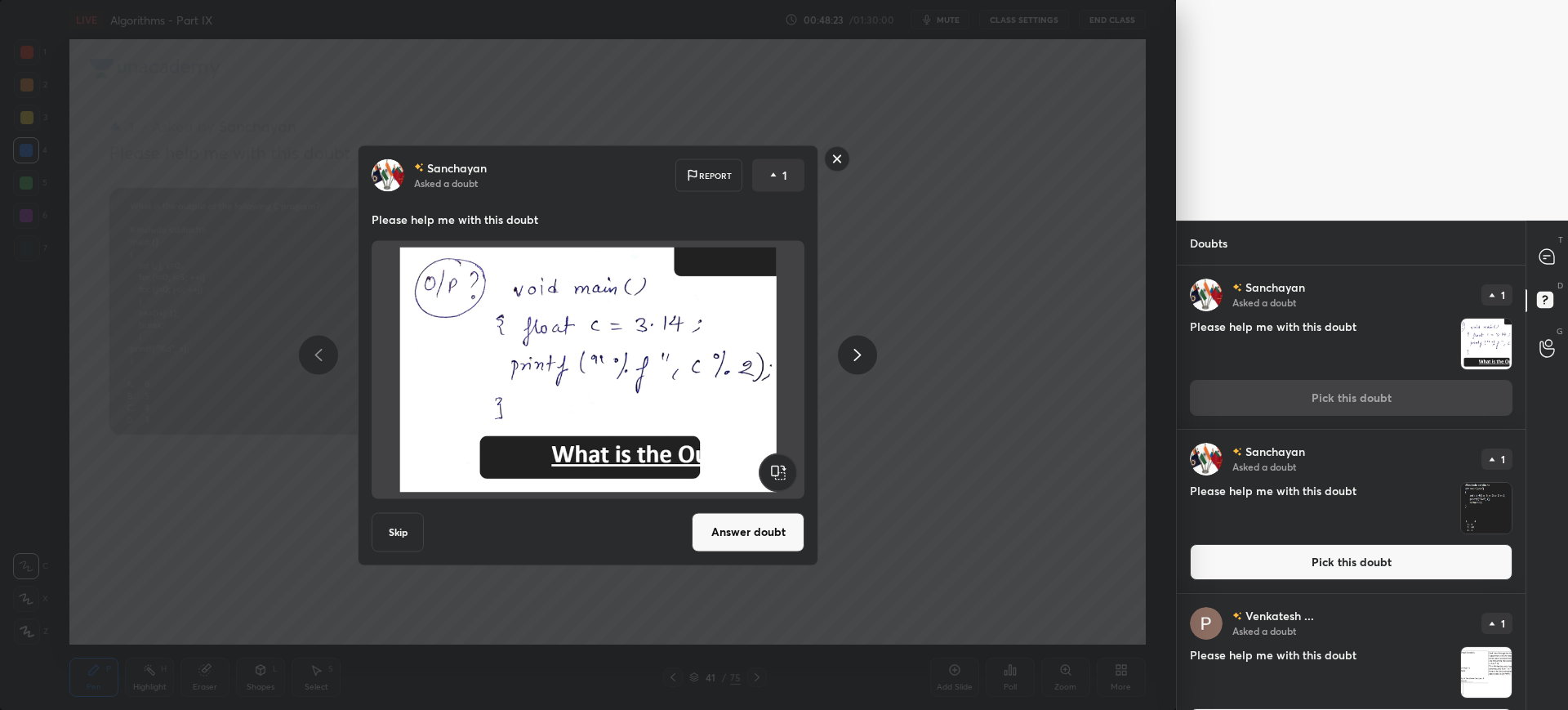
click at [779, 544] on button "Answer doubt" at bounding box center [748, 532] width 113 height 39
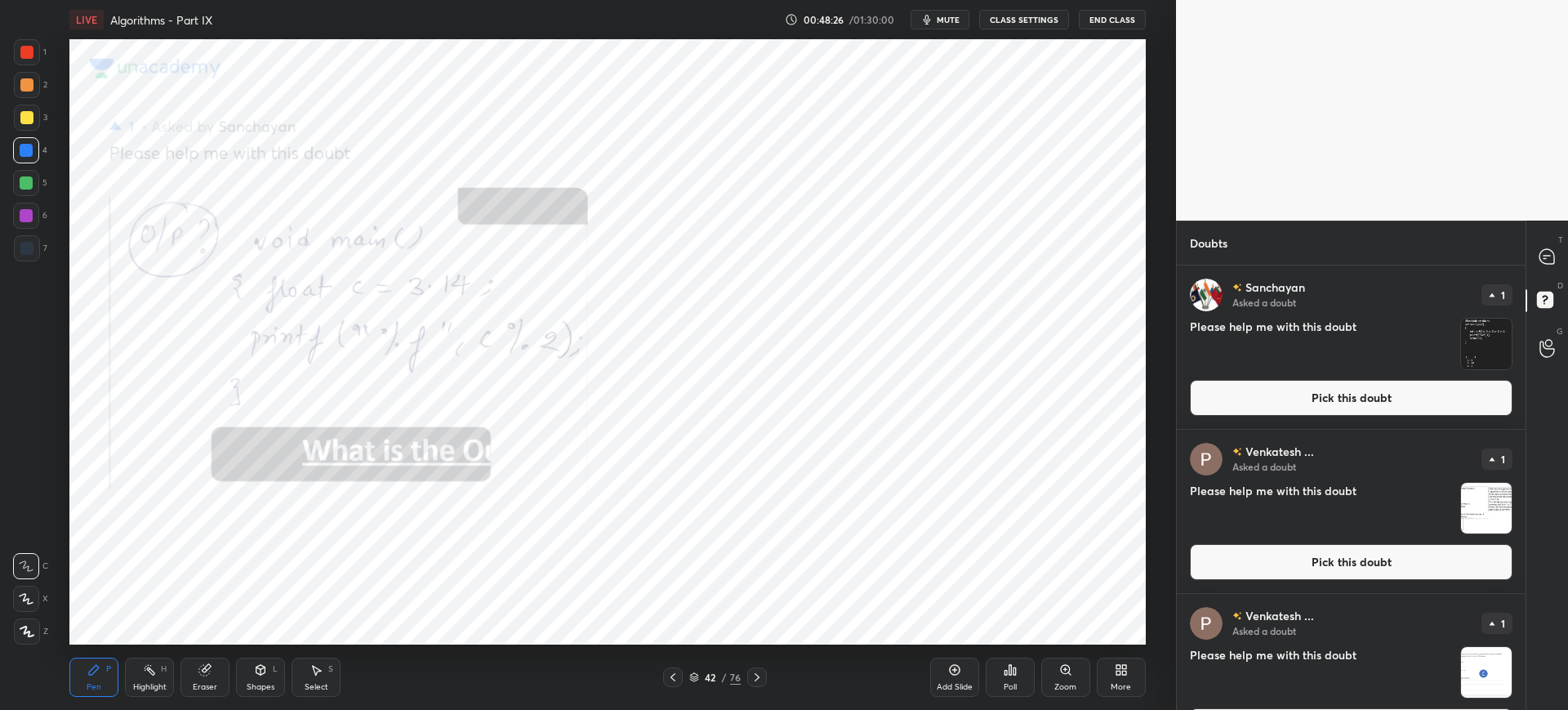
click at [1291, 409] on button "Pick this doubt" at bounding box center [1351, 397] width 322 height 36
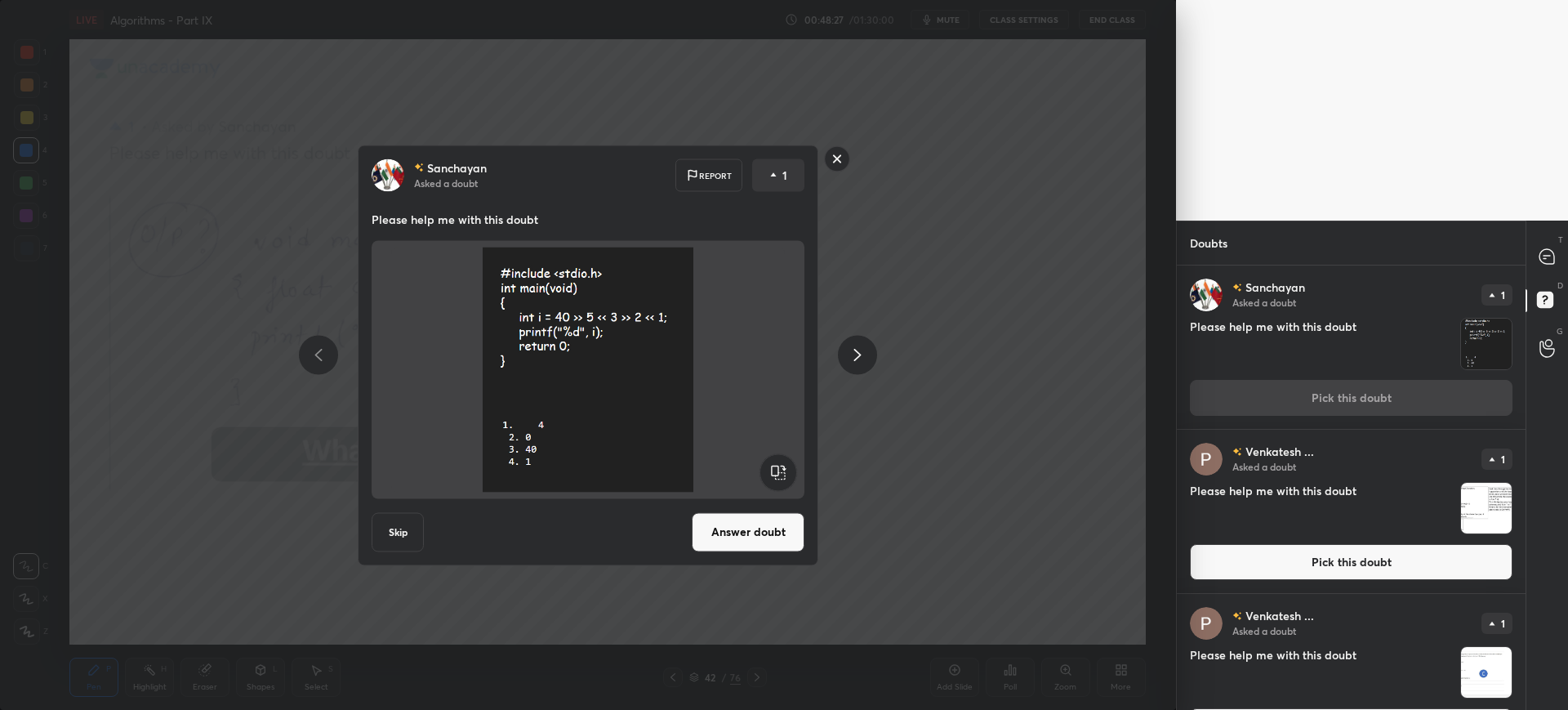
click at [747, 523] on button "Answer doubt" at bounding box center [748, 532] width 113 height 39
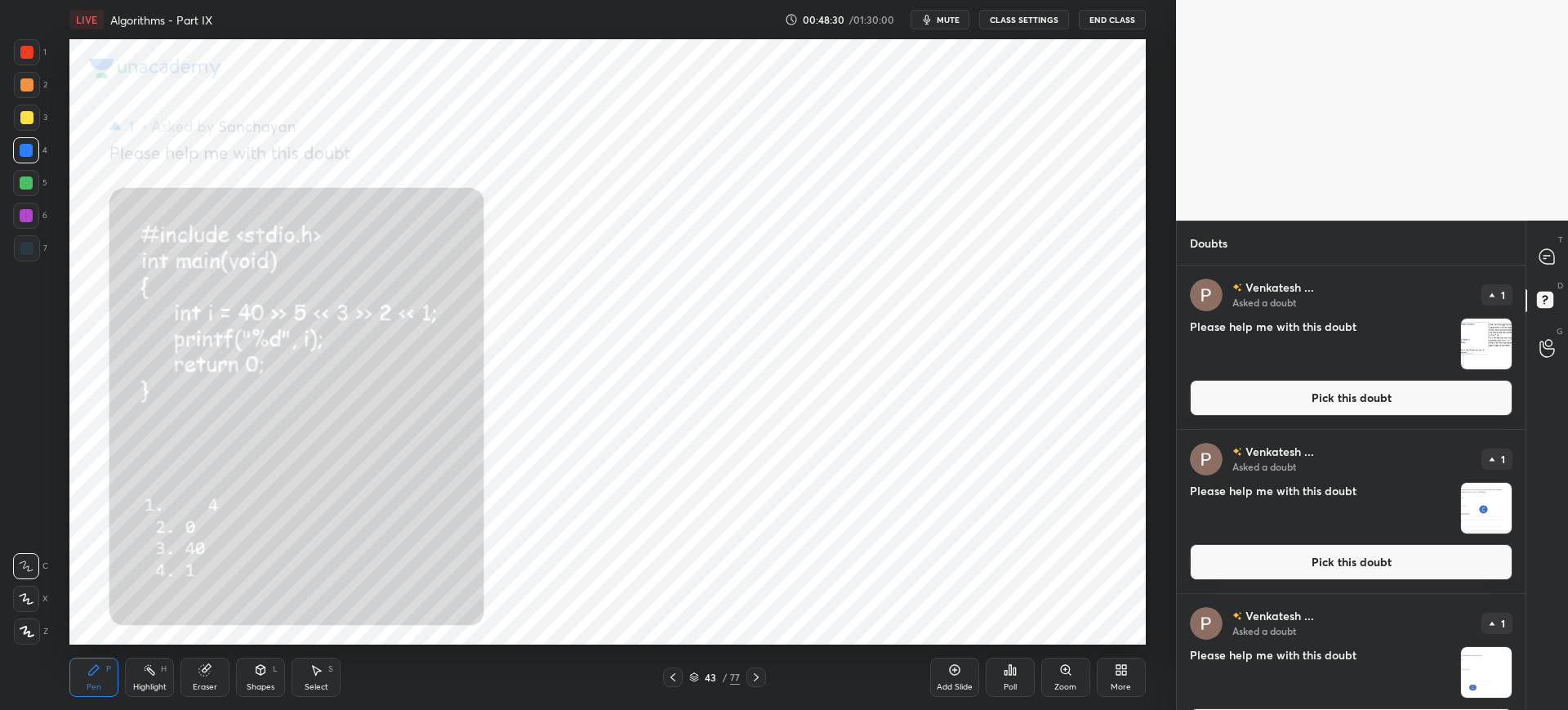
click at [1308, 407] on button "Pick this doubt" at bounding box center [1351, 397] width 322 height 36
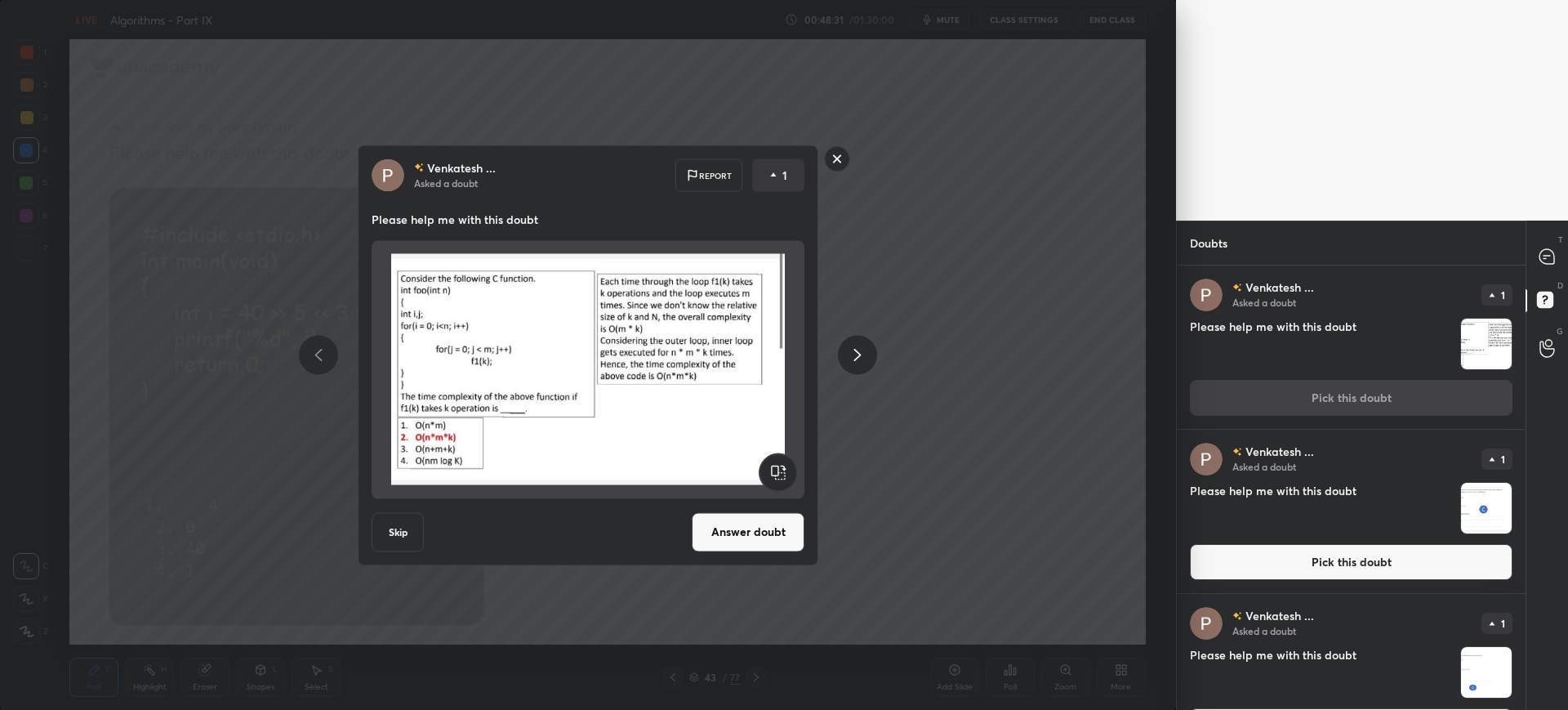
click at [747, 538] on button "Answer doubt" at bounding box center [748, 532] width 113 height 39
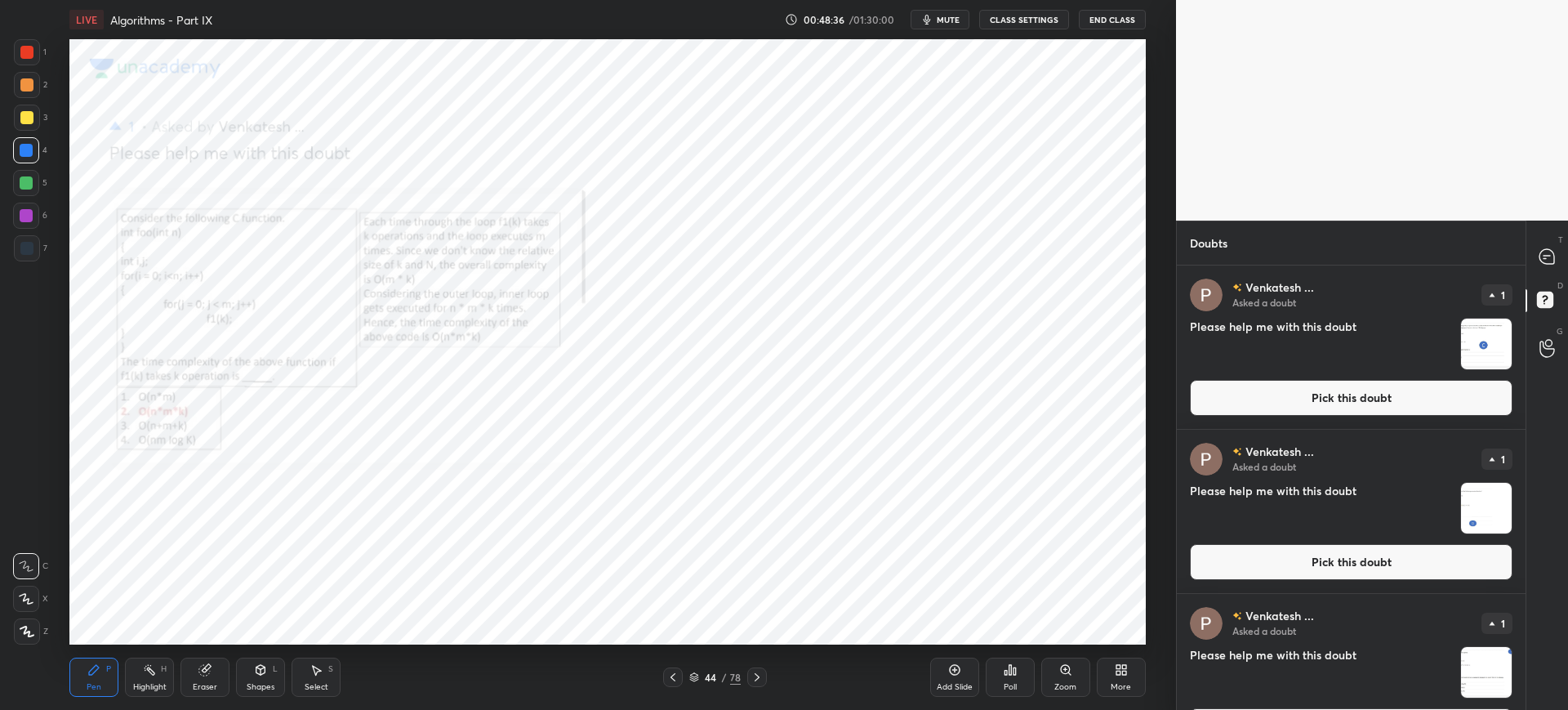
click at [1059, 661] on div "Zoom" at bounding box center [1066, 678] width 49 height 39
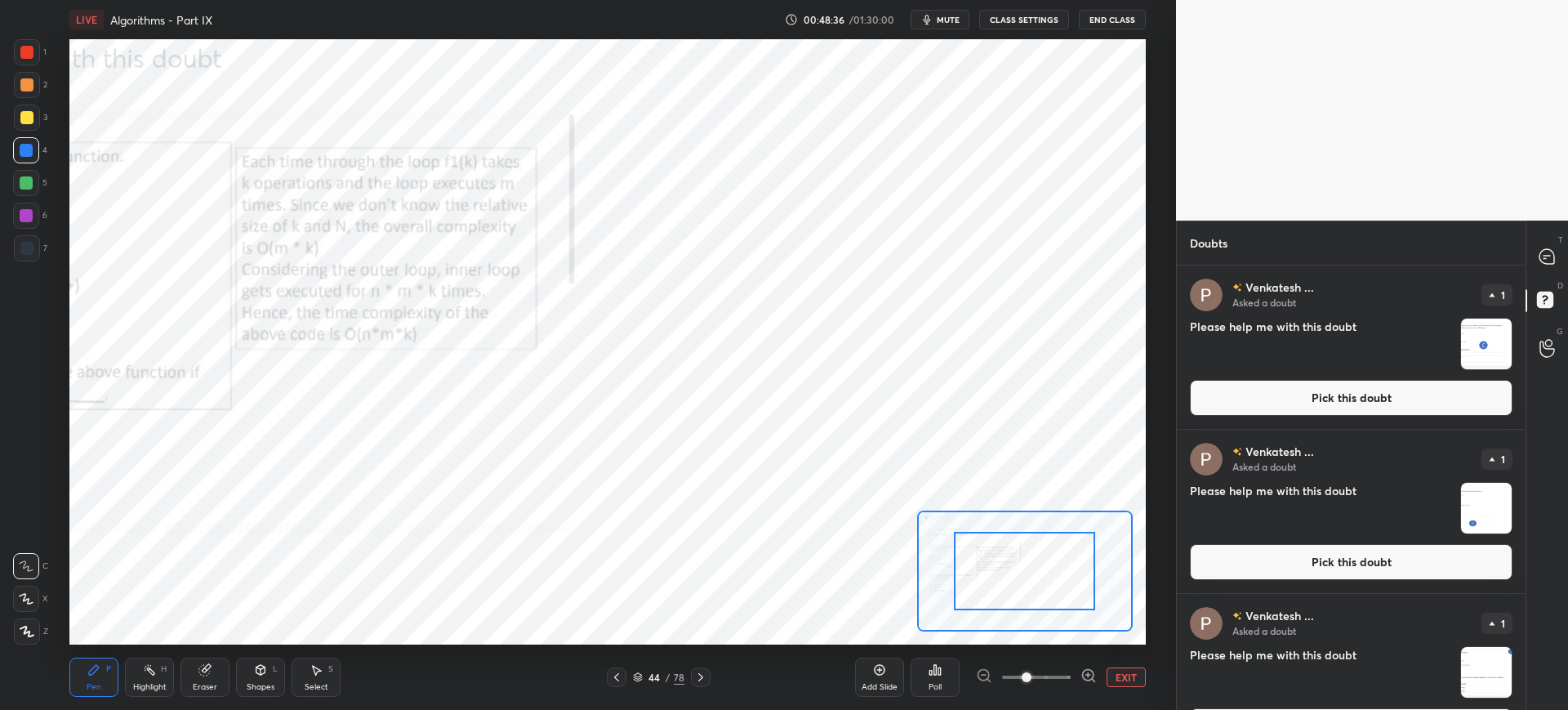
click at [1064, 662] on div "Add Slide Poll EXIT" at bounding box center [1001, 677] width 291 height 91
drag, startPoint x: 1062, startPoint y: 662, endPoint x: 1062, endPoint y: 632, distance: 30.0
click at [1067, 660] on div "Add Slide Poll EXIT" at bounding box center [1001, 677] width 291 height 91
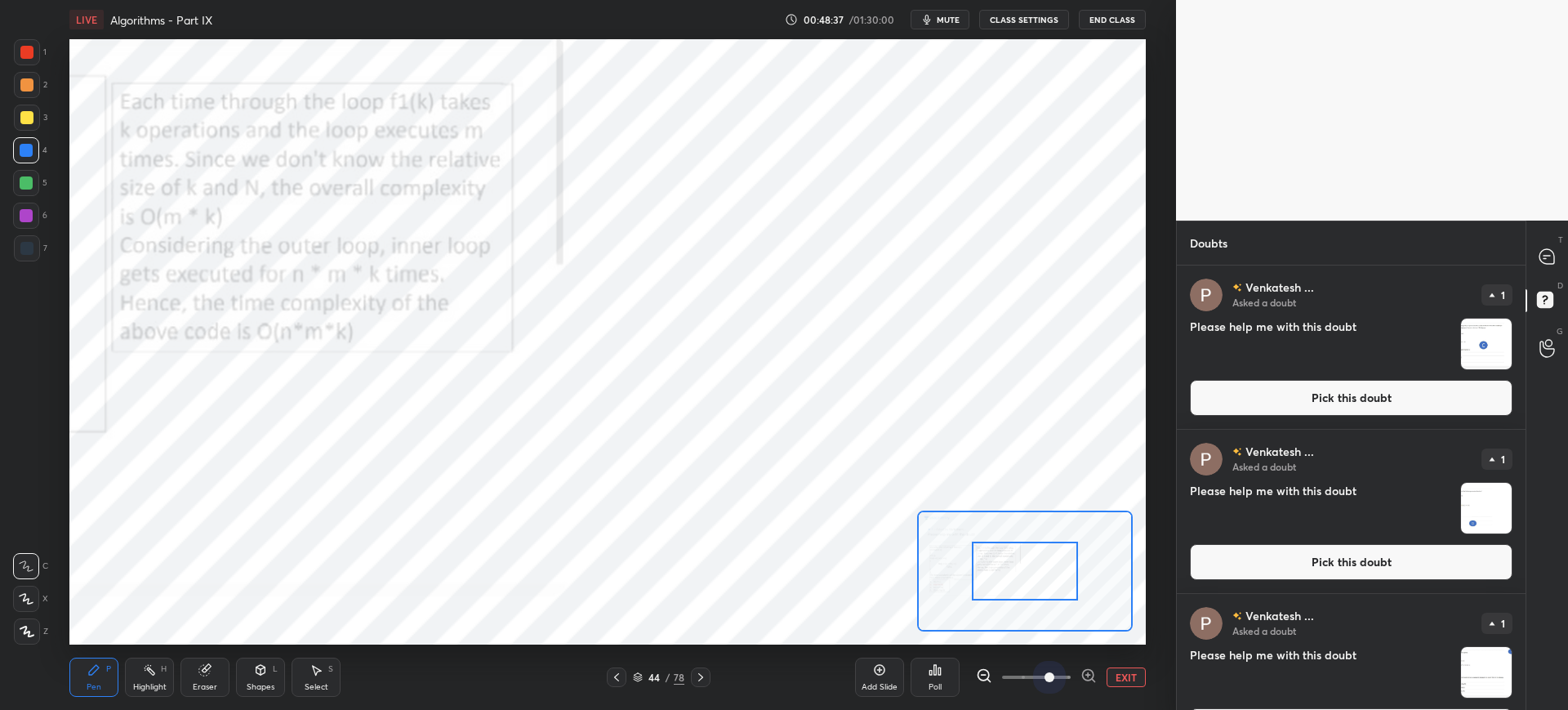
drag, startPoint x: 1026, startPoint y: 661, endPoint x: 1051, endPoint y: 656, distance: 25.5
click at [1052, 659] on div "Add Slide Poll EXIT" at bounding box center [1001, 677] width 291 height 91
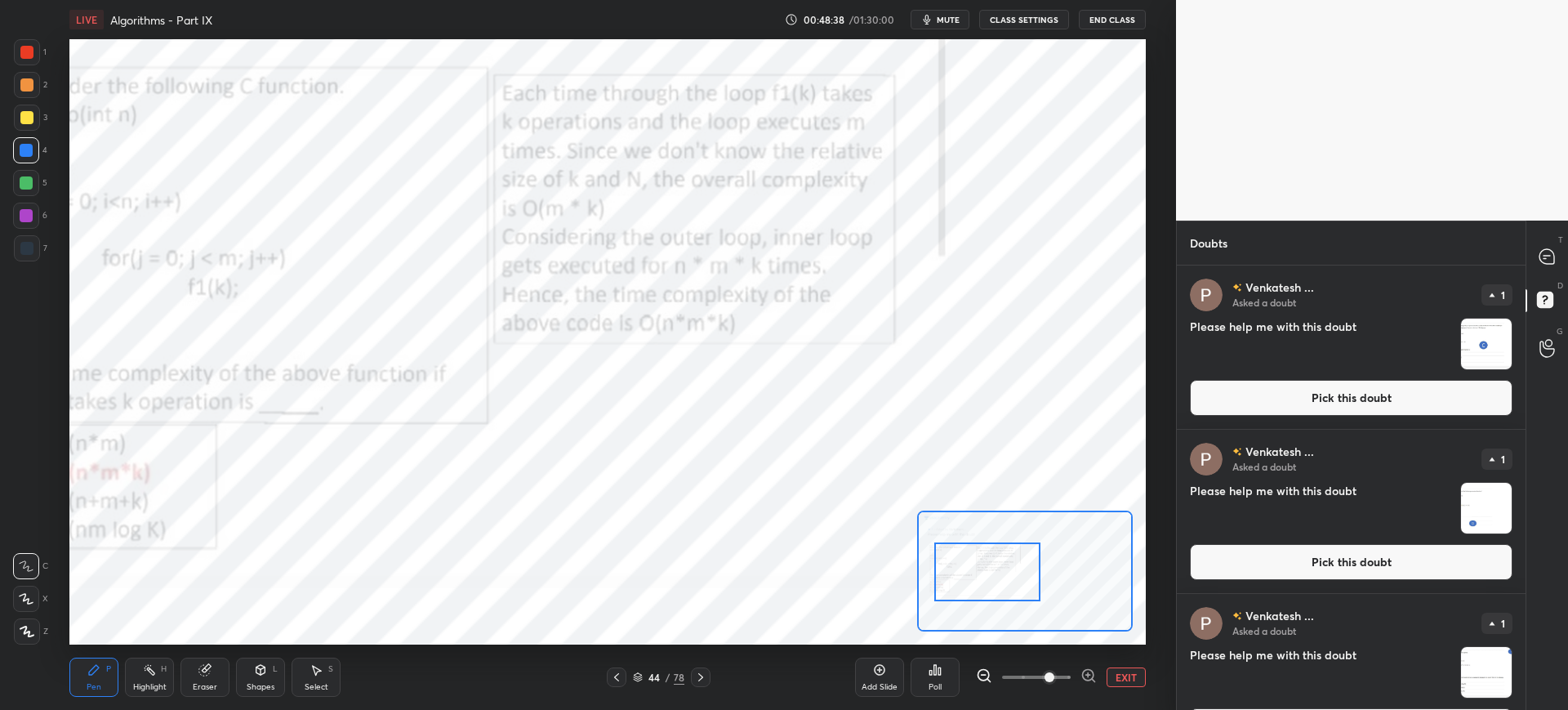
drag, startPoint x: 982, startPoint y: 582, endPoint x: 1002, endPoint y: 571, distance: 22.8
click at [979, 581] on div at bounding box center [987, 572] width 106 height 59
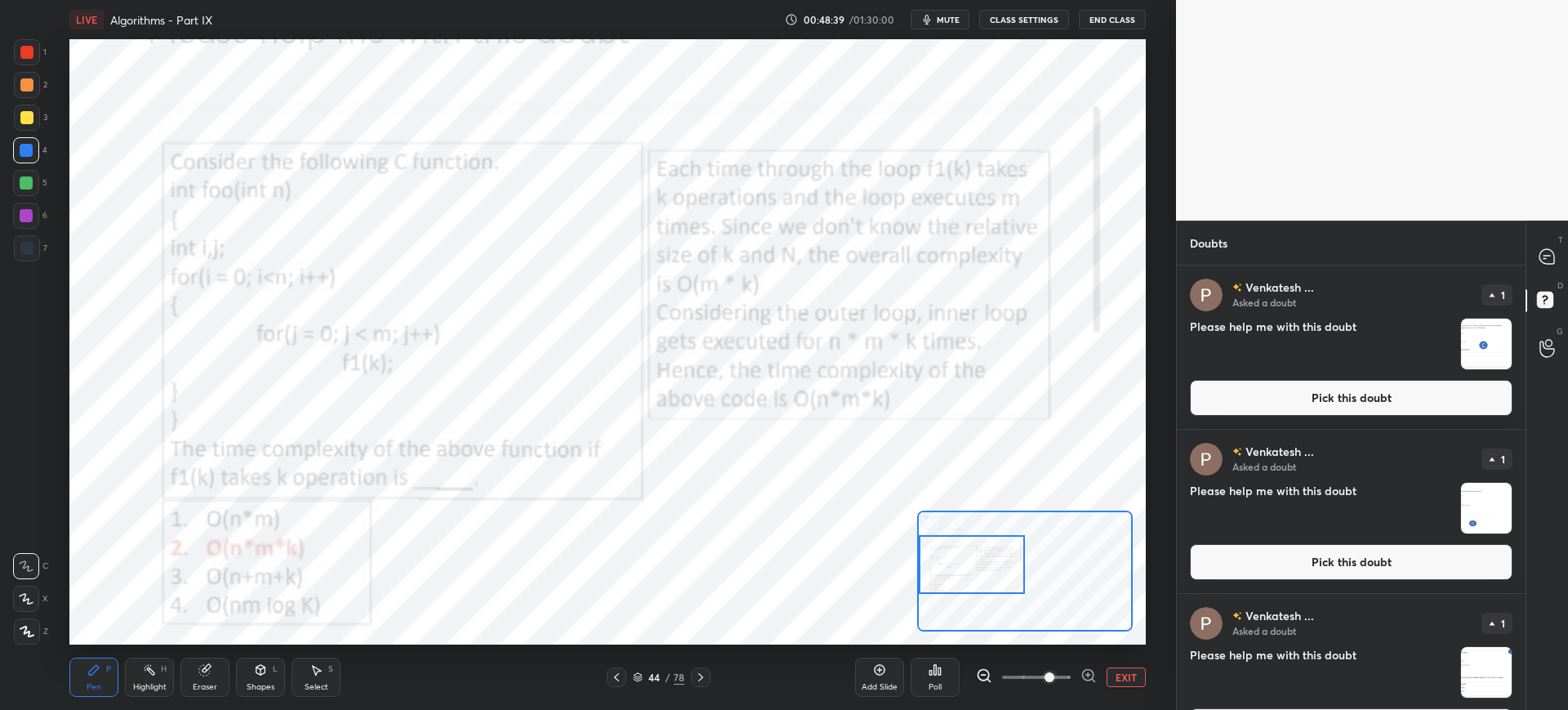
drag, startPoint x: 996, startPoint y: 571, endPoint x: 958, endPoint y: 576, distance: 38.3
click at [968, 565] on div at bounding box center [972, 564] width 106 height 59
click at [1253, 405] on button "Pick this doubt" at bounding box center [1351, 397] width 322 height 36
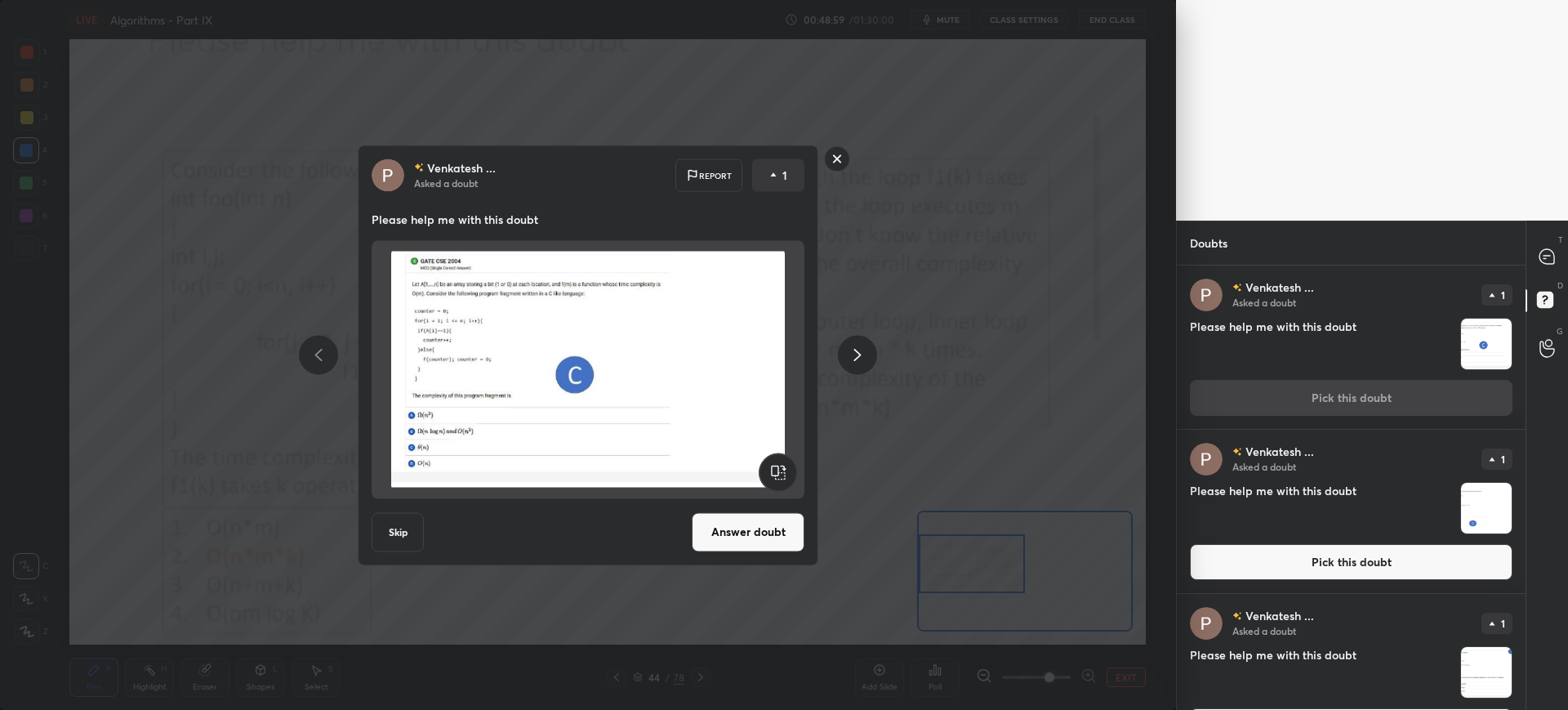
click at [781, 514] on button "Answer doubt" at bounding box center [748, 532] width 113 height 39
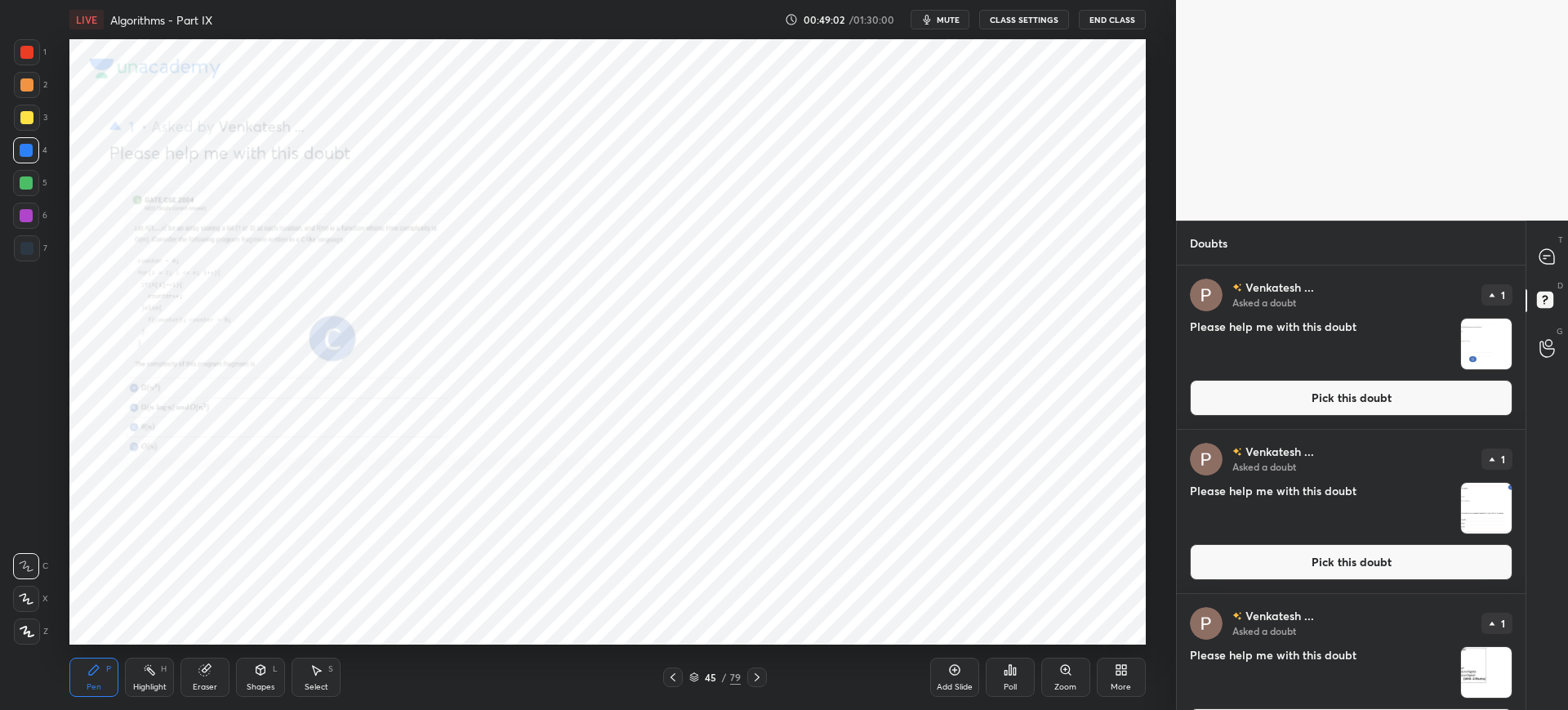
click at [1050, 659] on div "Zoom" at bounding box center [1066, 678] width 49 height 39
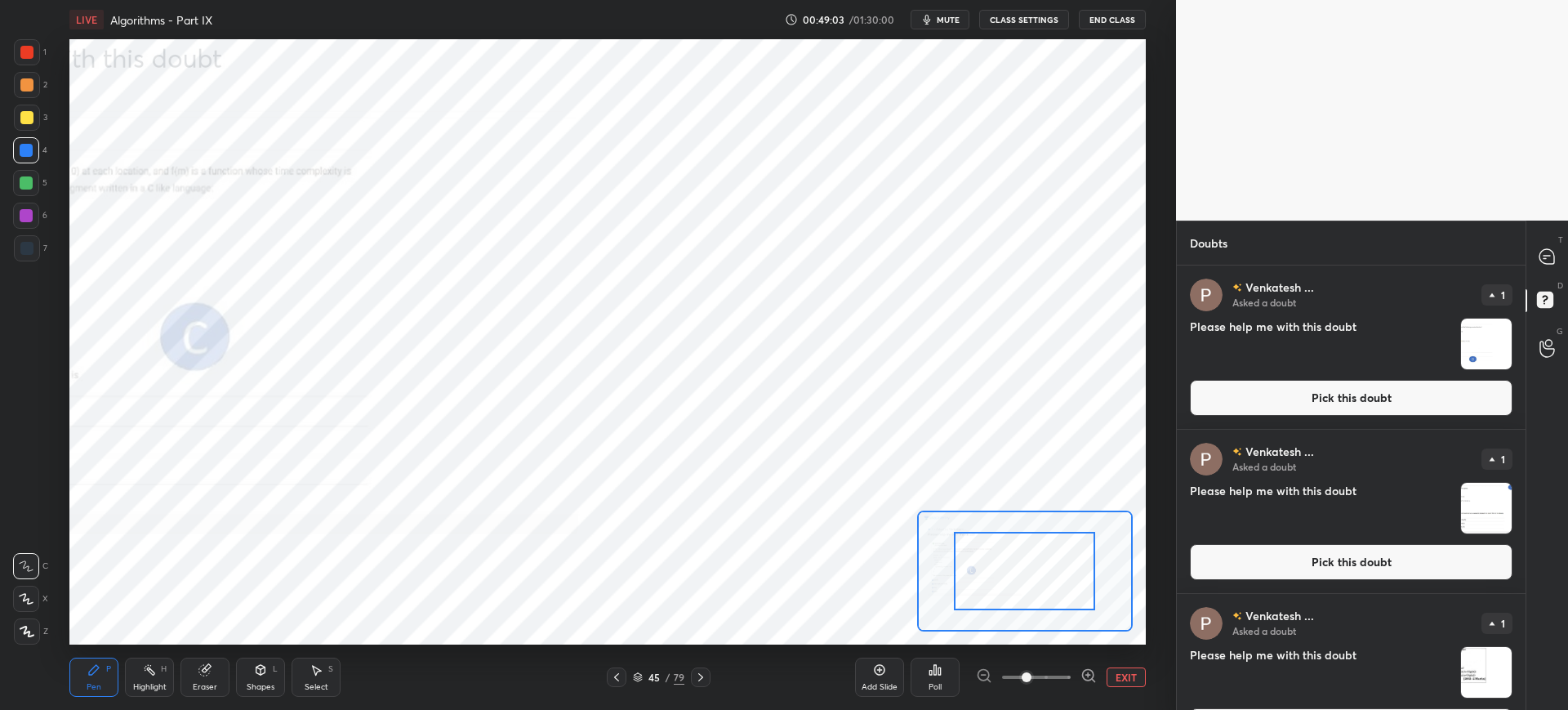
click at [1050, 658] on div "Add Slide Poll EXIT" at bounding box center [1001, 677] width 291 height 91
drag, startPoint x: 1052, startPoint y: 657, endPoint x: 1046, endPoint y: 630, distance: 27.7
click at [1052, 655] on div "Add Slide Poll EXIT" at bounding box center [1001, 677] width 291 height 91
drag, startPoint x: 1027, startPoint y: 570, endPoint x: 1011, endPoint y: 570, distance: 16.0
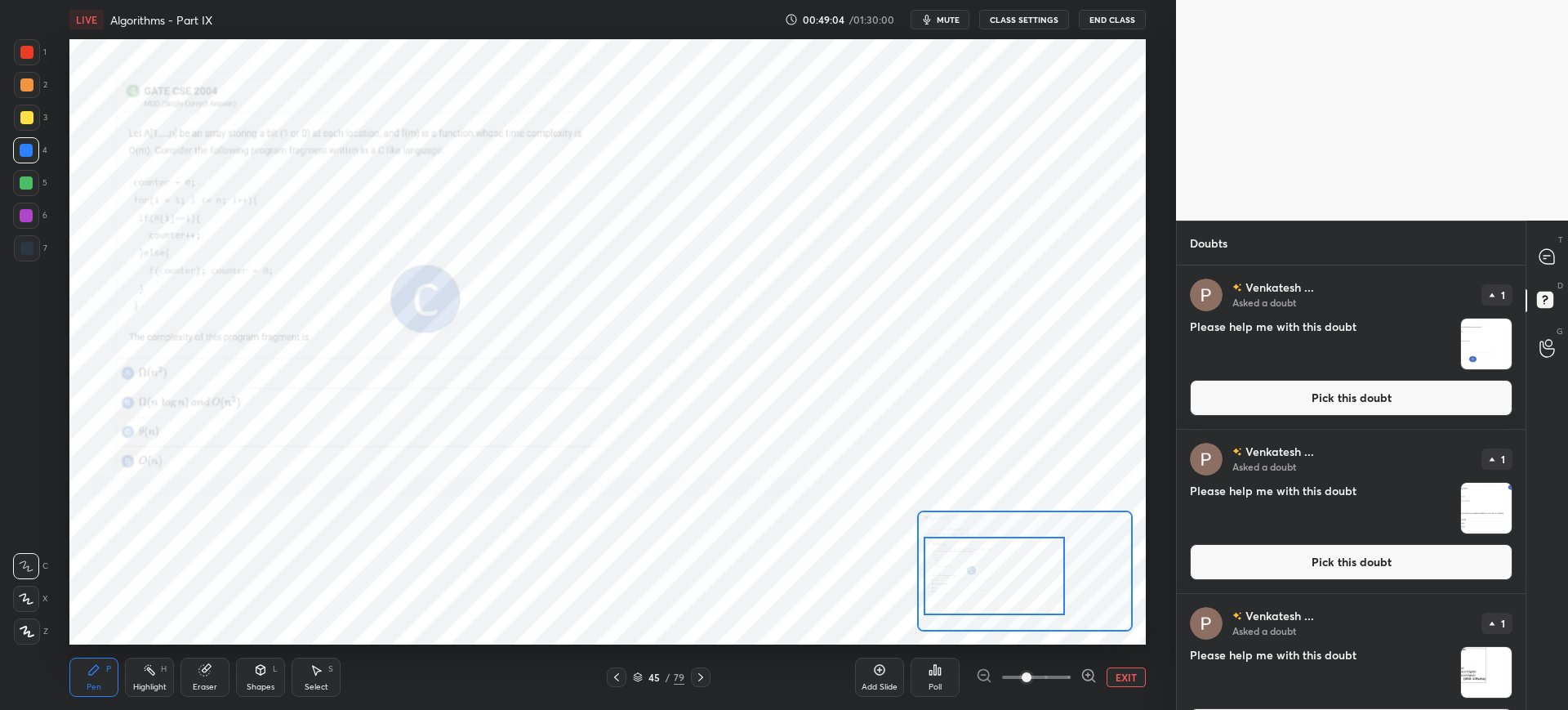
drag, startPoint x: 983, startPoint y: 575, endPoint x: 976, endPoint y: 589, distance: 15.7
click at [972, 581] on div at bounding box center [994, 576] width 142 height 79
drag, startPoint x: 1029, startPoint y: 673, endPoint x: 1044, endPoint y: 668, distance: 15.8
click at [1031, 673] on span at bounding box center [1026, 678] width 10 height 10
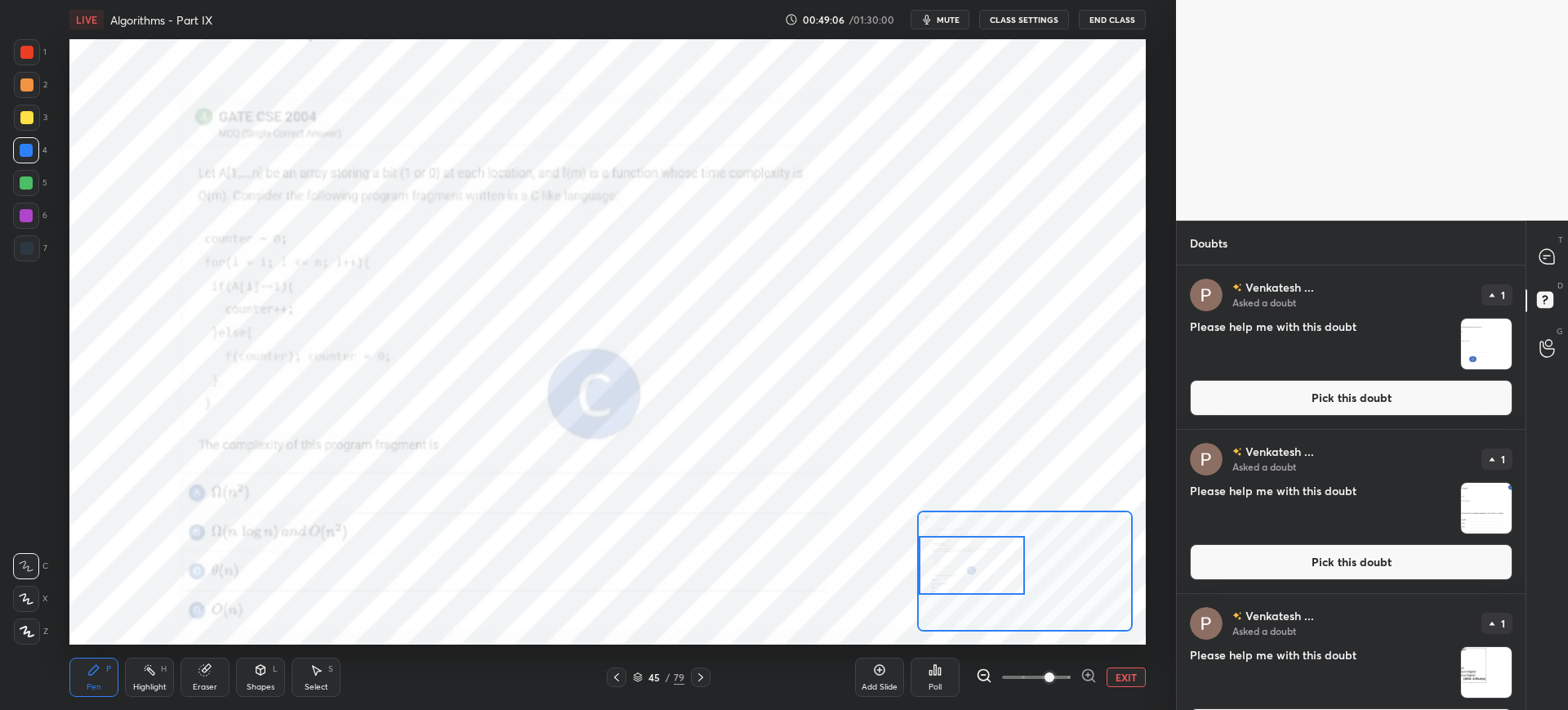
drag, startPoint x: 986, startPoint y: 586, endPoint x: 979, endPoint y: 572, distance: 15.7
click at [982, 572] on div at bounding box center [972, 565] width 106 height 59
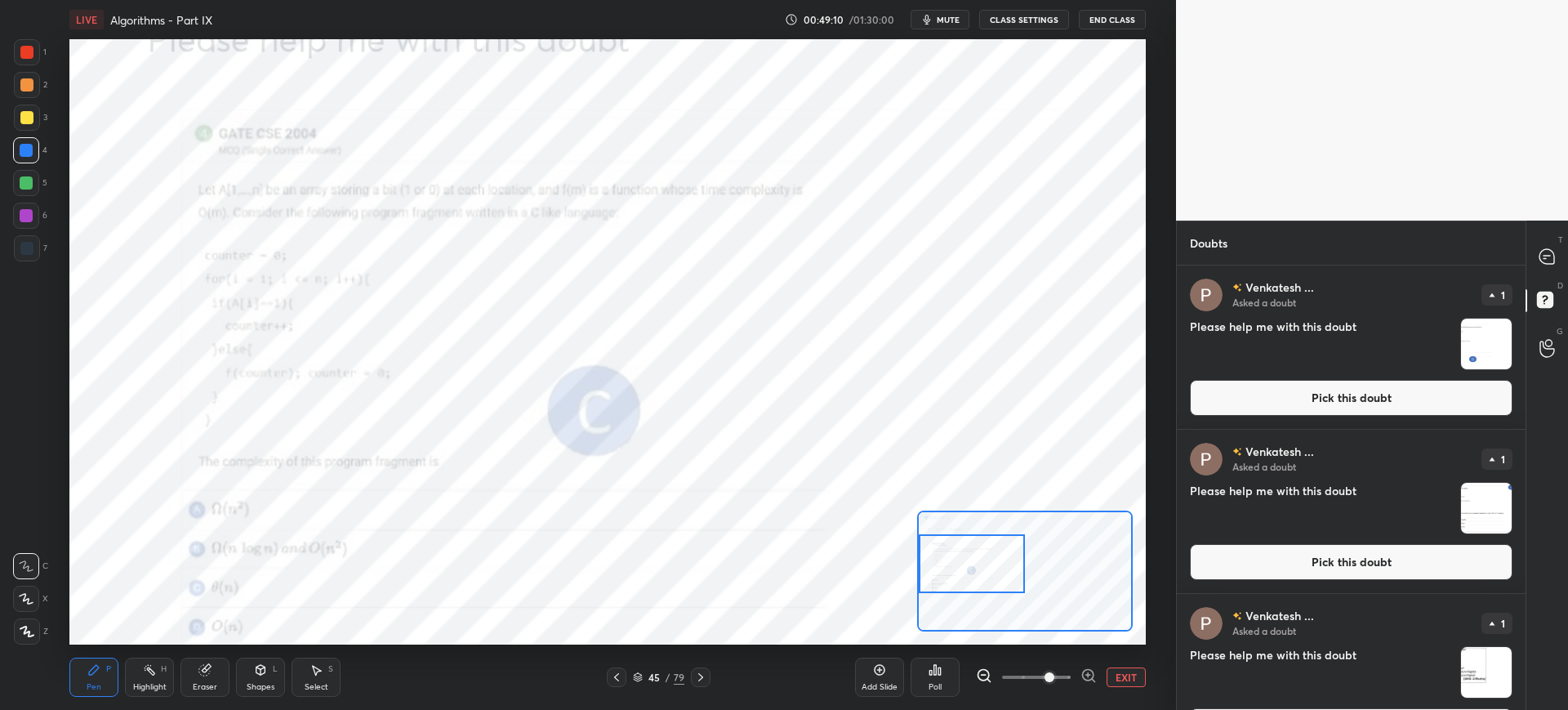
drag, startPoint x: 613, startPoint y: 680, endPoint x: 610, endPoint y: 670, distance: 10.4
click at [611, 680] on icon at bounding box center [616, 677] width 13 height 13
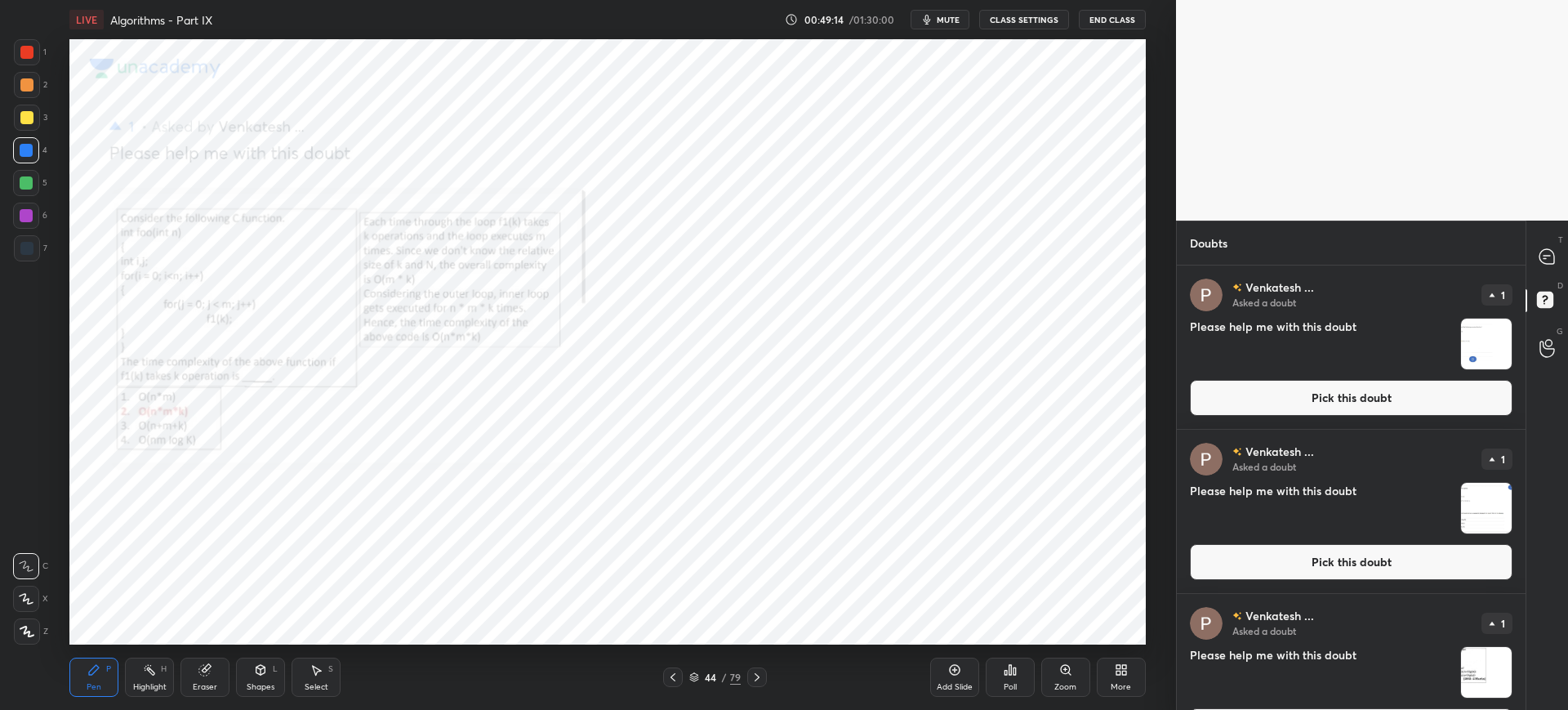
click at [760, 675] on icon at bounding box center [756, 677] width 13 height 13
click at [1234, 403] on button "Pick this doubt" at bounding box center [1351, 397] width 322 height 36
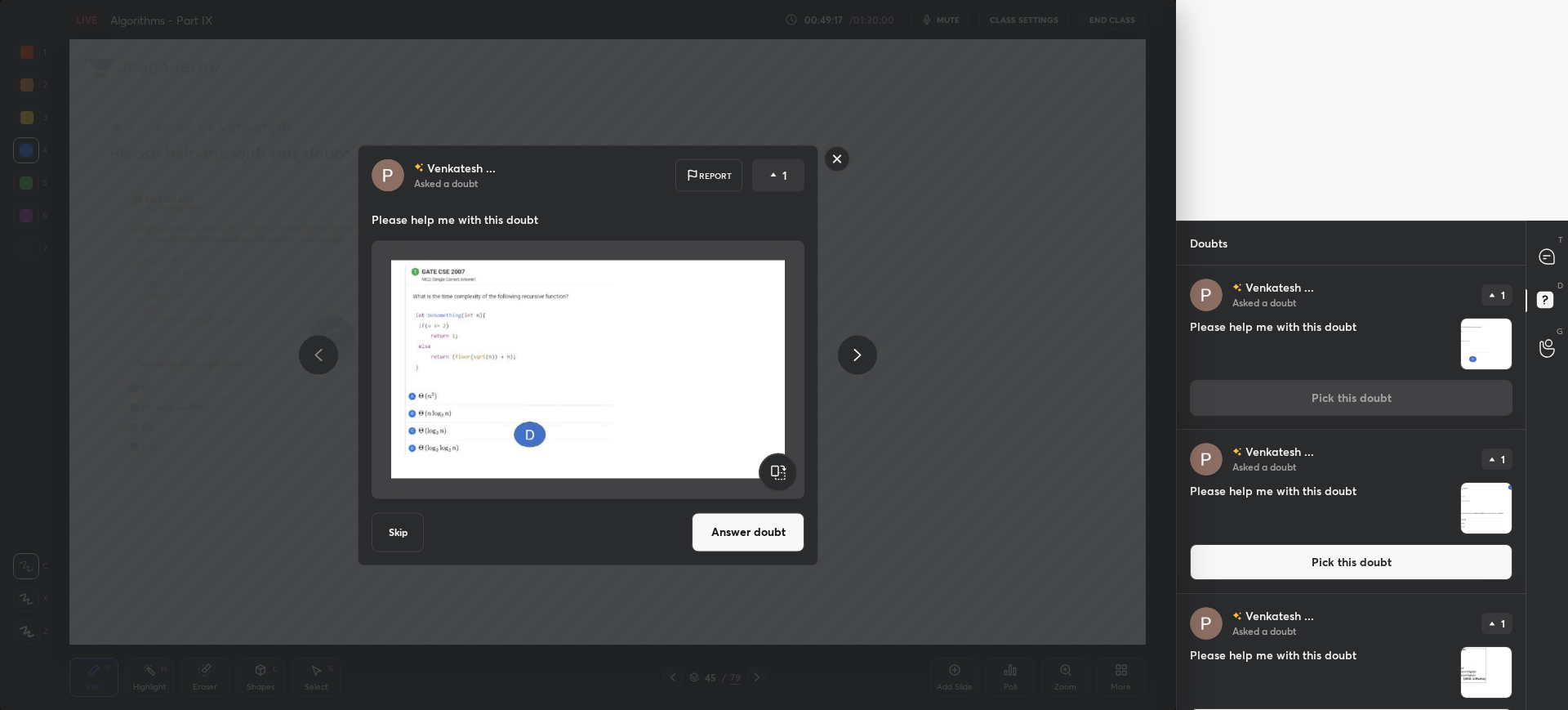
click at [764, 528] on button "Answer doubt" at bounding box center [748, 532] width 113 height 39
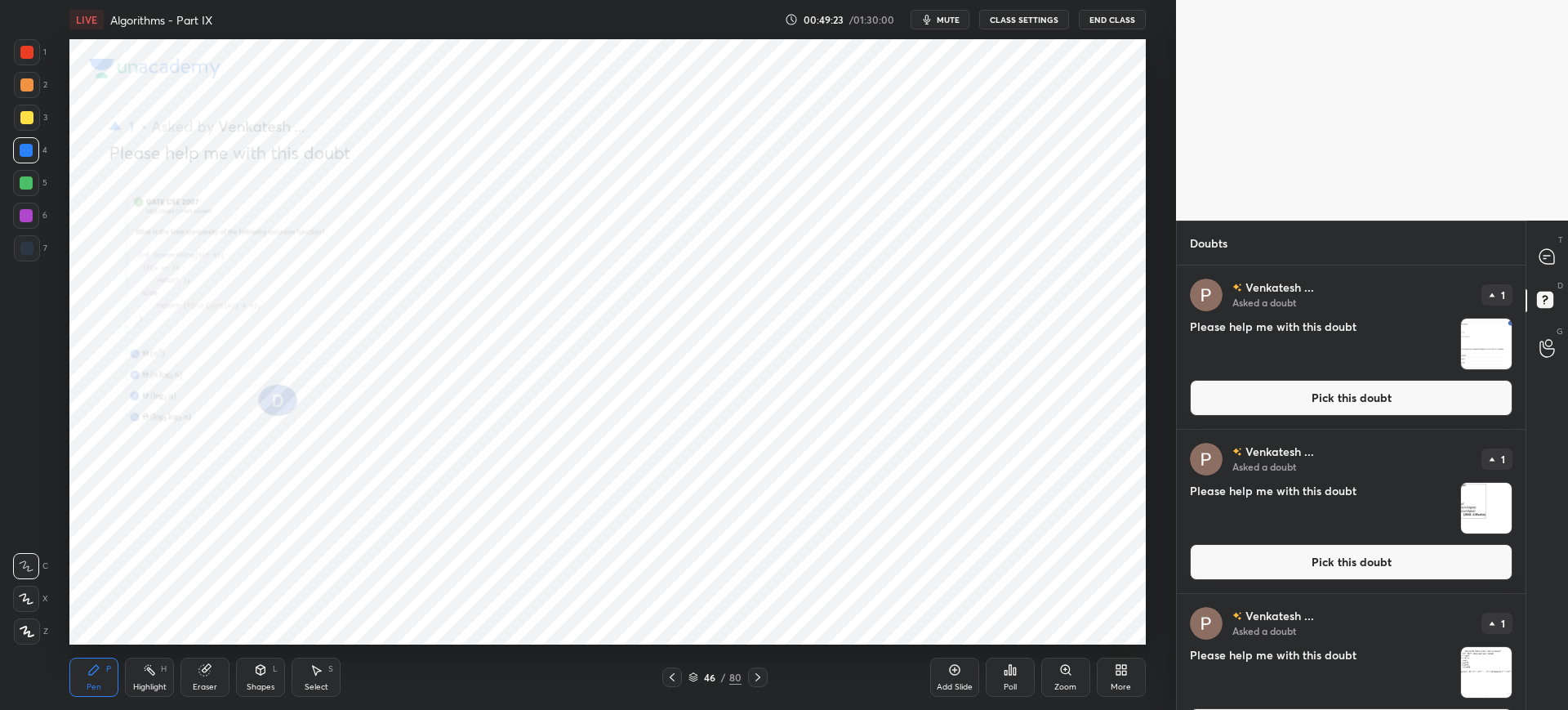
click at [1229, 393] on button "Pick this doubt" at bounding box center [1351, 397] width 322 height 36
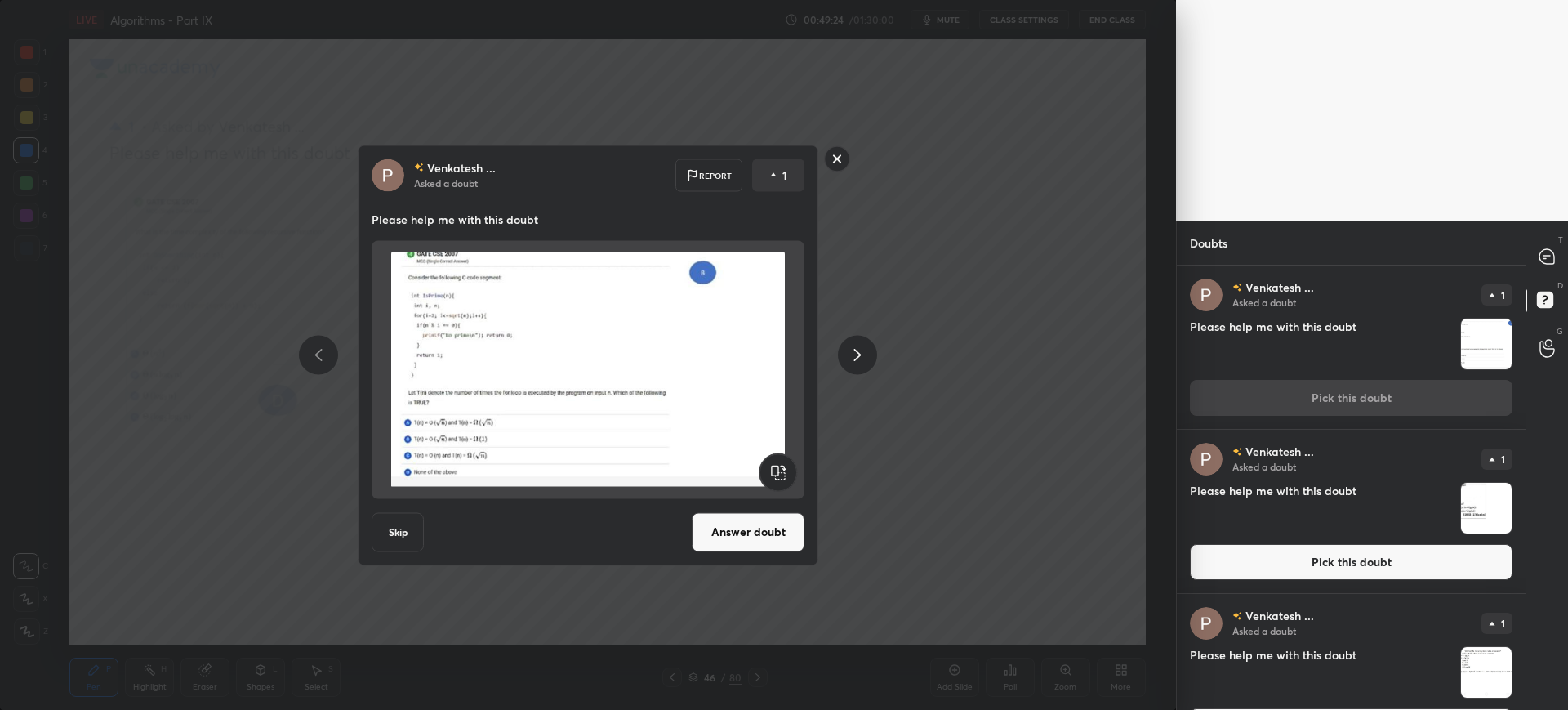
click at [775, 538] on button "Answer doubt" at bounding box center [748, 532] width 113 height 39
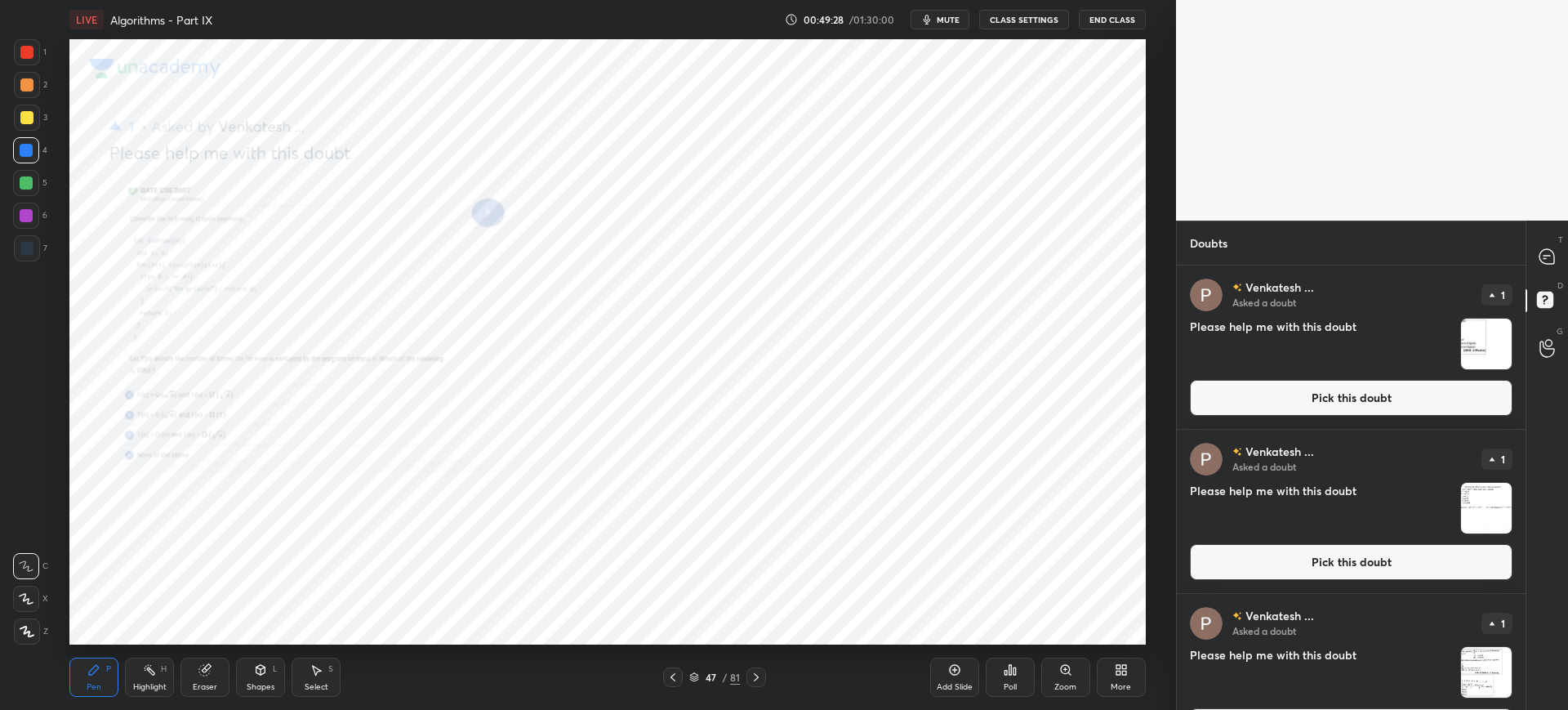
click at [1223, 385] on button "Pick this doubt" at bounding box center [1351, 397] width 322 height 36
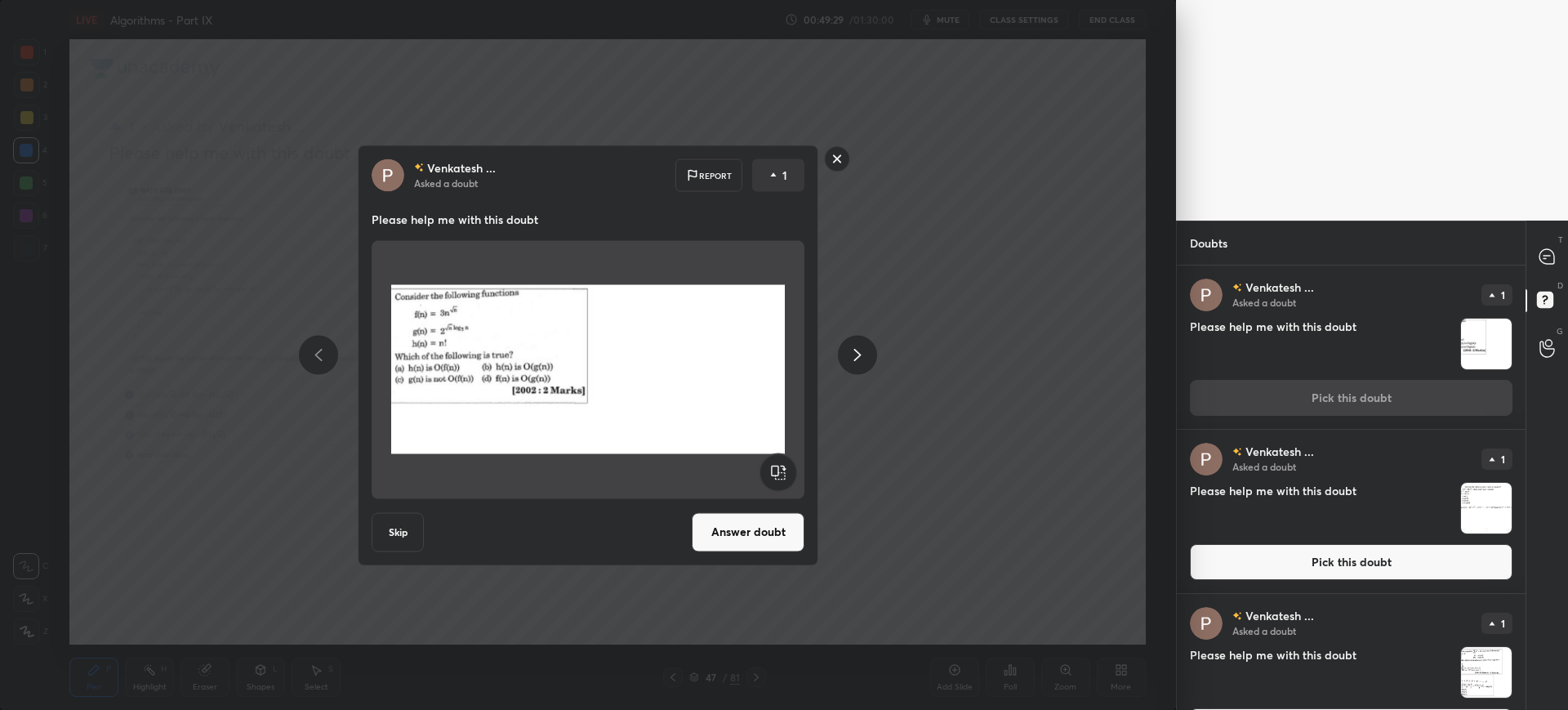
click at [786, 528] on button "Answer doubt" at bounding box center [748, 532] width 113 height 39
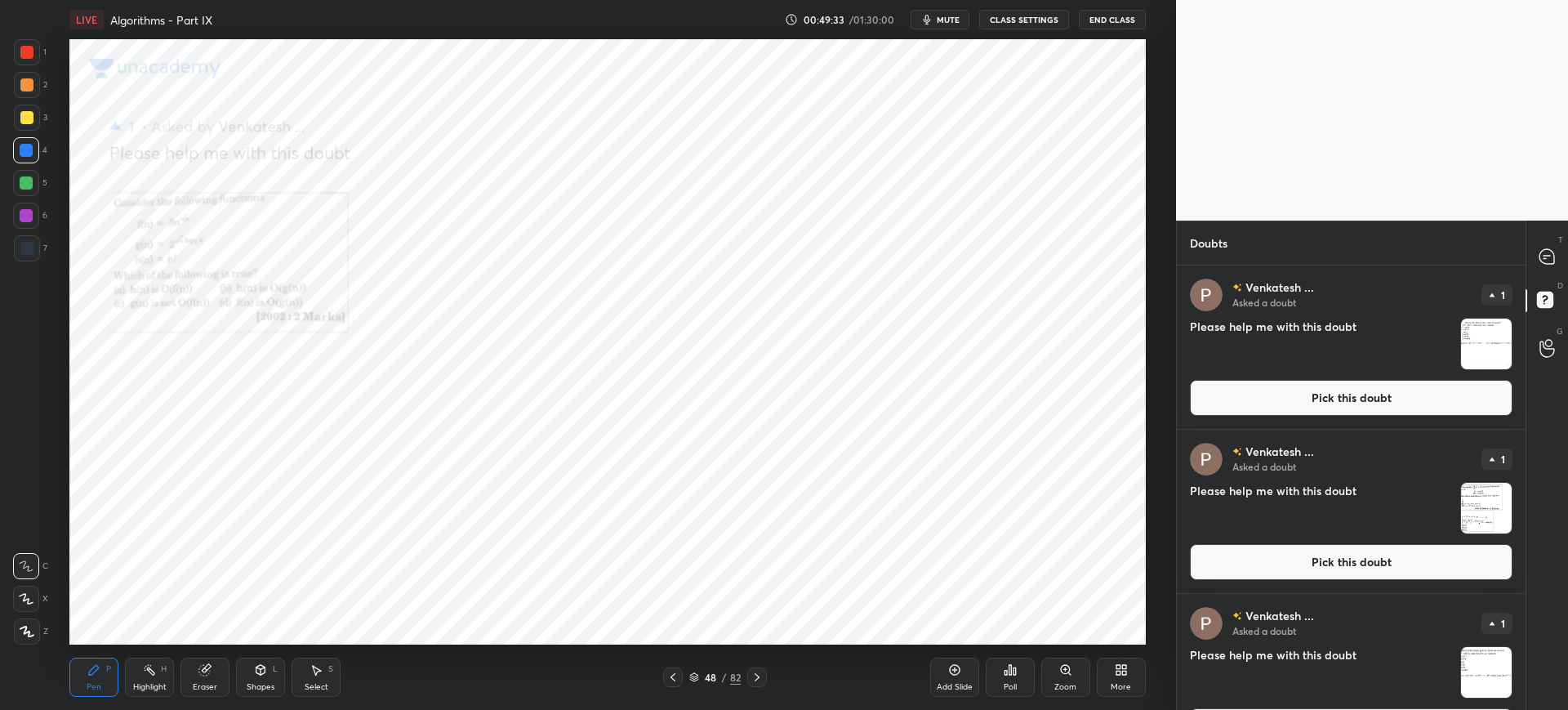
click at [1074, 677] on div "Zoom" at bounding box center [1066, 678] width 49 height 39
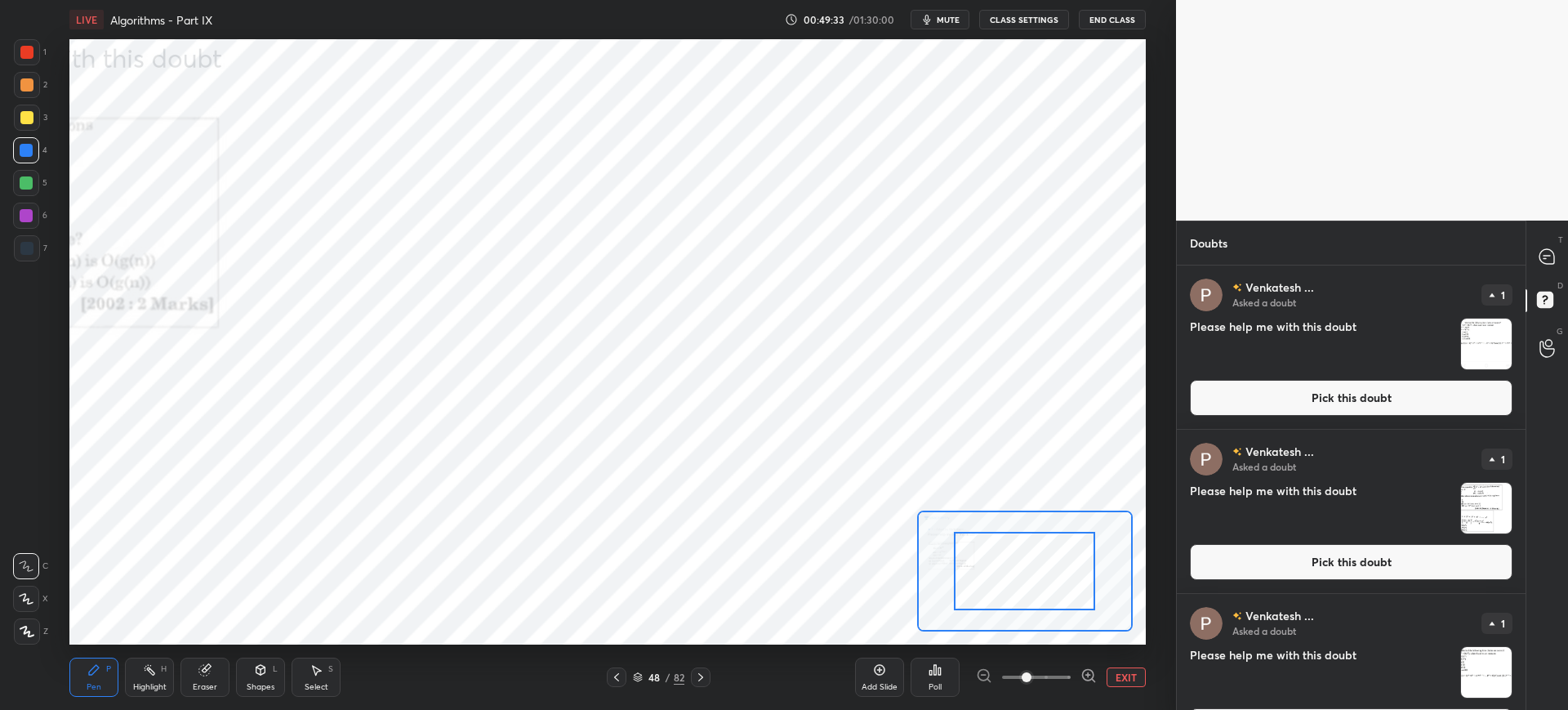
click at [1074, 673] on div at bounding box center [1036, 678] width 121 height 20
click at [1074, 673] on div at bounding box center [1036, 678] width 121 height 20
drag, startPoint x: 1022, startPoint y: 591, endPoint x: 967, endPoint y: 596, distance: 55.2
drag, startPoint x: 1026, startPoint y: 671, endPoint x: 1035, endPoint y: 656, distance: 17.5
click at [1051, 673] on span at bounding box center [1049, 678] width 10 height 10
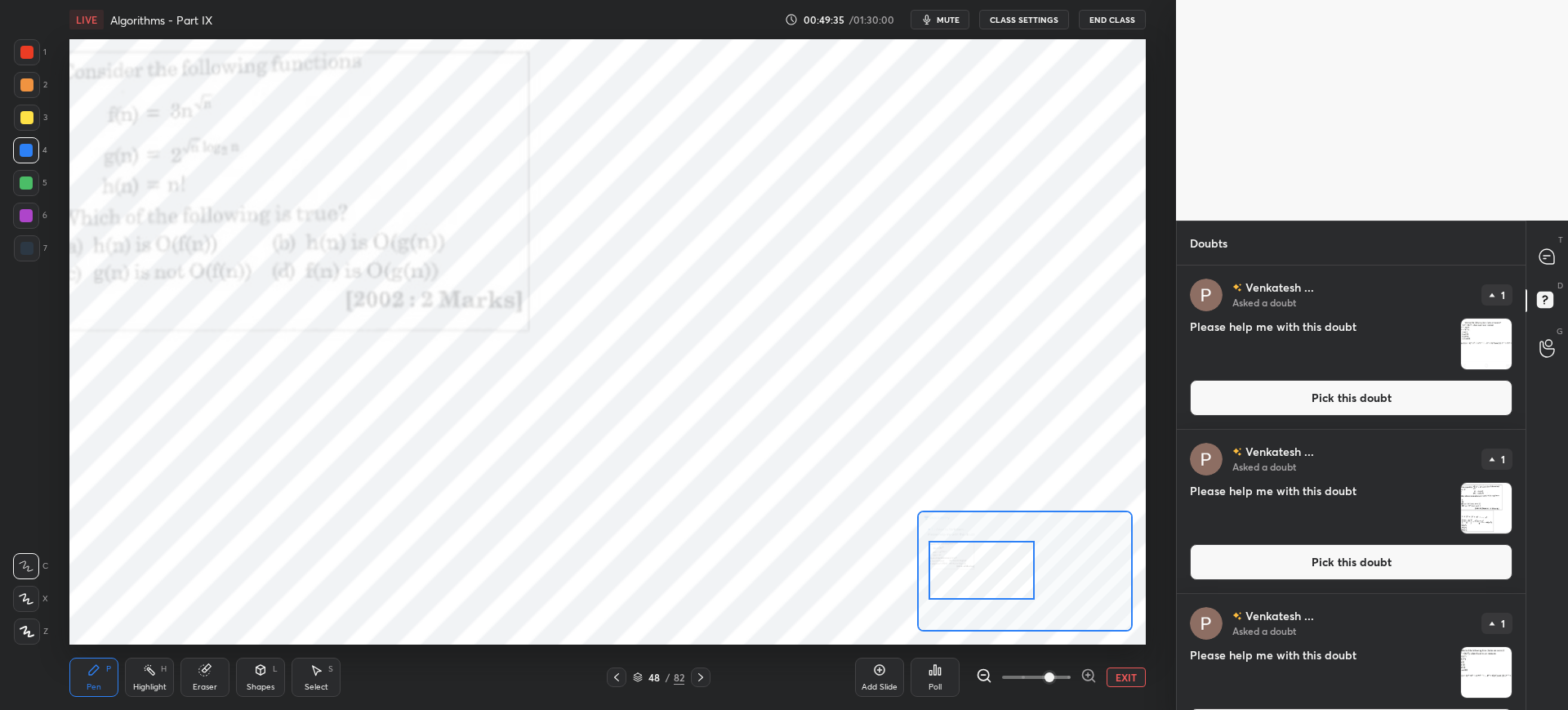
drag, startPoint x: 981, startPoint y: 580, endPoint x: 989, endPoint y: 570, distance: 12.8
click at [962, 576] on div at bounding box center [981, 570] width 106 height 59
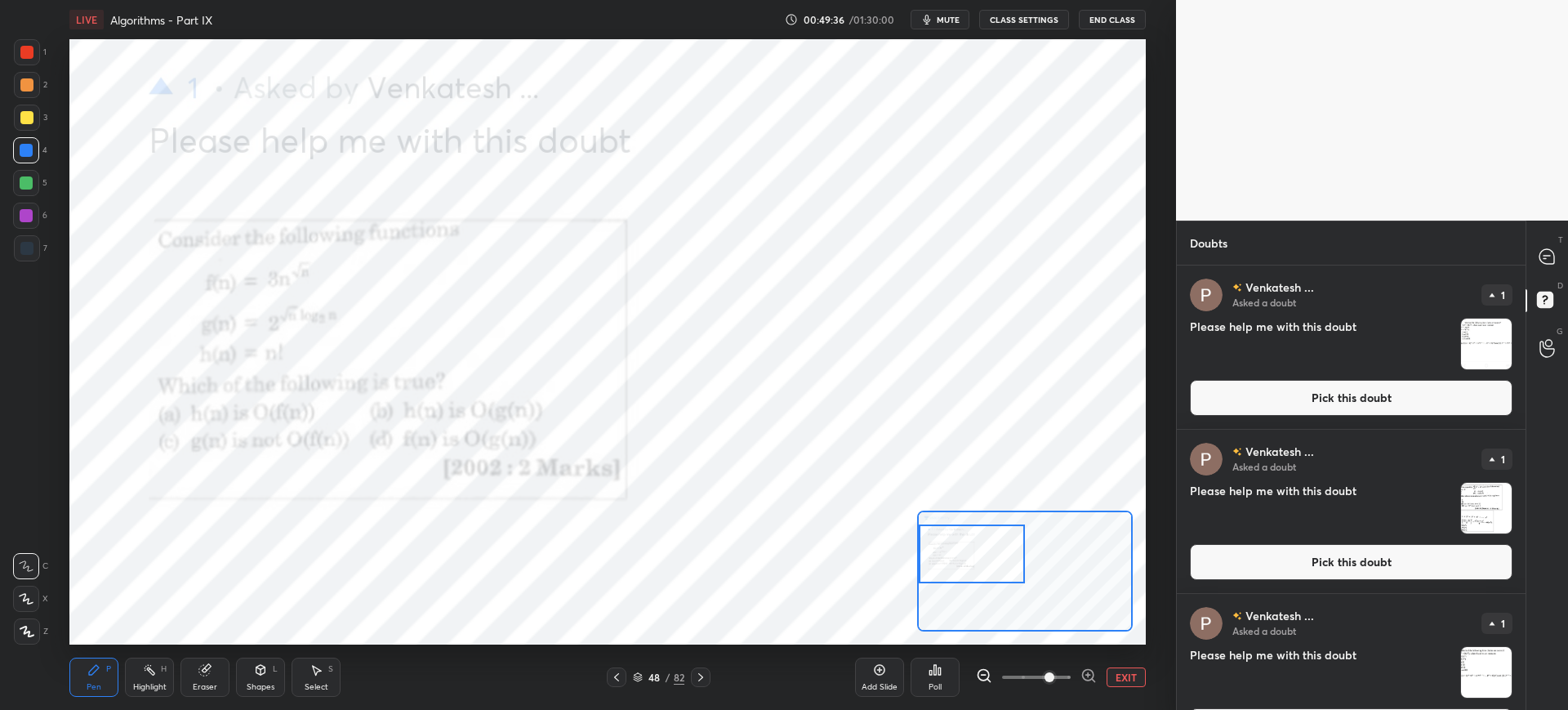
drag, startPoint x: 989, startPoint y: 569, endPoint x: 966, endPoint y: 556, distance: 26.4
click at [965, 556] on div at bounding box center [972, 554] width 106 height 59
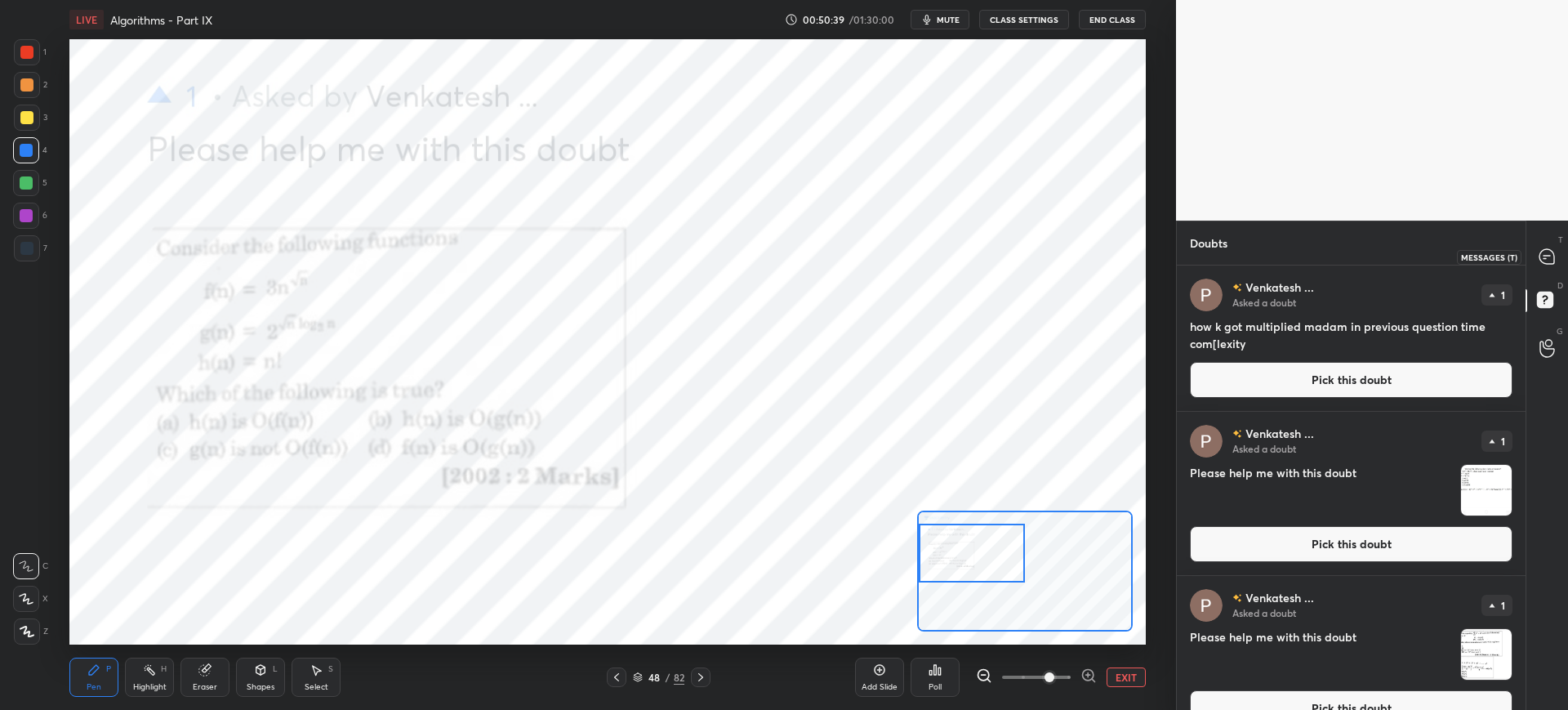
click at [1538, 254] on div at bounding box center [1547, 257] width 32 height 30
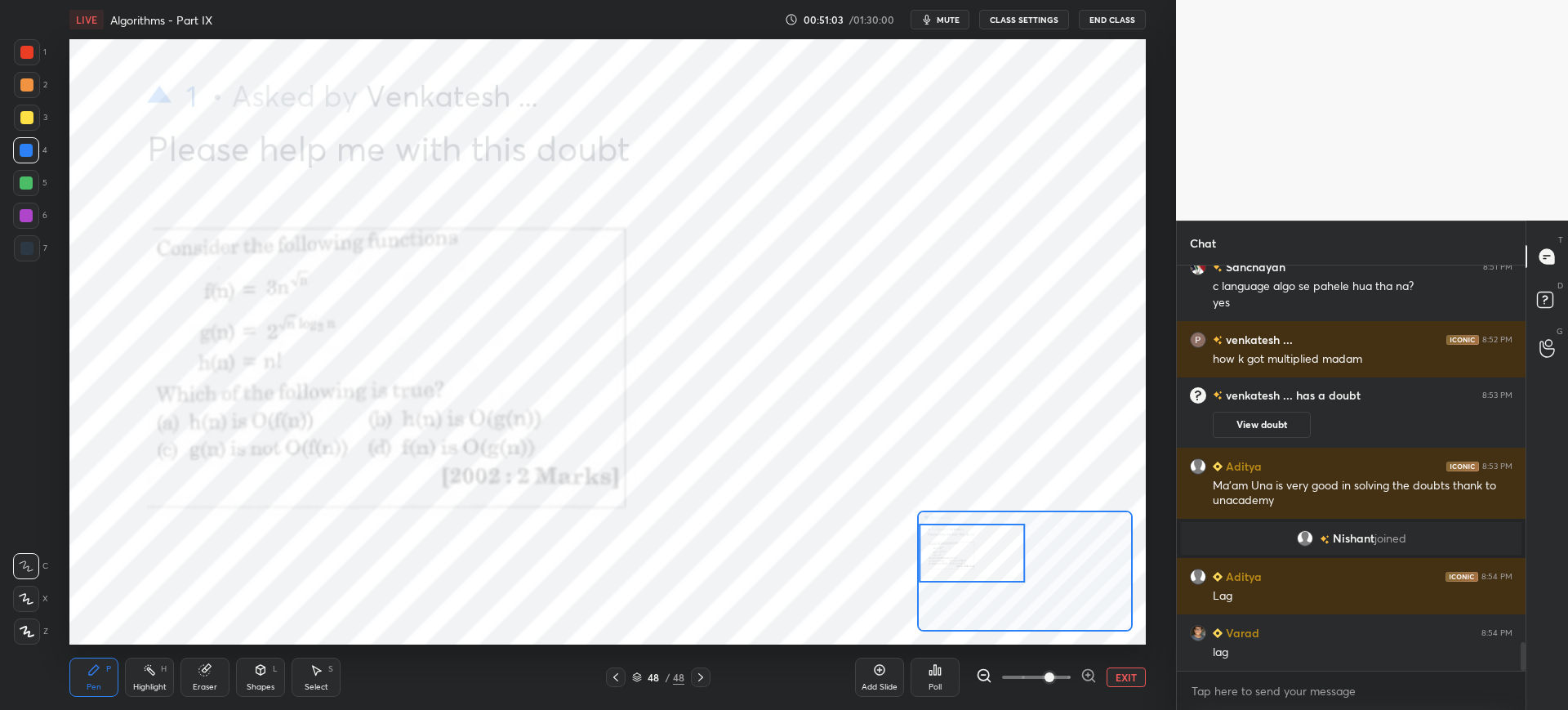
scroll to position [5357, 0]
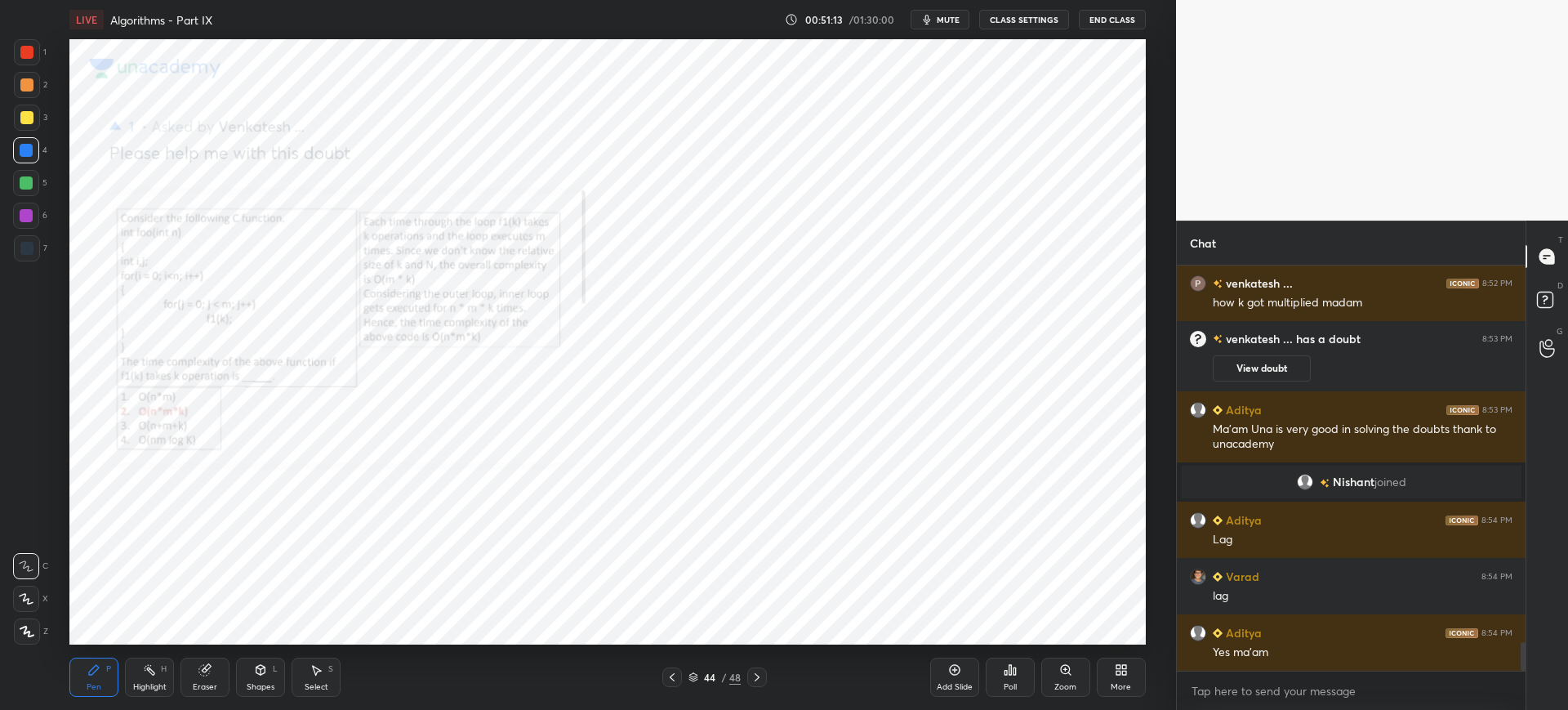
click at [1049, 673] on div "Zoom" at bounding box center [1066, 678] width 49 height 39
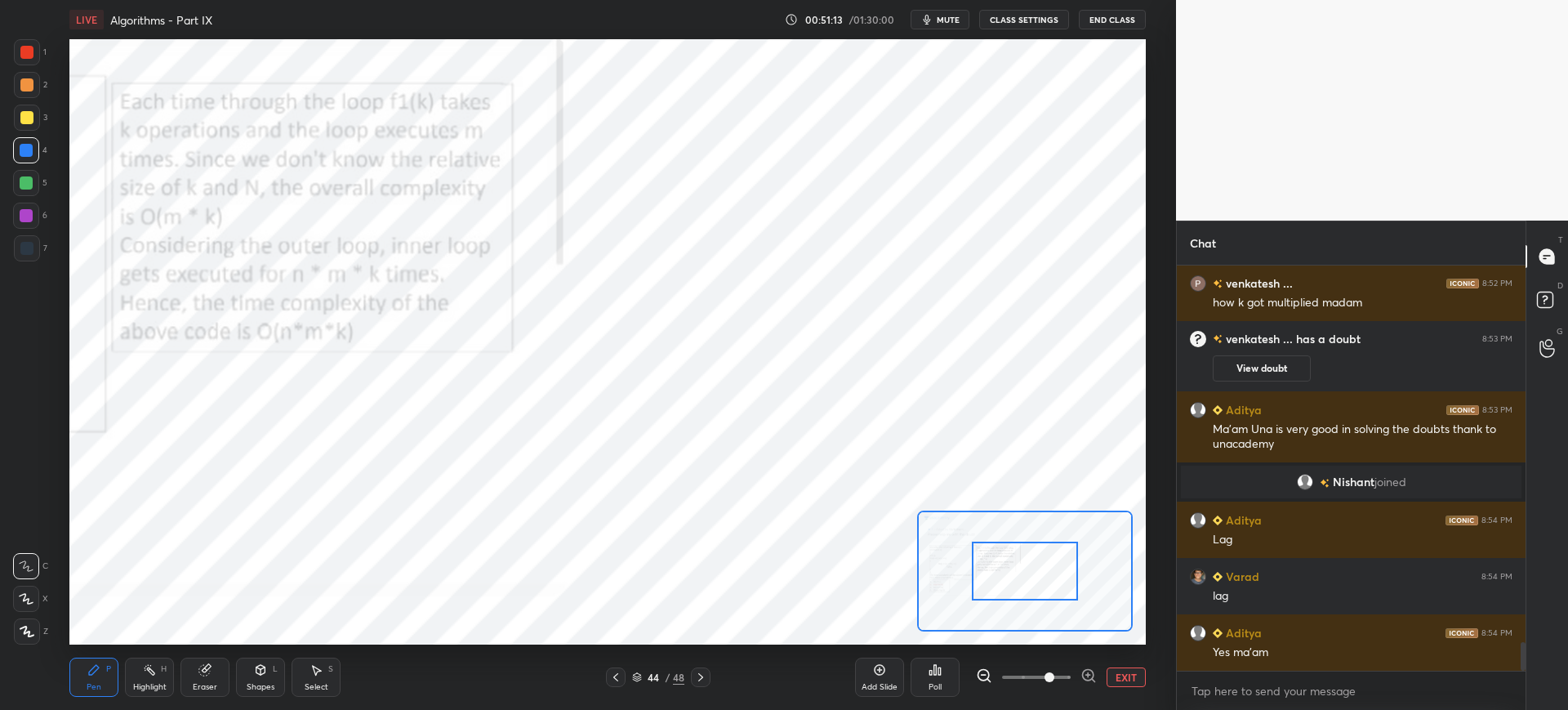
click at [1049, 673] on span at bounding box center [1049, 678] width 10 height 10
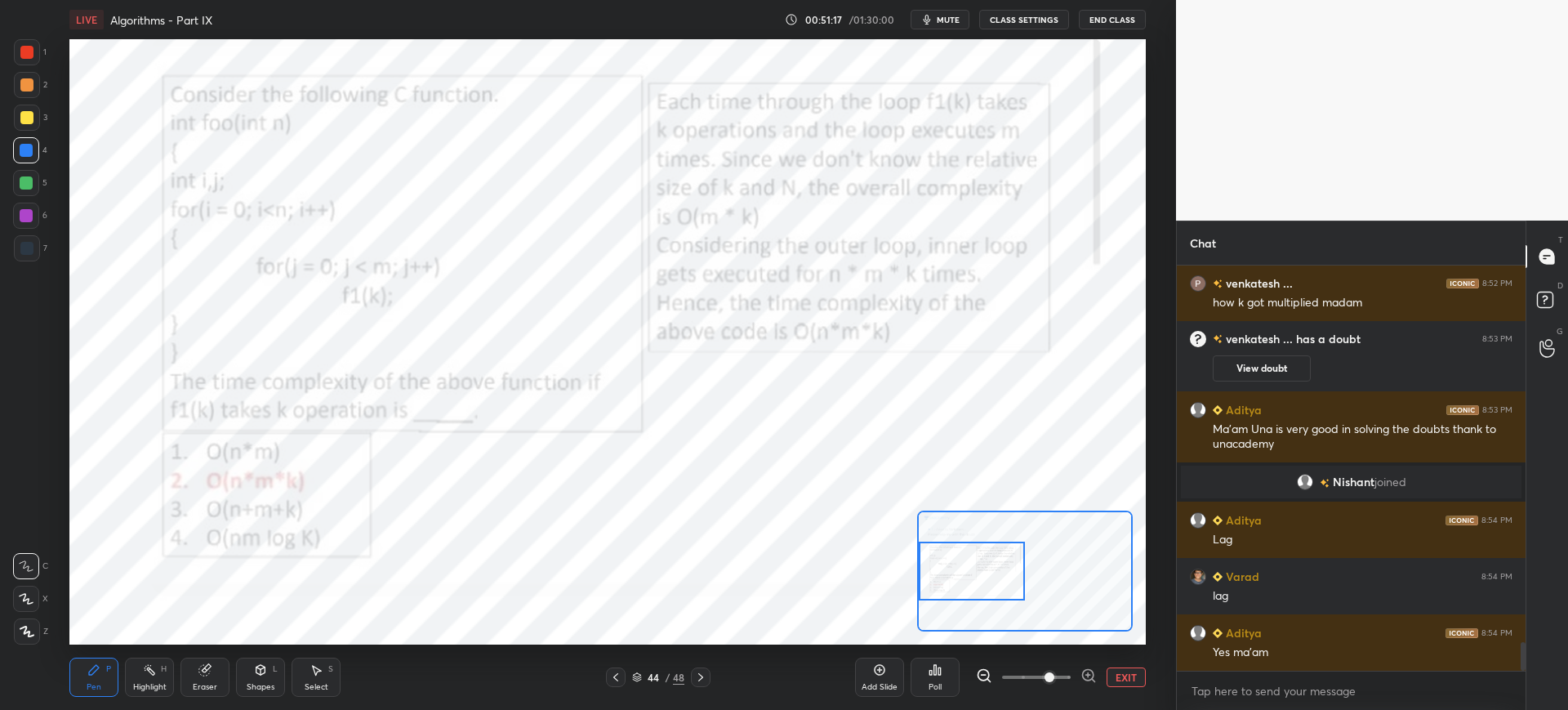
scroll to position [5396, 0]
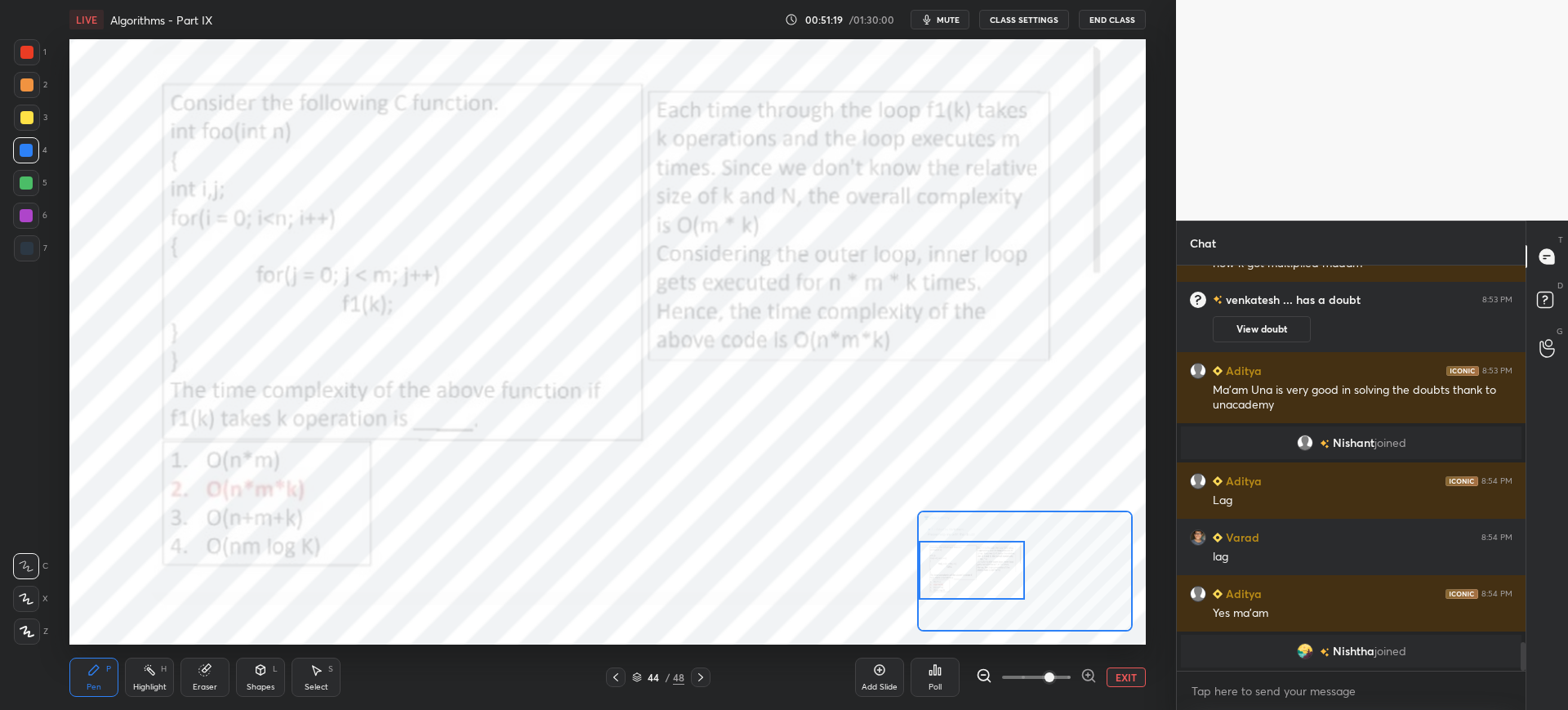
drag, startPoint x: 1042, startPoint y: 565, endPoint x: 971, endPoint y: 564, distance: 71.0
click at [971, 564] on div at bounding box center [972, 570] width 106 height 59
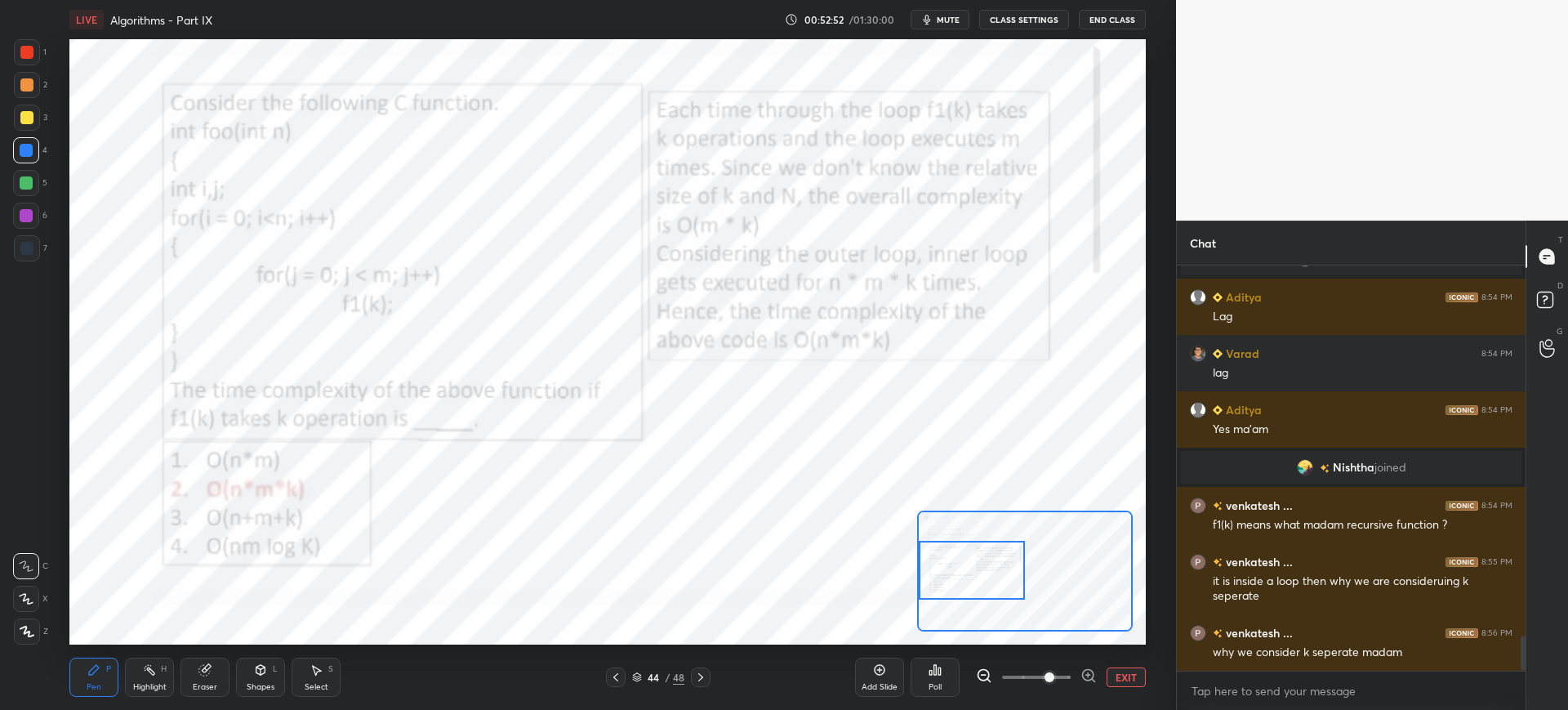
scroll to position [4277, 0]
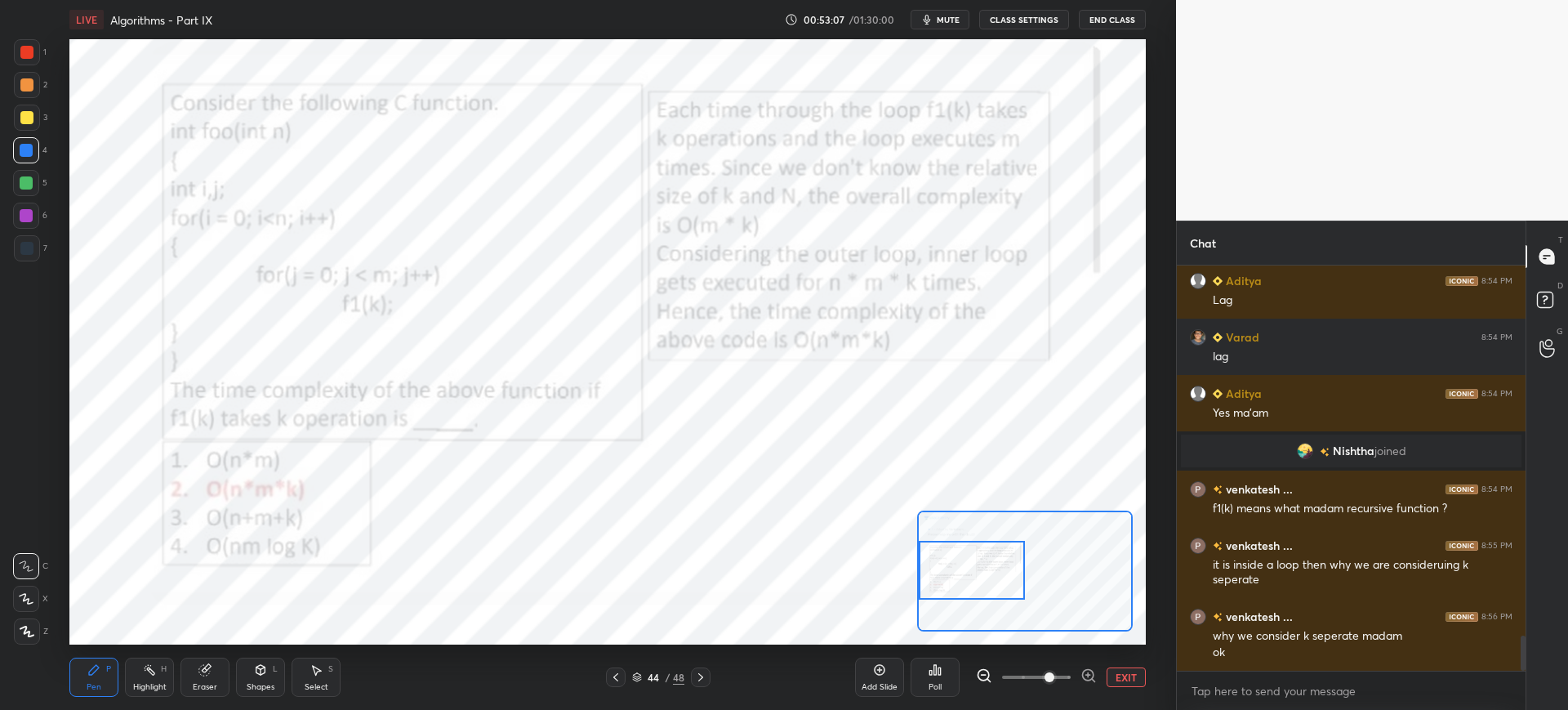
click at [702, 680] on icon at bounding box center [700, 677] width 13 height 13
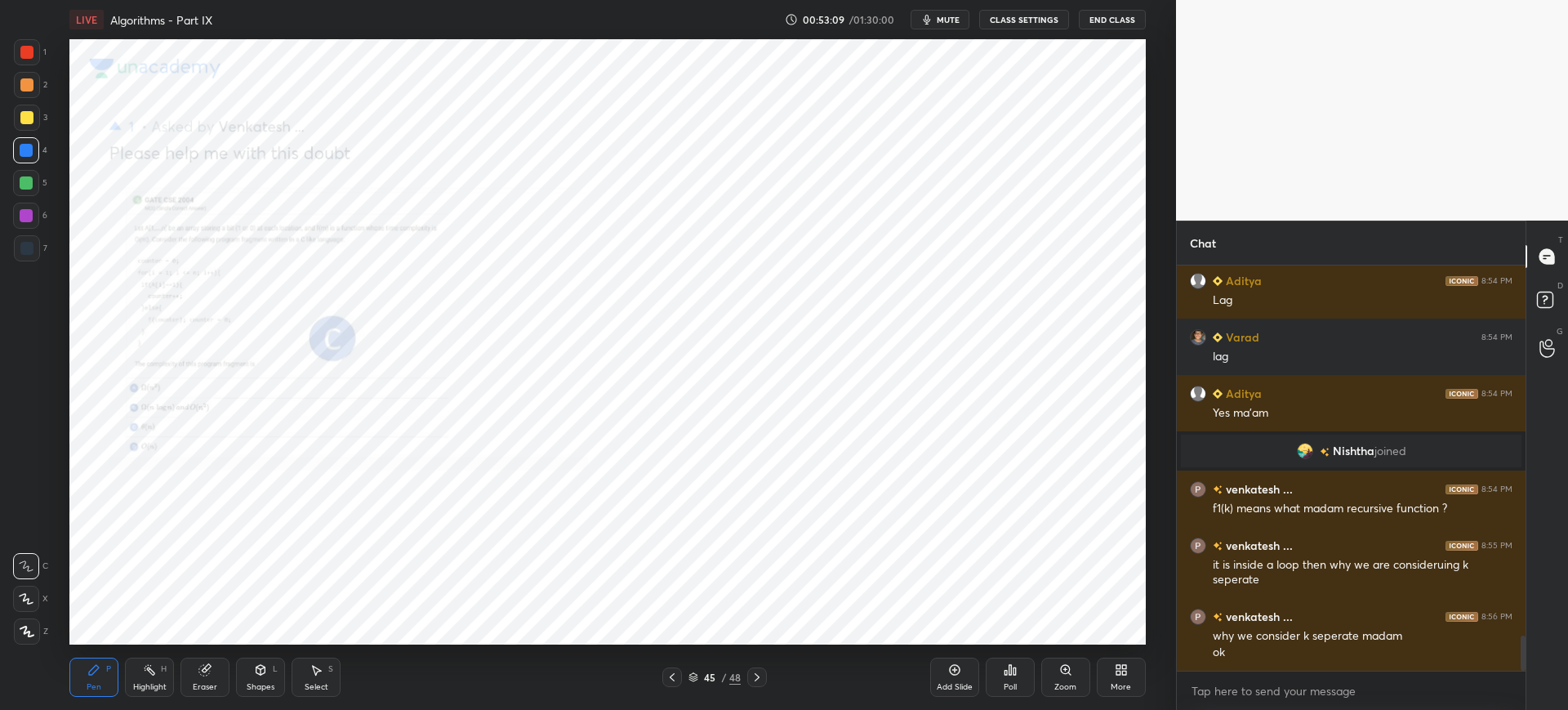
click at [760, 678] on icon at bounding box center [756, 677] width 13 height 13
click at [758, 679] on icon at bounding box center [756, 677] width 13 height 13
click at [758, 680] on icon at bounding box center [756, 677] width 13 height 13
click at [1547, 305] on rect at bounding box center [1544, 300] width 16 height 16
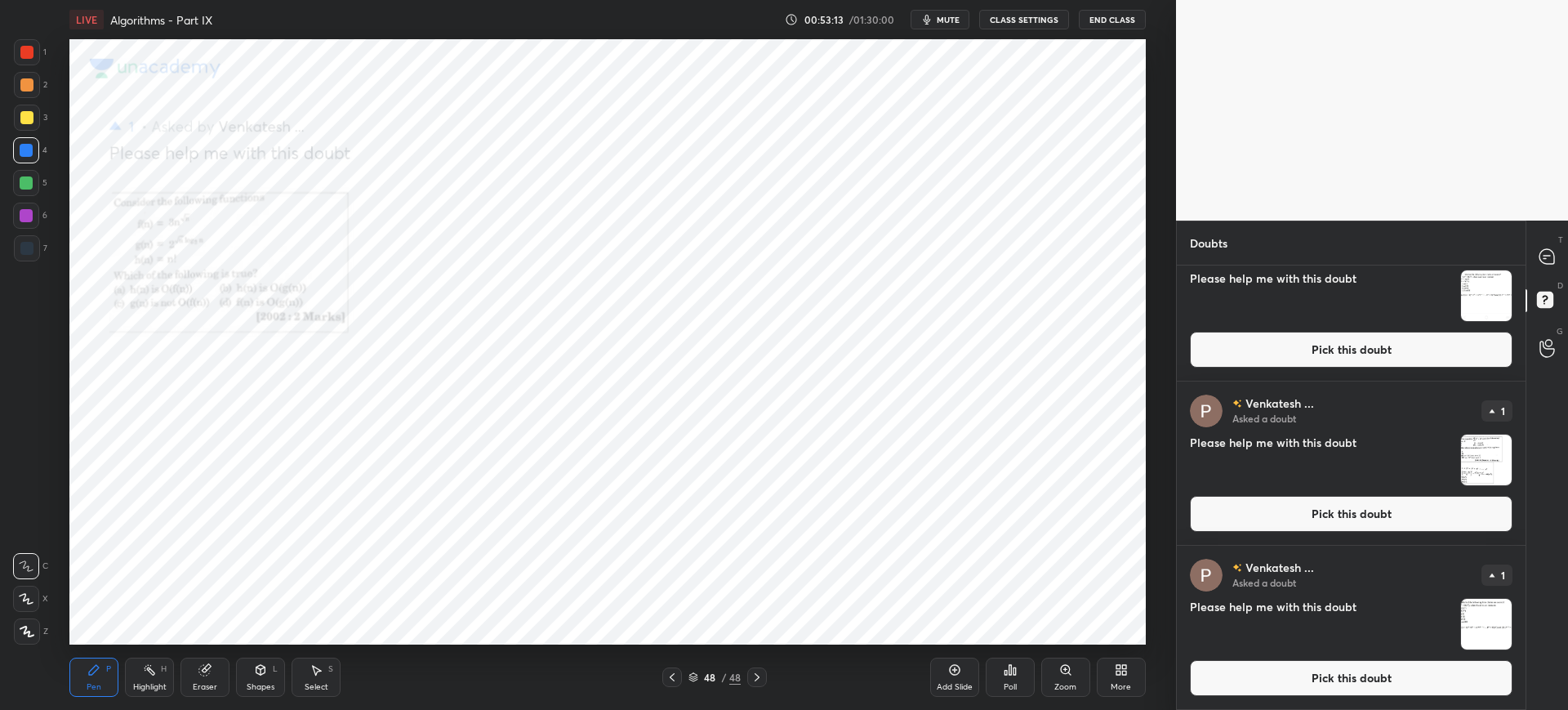
scroll to position [0, 0]
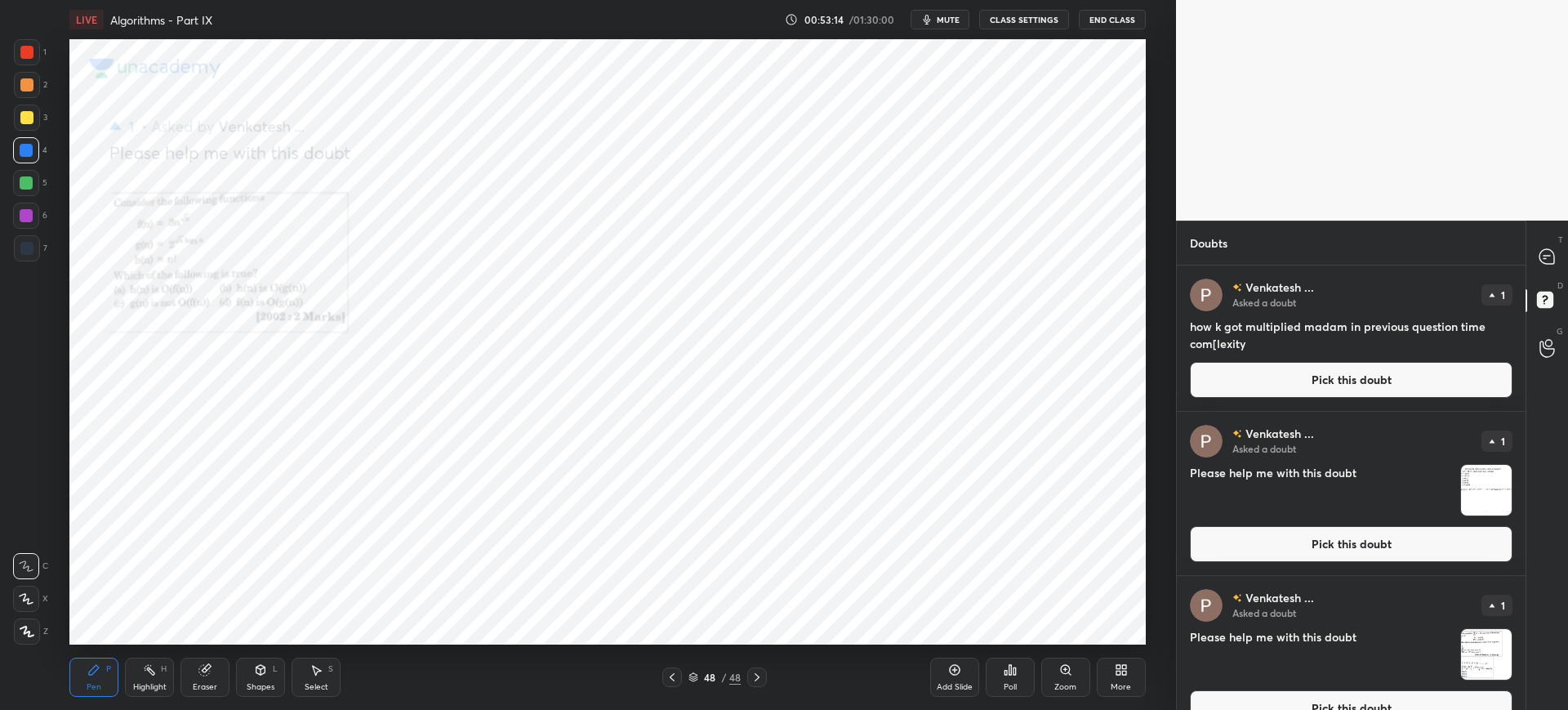
click at [1392, 378] on button "Pick this doubt" at bounding box center [1351, 380] width 322 height 36
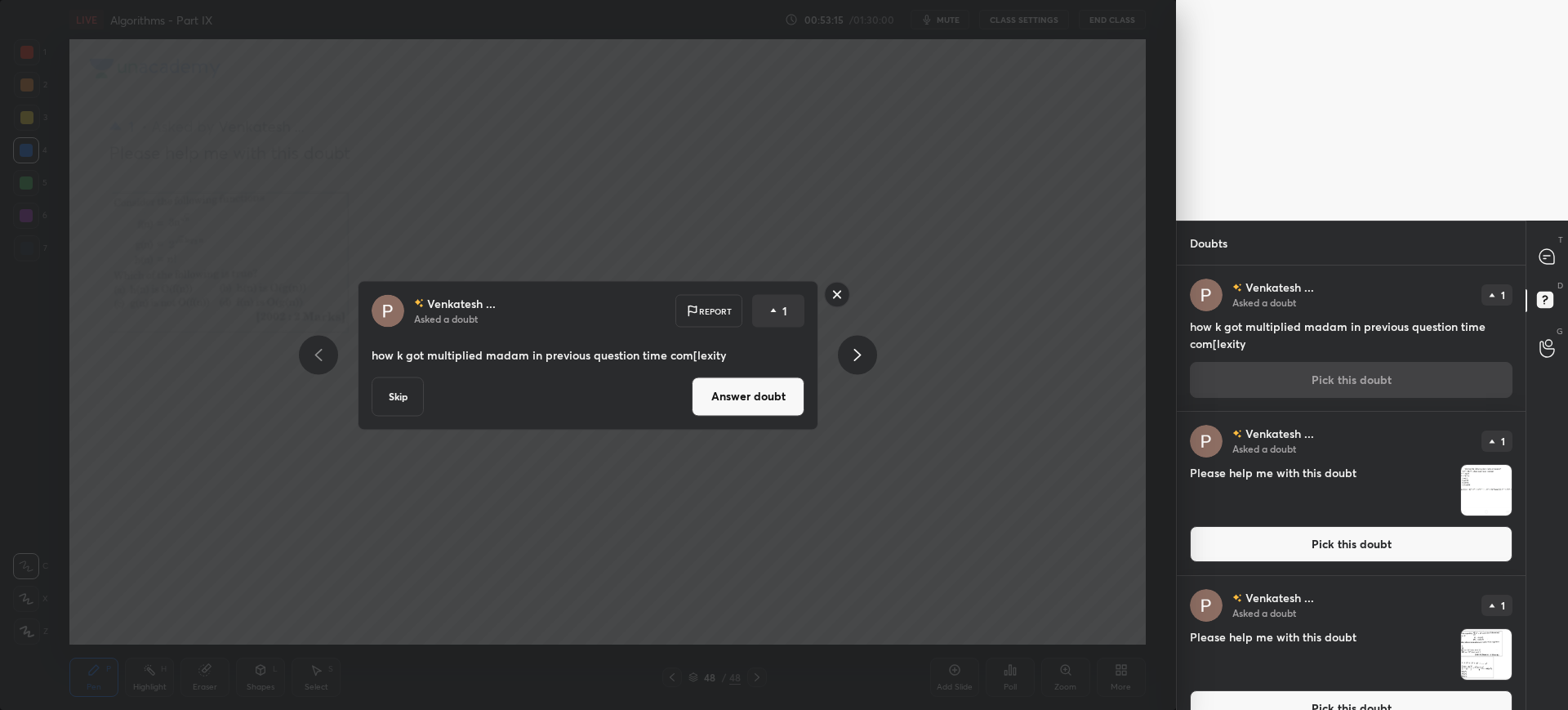
click at [786, 392] on button "Answer doubt" at bounding box center [748, 396] width 113 height 39
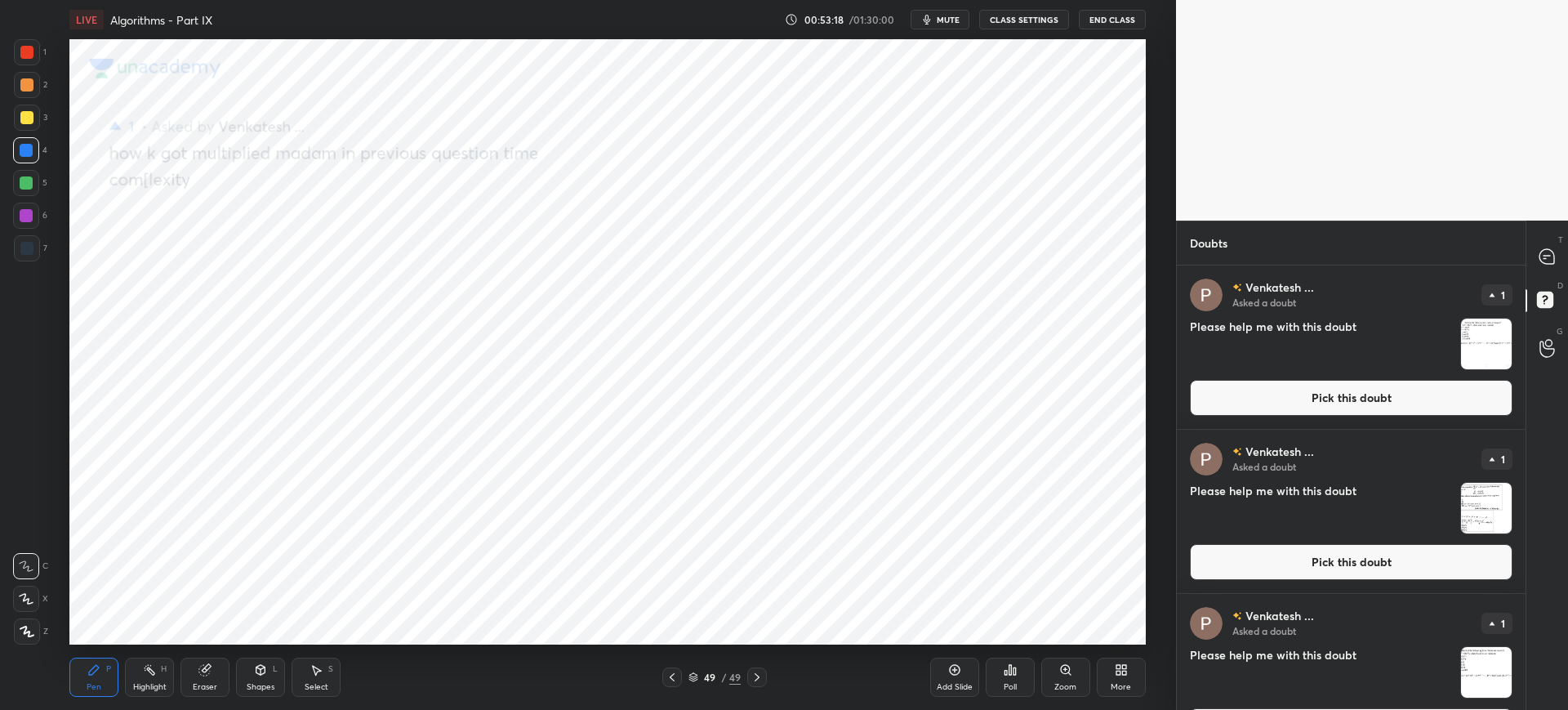
click at [1348, 384] on button "Pick this doubt" at bounding box center [1351, 397] width 322 height 36
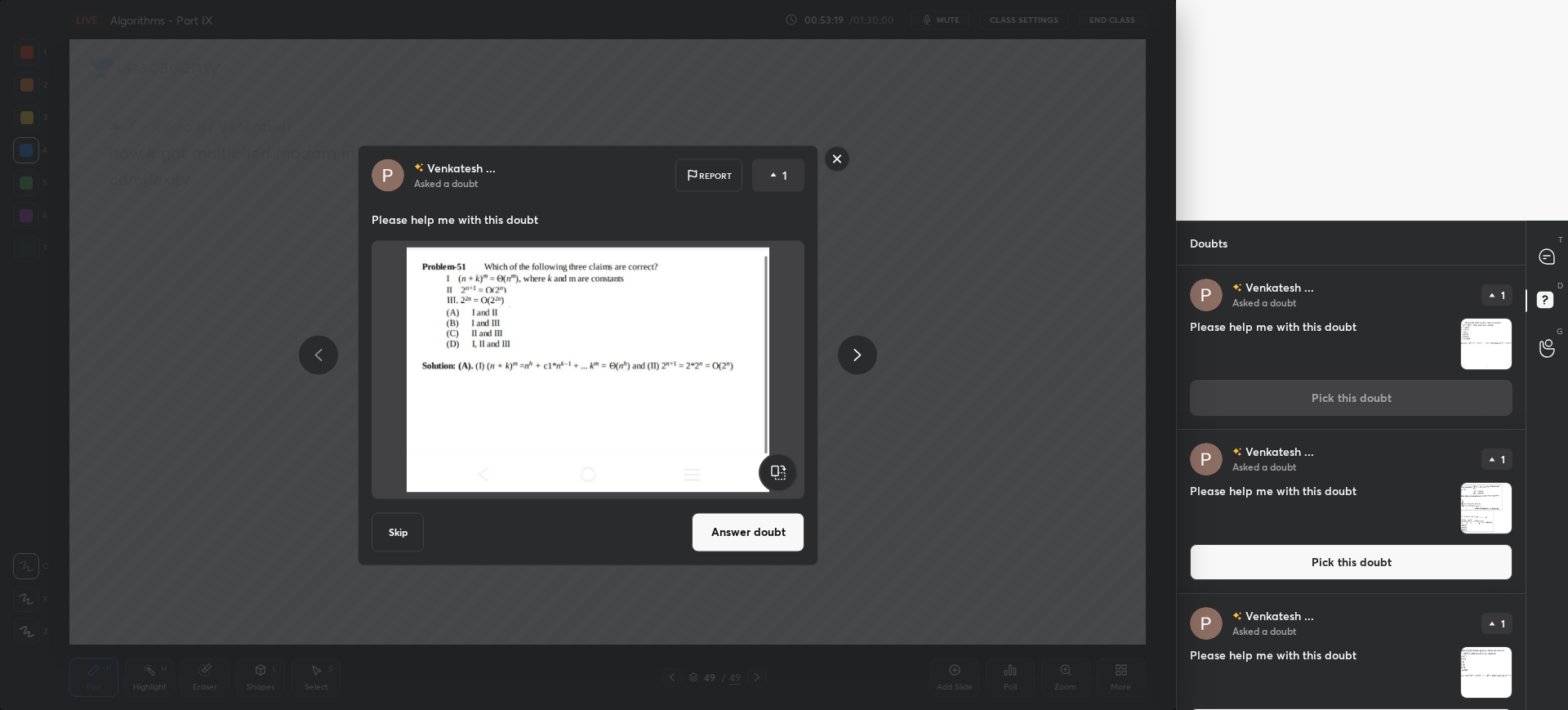
click at [721, 534] on button "Answer doubt" at bounding box center [748, 532] width 113 height 39
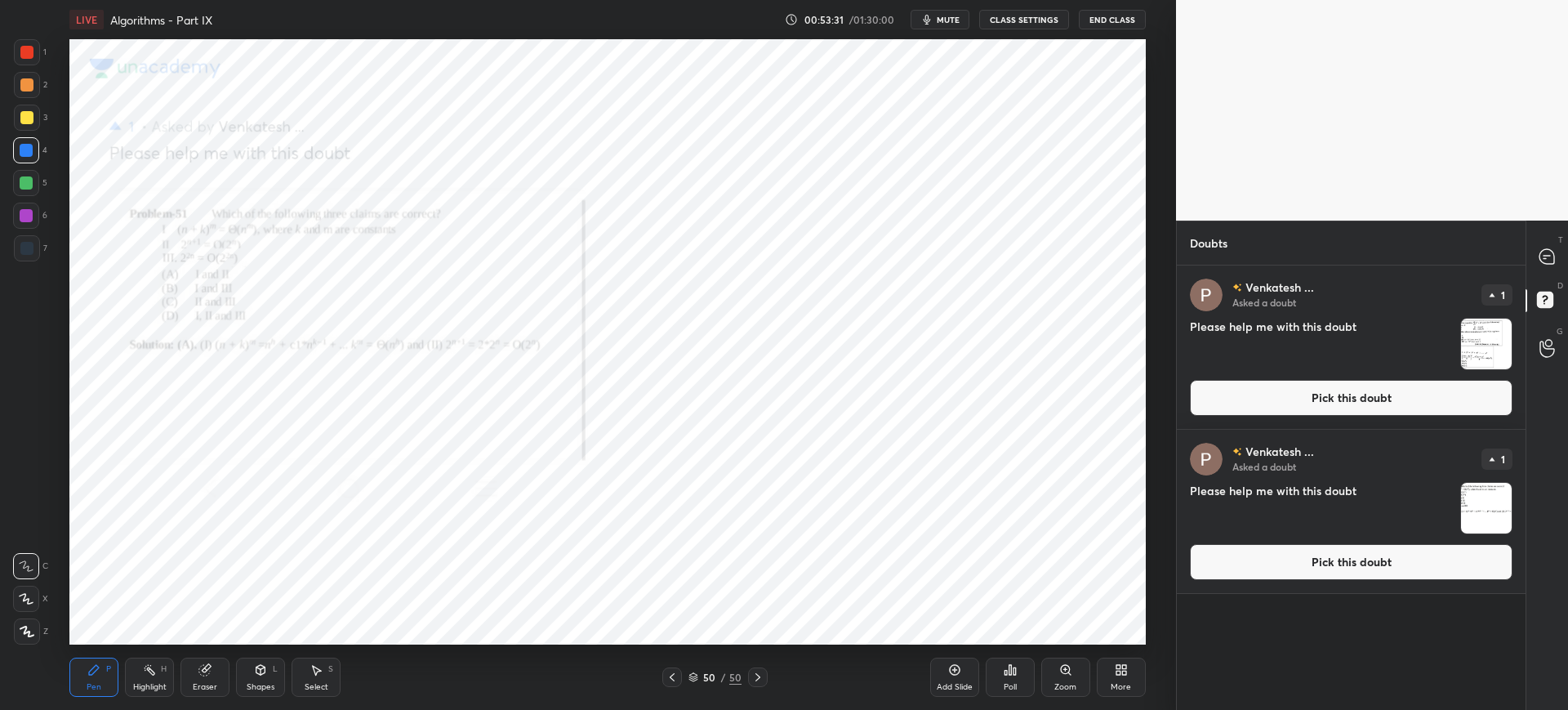
click at [1276, 411] on button "Pick this doubt" at bounding box center [1351, 397] width 322 height 36
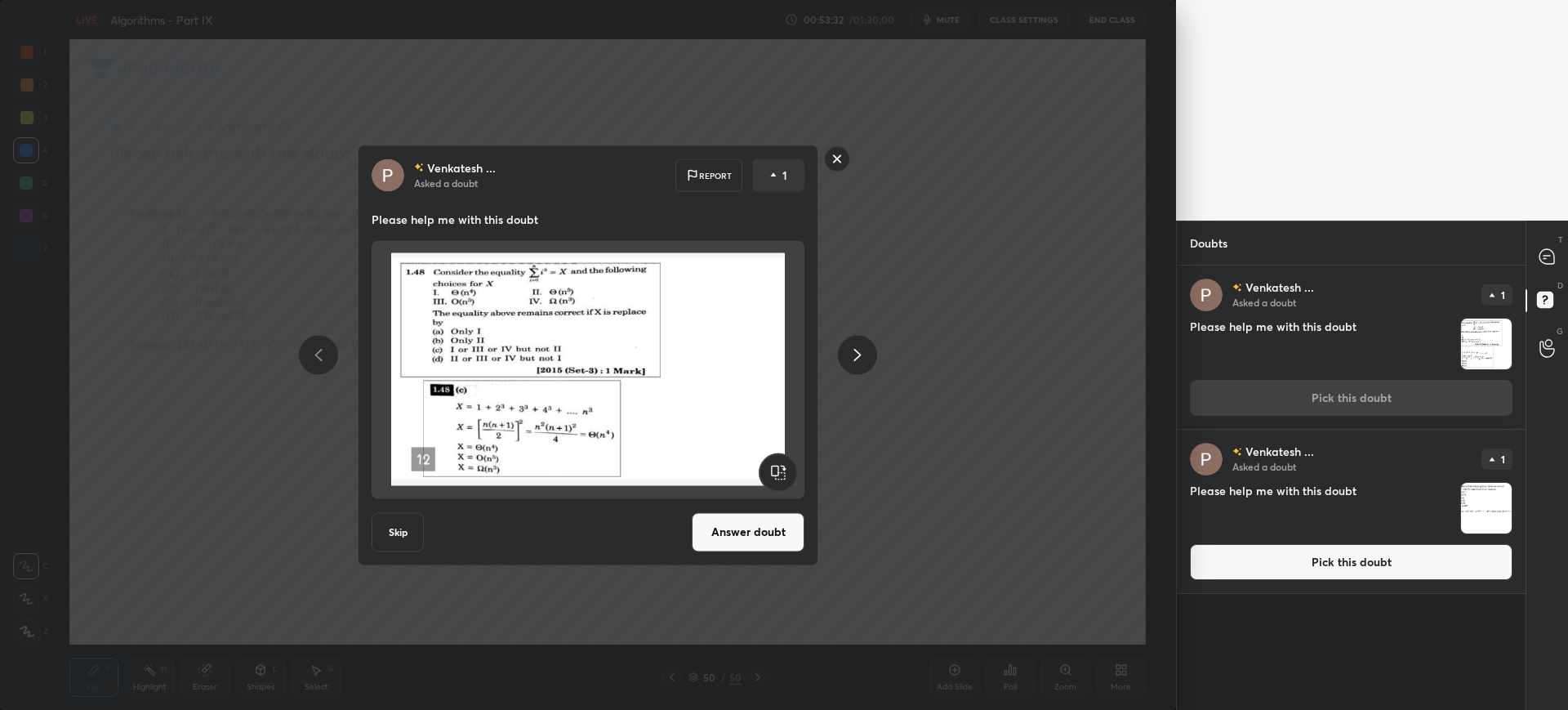
click at [740, 520] on button "Answer doubt" at bounding box center [748, 532] width 113 height 39
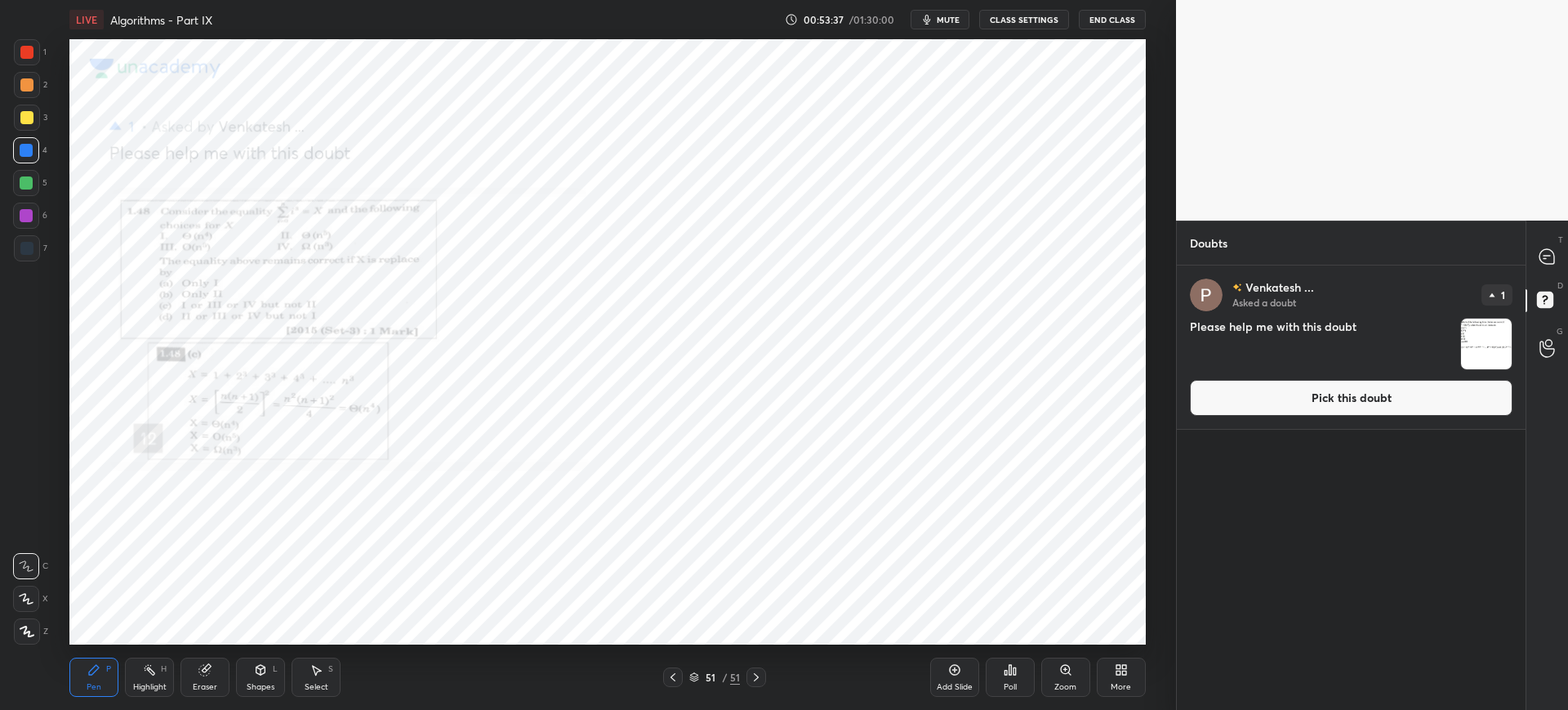
click at [1218, 403] on button "Pick this doubt" at bounding box center [1351, 397] width 322 height 36
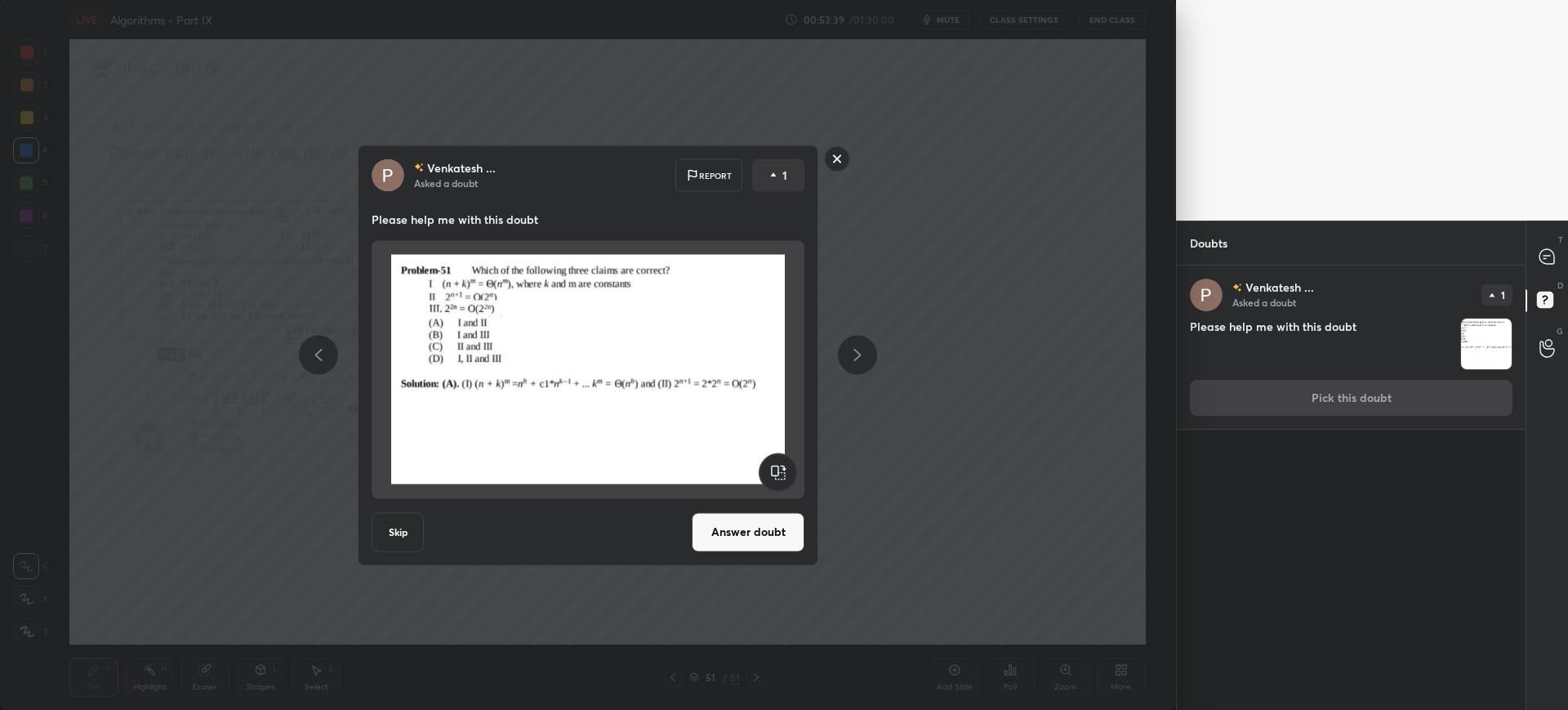
click at [779, 531] on button "Answer doubt" at bounding box center [748, 532] width 113 height 39
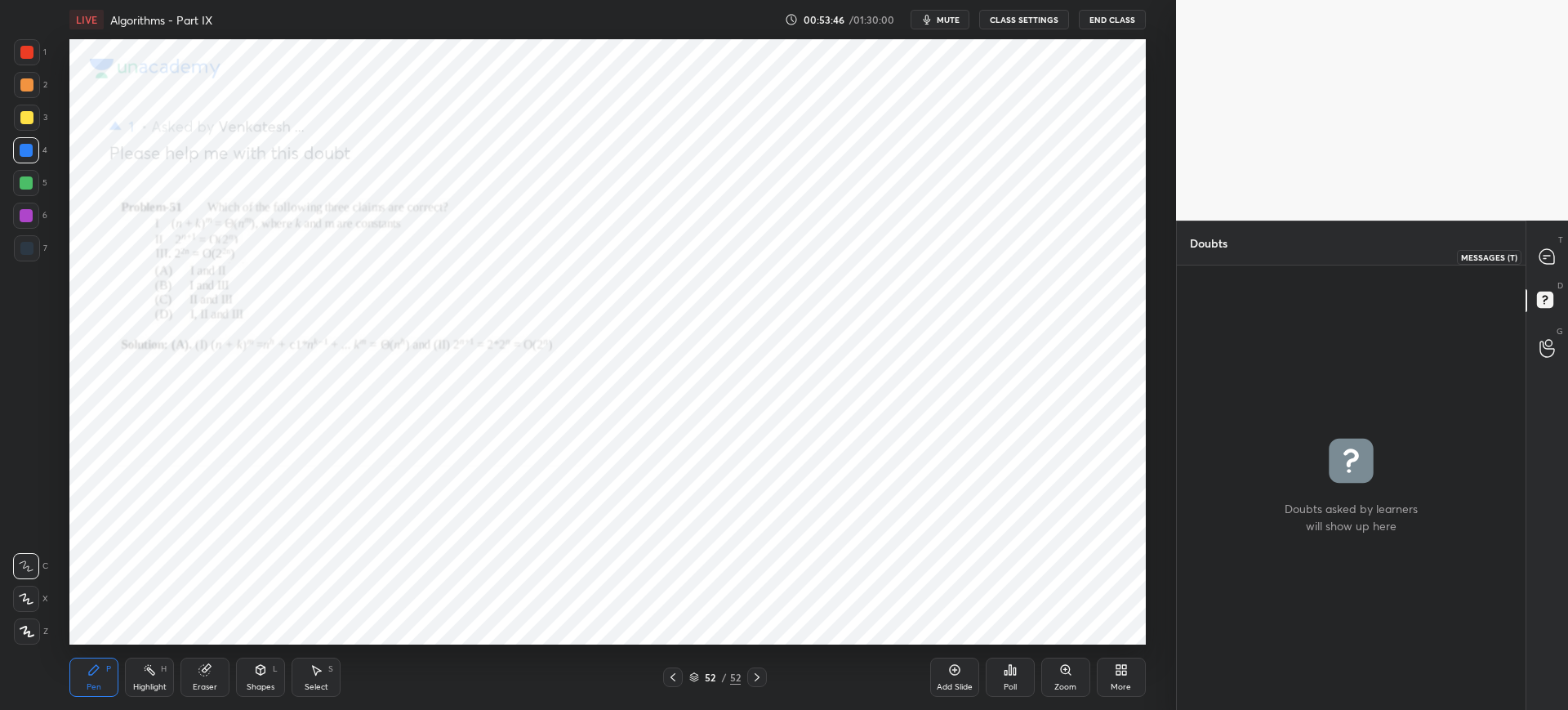
click at [1548, 265] on div at bounding box center [1547, 257] width 32 height 30
type textarea "x"
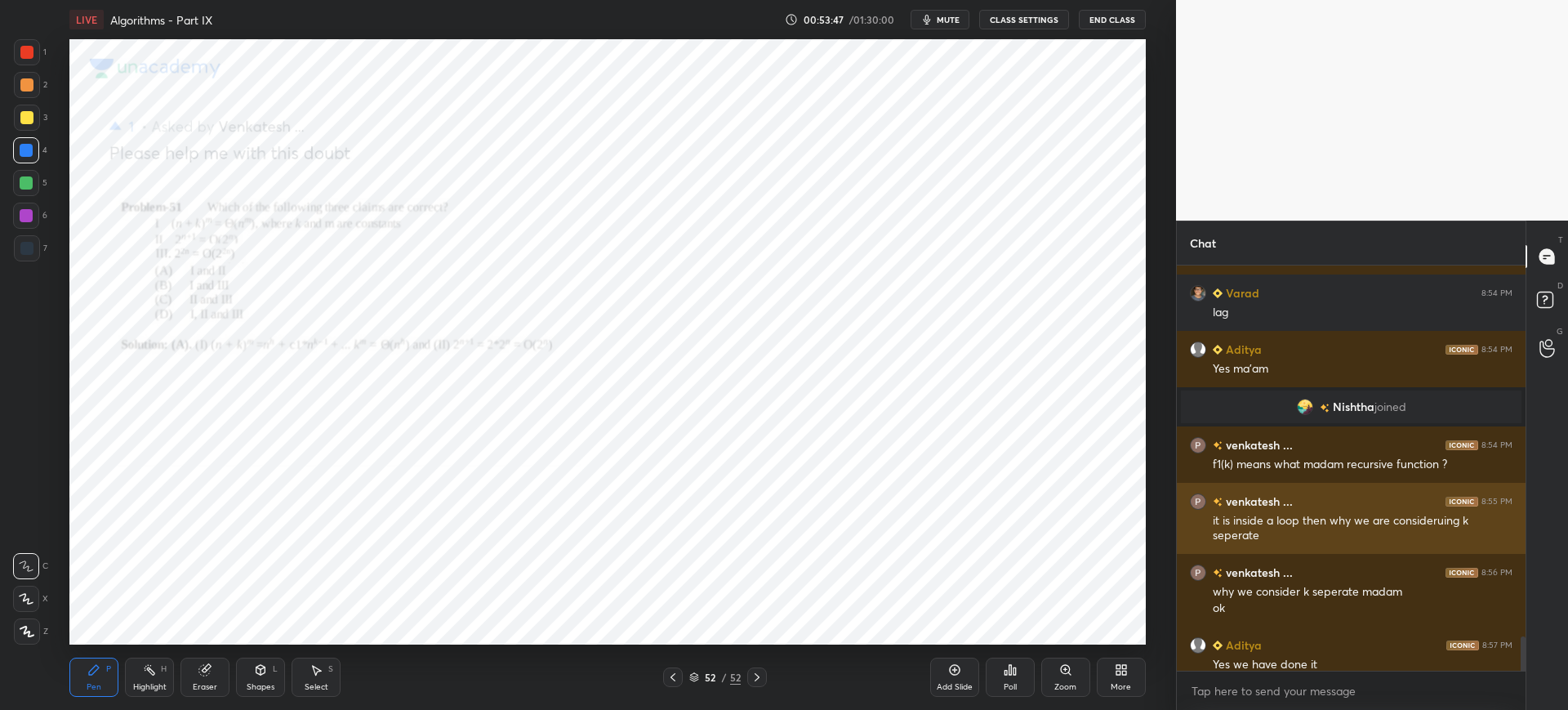
scroll to position [4571, 0]
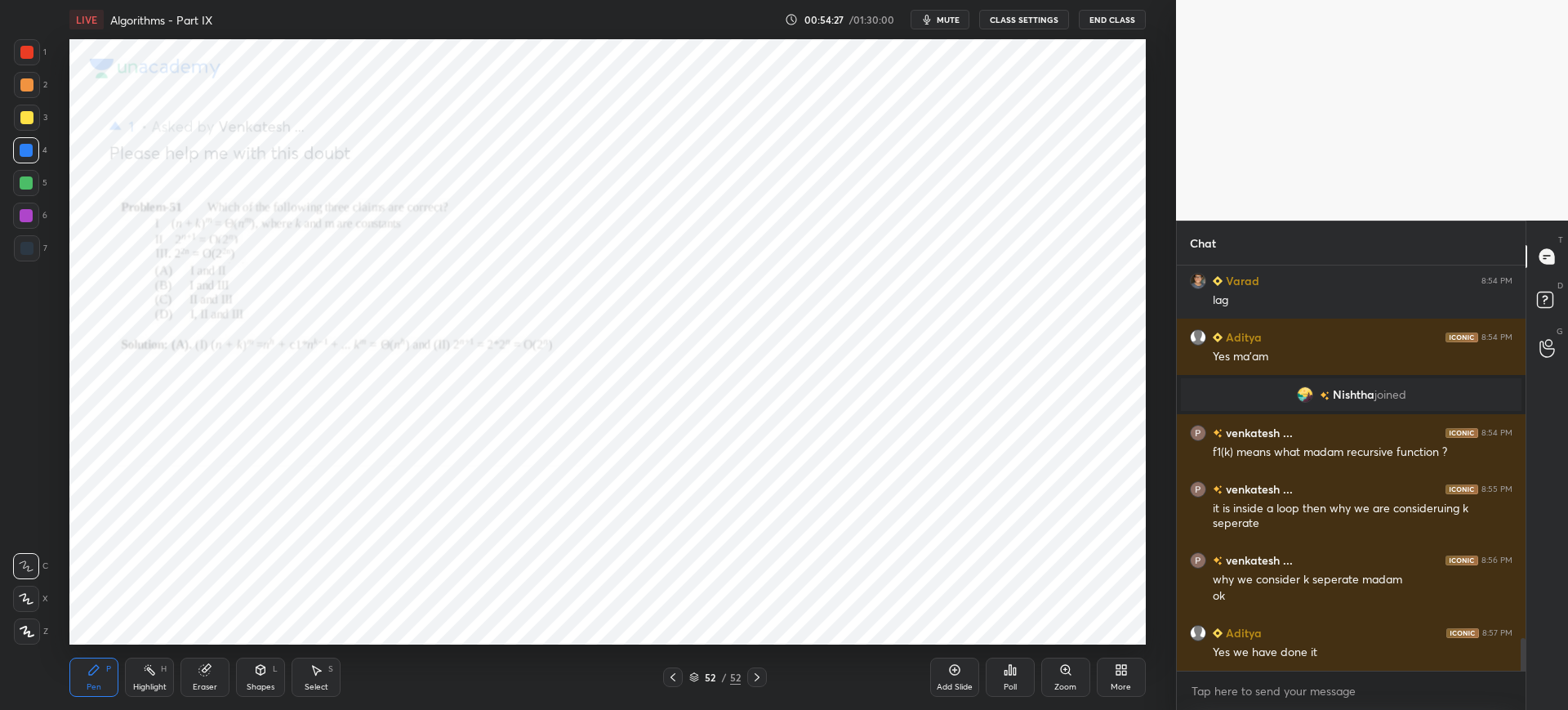
click at [696, 678] on icon at bounding box center [694, 678] width 10 height 10
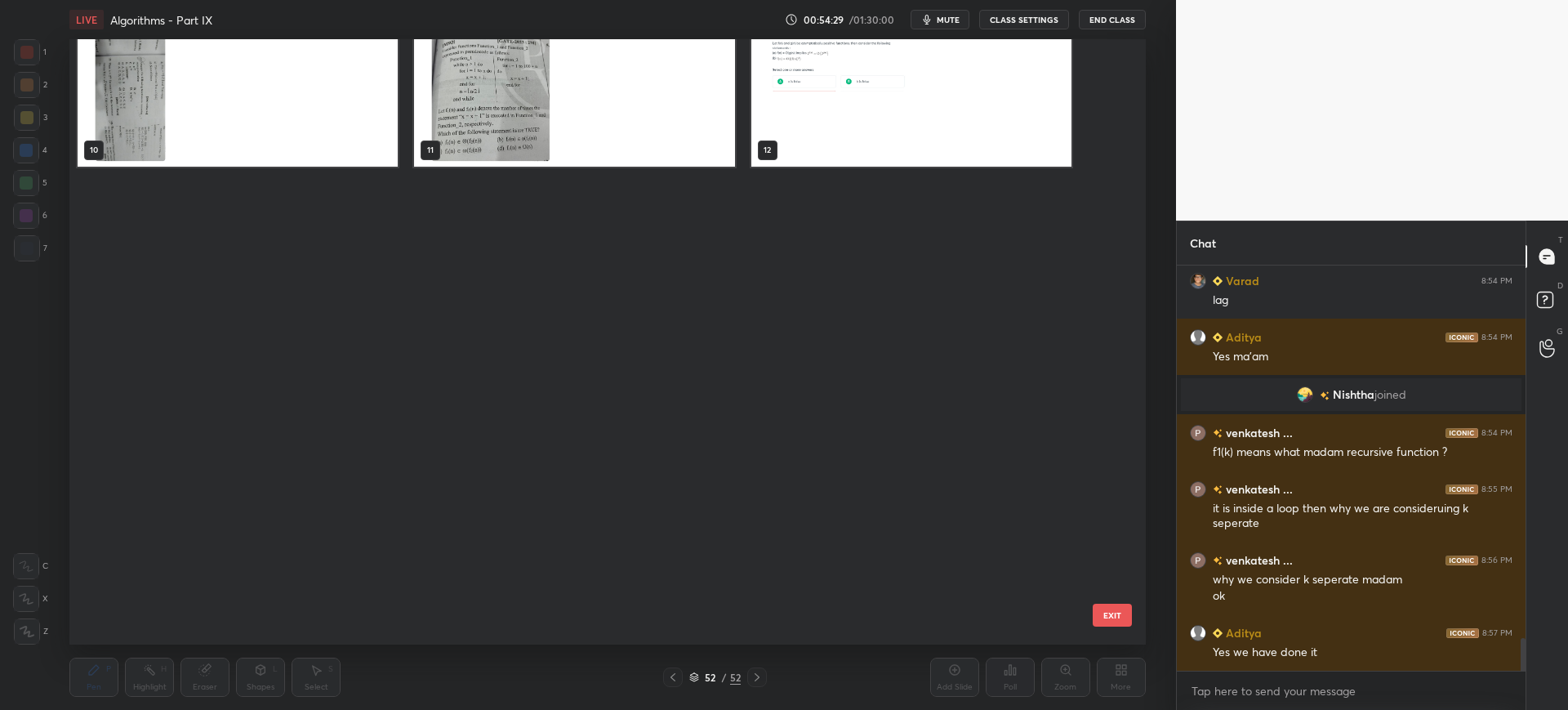
scroll to position [0, 0]
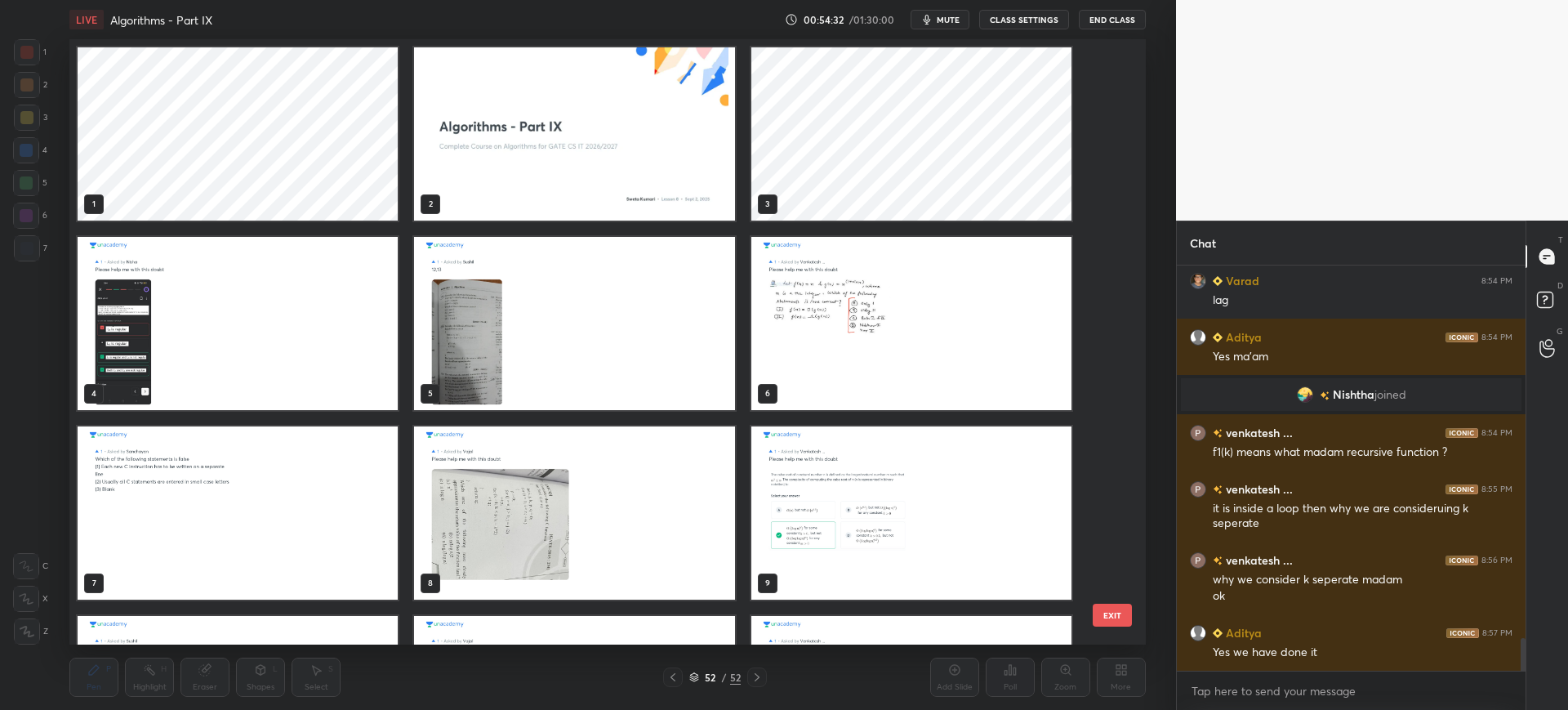
click at [378, 268] on img "grid" at bounding box center [238, 324] width 320 height 173
click at [1121, 612] on button "EXIT" at bounding box center [1112, 615] width 39 height 23
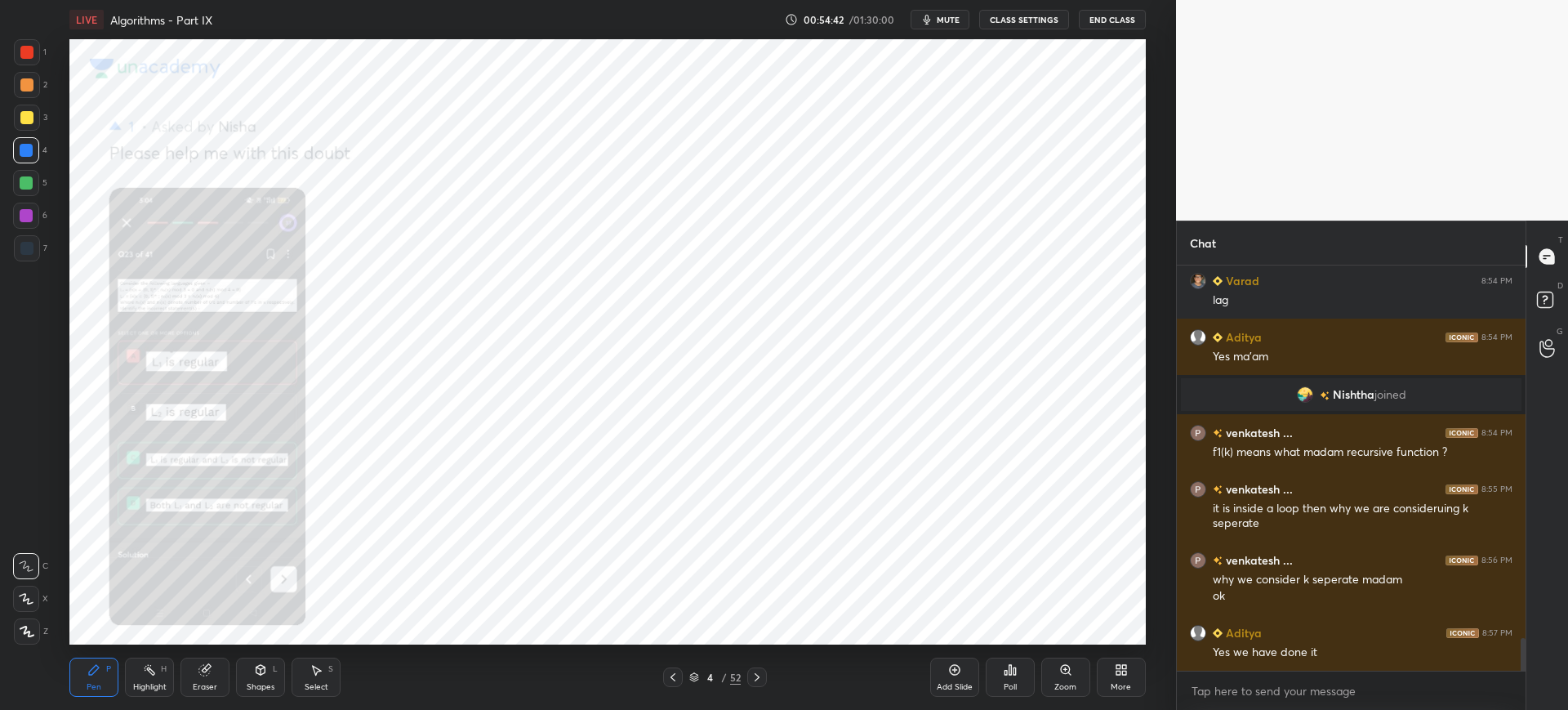
click at [1016, 656] on div "Poll" at bounding box center [1011, 677] width 49 height 91
click at [1014, 668] on icon at bounding box center [1015, 671] width 2 height 7
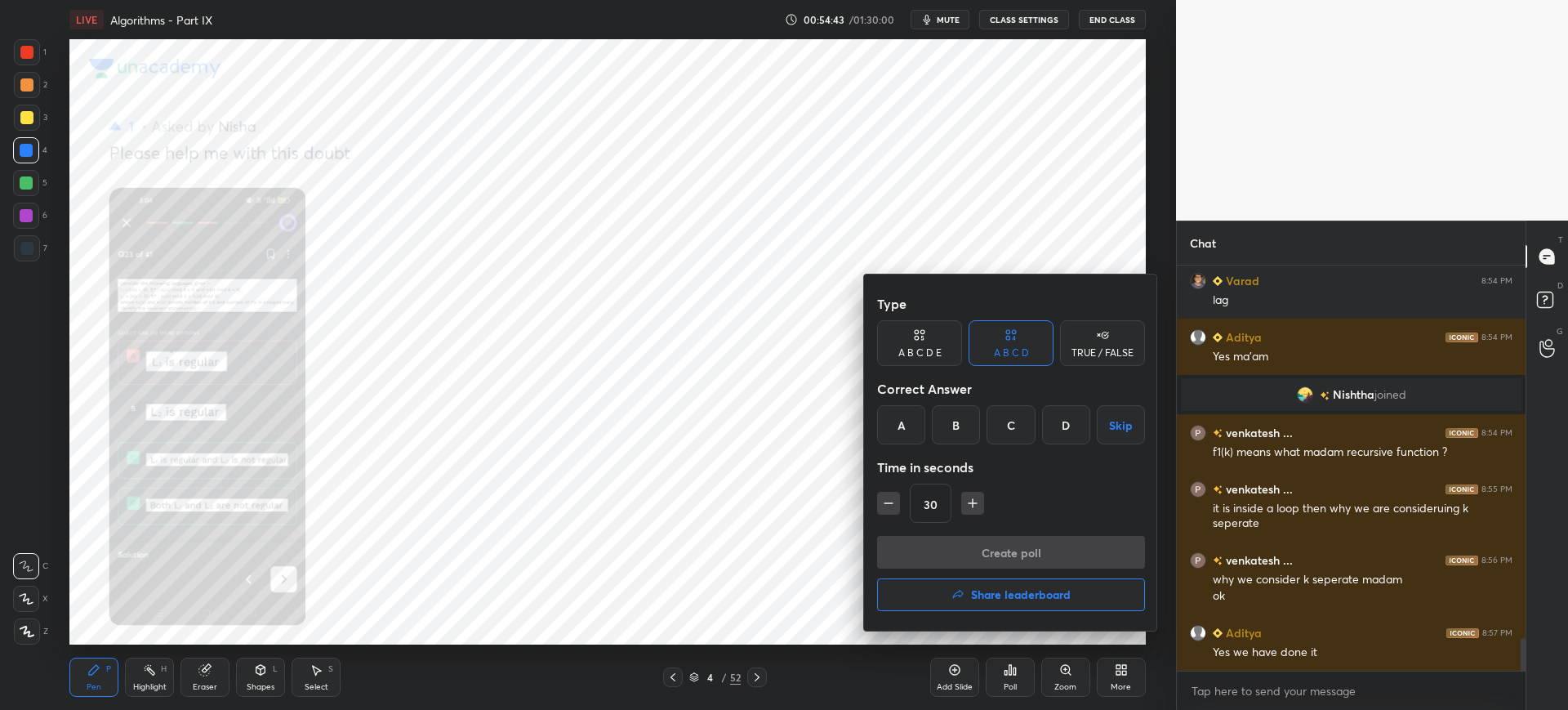
click at [903, 459] on div "Time in seconds" at bounding box center [1011, 467] width 267 height 32
click at [909, 428] on div "A" at bounding box center [900, 425] width 48 height 39
click at [966, 509] on icon "button" at bounding box center [972, 503] width 17 height 17
click at [970, 507] on icon "button" at bounding box center [972, 503] width 17 height 17
type input "60"
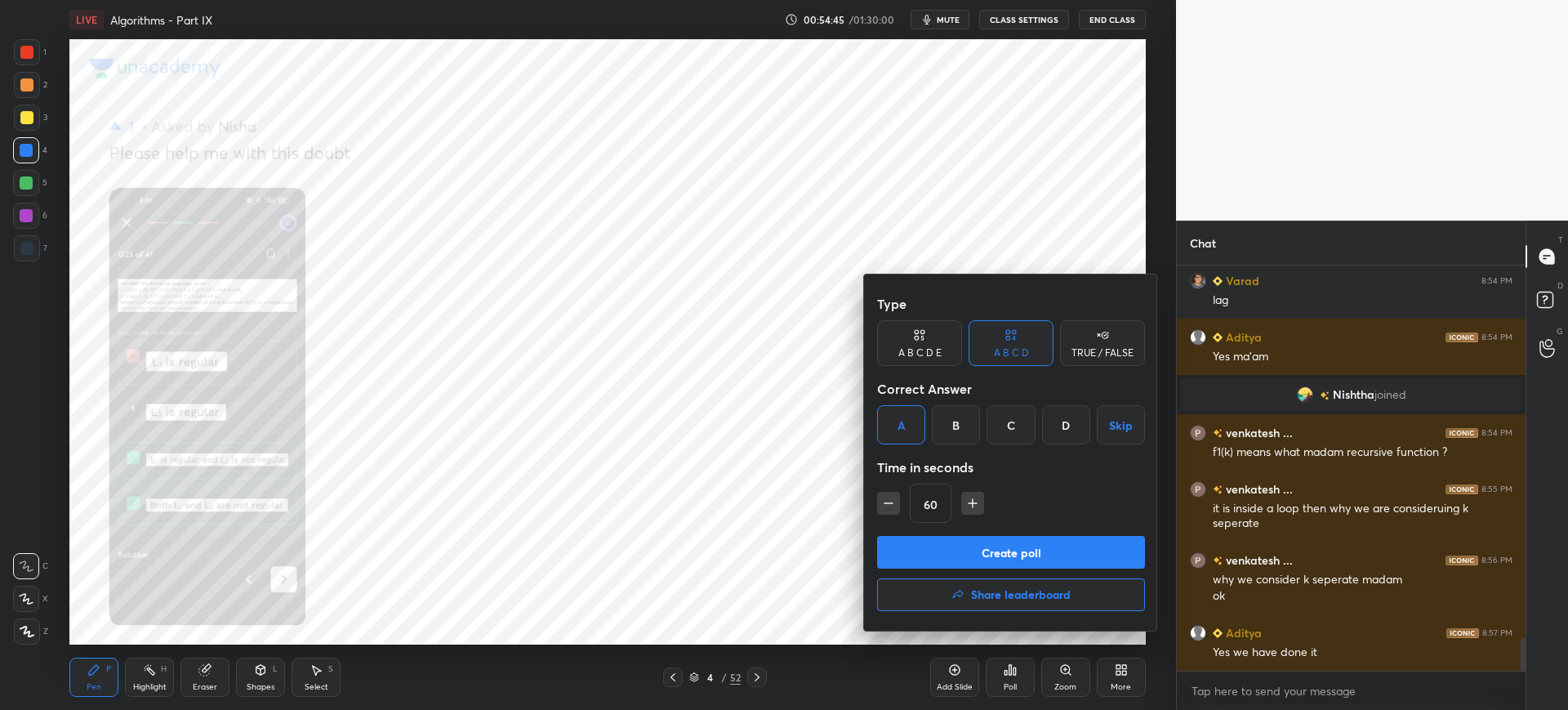
click at [979, 552] on button "Create poll" at bounding box center [1011, 552] width 267 height 32
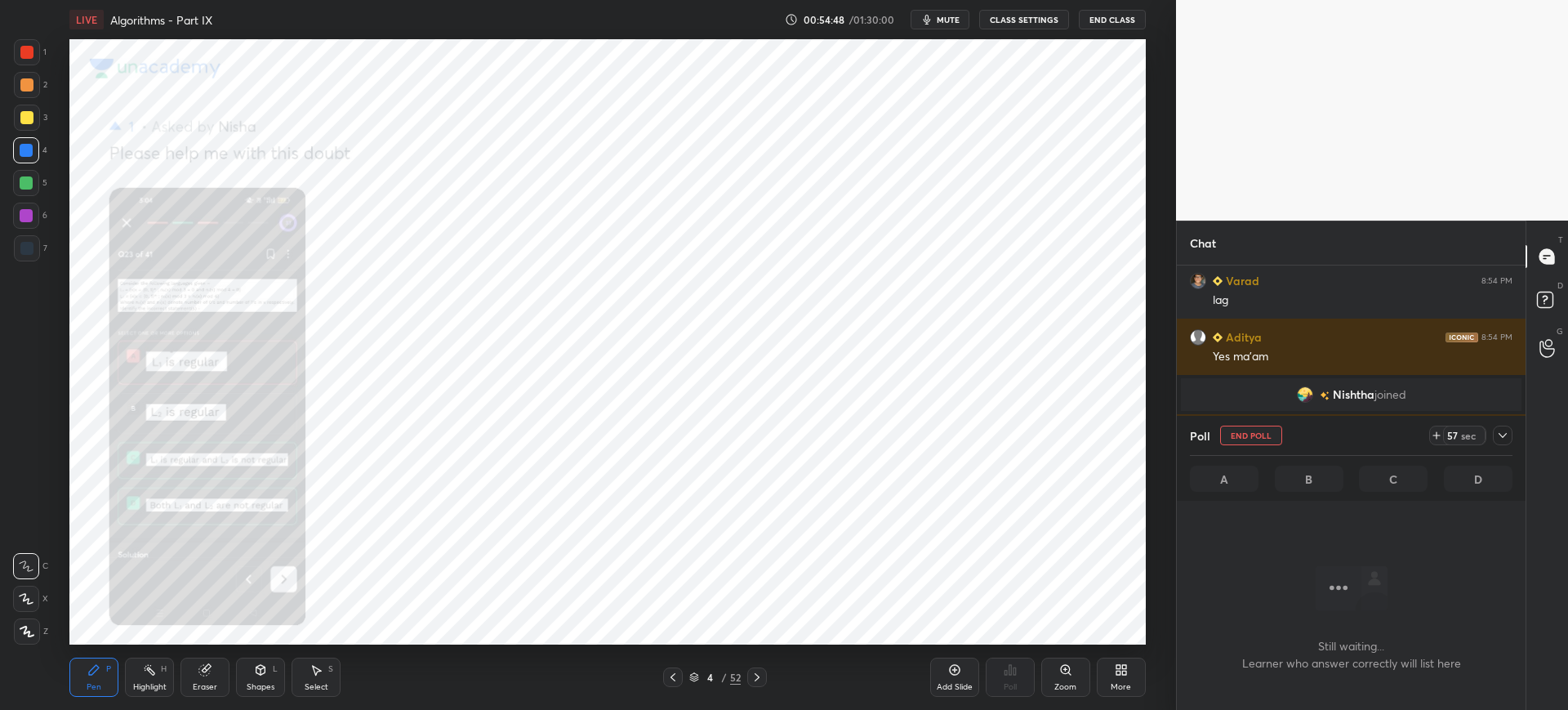
scroll to position [4725, 0]
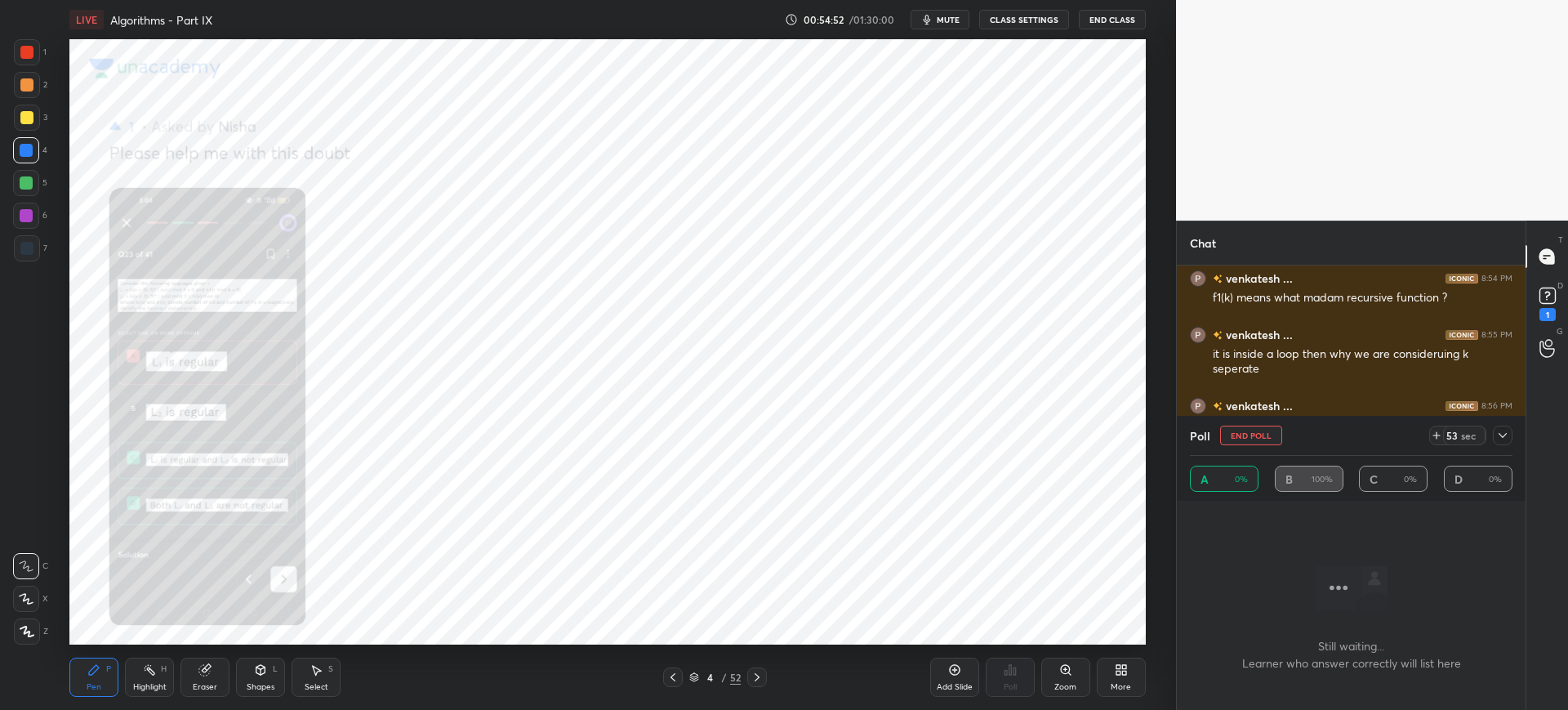
click at [1560, 317] on div "D Doubts (D) 1" at bounding box center [1547, 302] width 41 height 46
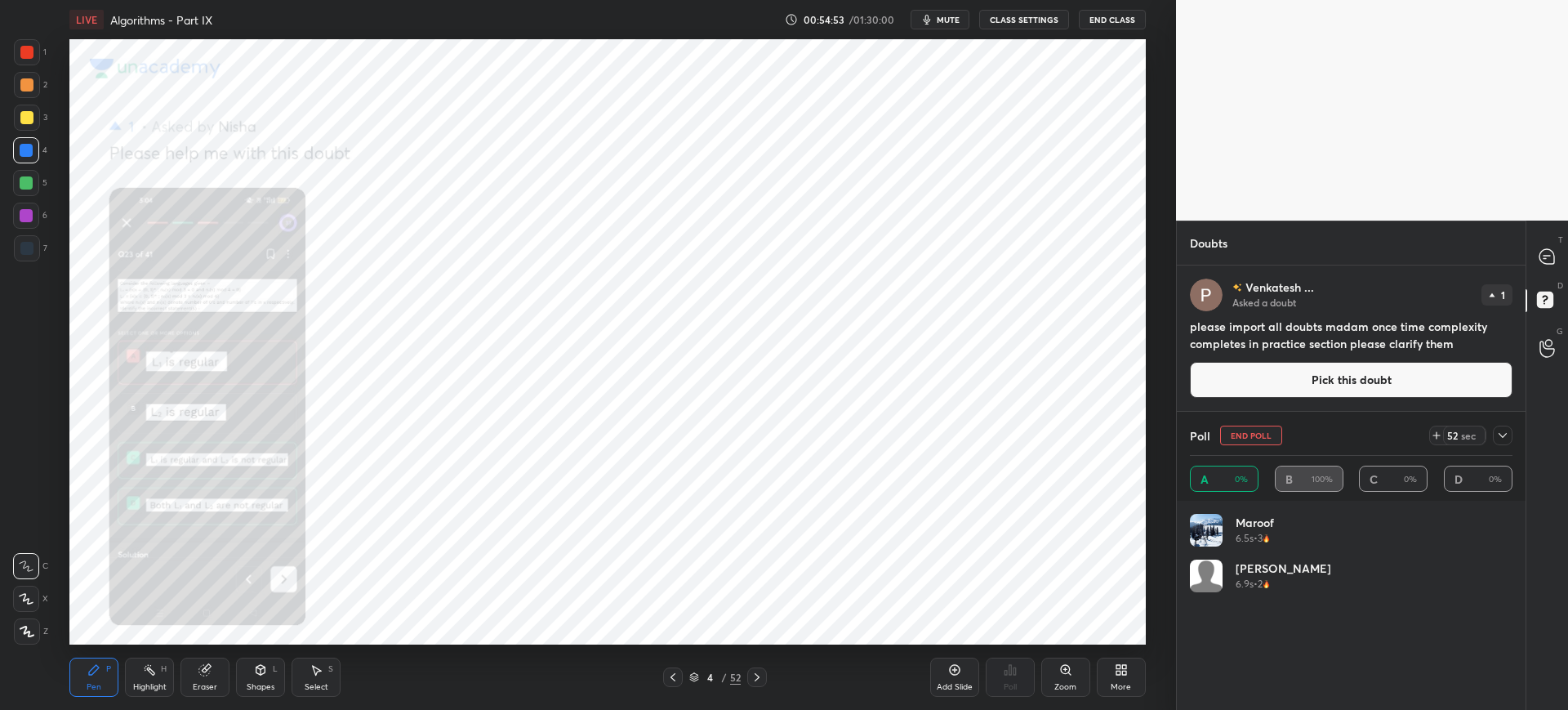
scroll to position [191, 318]
click at [1343, 388] on button "Pick this doubt" at bounding box center [1351, 380] width 322 height 36
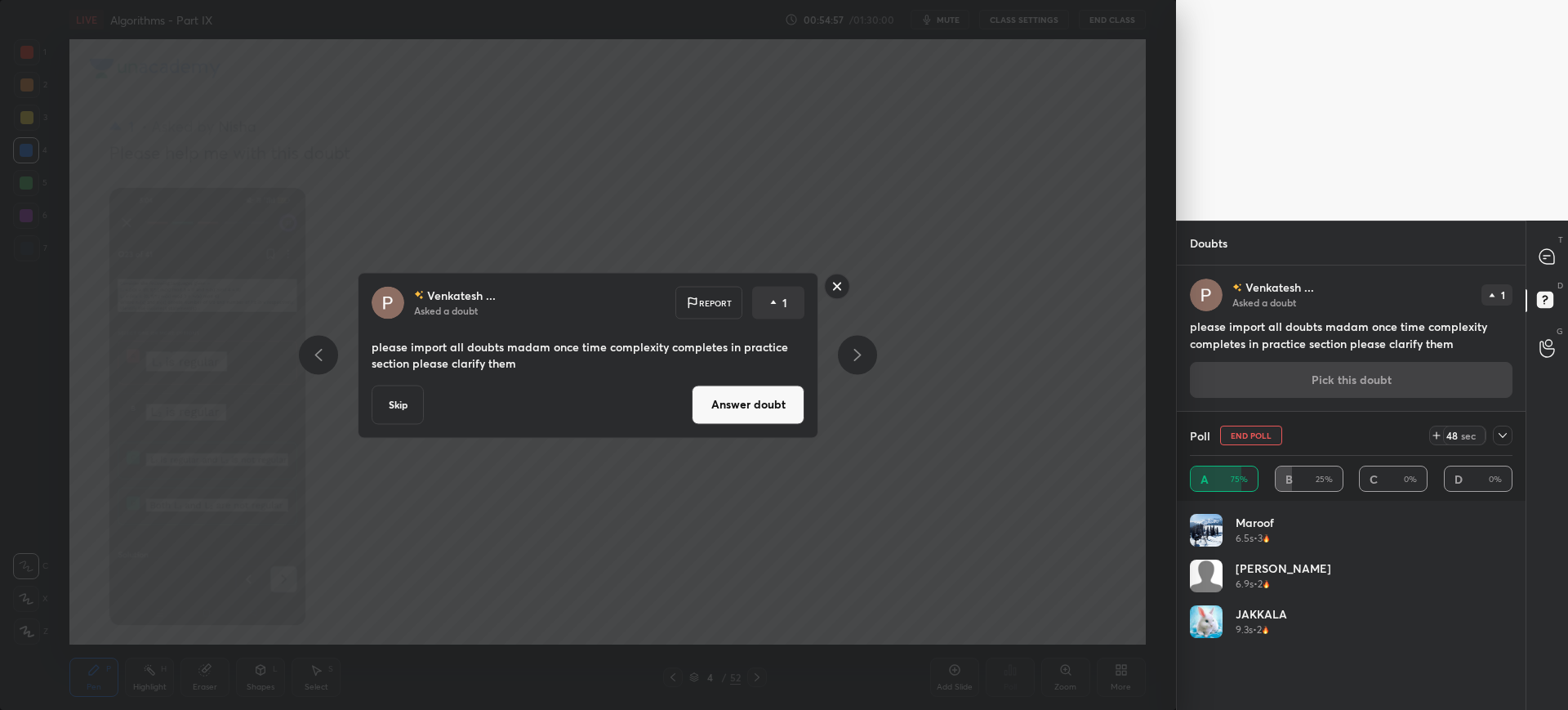
click at [751, 407] on button "Answer doubt" at bounding box center [748, 404] width 113 height 39
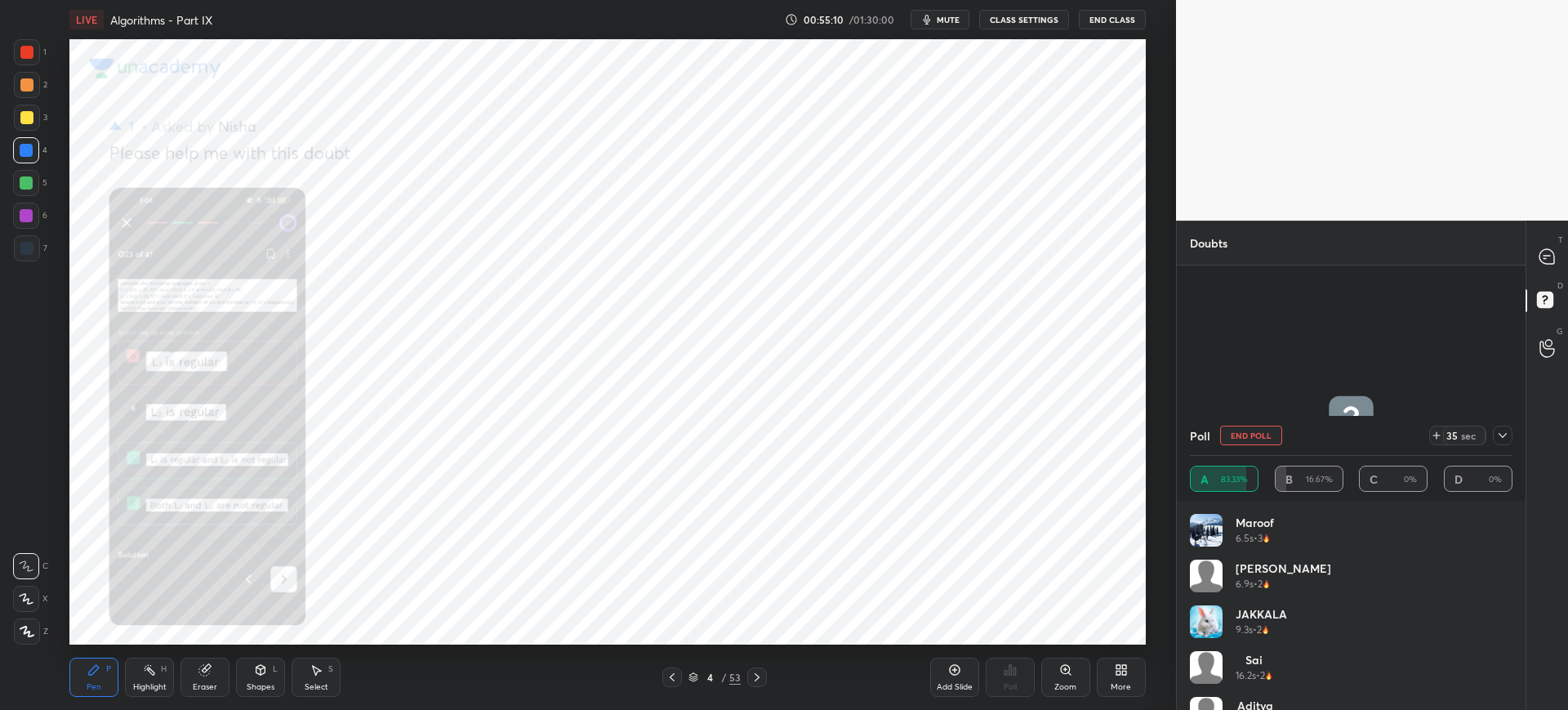
scroll to position [32, 0]
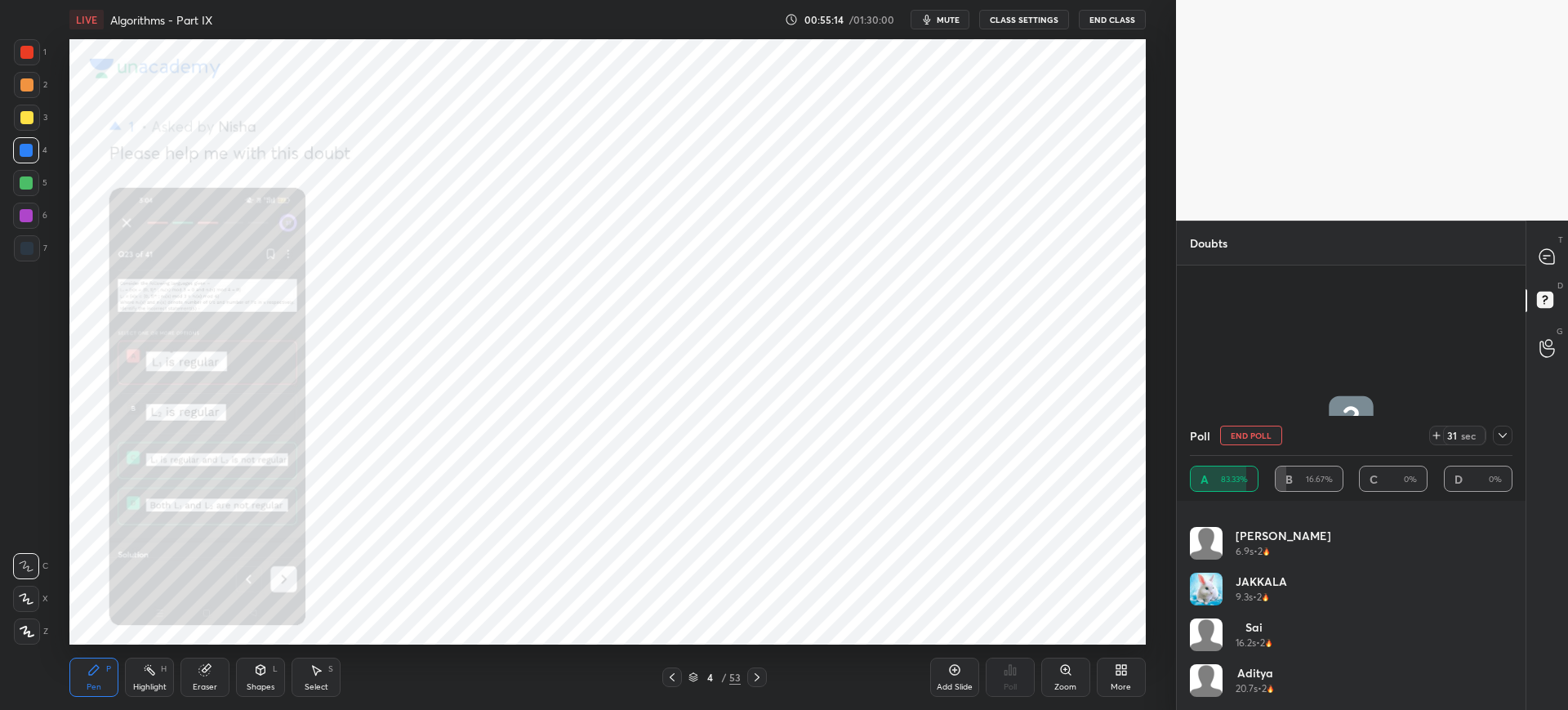
click at [1498, 434] on icon at bounding box center [1502, 435] width 13 height 13
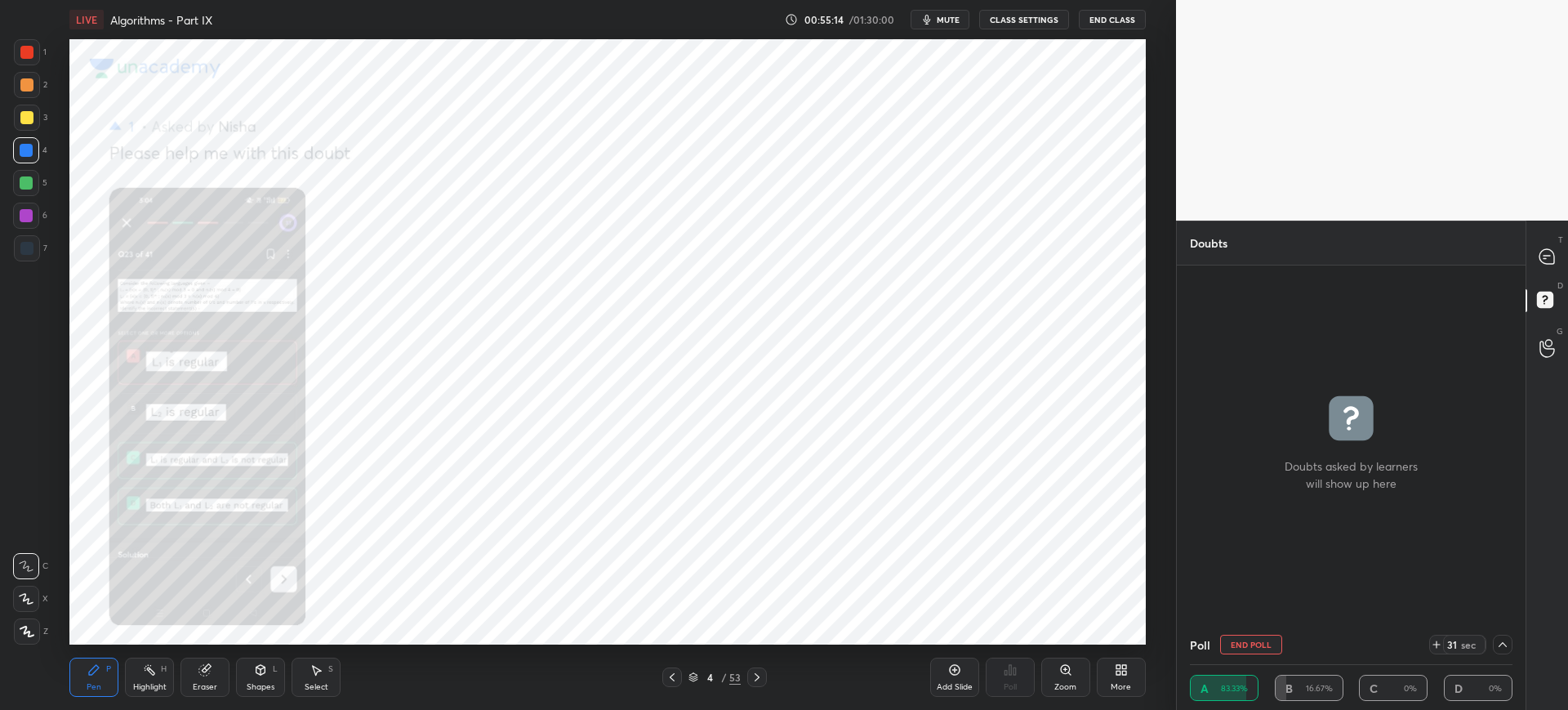
scroll to position [0, 0]
click at [1545, 256] on icon at bounding box center [1546, 256] width 7 height 0
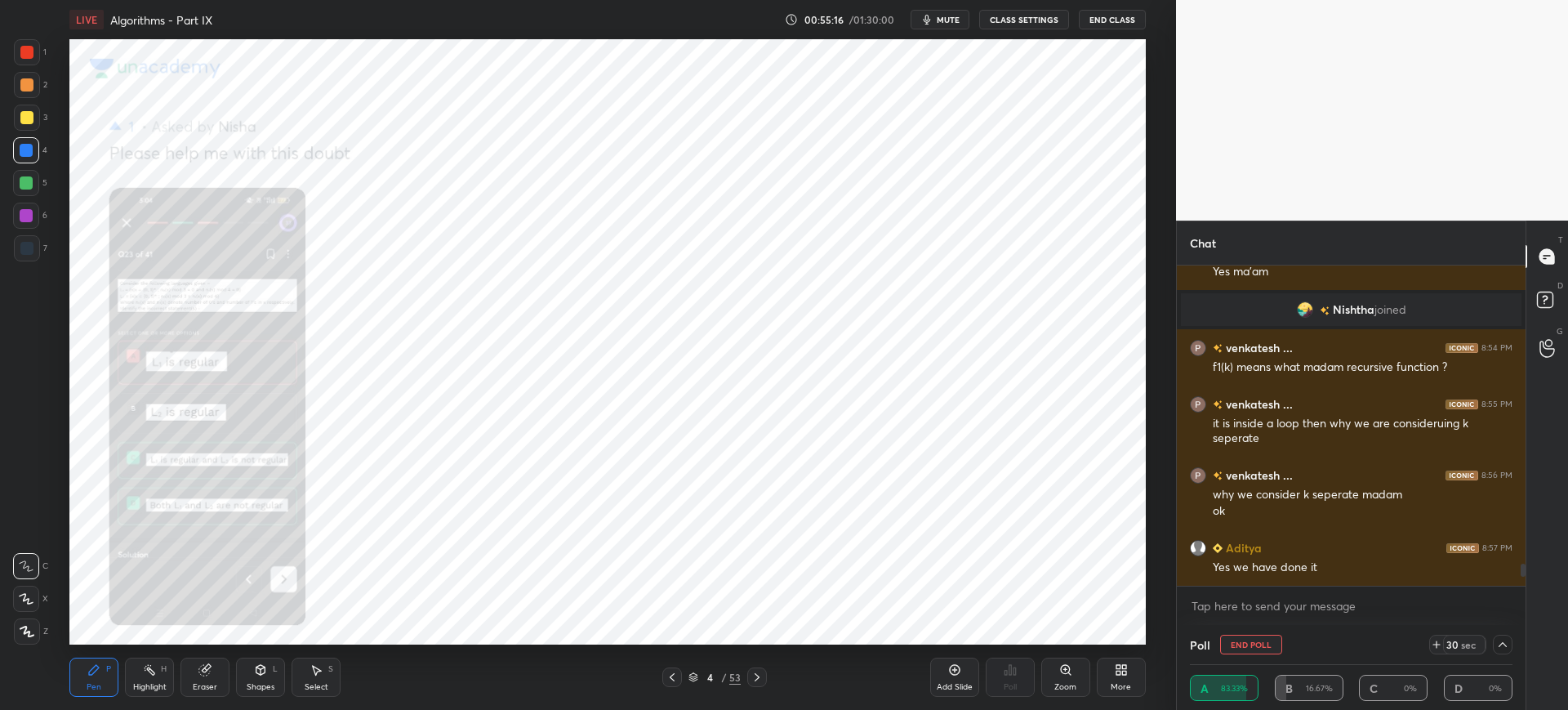
scroll to position [316, 344]
click at [1497, 648] on icon at bounding box center [1502, 644] width 13 height 13
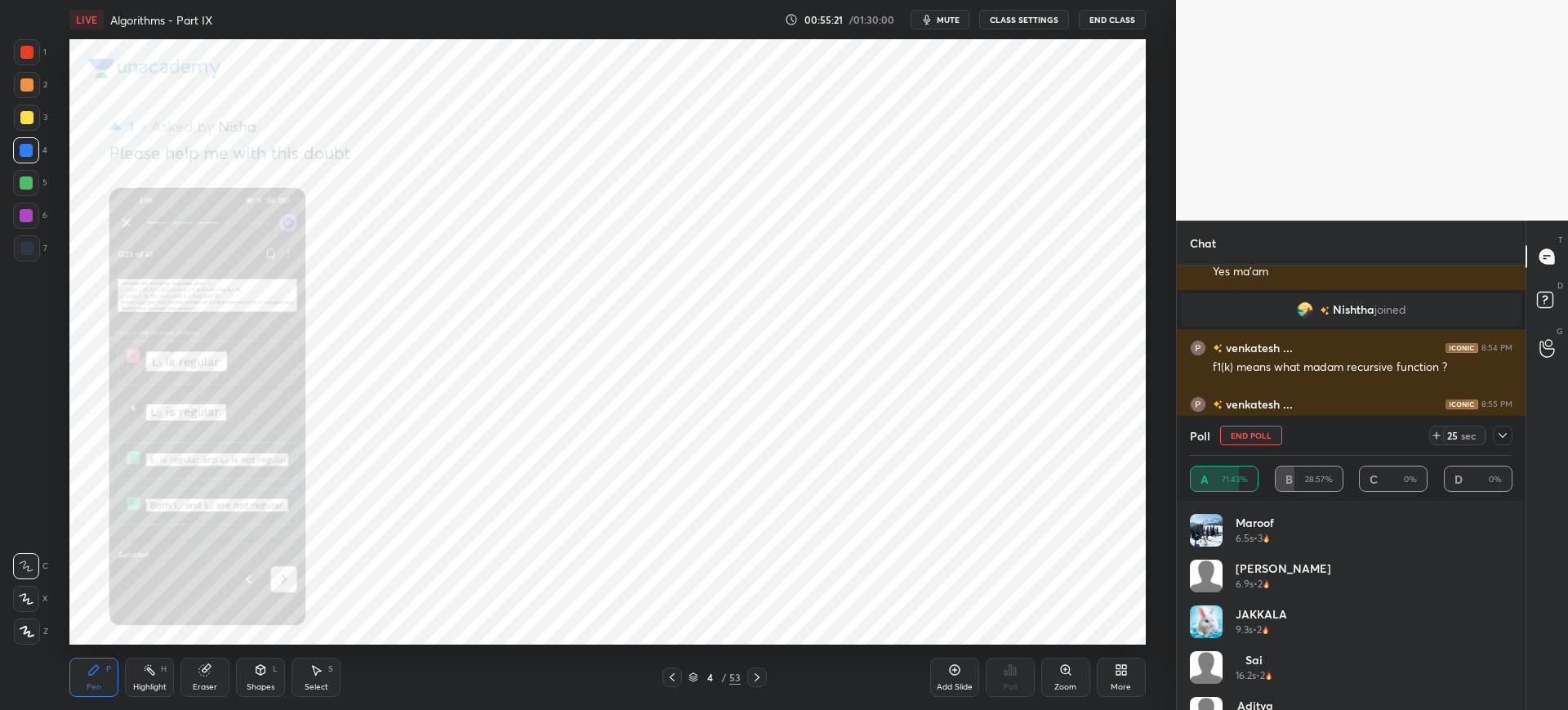
scroll to position [32, 0]
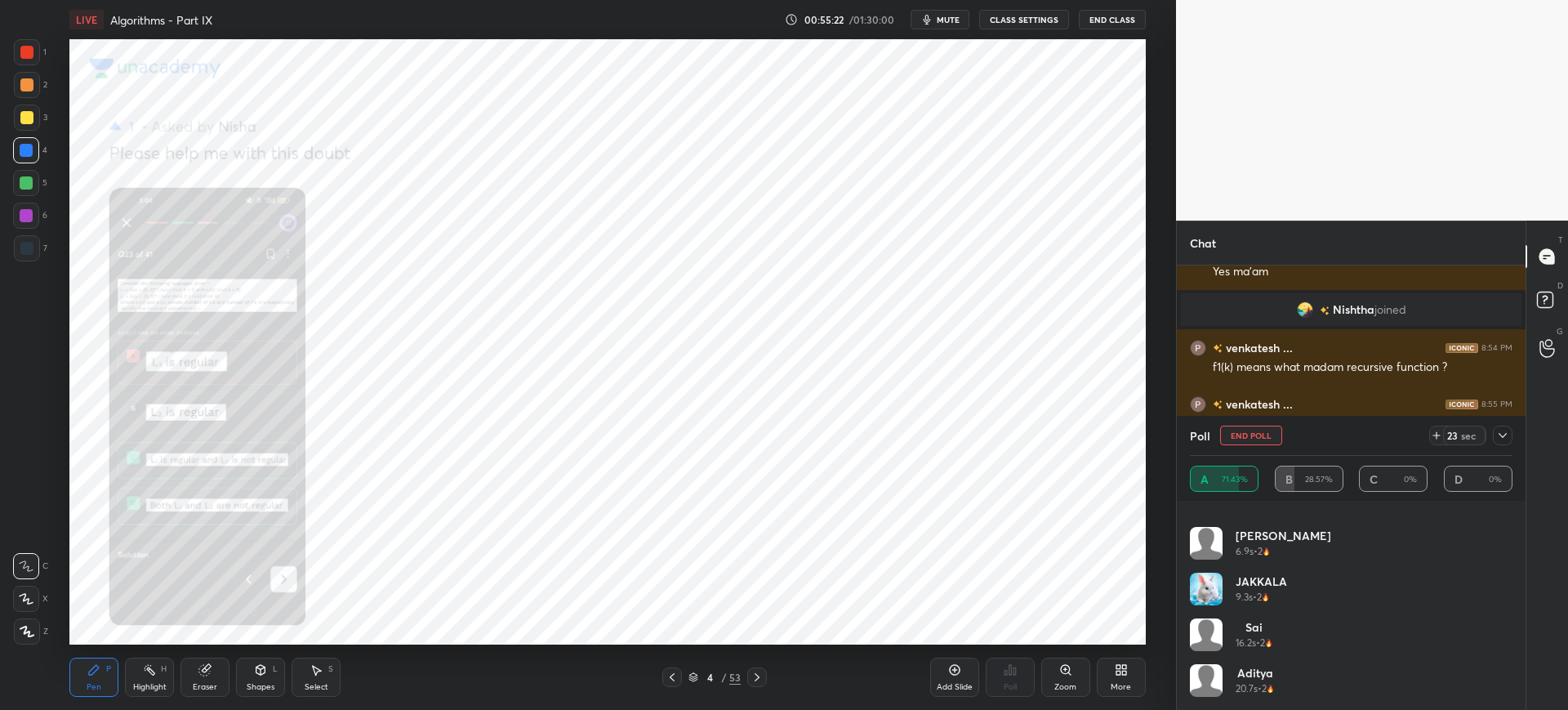
click at [1506, 442] on icon at bounding box center [1502, 435] width 13 height 13
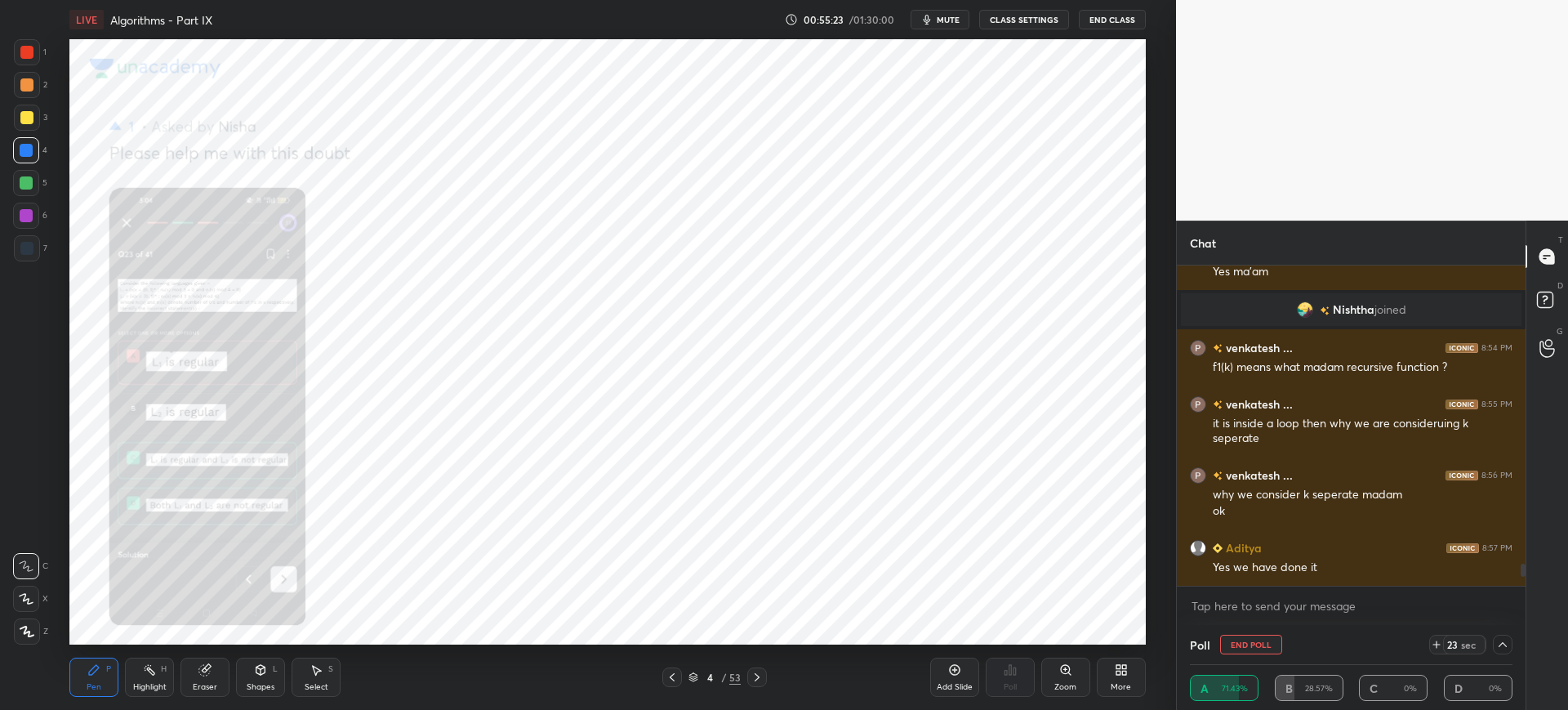
scroll to position [0, 0]
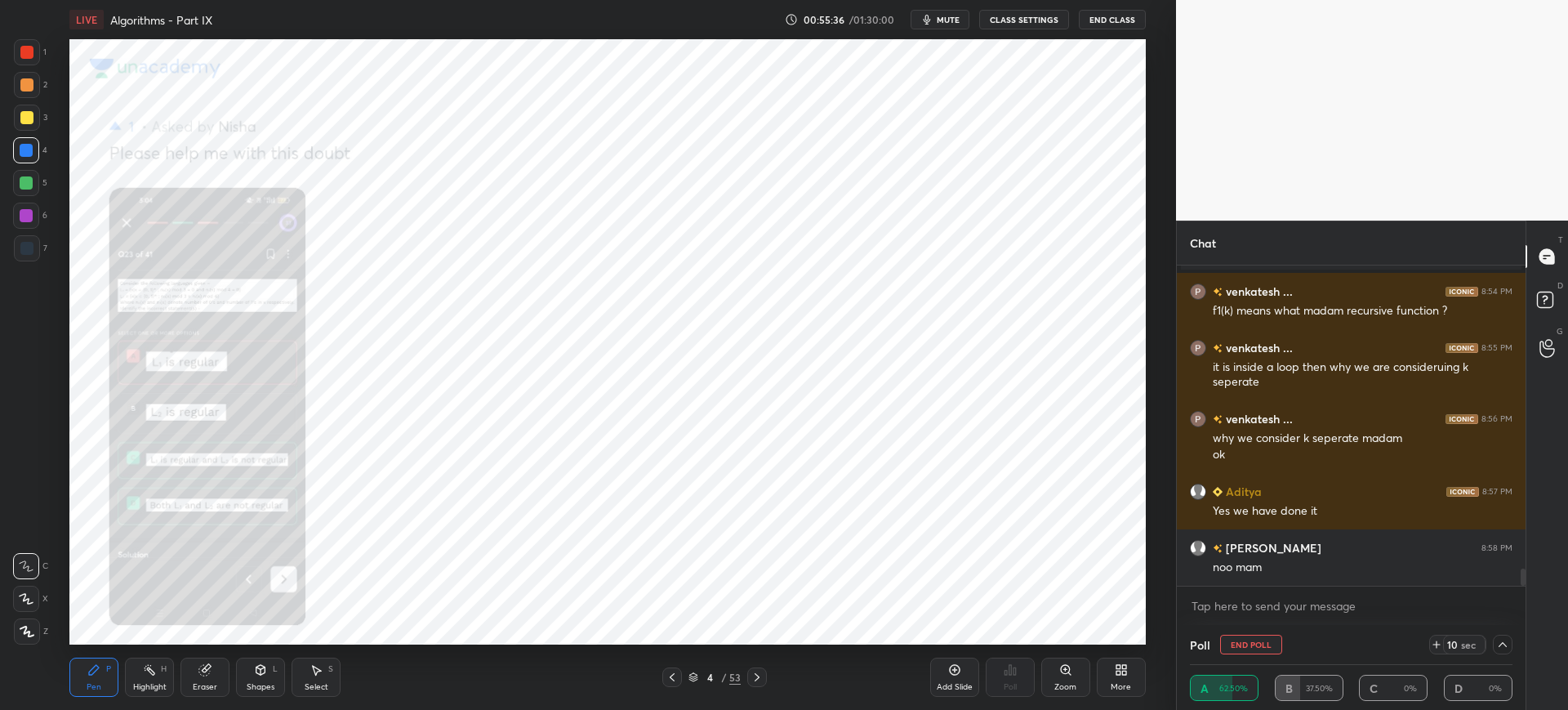
click at [1499, 649] on icon at bounding box center [1502, 644] width 13 height 13
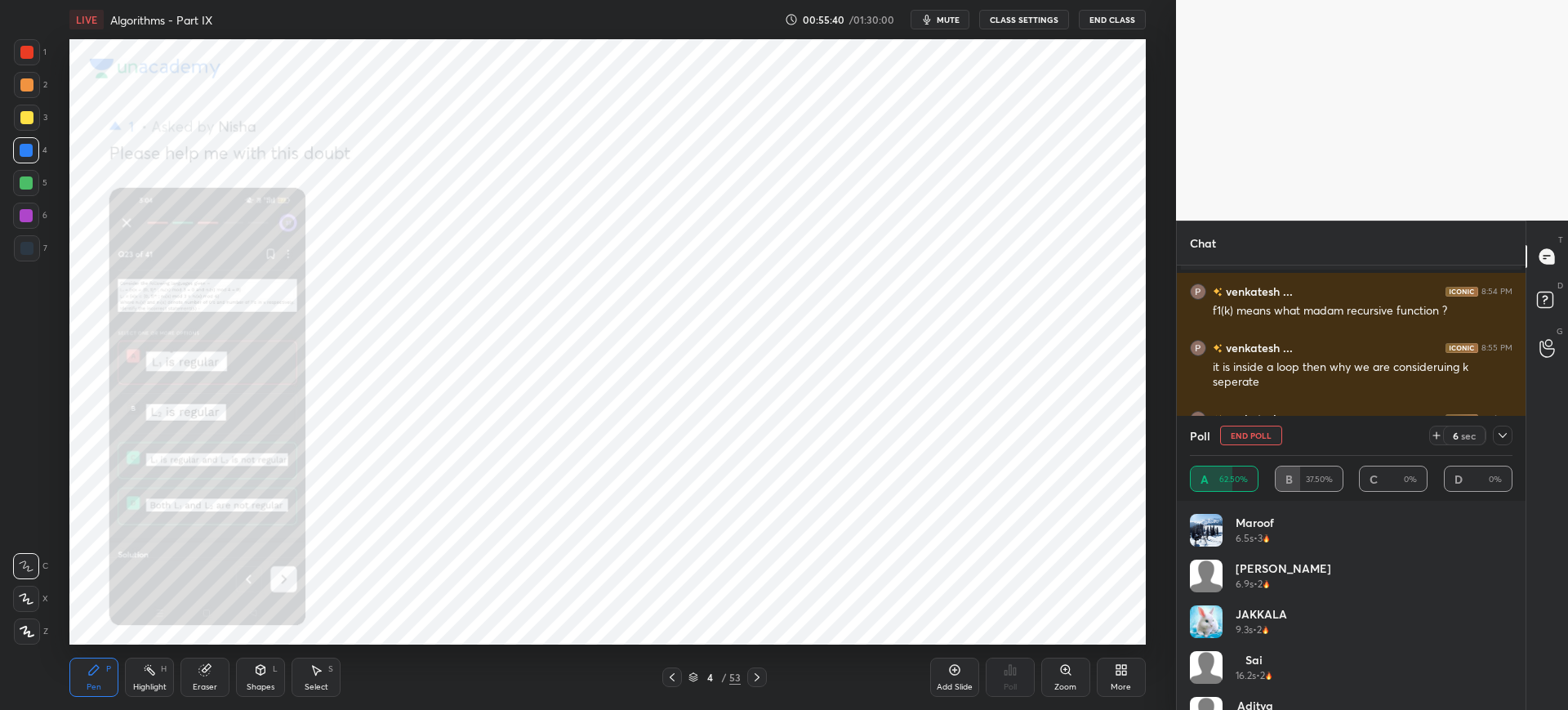
click at [1264, 437] on button "End Poll" at bounding box center [1250, 436] width 62 height 20
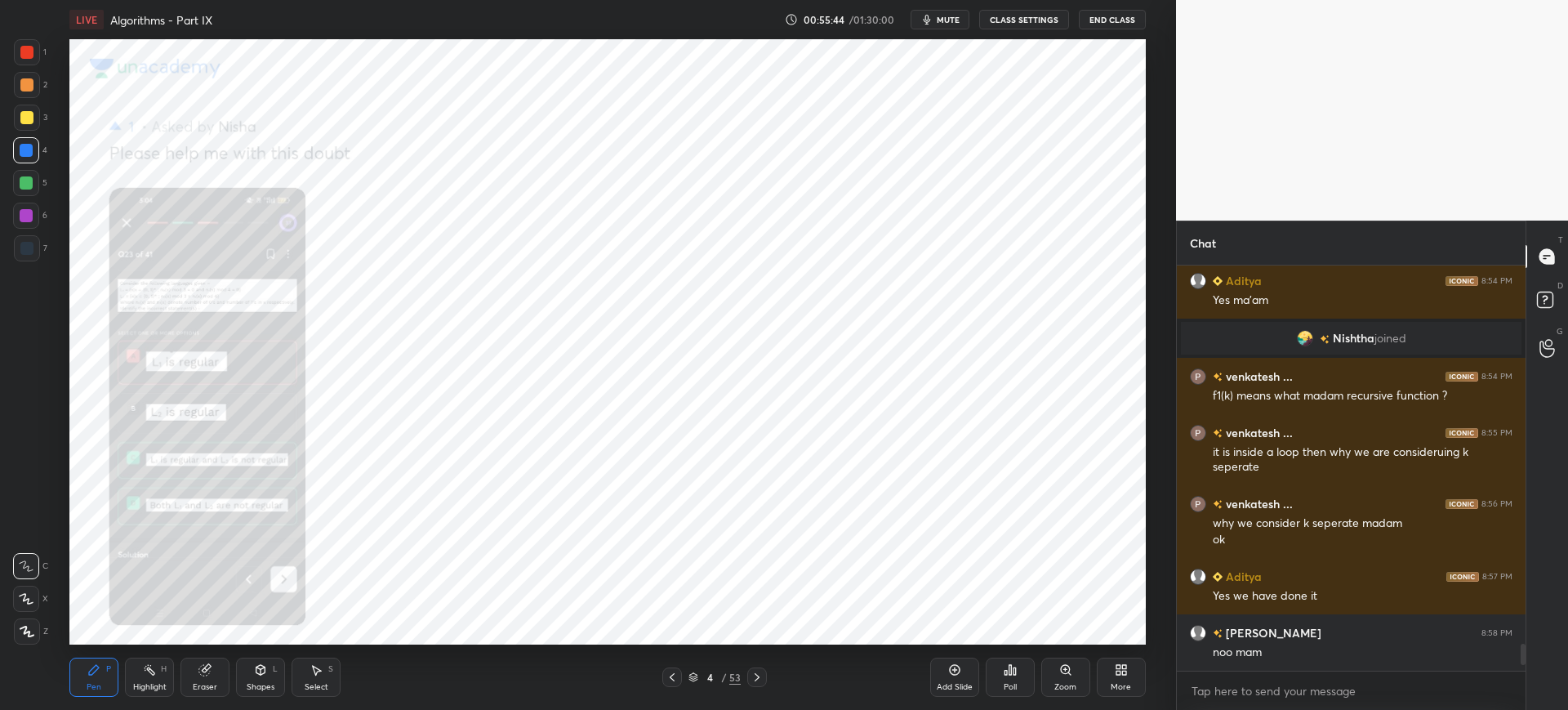
click at [1062, 669] on icon at bounding box center [1065, 669] width 9 height 9
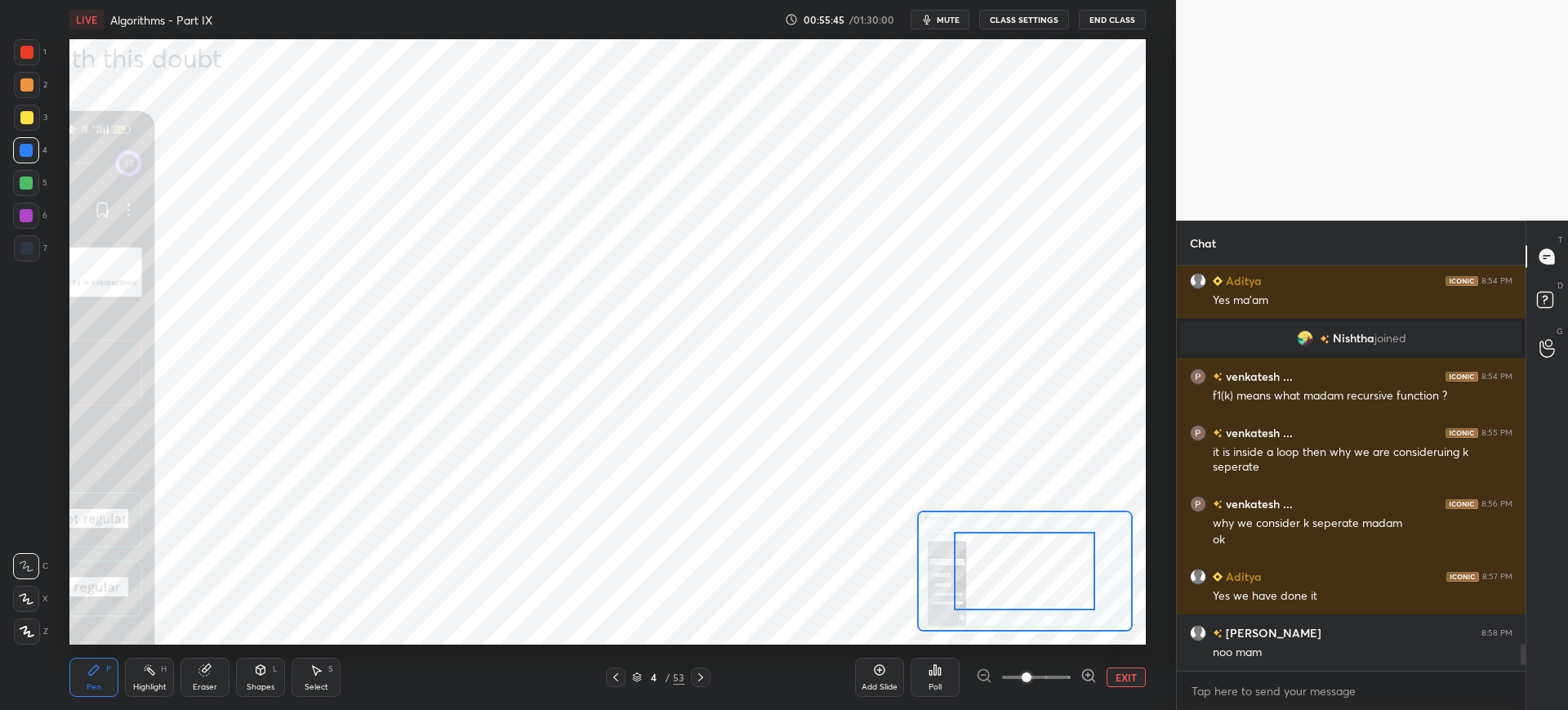
click at [1059, 668] on span at bounding box center [1036, 677] width 69 height 25
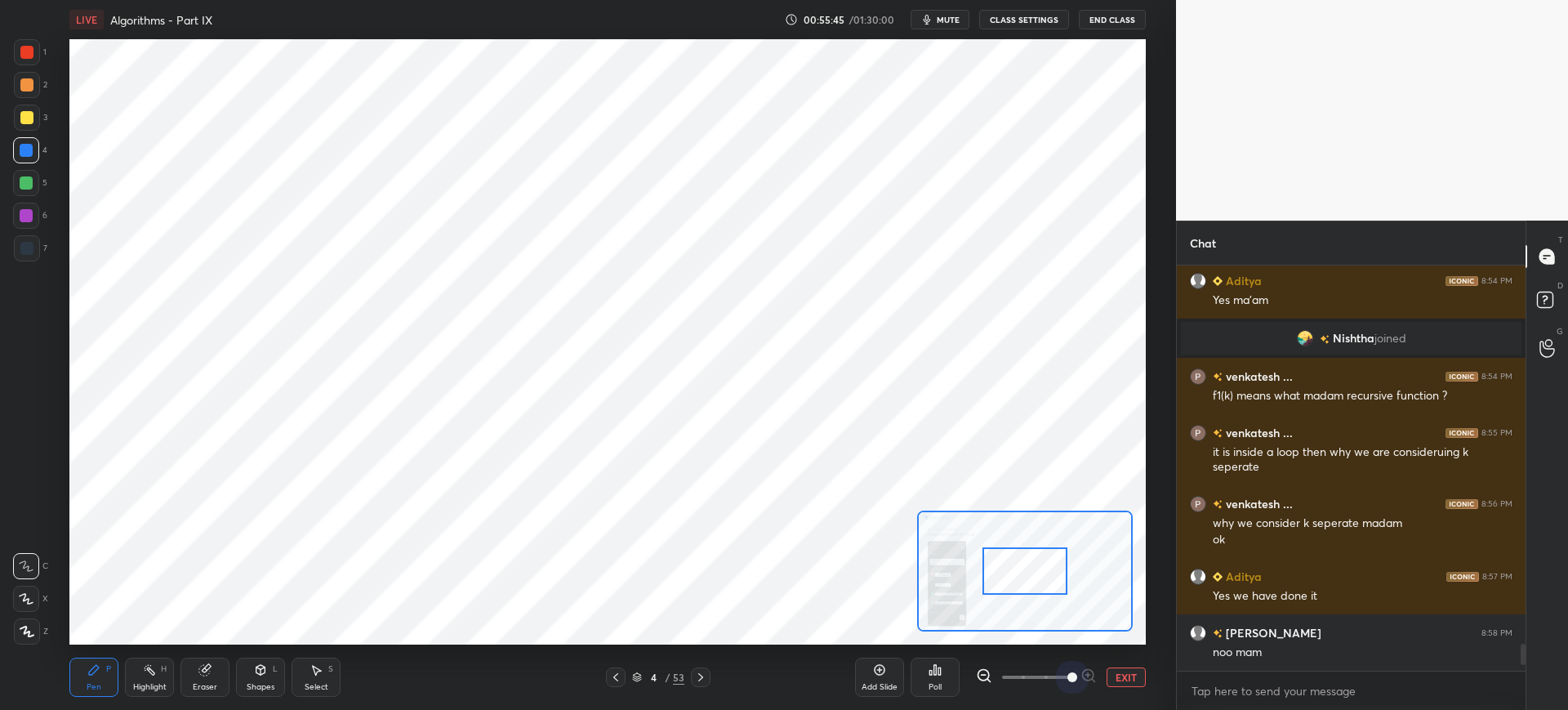
drag, startPoint x: 1060, startPoint y: 666, endPoint x: 1050, endPoint y: 651, distance: 18.0
click at [1068, 673] on span at bounding box center [1073, 678] width 10 height 10
click at [995, 595] on div at bounding box center [1016, 572] width 85 height 47
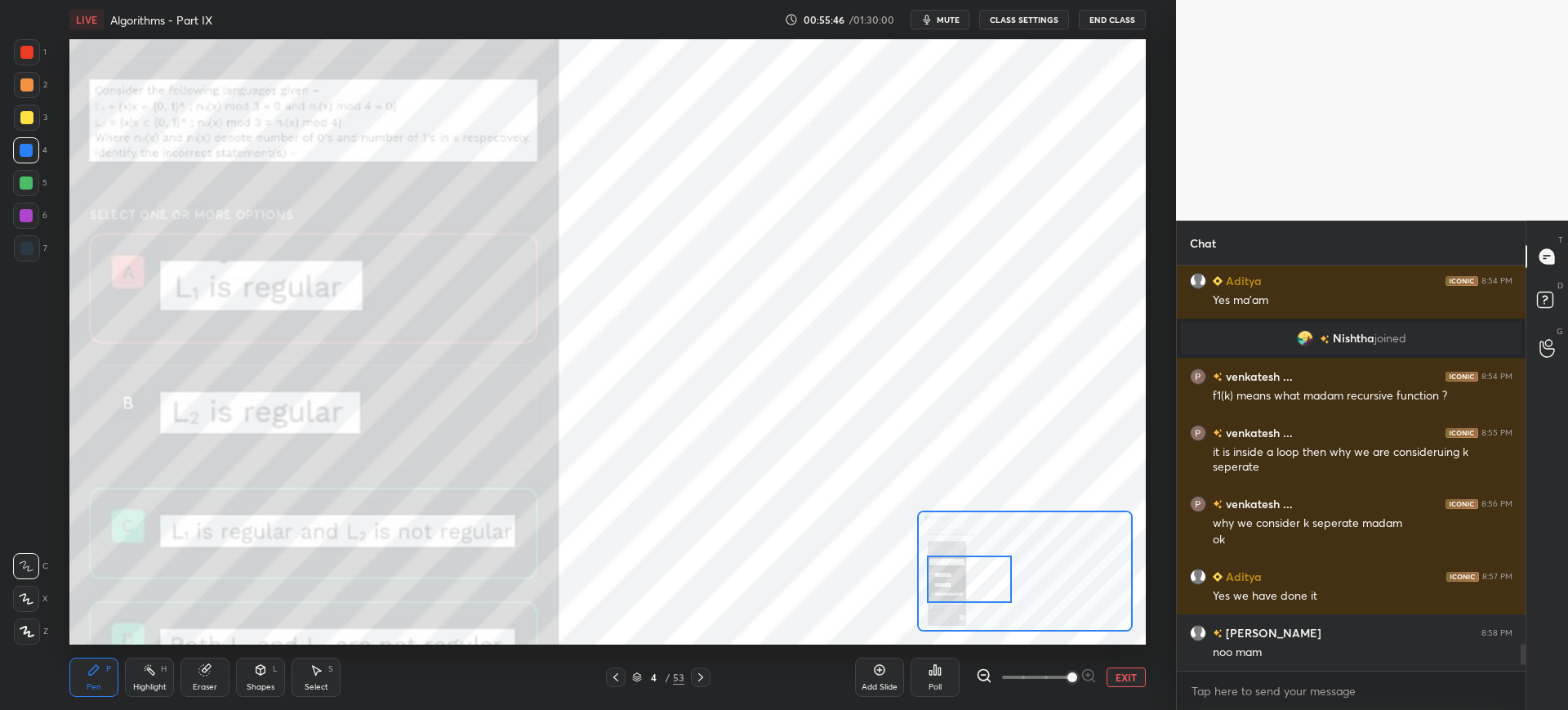
drag, startPoint x: 1010, startPoint y: 593, endPoint x: 998, endPoint y: 588, distance: 13.0
click at [958, 599] on div at bounding box center [969, 579] width 85 height 47
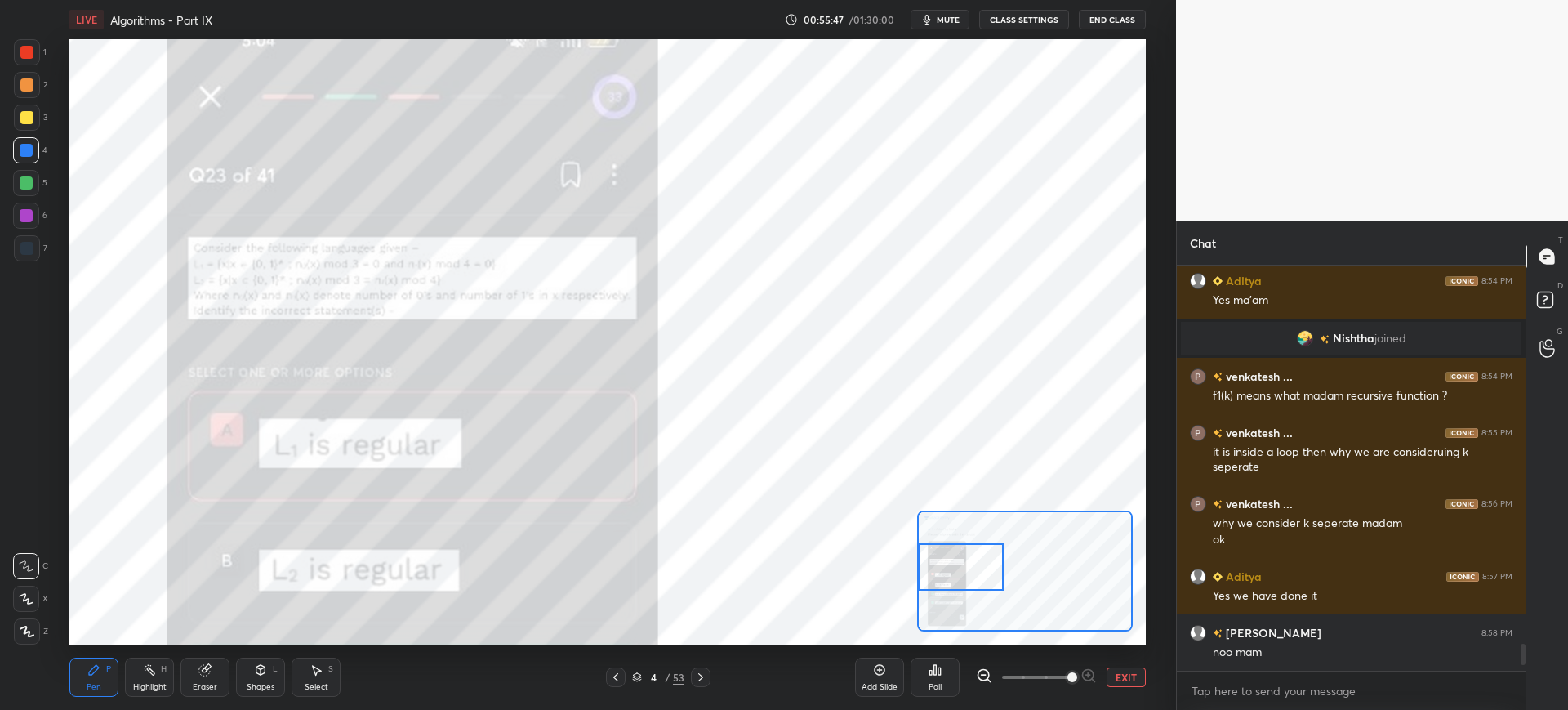
drag, startPoint x: 997, startPoint y: 588, endPoint x: 979, endPoint y: 572, distance: 24.1
click at [979, 571] on div at bounding box center [961, 566] width 85 height 47
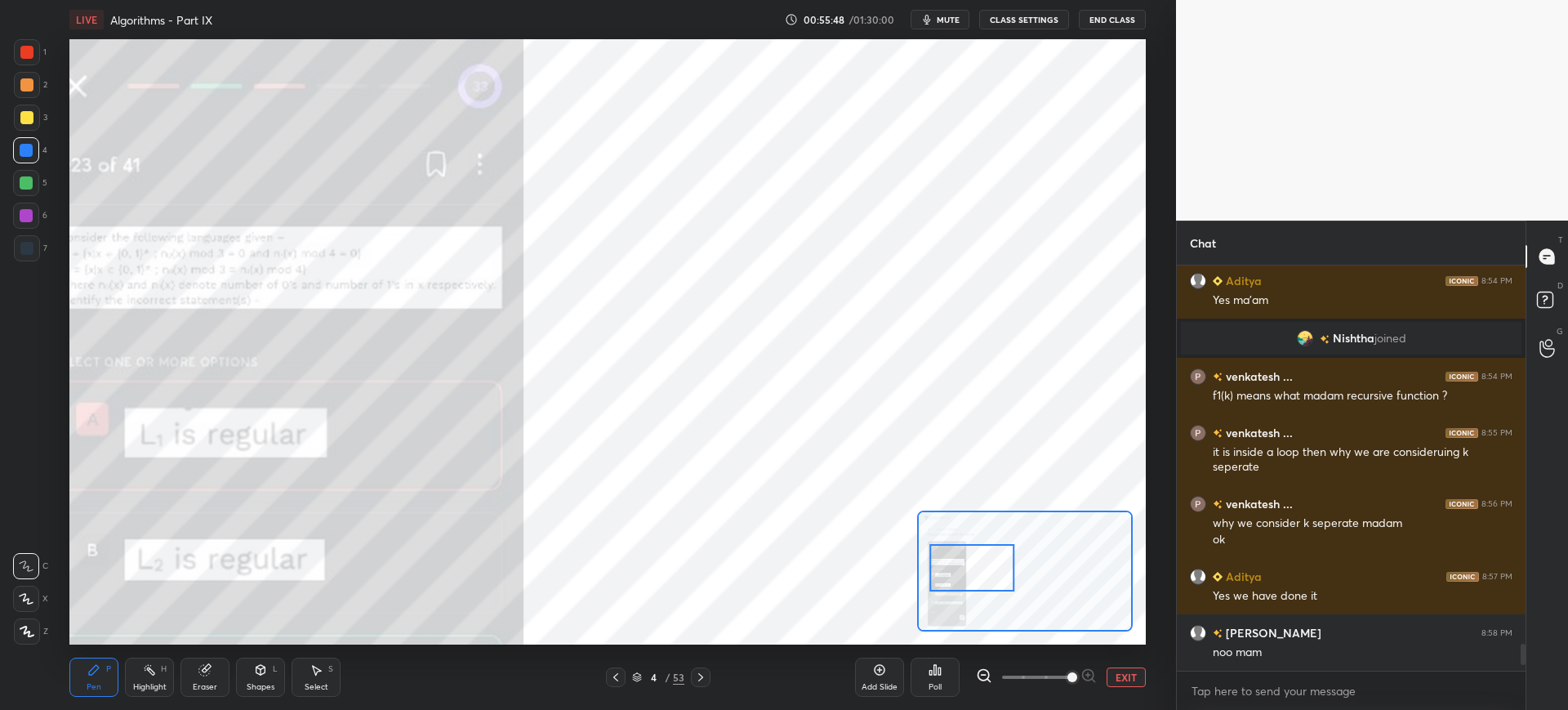
drag, startPoint x: 1041, startPoint y: 678, endPoint x: 1076, endPoint y: 668, distance: 36.4
click at [1071, 674] on span at bounding box center [1036, 677] width 69 height 25
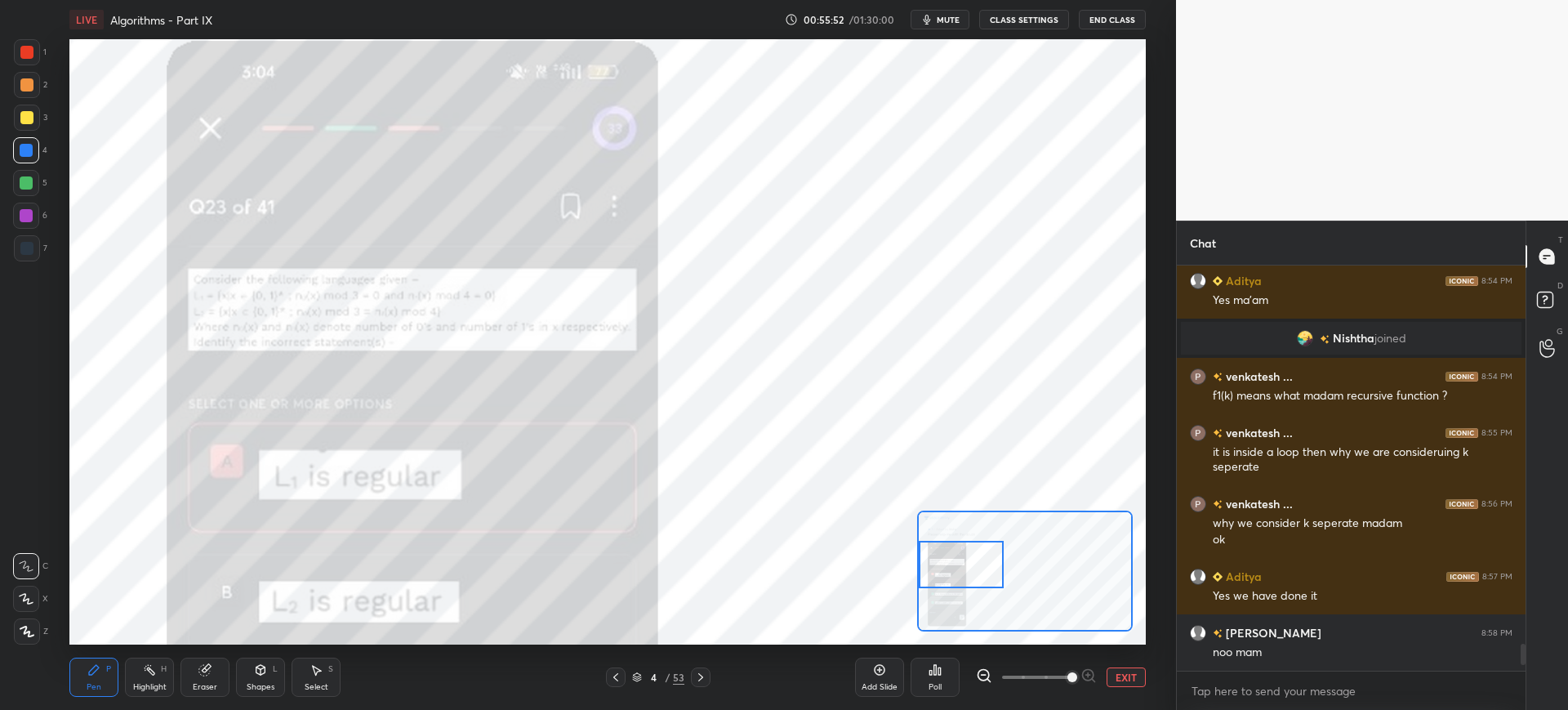
drag, startPoint x: 951, startPoint y: 570, endPoint x: 933, endPoint y: 567, distance: 18.2
click at [938, 571] on div at bounding box center [961, 564] width 85 height 47
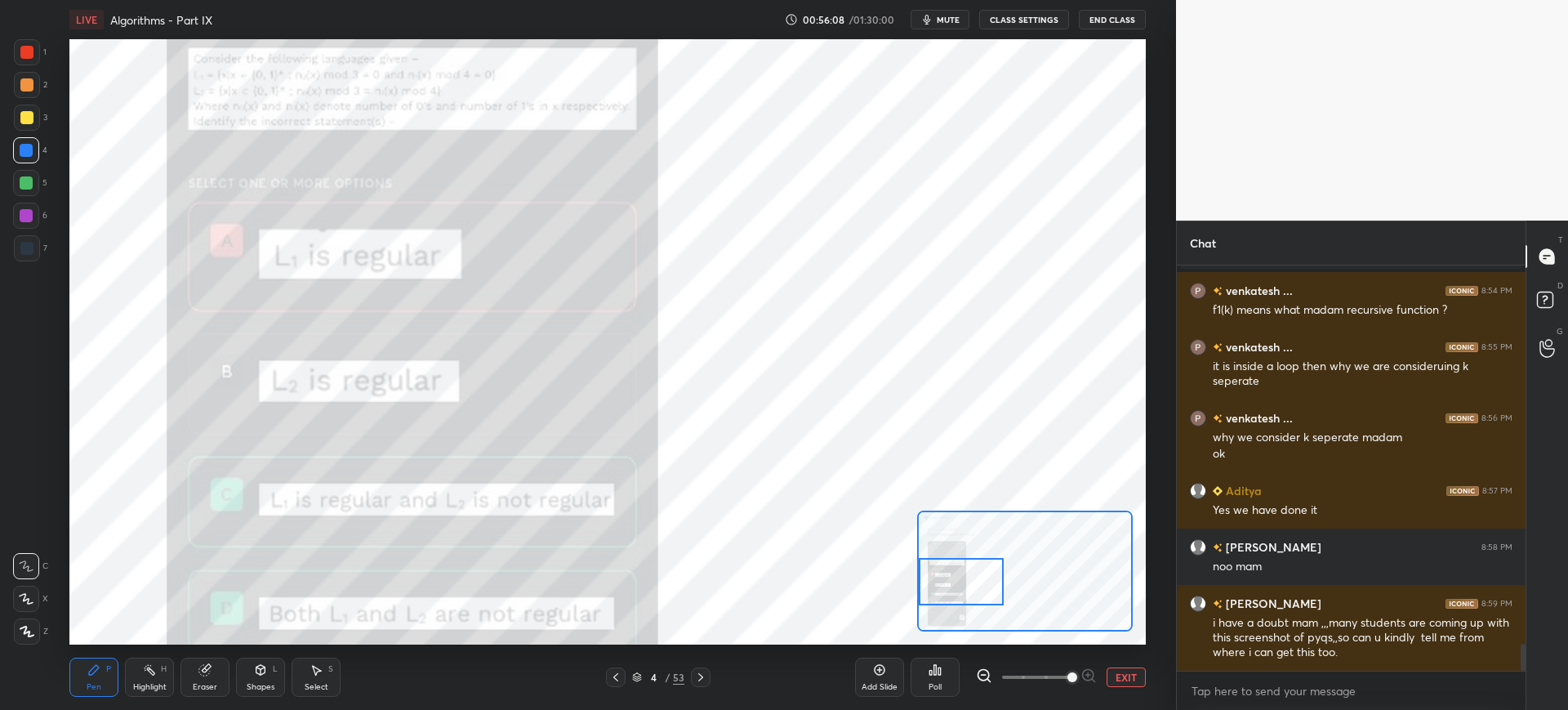
drag, startPoint x: 981, startPoint y: 578, endPoint x: 974, endPoint y: 568, distance: 12.2
click at [975, 569] on div at bounding box center [961, 581] width 85 height 47
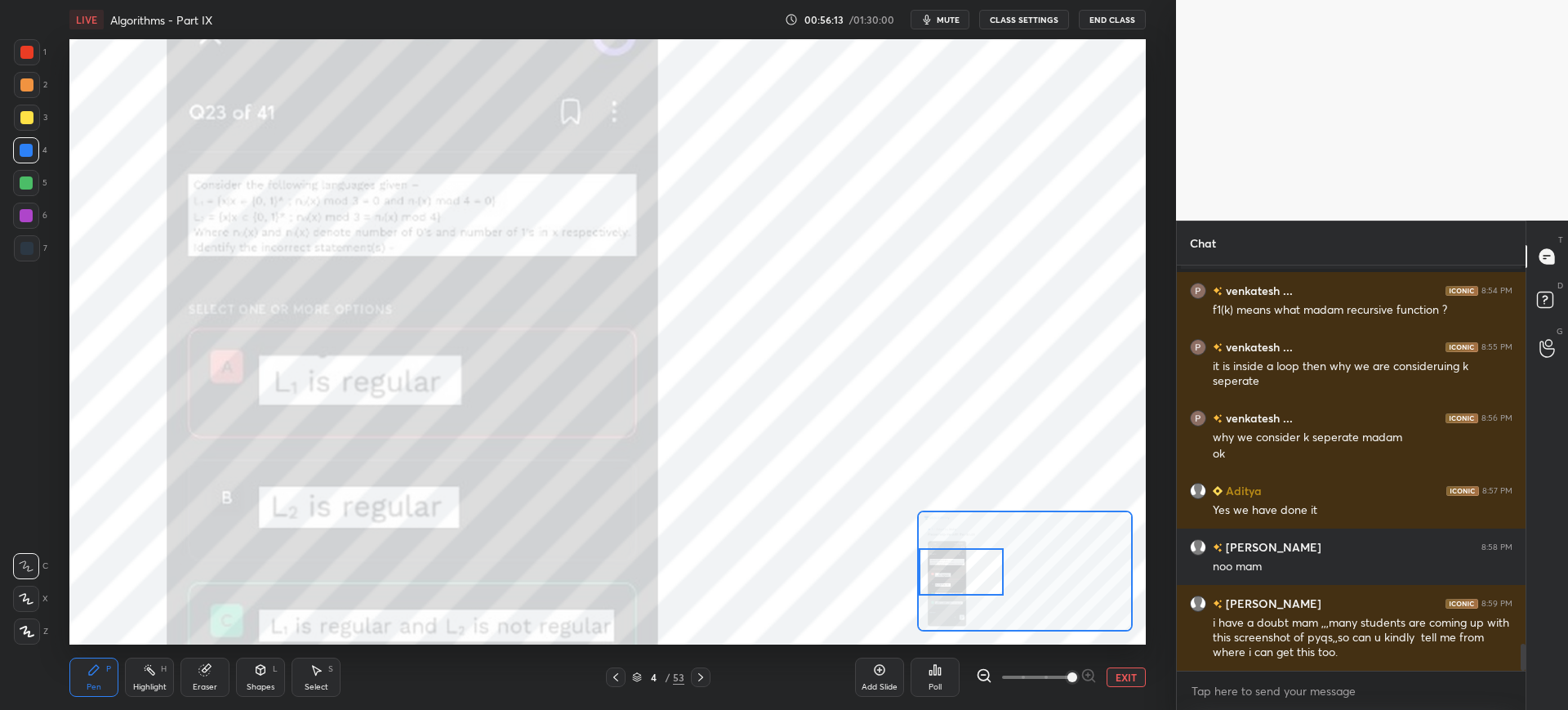
click at [698, 679] on icon at bounding box center [700, 677] width 13 height 13
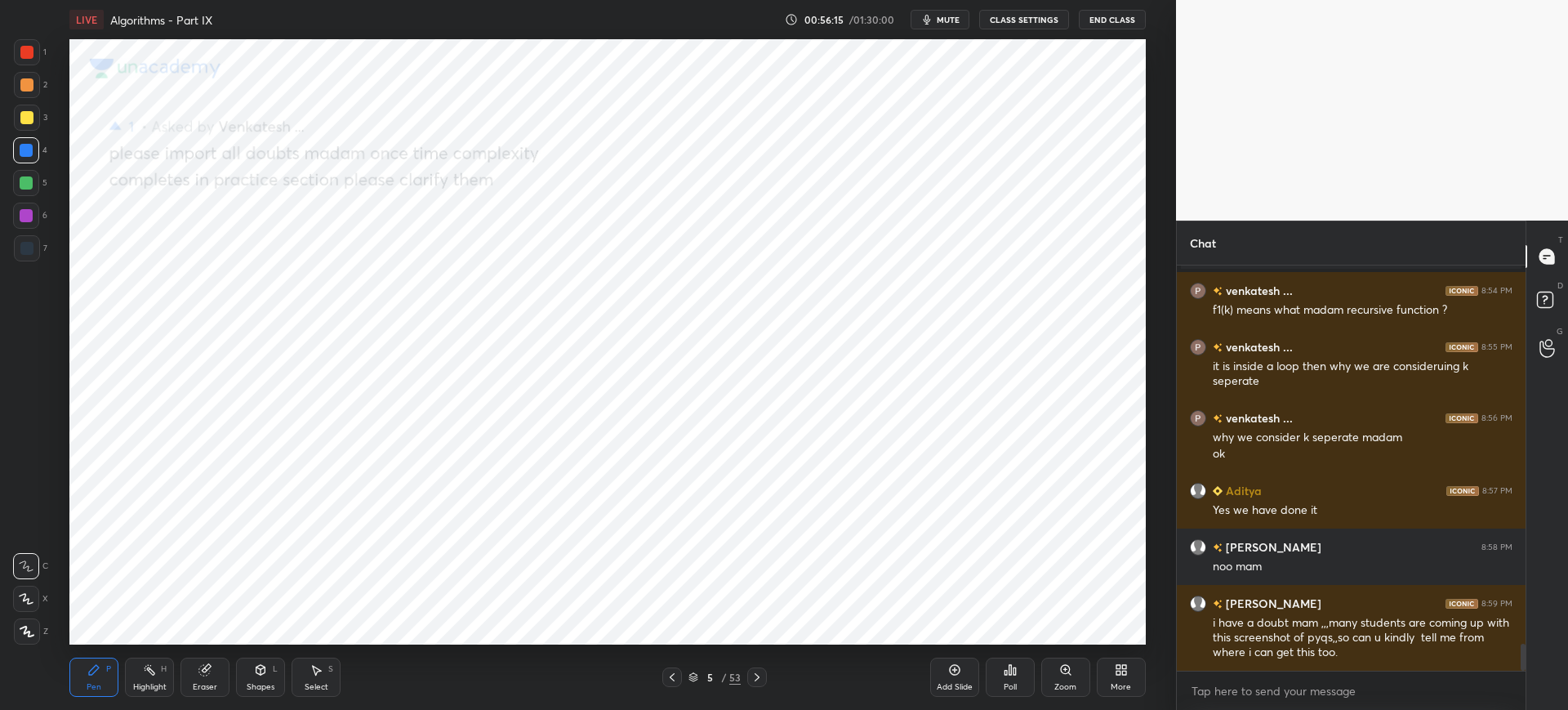
click at [749, 678] on div at bounding box center [757, 678] width 20 height 20
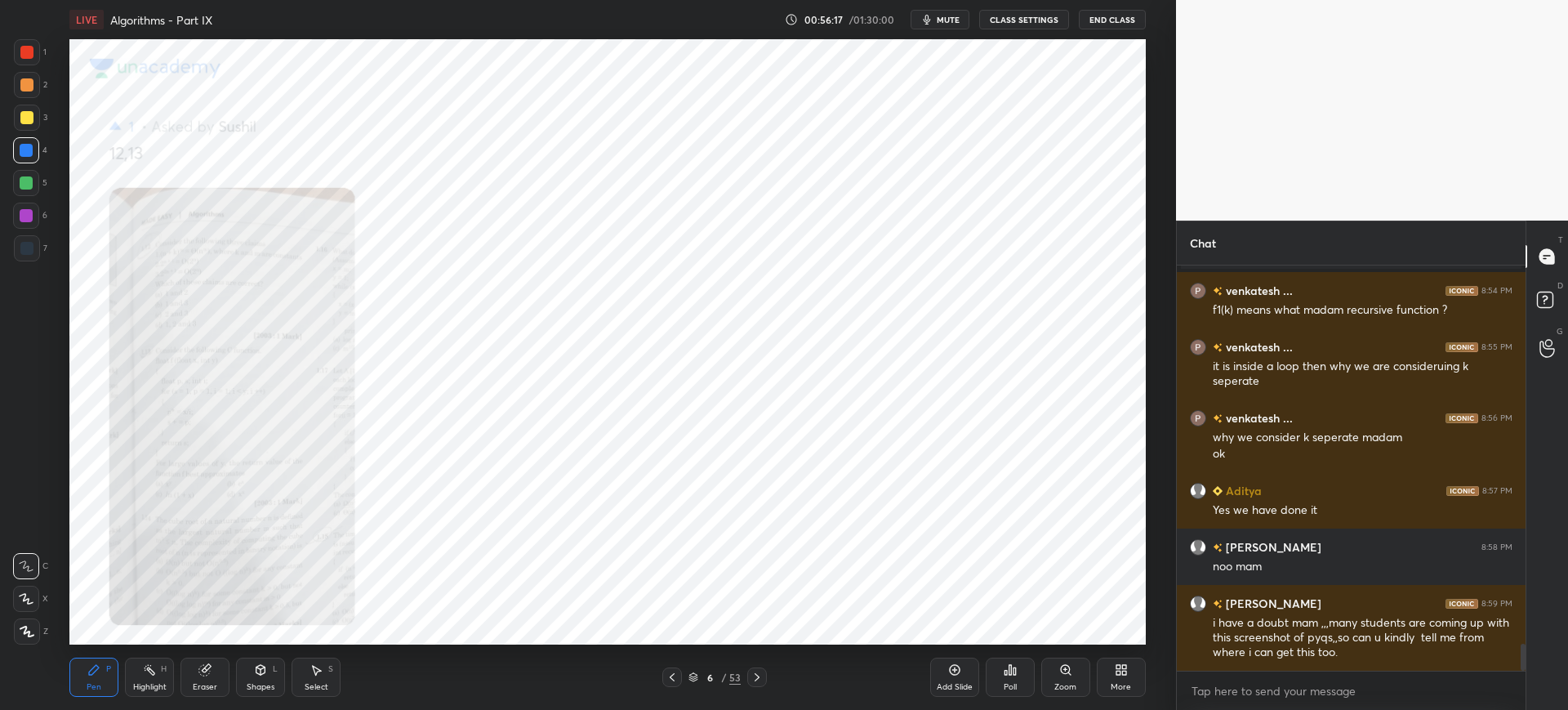
click at [761, 675] on icon at bounding box center [756, 677] width 13 height 13
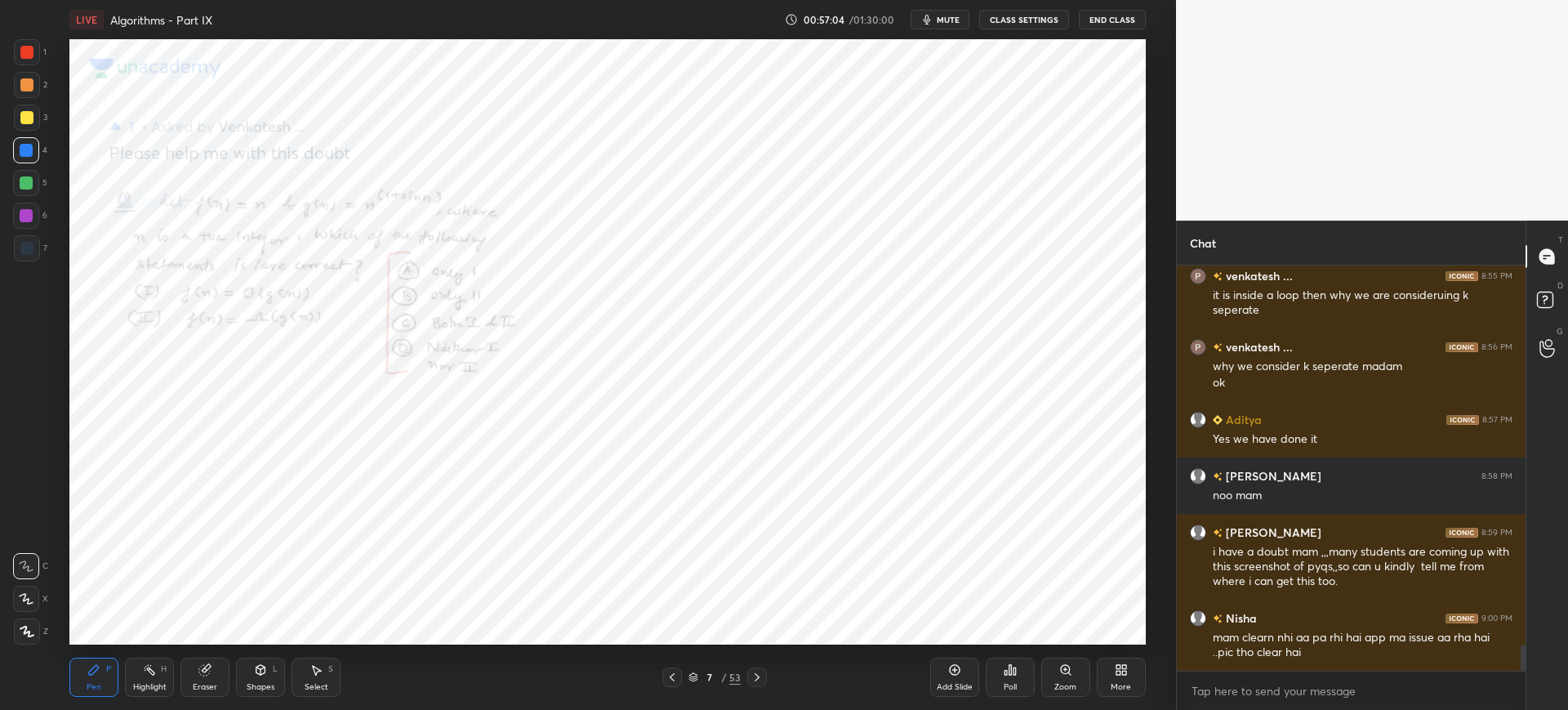
scroll to position [5867, 0]
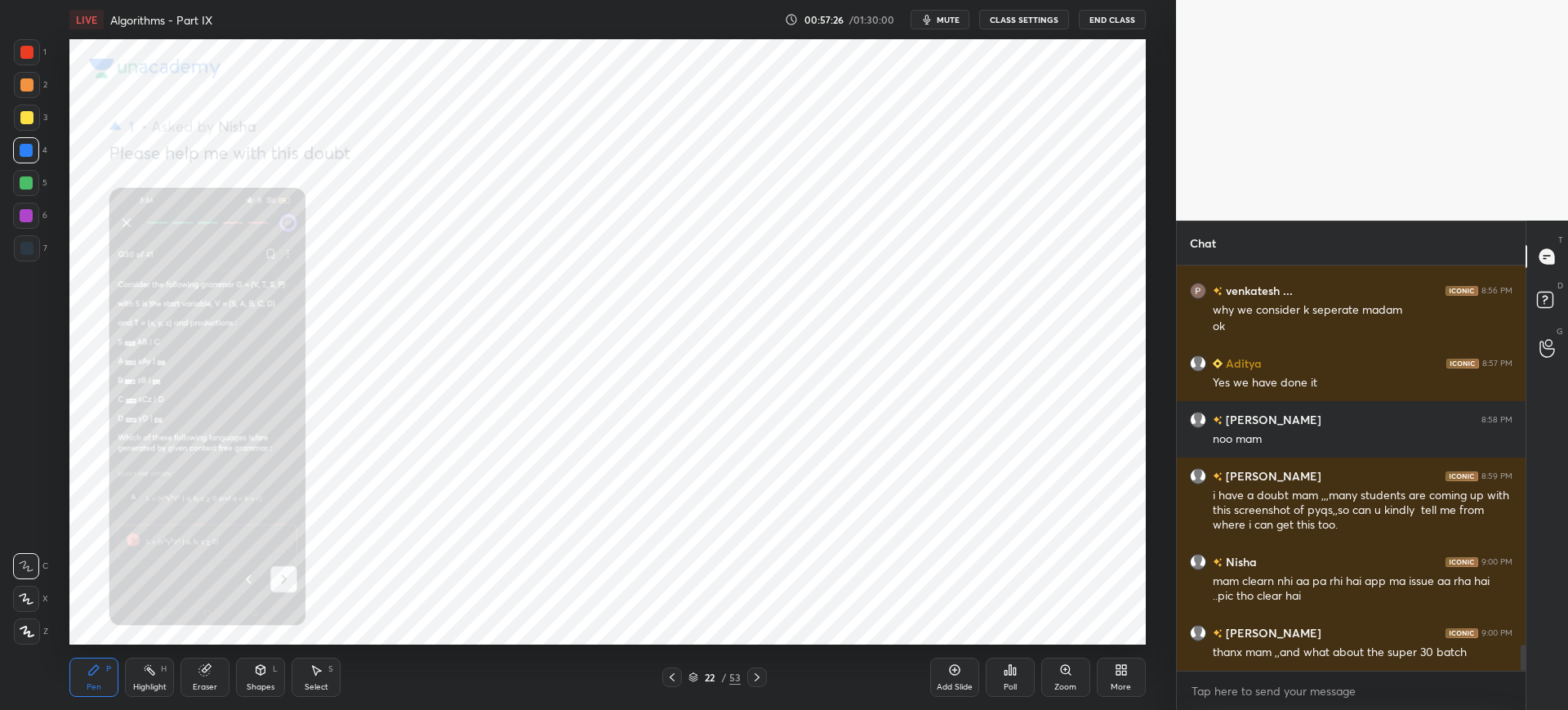
click at [1060, 673] on icon at bounding box center [1065, 670] width 13 height 13
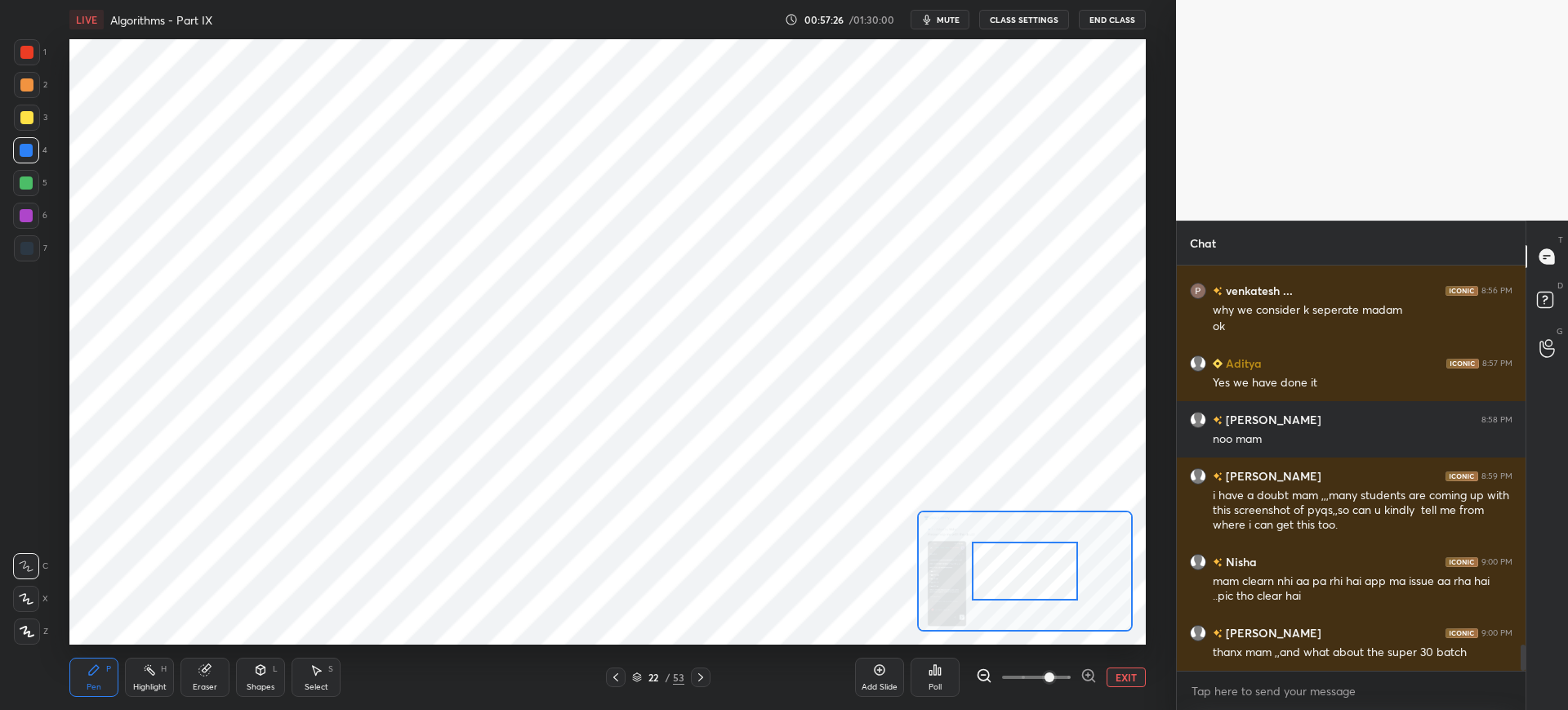
drag, startPoint x: 1060, startPoint y: 673, endPoint x: 1052, endPoint y: 663, distance: 12.8
click at [1054, 673] on span at bounding box center [1049, 678] width 10 height 10
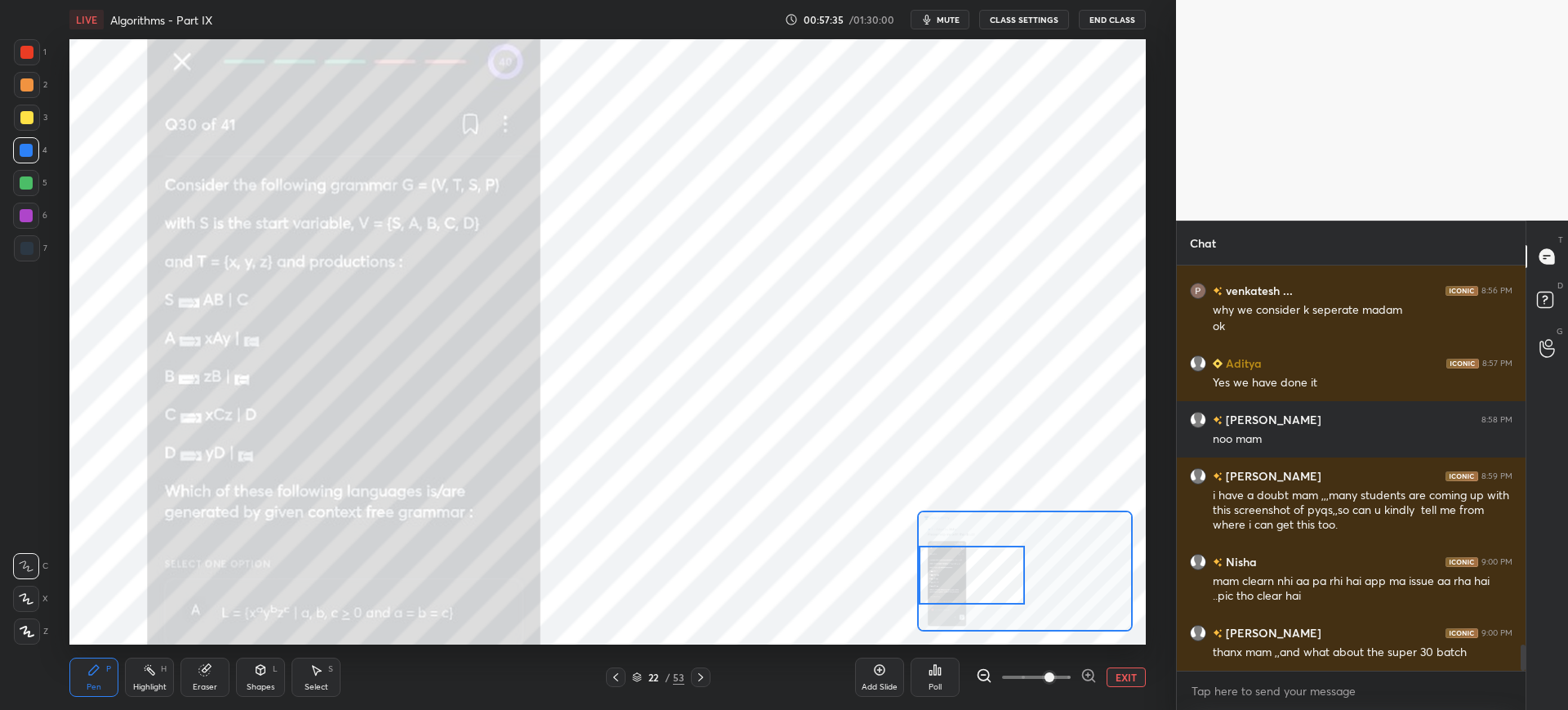
drag, startPoint x: 972, startPoint y: 581, endPoint x: 961, endPoint y: 566, distance: 18.6
click at [965, 566] on div at bounding box center [972, 575] width 106 height 59
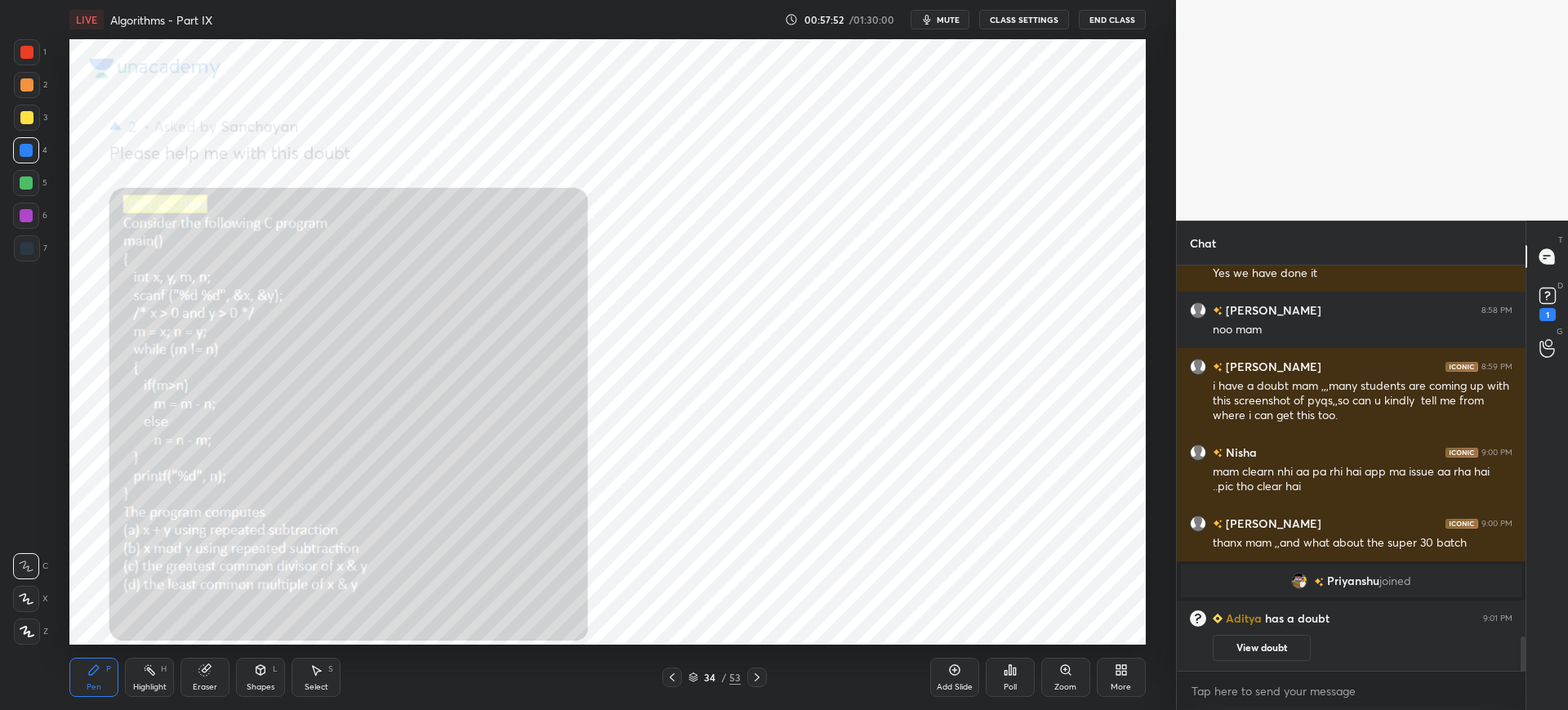
scroll to position [4467, 0]
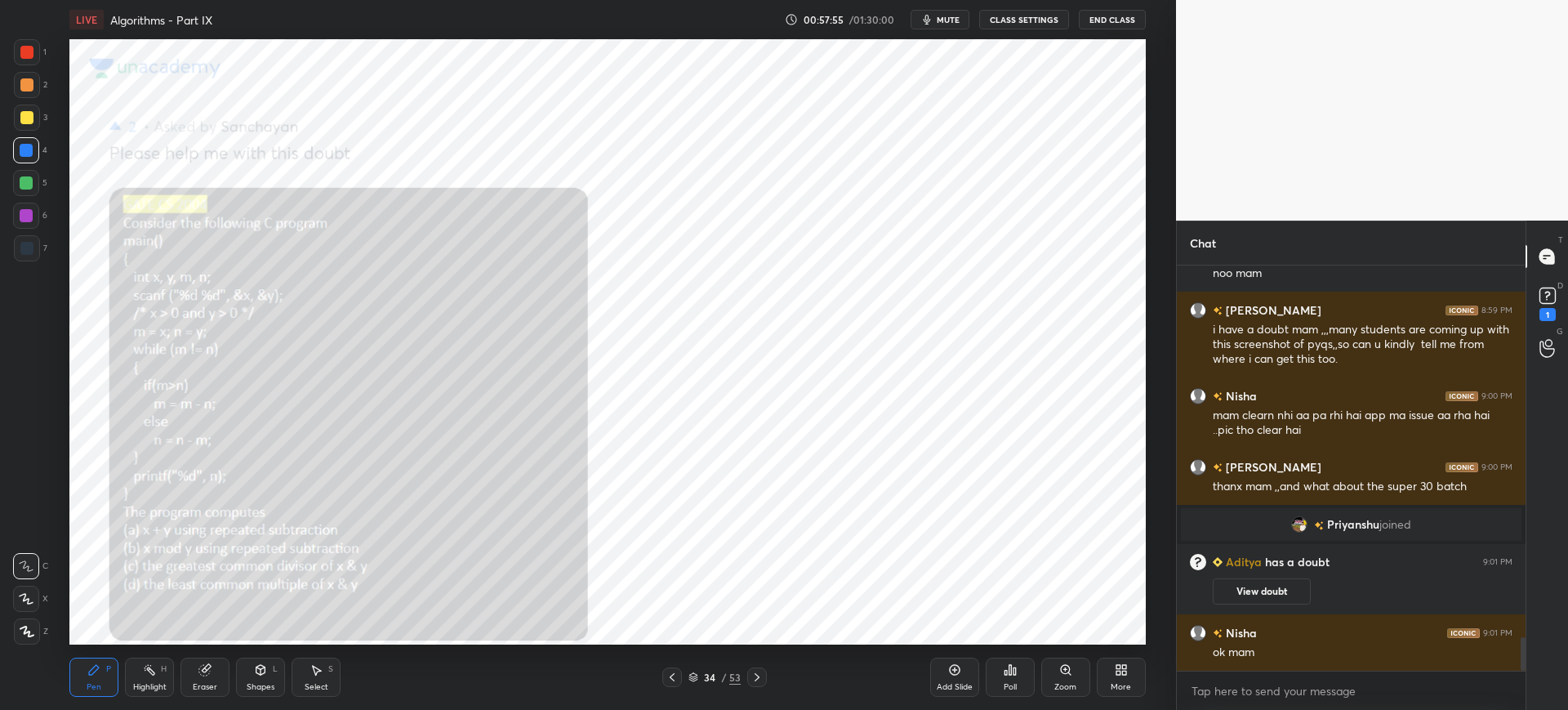
click at [1045, 675] on div "Zoom" at bounding box center [1066, 678] width 49 height 39
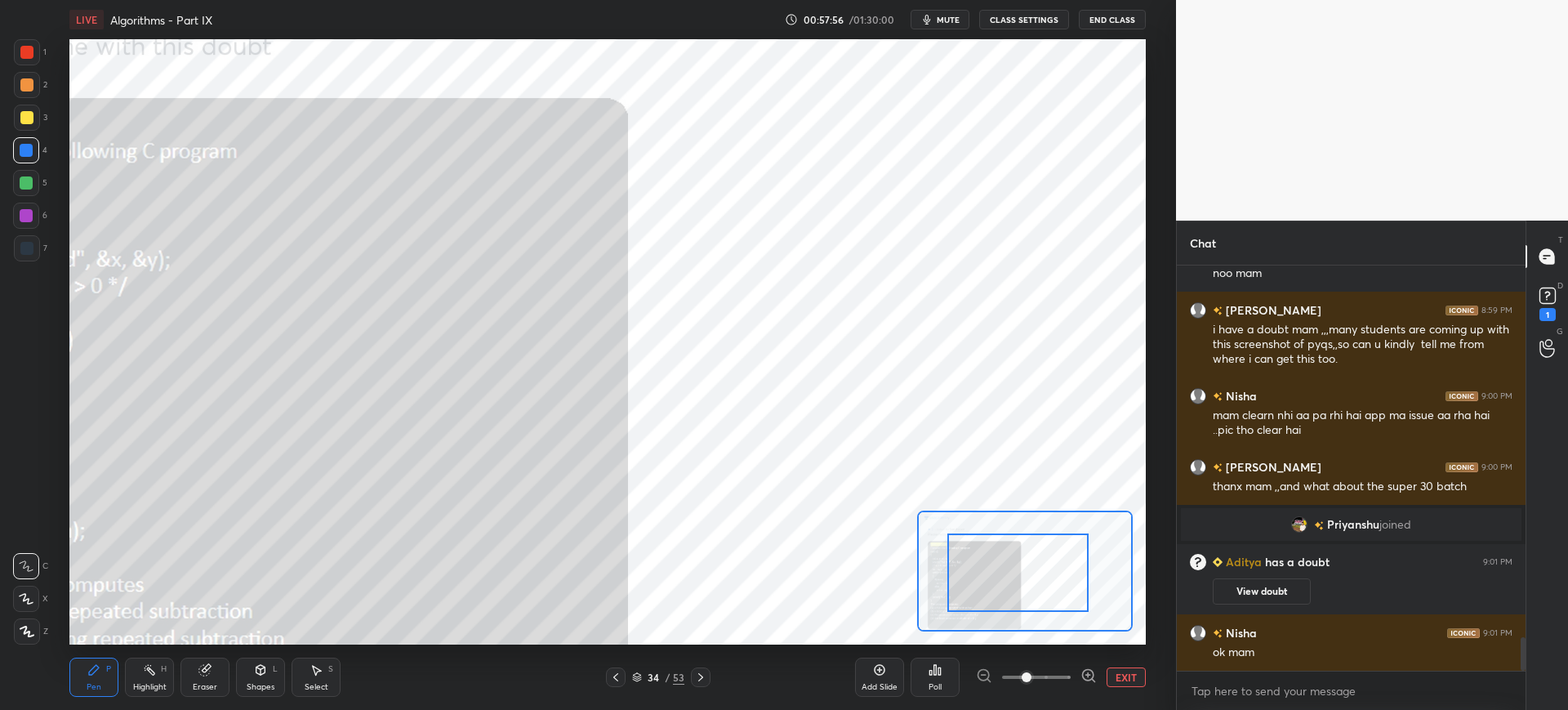
drag, startPoint x: 1001, startPoint y: 596, endPoint x: 991, endPoint y: 590, distance: 11.7
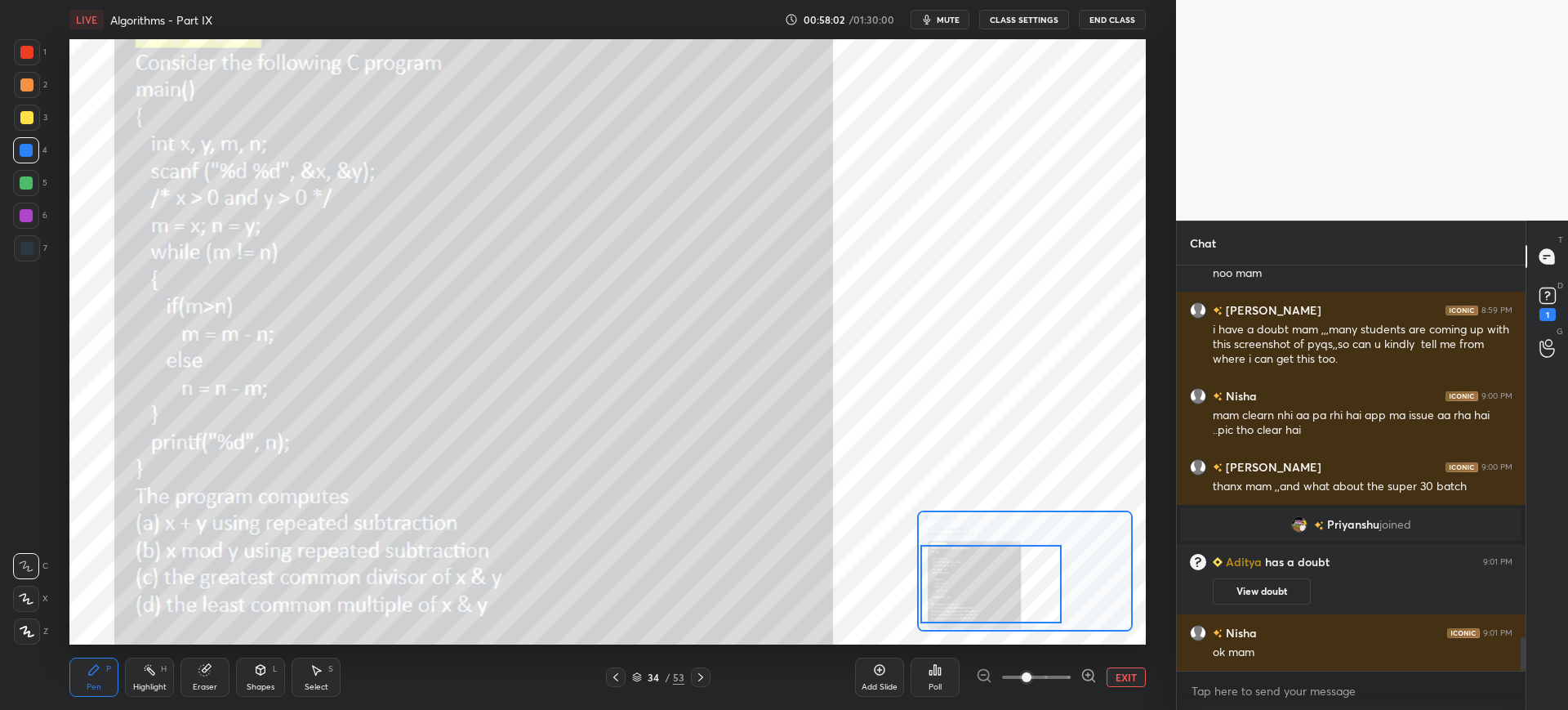
drag, startPoint x: 991, startPoint y: 590, endPoint x: 958, endPoint y: 602, distance: 35.1
click at [963, 601] on div at bounding box center [991, 584] width 142 height 79
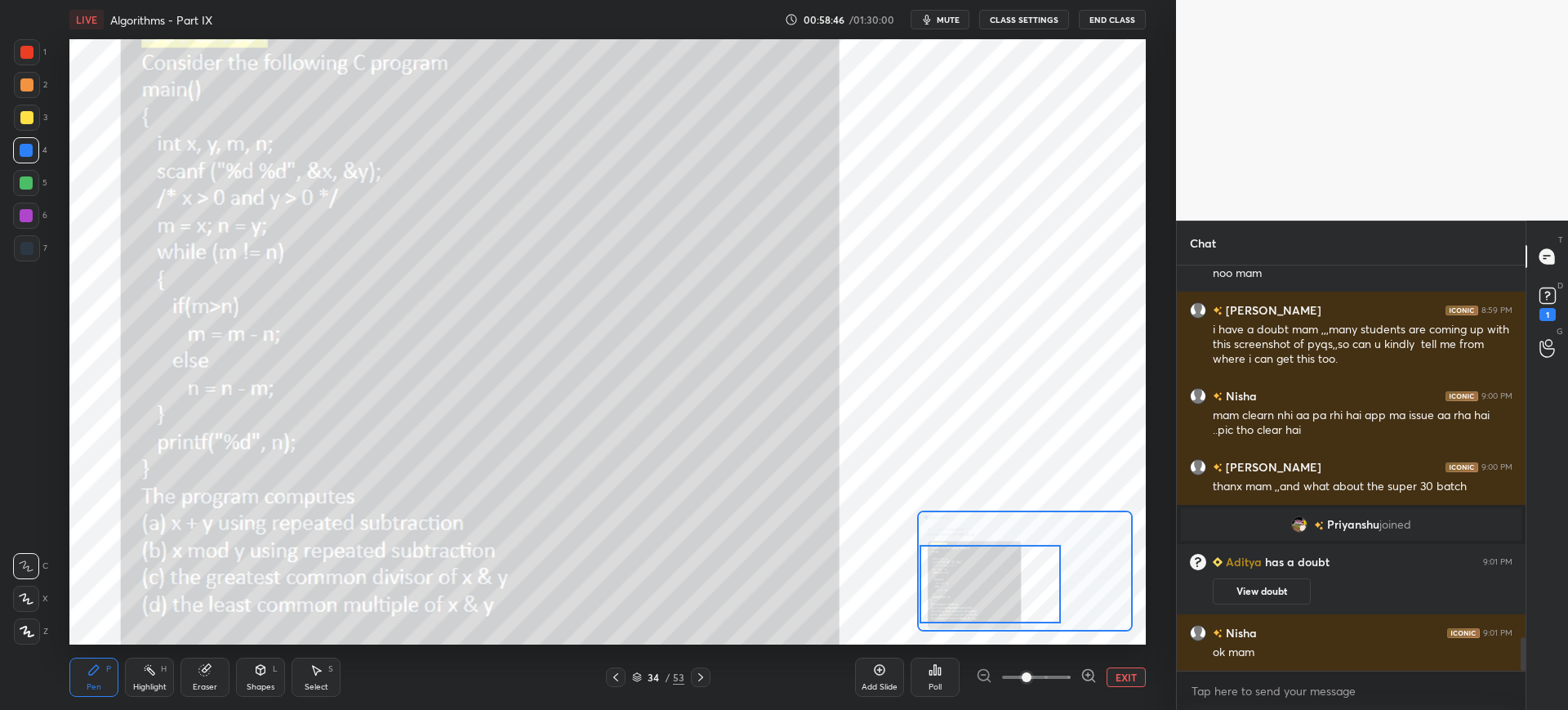
click at [699, 687] on div "Pen P Highlight H Eraser Shapes L Select S 34 / 53 Add Slide Poll EXIT" at bounding box center [608, 677] width 1075 height 65
click at [700, 677] on icon at bounding box center [700, 677] width 13 height 13
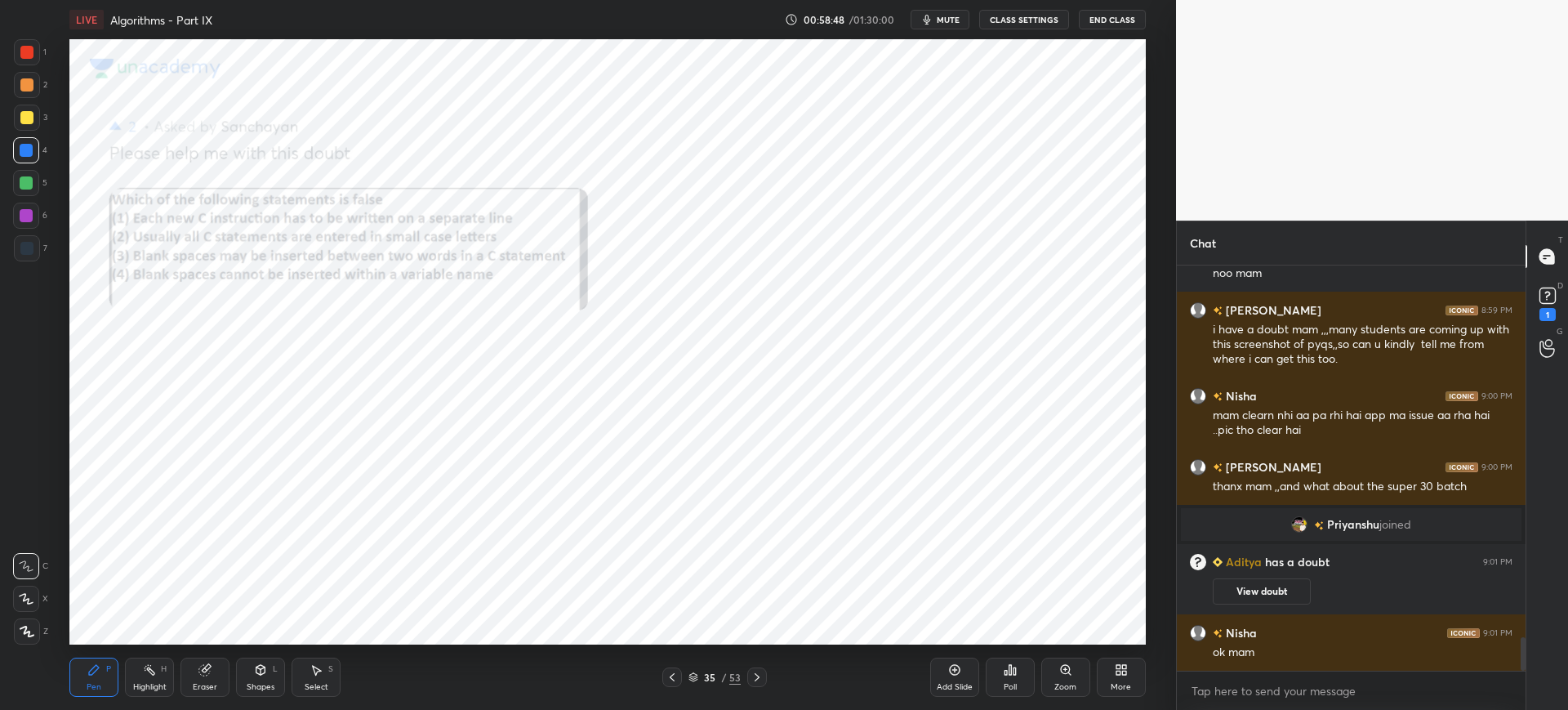
scroll to position [4523, 0]
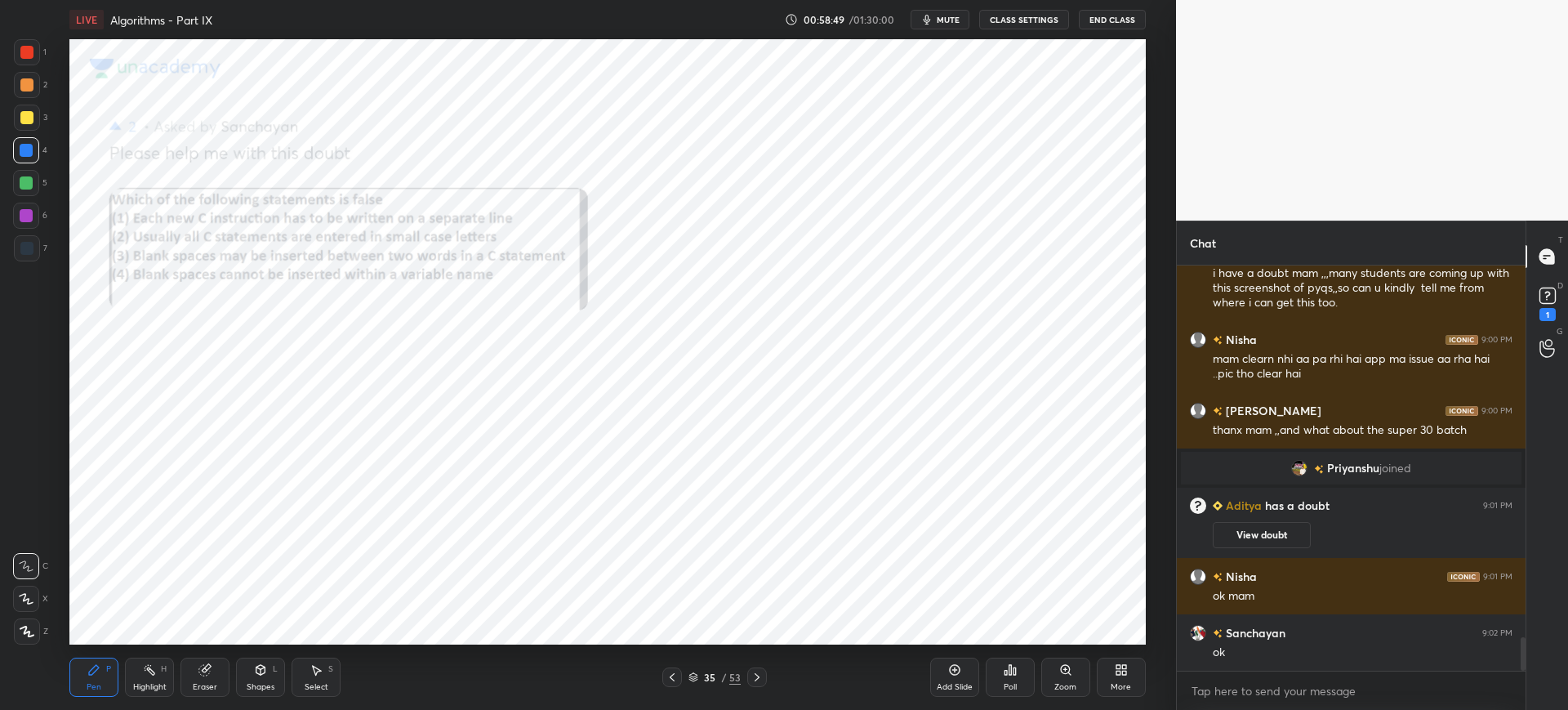
click at [1061, 677] on div "Zoom" at bounding box center [1066, 678] width 49 height 39
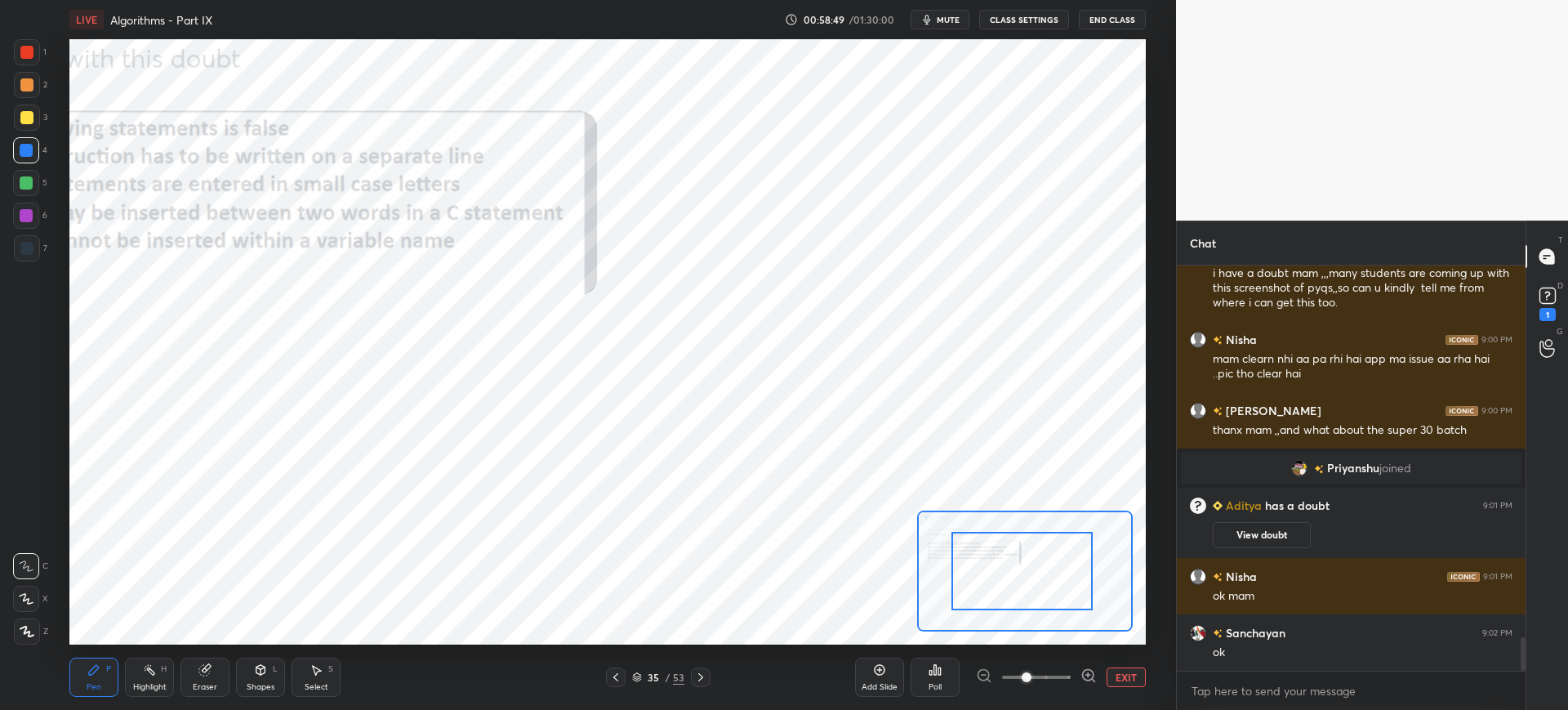
drag, startPoint x: 981, startPoint y: 566, endPoint x: 995, endPoint y: 558, distance: 16.1
click at [980, 563] on div at bounding box center [1022, 571] width 142 height 79
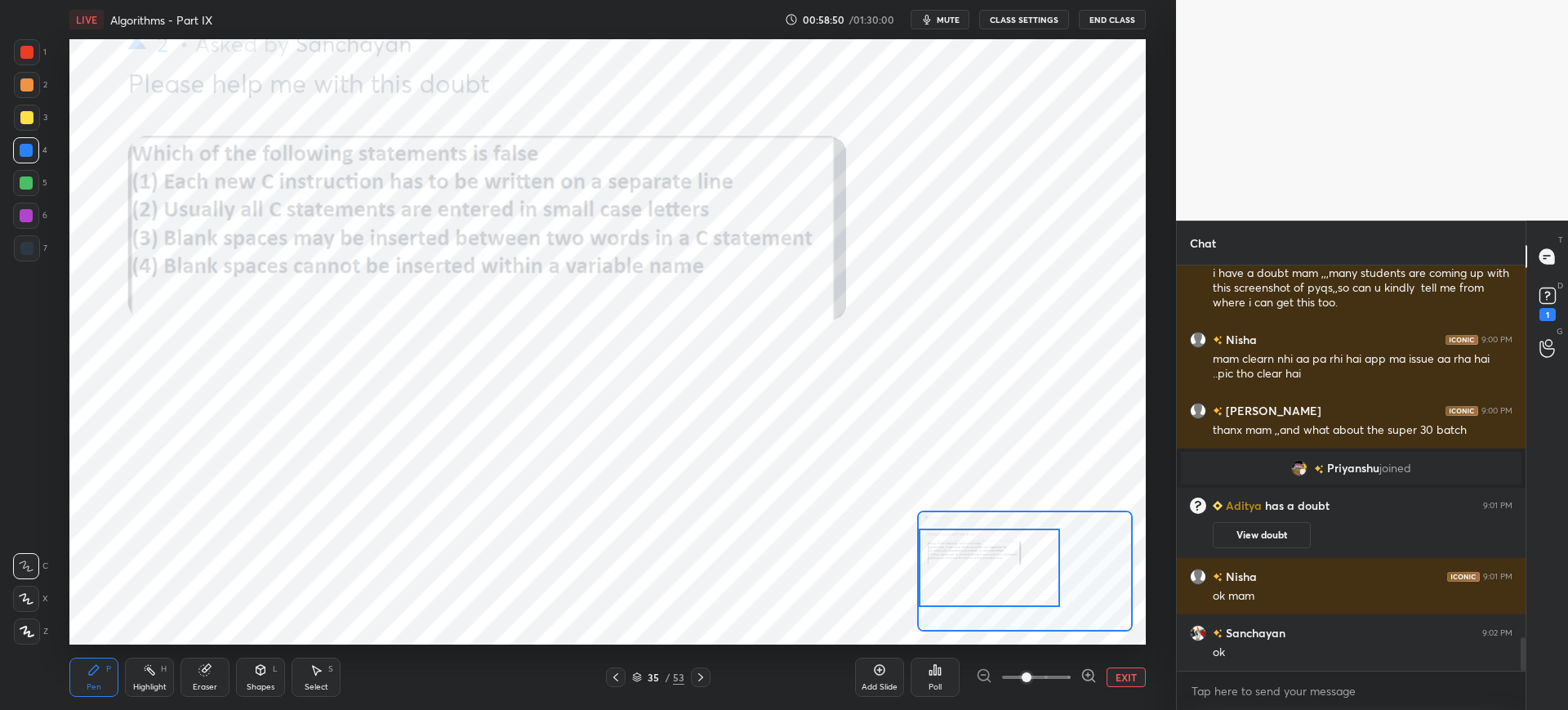
drag, startPoint x: 1004, startPoint y: 556, endPoint x: 971, endPoint y: 557, distance: 33.0
click at [978, 557] on div at bounding box center [990, 567] width 142 height 79
click at [702, 674] on icon at bounding box center [700, 677] width 13 height 13
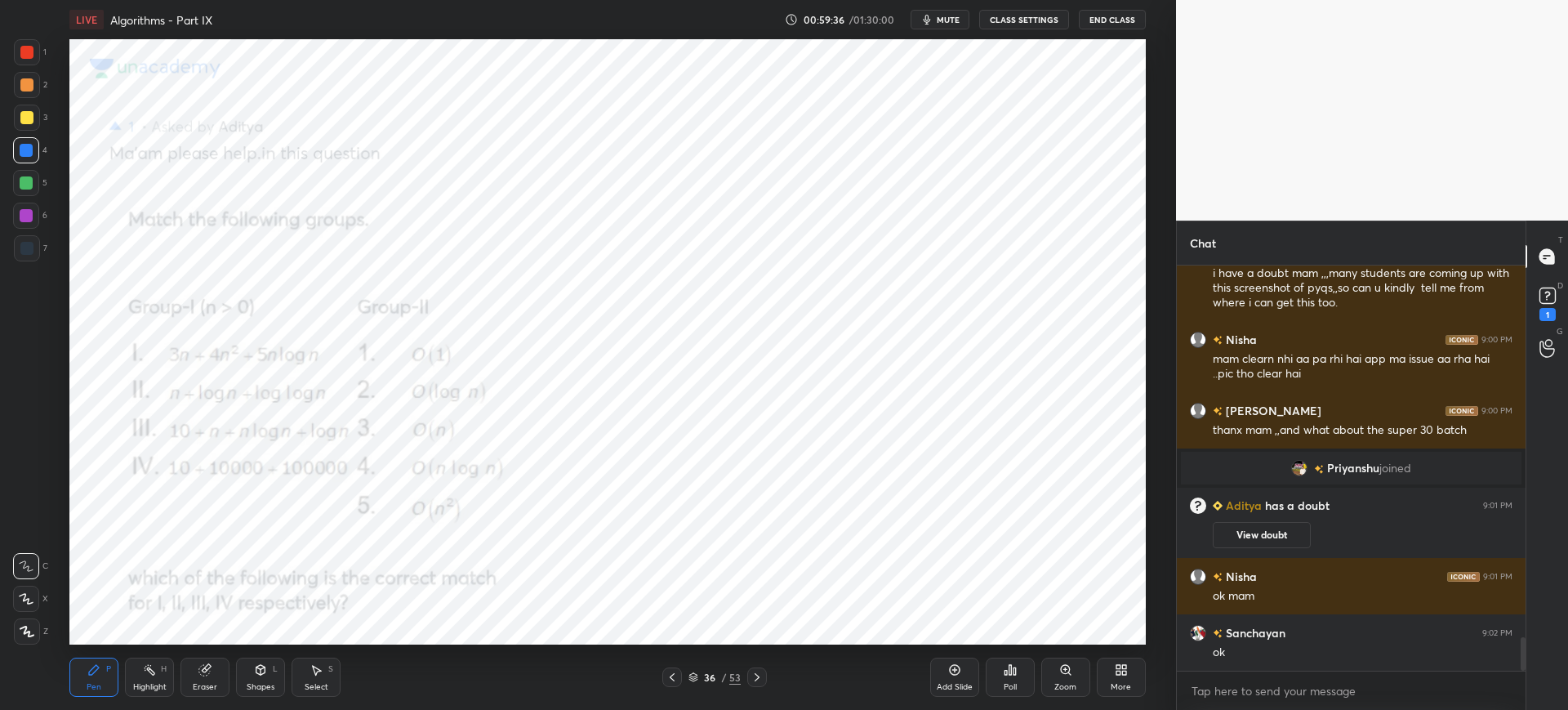
click at [753, 676] on icon at bounding box center [756, 677] width 13 height 13
click at [758, 676] on icon at bounding box center [757, 677] width 5 height 8
click at [760, 677] on icon at bounding box center [756, 677] width 13 height 13
click at [760, 678] on icon at bounding box center [756, 677] width 13 height 13
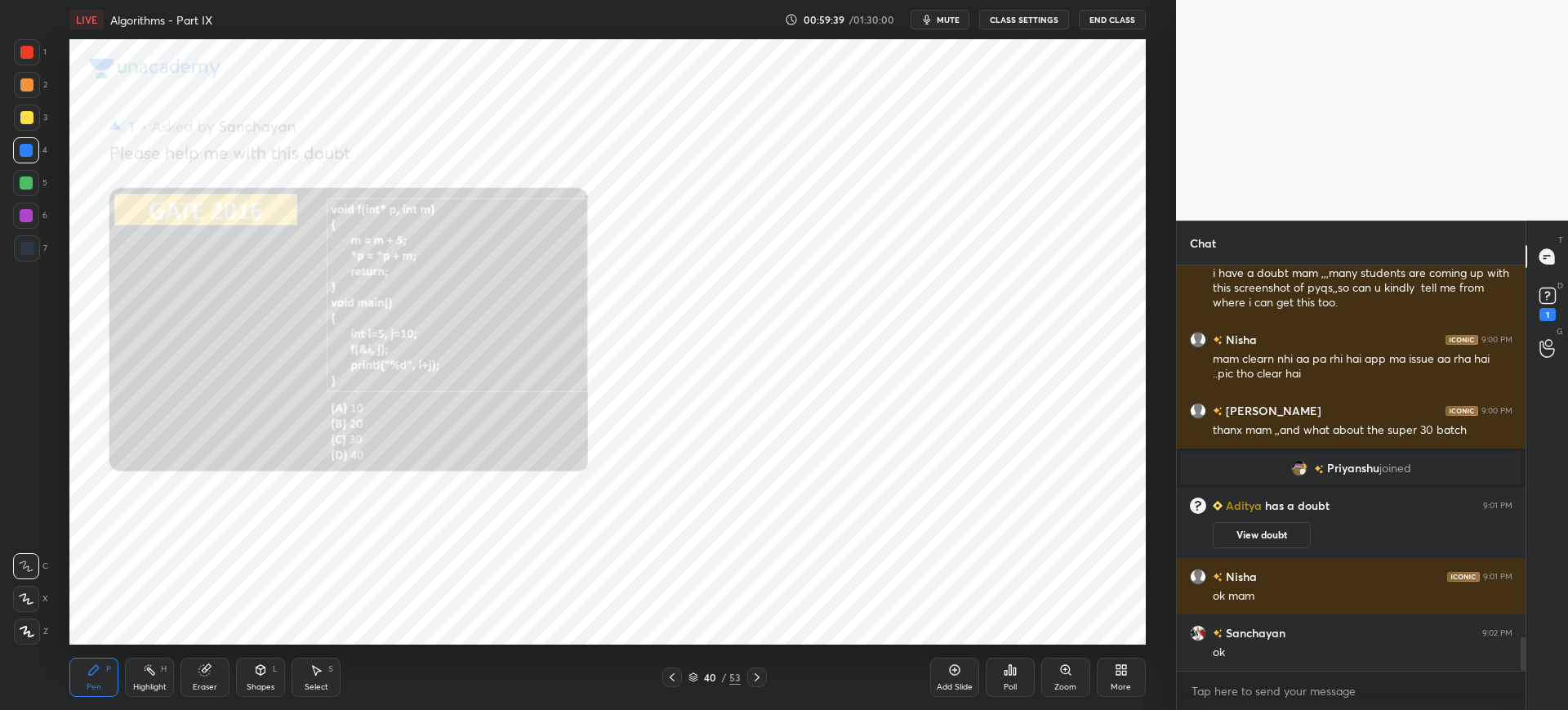
click at [678, 679] on div at bounding box center [672, 678] width 20 height 20
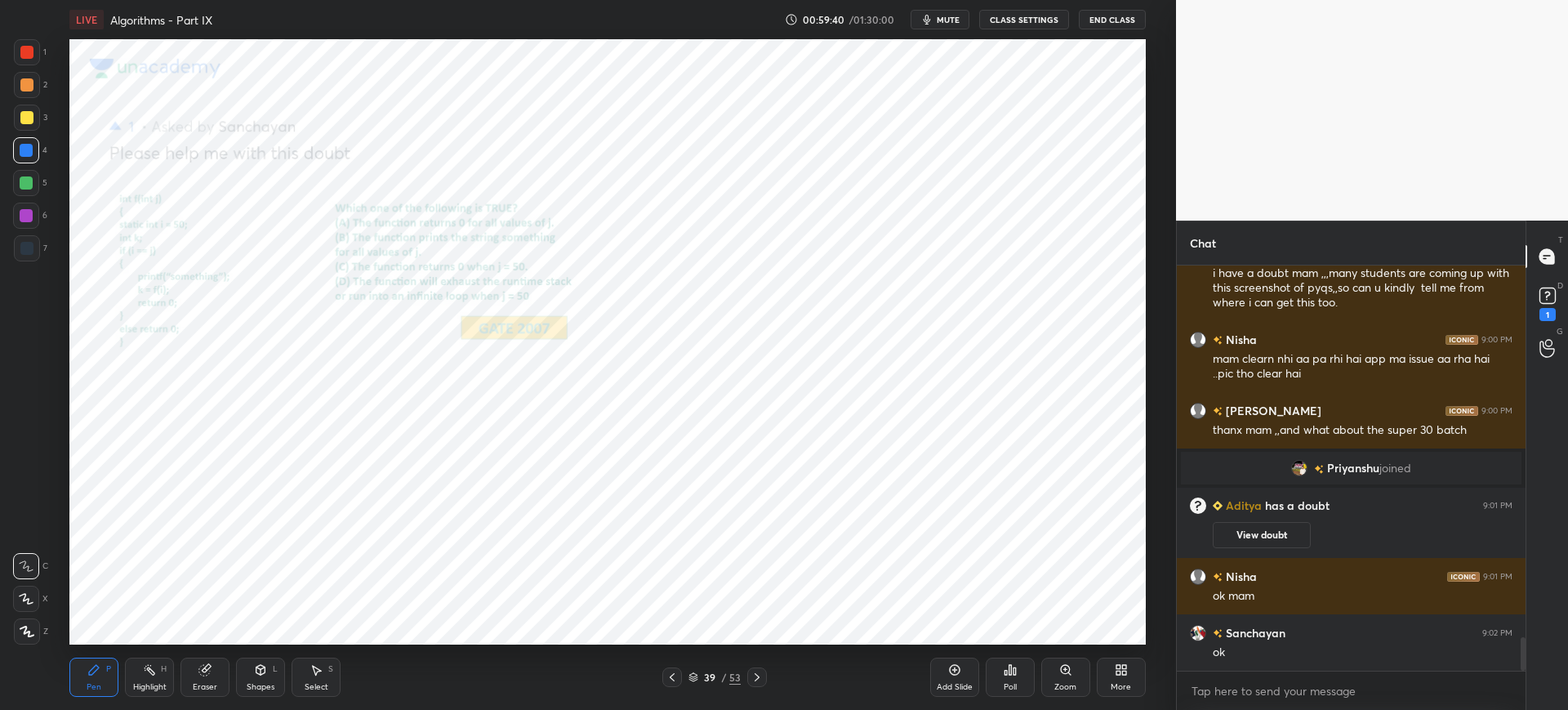
click at [1059, 670] on icon at bounding box center [1065, 670] width 13 height 13
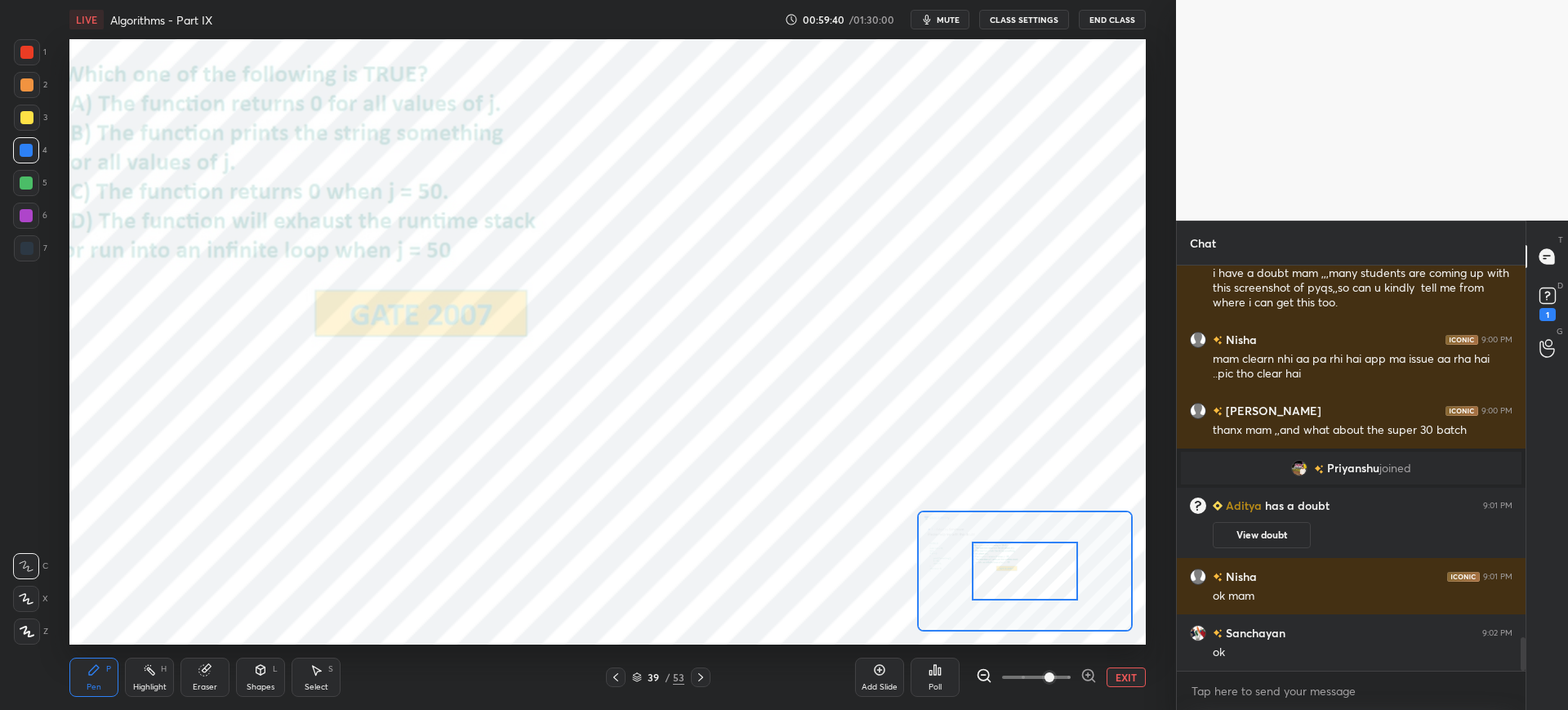
click at [1054, 673] on span at bounding box center [1049, 678] width 10 height 10
drag, startPoint x: 981, startPoint y: 579, endPoint x: 993, endPoint y: 576, distance: 12.4
click at [983, 579] on div at bounding box center [1025, 571] width 106 height 59
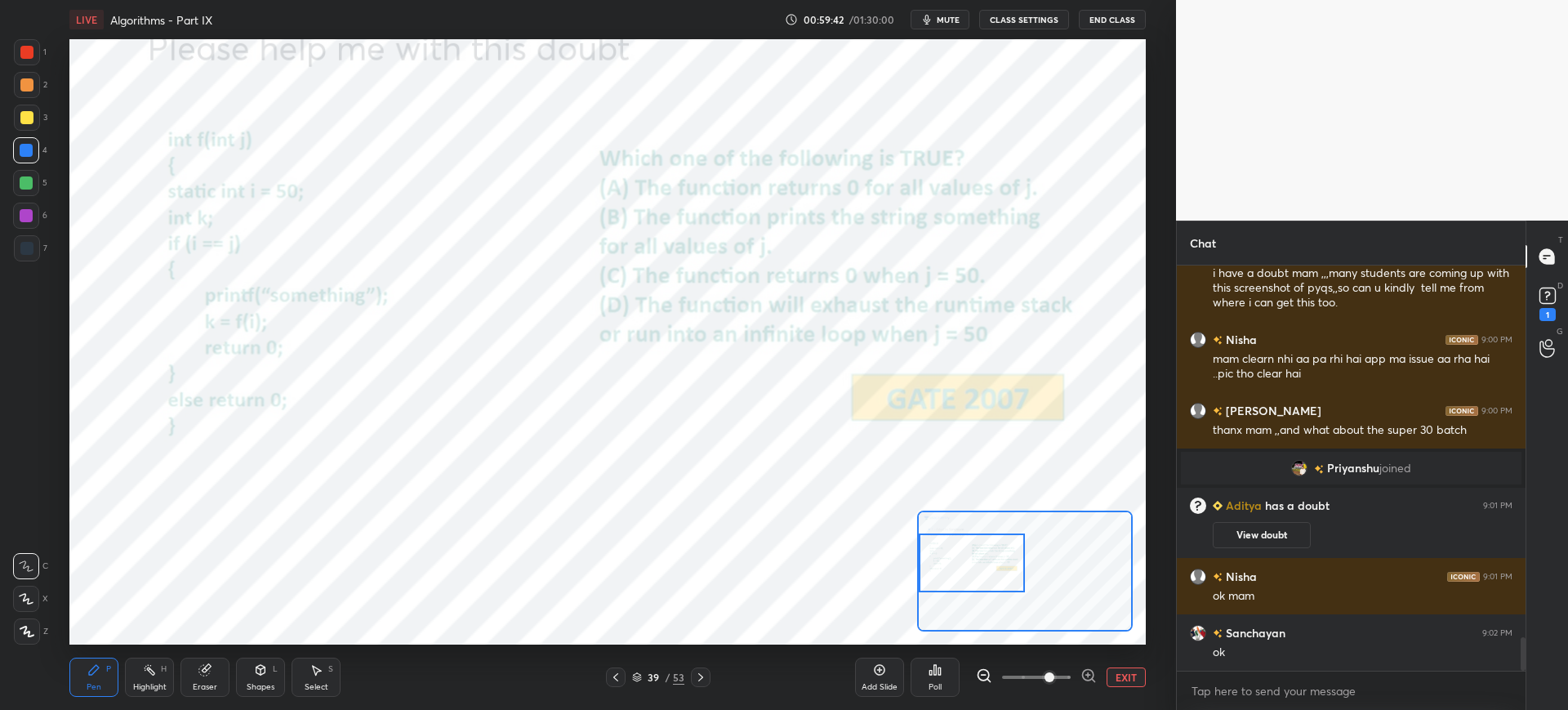
drag, startPoint x: 998, startPoint y: 575, endPoint x: 969, endPoint y: 572, distance: 29.2
click at [969, 572] on div at bounding box center [972, 562] width 106 height 59
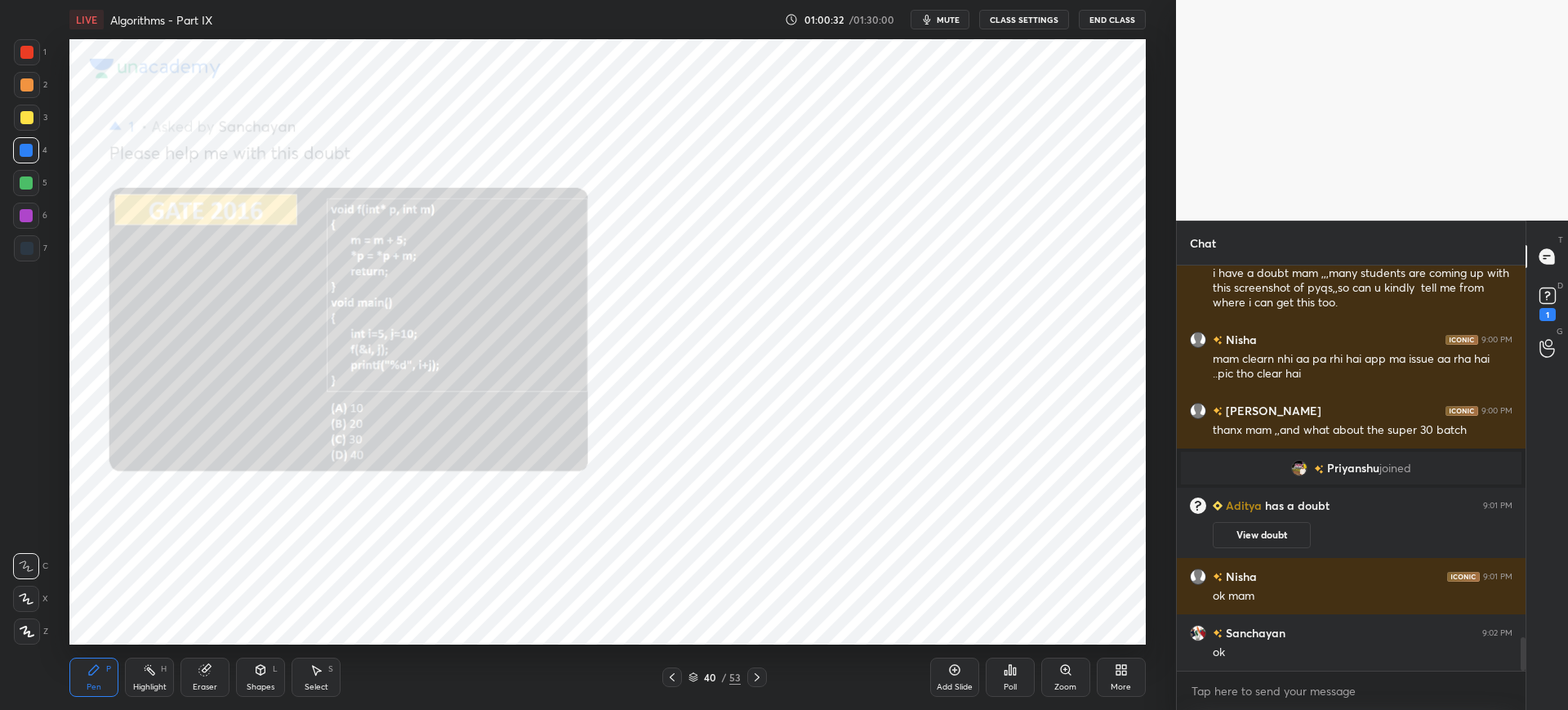
click at [1056, 669] on div "Zoom" at bounding box center [1066, 678] width 49 height 39
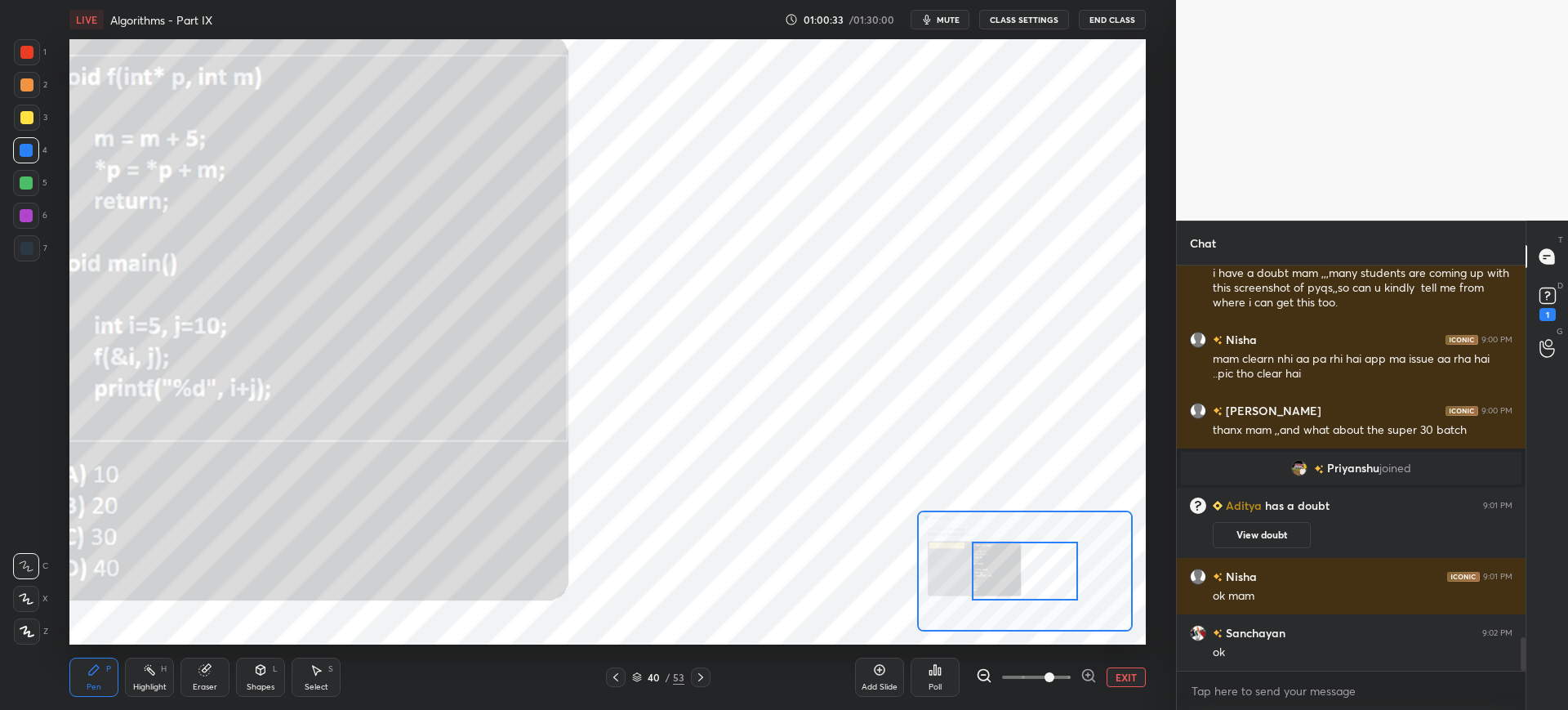
click at [1056, 669] on span at bounding box center [1036, 677] width 69 height 25
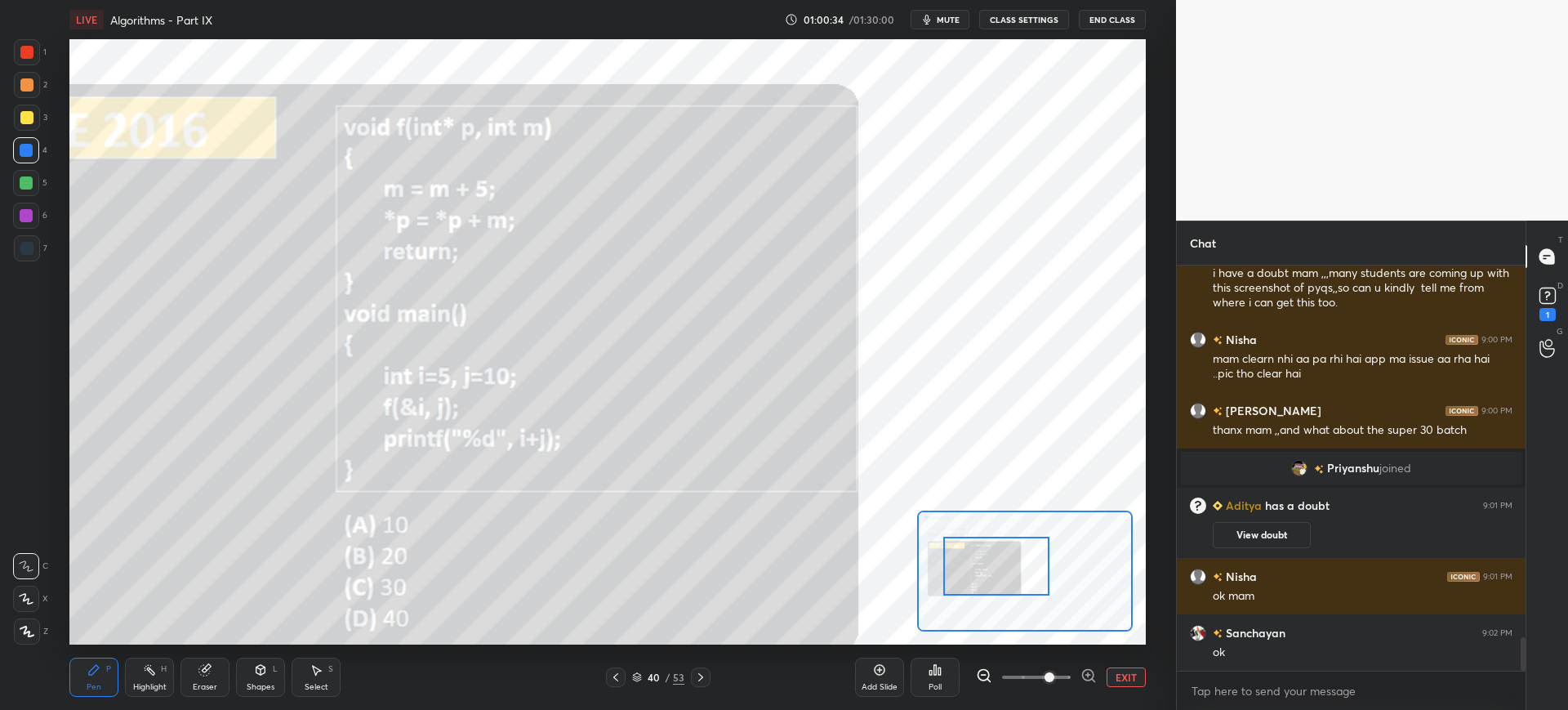
drag, startPoint x: 1011, startPoint y: 592, endPoint x: 982, endPoint y: 587, distance: 29.4
click at [982, 587] on div at bounding box center [996, 566] width 106 height 59
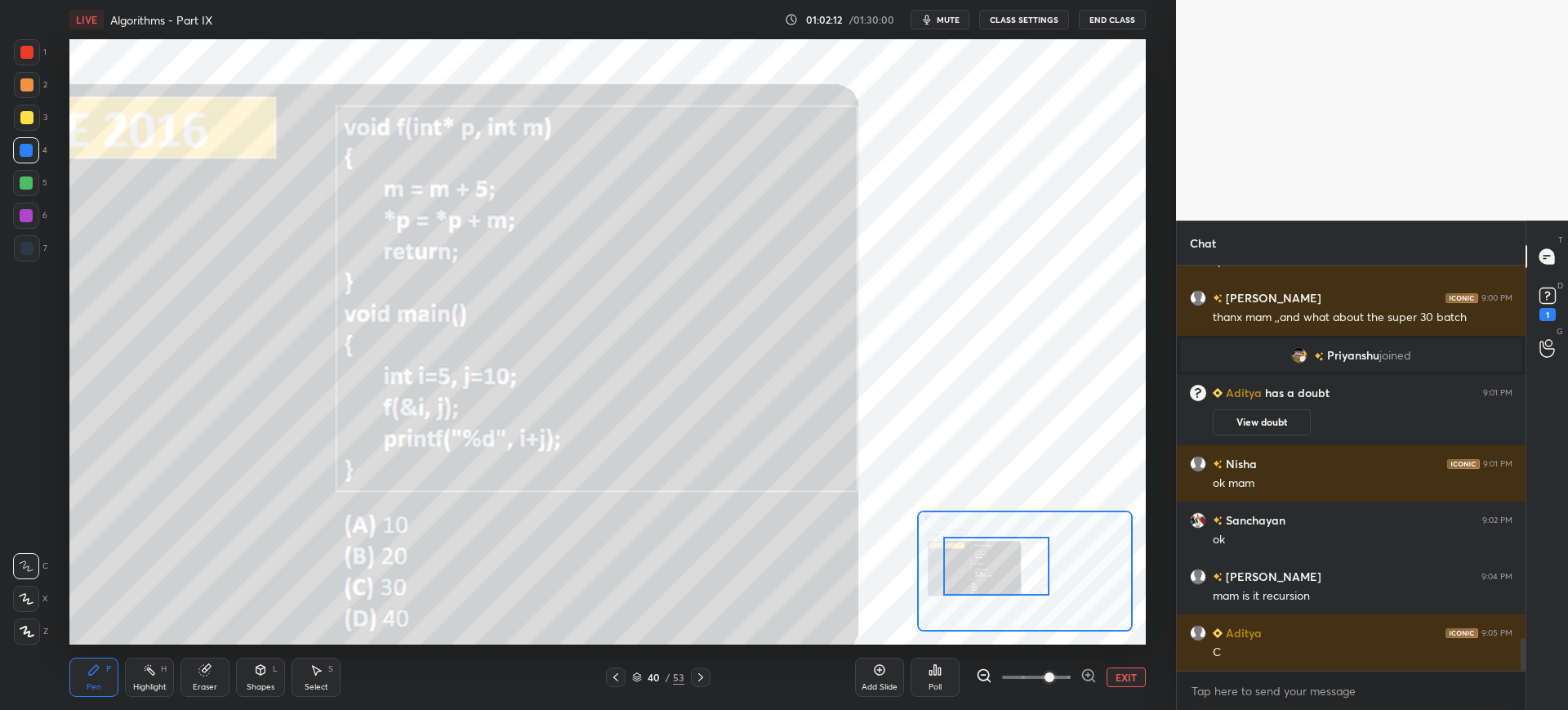
scroll to position [4692, 0]
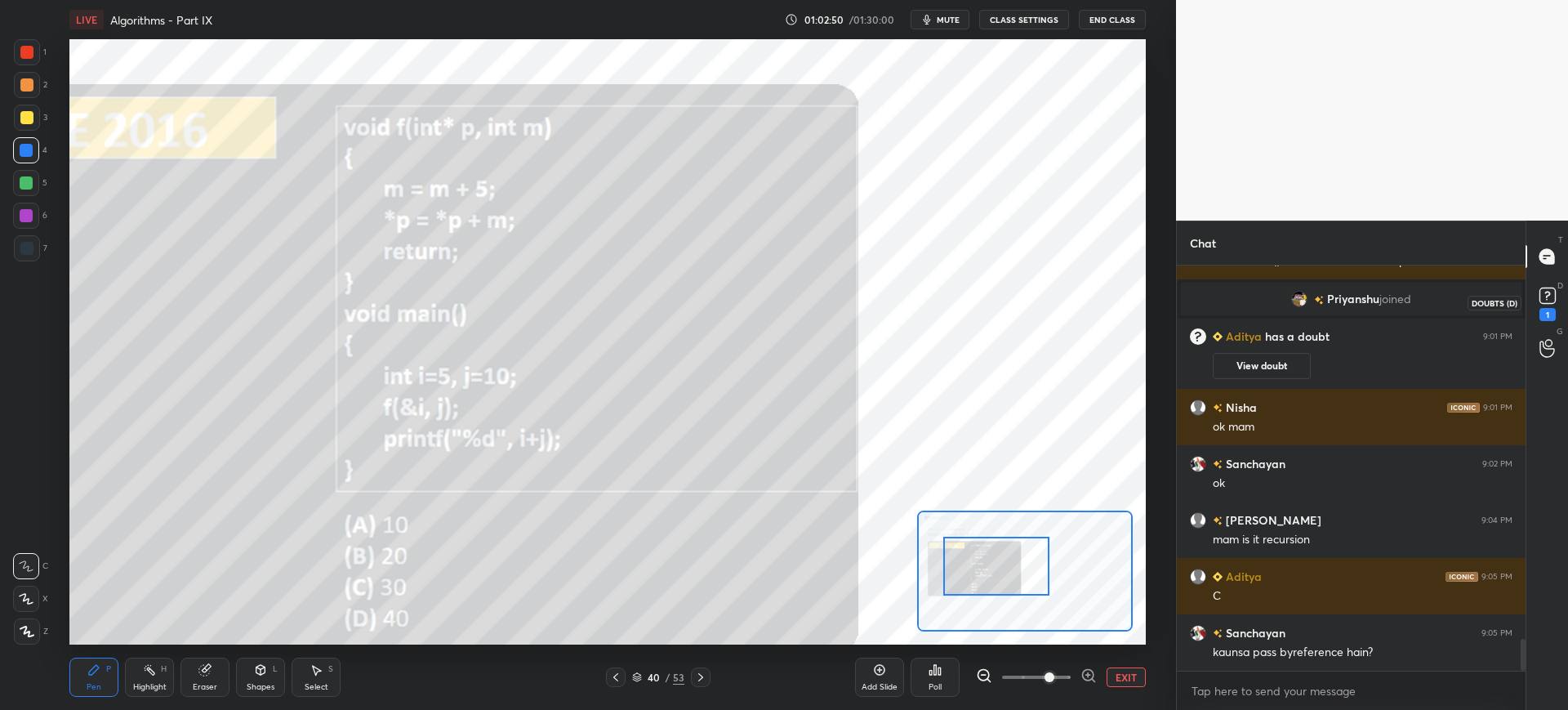
click at [1547, 307] on div "1" at bounding box center [1547, 302] width 25 height 37
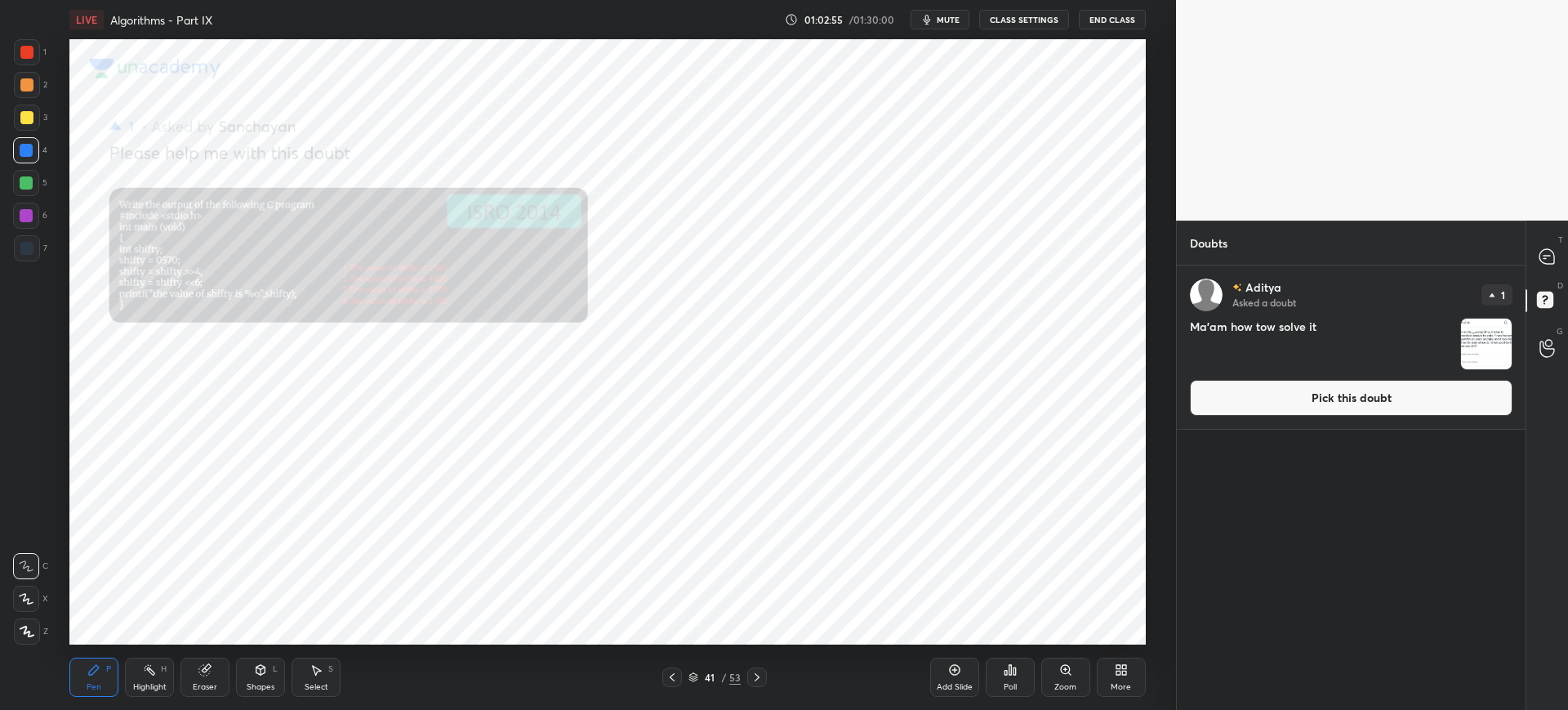
click at [1059, 676] on div "Zoom" at bounding box center [1066, 678] width 49 height 39
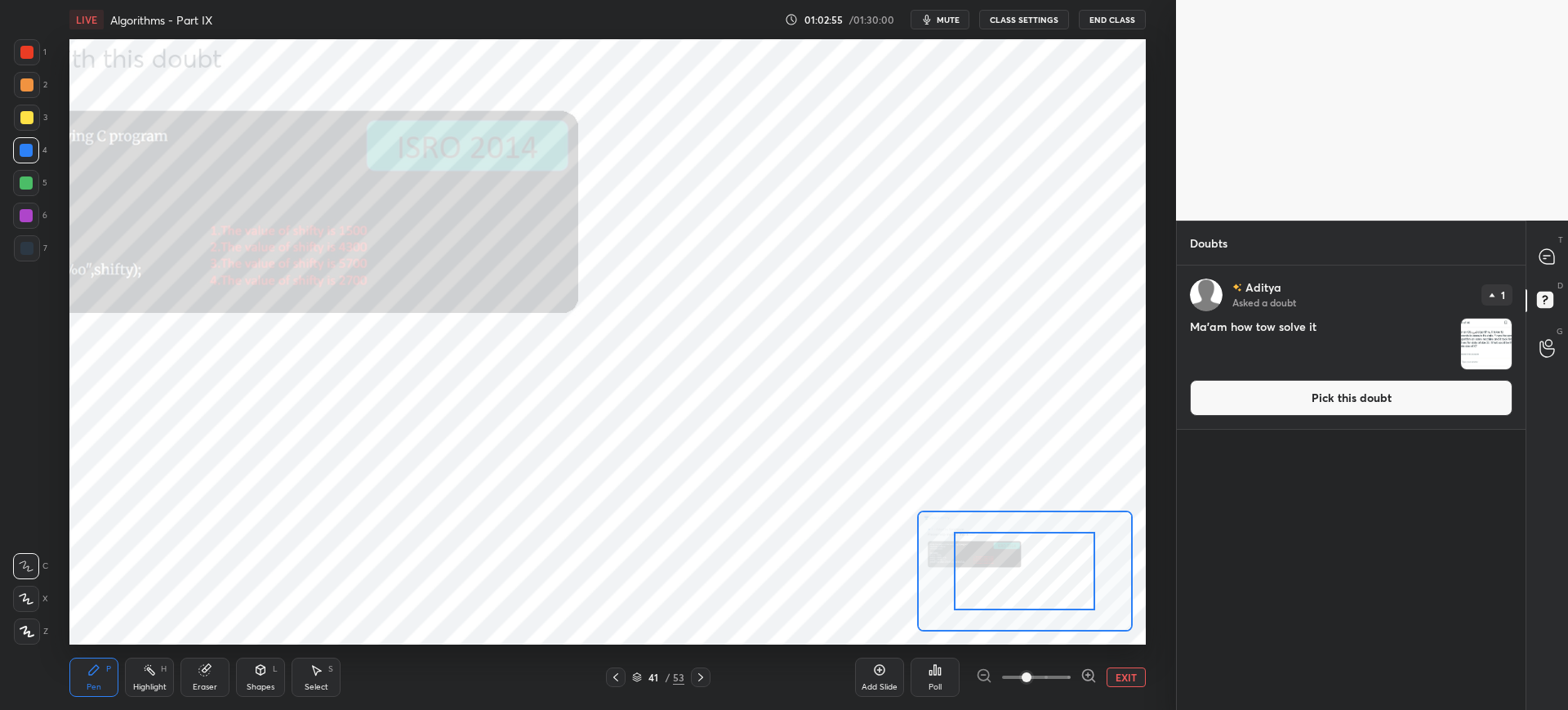
click at [1059, 675] on span at bounding box center [1036, 677] width 69 height 25
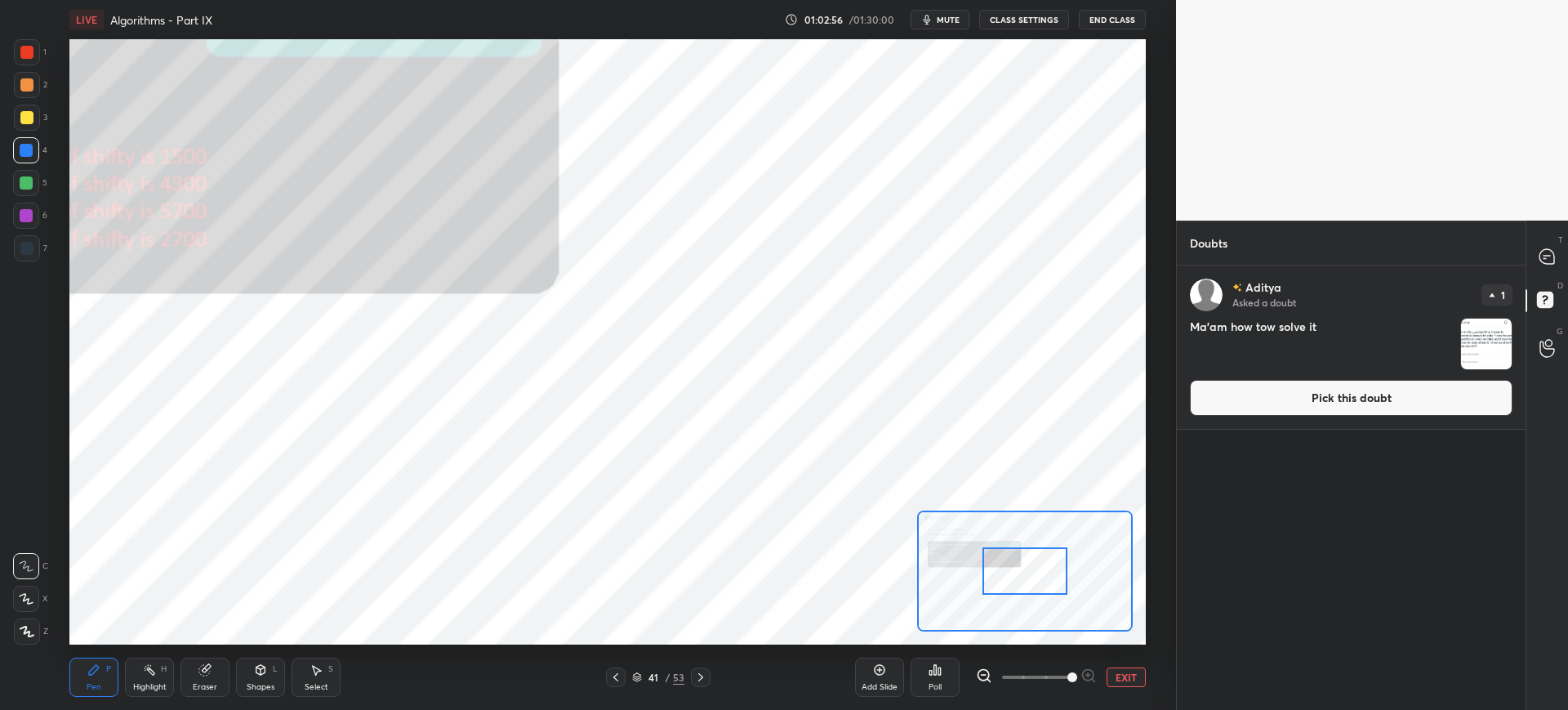
drag, startPoint x: 1061, startPoint y: 674, endPoint x: 1050, endPoint y: 639, distance: 36.7
click at [1068, 673] on span at bounding box center [1073, 678] width 10 height 10
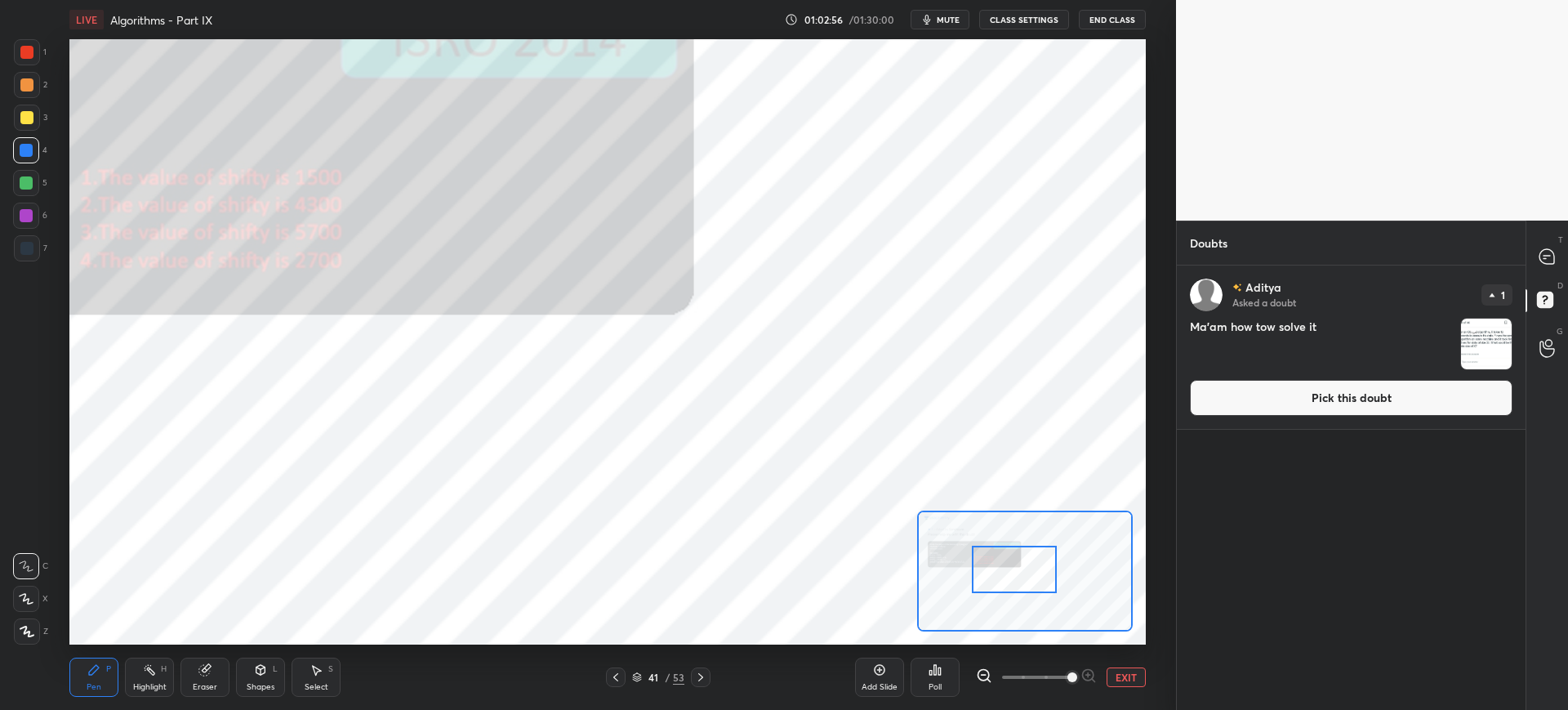
drag, startPoint x: 1016, startPoint y: 573, endPoint x: 1015, endPoint y: 563, distance: 10.0
click at [986, 565] on div at bounding box center [1015, 569] width 85 height 47
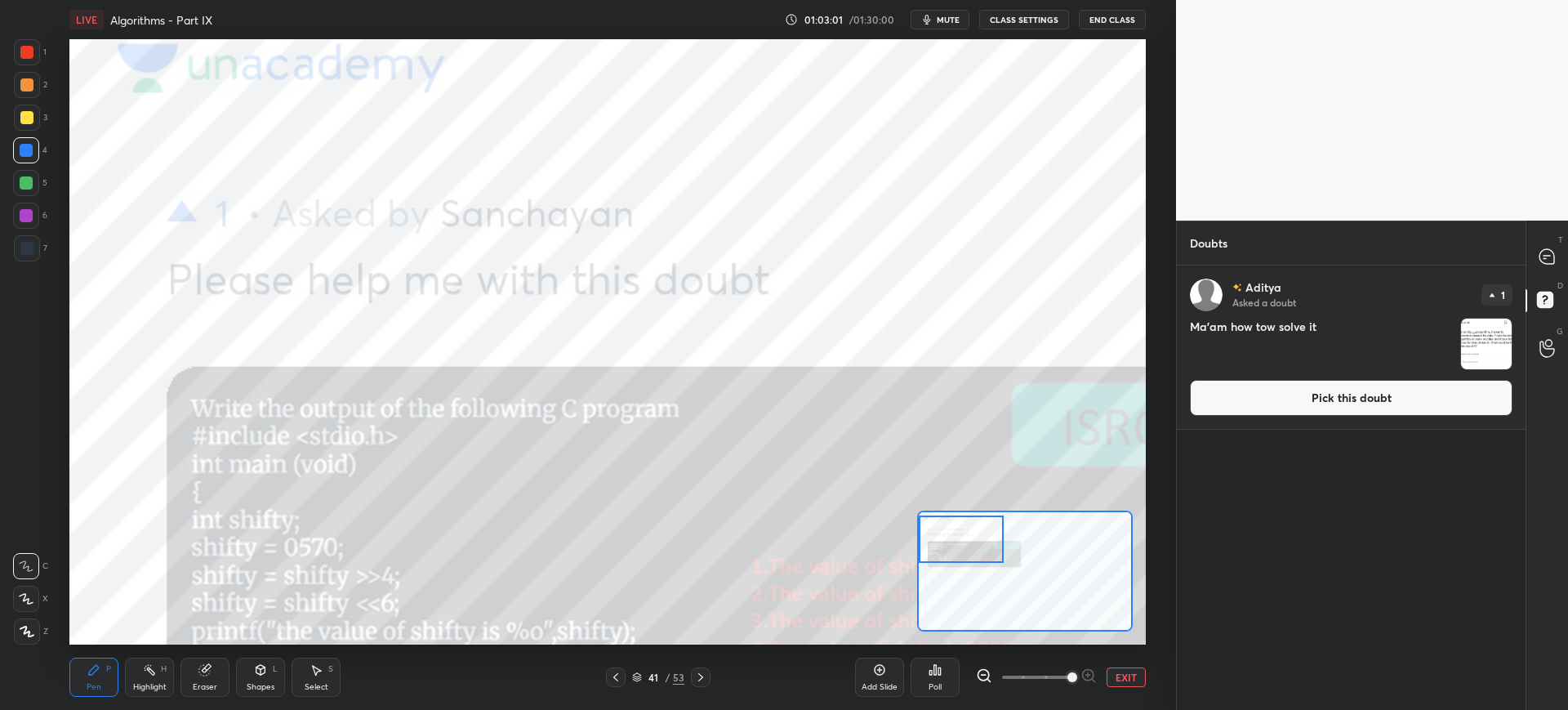
drag, startPoint x: 1015, startPoint y: 563, endPoint x: 981, endPoint y: 542, distance: 40.0
click at [981, 542] on div at bounding box center [961, 539] width 85 height 47
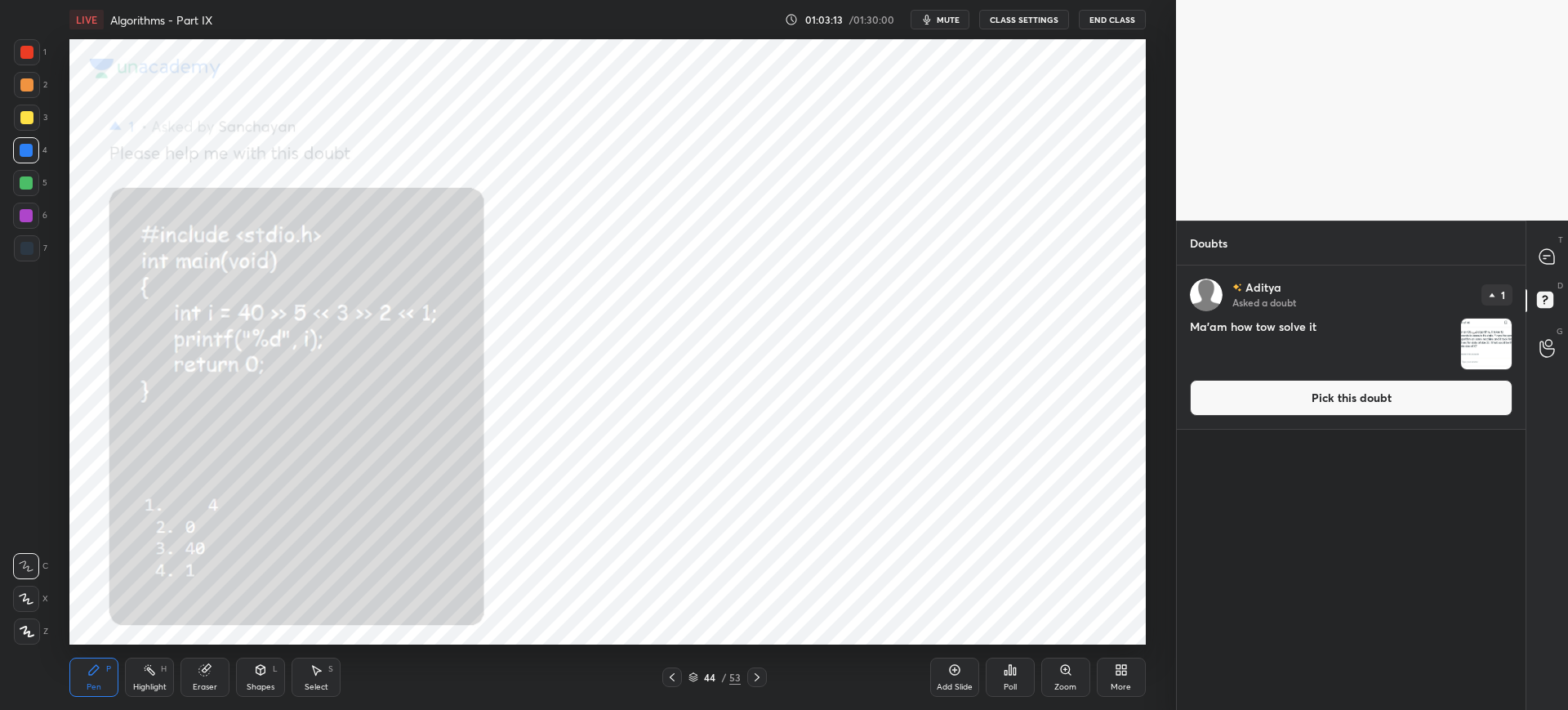
click at [1057, 673] on div "Zoom" at bounding box center [1066, 678] width 49 height 39
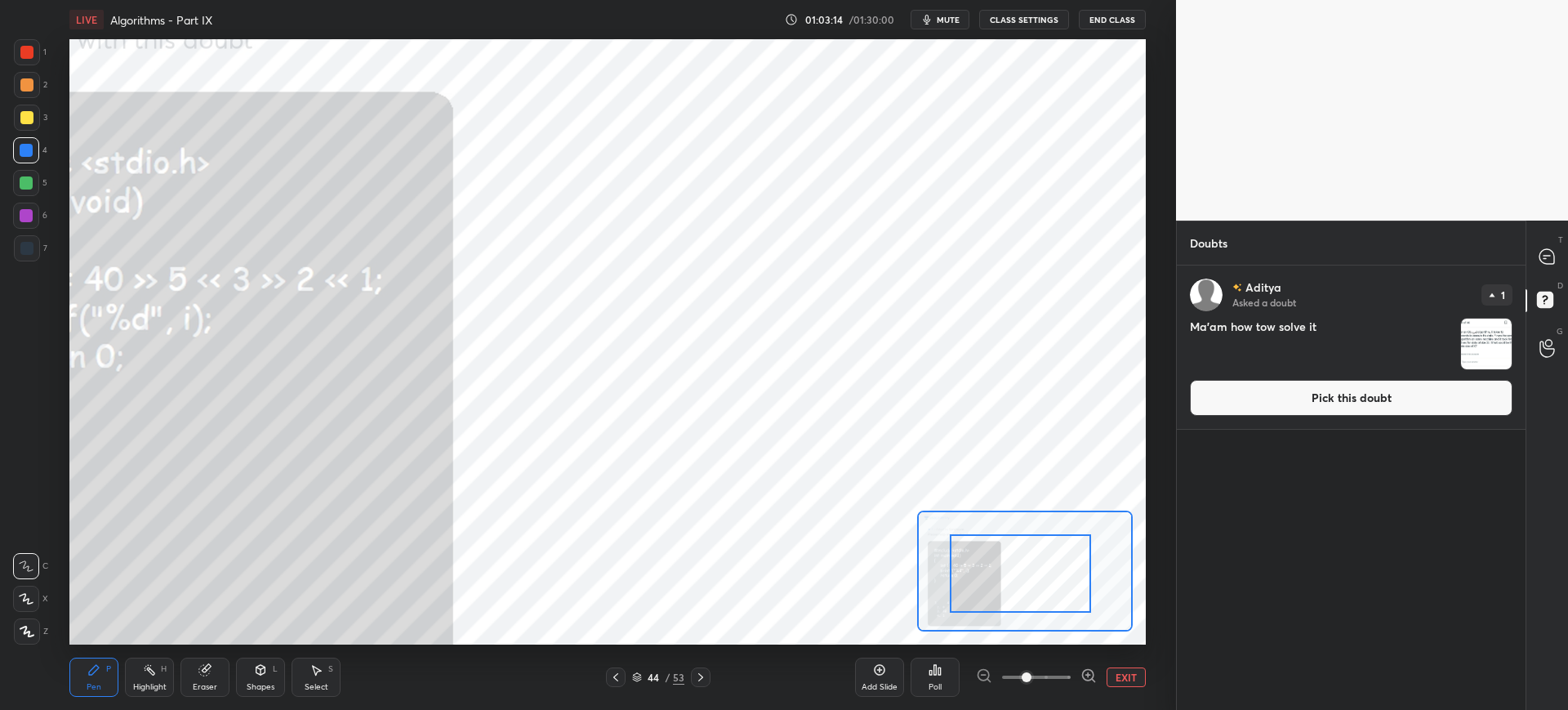
drag, startPoint x: 951, startPoint y: 592, endPoint x: 967, endPoint y: 586, distance: 17.1
click at [953, 591] on div at bounding box center [1020, 573] width 142 height 79
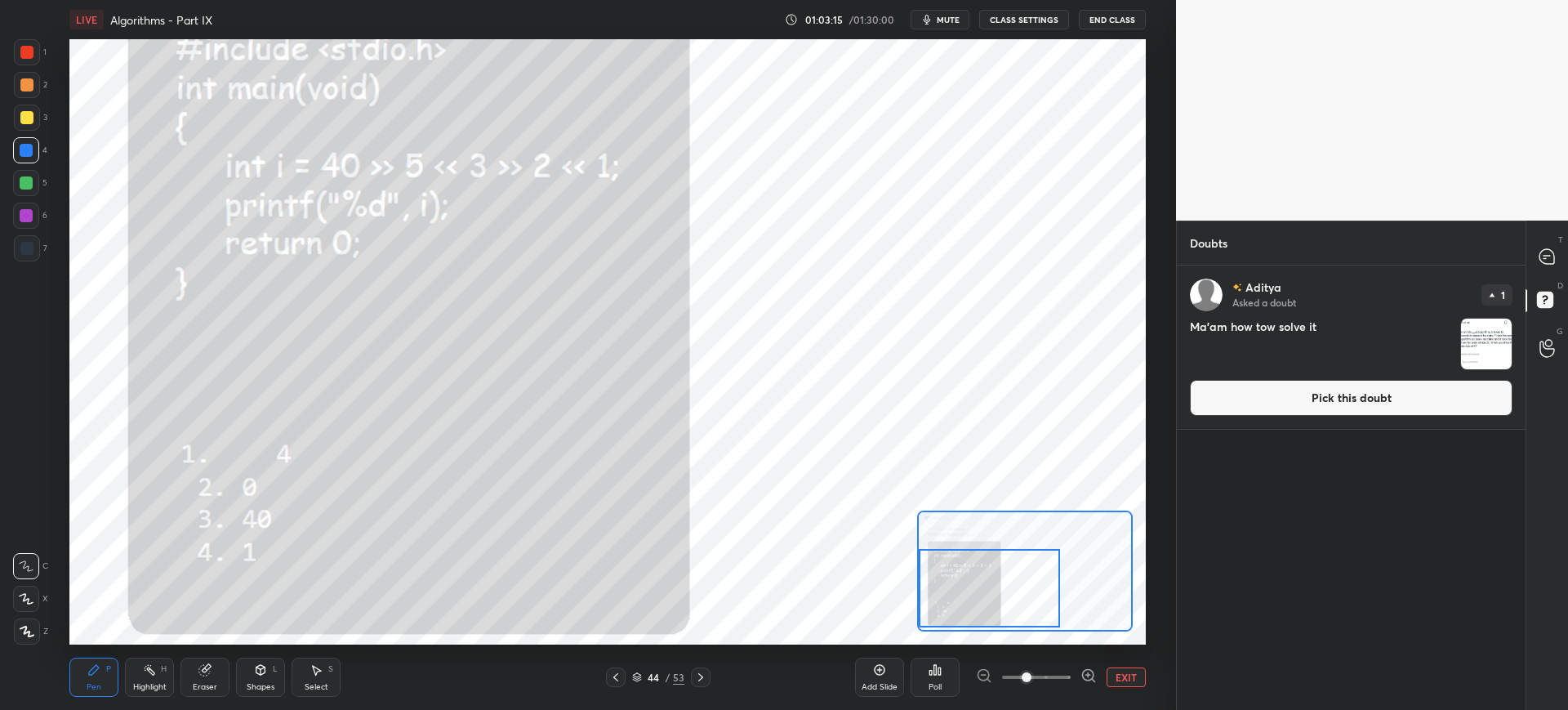
drag, startPoint x: 968, startPoint y: 586, endPoint x: 953, endPoint y: 591, distance: 15.8
click at [954, 593] on div at bounding box center [990, 588] width 142 height 79
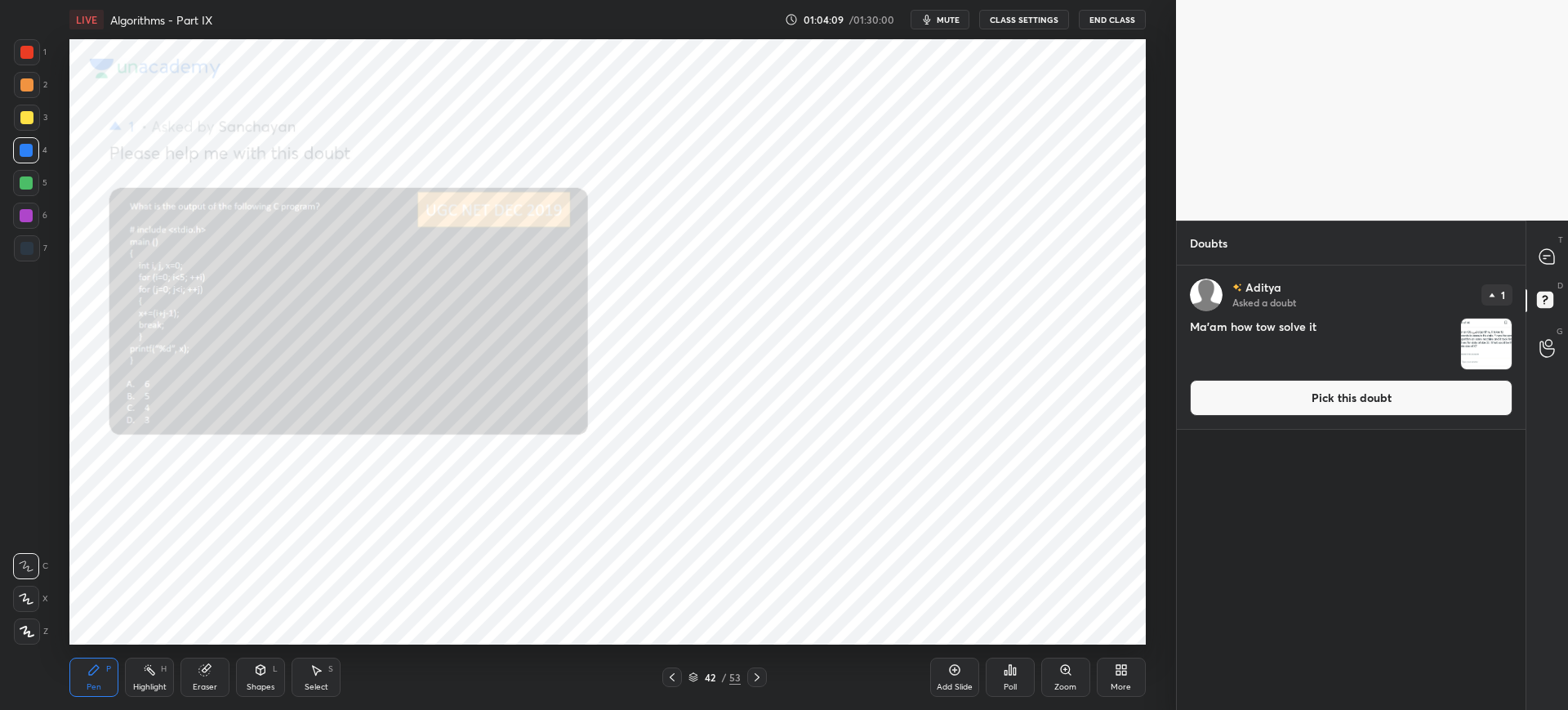
click at [1050, 678] on div "Zoom" at bounding box center [1066, 678] width 49 height 39
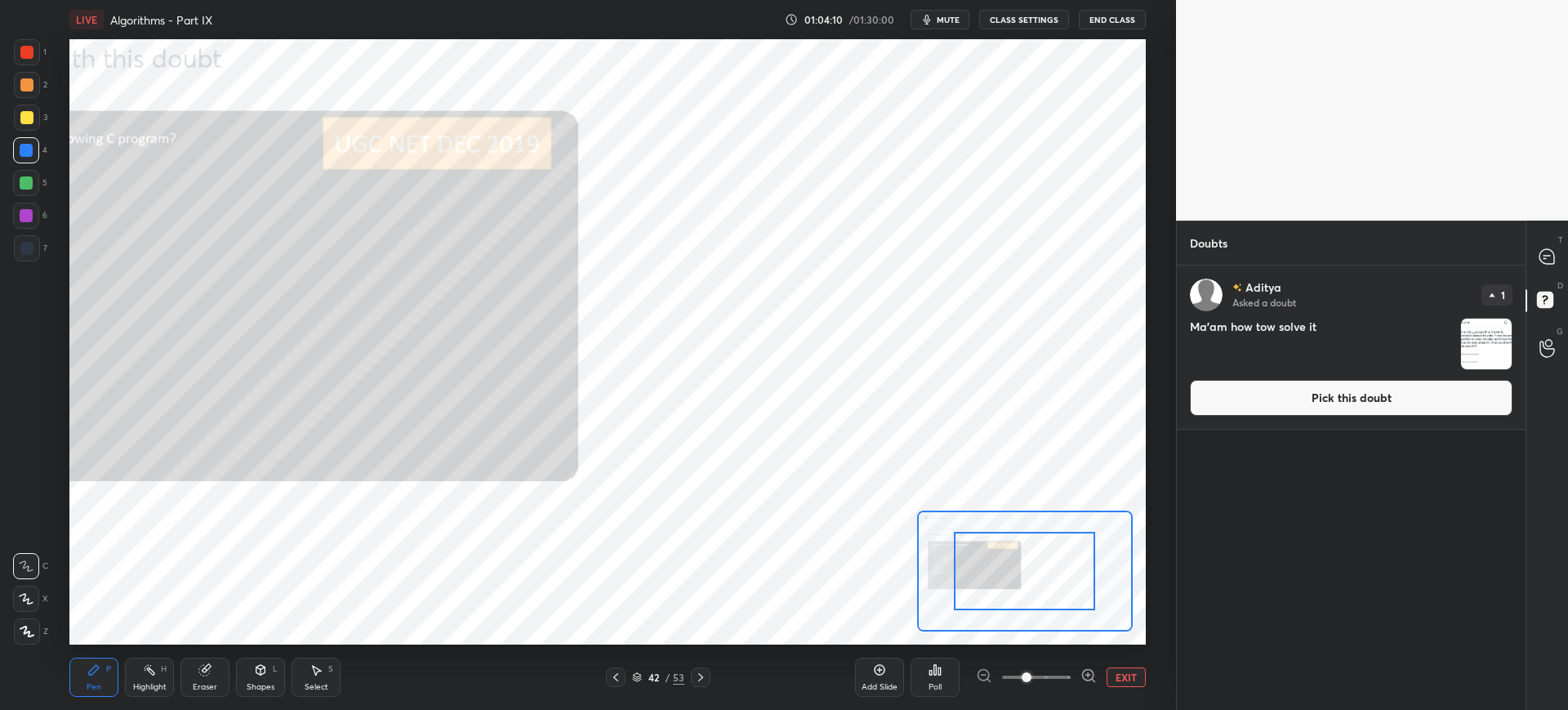
click at [1052, 678] on span at bounding box center [1036, 677] width 69 height 25
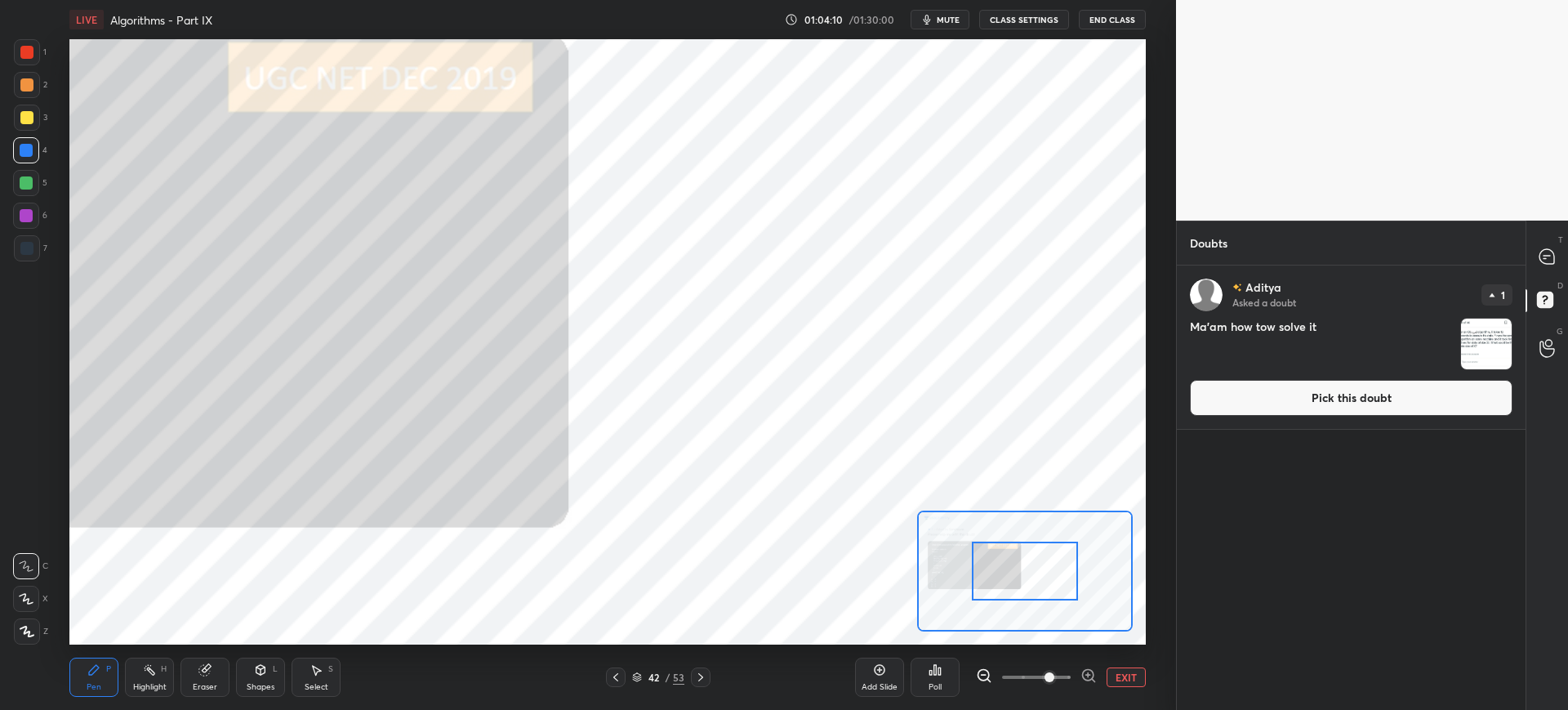
click at [1048, 674] on span at bounding box center [1049, 678] width 10 height 10
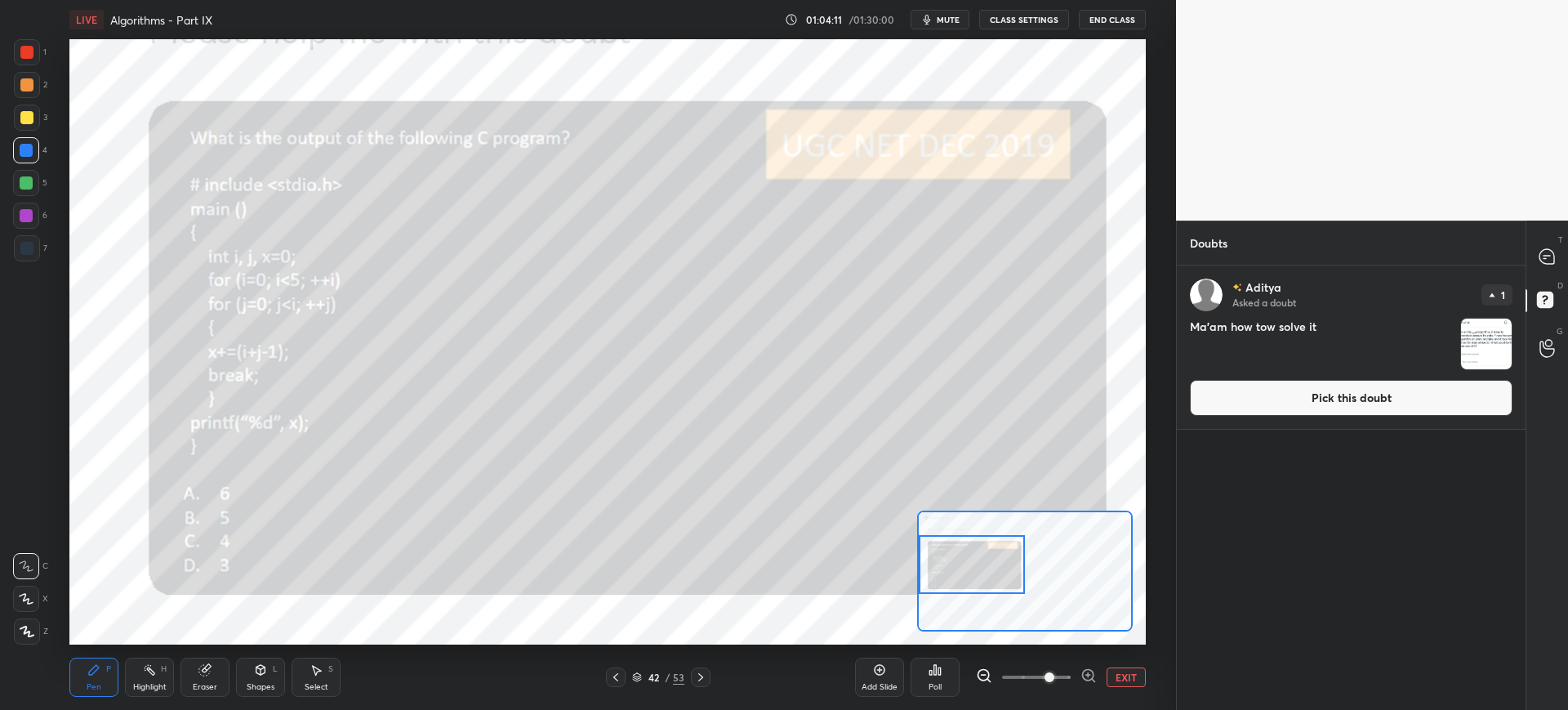
drag, startPoint x: 1013, startPoint y: 584, endPoint x: 950, endPoint y: 577, distance: 63.4
click at [953, 577] on div at bounding box center [972, 564] width 106 height 59
click at [670, 540] on div "1 2 3 4 5 6 7 C X Z C X Z E E Erase all H H LIVE Algorithms - Part IX 01:05:18 …" at bounding box center [784, 355] width 1568 height 710
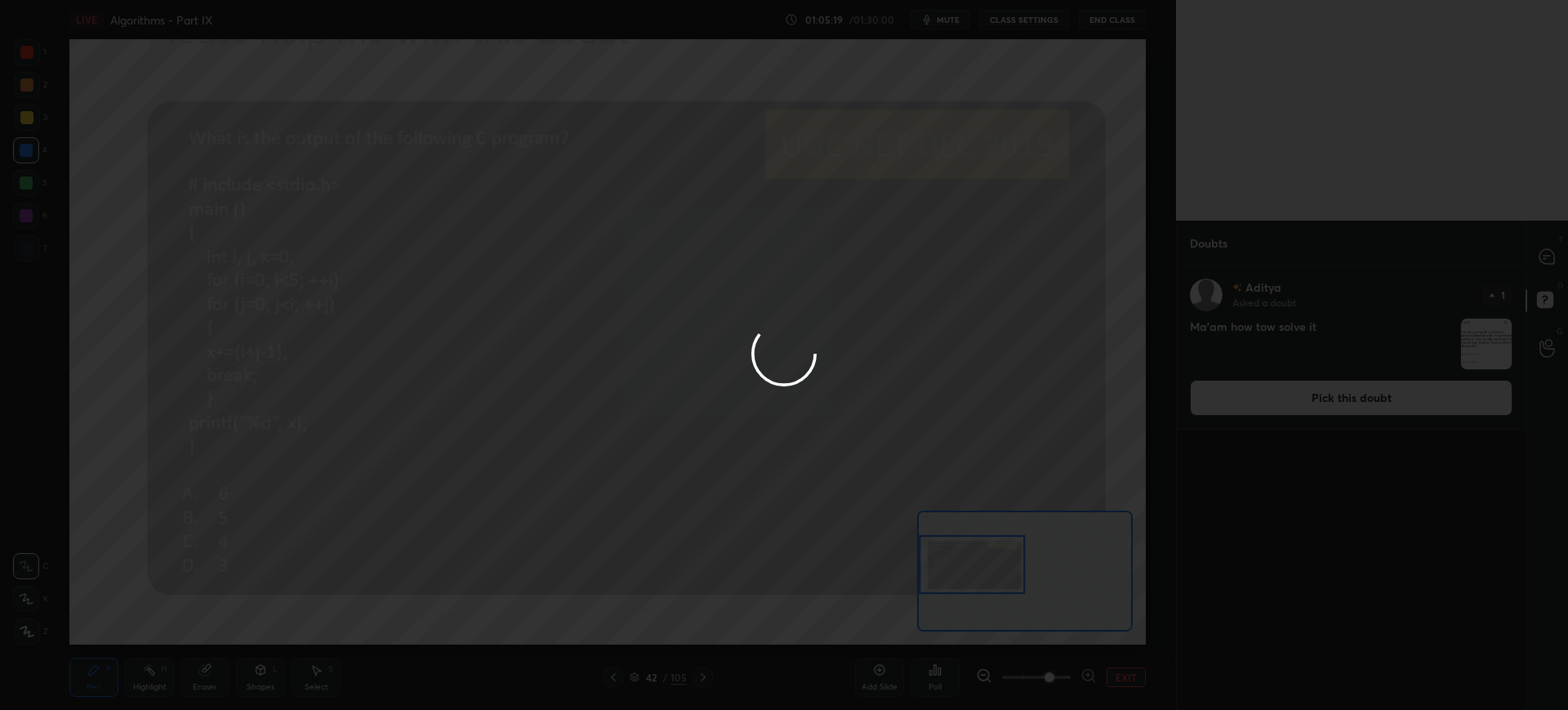
drag, startPoint x: 591, startPoint y: 523, endPoint x: 573, endPoint y: 524, distance: 18.0
click at [554, 531] on div at bounding box center [784, 355] width 1568 height 710
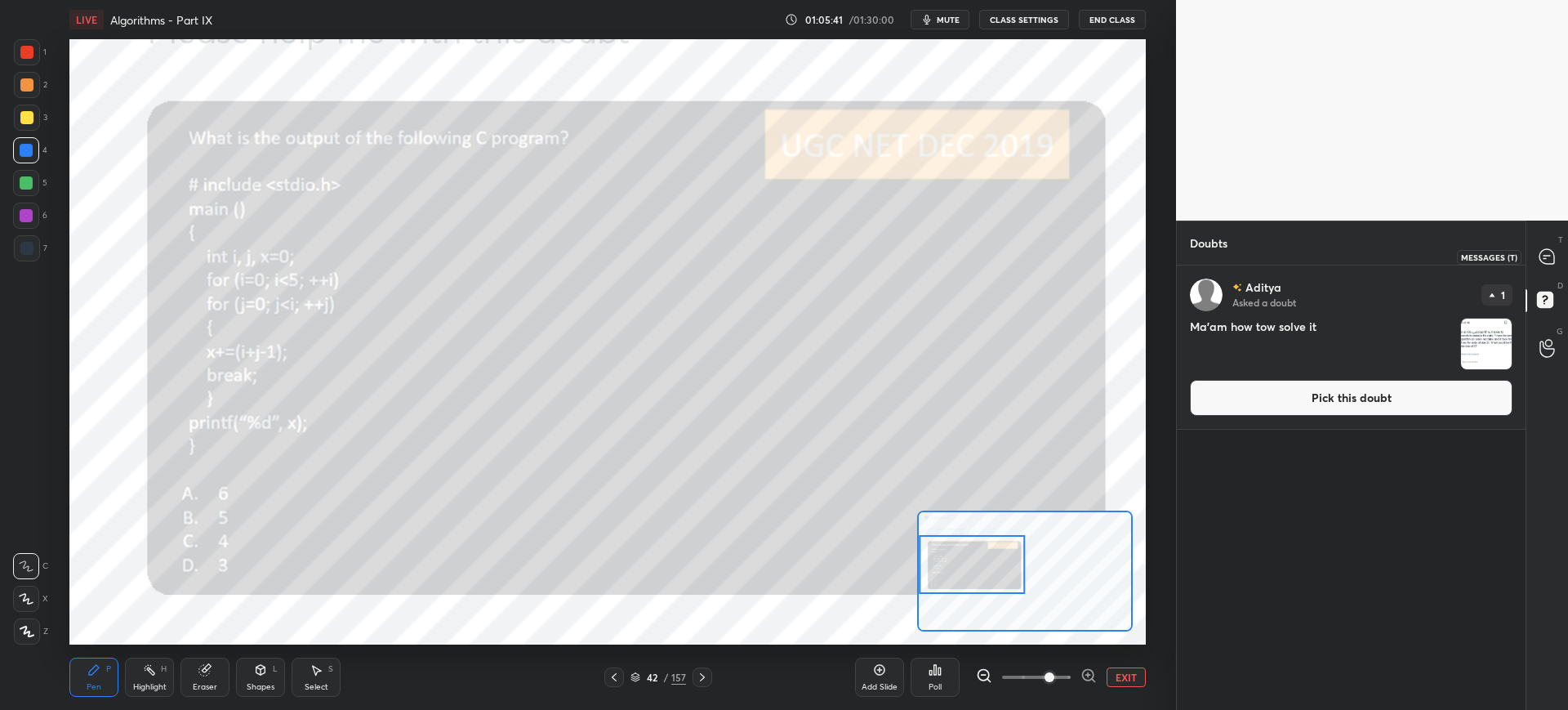
click at [1545, 258] on icon at bounding box center [1544, 258] width 2 height 0
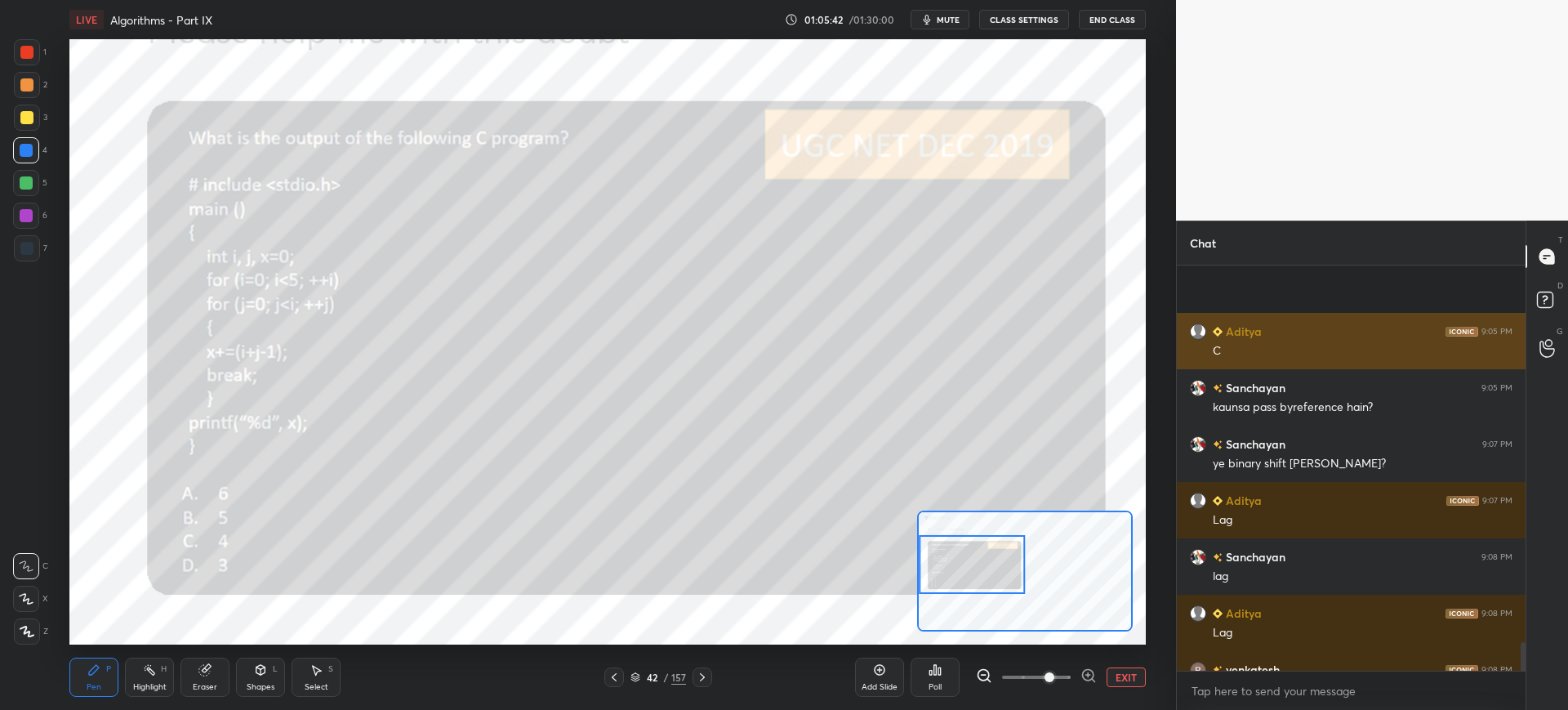
scroll to position [5355, 0]
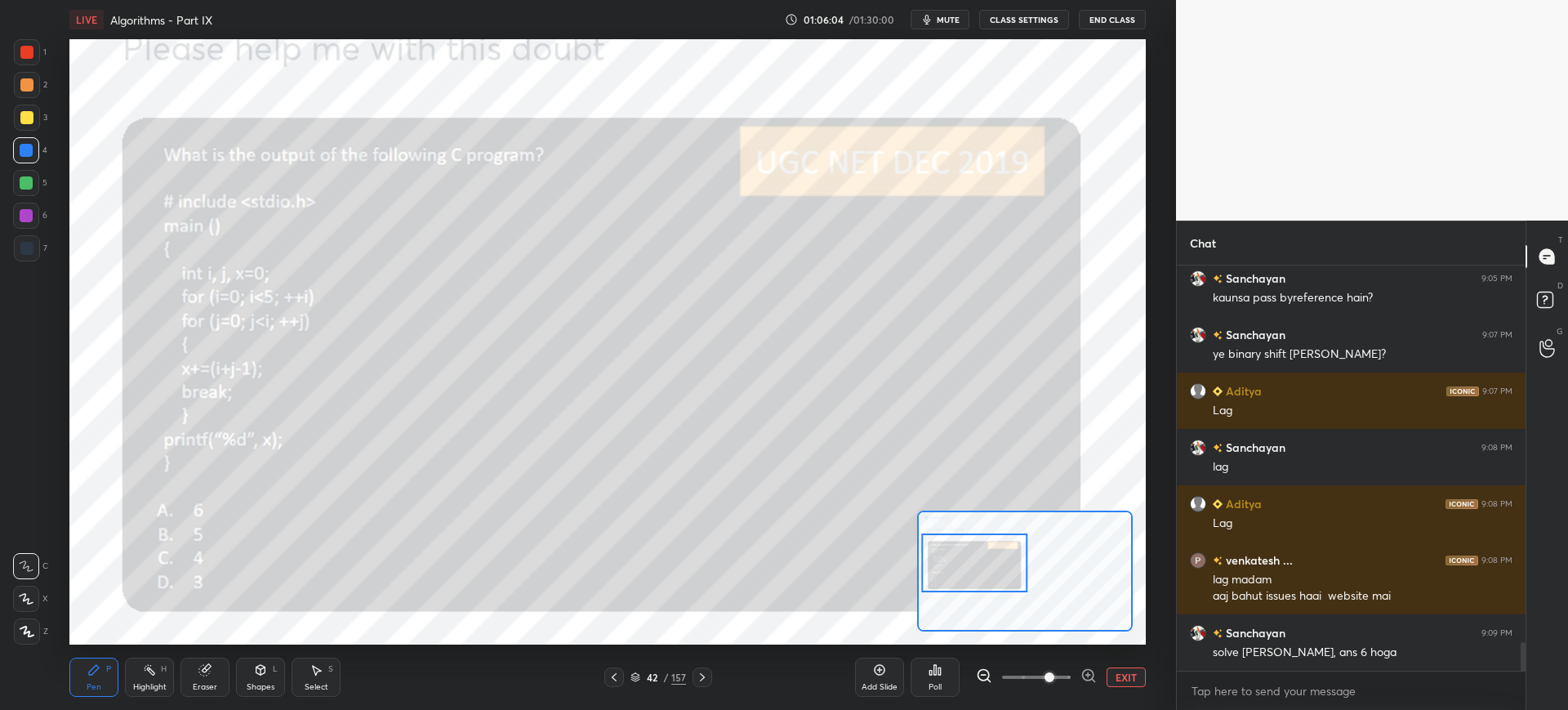
click at [982, 565] on div at bounding box center [974, 562] width 106 height 59
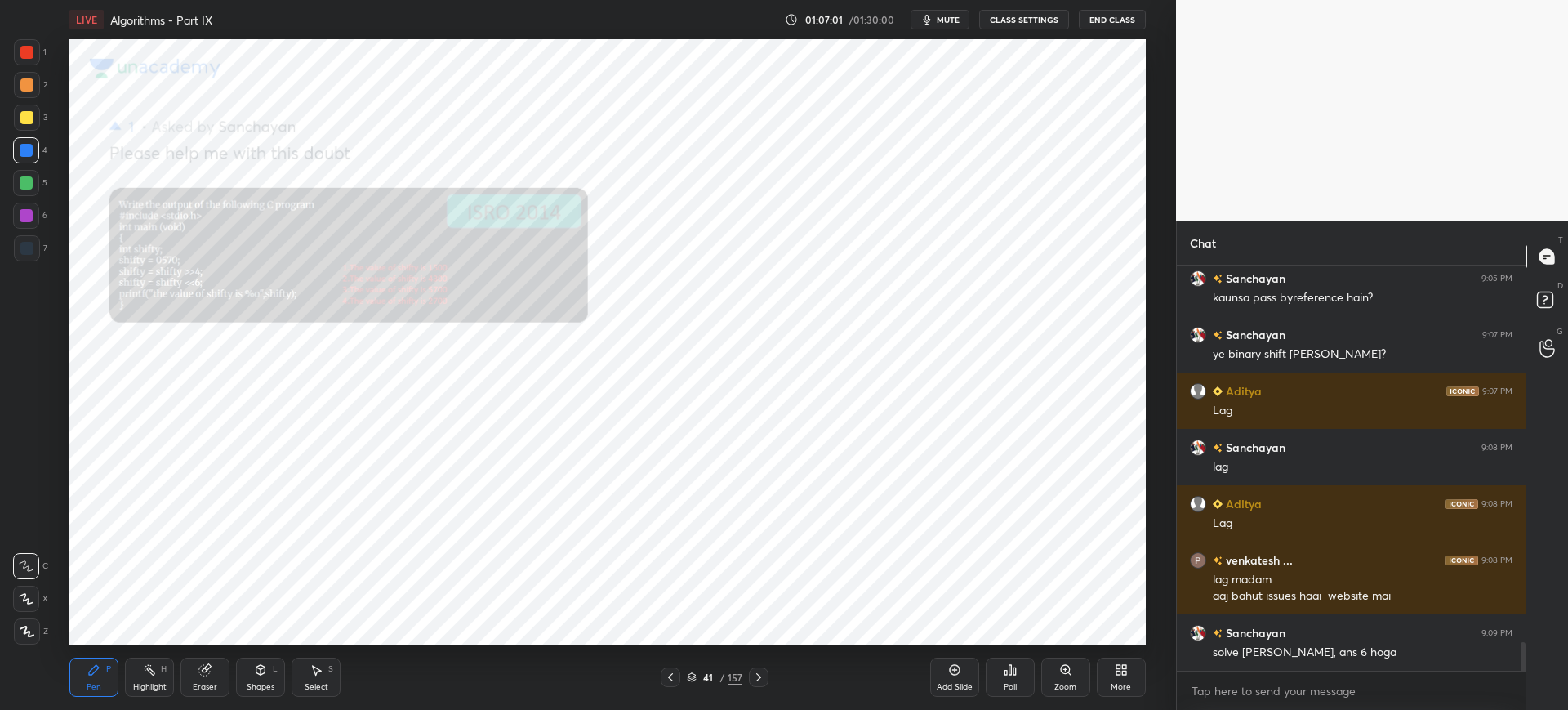
click at [1067, 672] on icon at bounding box center [1065, 669] width 9 height 9
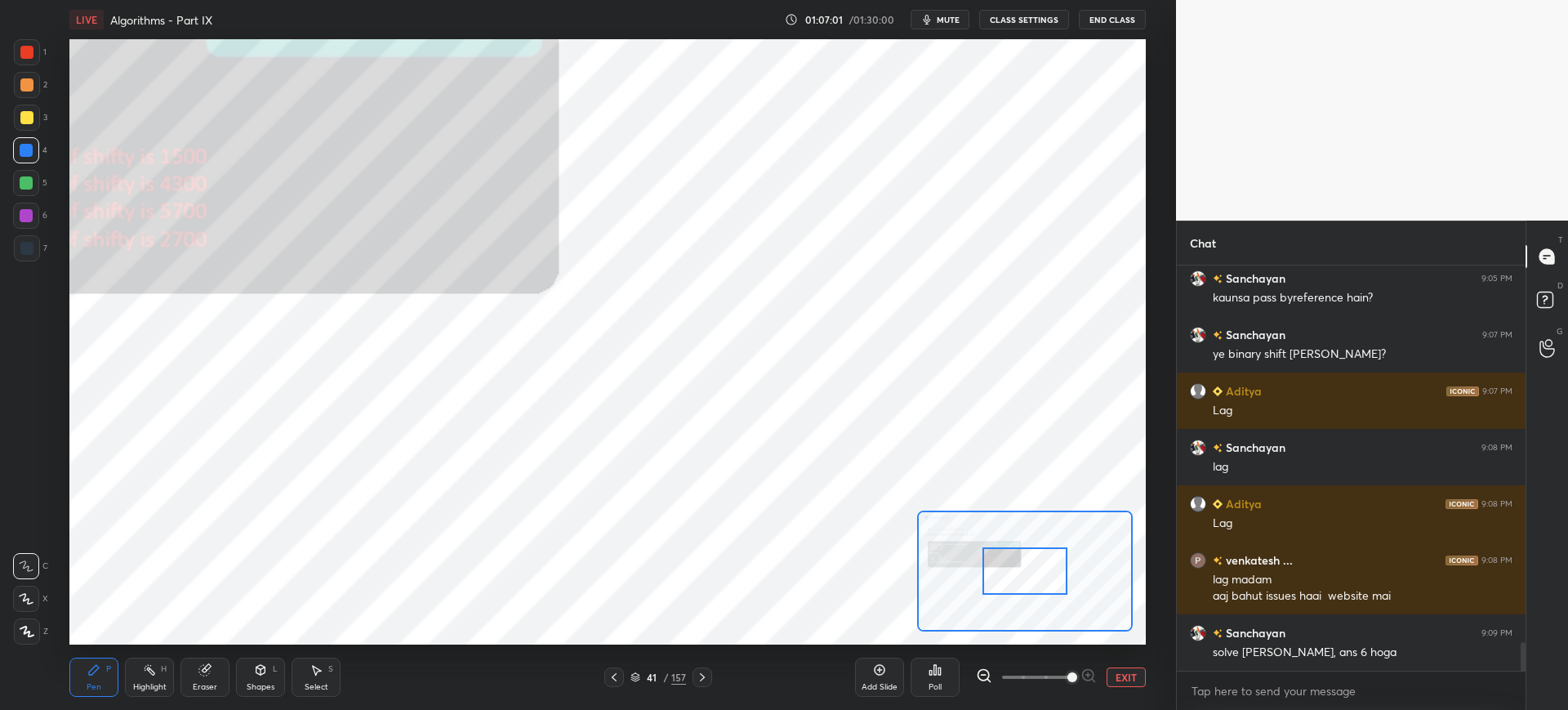
click at [1064, 665] on span at bounding box center [1036, 677] width 69 height 25
drag, startPoint x: 1020, startPoint y: 579, endPoint x: 978, endPoint y: 573, distance: 42.4
click at [982, 573] on div at bounding box center [1024, 571] width 85 height 47
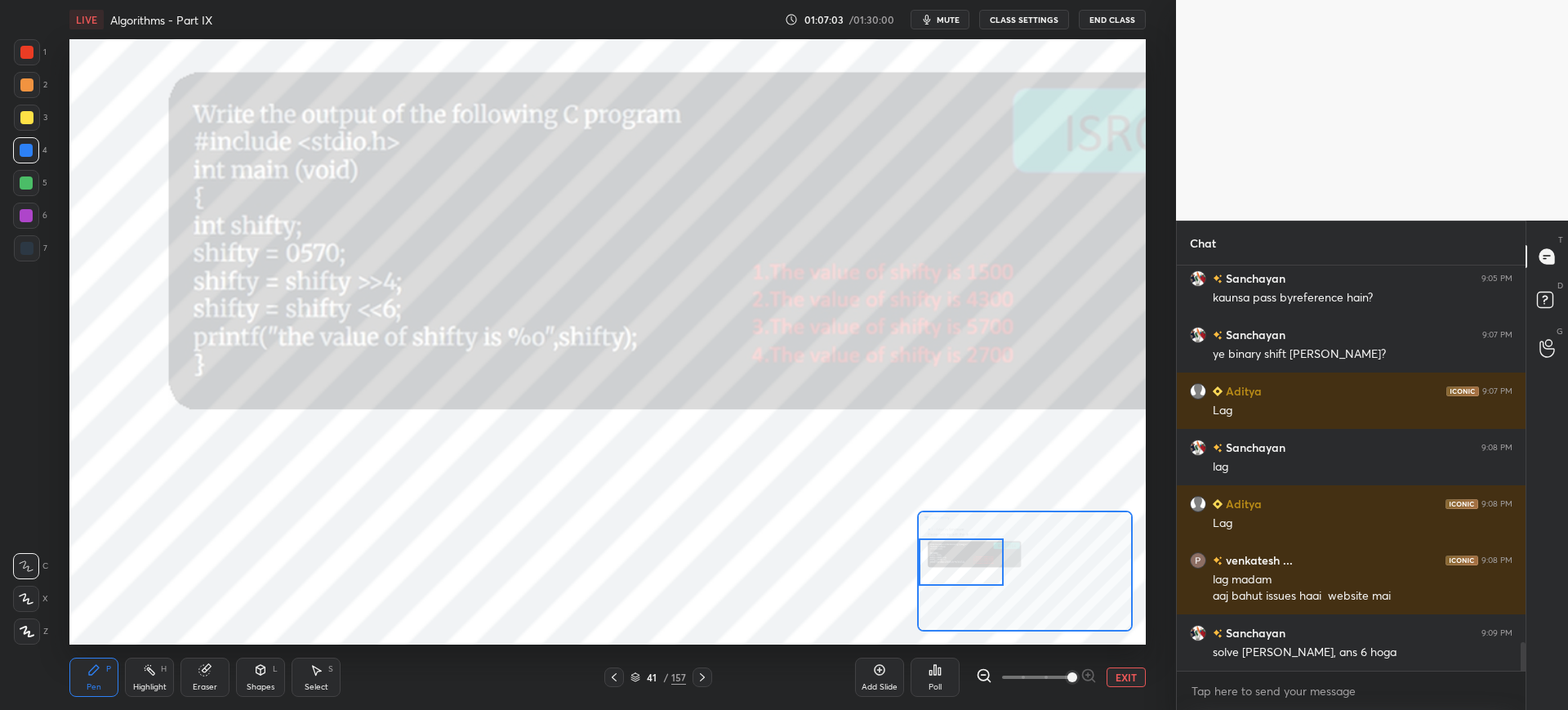
drag, startPoint x: 976, startPoint y: 571, endPoint x: 950, endPoint y: 562, distance: 27.5
click at [958, 567] on div at bounding box center [961, 562] width 85 height 47
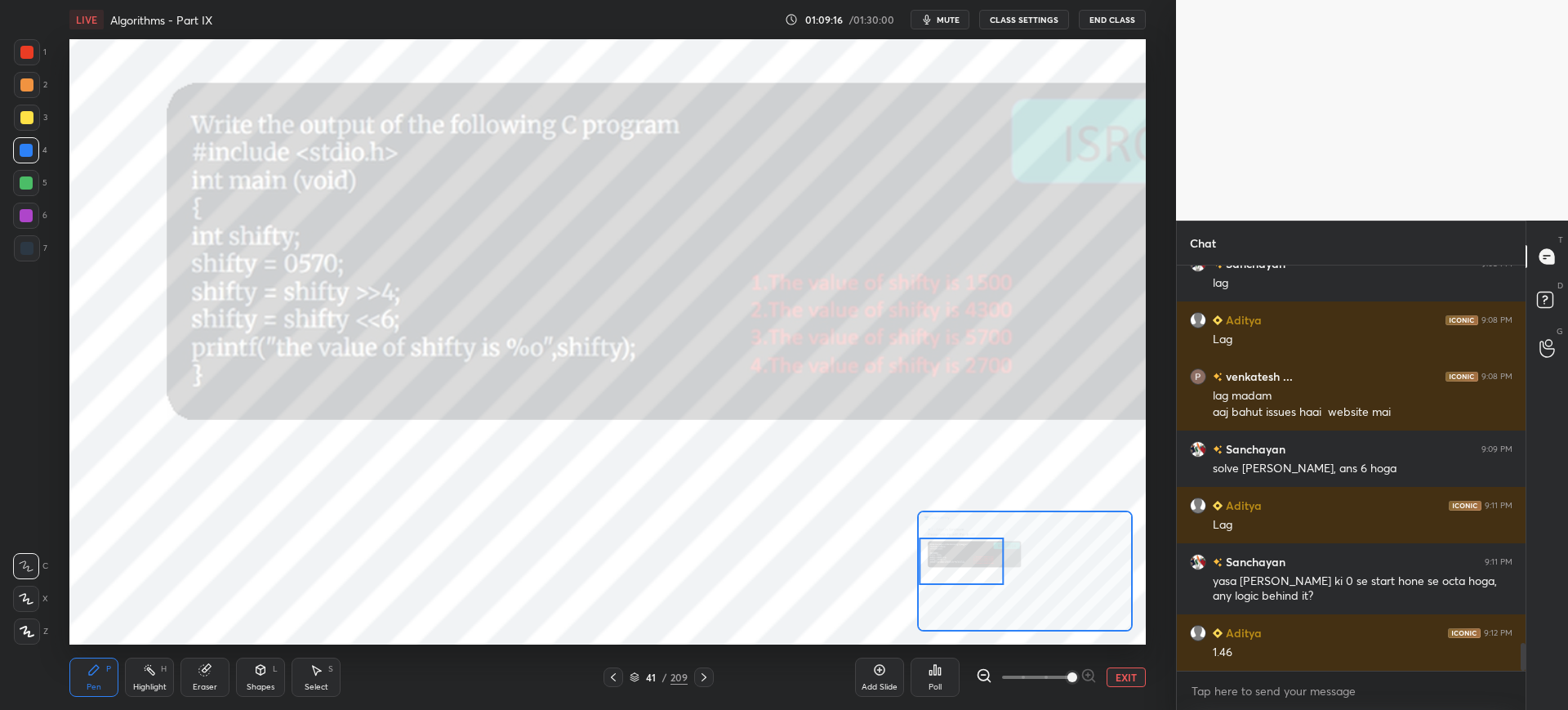
scroll to position [5595, 0]
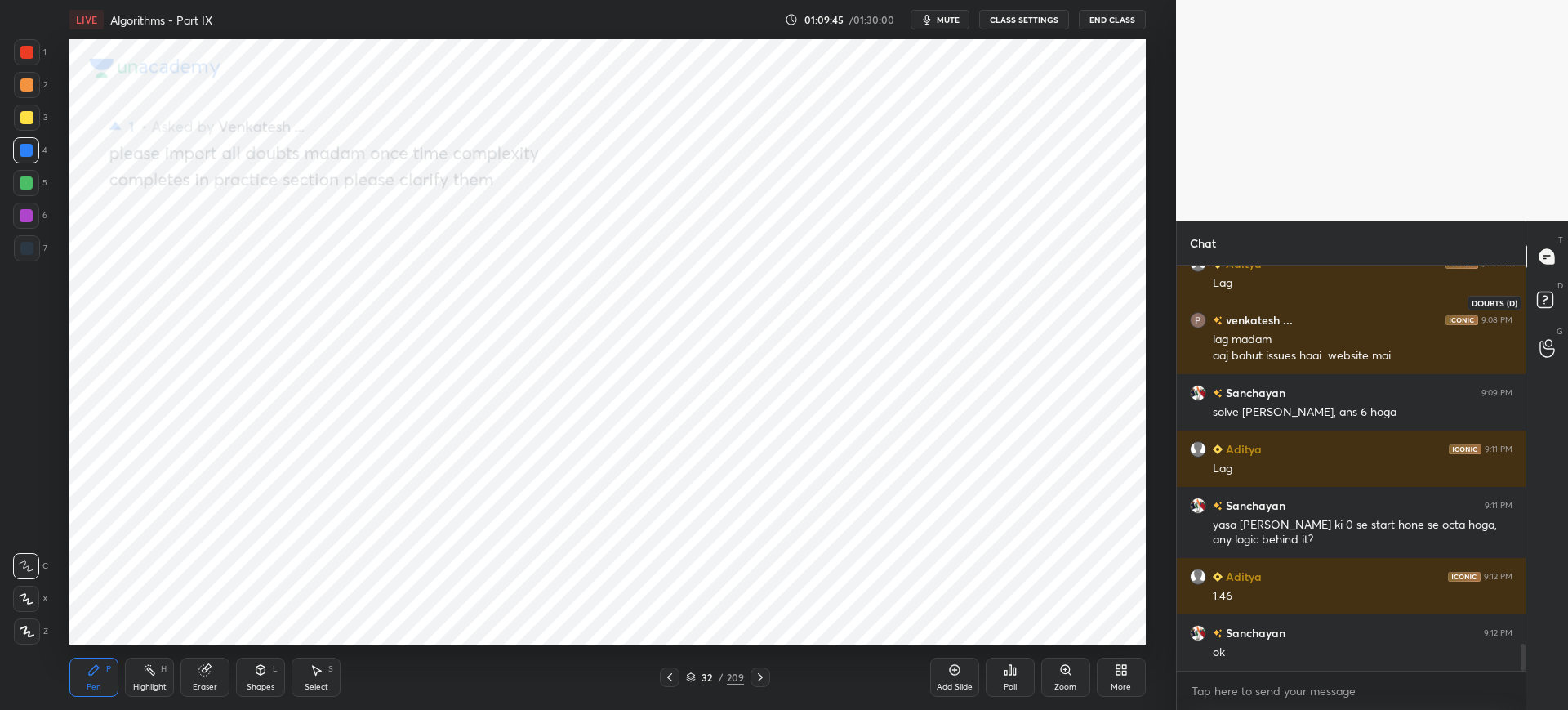
click at [1549, 316] on icon at bounding box center [1547, 302] width 29 height 30
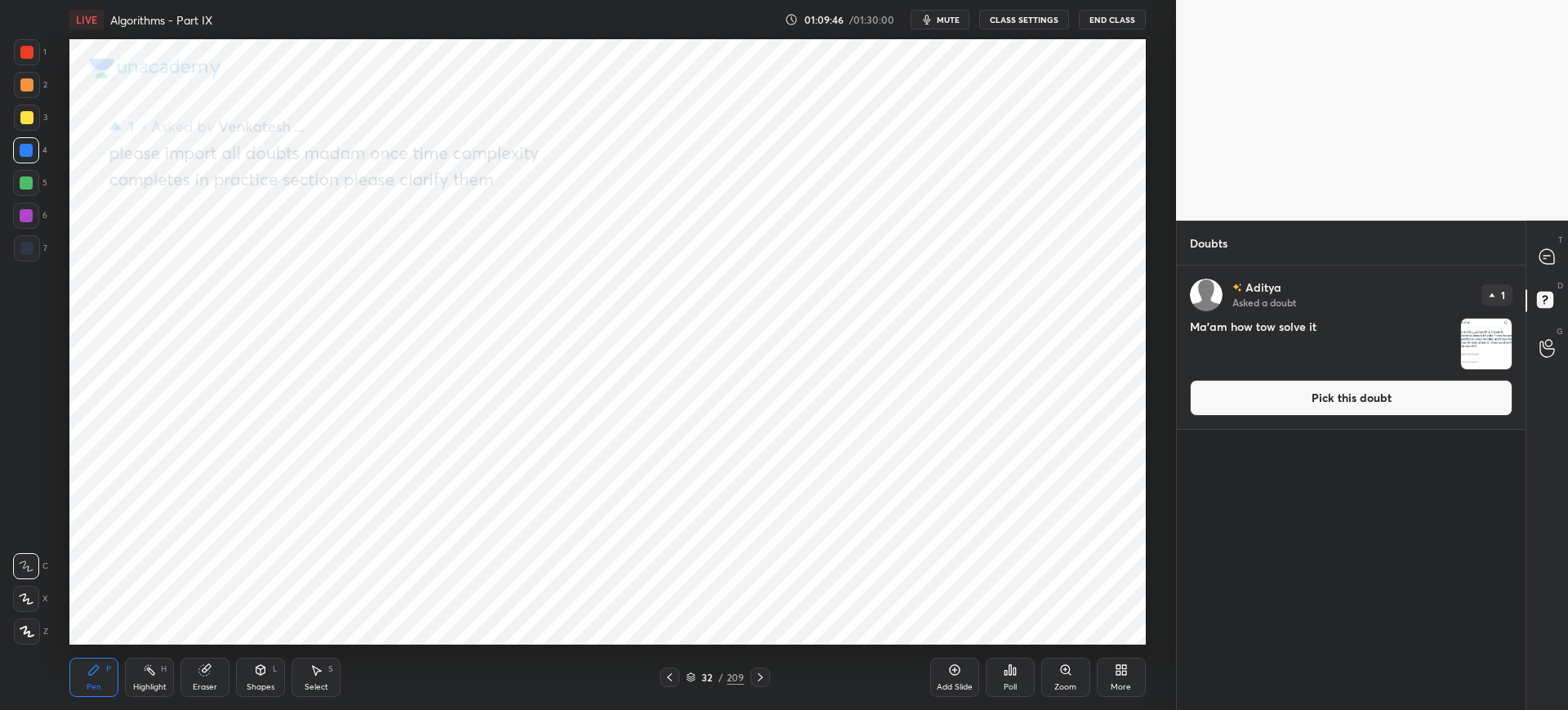
click at [1329, 393] on button "Pick this doubt" at bounding box center [1351, 397] width 322 height 36
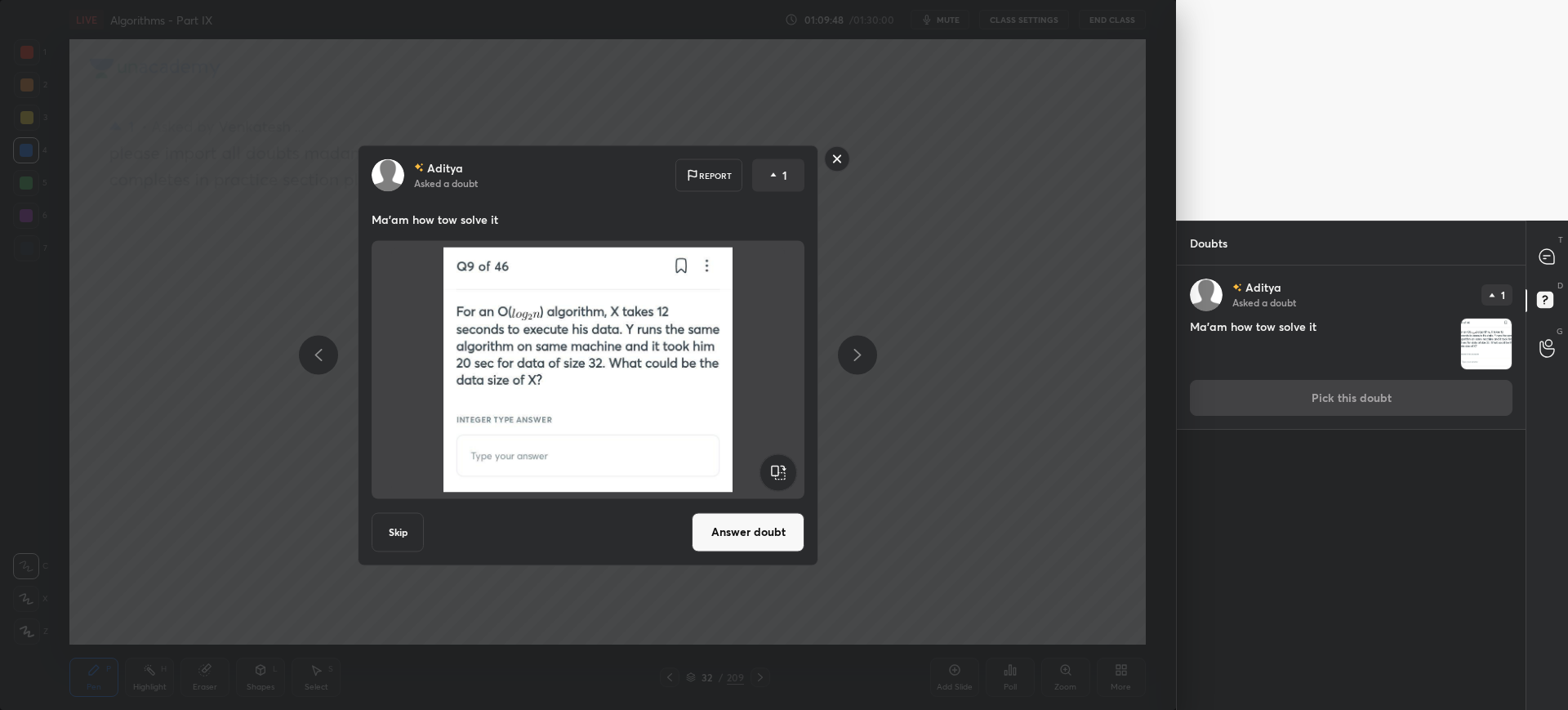
click at [717, 530] on button "Answer doubt" at bounding box center [748, 532] width 113 height 39
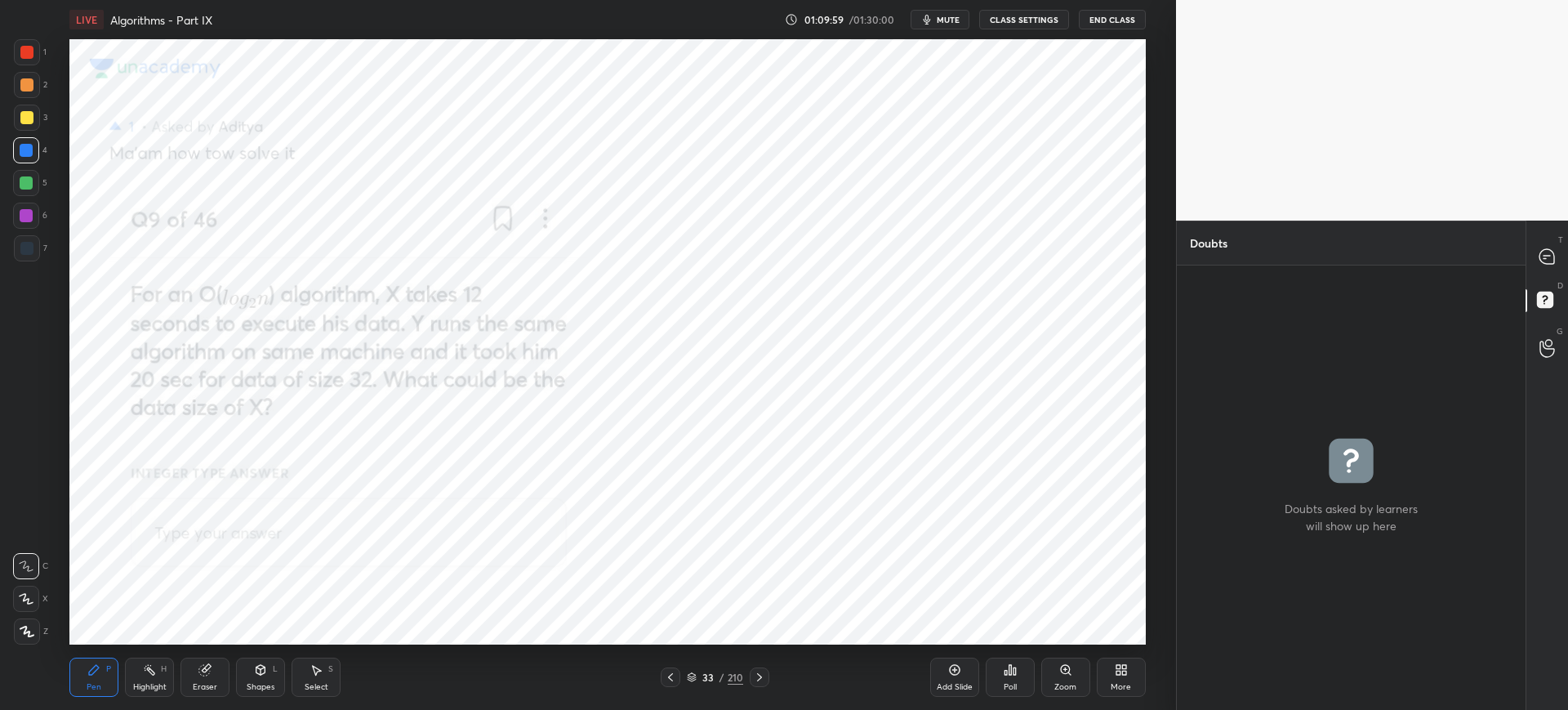
click at [689, 682] on div "33 / 210" at bounding box center [715, 677] width 56 height 15
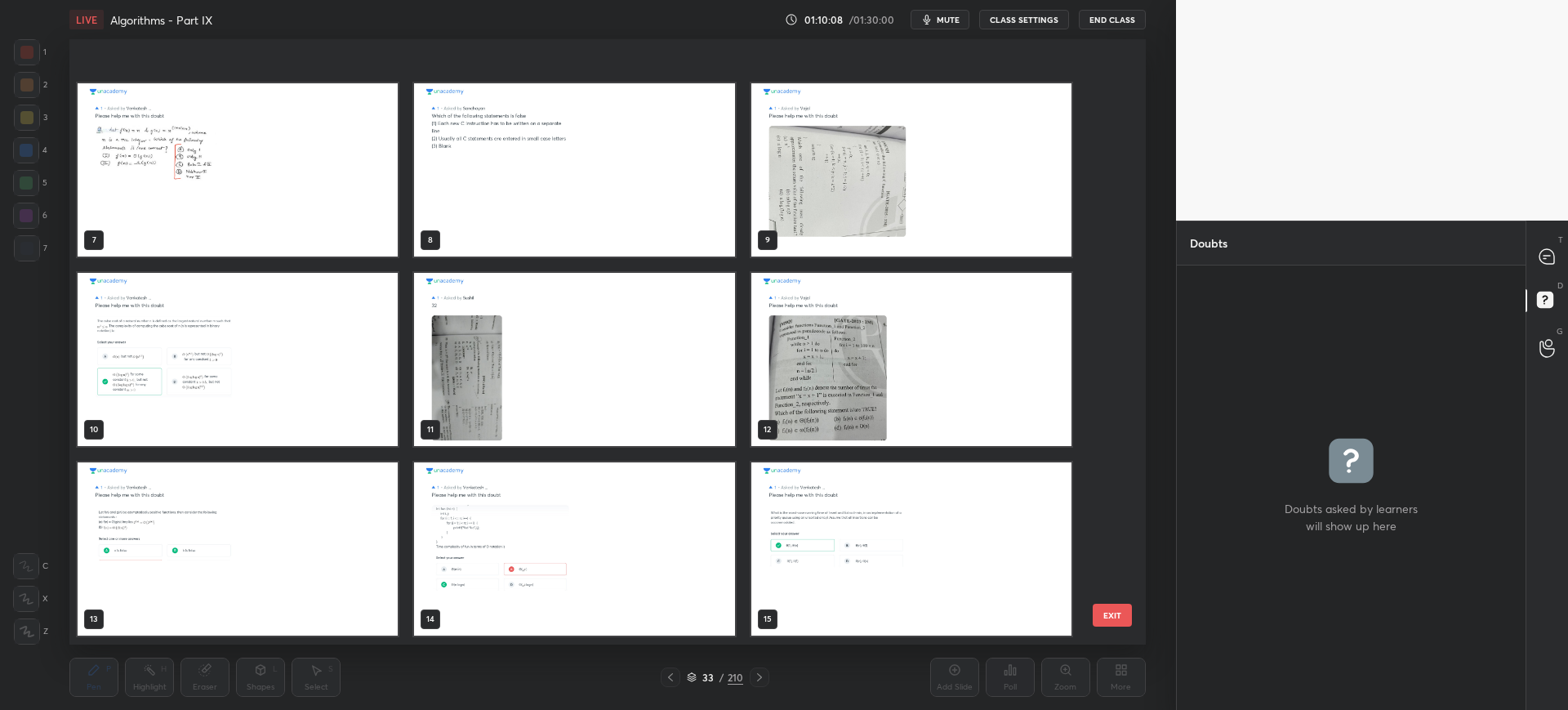
scroll to position [0, 0]
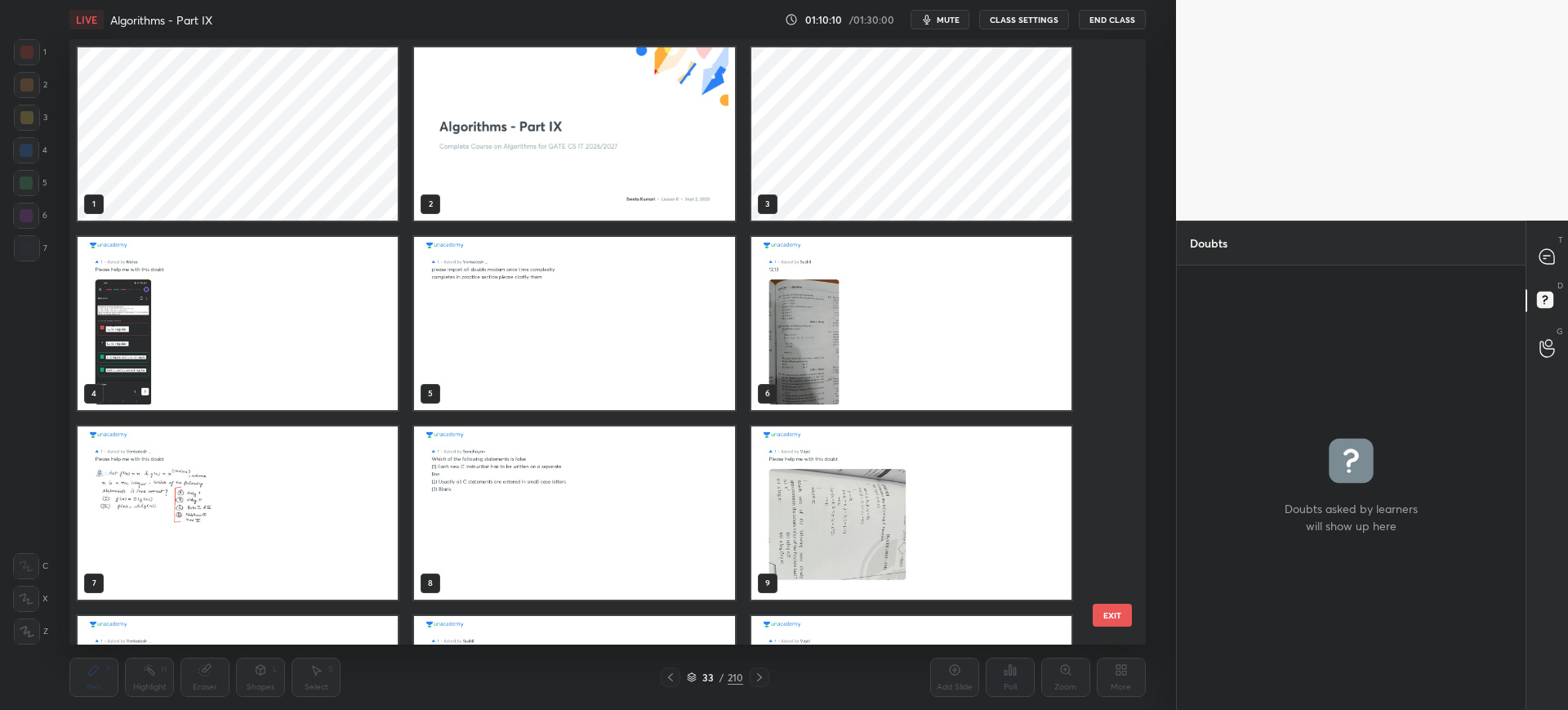
click at [700, 158] on img "grid" at bounding box center [575, 134] width 320 height 173
click at [1108, 617] on button "EXIT" at bounding box center [1112, 615] width 39 height 23
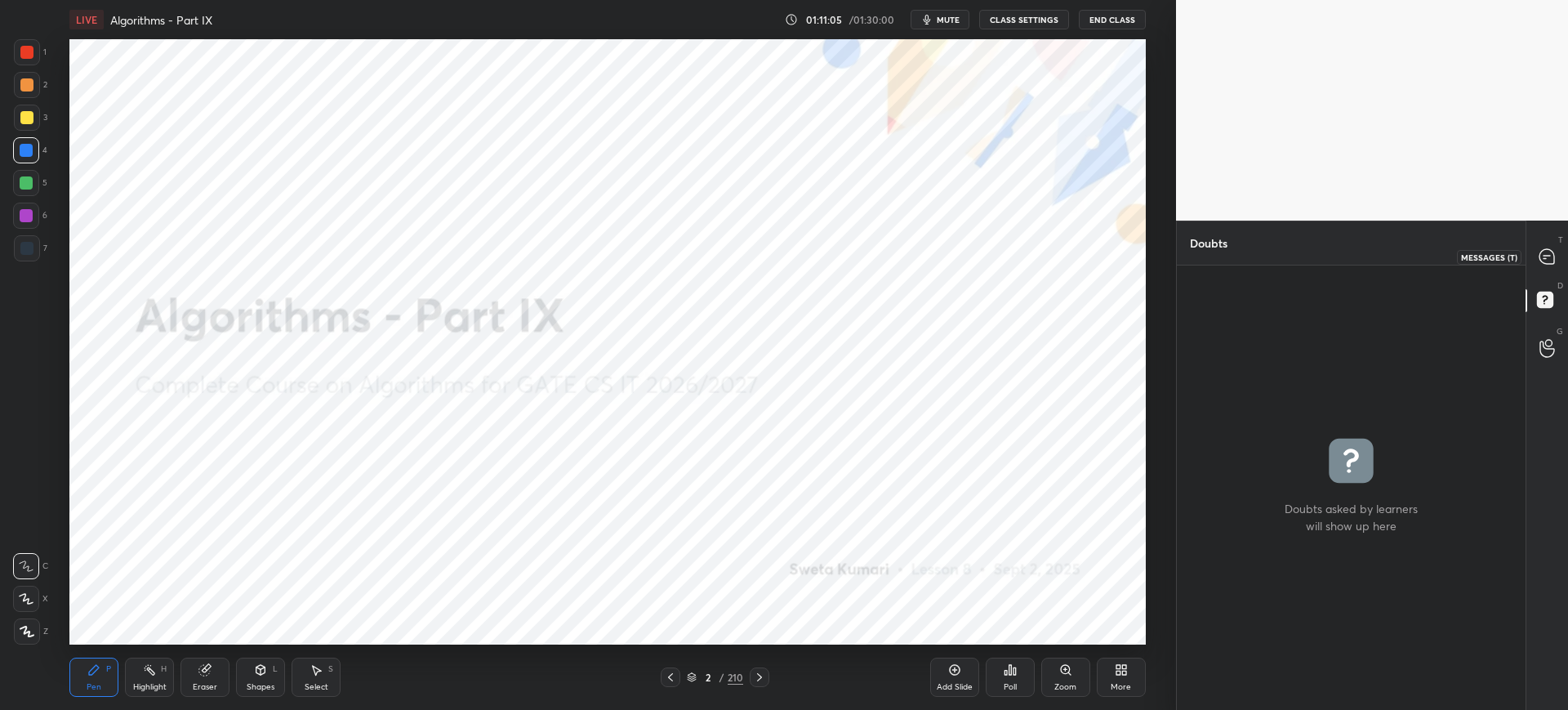
click at [1561, 263] on div at bounding box center [1547, 257] width 32 height 30
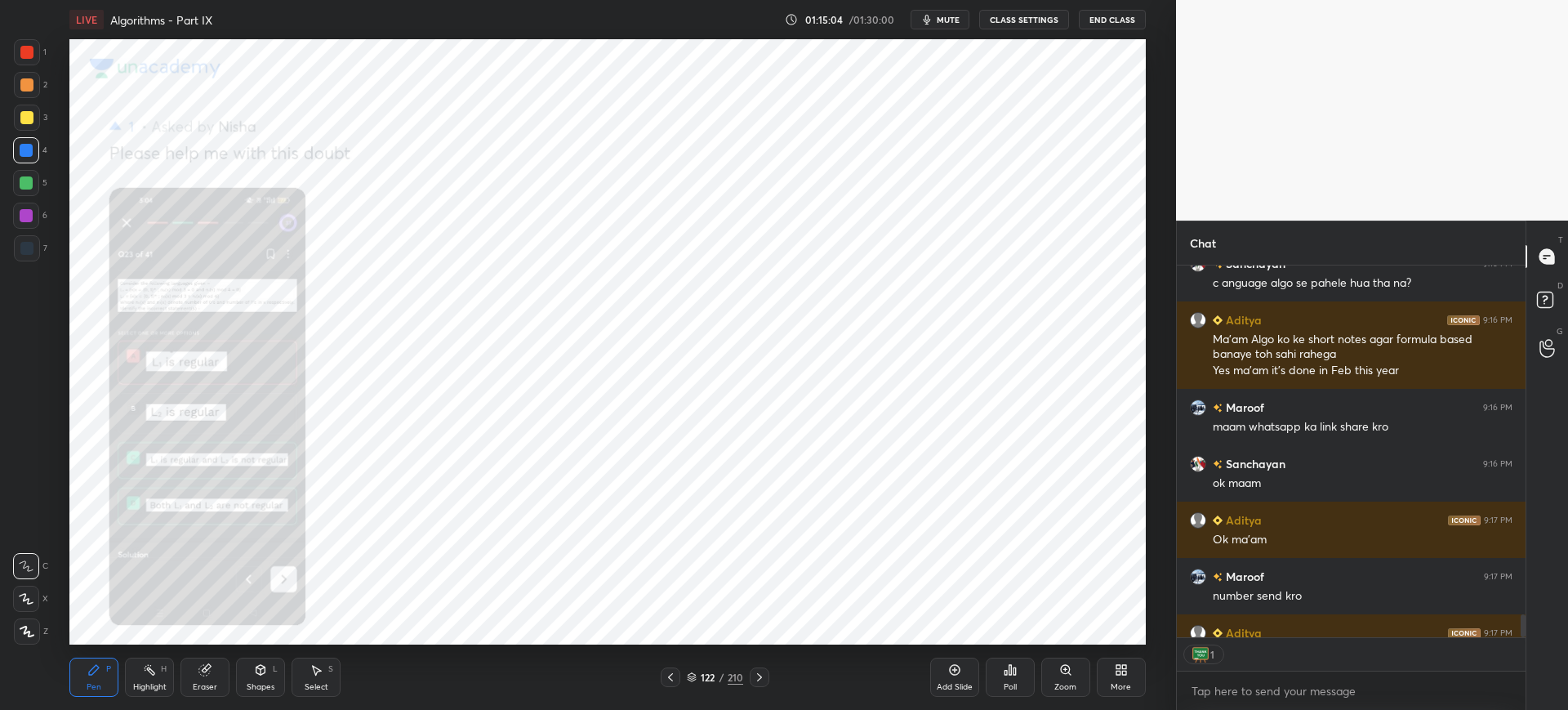
scroll to position [6191, 0]
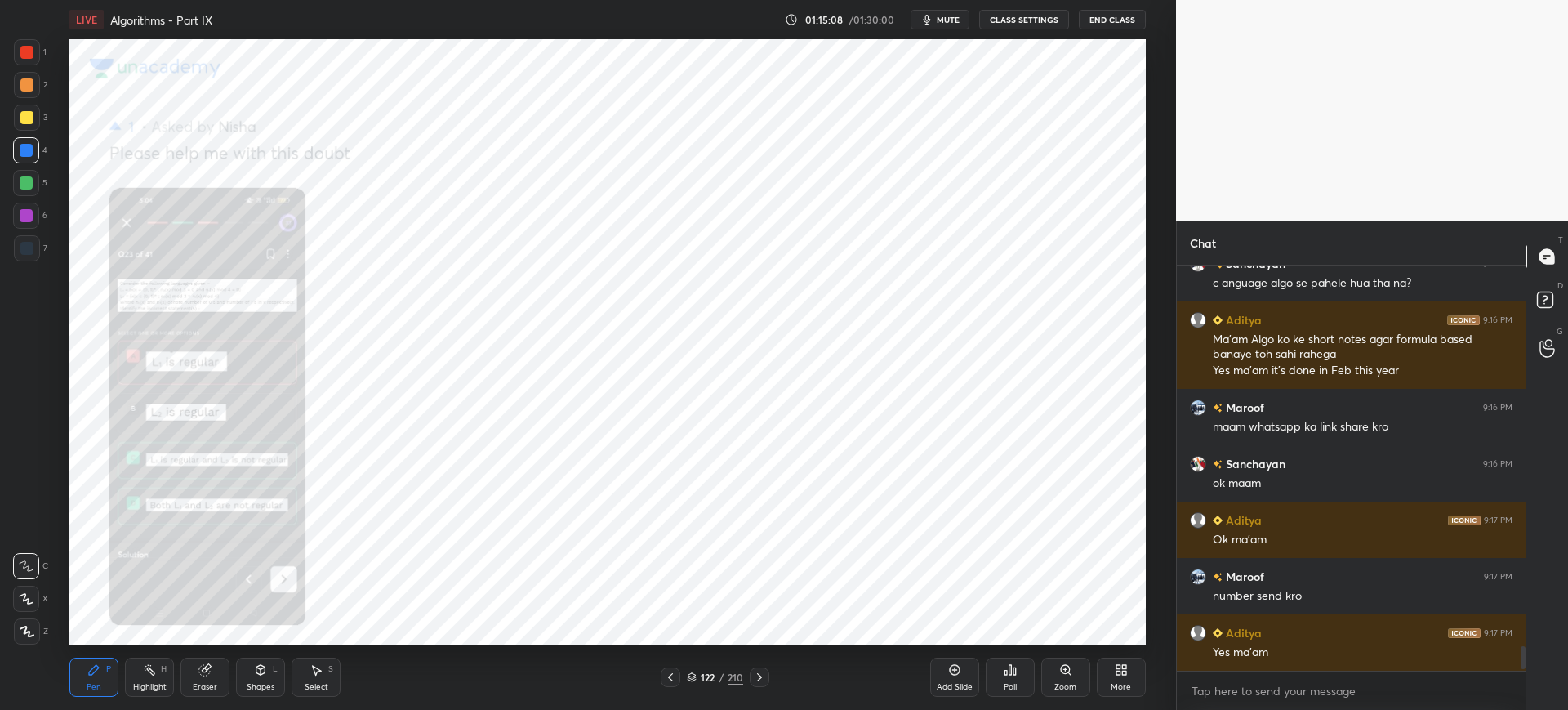
click at [926, 671] on div "122 / 210" at bounding box center [715, 678] width 431 height 20
drag, startPoint x: 941, startPoint y: 668, endPoint x: 932, endPoint y: 661, distance: 11.4
click at [940, 667] on div "Add Slide" at bounding box center [955, 678] width 49 height 39
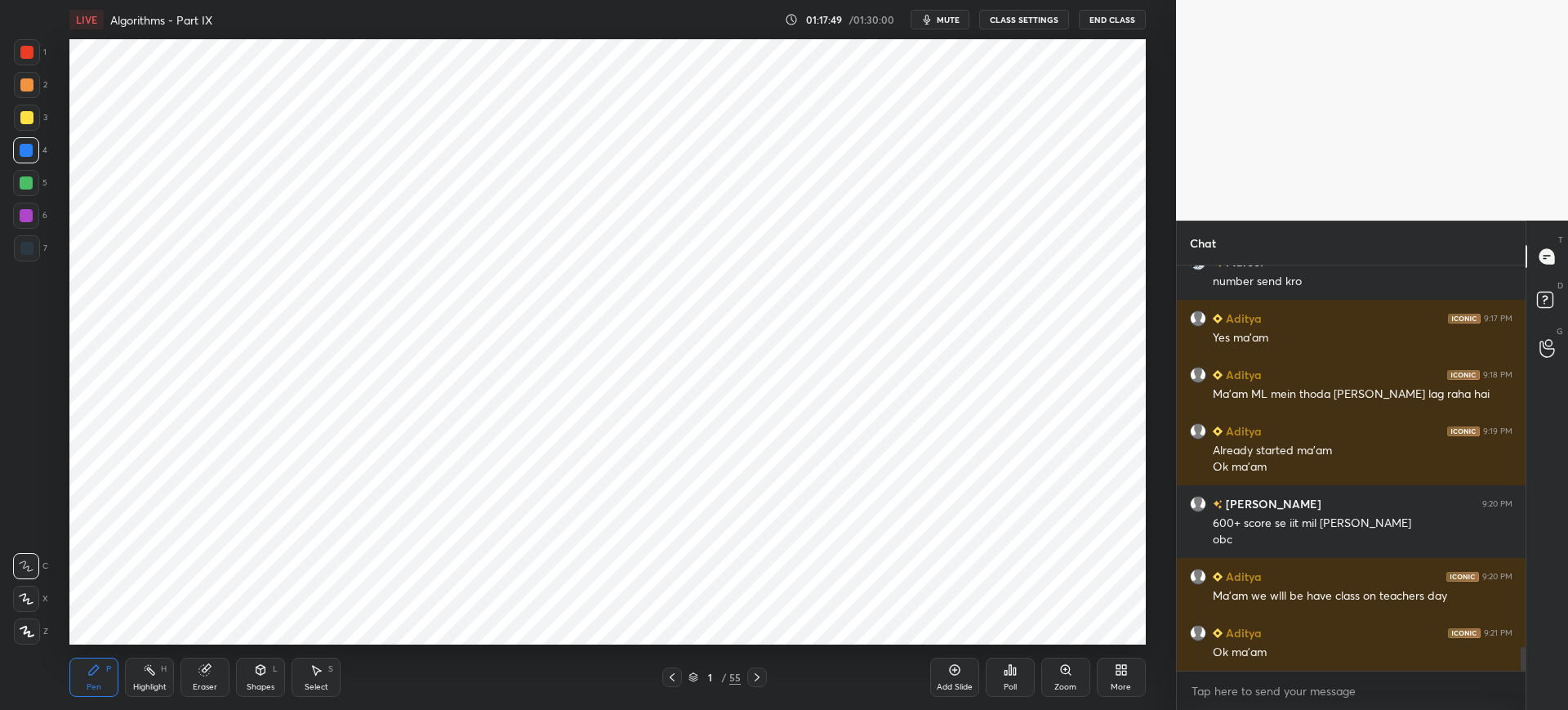
scroll to position [6562, 0]
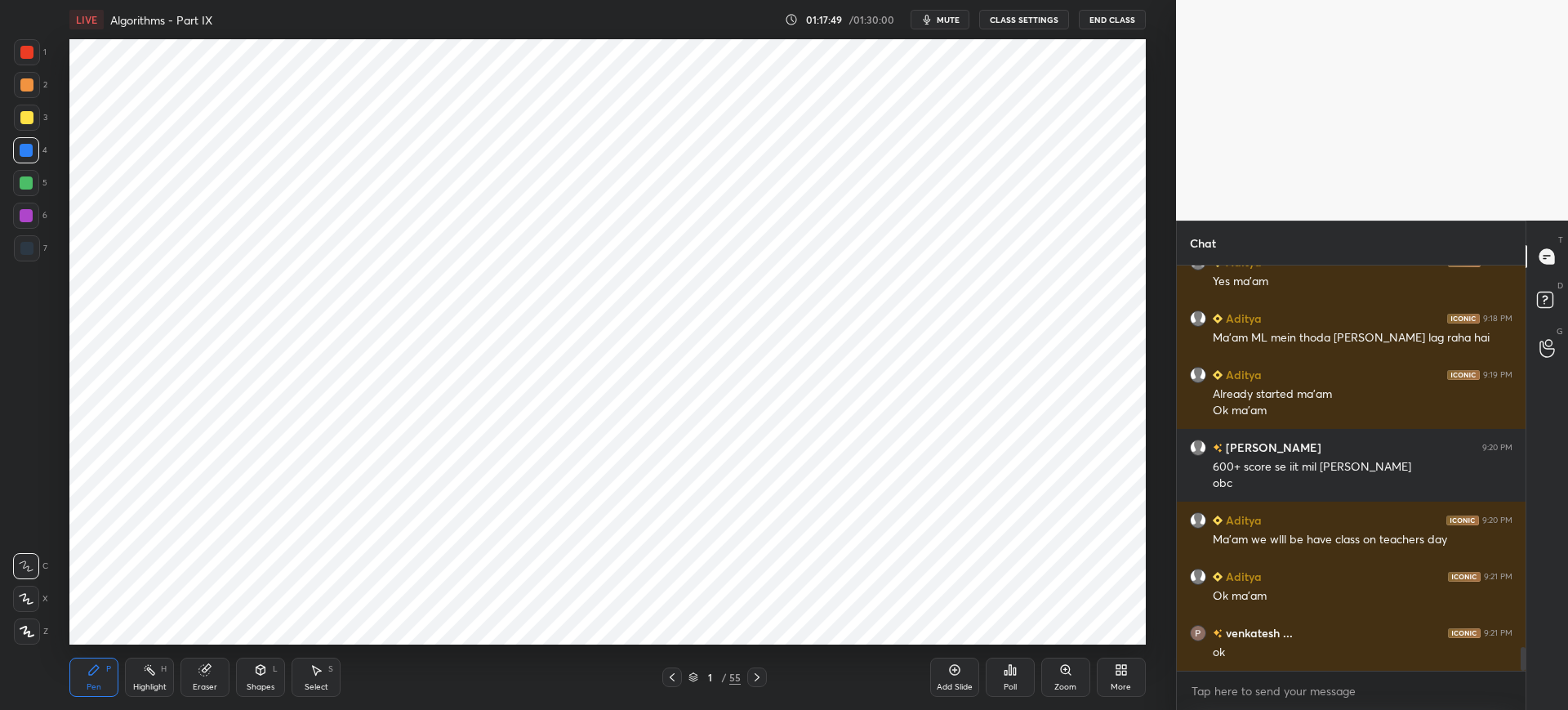
click at [1097, 17] on button "End Class" at bounding box center [1112, 20] width 67 height 20
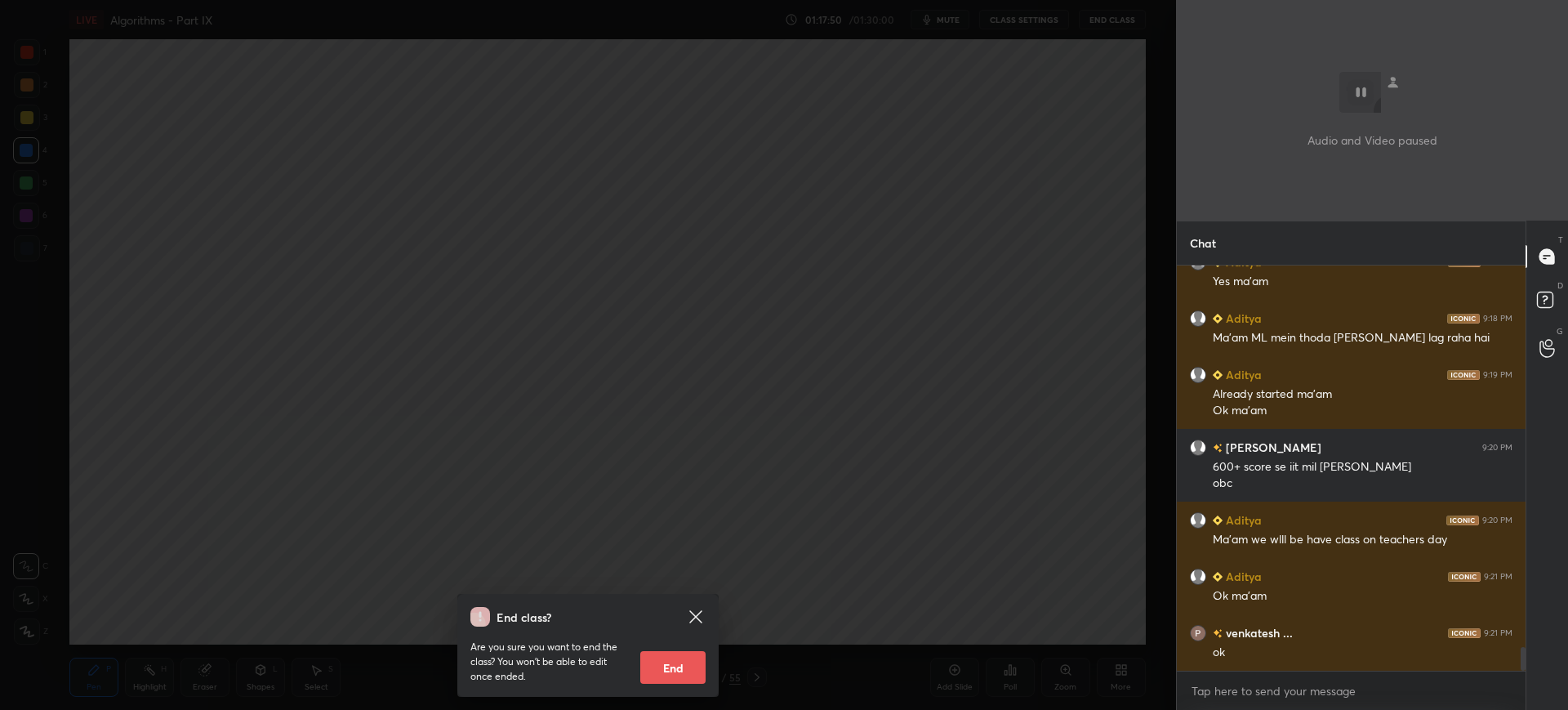
click at [664, 669] on button "End" at bounding box center [672, 667] width 65 height 32
type textarea "x"
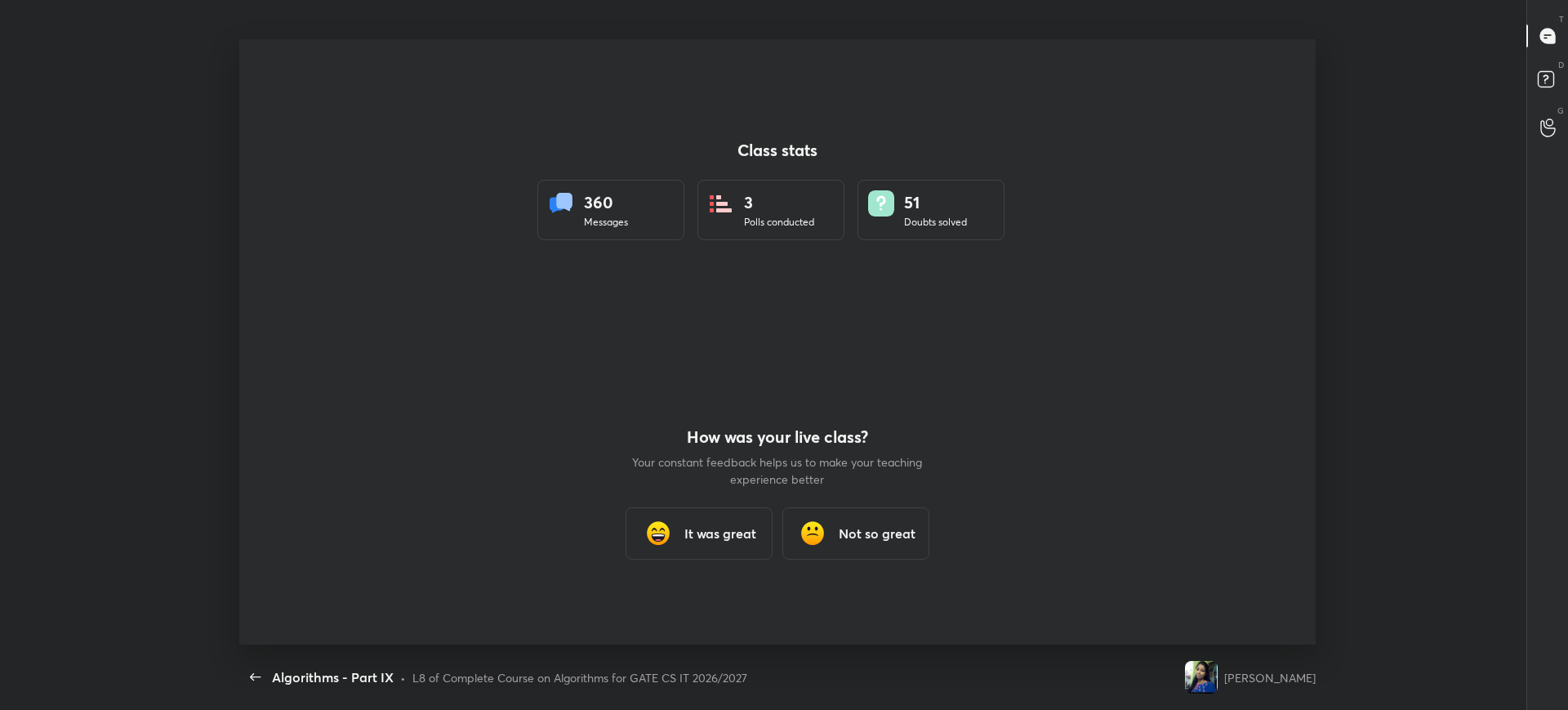
scroll to position [0, 0]
